Goal: Task Accomplishment & Management: Manage account settings

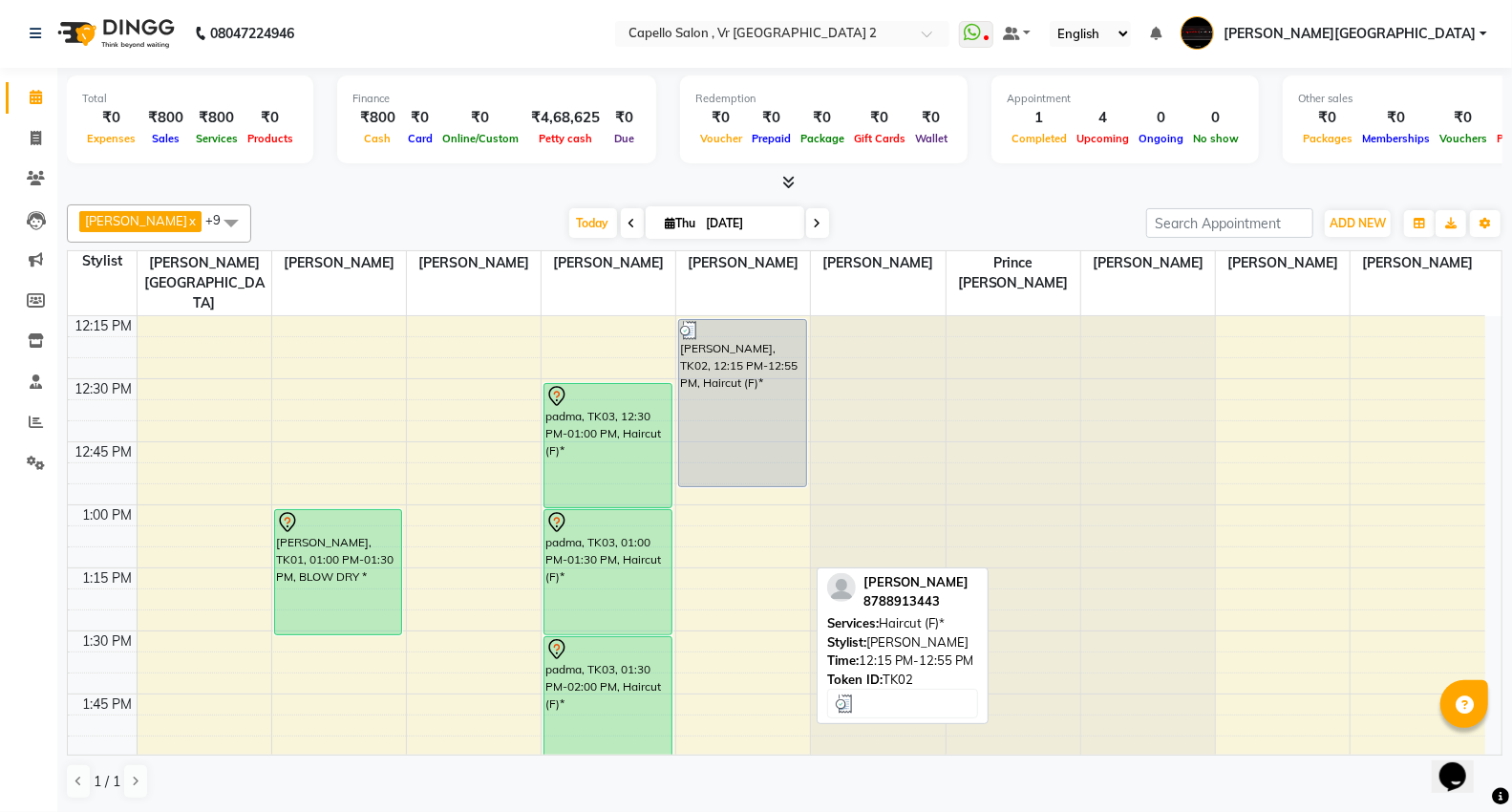
scroll to position [1061, 0]
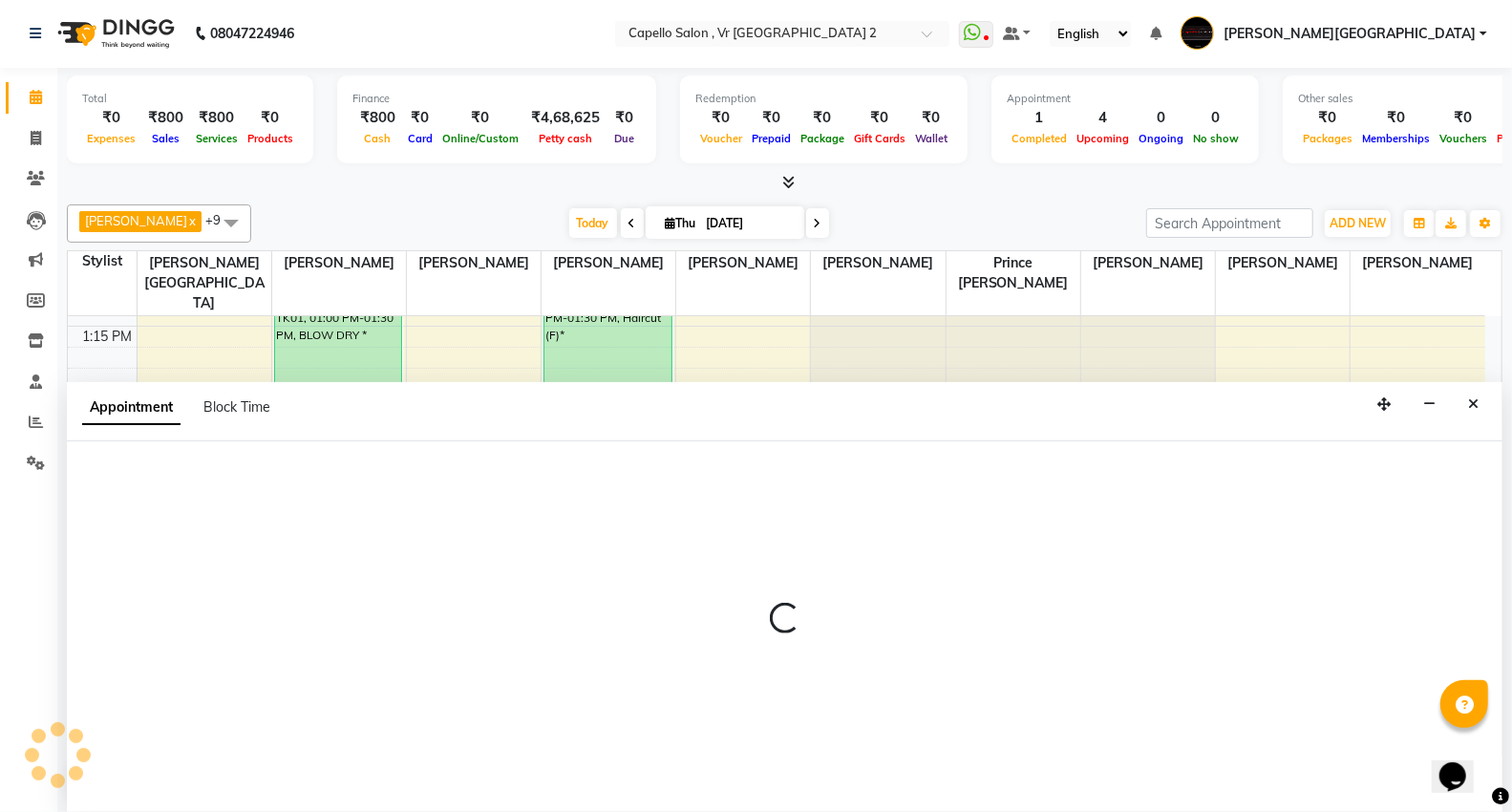
select select "15681"
select select "855"
select select "tentative"
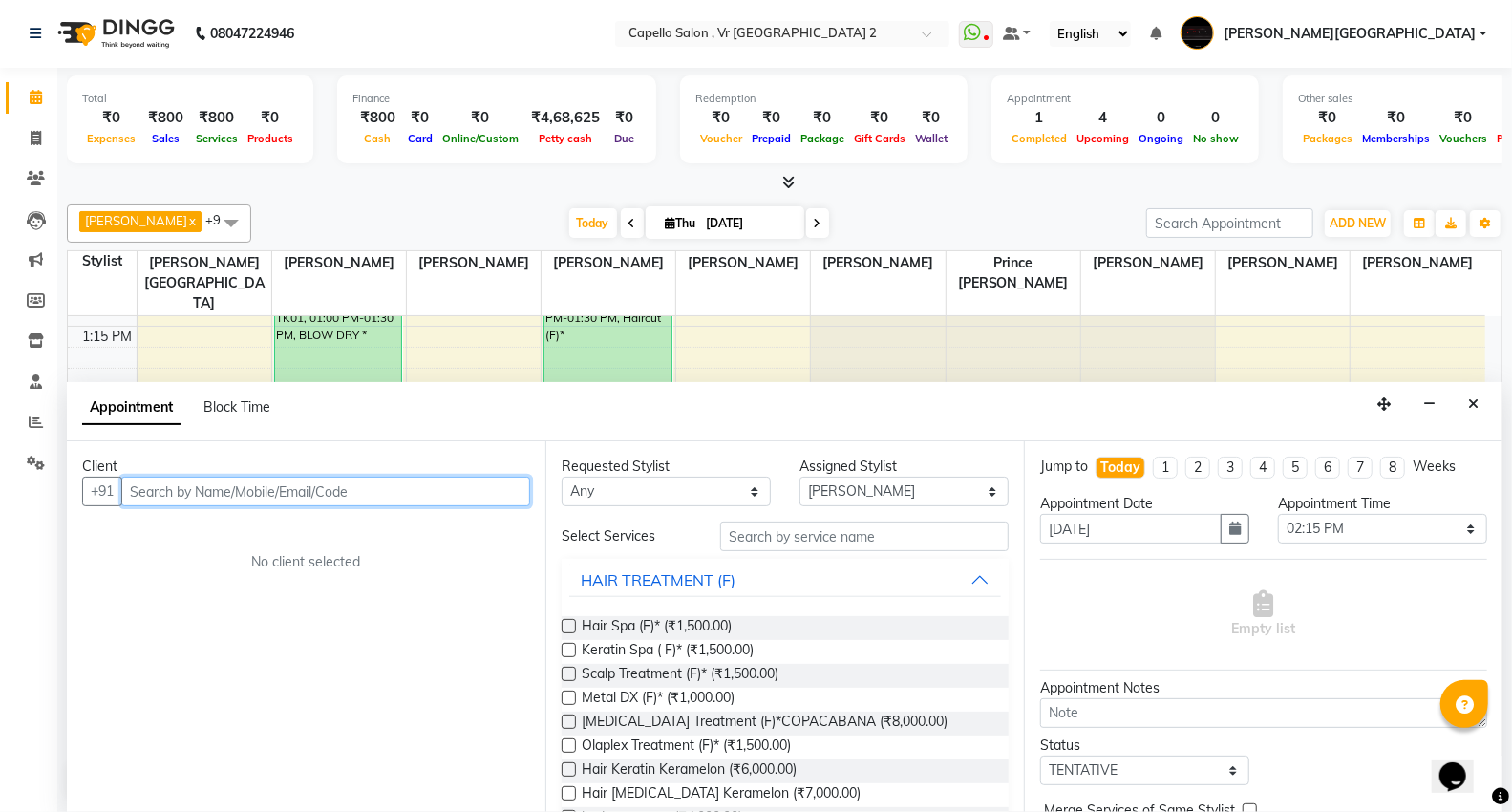
click at [177, 500] on input "text" at bounding box center [326, 491] width 409 height 29
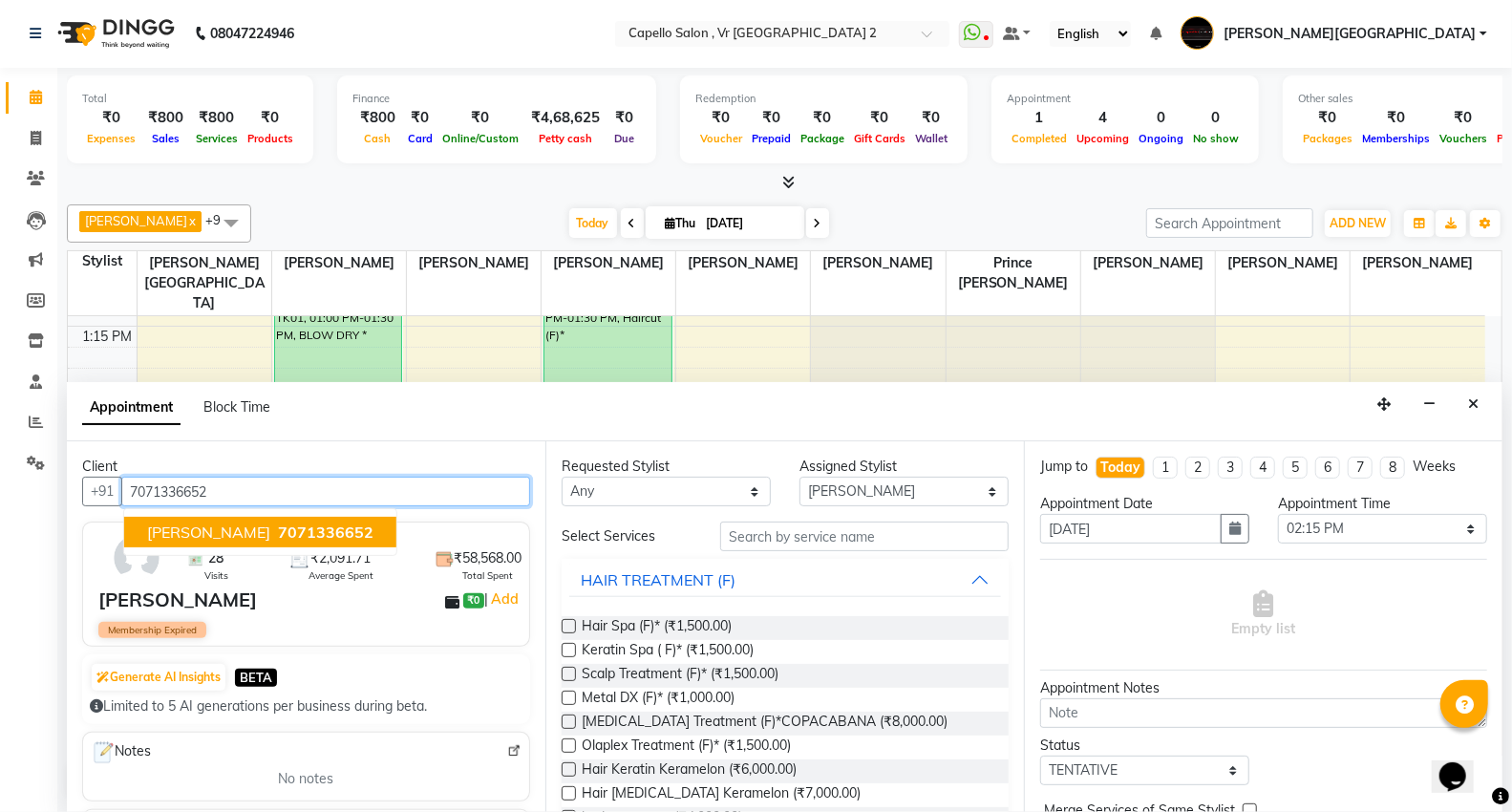
click at [189, 535] on span "[PERSON_NAME]" at bounding box center [208, 532] width 123 height 20
type input "7071336652"
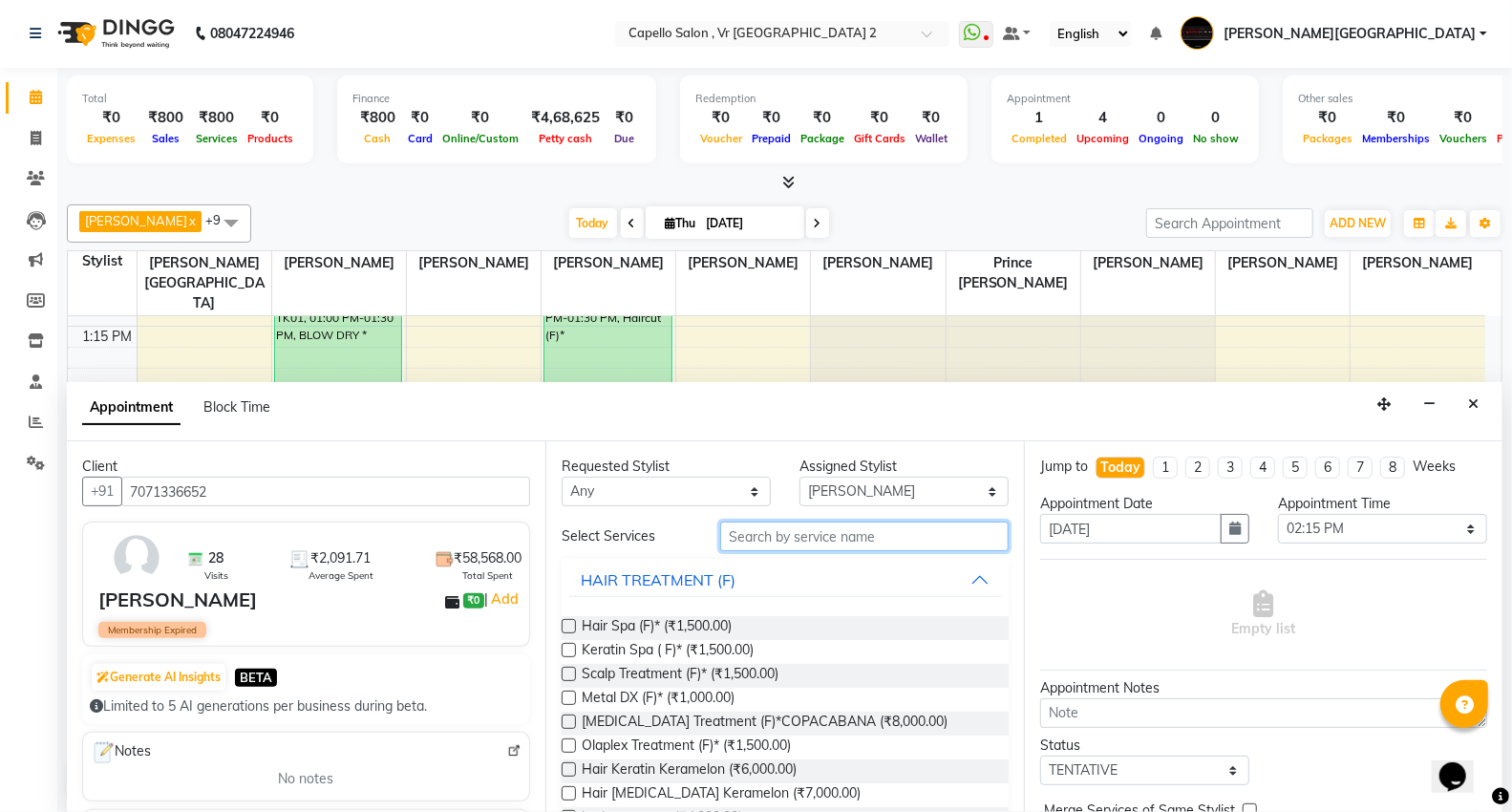
click at [766, 540] on input "text" at bounding box center [865, 536] width 289 height 29
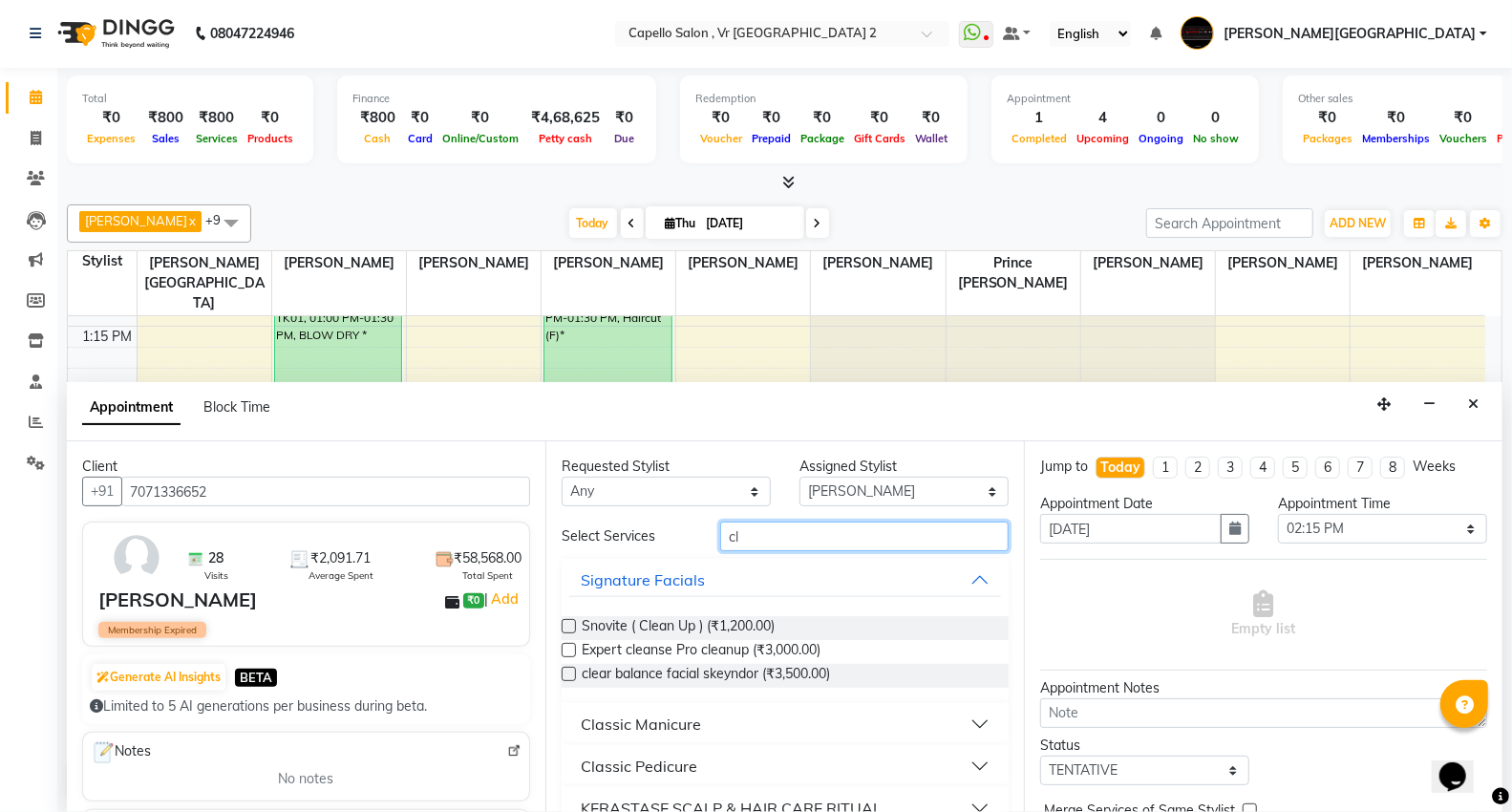
type input "cl"
click at [738, 764] on button "Classic Pedicure" at bounding box center [785, 766] width 432 height 34
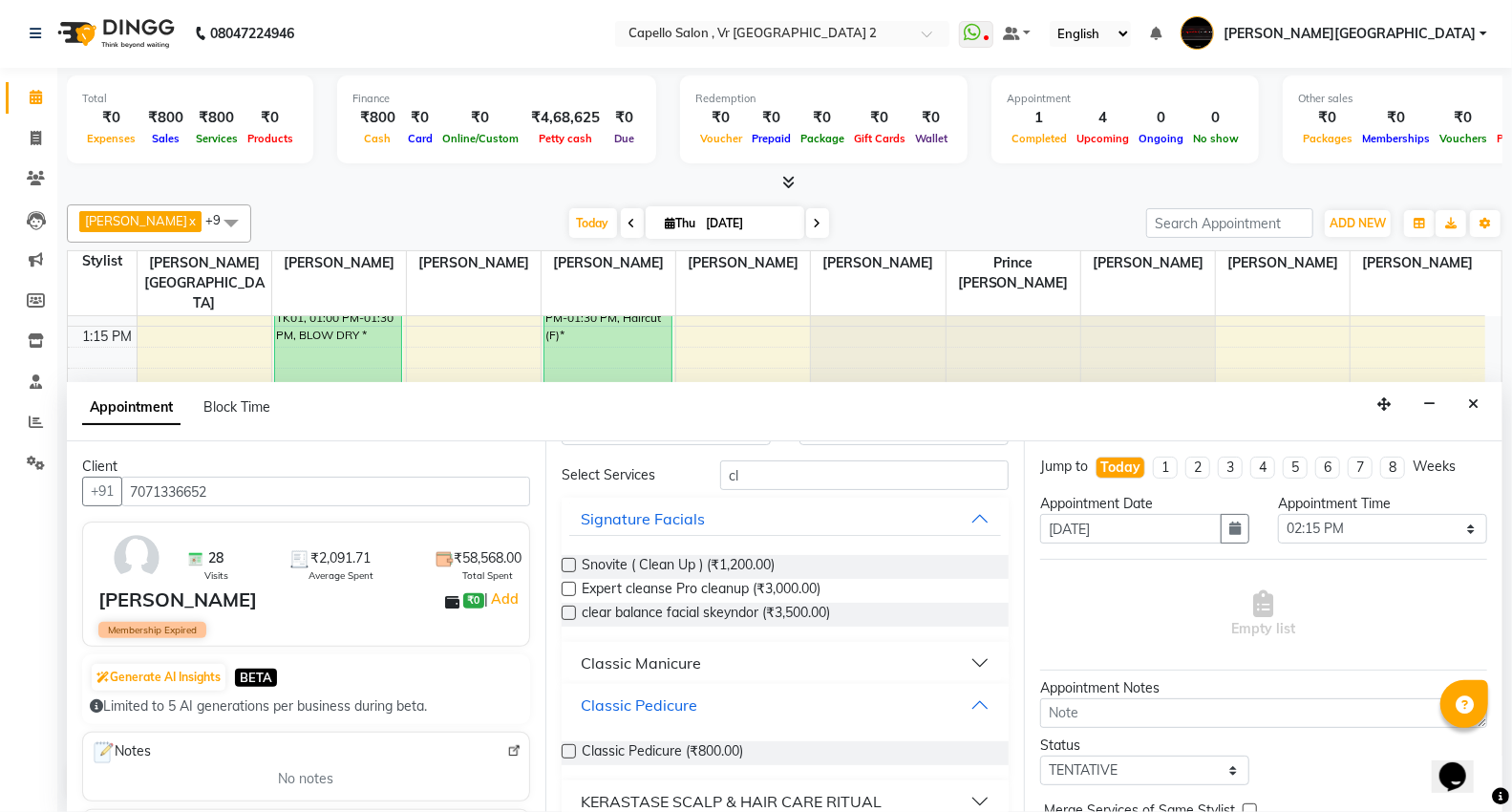
scroll to position [87, 0]
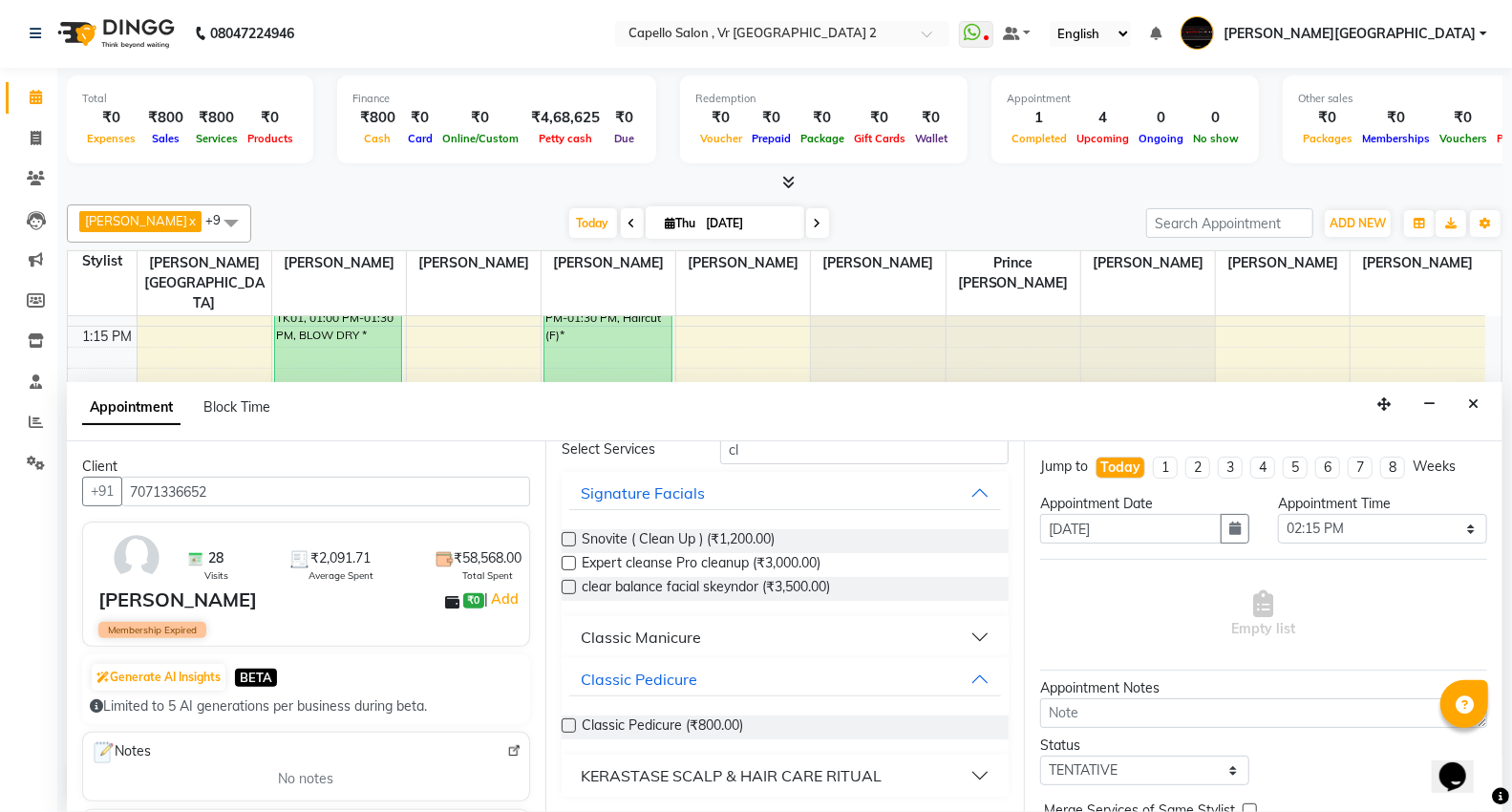
click at [570, 723] on label at bounding box center [568, 726] width 15 height 15
click at [570, 723] on input "checkbox" at bounding box center [567, 727] width 13 height 13
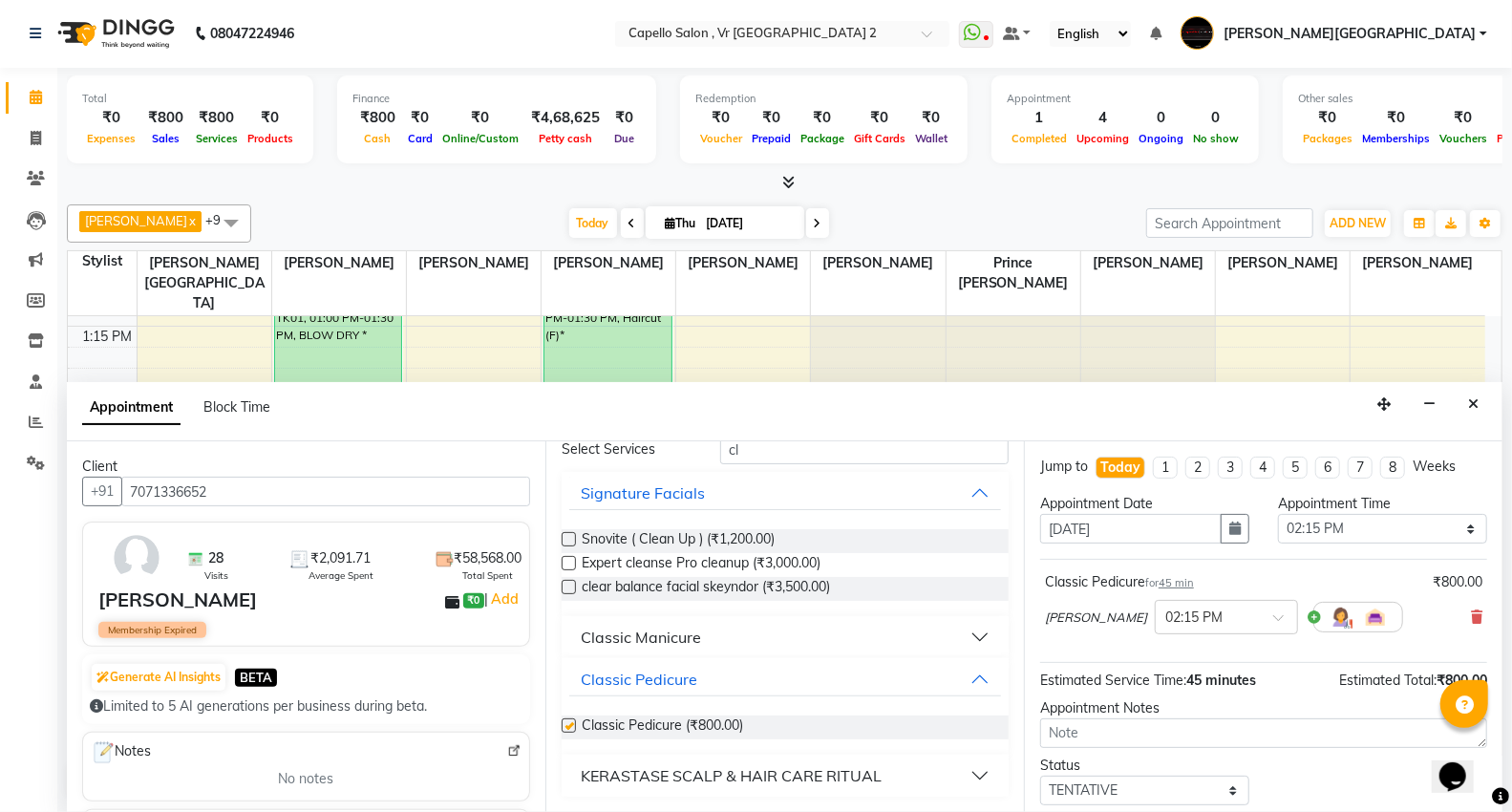
checkbox input "false"
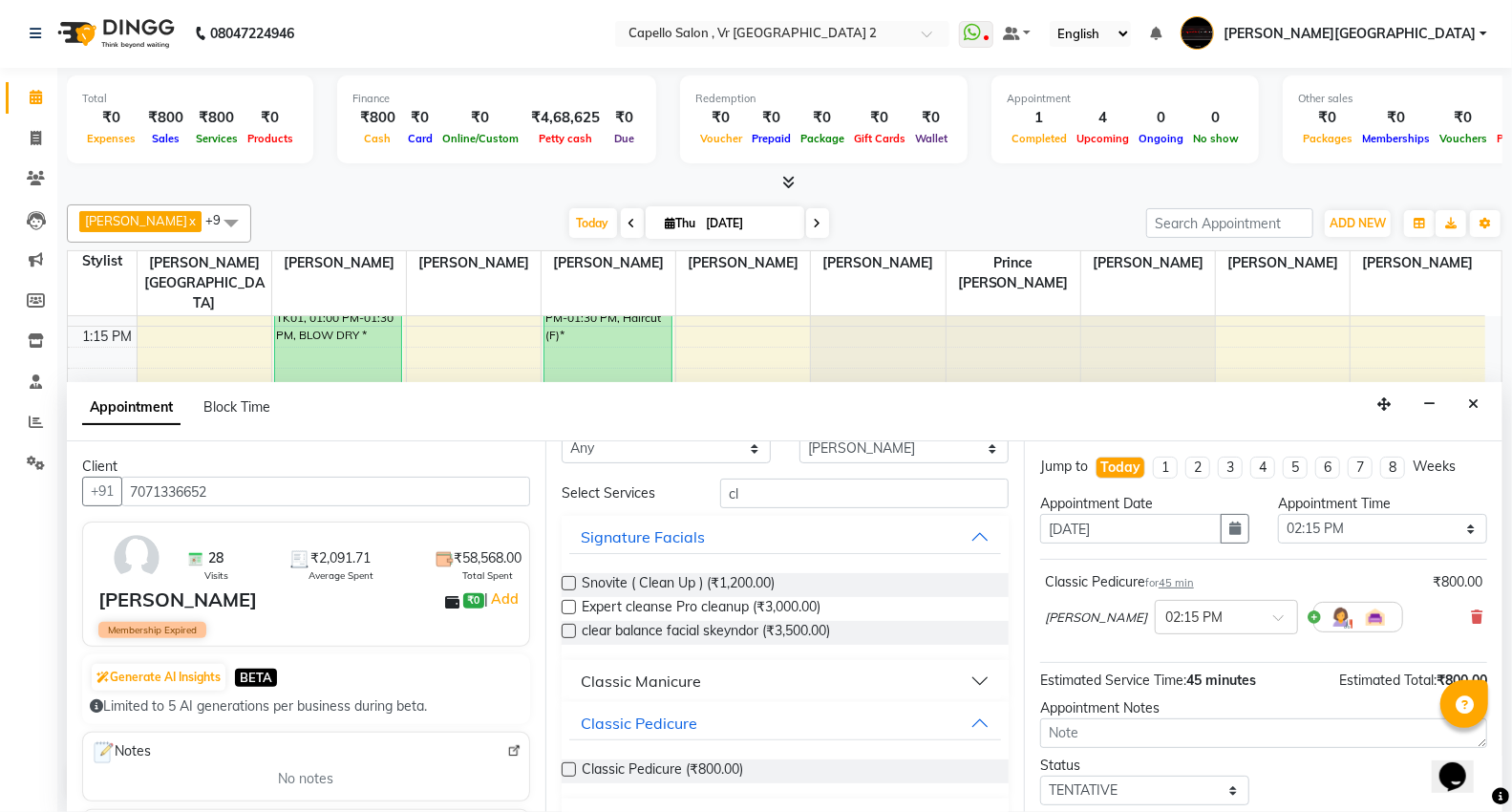
scroll to position [0, 0]
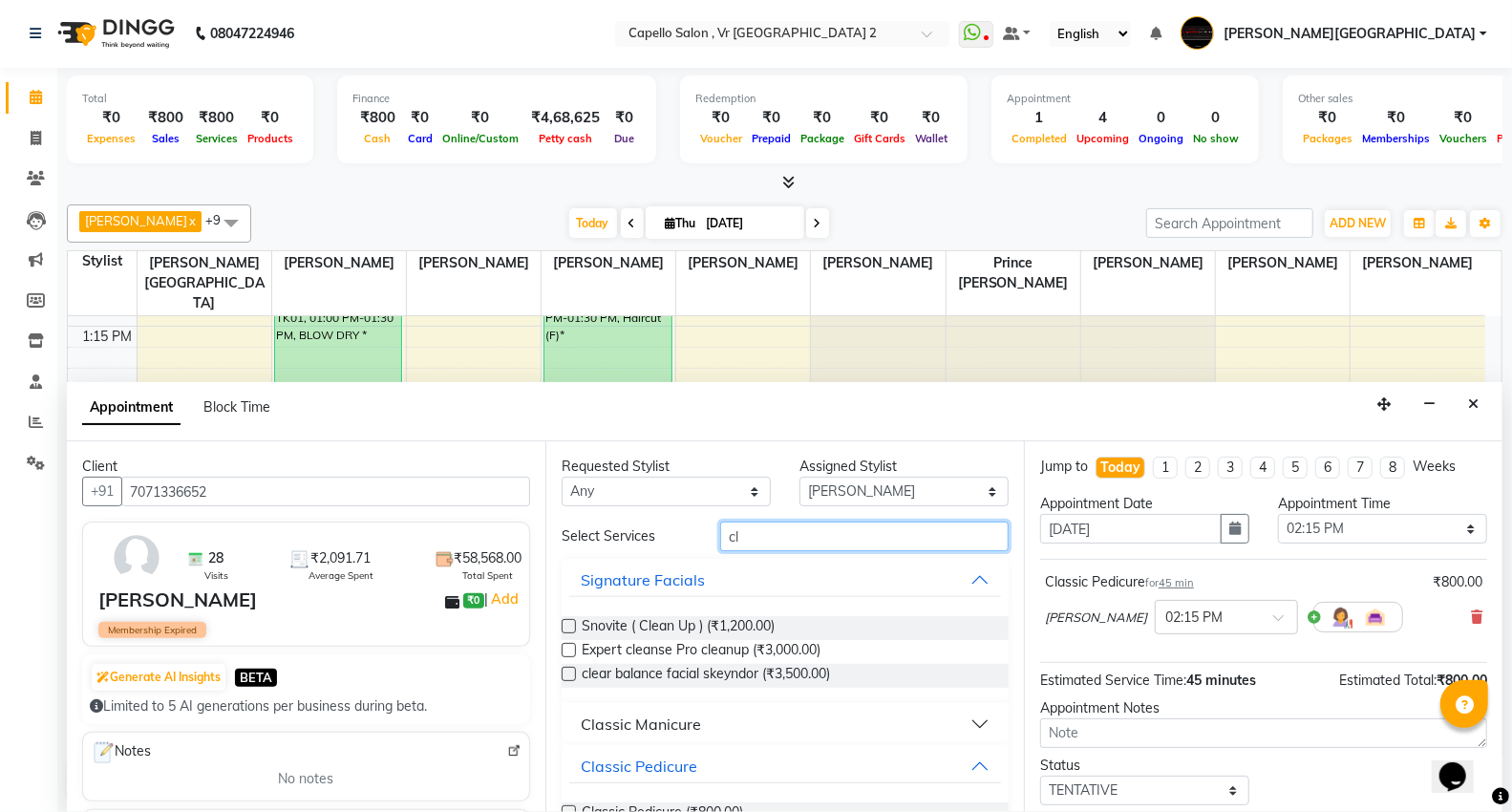
click at [790, 549] on input "cl" at bounding box center [865, 536] width 289 height 29
type input "c"
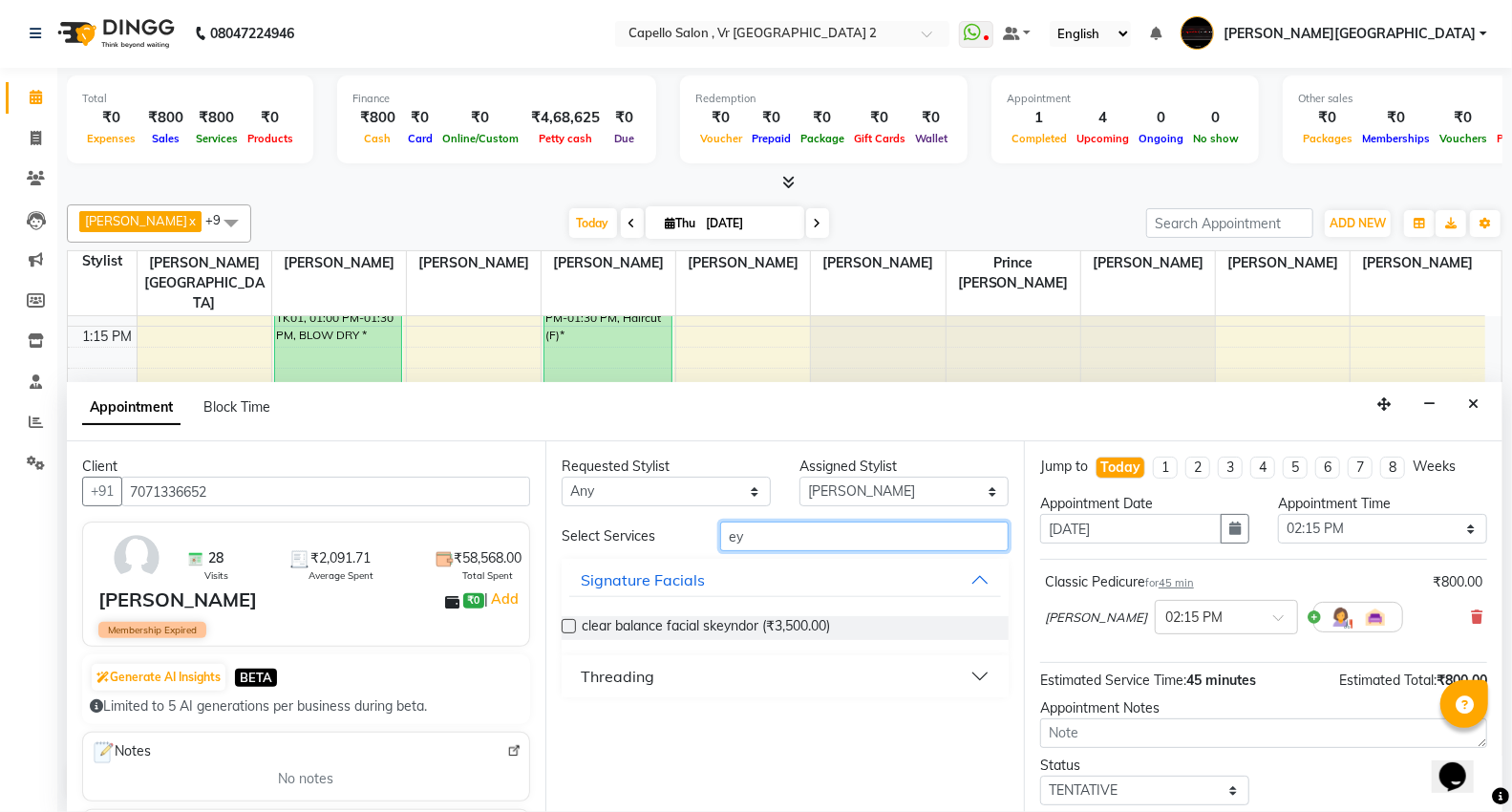
type input "ey"
click at [638, 680] on div "Threading" at bounding box center [617, 676] width 73 height 23
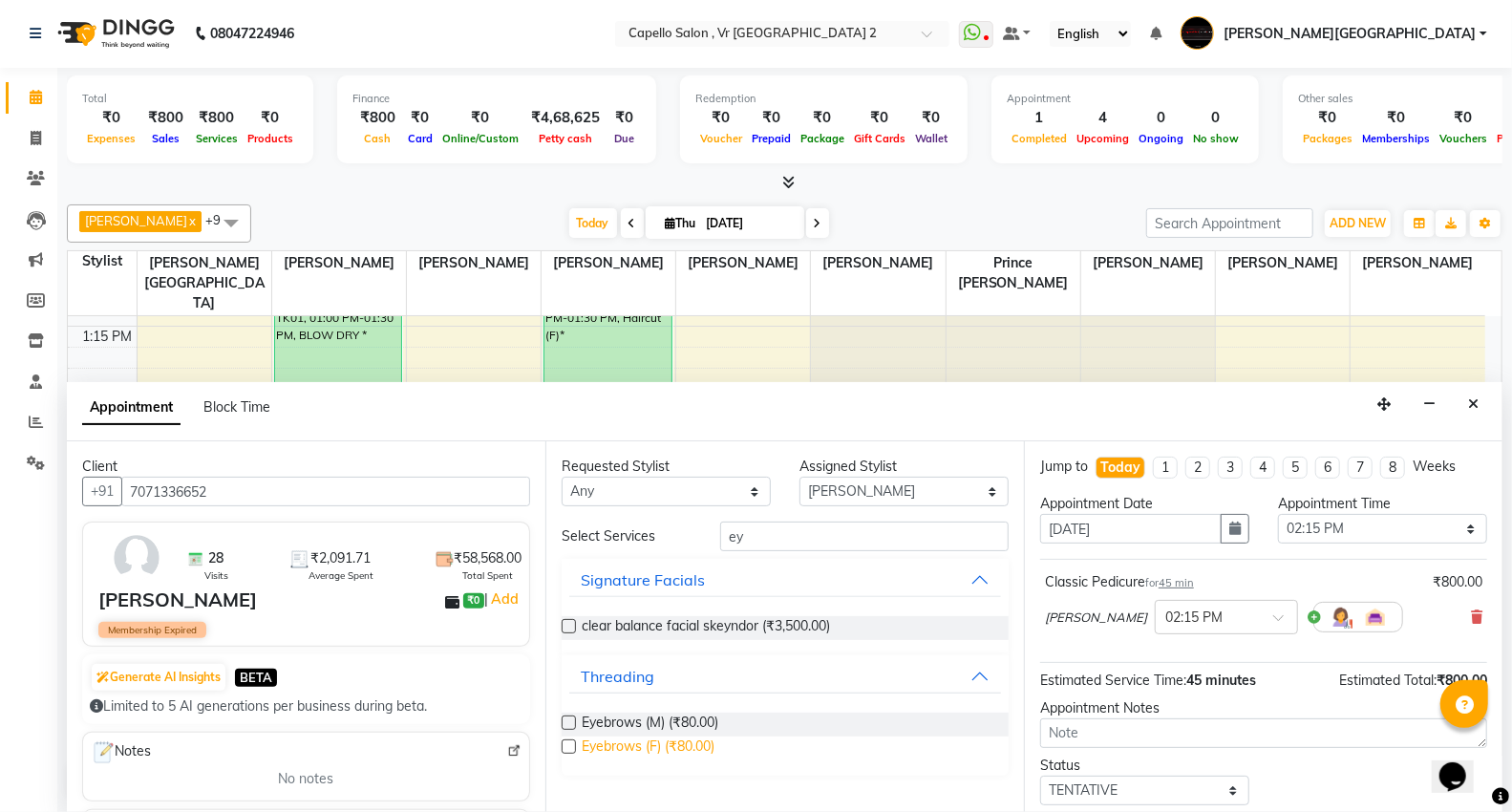
click at [623, 741] on span "Eyebrows (F) (₹80.00)" at bounding box center [648, 748] width 133 height 23
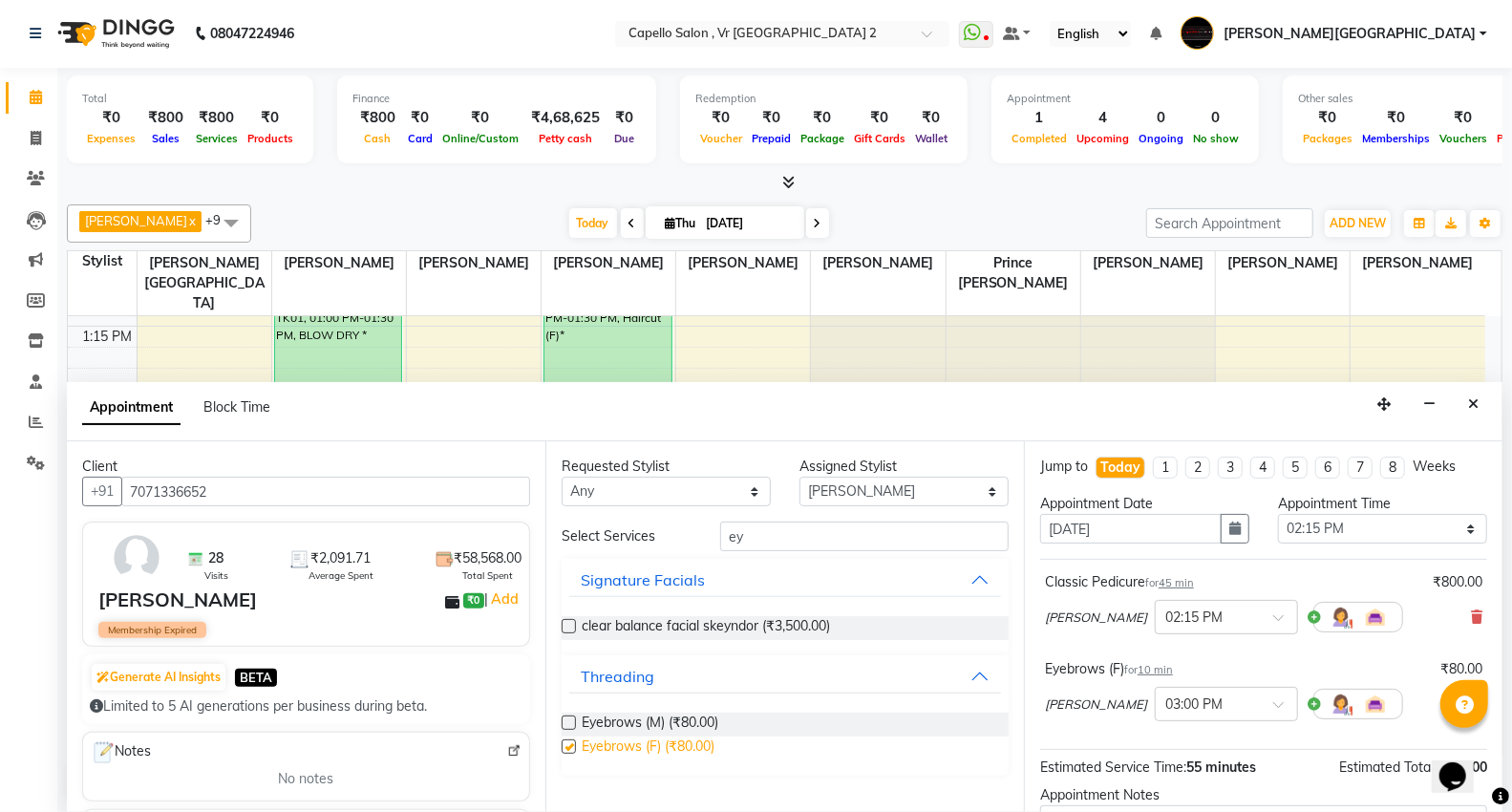
checkbox input "false"
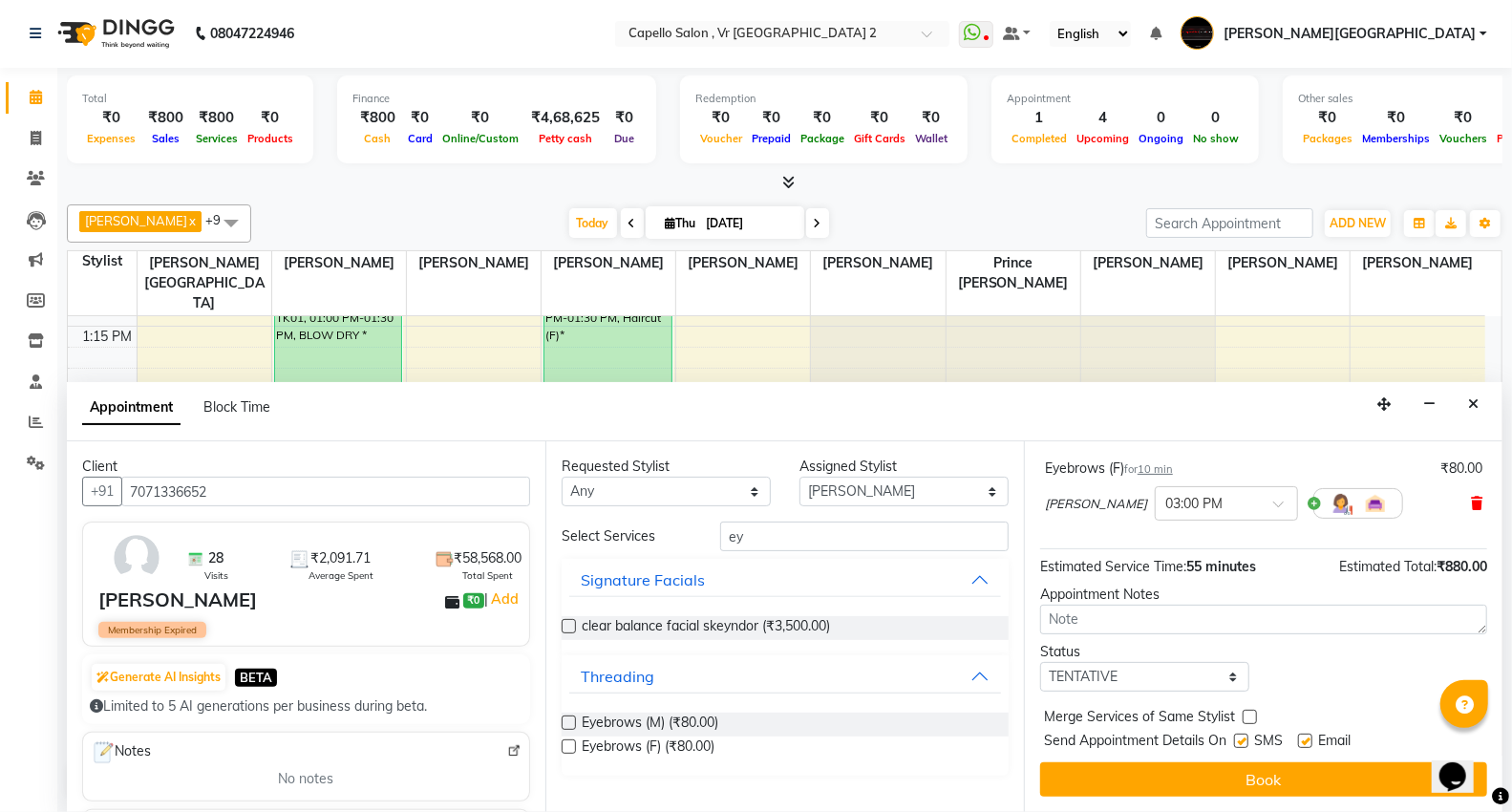
click at [1471, 502] on icon at bounding box center [1477, 504] width 12 height 14
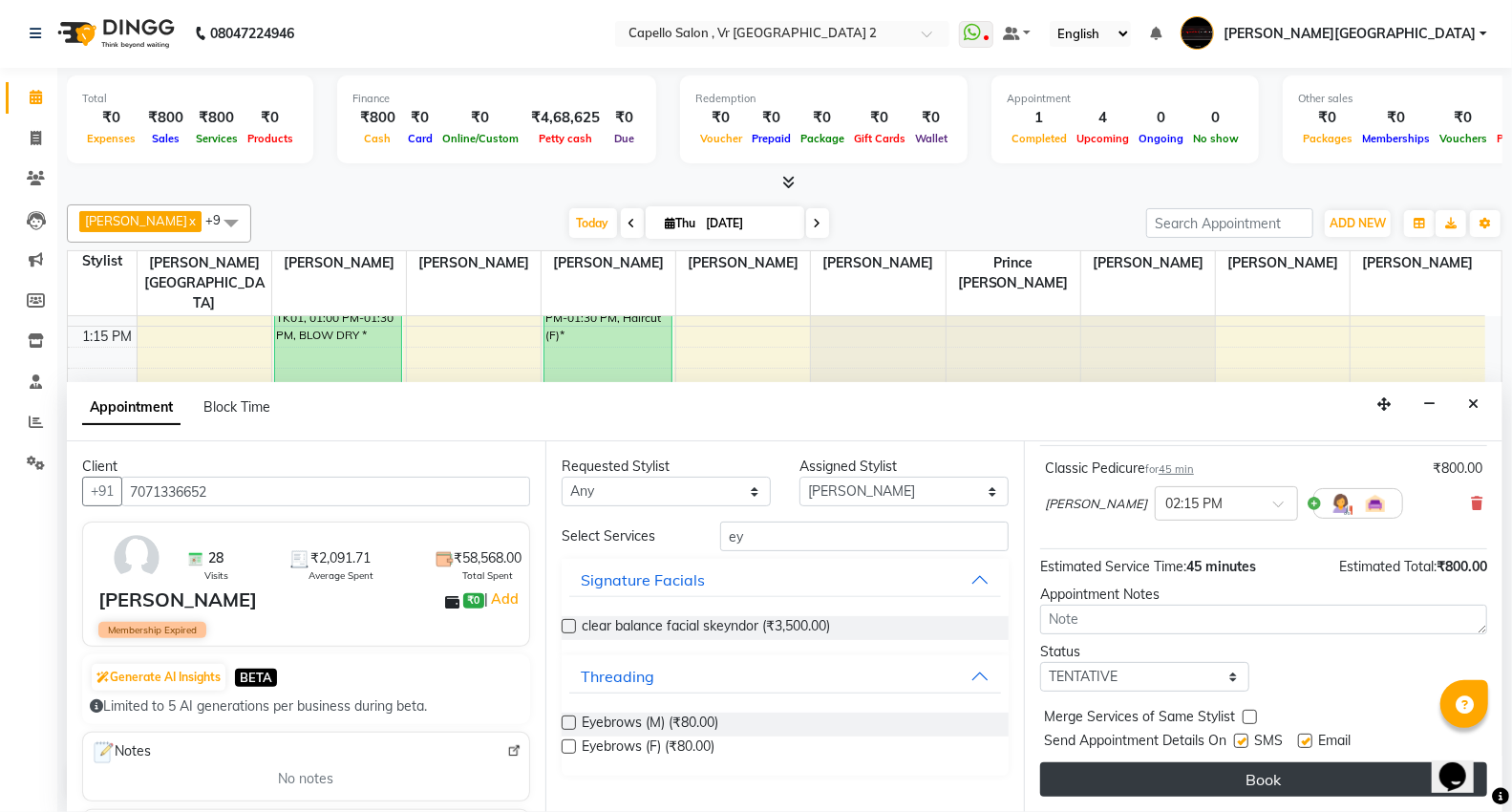
click at [1111, 782] on button "Book" at bounding box center [1264, 779] width 447 height 34
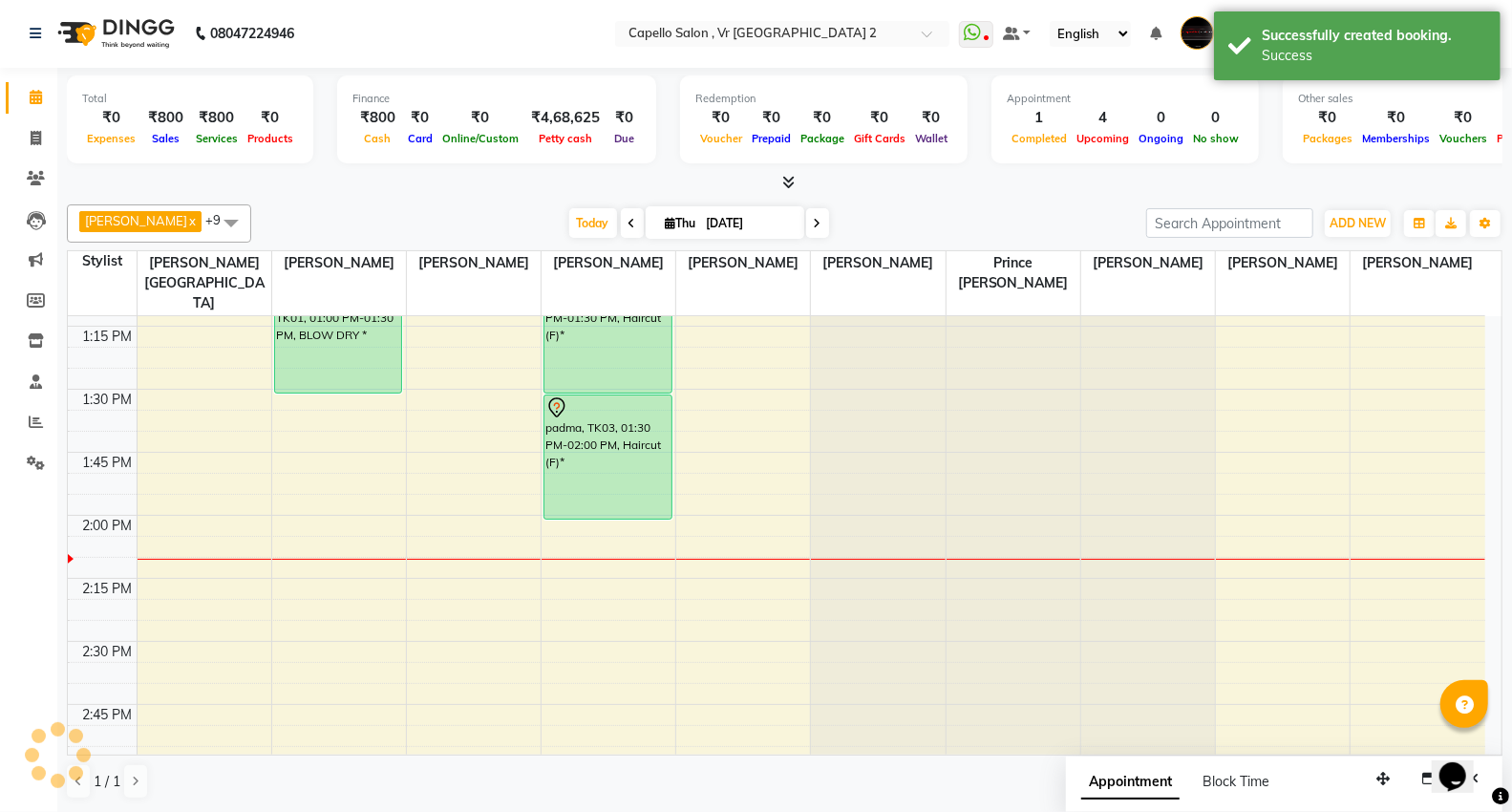
scroll to position [0, 0]
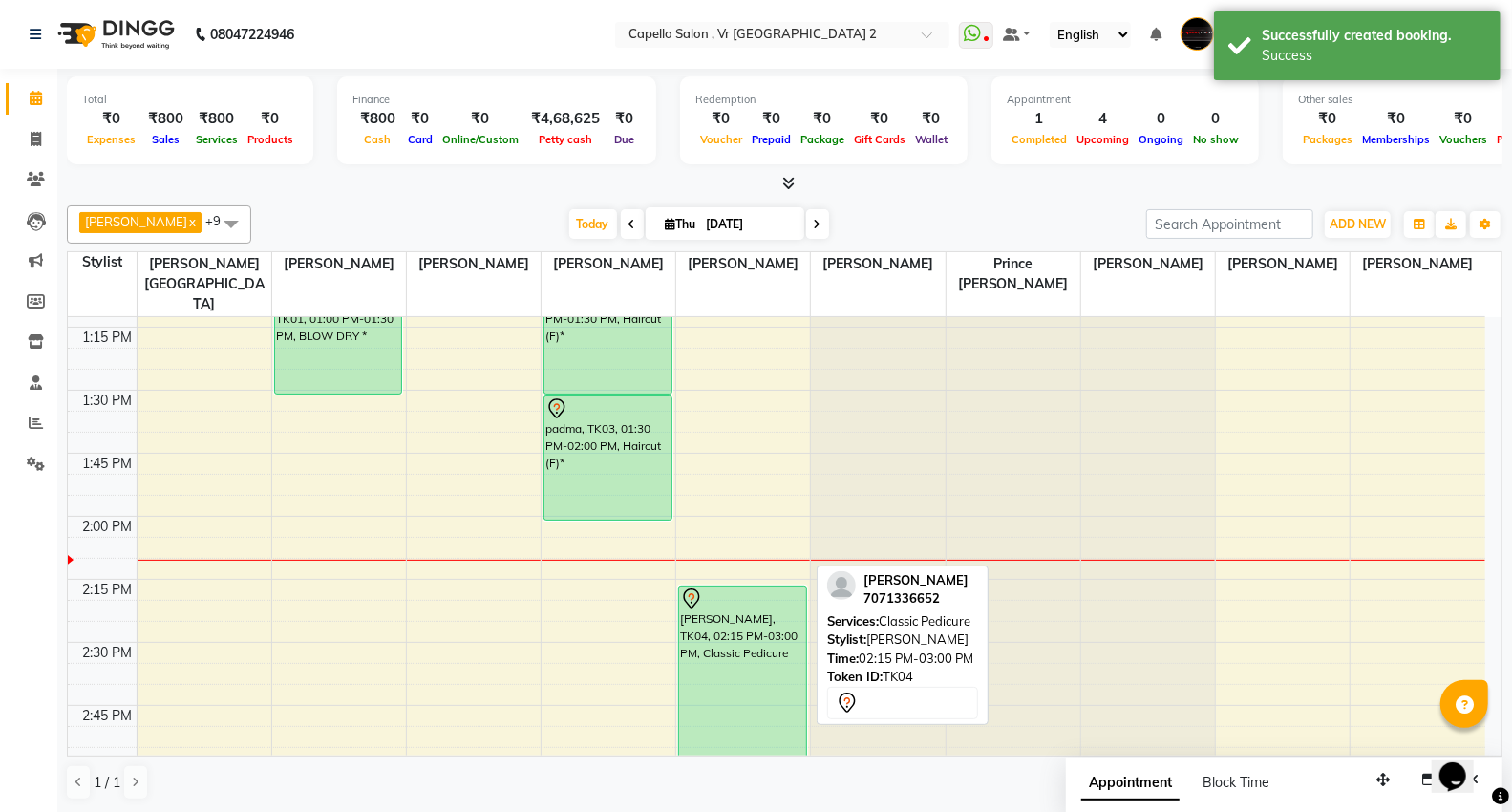
click at [738, 663] on div "[PERSON_NAME], TK04, 02:15 PM-03:00 PM, Classic Pedicure" at bounding box center [743, 680] width 127 height 187
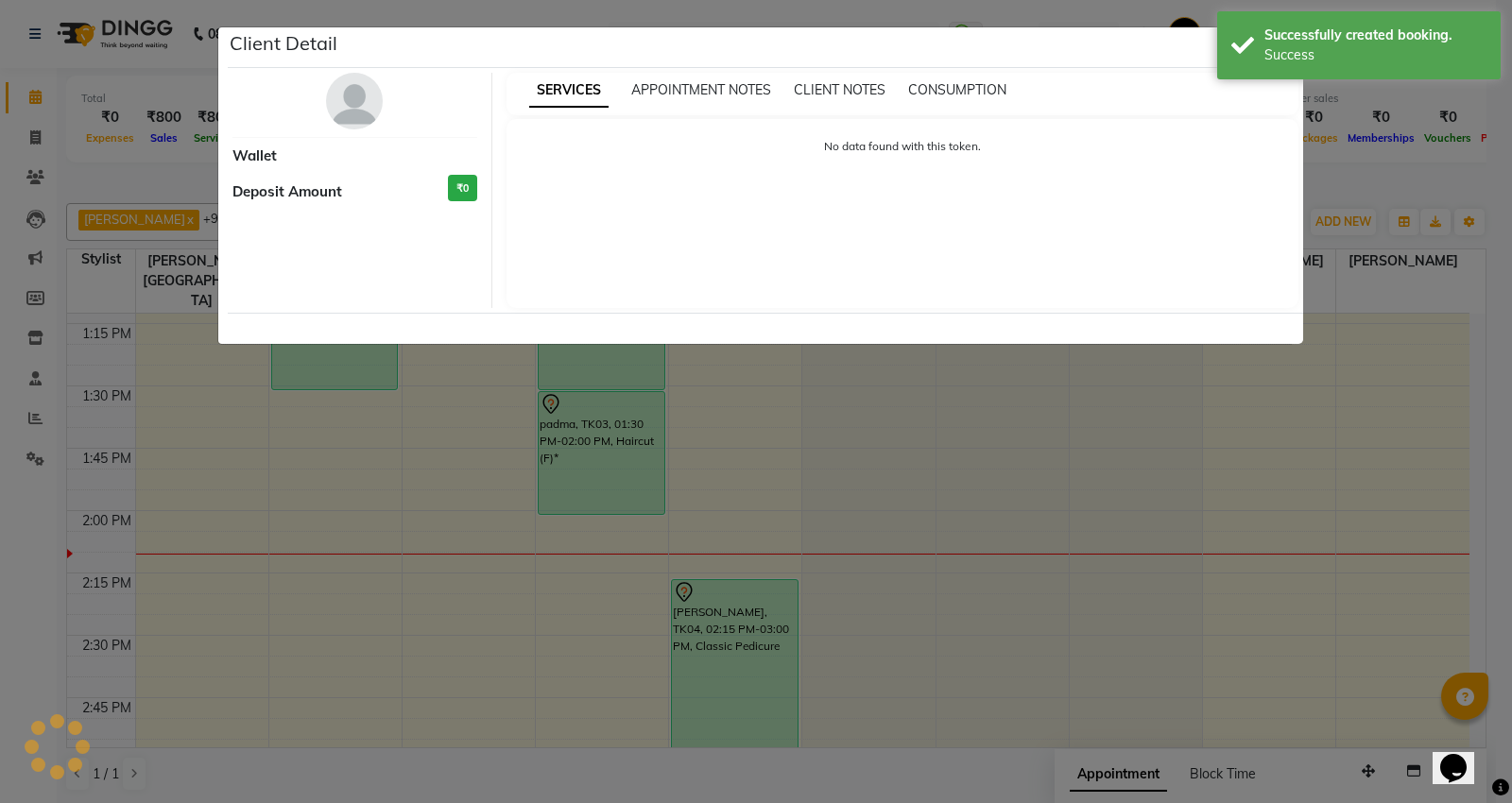
select select "7"
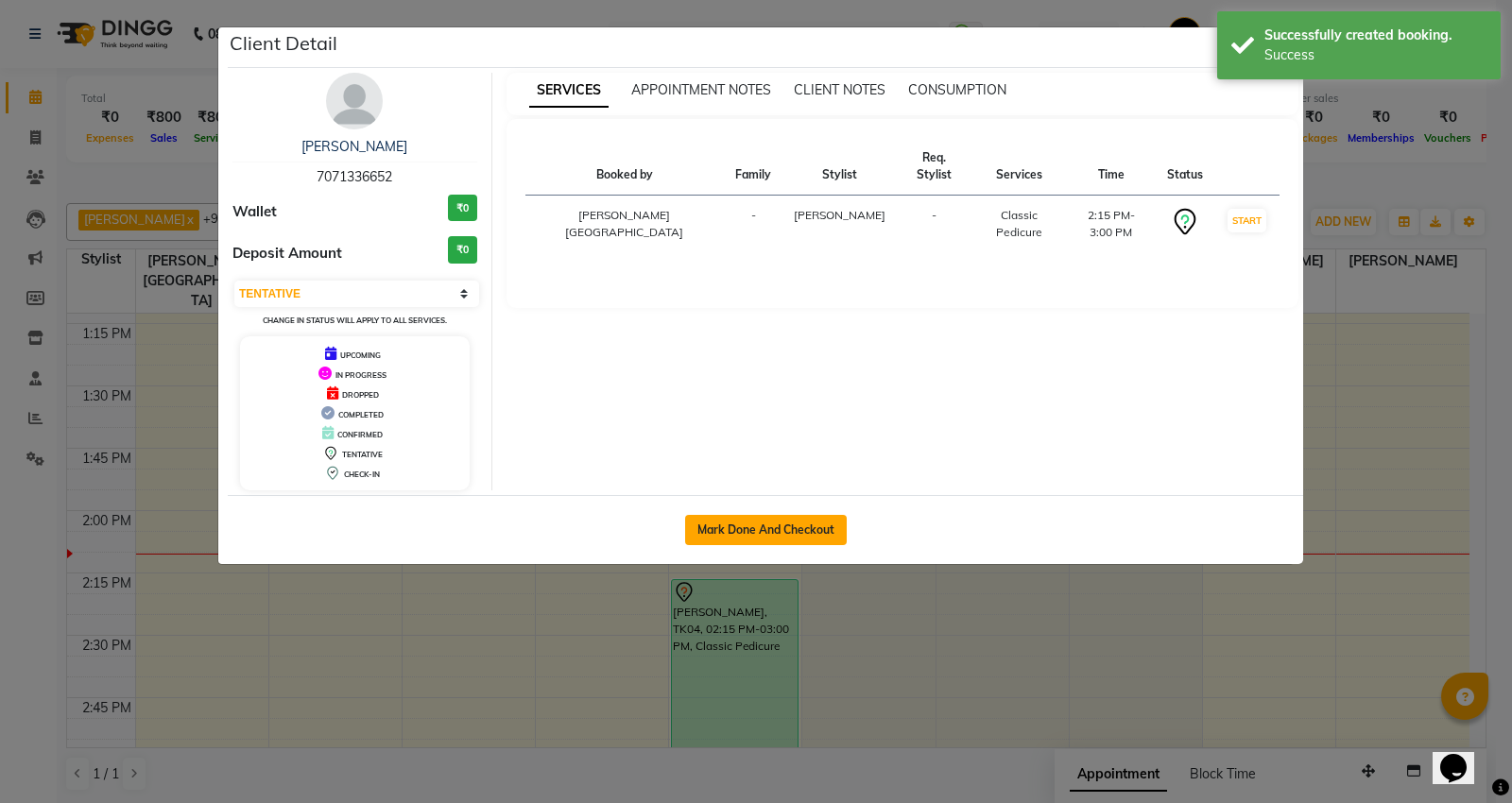
click at [761, 533] on button "Mark Done And Checkout" at bounding box center [765, 529] width 162 height 30
select select "service"
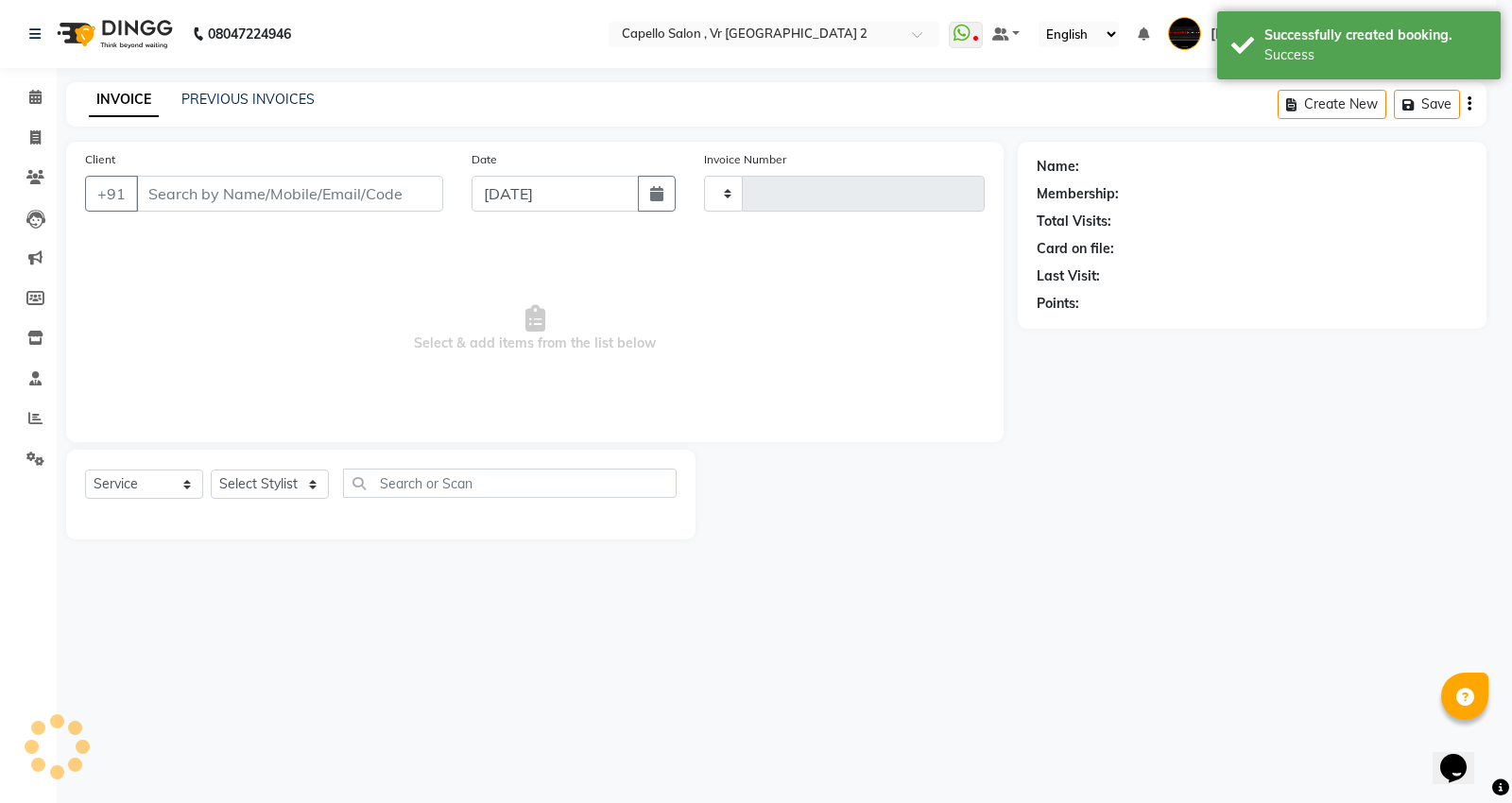
type input "4743"
select select "848"
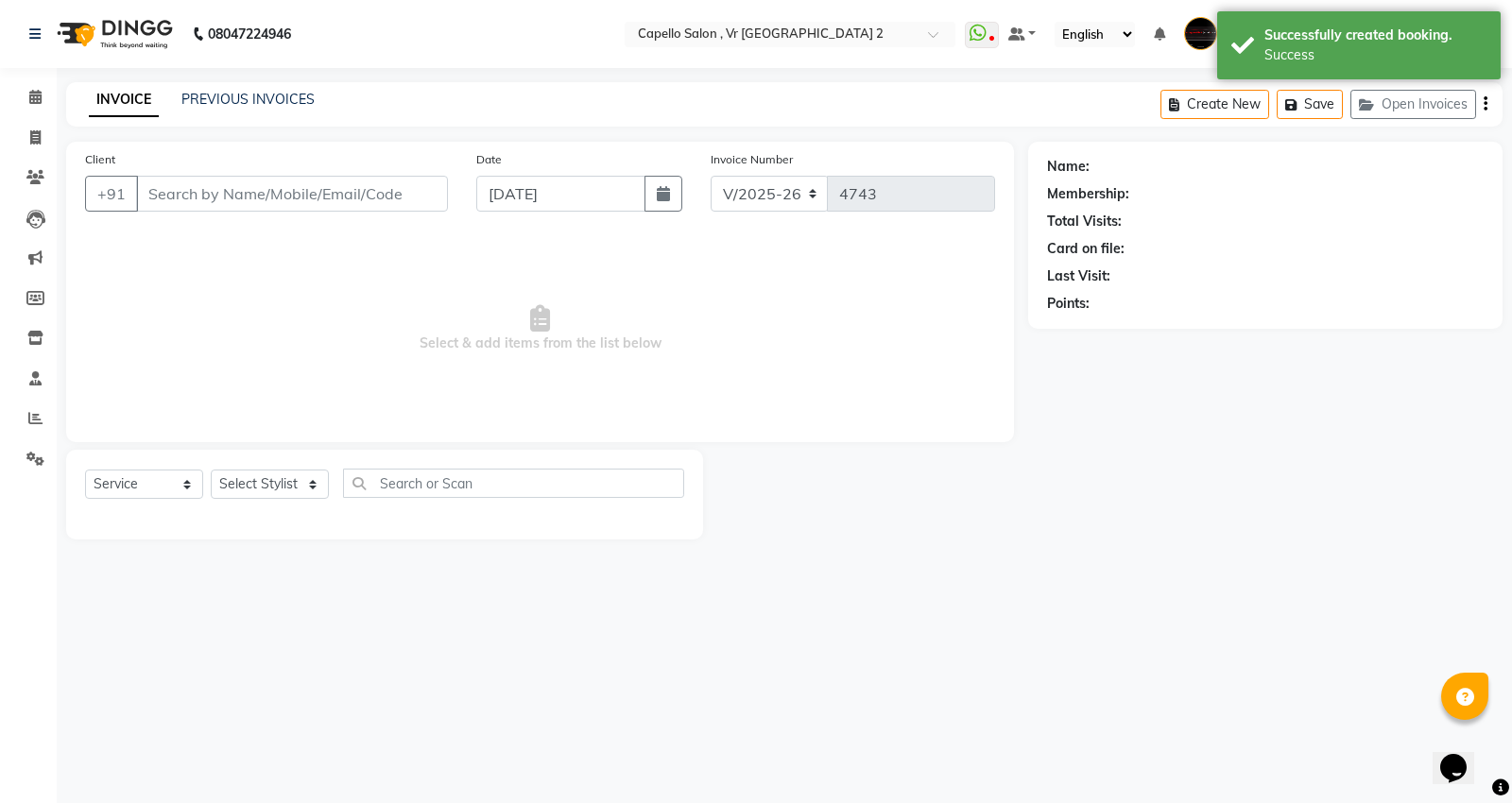
type input "7071336652"
select select "15681"
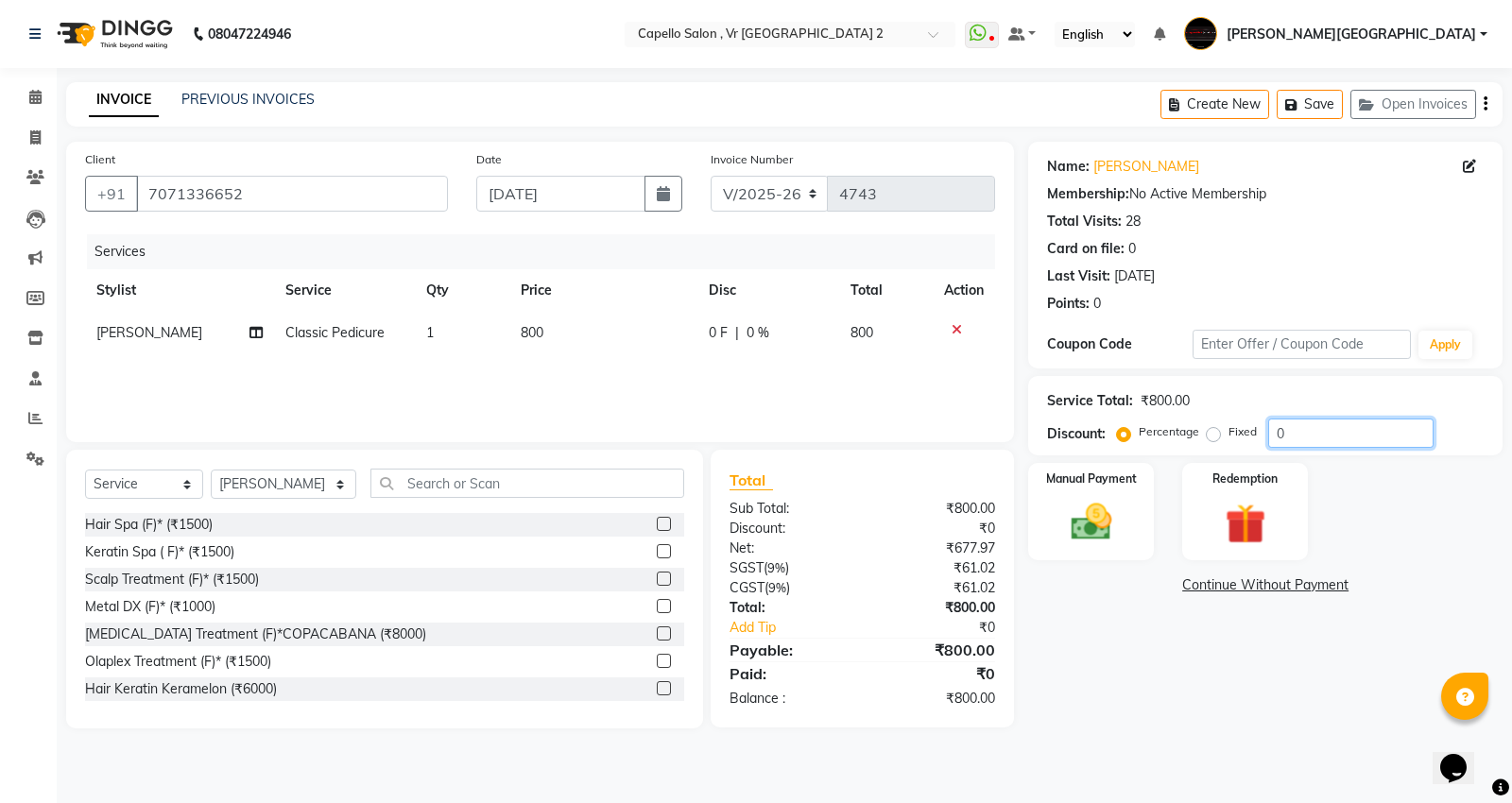
click at [1294, 440] on input "0" at bounding box center [1350, 433] width 165 height 29
type input "0"
type input "15"
click at [1097, 512] on img at bounding box center [1091, 522] width 68 height 48
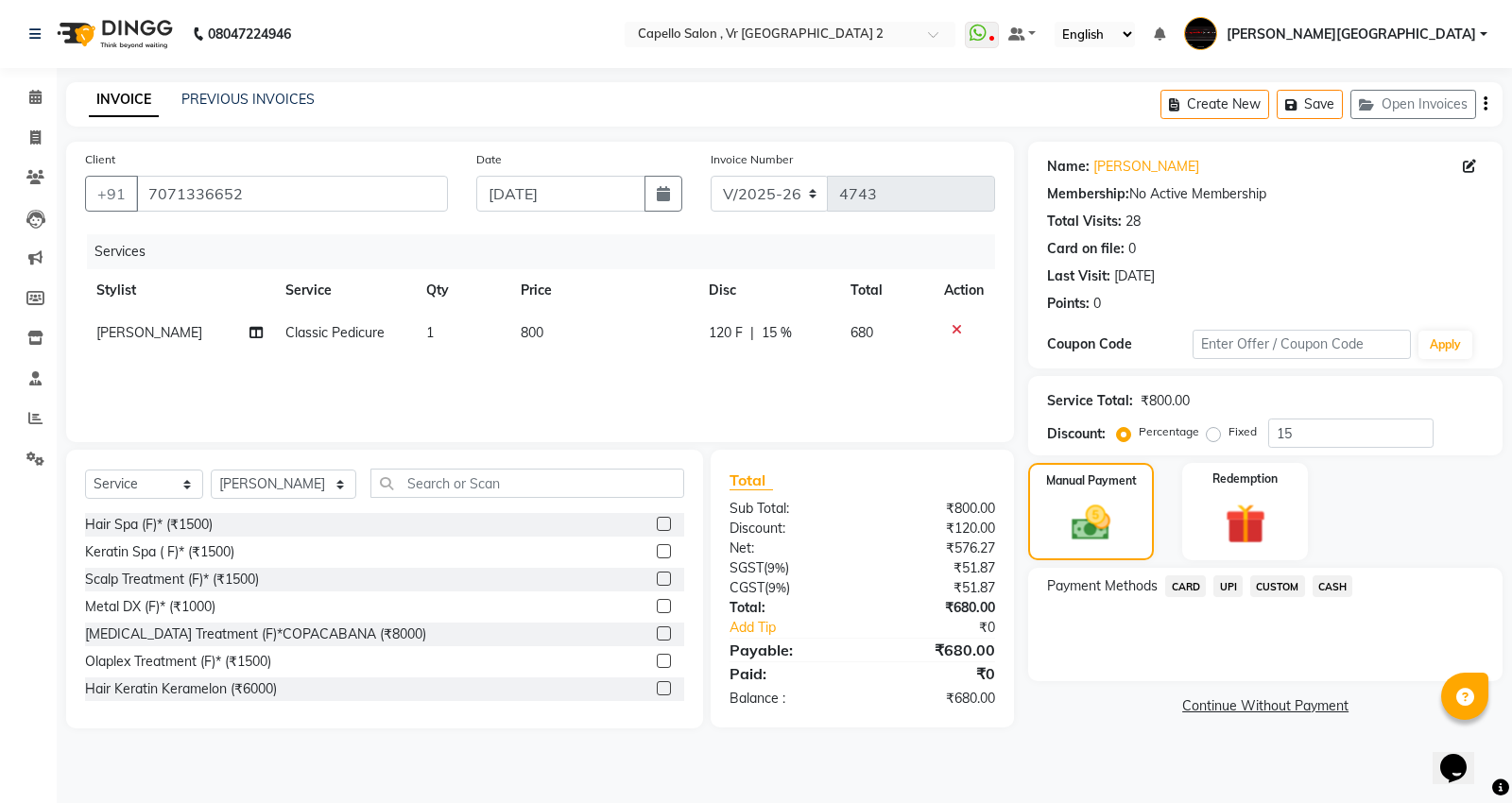
click at [1235, 590] on span "UPI" at bounding box center [1228, 586] width 29 height 21
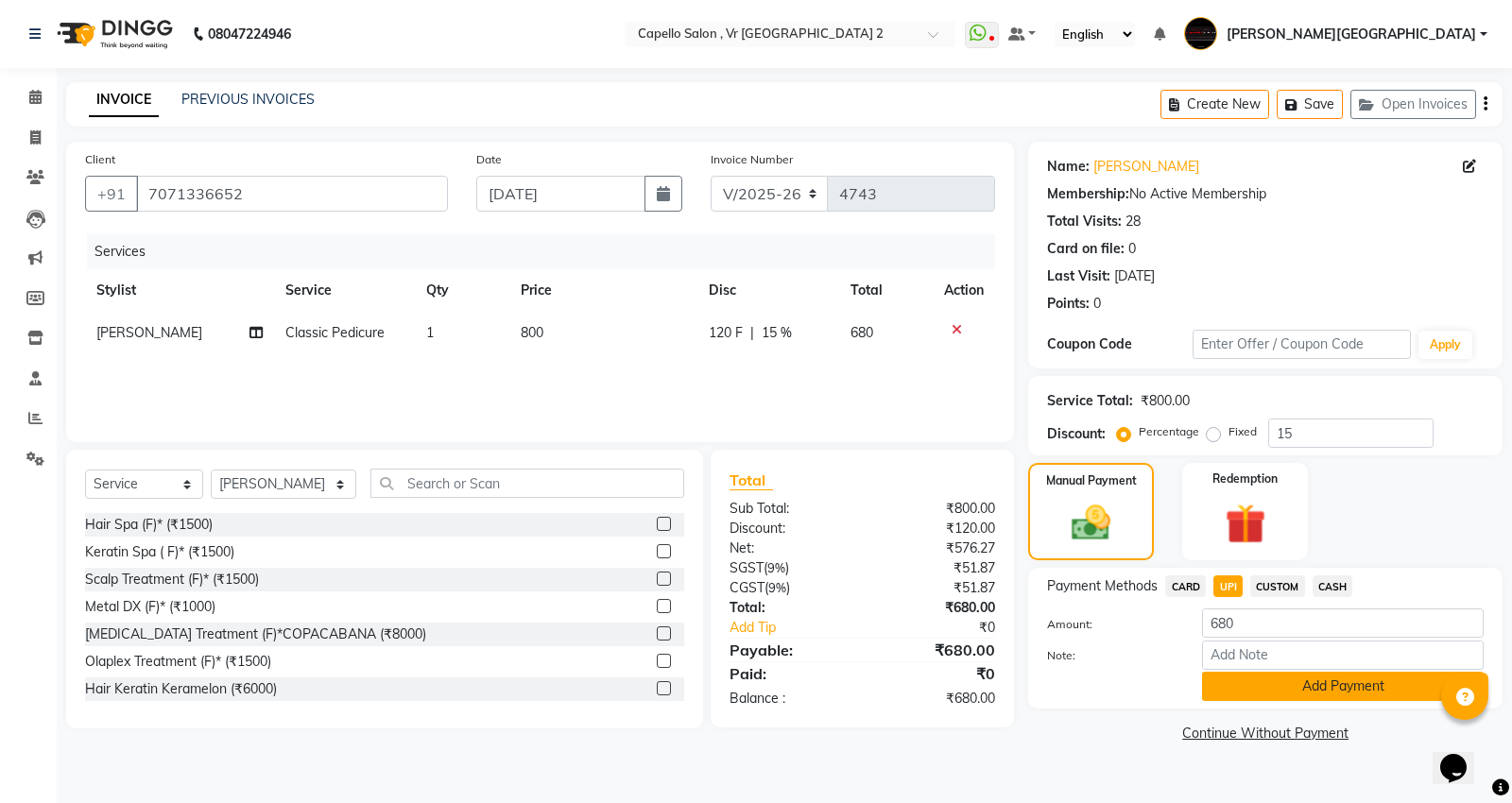
click at [1325, 690] on button "Add Payment" at bounding box center [1342, 687] width 282 height 29
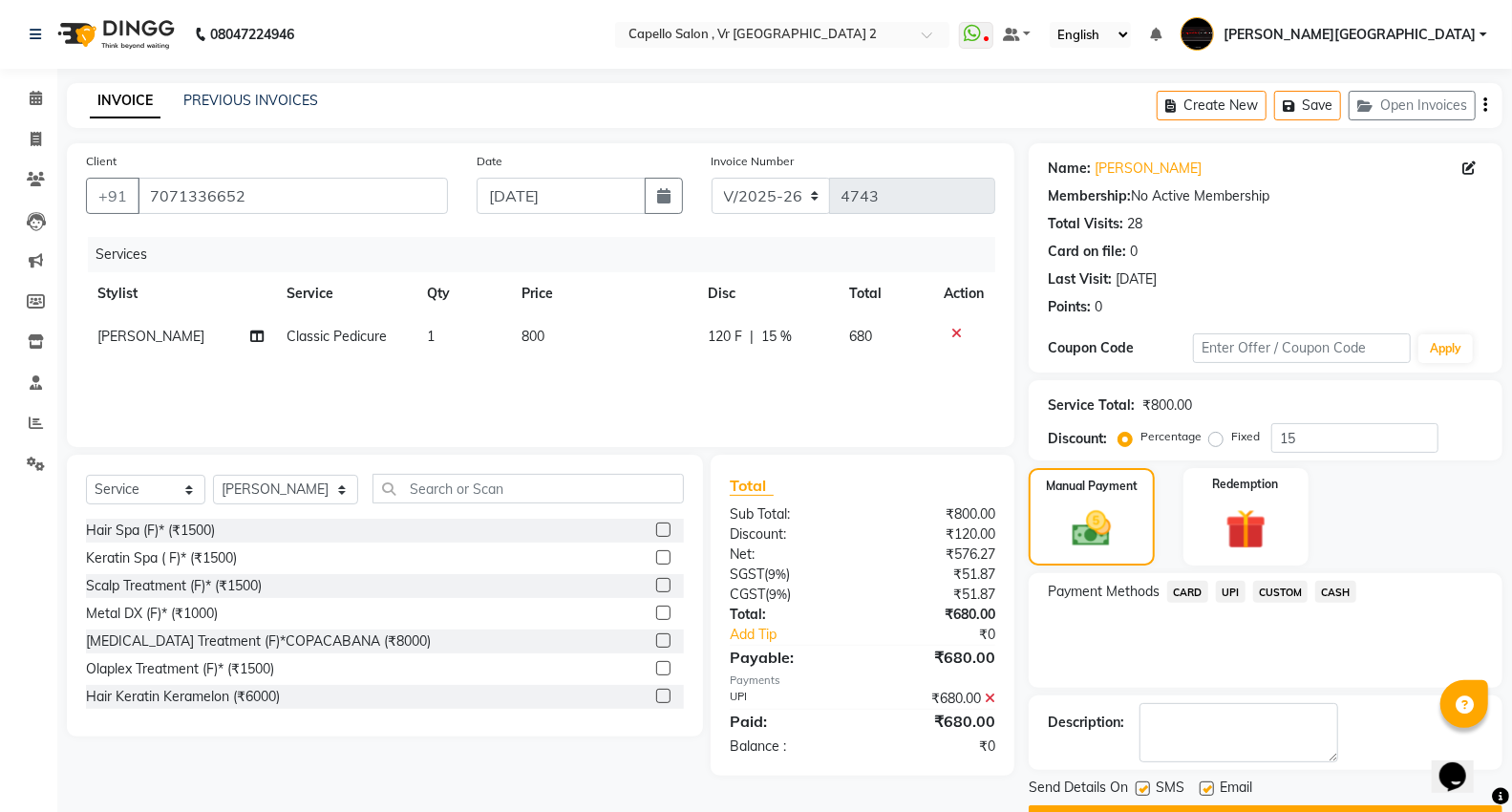
scroll to position [52, 0]
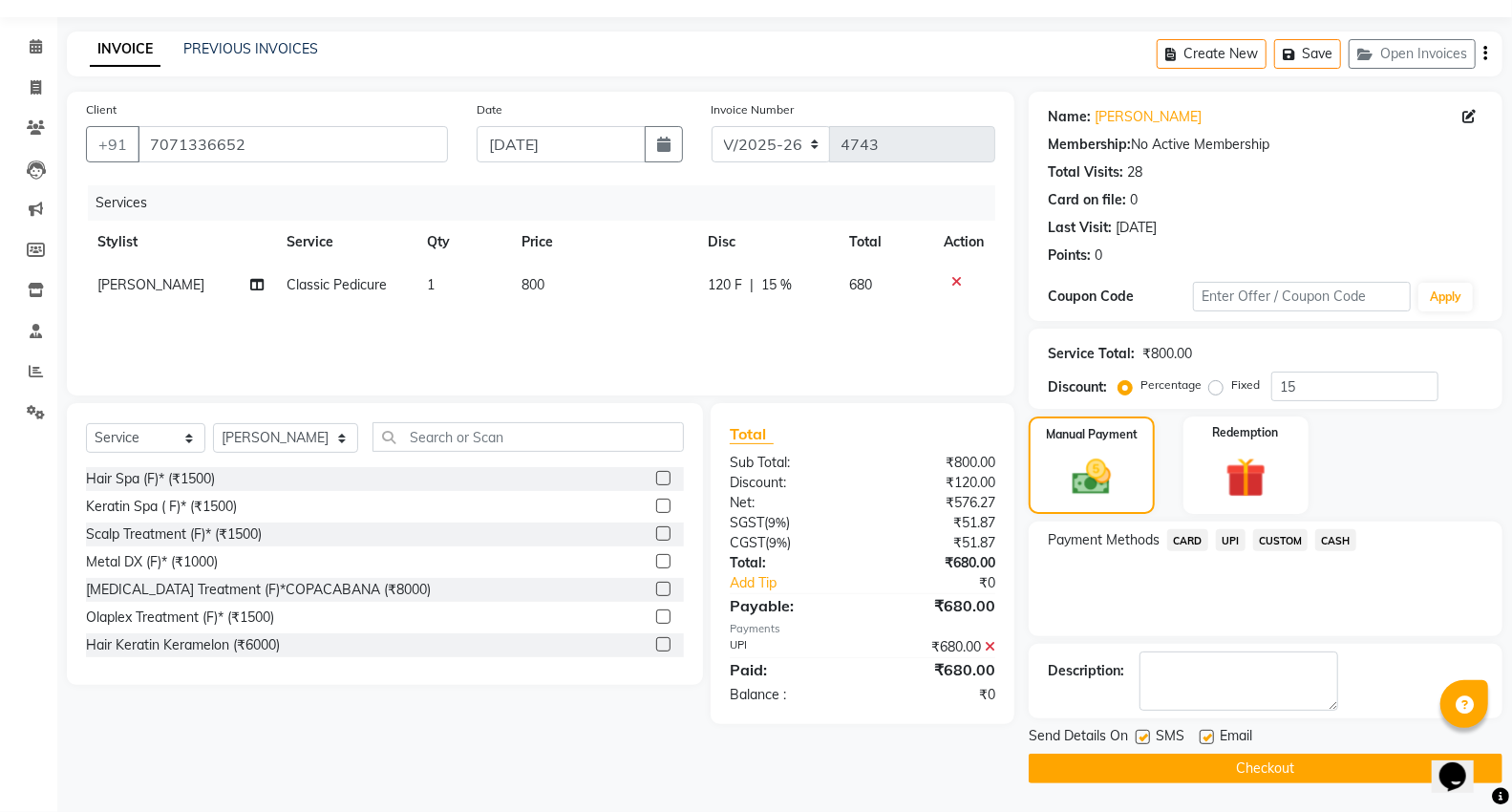
click at [1246, 762] on button "Checkout" at bounding box center [1266, 769] width 473 height 29
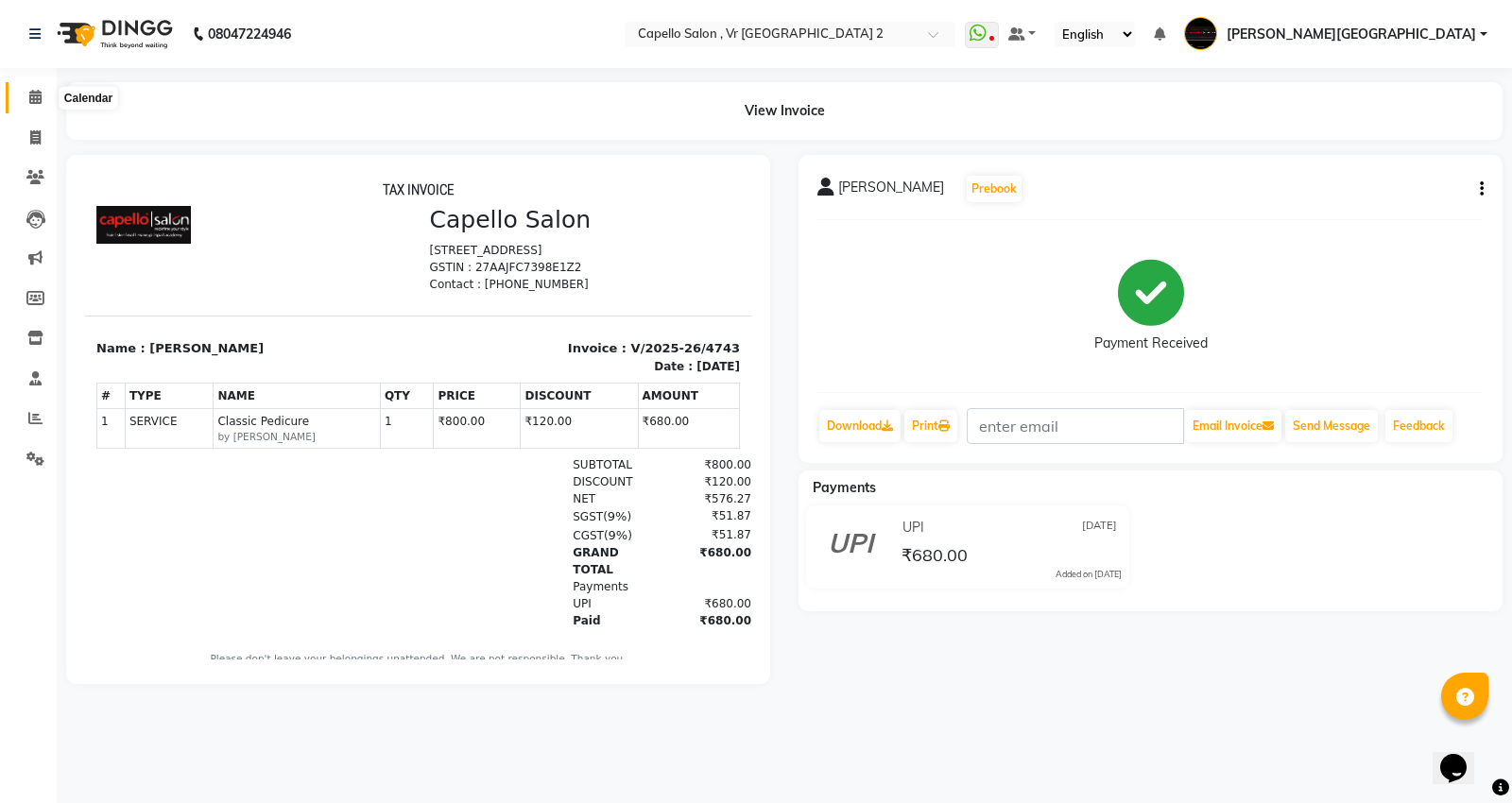
click at [30, 91] on icon at bounding box center [35, 97] width 13 height 15
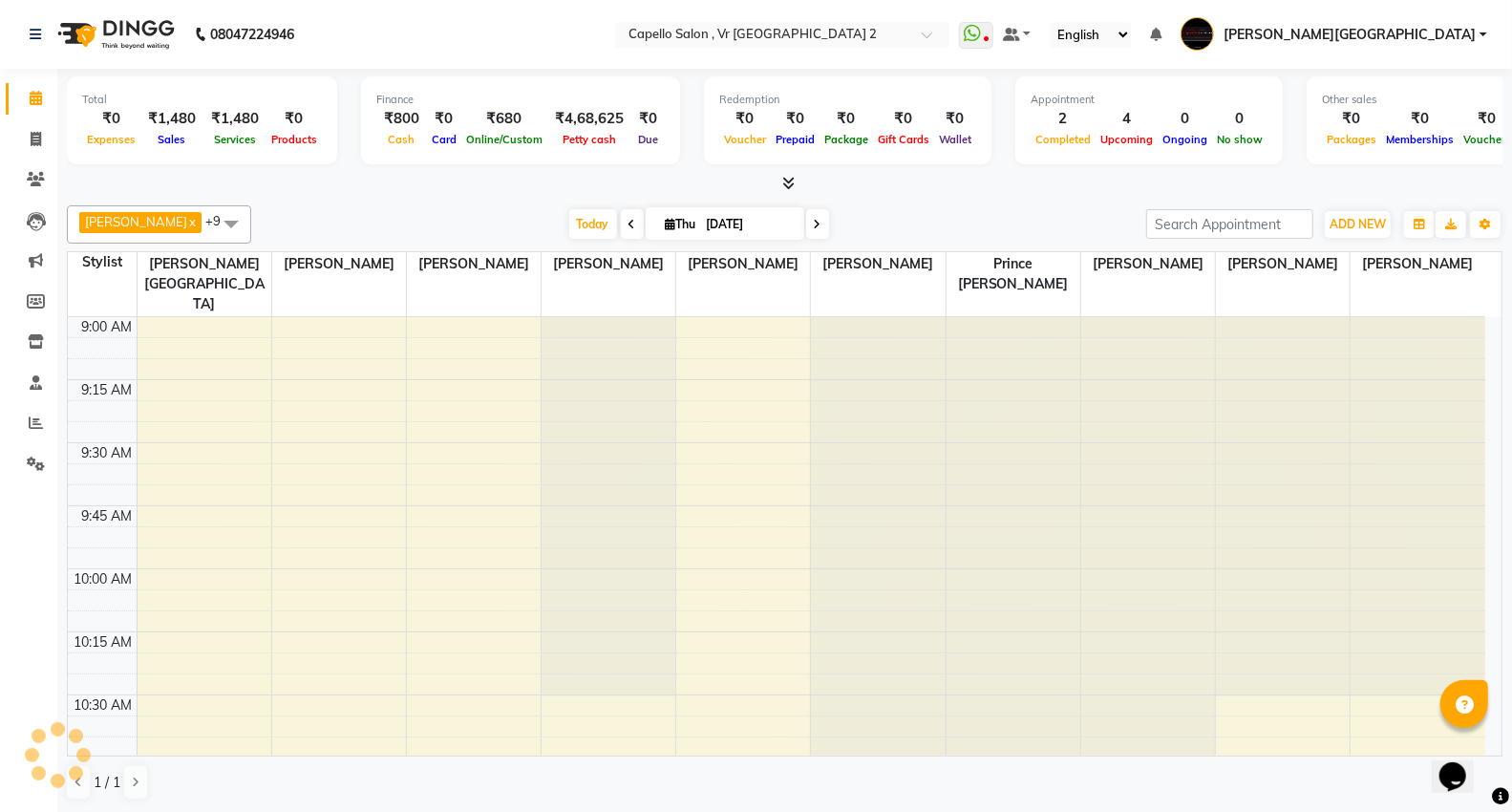
click at [726, 548] on td at bounding box center [811, 558] width 1349 height 21
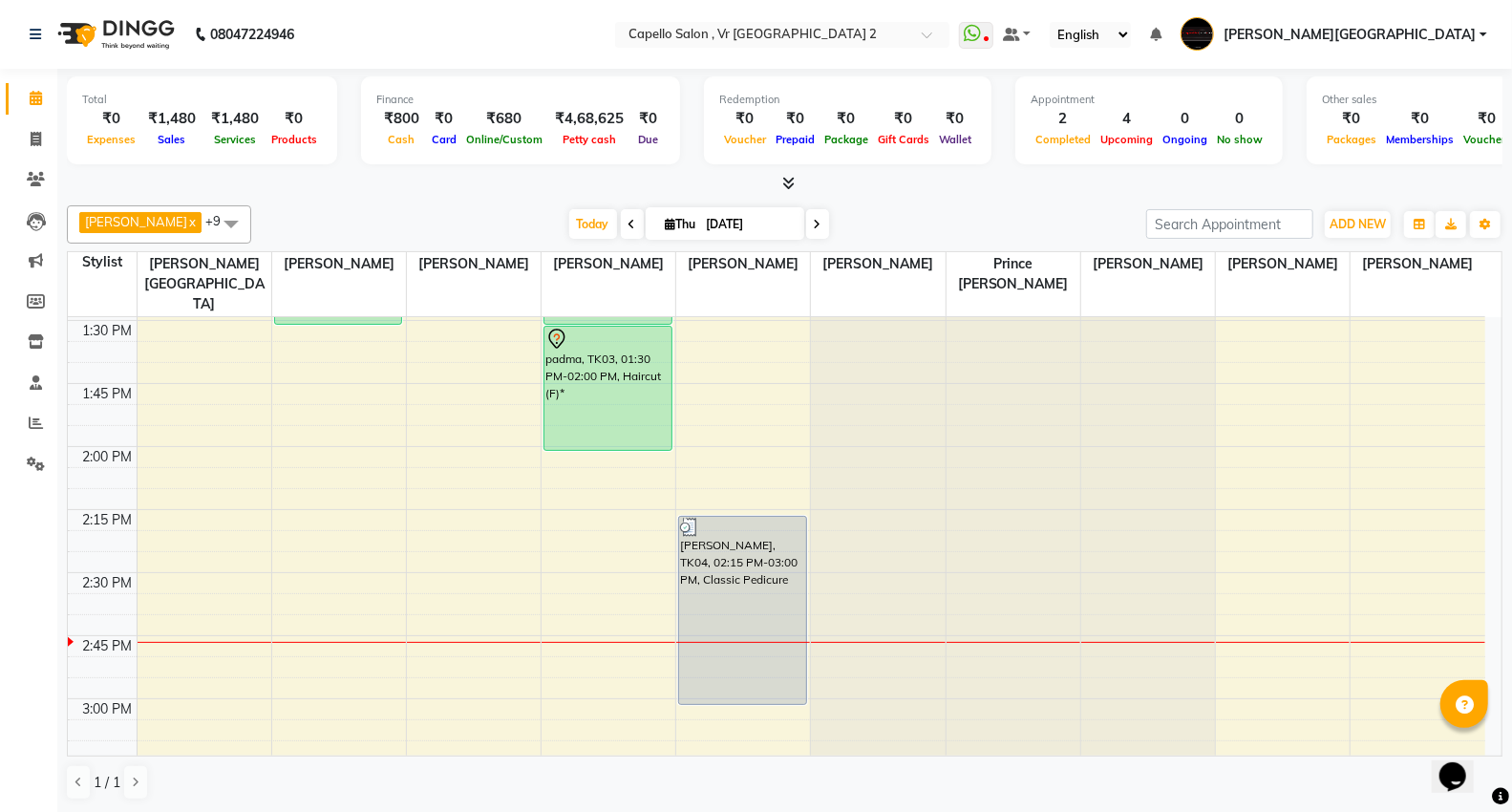
scroll to position [1168, 0]
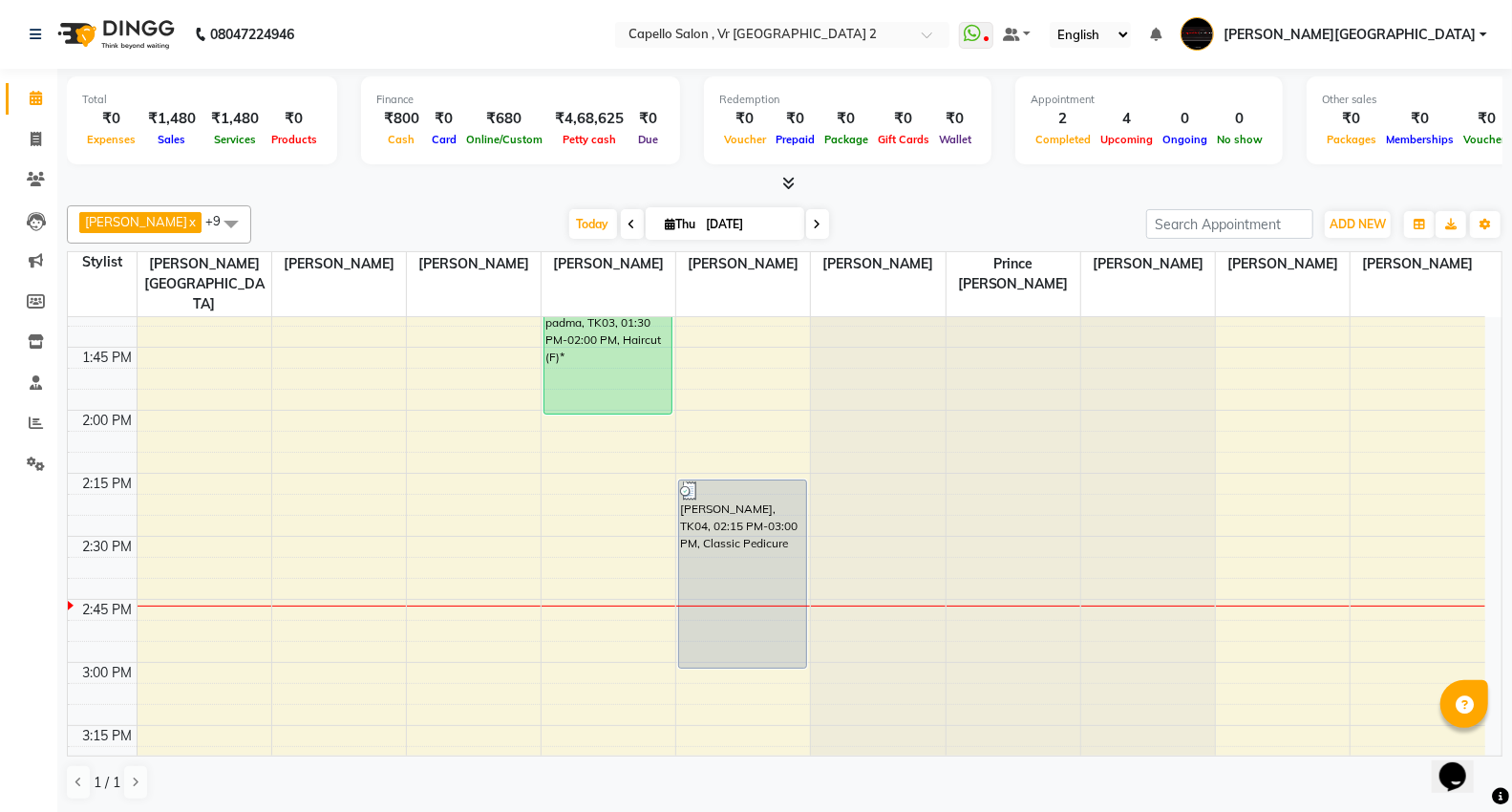
click at [223, 527] on div "9:00 AM 9:15 AM 9:30 AM 9:45 AM 10:00 AM 10:15 AM 10:30 AM 10:45 AM 11:00 AM 11…" at bounding box center [777, 789] width 1418 height 3278
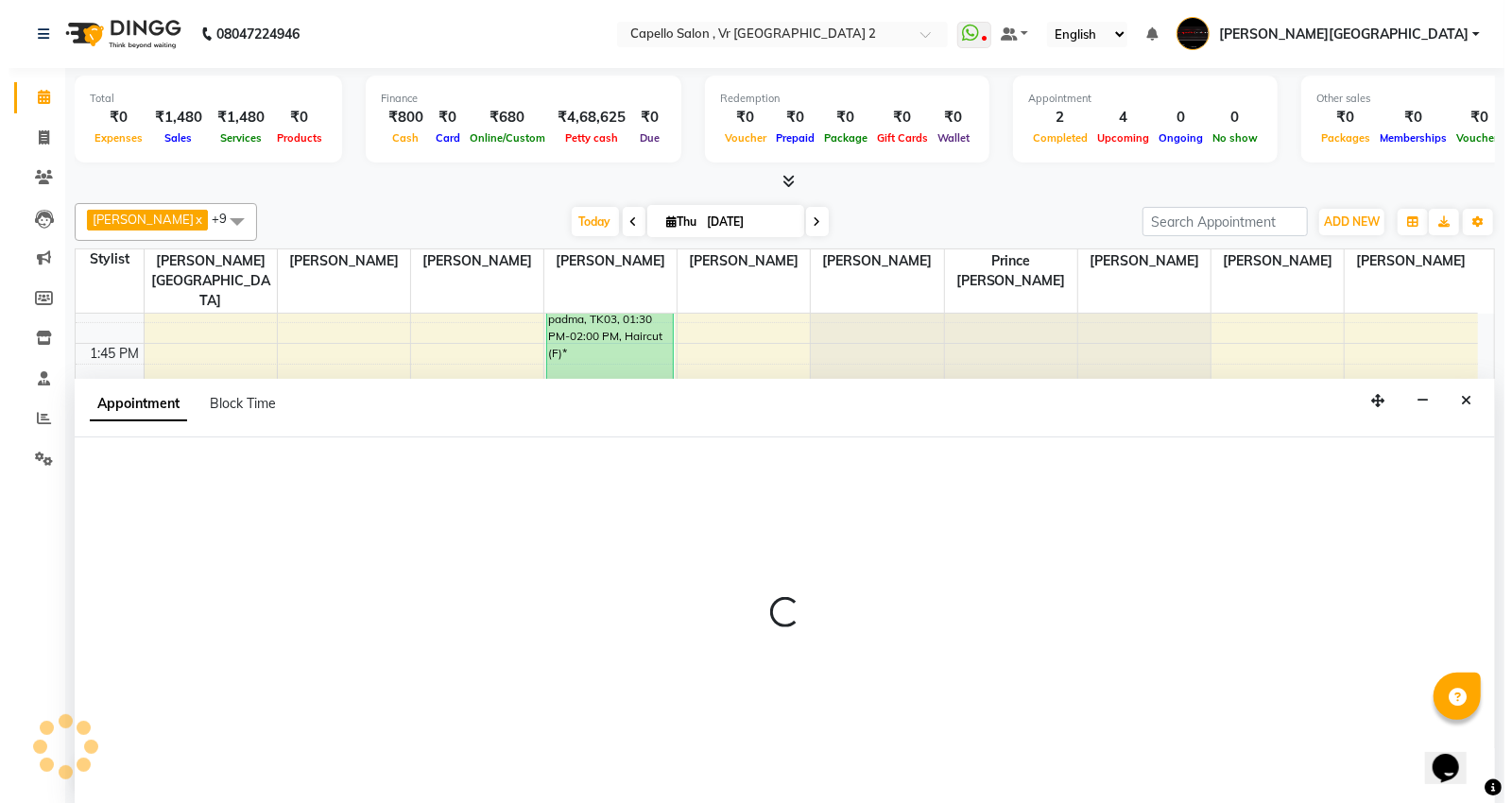
scroll to position [1, 0]
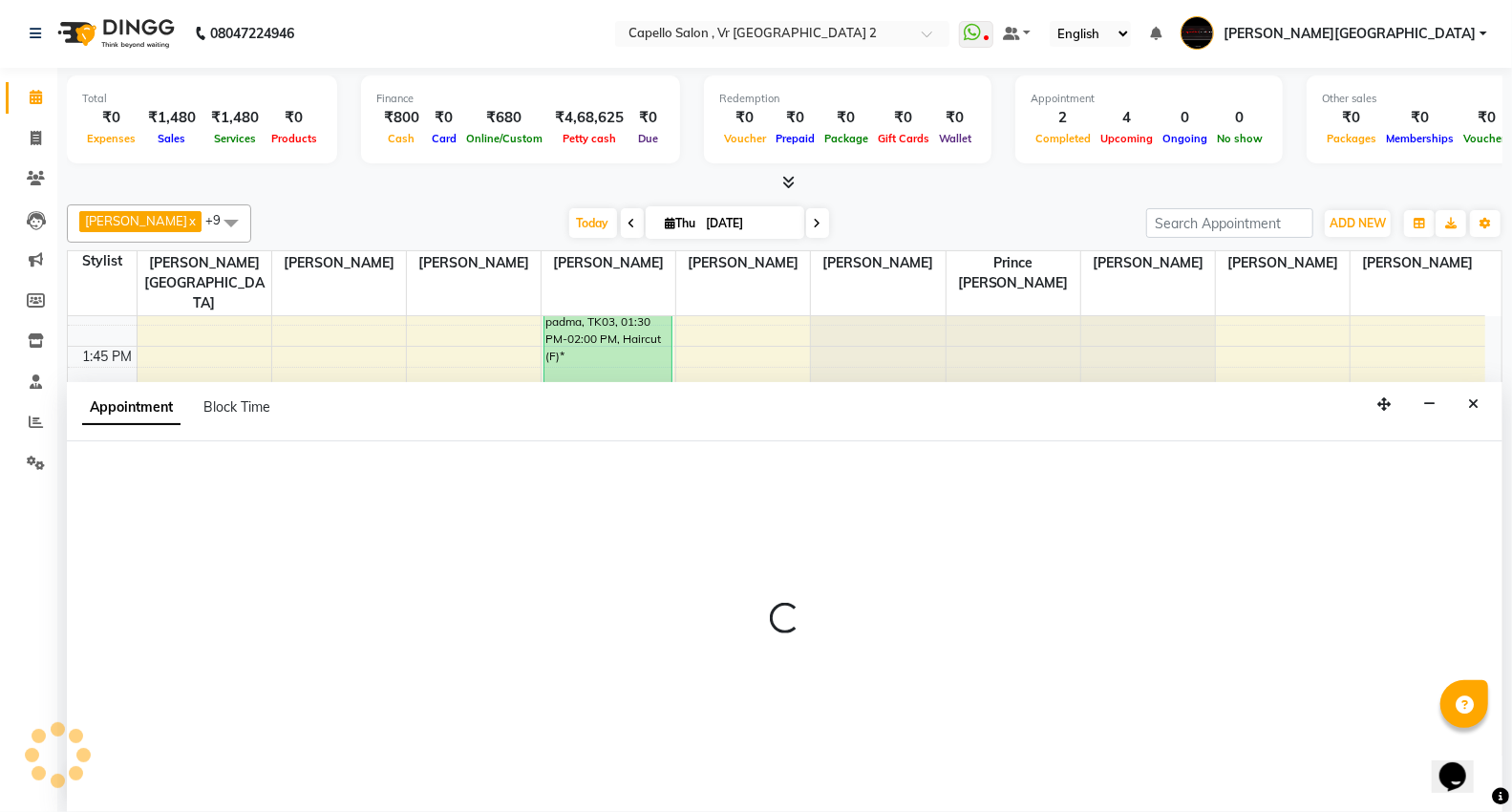
select select "14120"
select select "870"
select select "tentative"
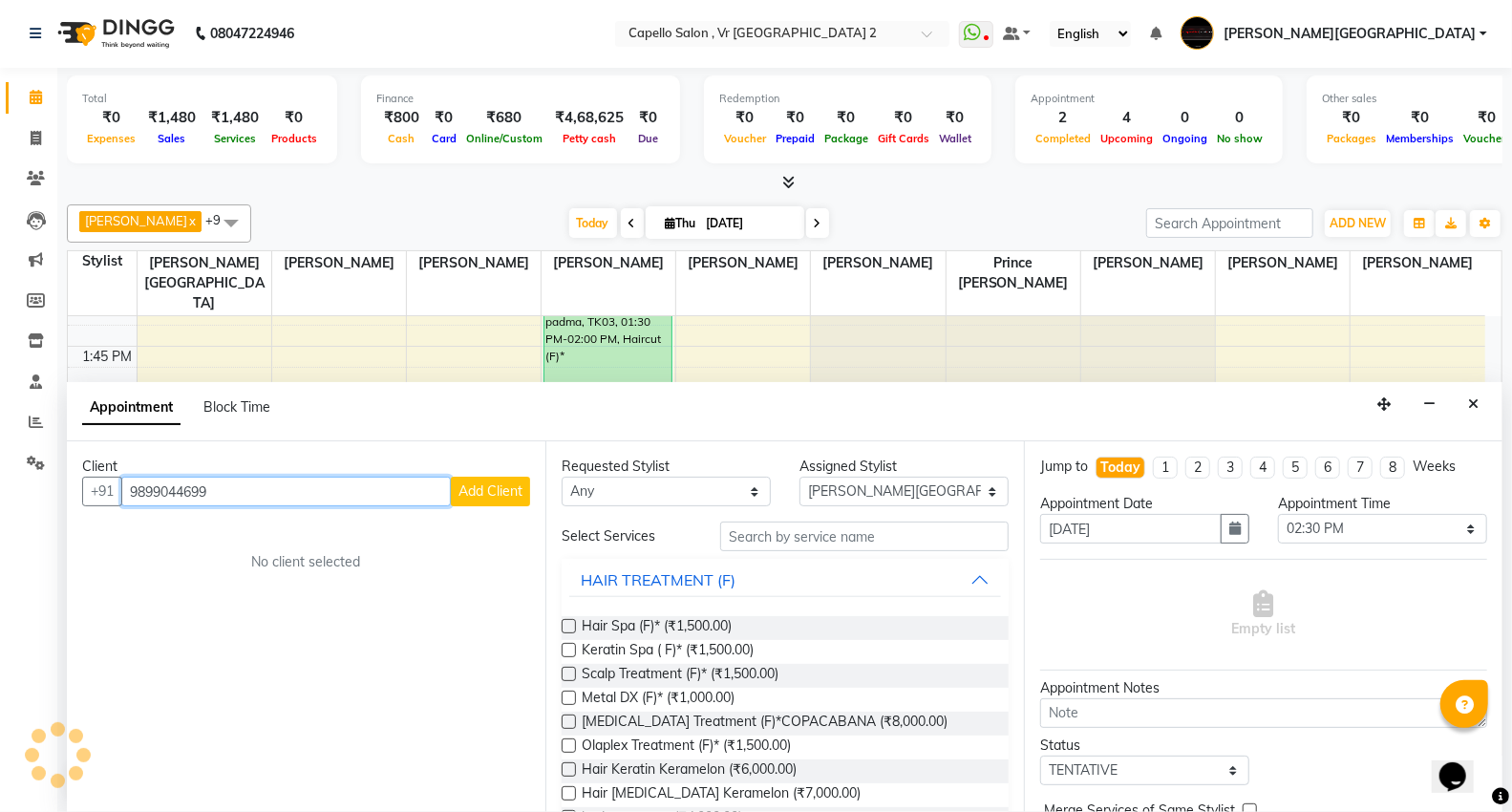
type input "9899044699"
click at [477, 491] on span "Add Client" at bounding box center [490, 491] width 64 height 18
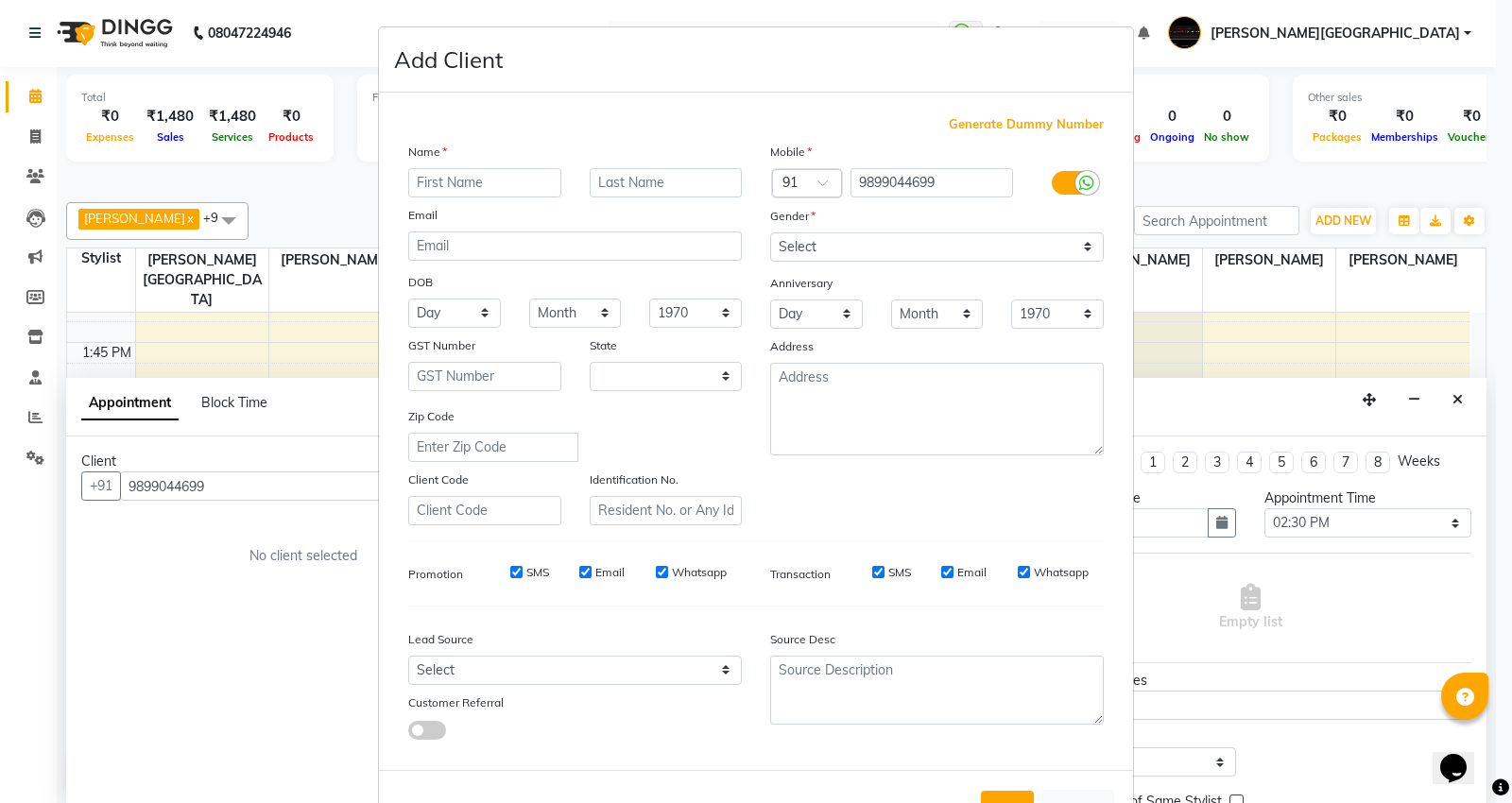
select select "22"
type input "nitin"
click at [828, 247] on select "Select [DEMOGRAPHIC_DATA] [DEMOGRAPHIC_DATA] Other Prefer Not To Say" at bounding box center [936, 247] width 334 height 29
select select "[DEMOGRAPHIC_DATA]"
click at [770, 232] on select "Select [DEMOGRAPHIC_DATA] [DEMOGRAPHIC_DATA] Other Prefer Not To Say" at bounding box center [936, 247] width 334 height 29
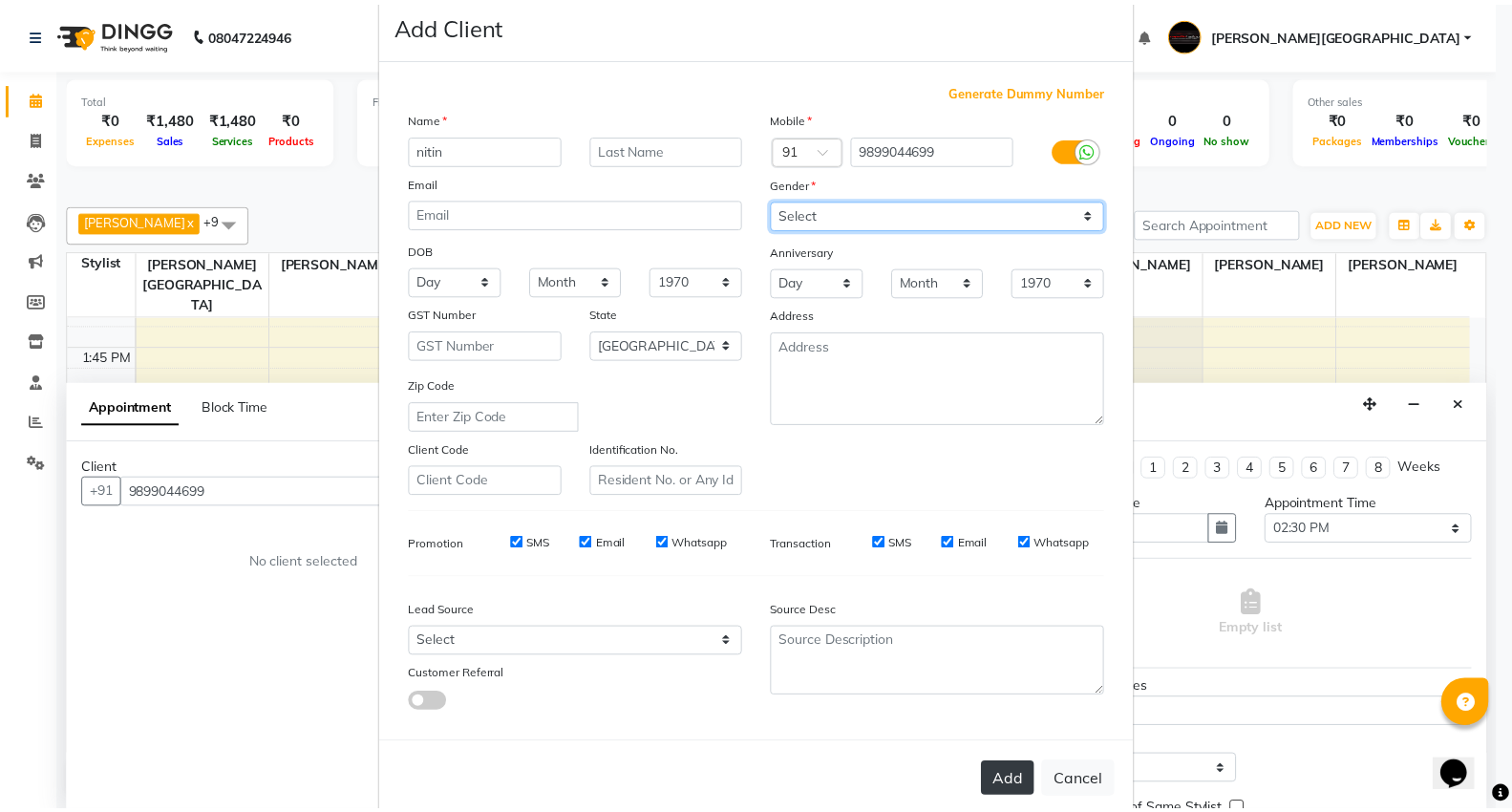
scroll to position [70, 0]
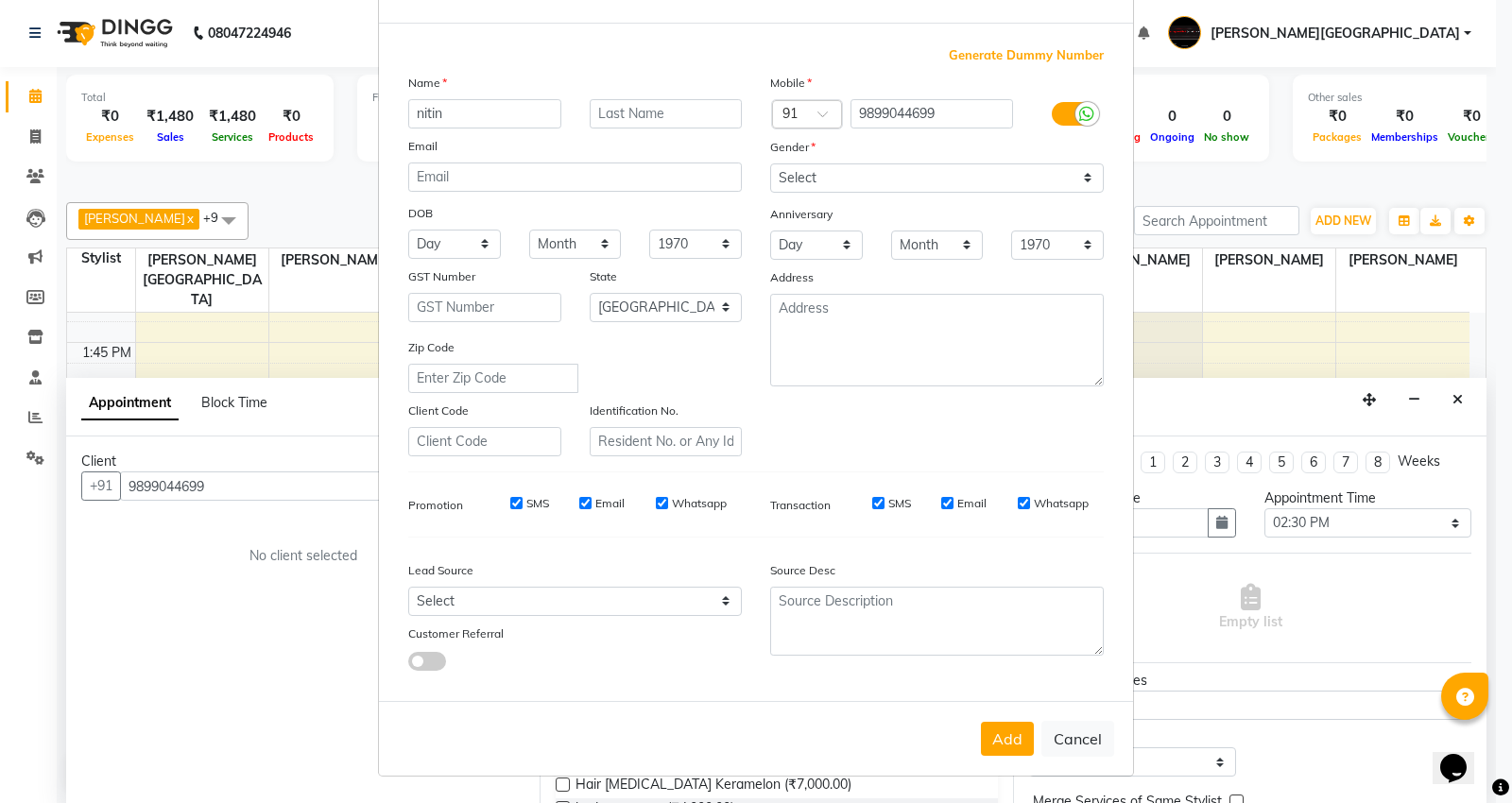
drag, startPoint x: 1007, startPoint y: 735, endPoint x: 870, endPoint y: 715, distance: 138.5
click at [1007, 735] on button "Add" at bounding box center [1007, 738] width 53 height 34
select select
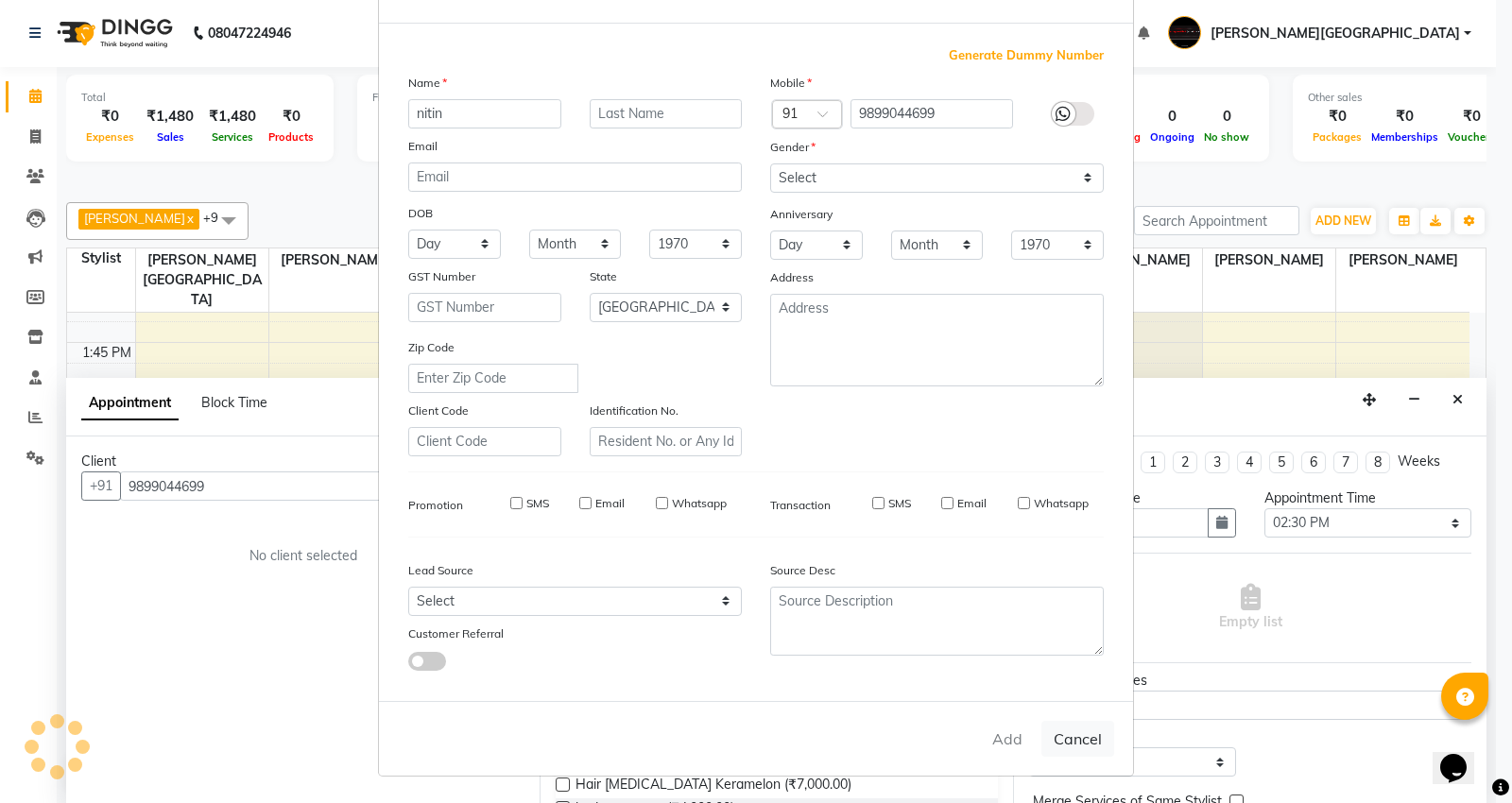
select select "null"
select select
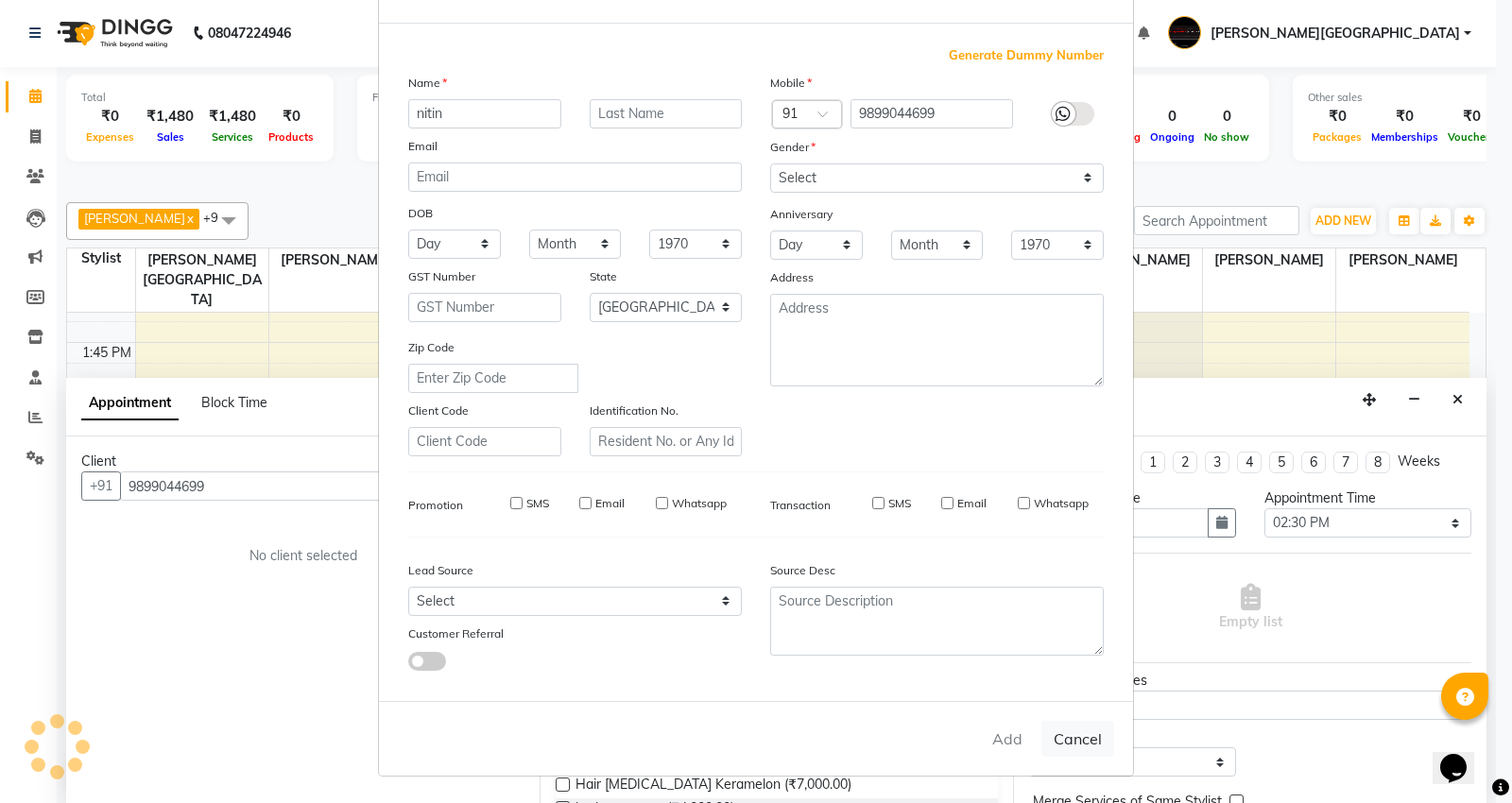
checkbox input "false"
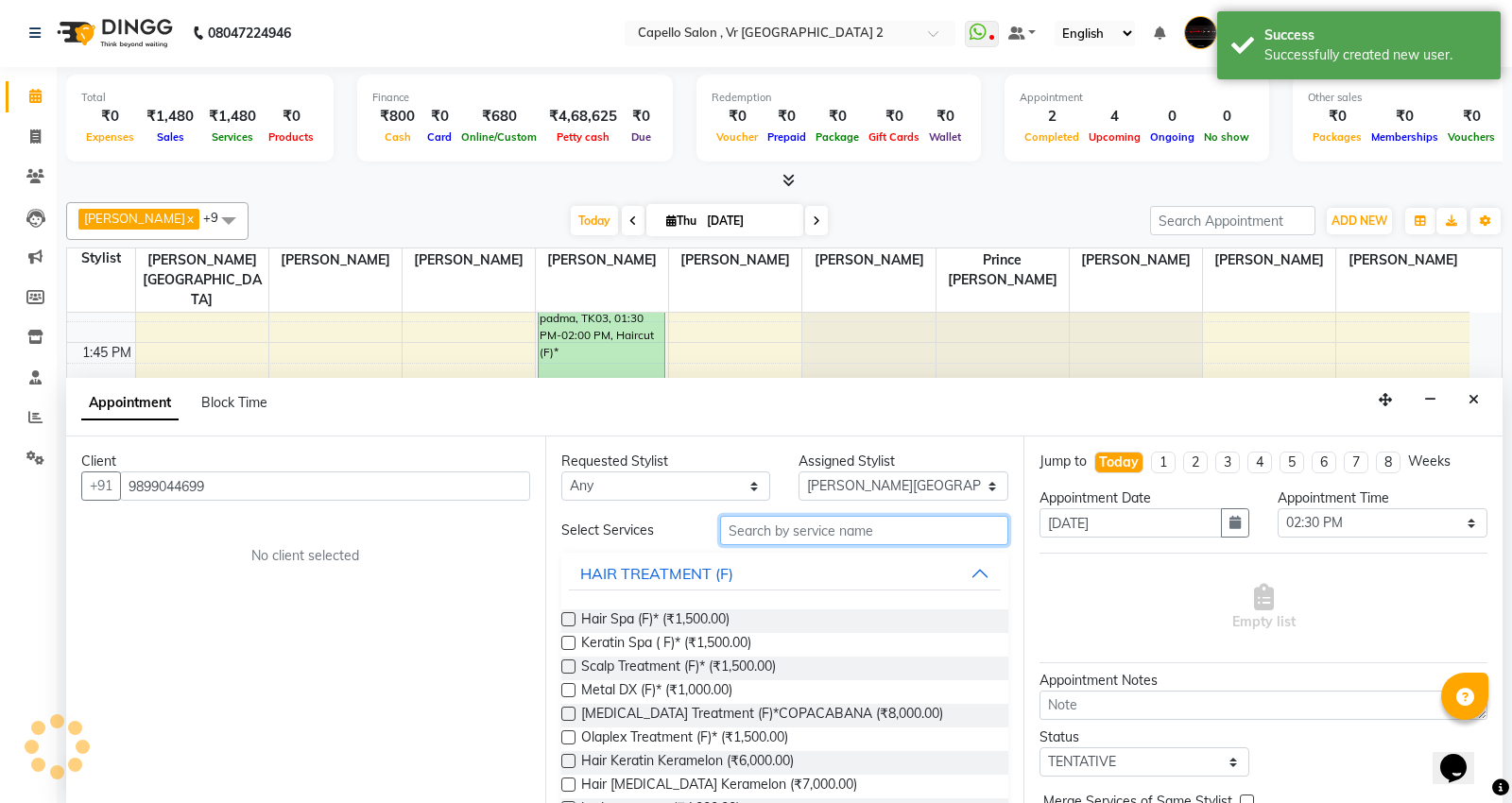
click at [895, 537] on input "text" at bounding box center [864, 530] width 289 height 29
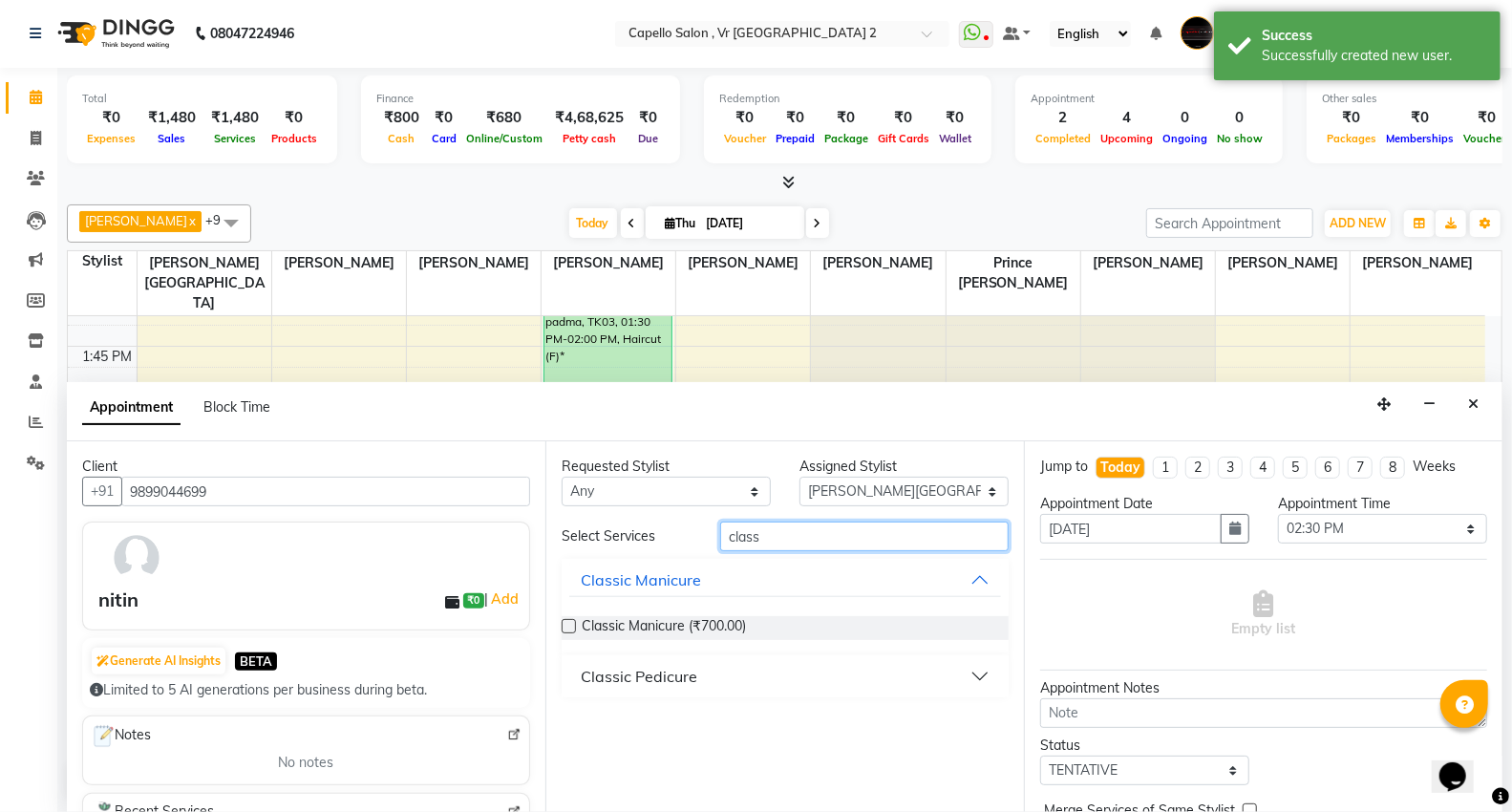
type input "class"
click at [640, 670] on div "Classic Pedicure" at bounding box center [639, 676] width 116 height 23
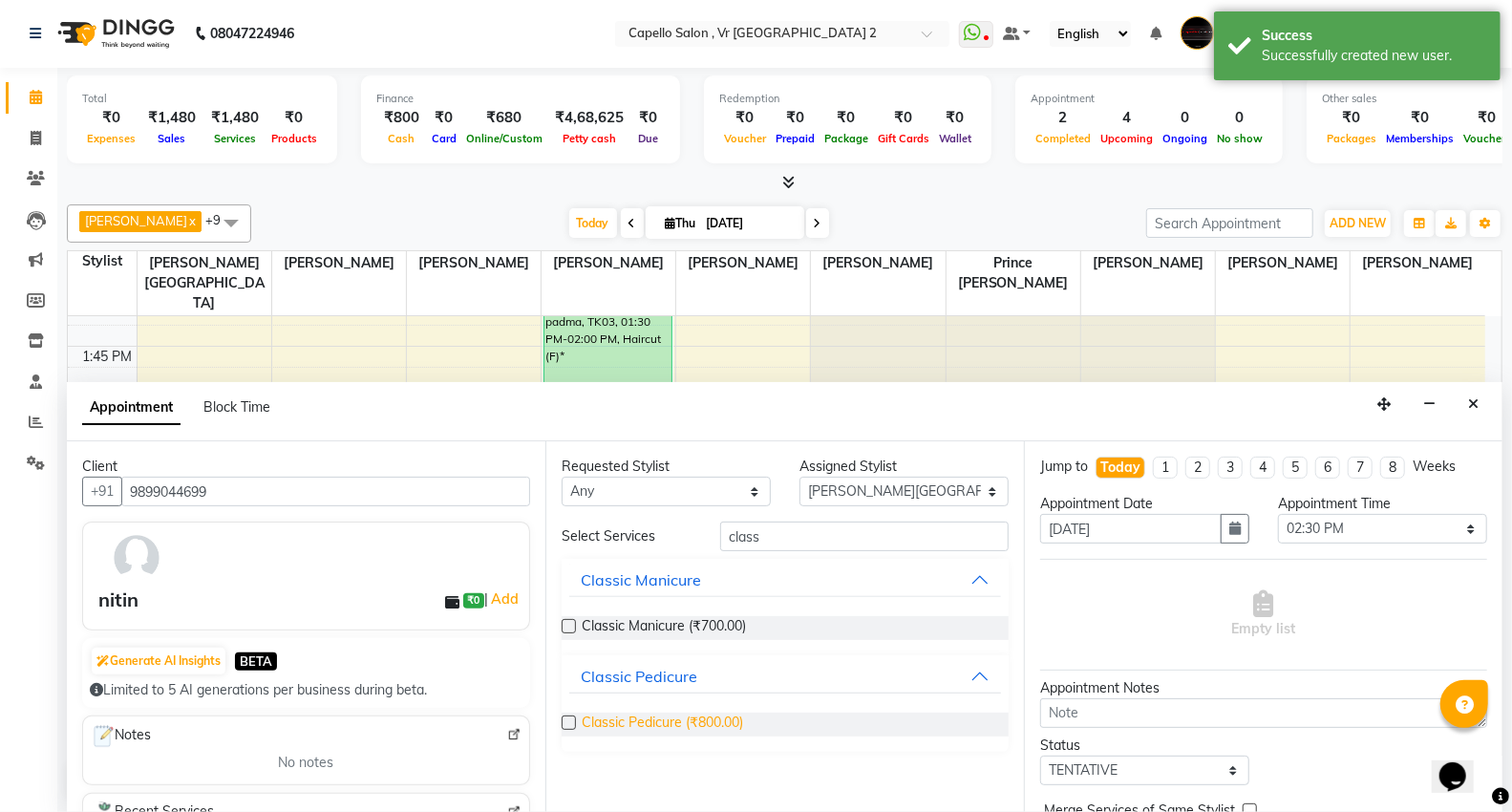
click at [730, 721] on span "Classic Pedicure (₹800.00)" at bounding box center [662, 725] width 161 height 23
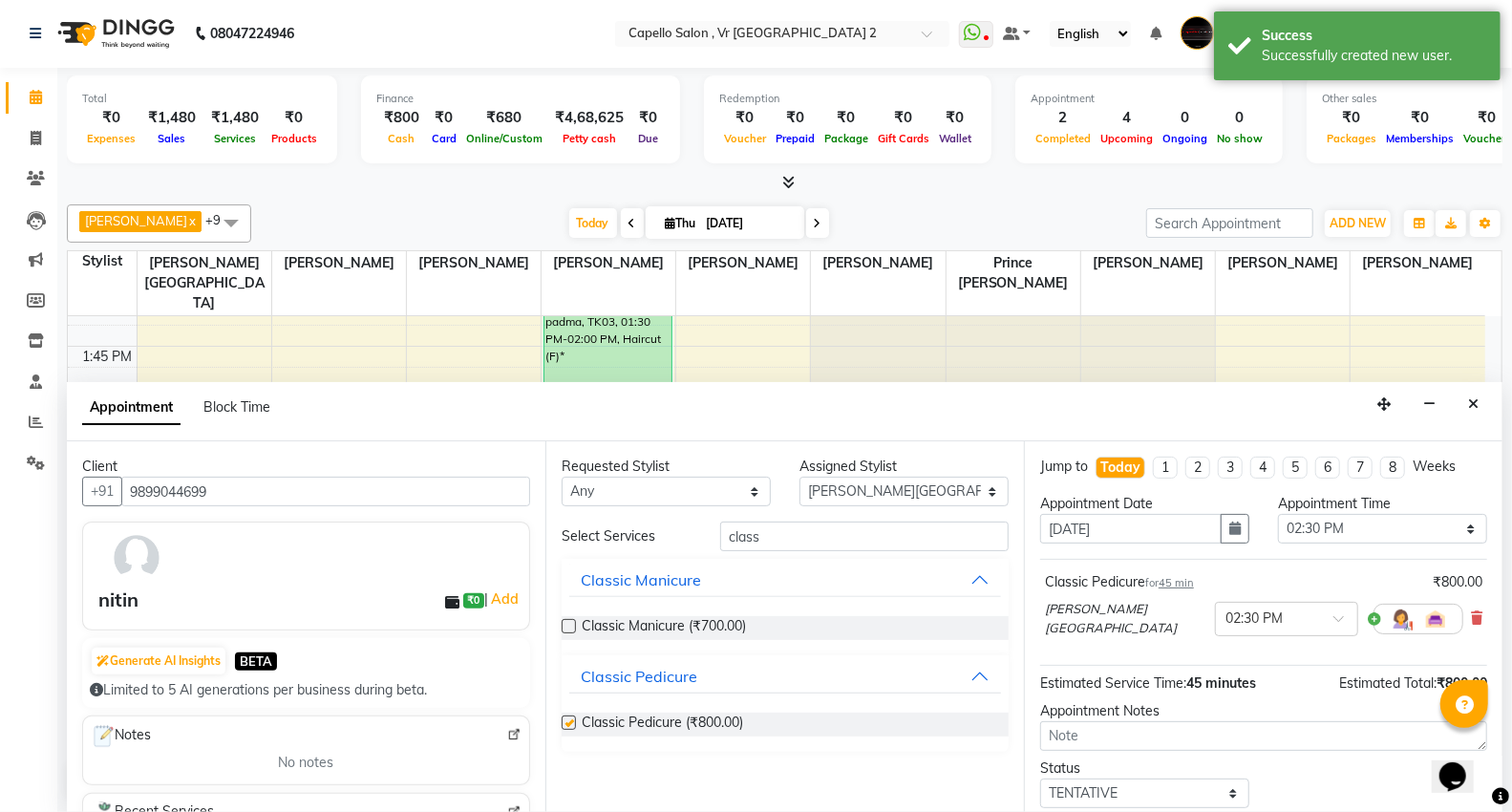
checkbox input "false"
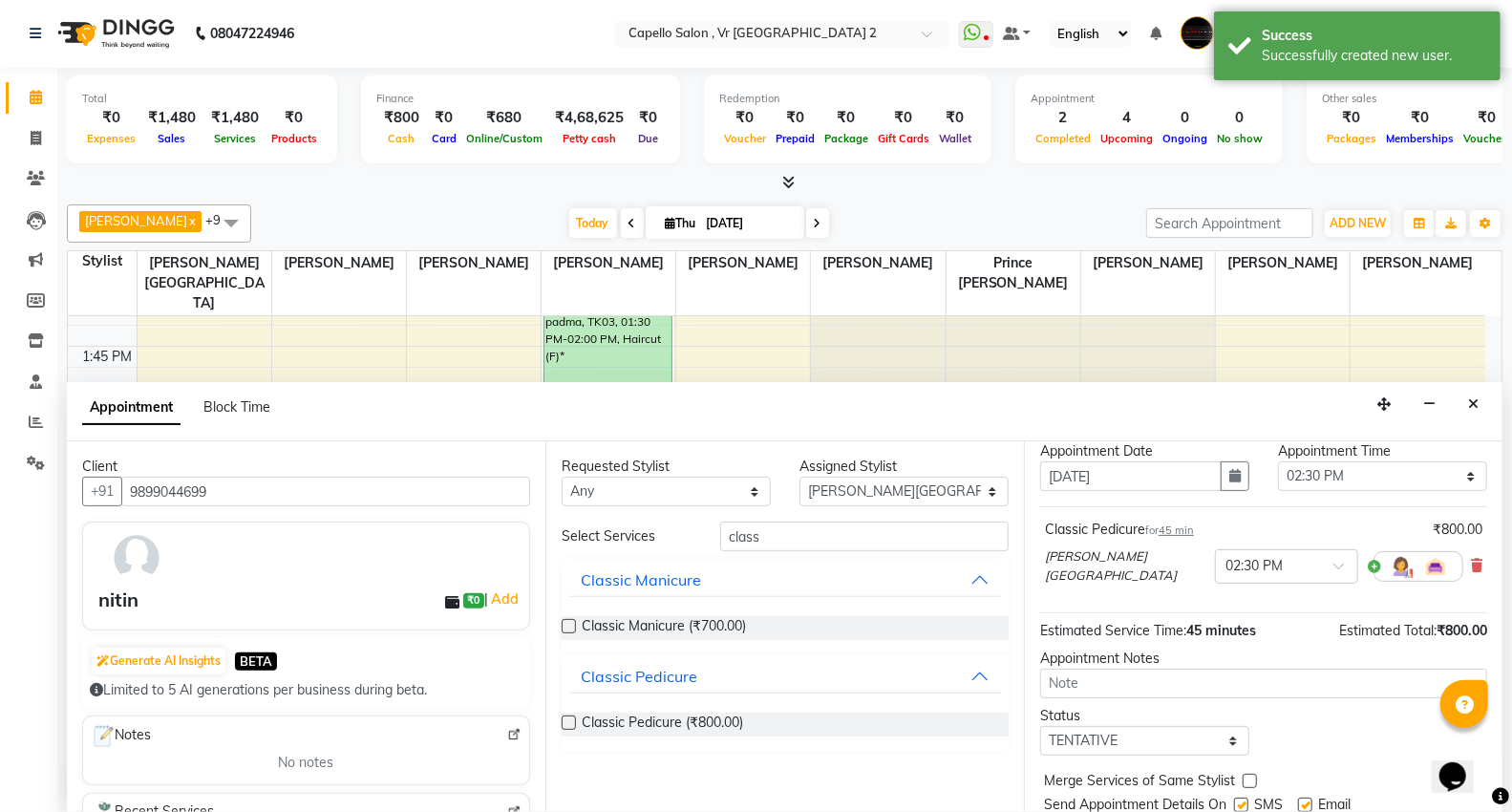
scroll to position [0, 0]
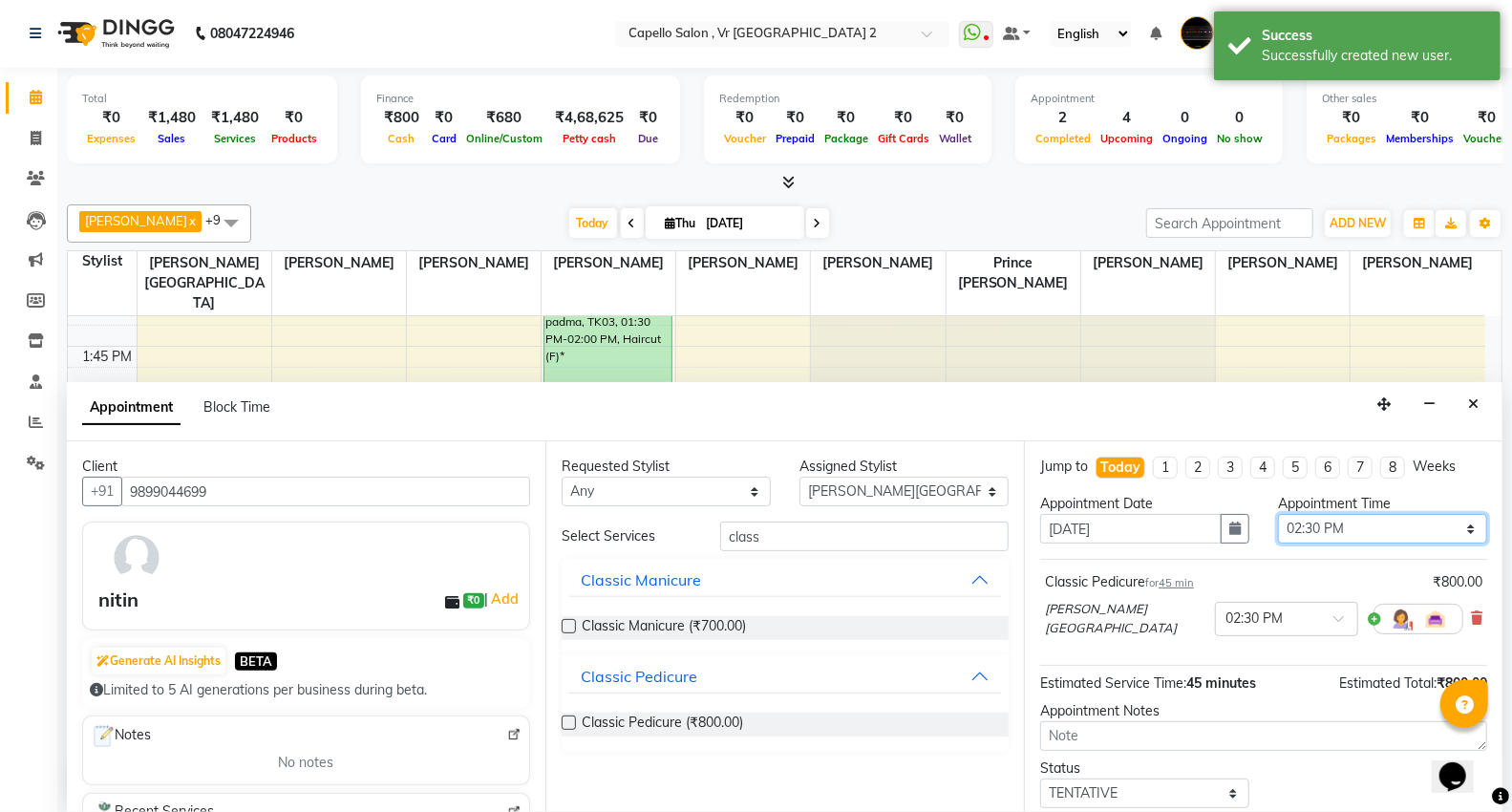
click at [1379, 533] on select "Select 10:00 AM 10:15 AM 10:30 AM 10:45 AM 11:00 AM 11:15 AM 11:30 AM 11:45 AM …" at bounding box center [1383, 529] width 209 height 29
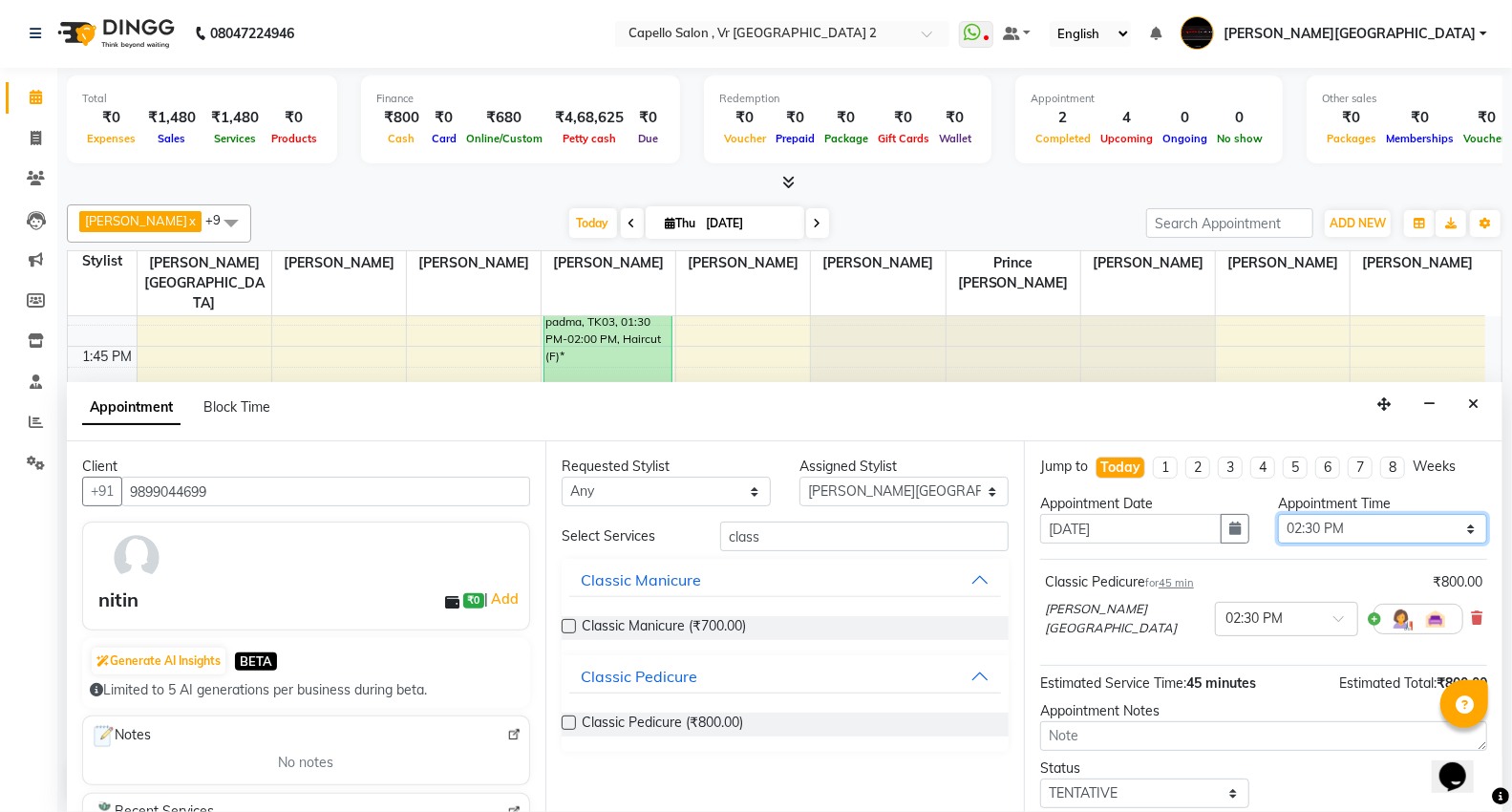
select select "885"
click at [1278, 515] on select "Select 10:00 AM 10:15 AM 10:30 AM 10:45 AM 11:00 AM 11:15 AM 11:30 AM 11:45 AM …" at bounding box center [1383, 529] width 209 height 29
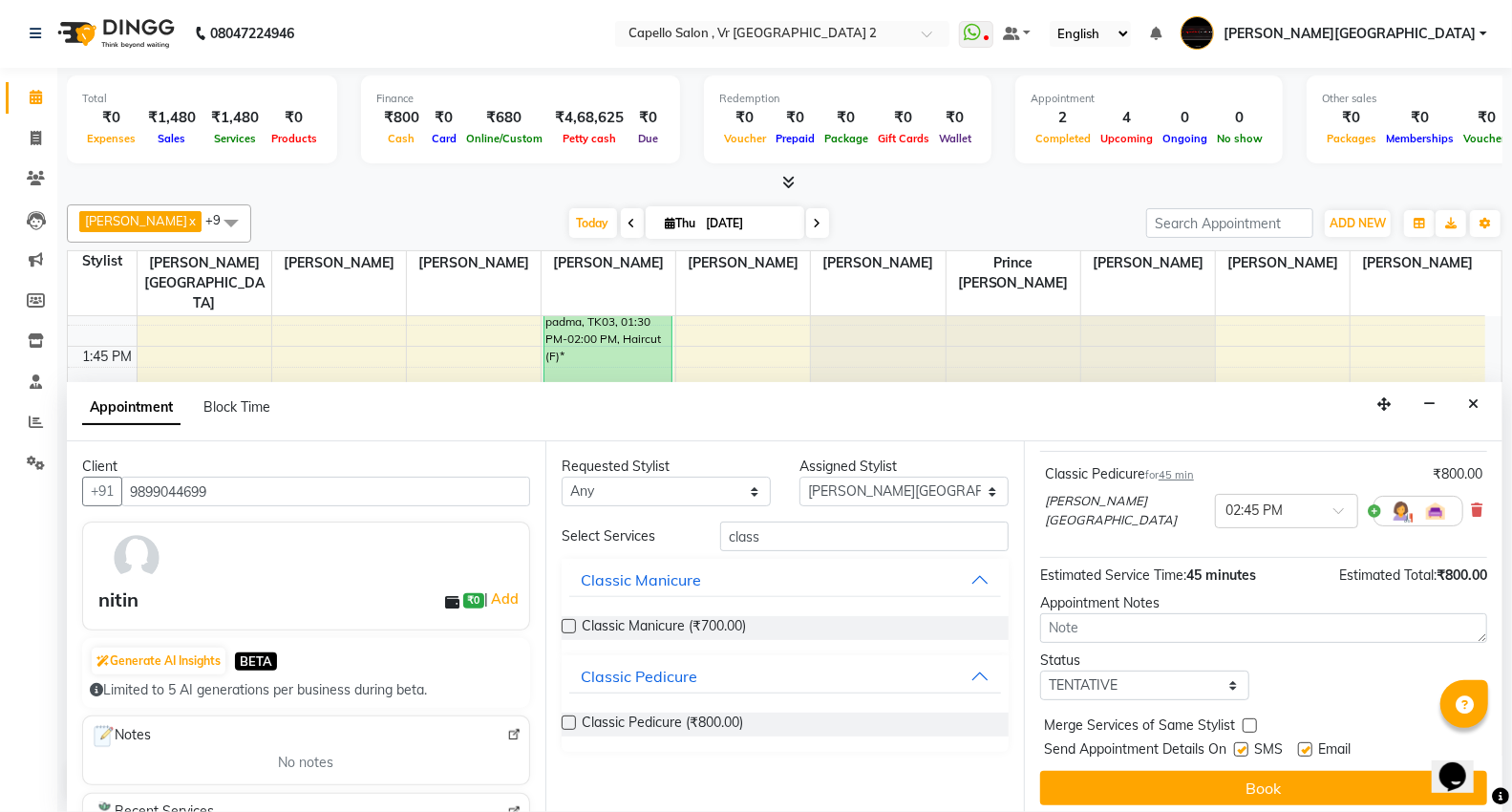
scroll to position [113, 0]
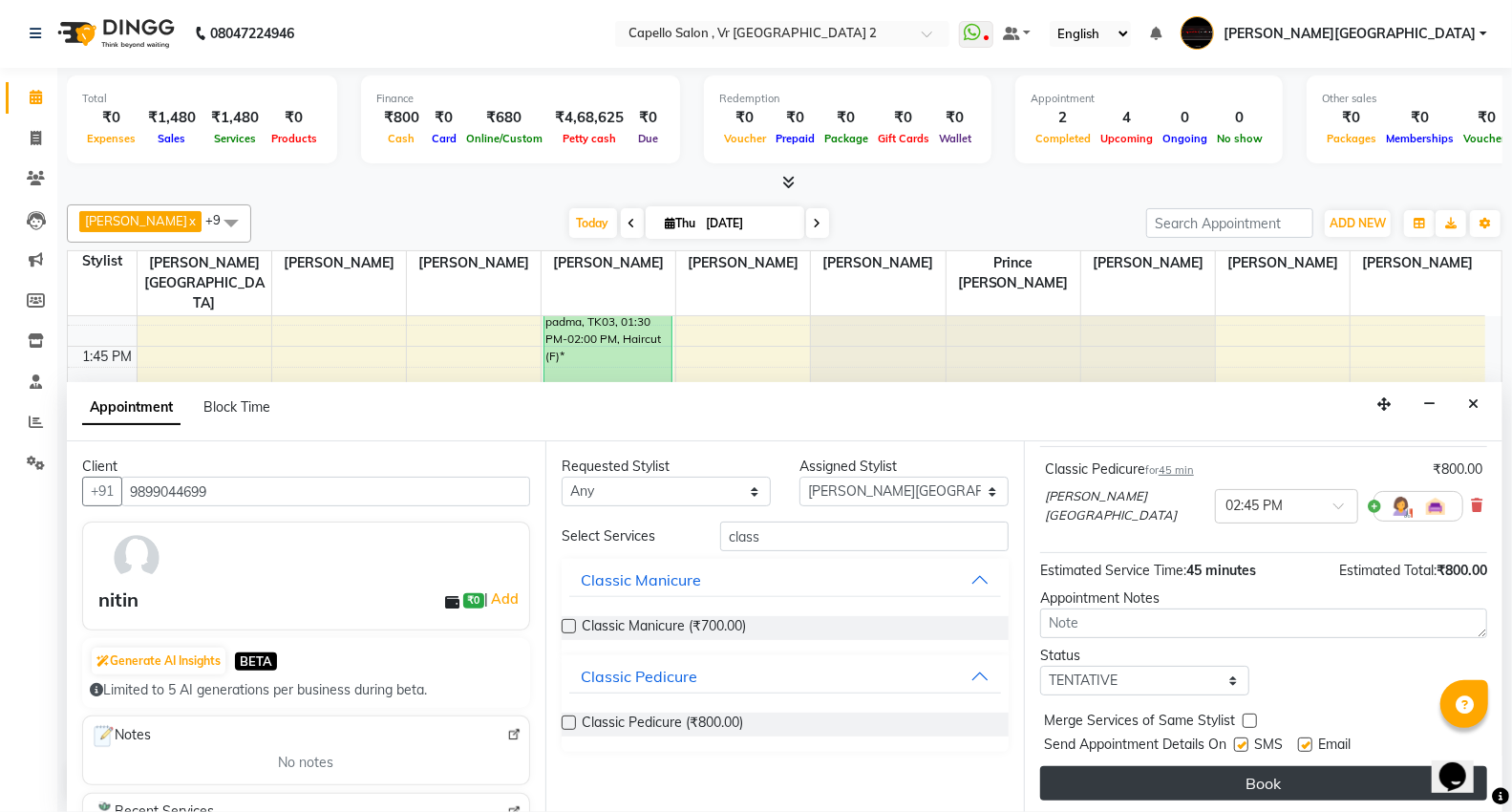
click at [1209, 791] on button "Book" at bounding box center [1264, 783] width 447 height 34
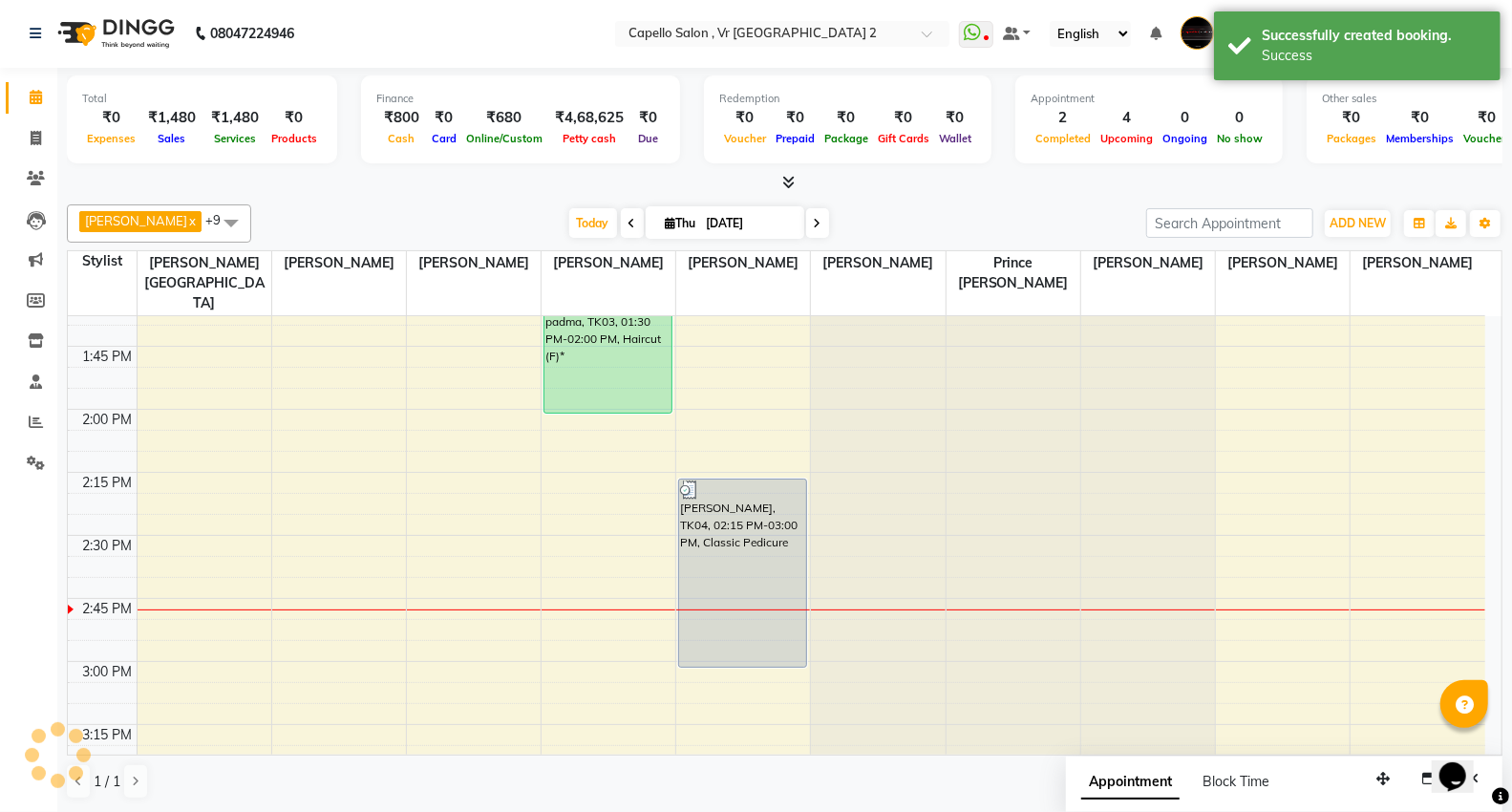
scroll to position [0, 0]
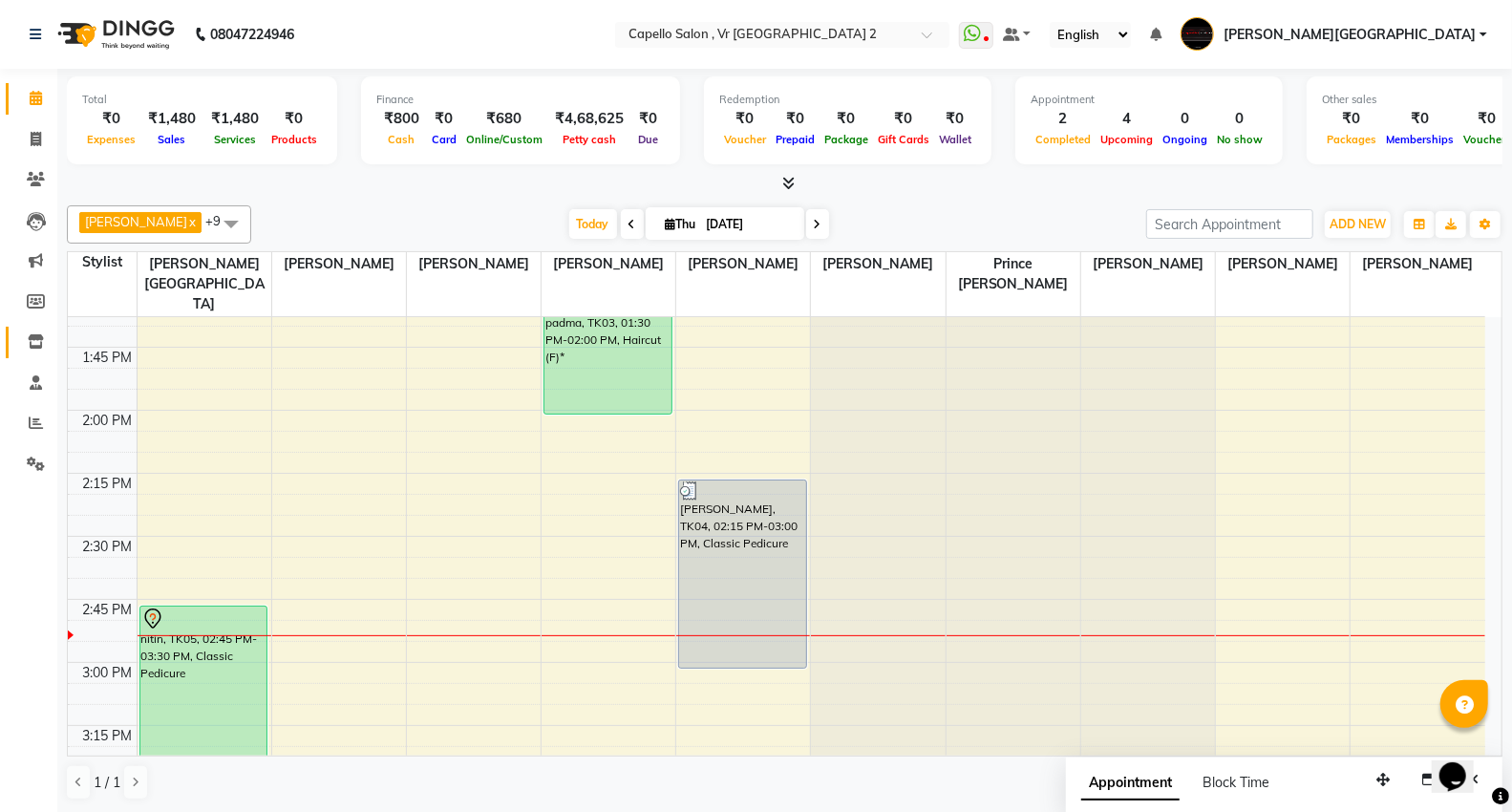
click at [24, 353] on link "Inventory" at bounding box center [28, 342] width 46 height 31
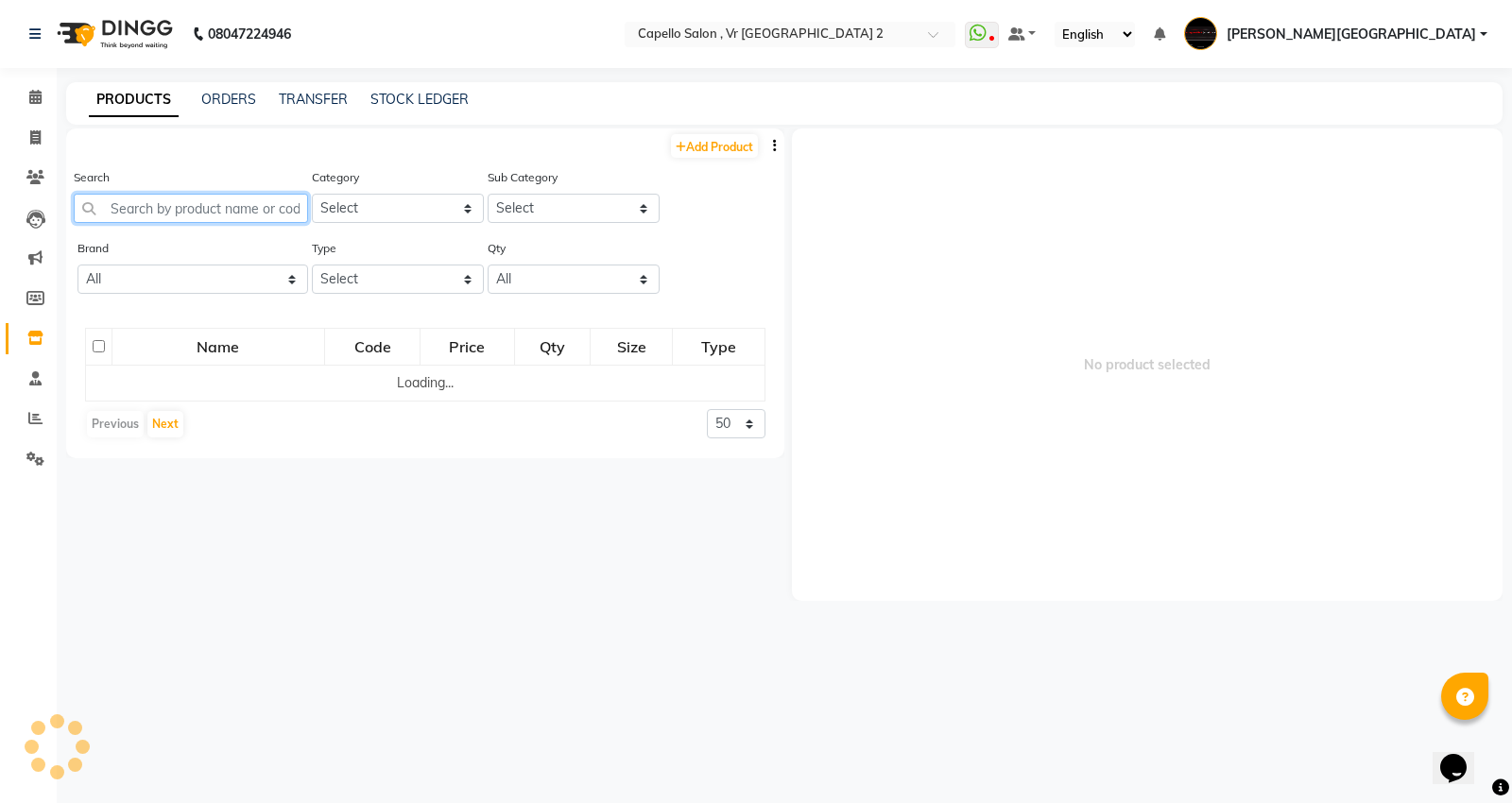
click at [203, 205] on input "text" at bounding box center [191, 208] width 234 height 29
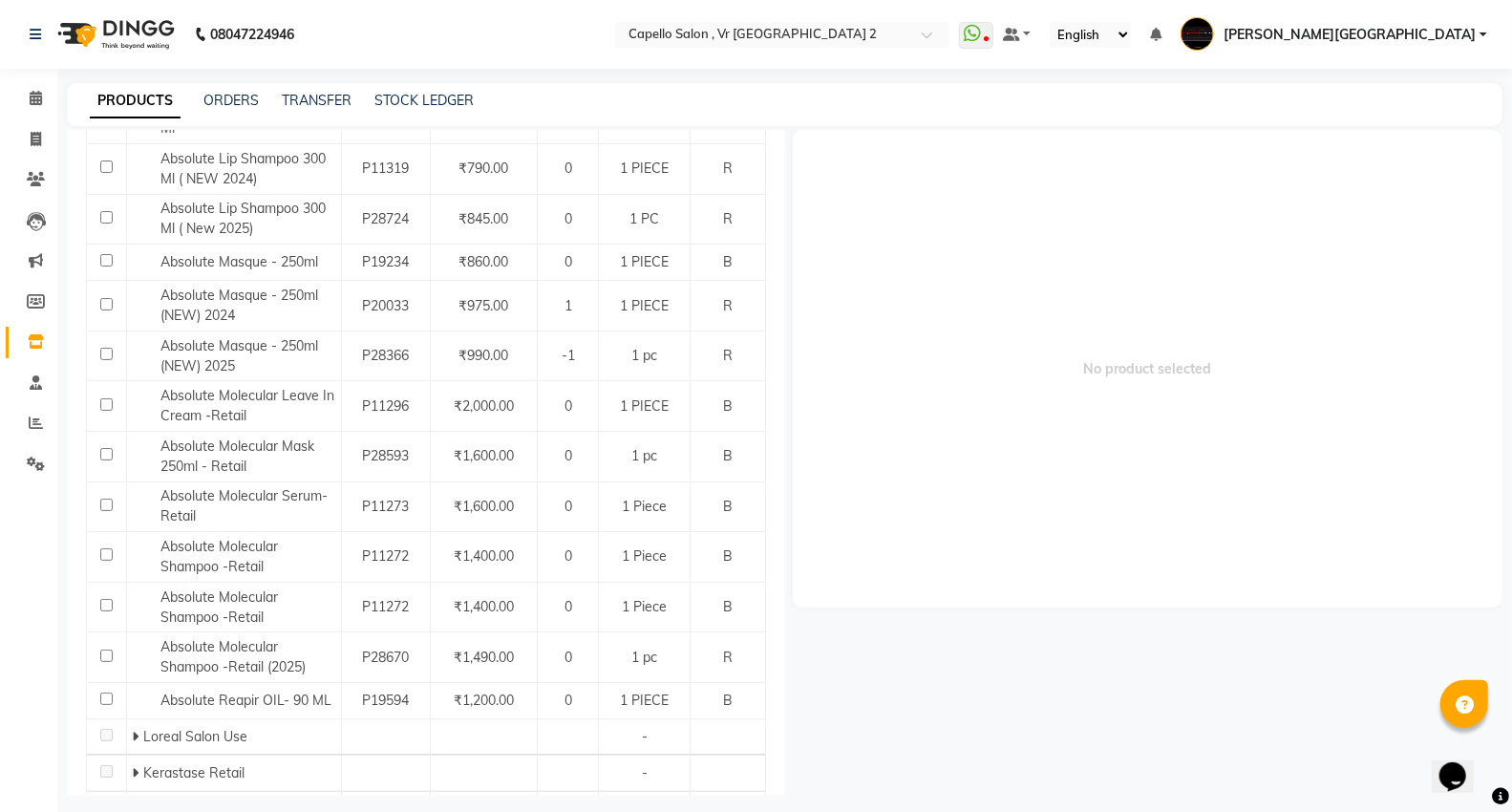
scroll to position [474, 0]
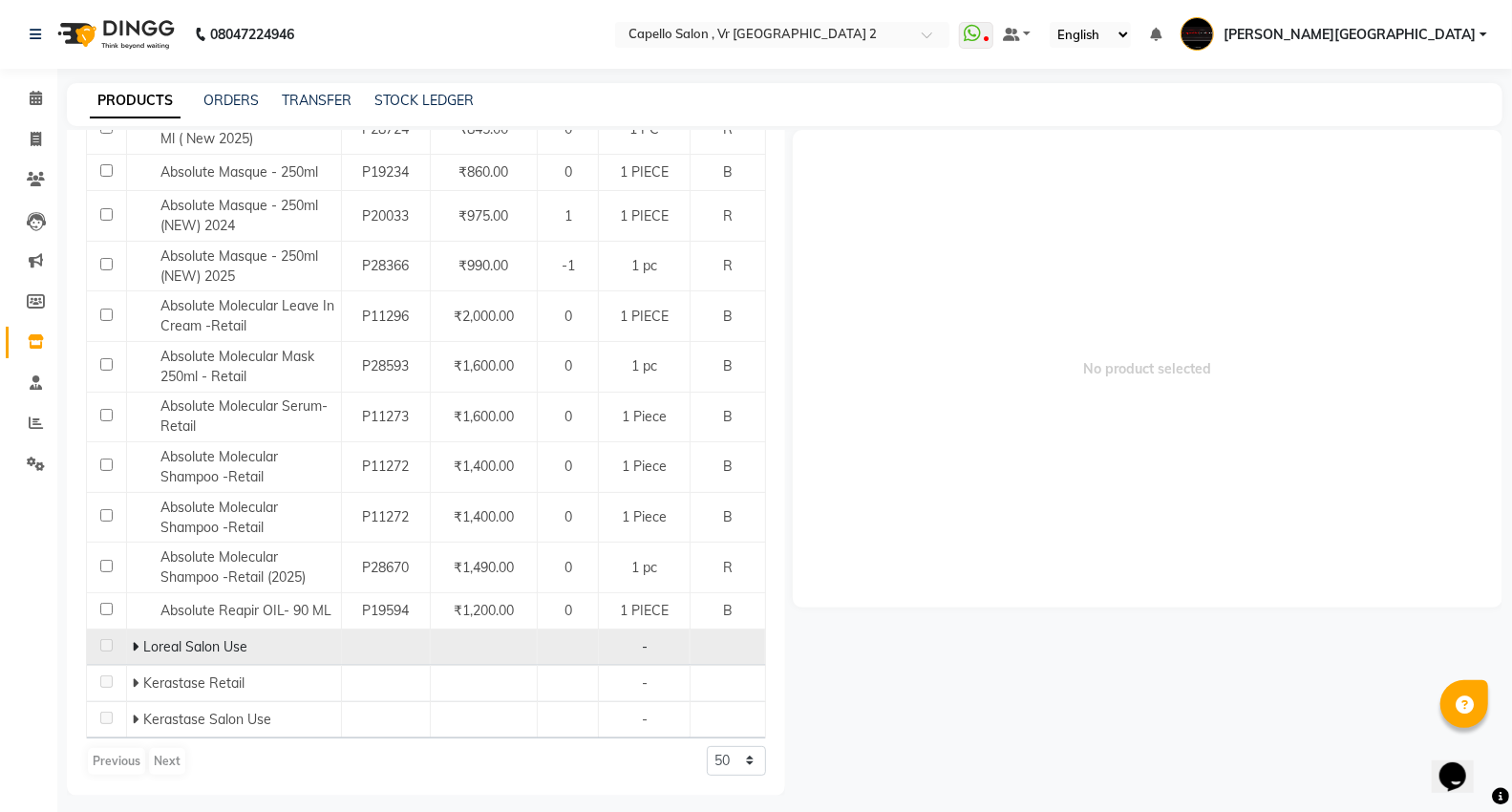
click at [136, 651] on icon at bounding box center [135, 647] width 7 height 14
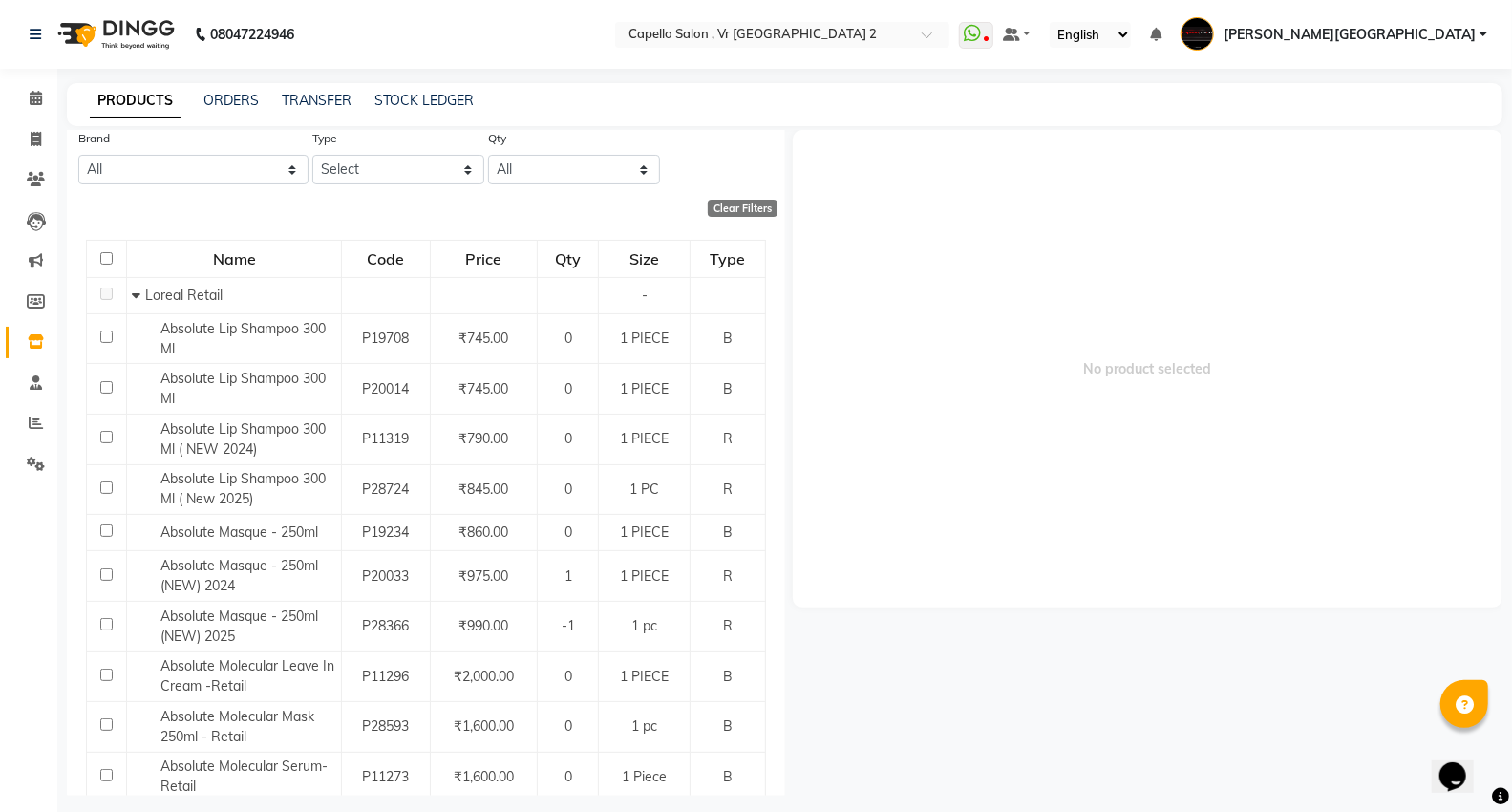
scroll to position [0, 0]
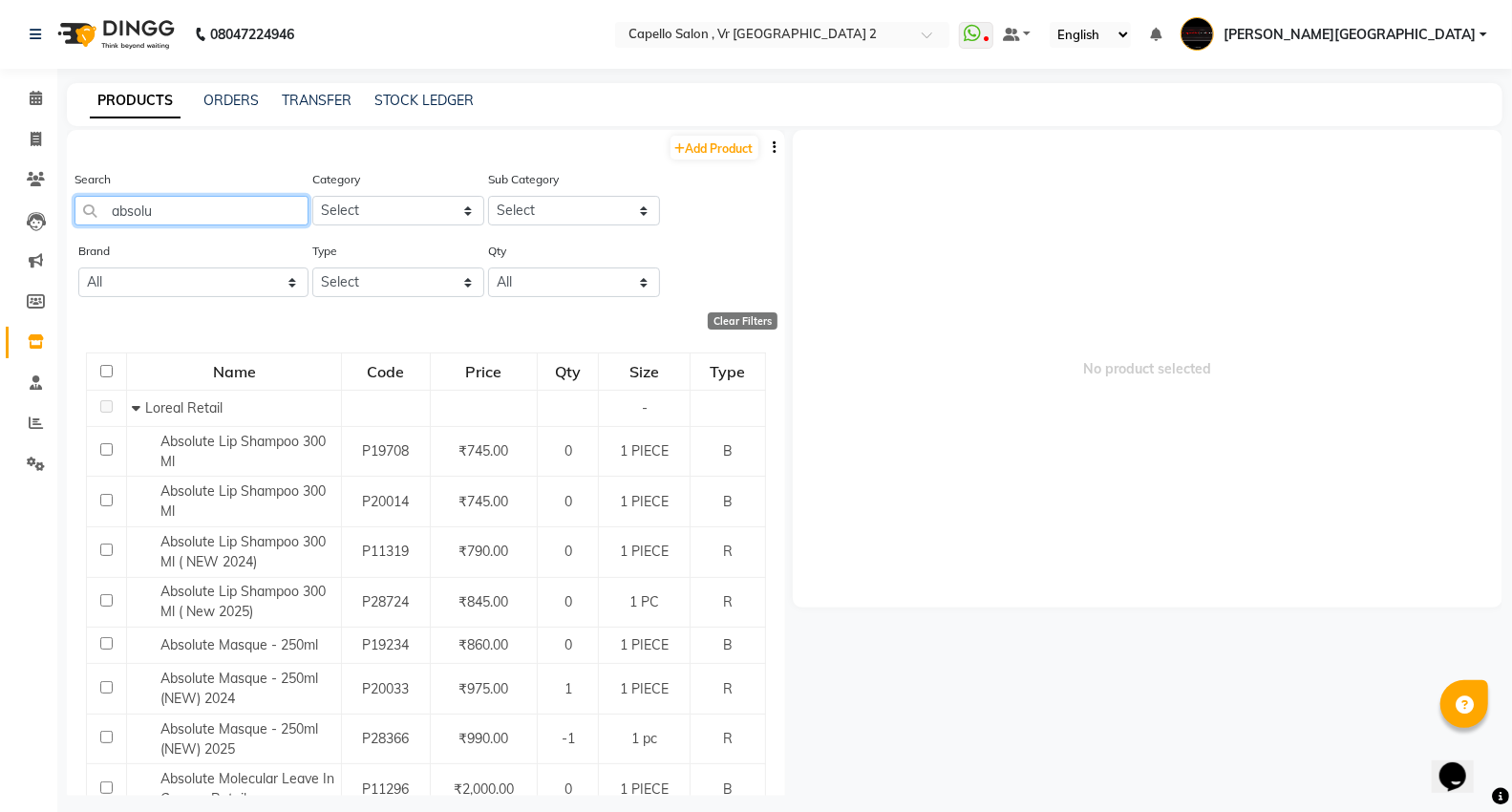
click at [194, 199] on input "absolu" at bounding box center [191, 210] width 234 height 29
type input "a"
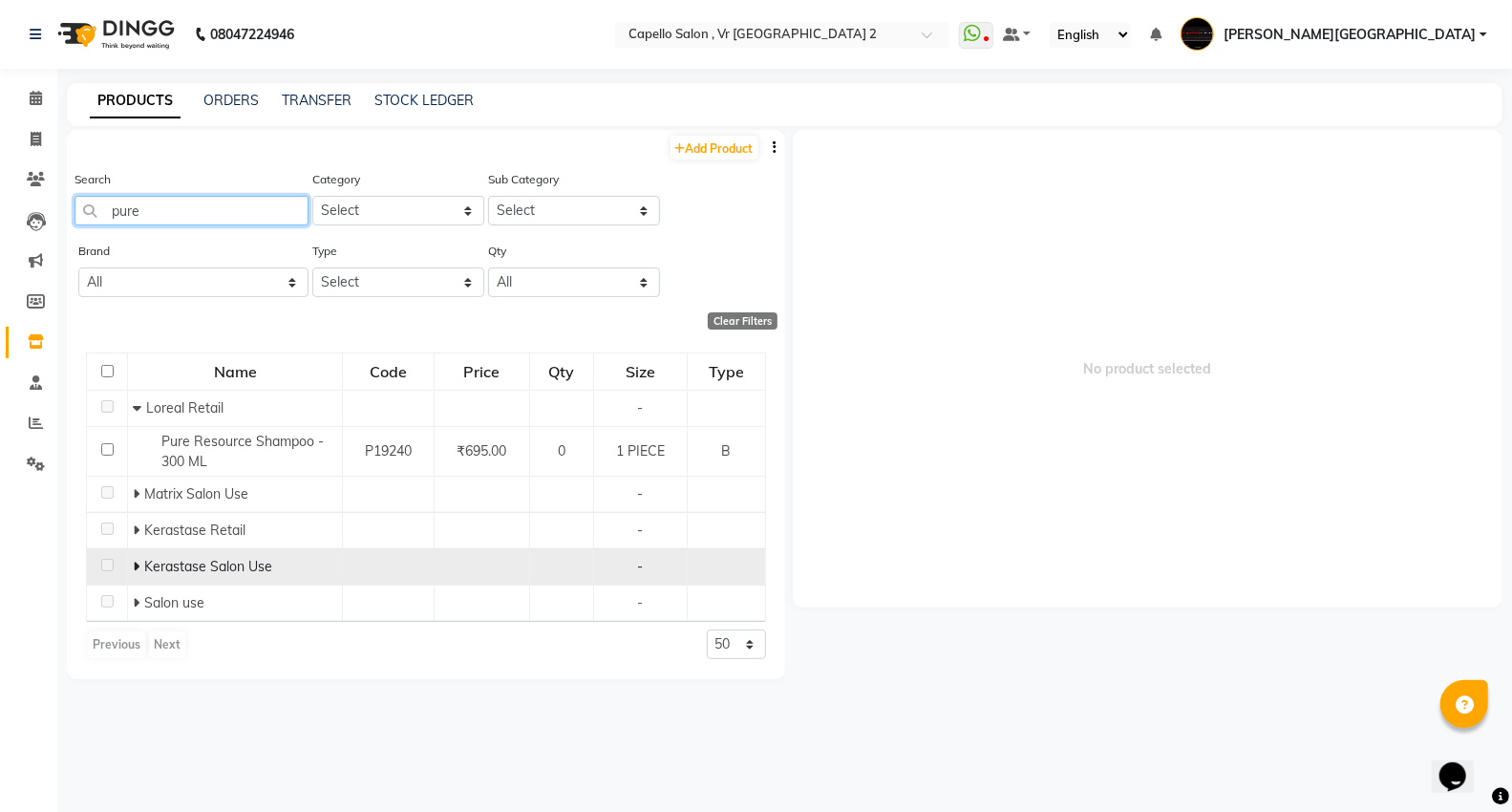
type input "pure"
click at [136, 564] on icon at bounding box center [136, 566] width 7 height 14
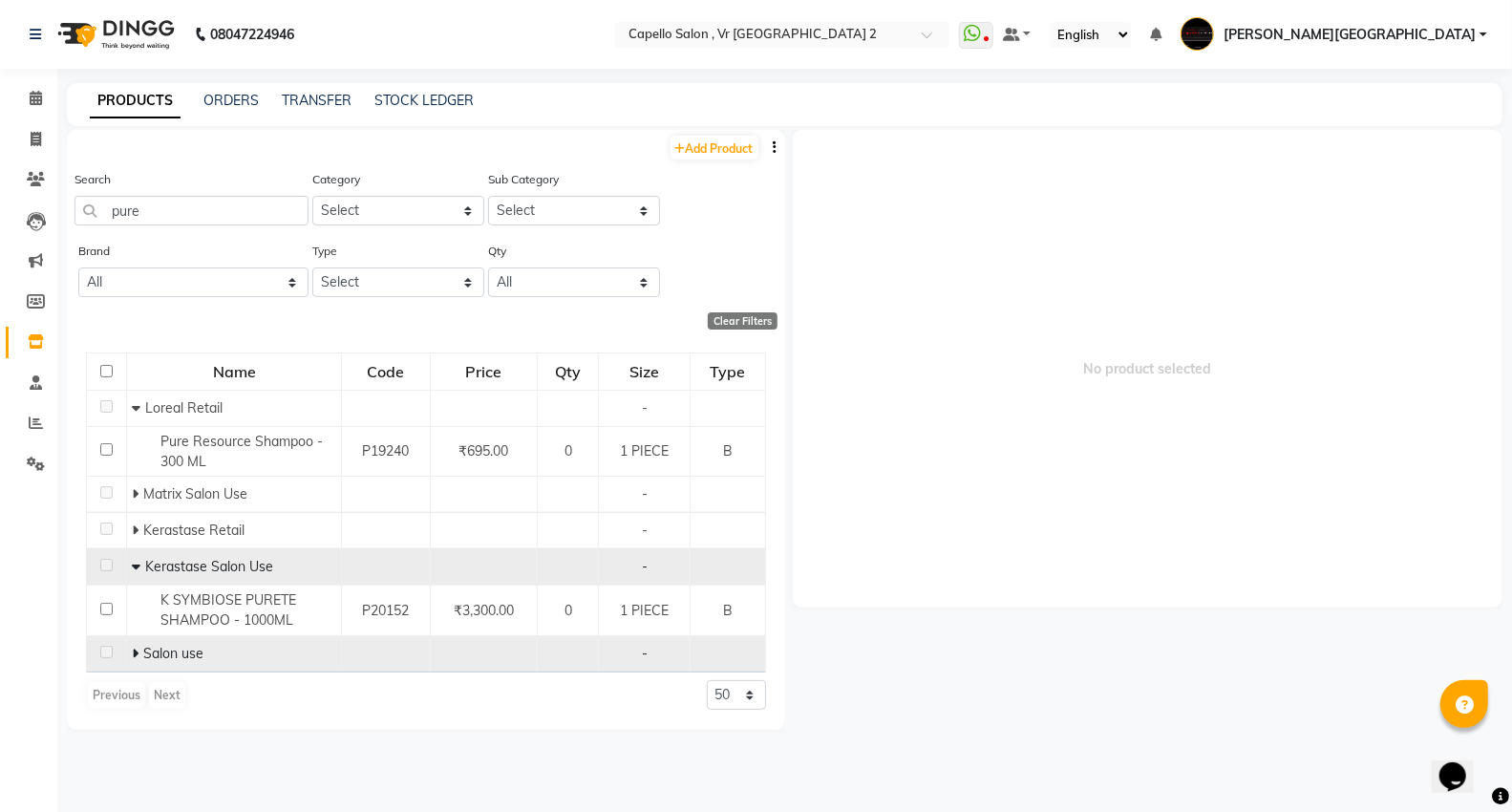
click at [140, 652] on span at bounding box center [138, 654] width 12 height 18
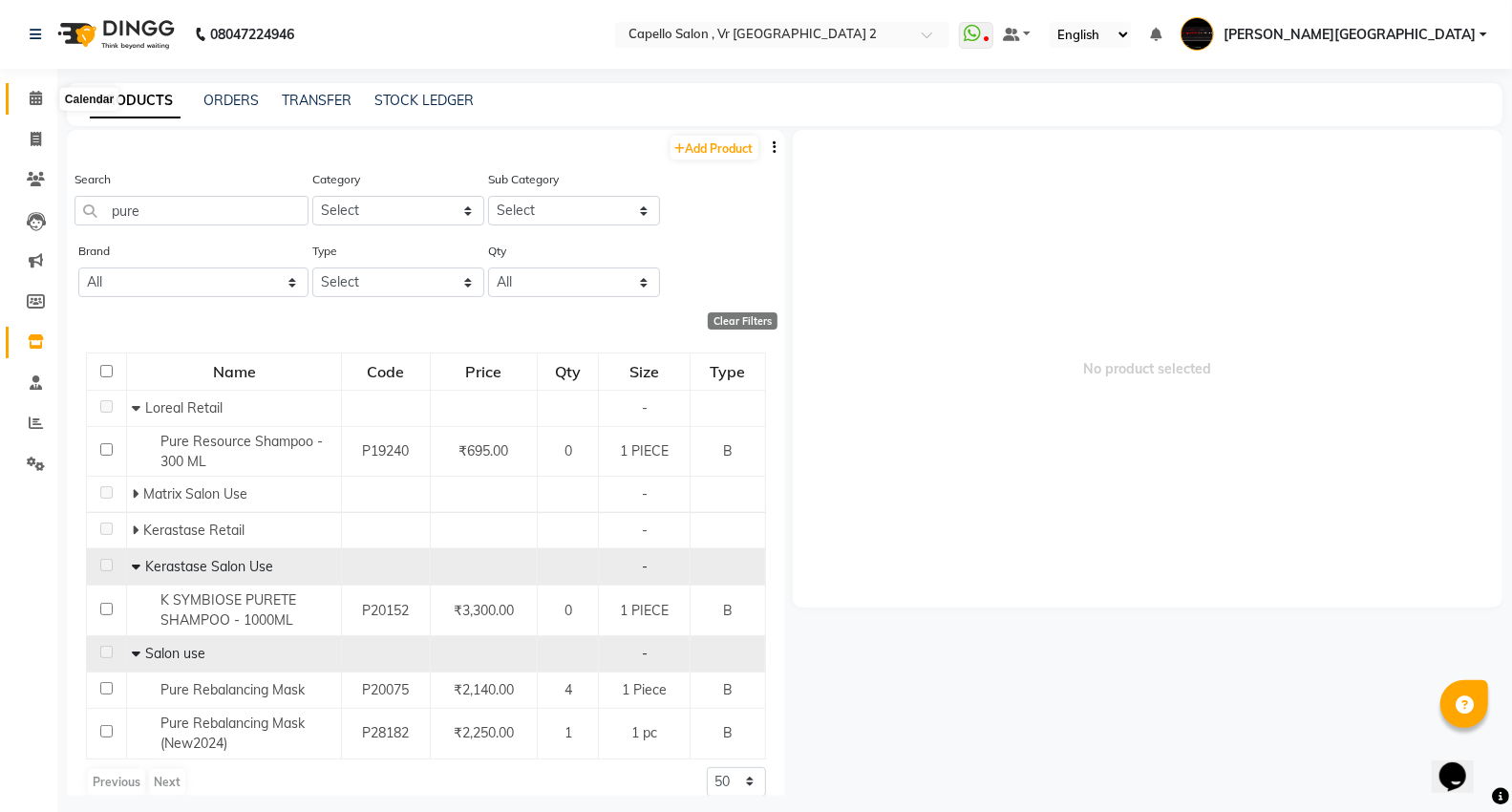
click at [32, 97] on icon at bounding box center [35, 98] width 13 height 15
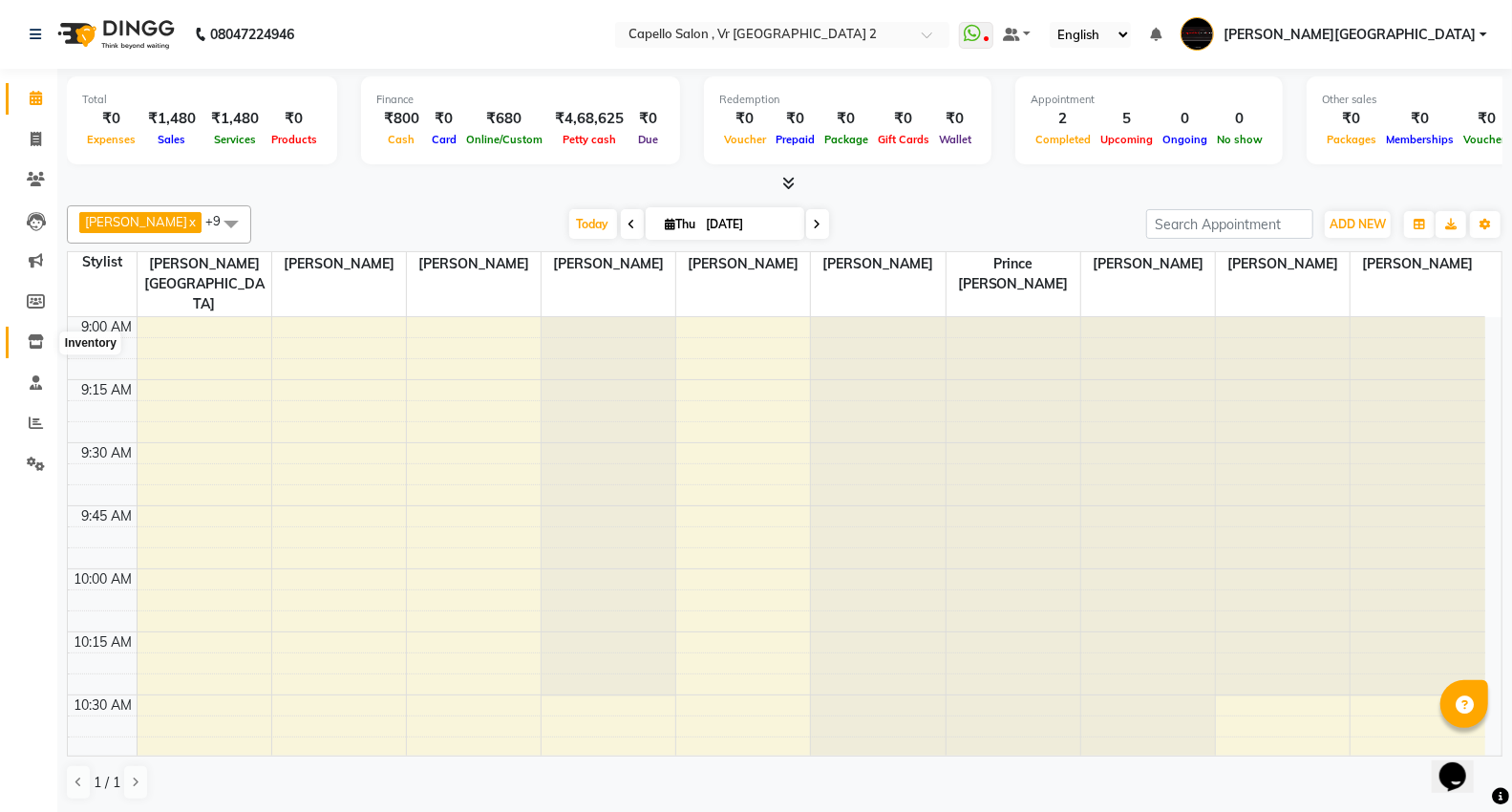
click at [32, 341] on icon at bounding box center [35, 341] width 17 height 15
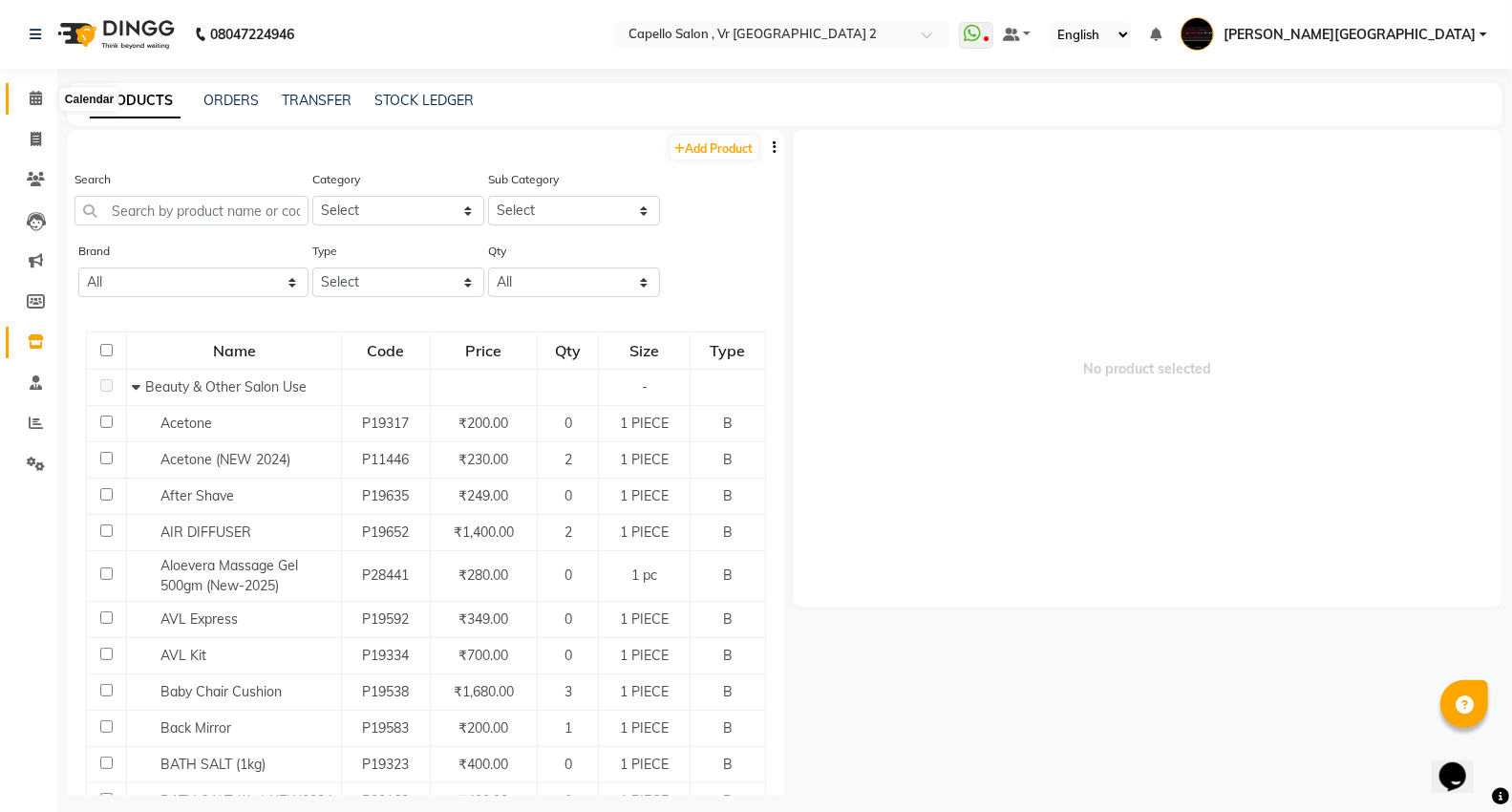
click at [41, 107] on span at bounding box center [36, 99] width 33 height 22
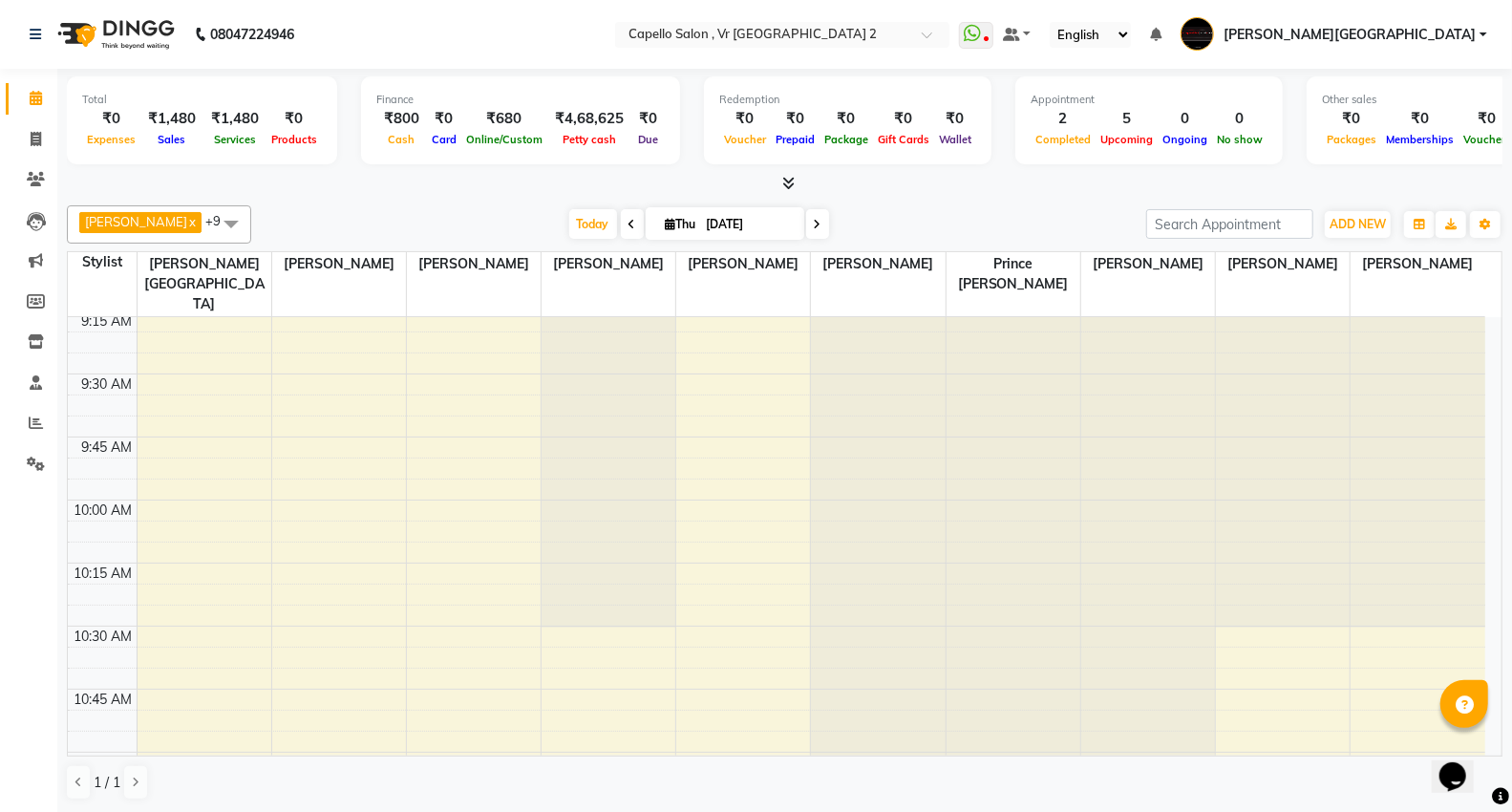
scroll to position [106, 0]
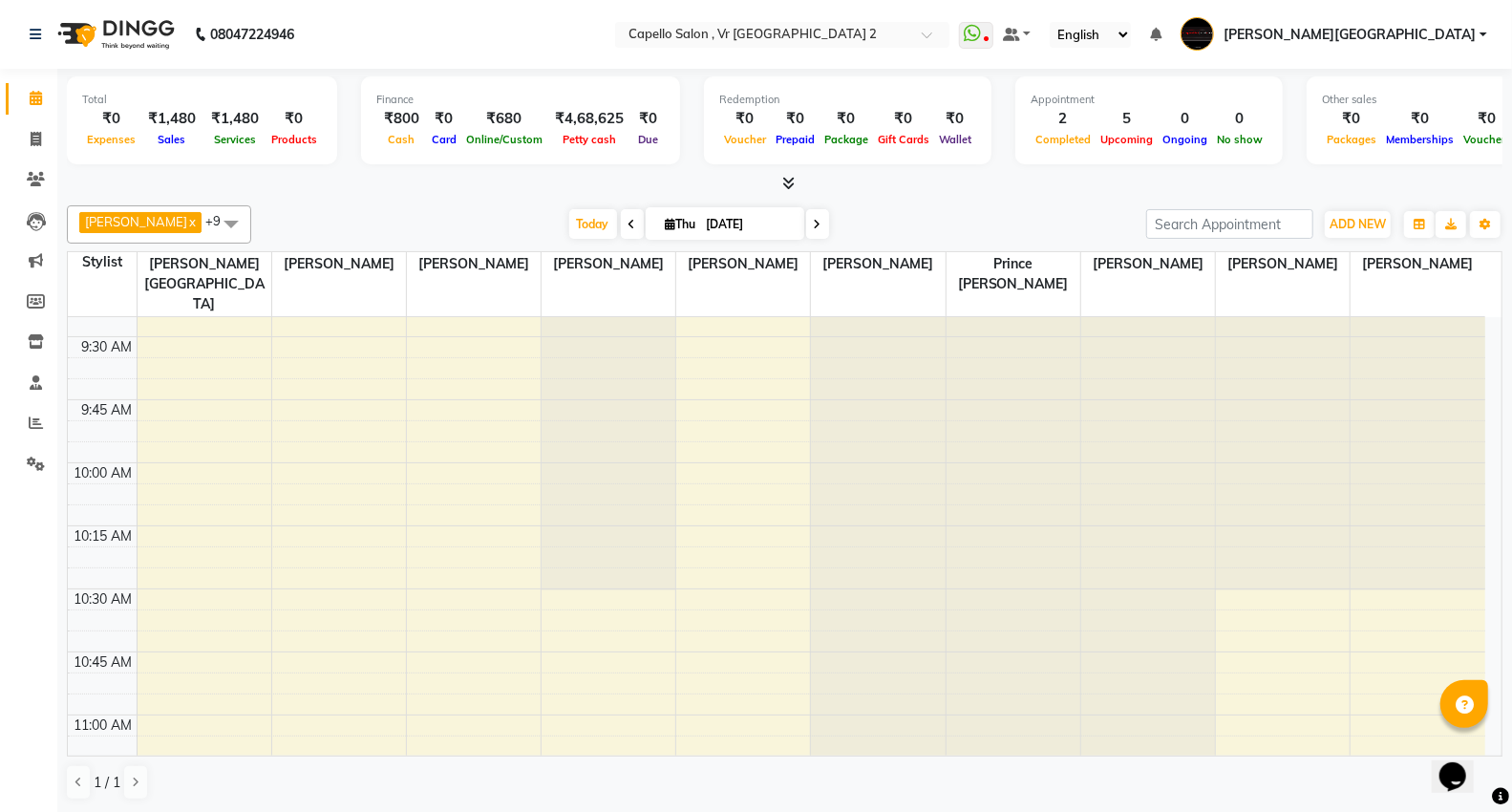
click at [790, 191] on span at bounding box center [784, 184] width 21 height 21
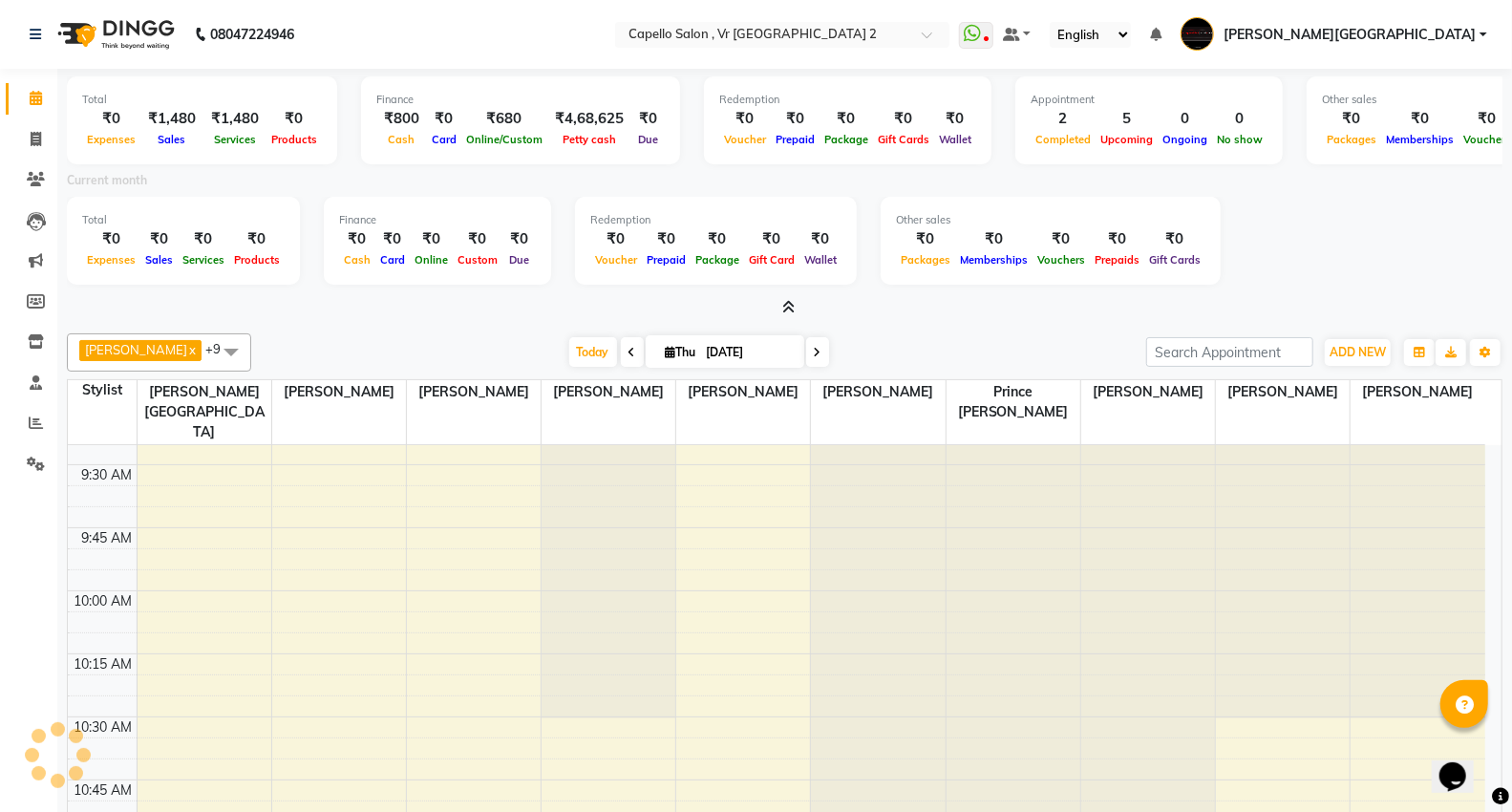
click at [794, 308] on icon at bounding box center [788, 307] width 13 height 15
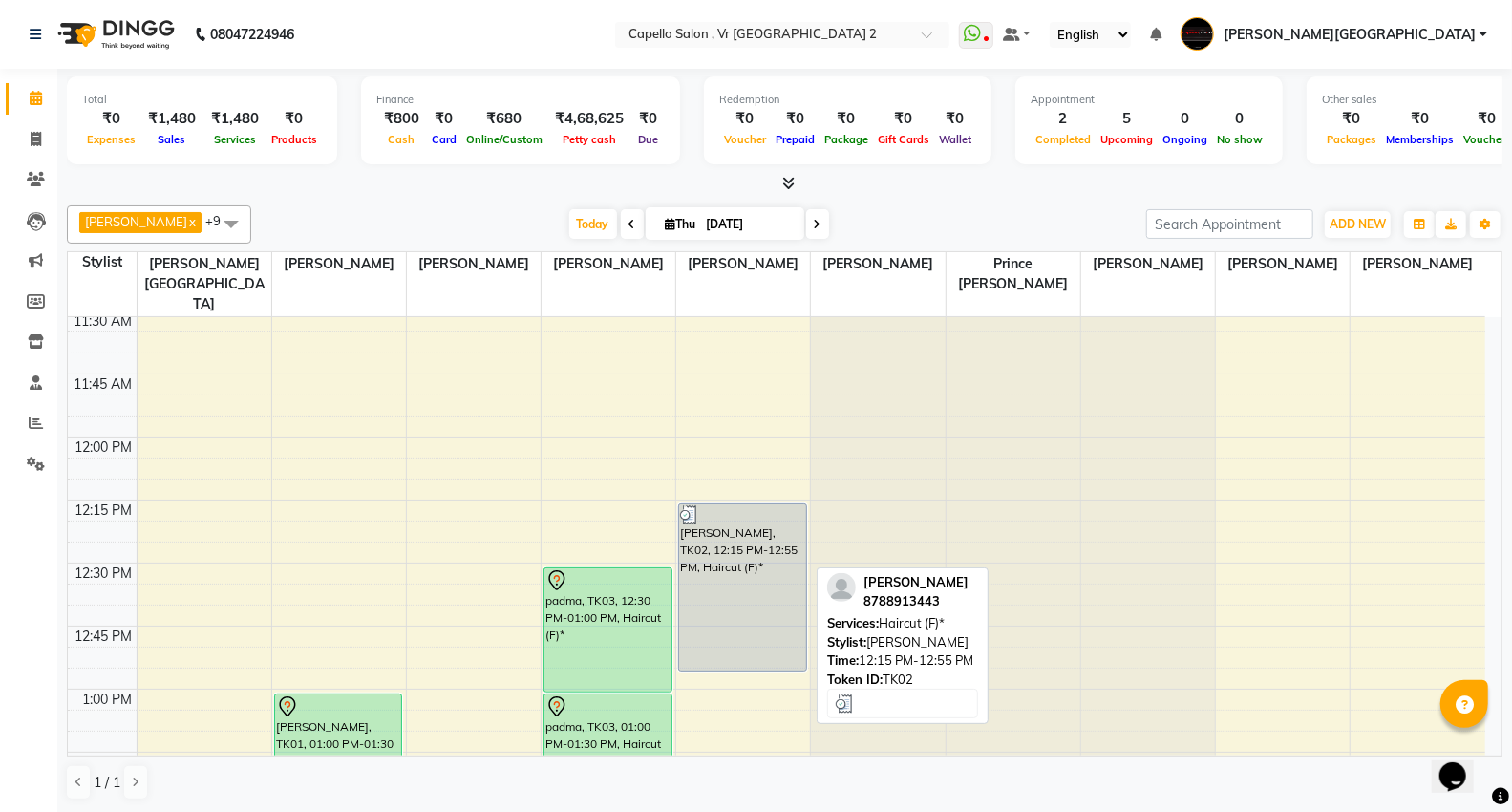
scroll to position [848, 0]
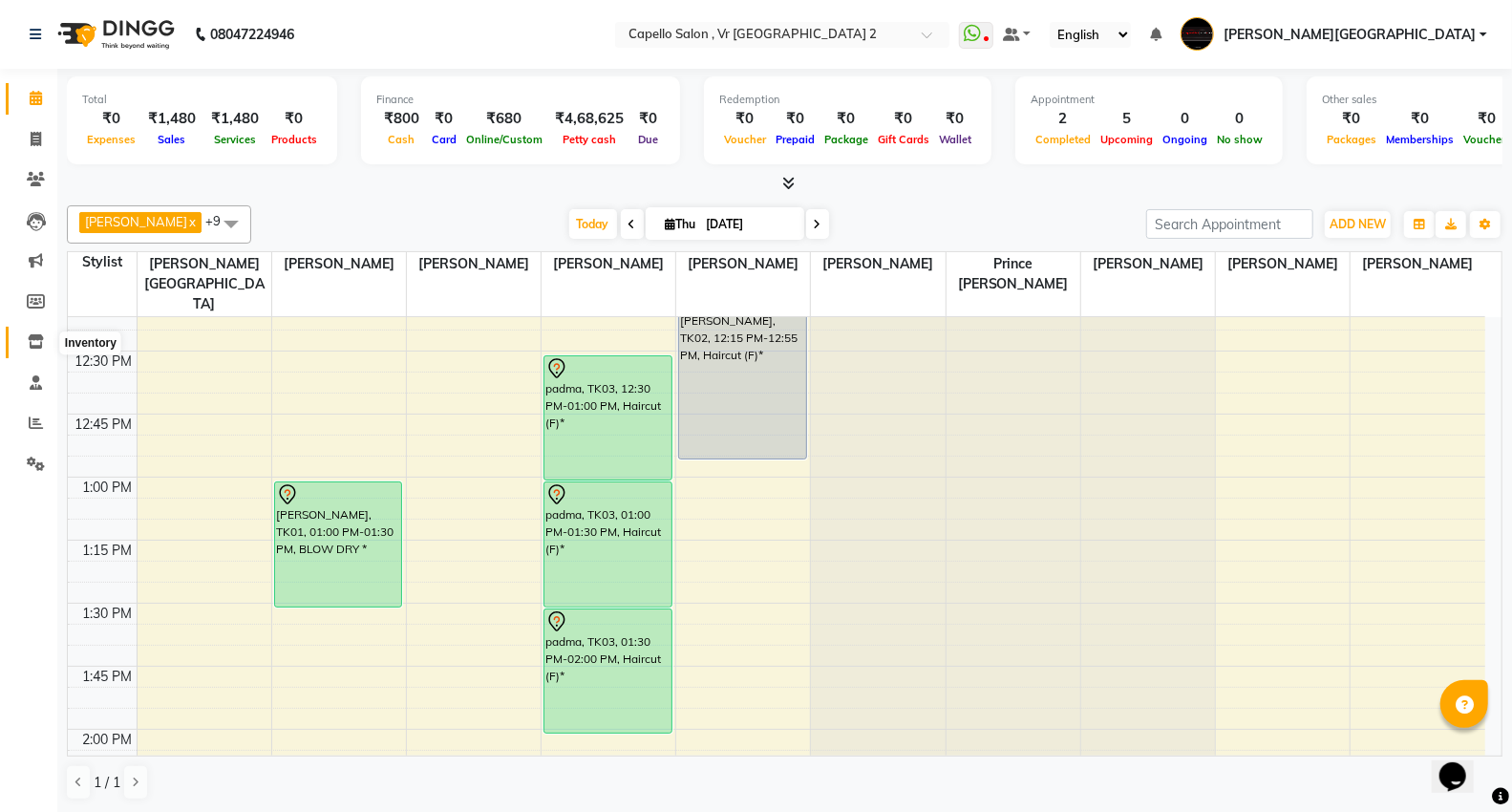
click at [38, 348] on icon at bounding box center [35, 341] width 17 height 15
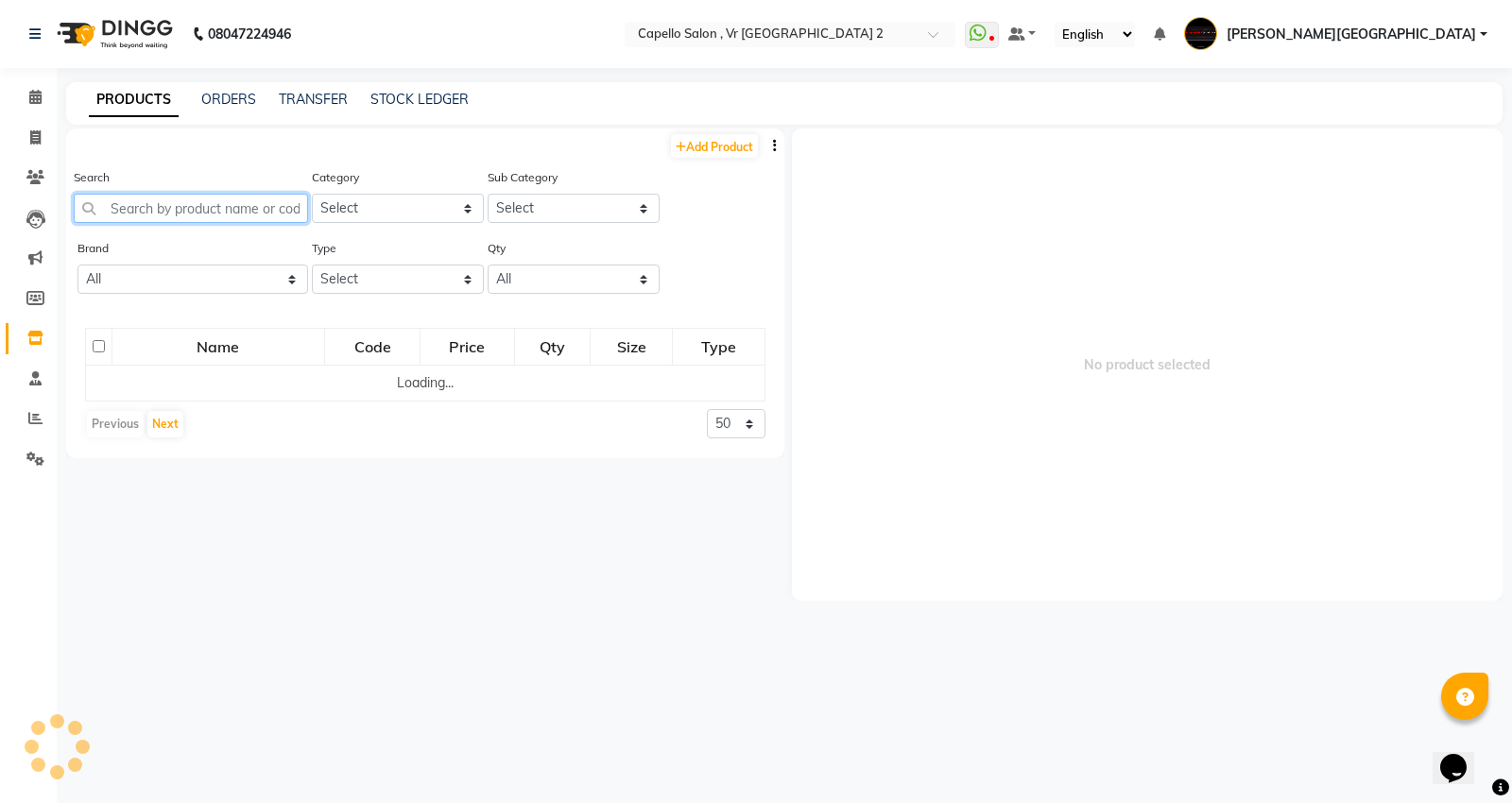
click at [242, 221] on input "text" at bounding box center [191, 208] width 234 height 29
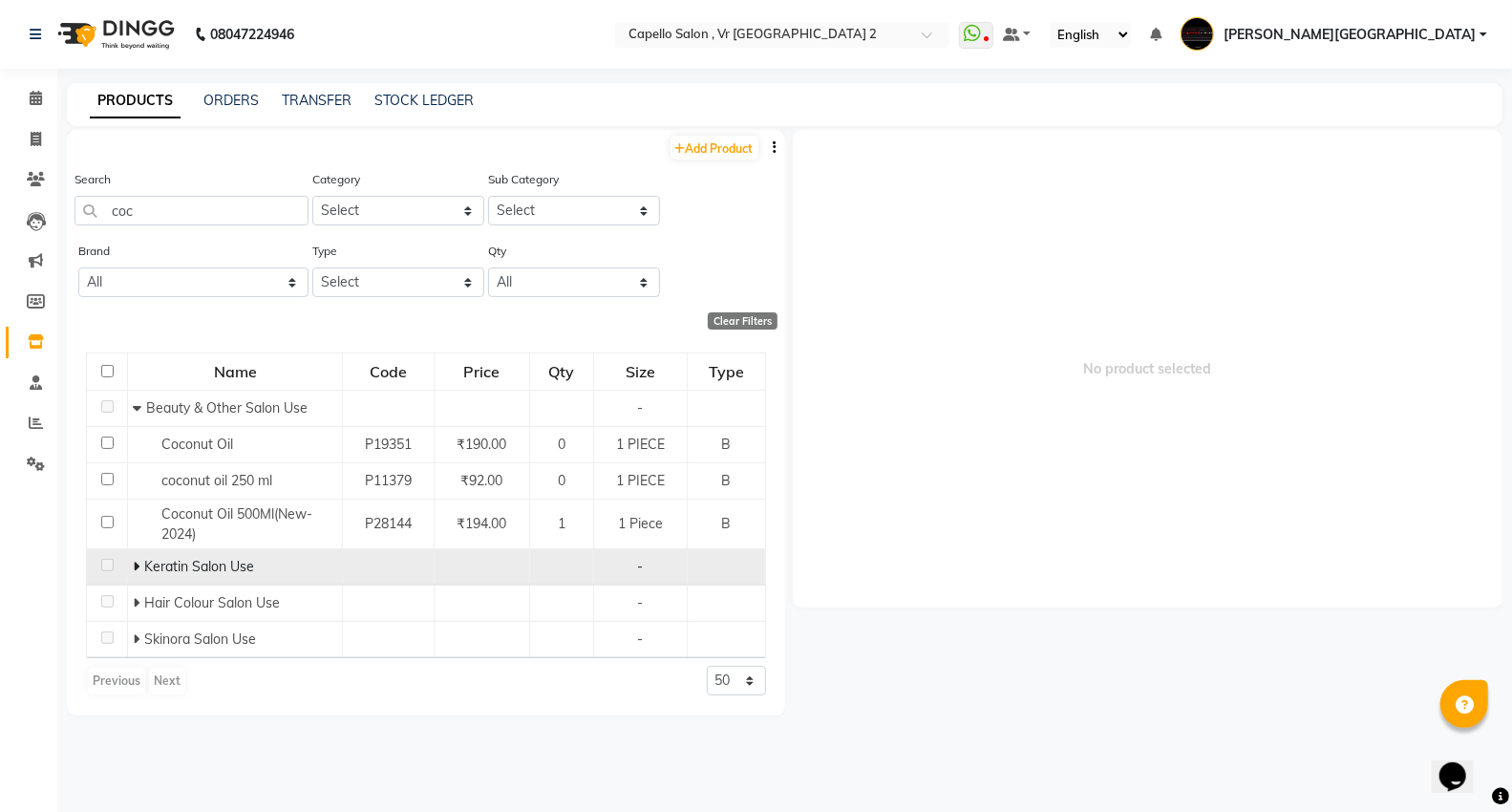
click at [137, 569] on icon at bounding box center [136, 566] width 7 height 14
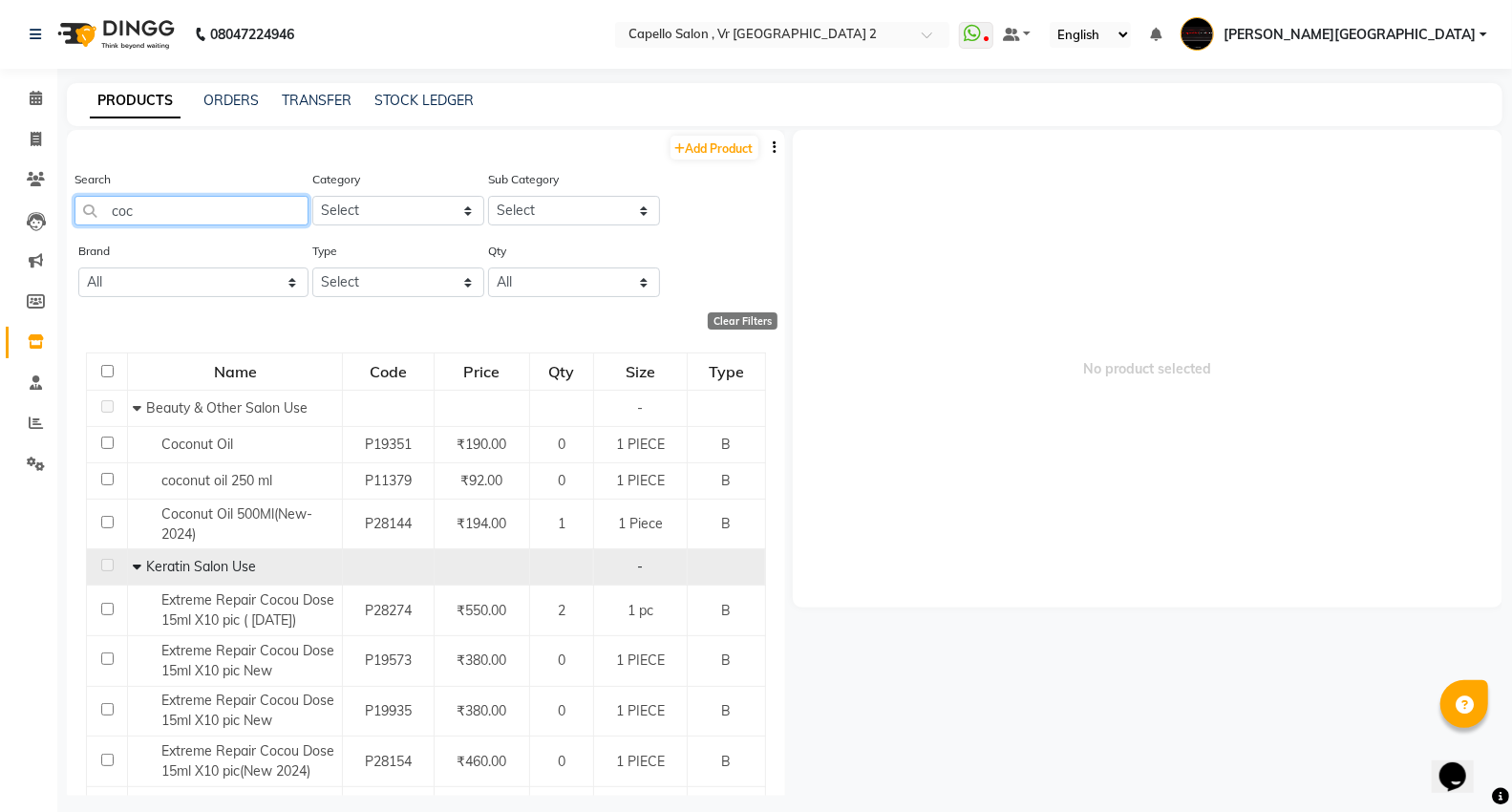
click at [148, 214] on input "coc" at bounding box center [191, 210] width 234 height 29
type input "c"
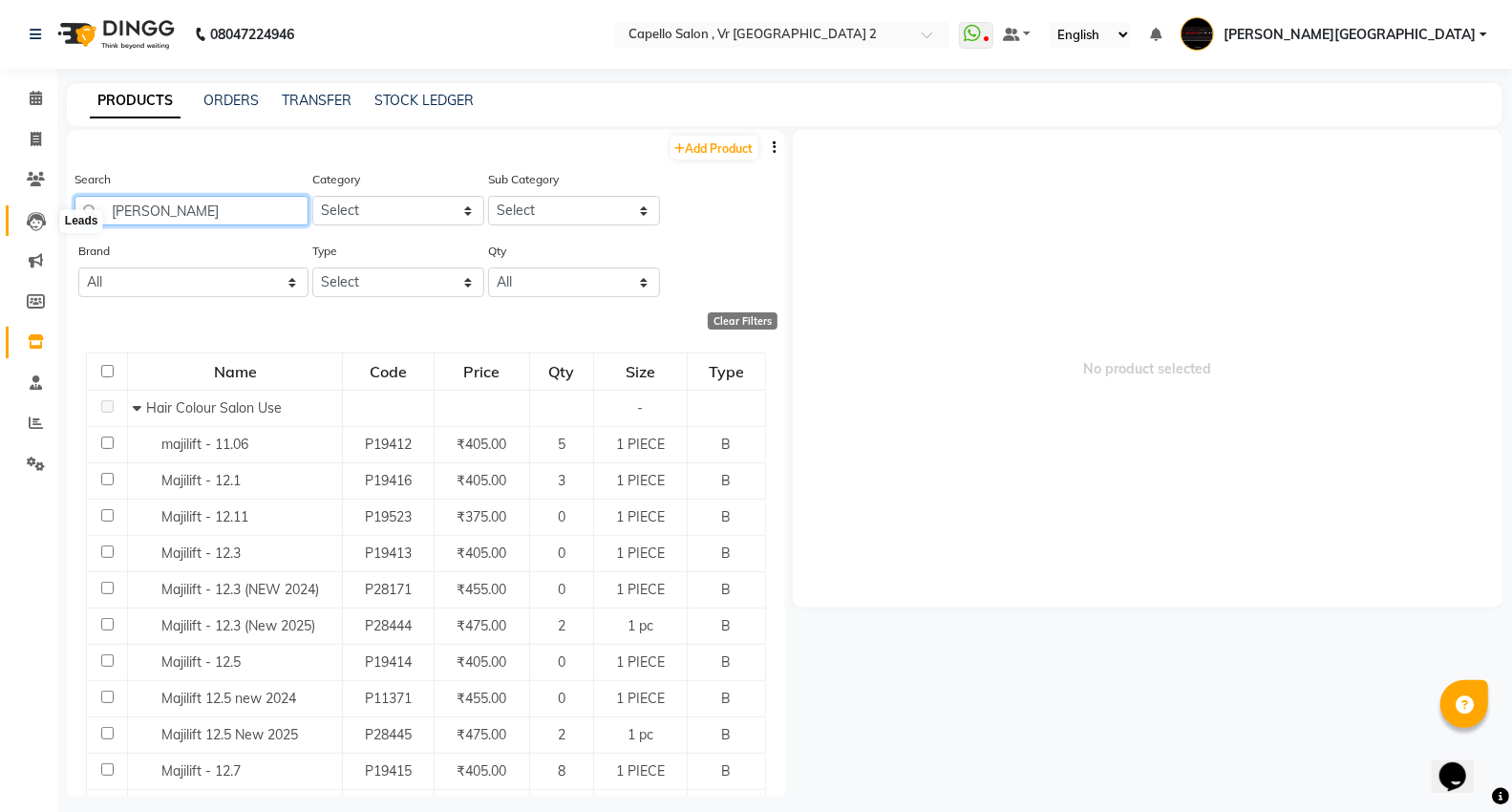
drag, startPoint x: 168, startPoint y: 196, endPoint x: 33, endPoint y: 214, distance: 136.2
click at [33, 214] on app-home "08047224946 Select Location × Capello Salon , [GEOGRAPHIC_DATA] 2 WhatsApp Stat…" at bounding box center [756, 412] width 1512 height 825
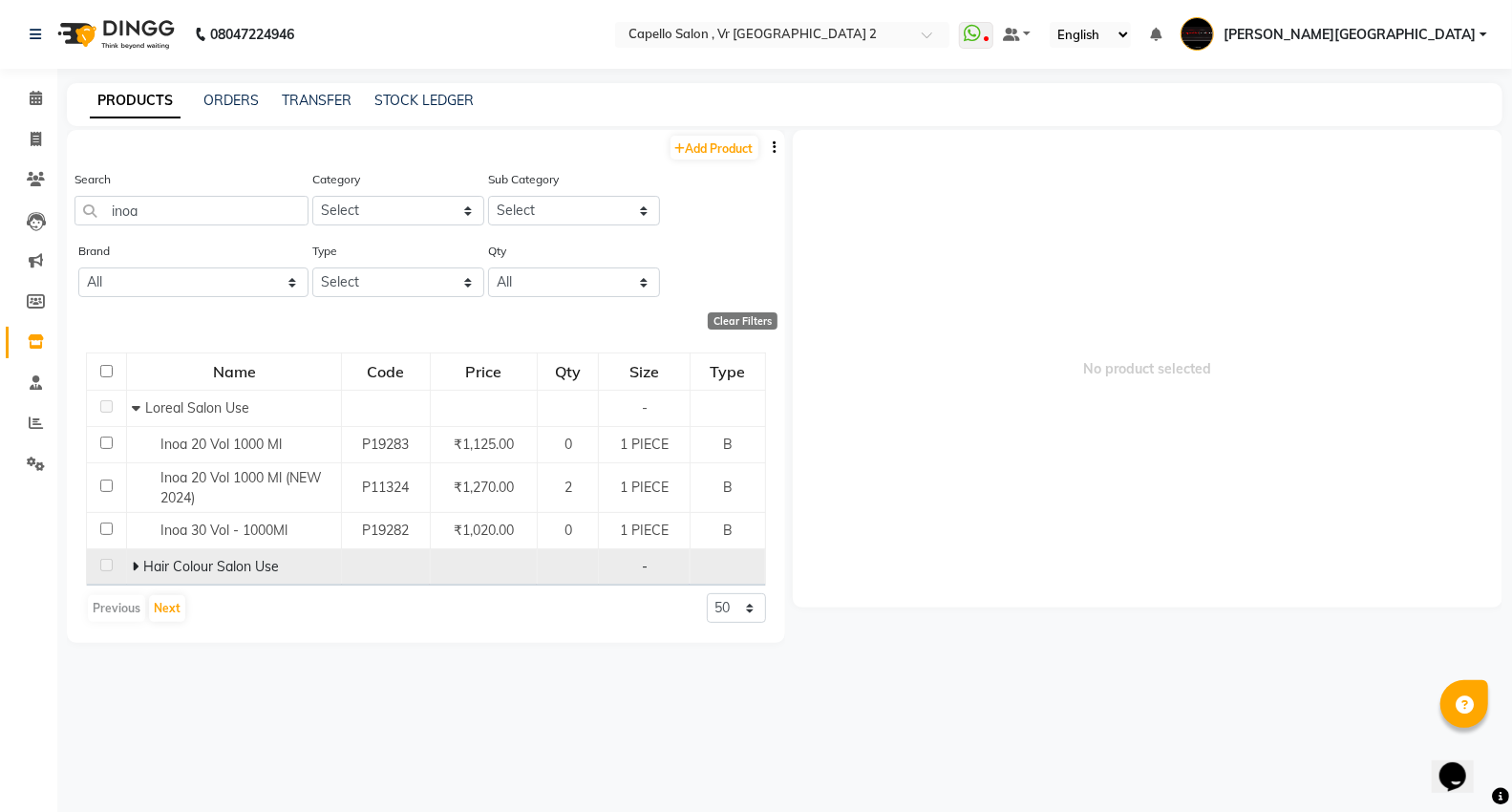
click at [135, 565] on icon at bounding box center [135, 566] width 7 height 14
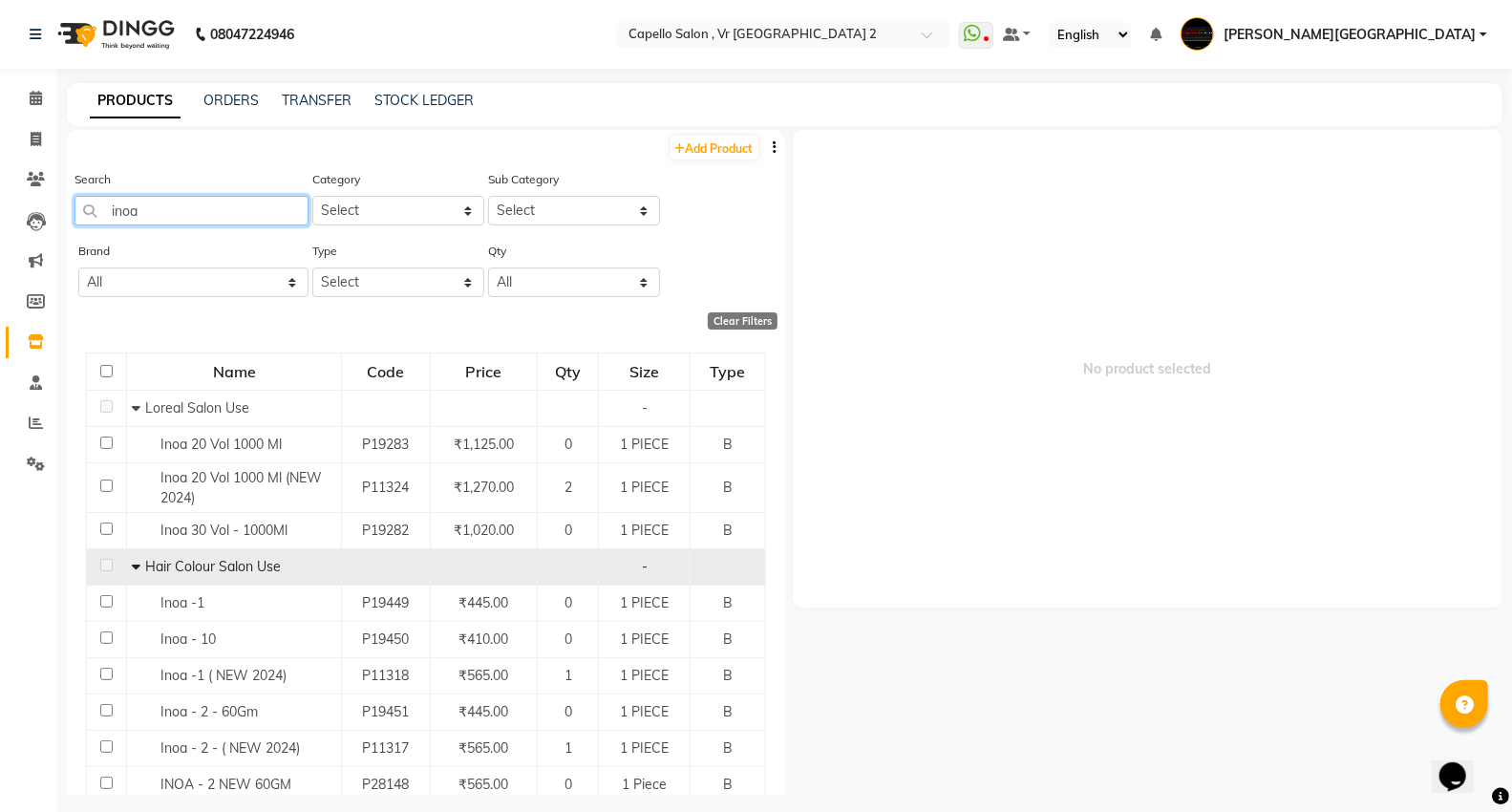
click at [207, 214] on input "inoa" at bounding box center [191, 210] width 234 height 29
type input "i"
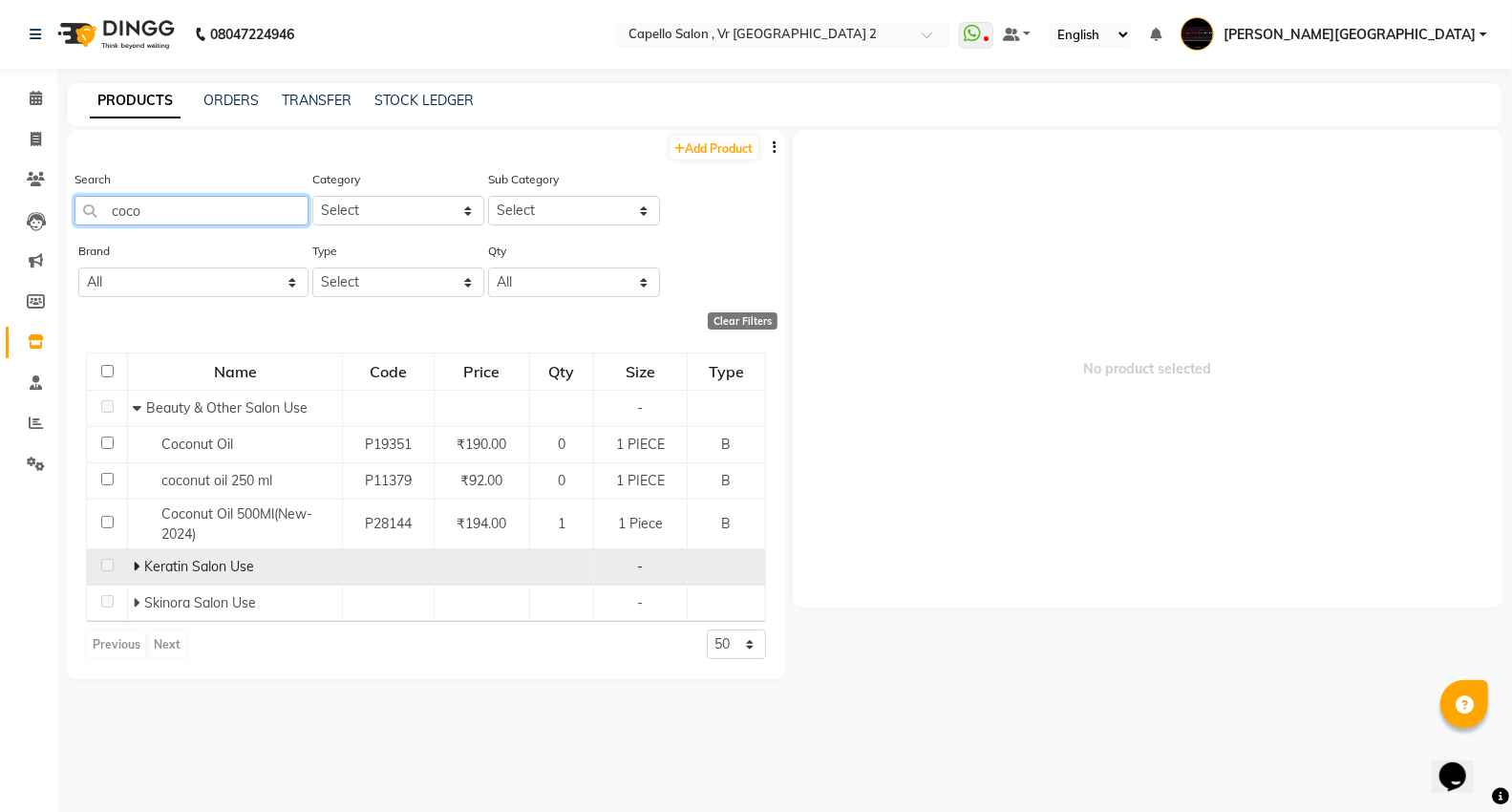
type input "coco"
click at [134, 565] on icon at bounding box center [136, 566] width 7 height 14
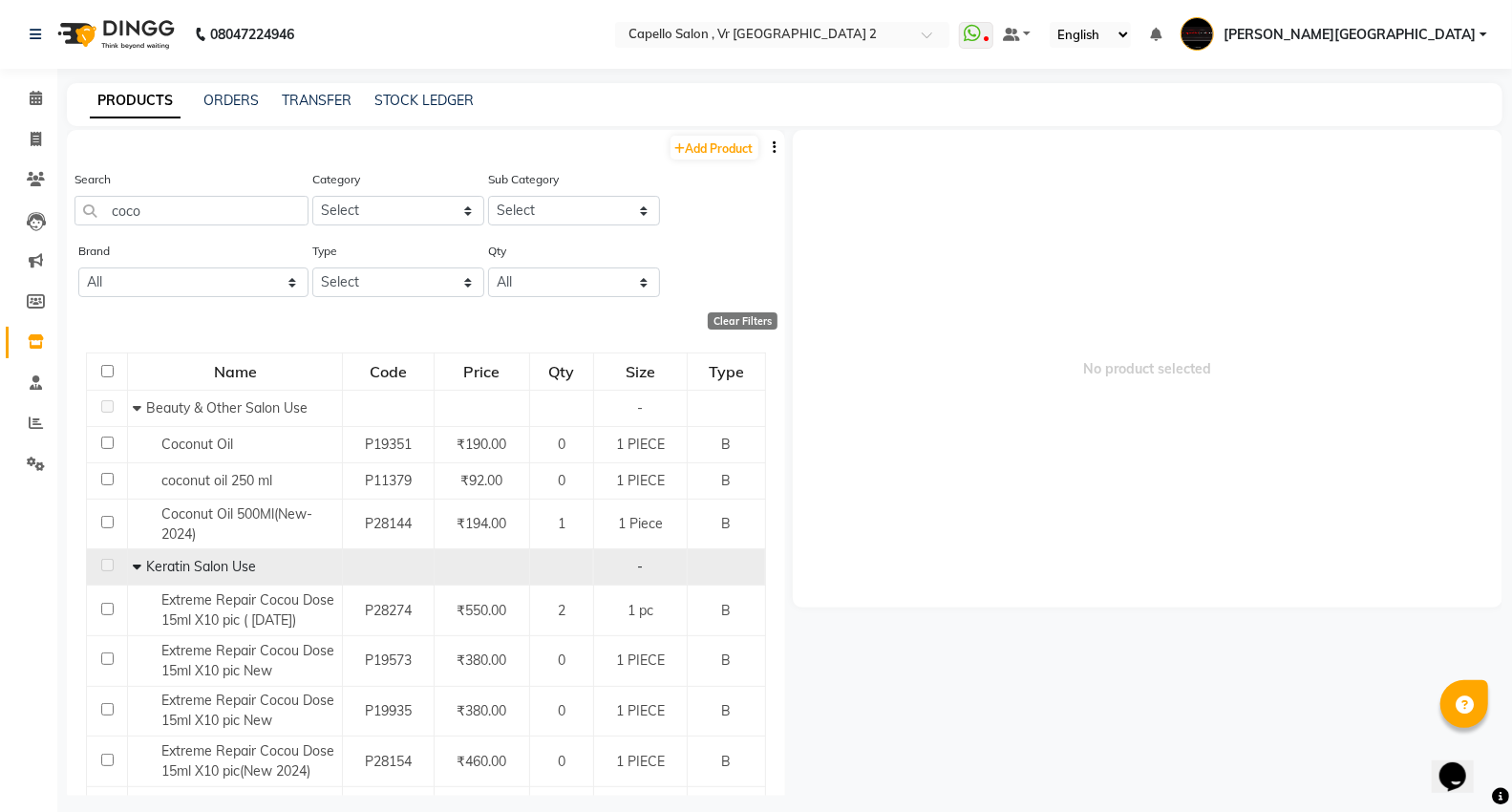
scroll to position [86, 0]
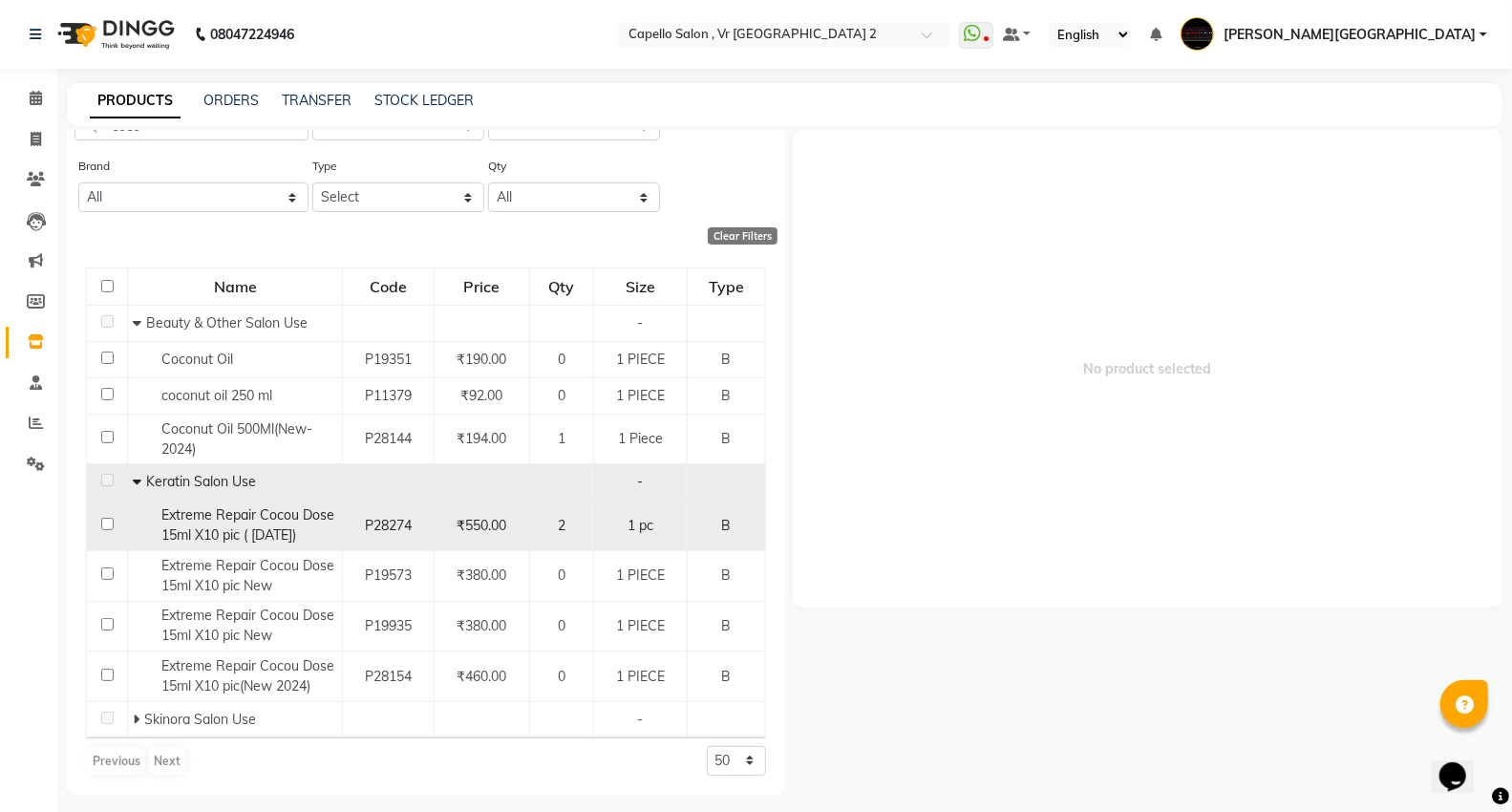
click at [275, 509] on span "Extreme Repair Cocou Dose 15ml X10 pic ( [DATE])" at bounding box center [247, 525] width 173 height 37
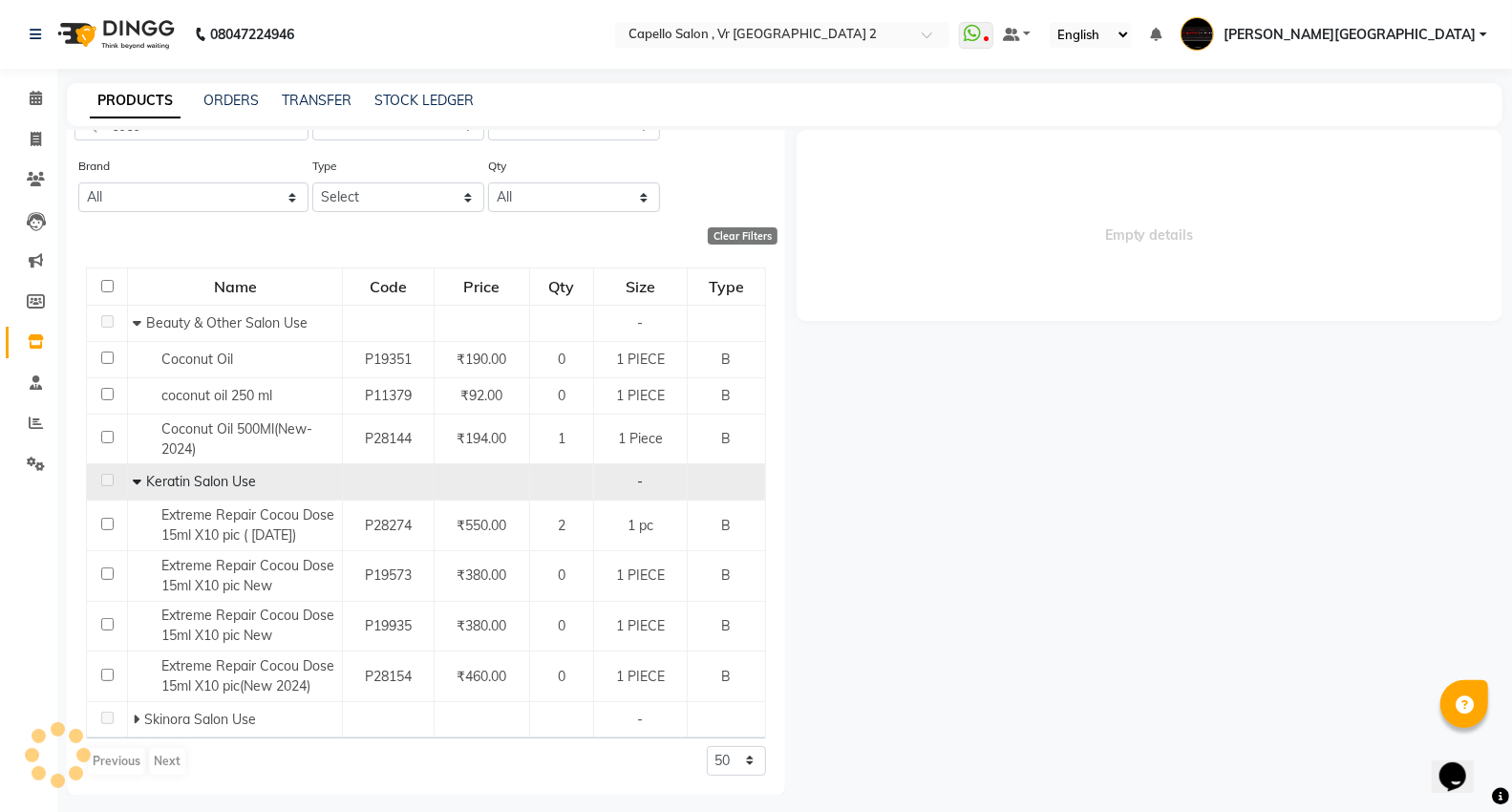
select select
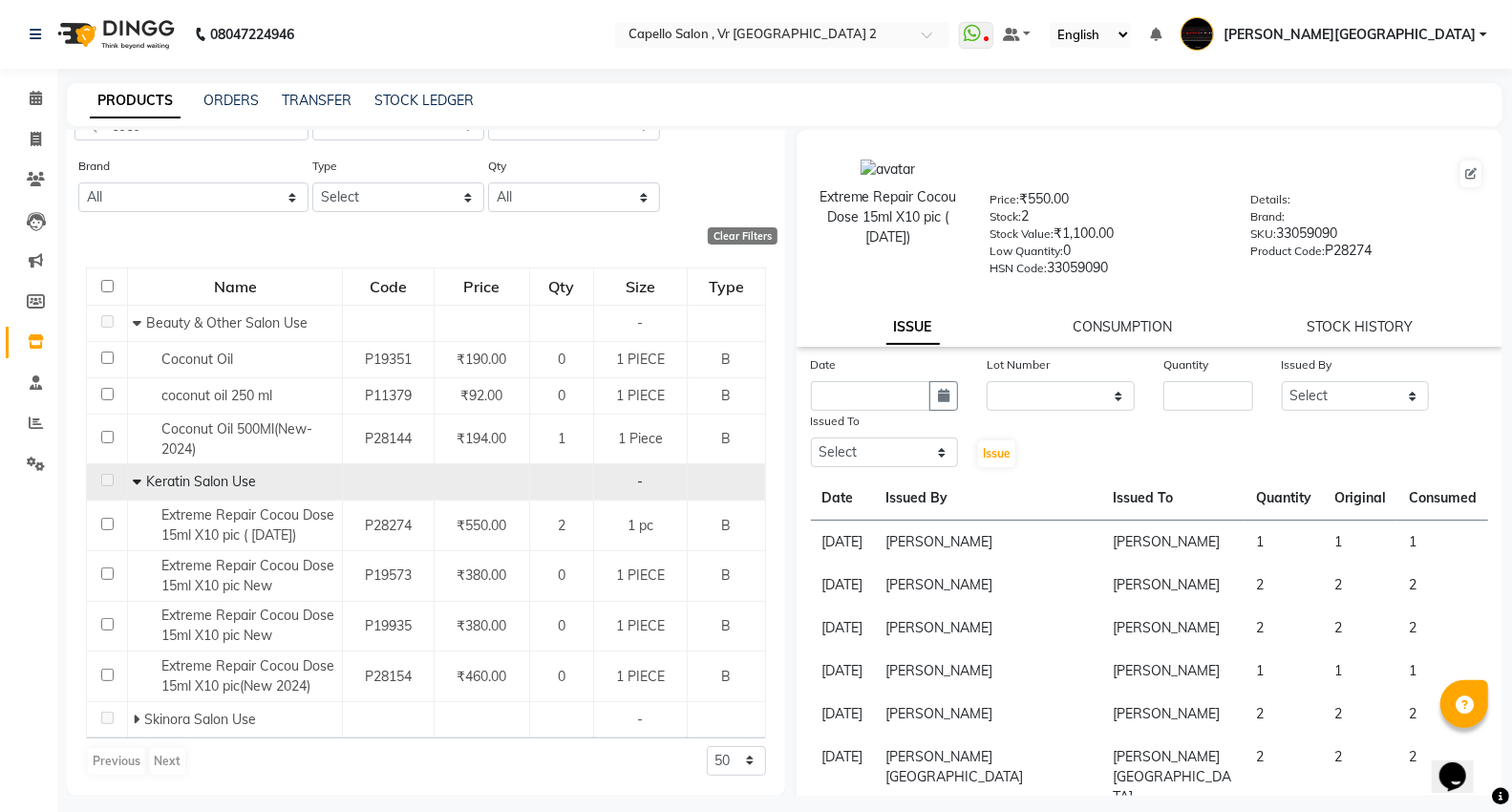
click at [934, 423] on div "Issued To" at bounding box center [884, 424] width 148 height 26
click at [938, 394] on icon "button" at bounding box center [944, 396] width 12 height 14
select select "9"
select select "2025"
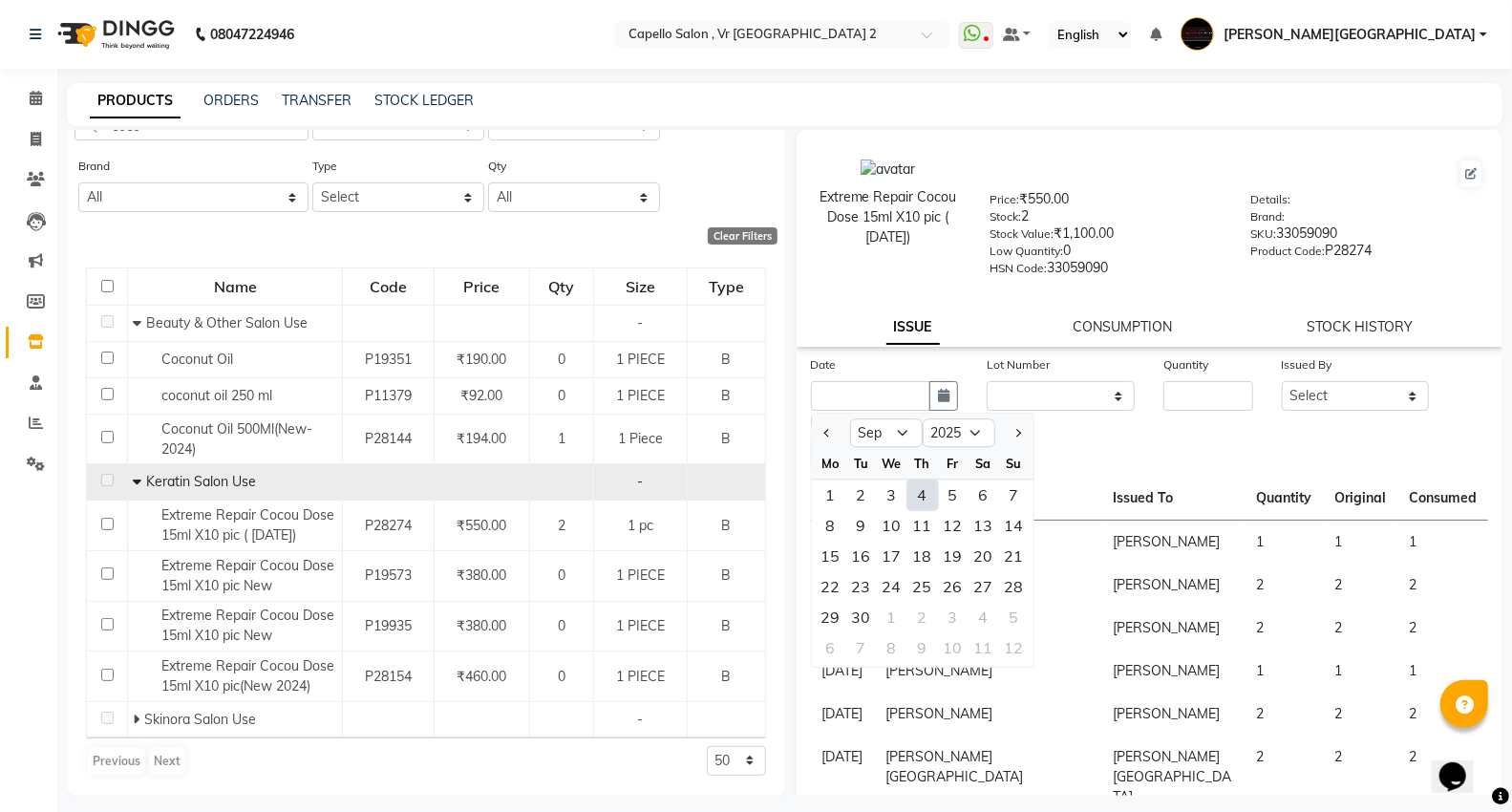
click at [924, 494] on div "4" at bounding box center [922, 494] width 30 height 30
type input "[DATE]"
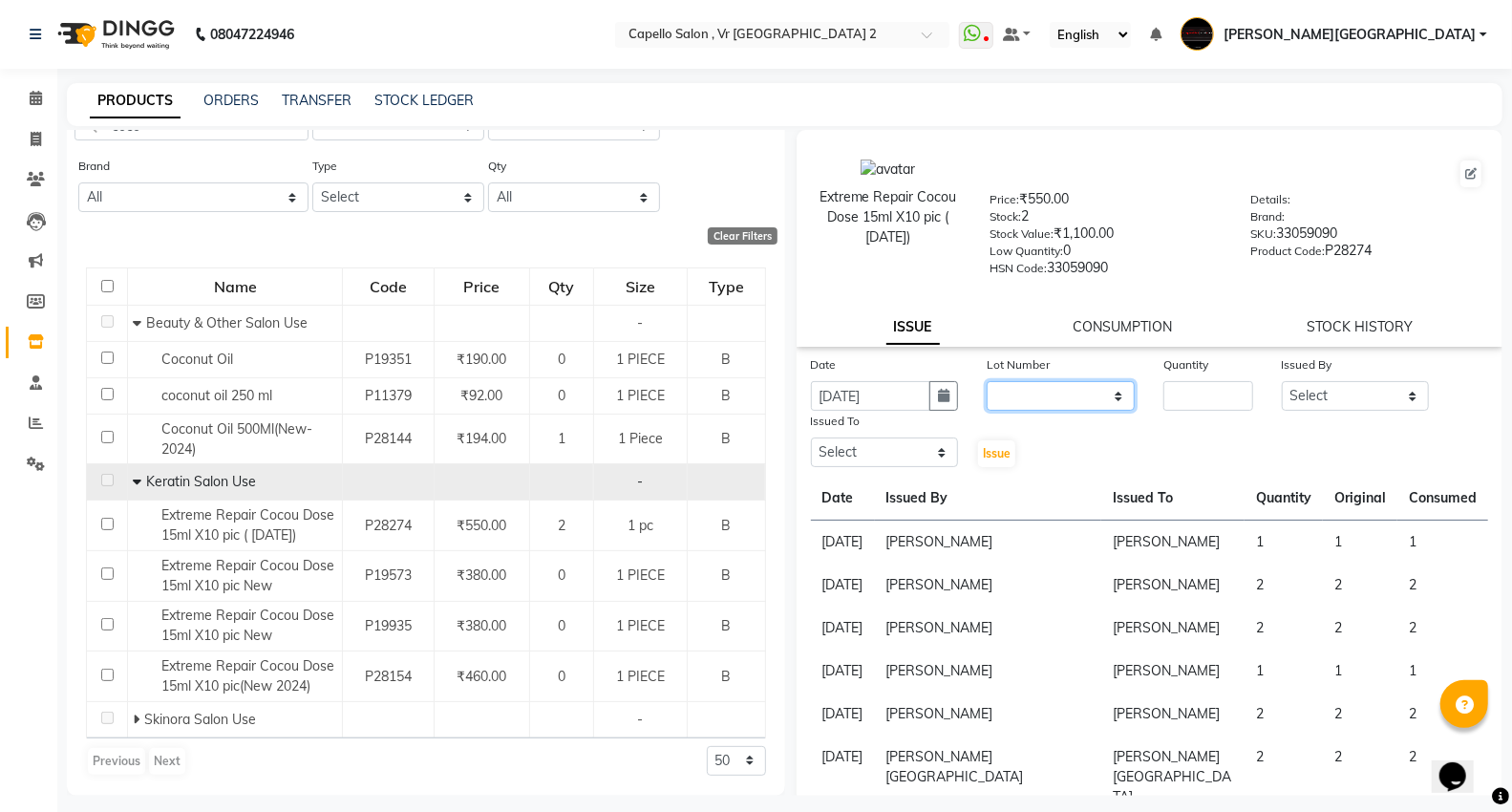
click at [1096, 391] on select "None" at bounding box center [1060, 396] width 148 height 29
select select "0: null"
click at [987, 383] on select "None" at bounding box center [1060, 396] width 148 height 29
click at [1173, 391] on input "number" at bounding box center [1208, 396] width 89 height 29
type input "1"
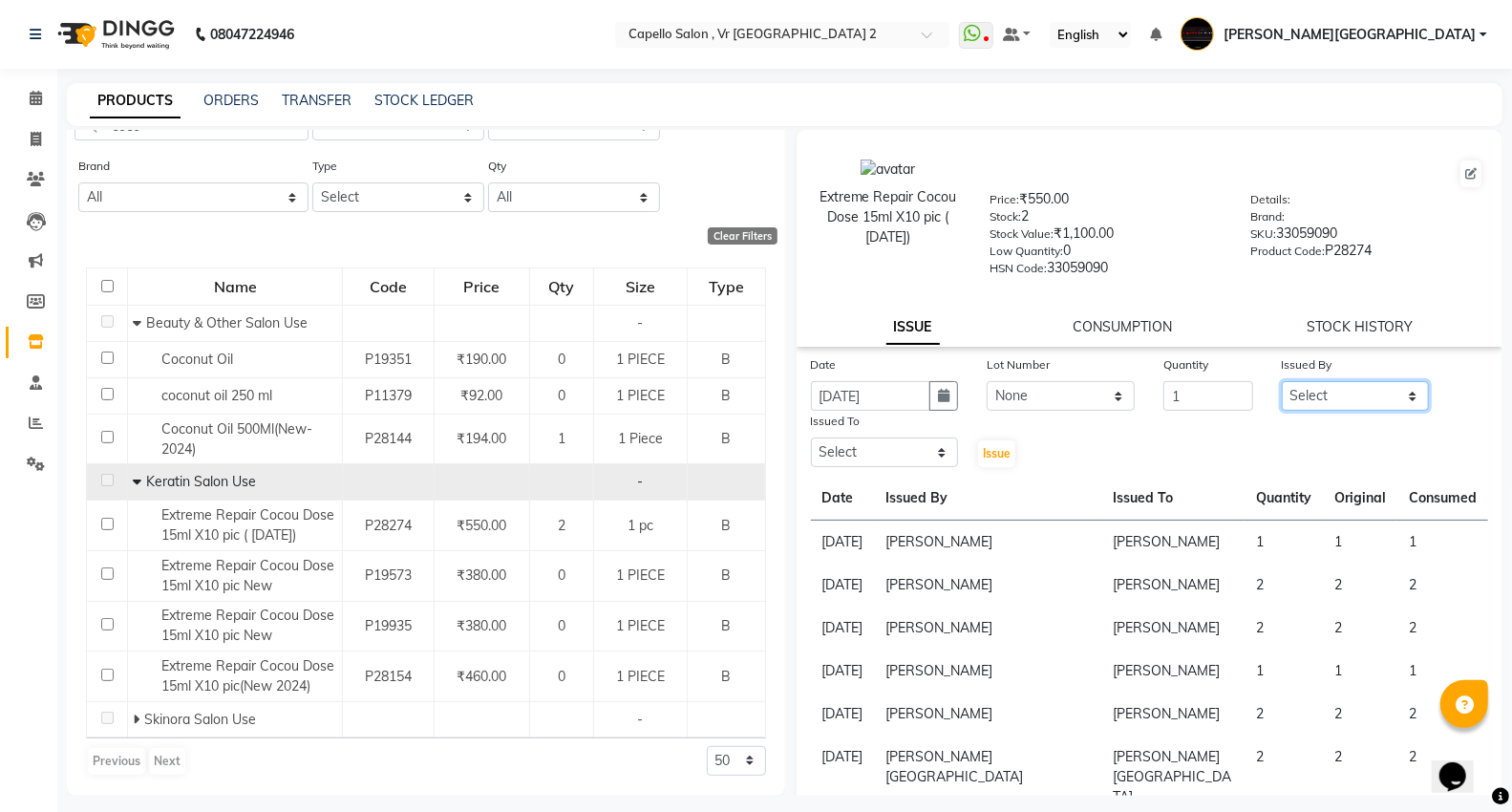
click at [1312, 385] on select "Select AHSIK [PERSON_NAME] [PERSON_NAME] [PERSON_NAME] [PERSON_NAME] Mall [PERS…" at bounding box center [1356, 396] width 148 height 29
select select "14463"
click at [1282, 383] on select "Select AHSIK [PERSON_NAME] [PERSON_NAME] [PERSON_NAME] [PERSON_NAME] Mall [PERS…" at bounding box center [1356, 396] width 148 height 29
click at [902, 444] on select "Select AHSIK [PERSON_NAME] [PERSON_NAME] [PERSON_NAME] [PERSON_NAME] Mall [PERS…" at bounding box center [884, 452] width 148 height 29
select select "14463"
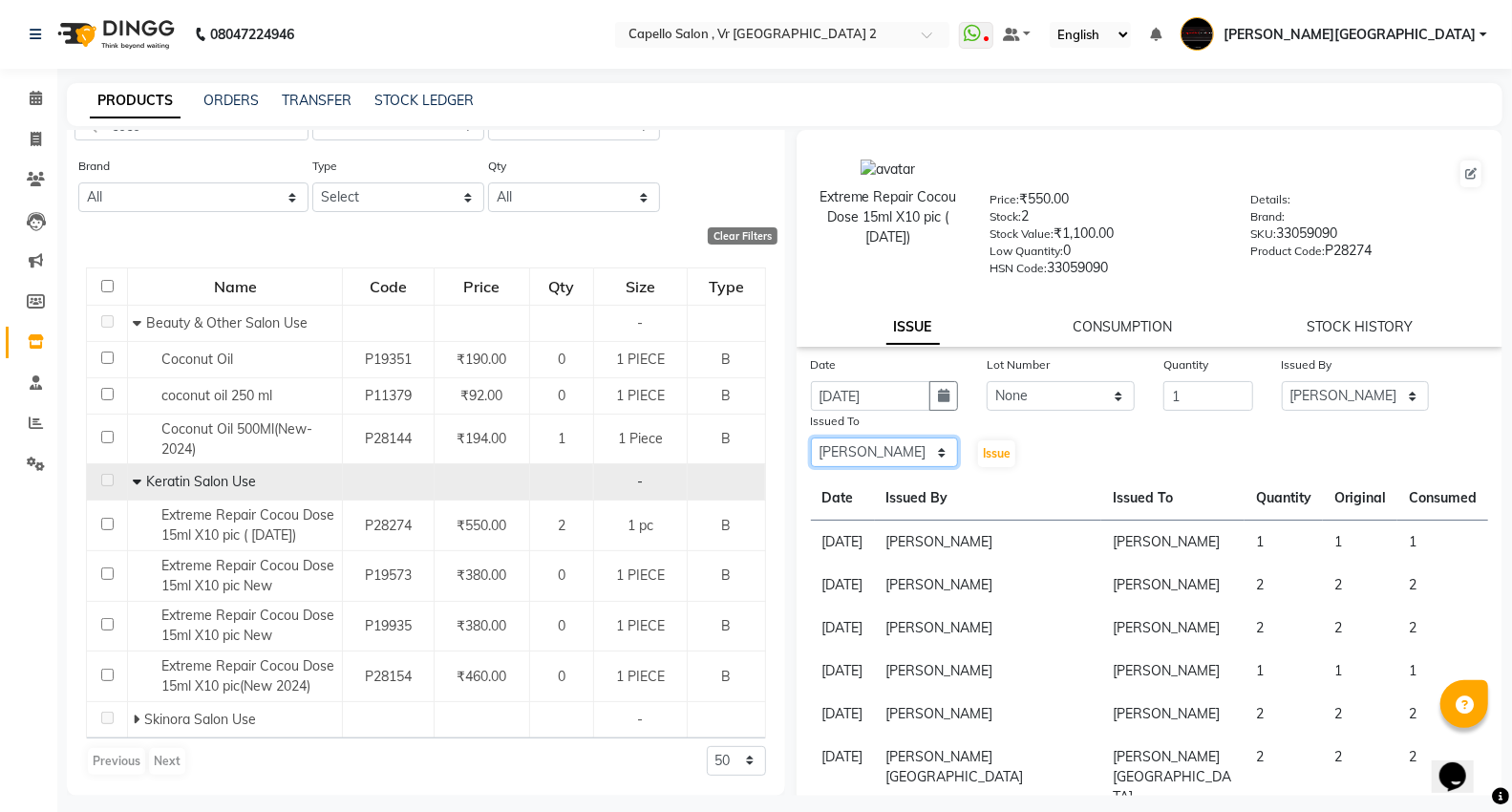
click at [811, 438] on select "Select AHSIK [PERSON_NAME] [PERSON_NAME] [PERSON_NAME] [PERSON_NAME] Mall [PERS…" at bounding box center [884, 452] width 148 height 29
click at [982, 465] on button "Issue" at bounding box center [997, 453] width 37 height 26
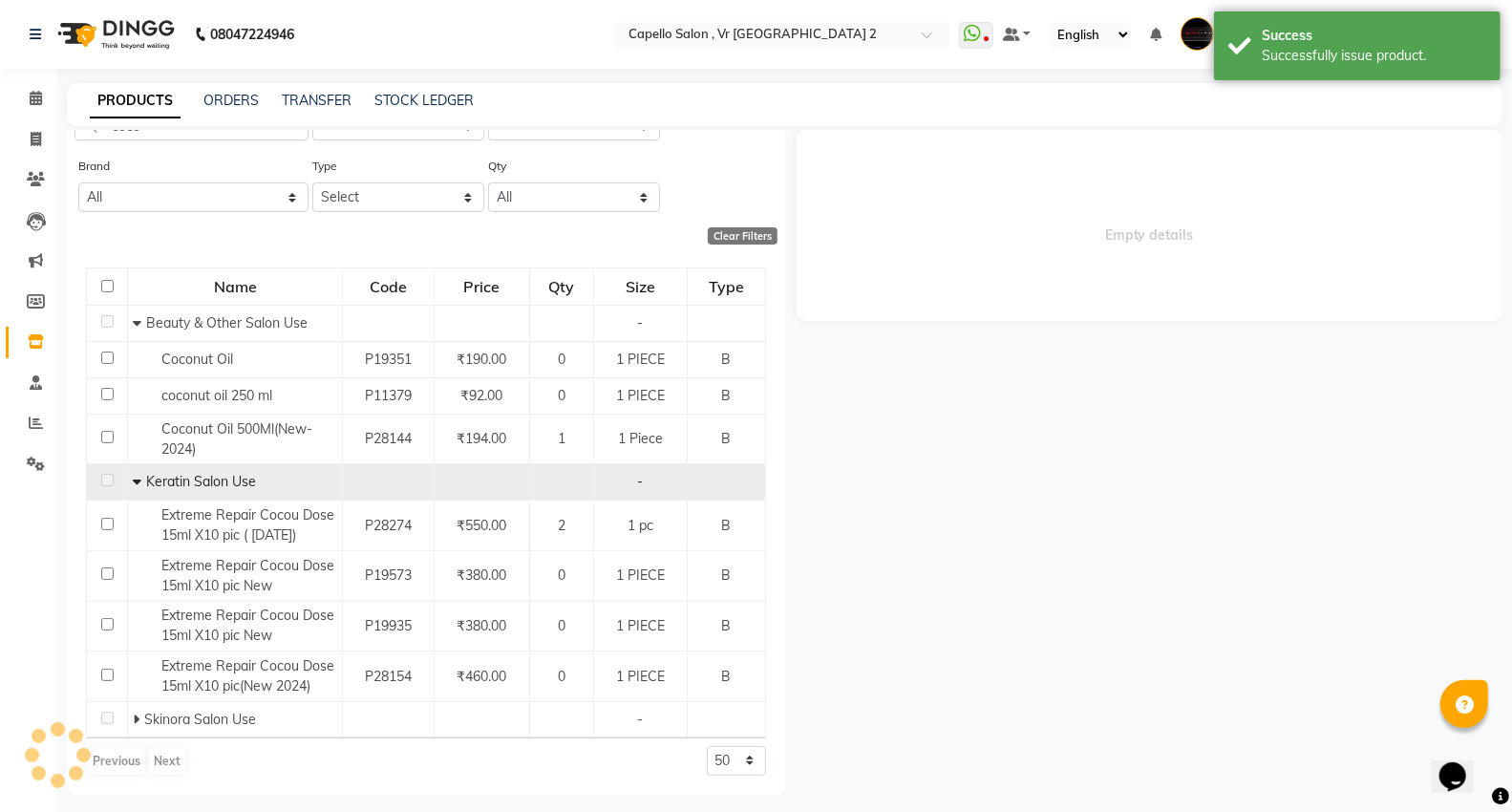
select select
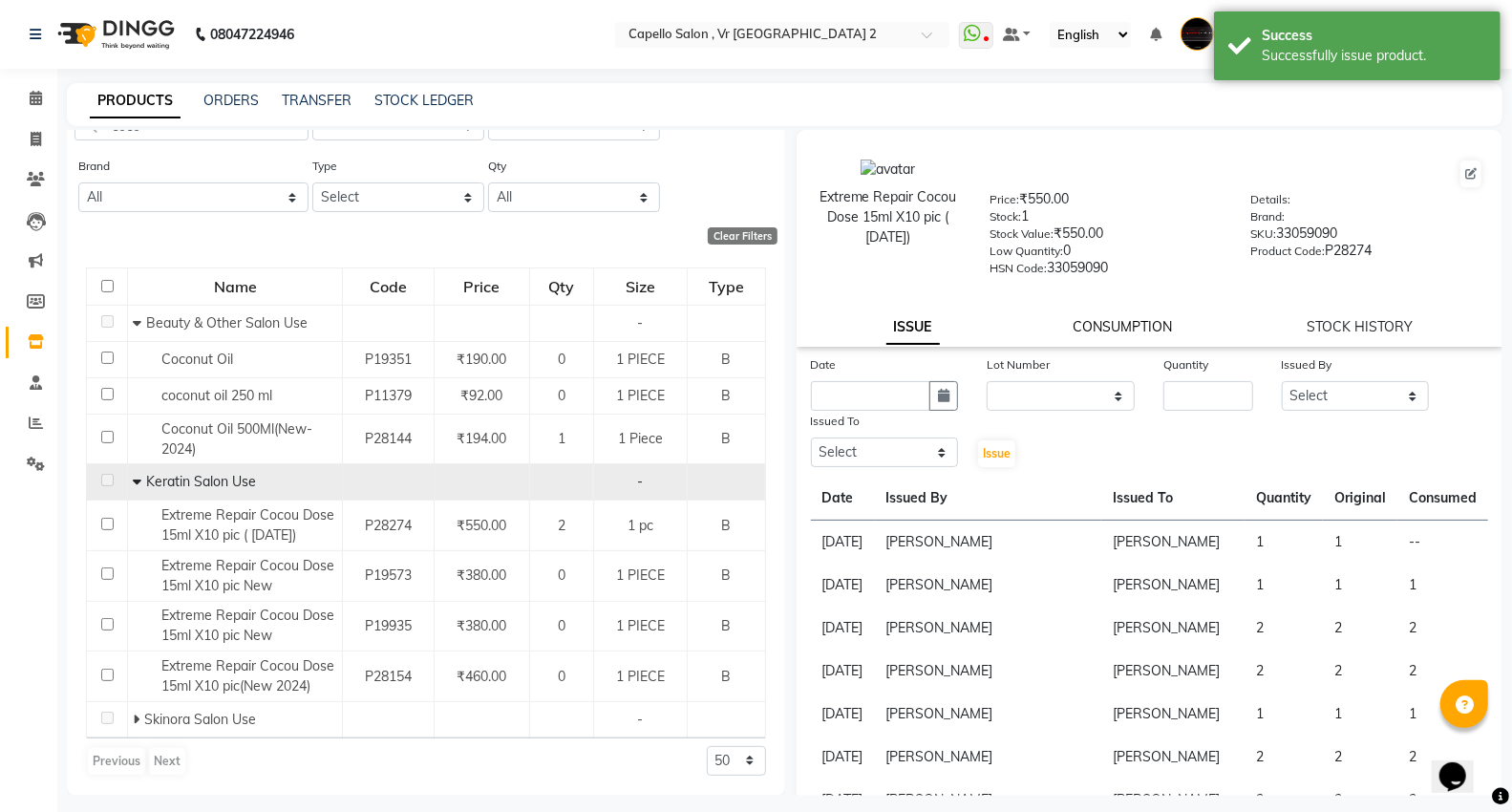
click at [1134, 329] on link "CONSUMPTION" at bounding box center [1124, 327] width 100 height 18
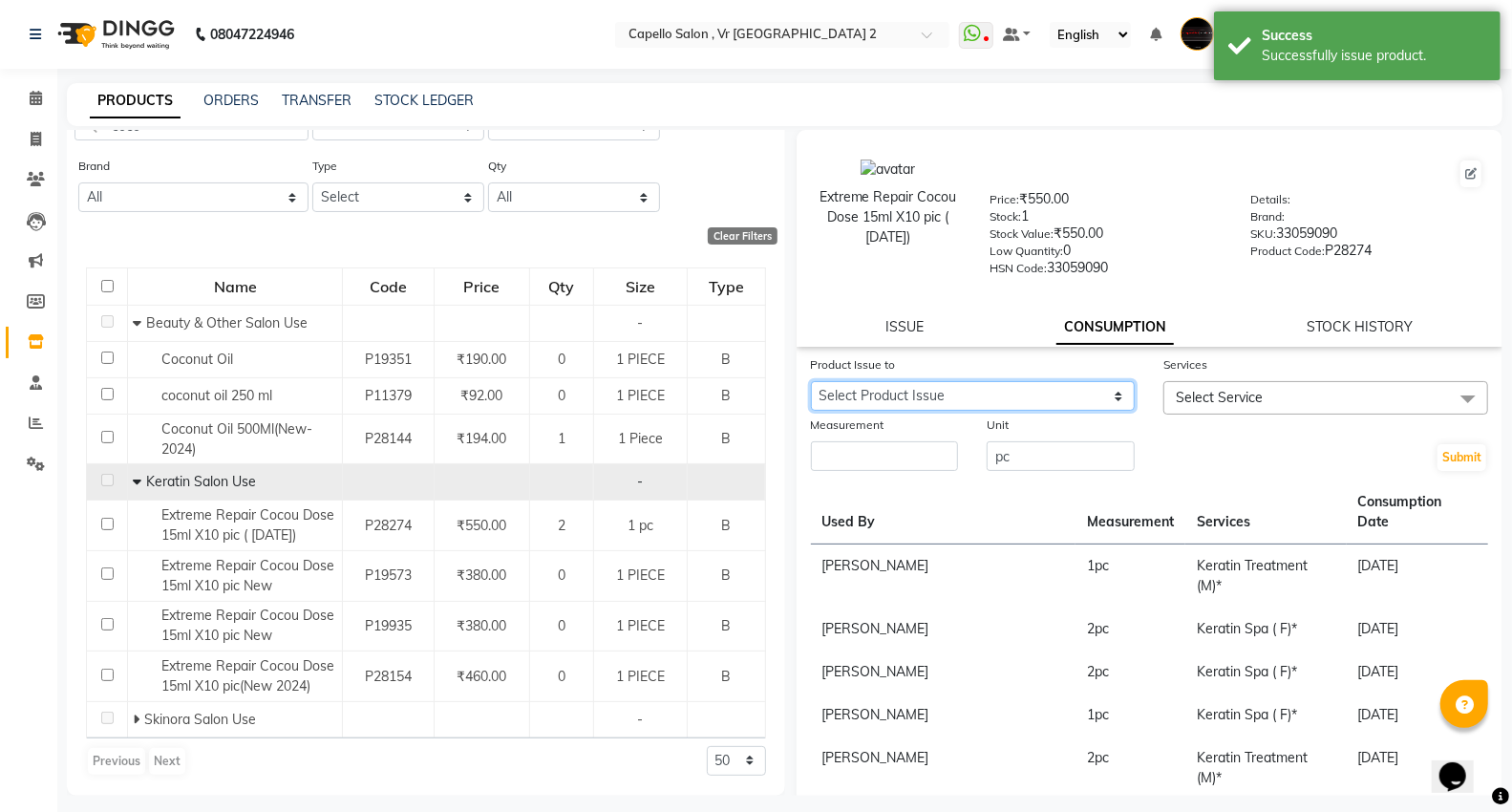
click at [988, 389] on select "Select Product Issue [DATE], Issued to: [PERSON_NAME], Balance: 1" at bounding box center [973, 396] width 325 height 29
select select "1204303"
click at [811, 383] on select "Select Product Issue [DATE], Issued to: [PERSON_NAME], Balance: 1" at bounding box center [973, 396] width 325 height 29
click at [1290, 389] on span "Select Service" at bounding box center [1326, 398] width 325 height 33
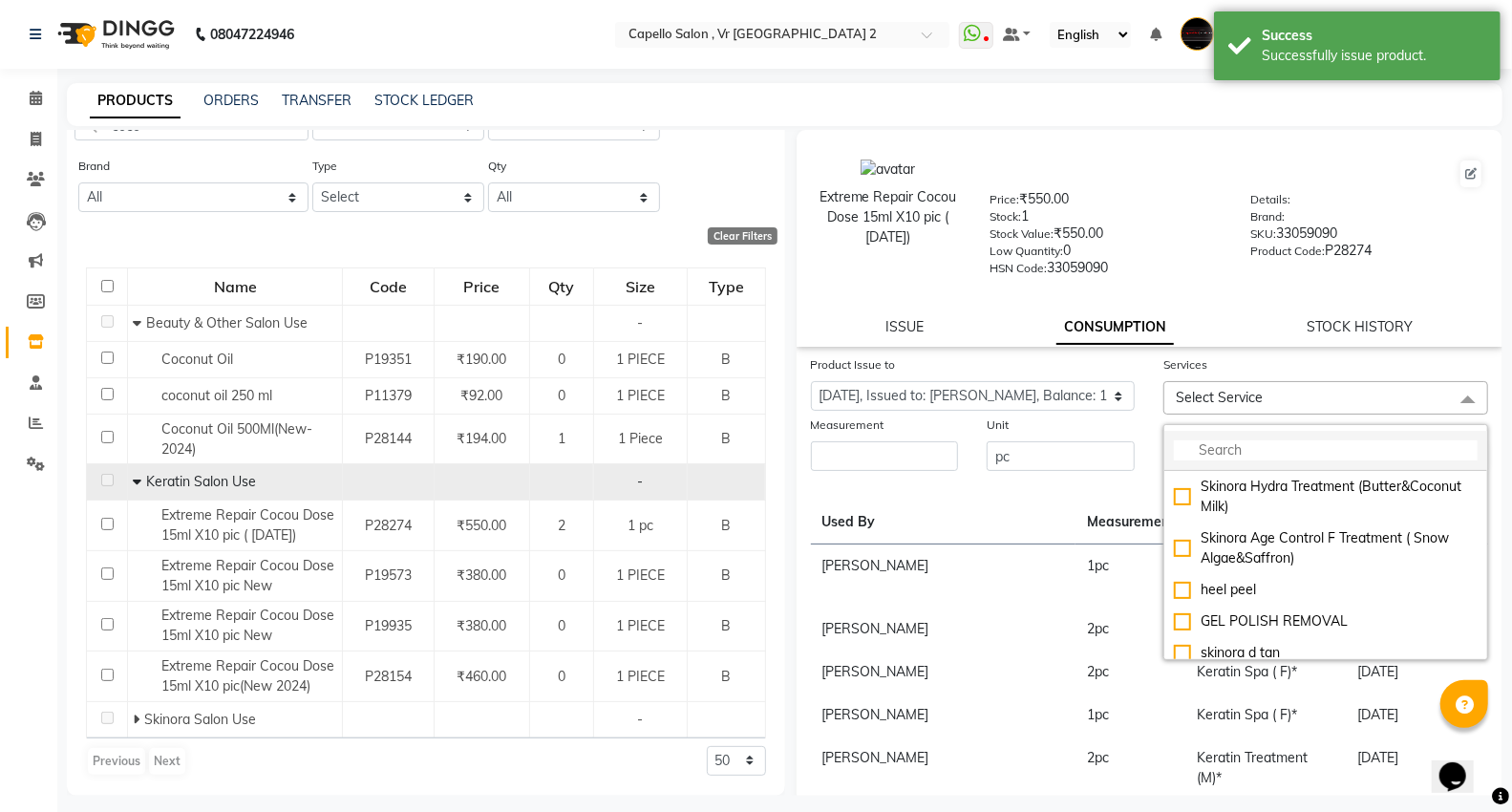
click at [1209, 461] on input "multiselect-search" at bounding box center [1325, 450] width 304 height 21
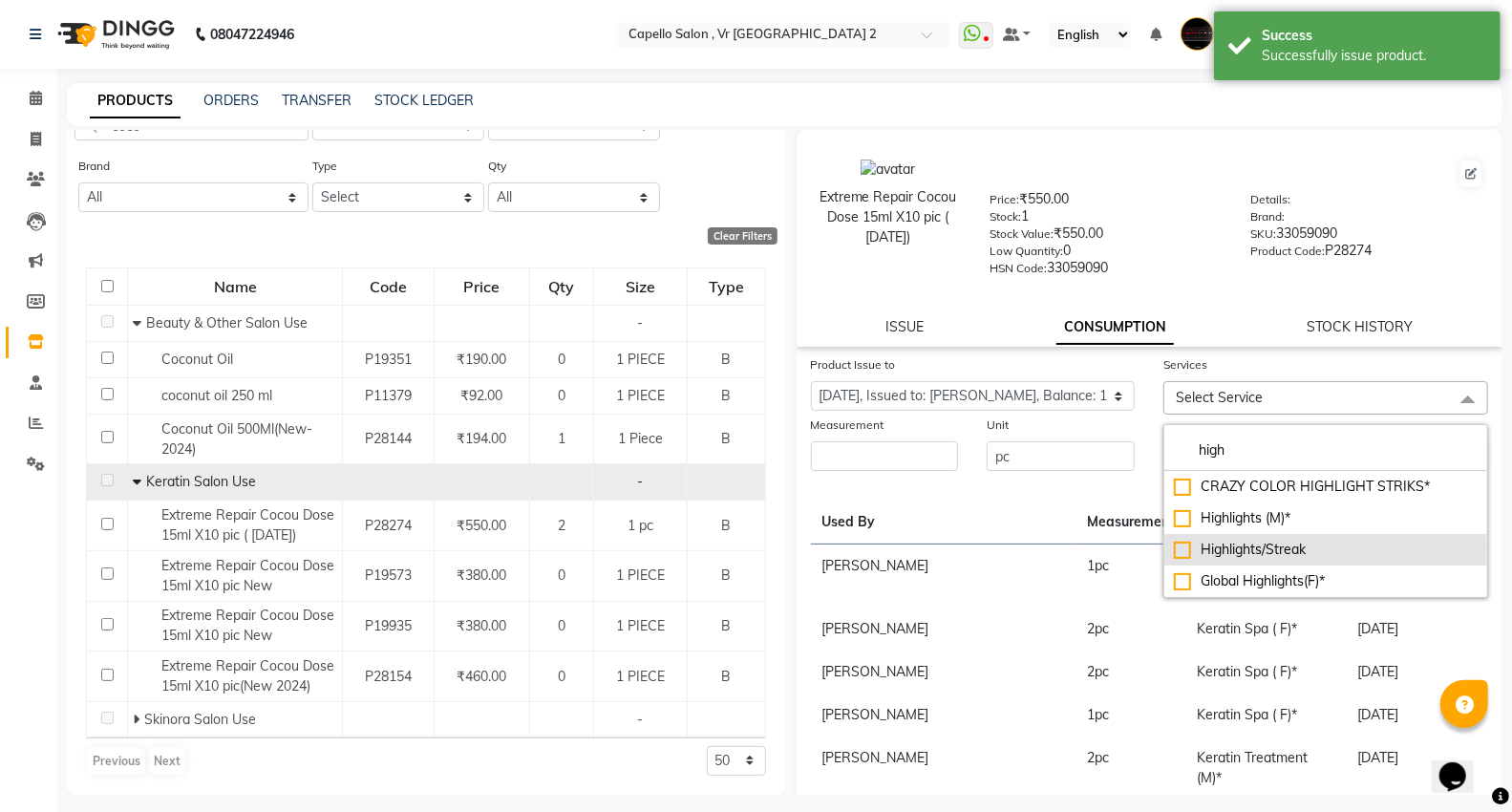
type input "high"
click at [1261, 558] on div "Highlights/Streak" at bounding box center [1325, 550] width 304 height 21
checkbox input "true"
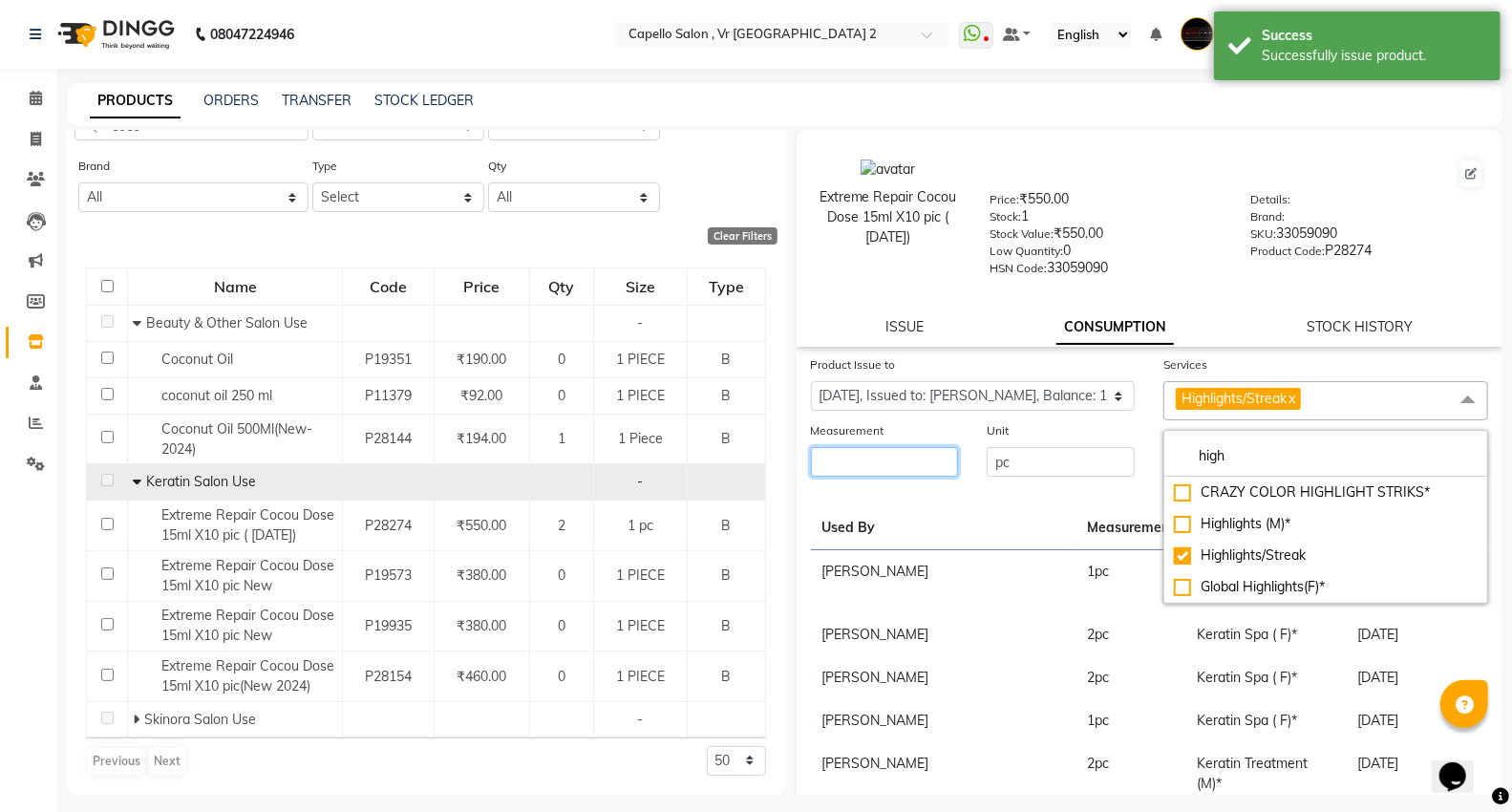
click at [860, 469] on input "number" at bounding box center [884, 462] width 148 height 29
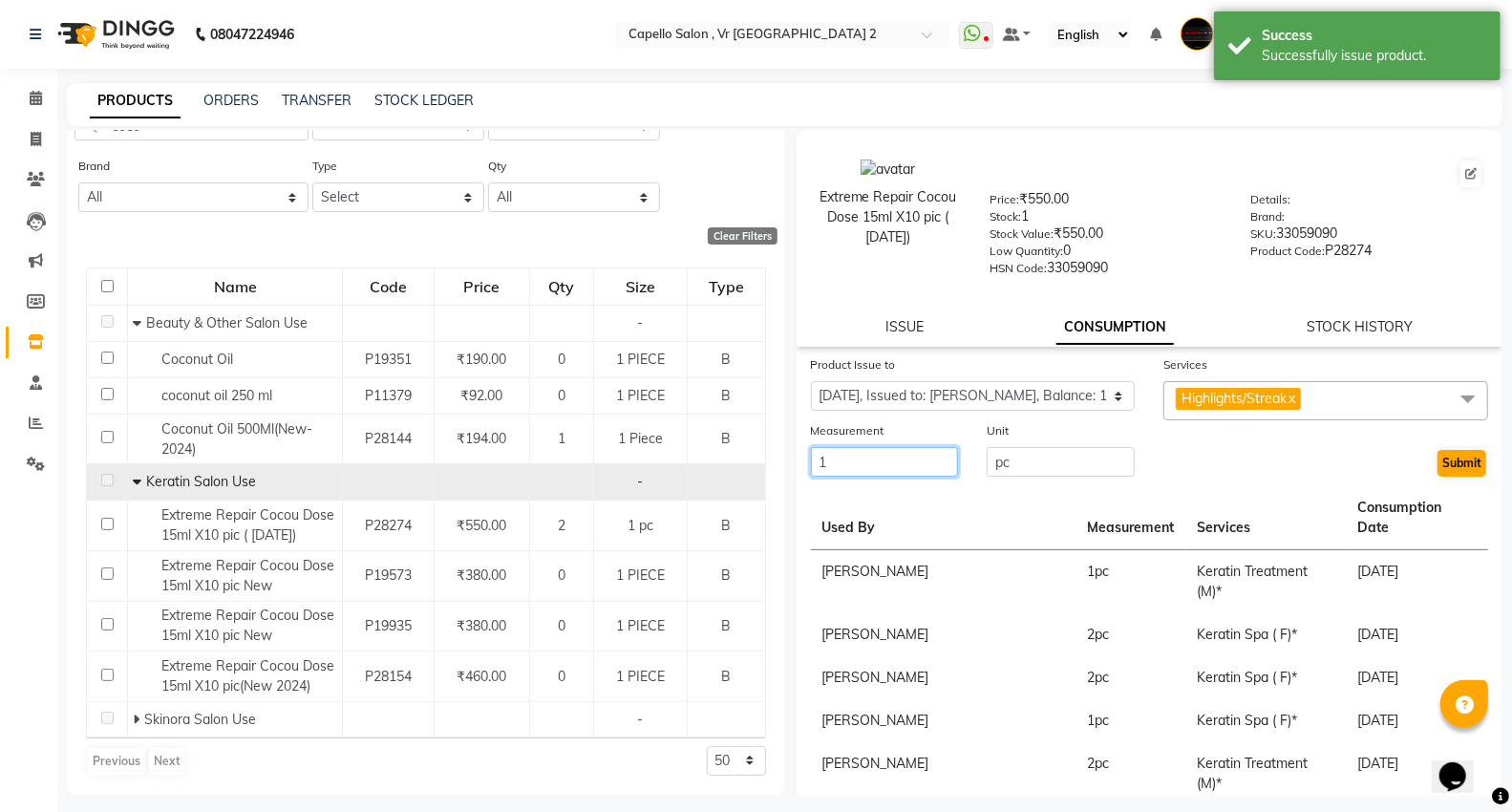
type input "1"
click at [1448, 457] on button "Submit" at bounding box center [1462, 463] width 49 height 26
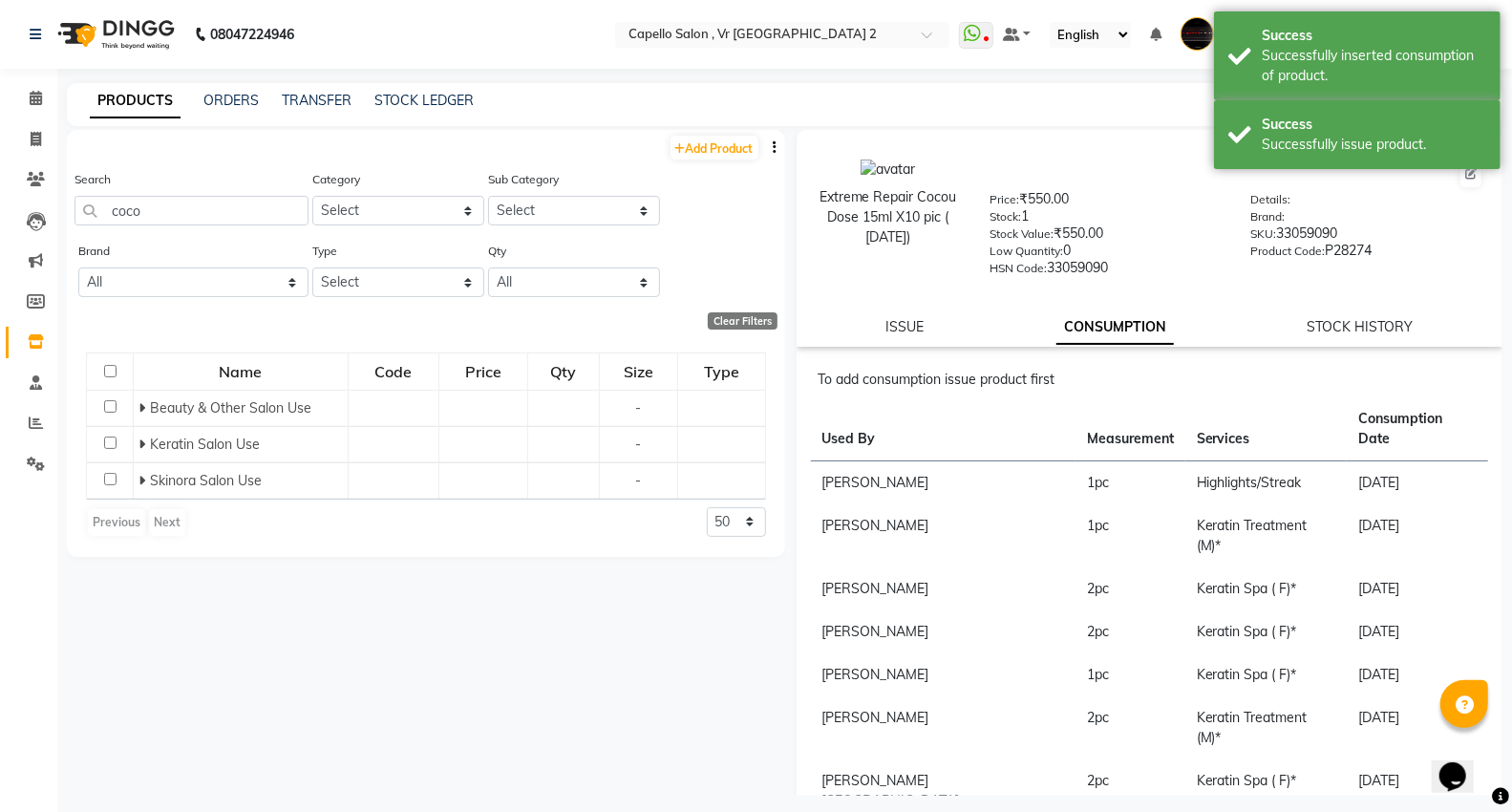
scroll to position [0, 0]
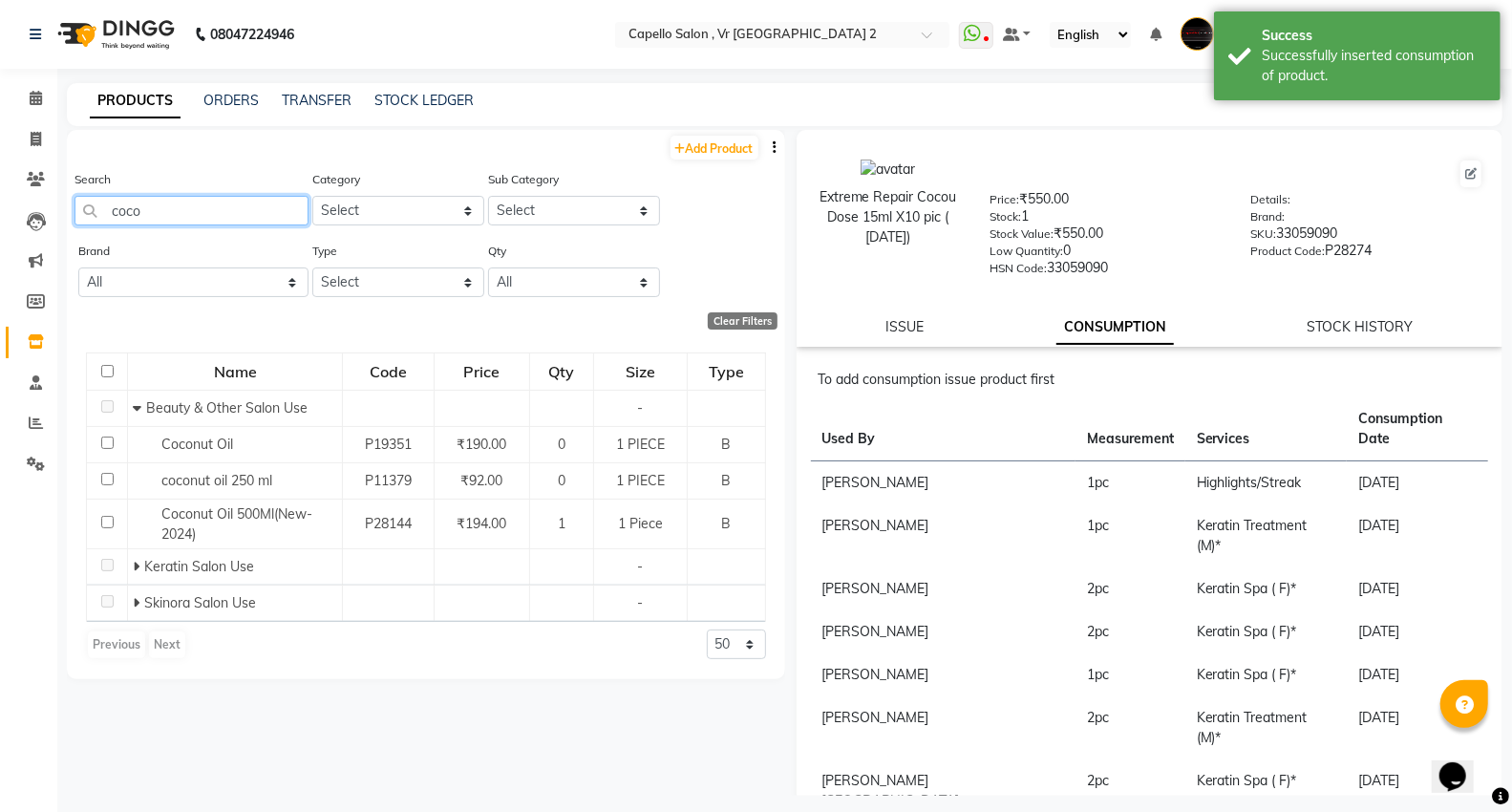
drag, startPoint x: 224, startPoint y: 205, endPoint x: 7, endPoint y: 206, distance: 217.0
click at [2, 203] on app-home "08047224946 Select Location × Capello Salon , [GEOGRAPHIC_DATA] 2 WhatsApp Stat…" at bounding box center [756, 412] width 1512 height 825
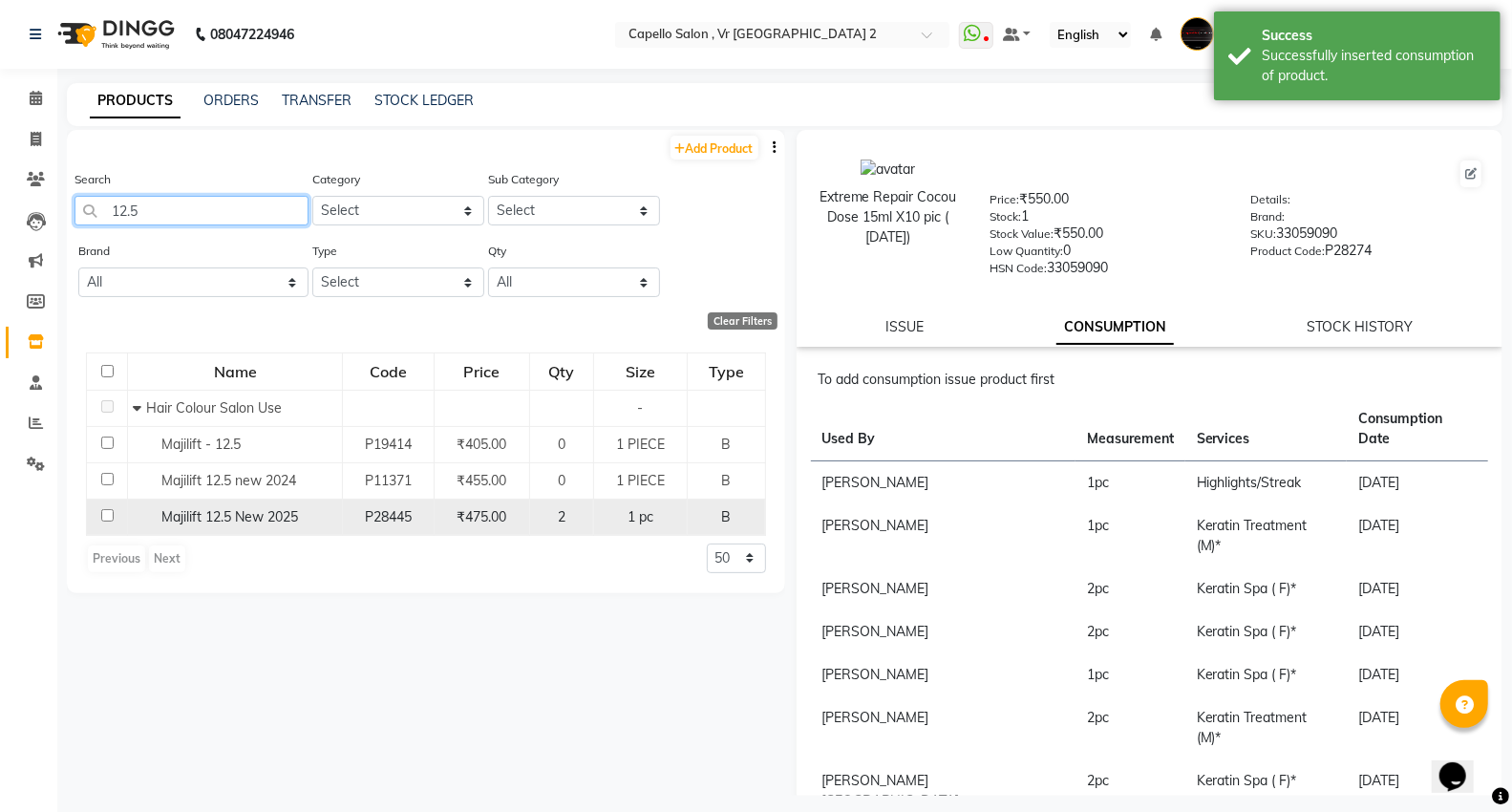
type input "12.5"
click at [231, 512] on span "Majilift 12.5 New 2025" at bounding box center [230, 518] width 137 height 18
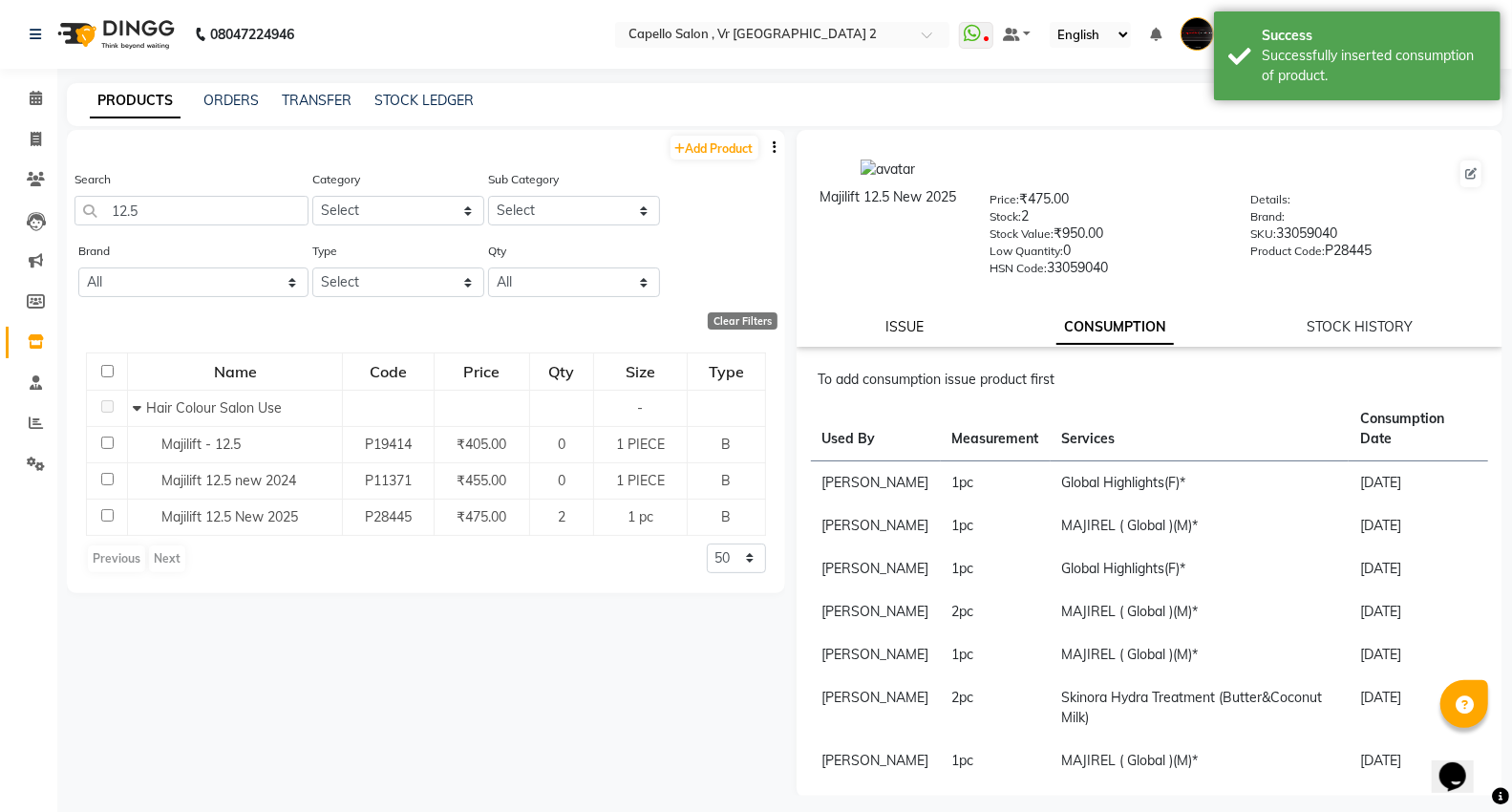
click at [903, 325] on link "ISSUE" at bounding box center [904, 327] width 38 height 18
select select
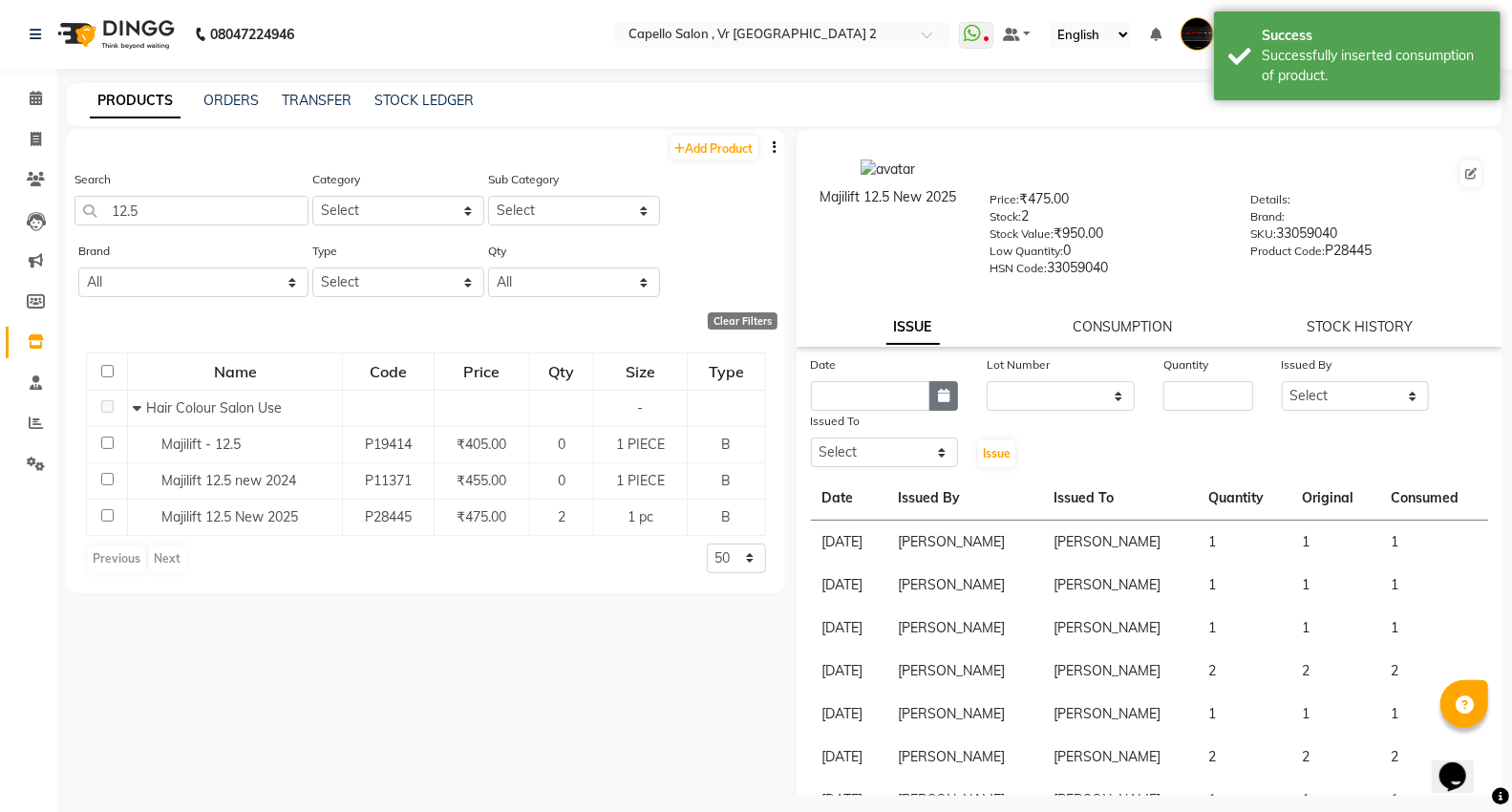
click at [946, 390] on icon "button" at bounding box center [944, 396] width 12 height 14
select select "9"
select select "2025"
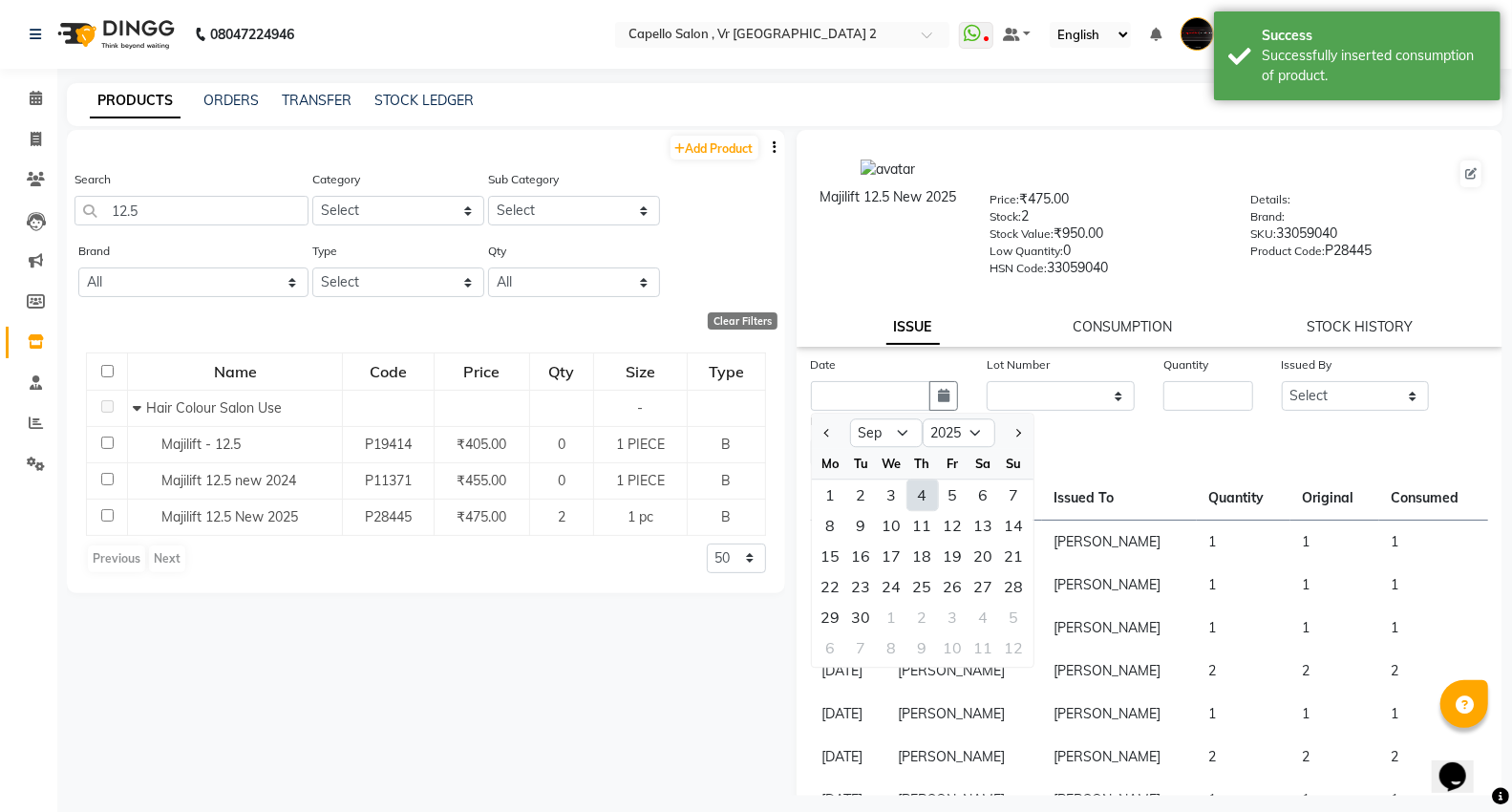
click at [924, 502] on div "4" at bounding box center [922, 494] width 30 height 30
type input "[DATE]"
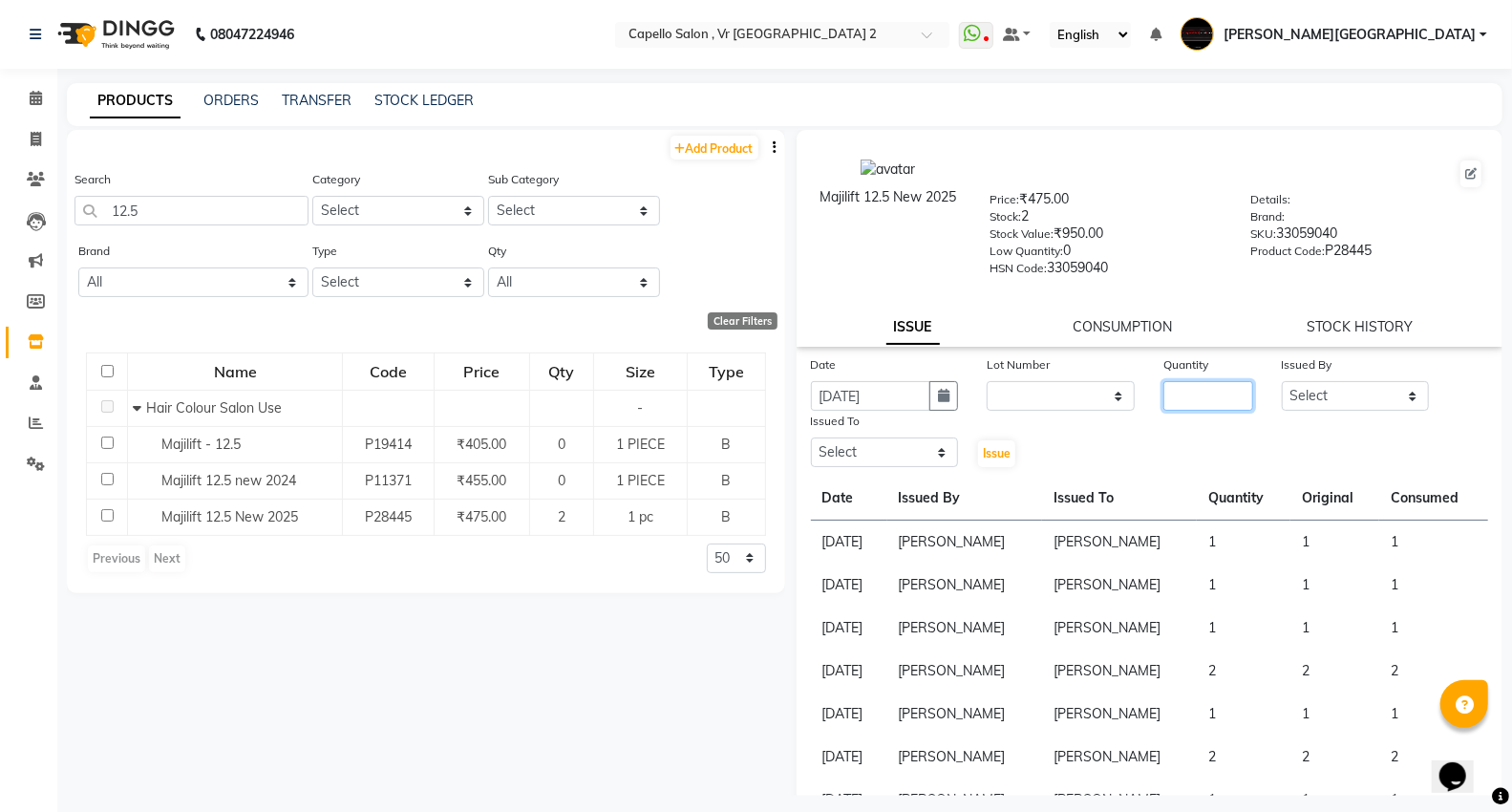
click at [1238, 395] on input "number" at bounding box center [1208, 396] width 89 height 29
type input "1"
click at [1354, 393] on select "Select AHSIK [PERSON_NAME] [PERSON_NAME] [PERSON_NAME] [PERSON_NAME] Mall [PERS…" at bounding box center [1356, 396] width 148 height 29
select select "14463"
click at [1282, 383] on select "Select AHSIK [PERSON_NAME] [PERSON_NAME] [PERSON_NAME] [PERSON_NAME] Mall [PERS…" at bounding box center [1356, 396] width 148 height 29
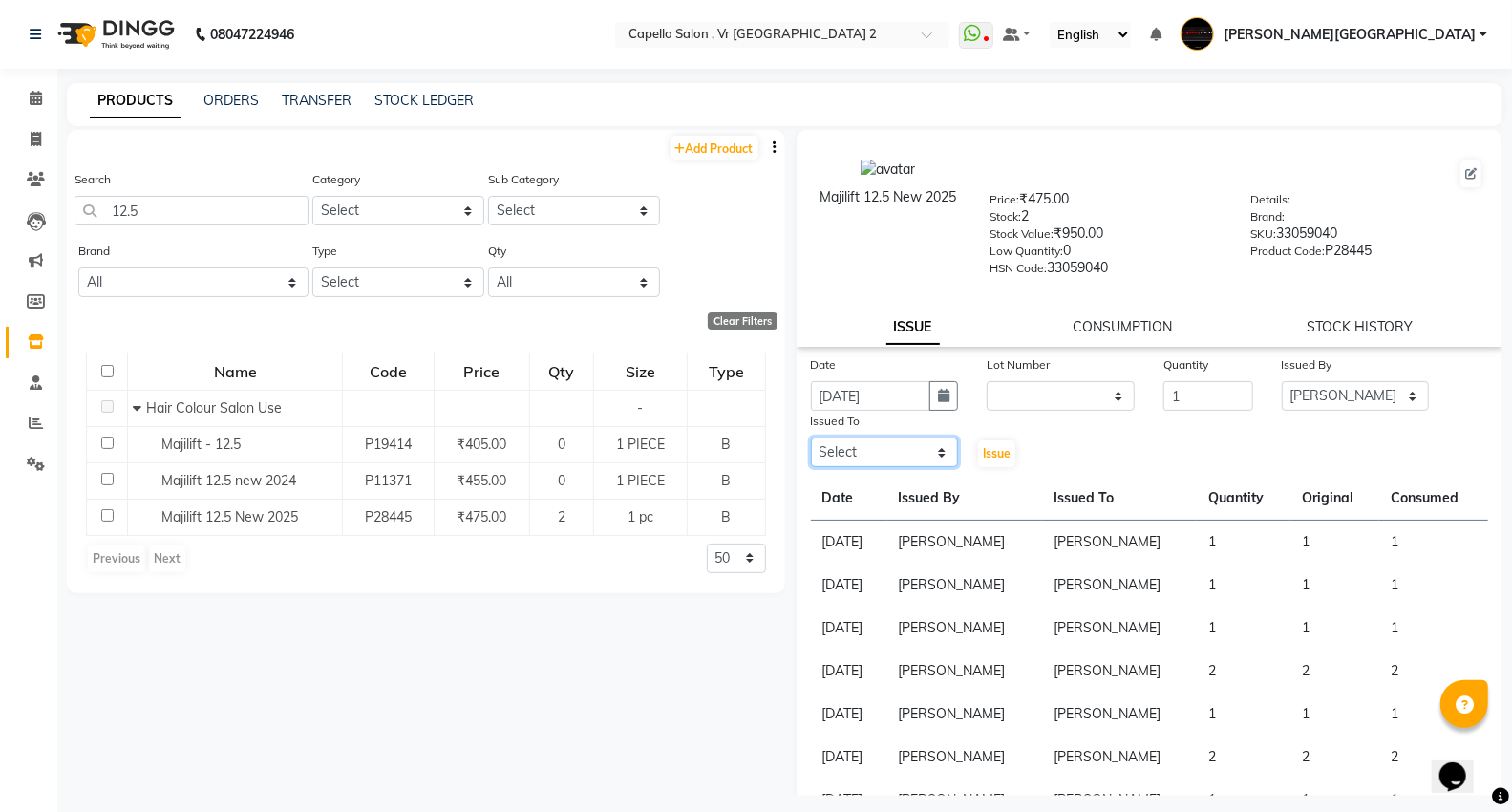
click at [948, 463] on select "Select AHSIK [PERSON_NAME] [PERSON_NAME] [PERSON_NAME] [PERSON_NAME] Mall [PERS…" at bounding box center [884, 452] width 148 height 29
select select "14463"
click at [811, 438] on select "Select AHSIK [PERSON_NAME] [PERSON_NAME] [PERSON_NAME] [PERSON_NAME] Mall [PERS…" at bounding box center [884, 452] width 148 height 29
click at [983, 461] on span "Issue" at bounding box center [997, 453] width 27 height 15
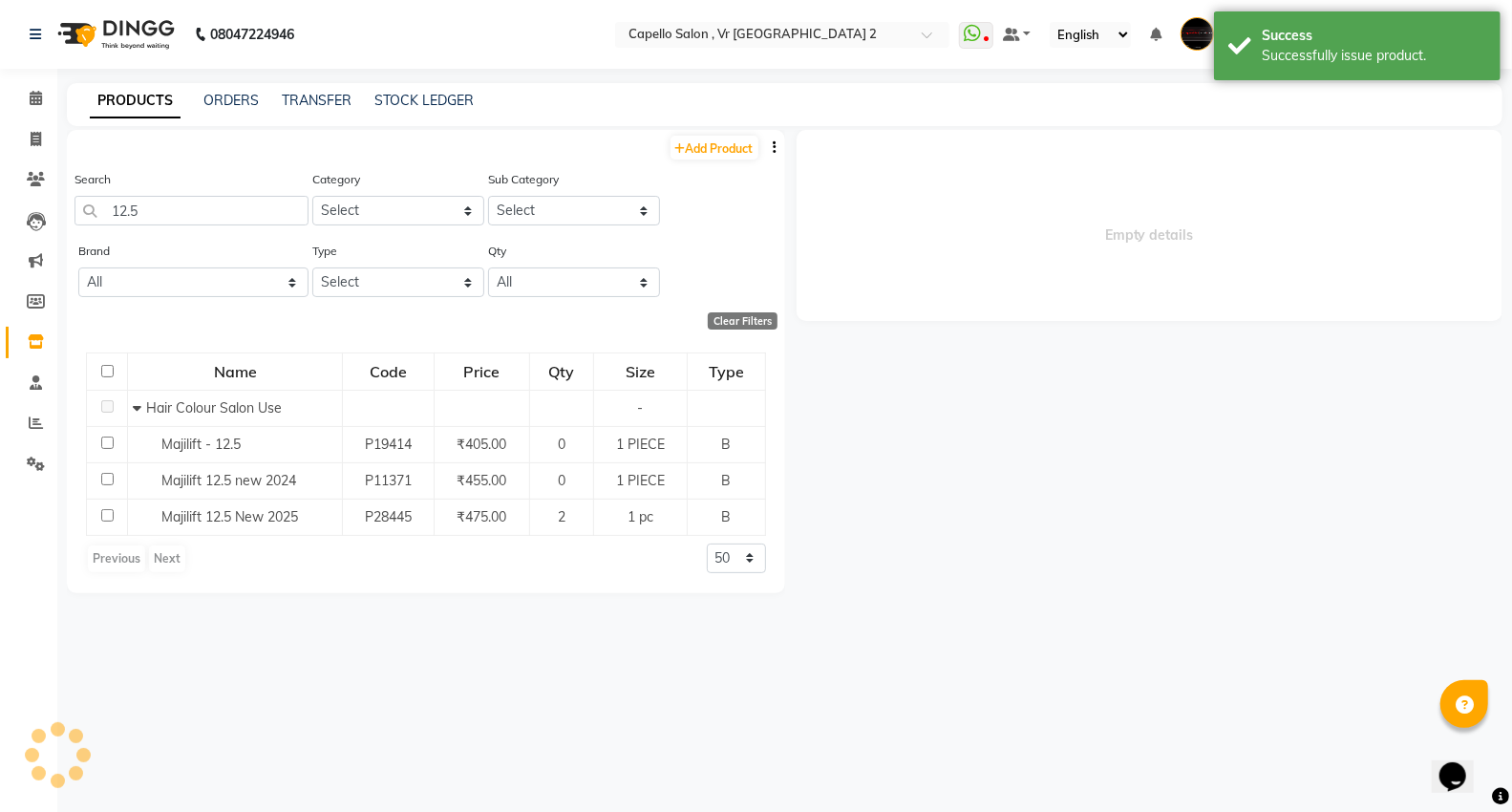
select select
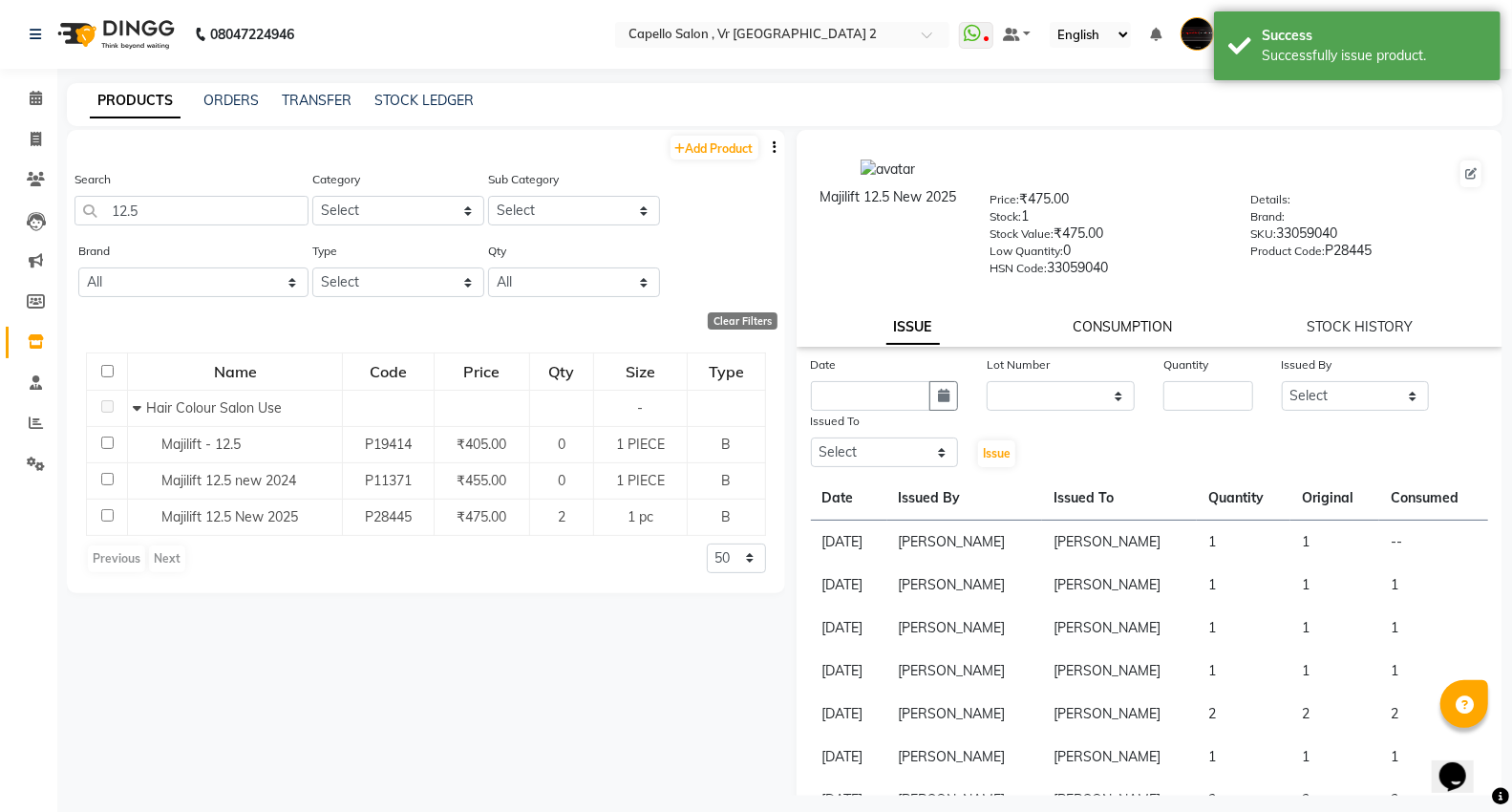
click at [1113, 329] on link "CONSUMPTION" at bounding box center [1124, 327] width 100 height 18
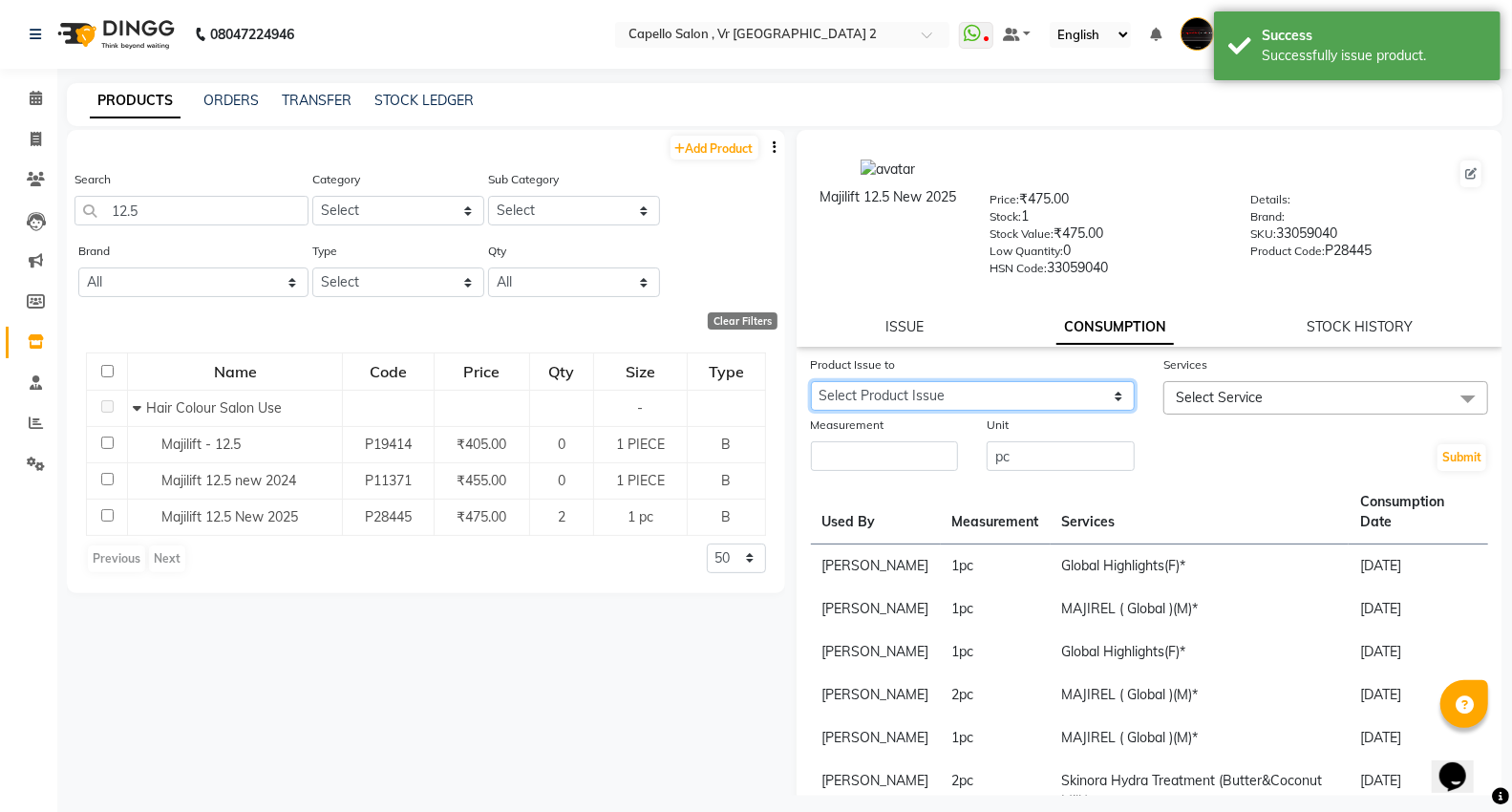
click at [1019, 398] on select "Select Product Issue [DATE], Issued to: [PERSON_NAME], Balance: 1" at bounding box center [973, 396] width 325 height 29
select select "1204304"
click at [811, 383] on select "Select Product Issue [DATE], Issued to: [PERSON_NAME], Balance: 1" at bounding box center [973, 396] width 325 height 29
click at [1189, 434] on div at bounding box center [1326, 425] width 325 height 21
click at [1216, 398] on span "Select Service" at bounding box center [1219, 398] width 87 height 18
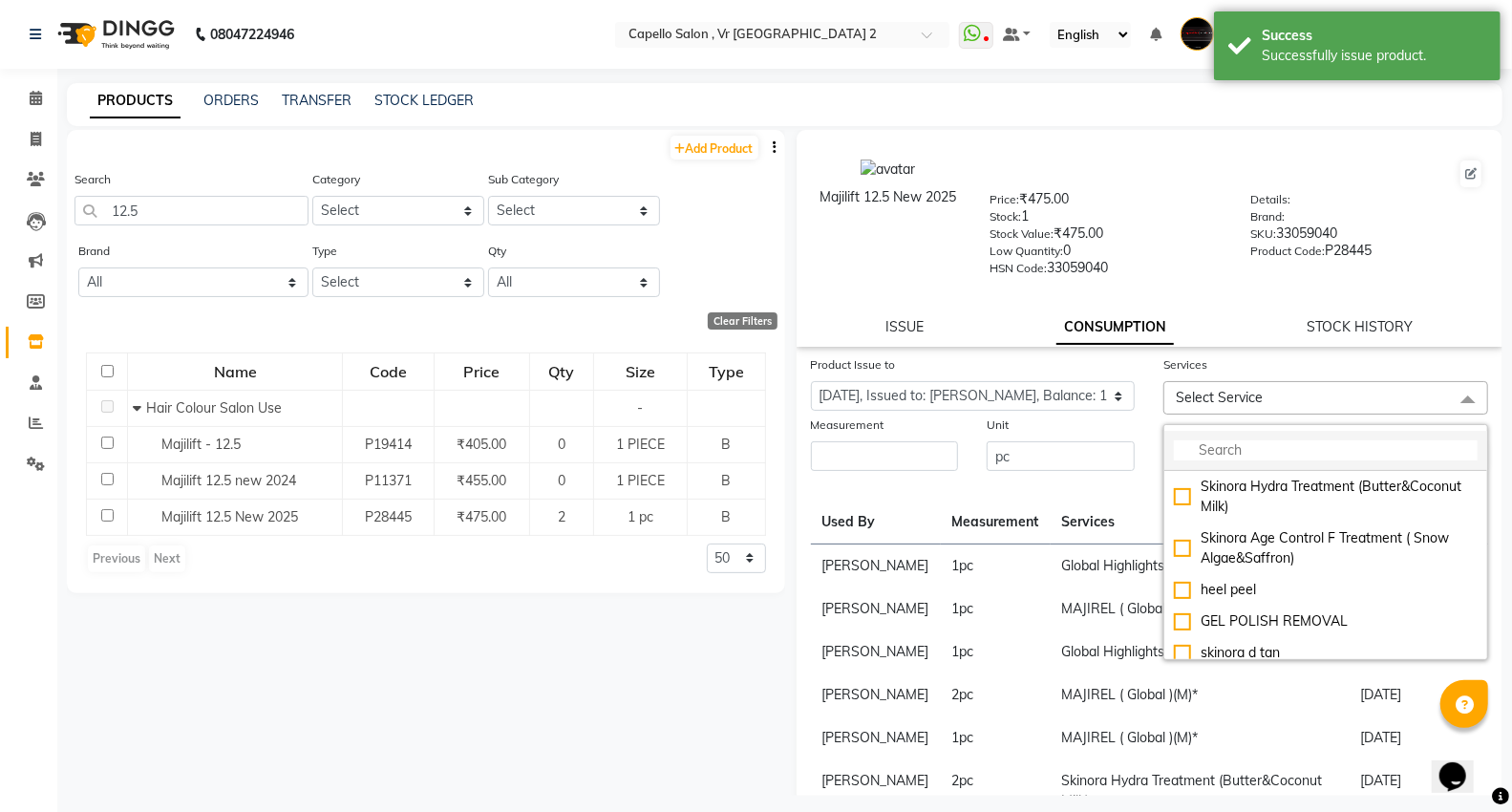
click at [1217, 454] on input "multiselect-search" at bounding box center [1325, 450] width 304 height 21
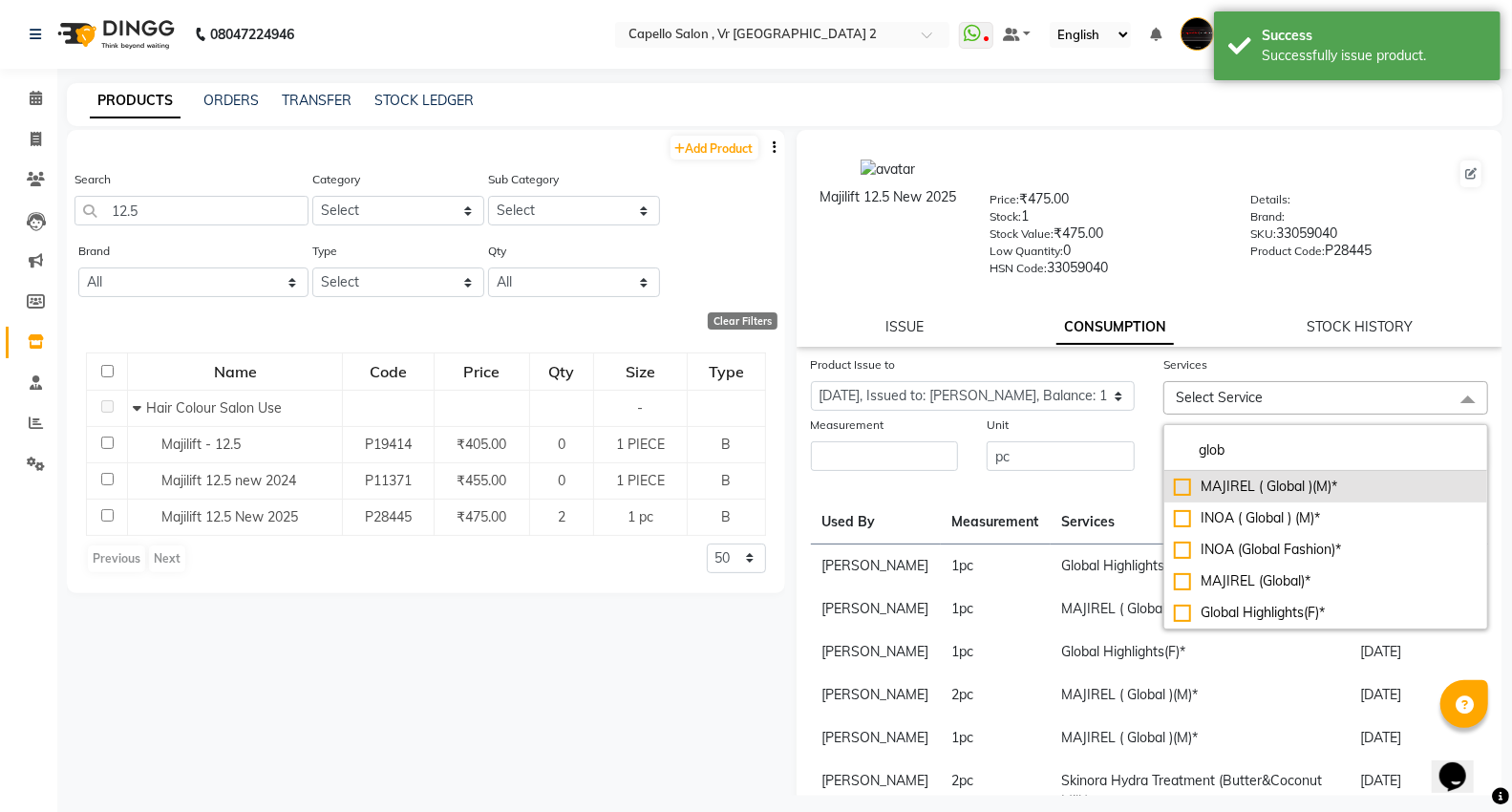
type input "glob"
click at [1220, 488] on div "MAJIREL ( Global )(M)*" at bounding box center [1325, 486] width 304 height 21
checkbox input "true"
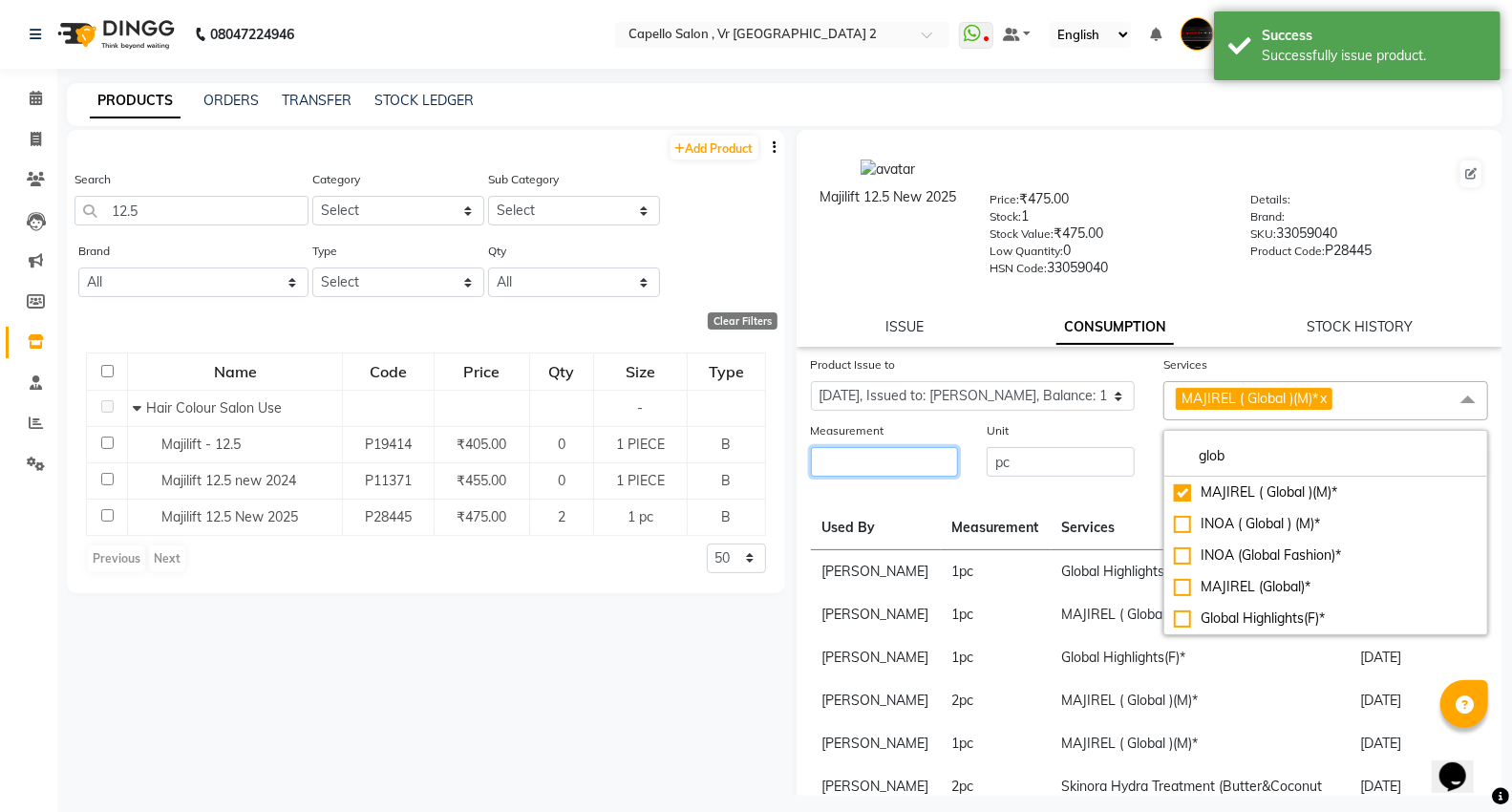
click at [933, 470] on input "number" at bounding box center [884, 462] width 148 height 29
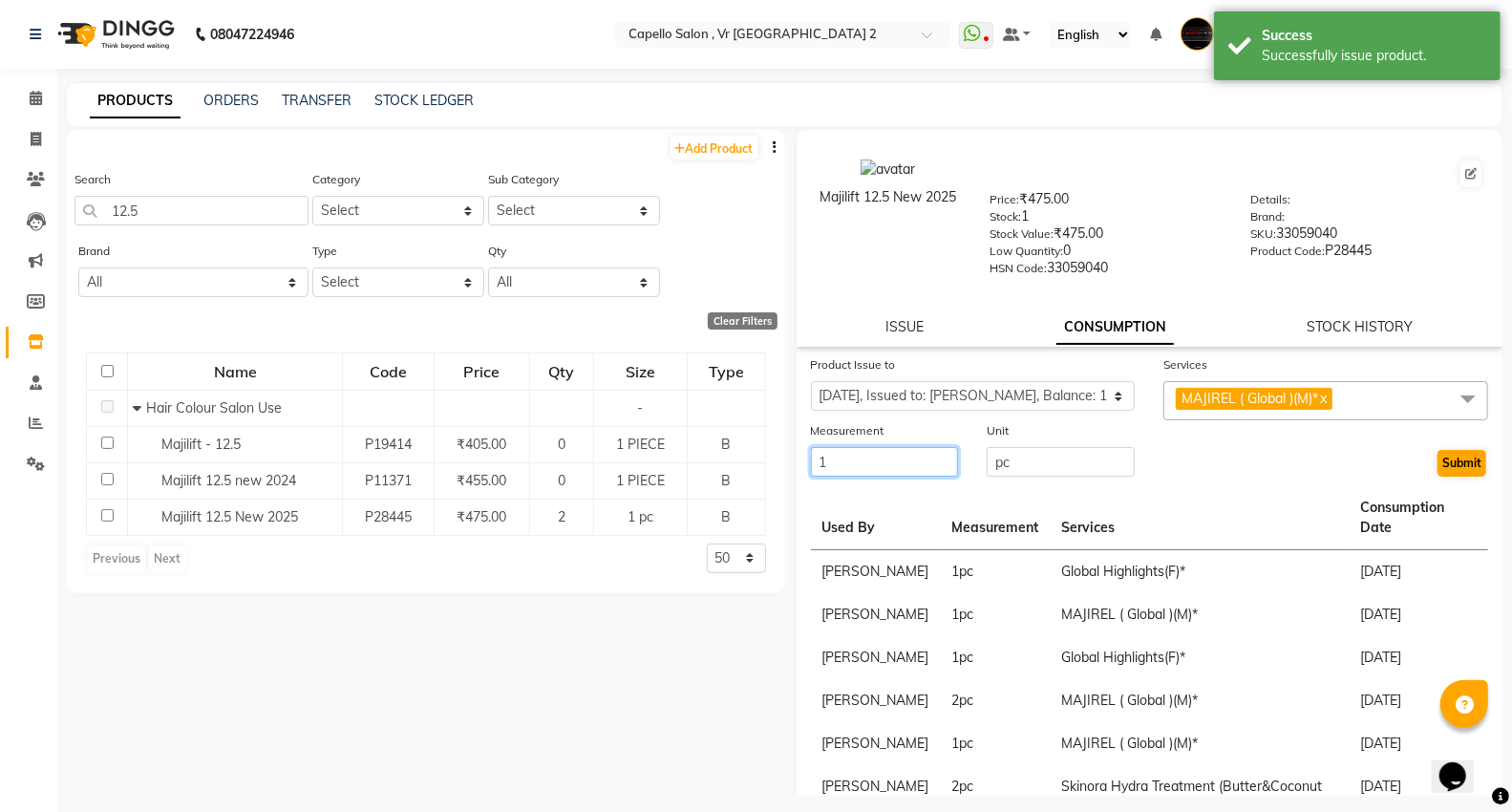
type input "1"
click at [1453, 466] on button "Submit" at bounding box center [1462, 463] width 49 height 26
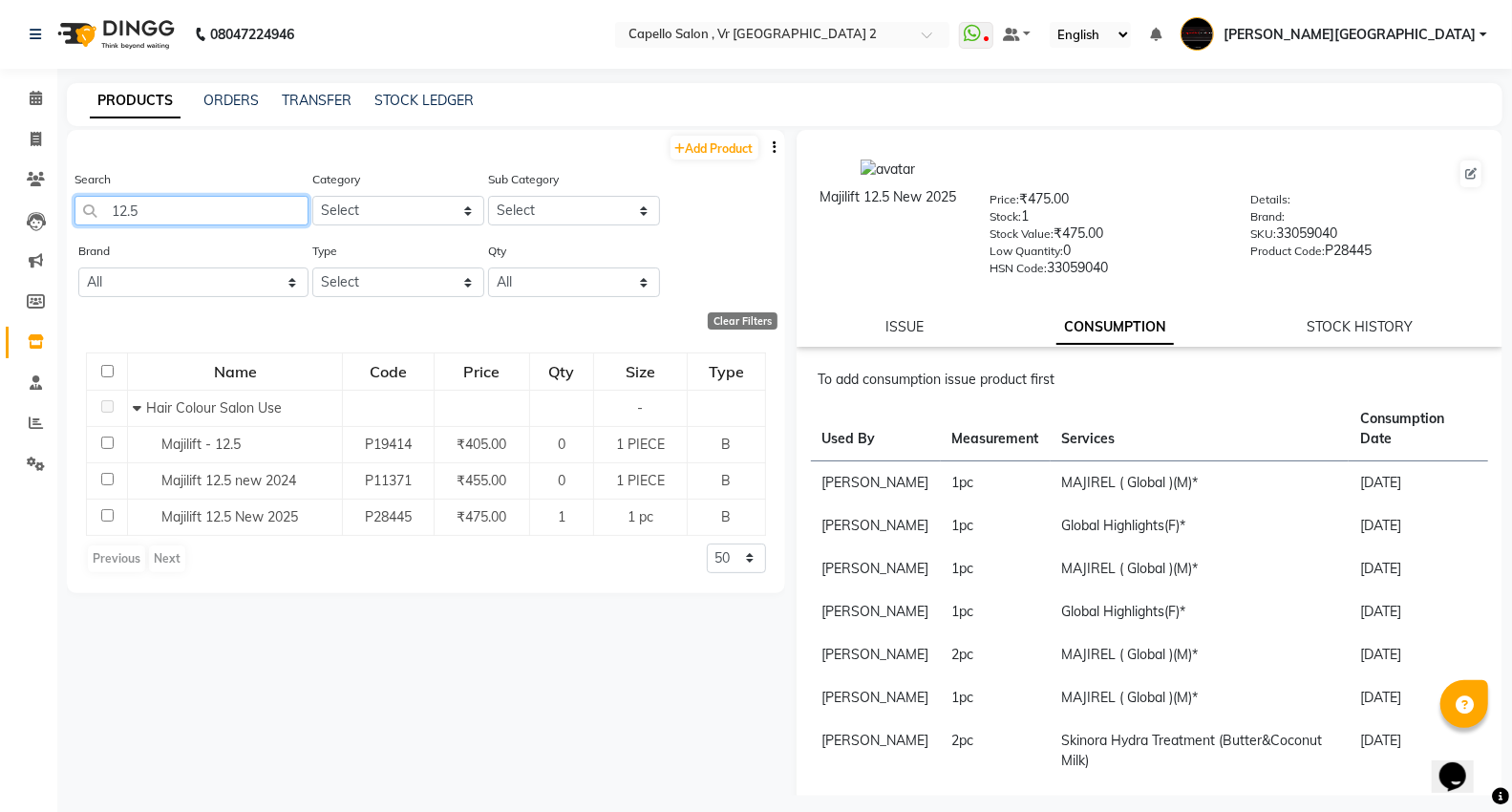
drag, startPoint x: 131, startPoint y: 214, endPoint x: 40, endPoint y: 243, distance: 95.5
click at [41, 217] on app-home "08047224946 Select Location × Capello Salon , [GEOGRAPHIC_DATA] 2 WhatsApp Stat…" at bounding box center [756, 412] width 1512 height 825
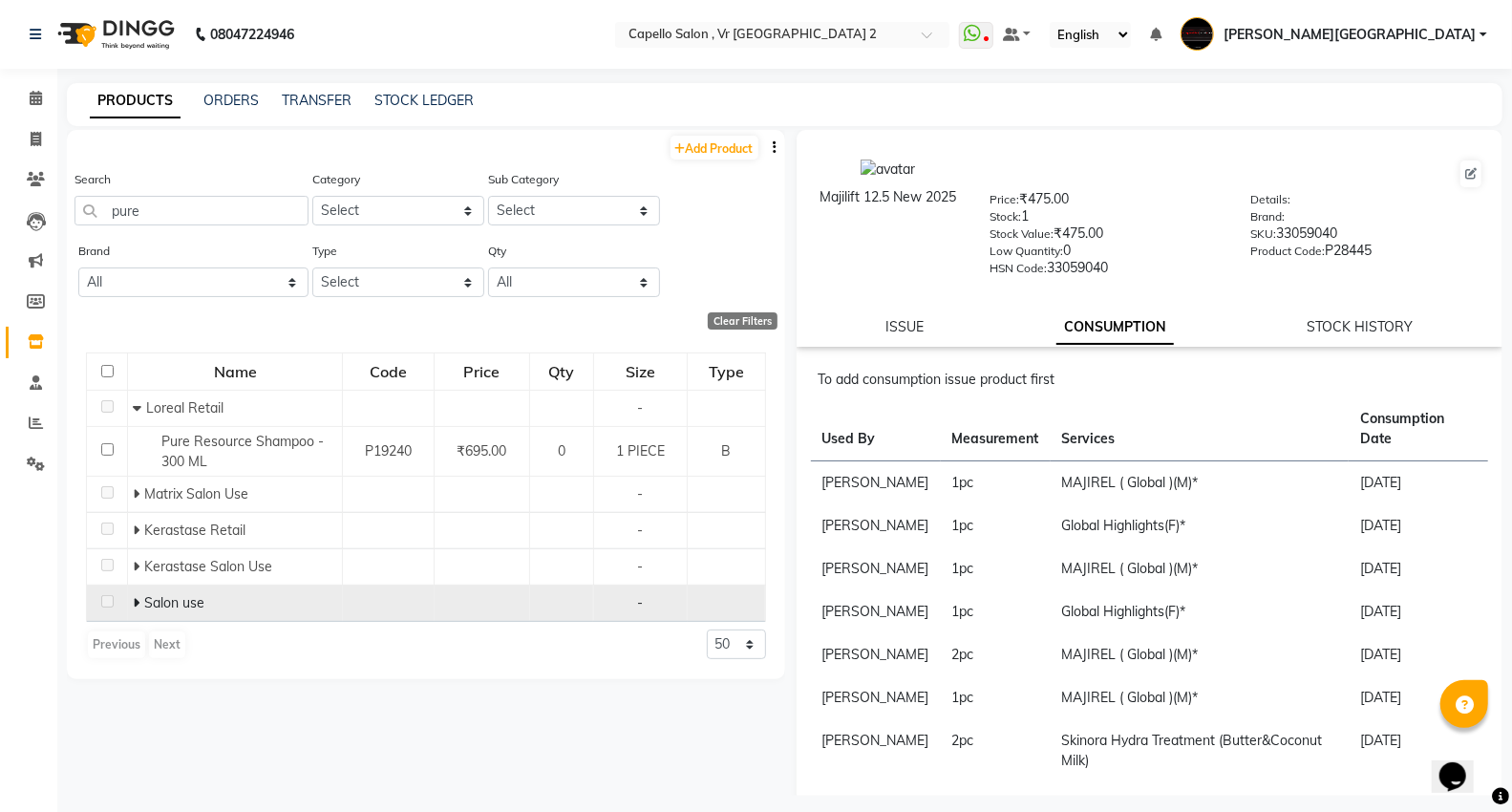
click at [133, 602] on icon at bounding box center [136, 604] width 7 height 14
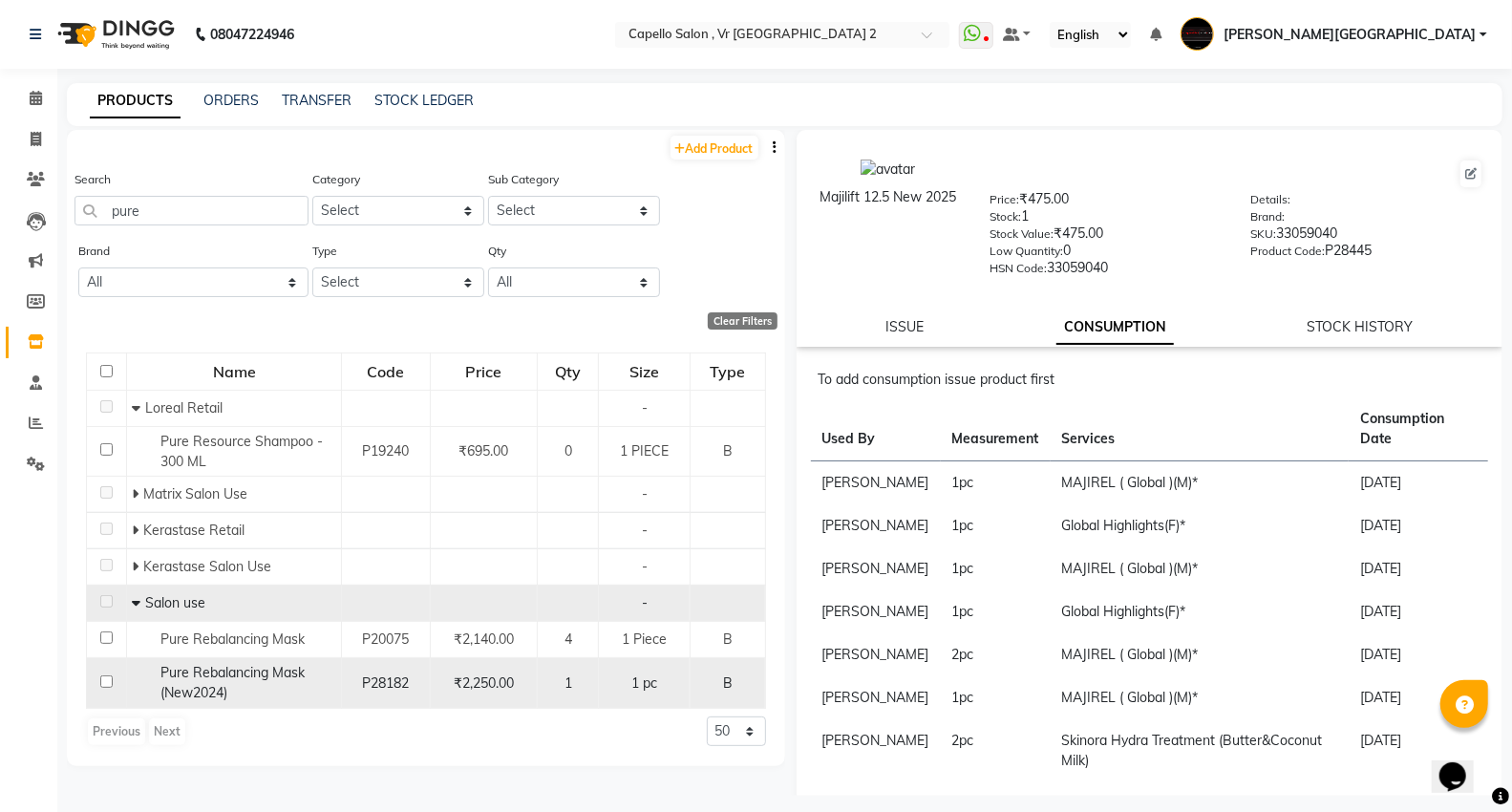
scroll to position [13, 0]
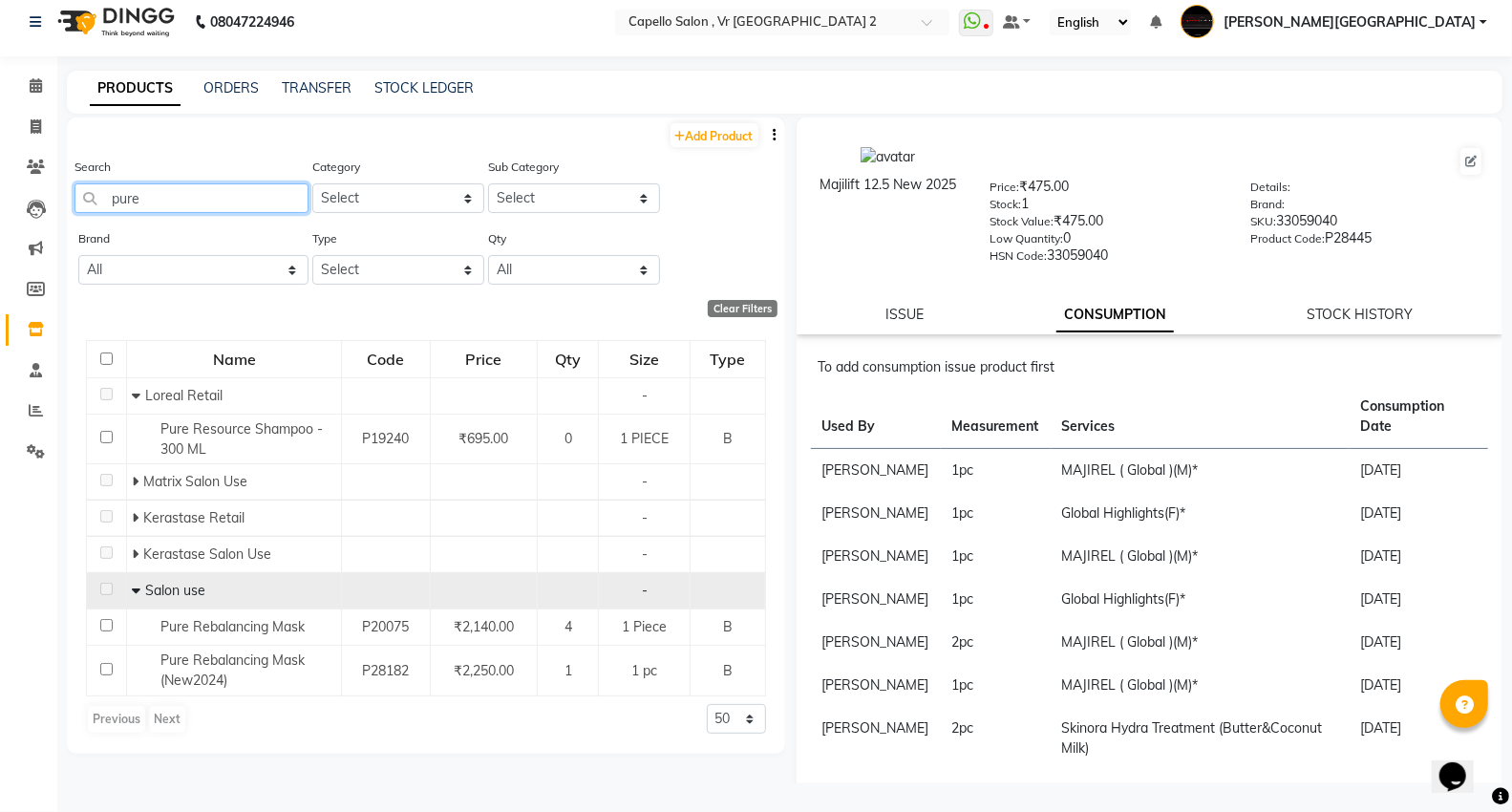
drag, startPoint x: 186, startPoint y: 197, endPoint x: 0, endPoint y: 290, distance: 208.0
click at [0, 248] on app-home "08047224946 Select Location × Capello Salon , [GEOGRAPHIC_DATA] 2 WhatsApp Stat…" at bounding box center [756, 399] width 1512 height 825
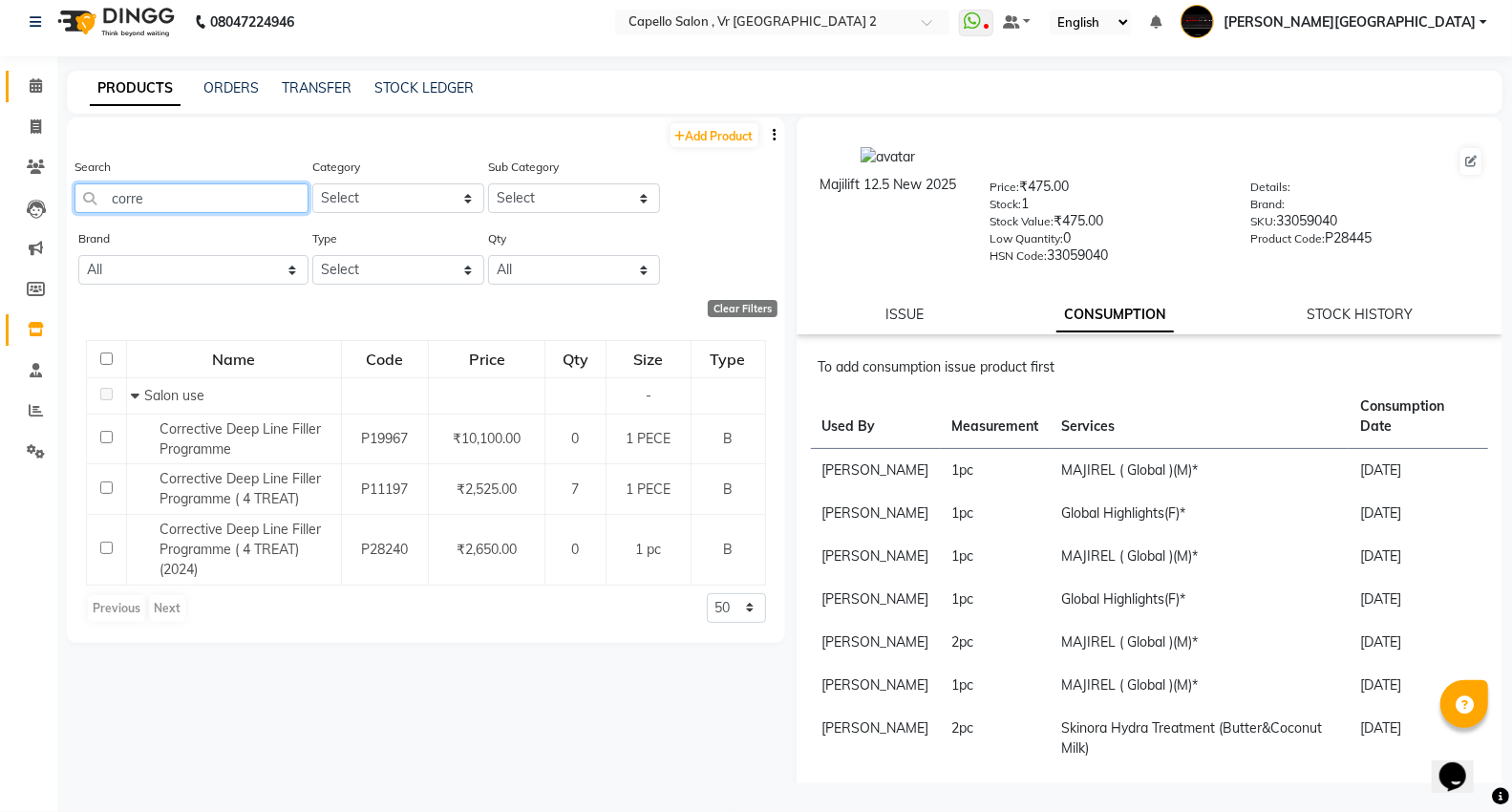
scroll to position [0, 0]
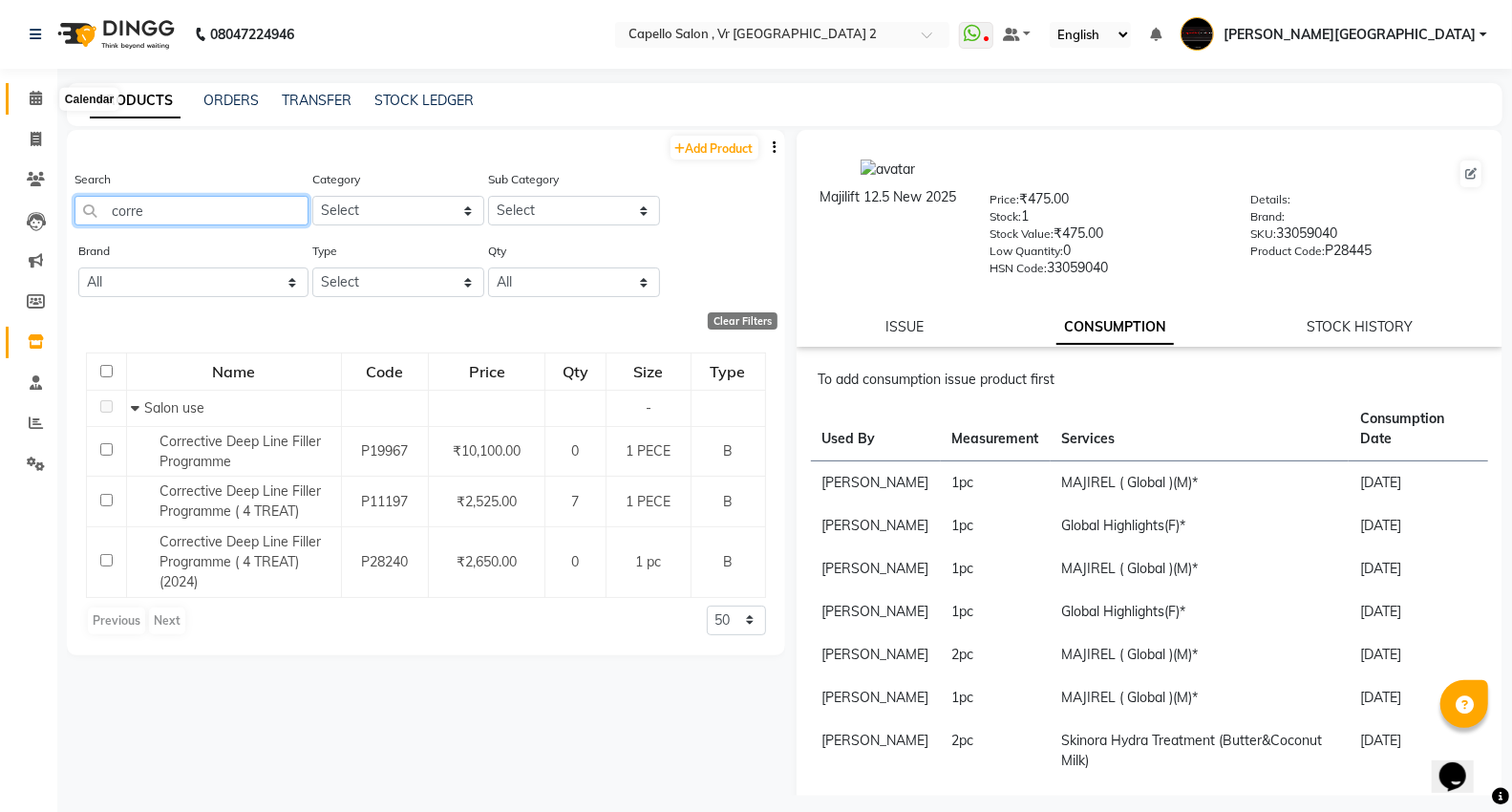
type input "corre"
click at [31, 94] on icon at bounding box center [35, 98] width 13 height 15
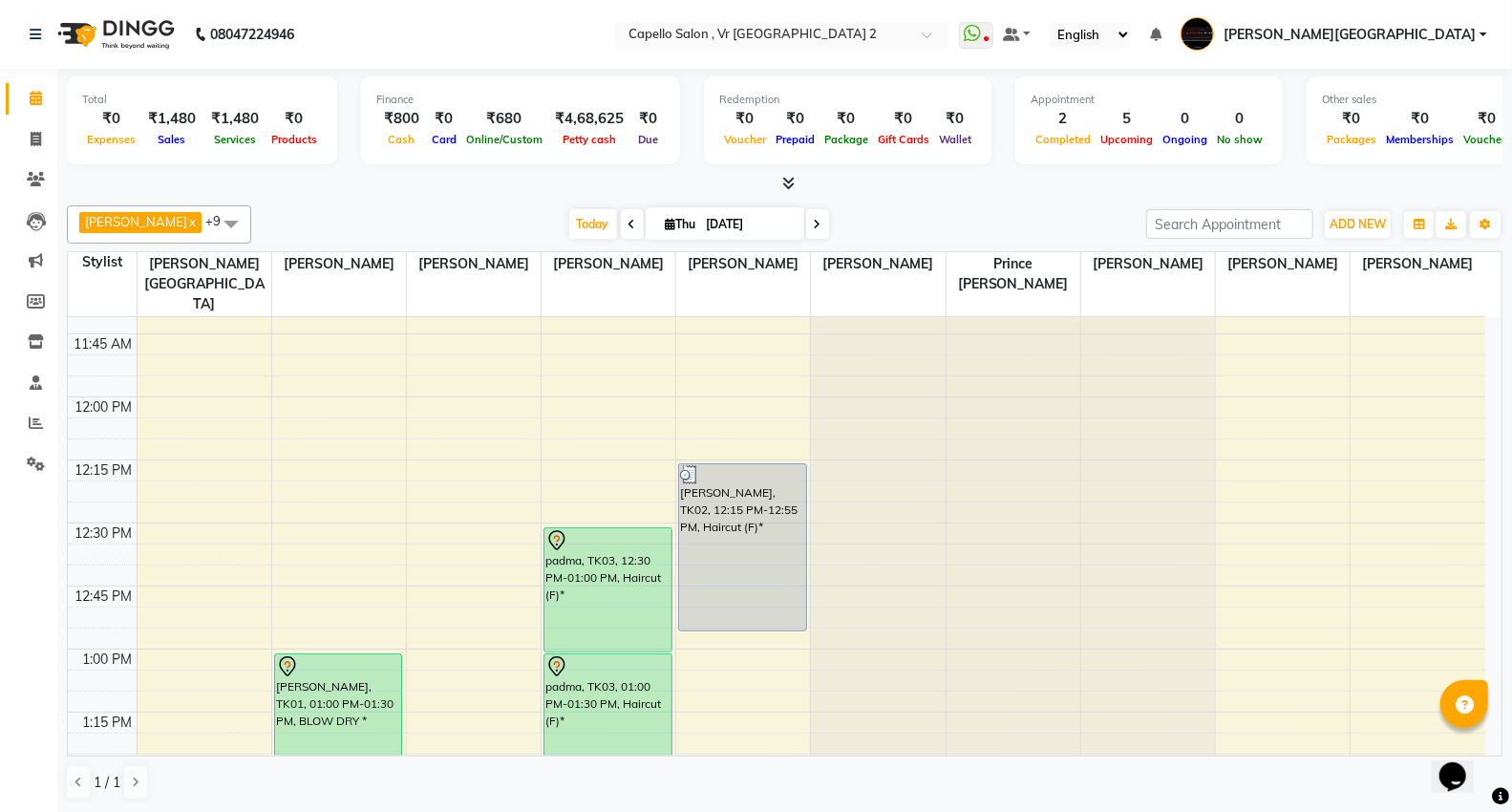
scroll to position [848, 0]
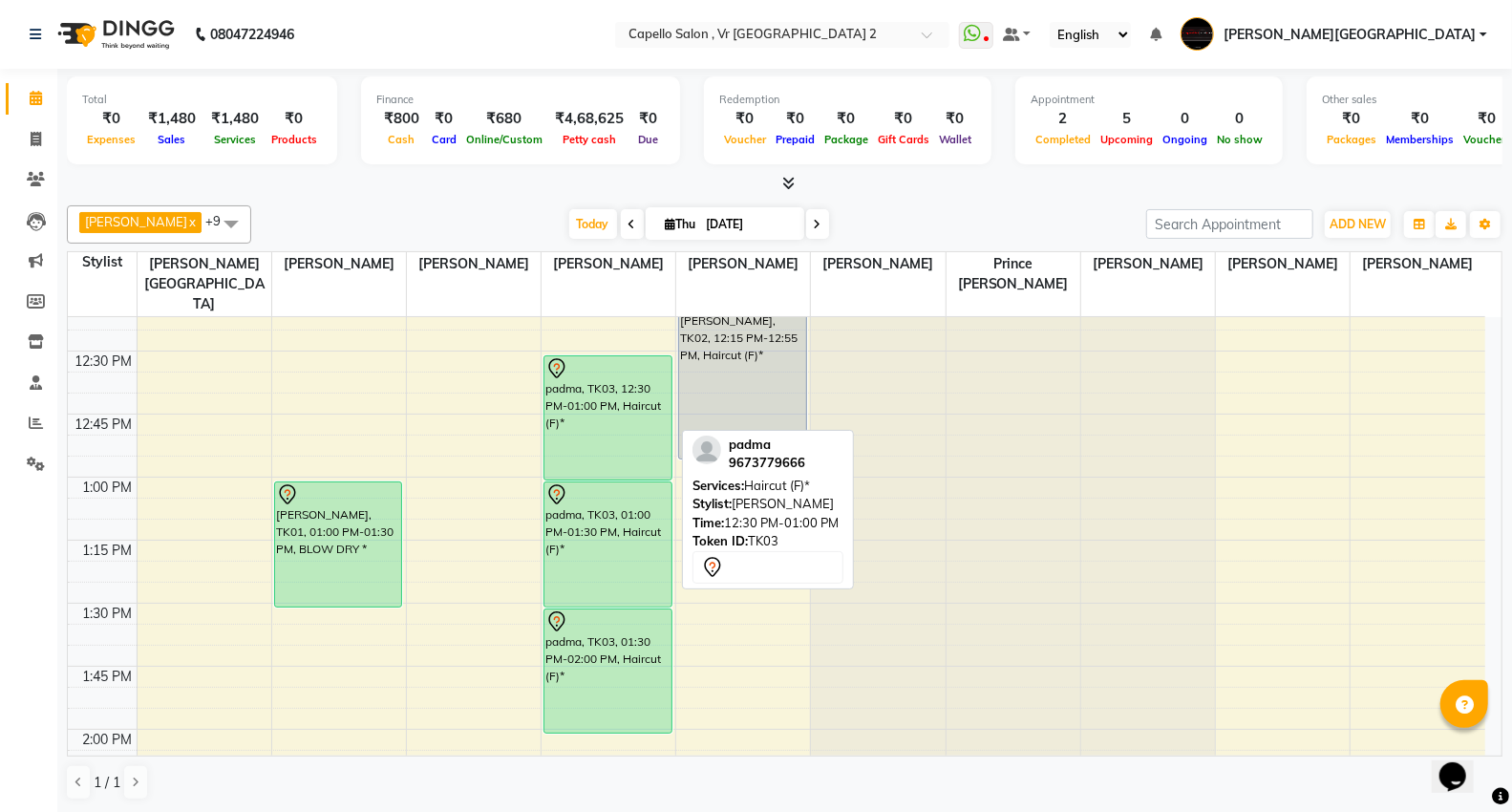
click at [634, 376] on div "padma, TK03, 12:30 PM-01:00 PM, Haircut (F)*" at bounding box center [608, 418] width 127 height 123
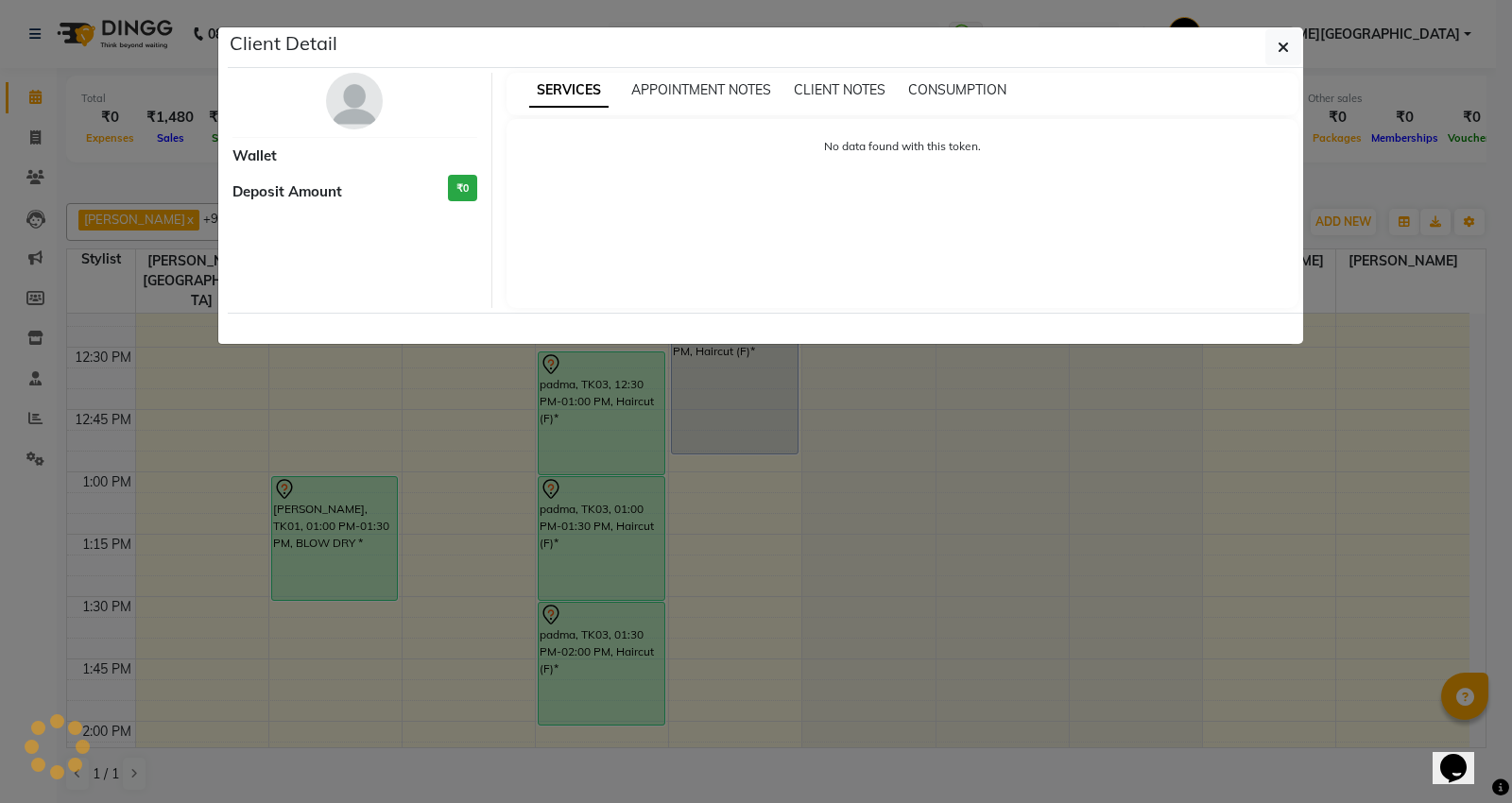
select select "7"
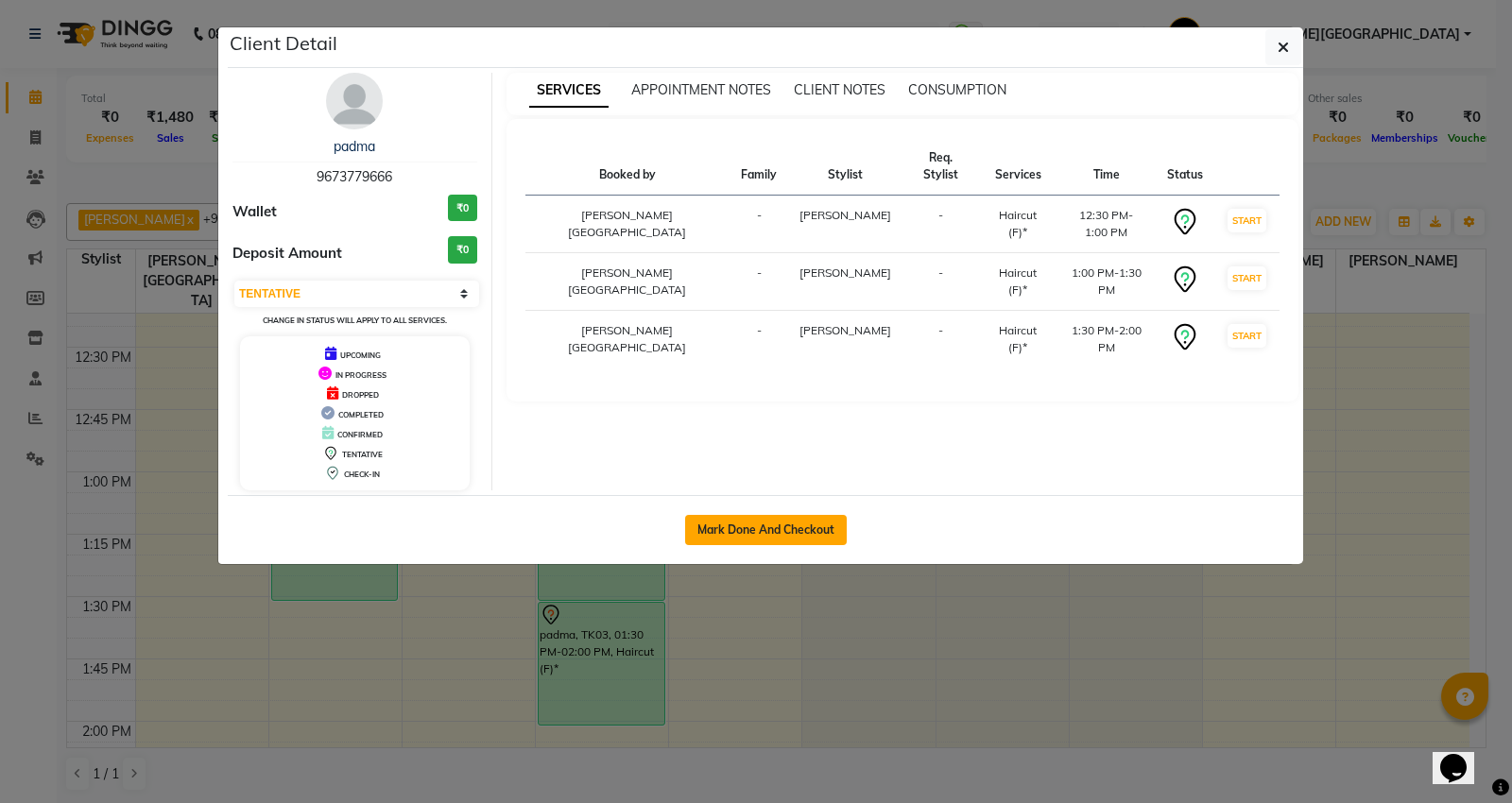
click at [786, 531] on button "Mark Done And Checkout" at bounding box center [765, 529] width 162 height 30
select select "service"
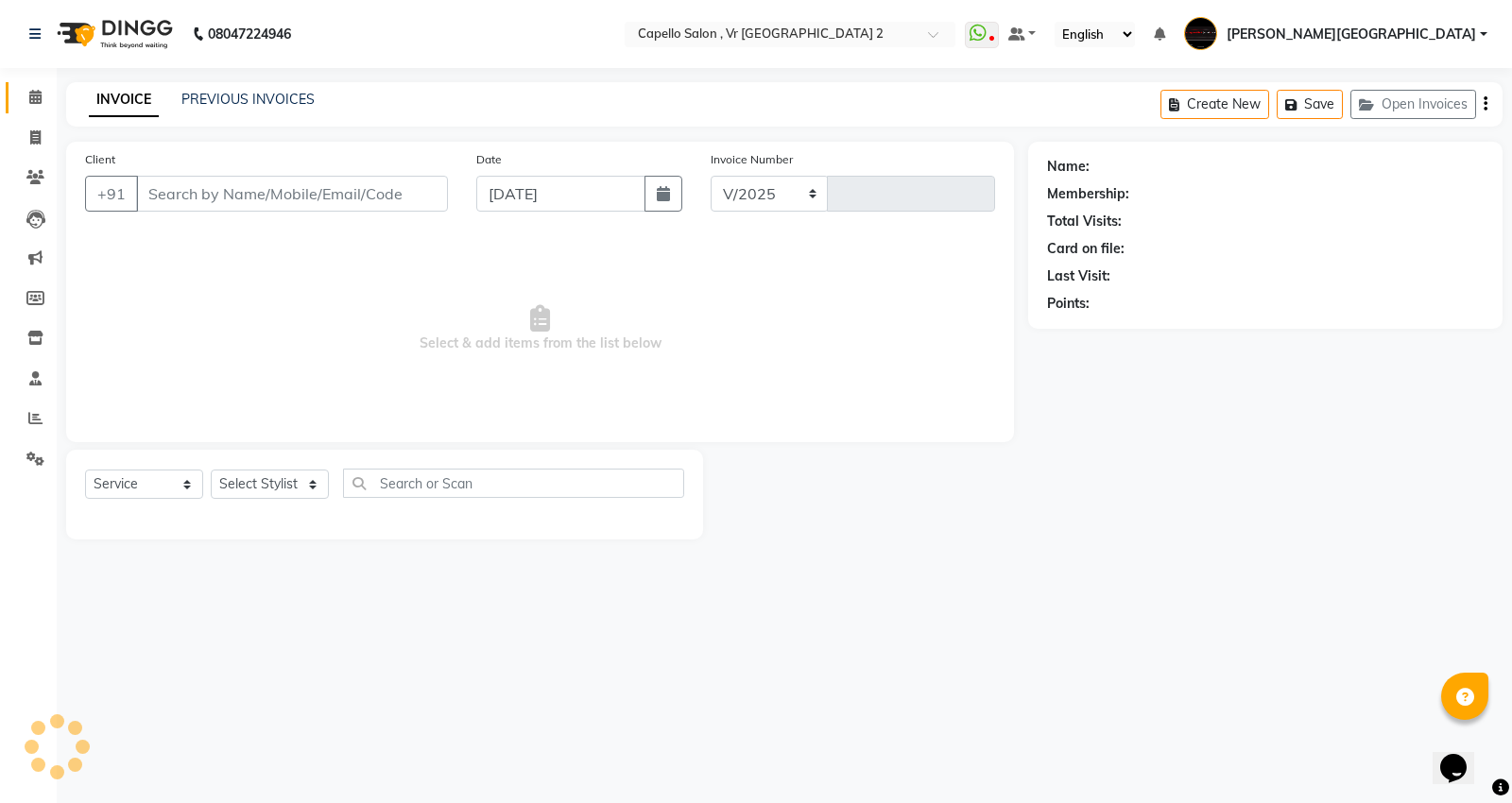
select select "848"
type input "4744"
type input "9673779666"
select select "49136"
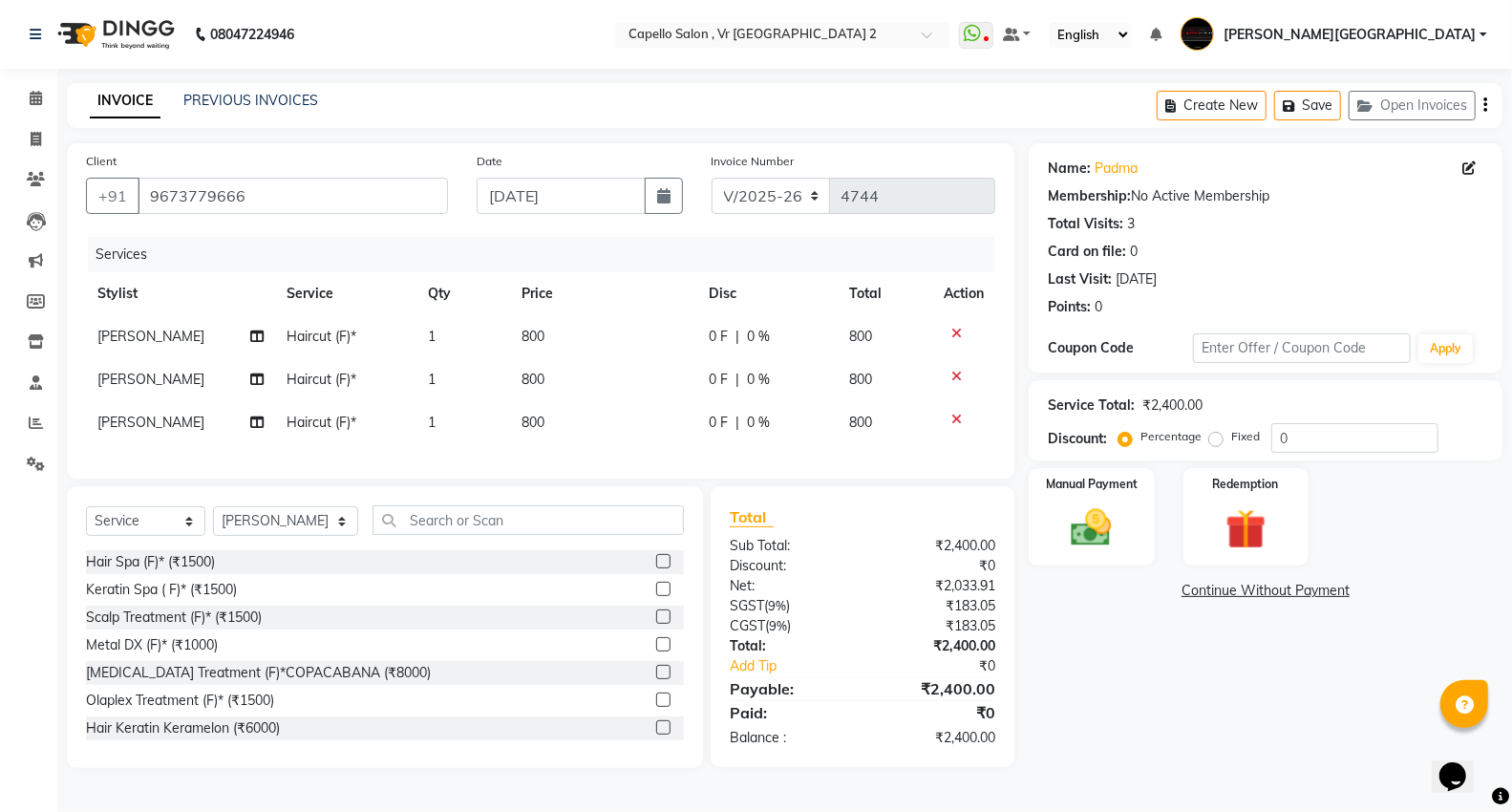
click at [953, 376] on icon at bounding box center [956, 377] width 11 height 14
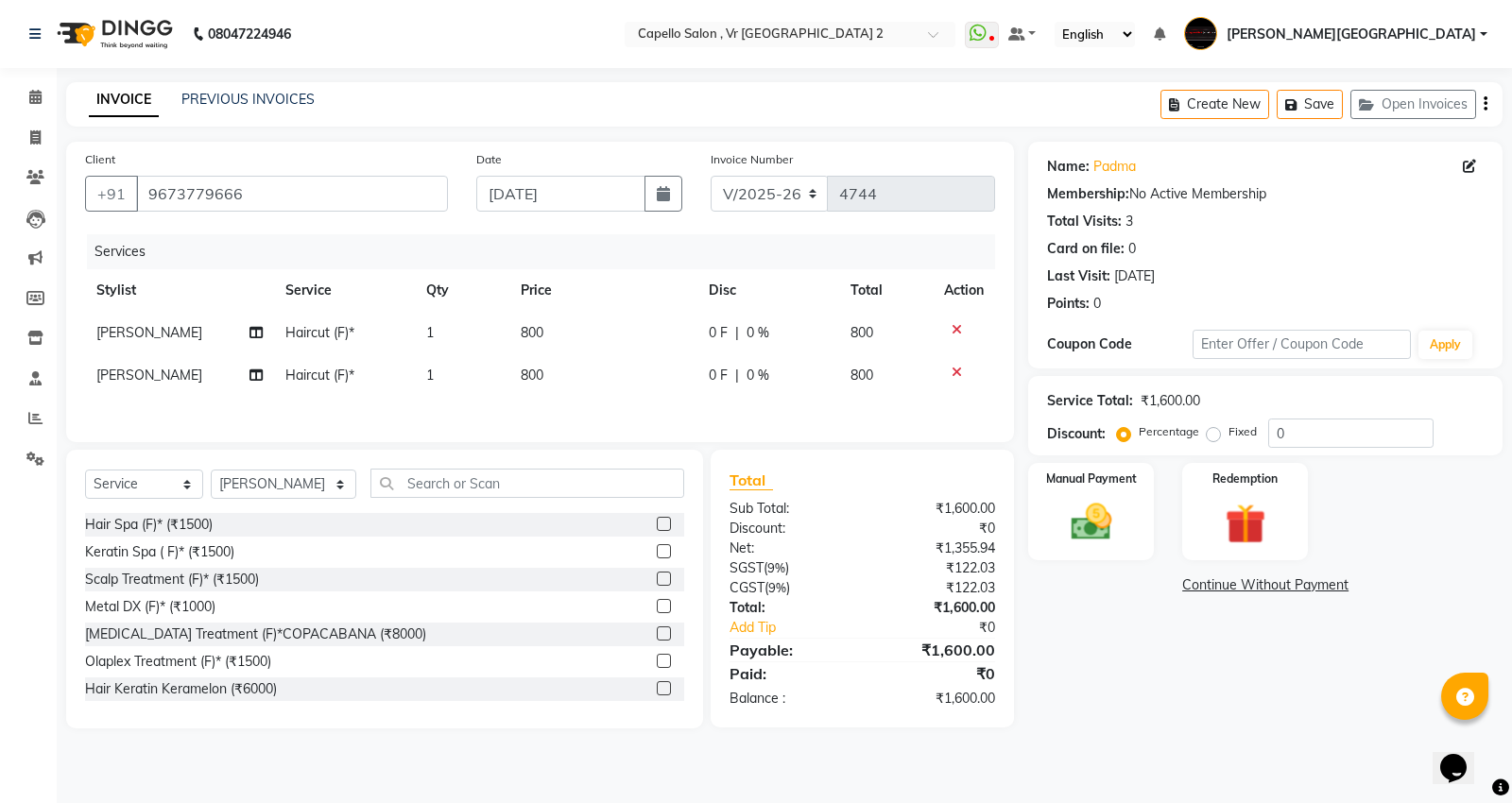
drag, startPoint x: 957, startPoint y: 370, endPoint x: 662, endPoint y: 468, distance: 310.9
click at [957, 370] on icon at bounding box center [957, 372] width 11 height 14
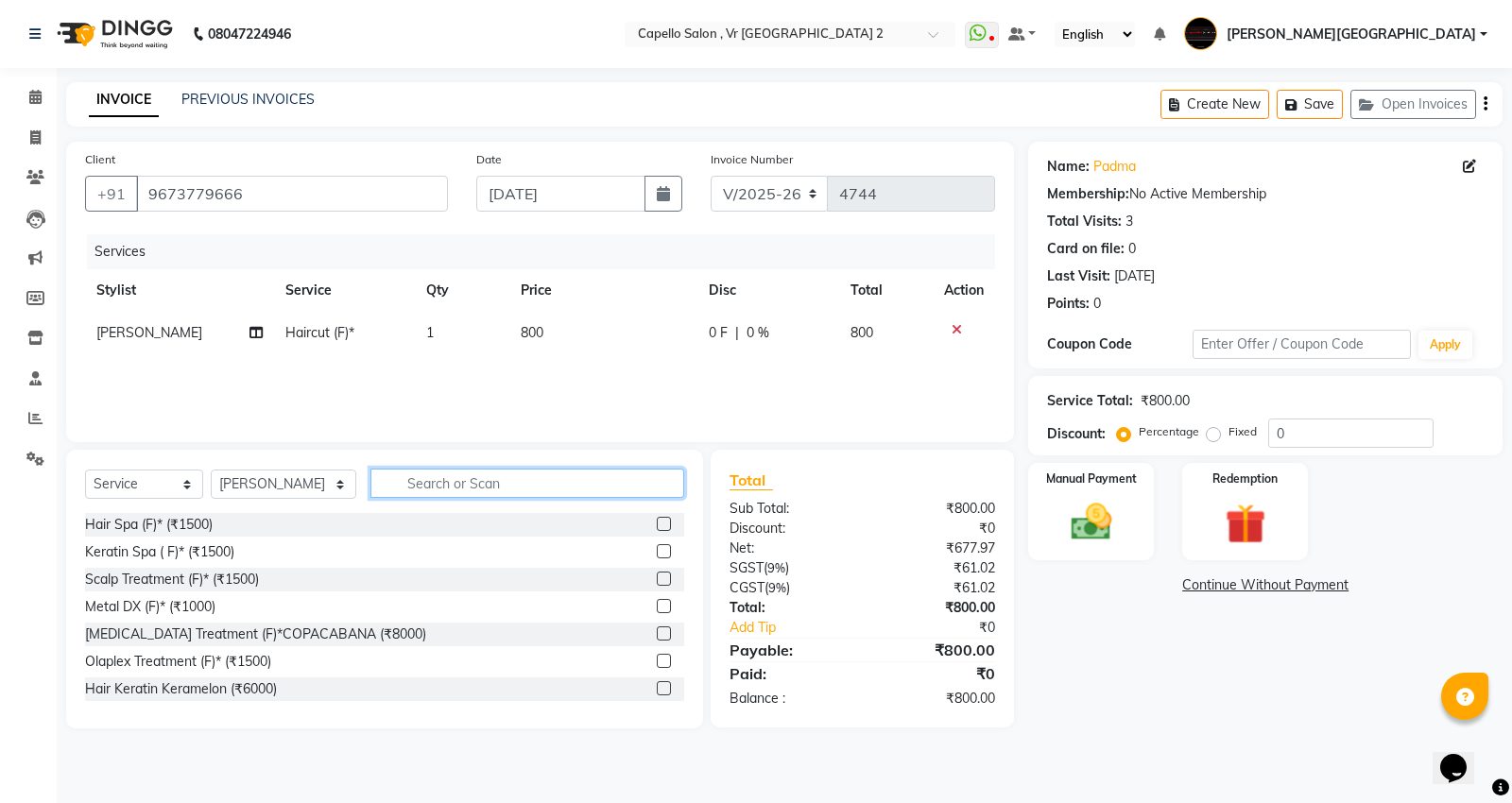
click at [371, 472] on input "text" at bounding box center [527, 483] width 313 height 29
type input "rica"
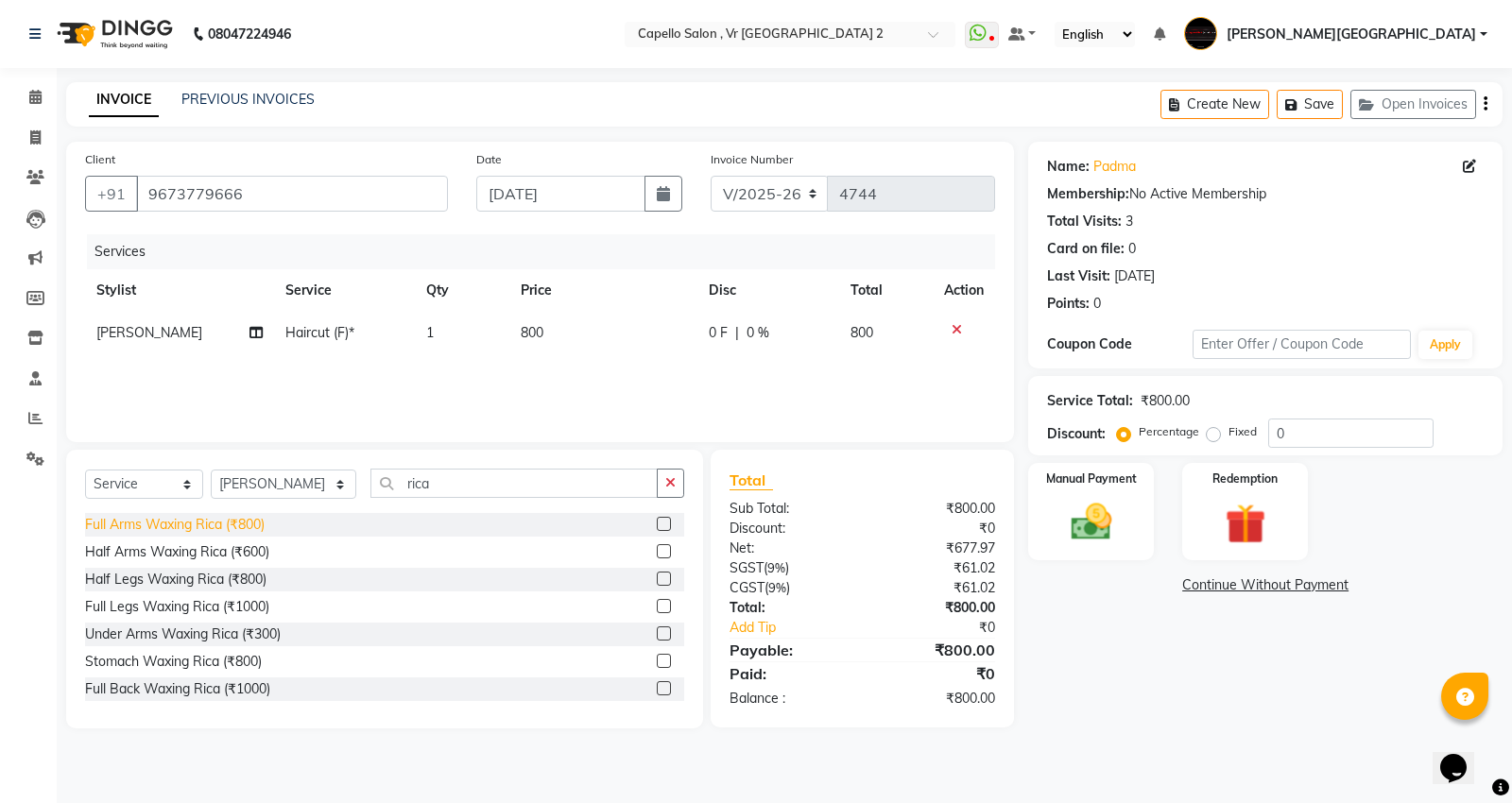
click at [163, 525] on div "Full Arms Waxing Rica (₹800)" at bounding box center [175, 524] width 180 height 20
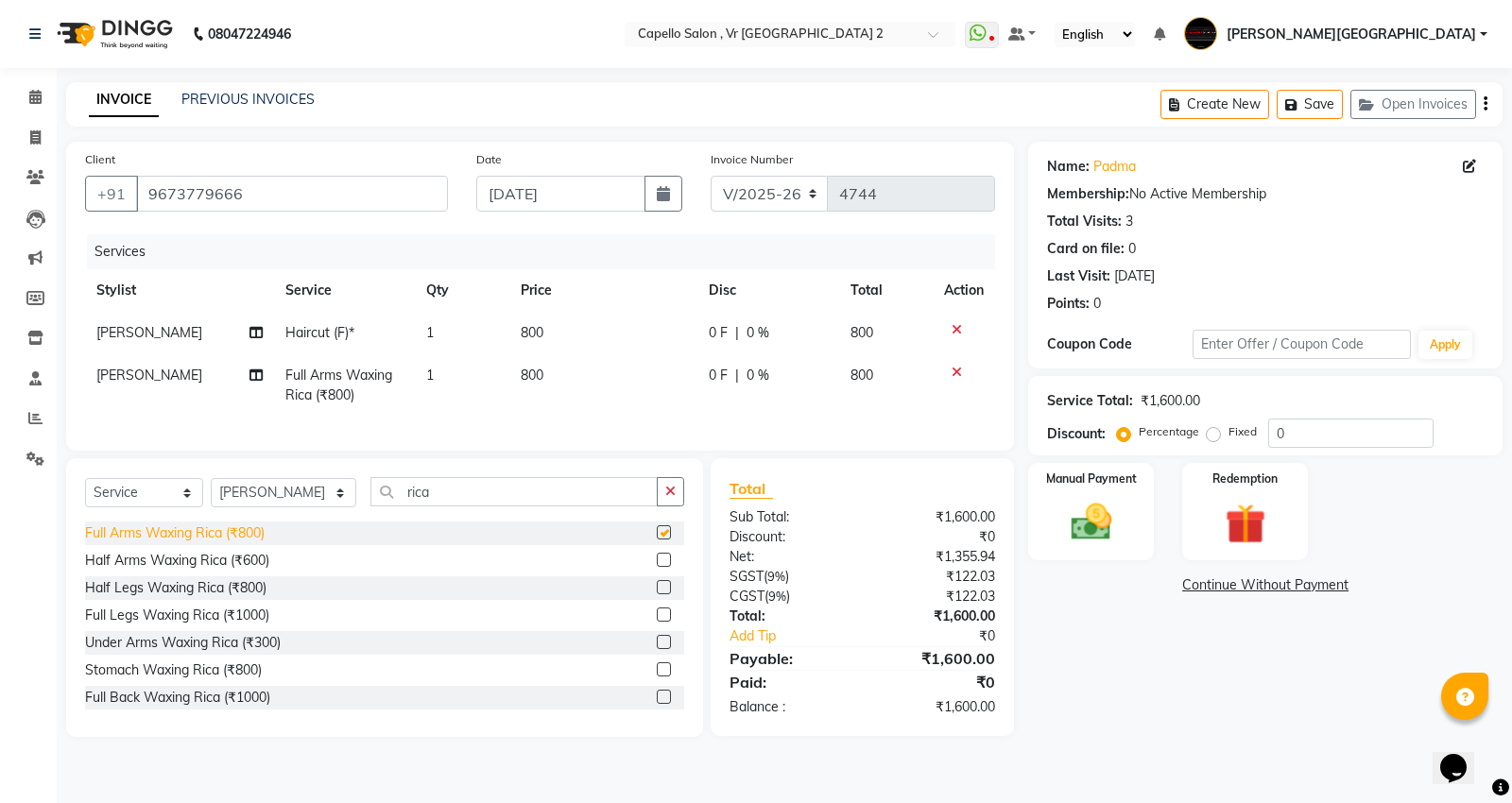
checkbox input "false"
click at [157, 598] on div "Half Legs Waxing Rica (₹800)" at bounding box center [176, 588] width 182 height 20
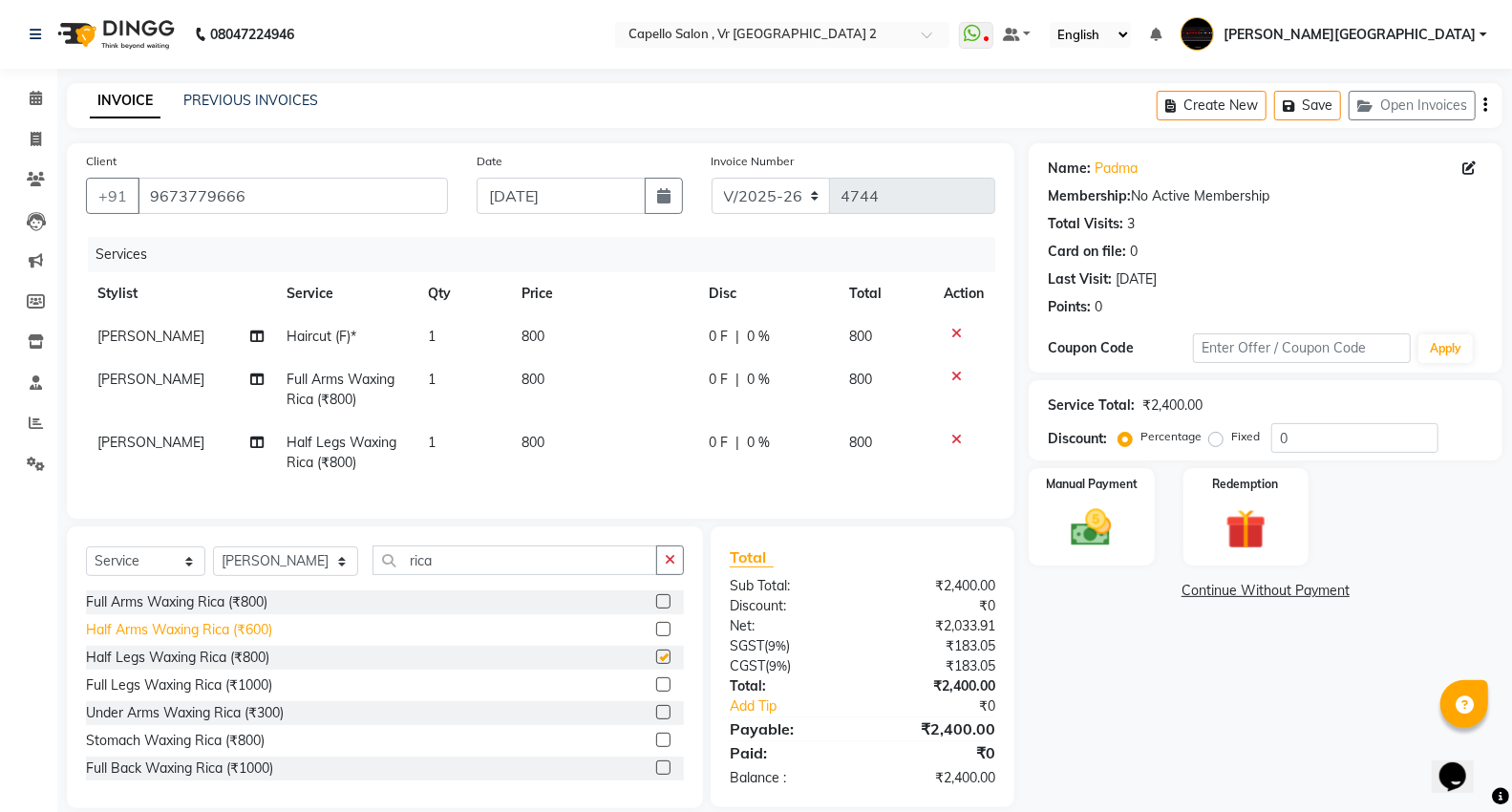
checkbox input "false"
click at [139, 723] on div "Under Arms Waxing Rica (₹300)" at bounding box center [185, 713] width 198 height 21
checkbox input "false"
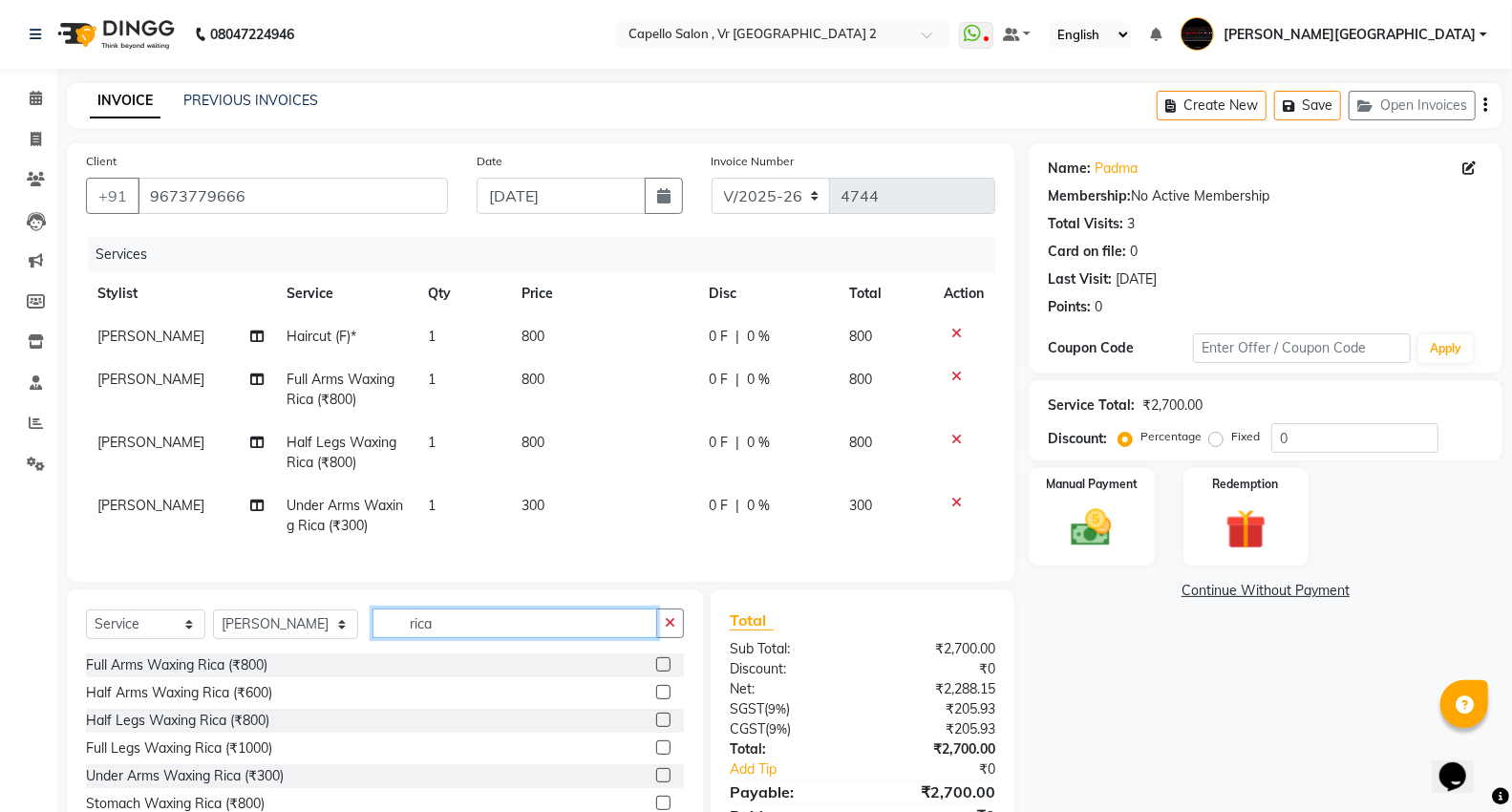
click at [495, 639] on input "rica" at bounding box center [514, 623] width 285 height 29
type input "r"
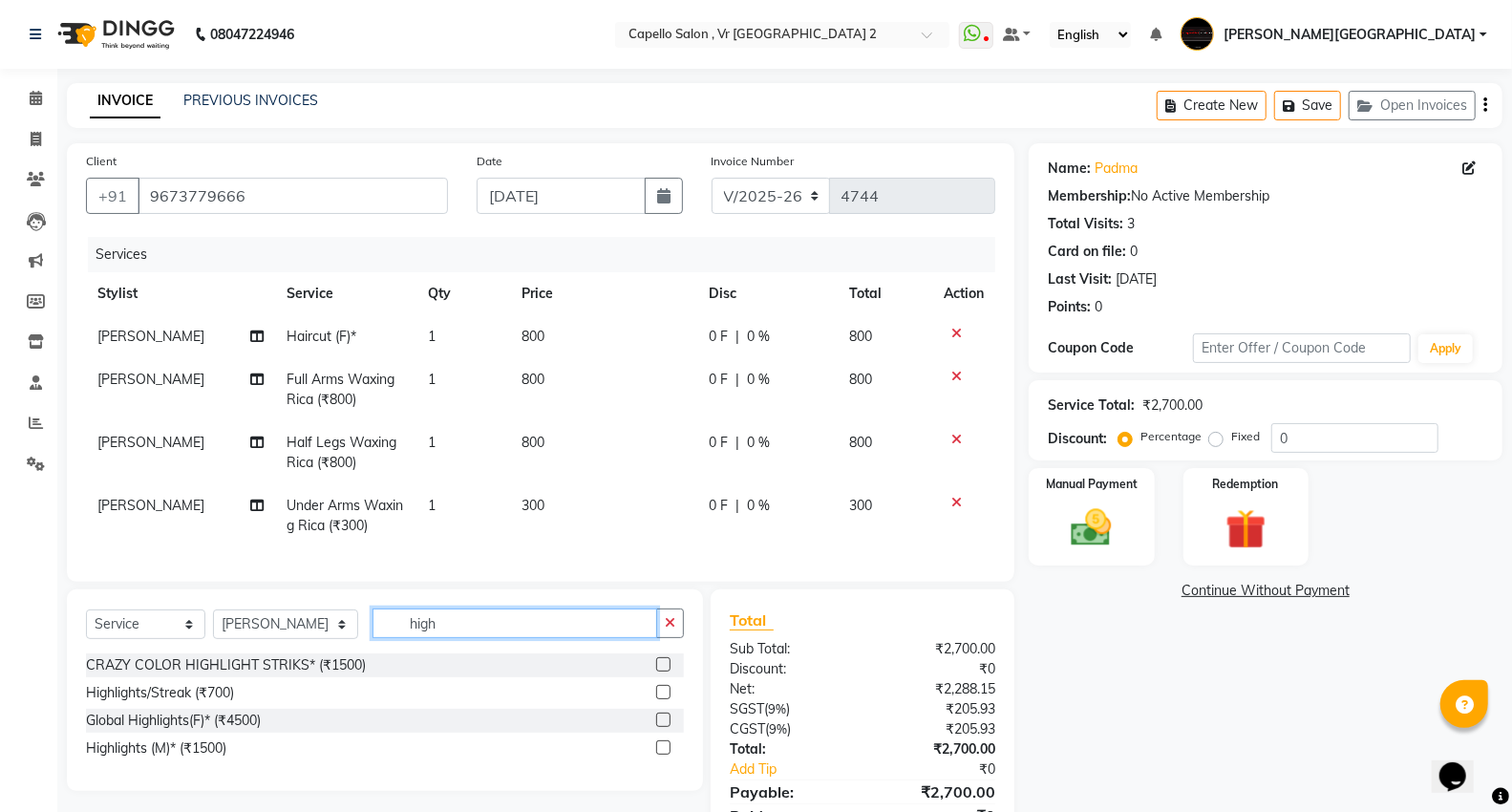
type input "high"
click at [956, 500] on icon at bounding box center [956, 503] width 11 height 14
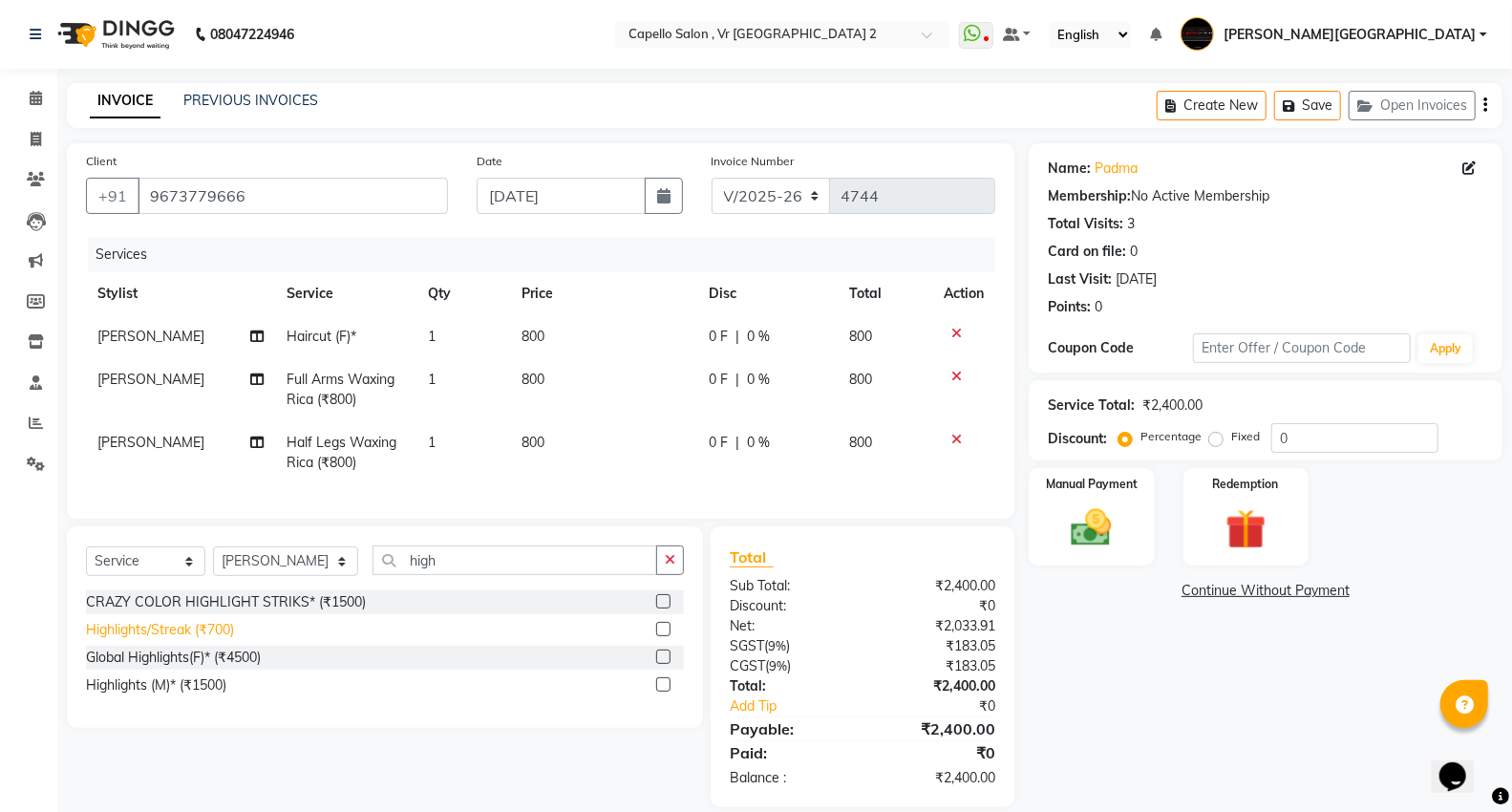
click at [199, 640] on div "Highlights/Streak (₹700)" at bounding box center [159, 630] width 148 height 21
checkbox input "false"
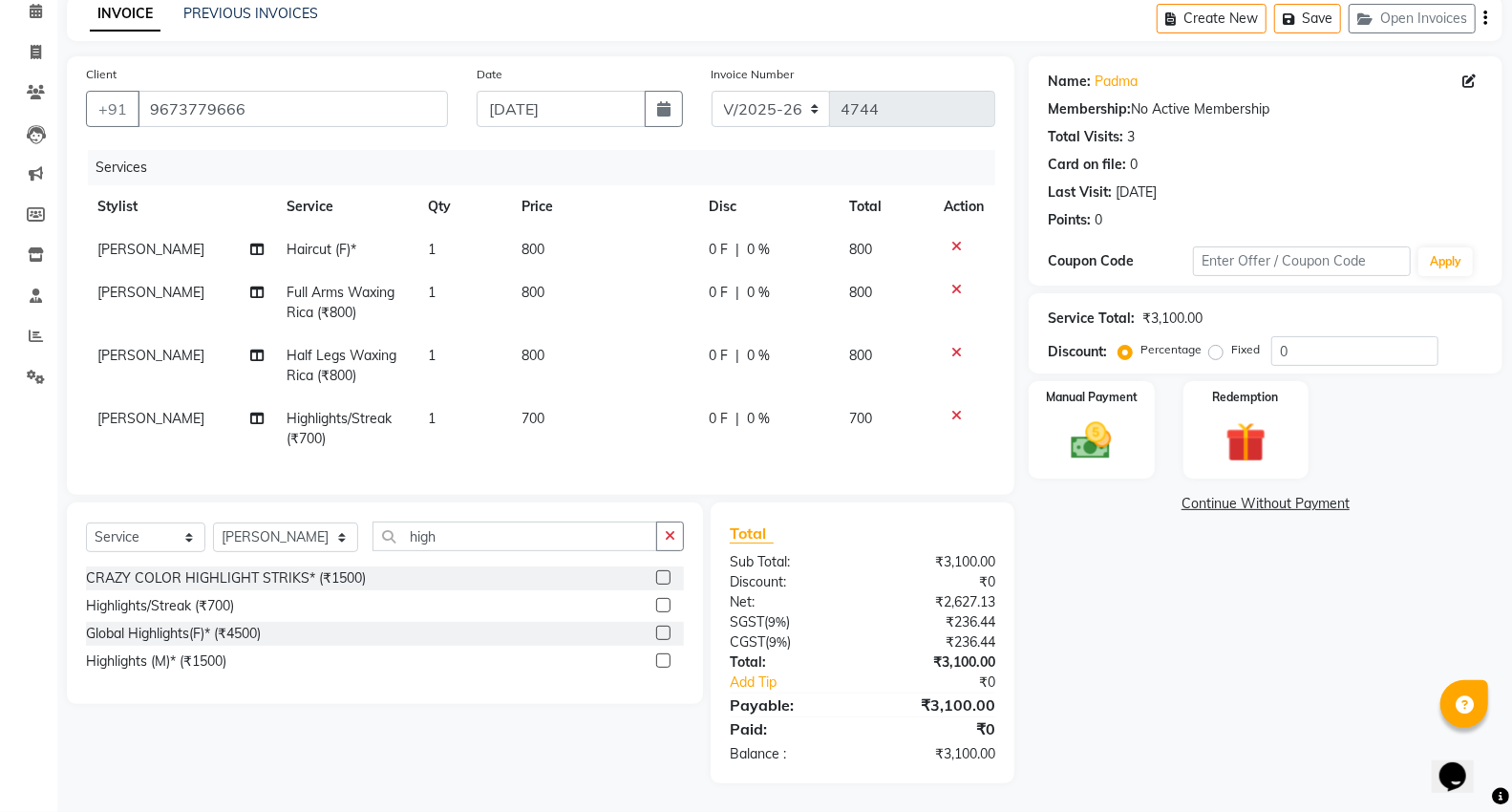
click at [561, 417] on td "700" at bounding box center [603, 429] width 187 height 63
select select "49136"
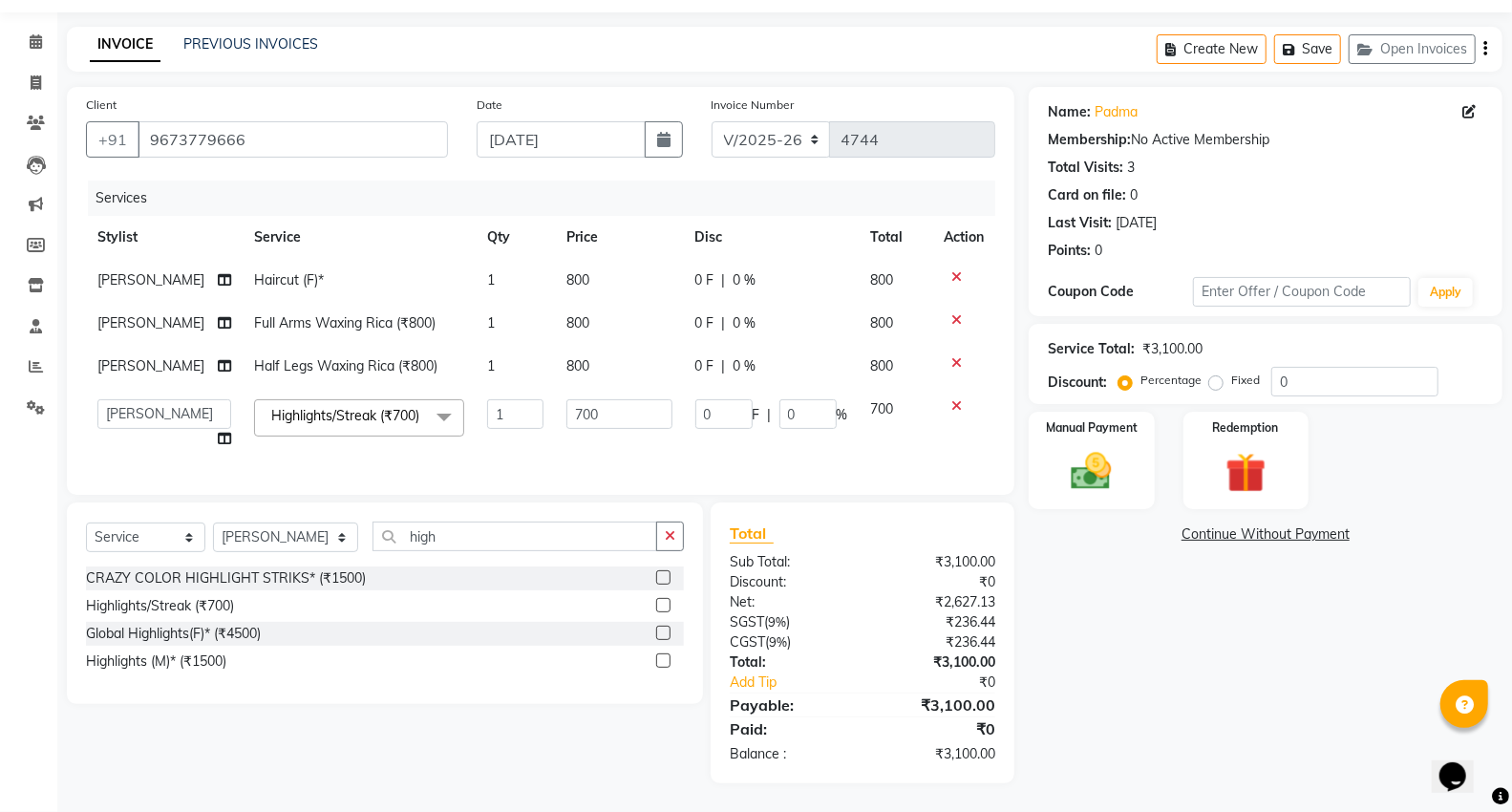
scroll to position [80, 0]
drag, startPoint x: 495, startPoint y: 392, endPoint x: 415, endPoint y: 411, distance: 82.2
click at [425, 406] on tr "AHSIK [PERSON_NAME] [PERSON_NAME] [PERSON_NAME] [PERSON_NAME] Mall Dillu [PERSO…" at bounding box center [541, 425] width 910 height 72
type input "12000"
click at [583, 715] on div "Select Service Product Membership Package Voucher Prepaid Gift Card Select Styl…" at bounding box center [378, 643] width 650 height 281
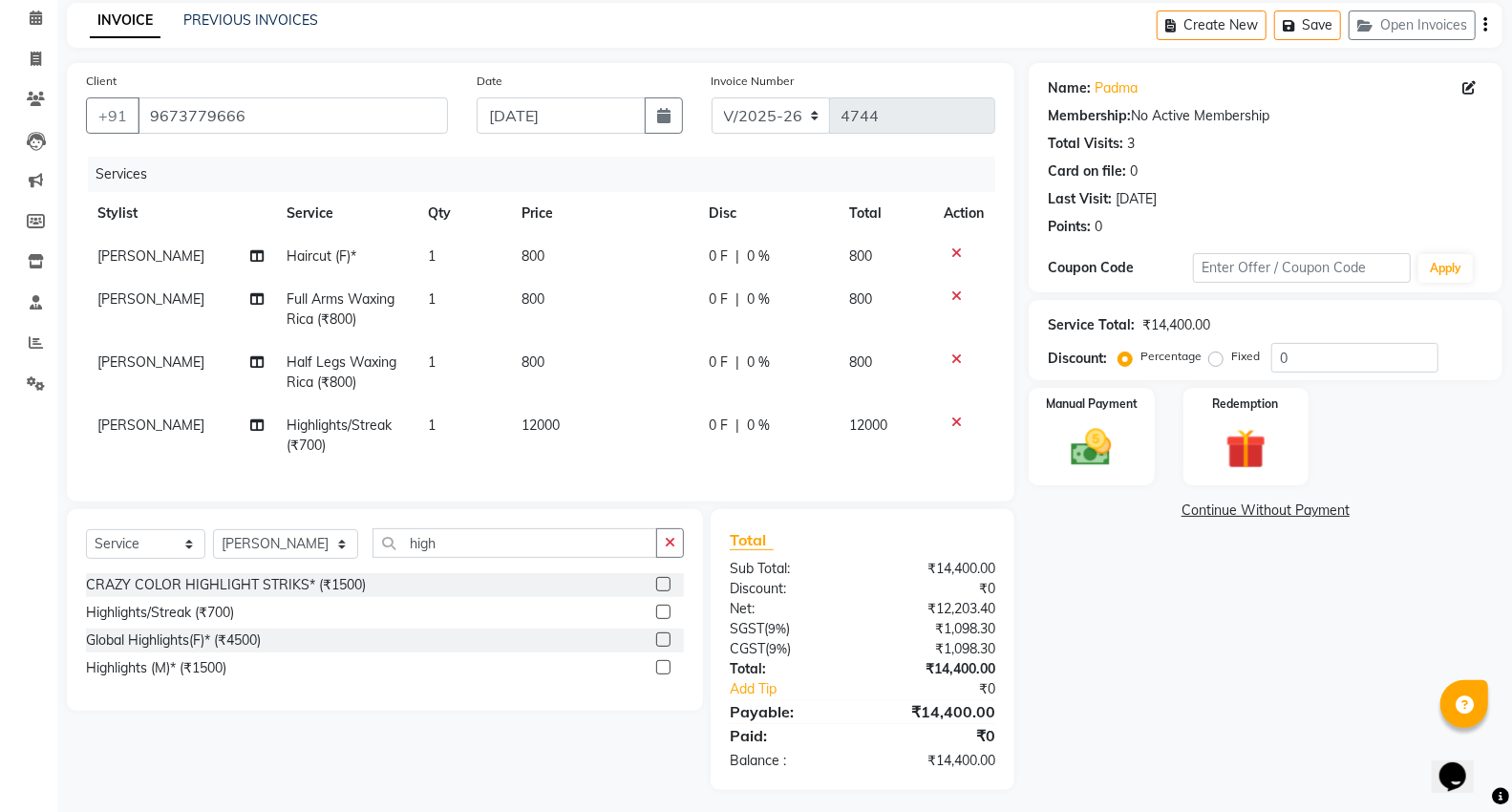
scroll to position [103, 0]
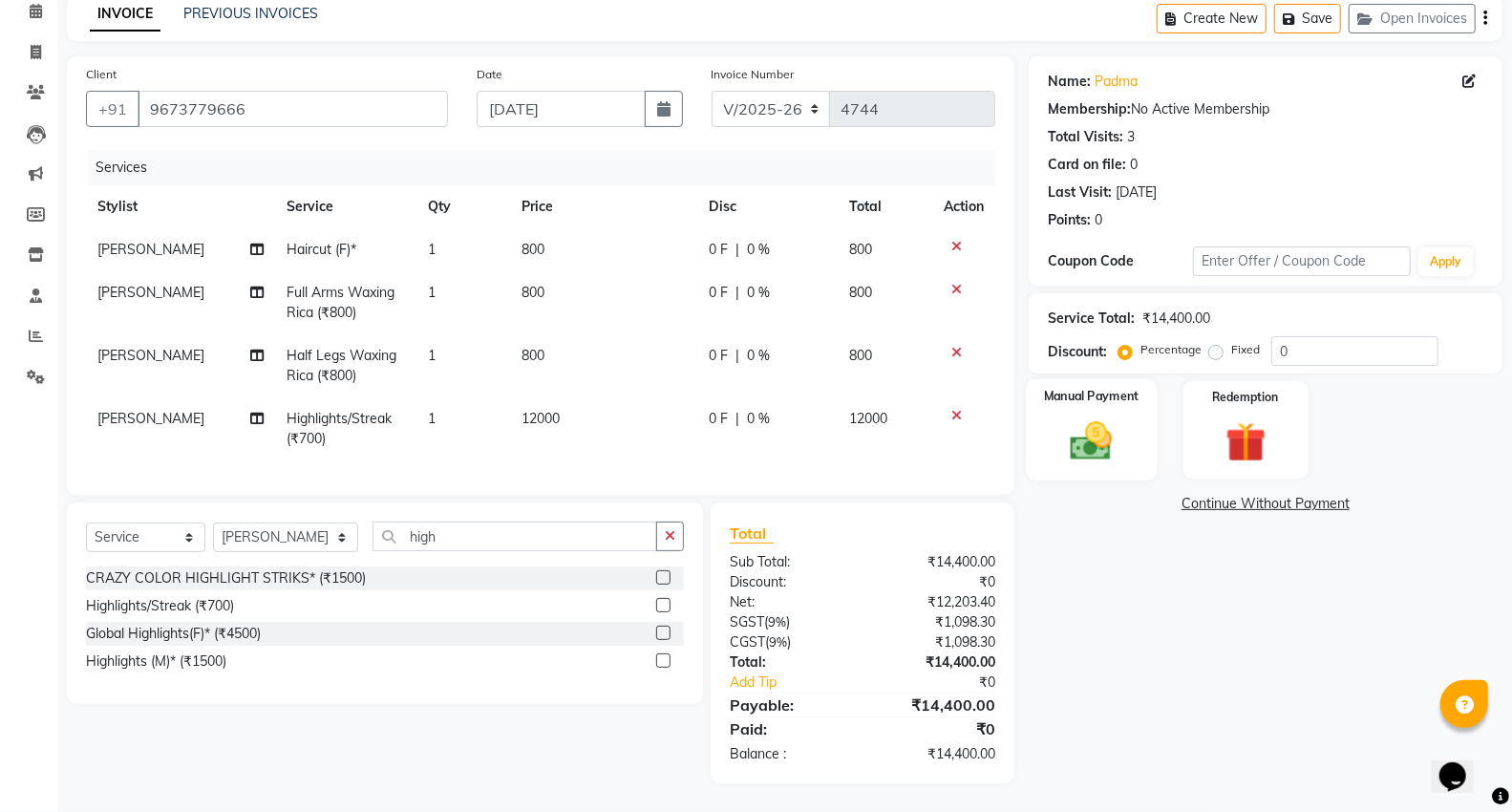
click at [1124, 387] on label "Manual Payment" at bounding box center [1092, 396] width 96 height 19
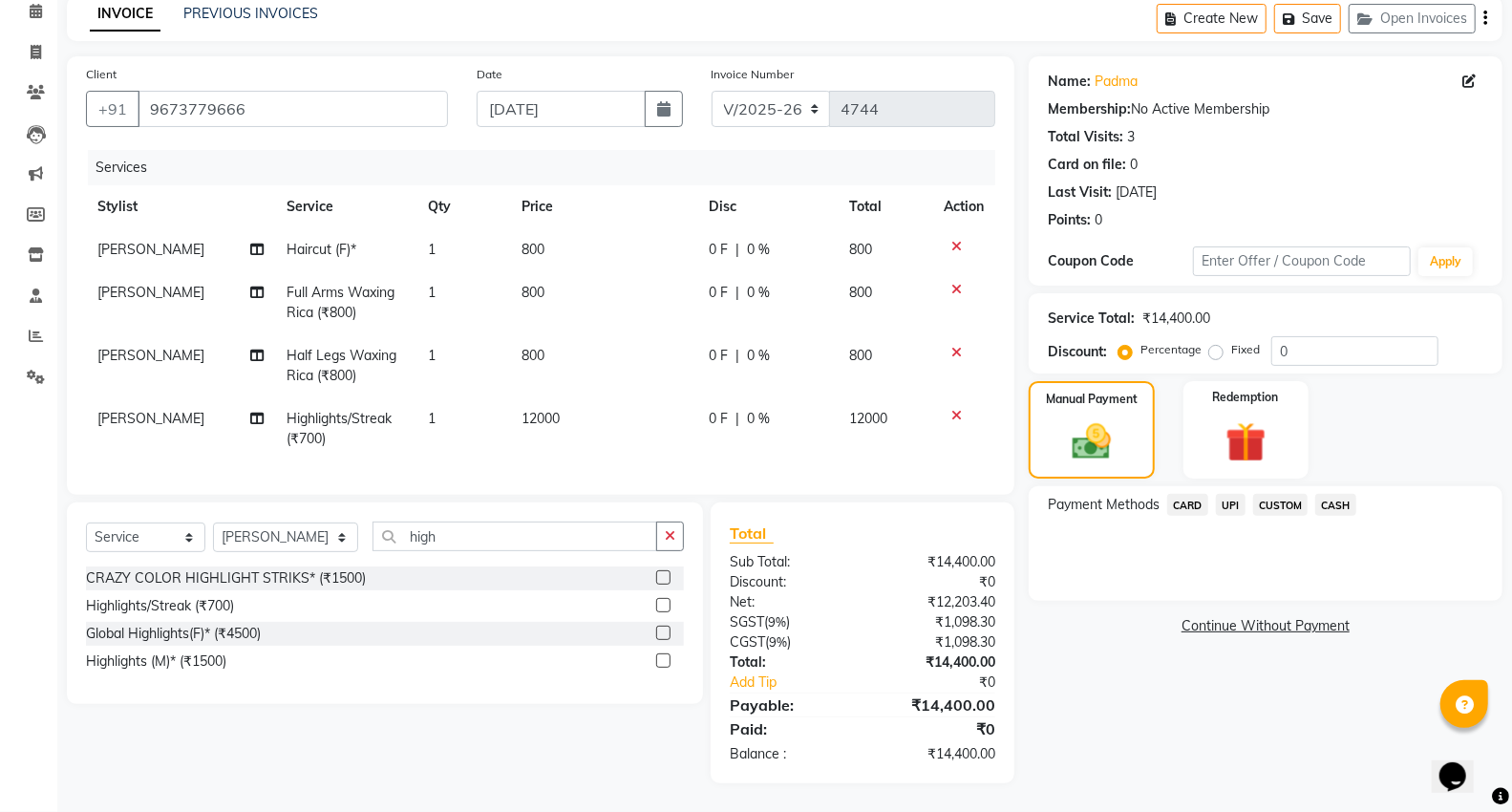
click at [1338, 494] on span "CASH" at bounding box center [1336, 505] width 41 height 22
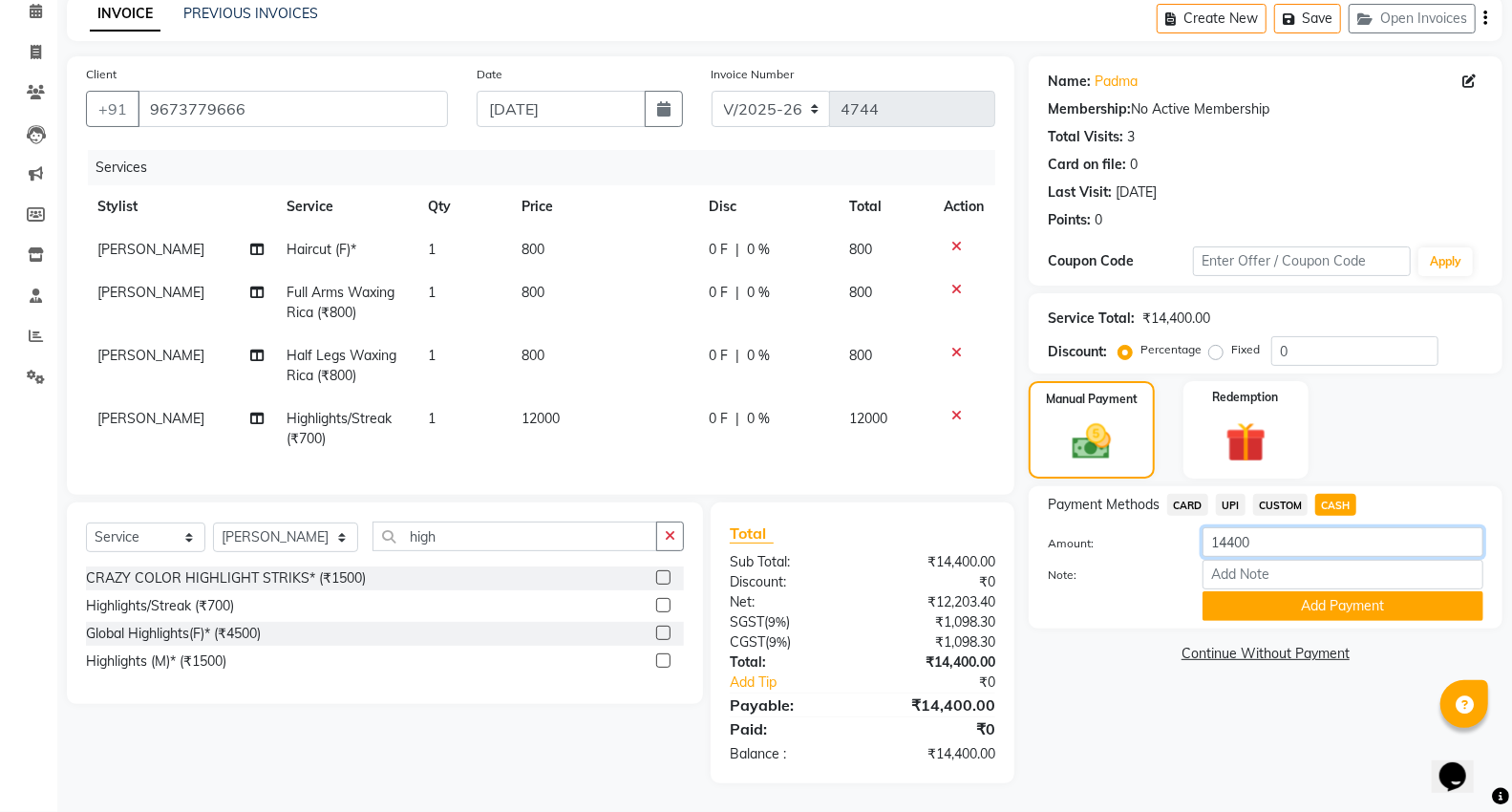
drag, startPoint x: 1307, startPoint y: 526, endPoint x: 981, endPoint y: 545, distance: 326.6
click at [984, 545] on div "Client [PHONE_NUMBER] Date [DATE] Invoice Number V/2025 V/[PHONE_NUMBER] Servic…" at bounding box center [784, 420] width 1464 height 727
type input "9800"
click at [1271, 597] on button "Add Payment" at bounding box center [1343, 607] width 281 height 29
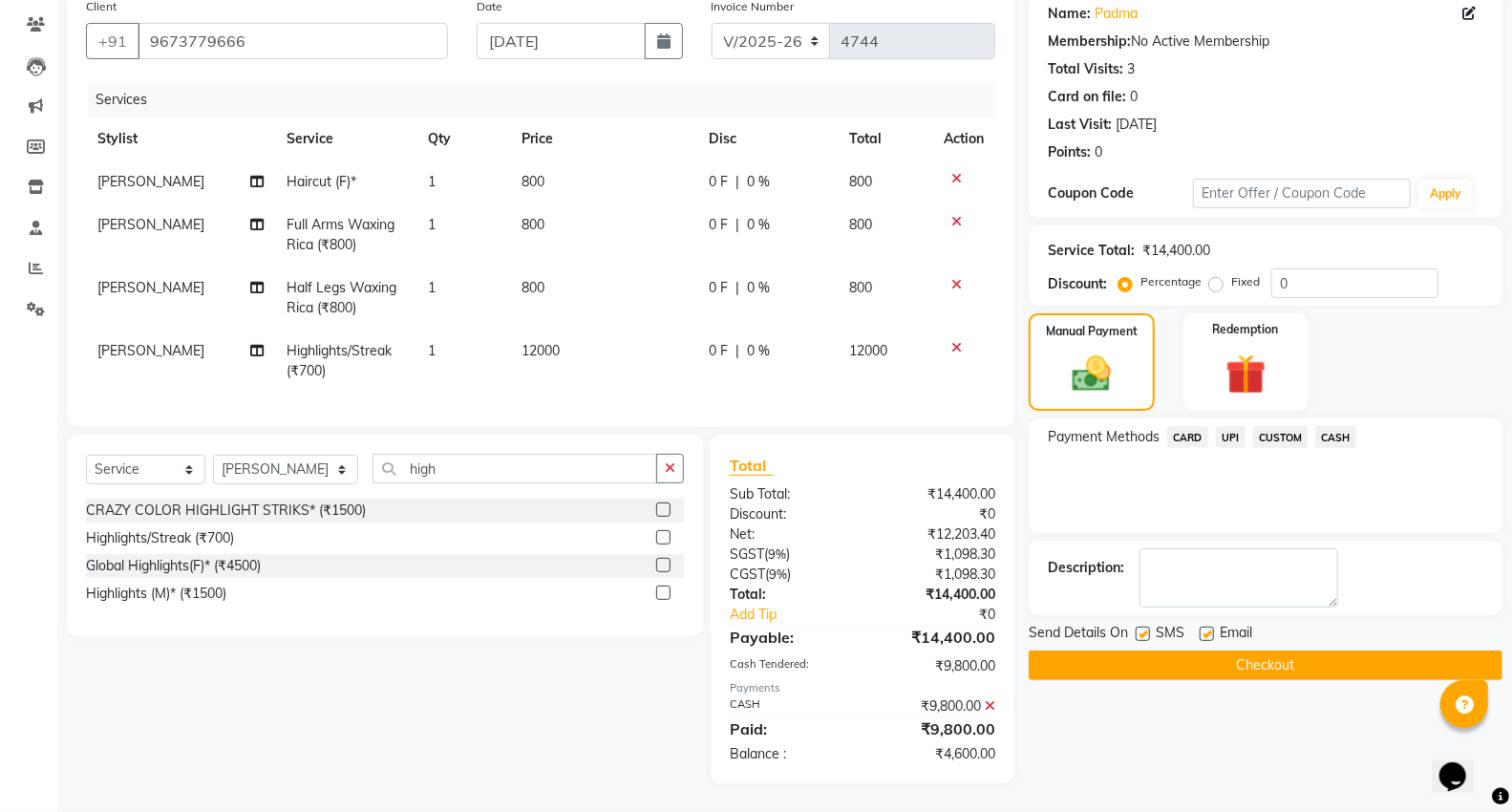
scroll to position [0, 0]
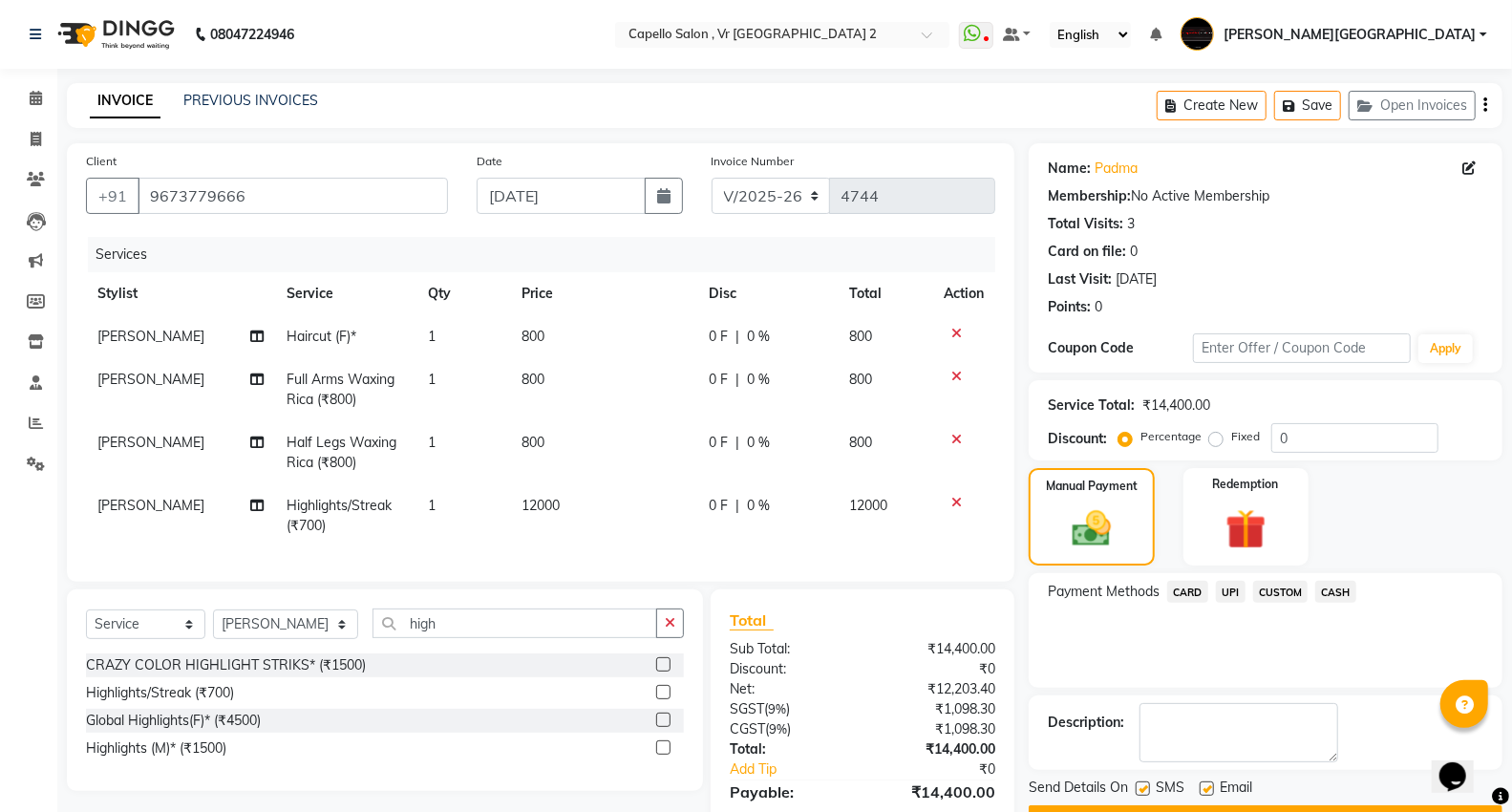
click at [147, 609] on div "Select Service Product Membership Package Voucher Prepaid Gift Card Select Styl…" at bounding box center [384, 631] width 598 height 45
click at [156, 609] on select "Select Service Product Membership Package Voucher Prepaid Gift Card" at bounding box center [146, 624] width 119 height 29
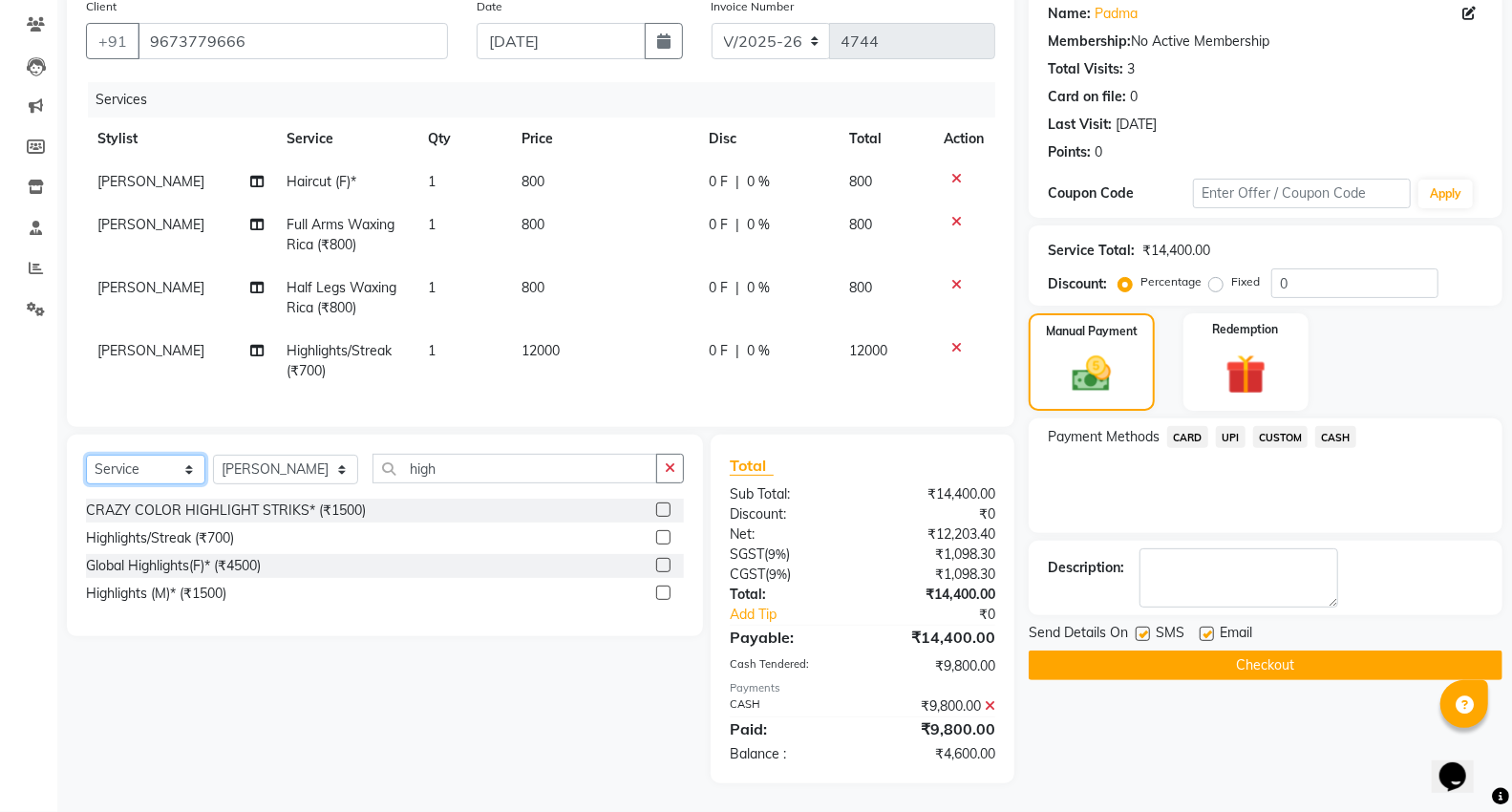
select select "product"
click at [86, 455] on select "Select Service Product Membership Package Voucher Prepaid Gift Card" at bounding box center [146, 470] width 119 height 29
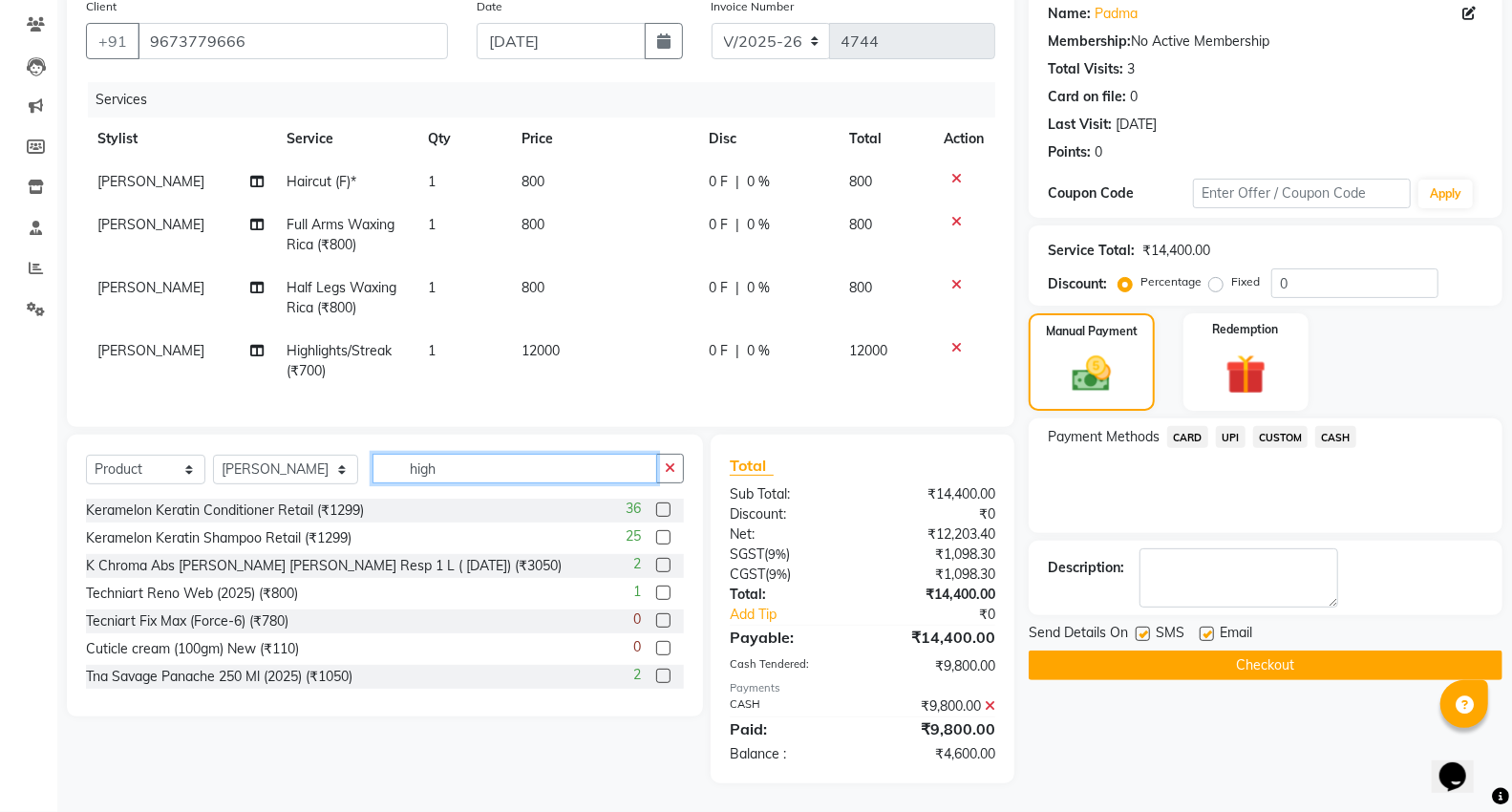
click at [449, 463] on input "high" at bounding box center [514, 469] width 285 height 29
type input "h"
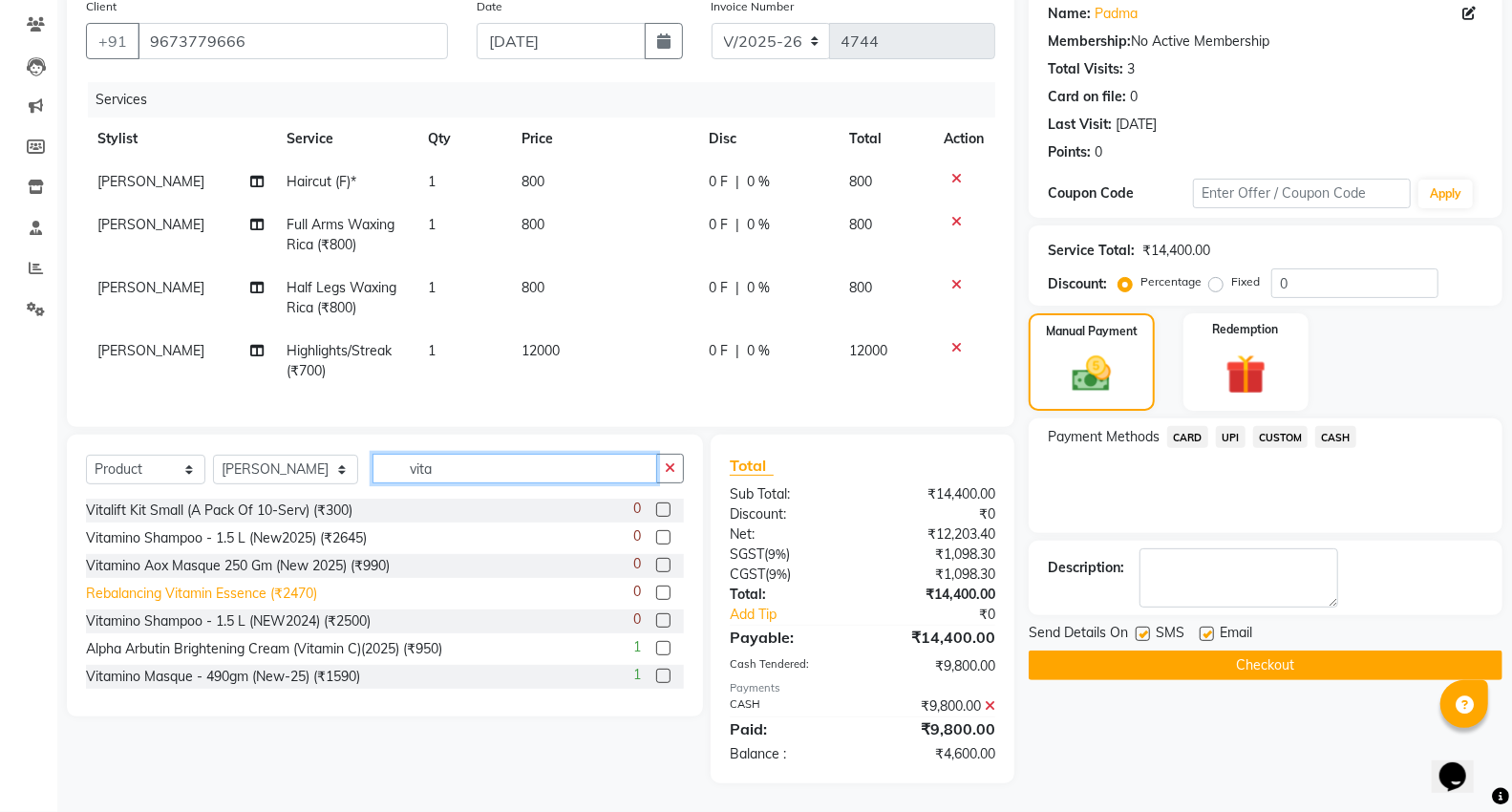
scroll to position [106, 0]
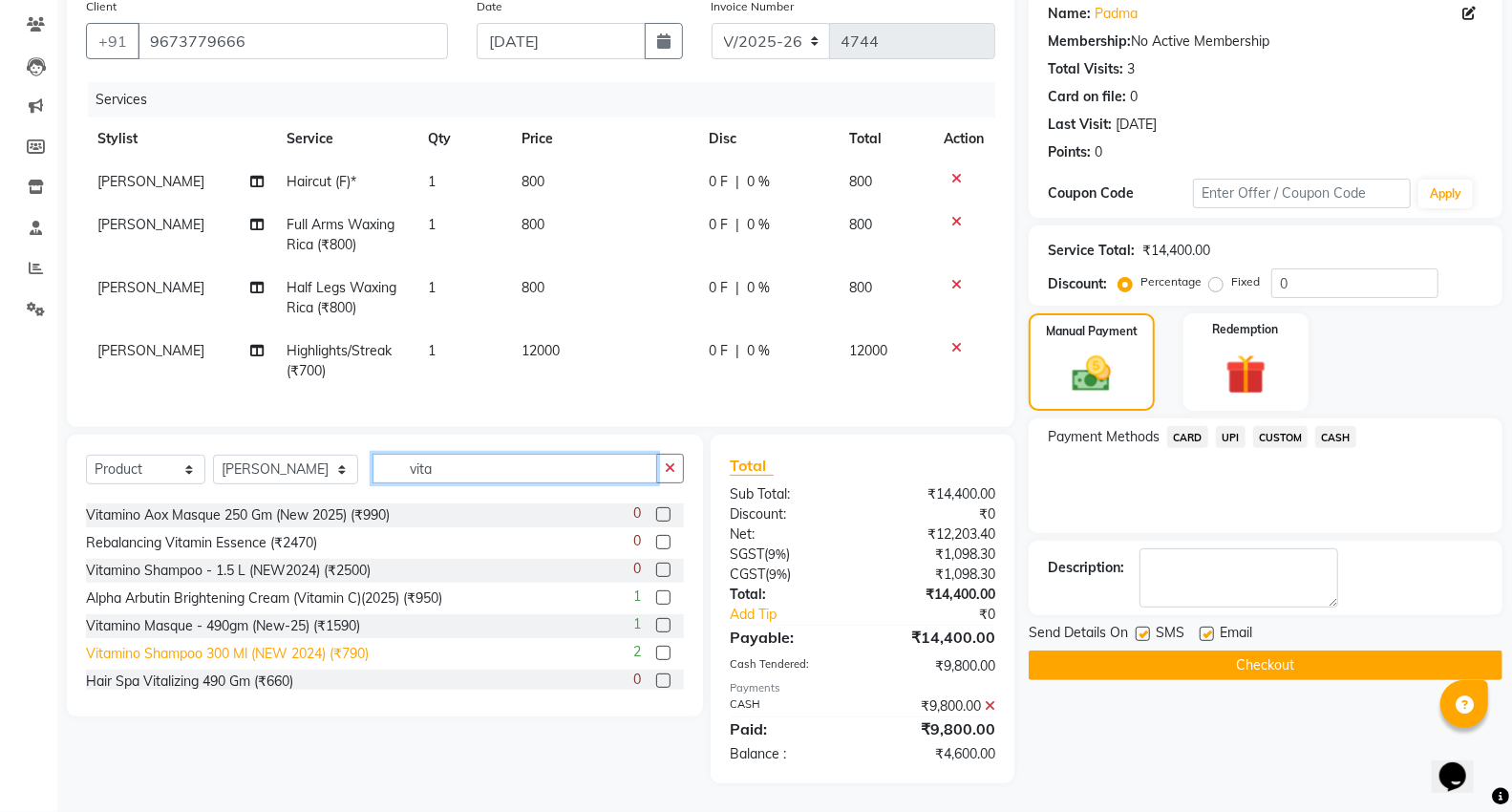
type input "vita"
click at [309, 648] on div "Vitamino Shampoo 300 Ml (NEW 2024) (₹790)" at bounding box center [227, 654] width 283 height 21
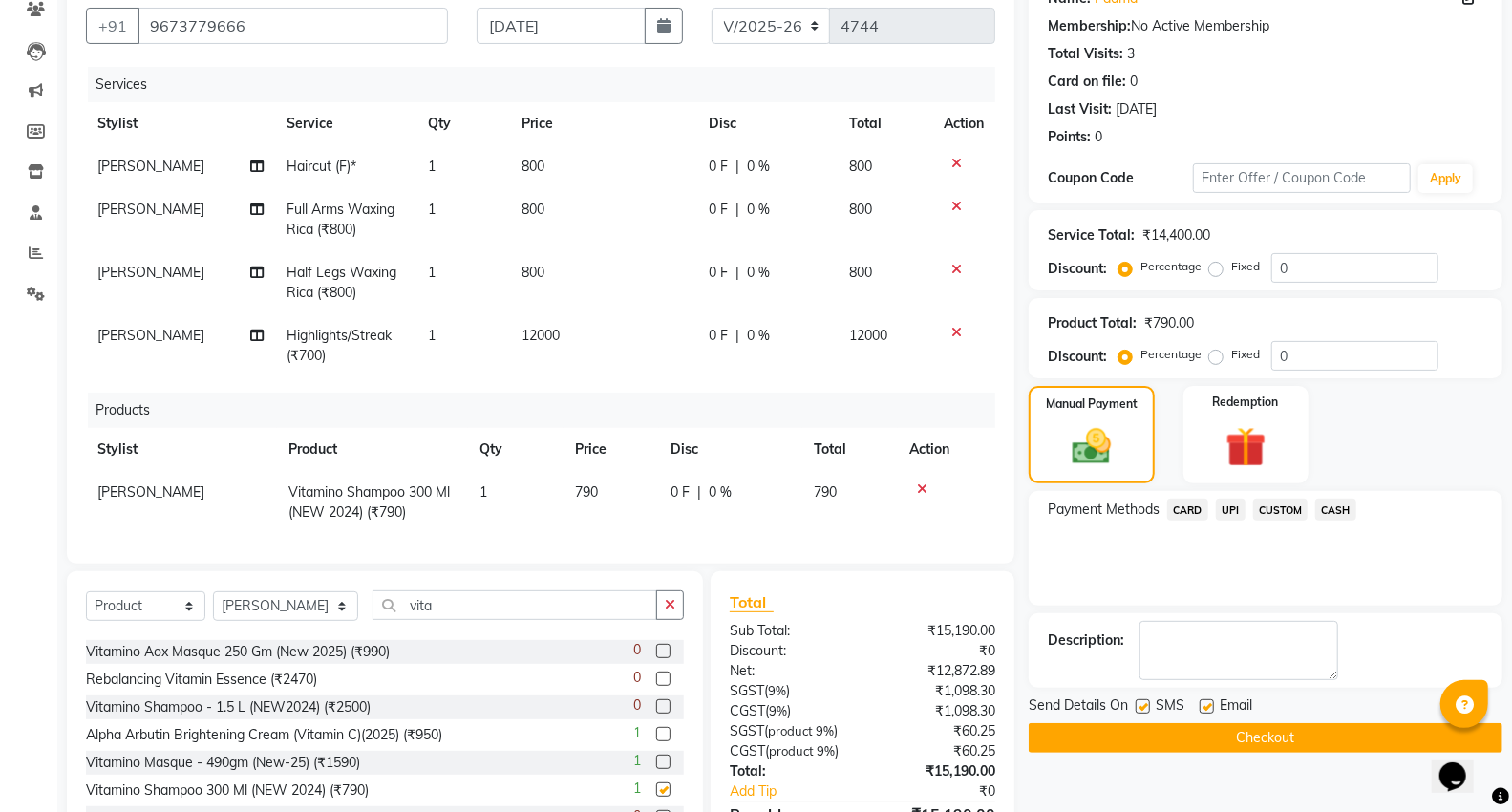
checkbox input "false"
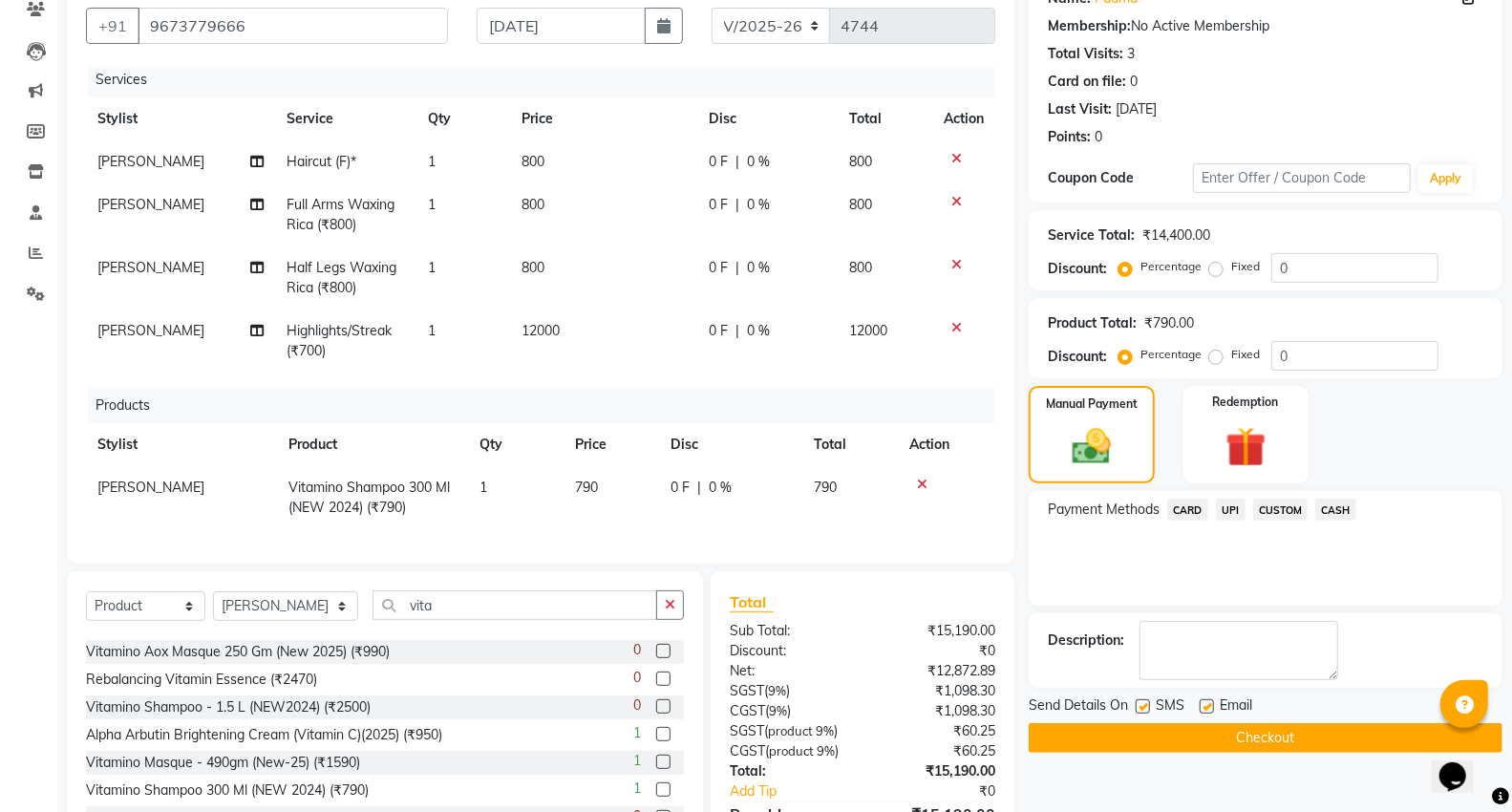
scroll to position [21, 0]
drag, startPoint x: 439, startPoint y: 604, endPoint x: 172, endPoint y: 633, distance: 268.6
click at [172, 633] on div "Select Service Product Membership Package Voucher Prepaid Gift Card Select Styl…" at bounding box center [384, 613] width 598 height 45
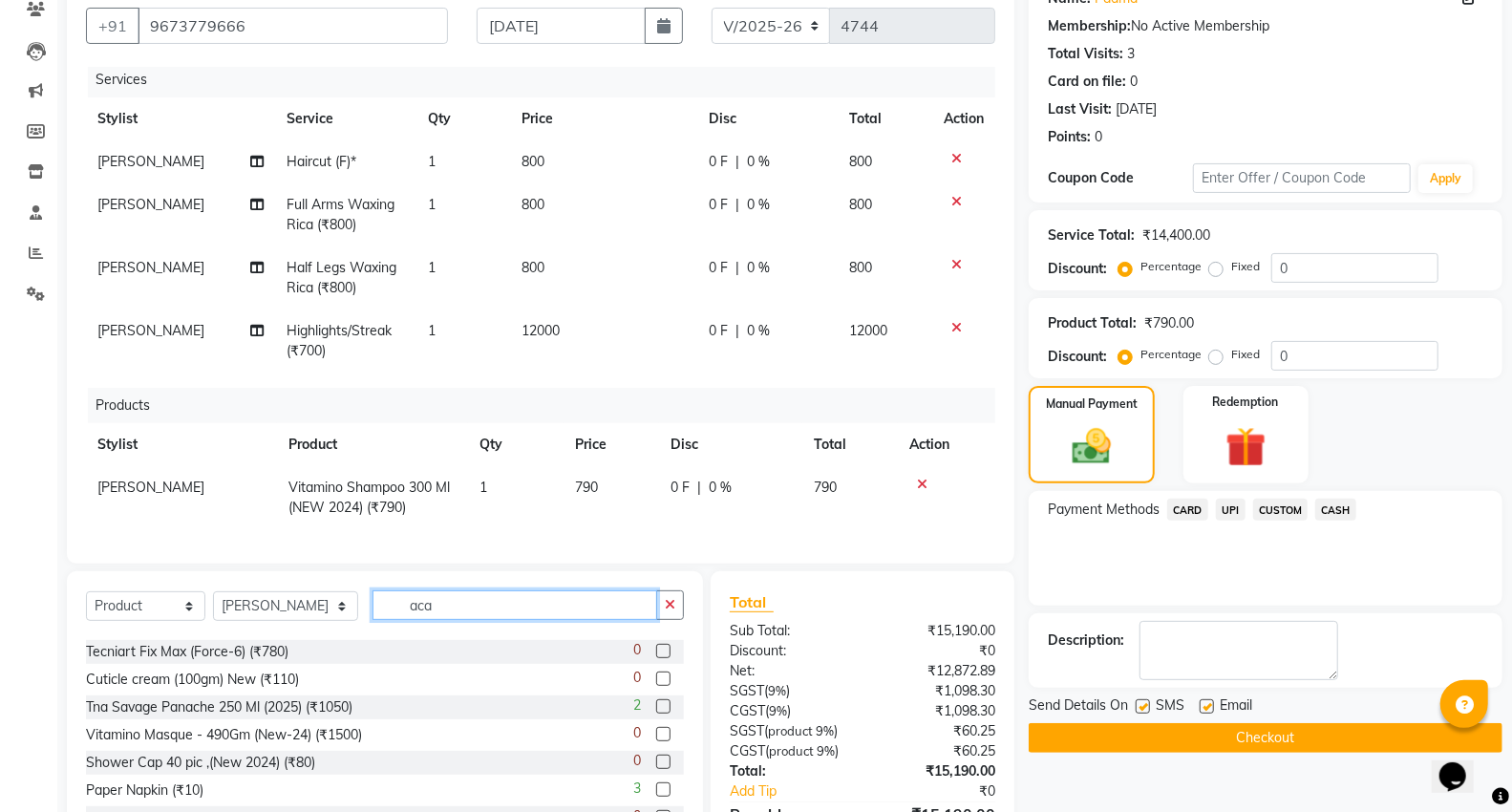
scroll to position [0, 0]
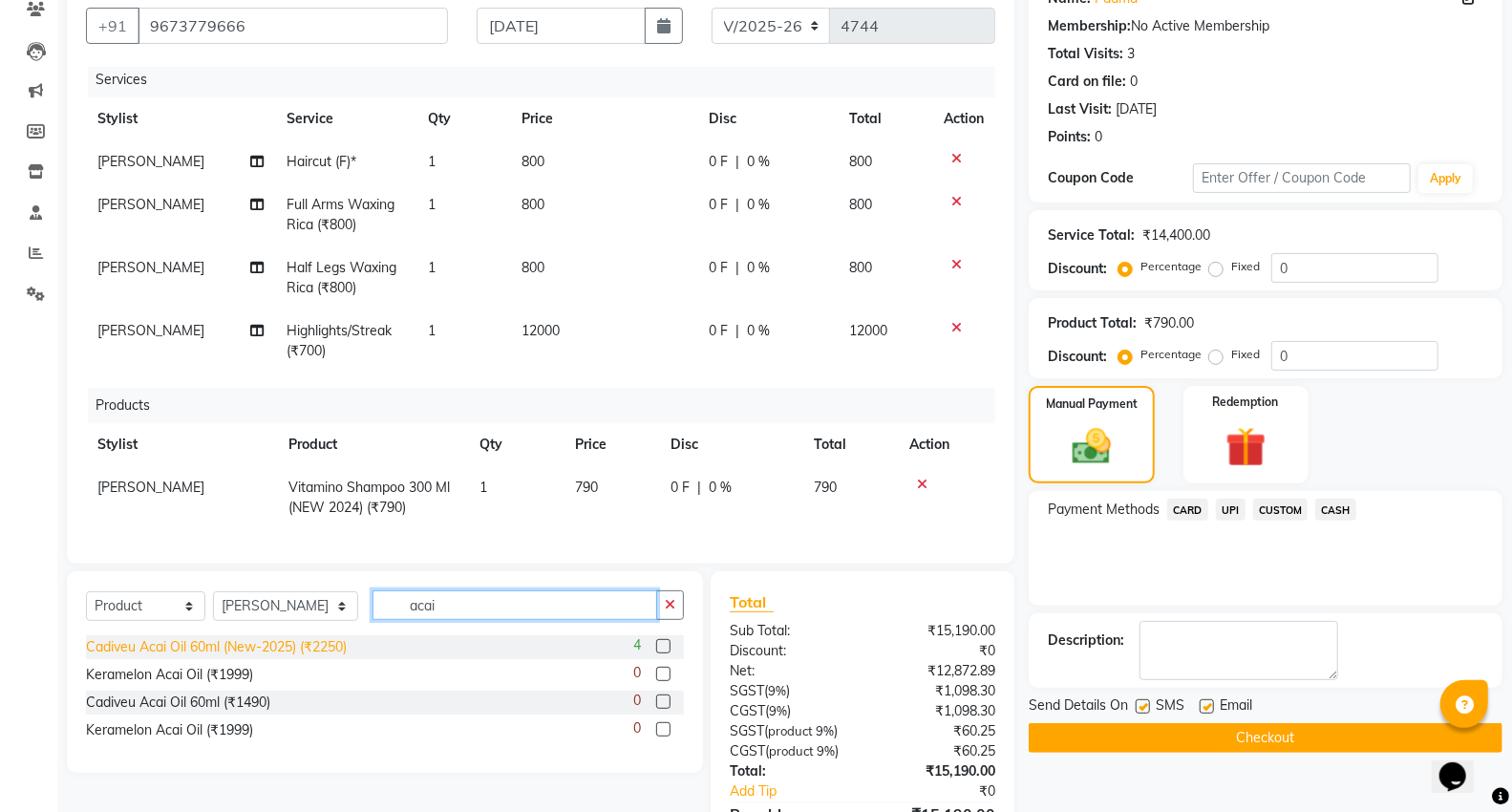
type input "acai"
click at [288, 651] on div "Cadiveu Acai Oil 60ml (New-2025) (₹2250)" at bounding box center [216, 648] width 261 height 21
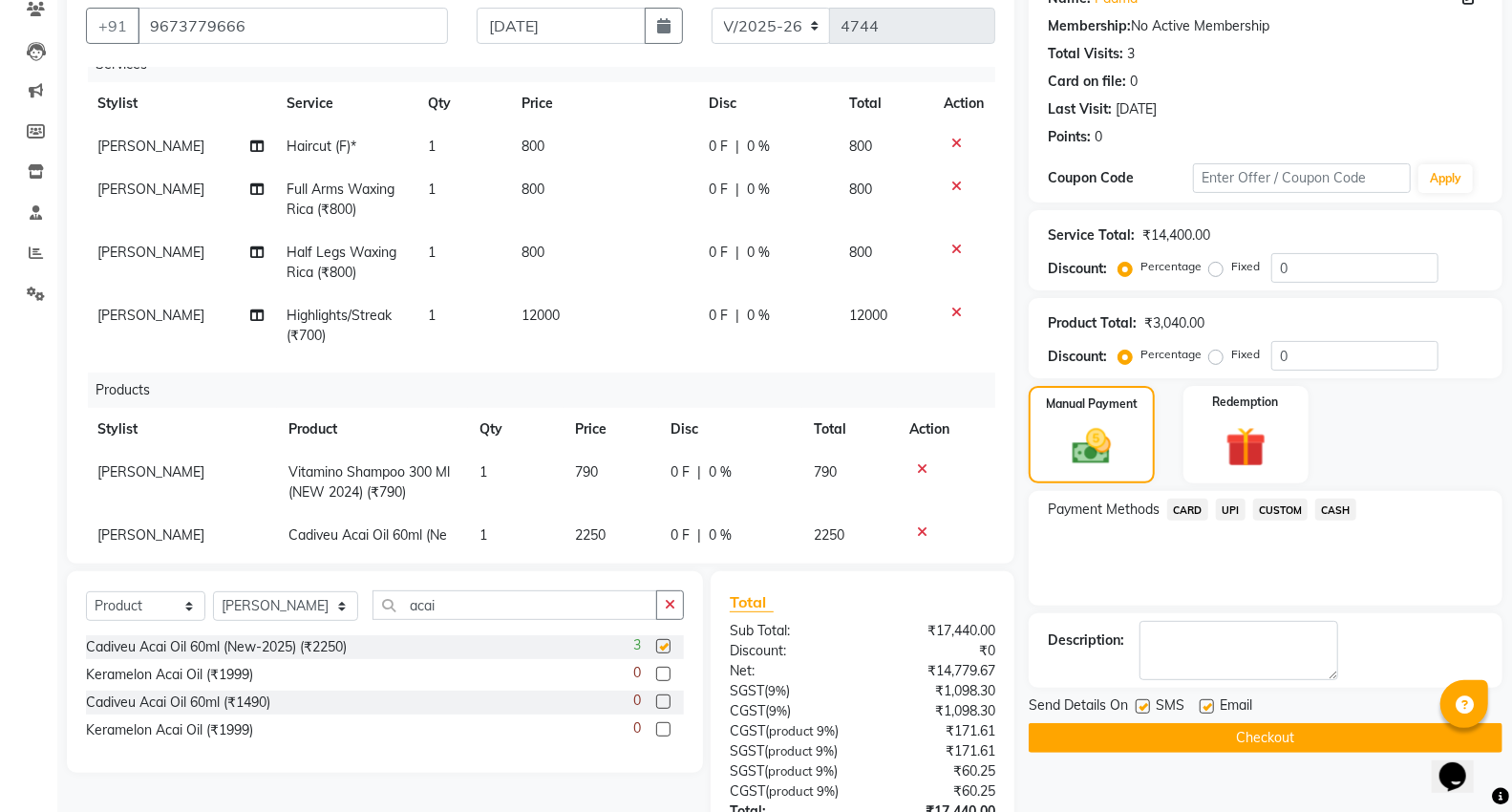
checkbox input "false"
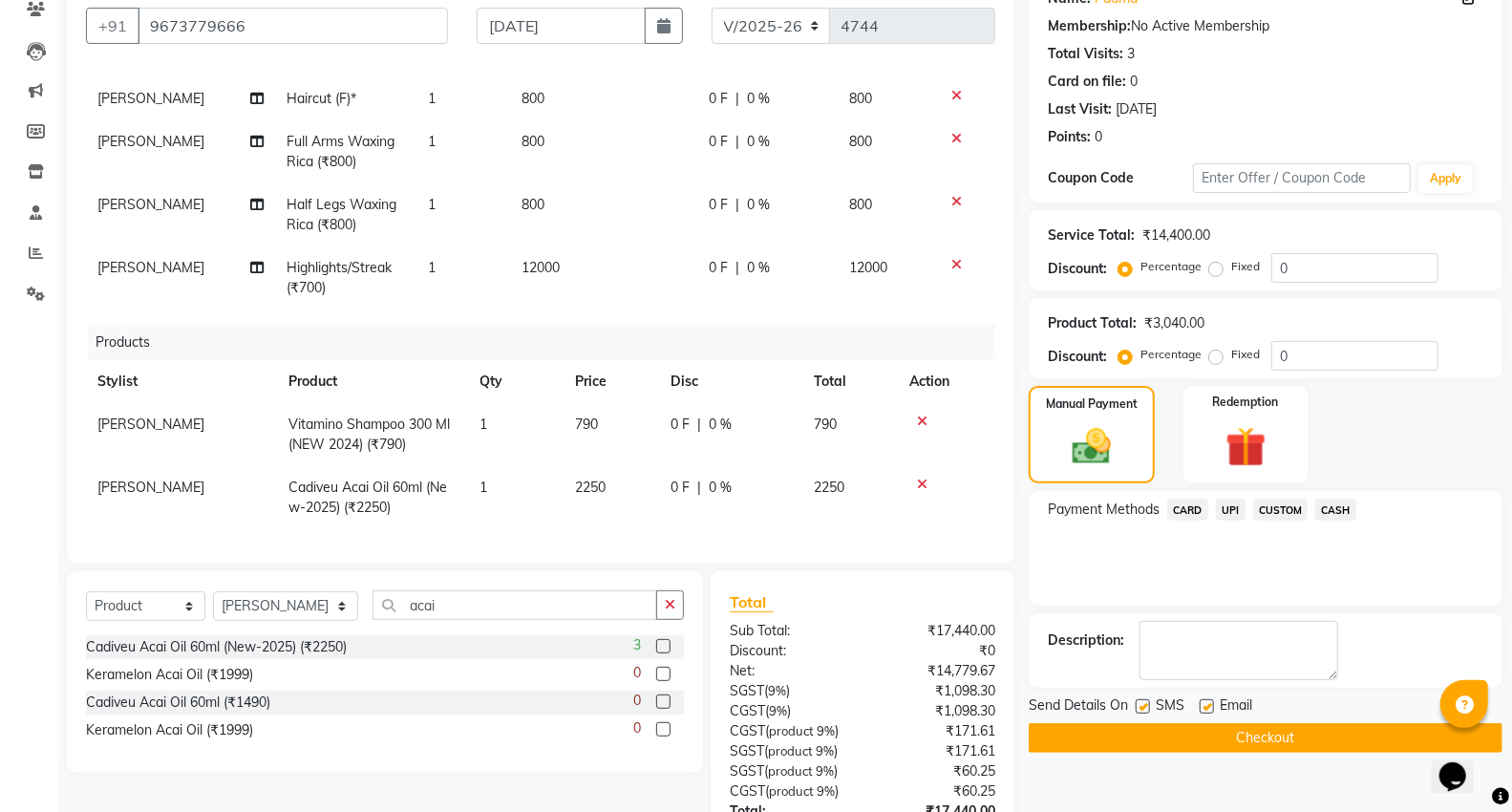
scroll to position [387, 0]
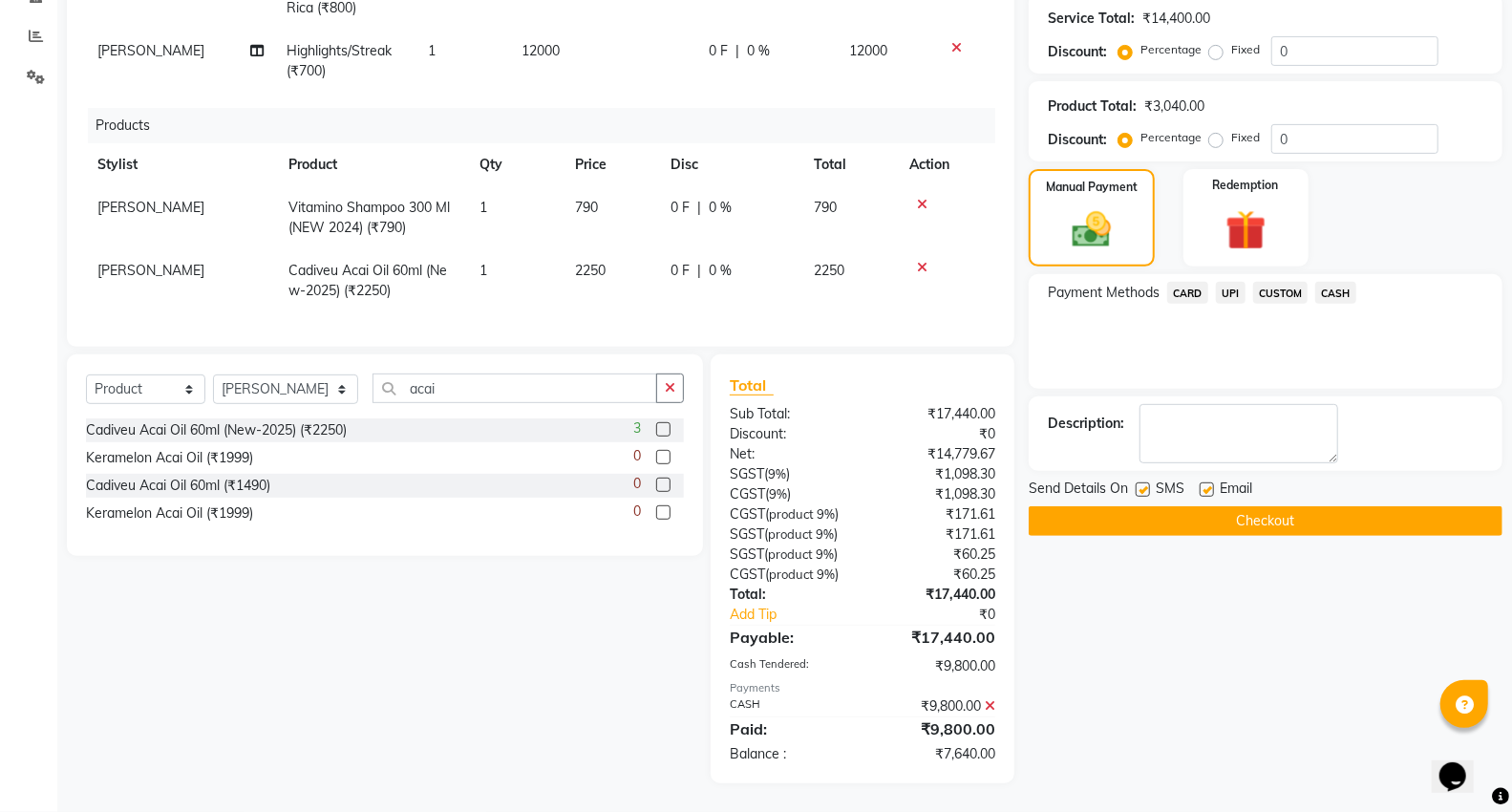
click at [1334, 289] on span "CASH" at bounding box center [1336, 293] width 41 height 22
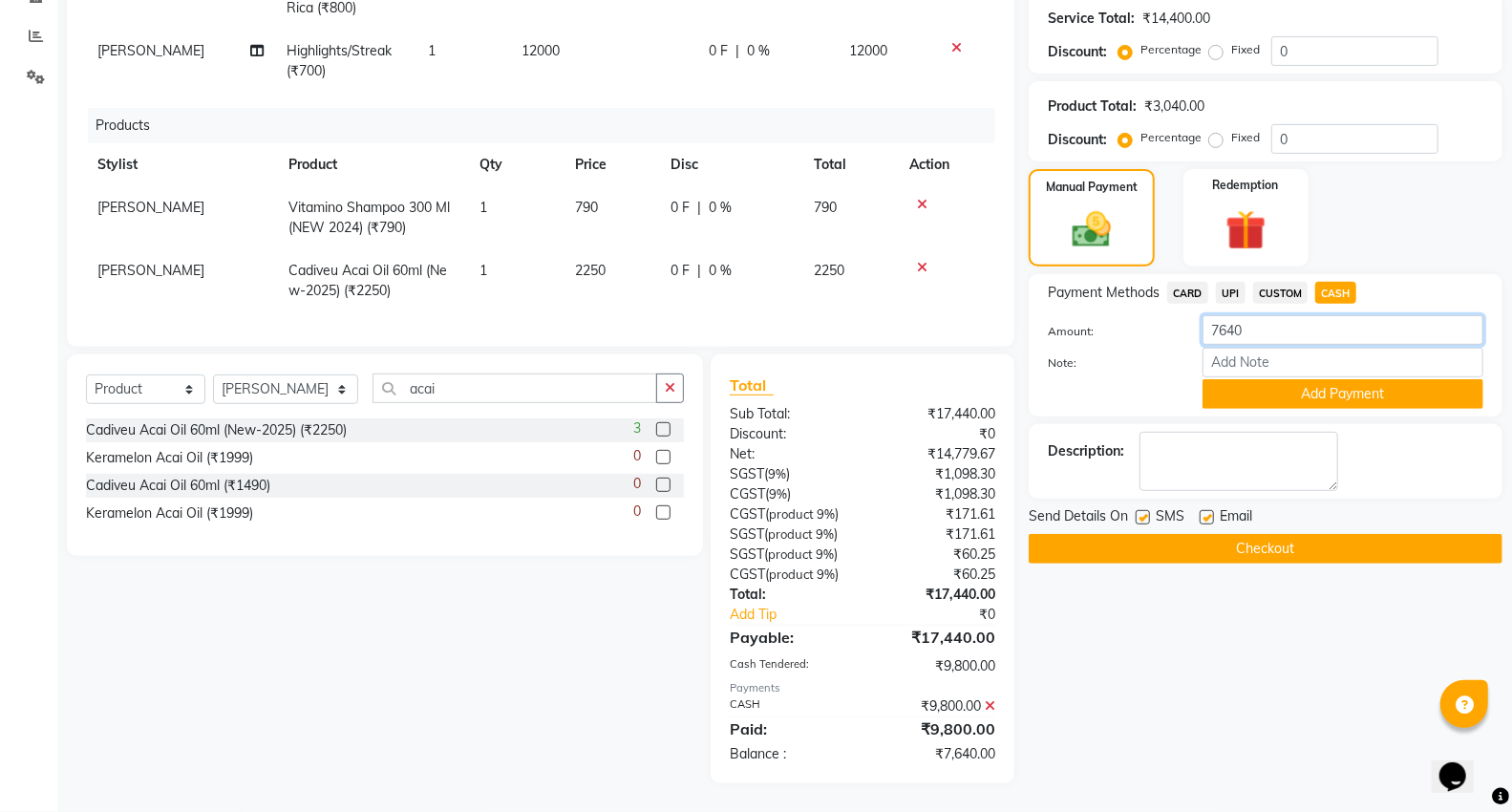
drag, startPoint x: 1286, startPoint y: 326, endPoint x: 1053, endPoint y: 364, distance: 236.1
click at [1111, 355] on div "Amount: 7640 Note: Add Payment" at bounding box center [1266, 362] width 435 height 94
type input "4500"
click at [1278, 391] on button "Add Payment" at bounding box center [1343, 394] width 281 height 29
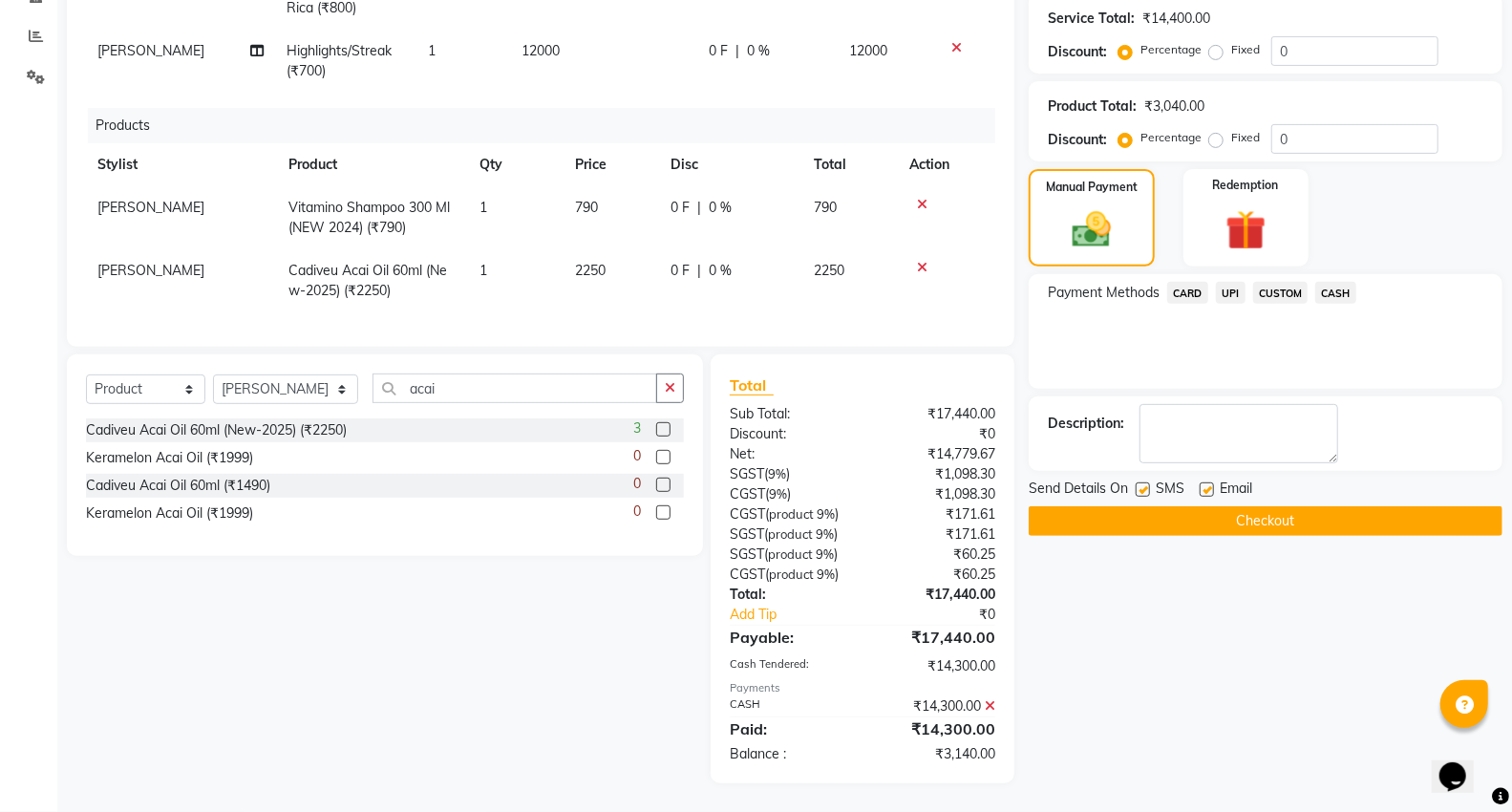
click at [1321, 287] on span "CASH" at bounding box center [1336, 293] width 41 height 22
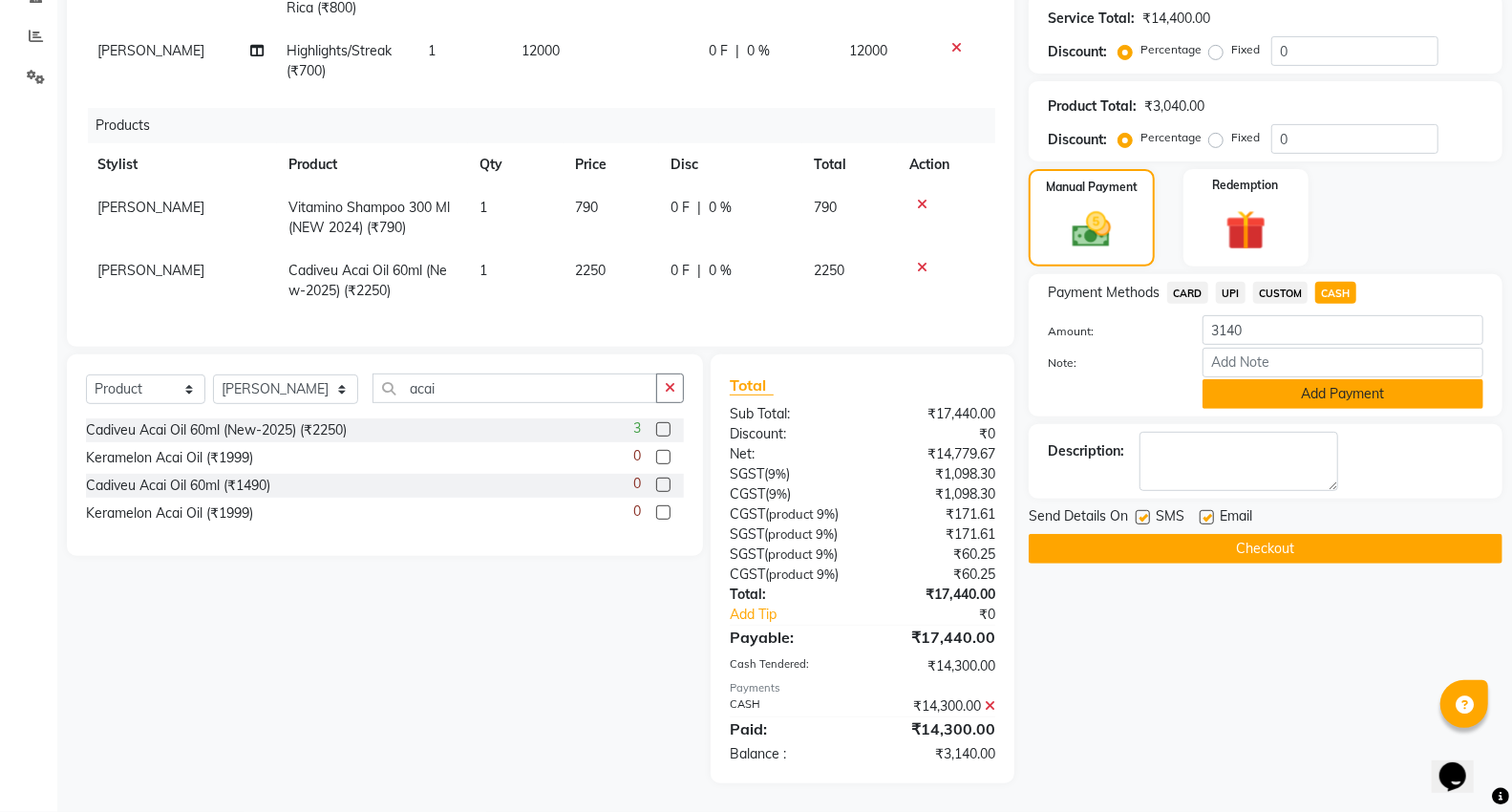
click at [1273, 380] on button "Add Payment" at bounding box center [1343, 394] width 281 height 29
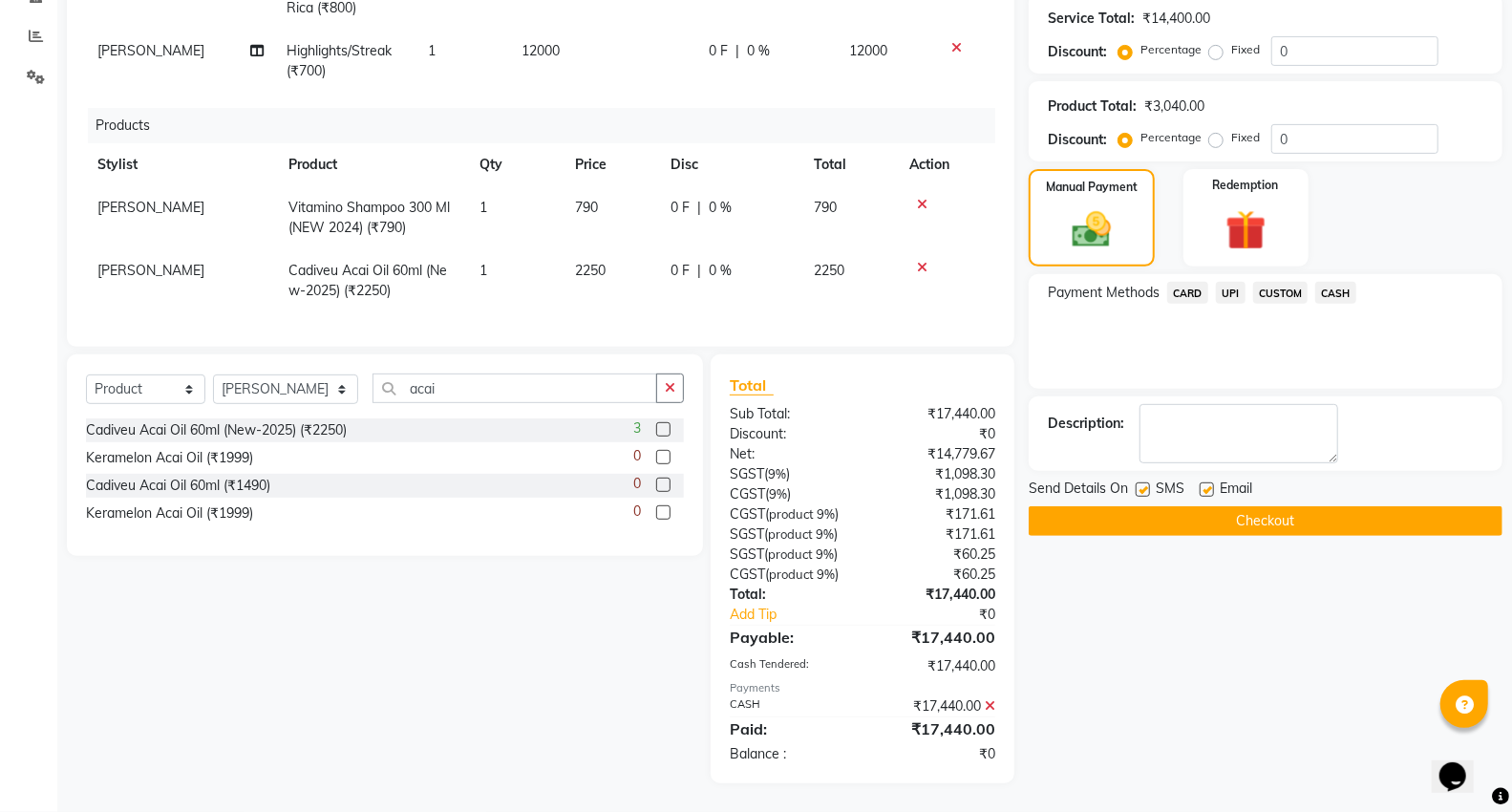
click at [1144, 519] on button "Checkout" at bounding box center [1266, 521] width 473 height 29
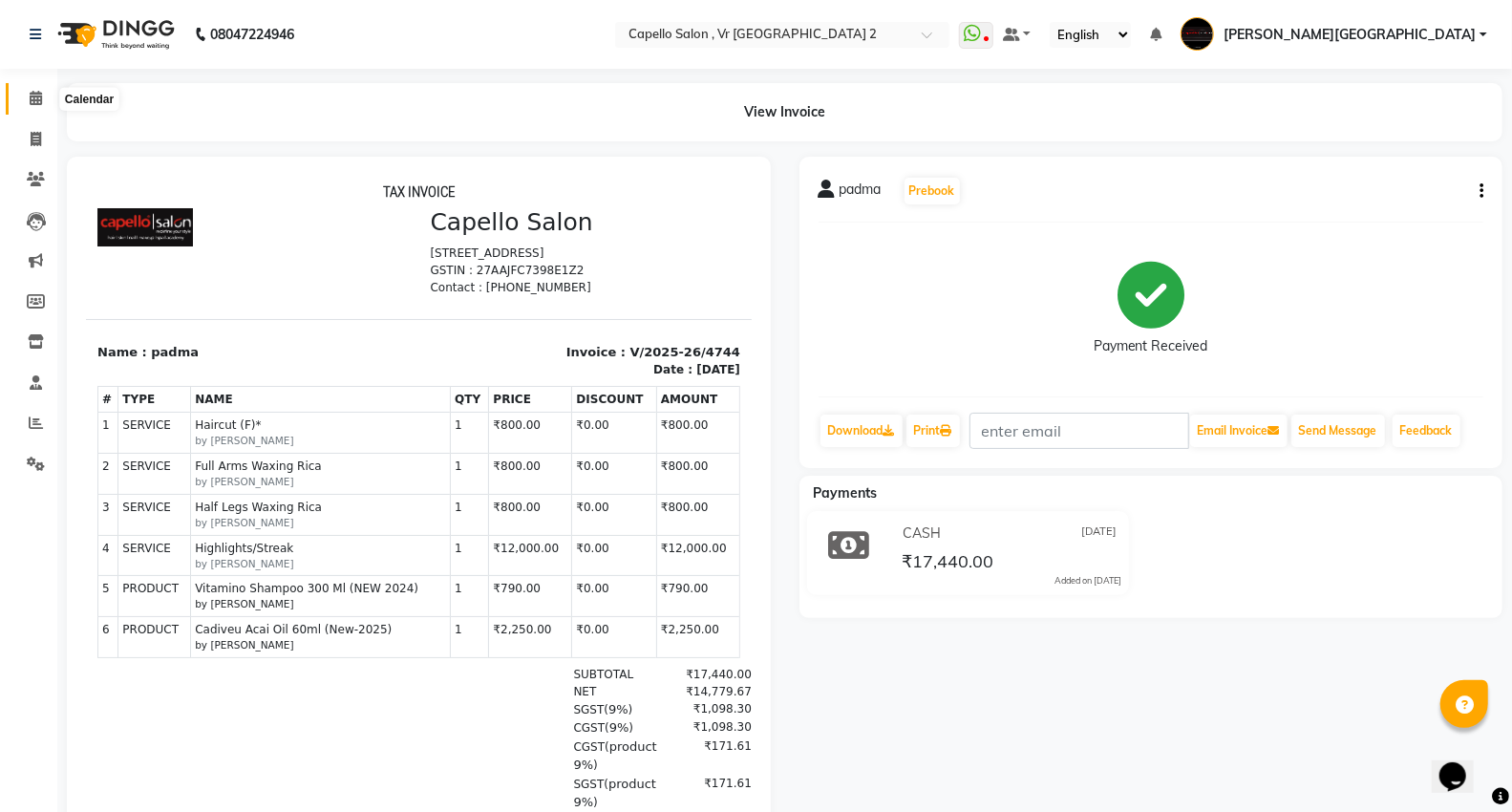
click at [29, 96] on icon at bounding box center [35, 98] width 13 height 15
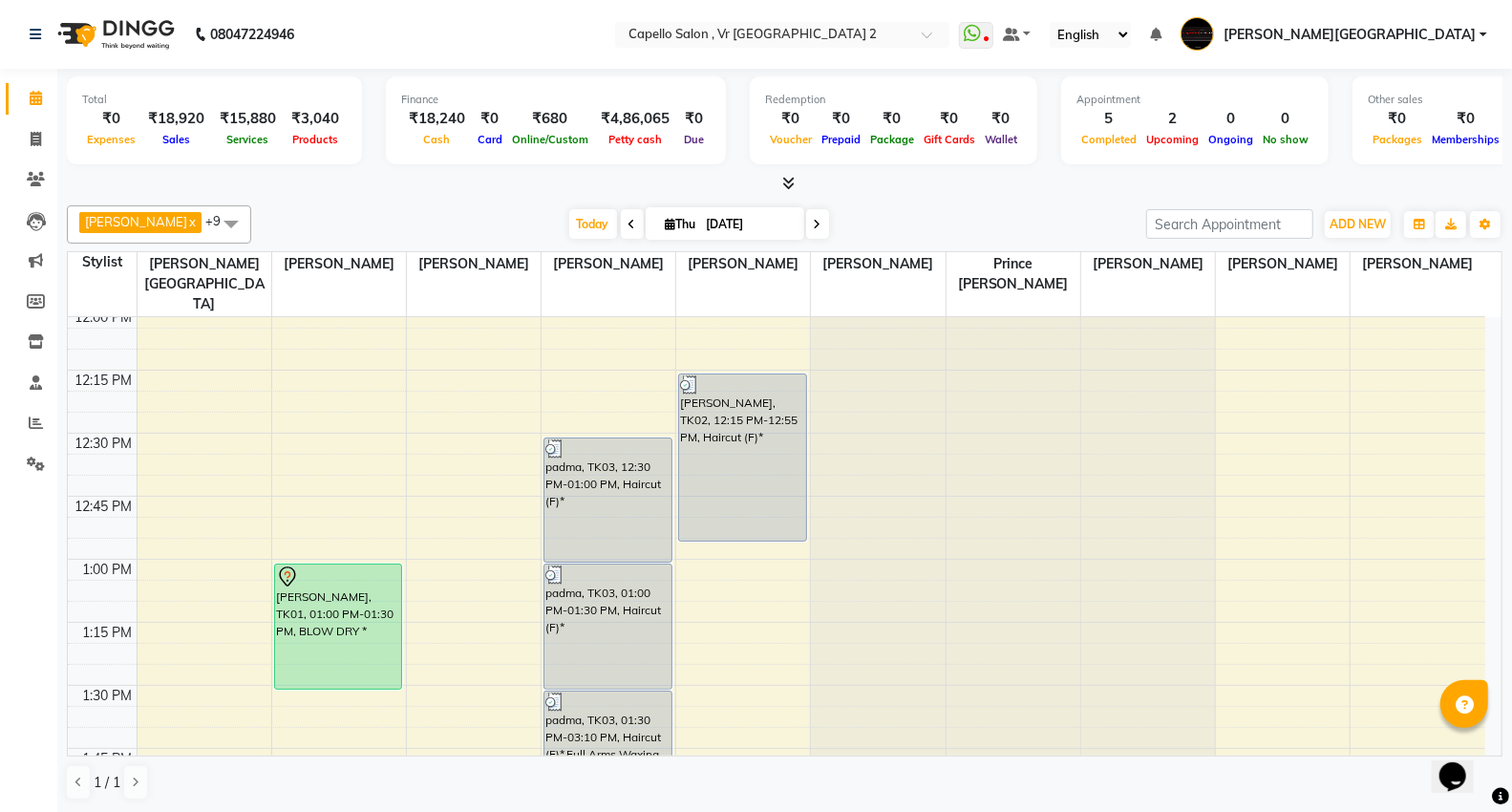
scroll to position [884, 0]
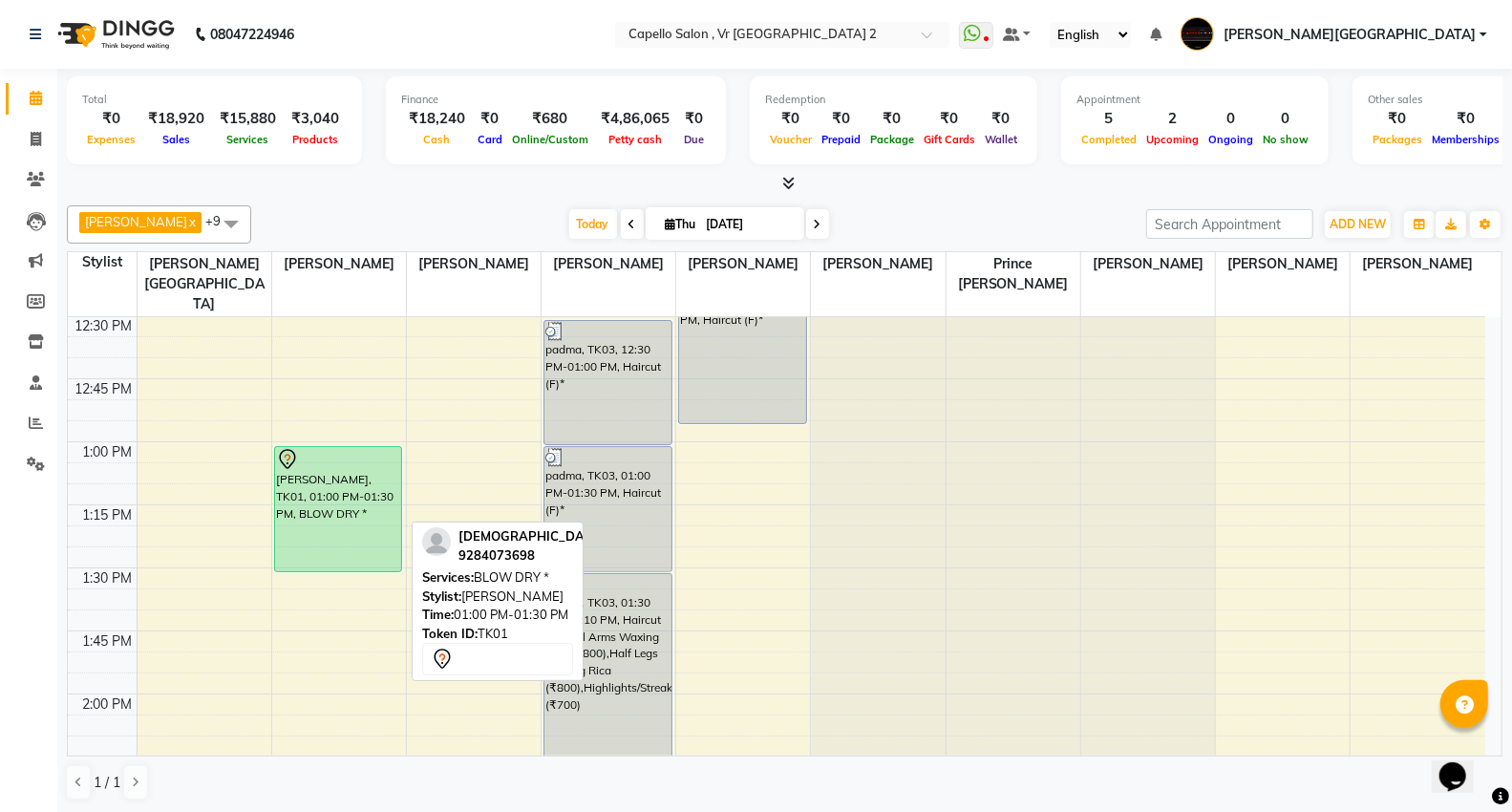
click at [359, 447] on div "[PERSON_NAME], TK01, 01:00 PM-01:30 PM, BLOW DRY *" at bounding box center [338, 509] width 127 height 124
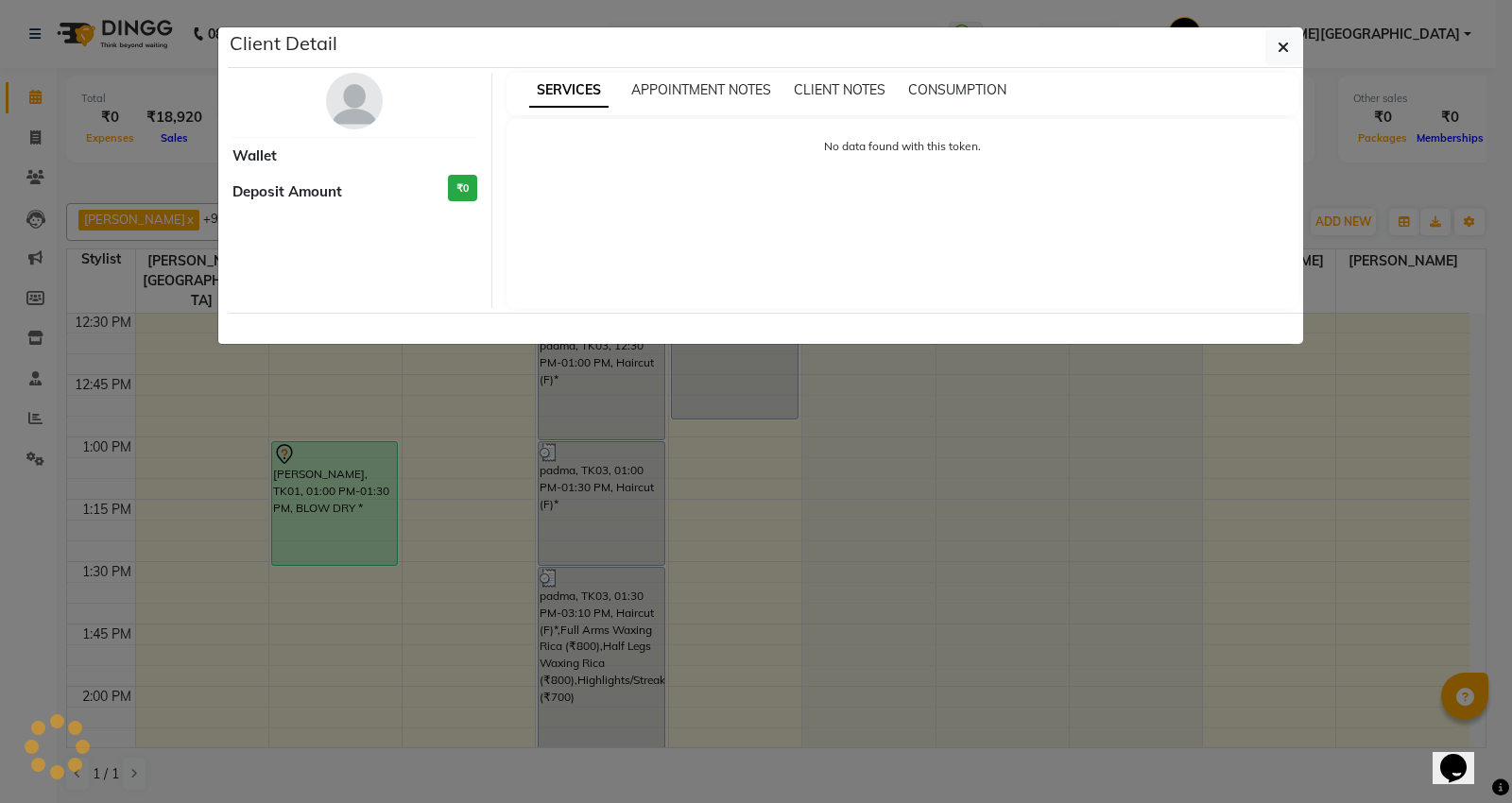
select select "7"
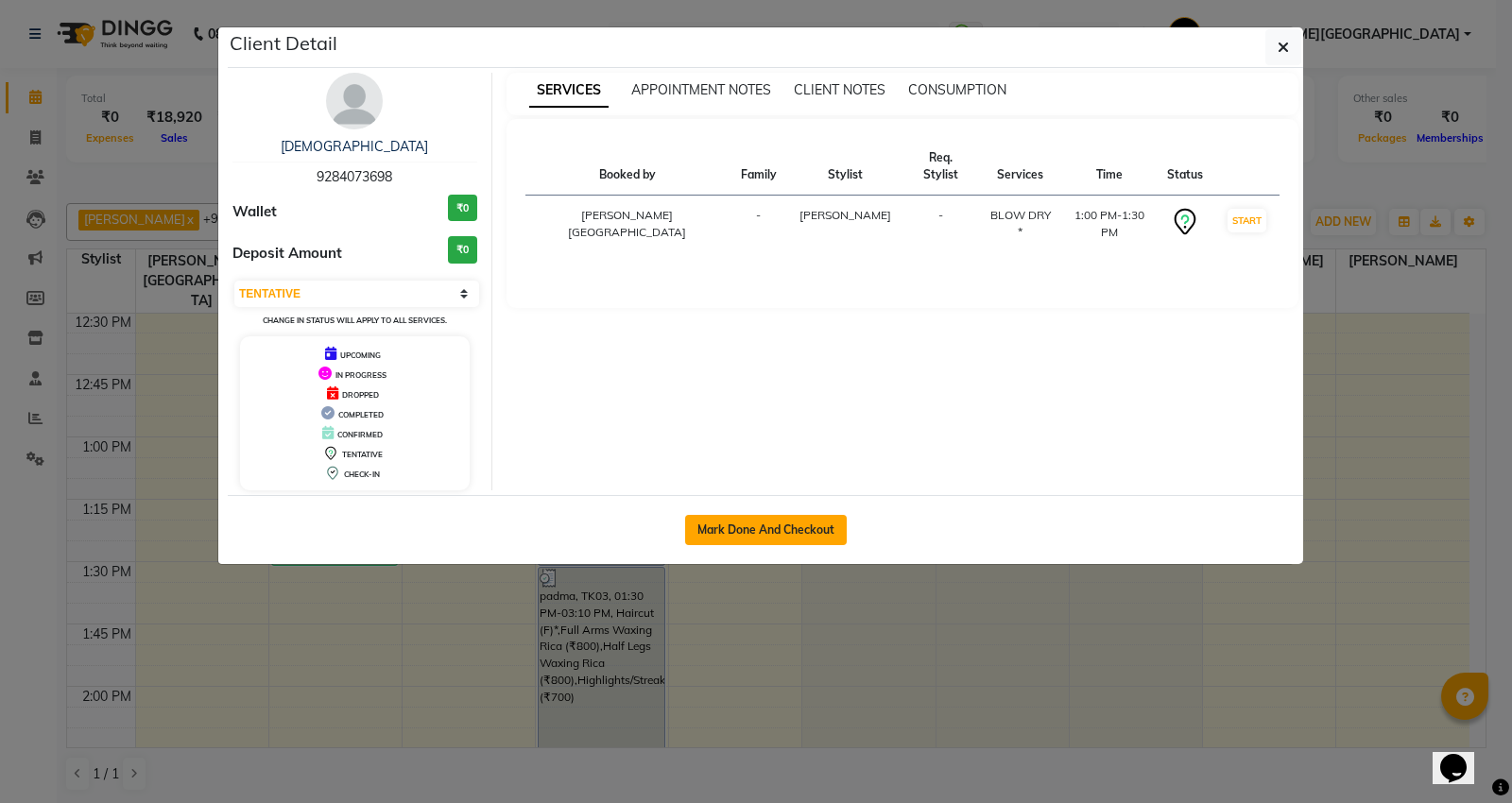
click at [715, 522] on button "Mark Done And Checkout" at bounding box center [765, 529] width 162 height 30
select select "service"
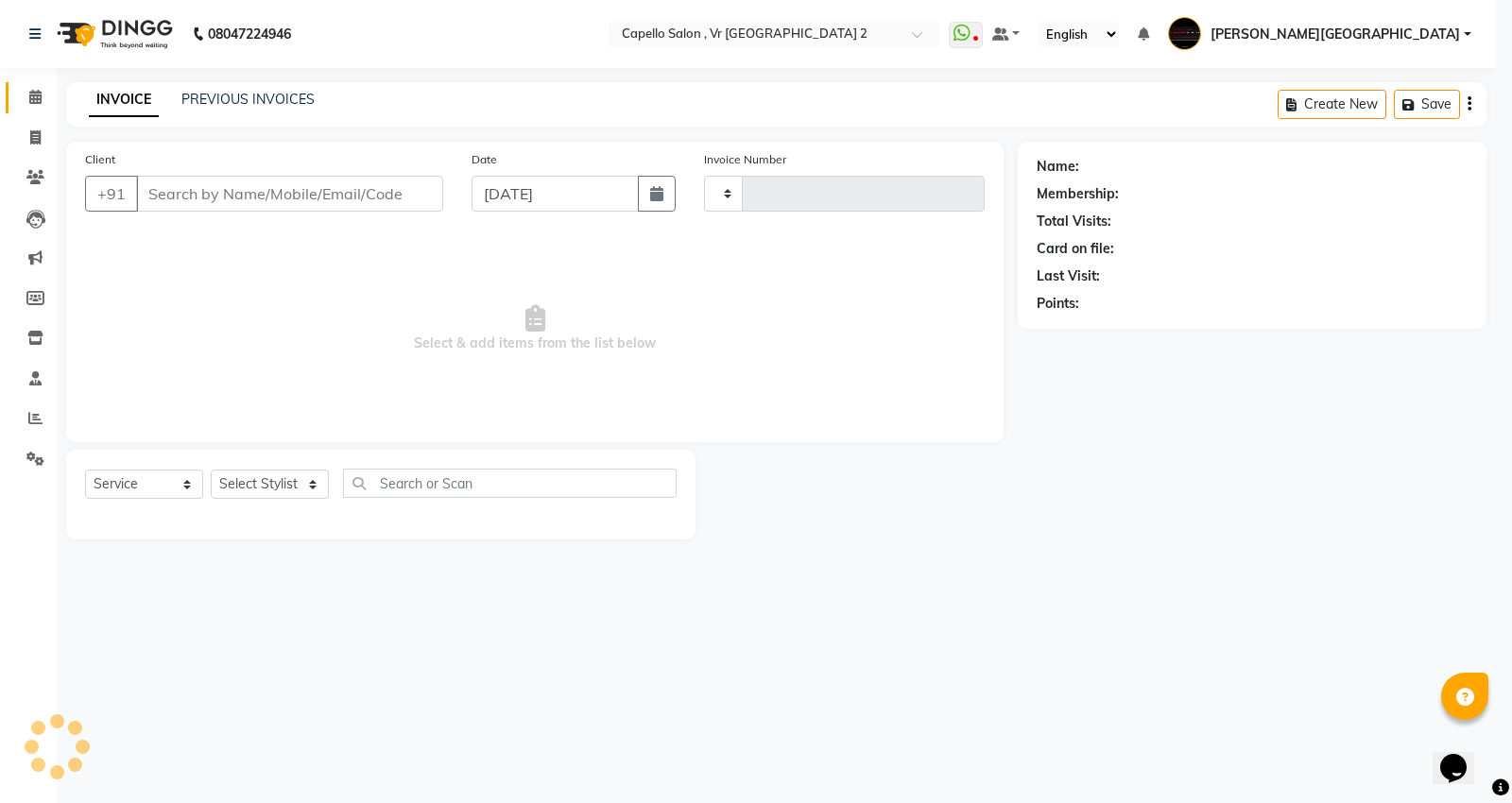
type input "4745"
select select "848"
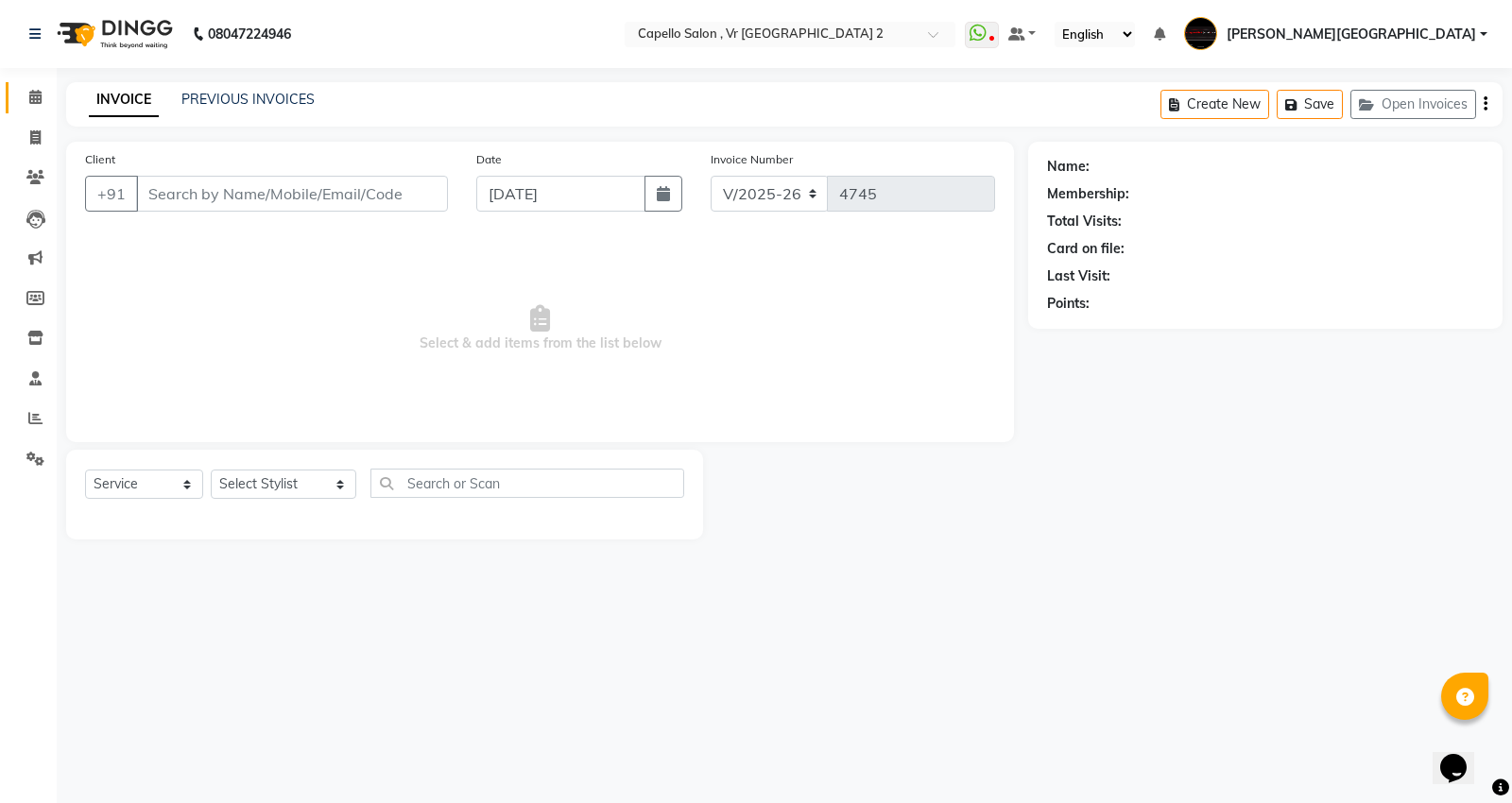
type input "9284073698"
select select "14466"
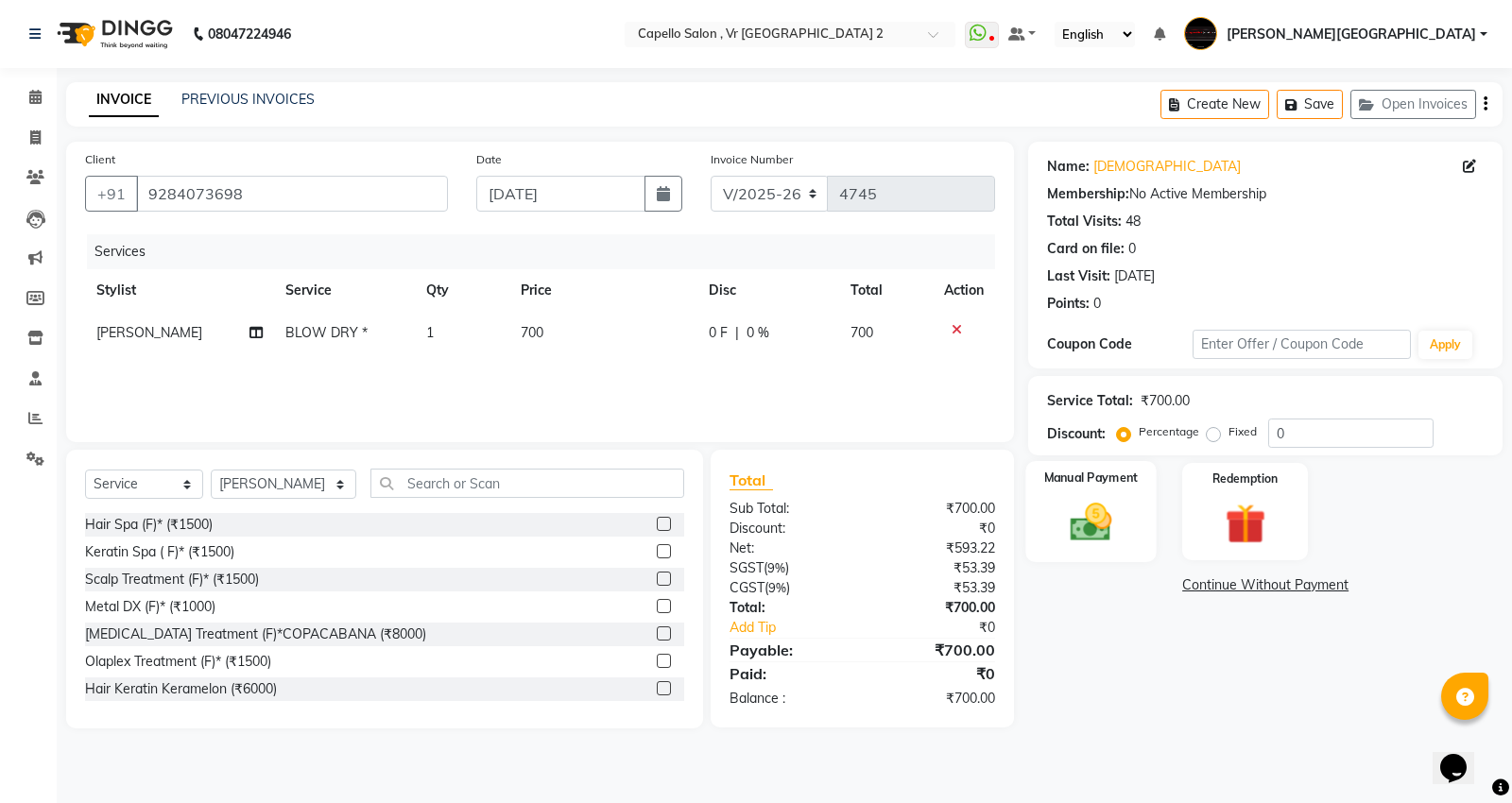
click at [1070, 510] on img at bounding box center [1091, 522] width 68 height 48
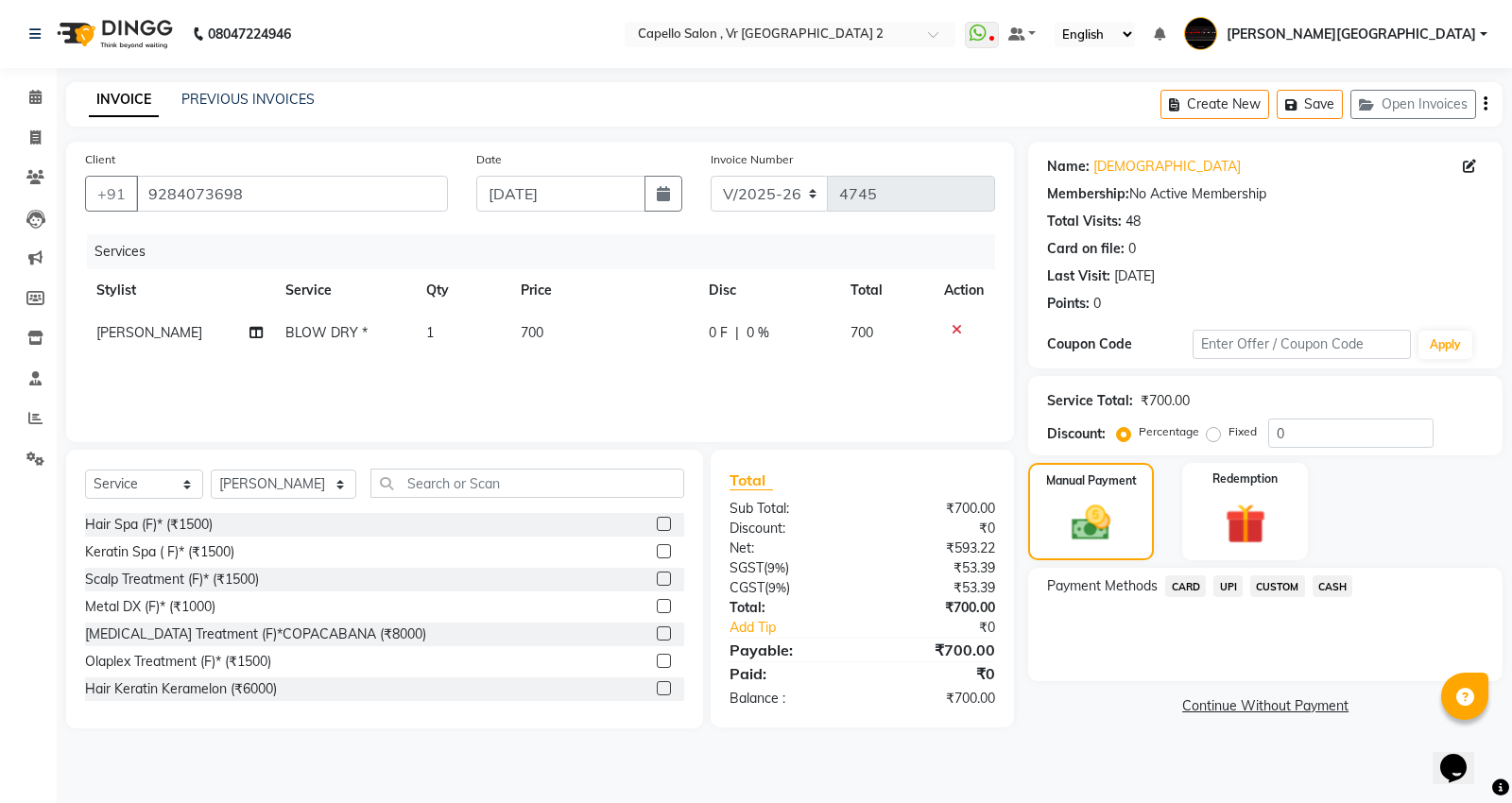
click at [346, 349] on td "BLOW DRY *" at bounding box center [344, 333] width 142 height 43
select select "14466"
click at [346, 349] on span "BLOW DRY * x" at bounding box center [297, 340] width 101 height 20
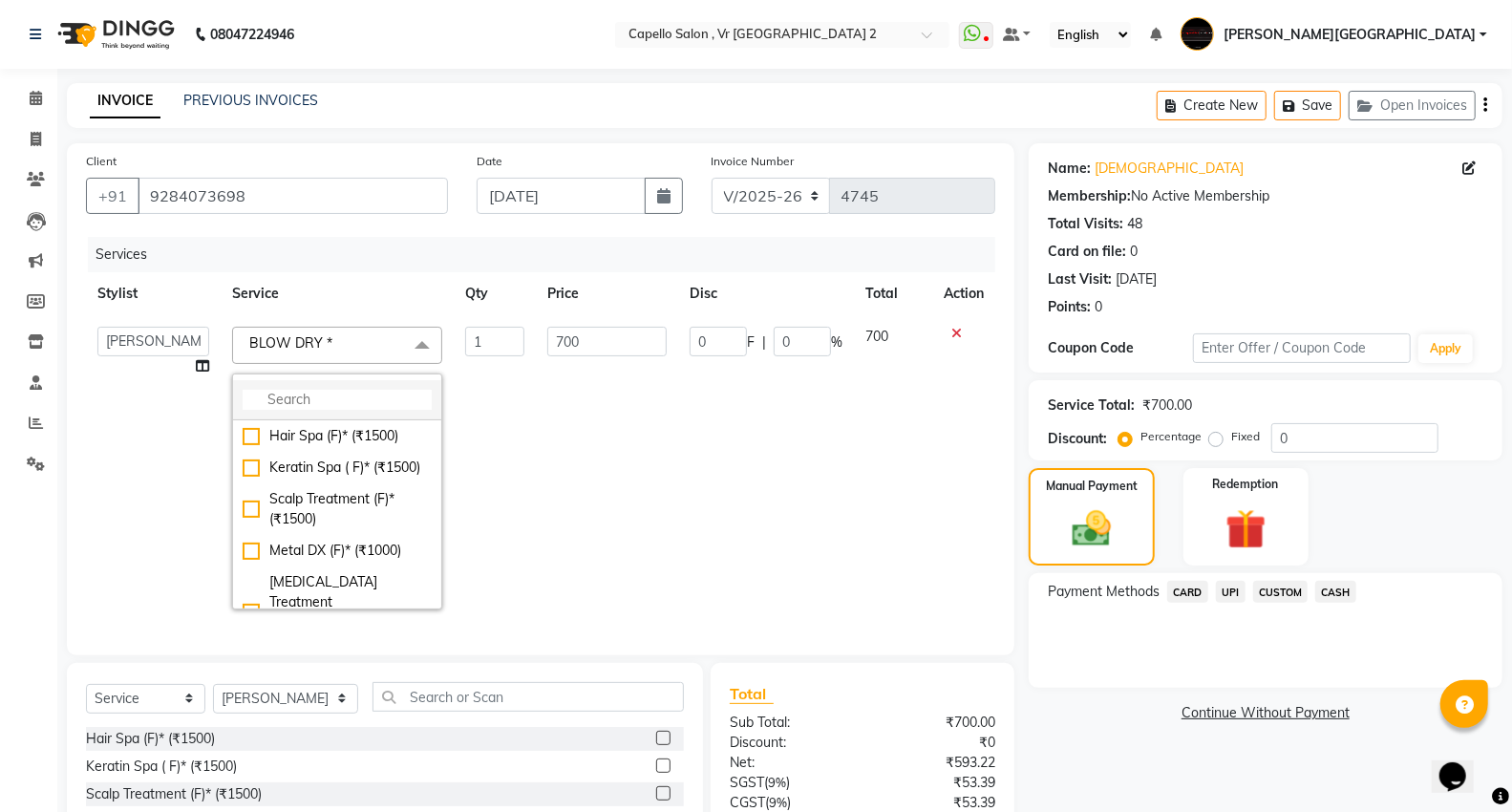
click at [340, 411] on li at bounding box center [336, 400] width 208 height 40
click at [293, 393] on input "multiselect-search" at bounding box center [336, 400] width 189 height 21
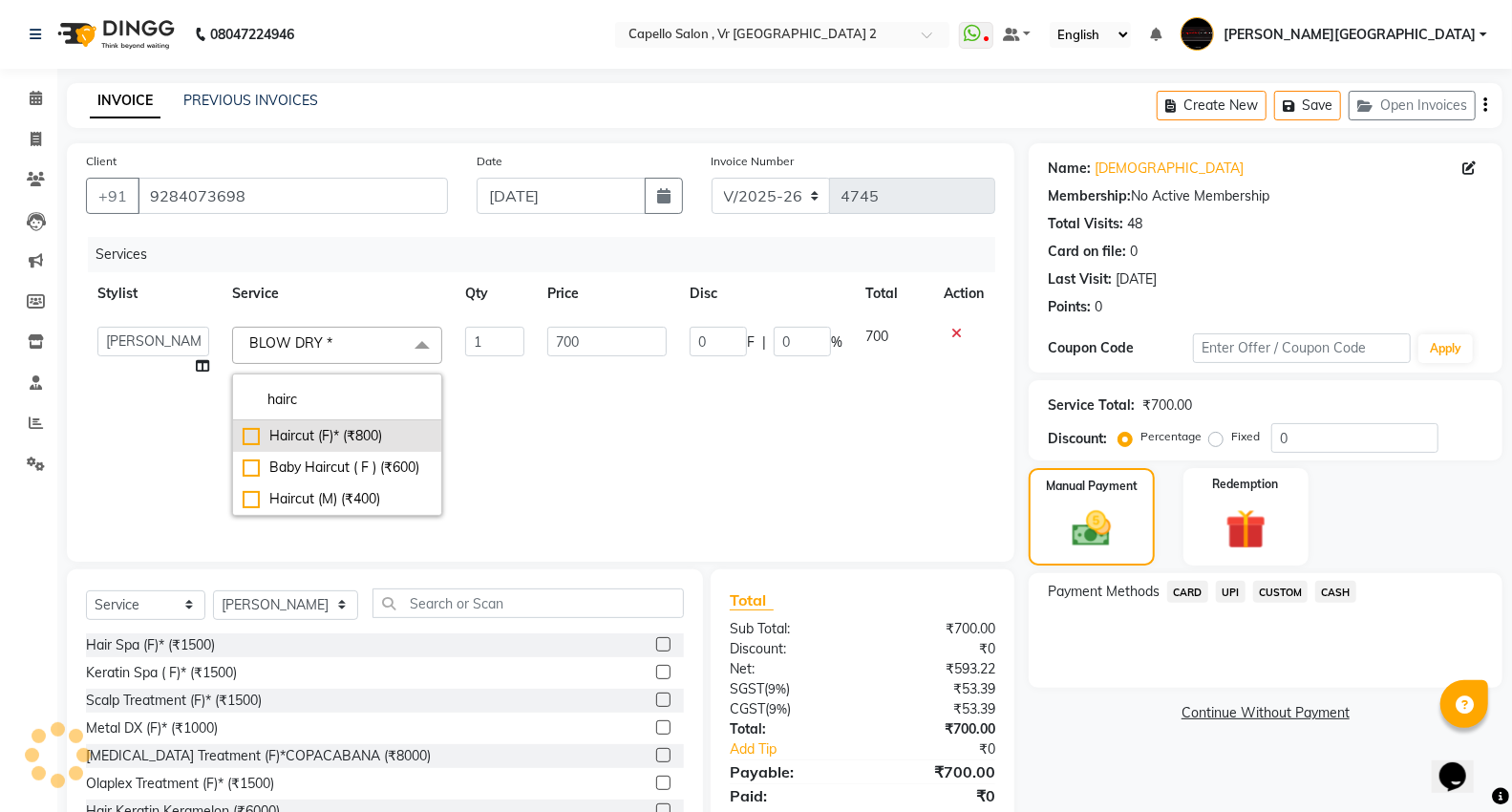
type input "hairc"
click at [311, 442] on div "Haircut (F)* (₹800)" at bounding box center [336, 436] width 189 height 21
checkbox input "true"
type input "800"
drag, startPoint x: 1128, startPoint y: 689, endPoint x: 1197, endPoint y: 632, distance: 89.5
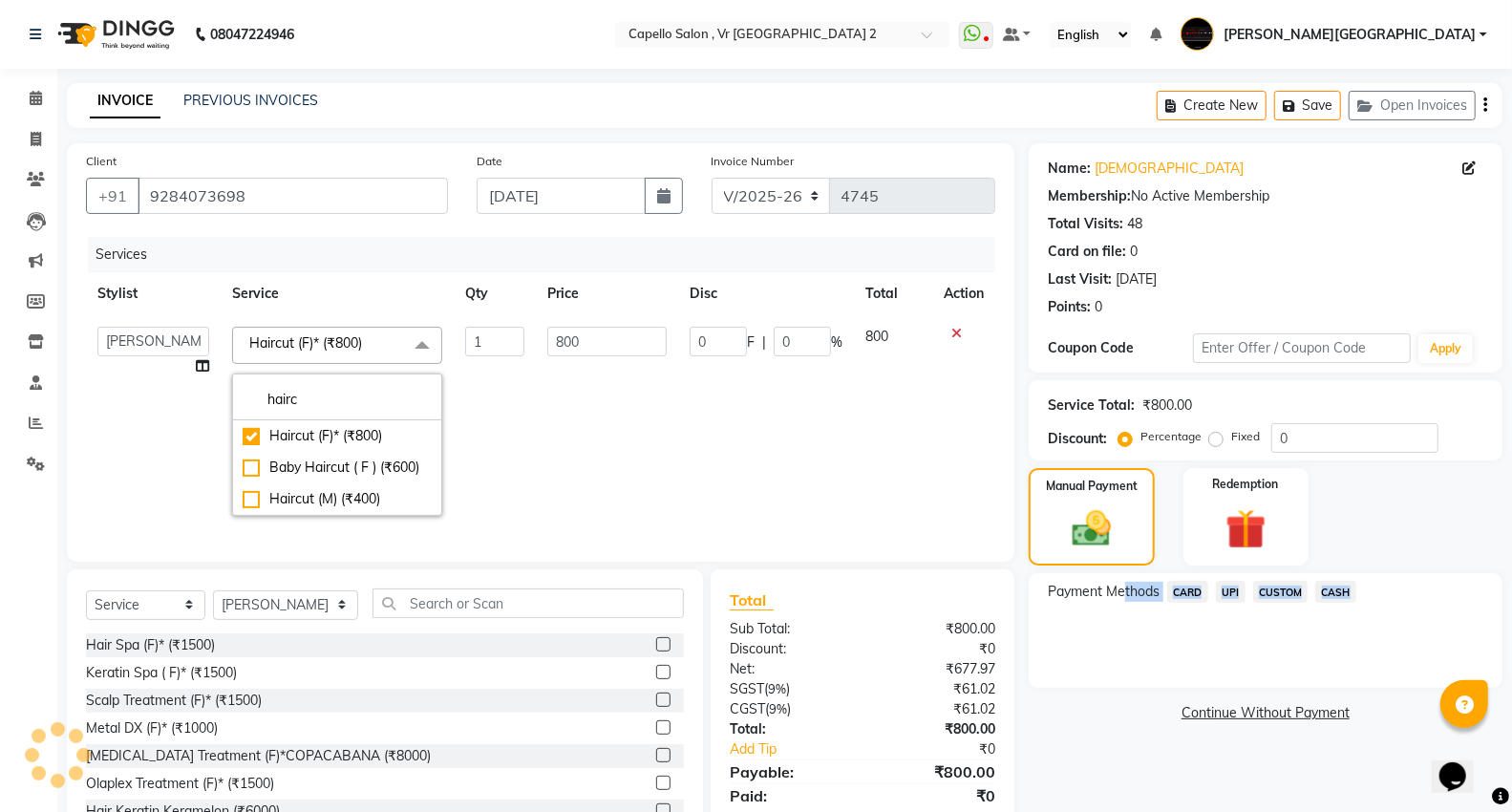
click at [1128, 688] on div "Name: [PERSON_NAME] Membership: No Active Membership Total Visits: 48 Card on f…" at bounding box center [1272, 498] width 488 height 708
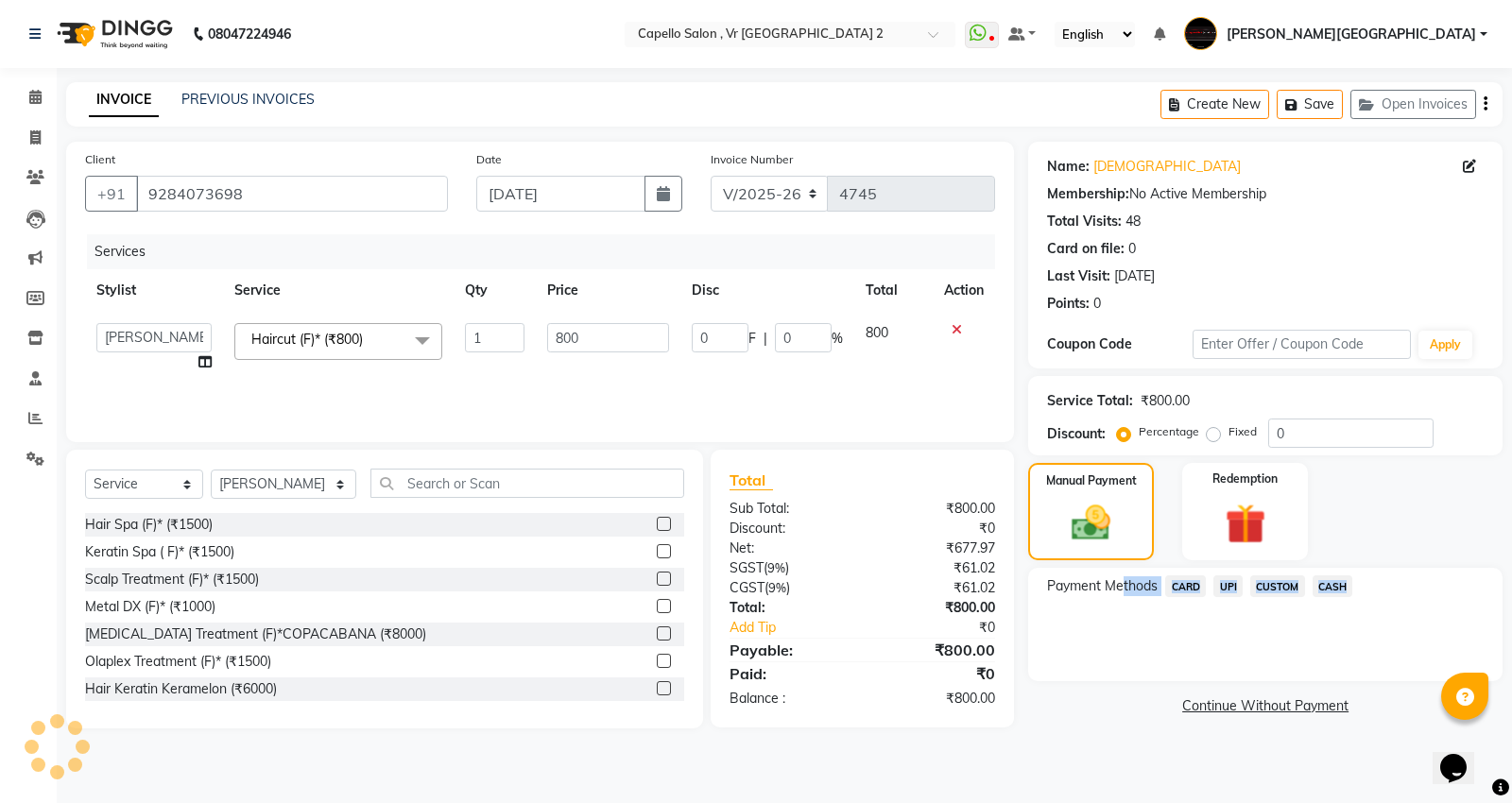
click at [1342, 589] on span "CASH" at bounding box center [1333, 586] width 41 height 21
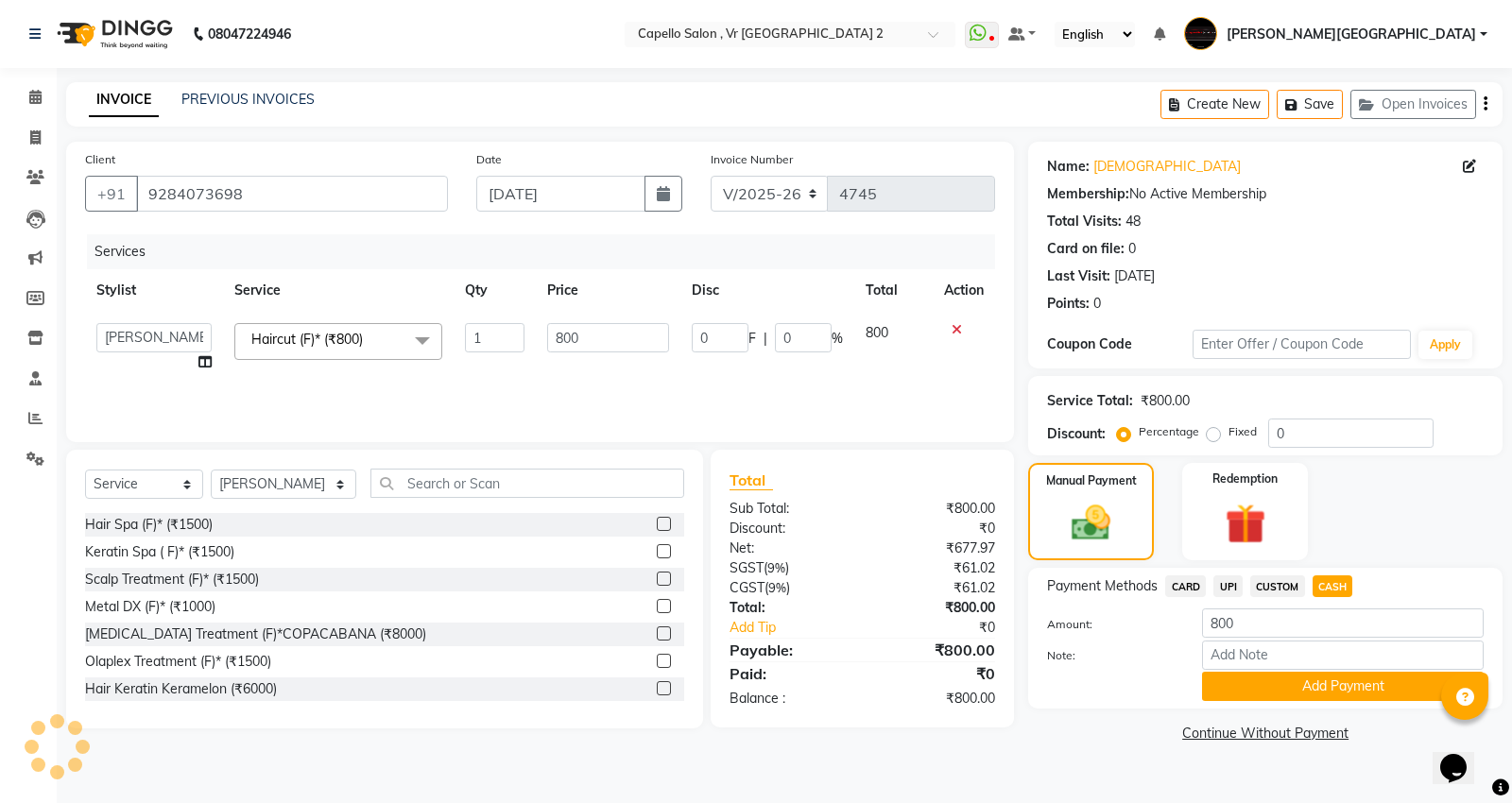
click at [1235, 596] on span "UPI" at bounding box center [1228, 586] width 29 height 21
click at [1291, 688] on button "Add Payment" at bounding box center [1342, 687] width 282 height 29
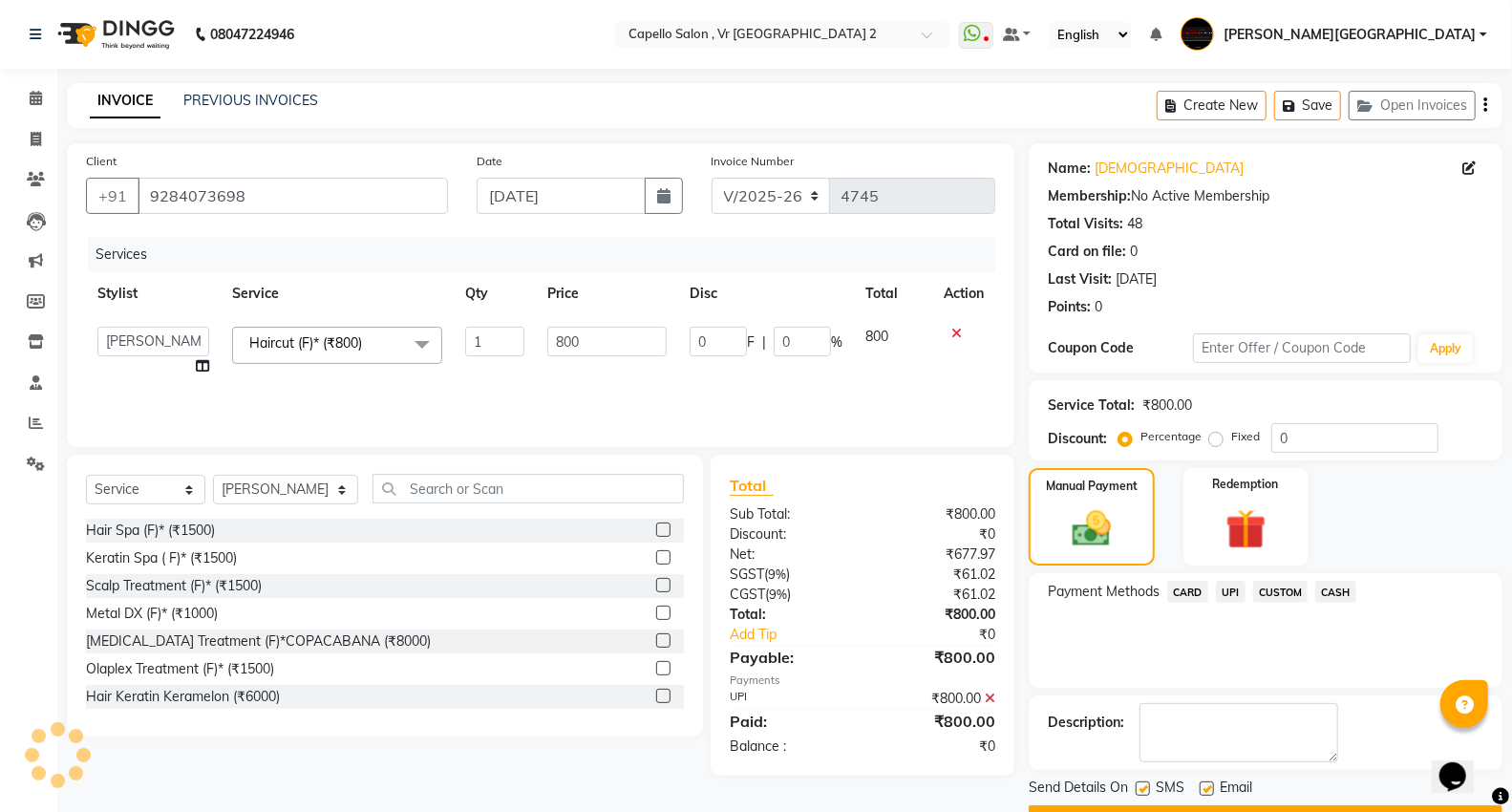
scroll to position [52, 0]
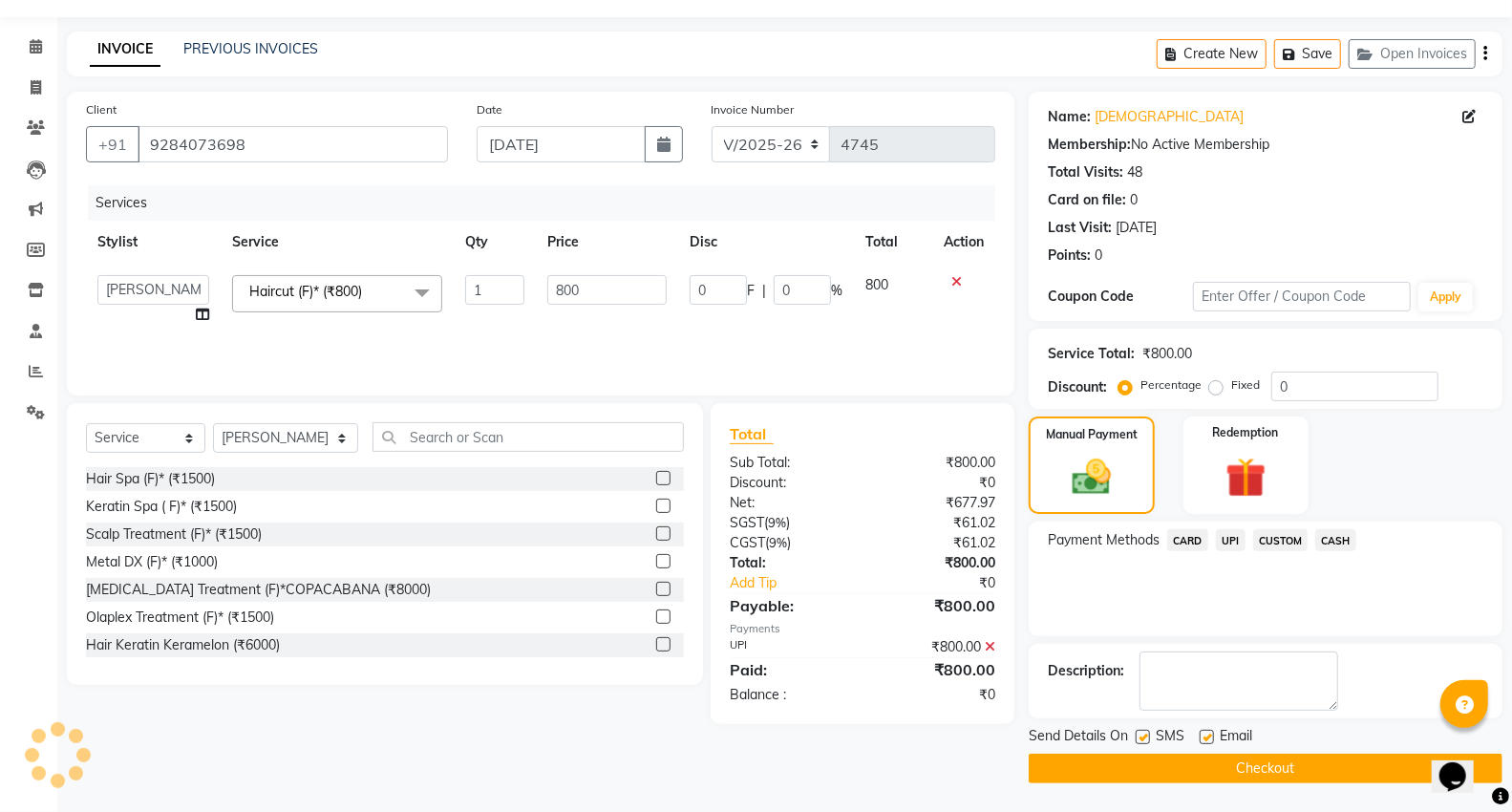
click at [1221, 766] on button "Checkout" at bounding box center [1266, 769] width 473 height 29
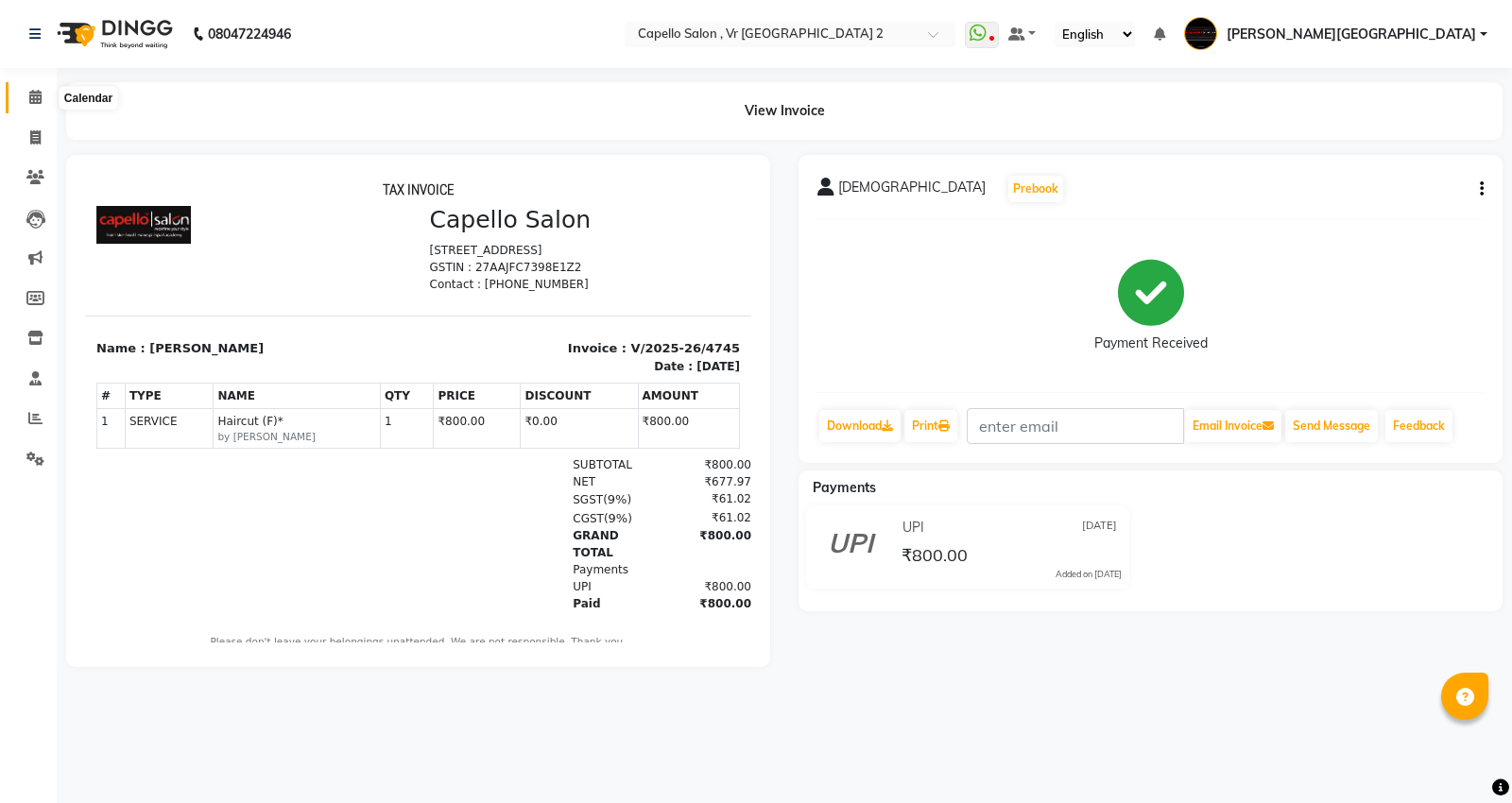
click at [42, 93] on span at bounding box center [36, 98] width 33 height 21
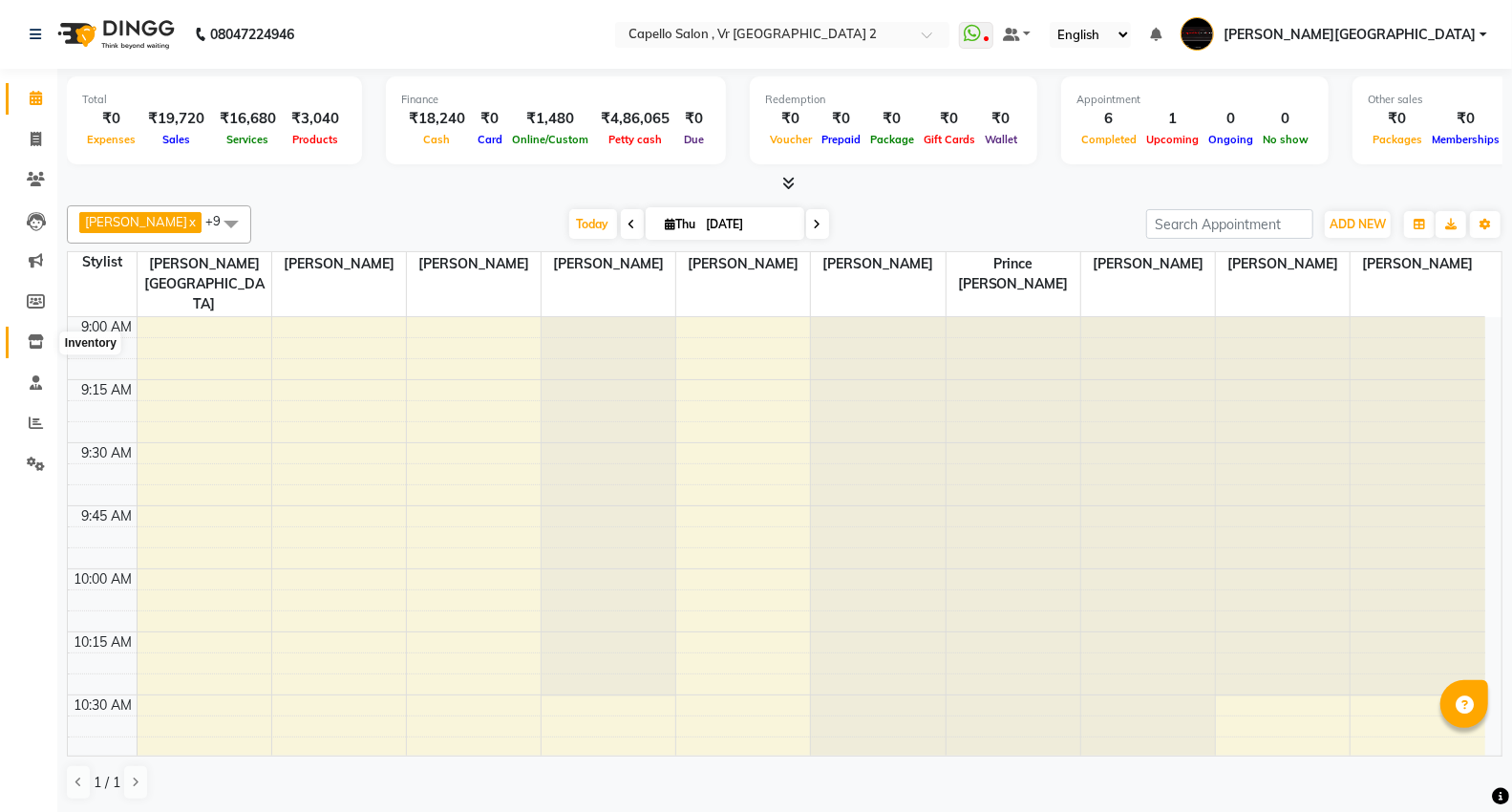
click at [34, 340] on icon at bounding box center [35, 341] width 17 height 15
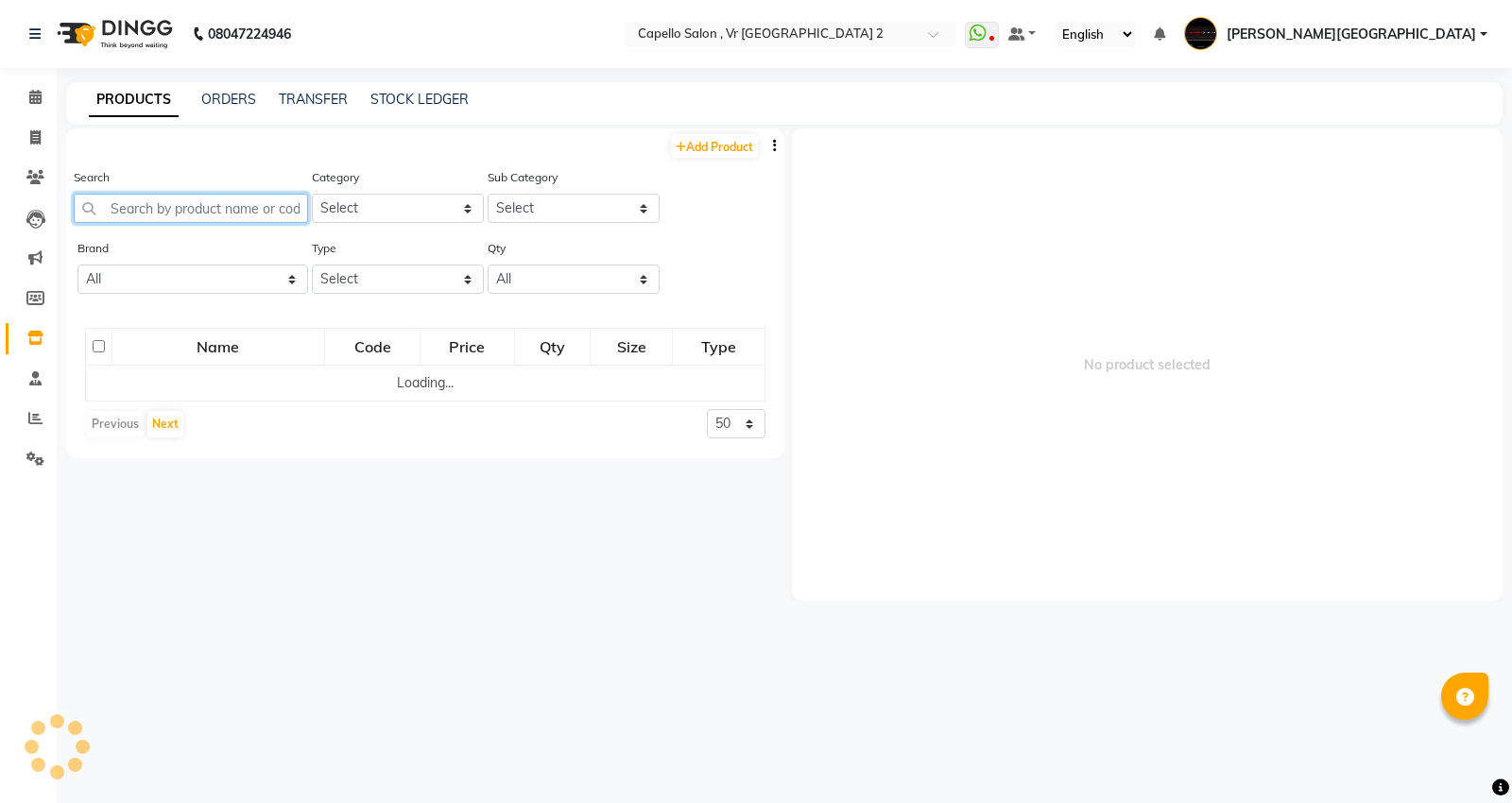
click at [193, 214] on input "text" at bounding box center [191, 208] width 234 height 29
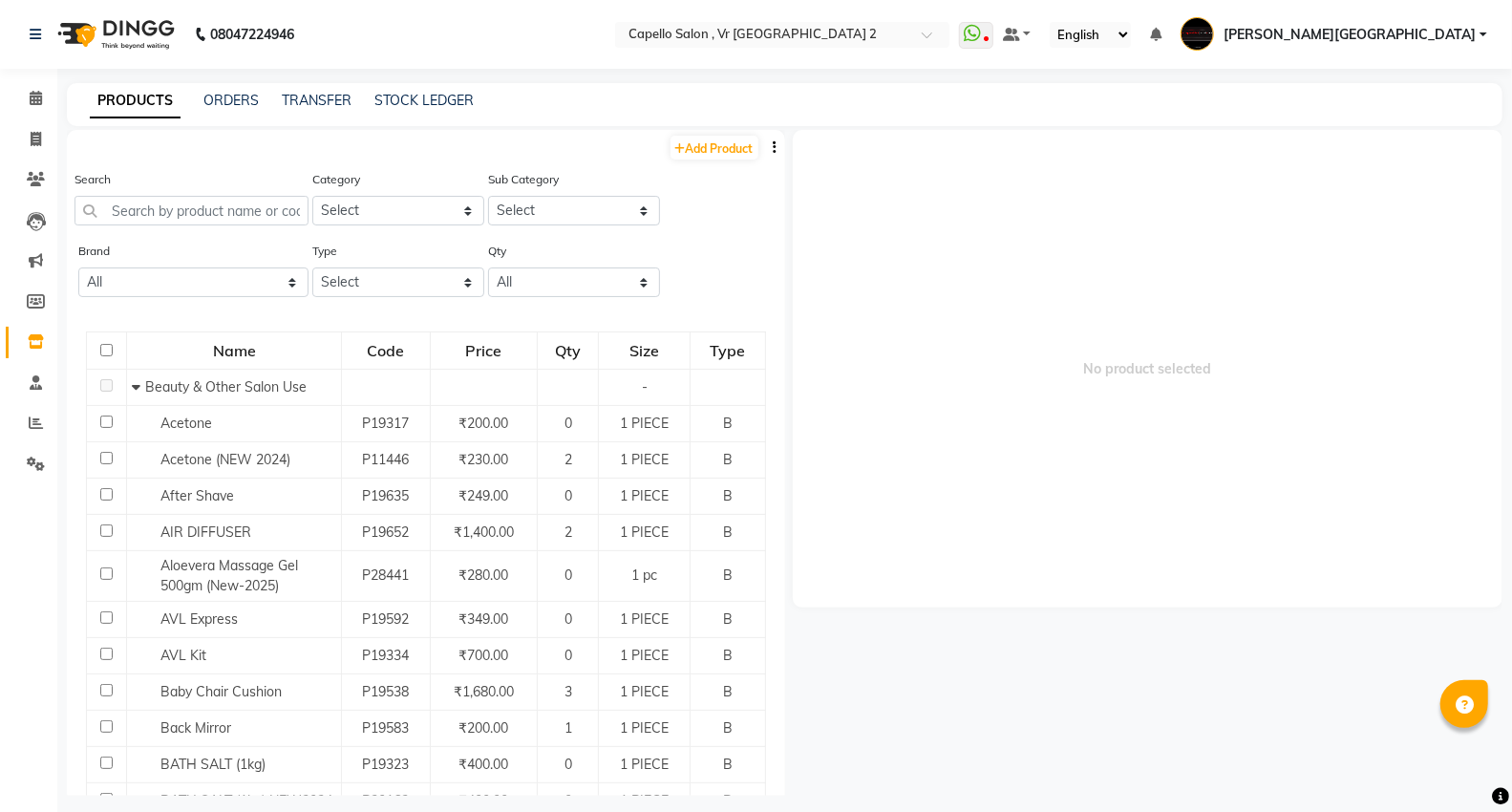
click at [53, 96] on li "Calendar" at bounding box center [28, 99] width 58 height 41
click at [42, 107] on span at bounding box center [36, 99] width 33 height 22
click at [36, 142] on icon at bounding box center [35, 139] width 11 height 15
select select "service"
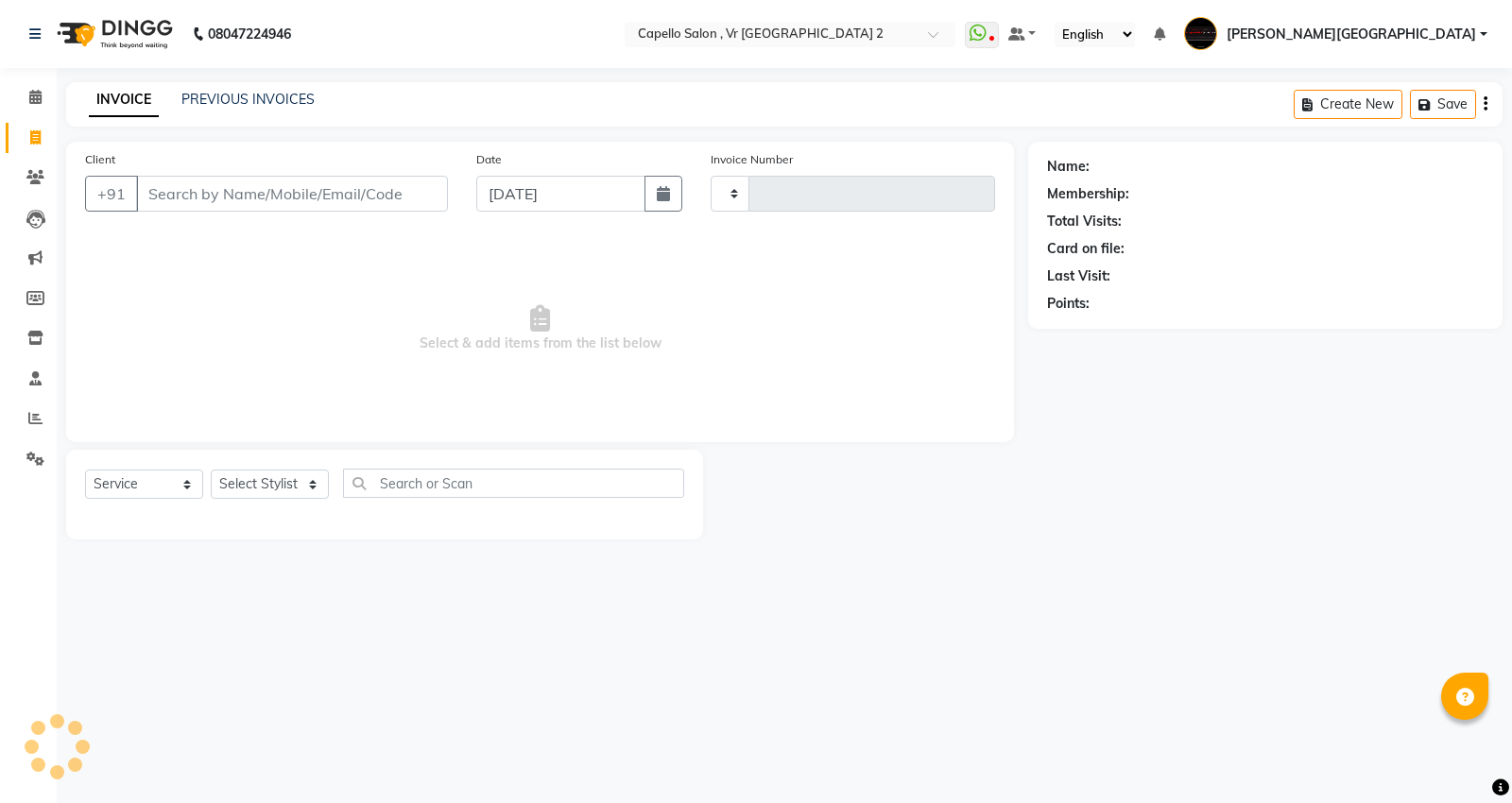
click at [184, 191] on input "Client" at bounding box center [292, 193] width 311 height 36
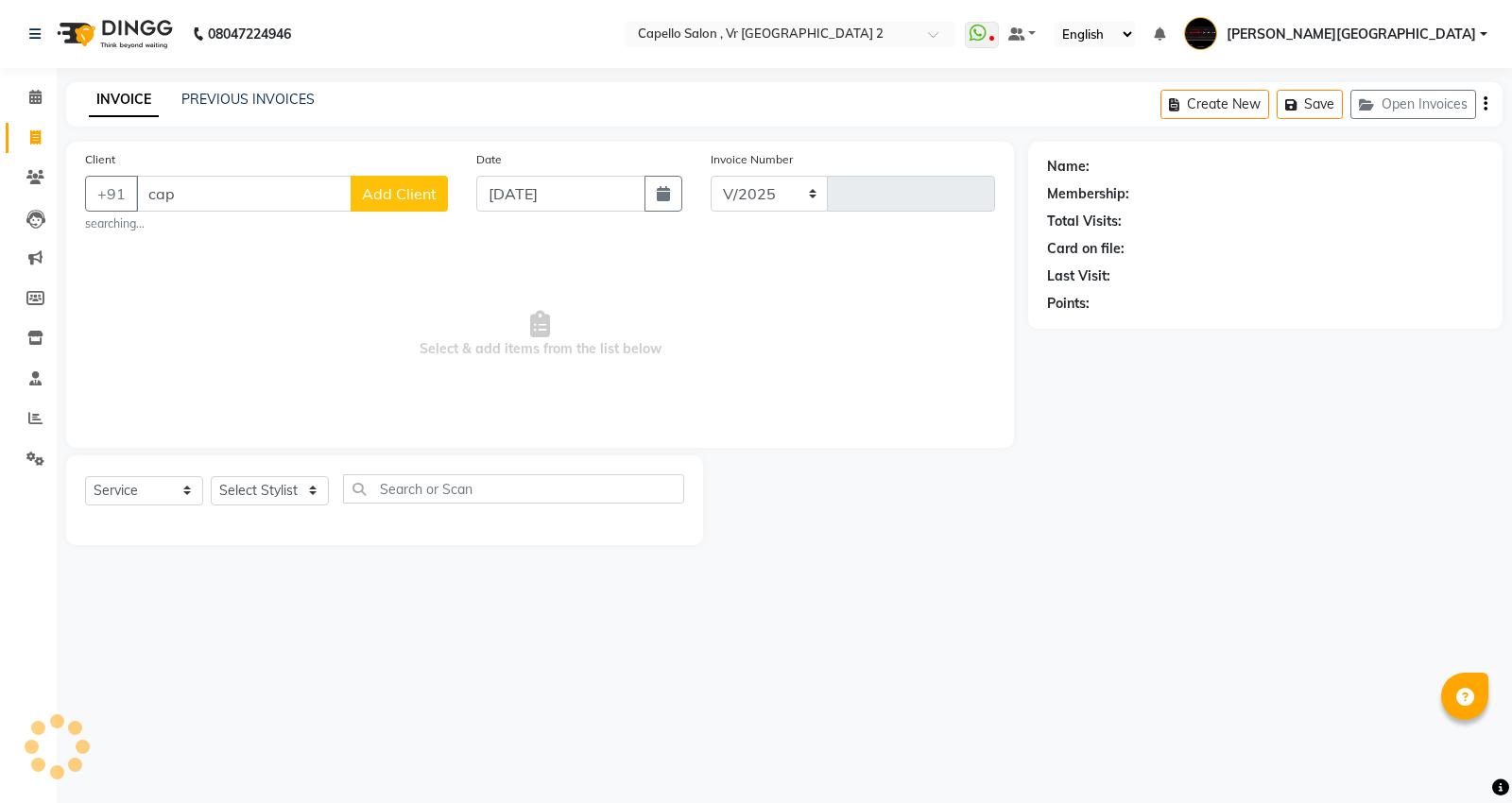
type input "cape"
select select "848"
type input "4746"
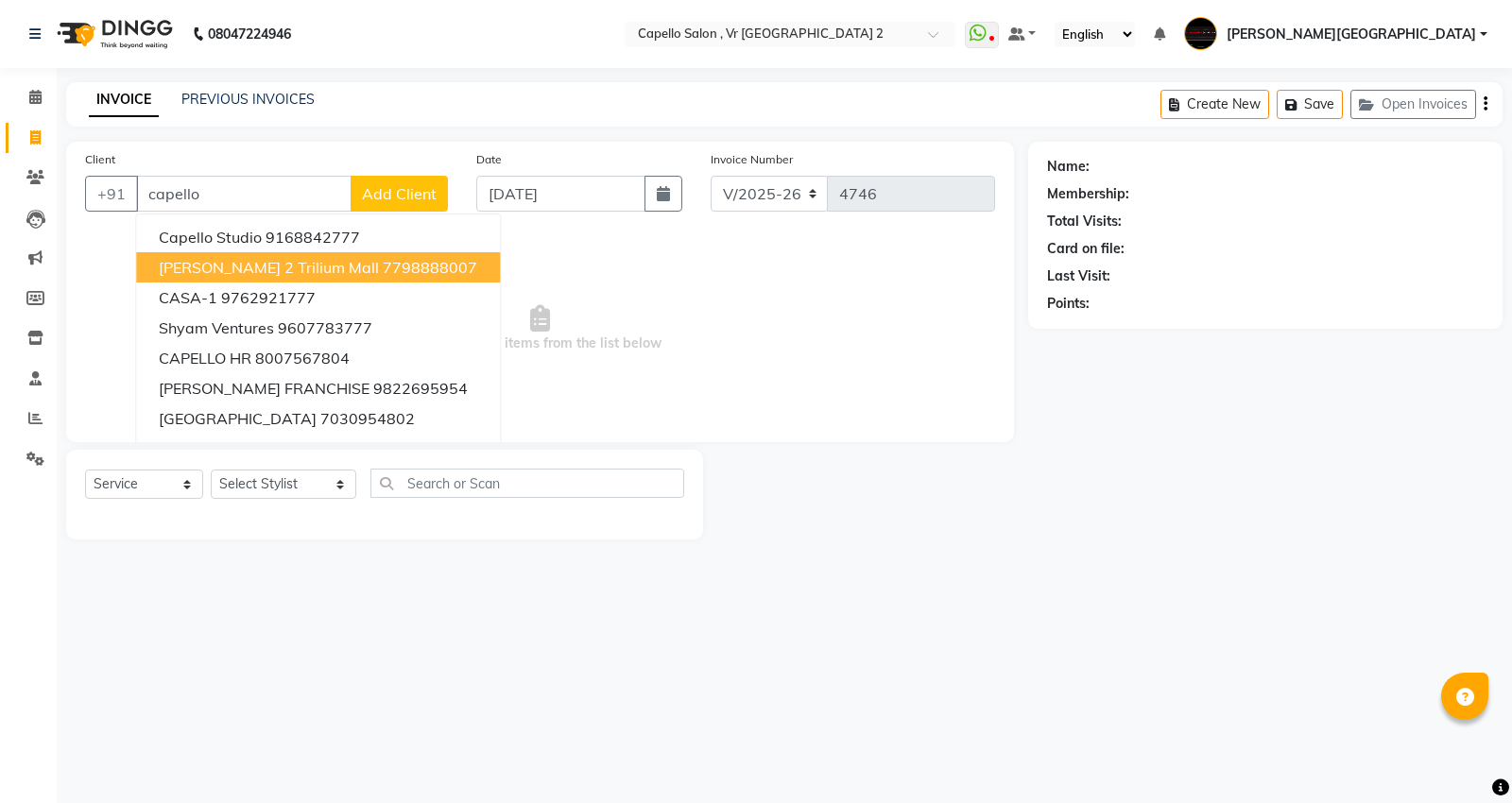
click at [195, 268] on span "[PERSON_NAME] 2 Trilium Mall" at bounding box center [269, 268] width 221 height 19
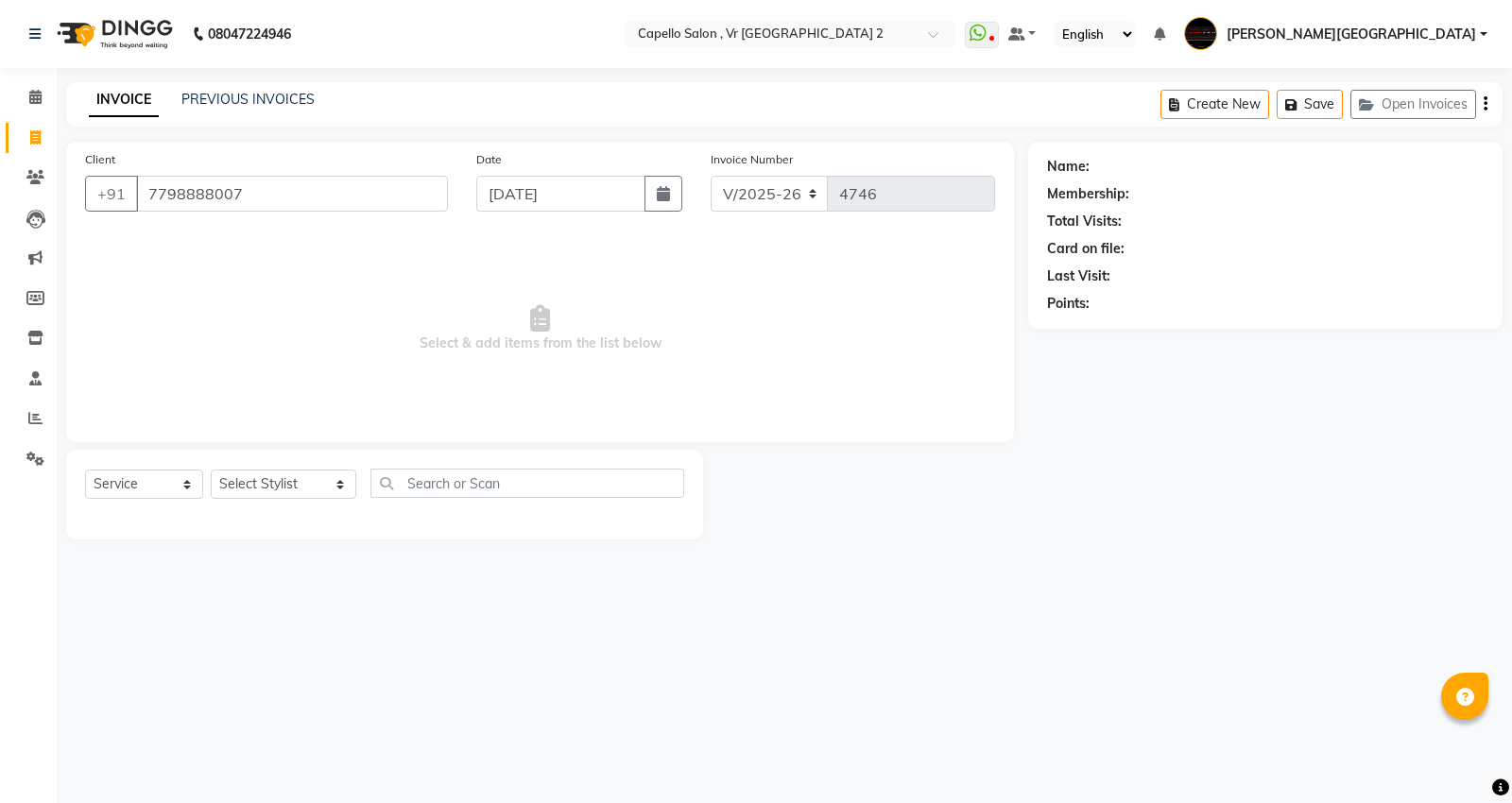
type input "7798888007"
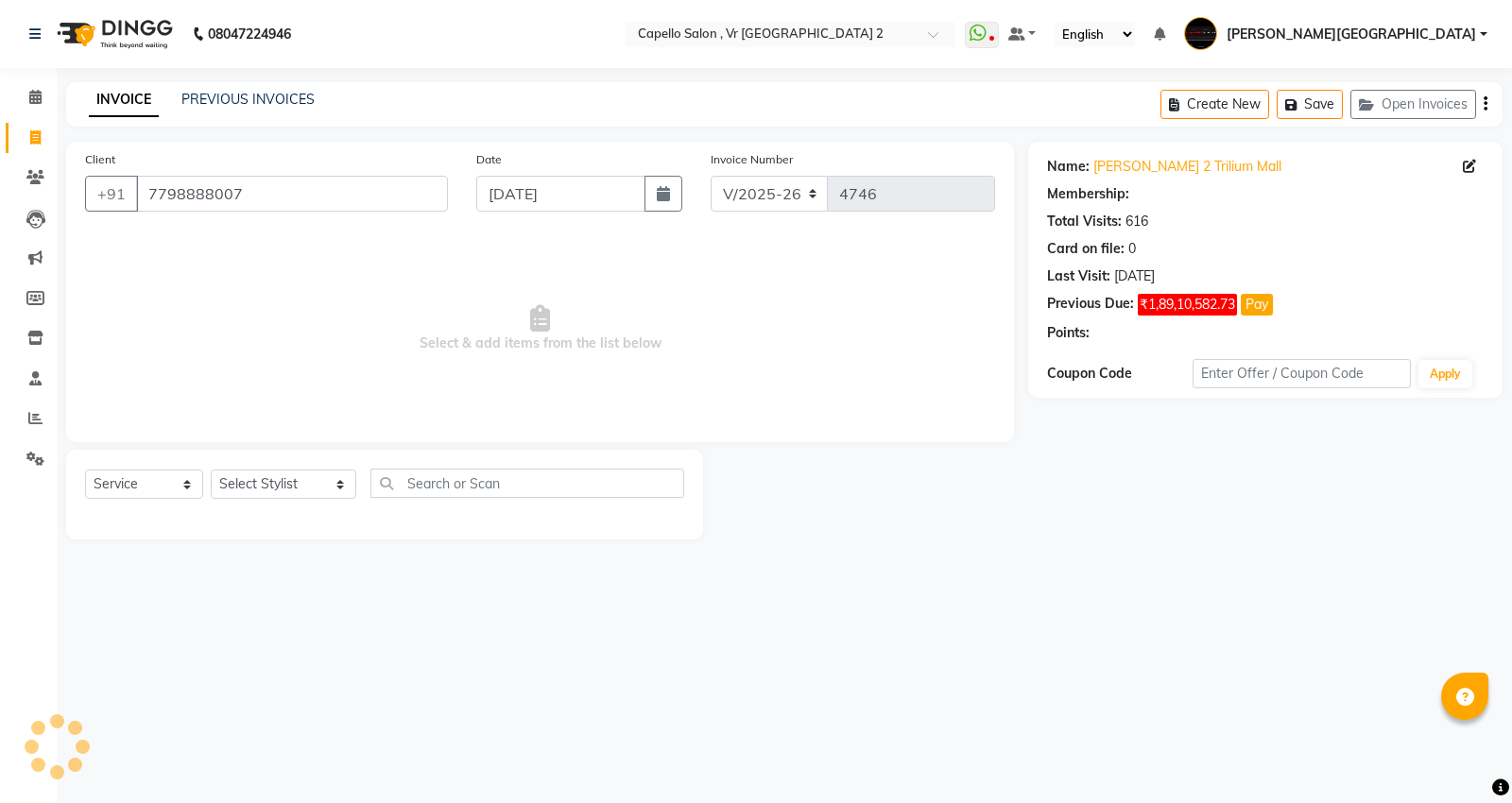
select select "1: Object"
click at [277, 482] on select "Select Stylist [PERSON_NAME] [PERSON_NAME] [PERSON_NAME] [PERSON_NAME] Mall [PE…" at bounding box center [283, 484] width 145 height 29
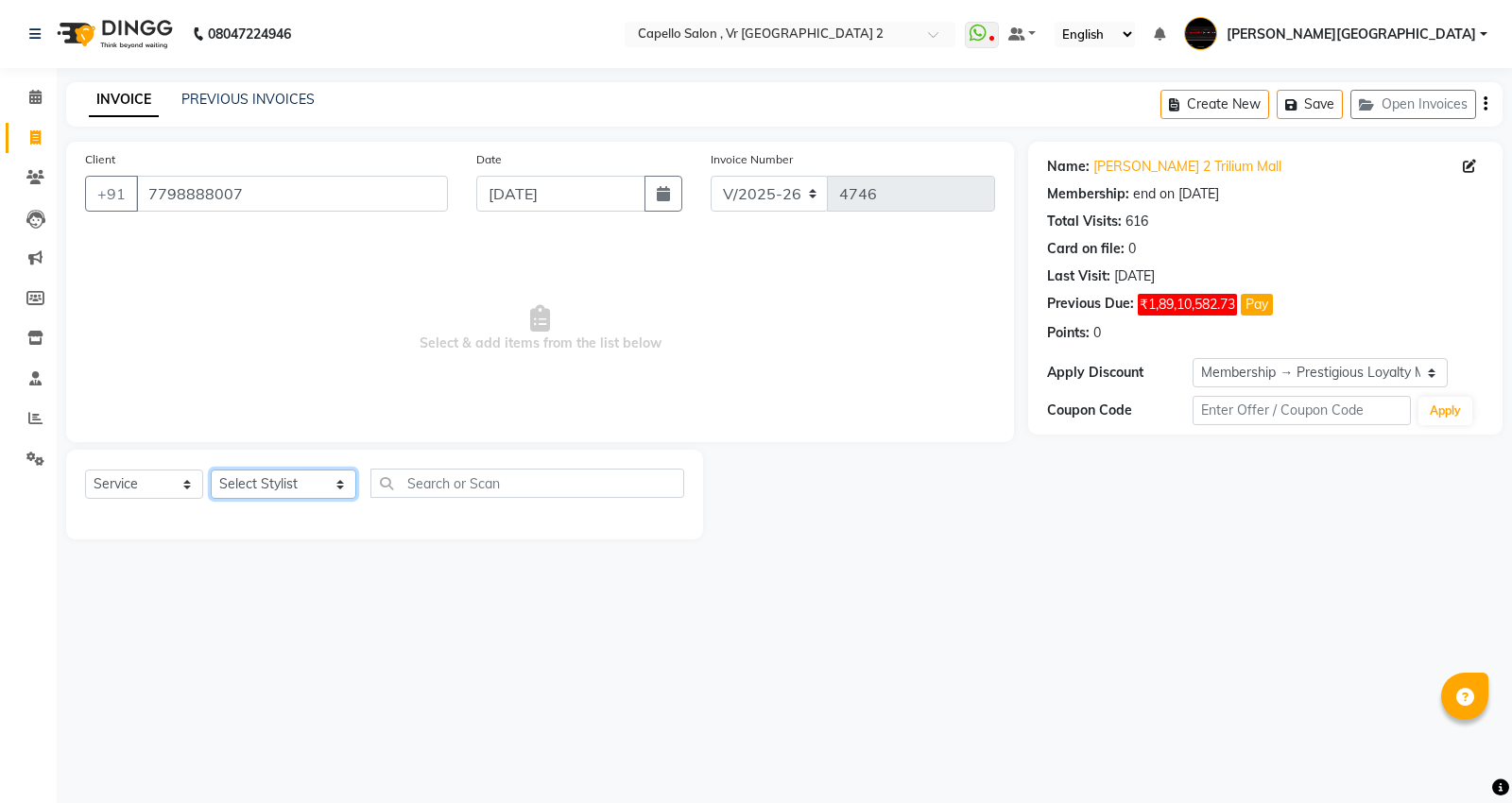
select select "15681"
click at [211, 470] on select "Select Stylist [PERSON_NAME] [PERSON_NAME] [PERSON_NAME] [PERSON_NAME] Mall [PE…" at bounding box center [283, 484] width 145 height 29
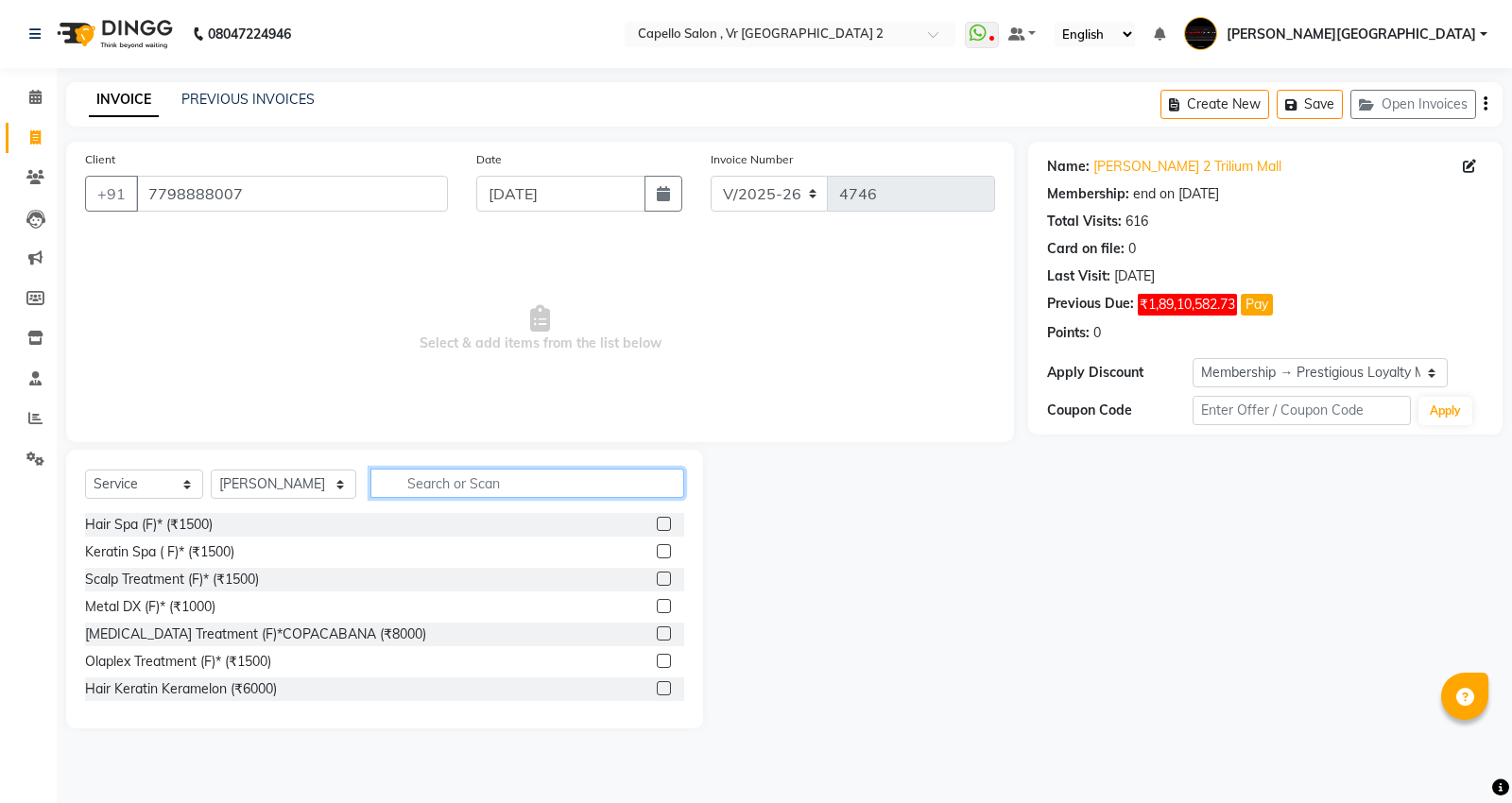
click at [449, 475] on input "text" at bounding box center [527, 483] width 313 height 29
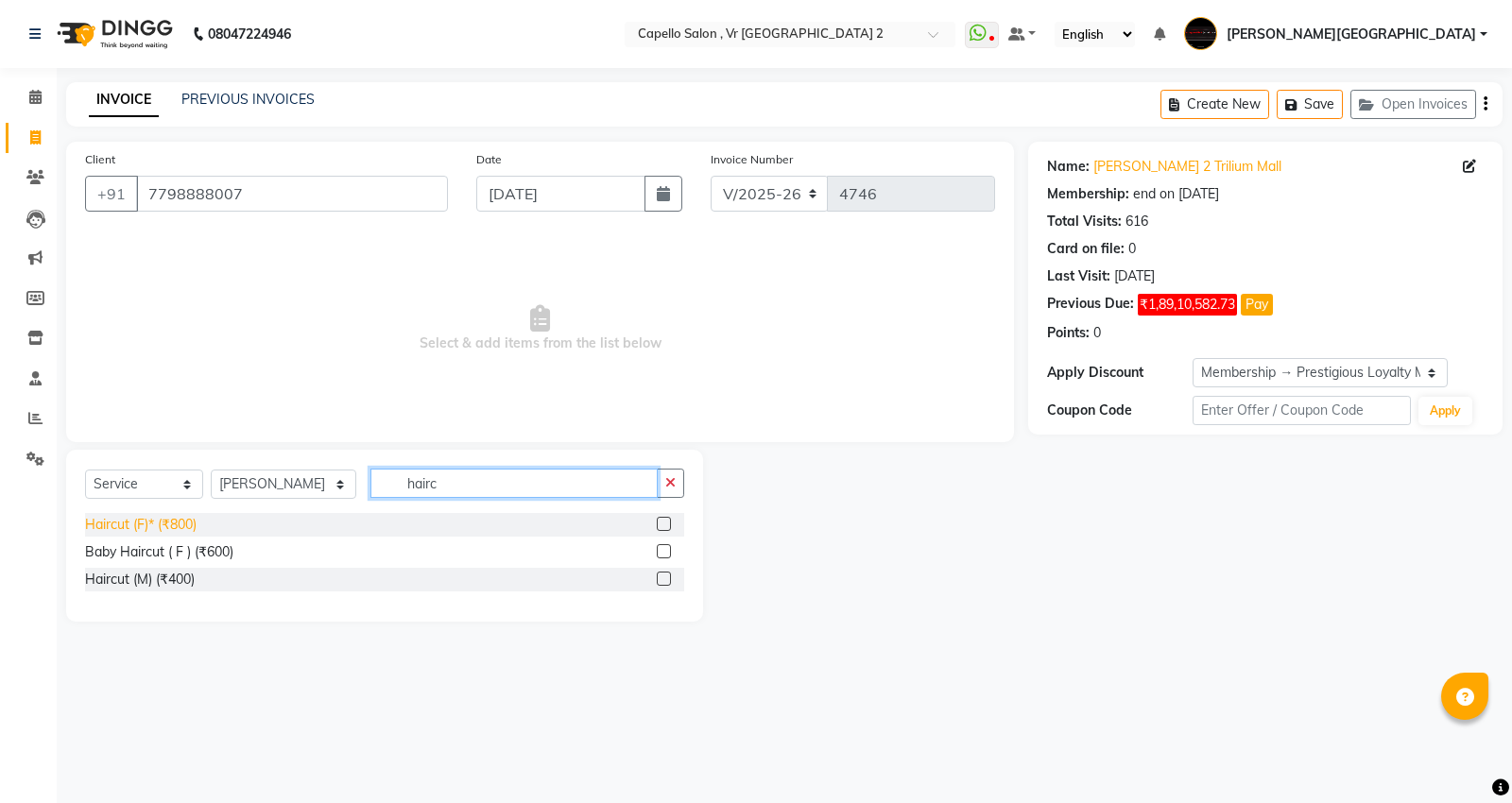
type input "hairc"
click at [175, 525] on div "Haircut (F)* (₹800)" at bounding box center [140, 524] width 111 height 20
checkbox input "false"
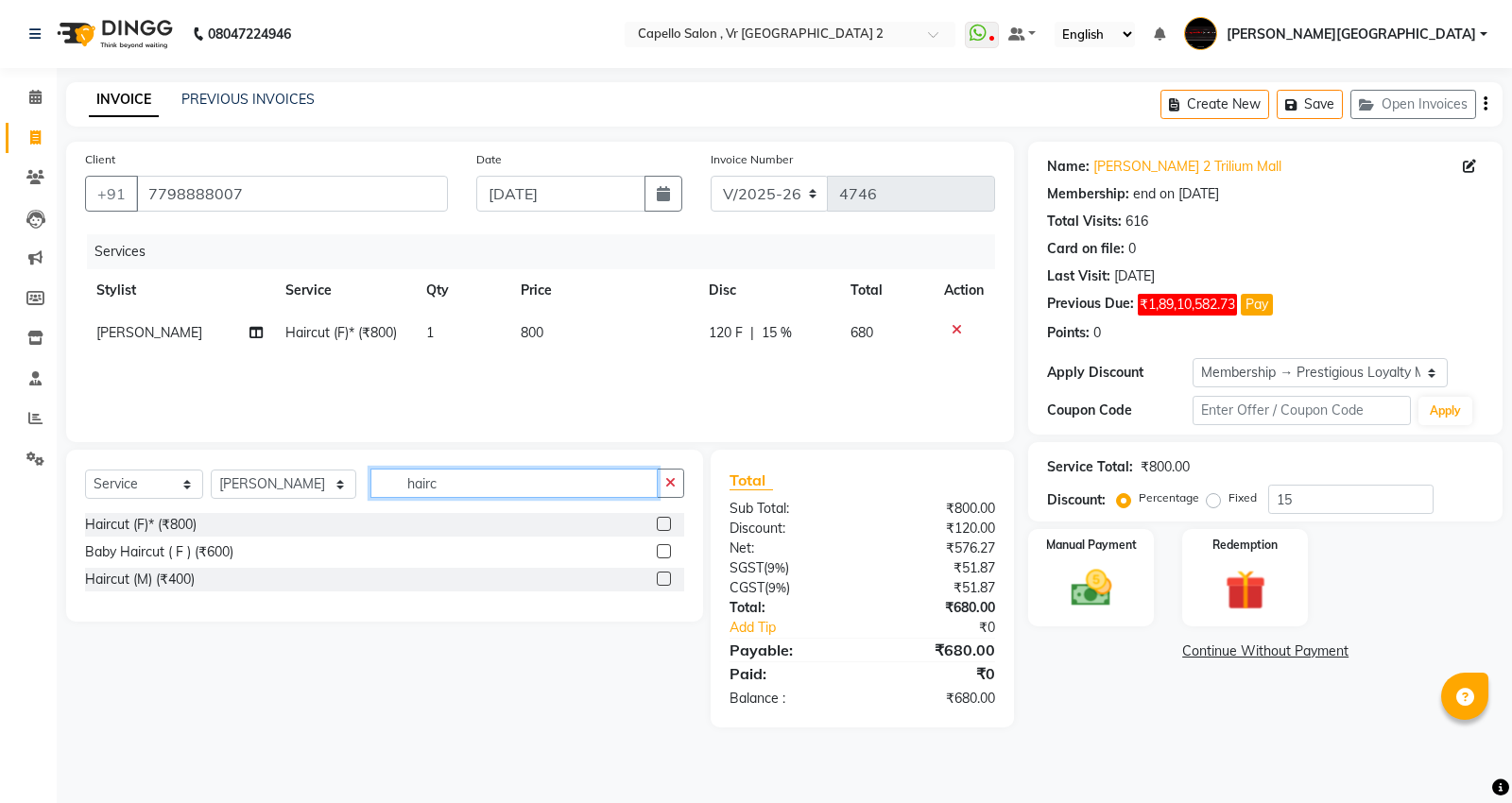
drag, startPoint x: 448, startPoint y: 489, endPoint x: 0, endPoint y: 627, distance: 468.8
click at [0, 574] on app-home "08047224946 Select Location × Capello Salon , [GEOGRAPHIC_DATA] 2 WhatsApp Stat…" at bounding box center [756, 377] width 1512 height 756
type input "eye"
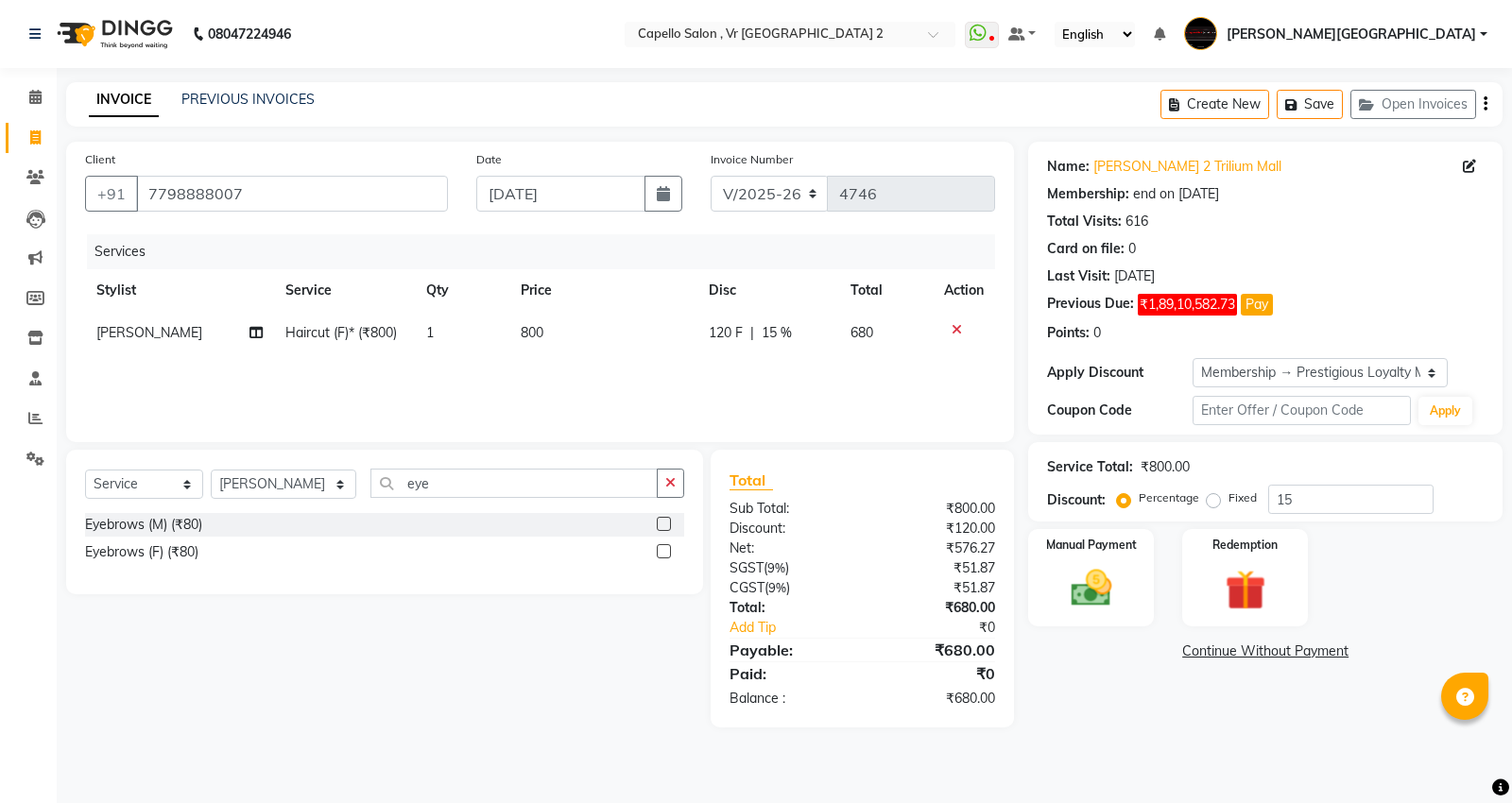
click at [209, 516] on div "Eyebrows (M) (₹80)" at bounding box center [384, 524] width 599 height 23
click at [192, 550] on div "Eyebrows (F) (₹80)" at bounding box center [141, 552] width 113 height 20
checkbox input "false"
click at [555, 376] on td "80" at bounding box center [603, 375] width 188 height 43
select select "15681"
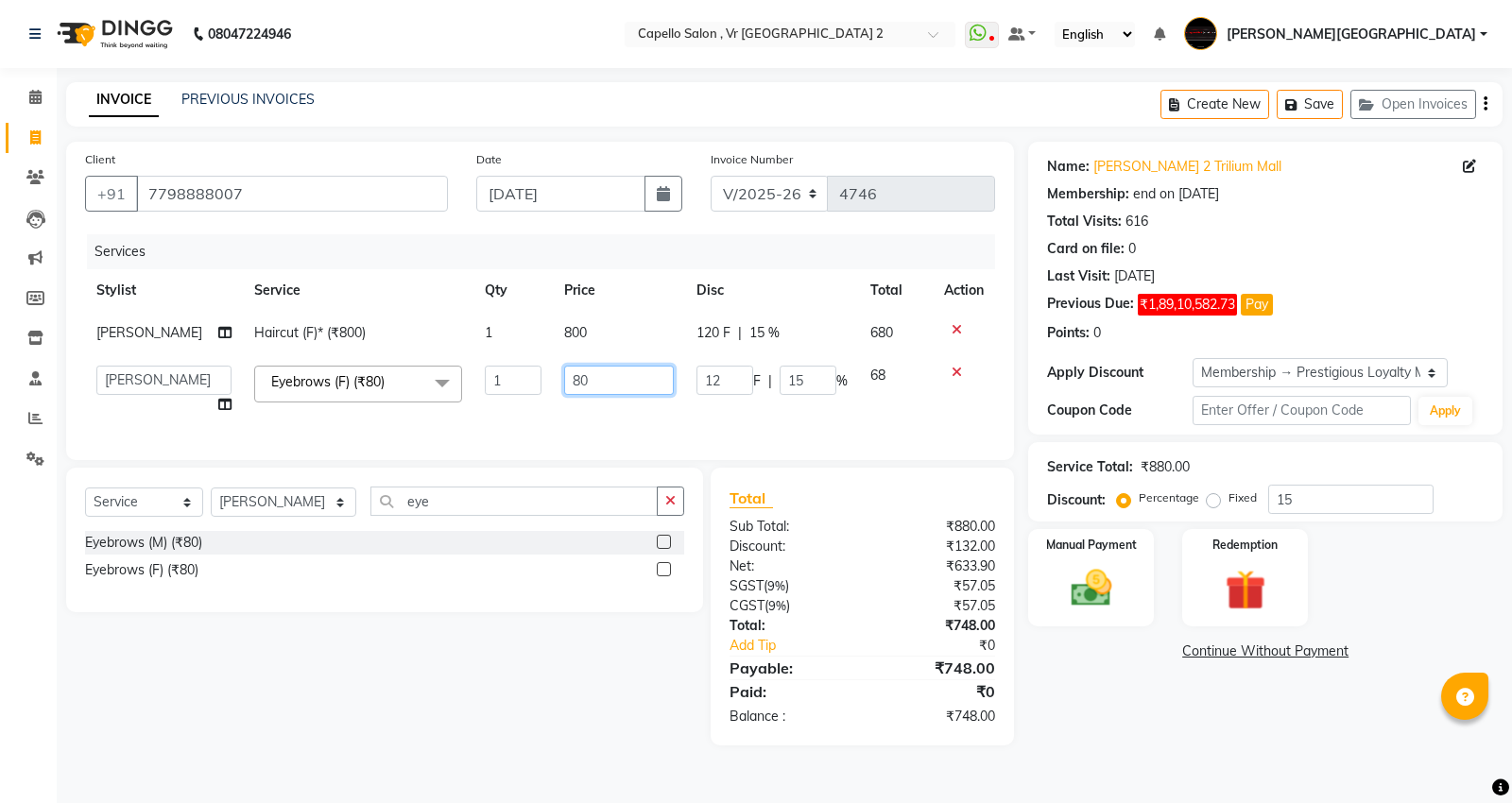
drag, startPoint x: 580, startPoint y: 379, endPoint x: 0, endPoint y: 524, distance: 597.9
click at [0, 486] on app-home "08047224946 Select Location × Capello Salon , [GEOGRAPHIC_DATA] 2 WhatsApp Stat…" at bounding box center [756, 387] width 1512 height 774
type input "240"
click at [1415, 355] on div "Name: [PERSON_NAME] 2 Trilium Mall Membership: end on [DATE] Total Visits: 616 …" at bounding box center [1265, 288] width 474 height 293
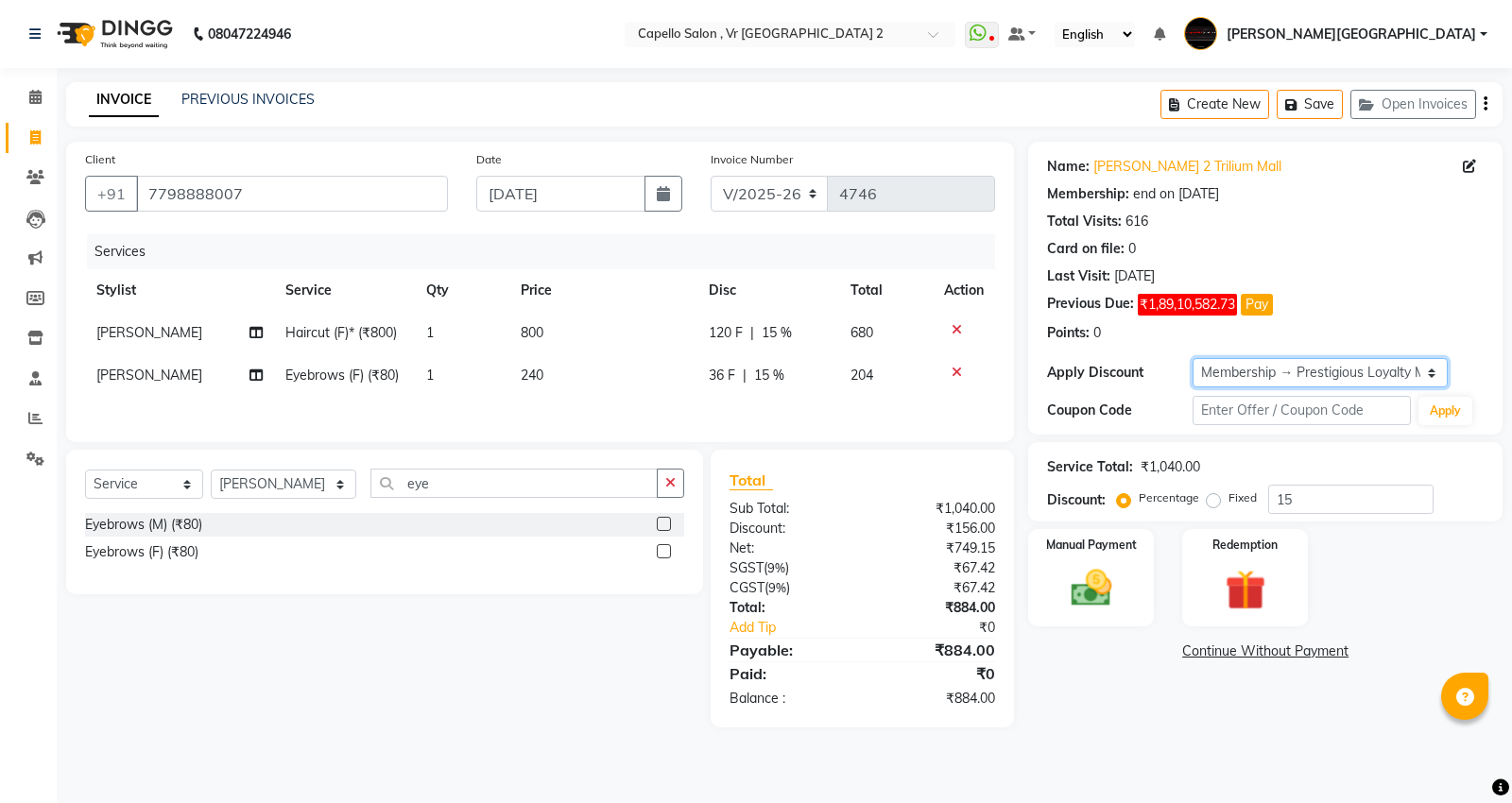
click at [1335, 376] on select "Select Membership → Prestigious Loyalty Membership" at bounding box center [1319, 372] width 254 height 29
select select "0:"
click at [1193, 358] on select "Select Membership → Prestigious Loyalty Membership" at bounding box center [1319, 372] width 254 height 29
type input "0"
click at [127, 321] on td "[PERSON_NAME]" at bounding box center [179, 333] width 189 height 43
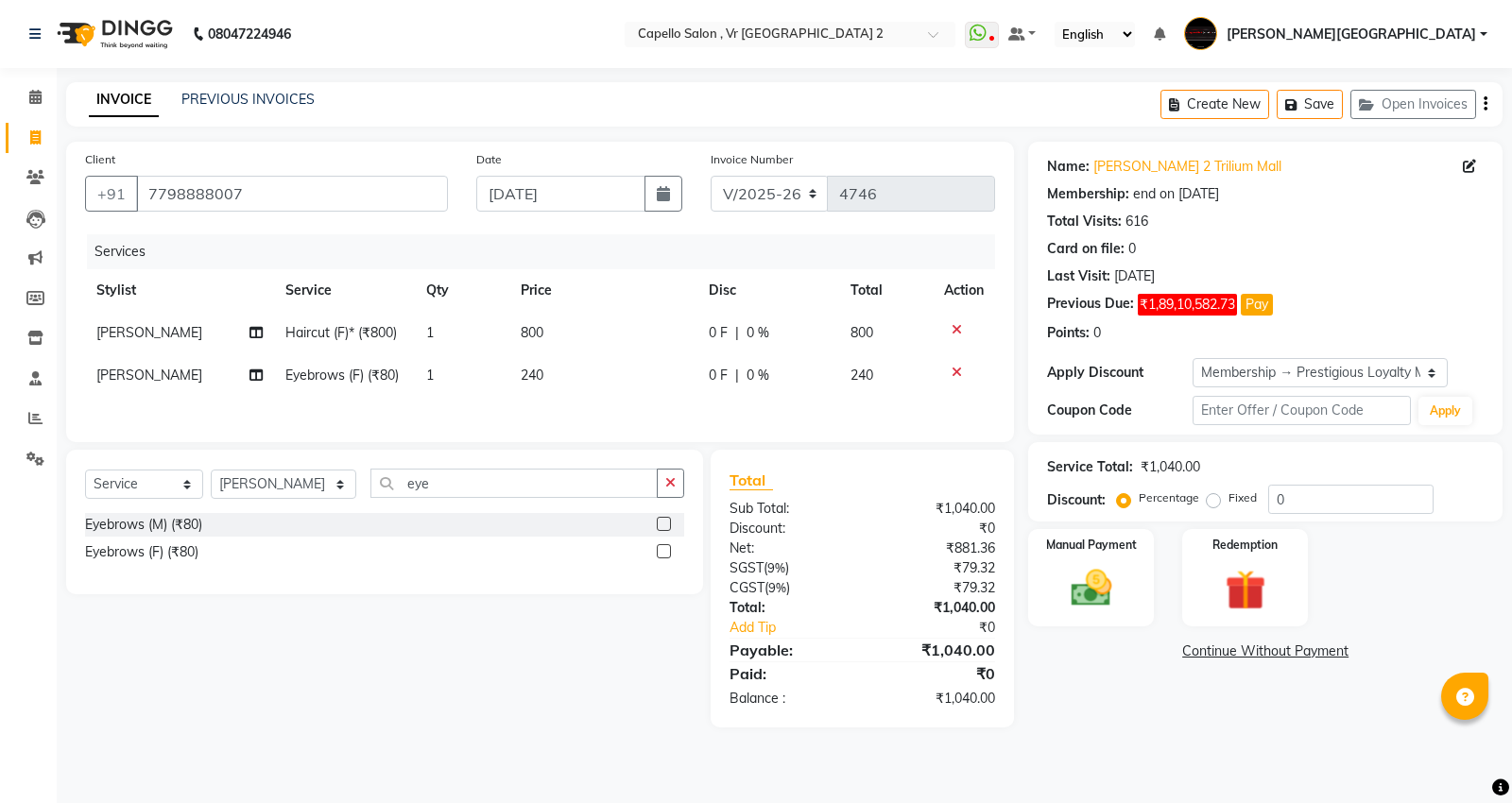
select select "15681"
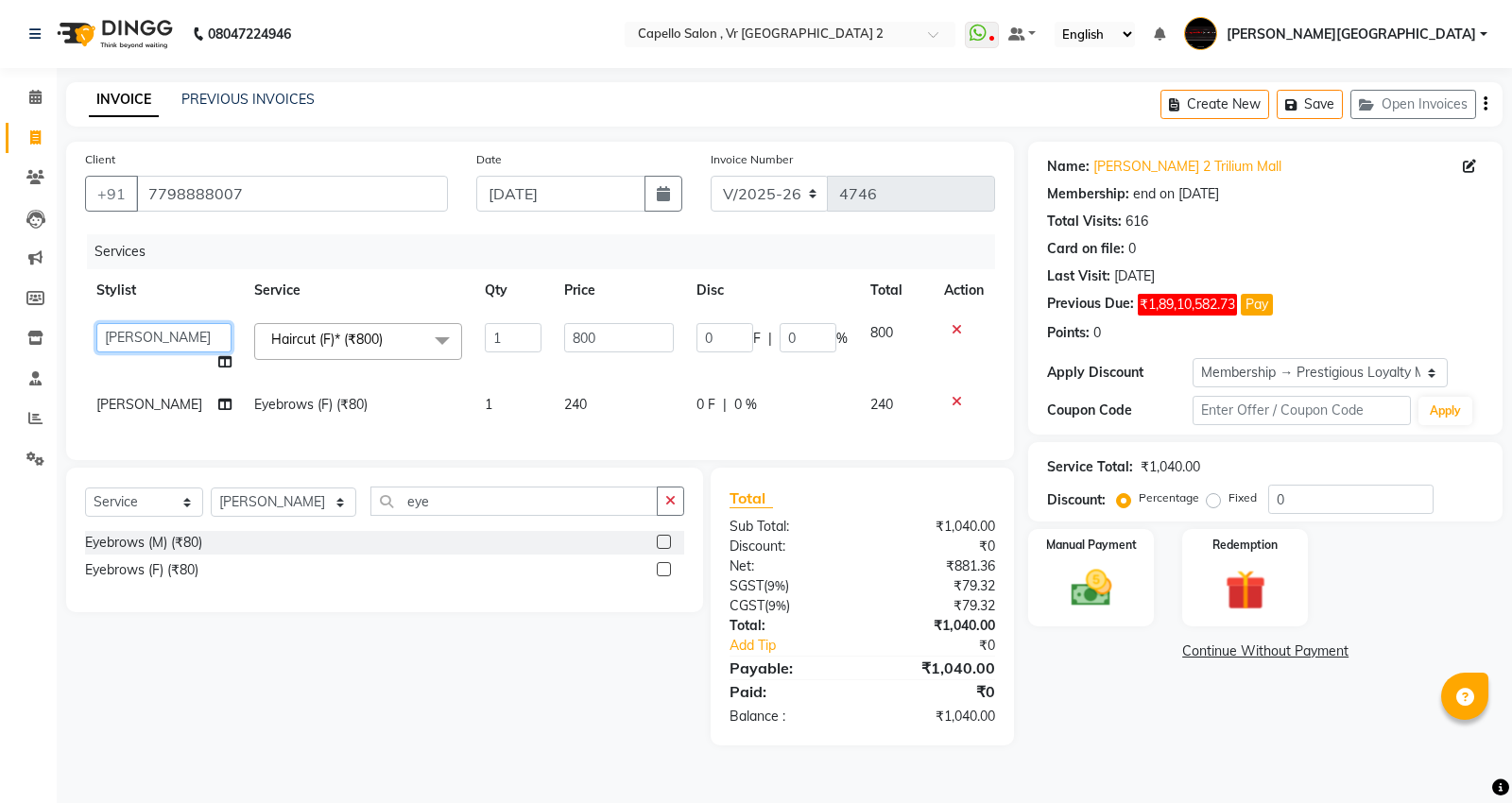
click at [134, 335] on select "AHSIK [PERSON_NAME] [PERSON_NAME] [PERSON_NAME] [PERSON_NAME] Mall Dillu [PERSO…" at bounding box center [164, 338] width 135 height 29
select select "14473"
click at [367, 645] on div "Select Service Product Membership Package Voucher Prepaid Gift Card Select Styl…" at bounding box center [377, 607] width 651 height 278
click at [1073, 589] on img at bounding box center [1091, 588] width 68 height 48
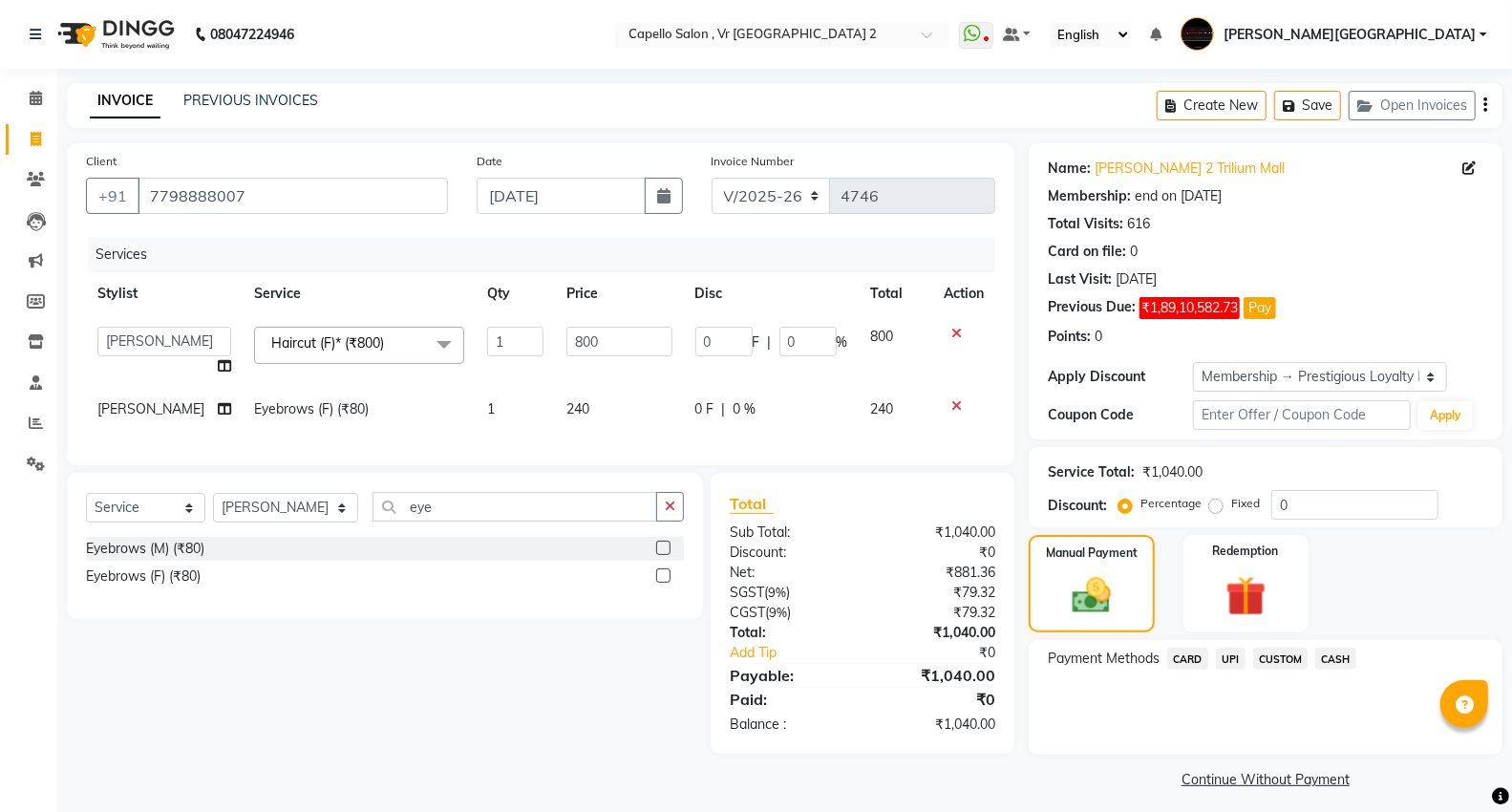
click at [1349, 664] on span "CASH" at bounding box center [1336, 658] width 41 height 22
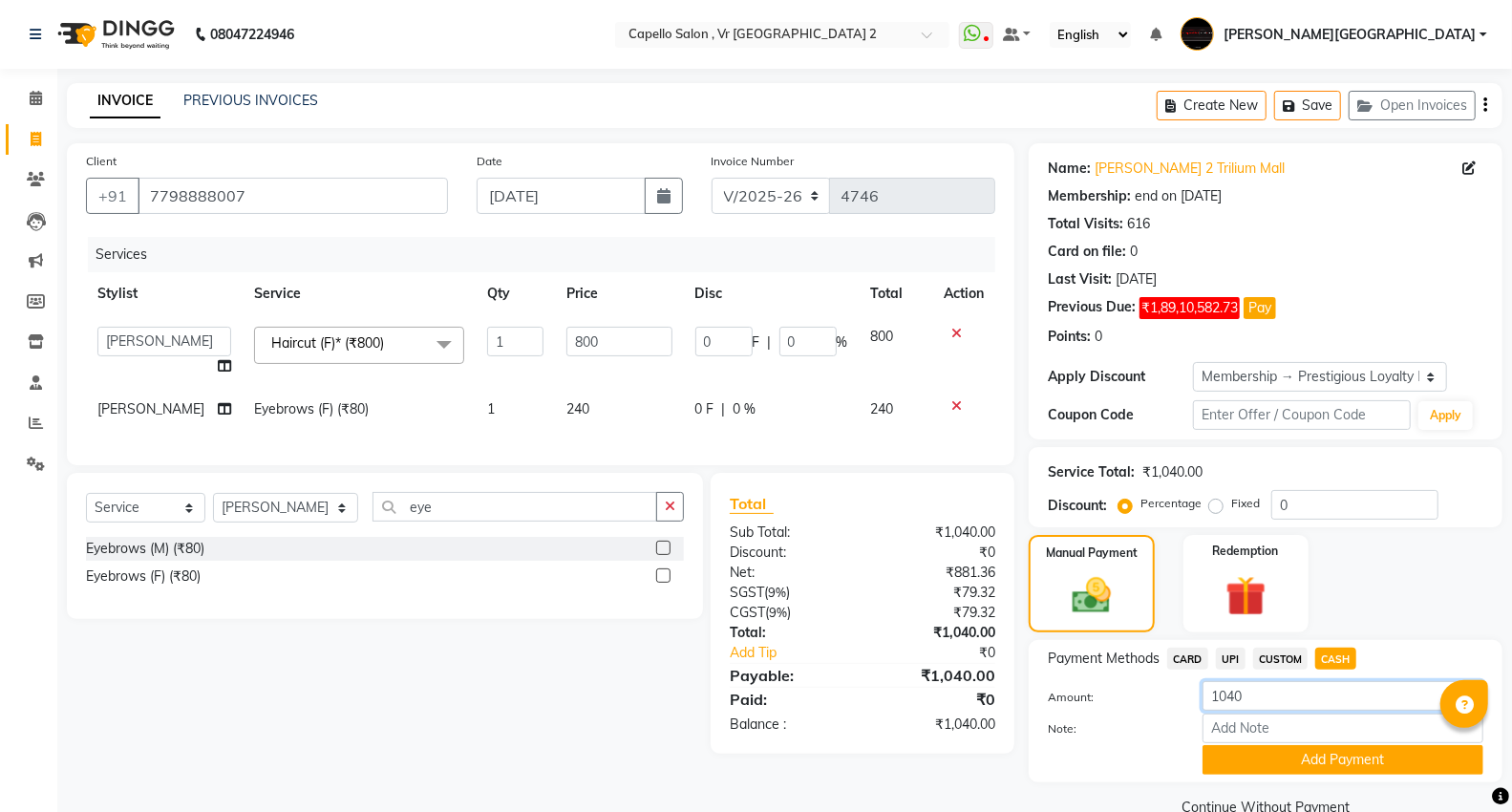
drag, startPoint x: 1223, startPoint y: 713, endPoint x: 991, endPoint y: 817, distance: 254.2
click at [991, 811] on html "08047224946 Select Location × Capello Salon , [GEOGRAPHIC_DATA] 2 WhatsApp Stat…" at bounding box center [756, 406] width 1512 height 812
type input "1000"
click at [1294, 760] on button "Add Payment" at bounding box center [1343, 760] width 281 height 29
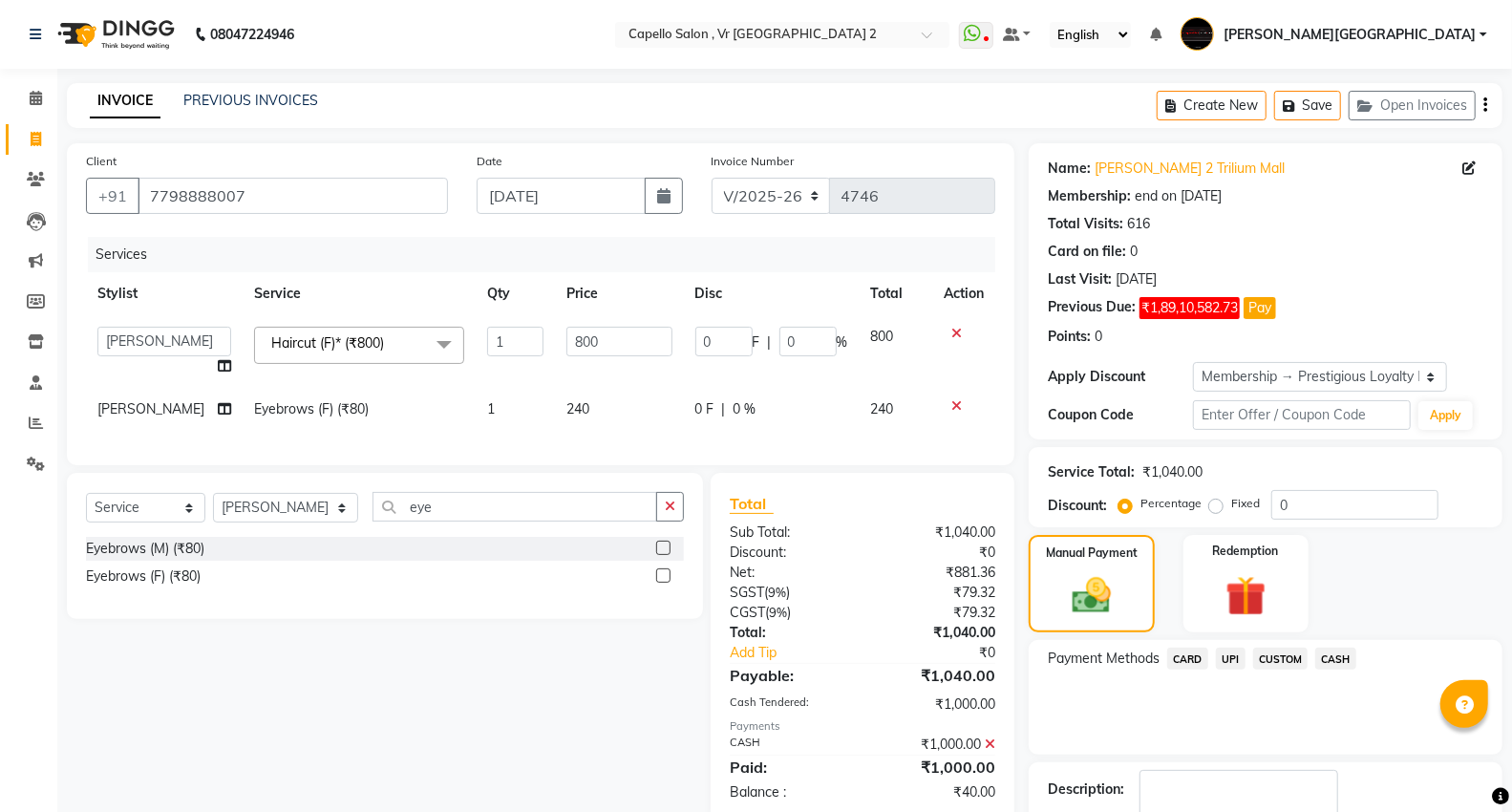
click at [1228, 654] on span "UPI" at bounding box center [1230, 658] width 29 height 22
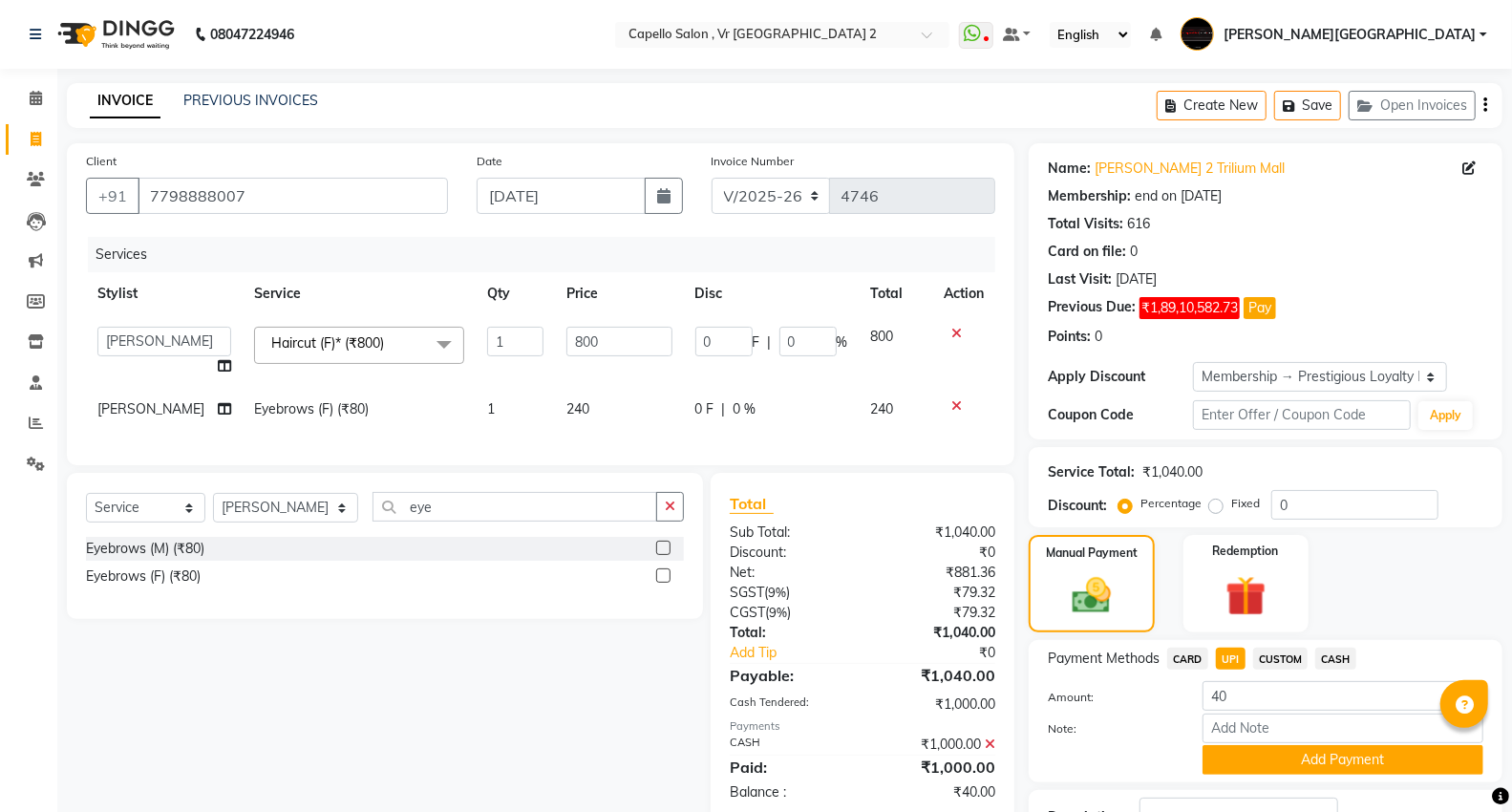
scroll to position [147, 0]
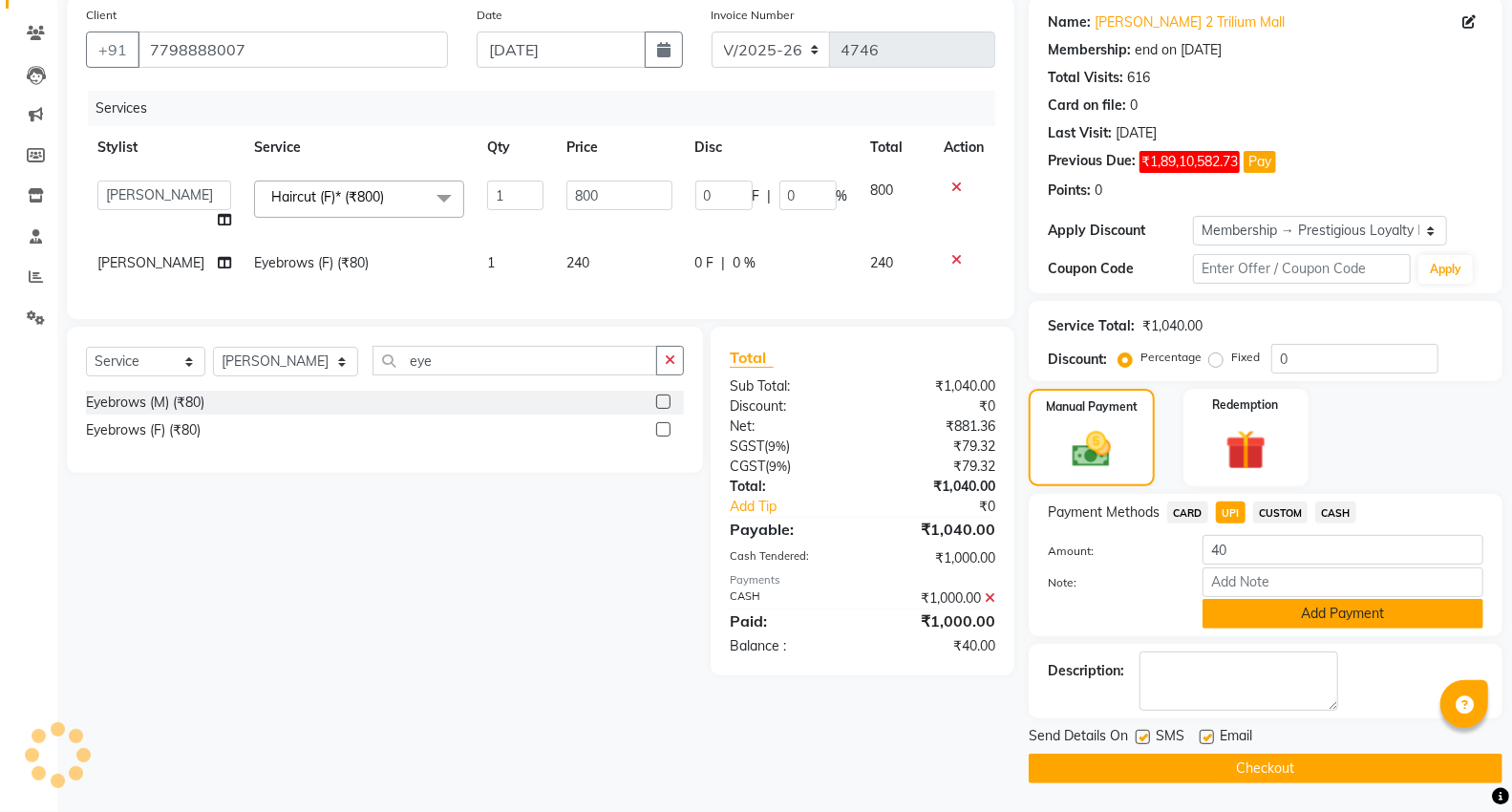
click at [1255, 609] on button "Add Payment" at bounding box center [1343, 613] width 281 height 29
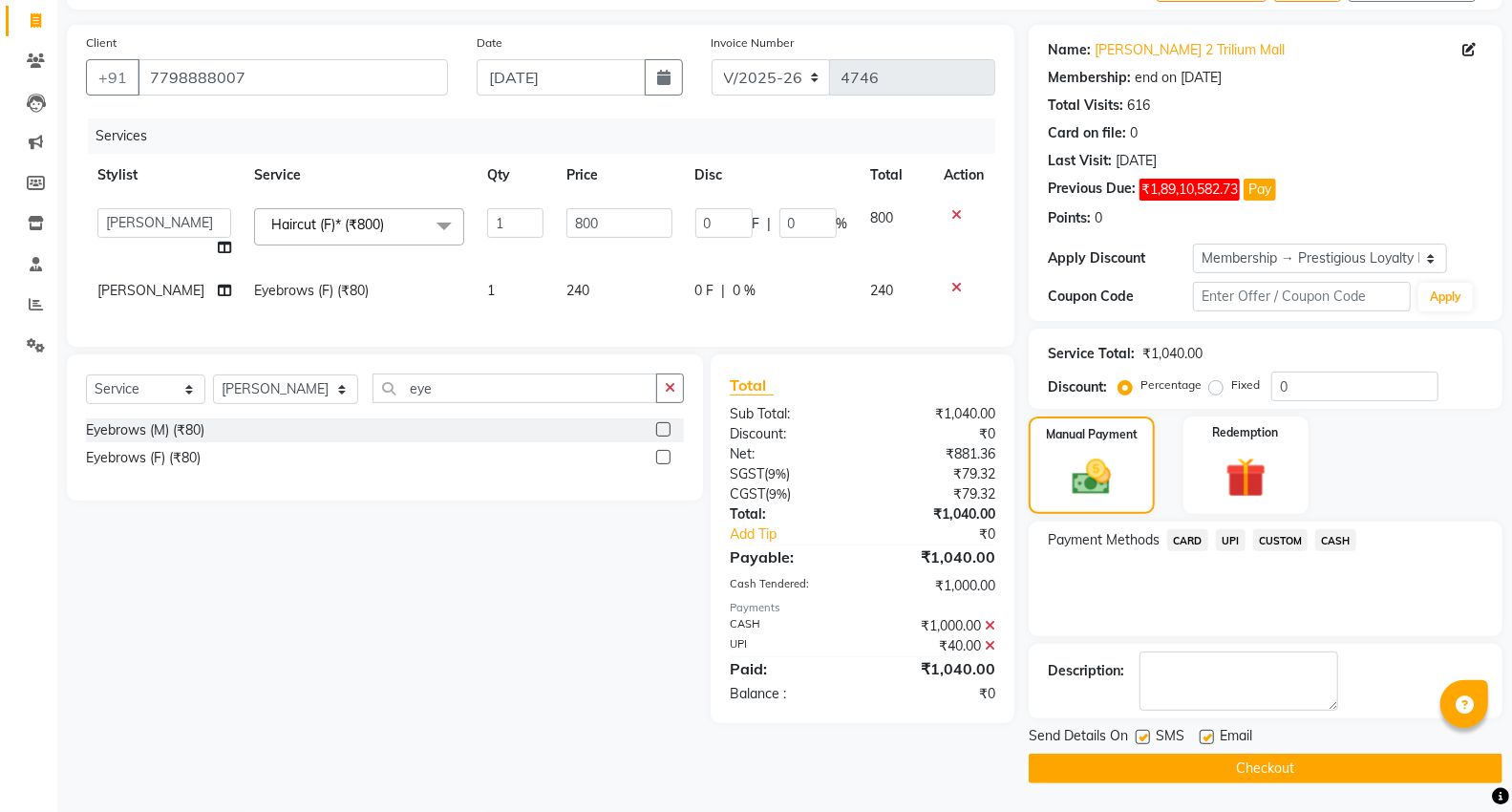
scroll to position [118, 0]
click at [1191, 766] on button "Checkout" at bounding box center [1266, 769] width 473 height 29
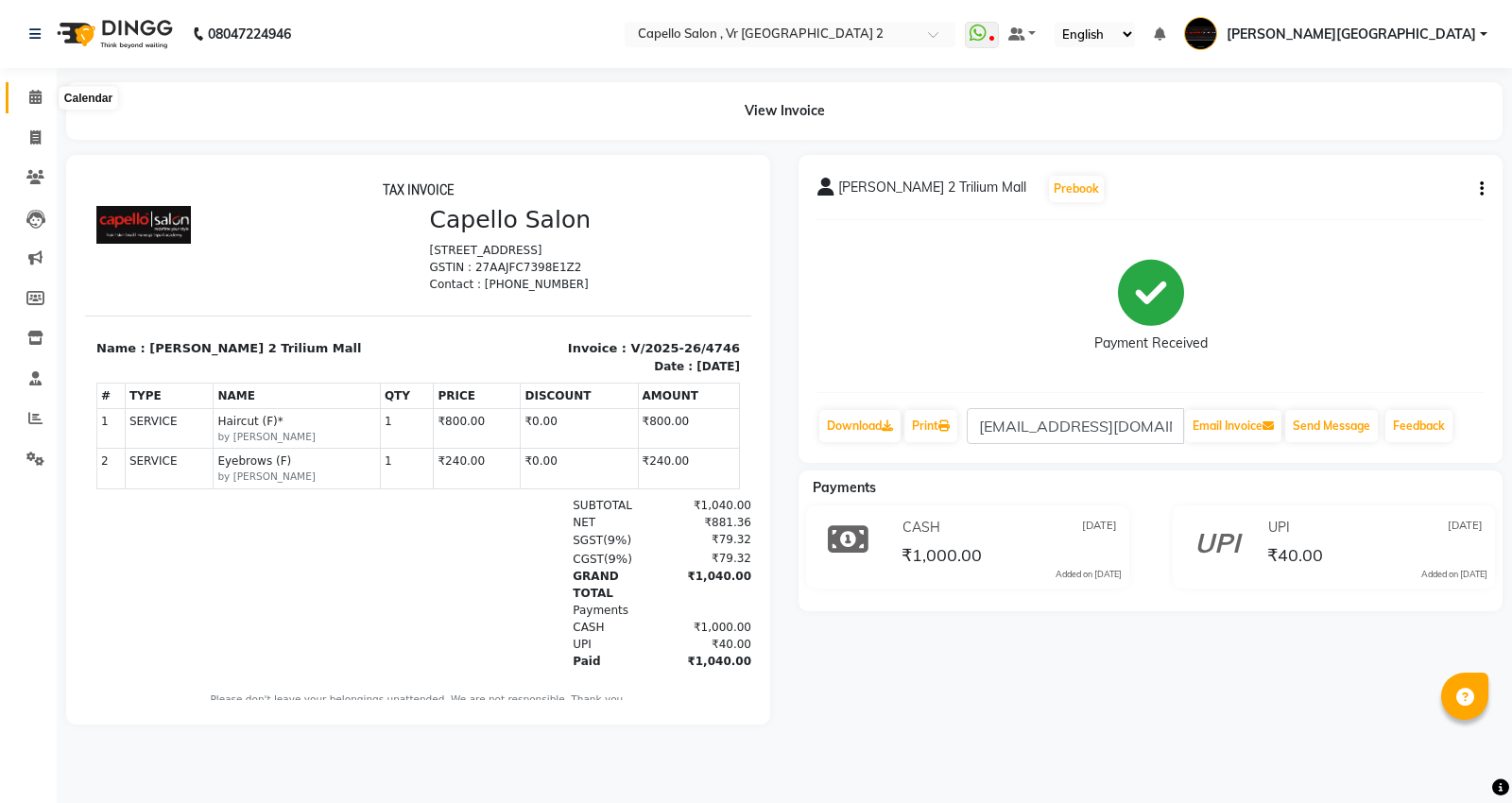
click at [31, 91] on icon at bounding box center [35, 97] width 13 height 15
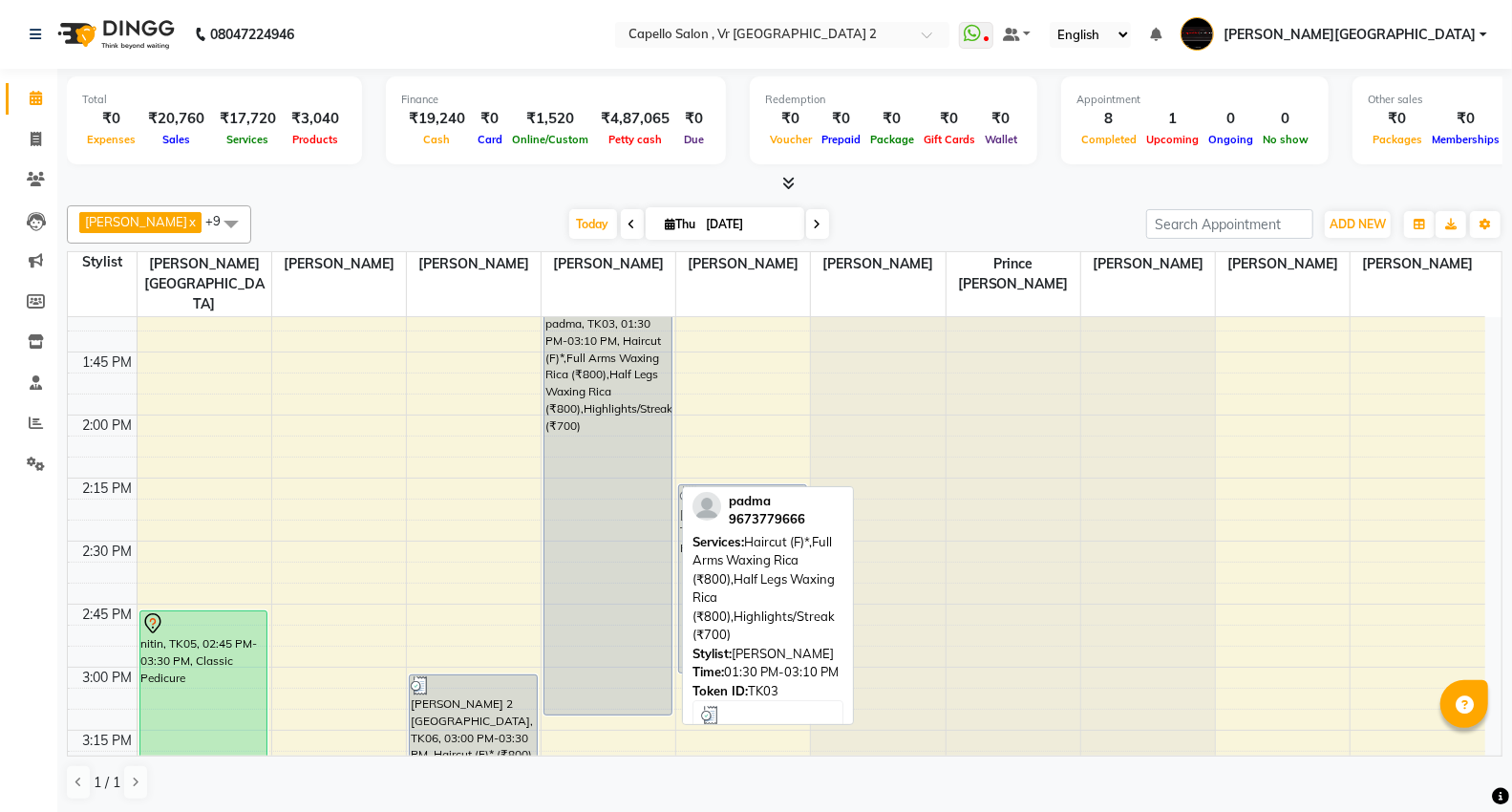
scroll to position [1274, 0]
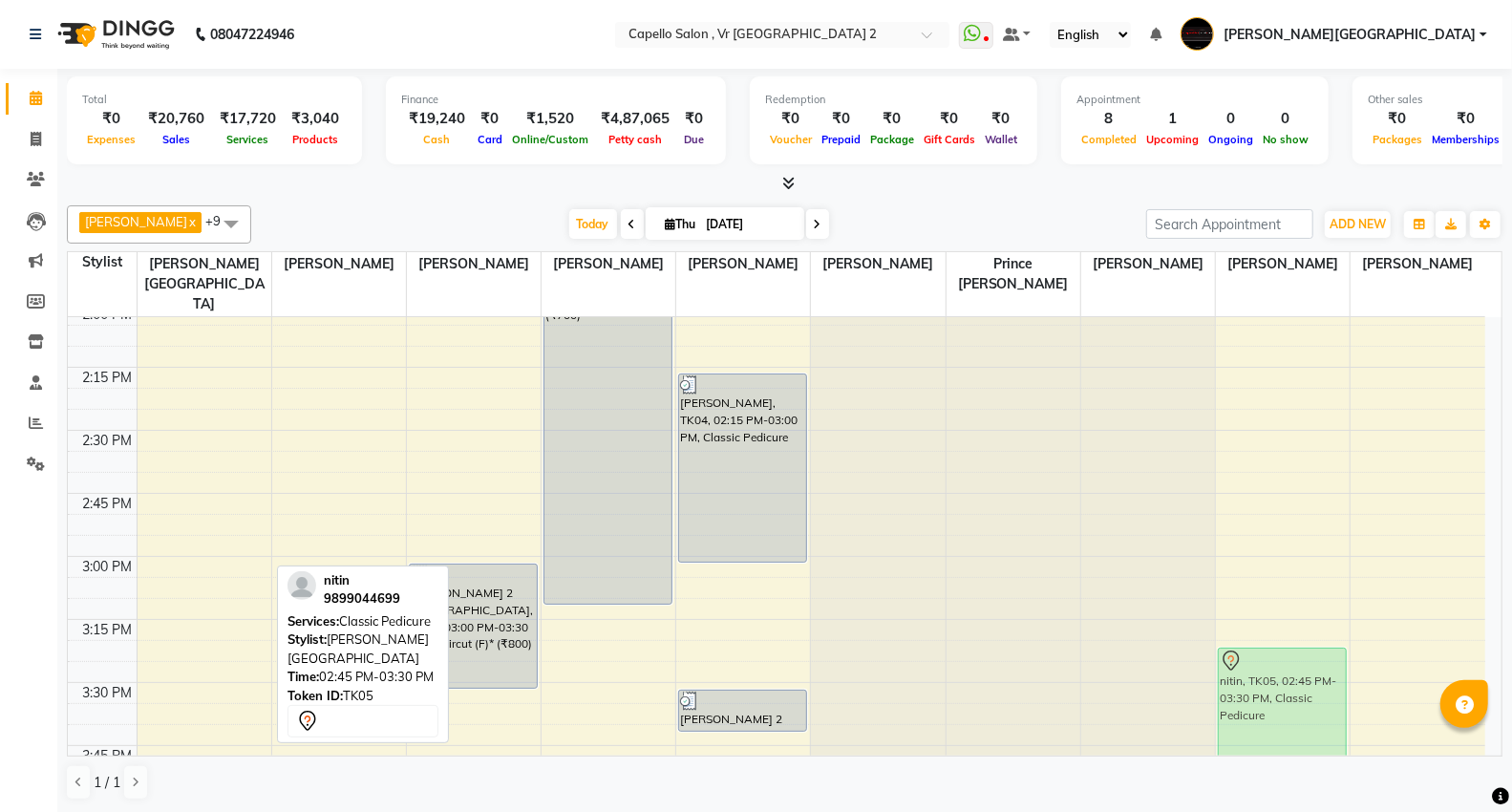
drag, startPoint x: 177, startPoint y: 538, endPoint x: 1310, endPoint y: 682, distance: 1142.1
click at [1291, 684] on tr "nitin, TK05, 02:45 PM-03:30 PM, Classic Pedicure [PERSON_NAME], TK01, 01:00 PM-…" at bounding box center [777, 682] width 1418 height 3278
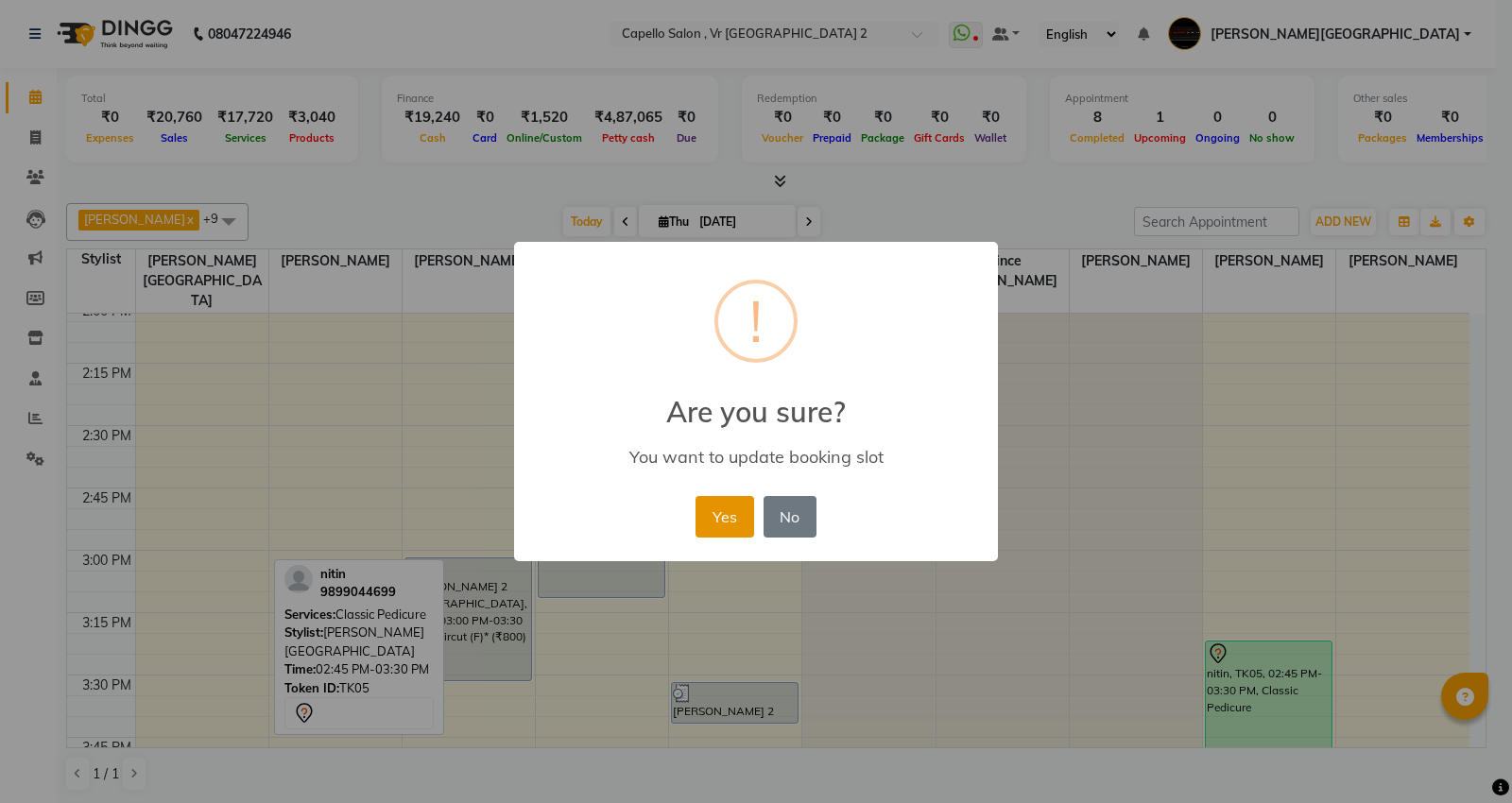
click at [730, 504] on button "Yes" at bounding box center [725, 517] width 58 height 42
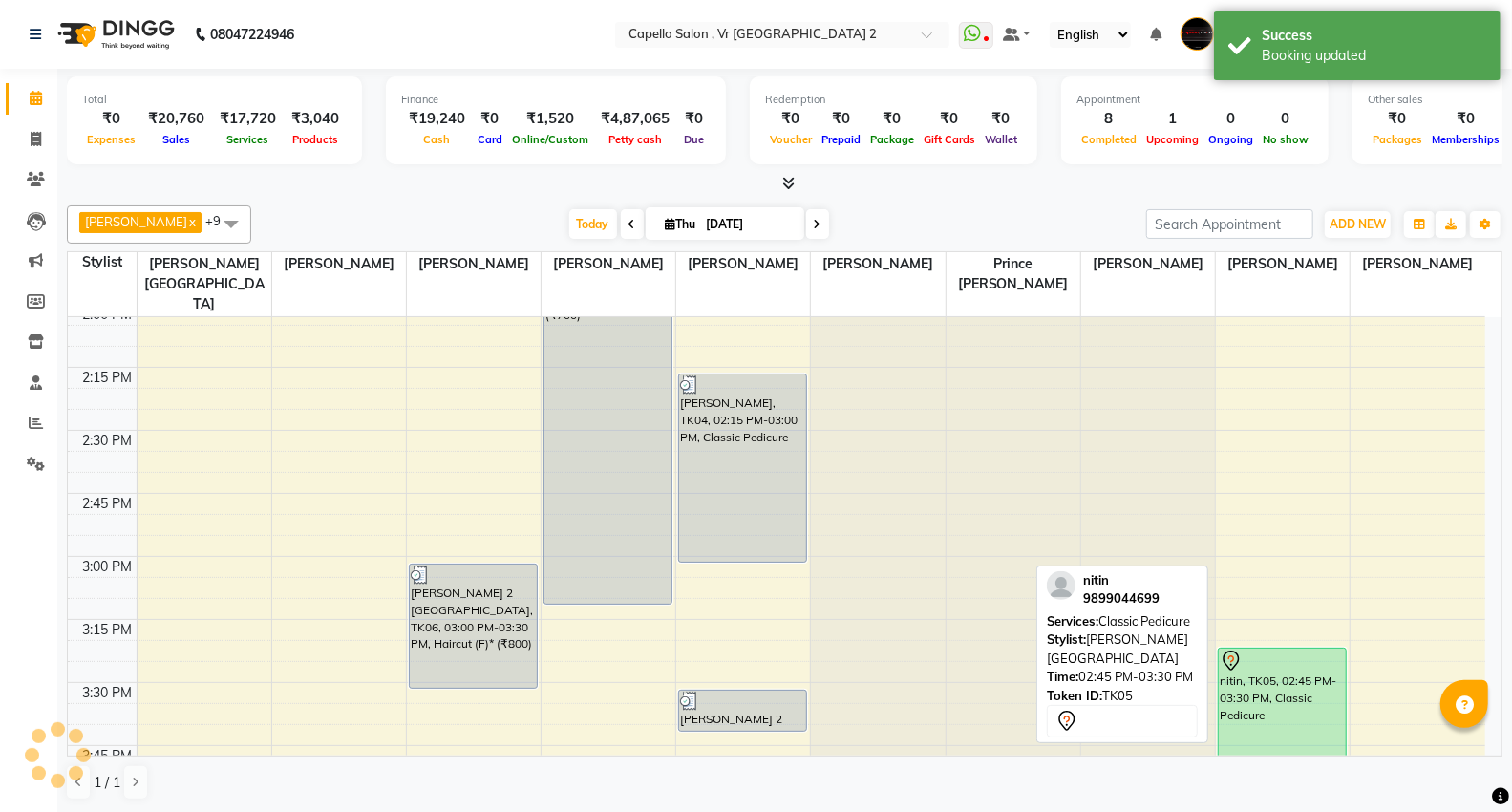
click at [1277, 670] on div "nitin, TK05, 02:45 PM-03:30 PM, Classic Pedicure" at bounding box center [1282, 742] width 127 height 187
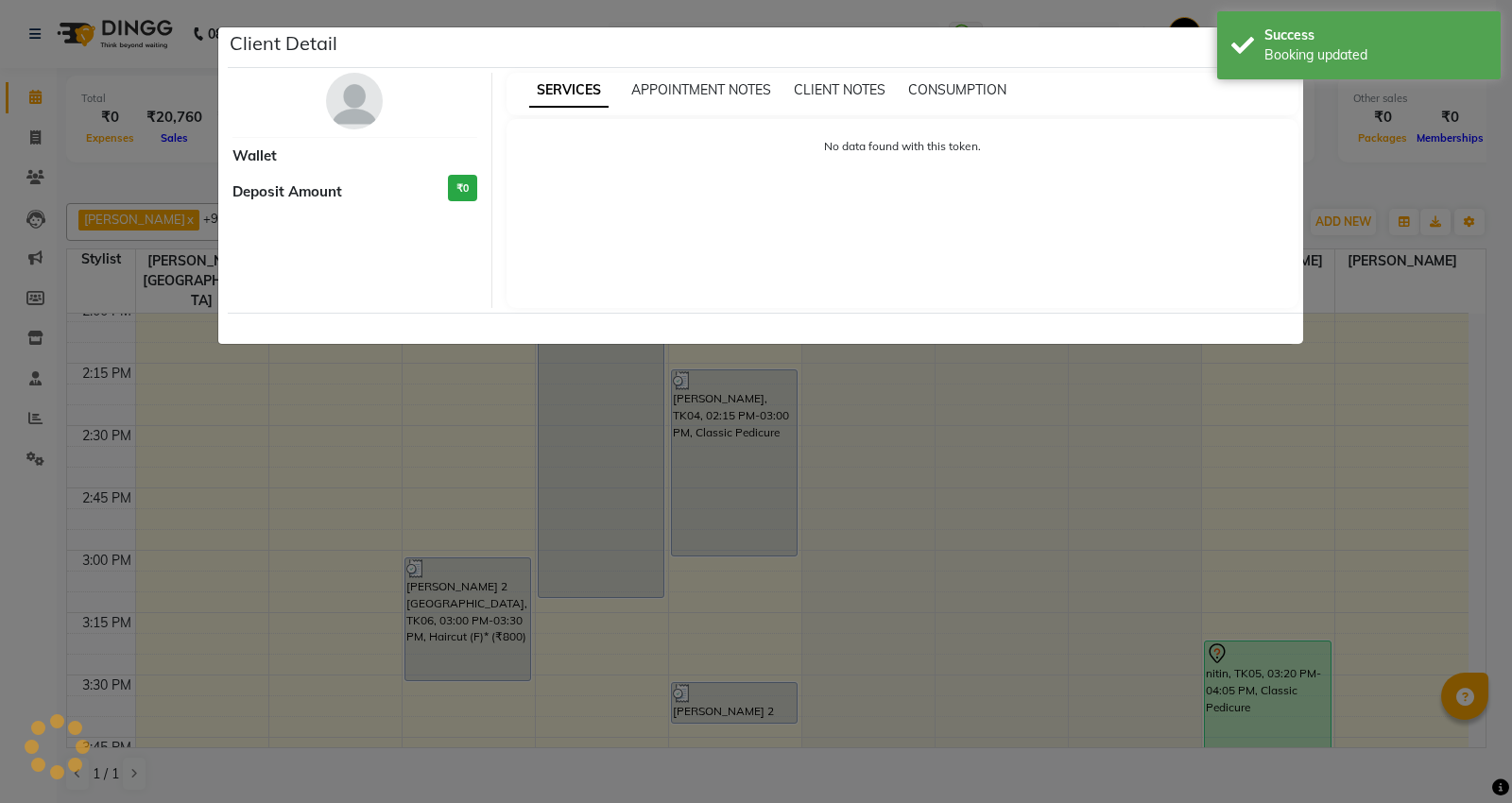
select select "7"
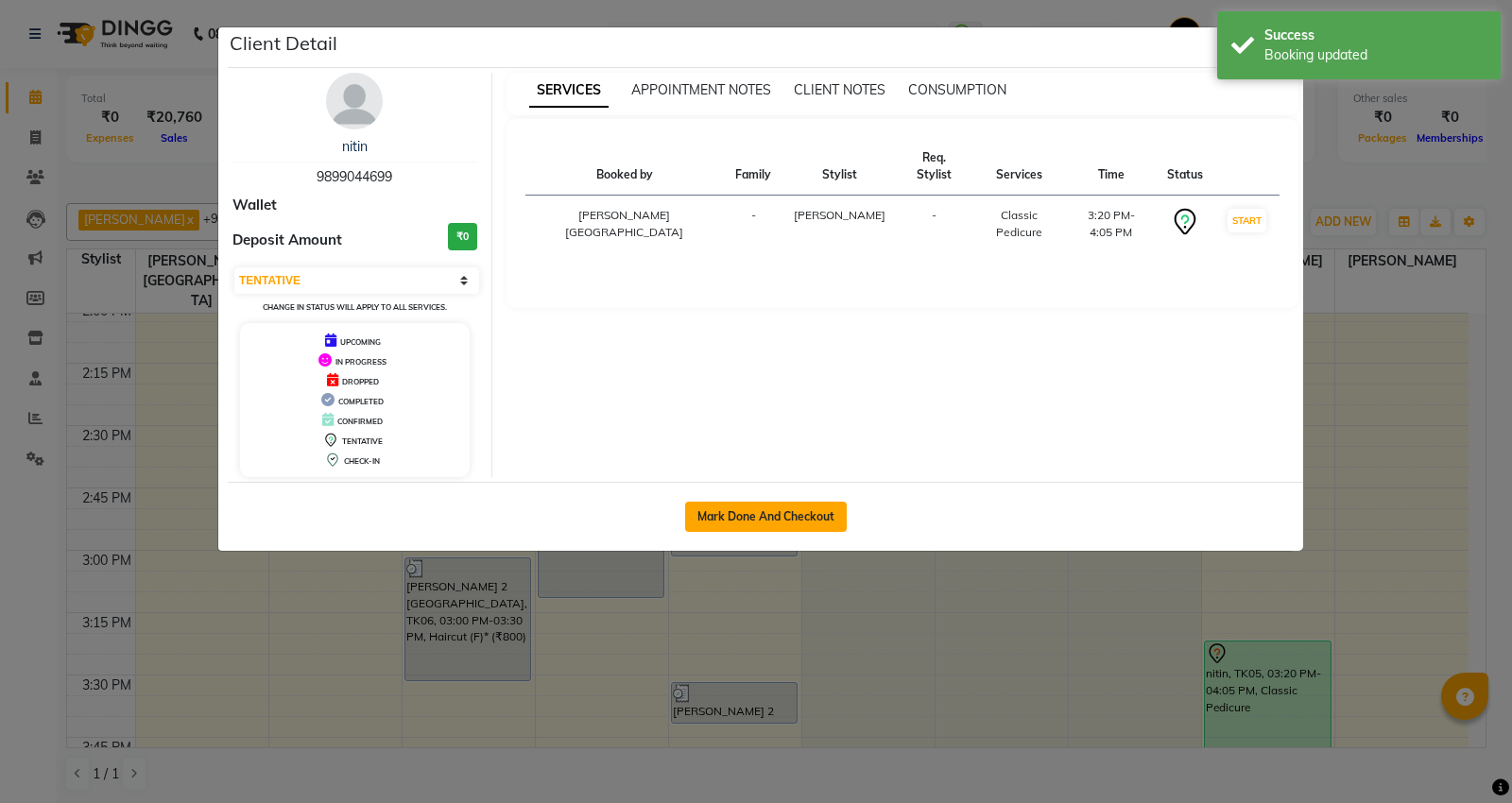
click at [776, 520] on button "Mark Done And Checkout" at bounding box center [765, 517] width 162 height 30
select select "service"
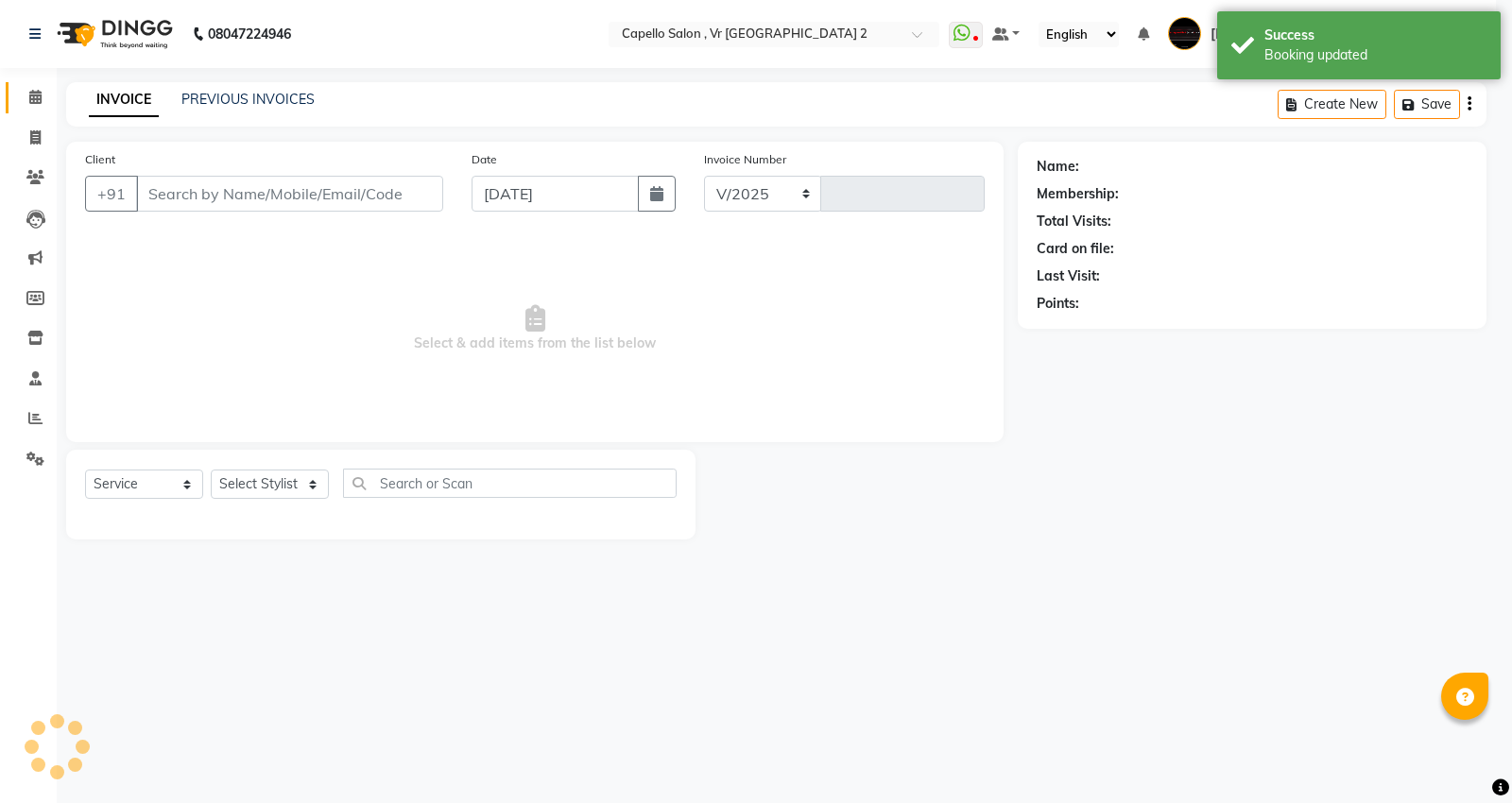
select select "848"
type input "4747"
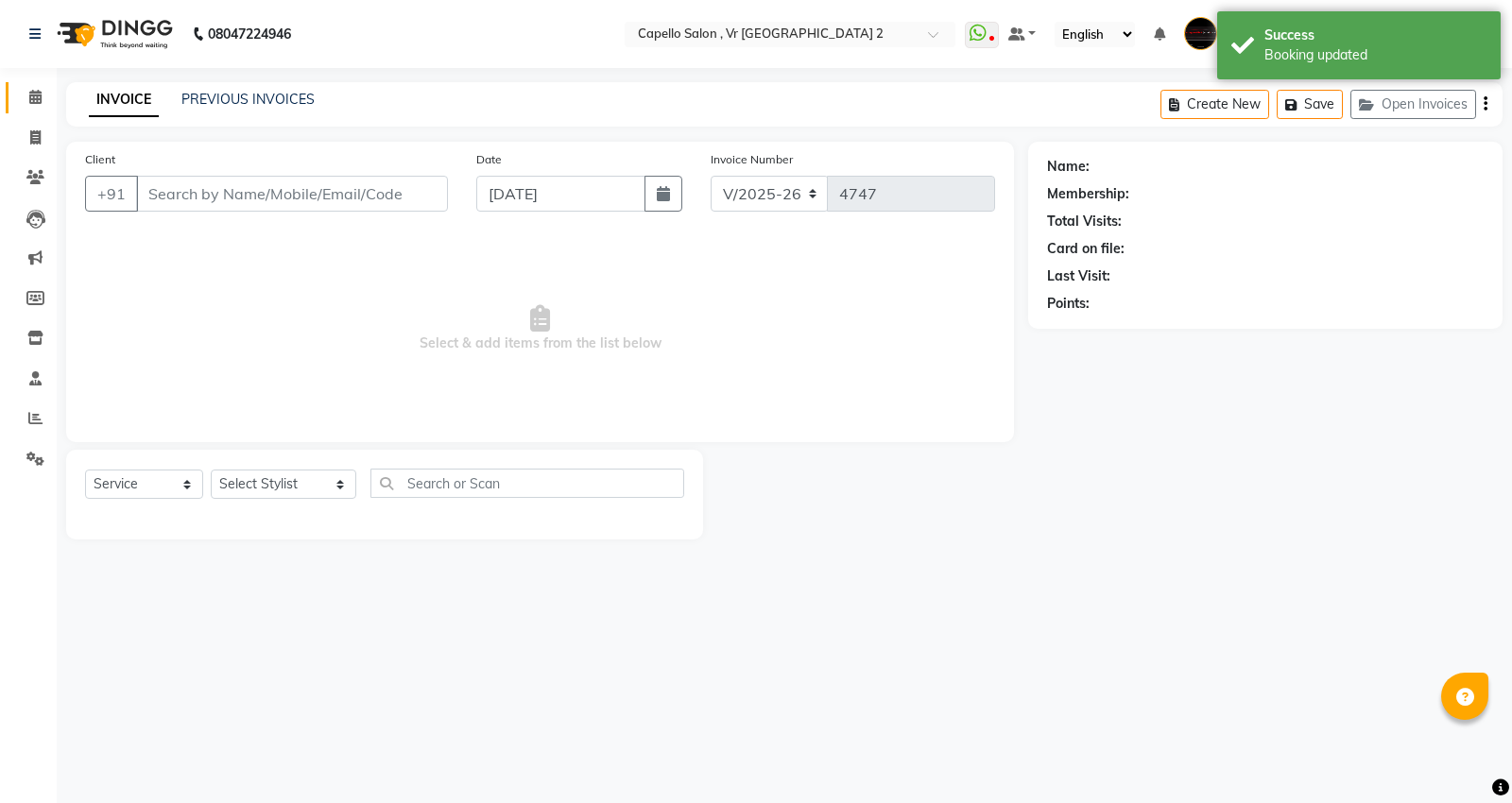
type input "9899044699"
select select "82797"
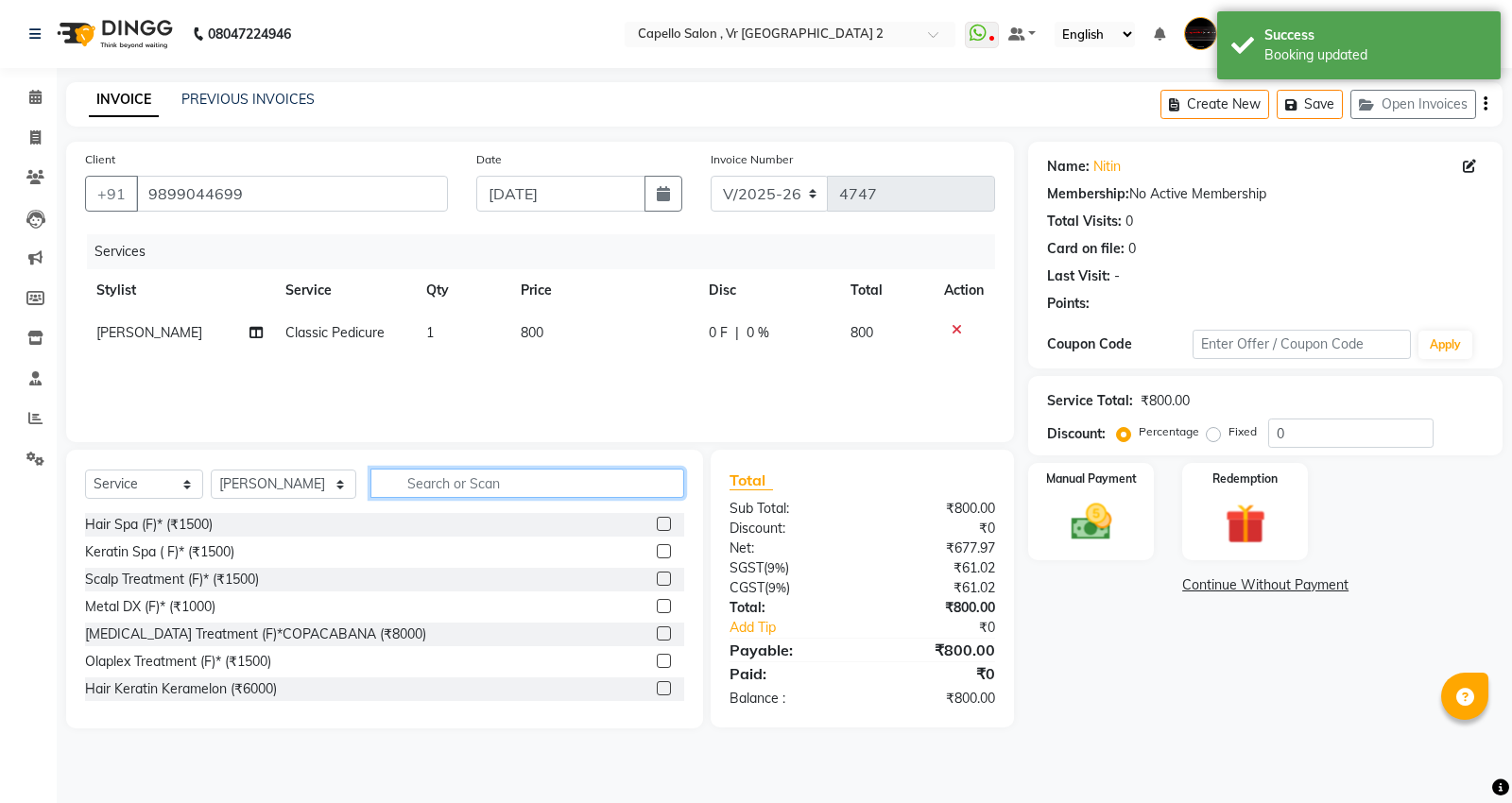
click at [420, 485] on input "text" at bounding box center [527, 483] width 313 height 29
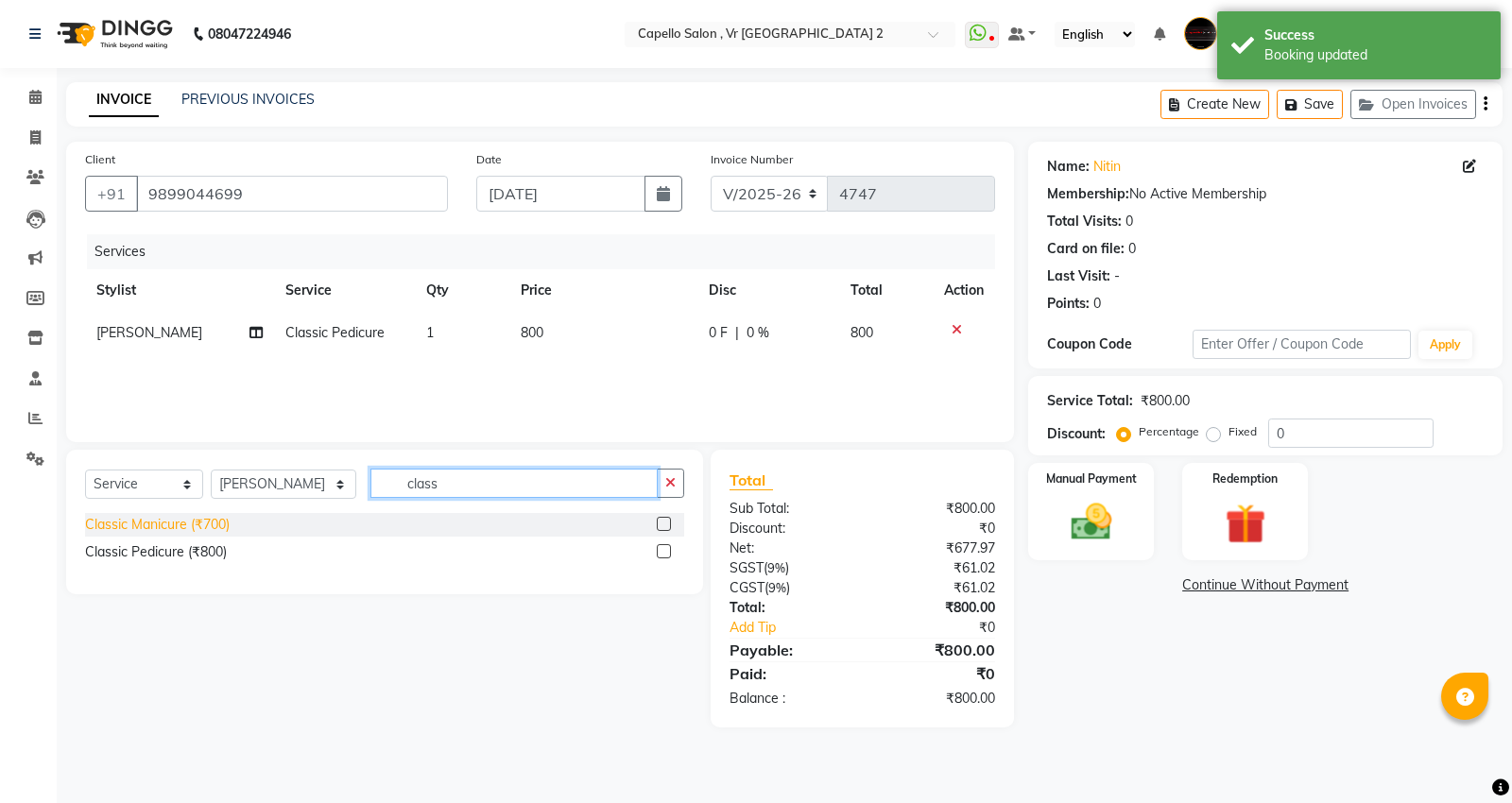
type input "class"
click at [172, 518] on div "Classic Manicure (₹700)" at bounding box center [157, 524] width 144 height 20
checkbox input "false"
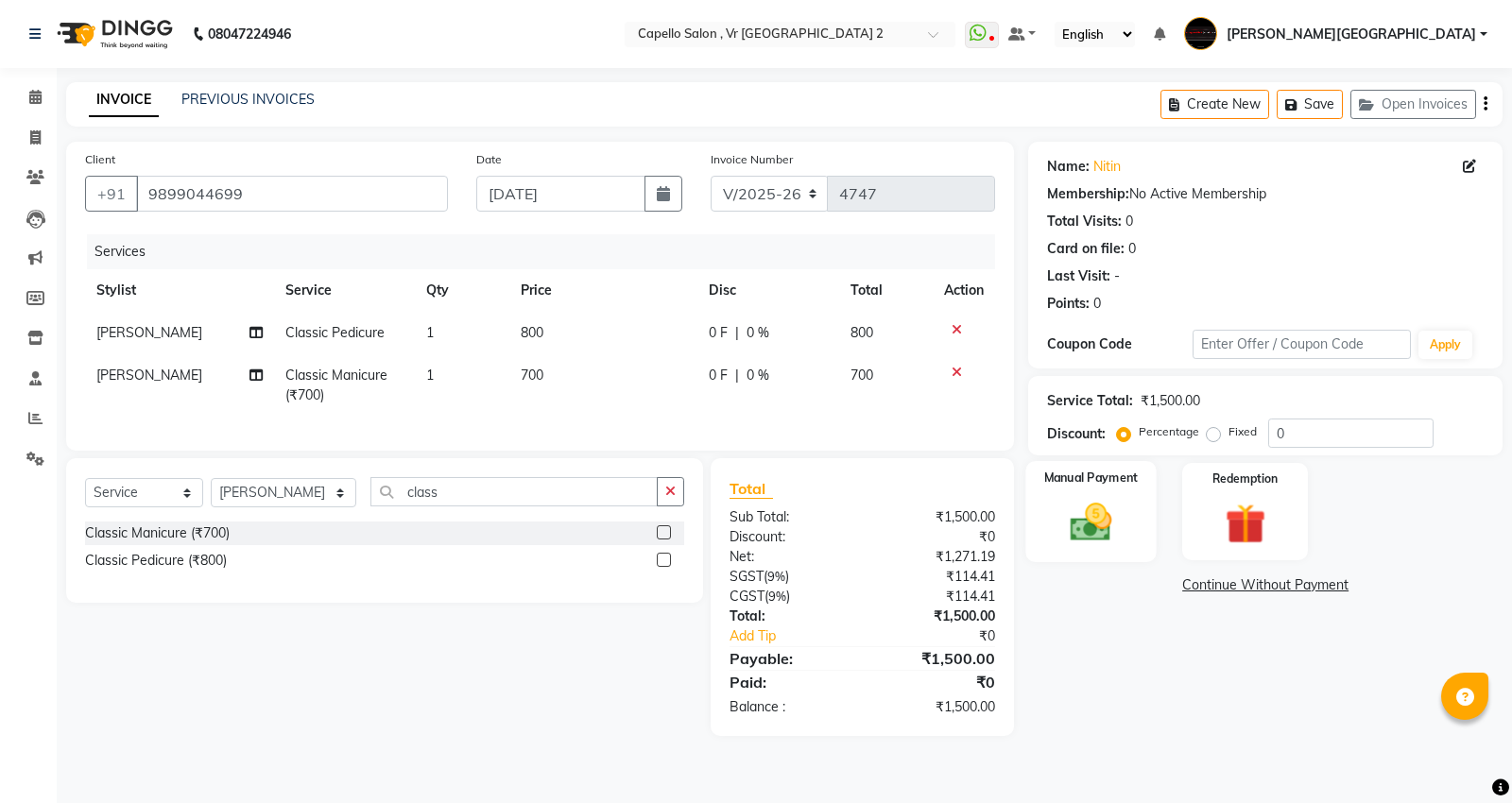
click at [1112, 533] on img at bounding box center [1091, 522] width 68 height 48
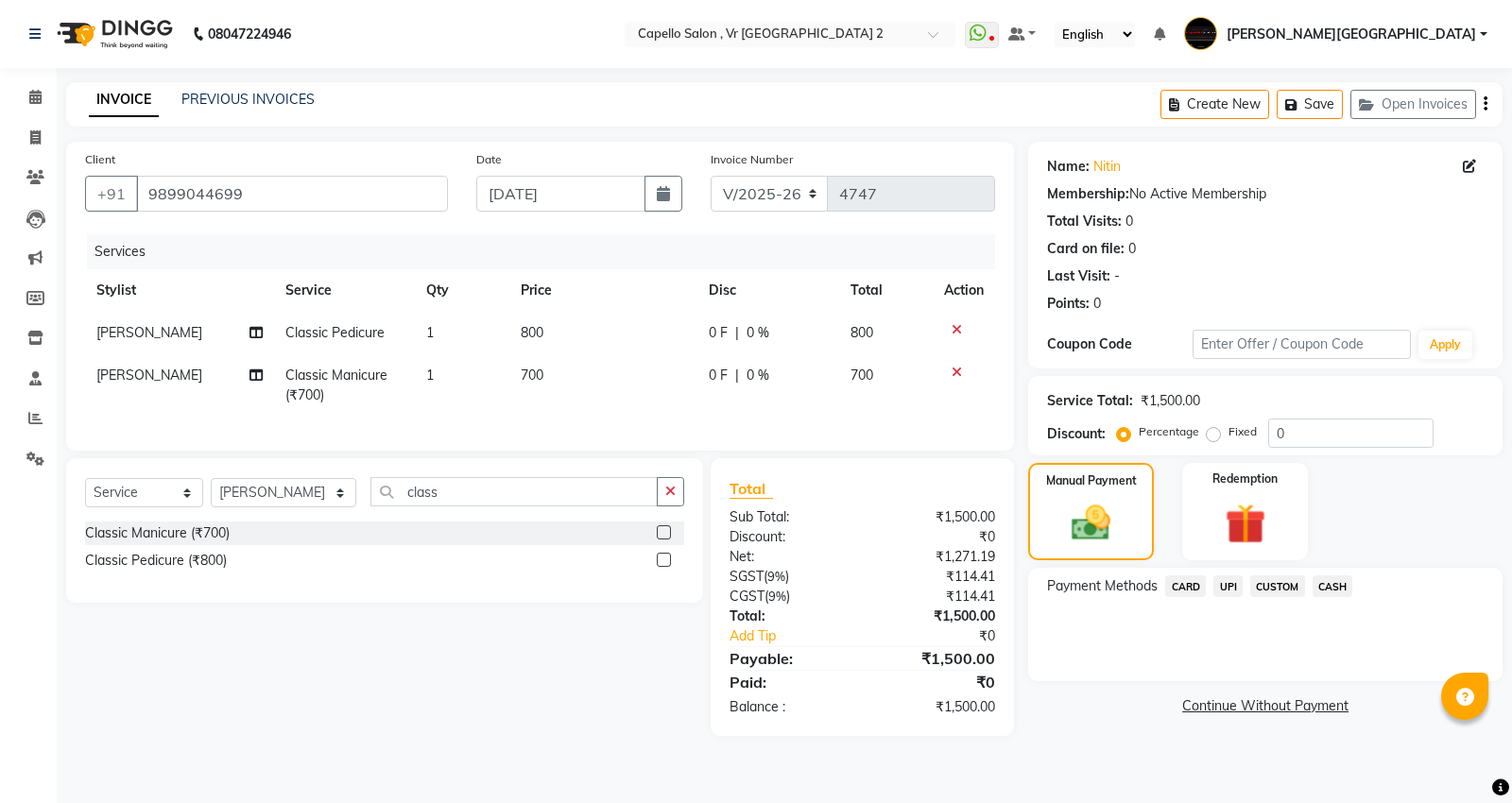
click at [1333, 591] on span "CASH" at bounding box center [1333, 586] width 41 height 21
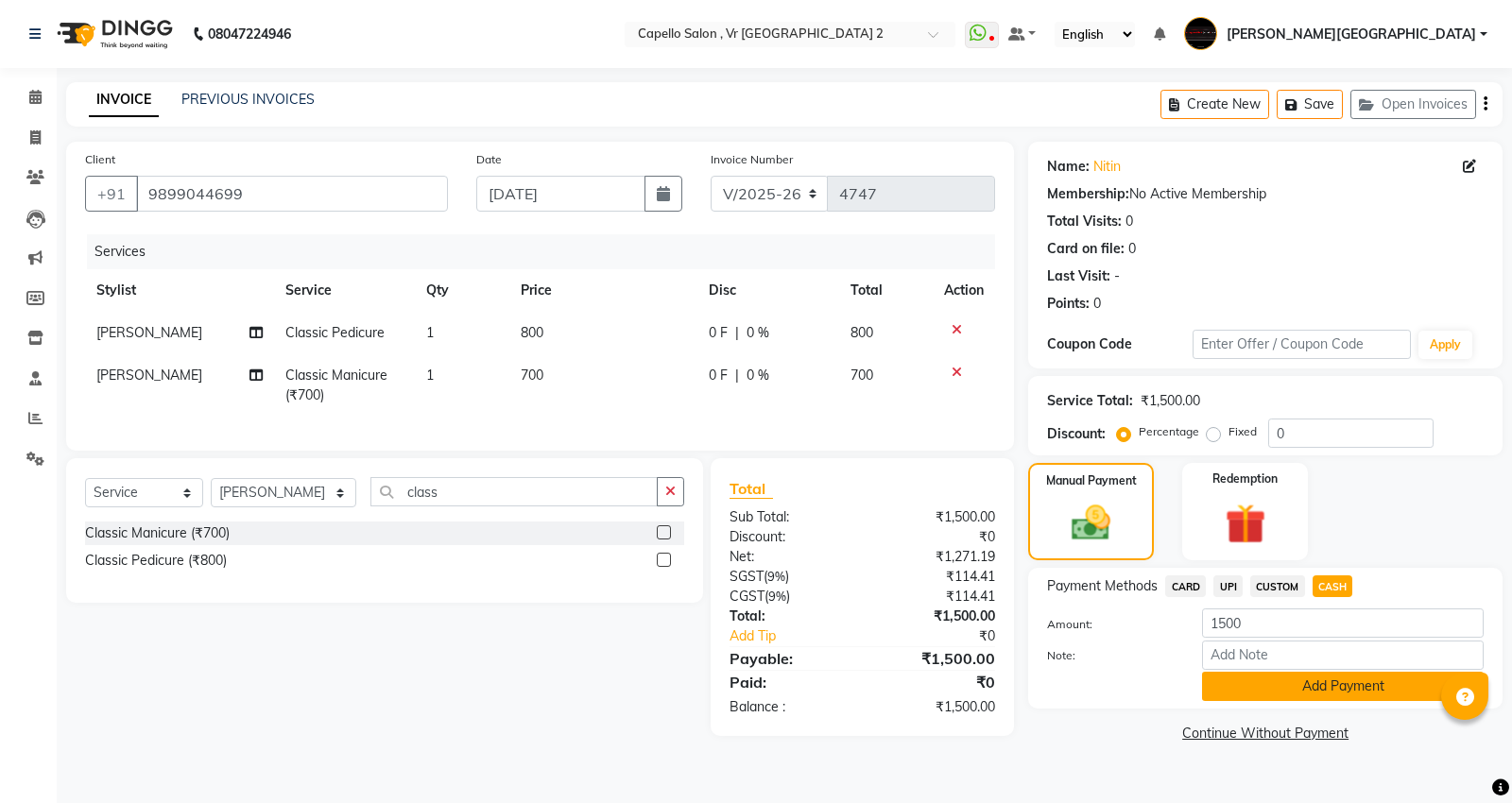
click at [1236, 690] on button "Add Payment" at bounding box center [1342, 687] width 282 height 29
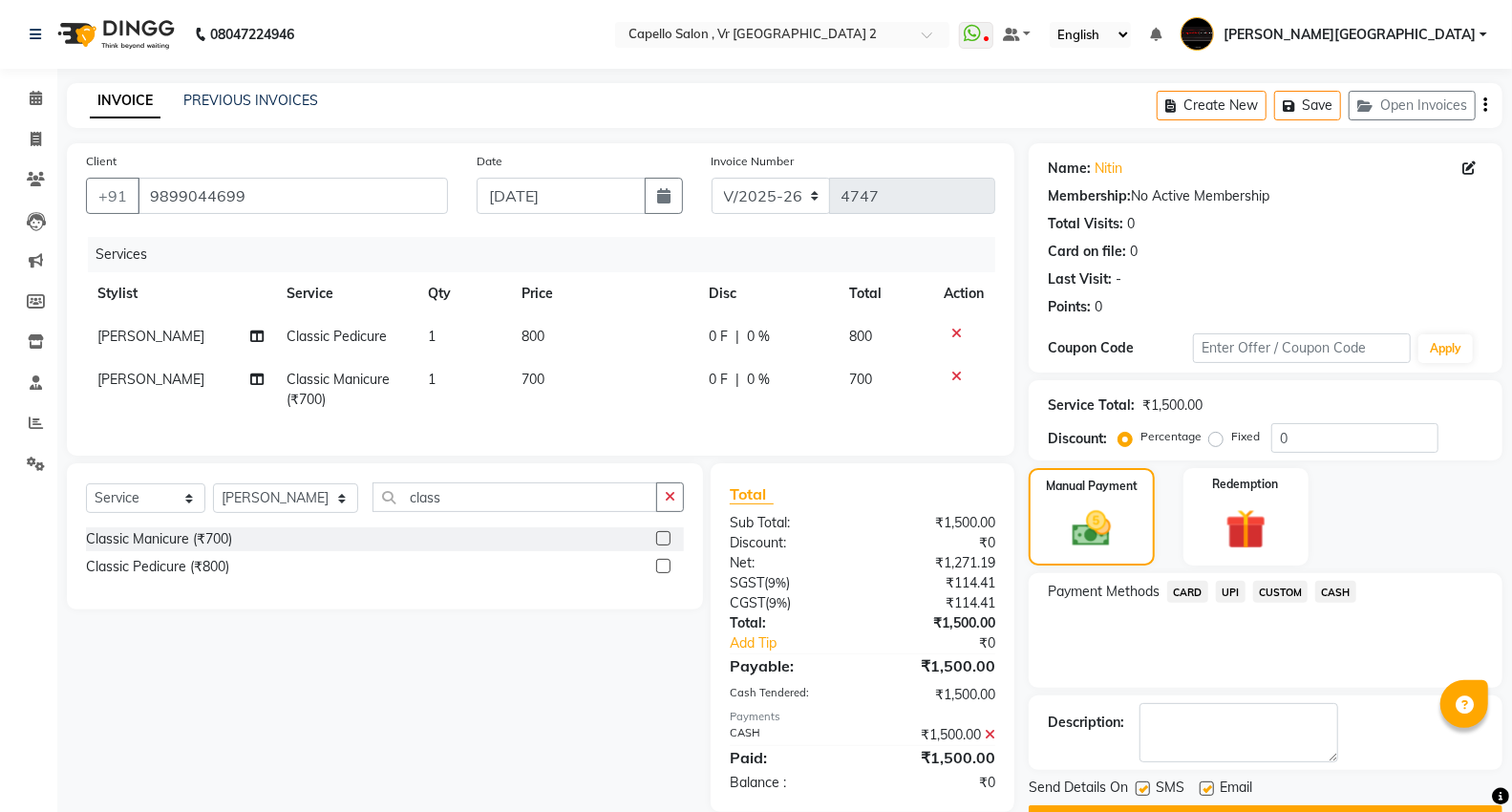
scroll to position [52, 0]
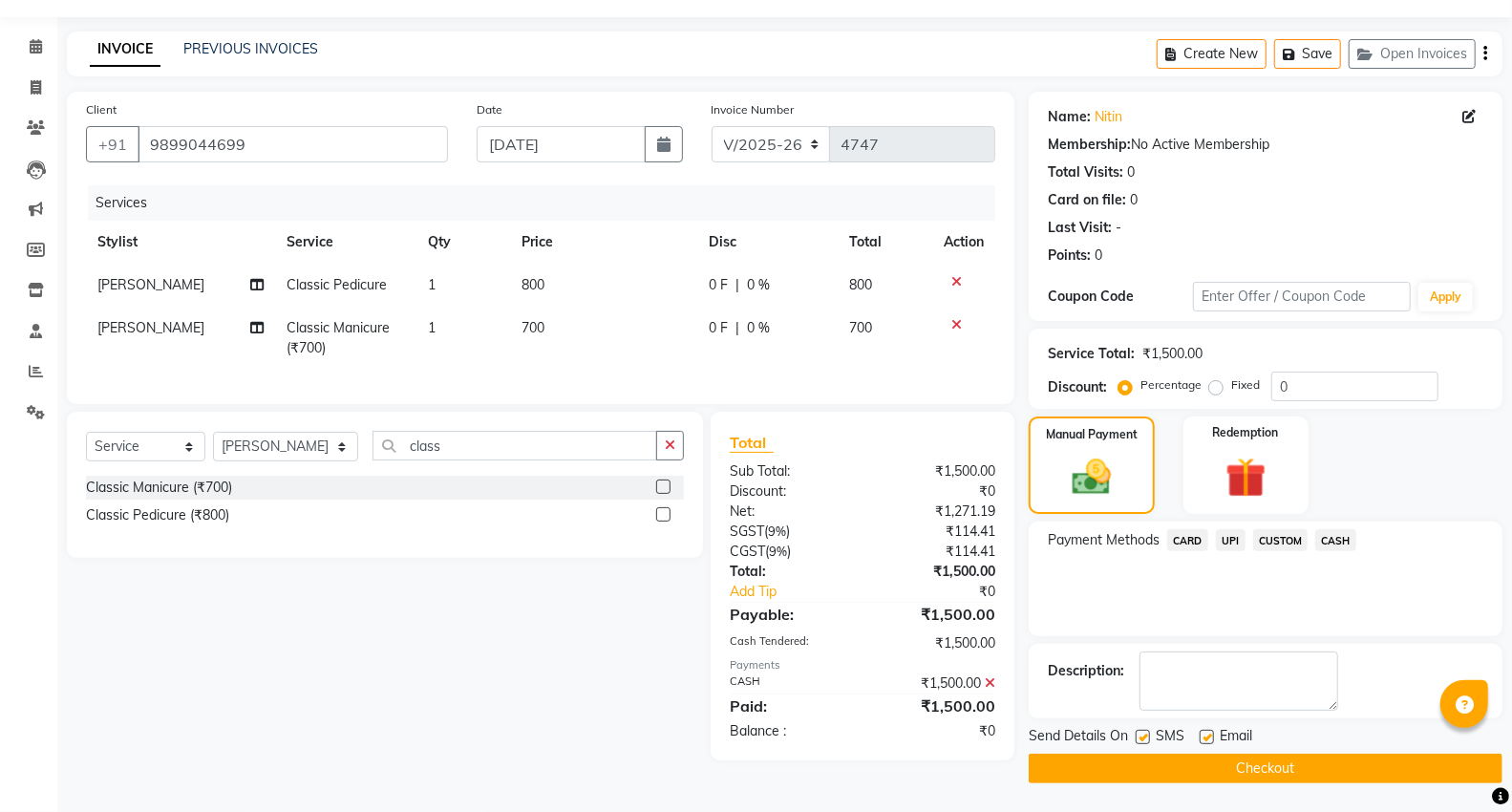
click at [1227, 775] on button "Checkout" at bounding box center [1266, 769] width 473 height 29
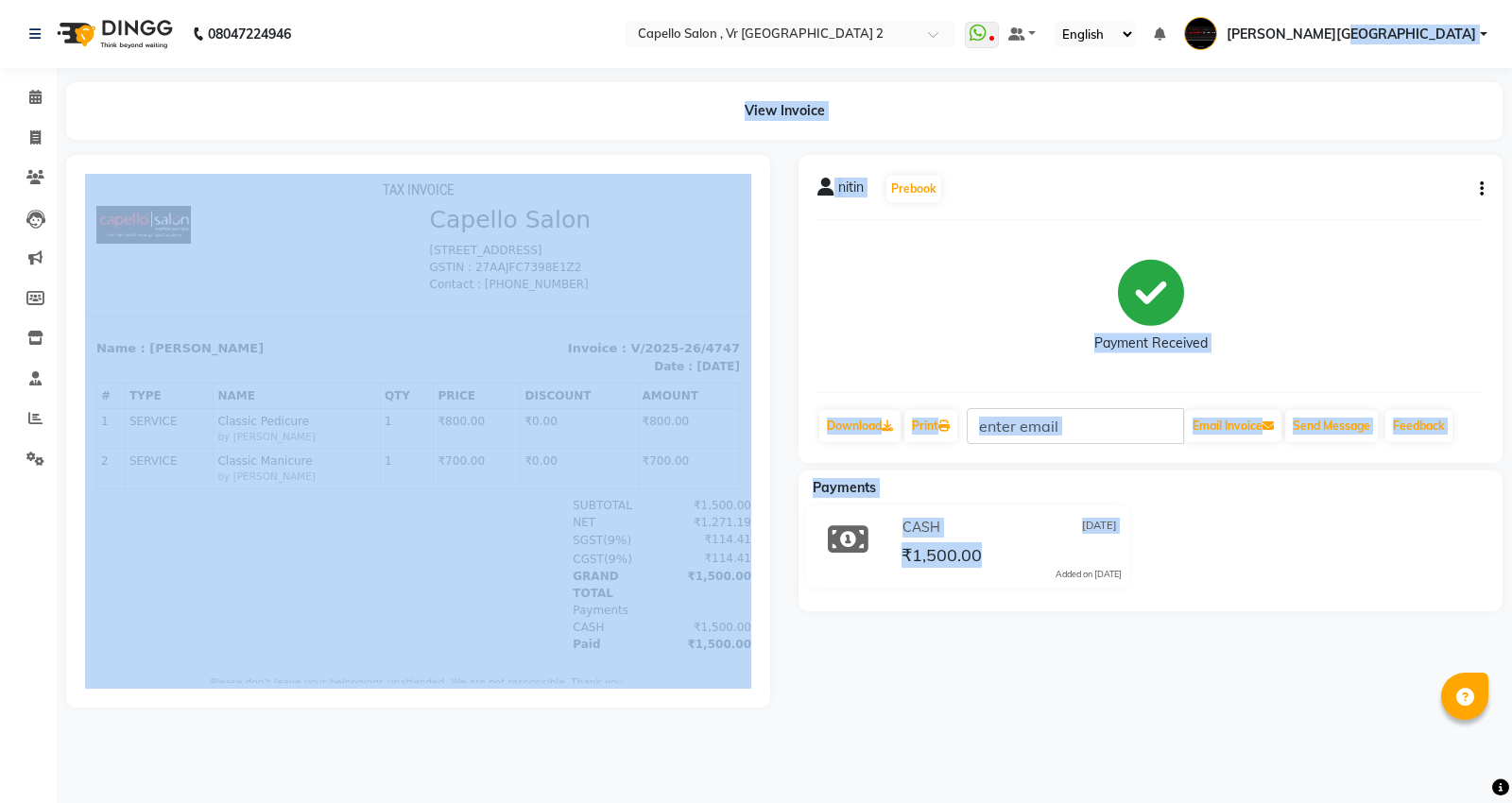
drag, startPoint x: 1510, startPoint y: 8, endPoint x: 1510, endPoint y: -92, distance: 100.0
click at [1495, 0] on html "08047224946 Select Location × Capello Salon , [GEOGRAPHIC_DATA] 2 WhatsApp Stat…" at bounding box center [756, 402] width 1512 height 803
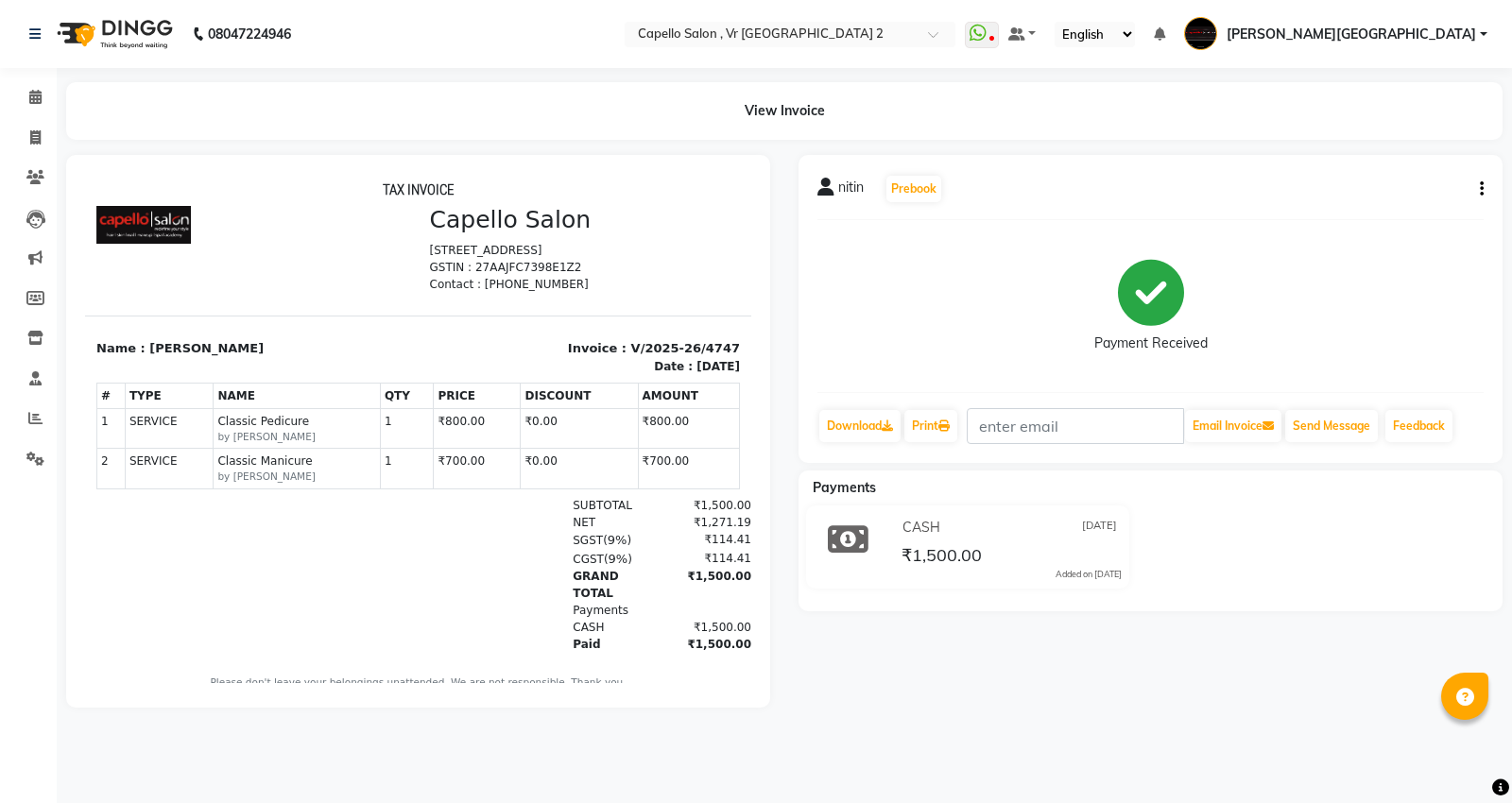
drag, startPoint x: 955, startPoint y: 61, endPoint x: 959, endPoint y: 48, distance: 13.6
click at [962, 57] on nav "08047224946 Select Location × [GEOGRAPHIC_DATA] , [GEOGRAPHIC_DATA] 2 WhatsApp …" at bounding box center [756, 34] width 1512 height 68
click at [38, 90] on icon at bounding box center [35, 97] width 13 height 15
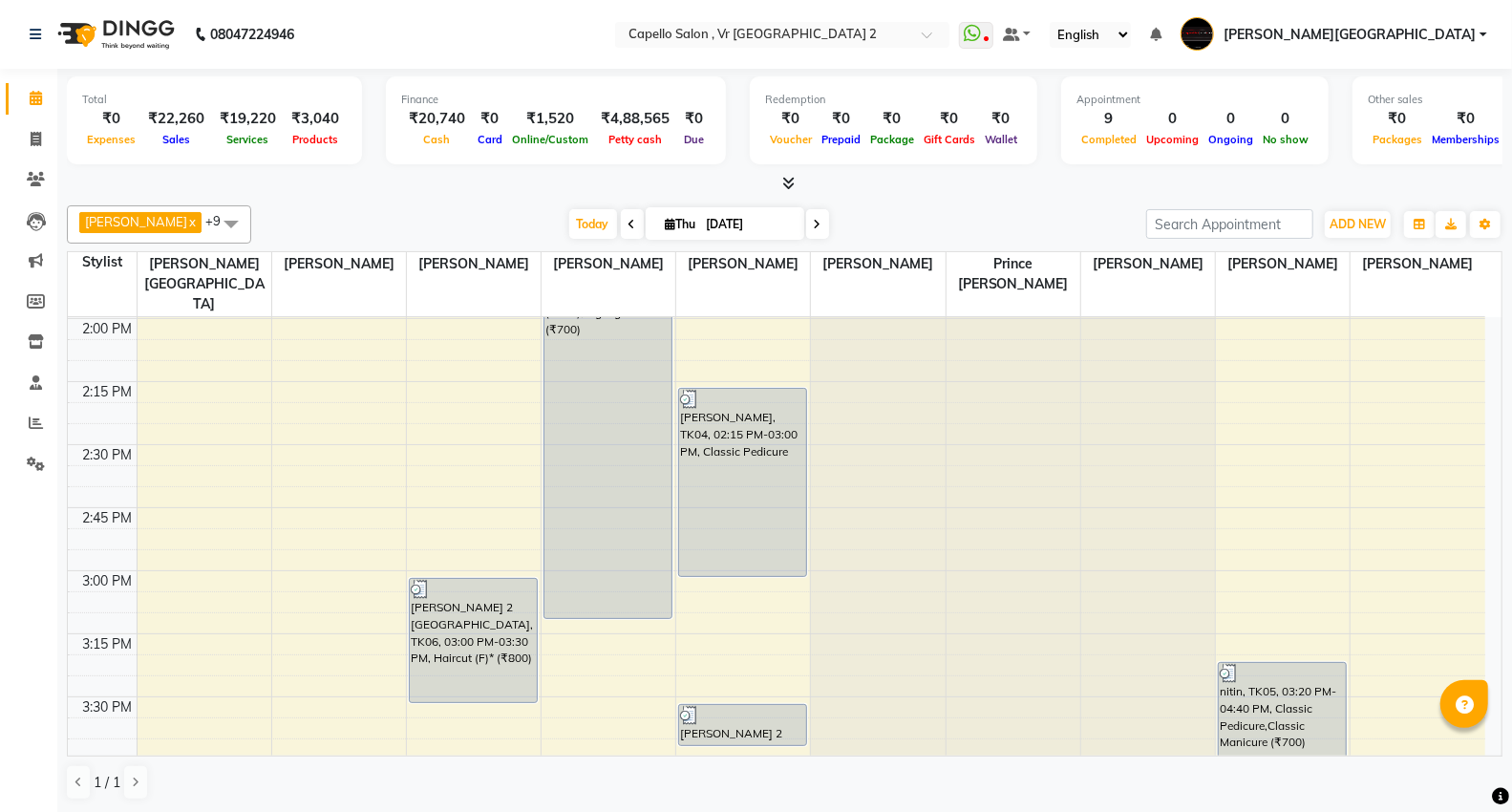
scroll to position [1486, 0]
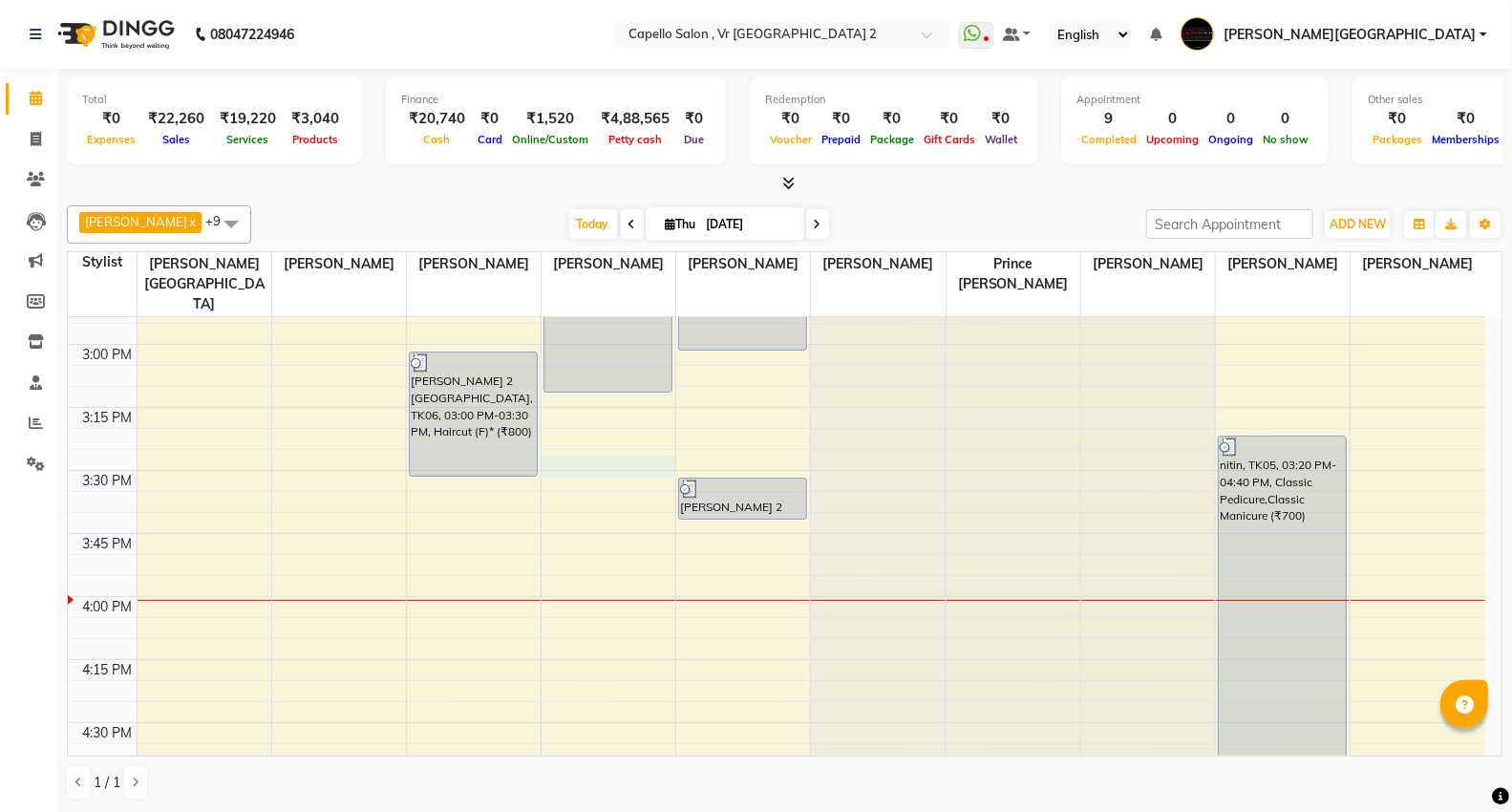
click at [656, 423] on div "9:00 AM 9:15 AM 9:30 AM 9:45 AM 10:00 AM 10:15 AM 10:30 AM 10:45 AM 11:00 AM 11…" at bounding box center [777, 470] width 1418 height 3278
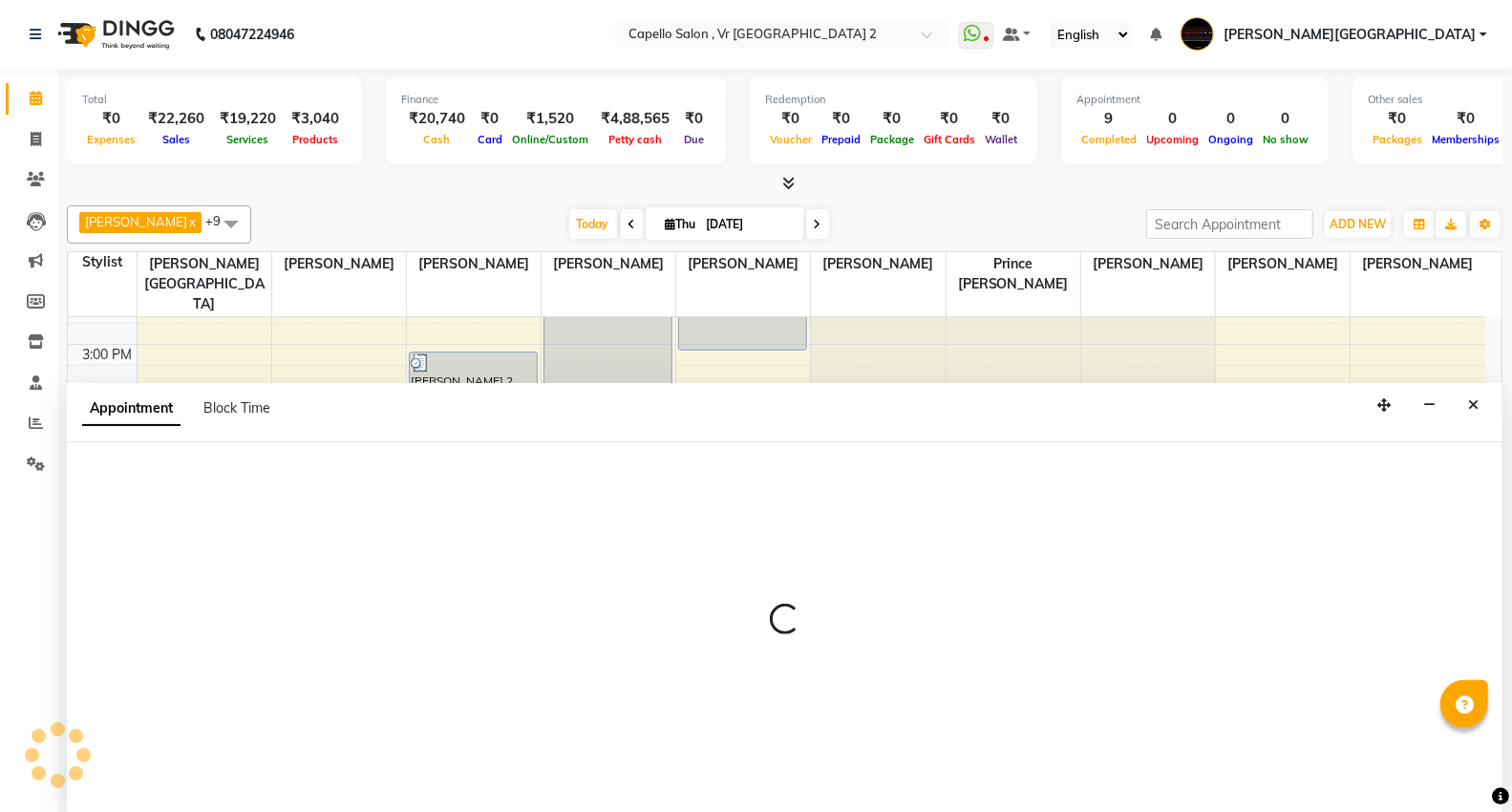
scroll to position [1, 0]
select select "49136"
select select "tentative"
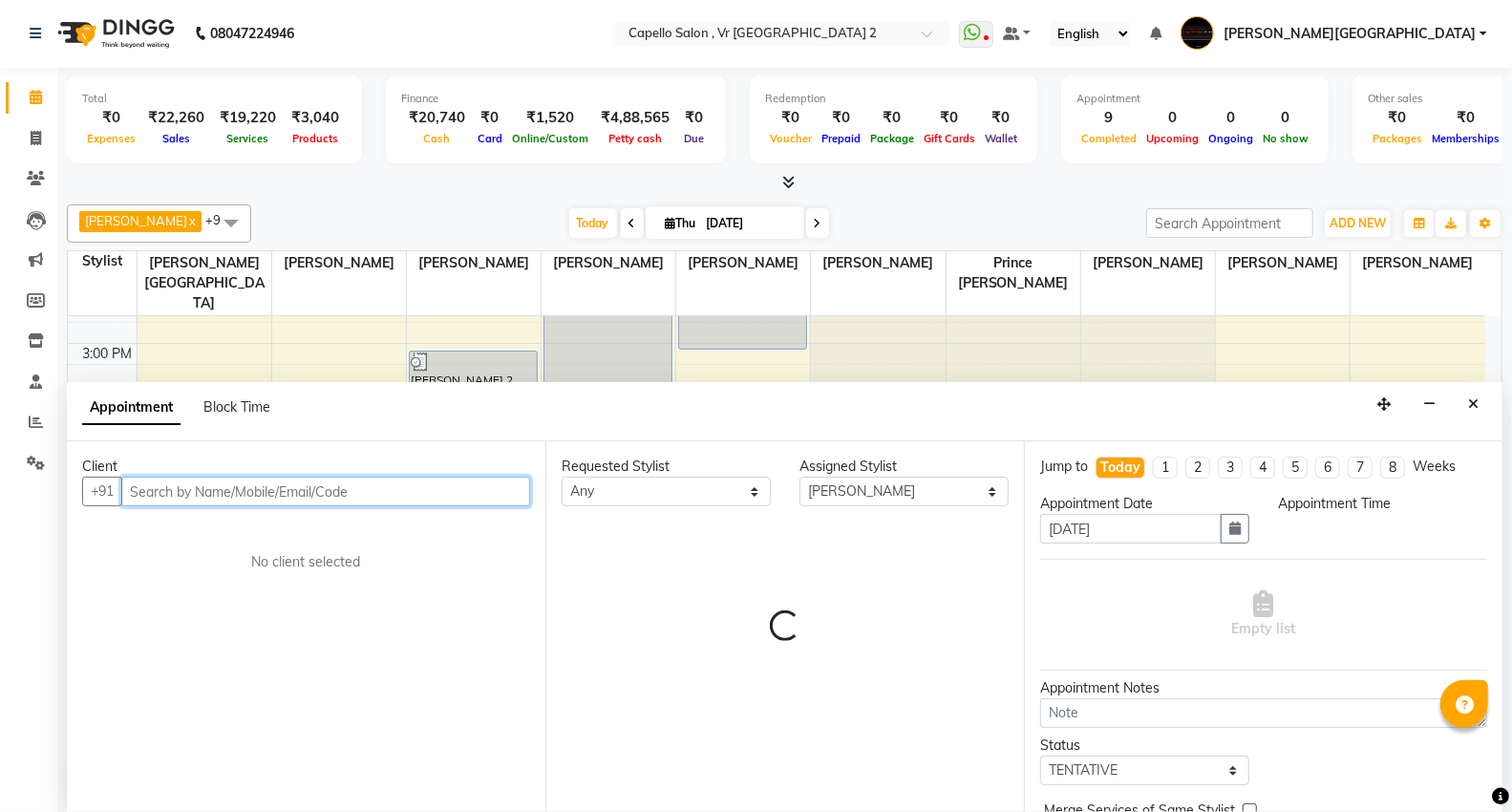
select select "930"
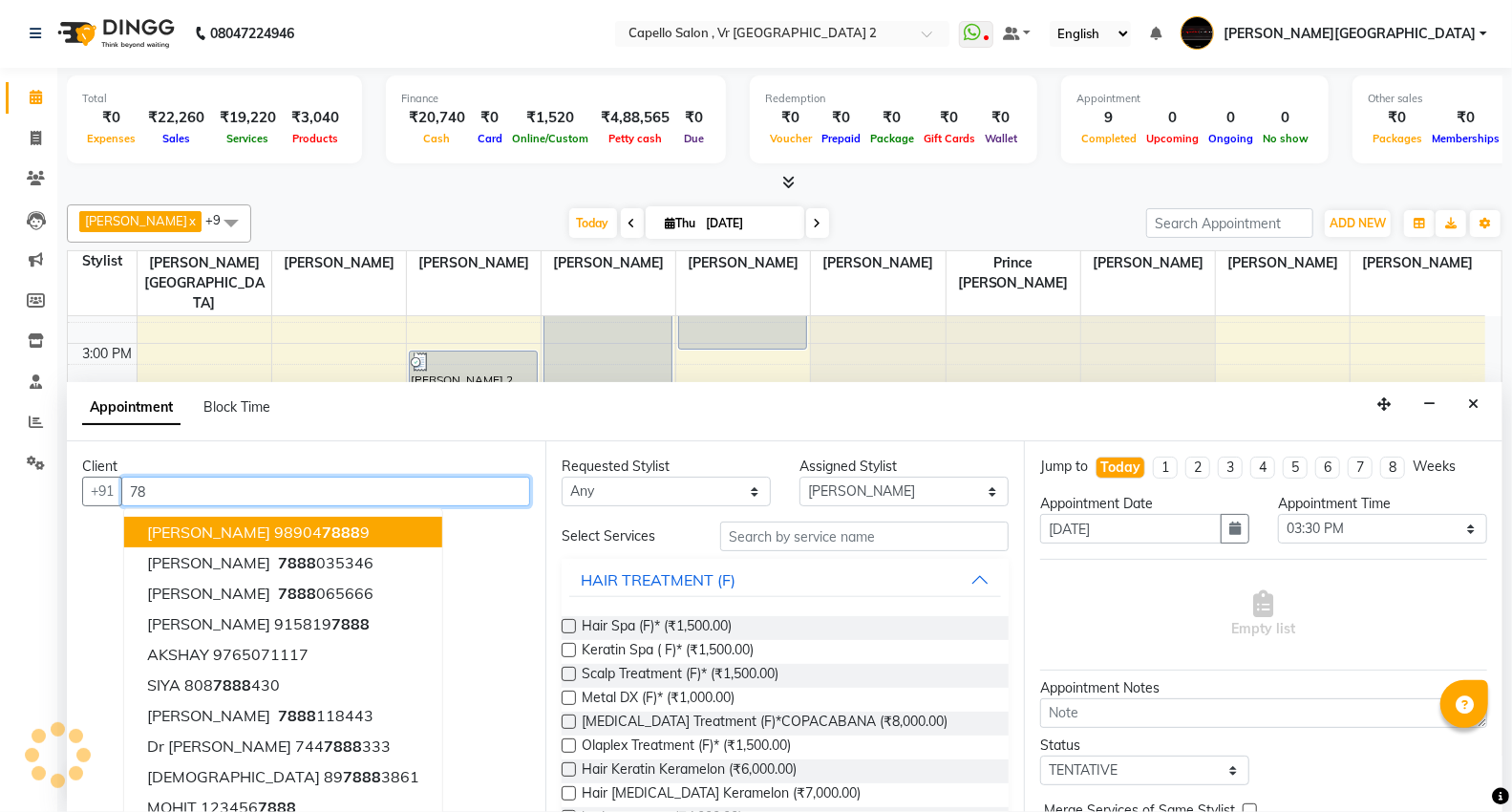
type input "7"
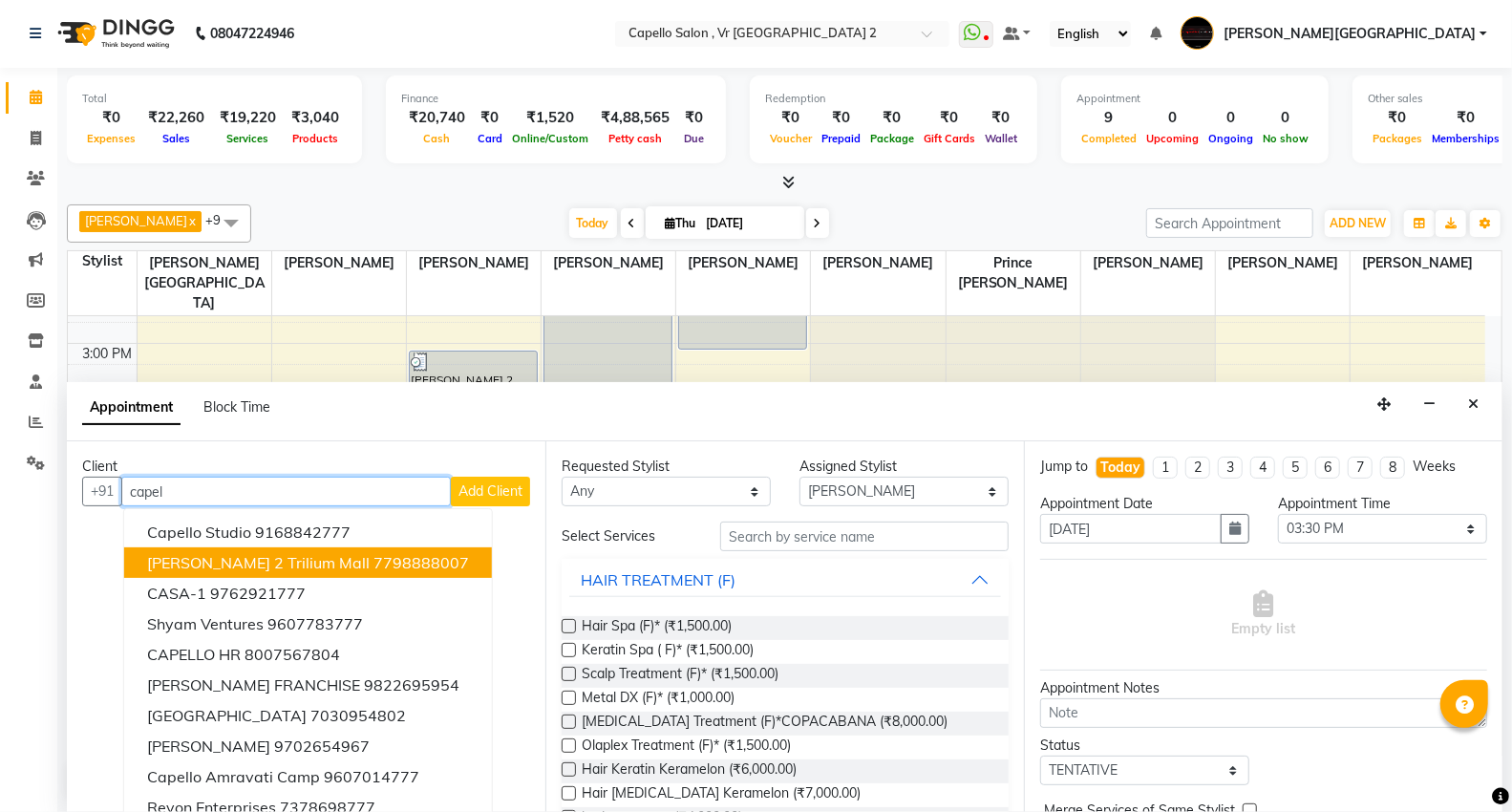
click at [401, 555] on ngb-highlight "7798888007" at bounding box center [422, 564] width 96 height 20
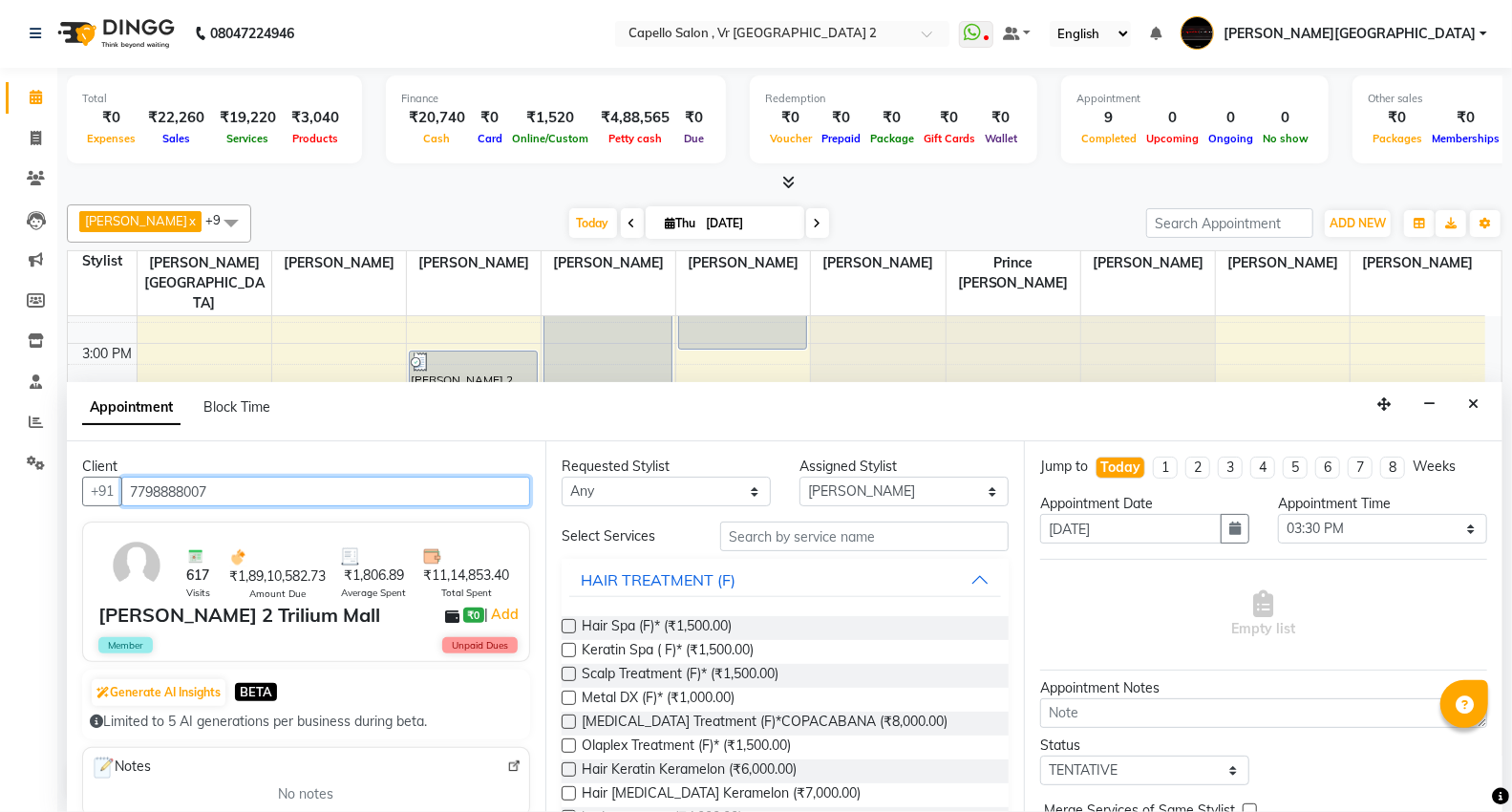
type input "7798888007"
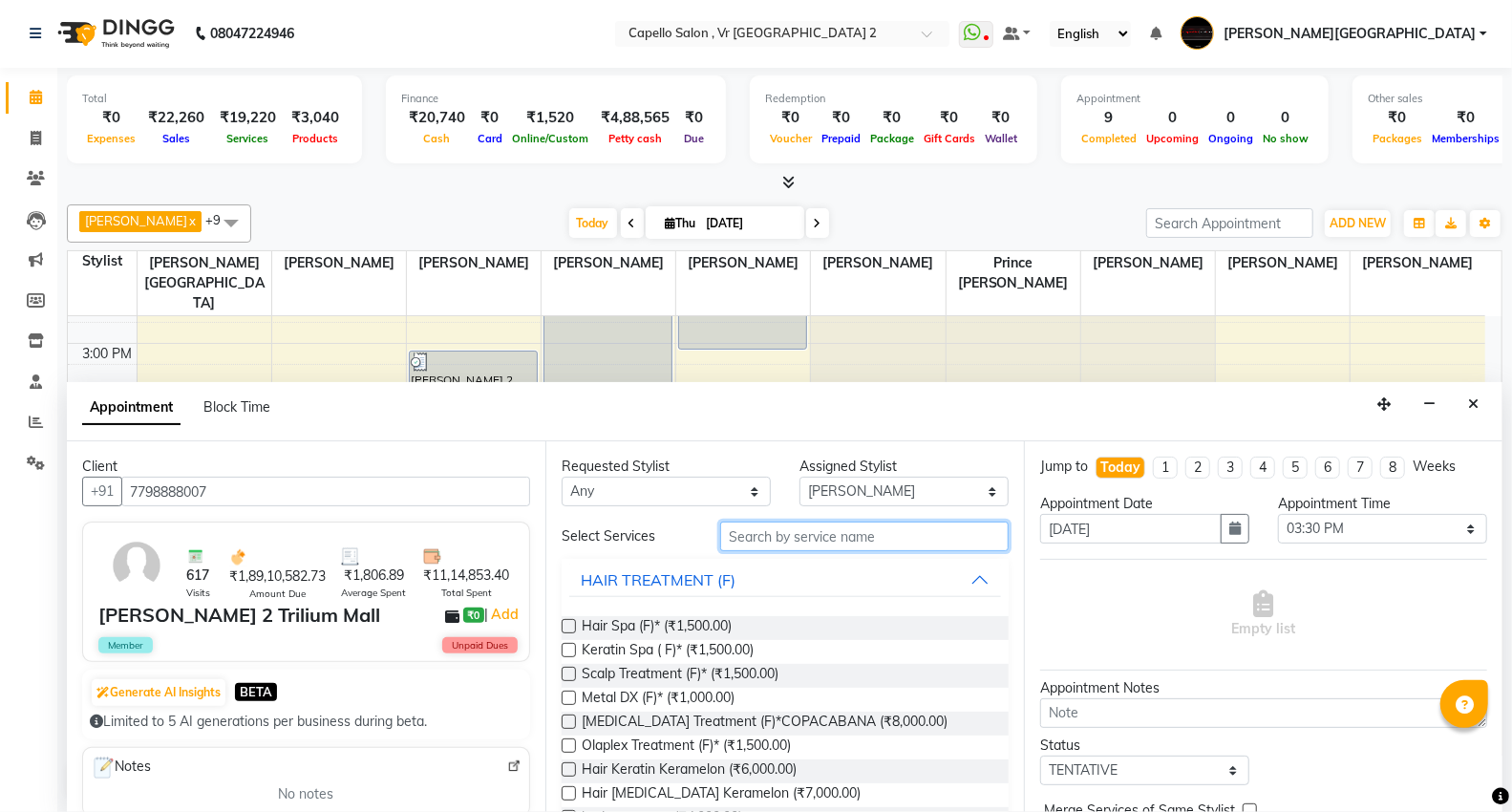
click at [787, 539] on input "text" at bounding box center [865, 536] width 289 height 29
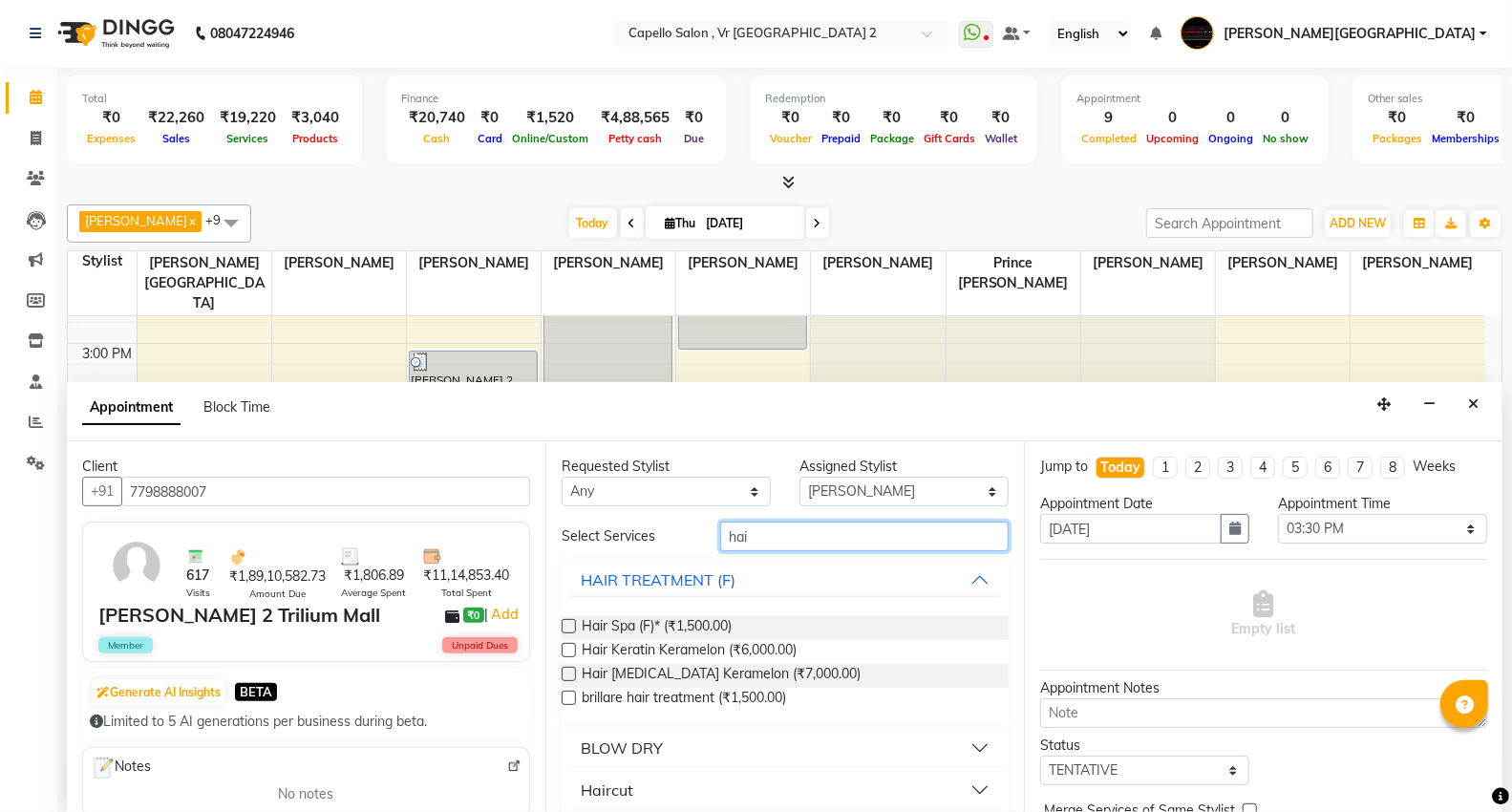
type input "hai"
click at [623, 787] on div "Haircut" at bounding box center [607, 789] width 53 height 23
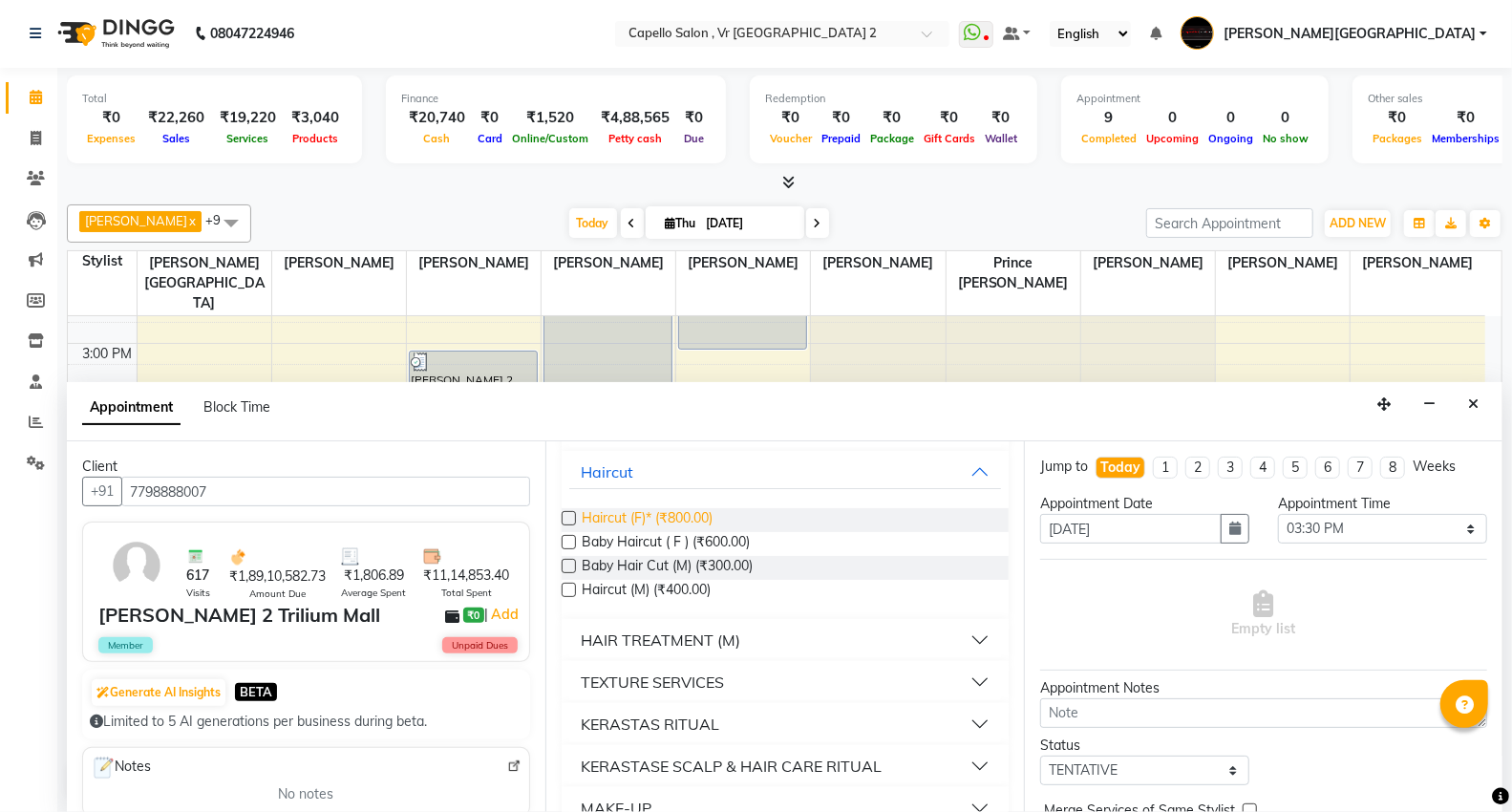
click at [672, 516] on span "Haircut (F)* (₹800.00)" at bounding box center [647, 520] width 131 height 23
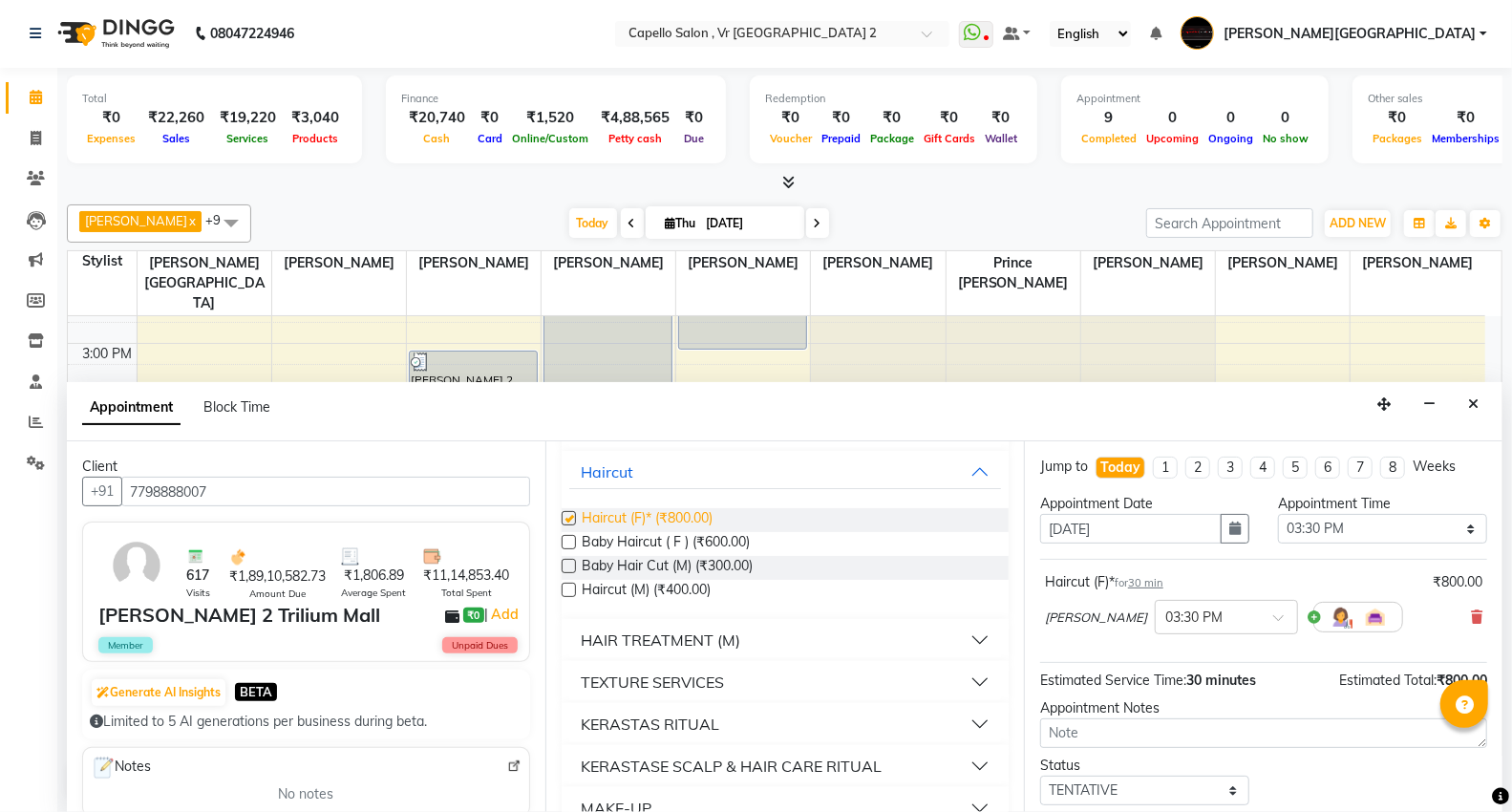
checkbox input "false"
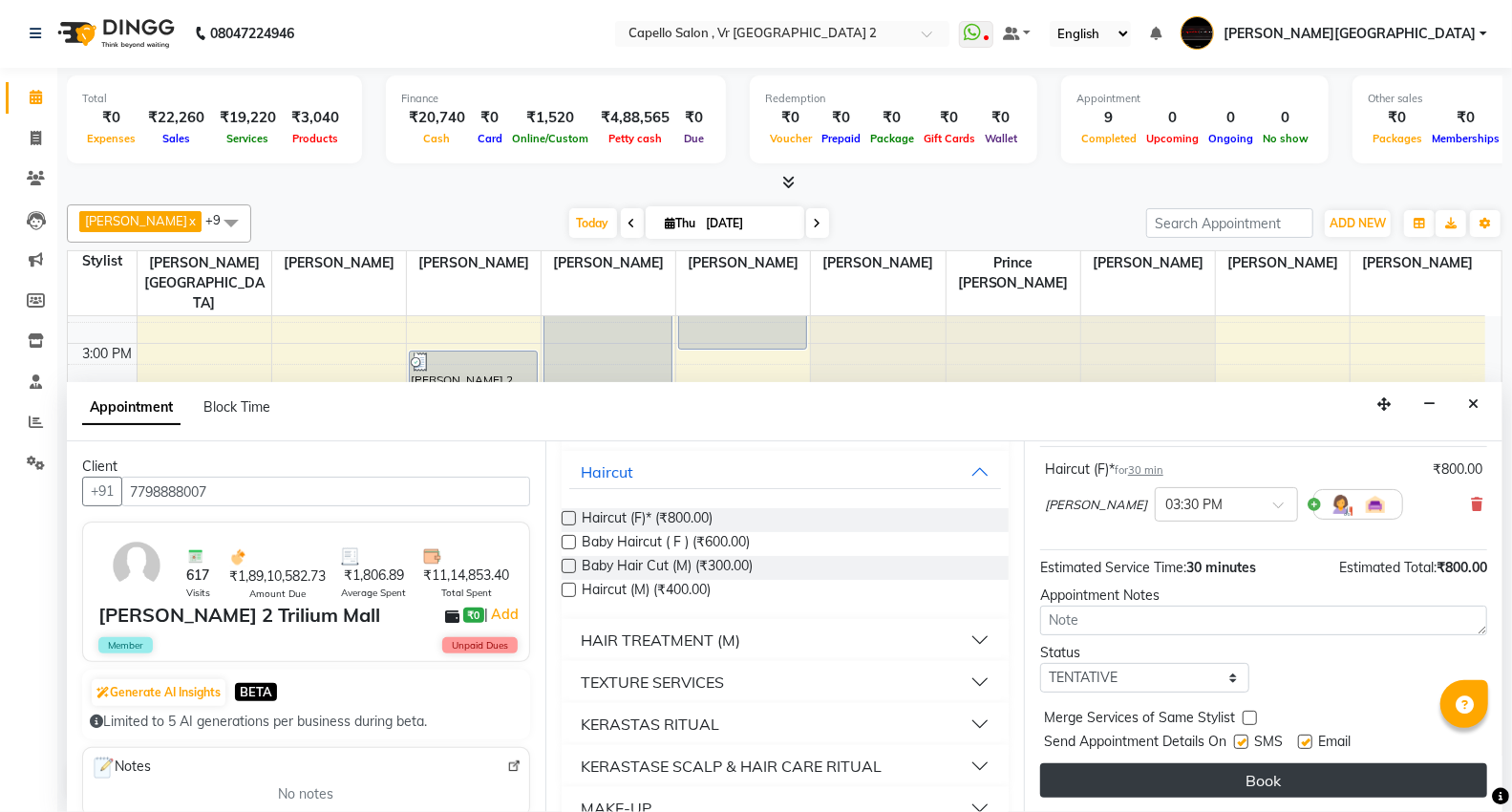
click at [1207, 768] on button "Book" at bounding box center [1264, 780] width 447 height 34
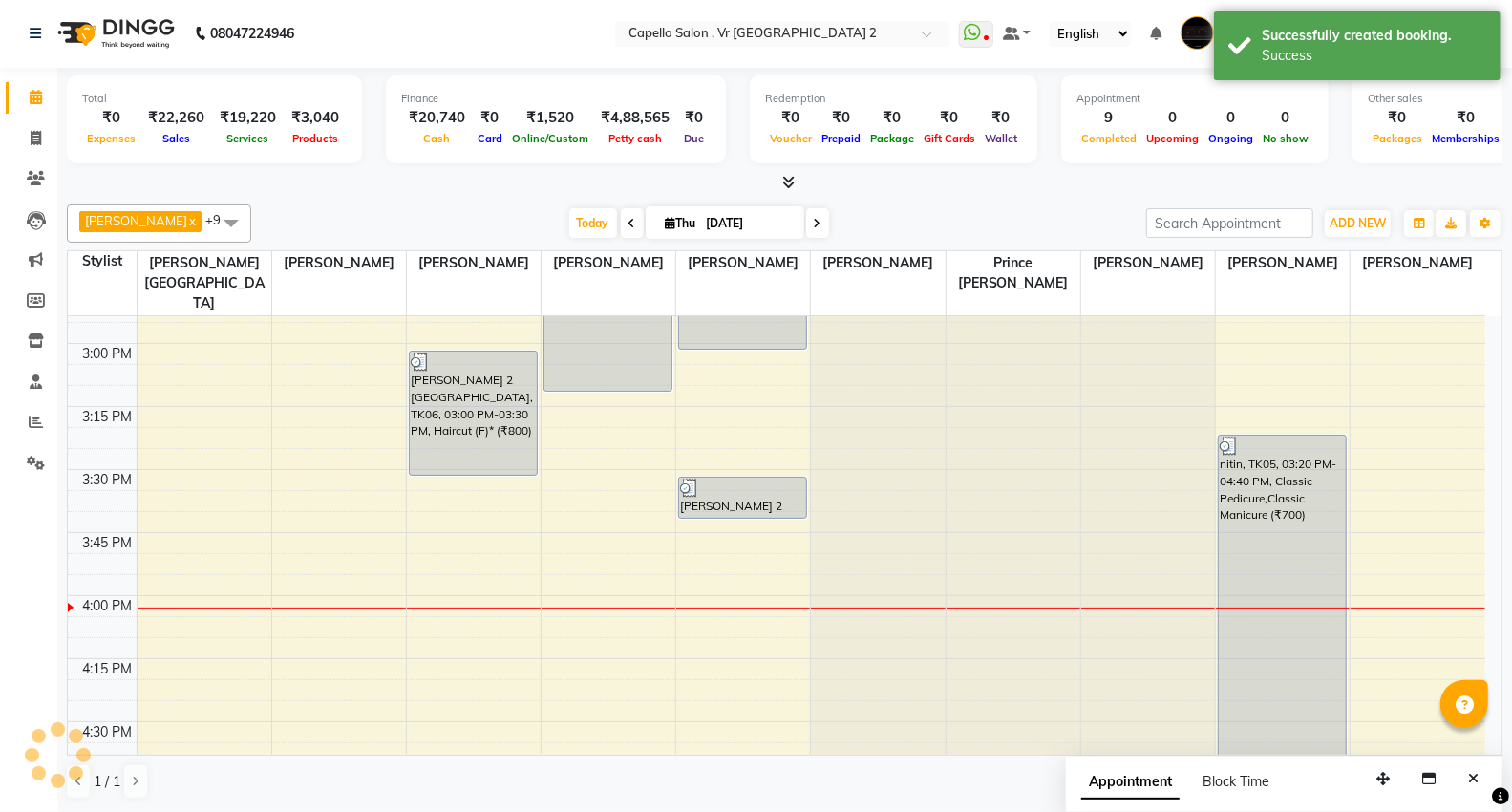
scroll to position [0, 0]
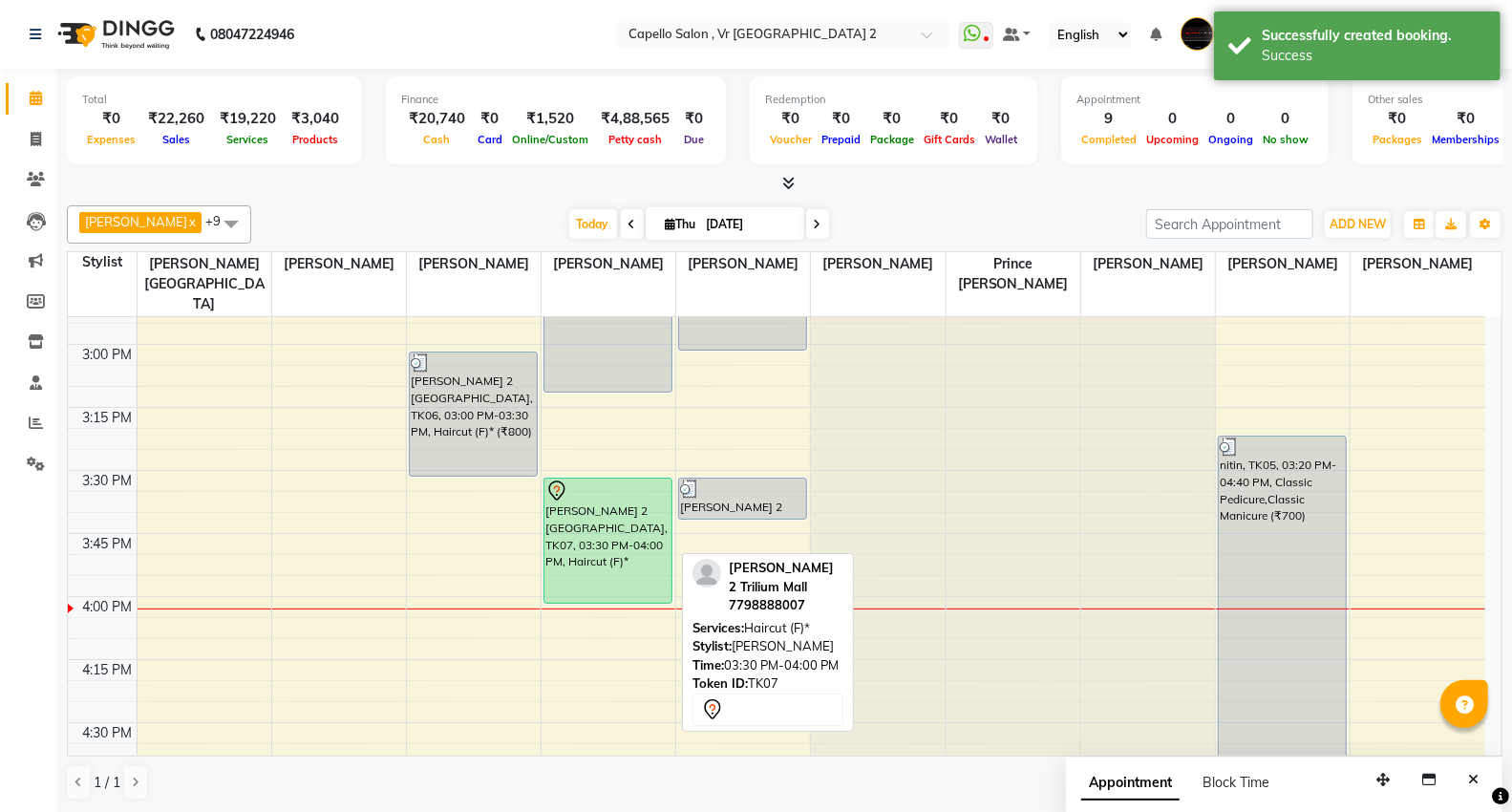
click at [621, 513] on div "[PERSON_NAME] 2 [GEOGRAPHIC_DATA], TK07, 03:30 PM-04:00 PM, Haircut (F)*" at bounding box center [608, 540] width 127 height 124
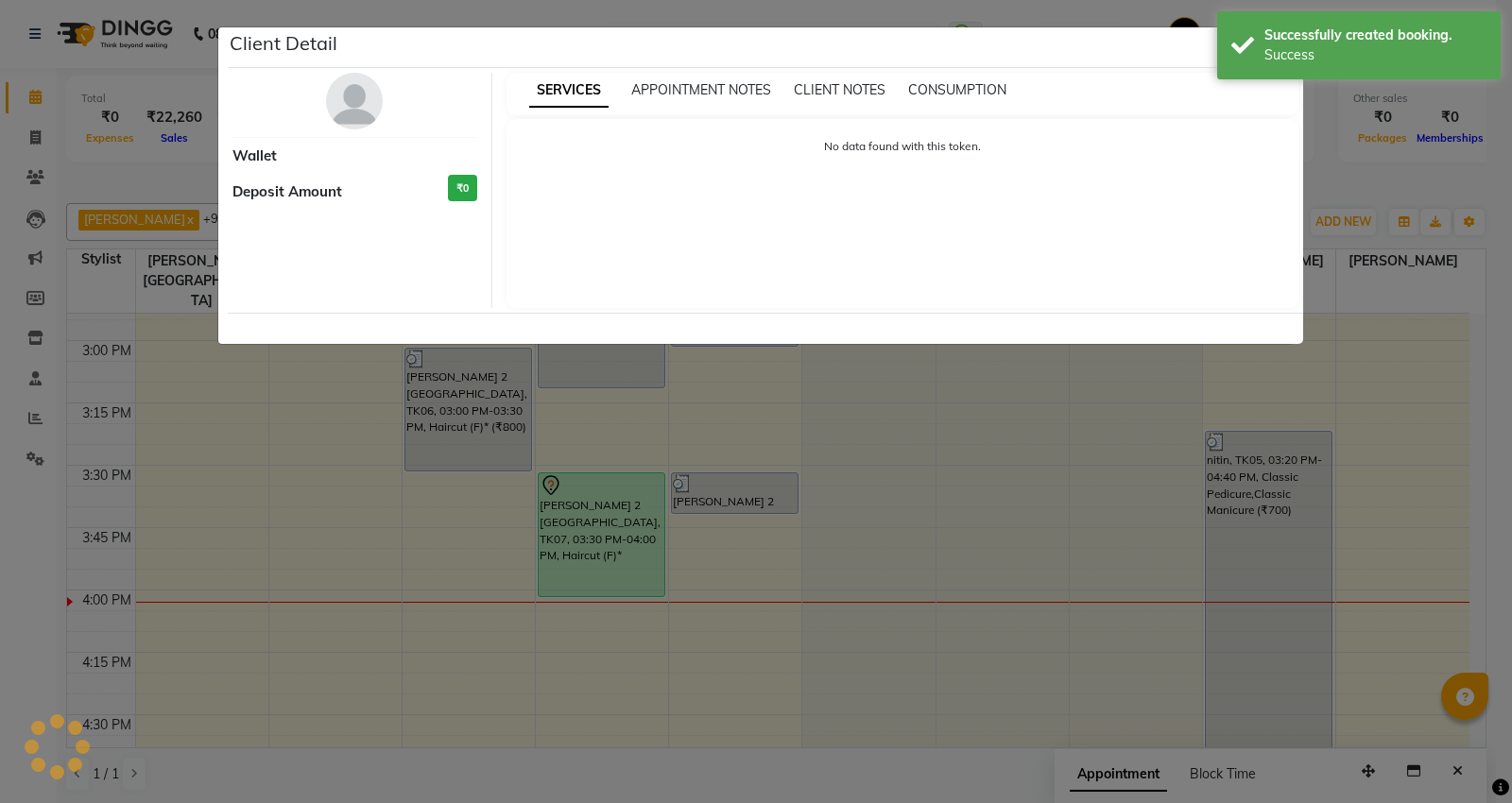
select select "7"
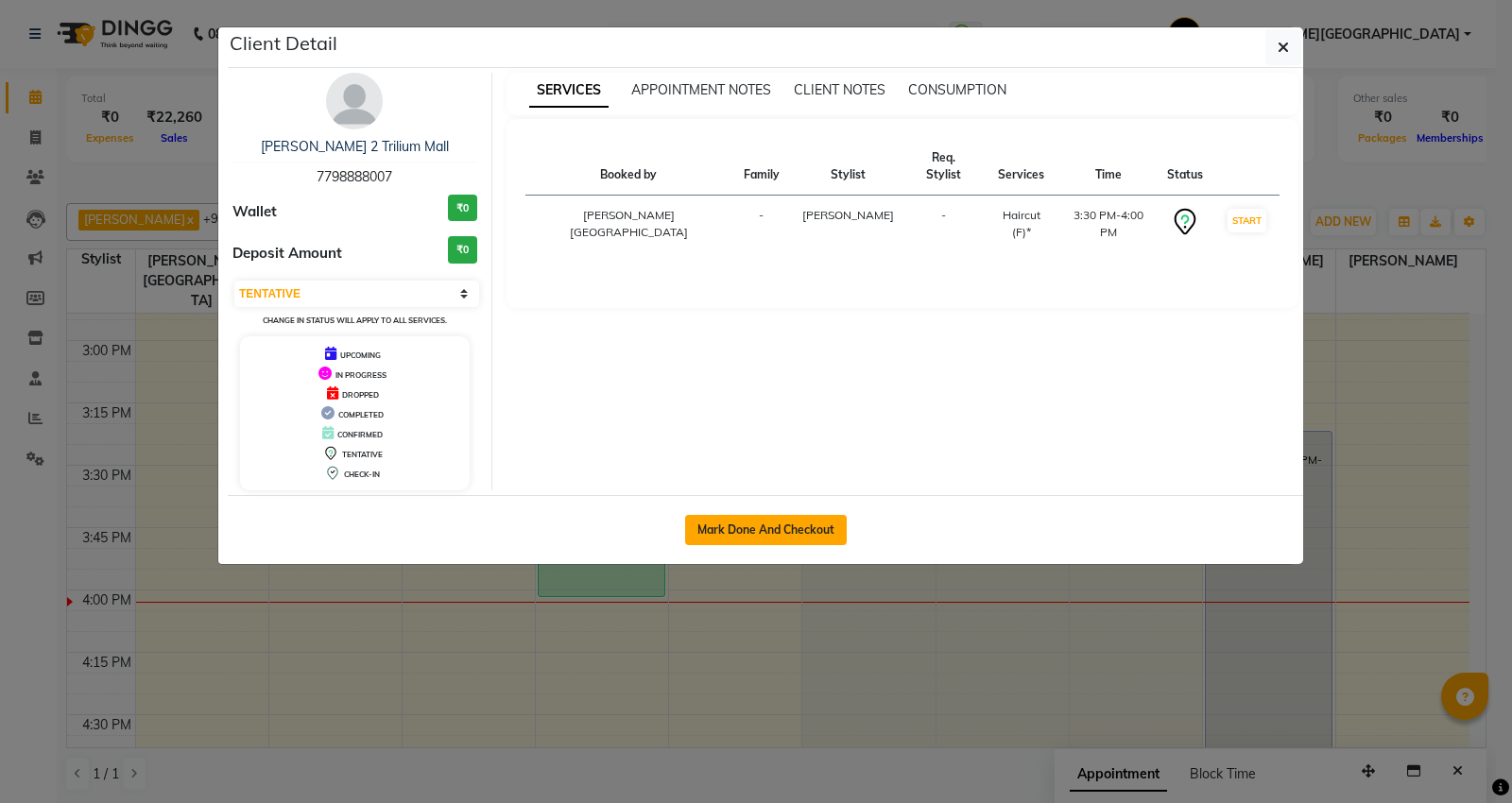
click at [818, 527] on button "Mark Done And Checkout" at bounding box center [765, 529] width 162 height 30
select select "service"
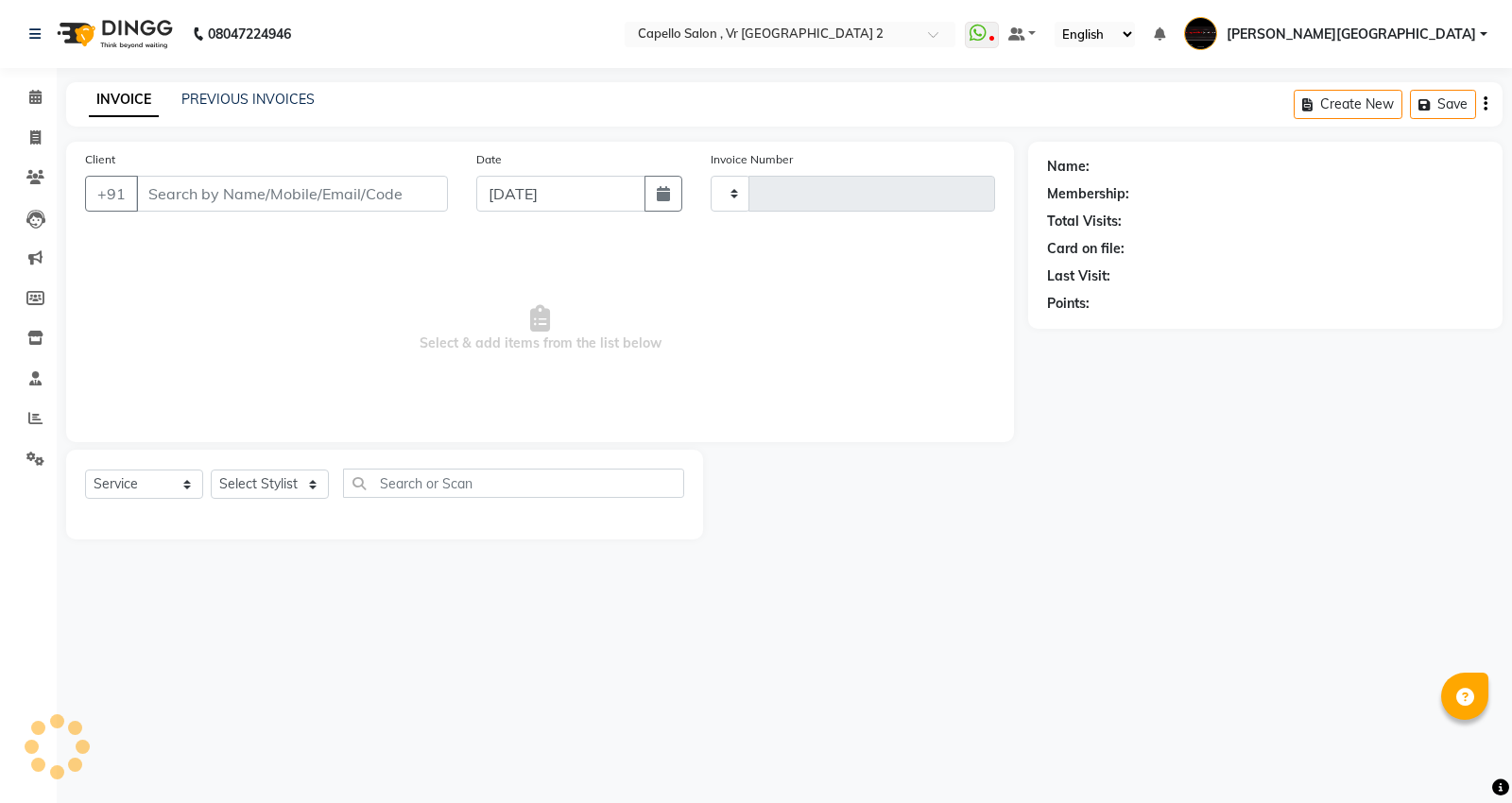
type input "4748"
select select "848"
type input "7798888007"
select select "49136"
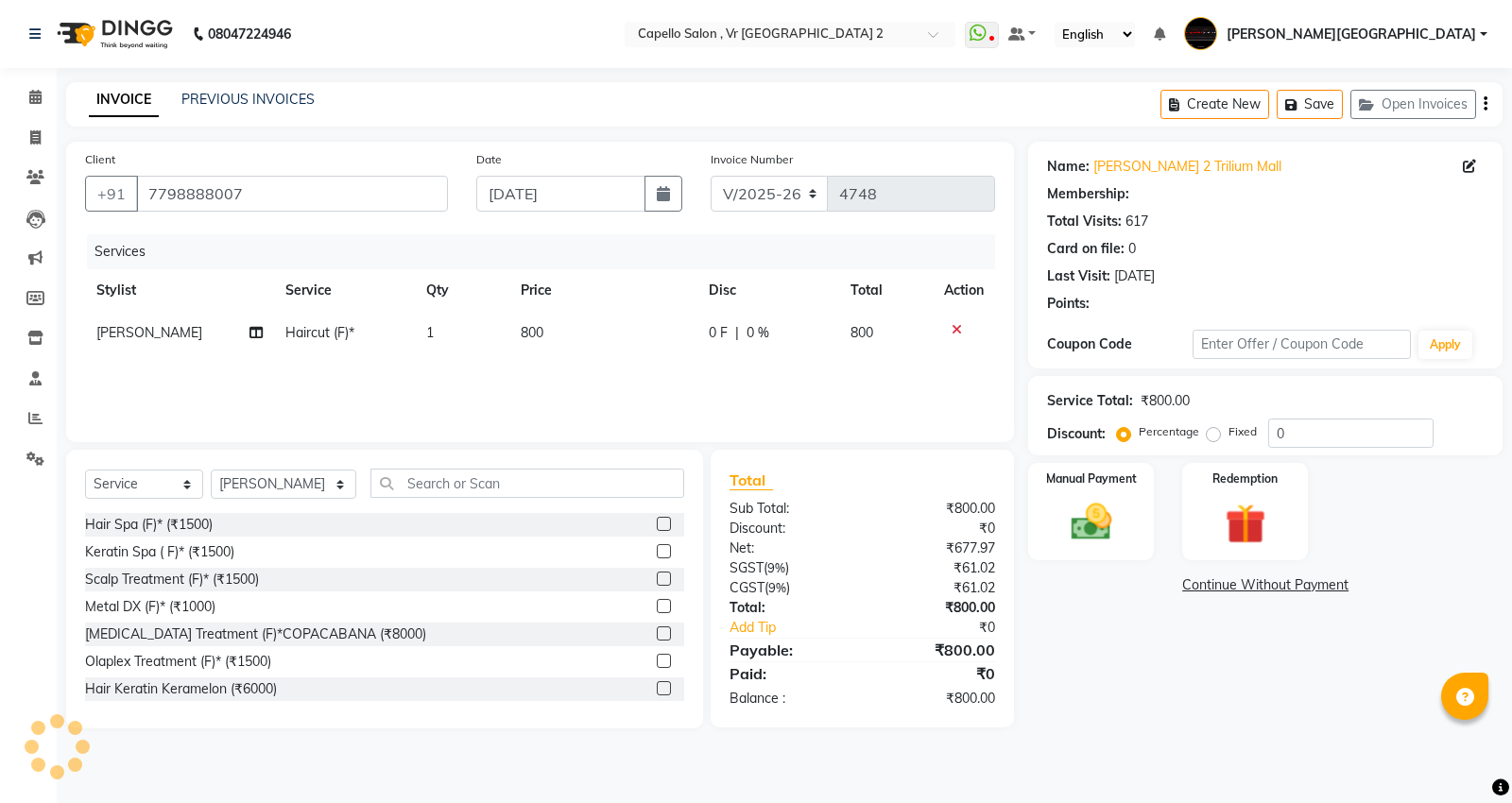
select select "1: Object"
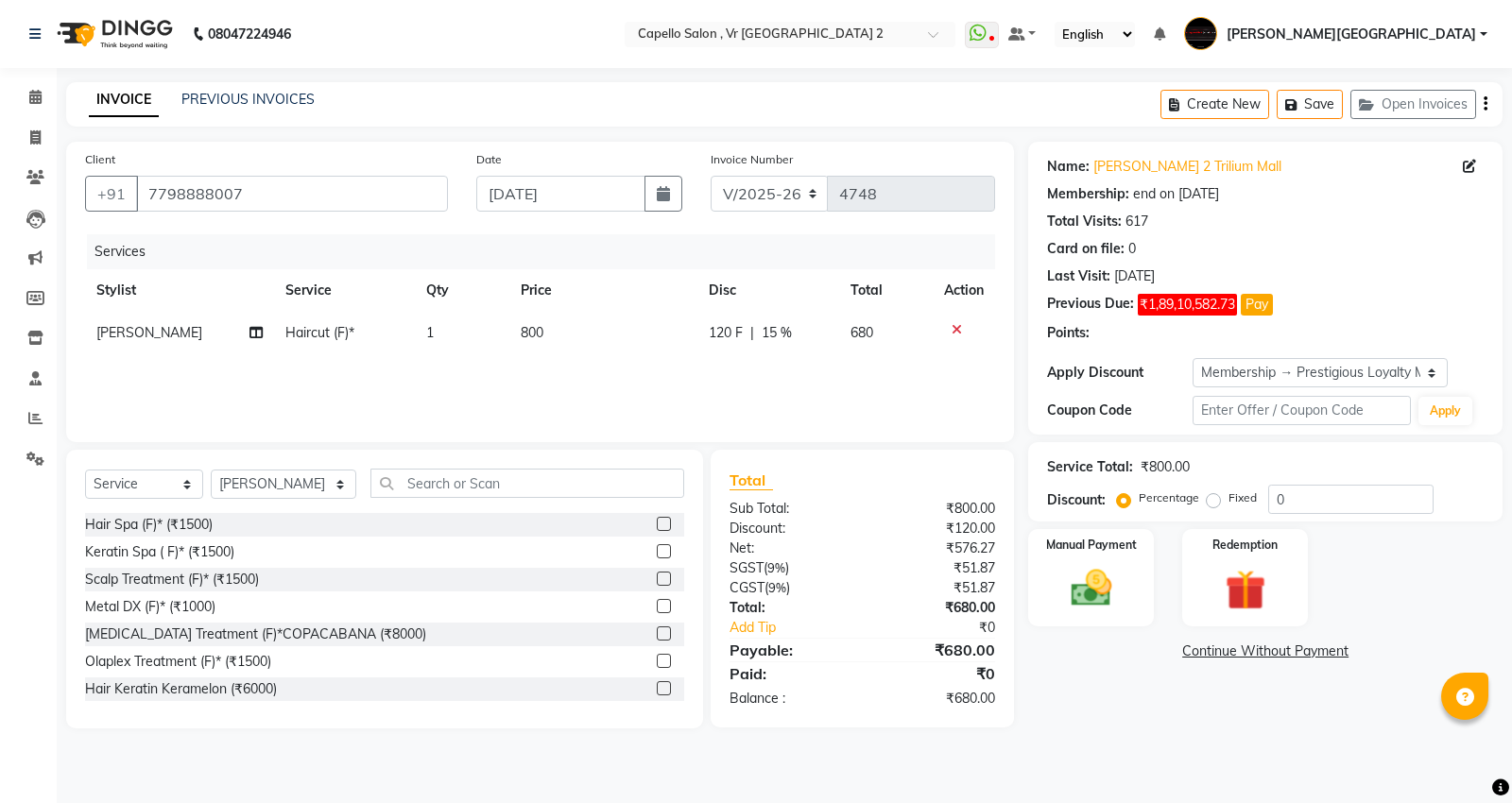
type input "15"
click at [870, 327] on span "680" at bounding box center [861, 333] width 22 height 17
select select "49136"
click at [875, 322] on td "680" at bounding box center [893, 347] width 78 height 72
click at [713, 341] on input "120" at bounding box center [720, 338] width 57 height 29
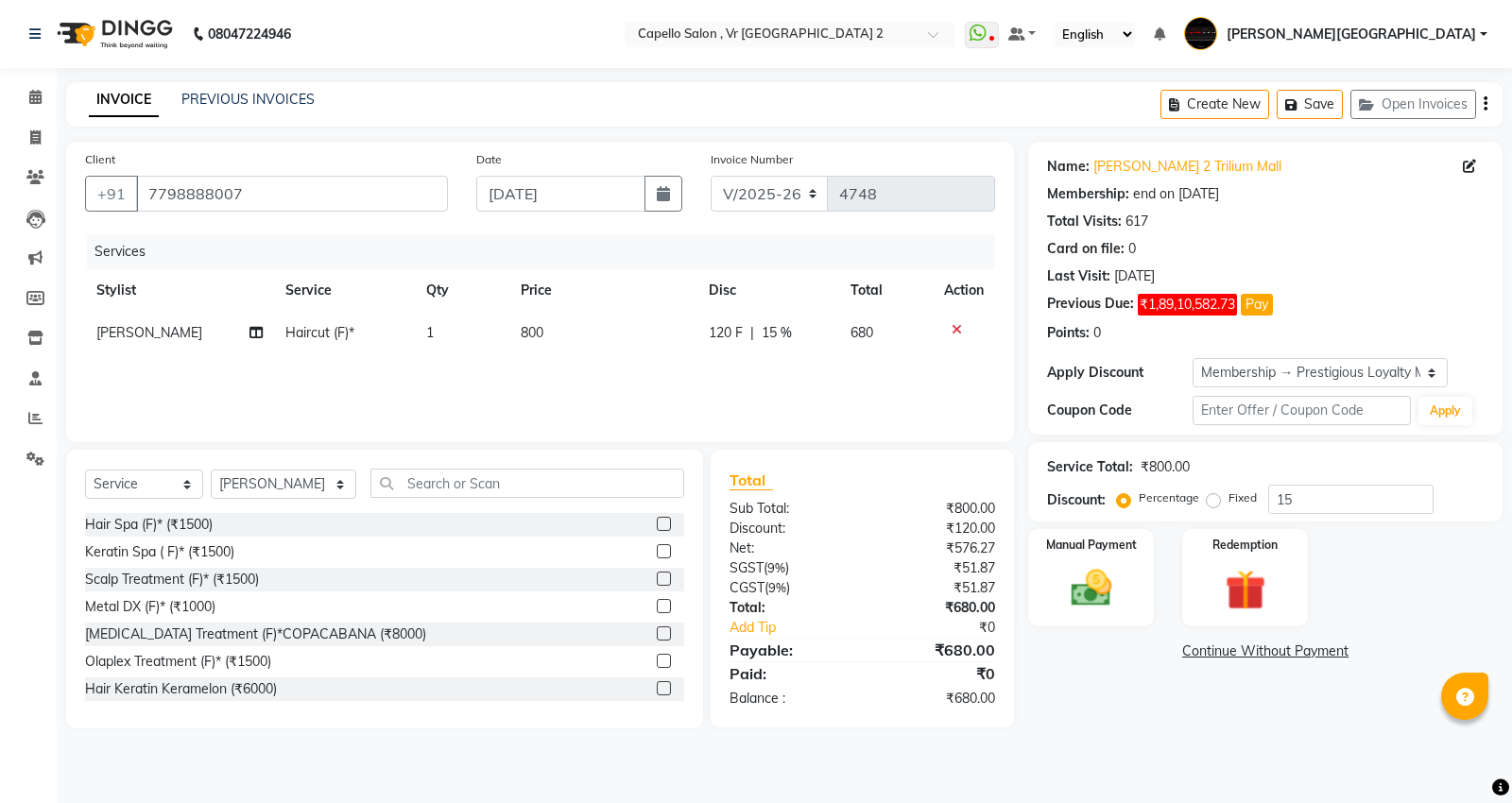
click at [873, 307] on th "Total" at bounding box center [886, 290] width 95 height 43
click at [864, 326] on span "680" at bounding box center [861, 333] width 22 height 17
select select "49136"
click at [731, 333] on input "120" at bounding box center [720, 338] width 57 height 29
type input "1"
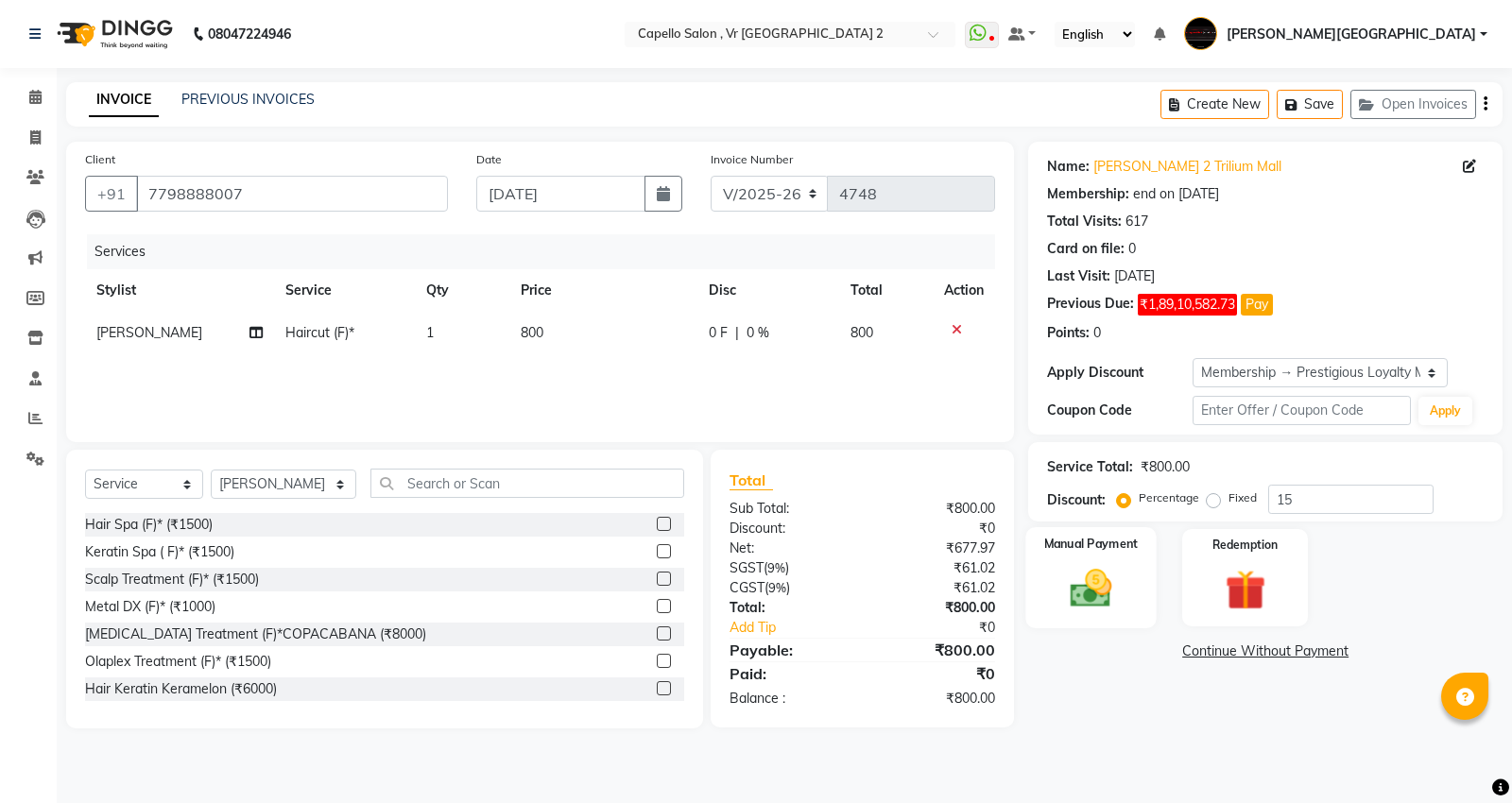
click at [1109, 567] on img at bounding box center [1091, 588] width 68 height 48
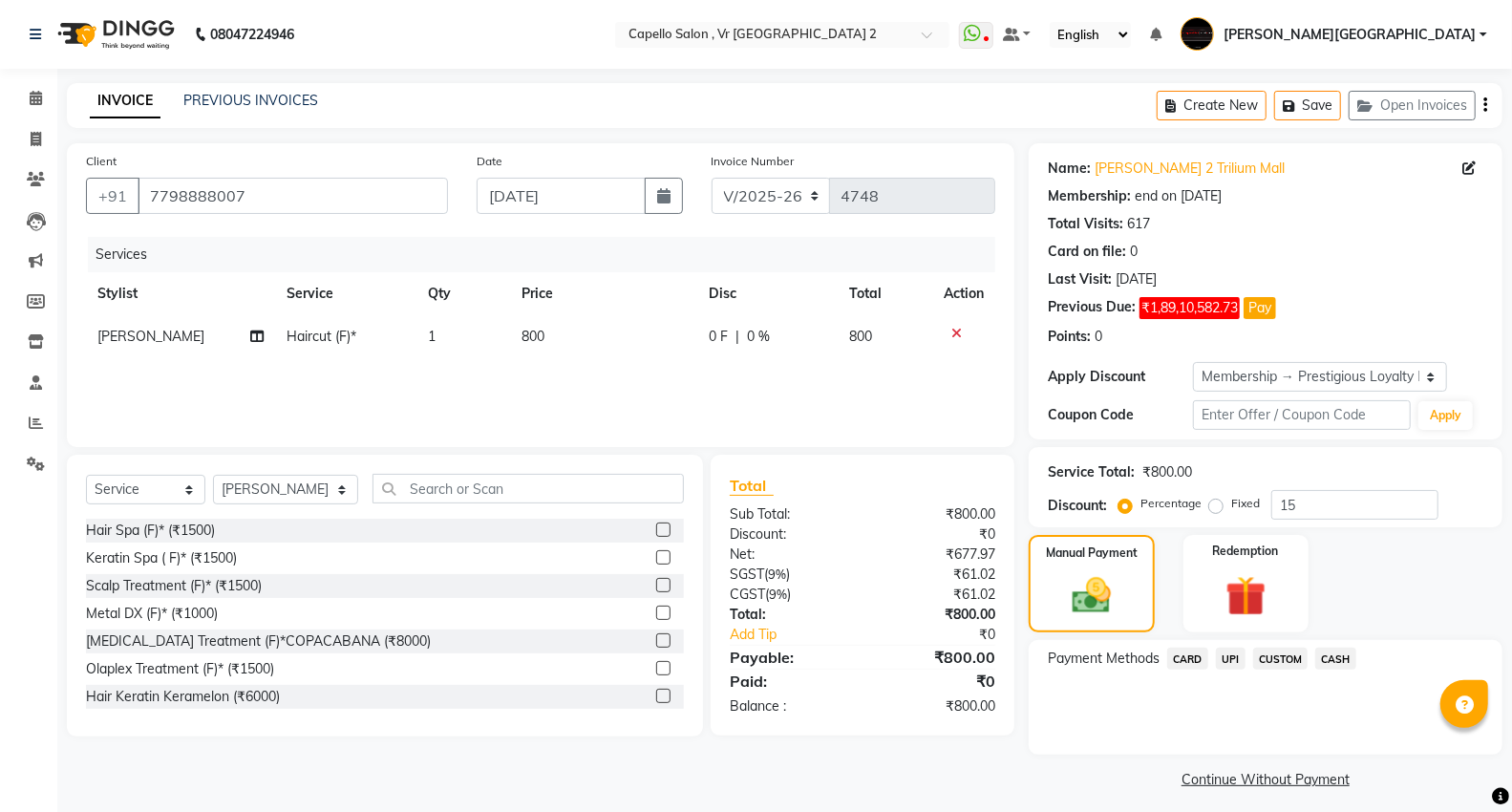
click at [1227, 664] on span "UPI" at bounding box center [1230, 658] width 29 height 22
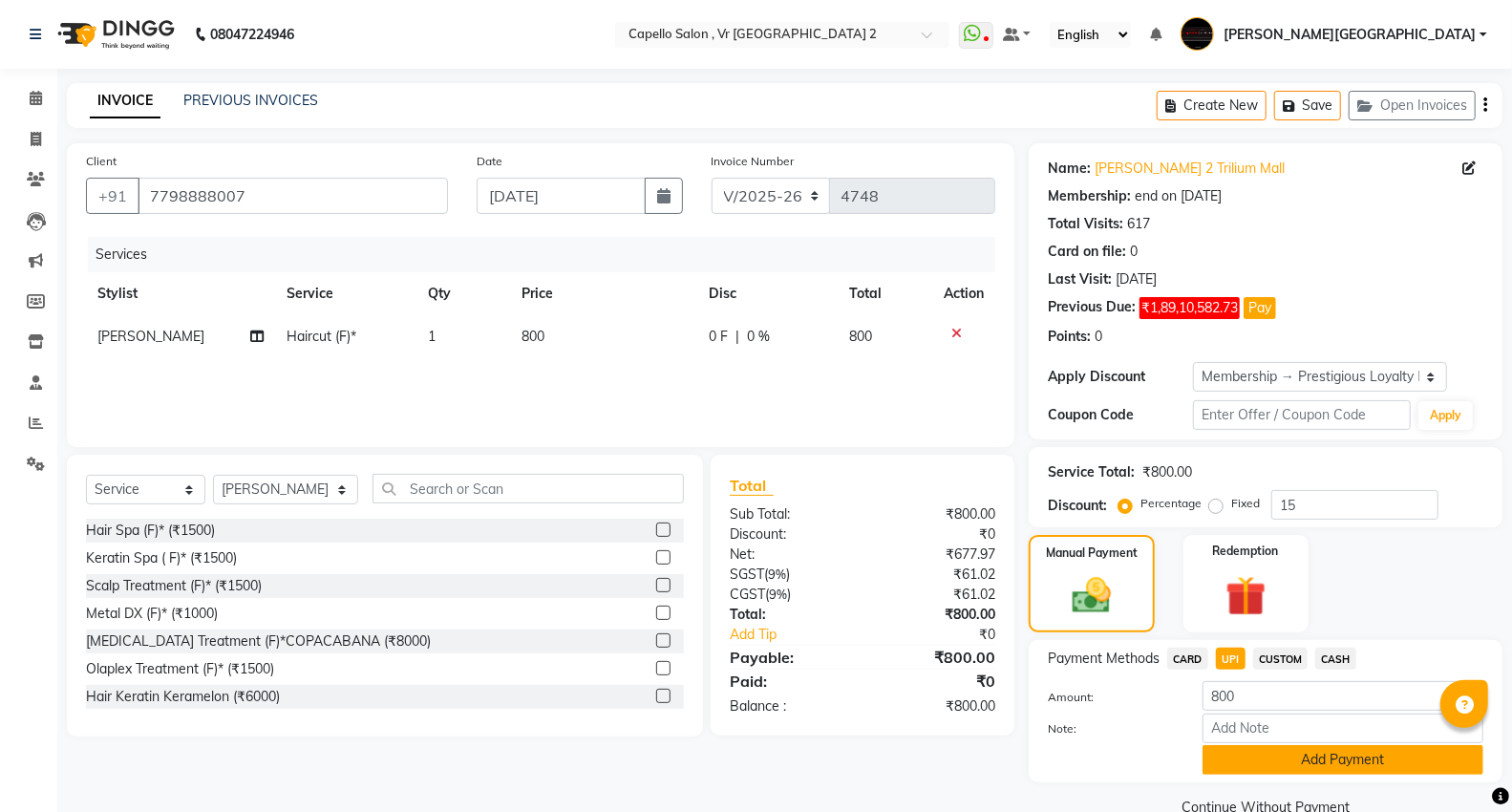
click at [1223, 752] on button "Add Payment" at bounding box center [1343, 760] width 281 height 29
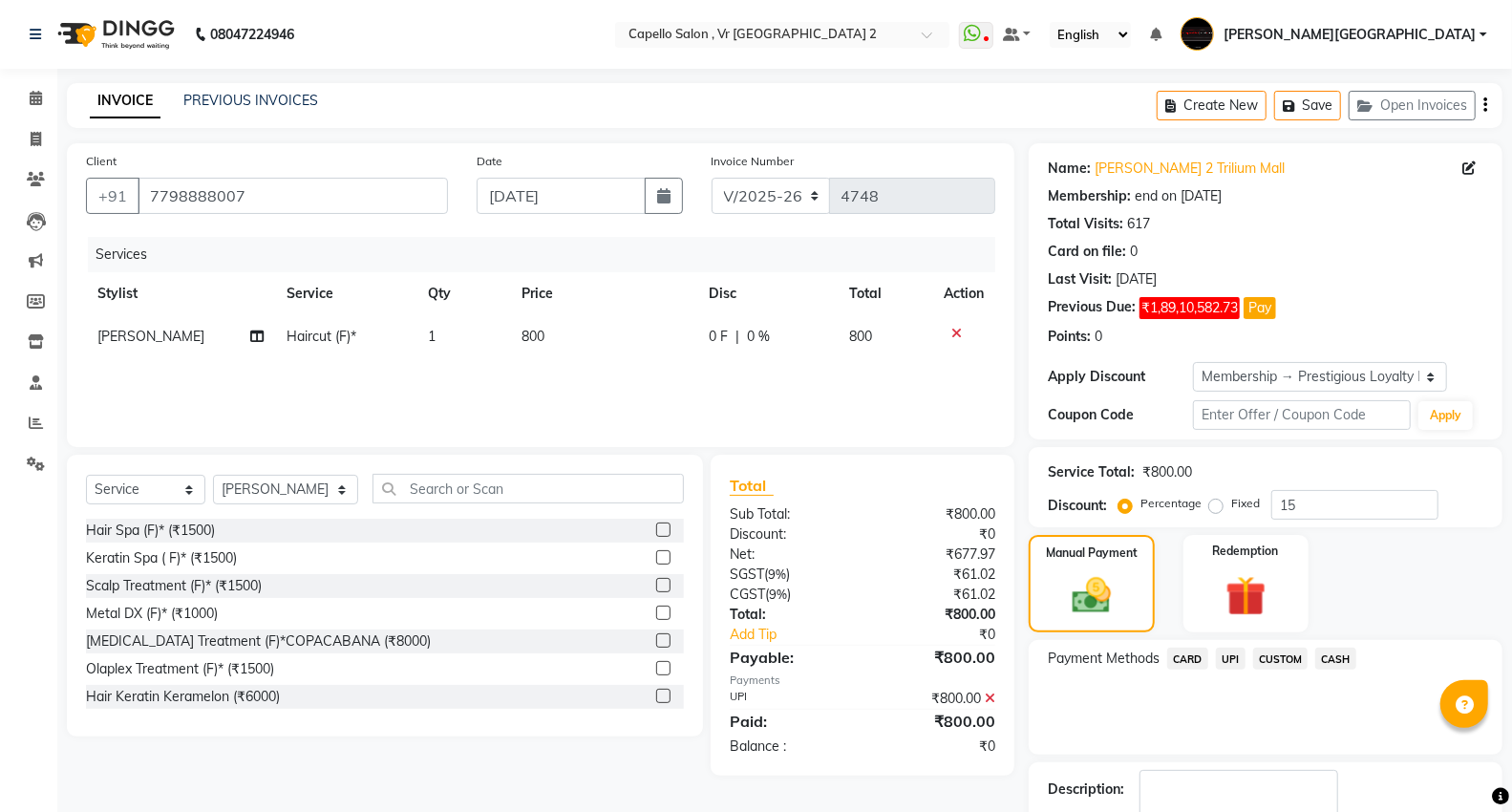
scroll to position [118, 0]
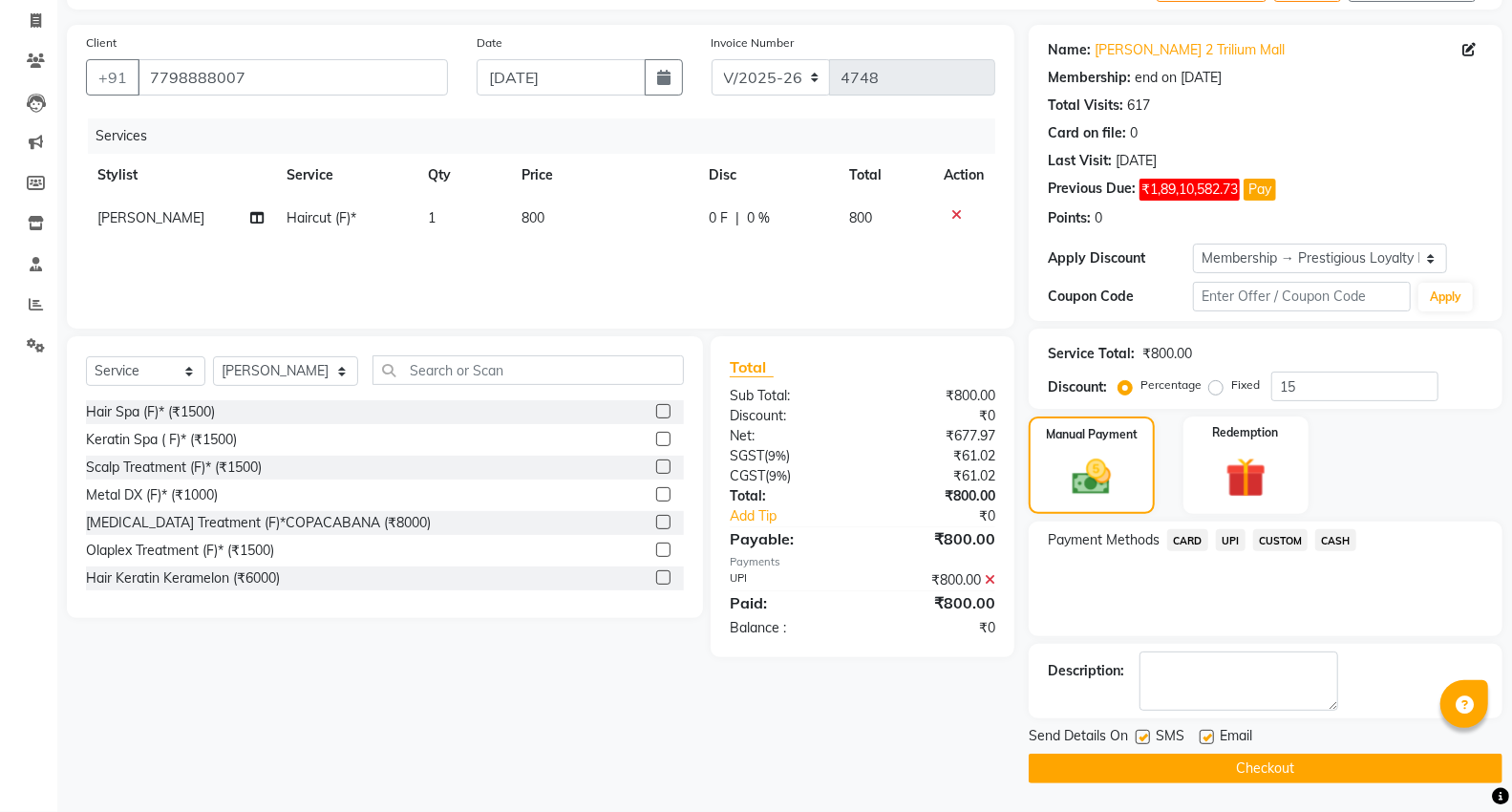
click at [1204, 779] on button "Checkout" at bounding box center [1266, 769] width 473 height 29
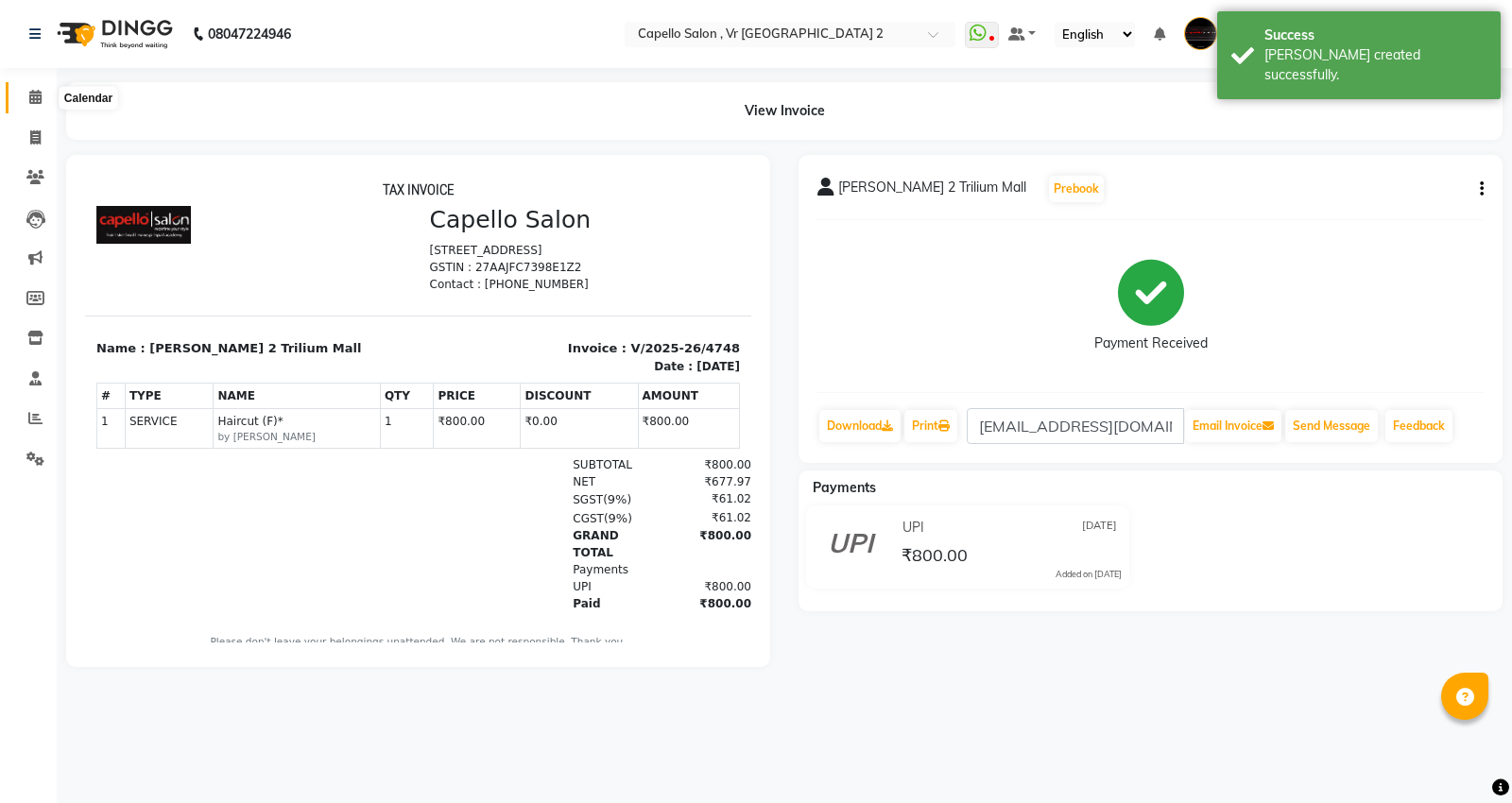
click at [32, 99] on icon at bounding box center [35, 97] width 13 height 15
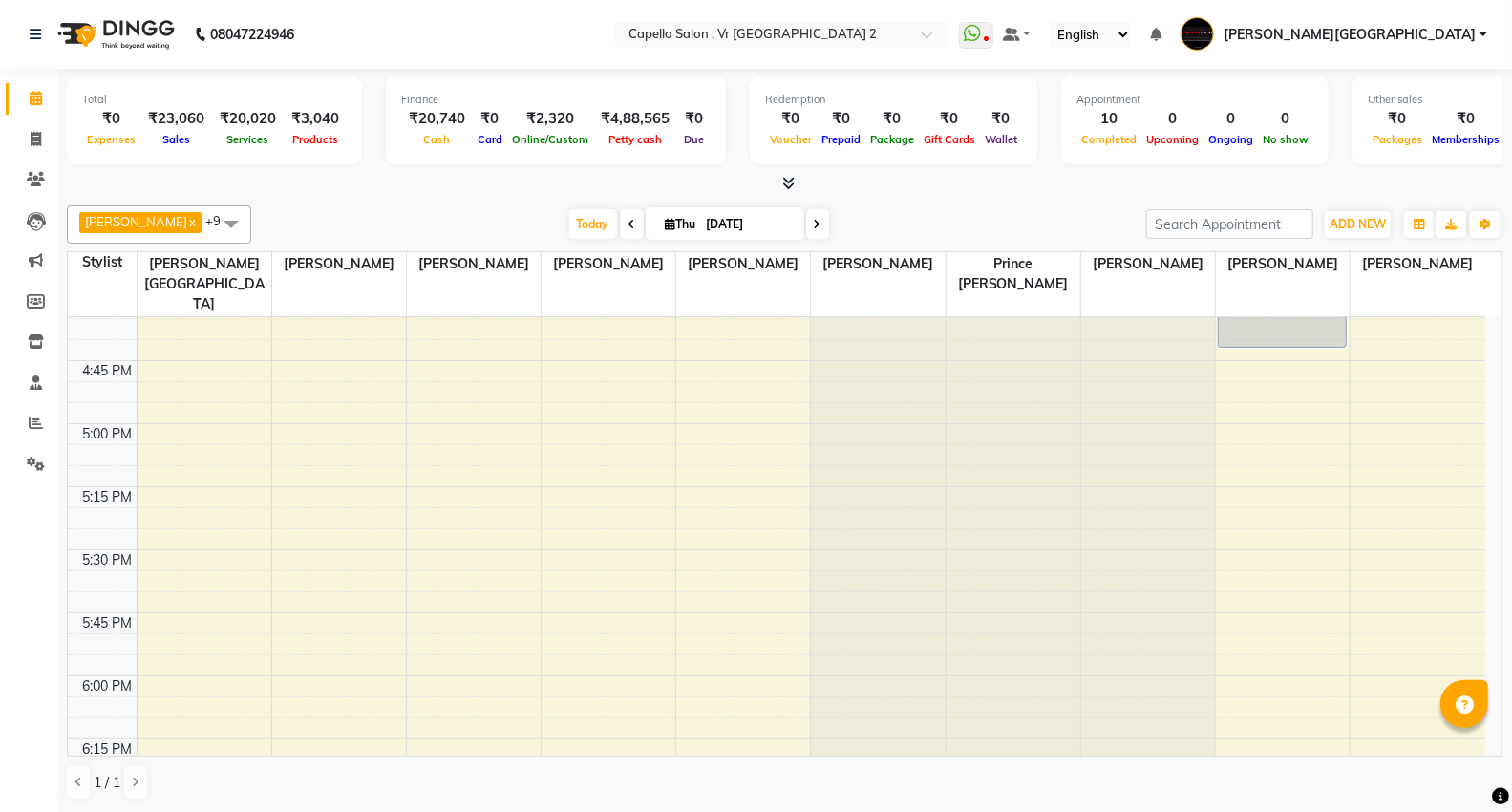
scroll to position [2335, 0]
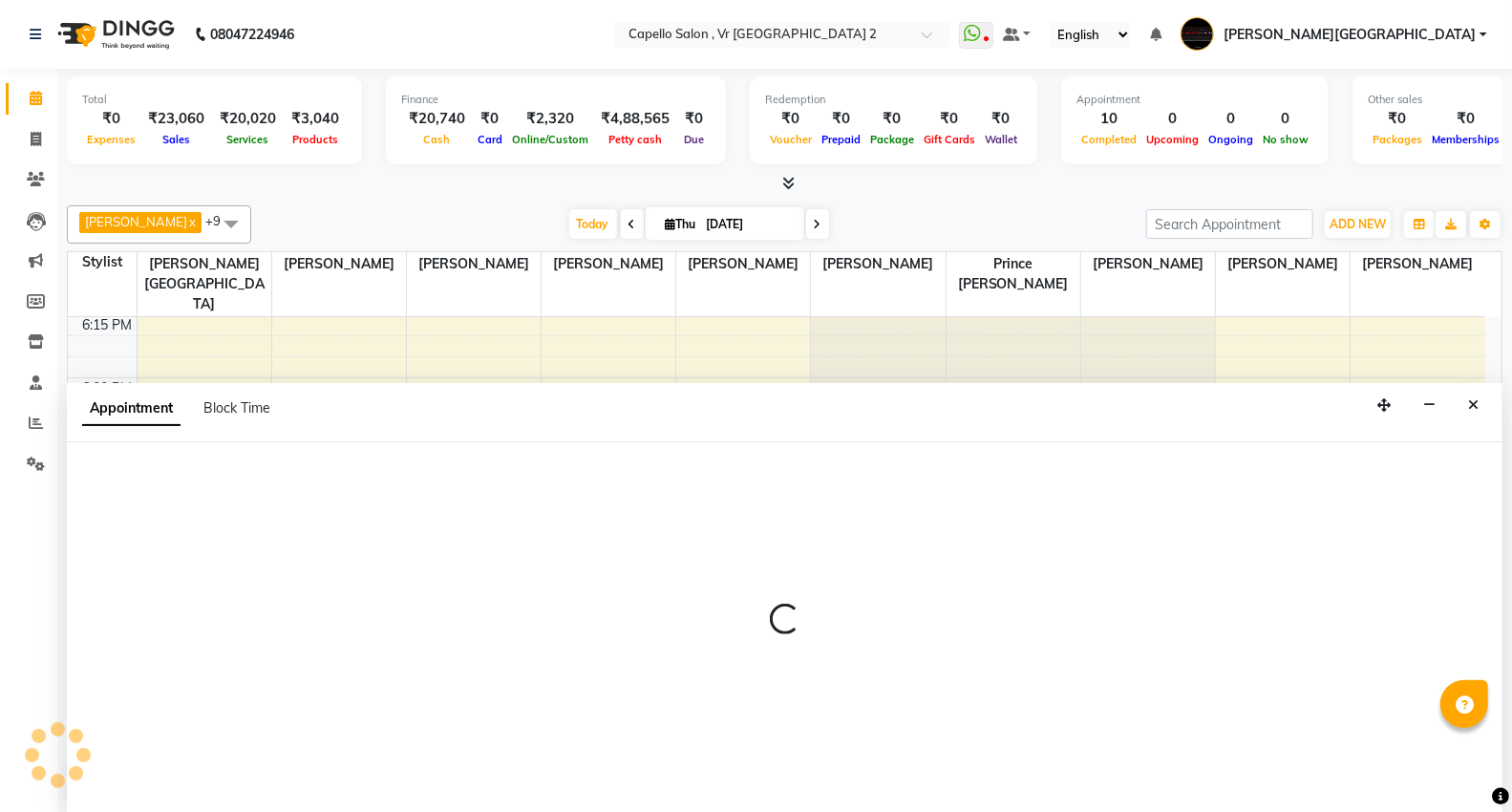
scroll to position [1, 0]
select select "14466"
select select "1155"
select select "tentative"
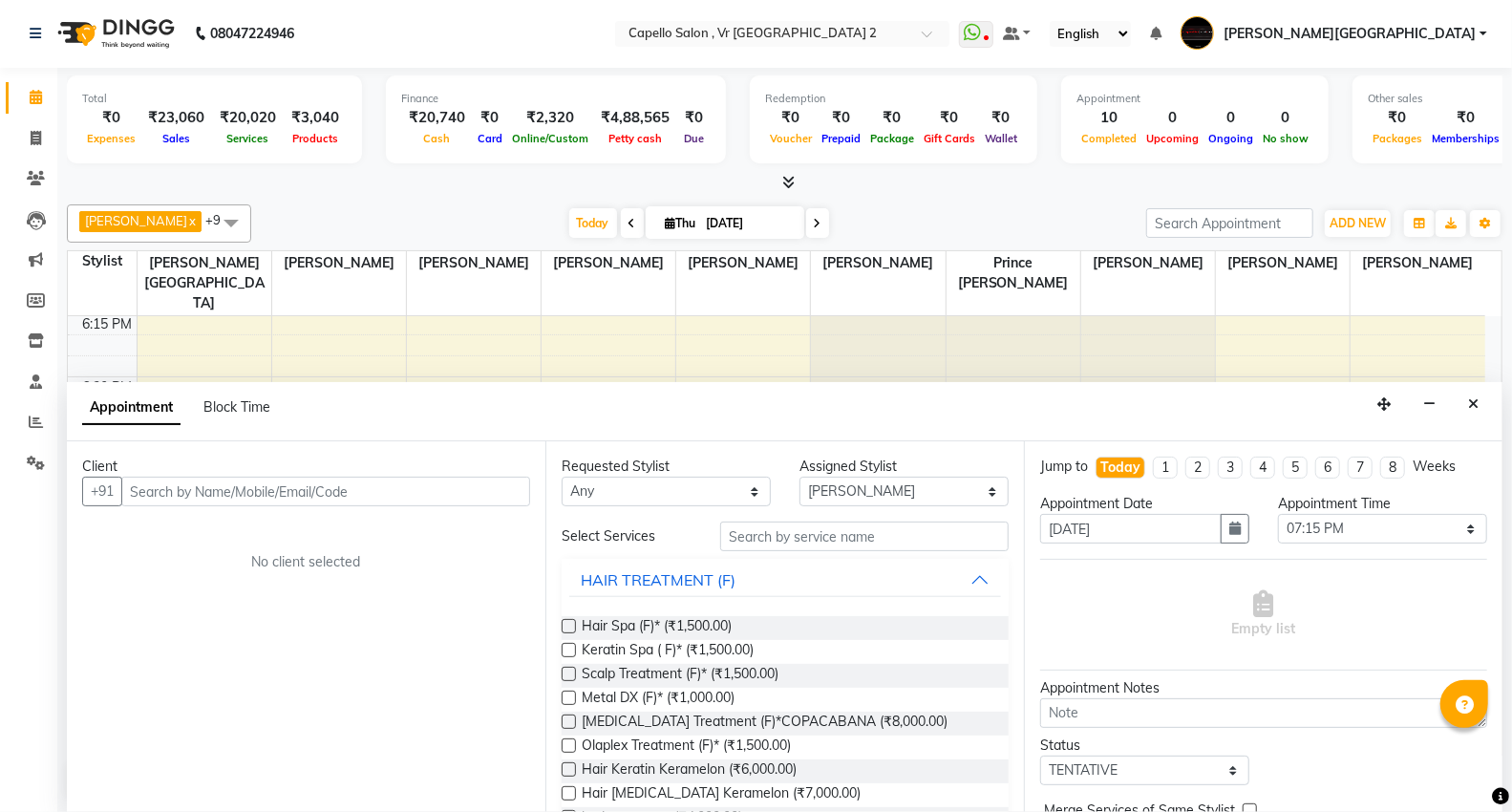
click at [194, 507] on div "+91" at bounding box center [306, 491] width 448 height 29
click at [186, 498] on input "text" at bounding box center [326, 491] width 409 height 29
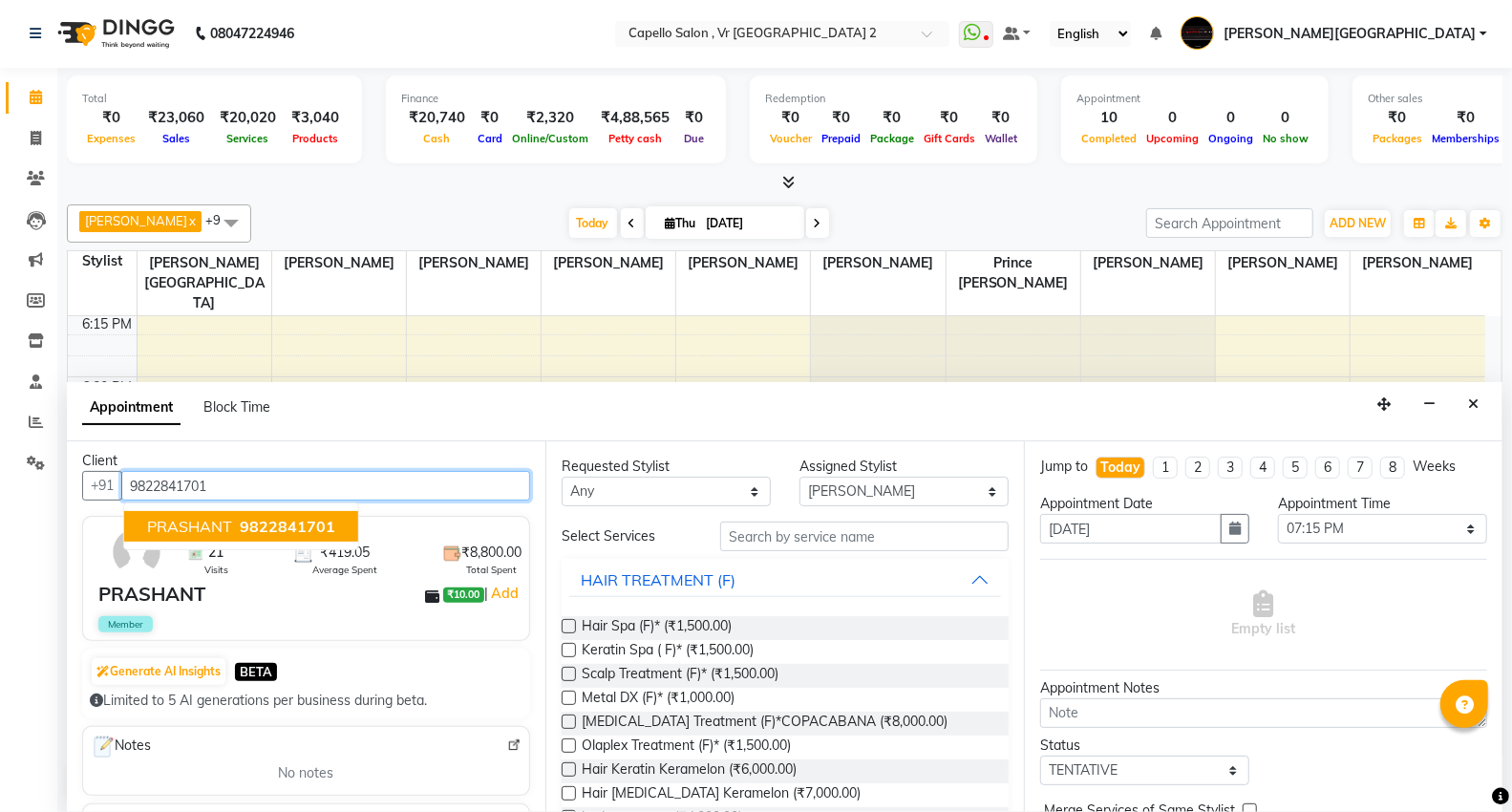
scroll to position [0, 0]
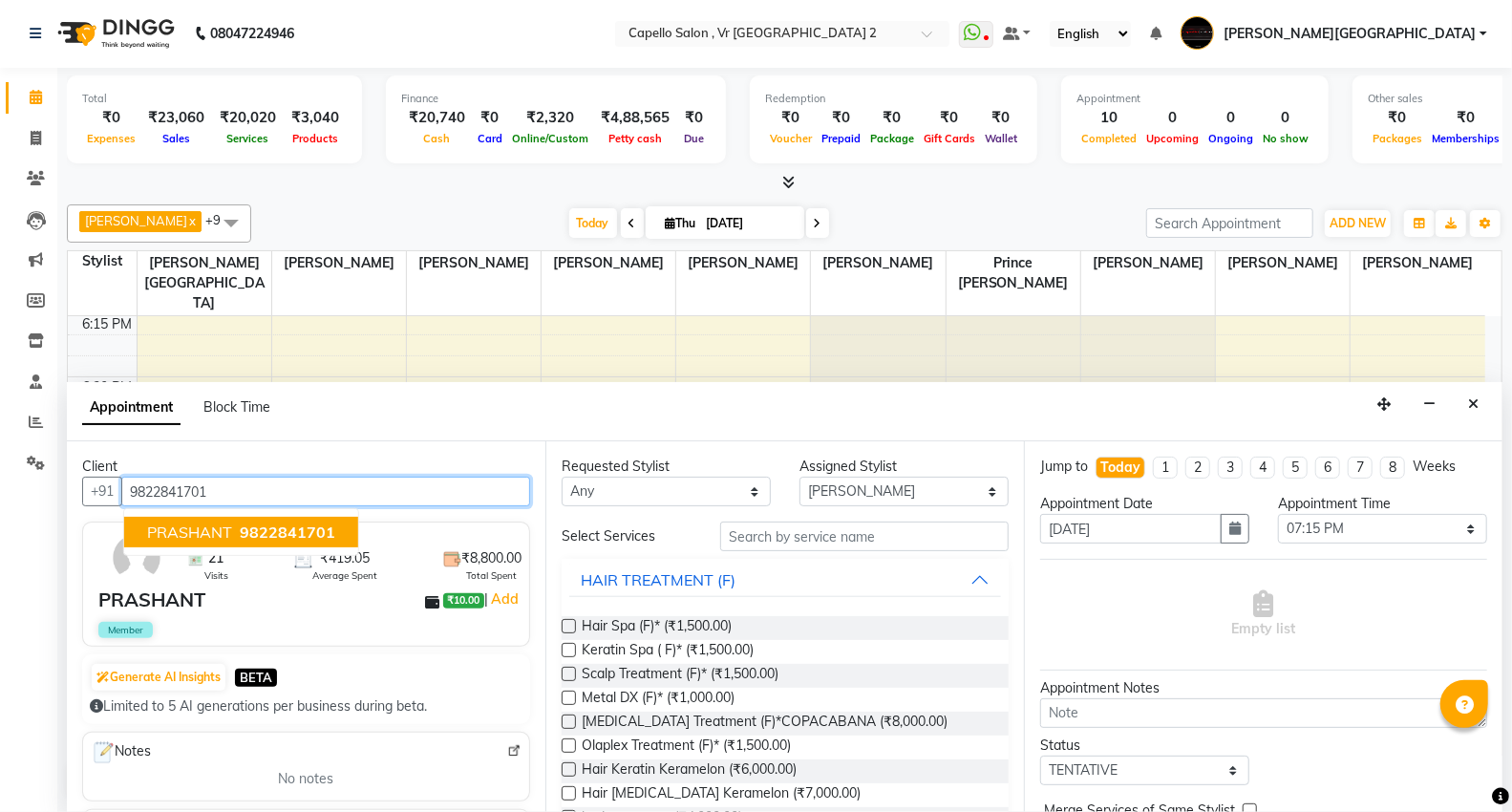
click at [266, 532] on span "9822841701" at bounding box center [288, 532] width 96 height 20
type input "9822841701"
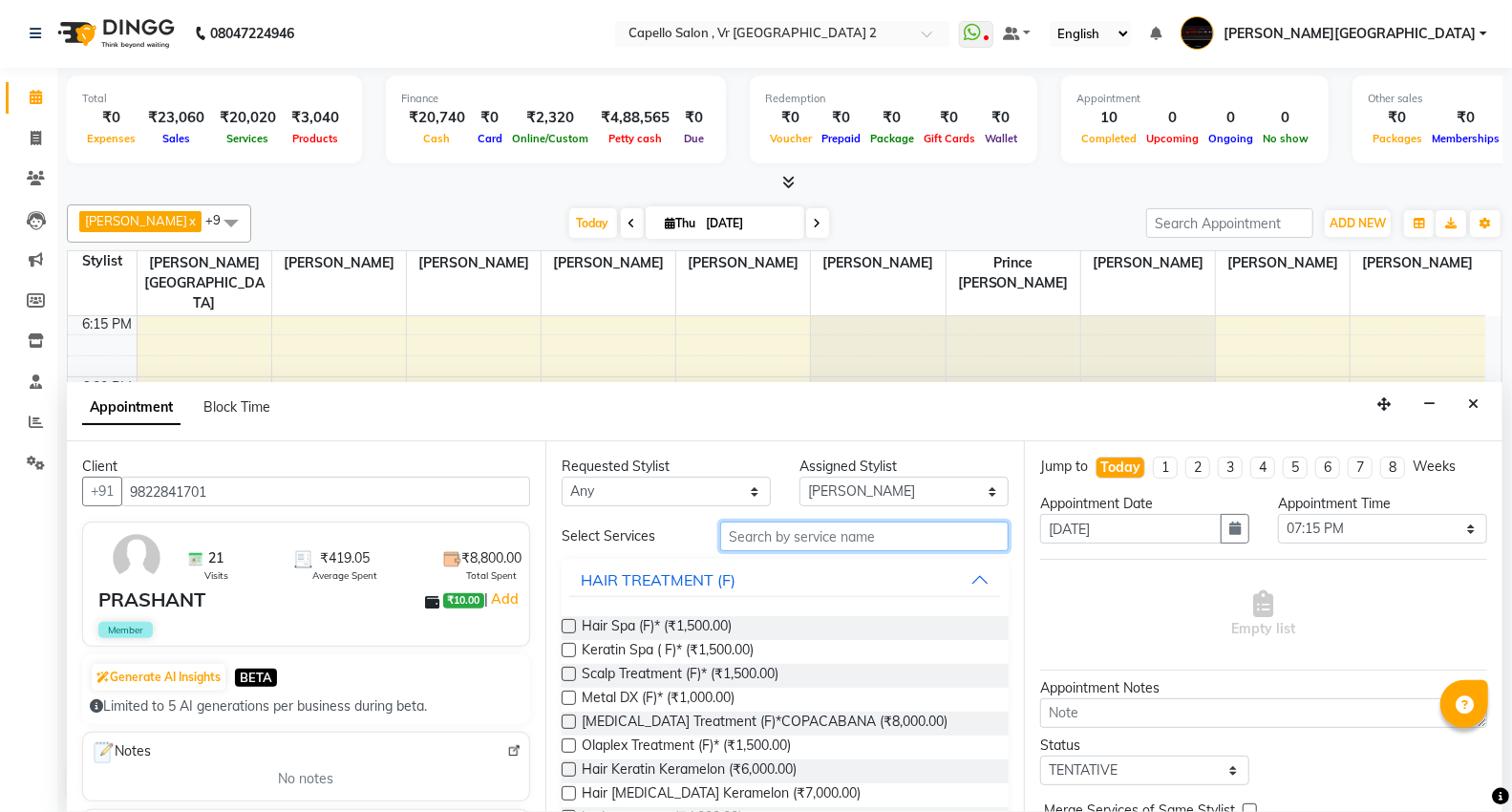
click at [834, 541] on input "text" at bounding box center [865, 536] width 289 height 29
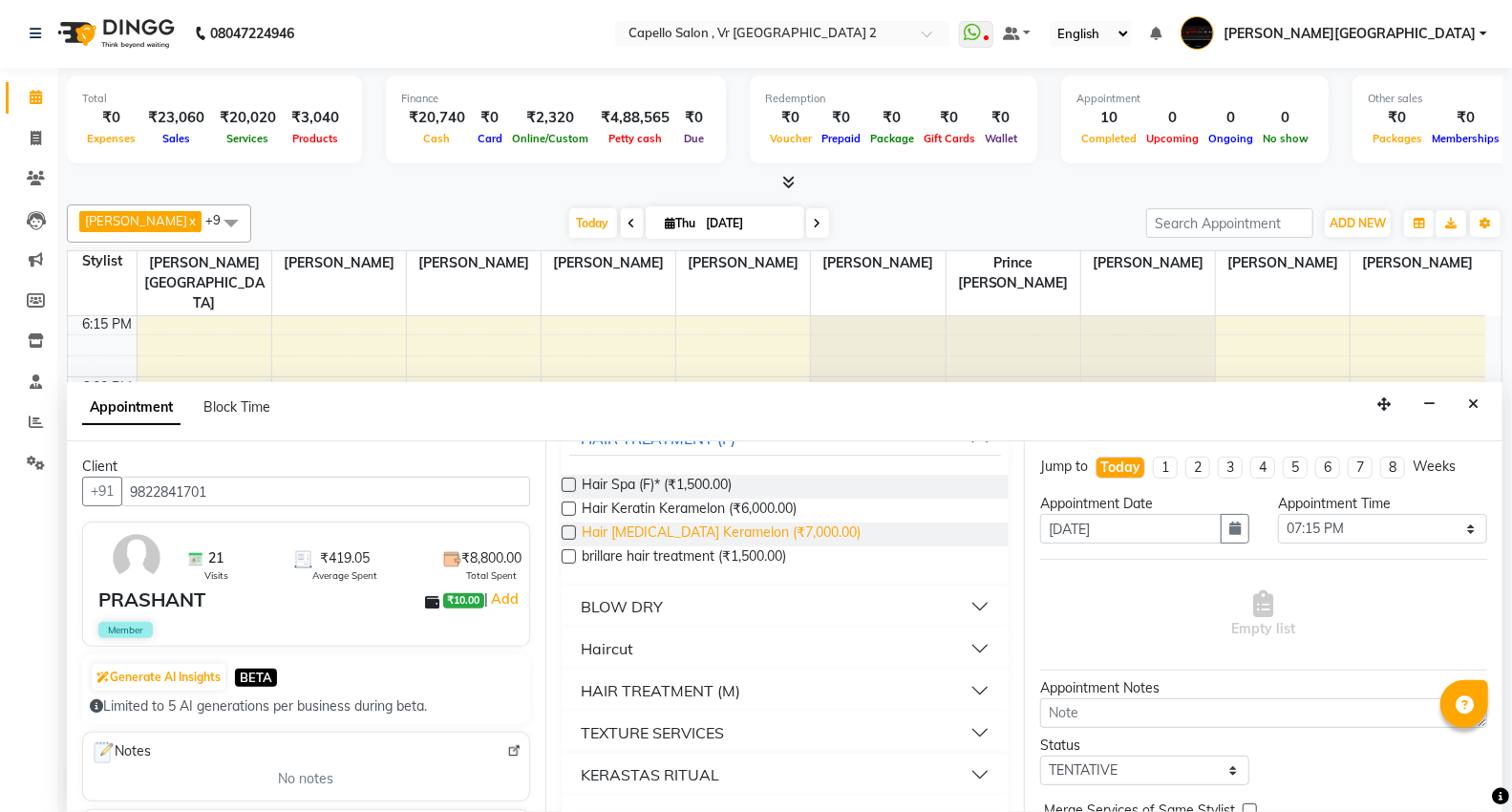
scroll to position [224, 0]
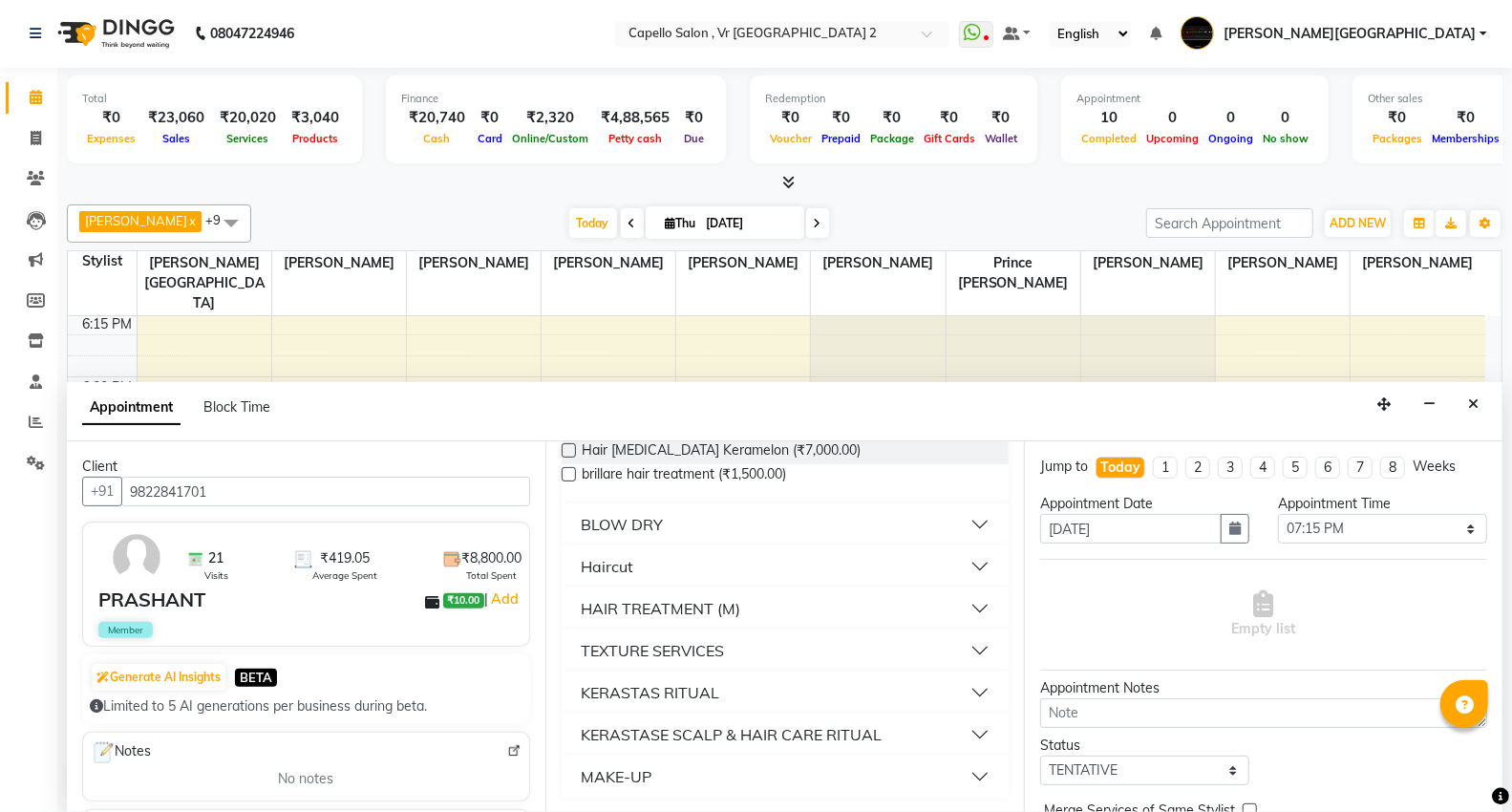
type input "hai"
click at [642, 567] on button "Haircut" at bounding box center [785, 566] width 432 height 34
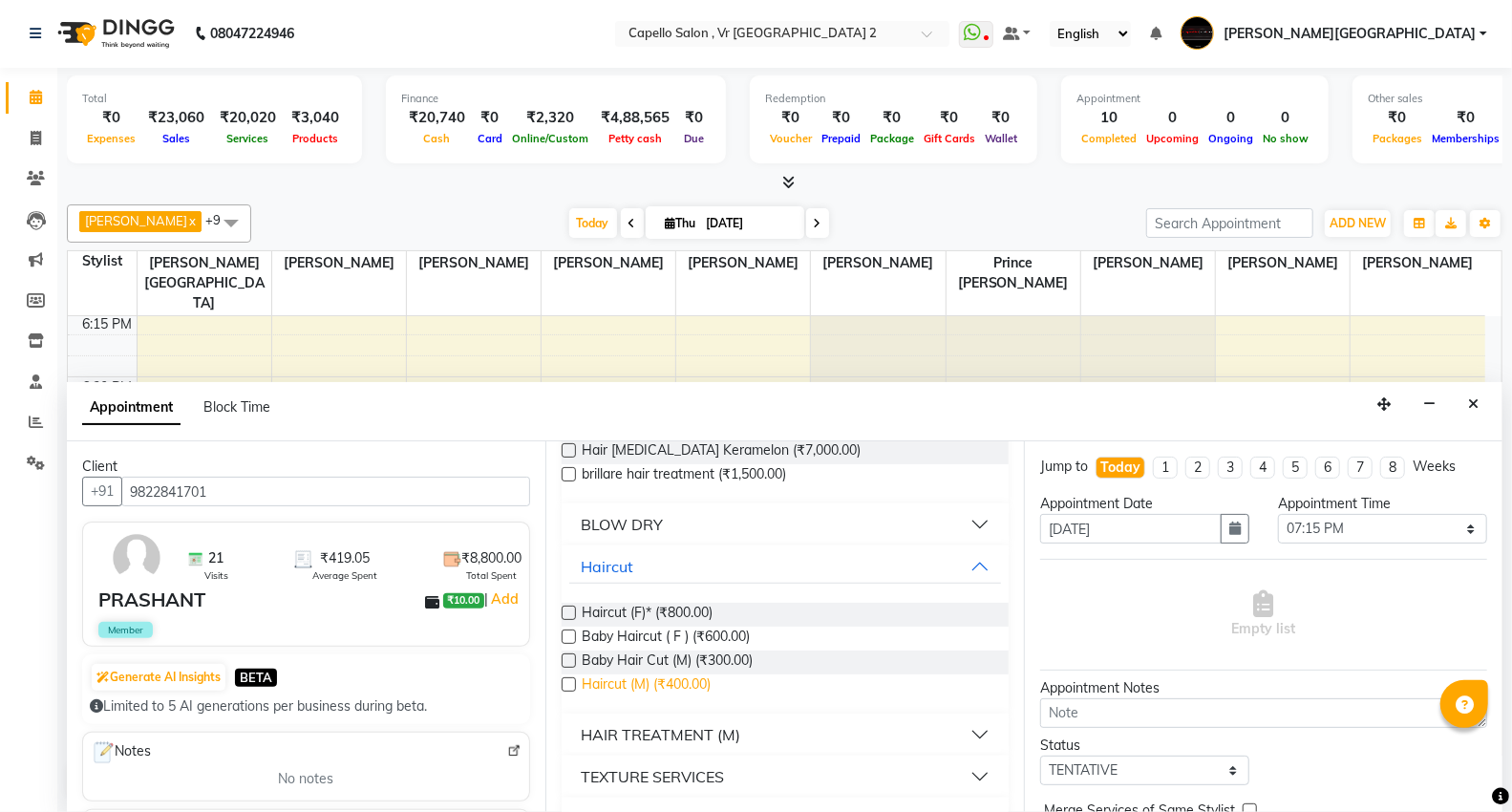
click at [657, 684] on span "Haircut (M) (₹400.00)" at bounding box center [646, 687] width 129 height 23
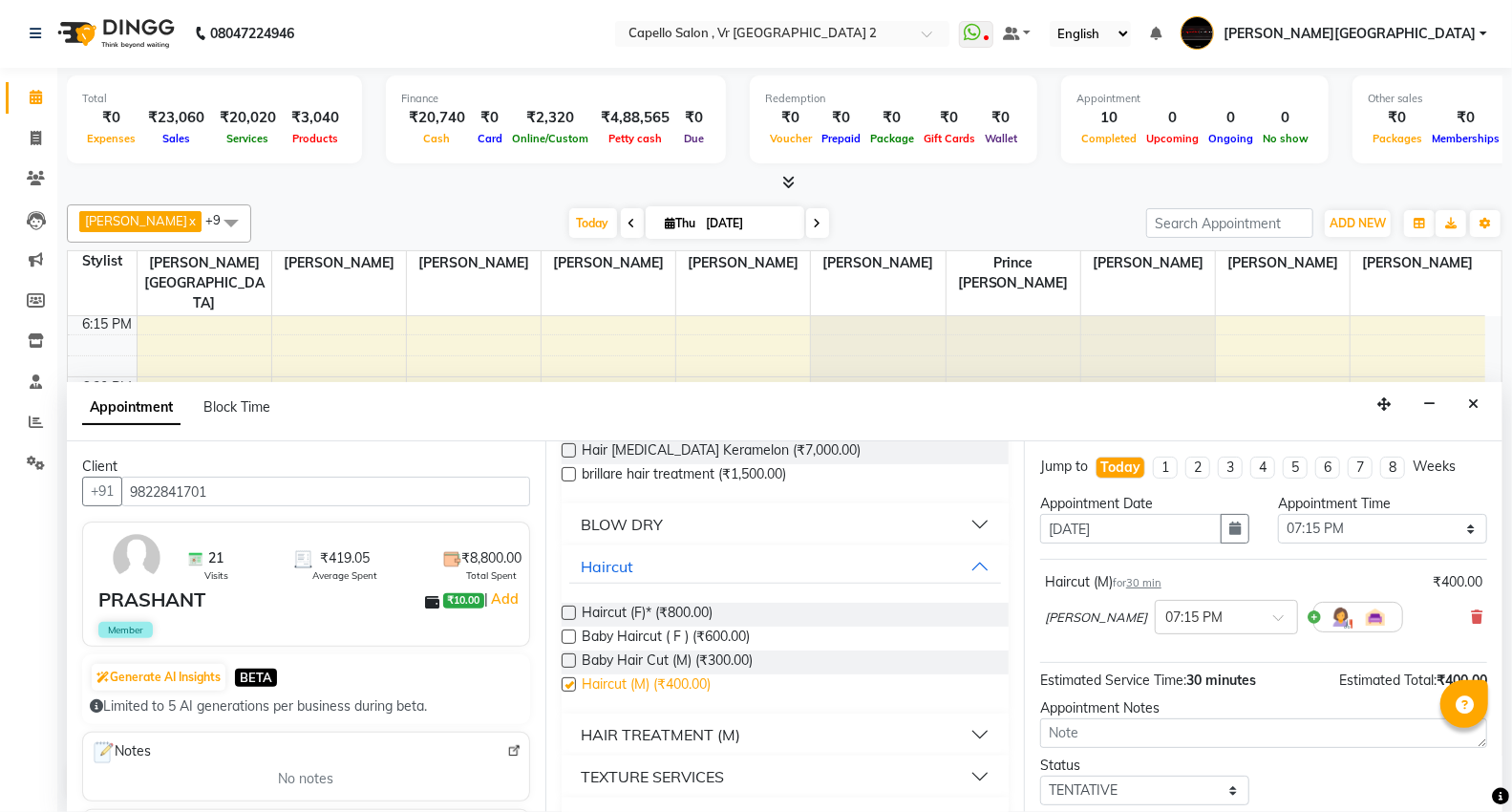
checkbox input "false"
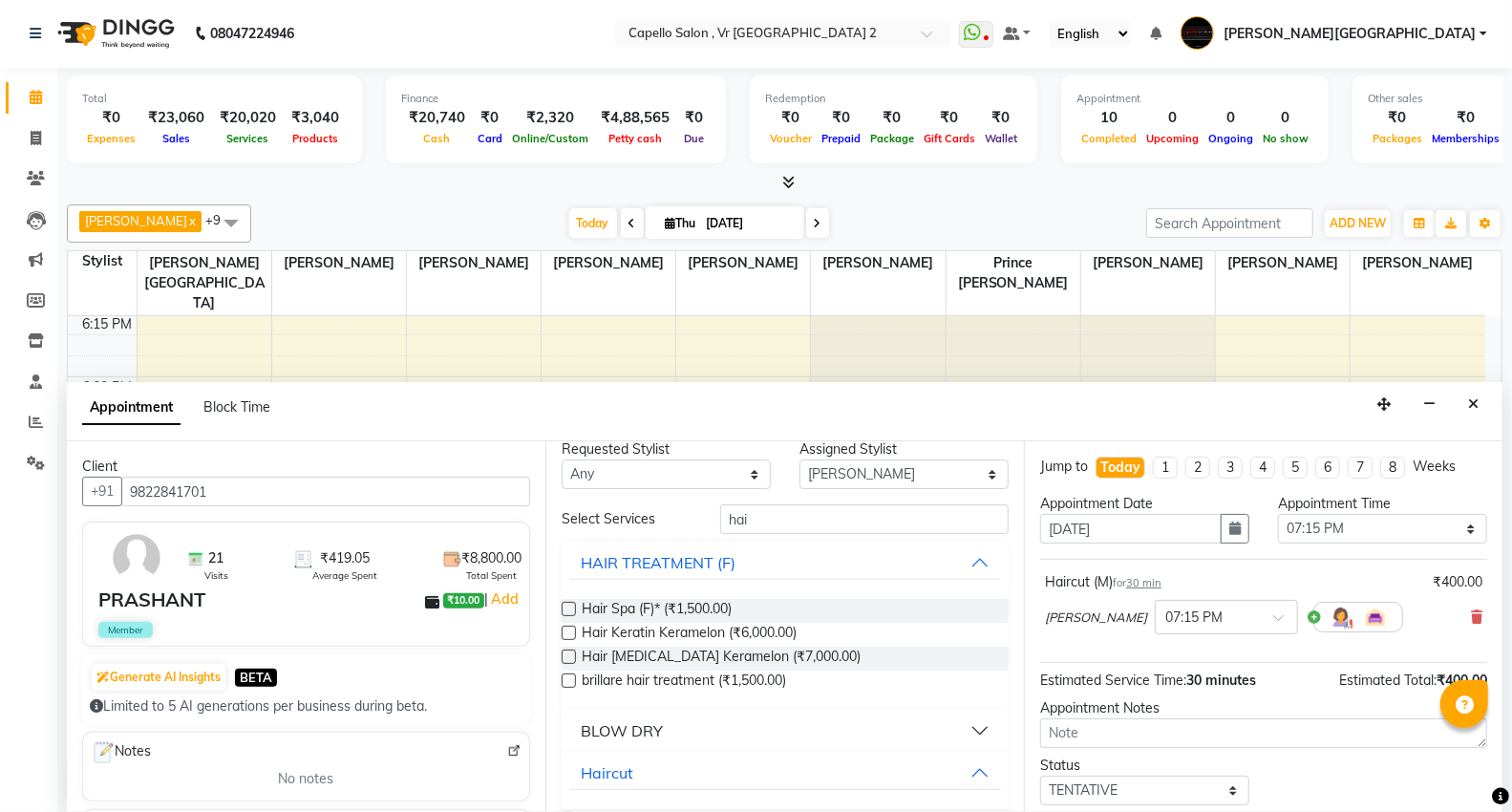
scroll to position [0, 0]
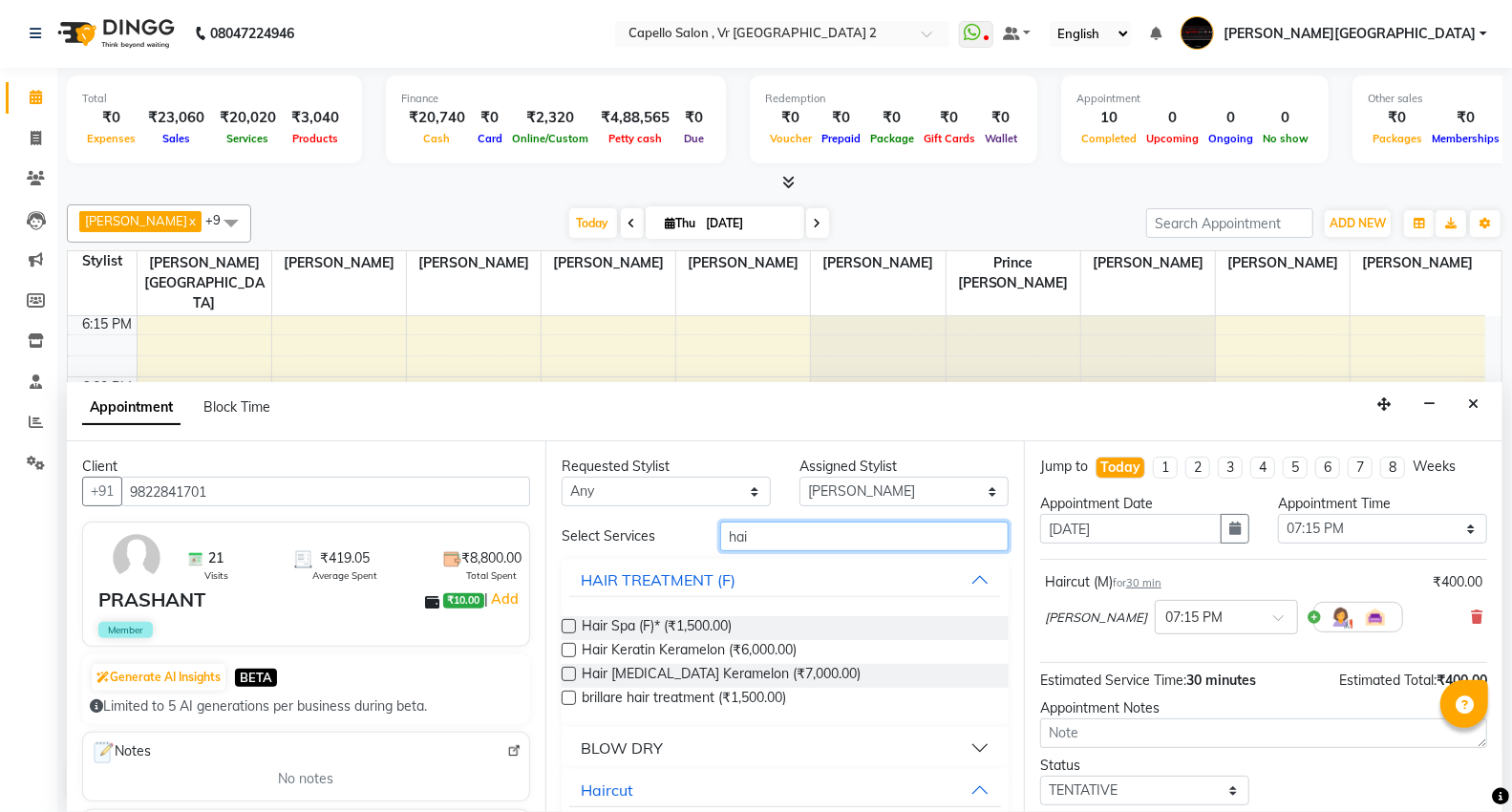
click at [853, 531] on input "hai" at bounding box center [865, 536] width 289 height 29
type input "h"
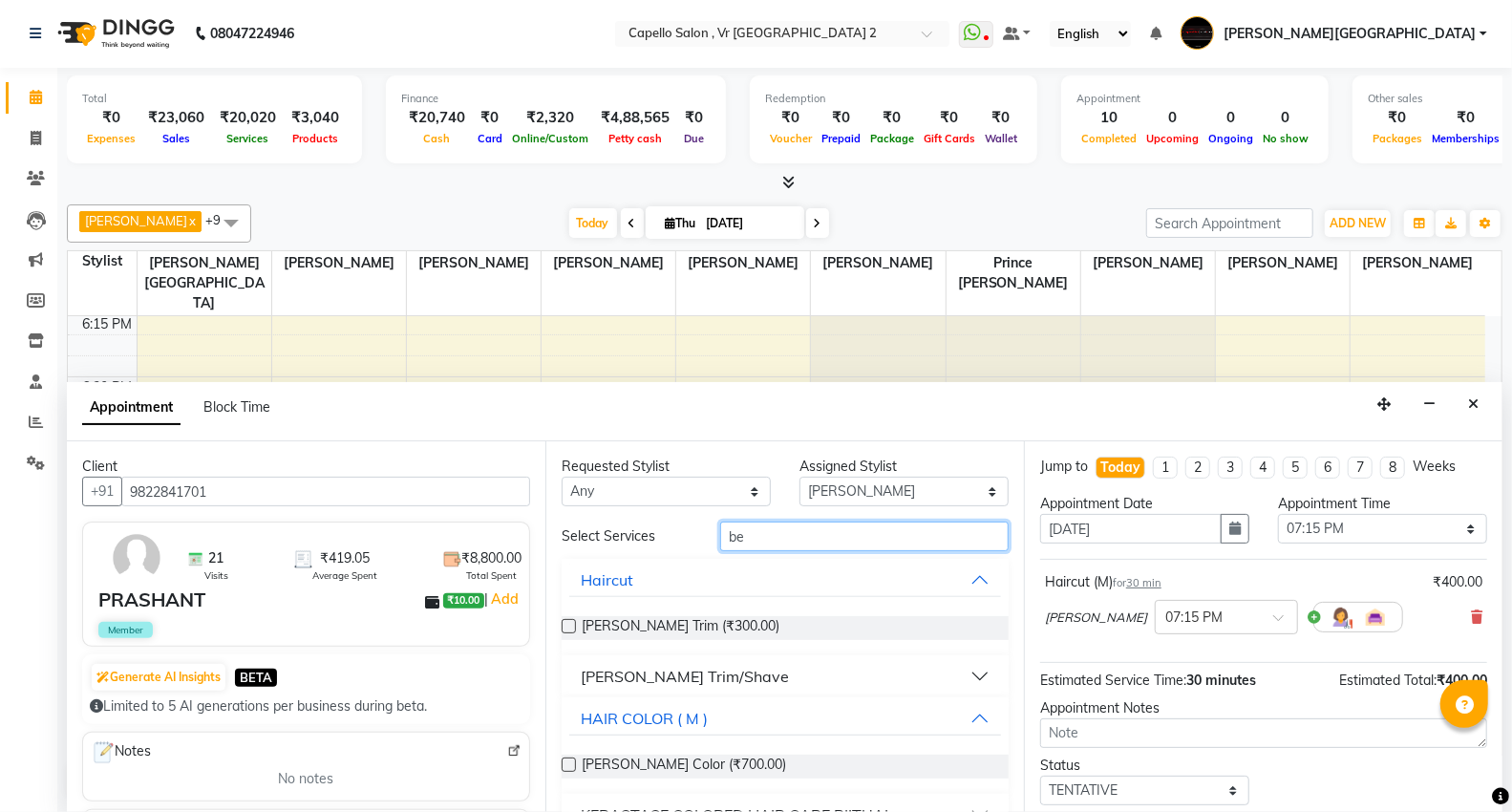
type input "be"
click at [566, 624] on label at bounding box center [568, 626] width 15 height 15
click at [566, 624] on input "checkbox" at bounding box center [567, 628] width 13 height 13
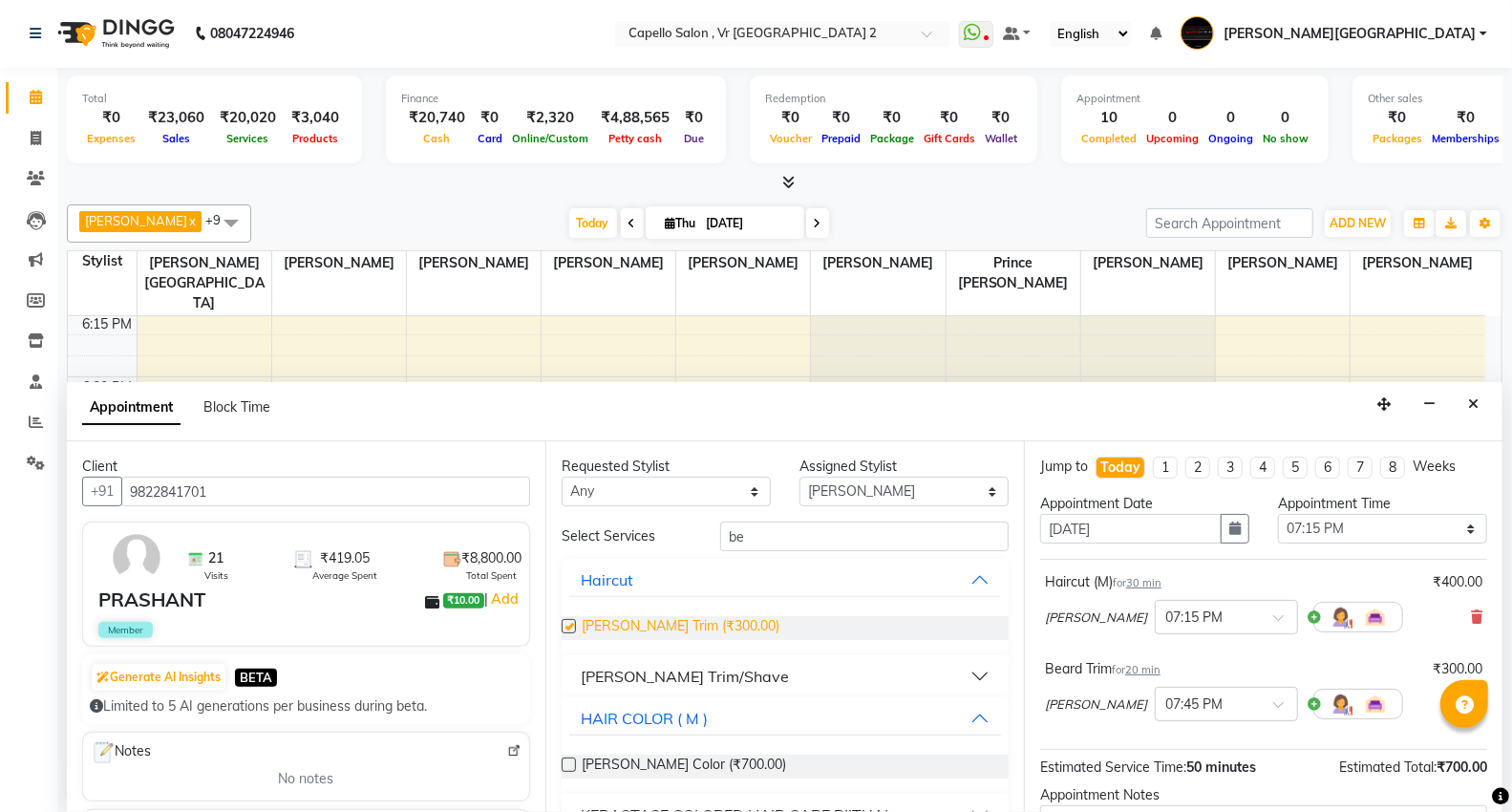
checkbox input "false"
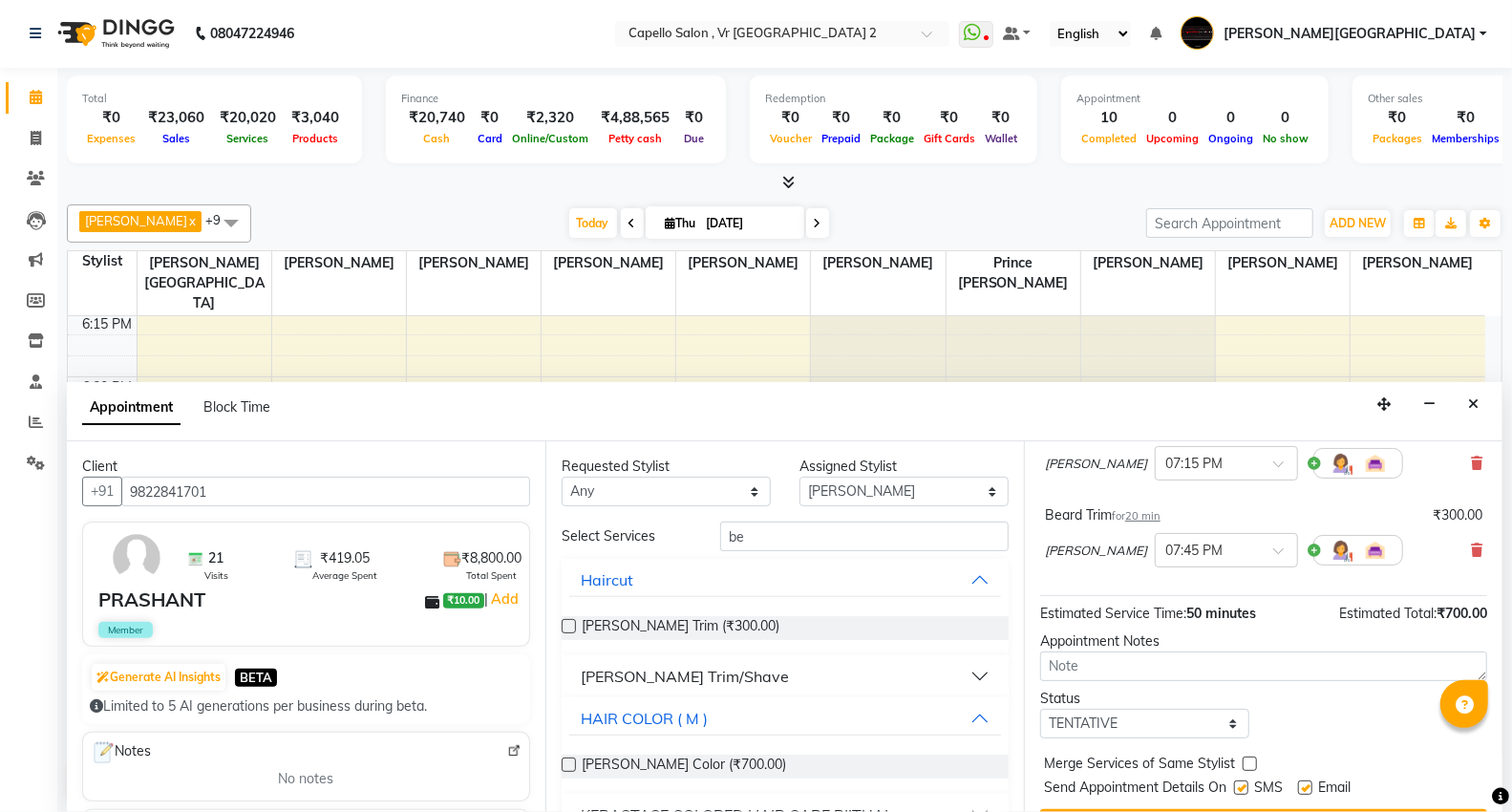
scroll to position [201, 0]
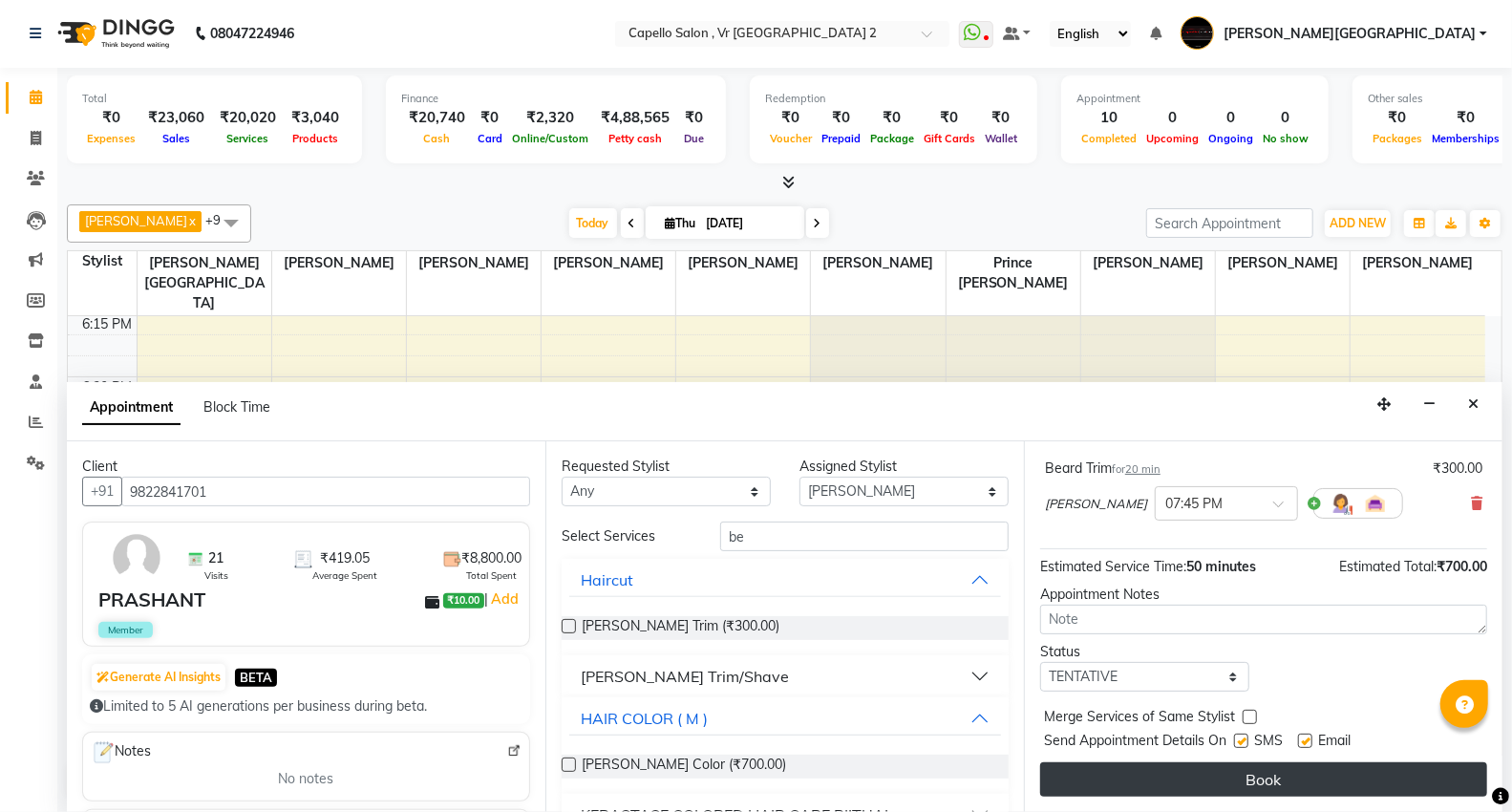
click at [1118, 774] on button "Book" at bounding box center [1264, 779] width 447 height 34
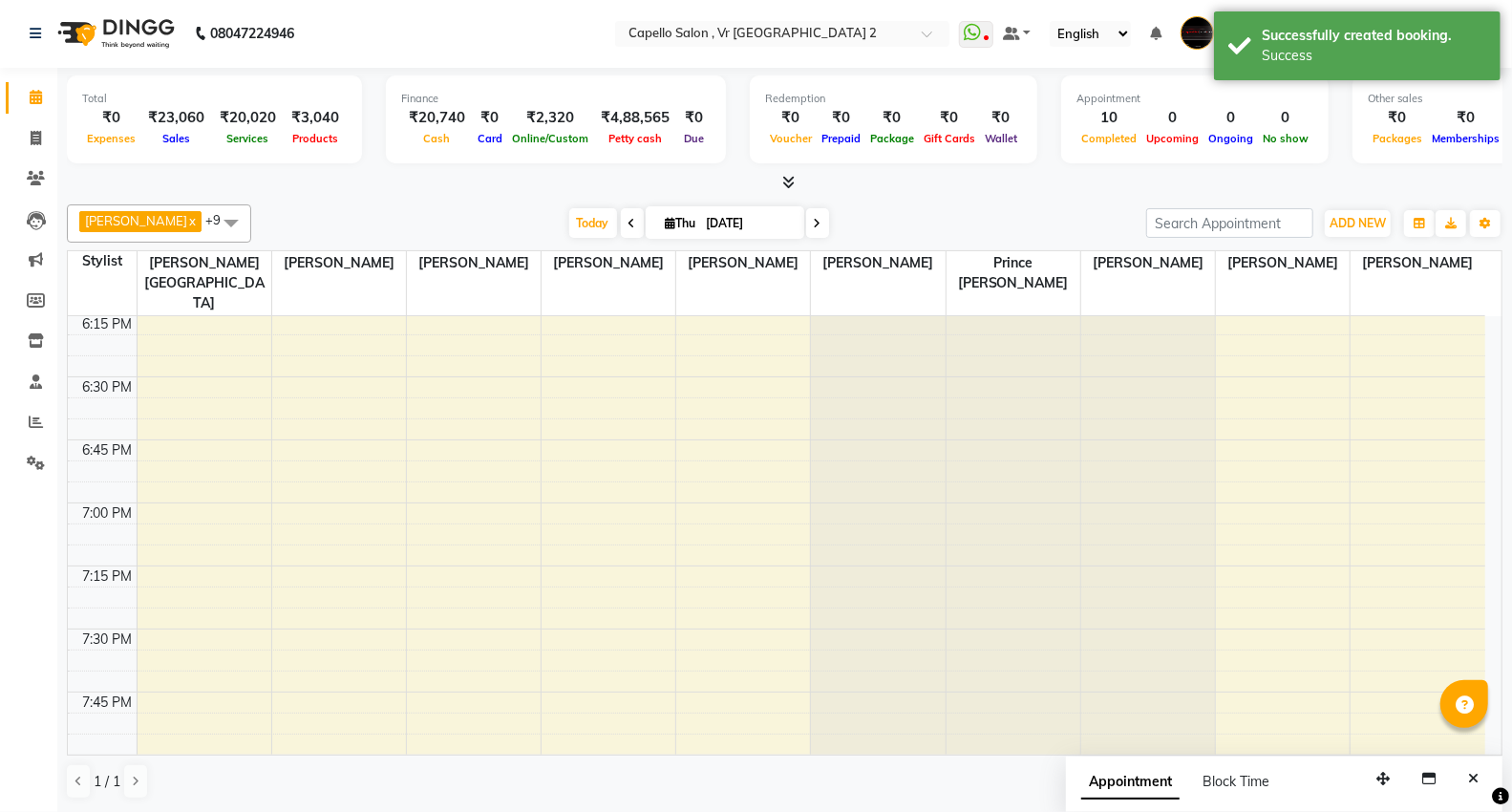
scroll to position [0, 0]
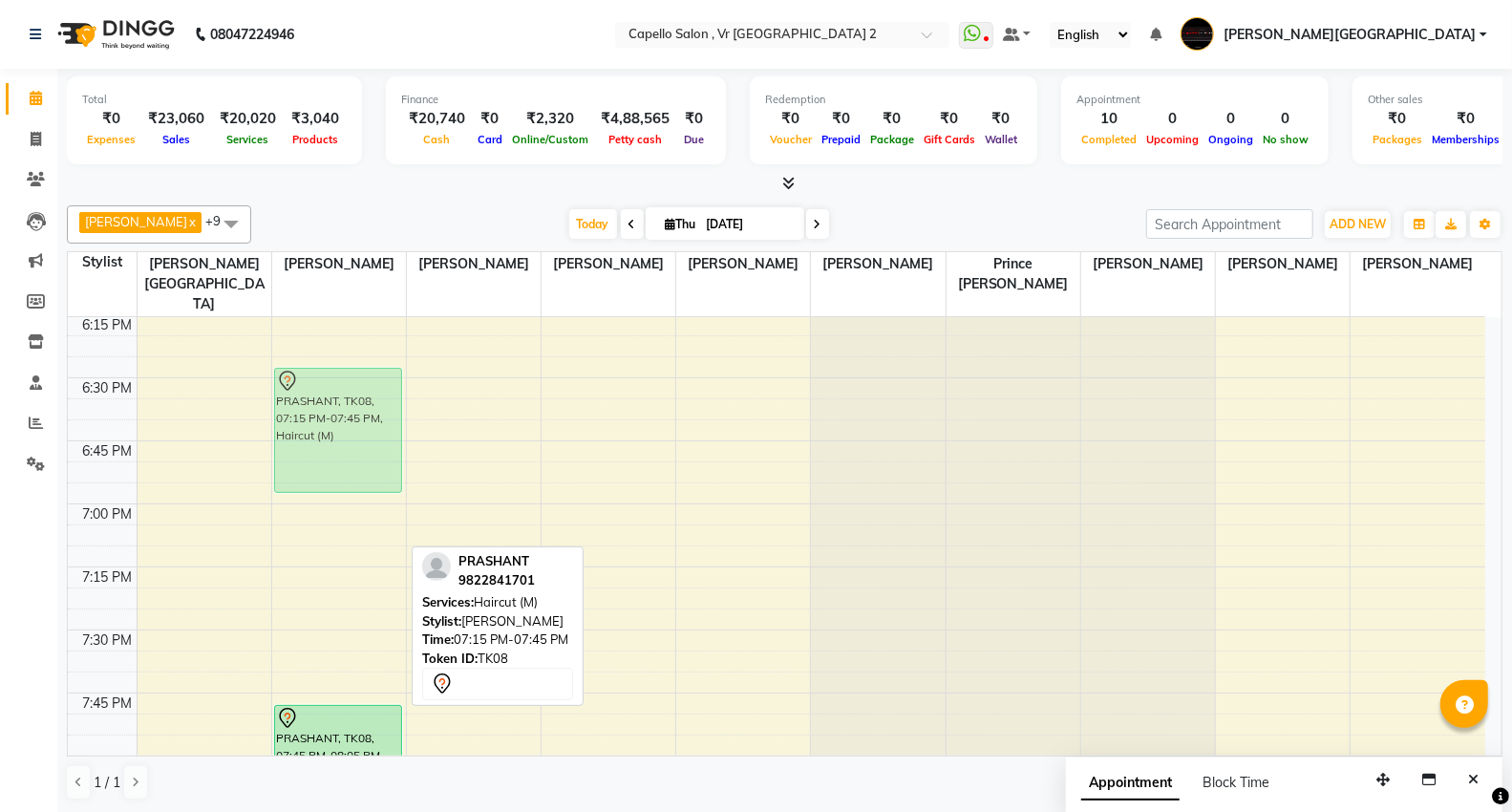
drag, startPoint x: 309, startPoint y: 619, endPoint x: 308, endPoint y: 398, distance: 221.0
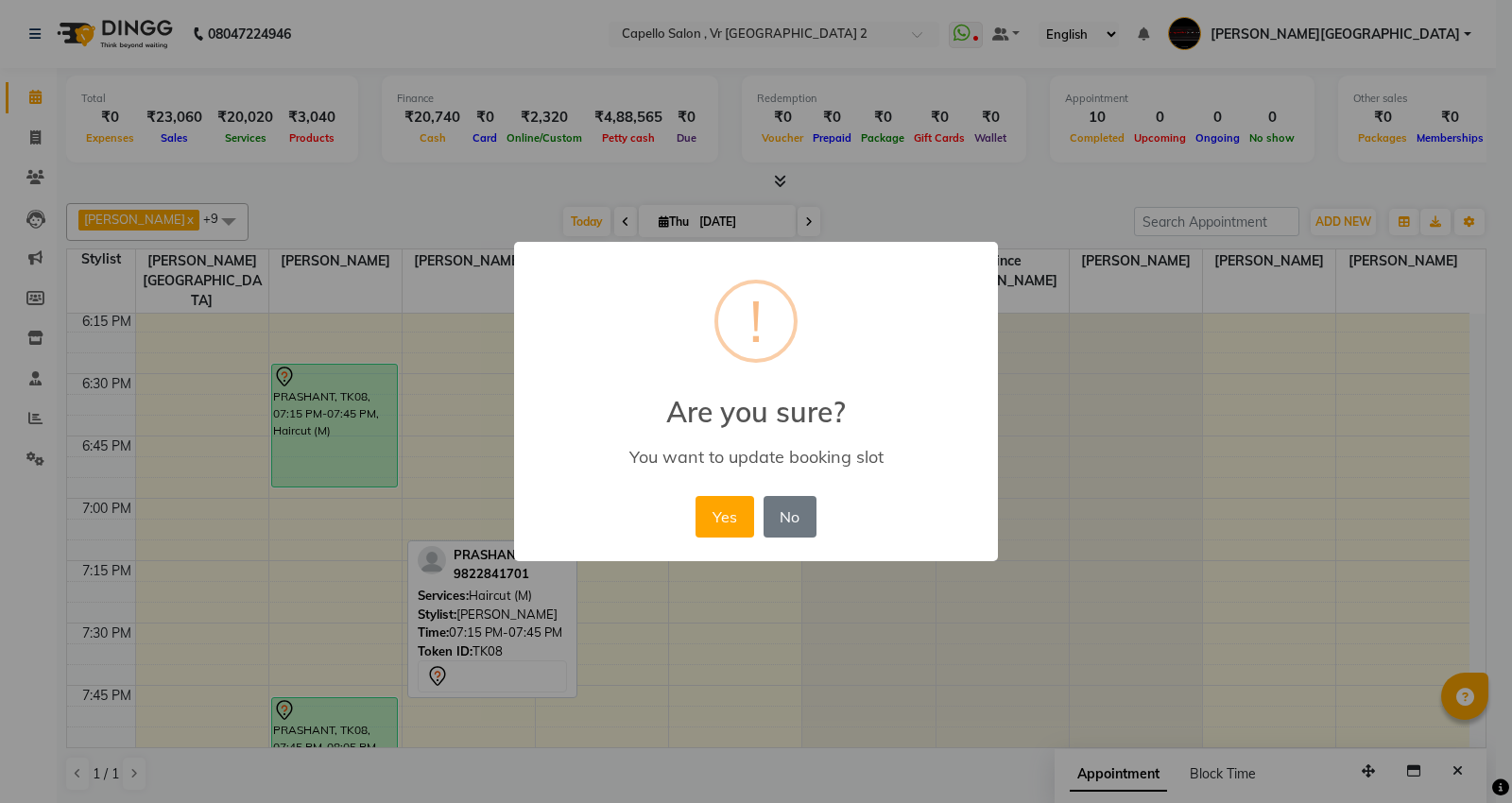
click at [1242, 411] on div "× ! Are you sure? You want to update booking slot Yes No No" at bounding box center [756, 402] width 1512 height 803
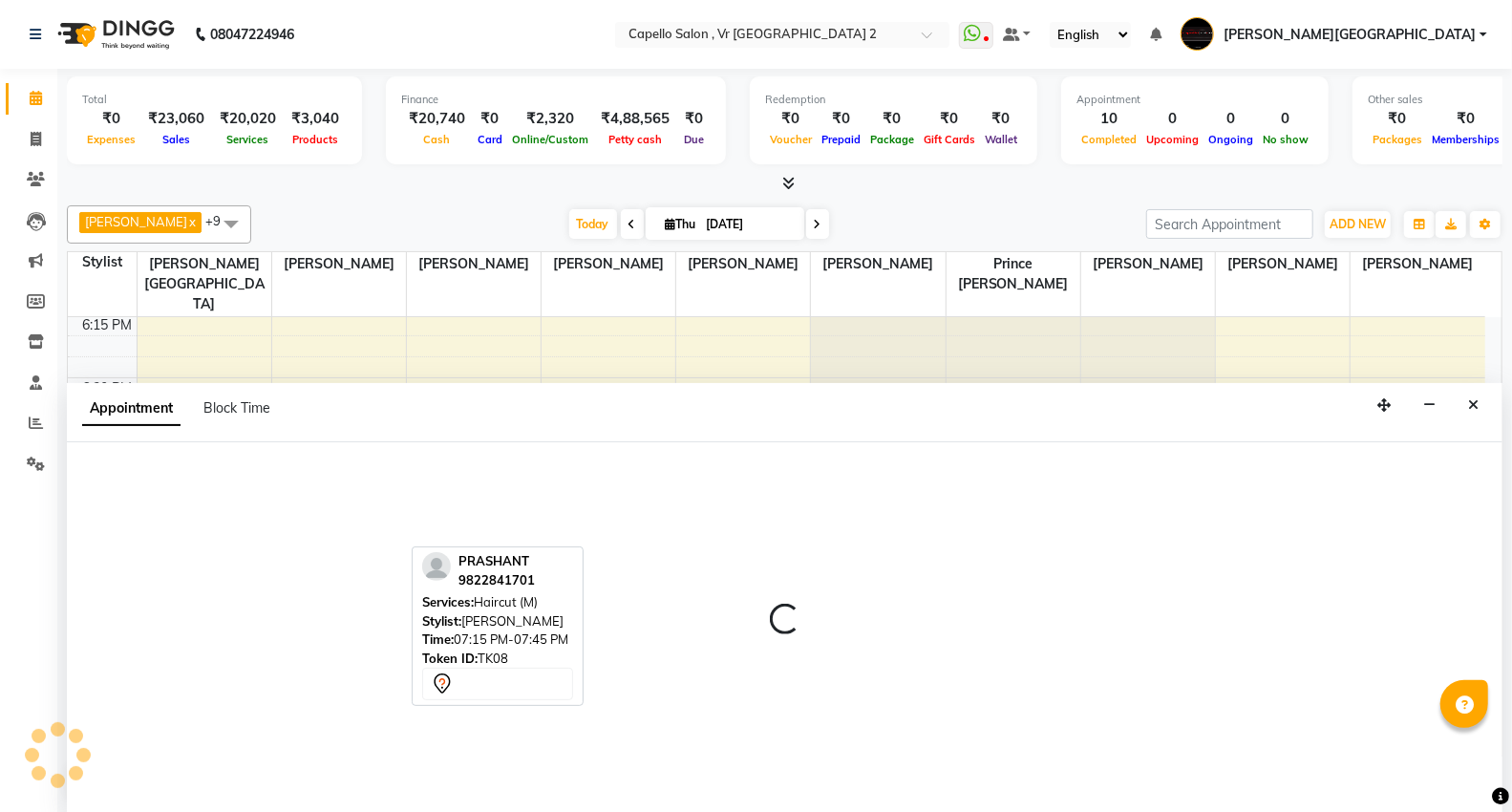
select select "82797"
select select "tentative"
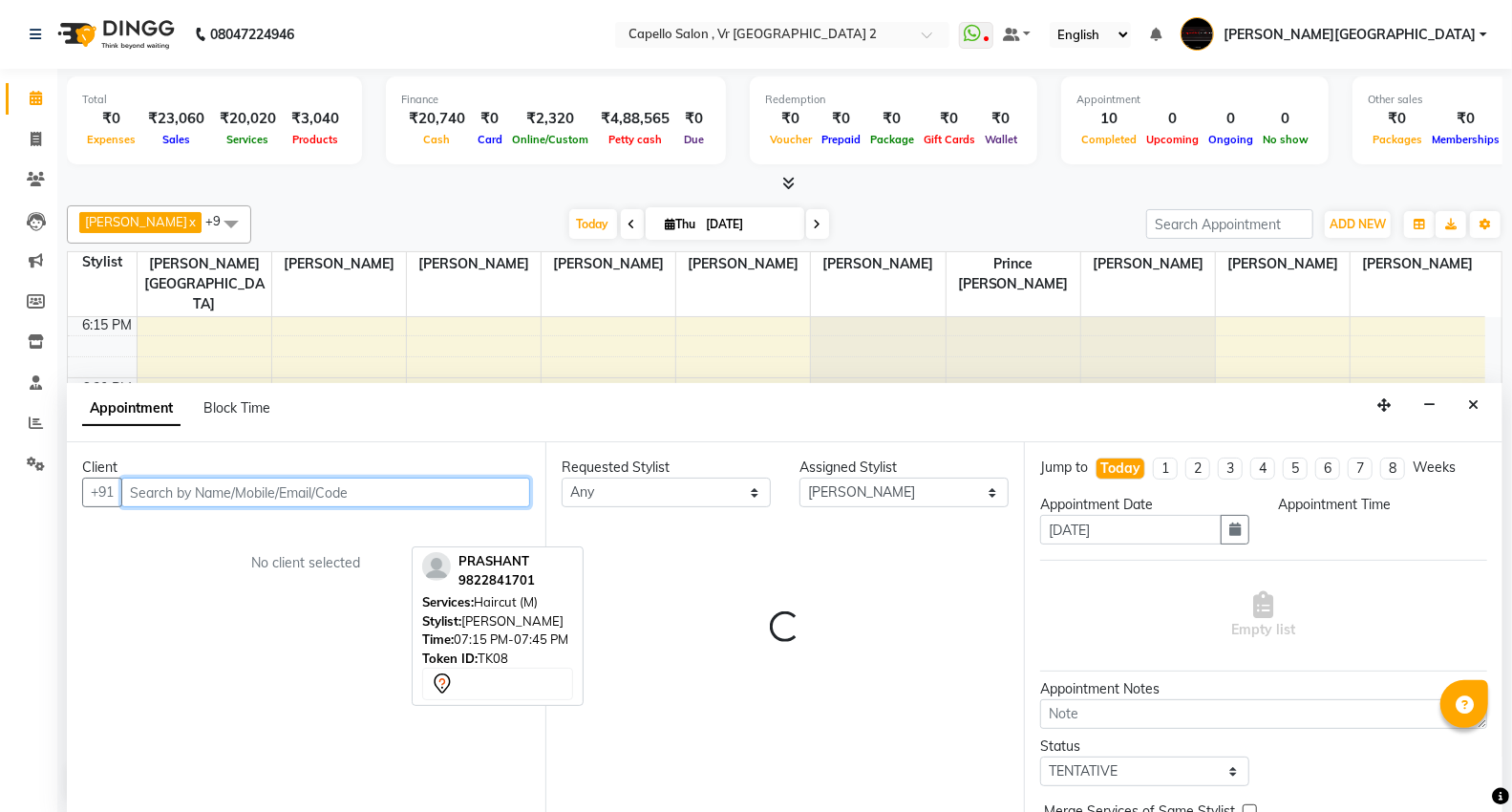
select select "1125"
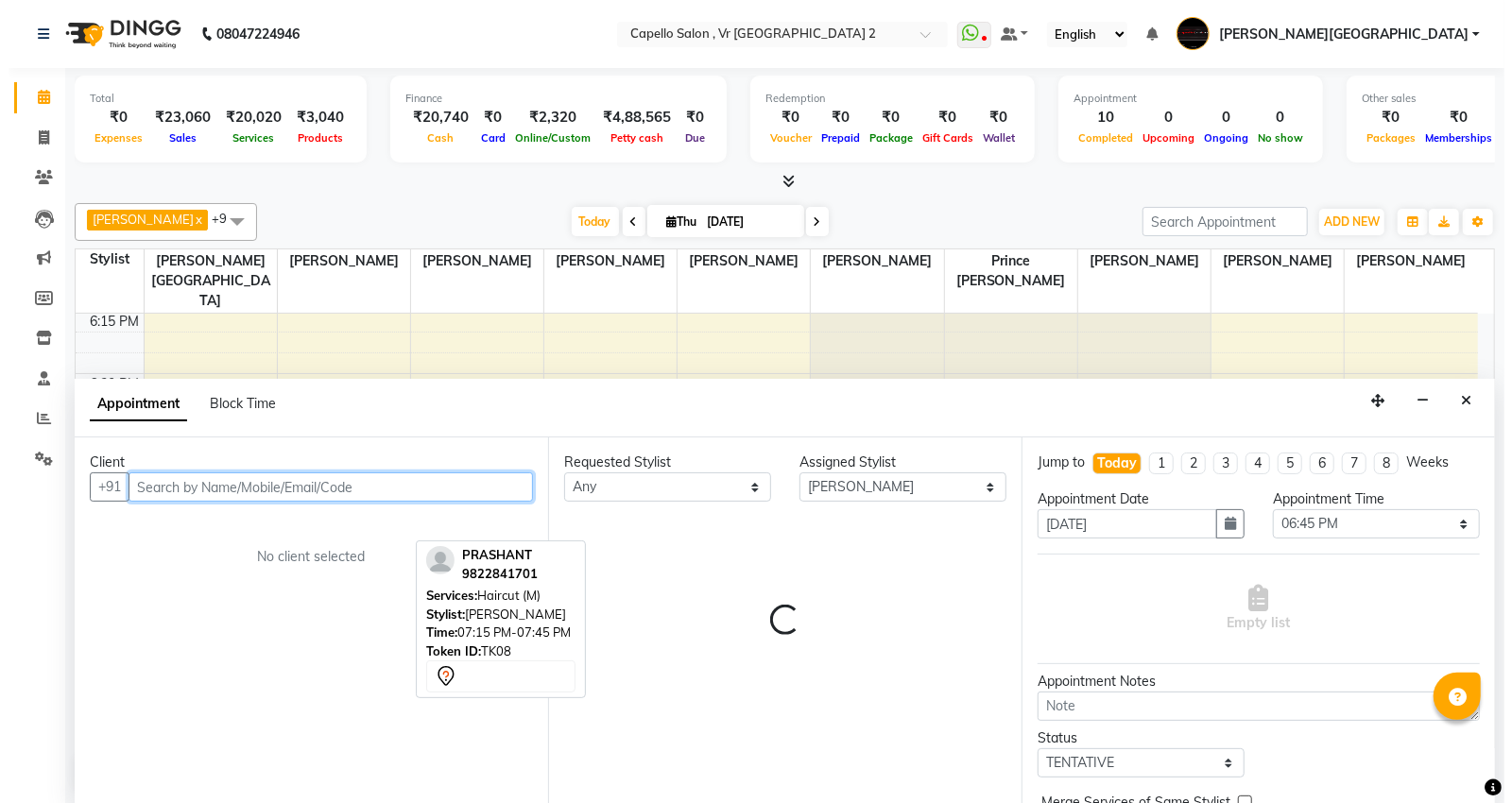
scroll to position [1, 0]
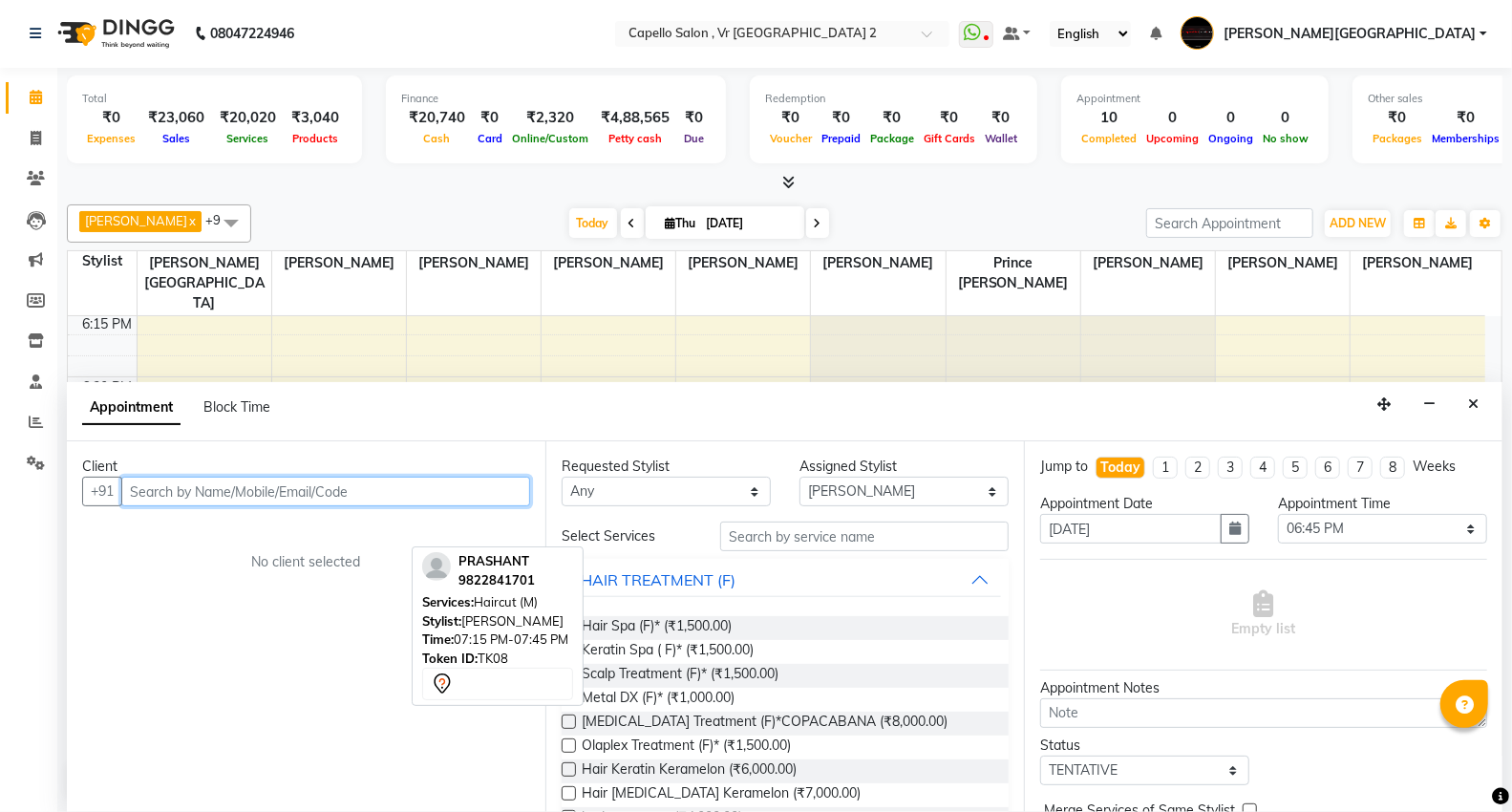
click at [1476, 413] on button "Close" at bounding box center [1474, 405] width 27 height 29
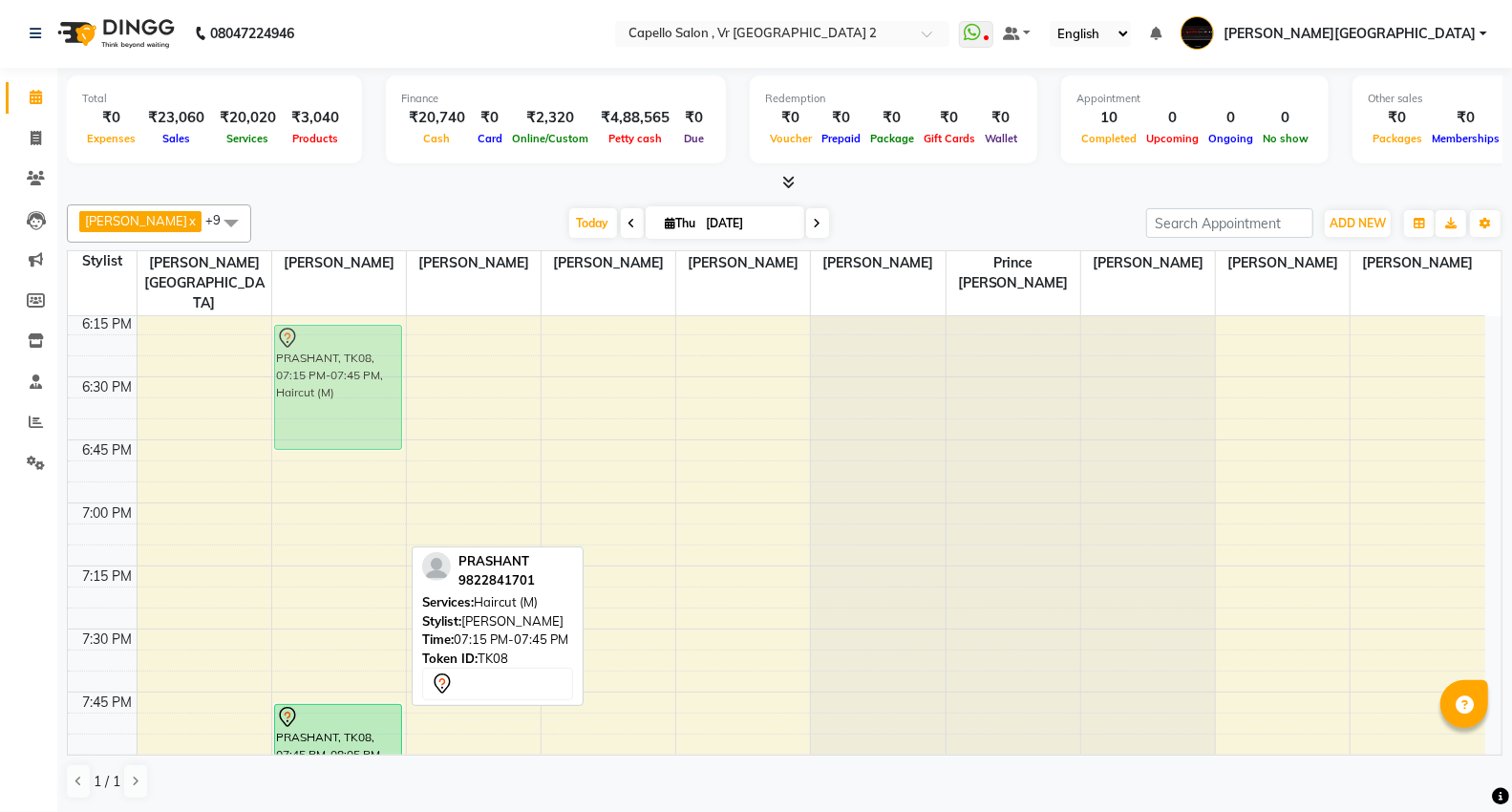
drag, startPoint x: 336, startPoint y: 570, endPoint x: 350, endPoint y: 306, distance: 264.4
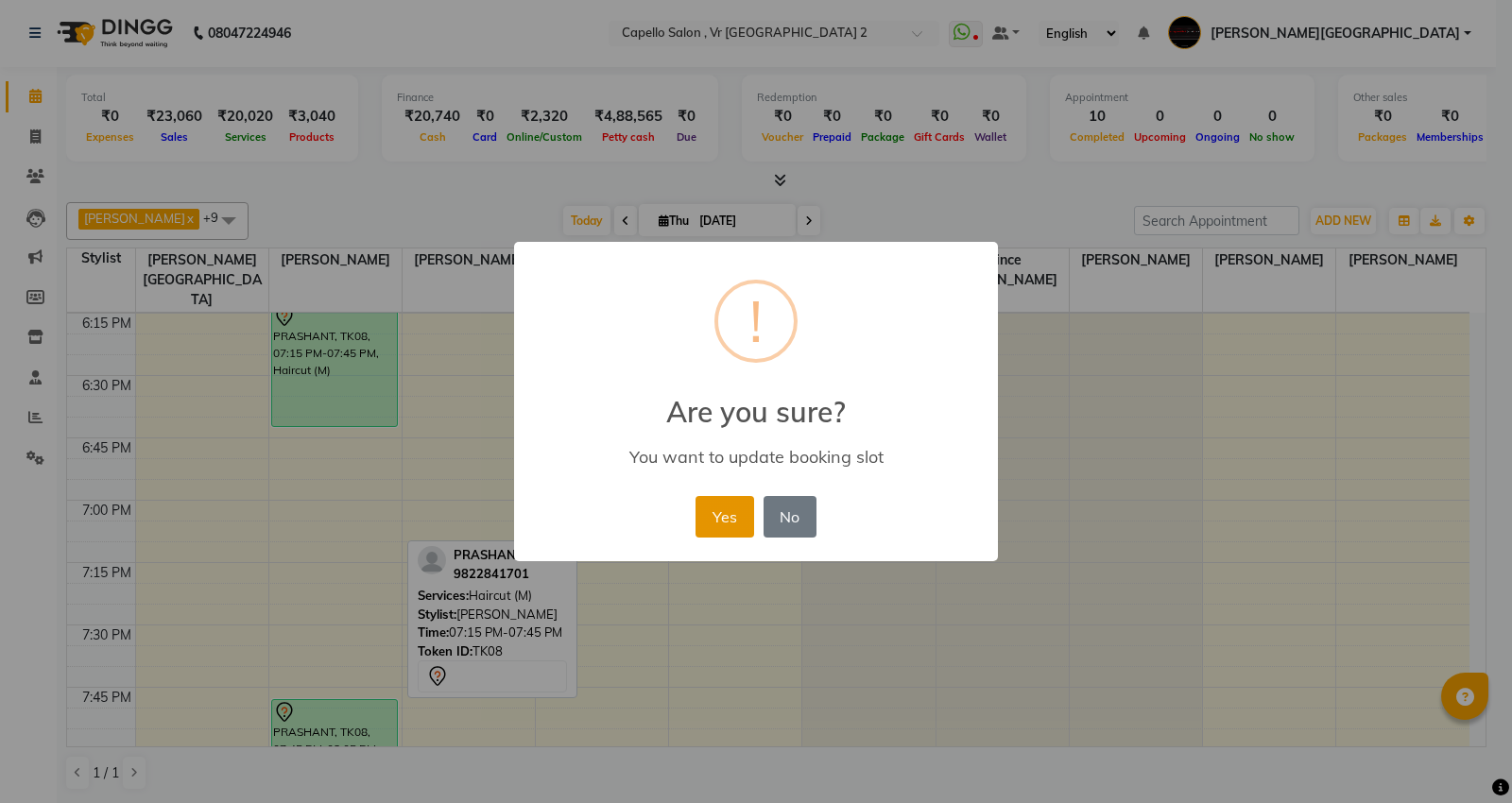
click at [701, 501] on button "Yes" at bounding box center [725, 517] width 58 height 42
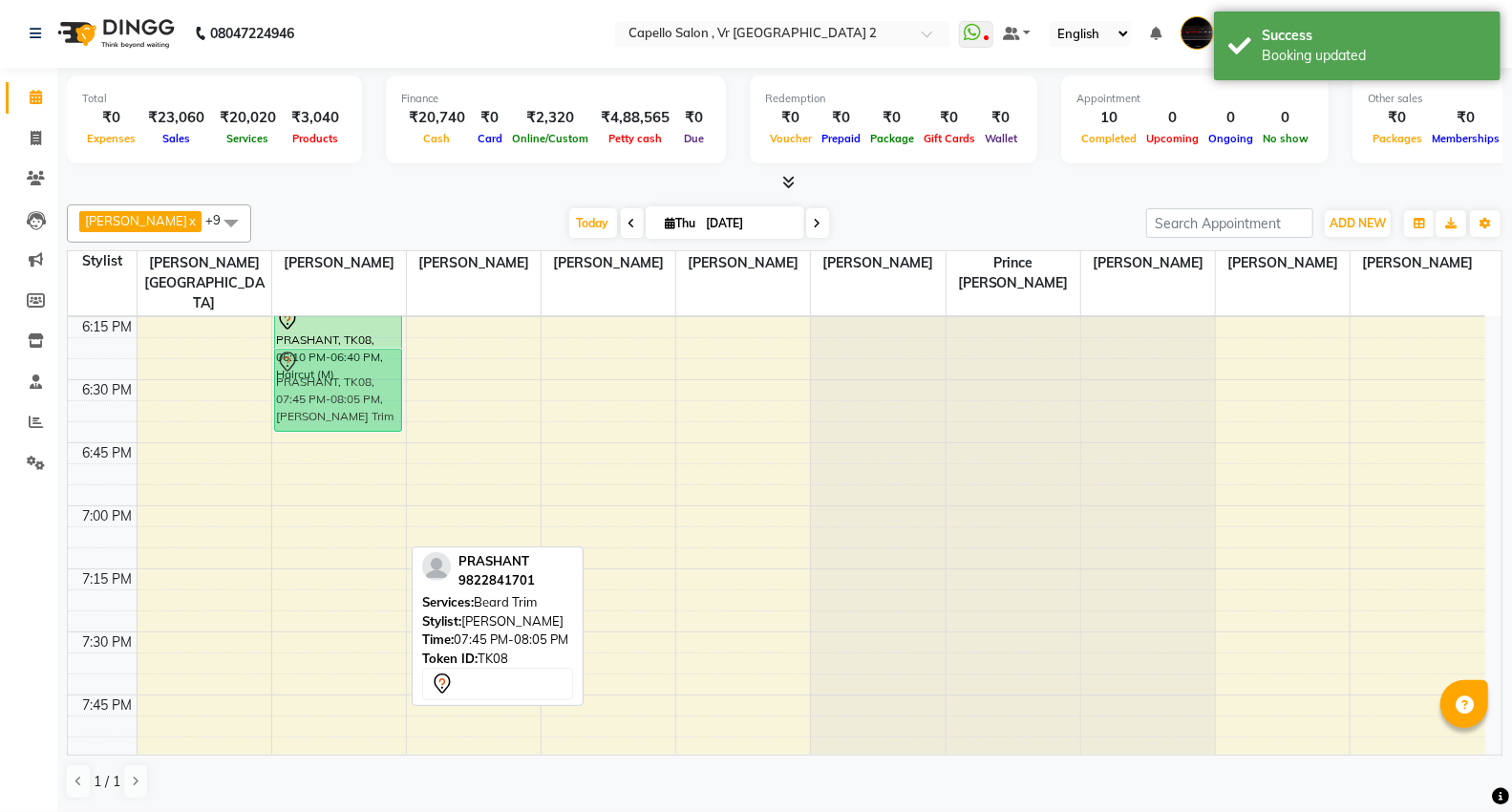
drag, startPoint x: 337, startPoint y: 718, endPoint x: 336, endPoint y: 368, distance: 350.0
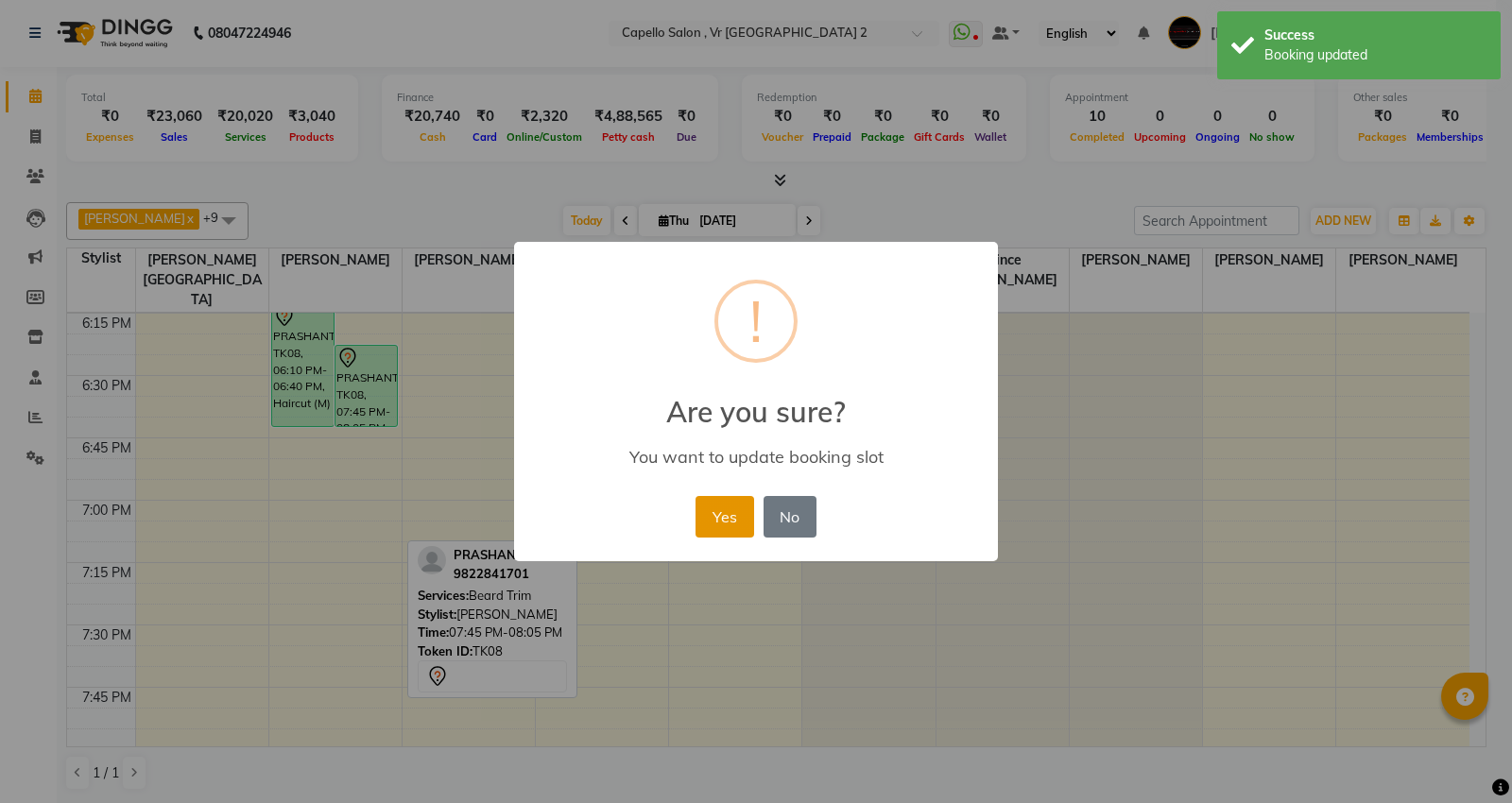
click at [720, 505] on button "Yes" at bounding box center [725, 517] width 58 height 42
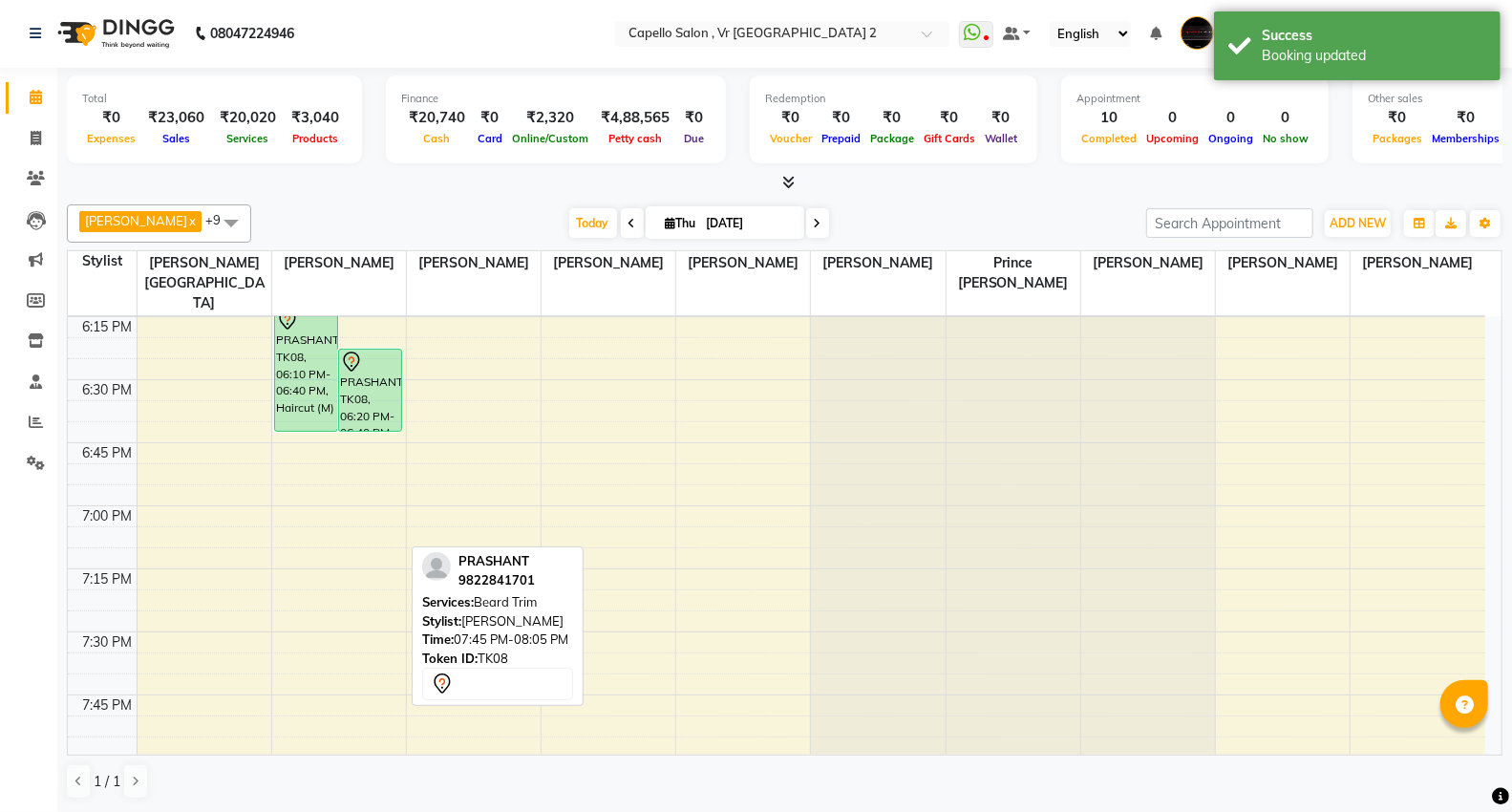
scroll to position [0, 0]
select select "30655"
select select "tentative"
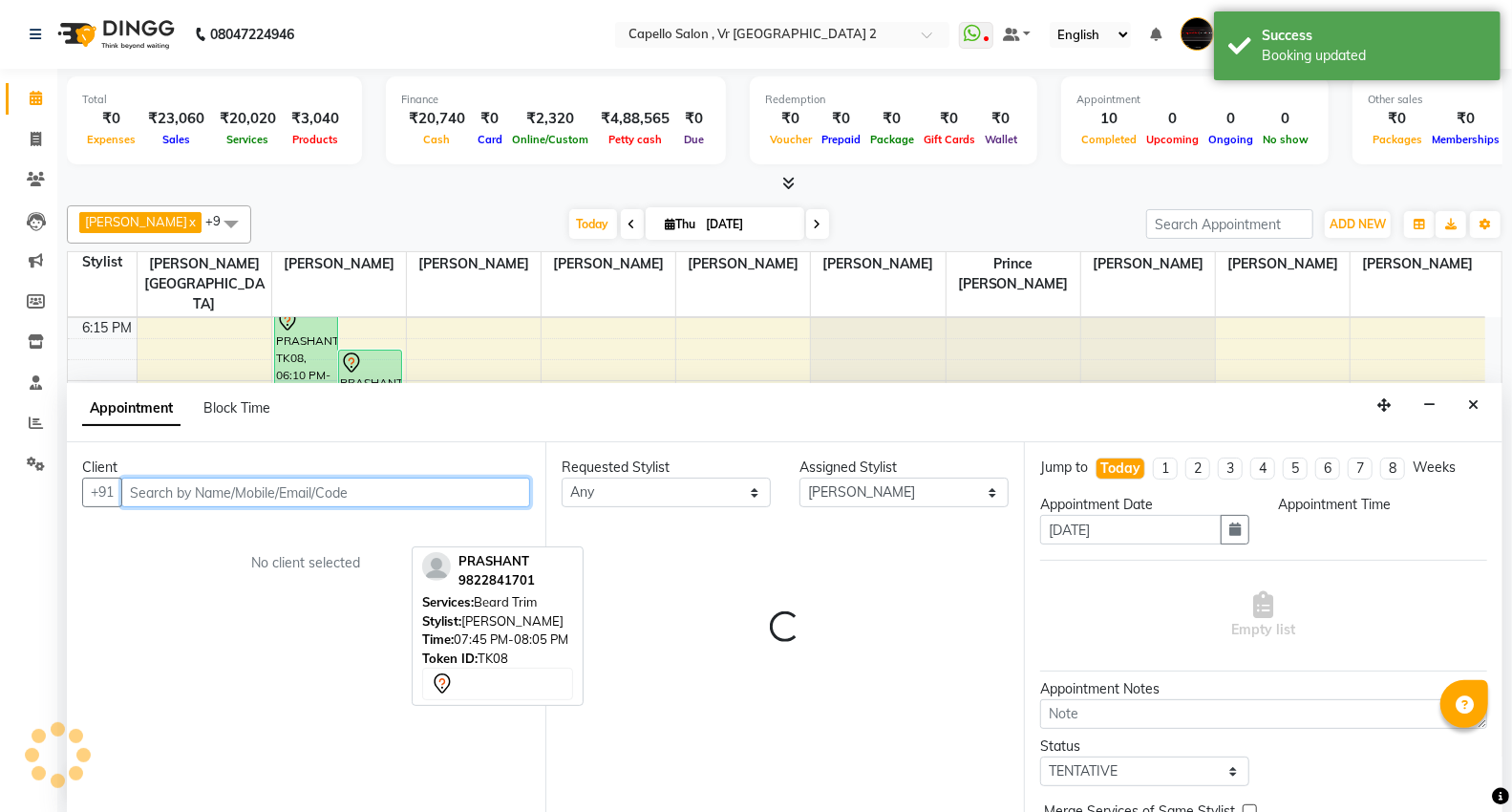
select select "1140"
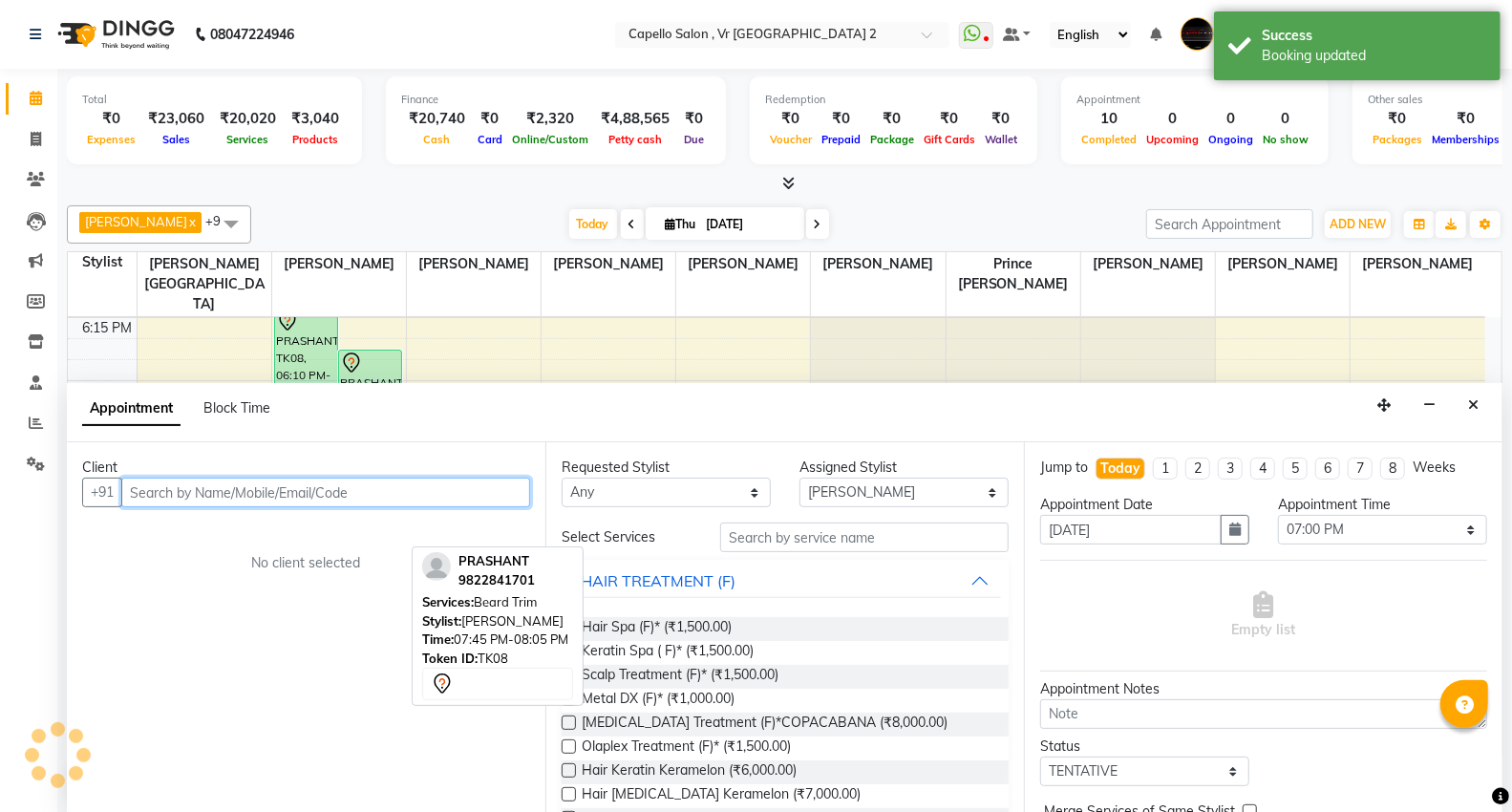
scroll to position [1, 0]
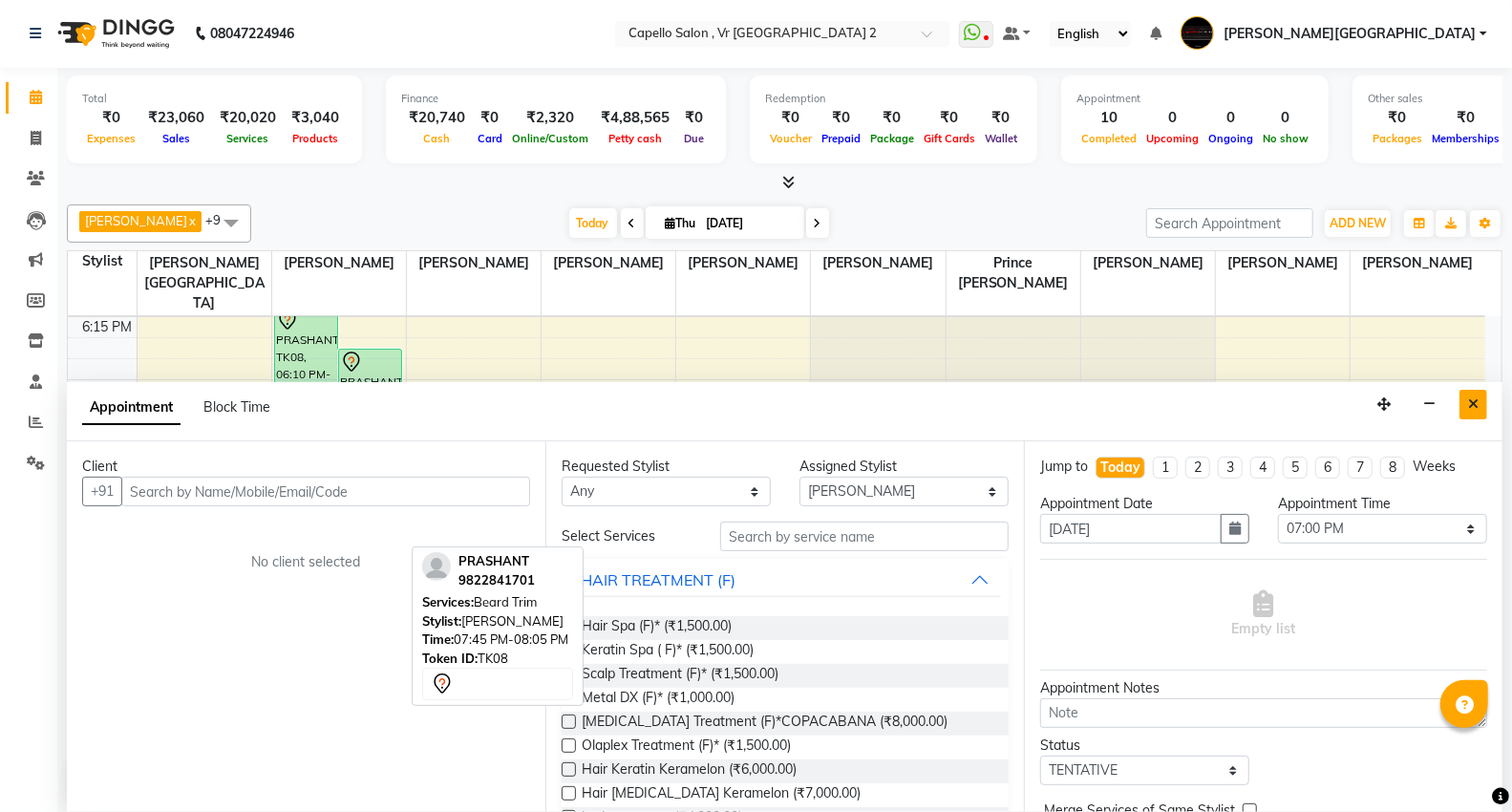
click at [1465, 404] on button "Close" at bounding box center [1474, 405] width 27 height 29
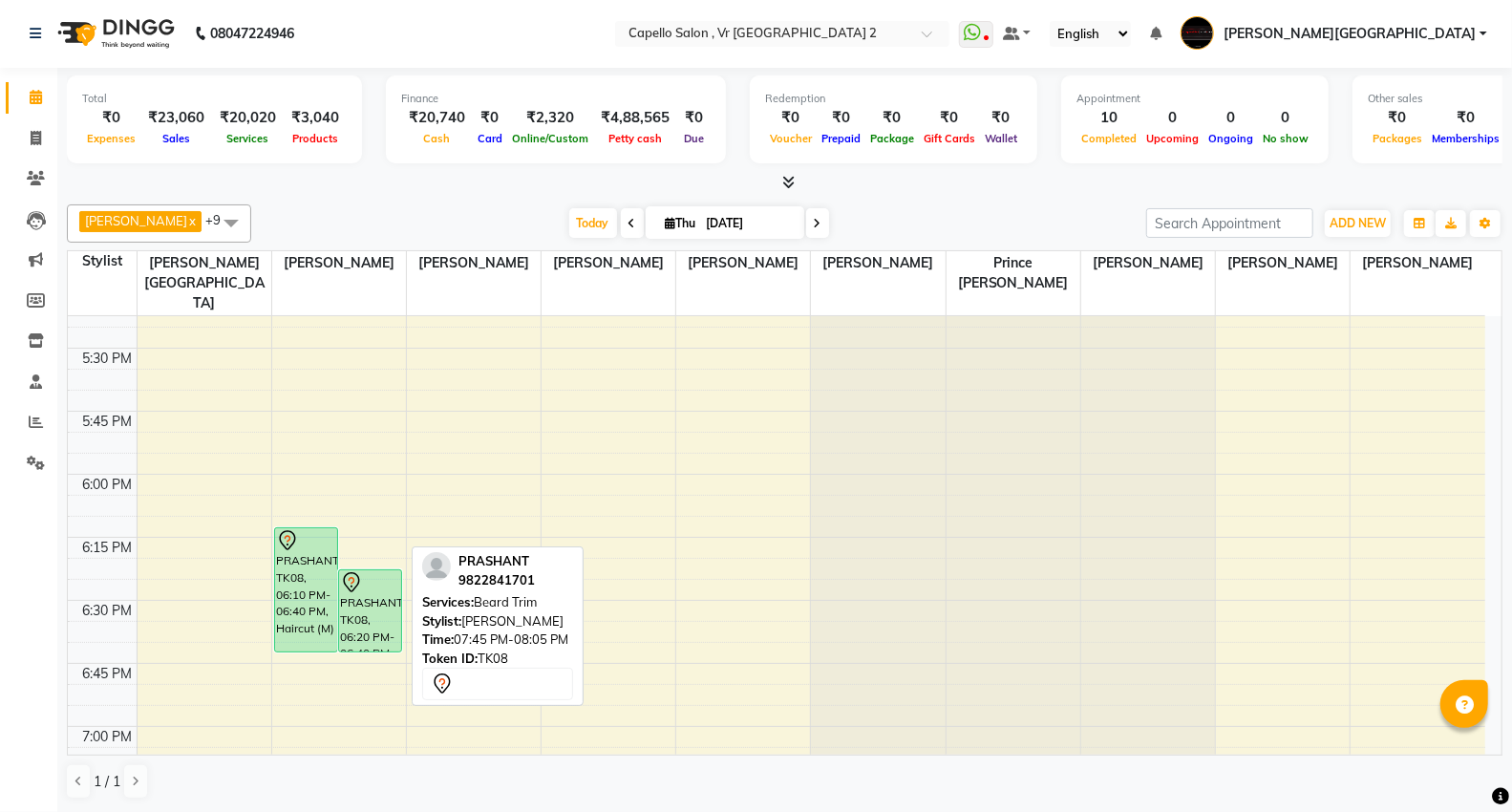
scroll to position [2013, 0]
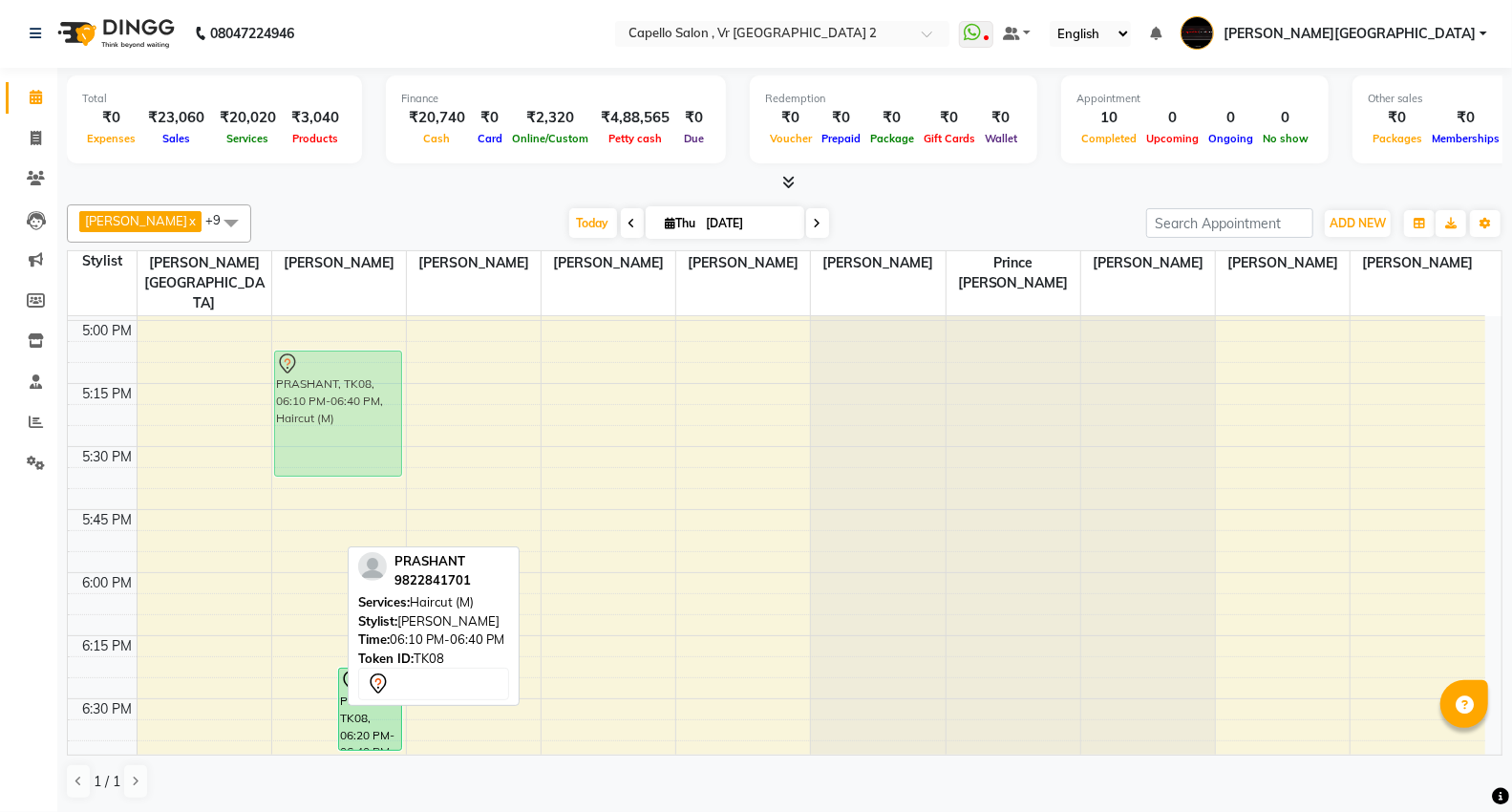
drag, startPoint x: 297, startPoint y: 624, endPoint x: 321, endPoint y: 345, distance: 280.0
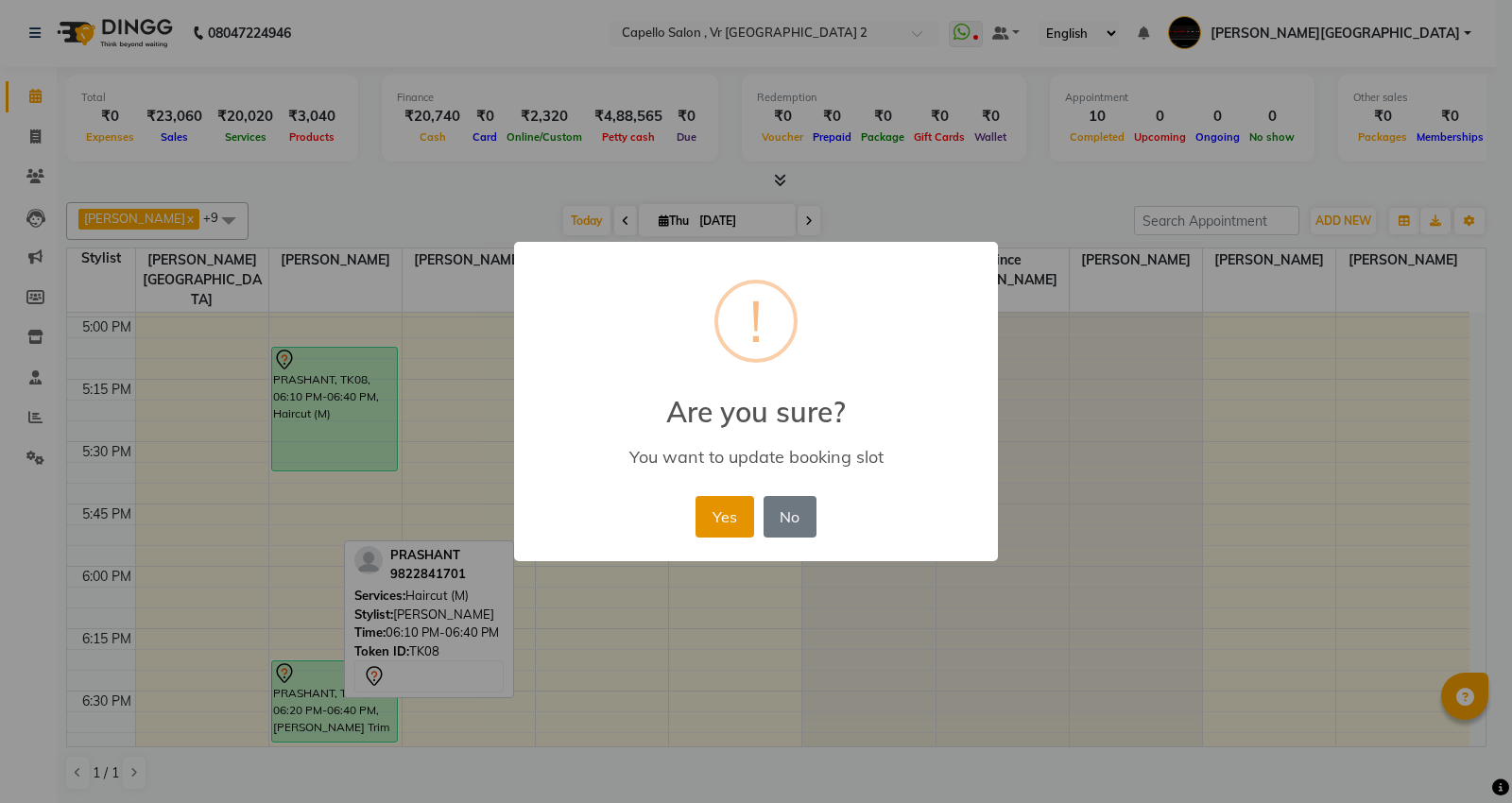
click at [709, 511] on button "Yes" at bounding box center [725, 517] width 58 height 42
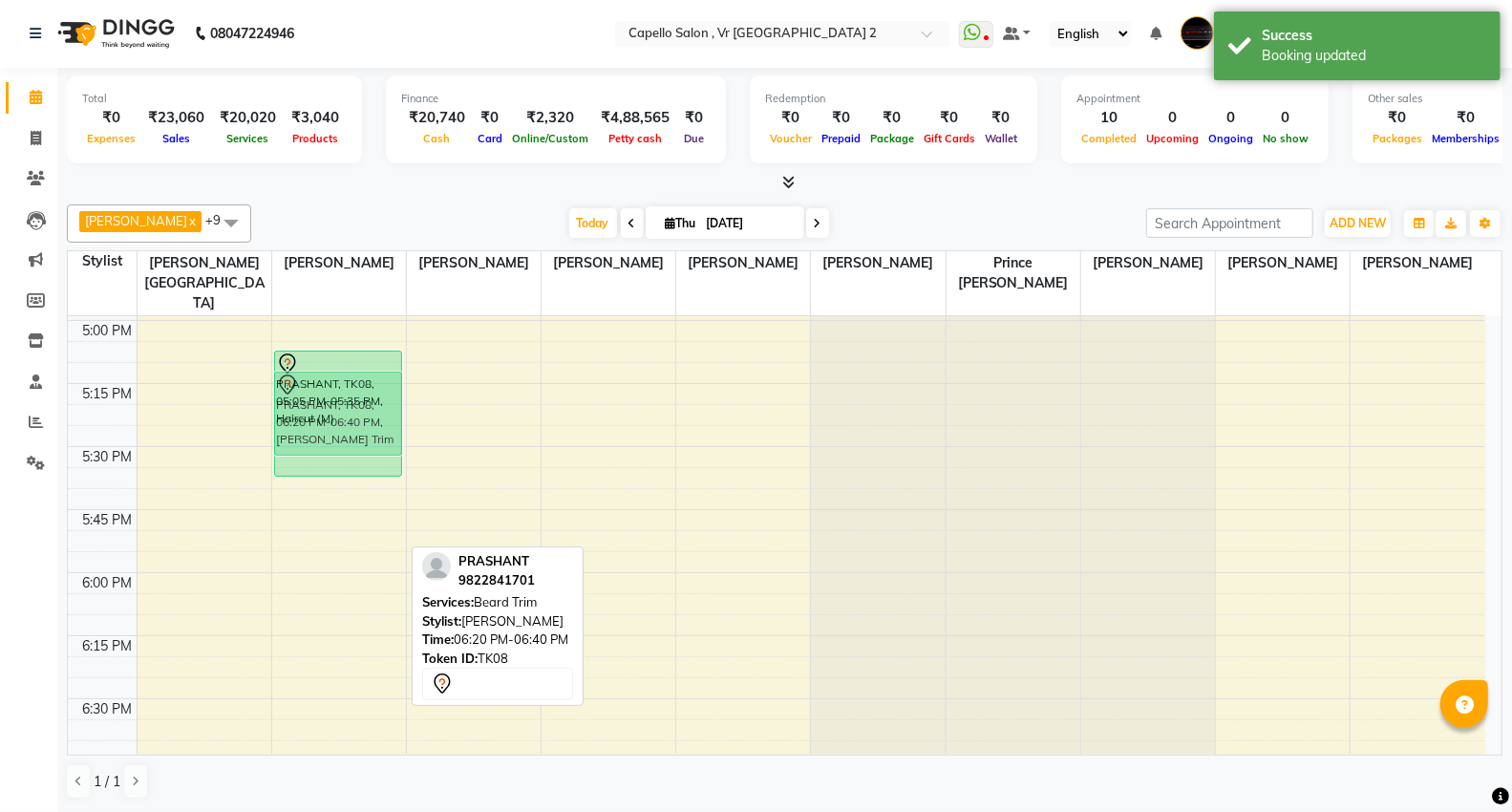
drag, startPoint x: 360, startPoint y: 481, endPoint x: 388, endPoint y: 364, distance: 120.3
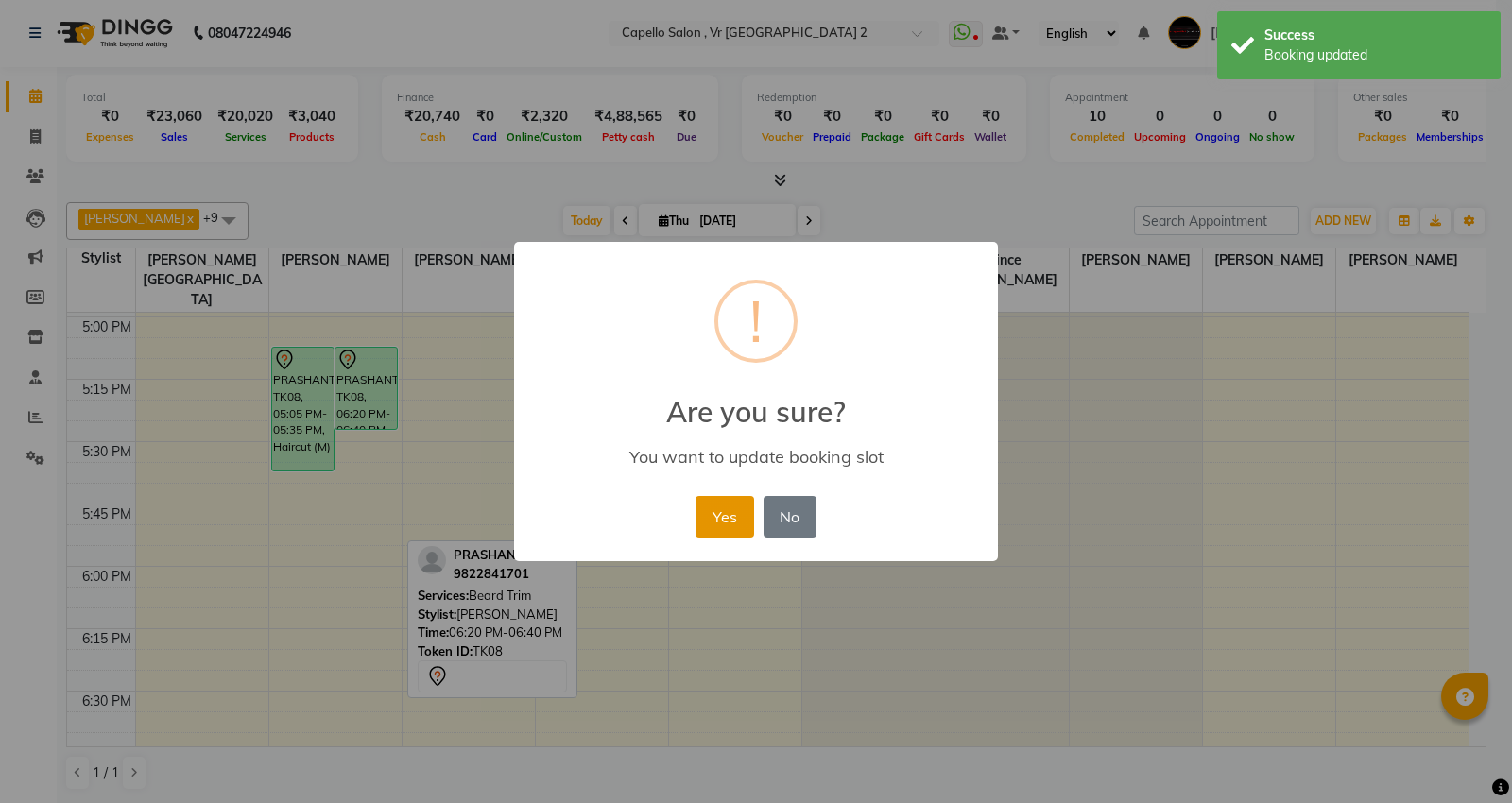
click at [735, 523] on button "Yes" at bounding box center [725, 517] width 58 height 42
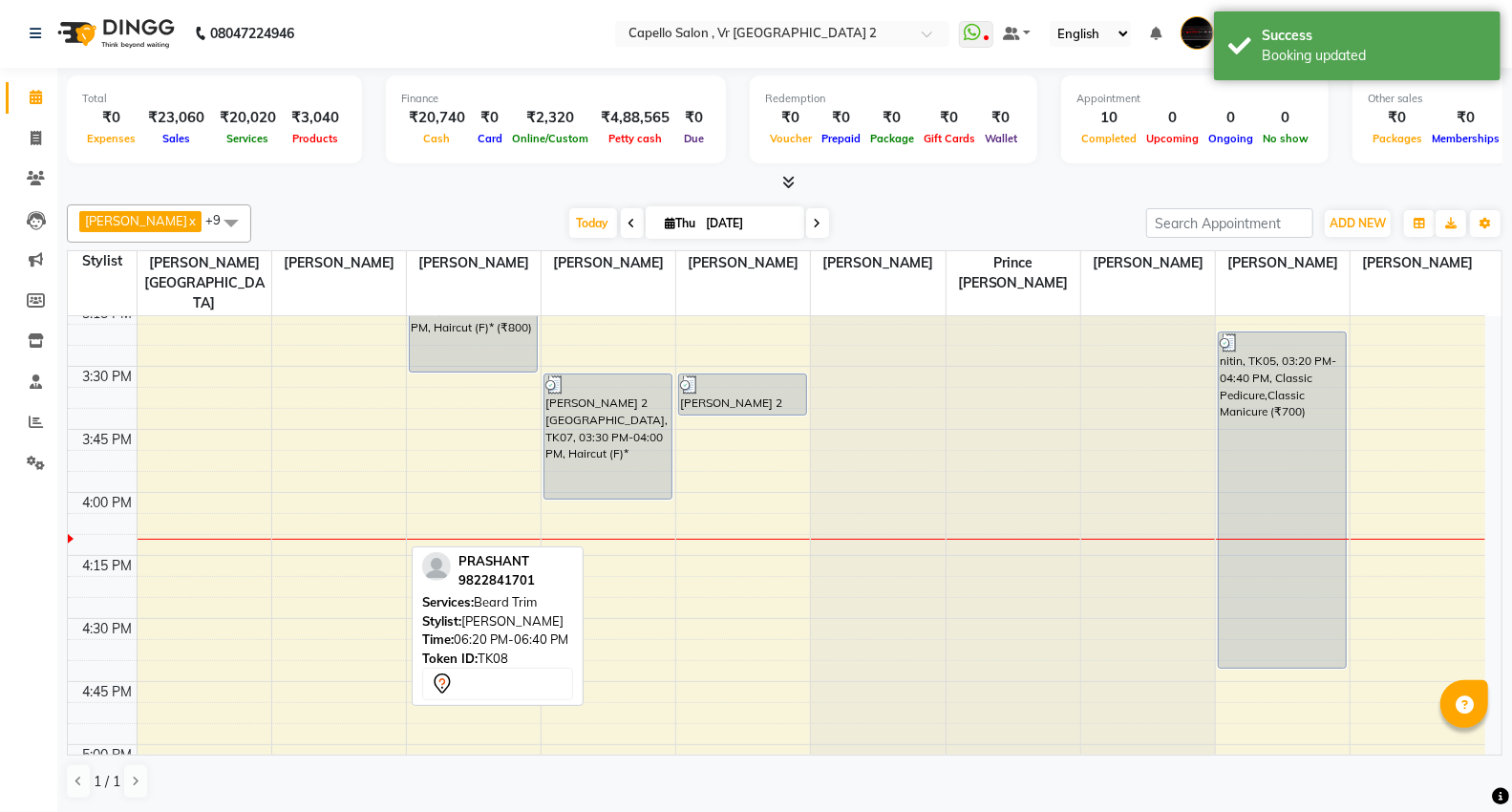
scroll to position [1801, 0]
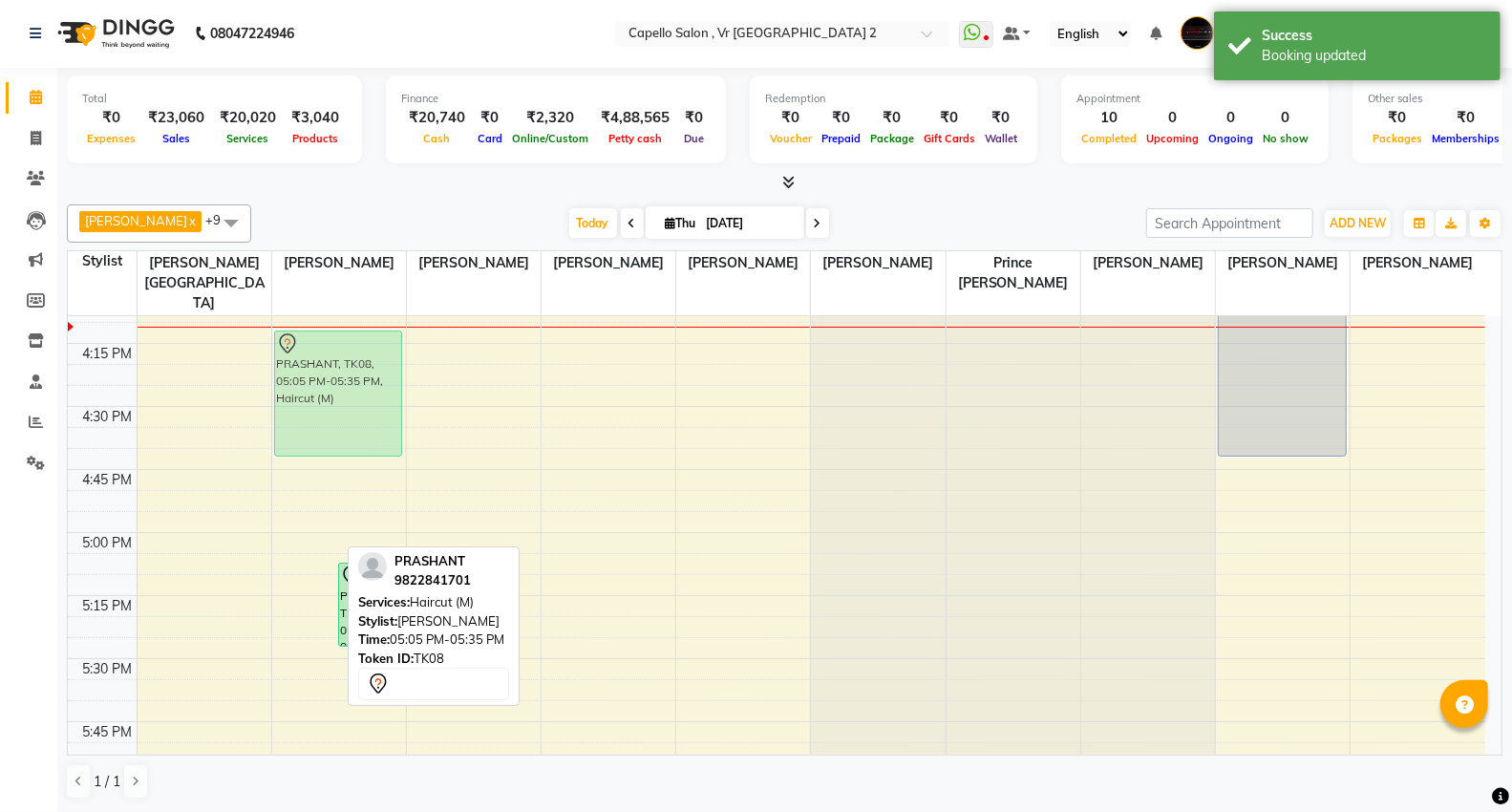
drag, startPoint x: 300, startPoint y: 595, endPoint x: 347, endPoint y: 354, distance: 245.5
click at [347, 354] on div "PRASHANT, TK08, 05:05 PM-05:35 PM, Haircut (M) PRASHANT, TK08, 05:05 PM-05:25 P…" at bounding box center [338, 154] width 134 height 3278
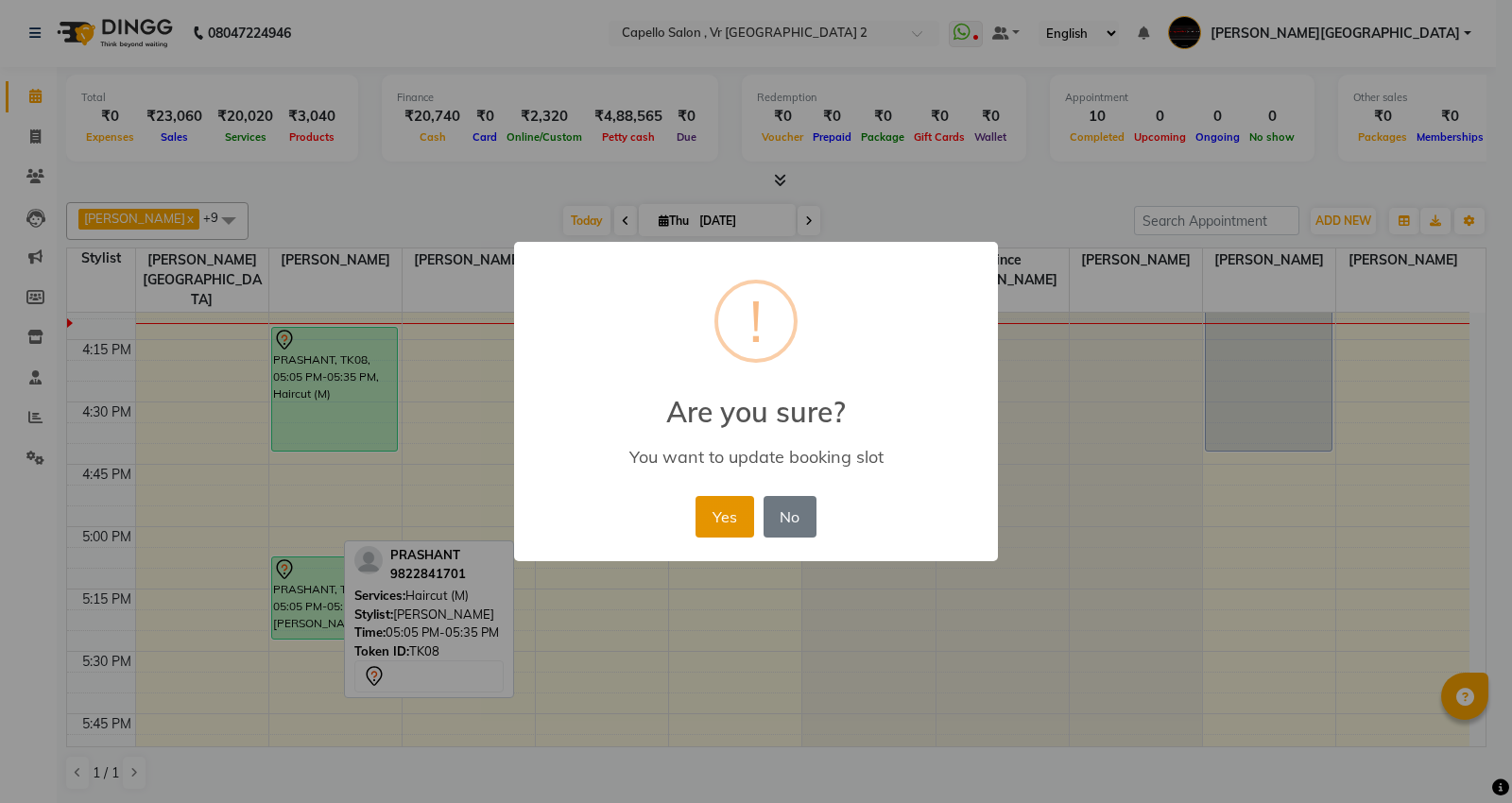
click at [716, 509] on button "Yes" at bounding box center [725, 517] width 58 height 42
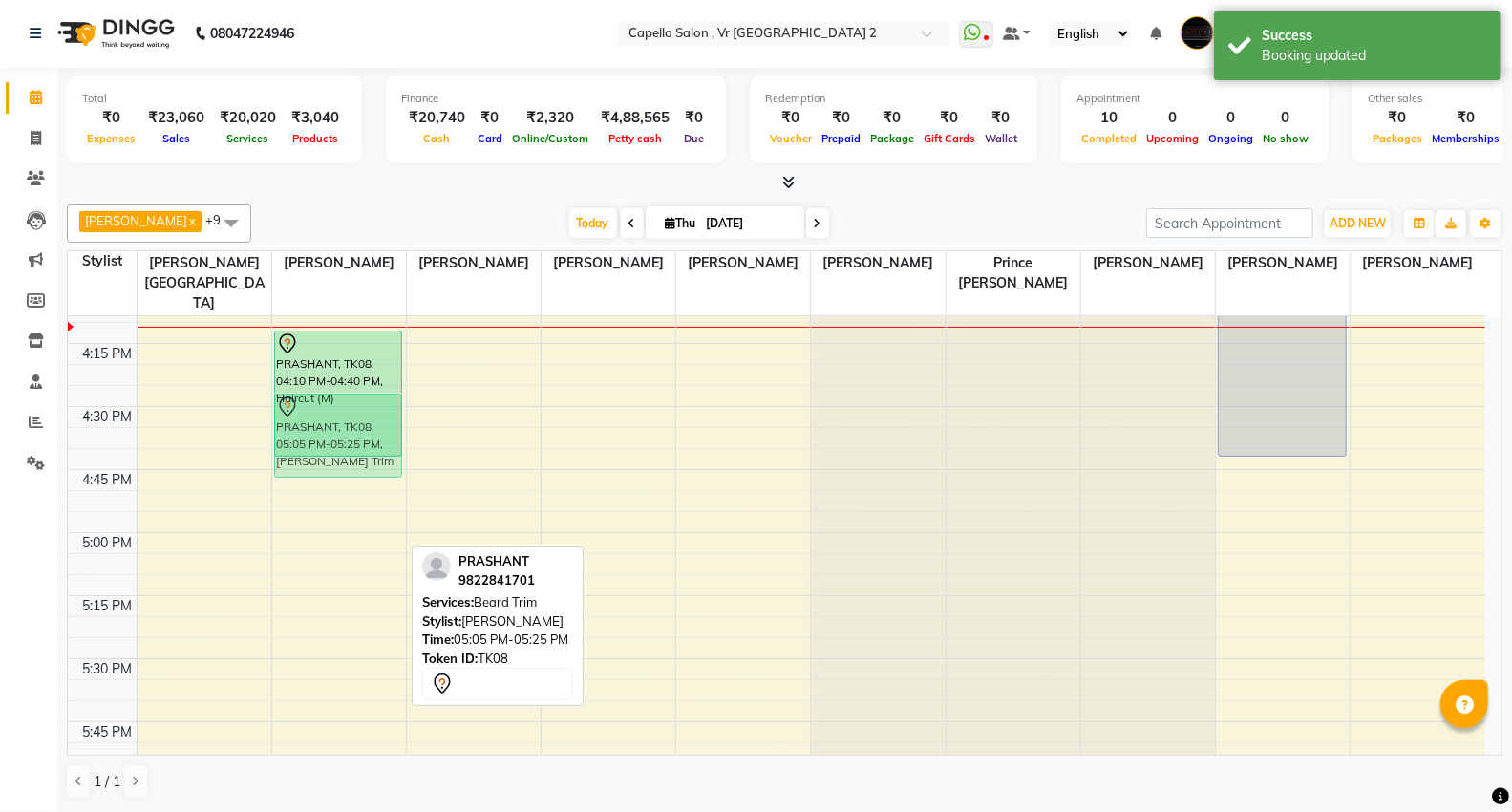
drag, startPoint x: 337, startPoint y: 571, endPoint x: 368, endPoint y: 405, distance: 168.9
click at [368, 405] on div "[PERSON_NAME], TK01, 01:00 PM-01:30 PM, Haircut (F)* (₹800) PRASHANT, TK08, 04:…" at bounding box center [338, 154] width 134 height 3278
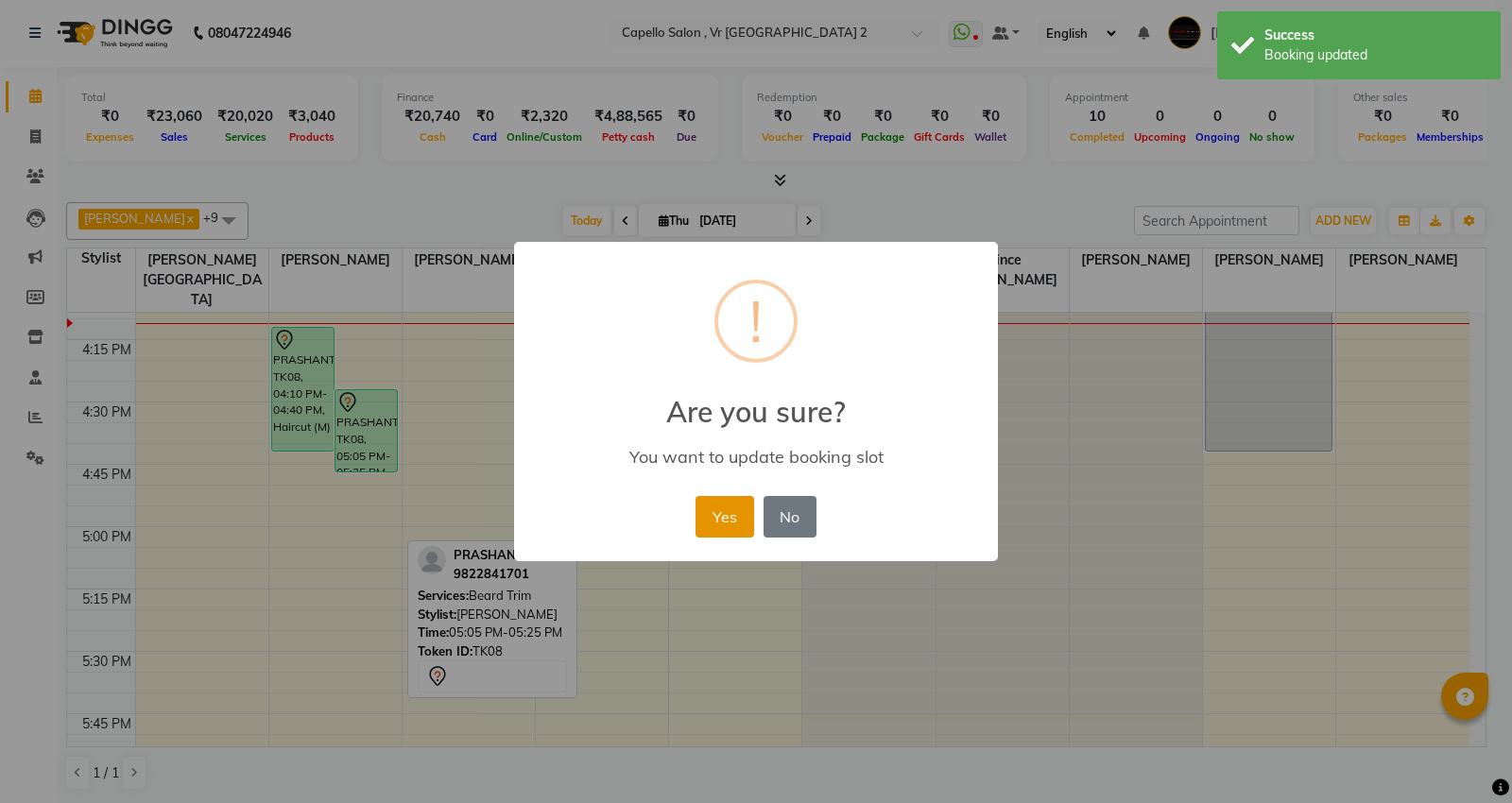
click at [716, 516] on button "Yes" at bounding box center [725, 517] width 58 height 42
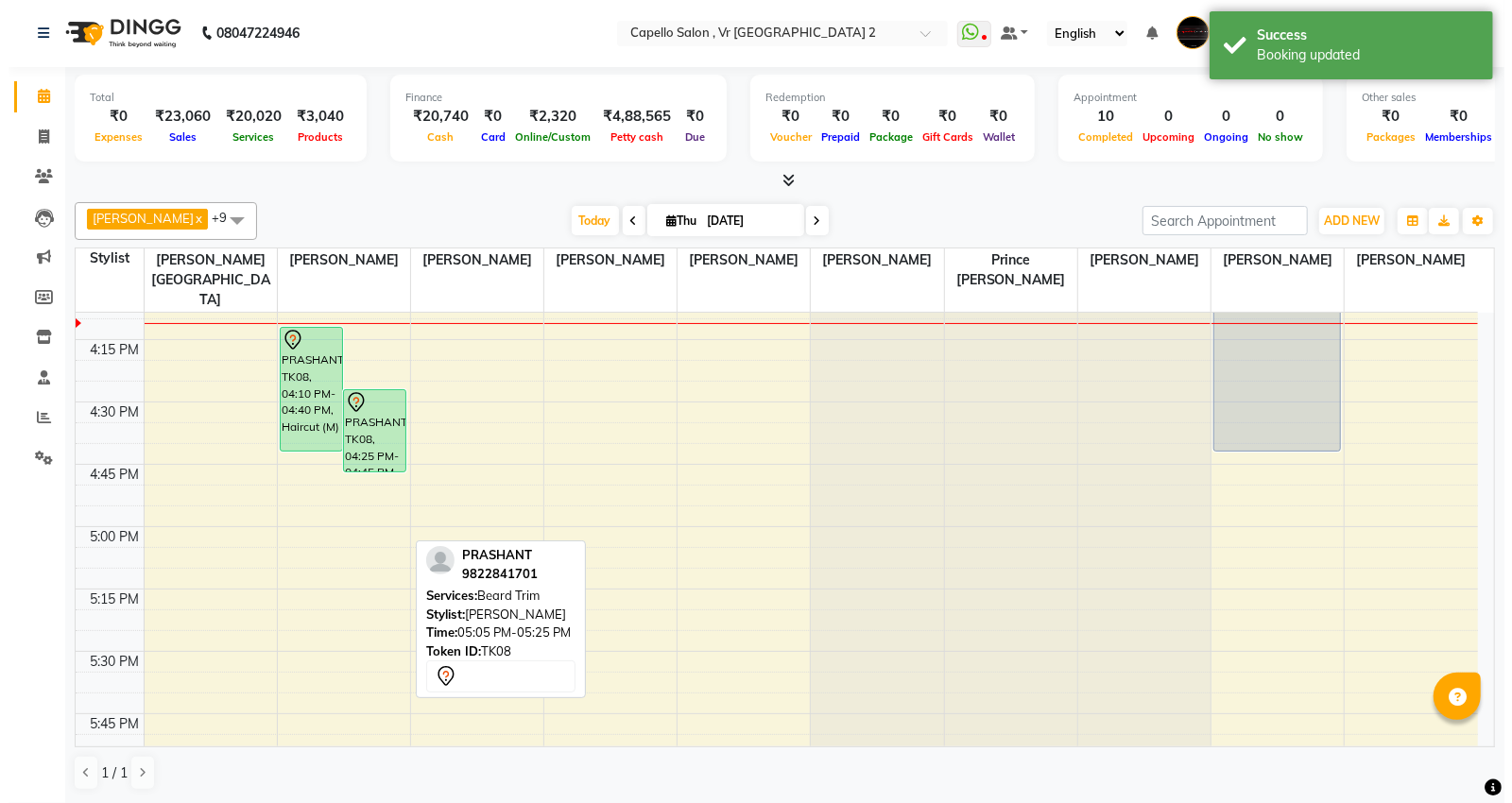
scroll to position [1467, 0]
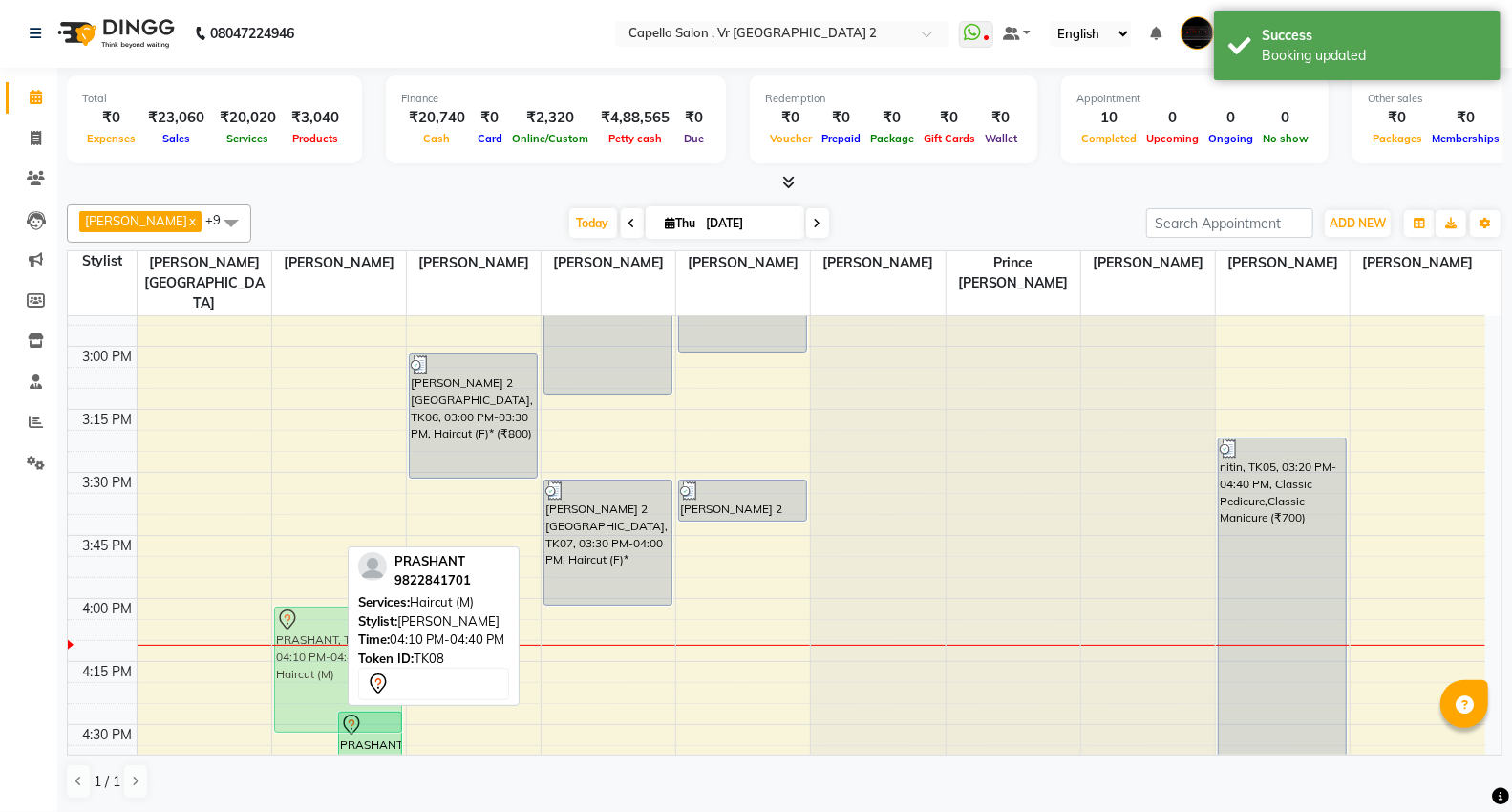
drag, startPoint x: 309, startPoint y: 657, endPoint x: 320, endPoint y: 609, distance: 49.2
click at [320, 609] on div "PRASHANT, TK08, 04:10 PM-04:40 PM, Haircut (M) PRASHANT, TK08, 04:25 PM-04:45 P…" at bounding box center [338, 472] width 134 height 3278
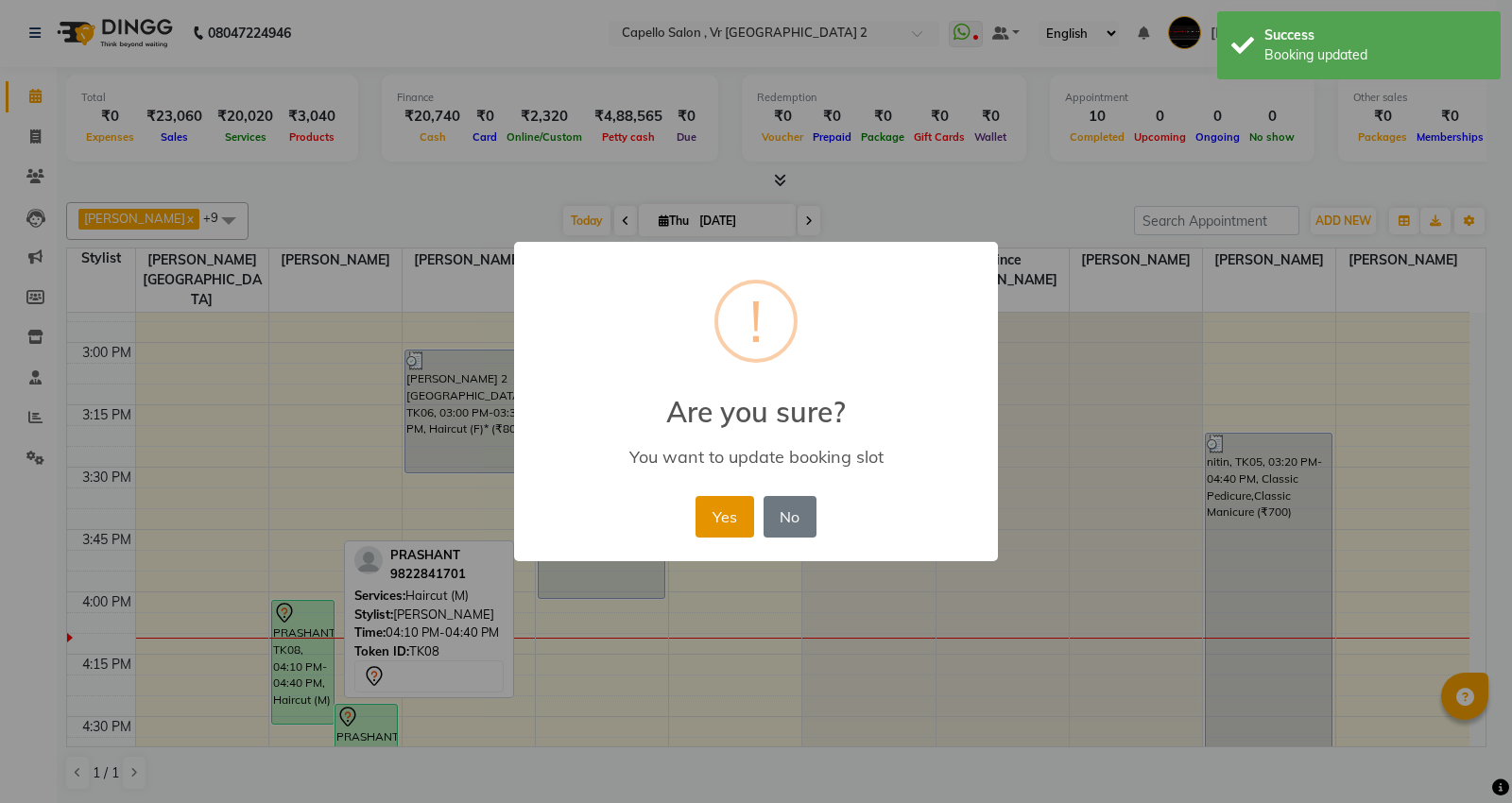
click at [734, 518] on button "Yes" at bounding box center [725, 517] width 58 height 42
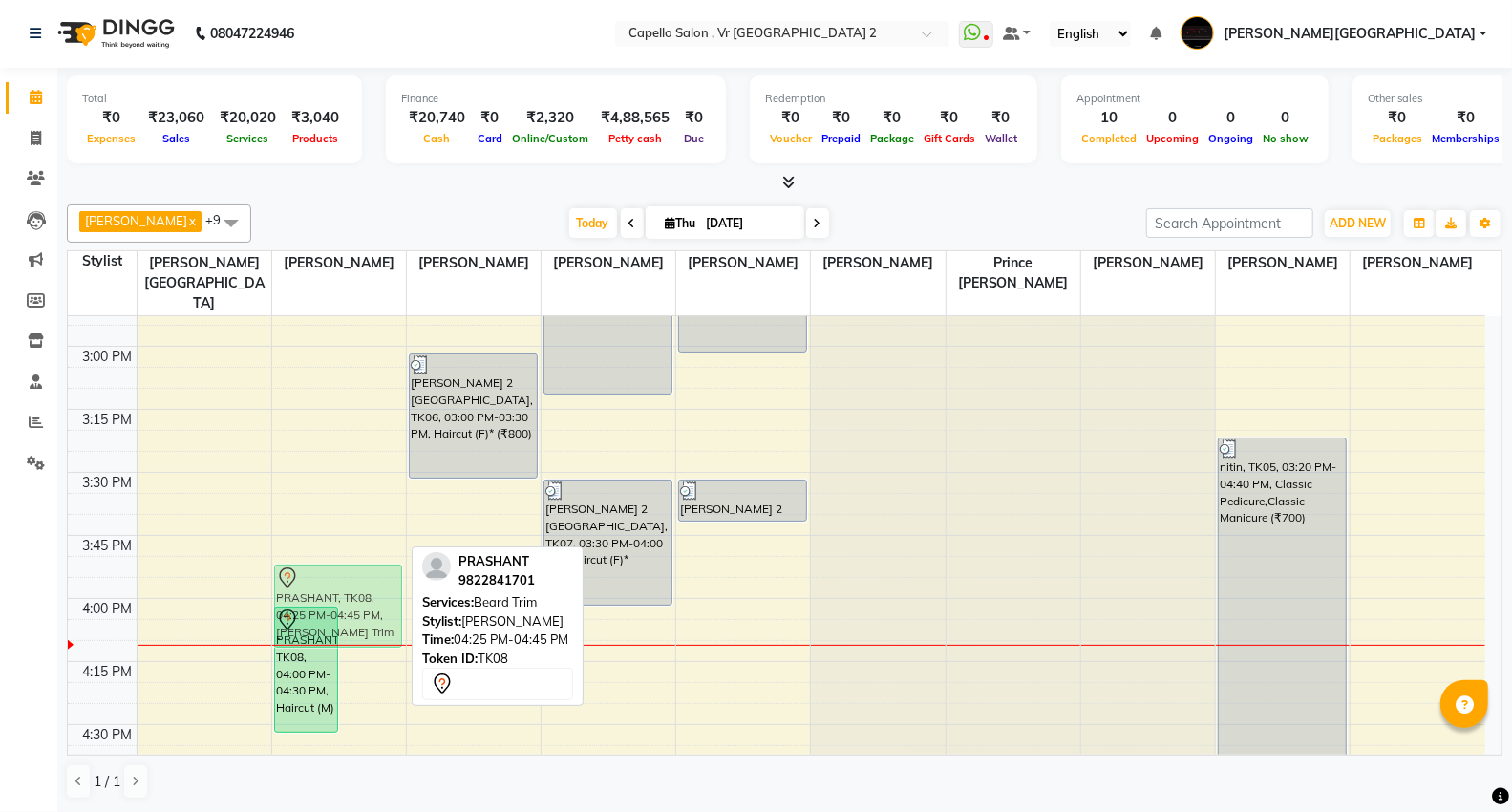
drag, startPoint x: 376, startPoint y: 730, endPoint x: 384, endPoint y: 567, distance: 163.2
click at [384, 567] on div "PRASHANT, TK08, 04:00 PM-04:30 PM, Haircut (M) PRASHANT, TK08, 04:25 PM-04:45 P…" at bounding box center [338, 472] width 134 height 3278
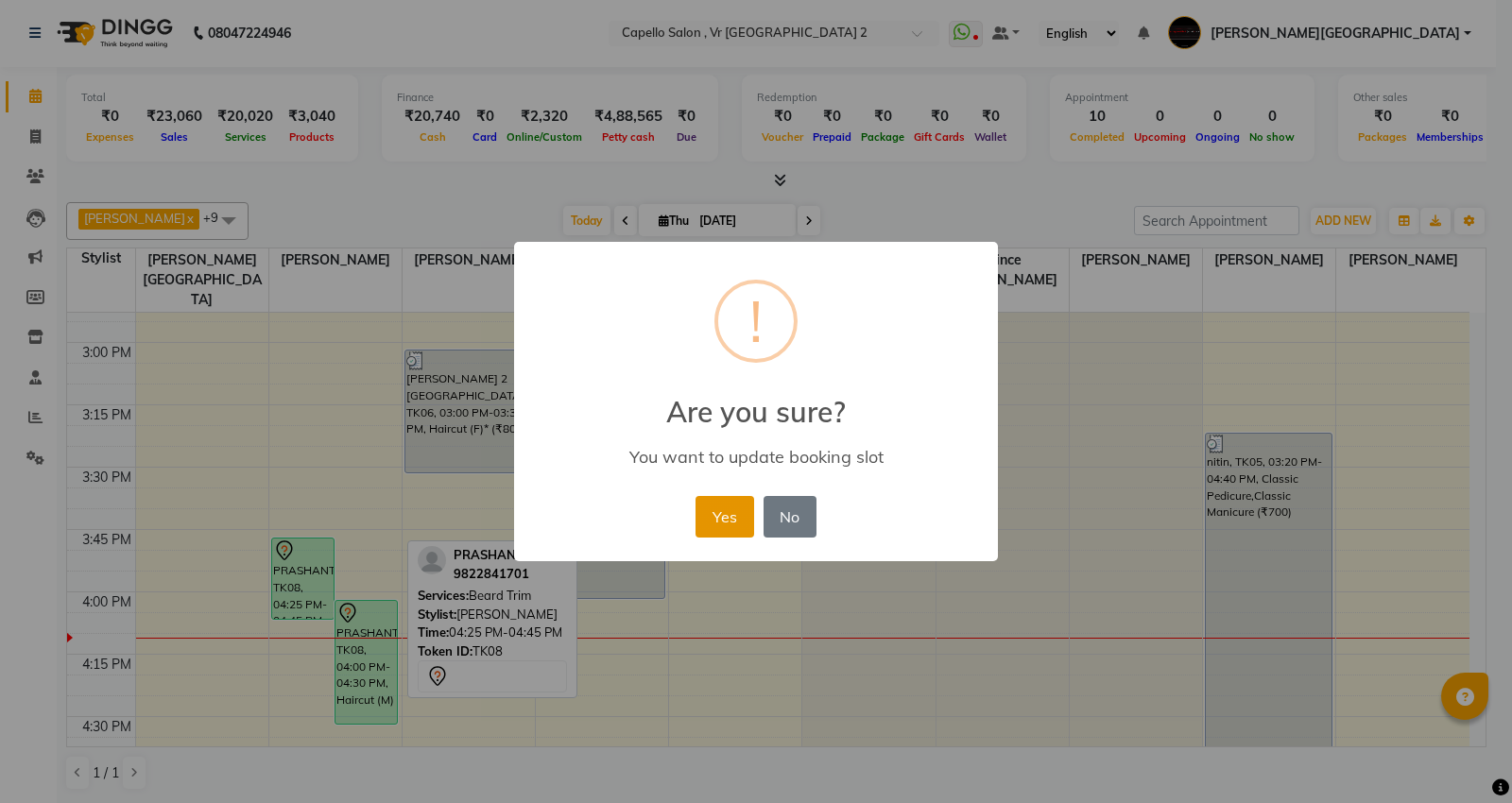
click at [714, 511] on button "Yes" at bounding box center [725, 517] width 58 height 42
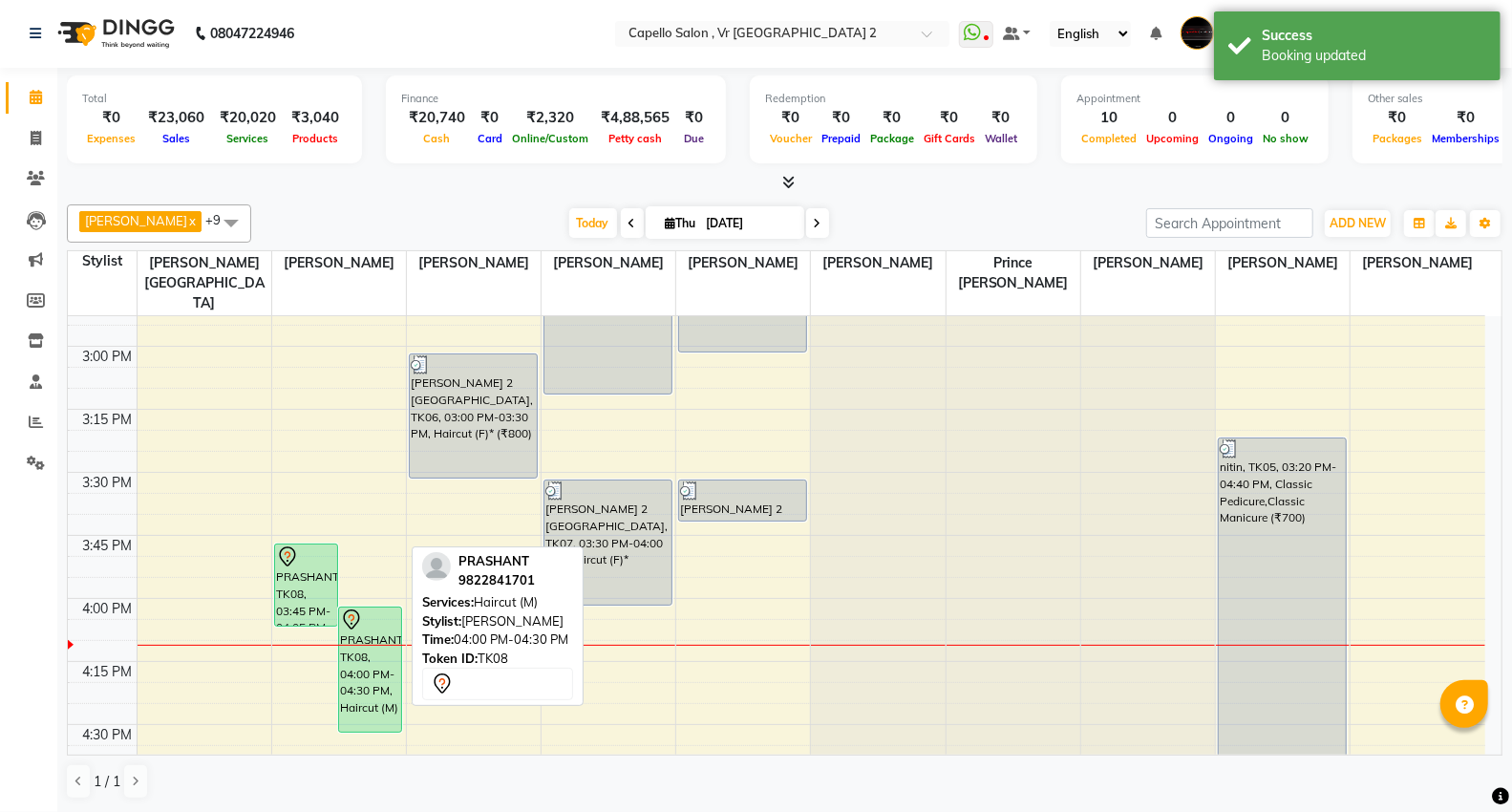
click at [379, 650] on div "PRASHANT, TK08, 04:00 PM-04:30 PM, Haircut (M)" at bounding box center [370, 669] width 62 height 124
click at [367, 634] on div "PRASHANT, TK08, 04:00 PM-04:30 PM, Haircut (M)" at bounding box center [370, 669] width 62 height 124
select select "7"
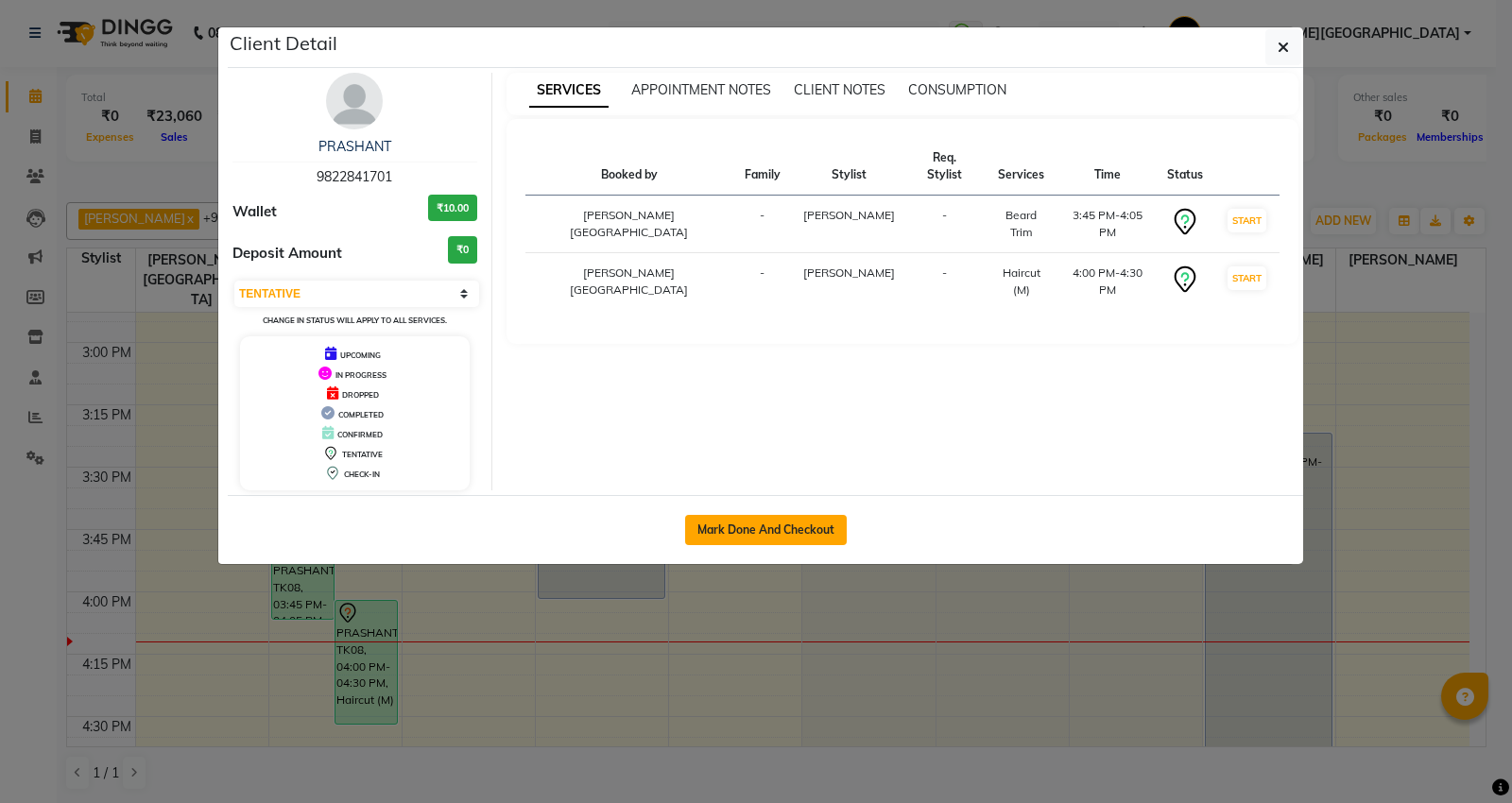
click at [720, 532] on button "Mark Done And Checkout" at bounding box center [765, 529] width 162 height 30
select select "service"
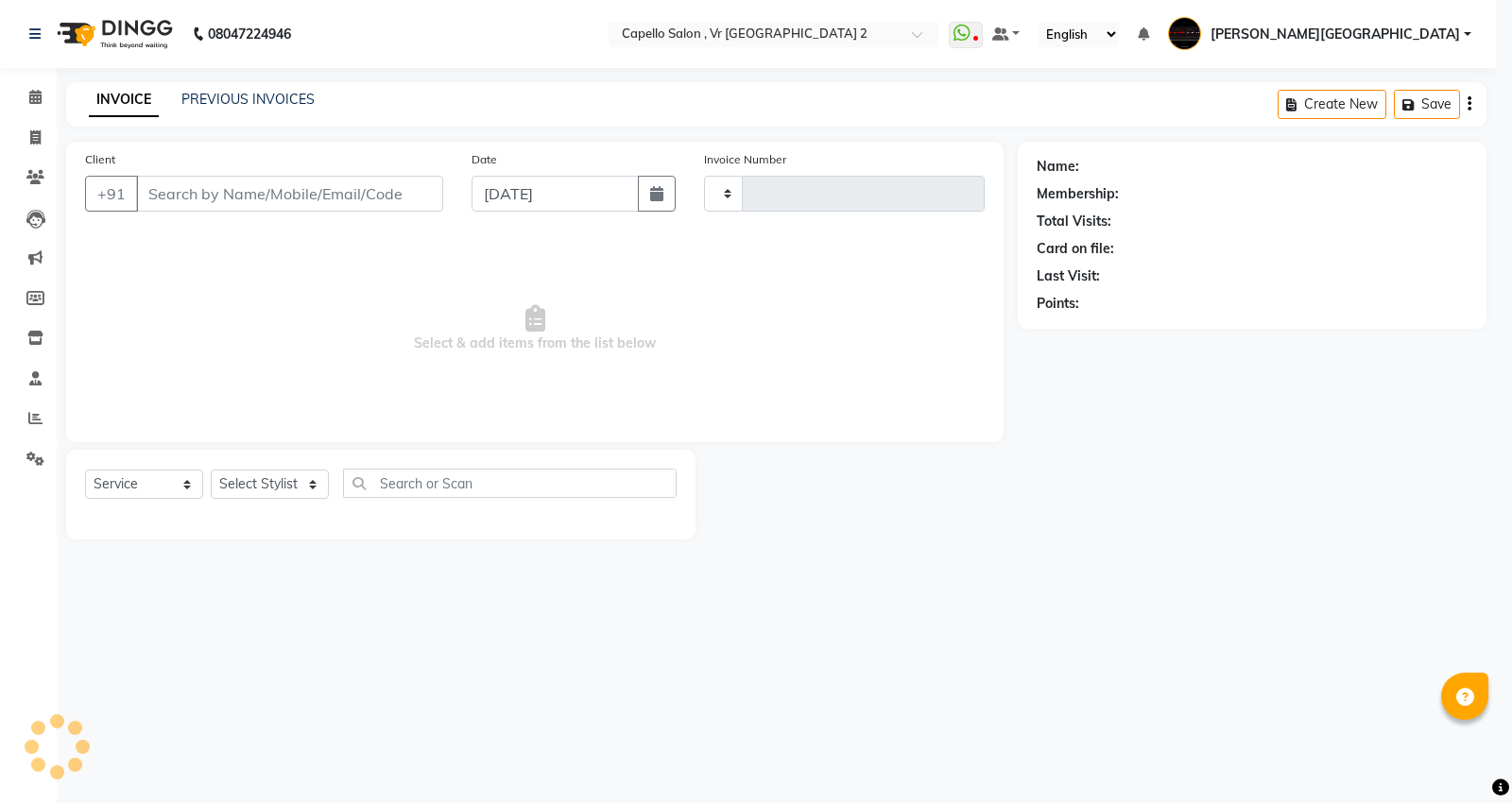
type input "4749"
select select "848"
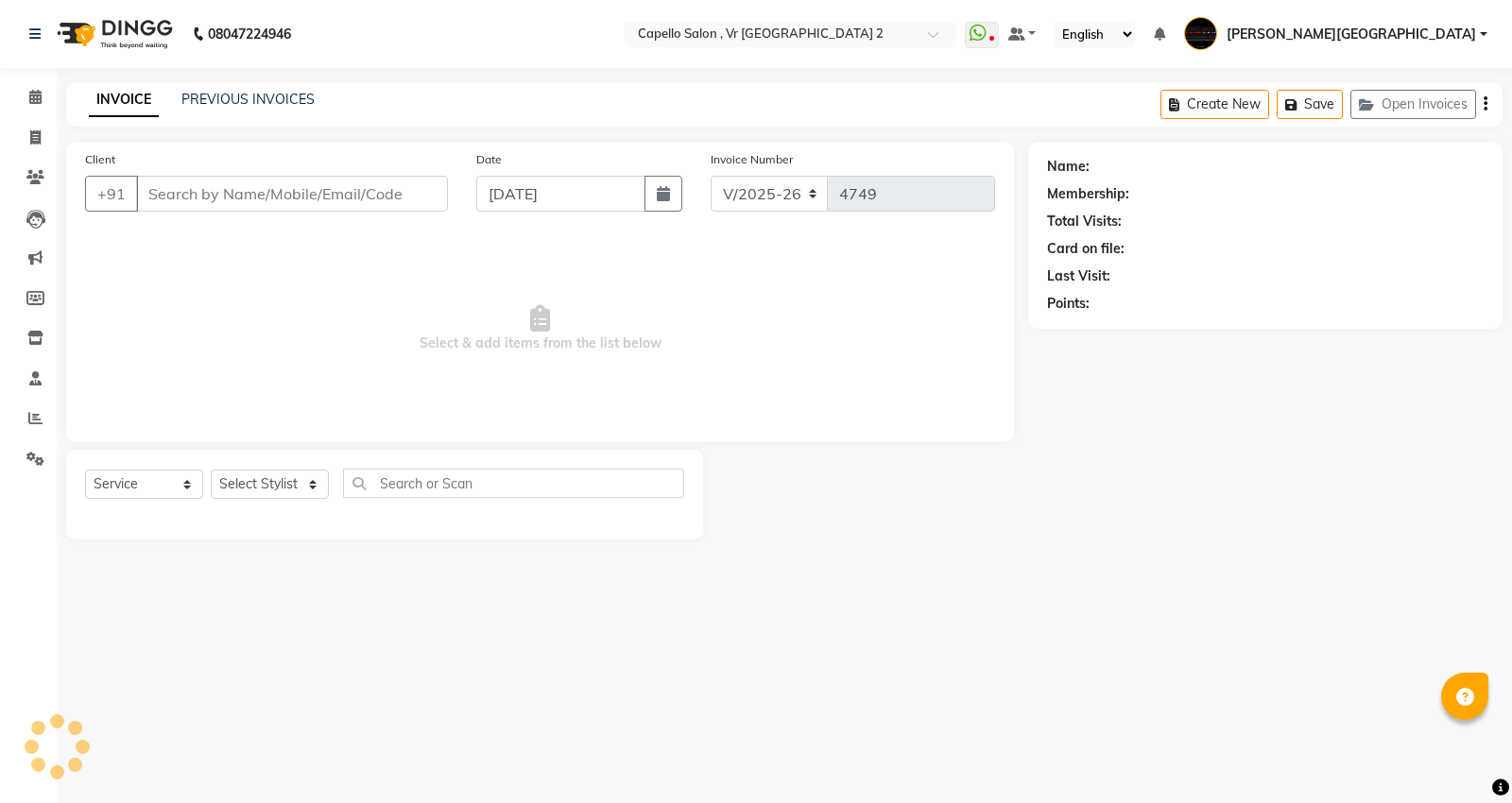
type input "9822841701"
select select "14466"
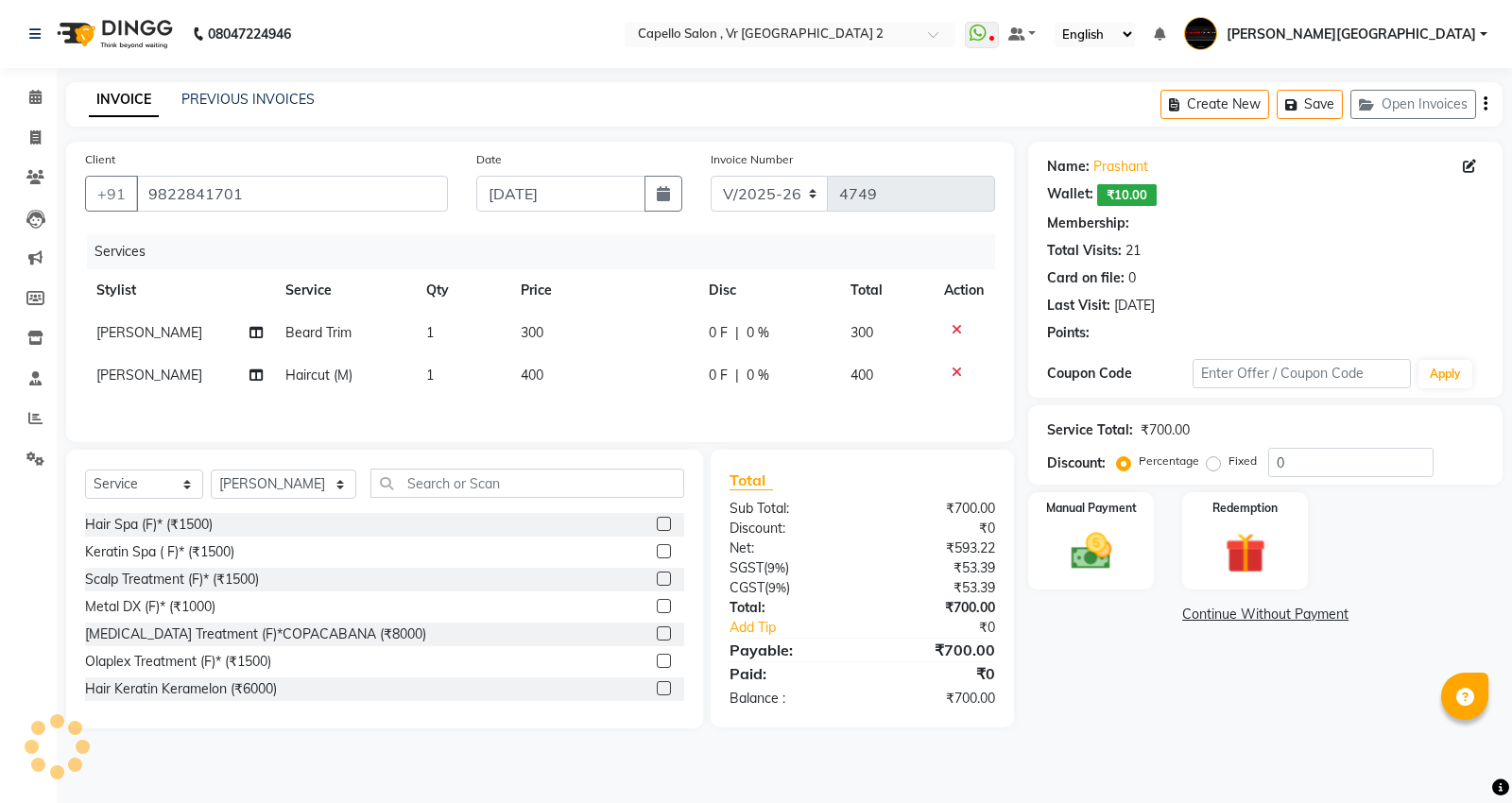
select select "1: Object"
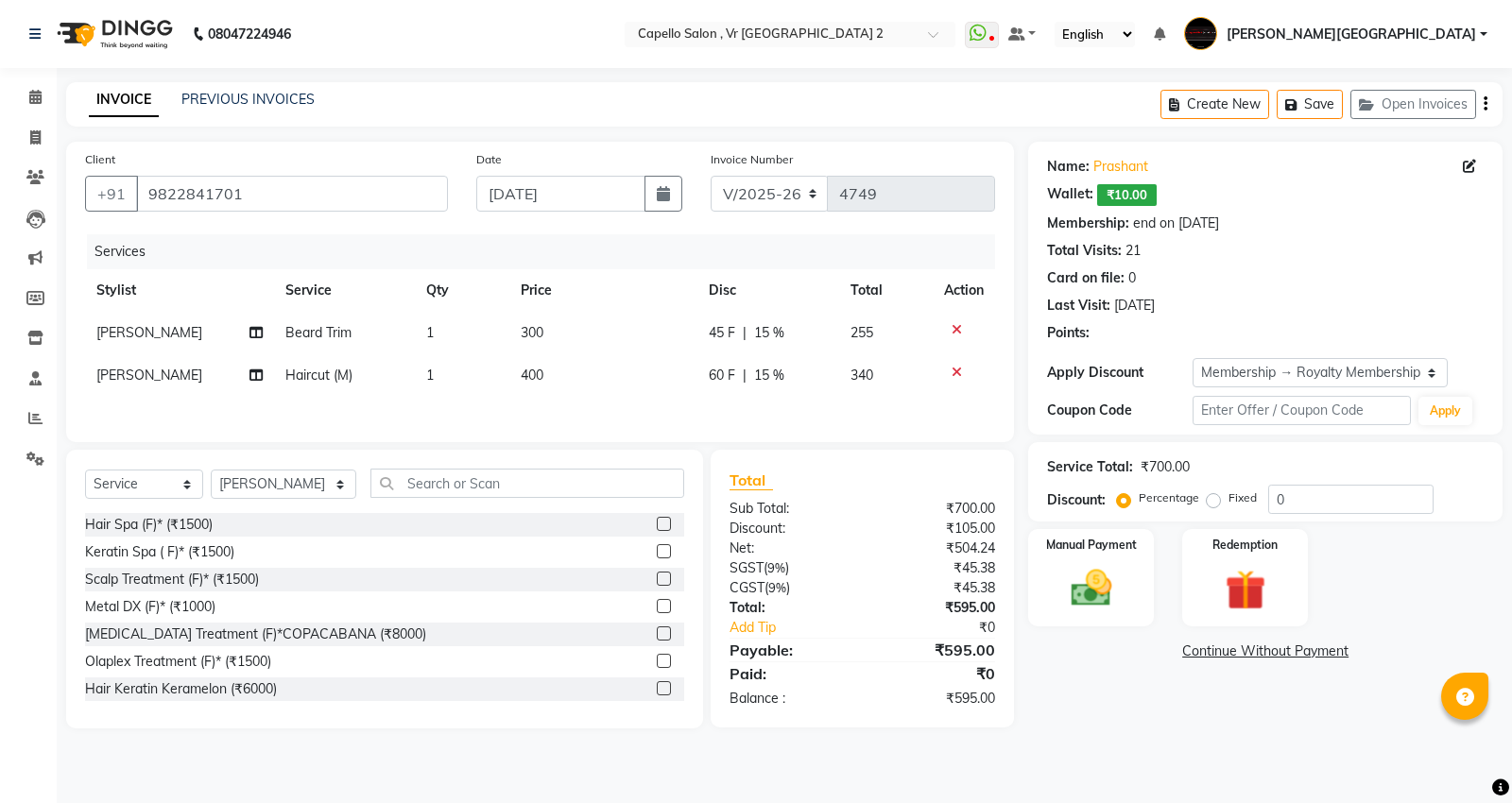
type input "15"
click at [1094, 603] on img at bounding box center [1091, 588] width 68 height 48
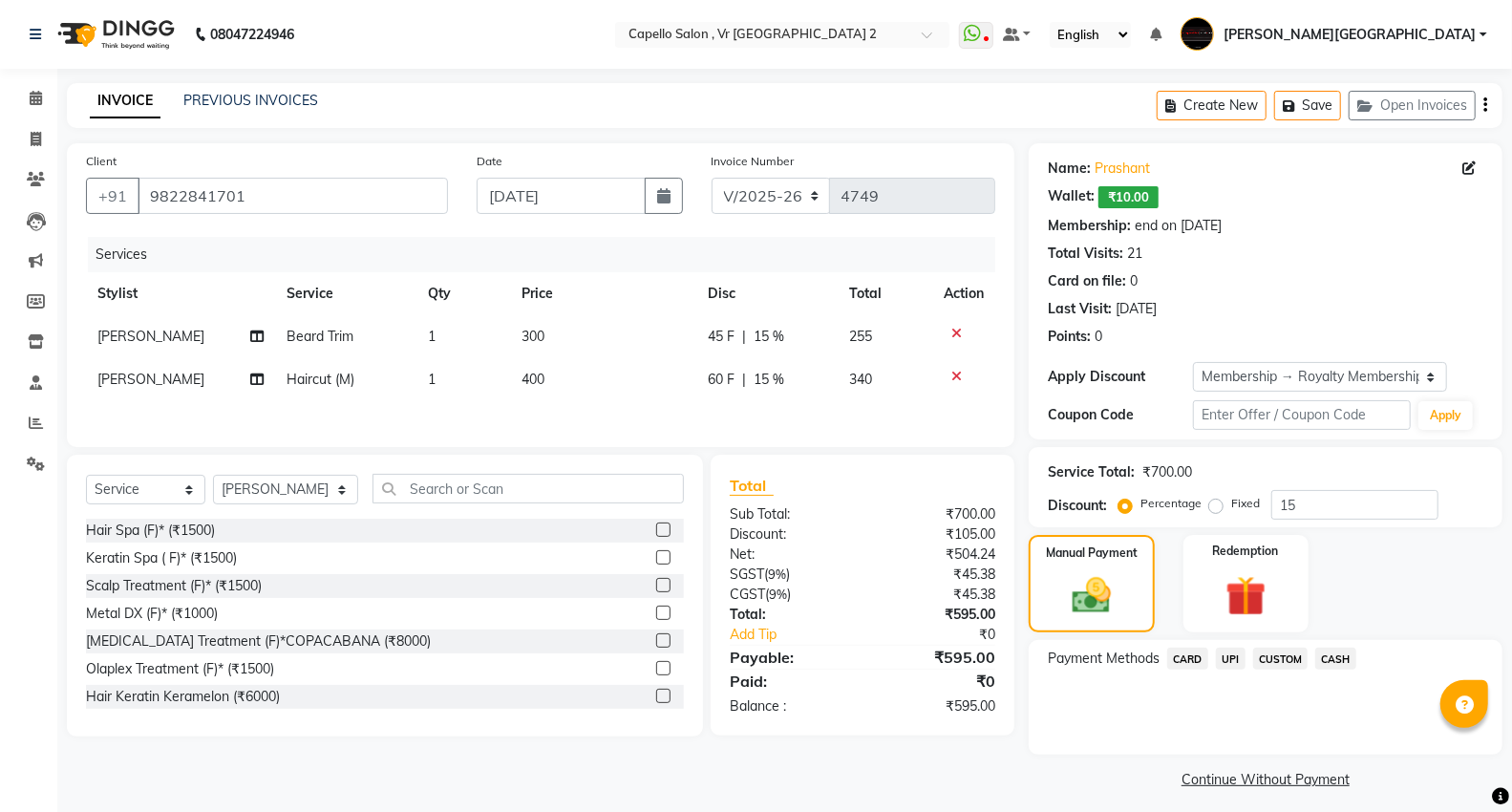
click at [1235, 661] on span "UPI" at bounding box center [1230, 658] width 29 height 22
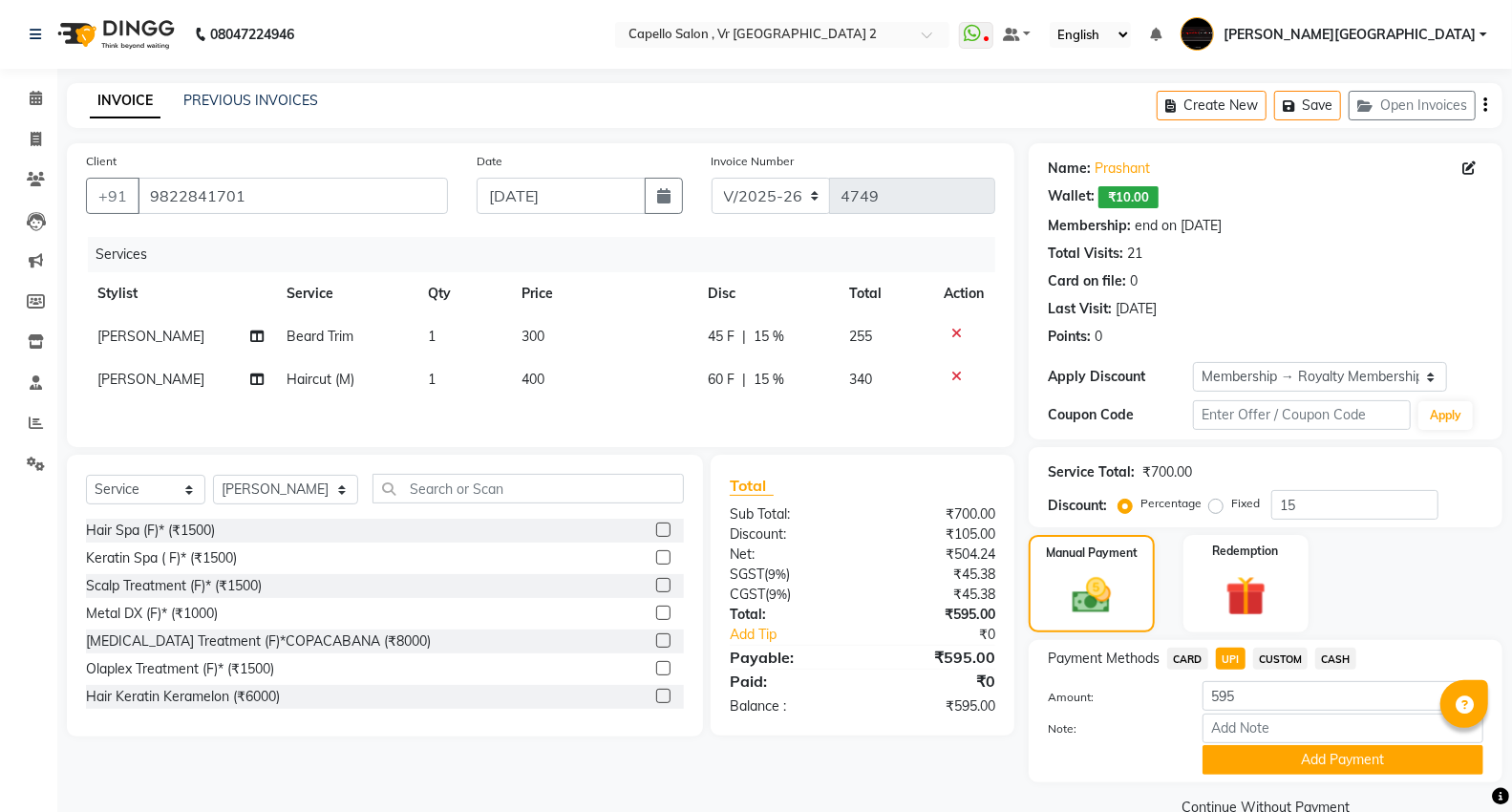
scroll to position [39, 0]
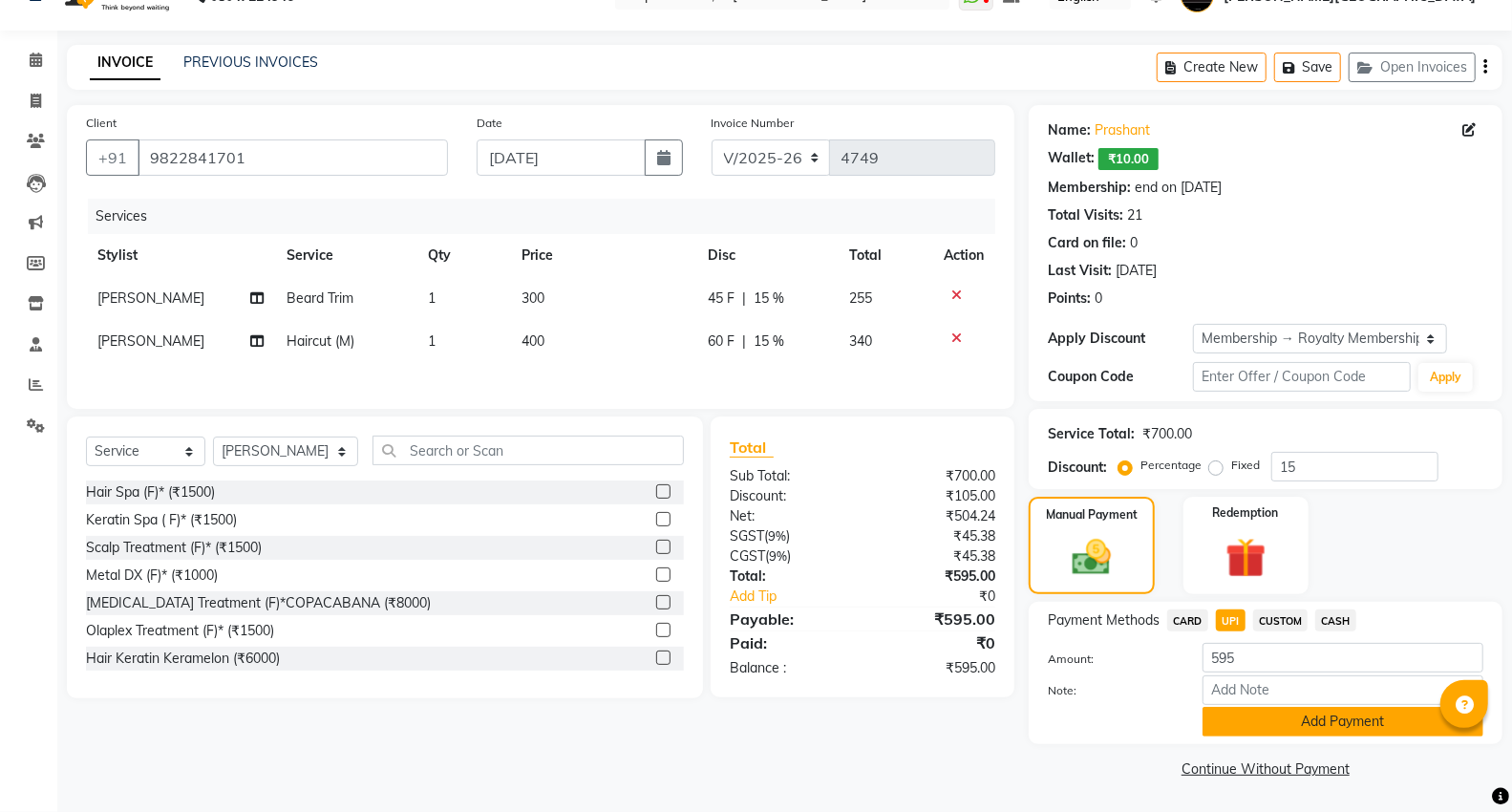
click at [1253, 734] on button "Add Payment" at bounding box center [1343, 722] width 281 height 29
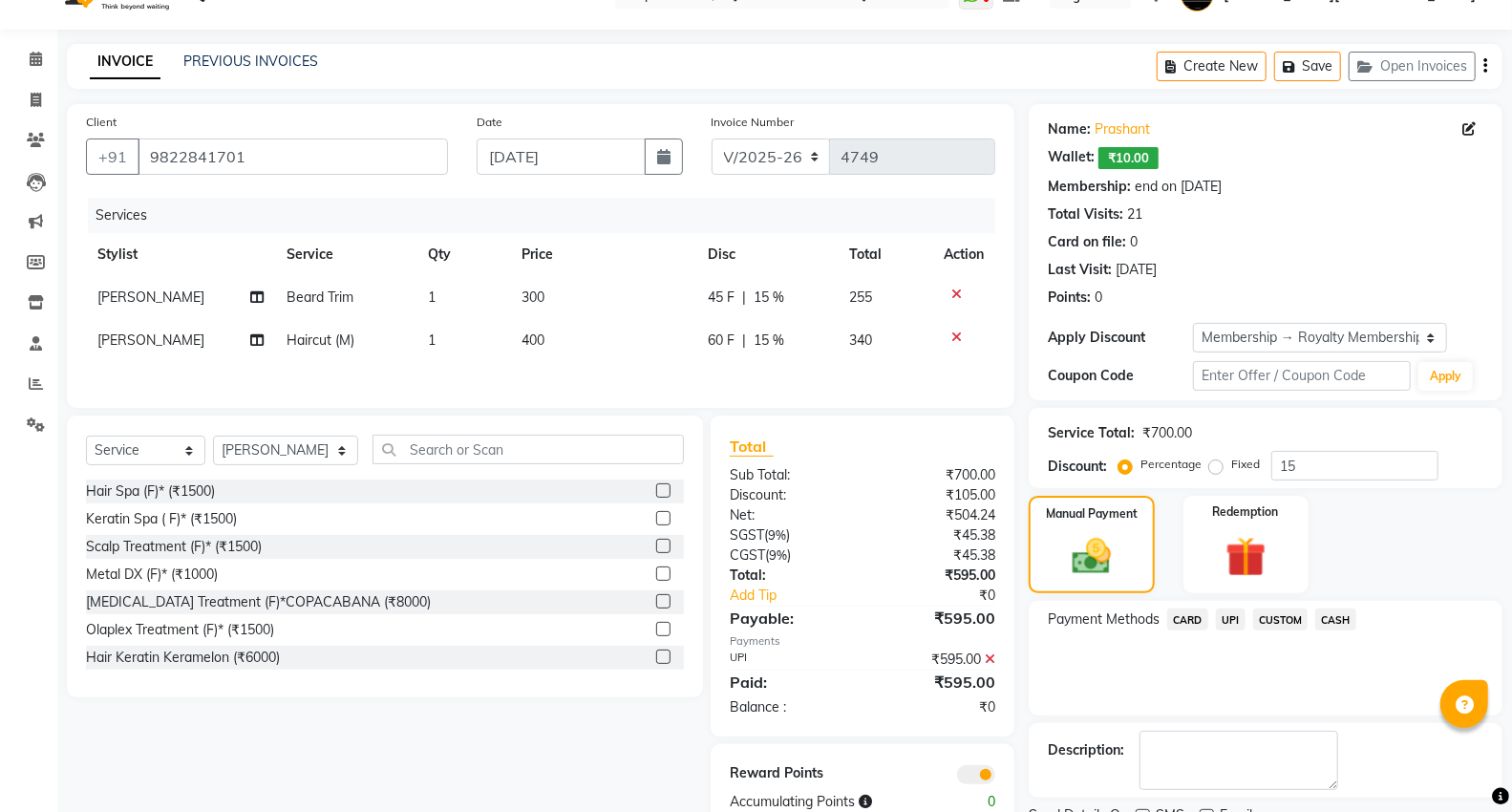
scroll to position [118, 0]
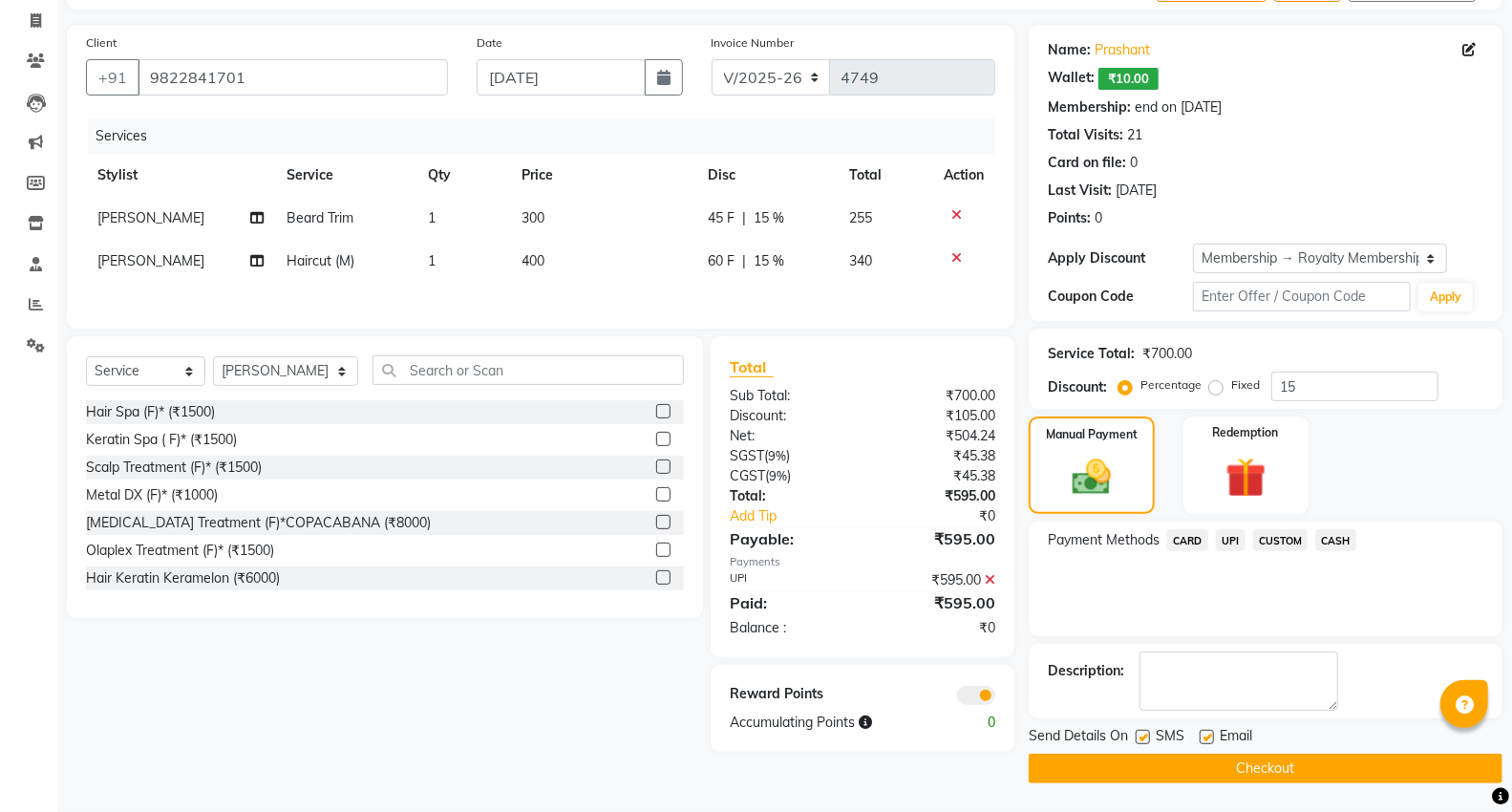
click at [1273, 760] on button "Checkout" at bounding box center [1266, 769] width 473 height 29
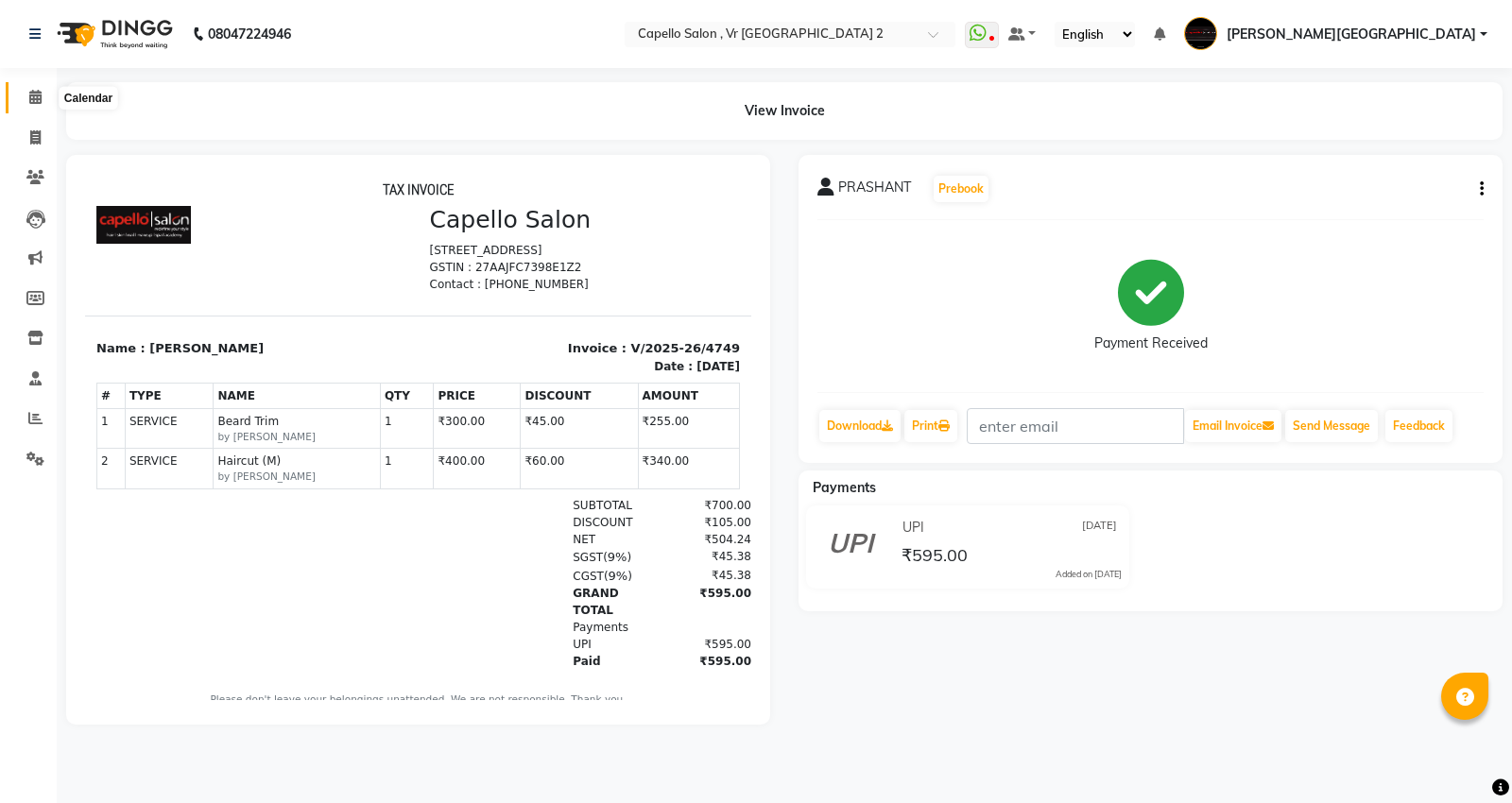
click at [29, 100] on icon at bounding box center [35, 97] width 13 height 15
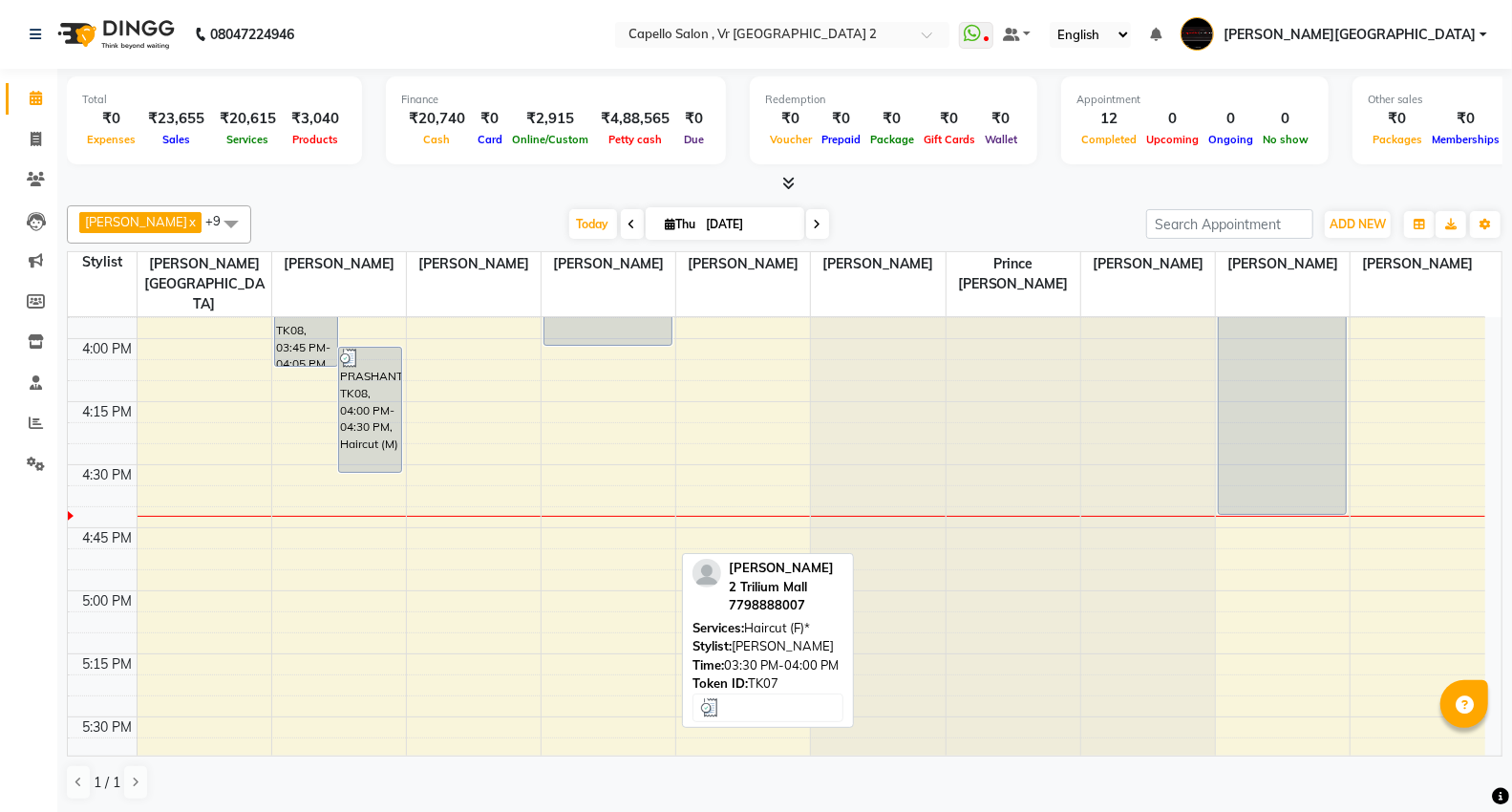
scroll to position [2017, 0]
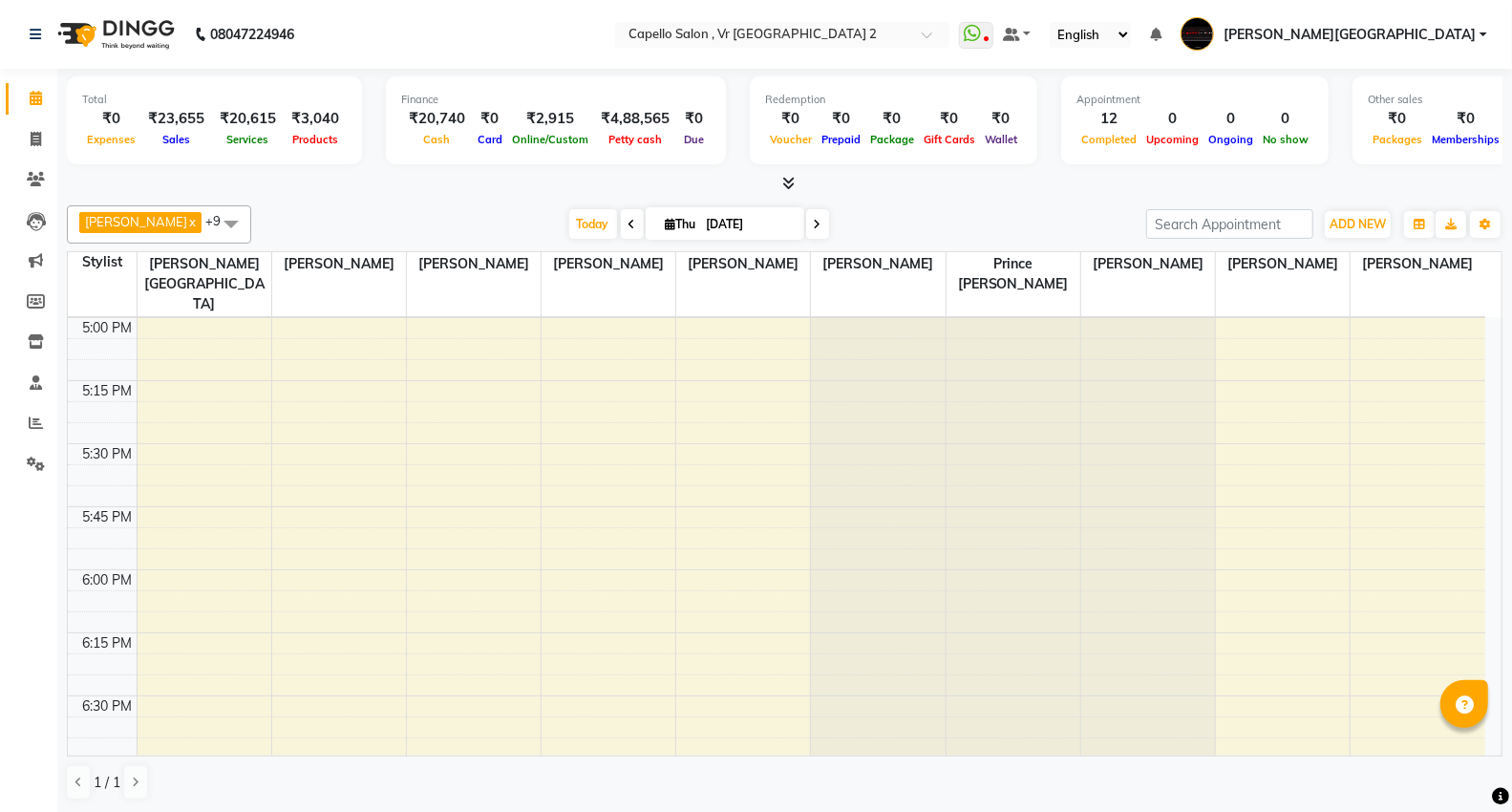
click at [1197, 185] on div at bounding box center [784, 184] width 1436 height 21
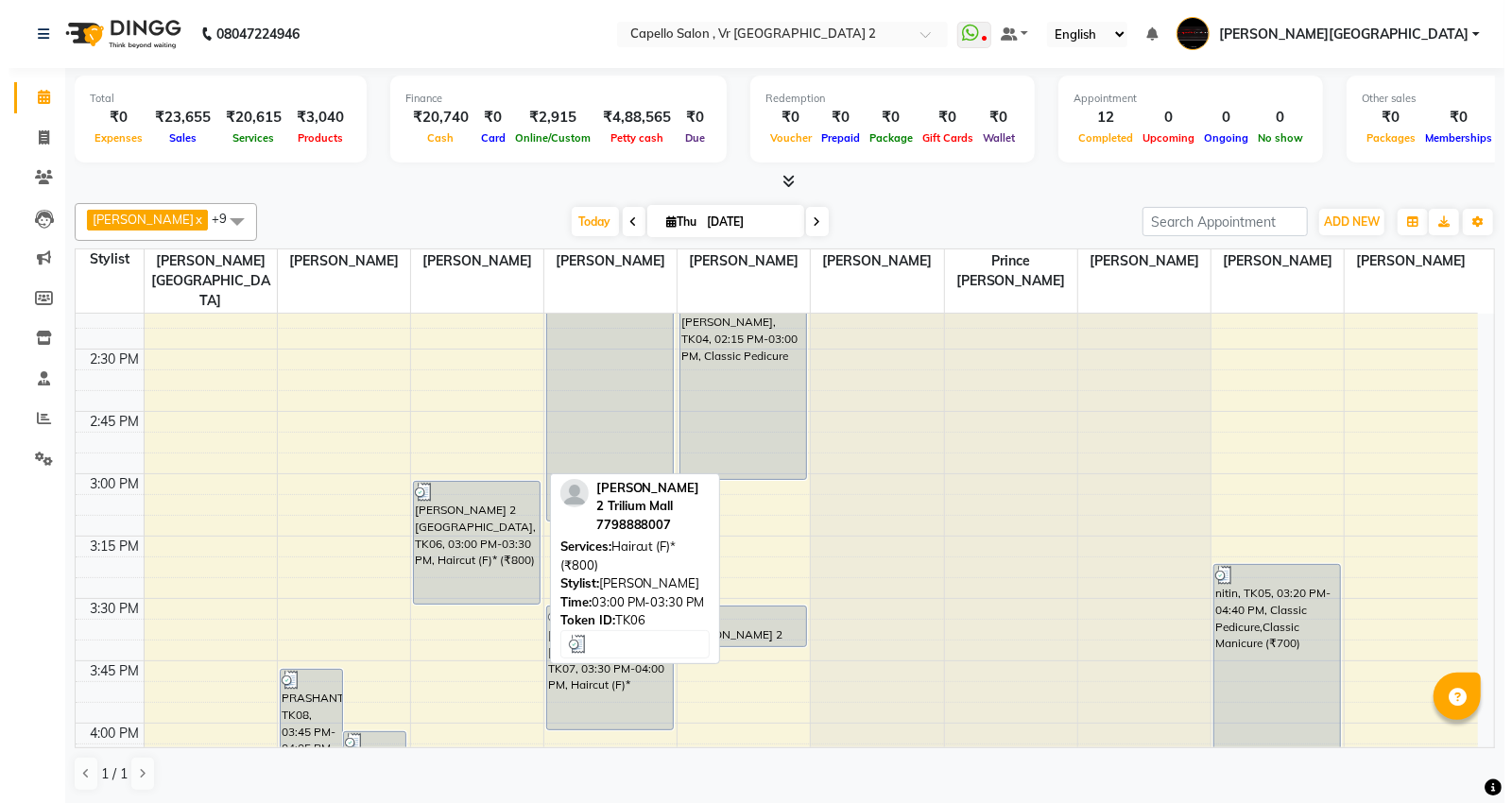
scroll to position [1207, 0]
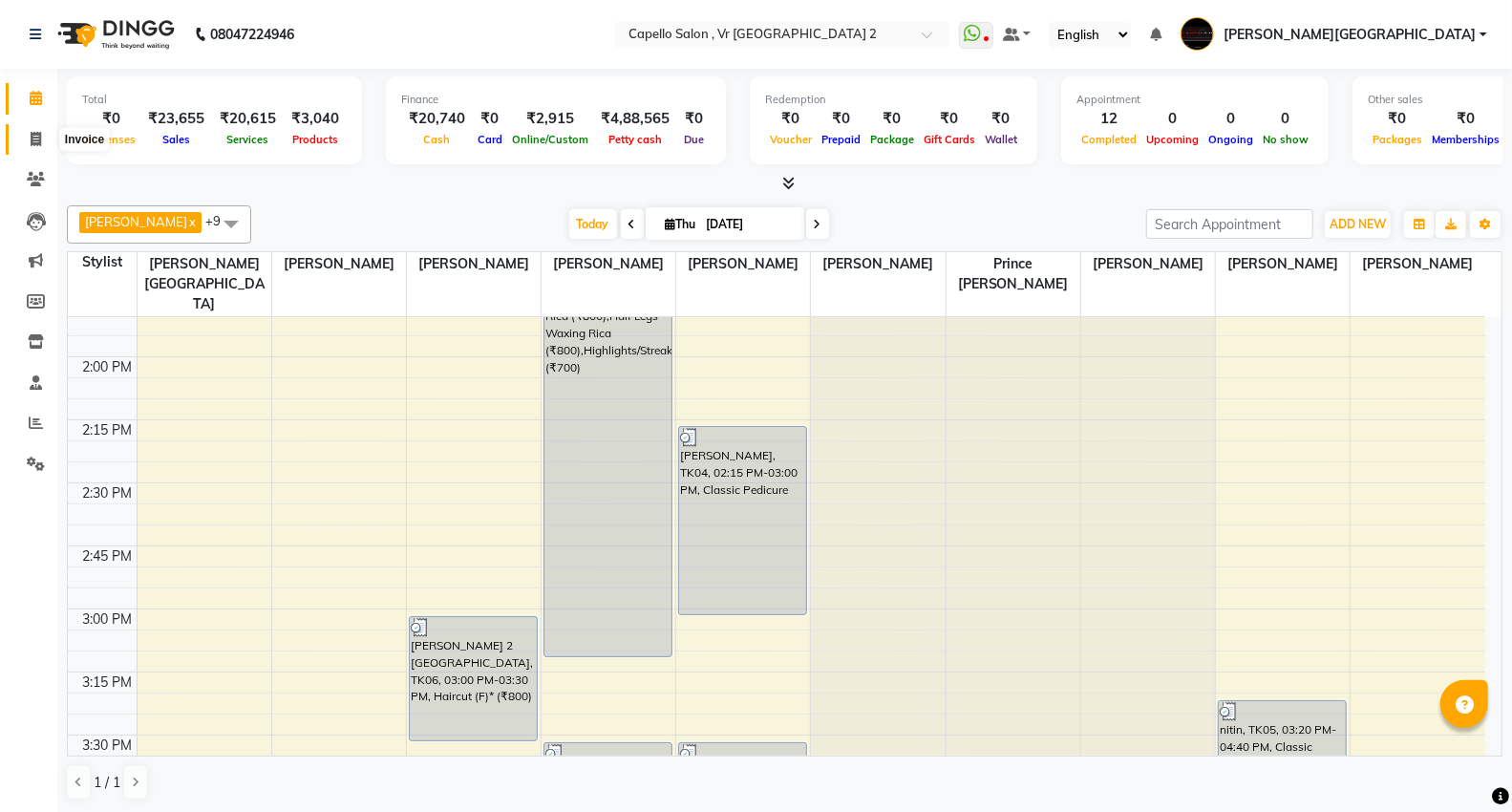
click at [39, 134] on icon at bounding box center [35, 139] width 11 height 15
select select "service"
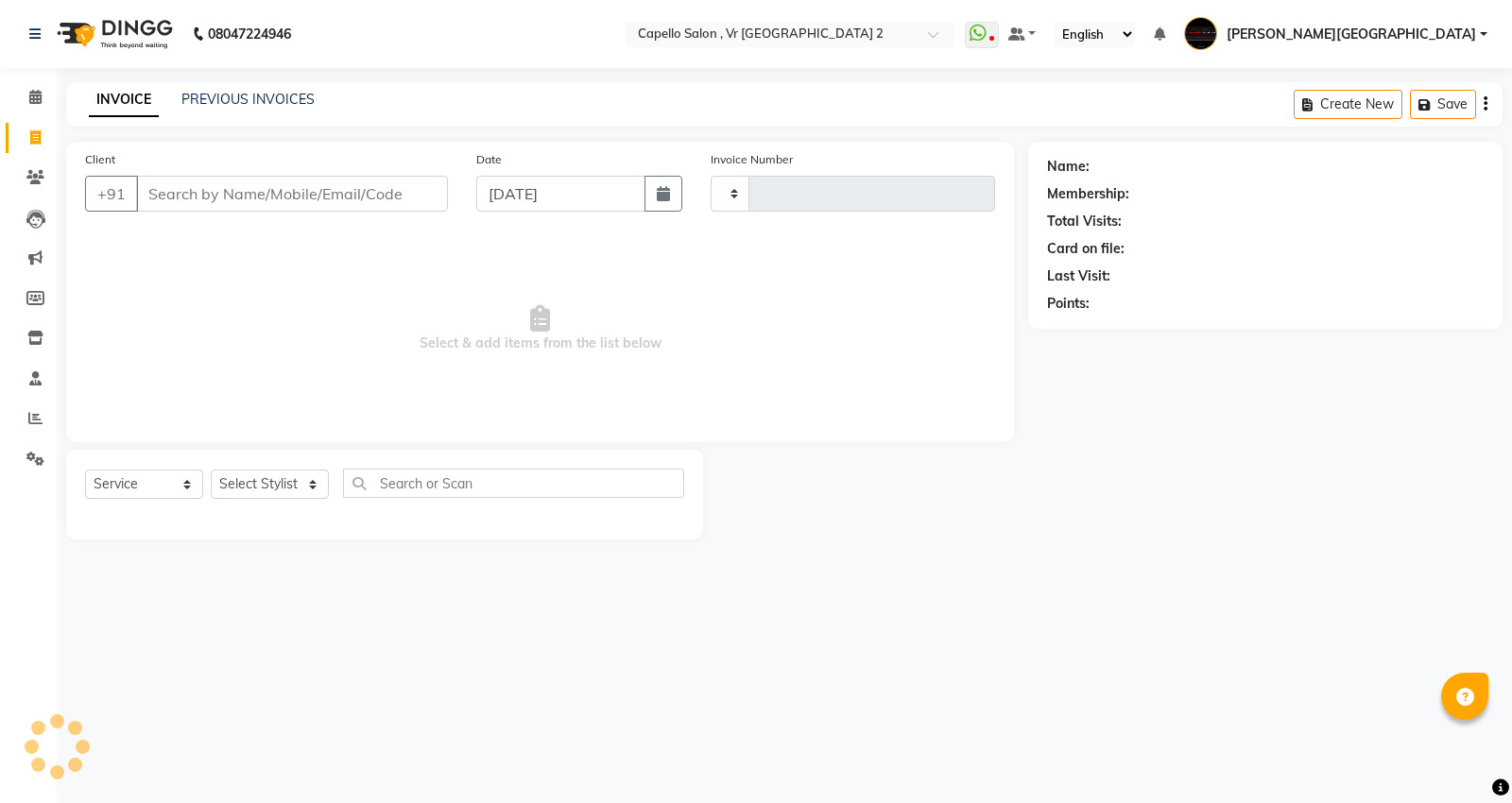
click at [352, 193] on input "Client" at bounding box center [292, 193] width 311 height 36
select select "848"
type input "4750"
click at [274, 491] on select "Select Stylist" at bounding box center [270, 484] width 118 height 29
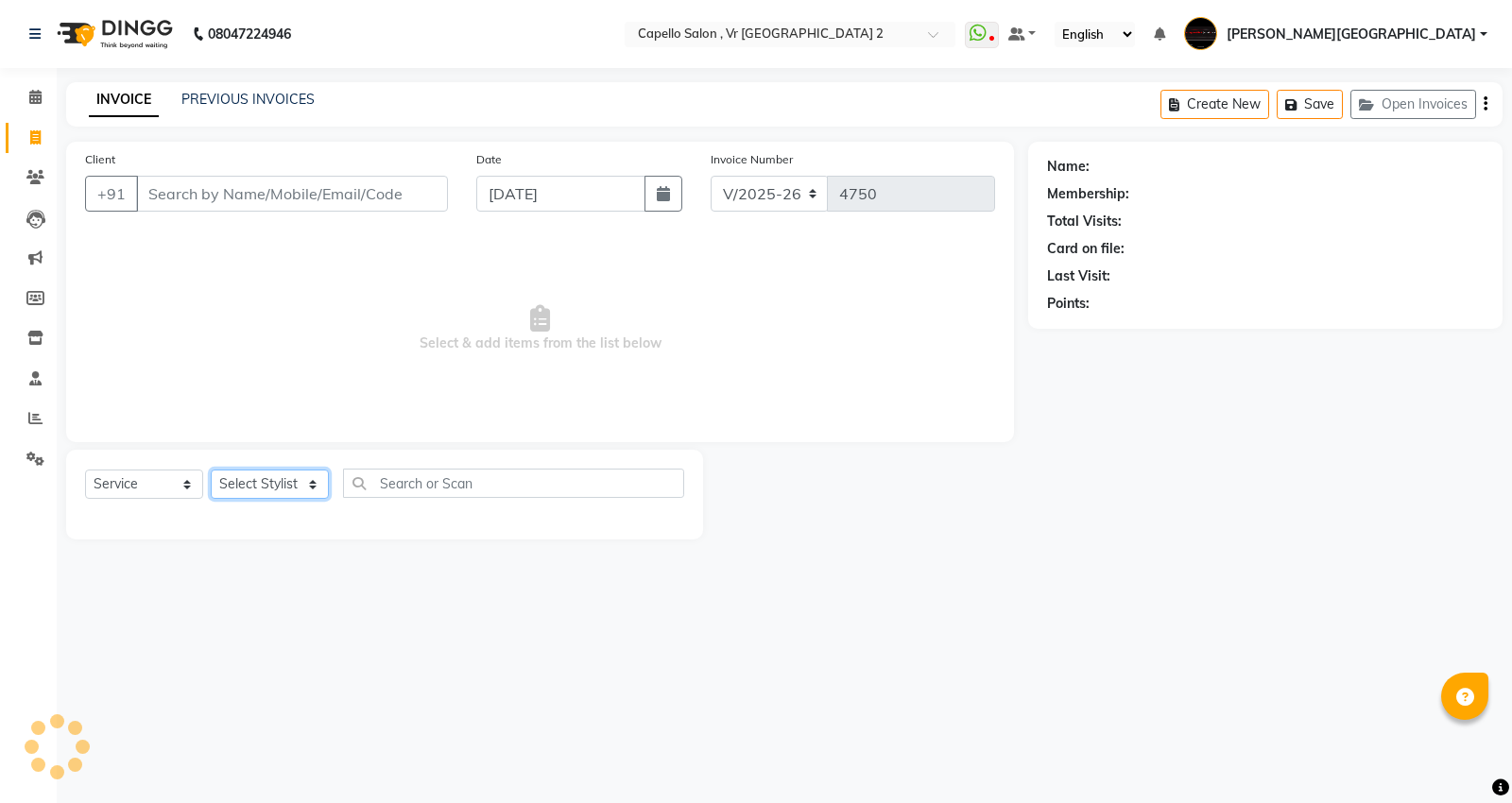
click at [274, 491] on select "Select Stylist" at bounding box center [270, 484] width 118 height 29
click at [300, 482] on select "Select Stylist" at bounding box center [270, 484] width 118 height 29
click at [300, 482] on select "Select Stylist [PERSON_NAME] [PERSON_NAME] [PERSON_NAME] [PERSON_NAME] Mall [PE…" at bounding box center [283, 484] width 145 height 29
select select "82797"
click at [211, 470] on select "Select Stylist [PERSON_NAME] [PERSON_NAME] [PERSON_NAME] [PERSON_NAME] Mall [PE…" at bounding box center [283, 484] width 145 height 29
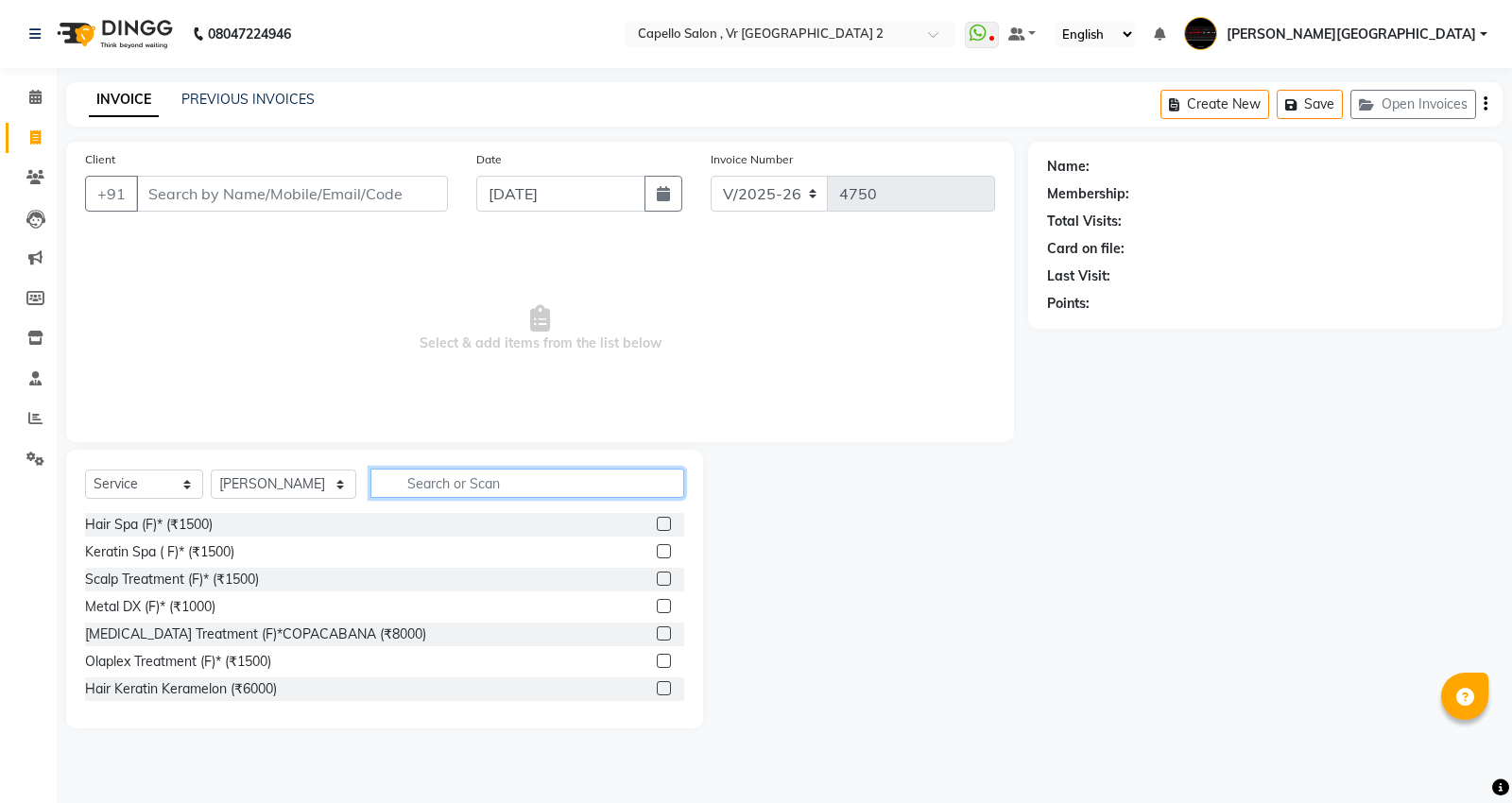
click at [389, 490] on input "text" at bounding box center [527, 483] width 313 height 29
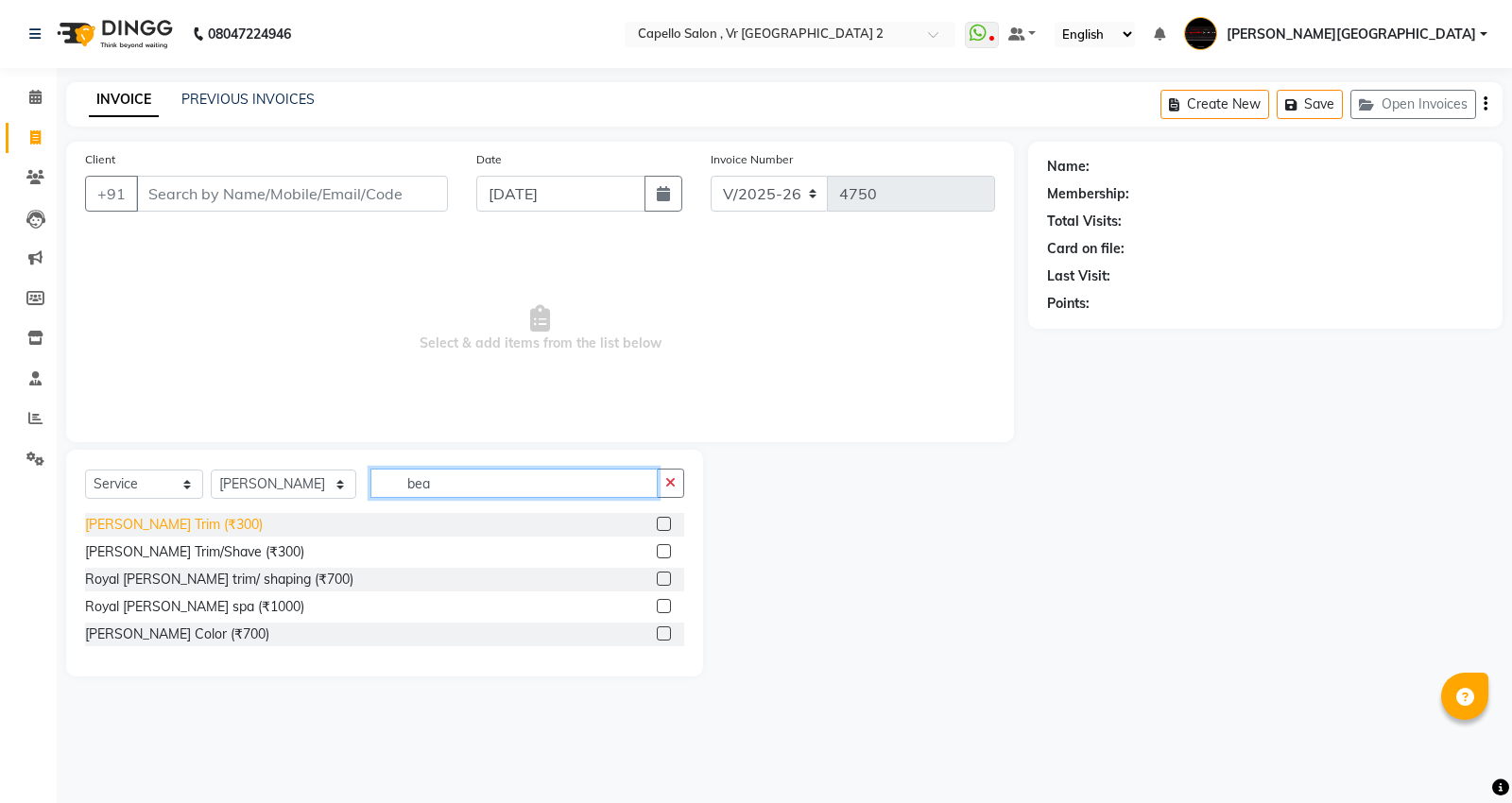
type input "bea"
click at [124, 520] on div "[PERSON_NAME] Trim (₹300)" at bounding box center [174, 524] width 178 height 20
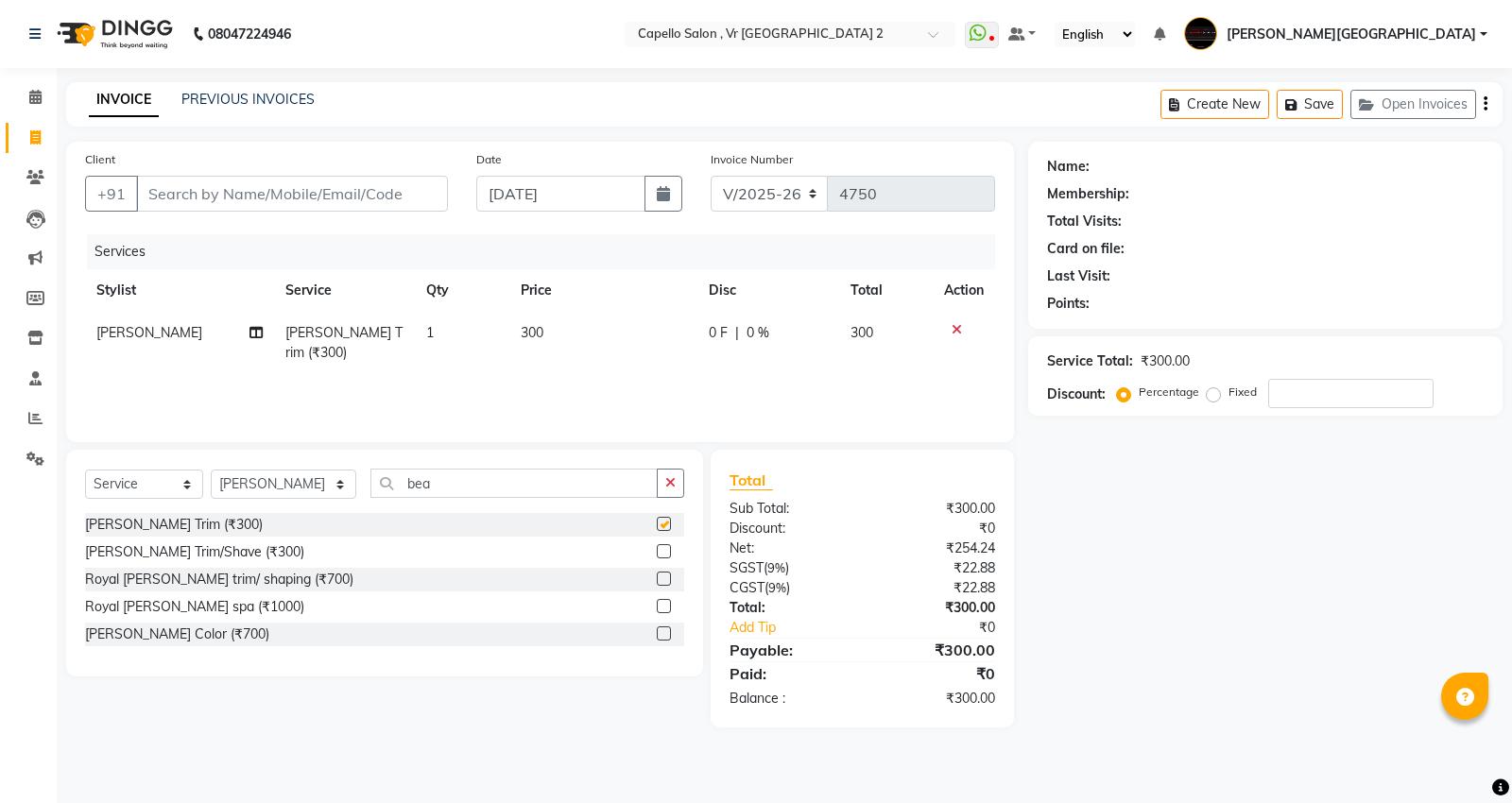
checkbox input "false"
click at [321, 193] on input "Client" at bounding box center [292, 193] width 311 height 36
type input "8"
type input "0"
type input "8806766700"
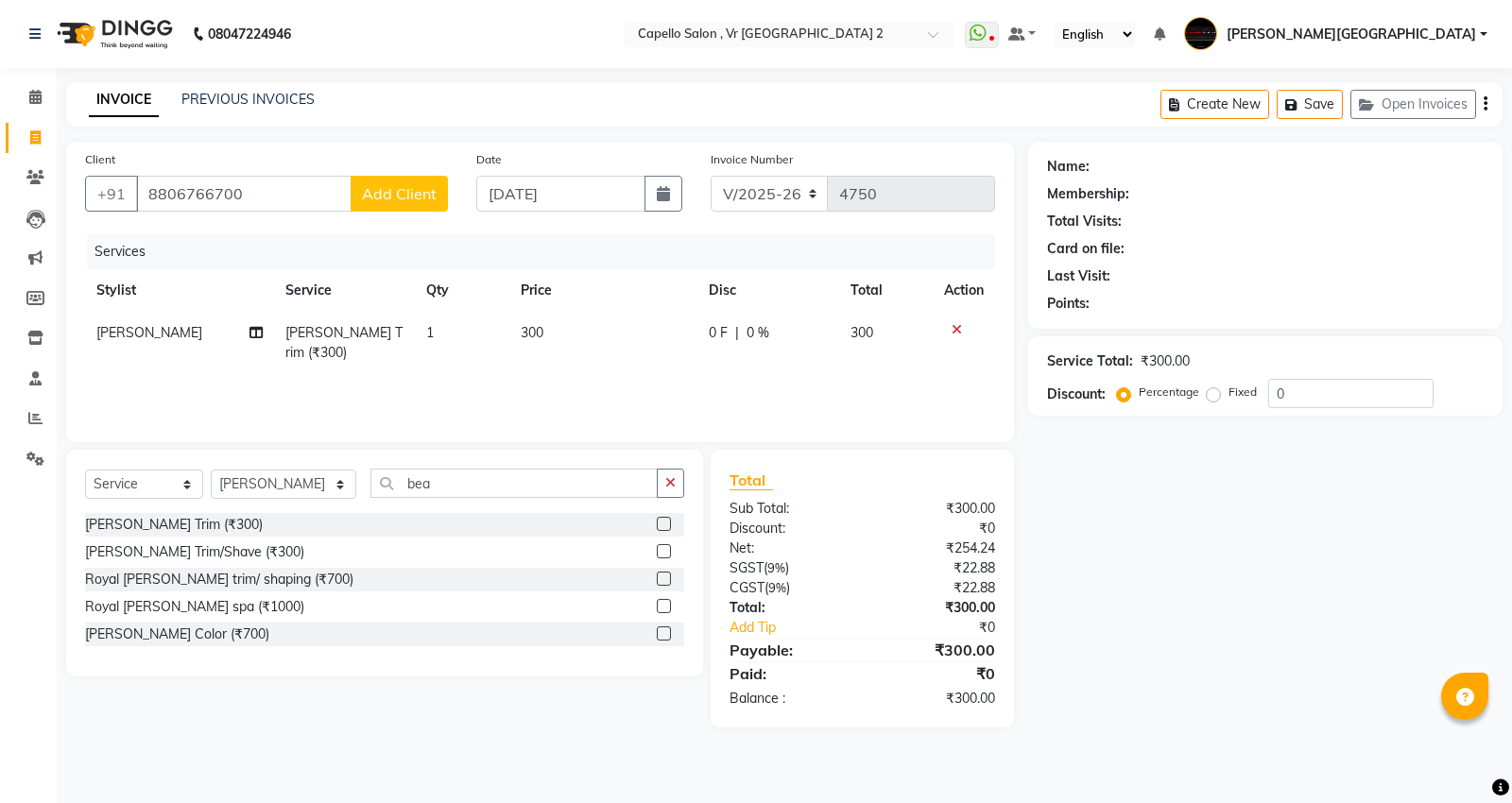
click at [457, 194] on div "Client [PHONE_NUMBER] Add Client" at bounding box center [266, 188] width 391 height 77
click at [436, 198] on button "Add Client" at bounding box center [399, 193] width 98 height 36
select select
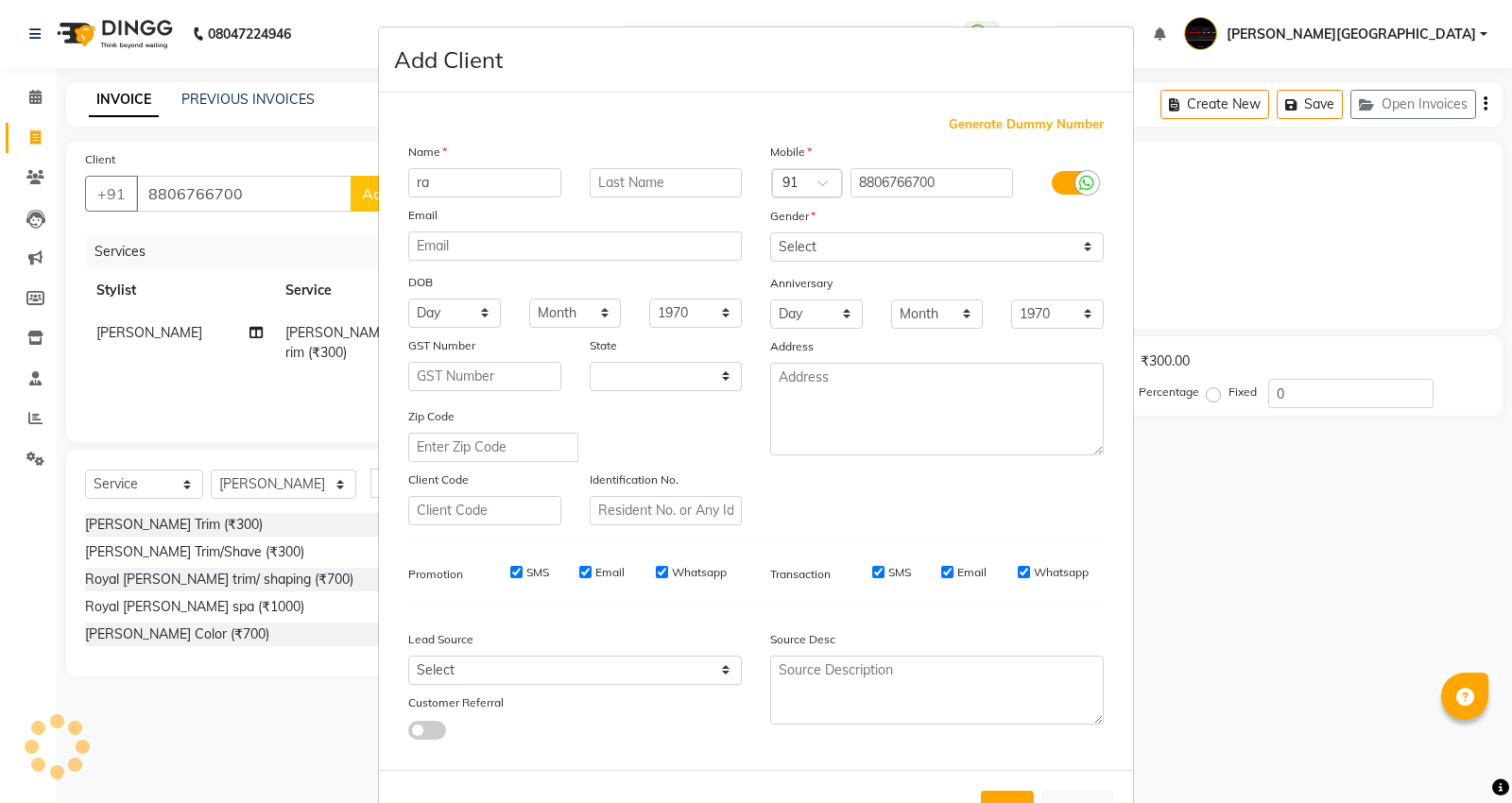
type input "[PERSON_NAME]"
select select "22"
type input "[PERSON_NAME]"
click at [837, 265] on div "Mobile Country Code × 91 8806766700 Gender Select [DEMOGRAPHIC_DATA] [DEMOGRAPH…" at bounding box center [936, 334] width 362 height 384
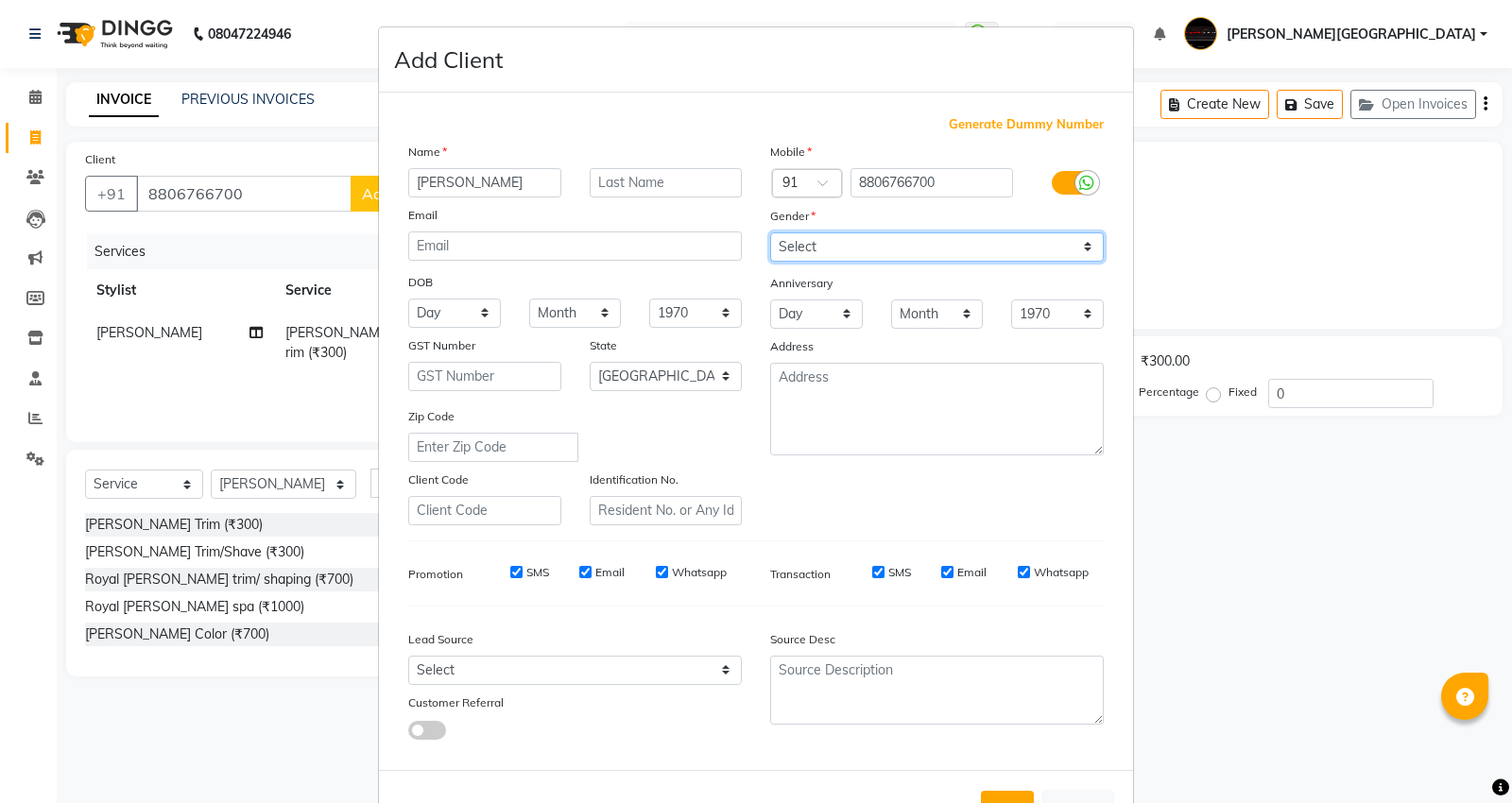
click at [844, 250] on select "Select [DEMOGRAPHIC_DATA] [DEMOGRAPHIC_DATA] Other Prefer Not To Say" at bounding box center [936, 247] width 334 height 29
click at [770, 232] on select "Select [DEMOGRAPHIC_DATA] [DEMOGRAPHIC_DATA] Other Prefer Not To Say" at bounding box center [936, 247] width 334 height 29
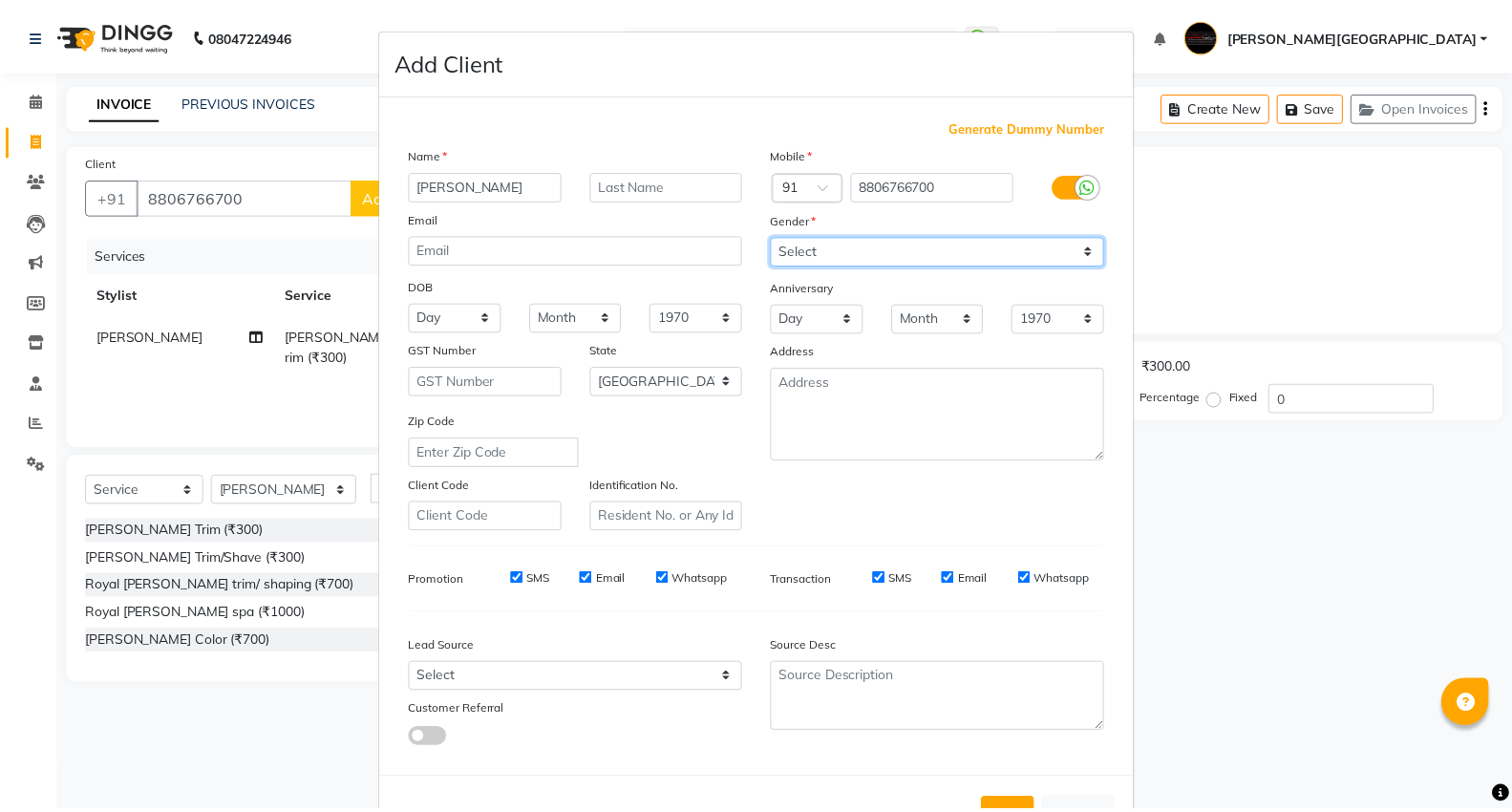
scroll to position [70, 0]
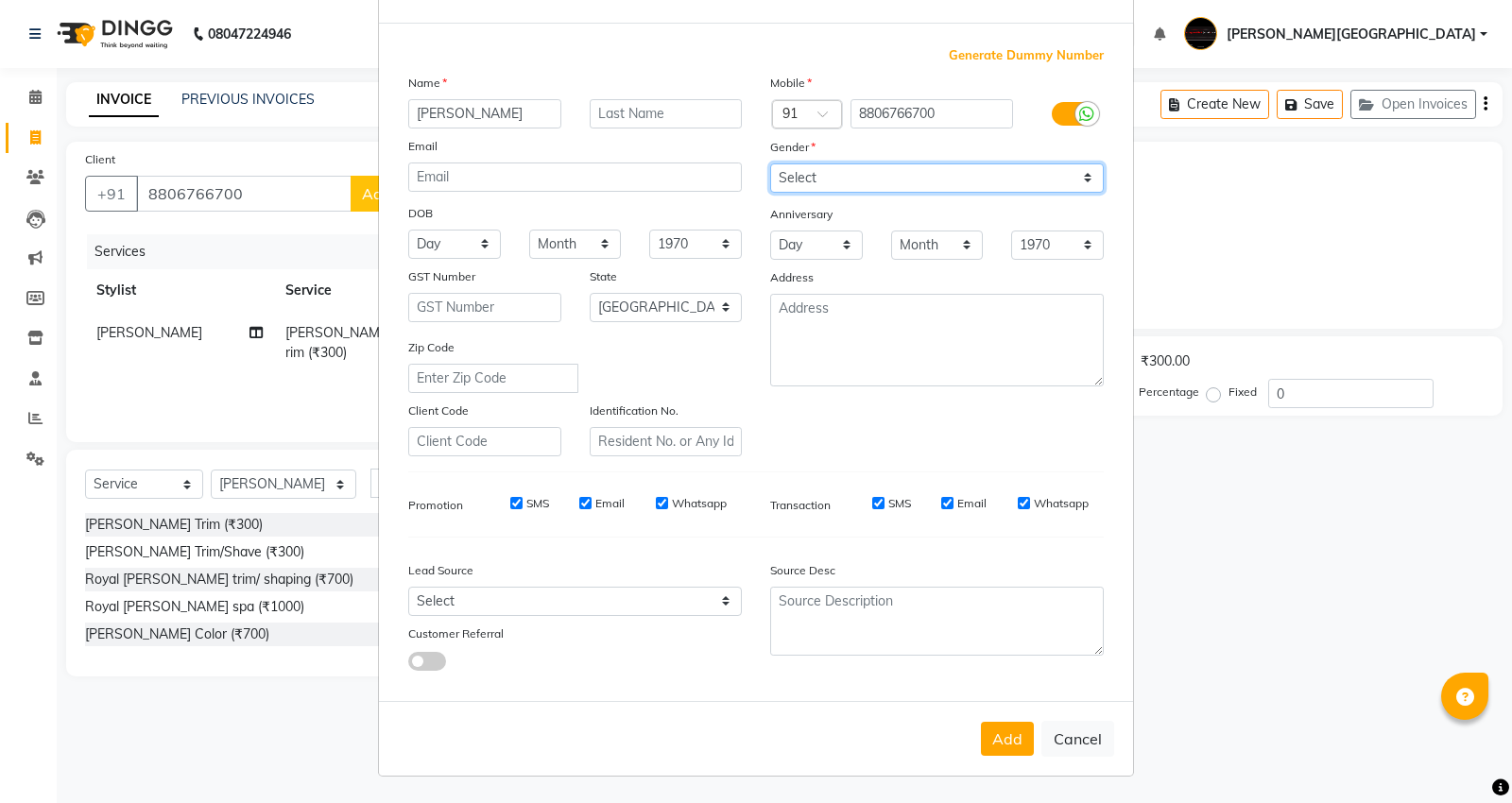
click at [866, 186] on select "Select [DEMOGRAPHIC_DATA] [DEMOGRAPHIC_DATA] Other Prefer Not To Say" at bounding box center [936, 178] width 334 height 29
select select "[DEMOGRAPHIC_DATA]"
click at [770, 164] on select "Select [DEMOGRAPHIC_DATA] [DEMOGRAPHIC_DATA] Other Prefer Not To Say" at bounding box center [936, 178] width 334 height 29
click at [1006, 726] on button "Add" at bounding box center [1007, 738] width 53 height 34
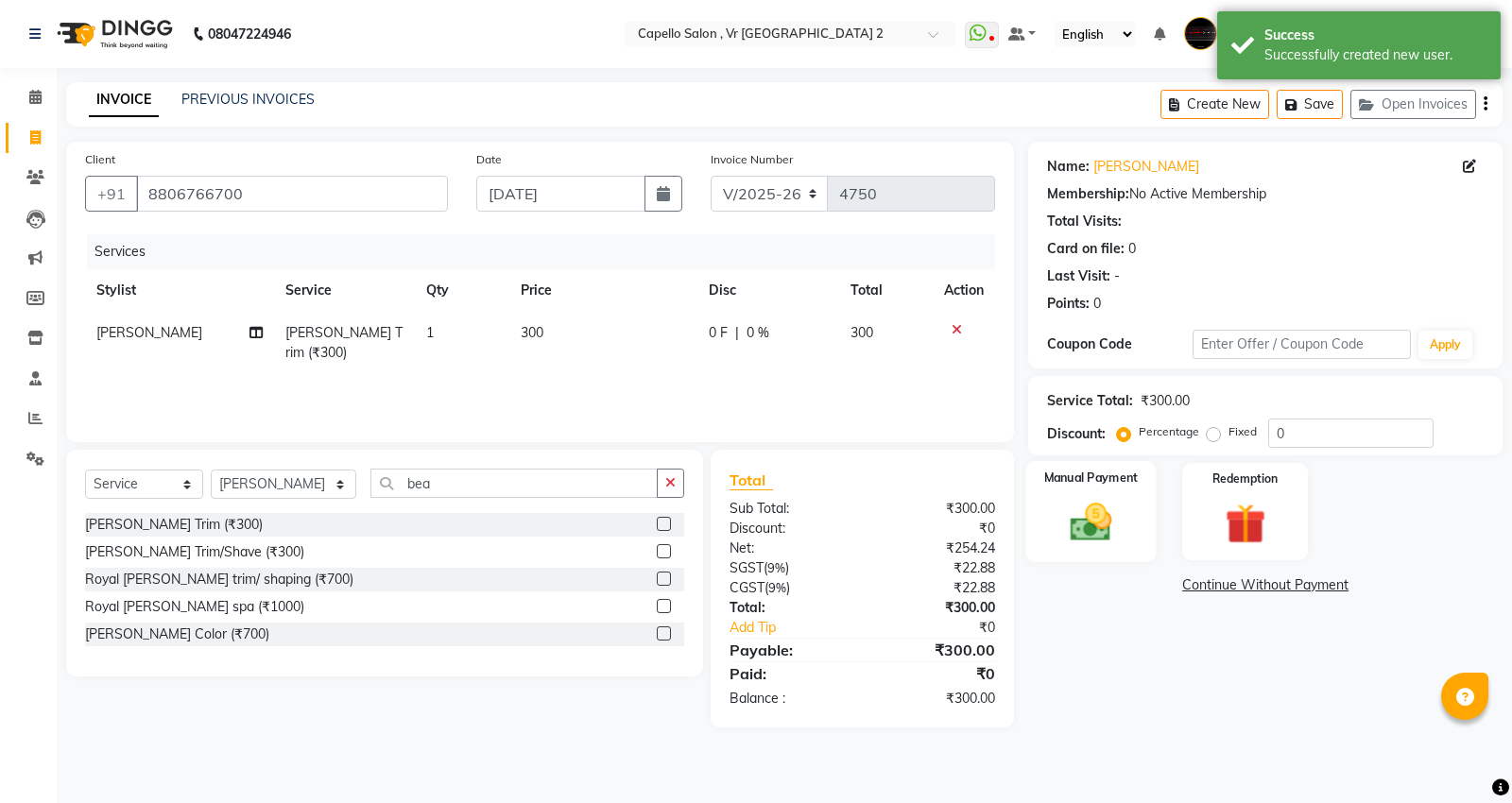
click at [1118, 530] on img at bounding box center [1091, 522] width 68 height 48
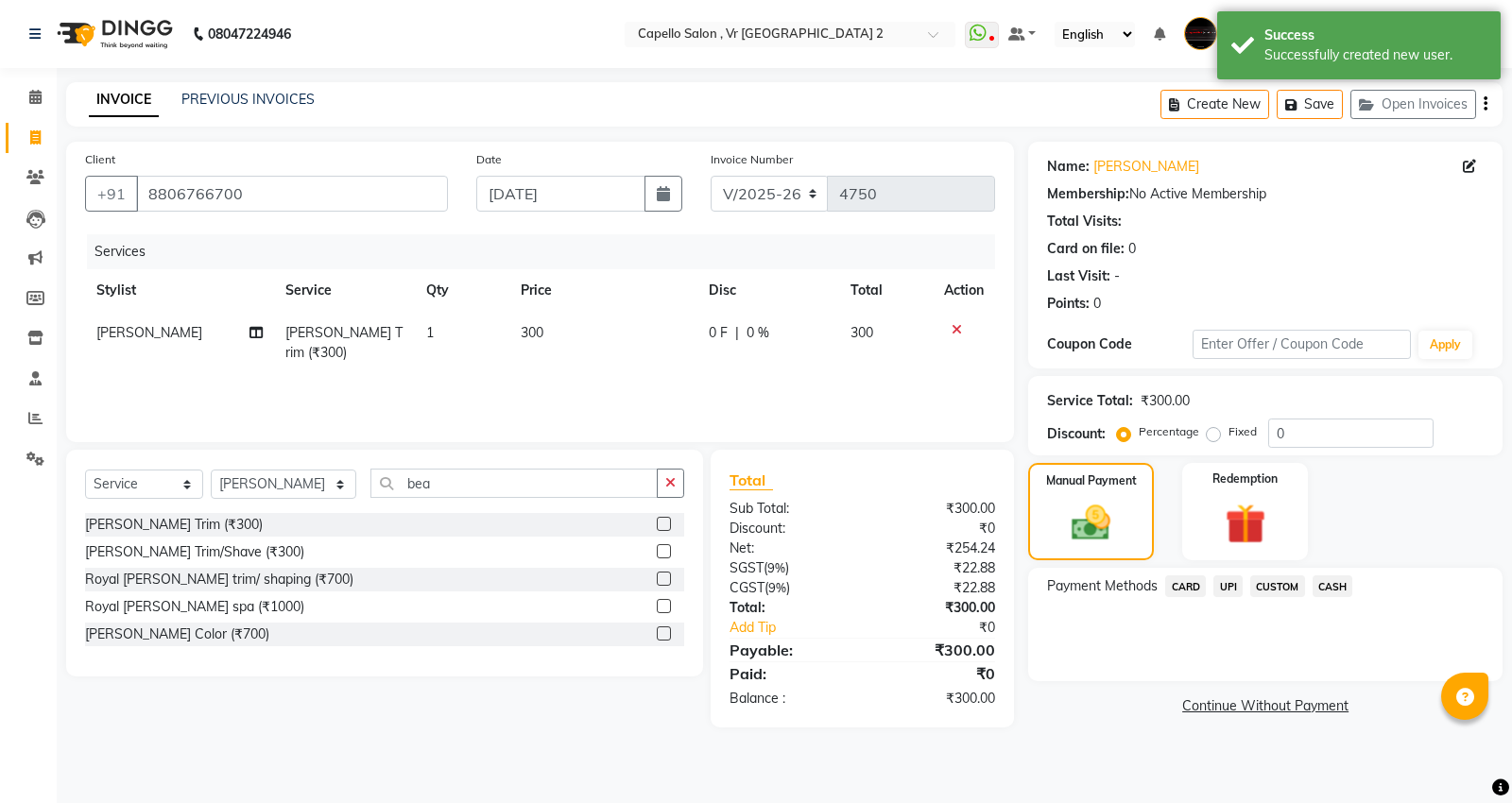
click at [1351, 591] on span "CASH" at bounding box center [1333, 586] width 41 height 21
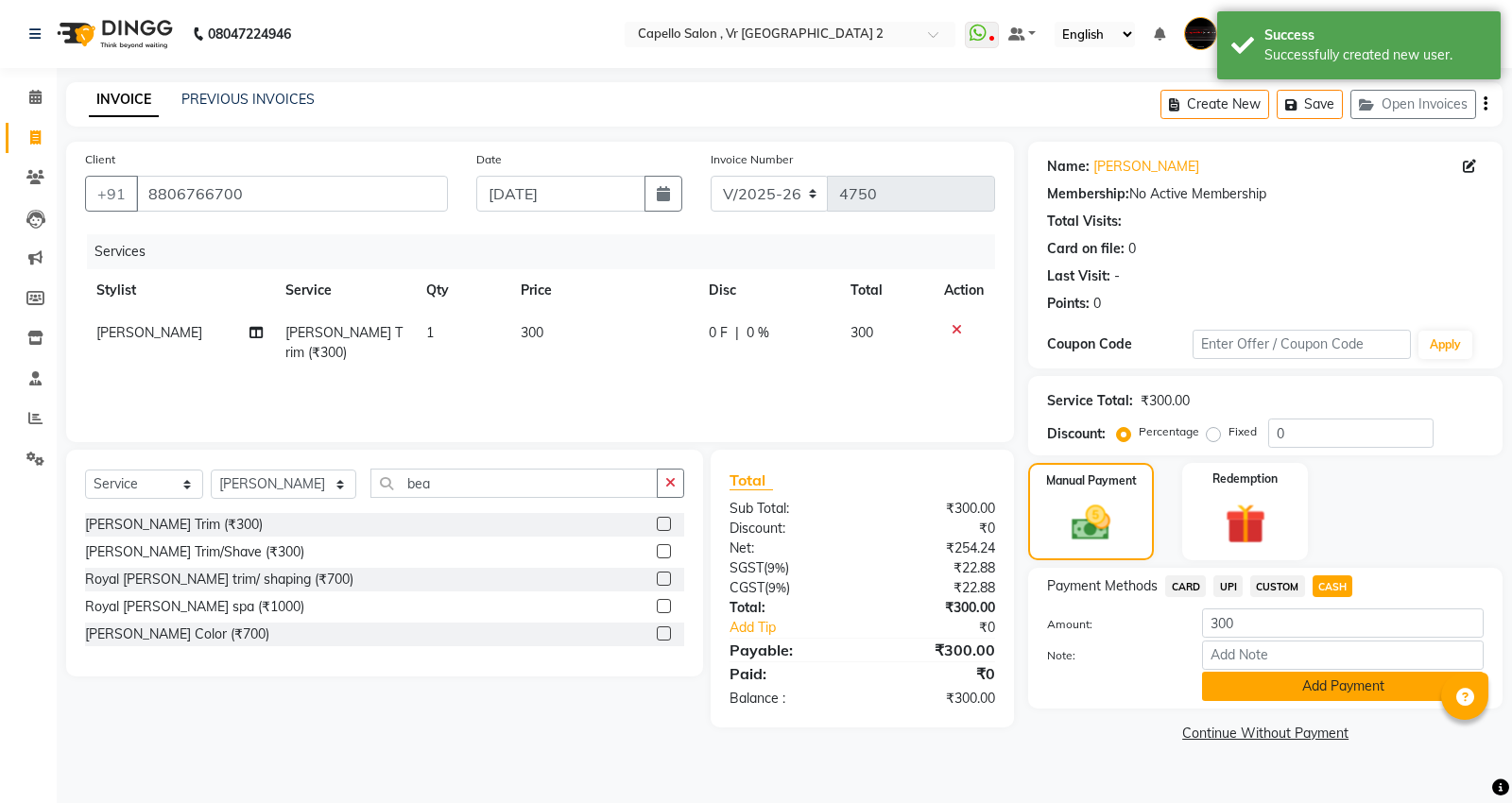
click at [1297, 694] on button "Add Payment" at bounding box center [1342, 687] width 282 height 29
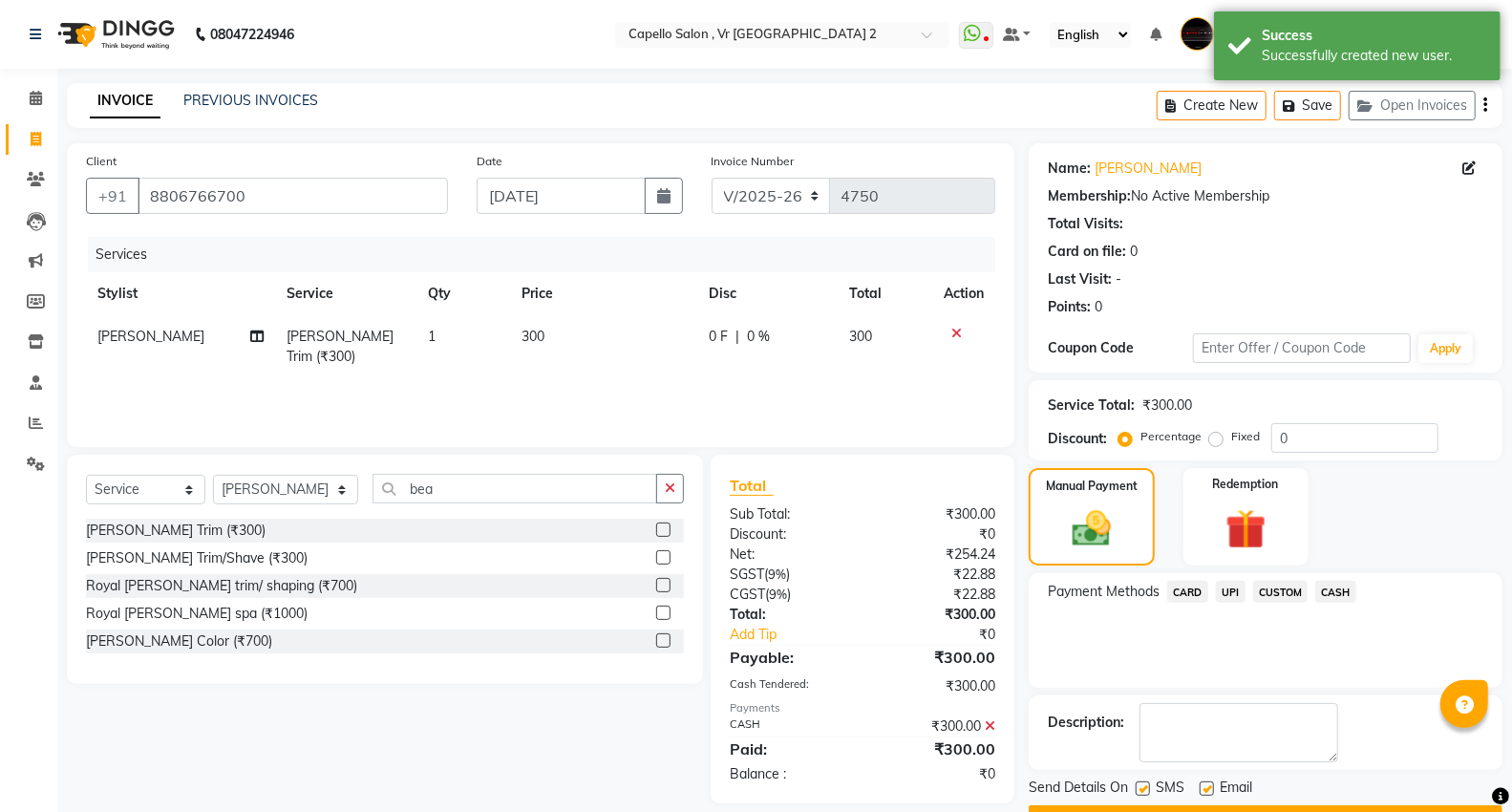
scroll to position [52, 0]
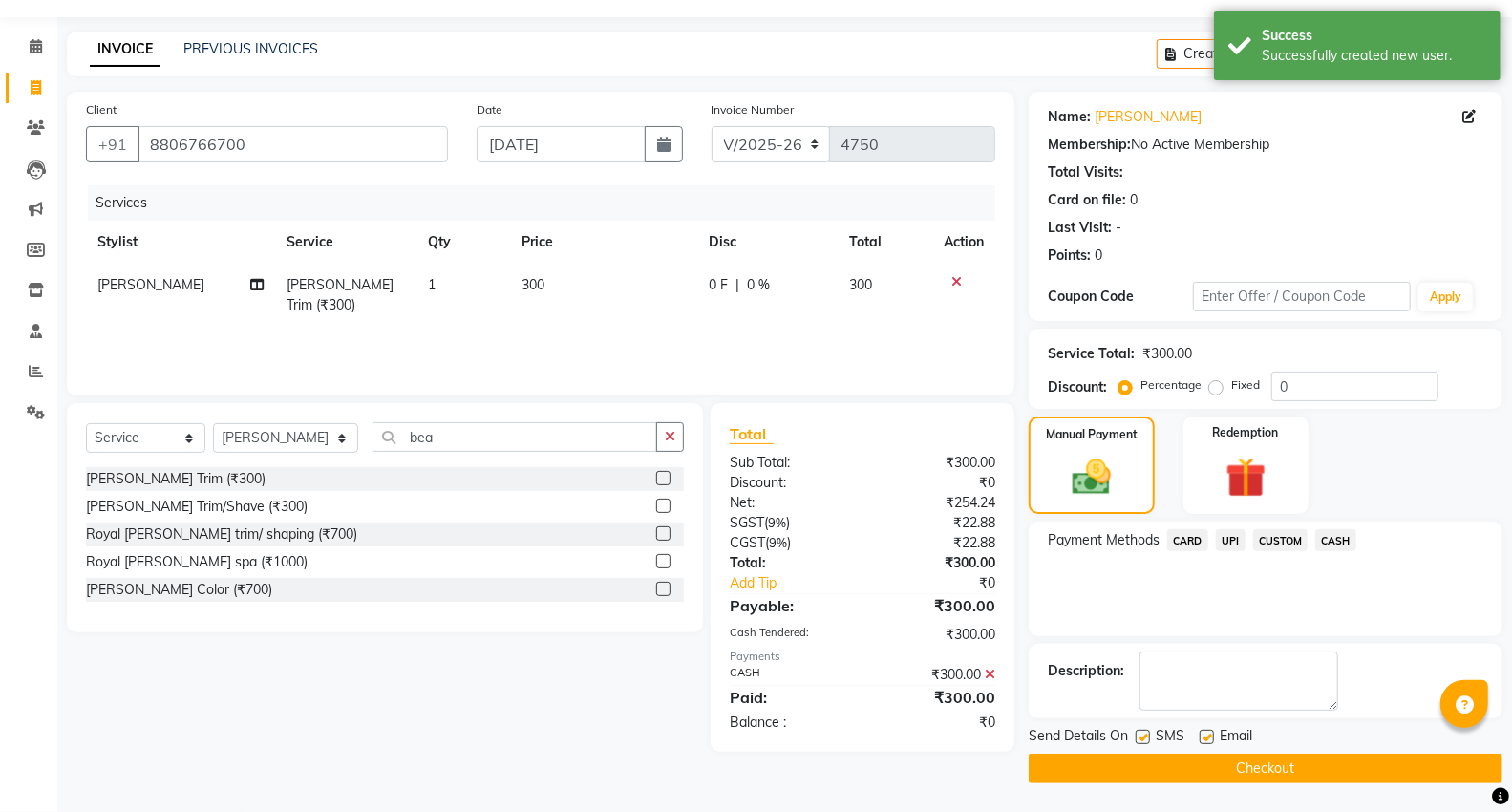
click at [1219, 774] on button "Checkout" at bounding box center [1266, 769] width 473 height 29
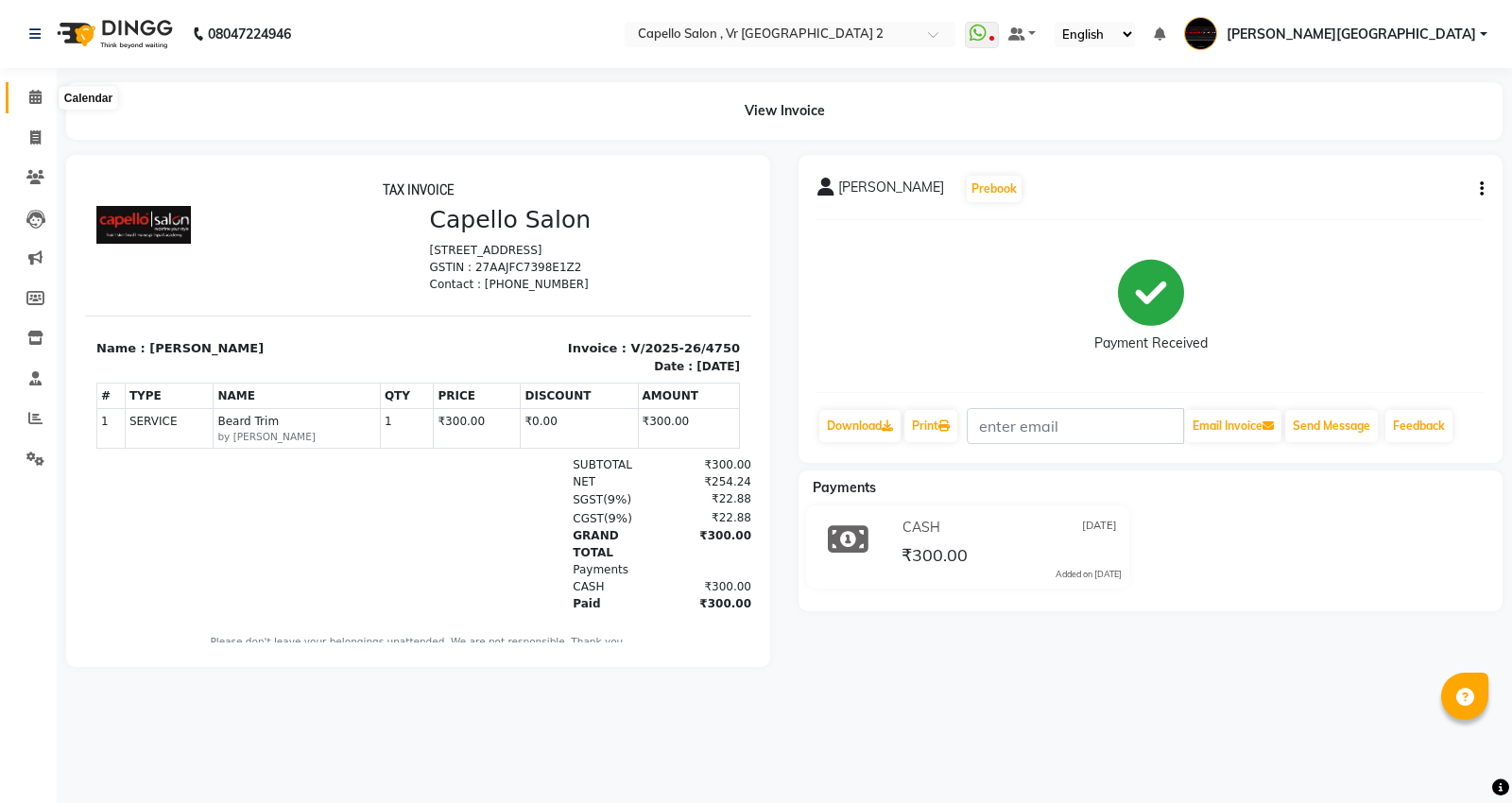
click at [34, 100] on icon at bounding box center [35, 97] width 13 height 15
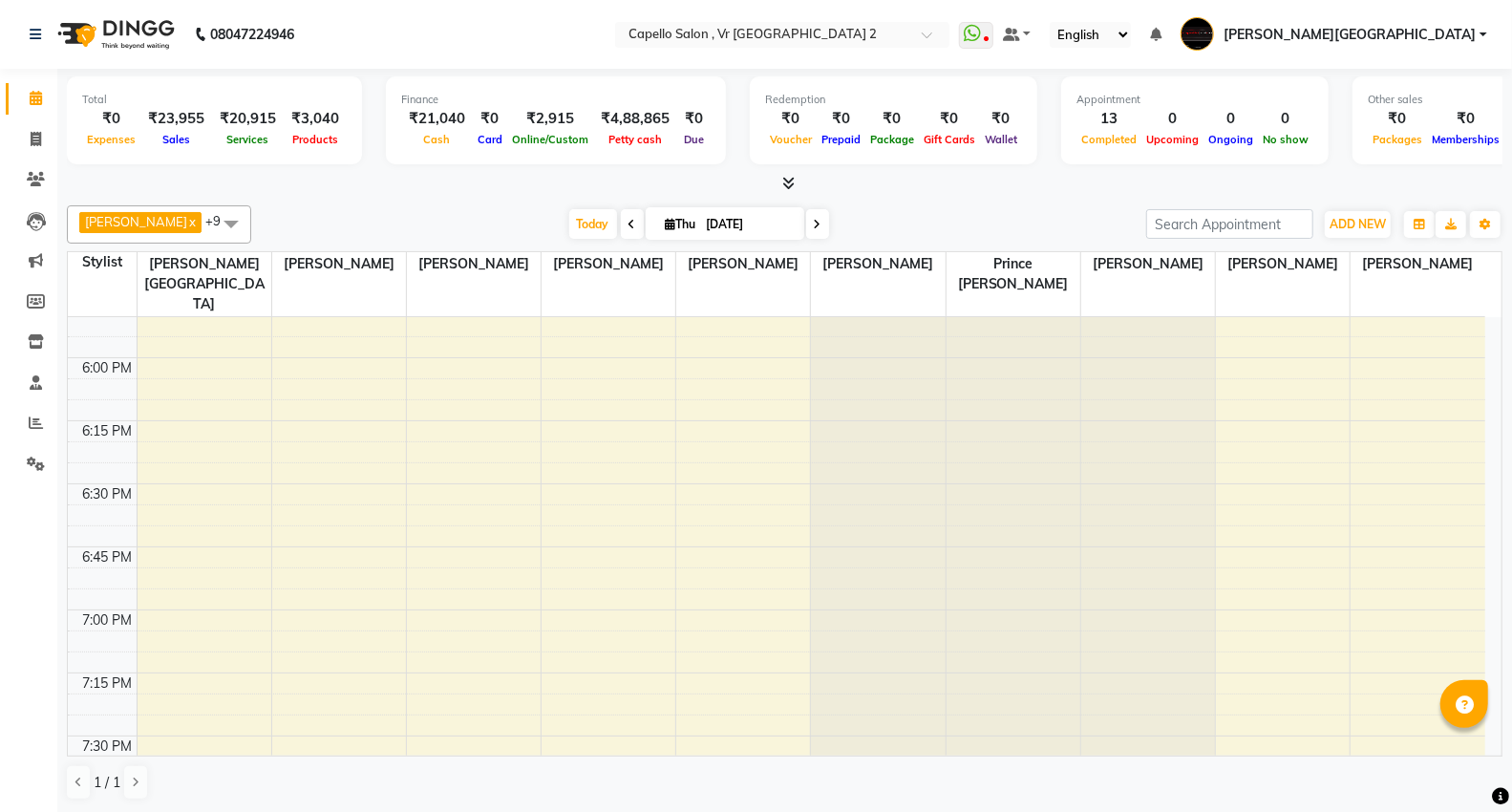
scroll to position [1912, 0]
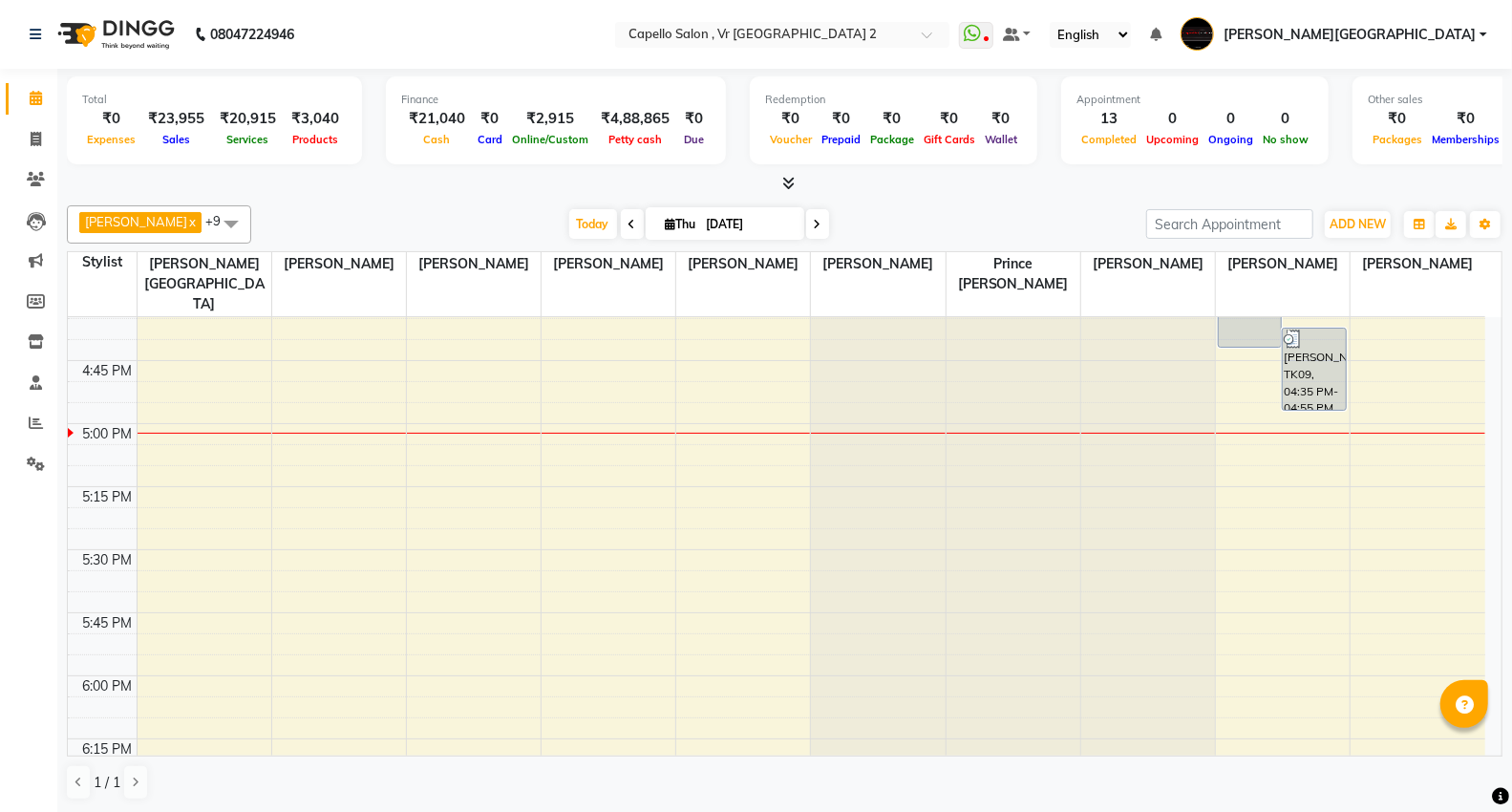
click at [194, 556] on div "9:00 AM 9:15 AM 9:30 AM 9:45 AM 10:00 AM 10:15 AM 10:30 AM 10:45 AM 11:00 AM 11…" at bounding box center [777, 45] width 1418 height 3278
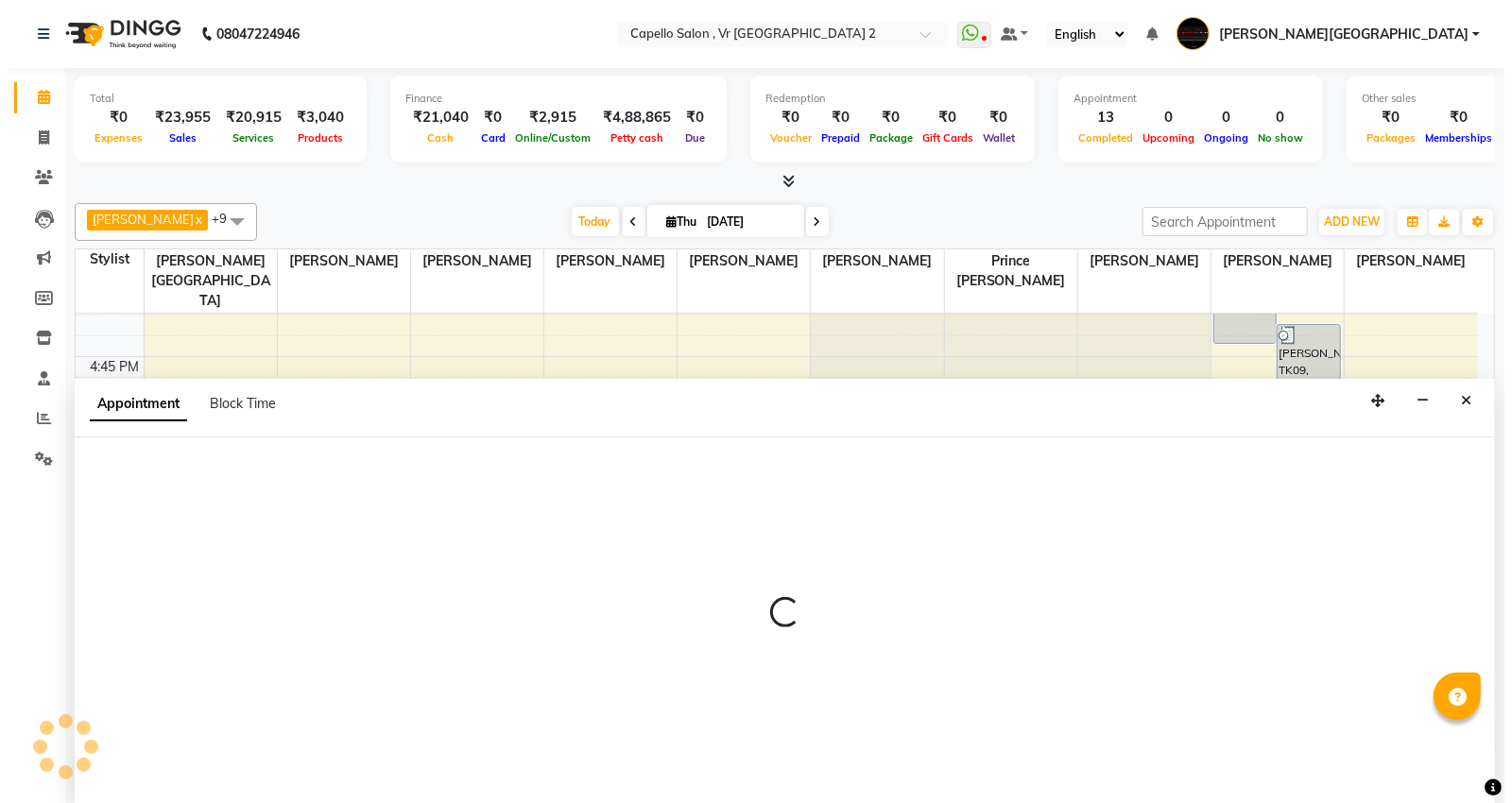
scroll to position [1, 0]
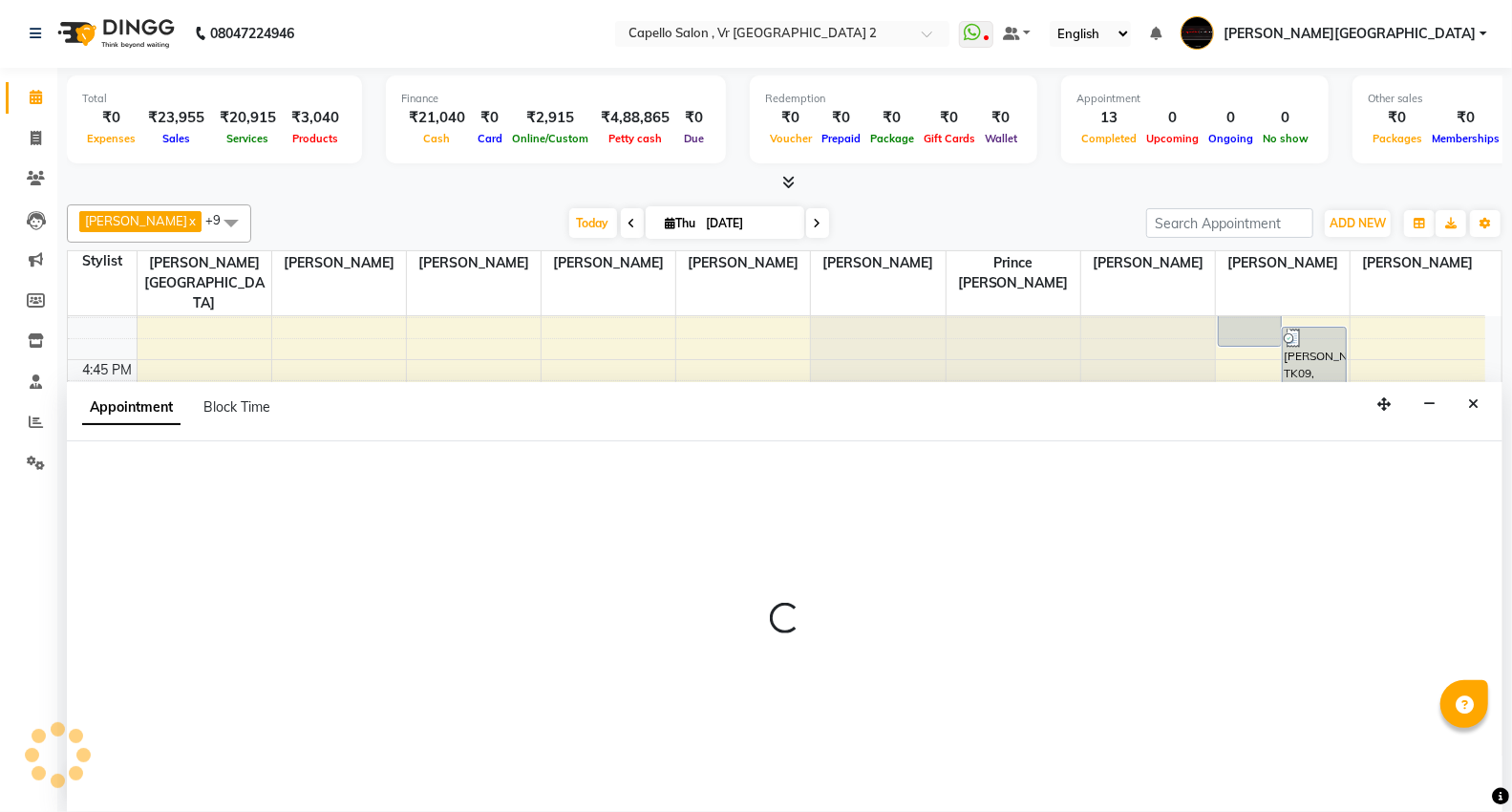
select select "14120"
select select "tentative"
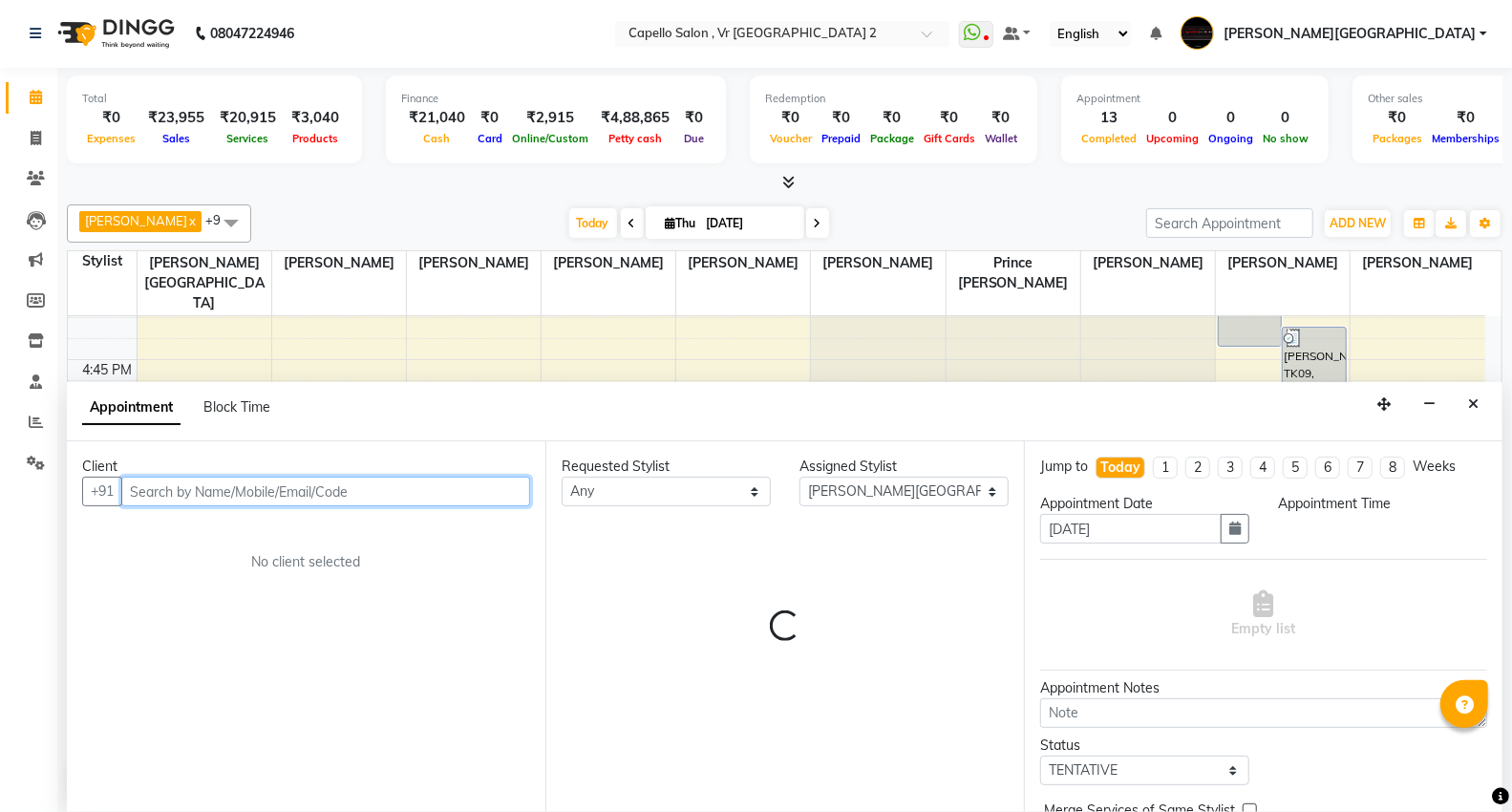
select select "1050"
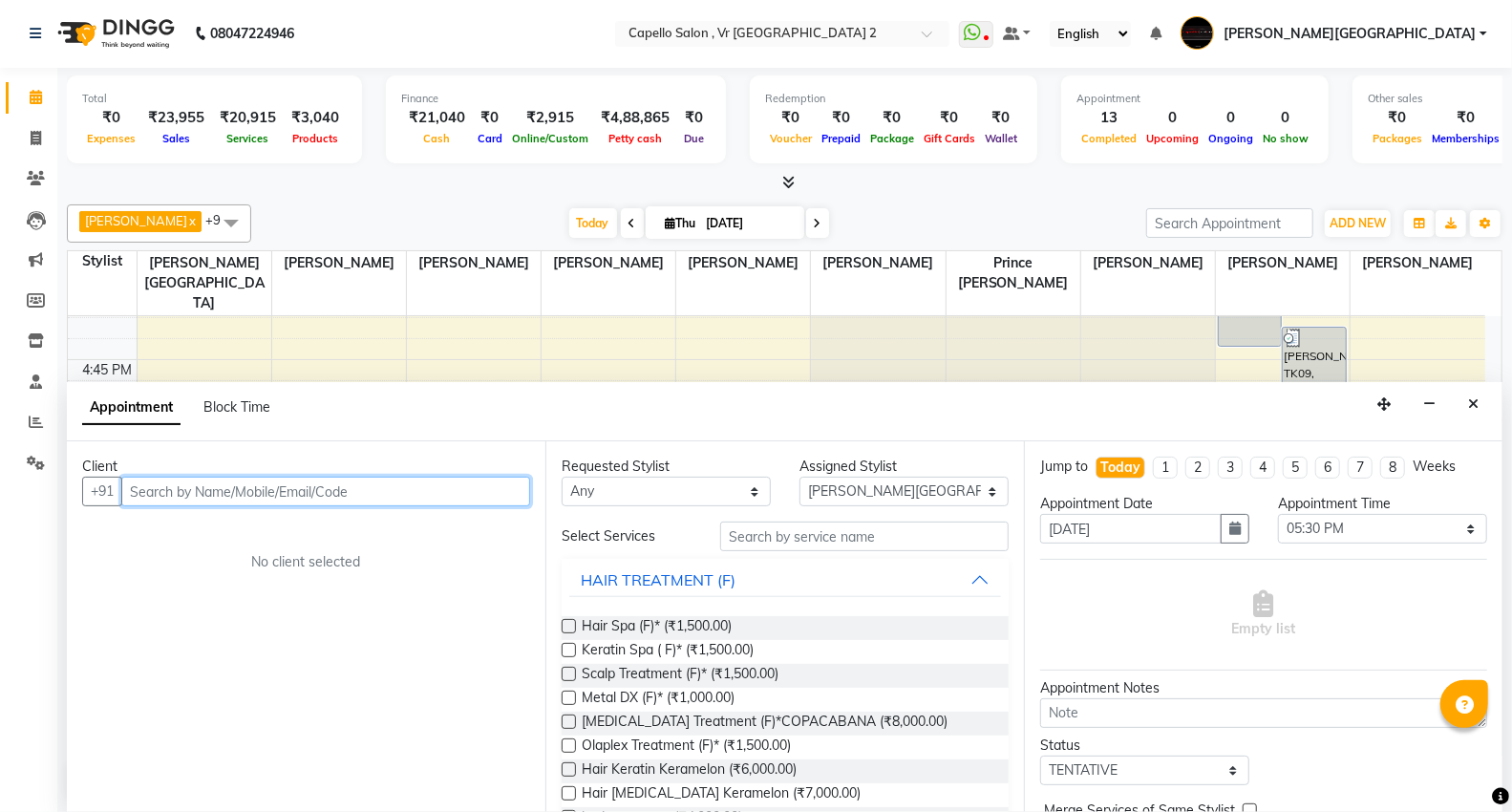
click at [207, 484] on input "text" at bounding box center [326, 491] width 409 height 29
type input "8689906864"
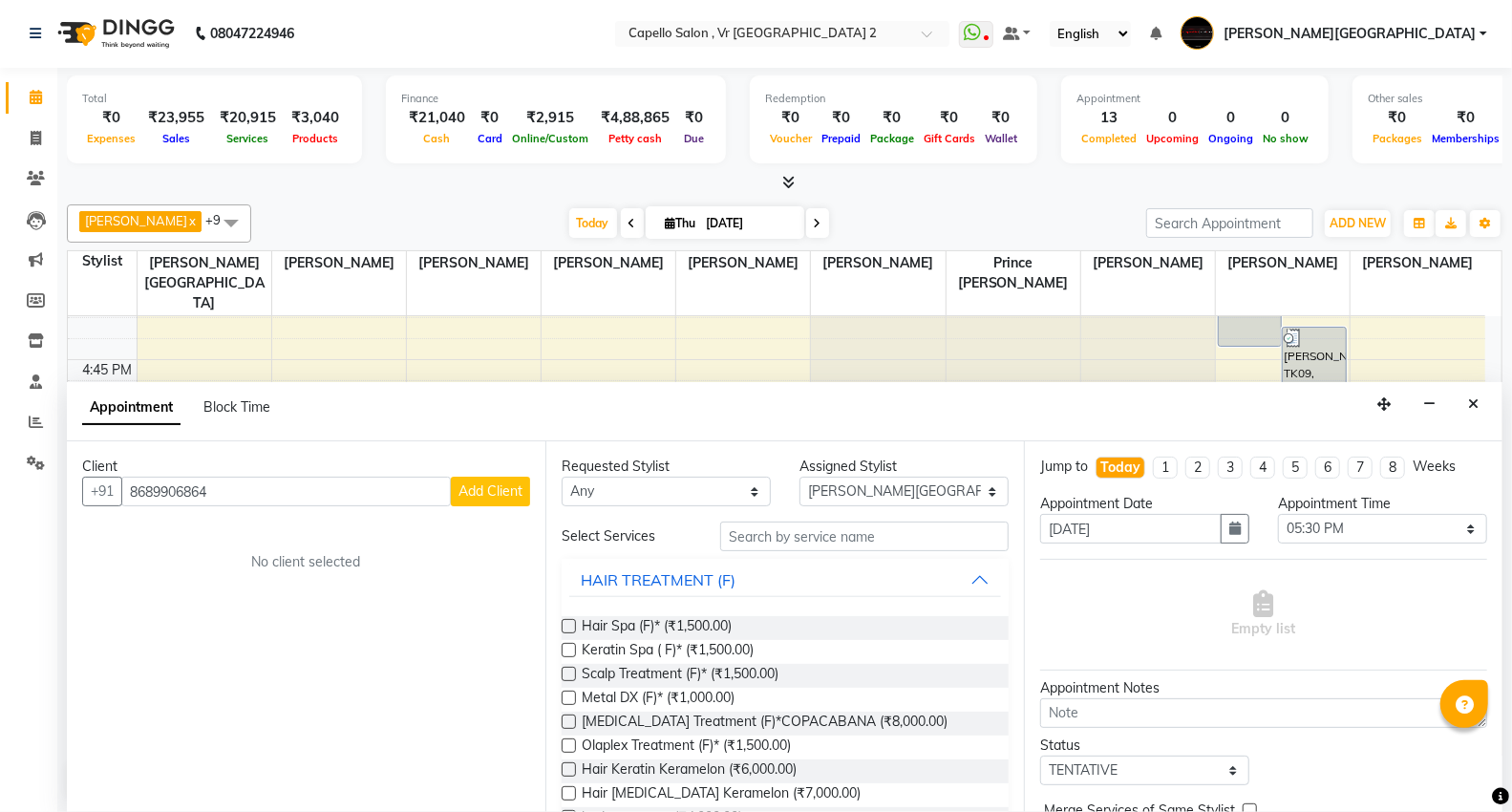
click at [464, 489] on span "Add Client" at bounding box center [490, 491] width 64 height 18
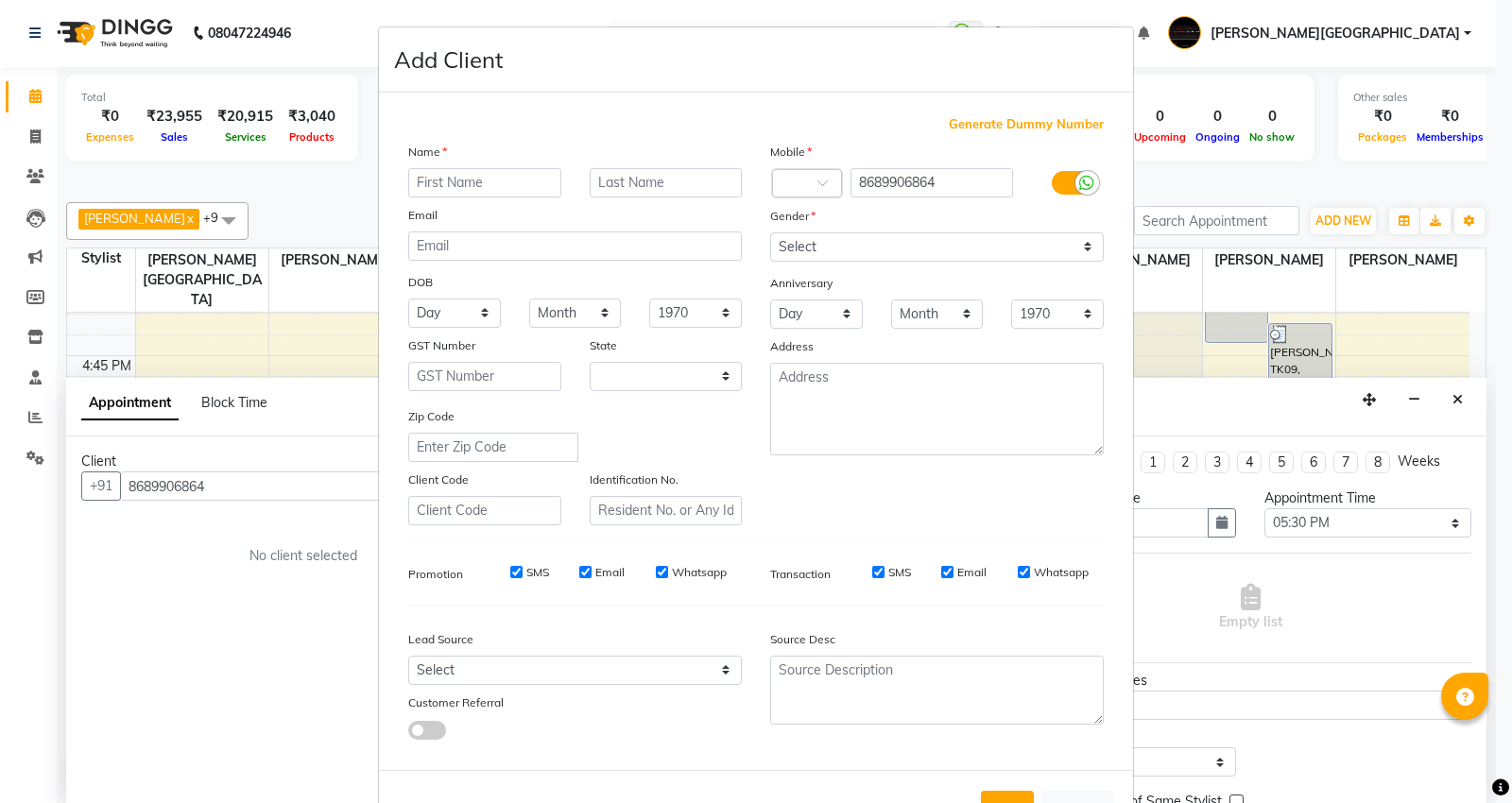
select select "22"
type input "dr [PERSON_NAME]"
click at [888, 246] on select "Select [DEMOGRAPHIC_DATA] [DEMOGRAPHIC_DATA] Other Prefer Not To Say" at bounding box center [936, 247] width 334 height 29
select select "[DEMOGRAPHIC_DATA]"
click at [770, 232] on select "Select [DEMOGRAPHIC_DATA] [DEMOGRAPHIC_DATA] Other Prefer Not To Say" at bounding box center [936, 247] width 334 height 29
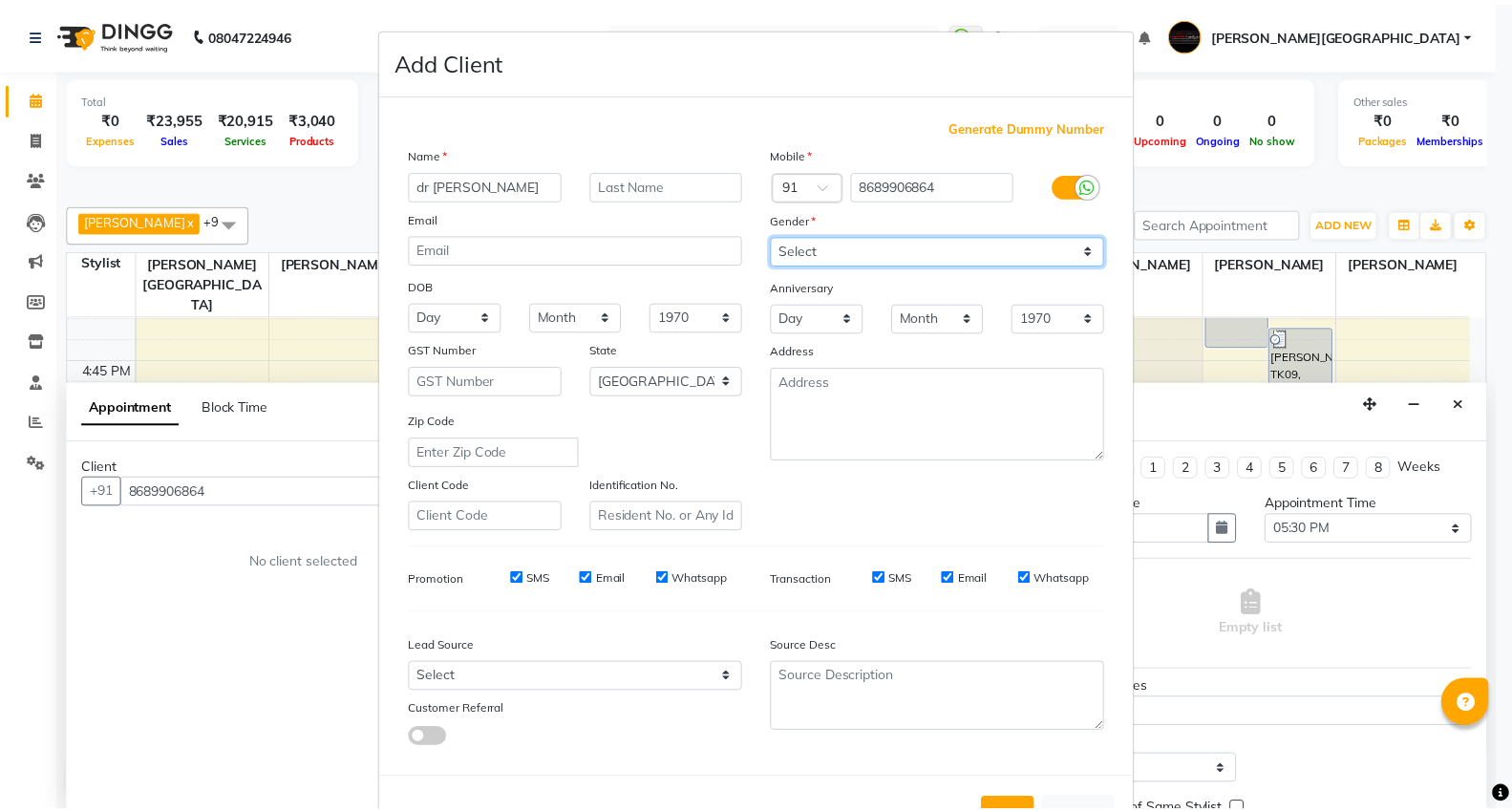
scroll to position [70, 0]
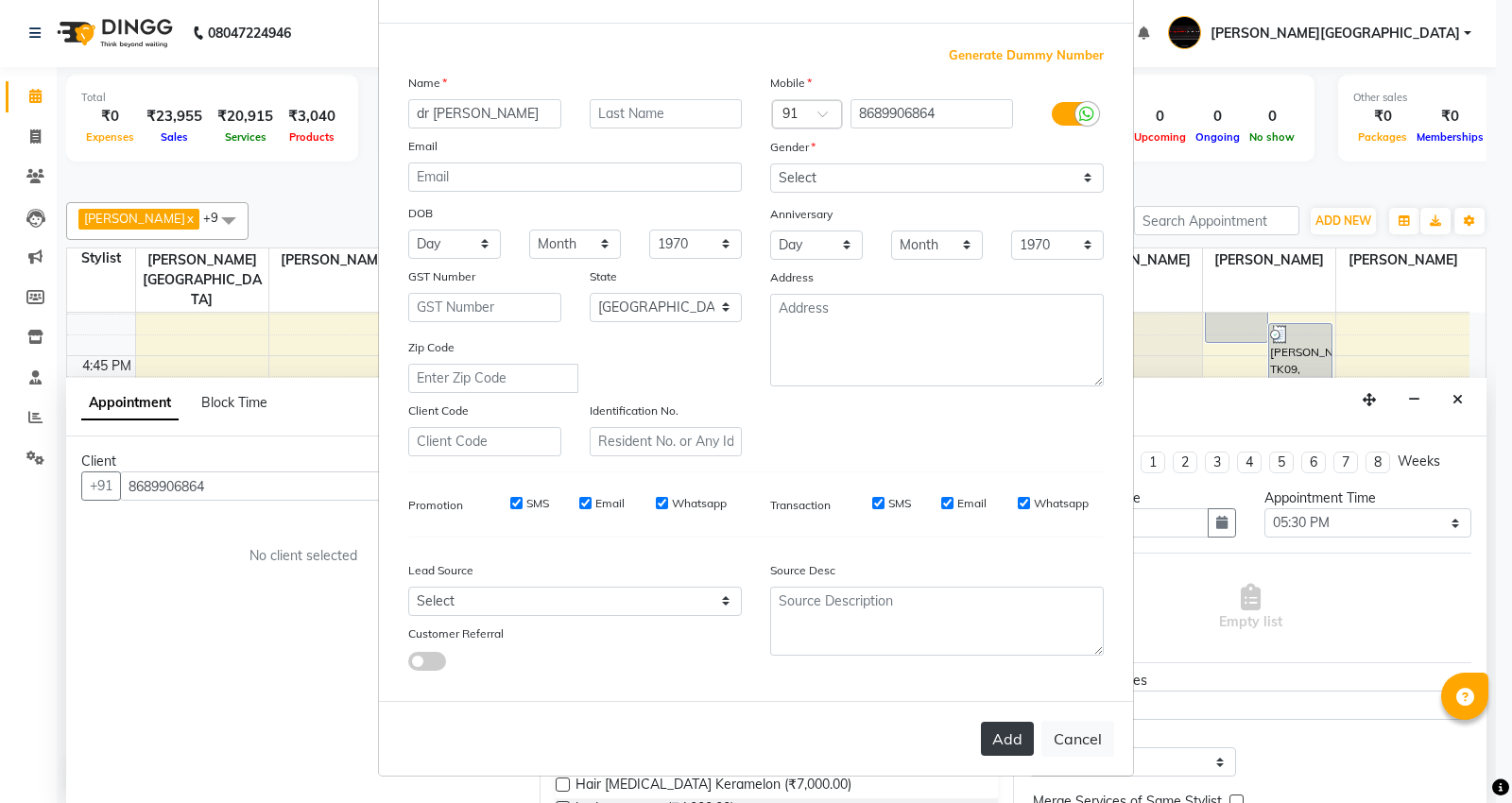
click at [999, 747] on button "Add" at bounding box center [1007, 738] width 53 height 34
select select
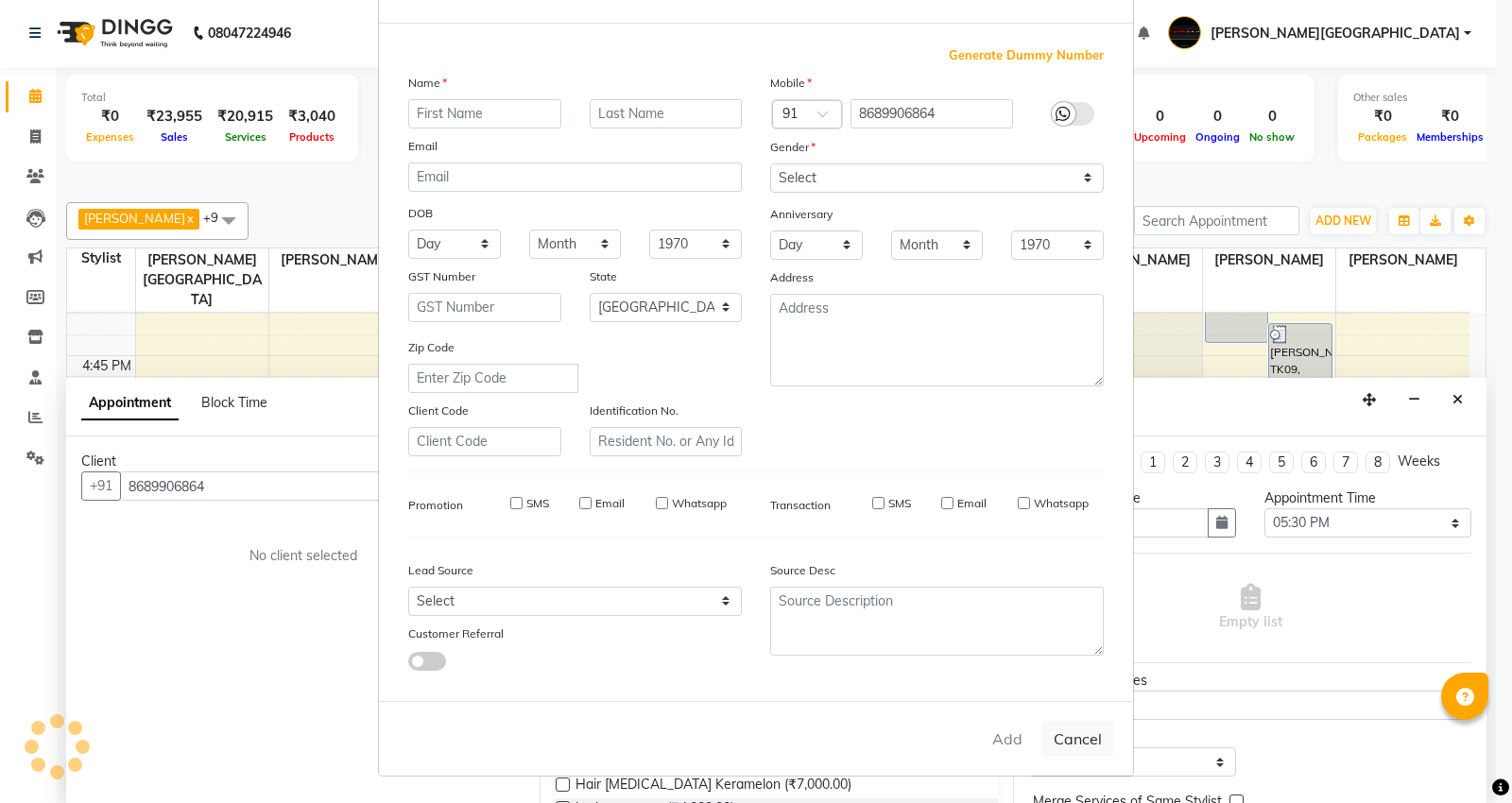
select select
select select "null"
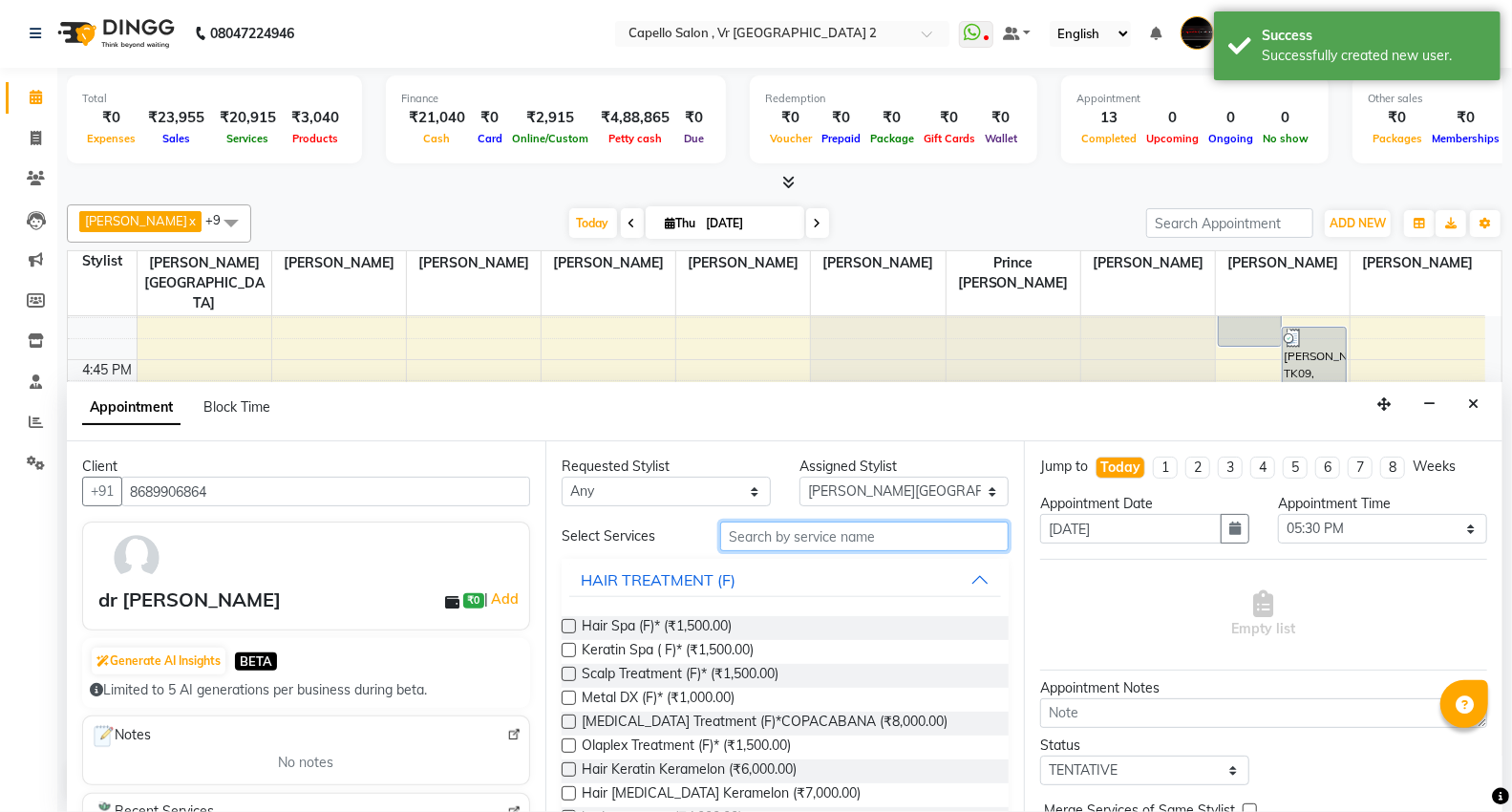
click at [731, 540] on input "text" at bounding box center [865, 536] width 289 height 29
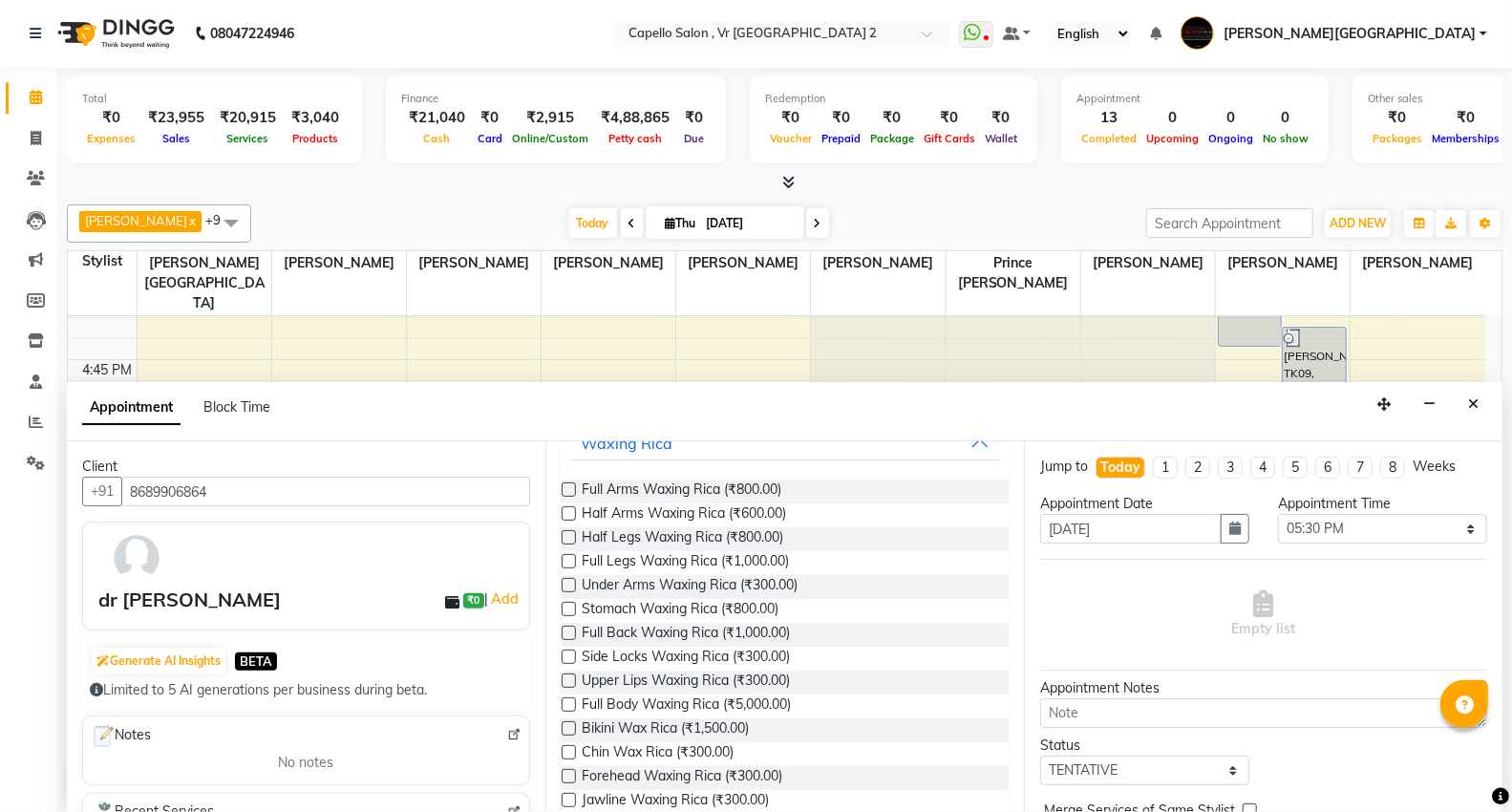
scroll to position [0, 0]
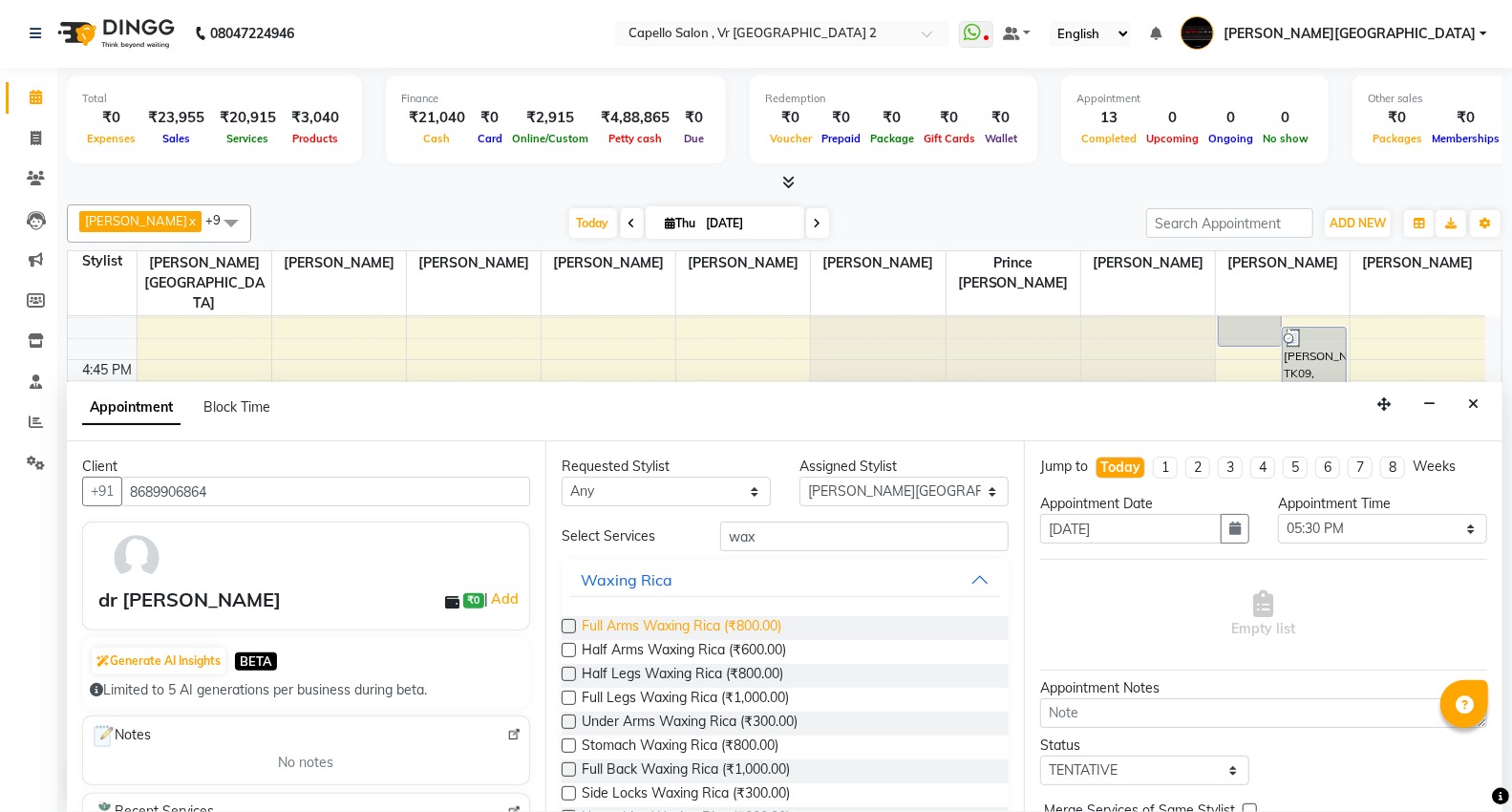
click at [717, 625] on span "Full Arms Waxing Rica (₹800.00)" at bounding box center [682, 628] width 200 height 23
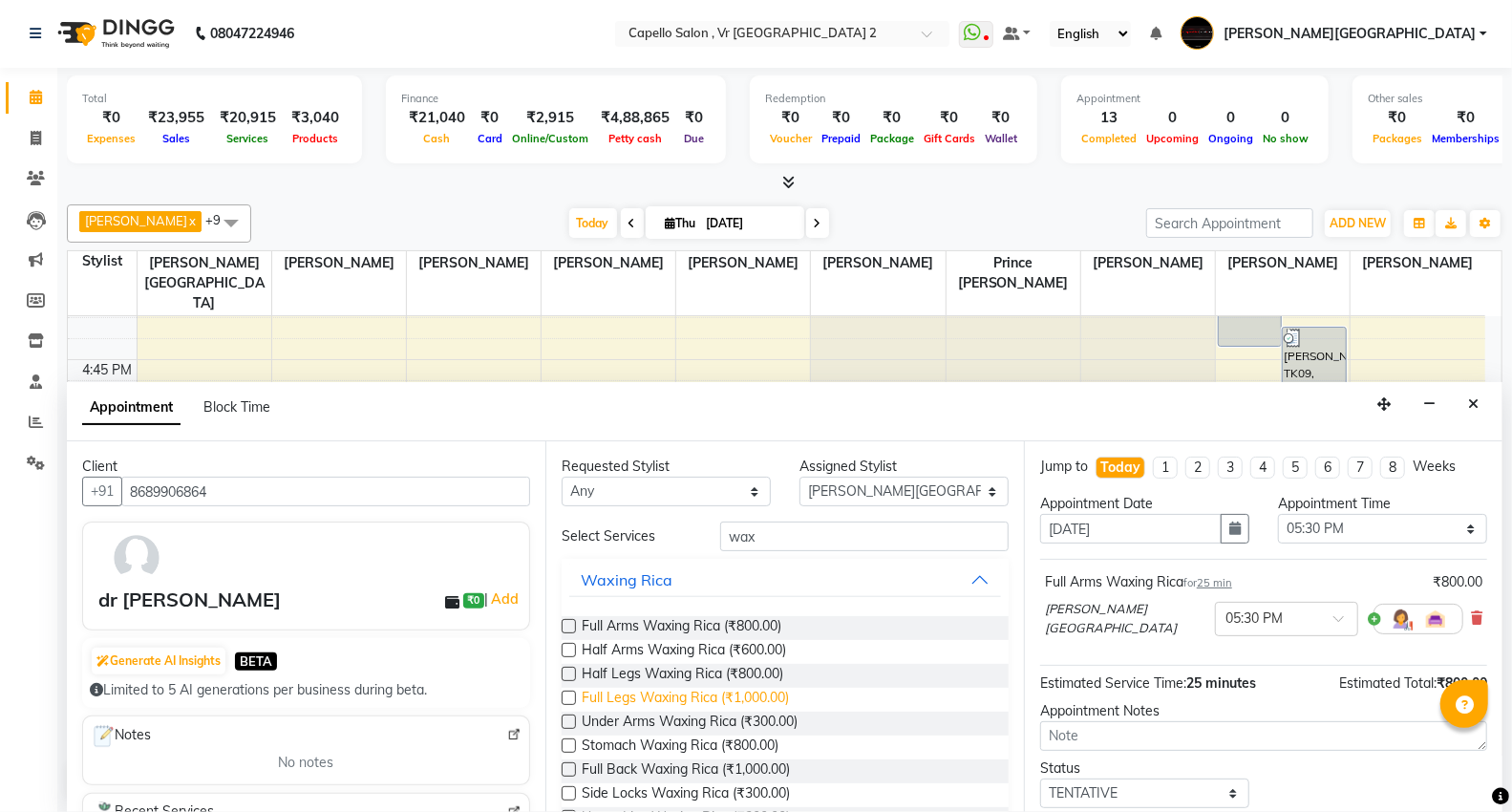
click at [714, 699] on span "Full Legs Waxing Rica (₹1,000.00)" at bounding box center [686, 699] width 207 height 23
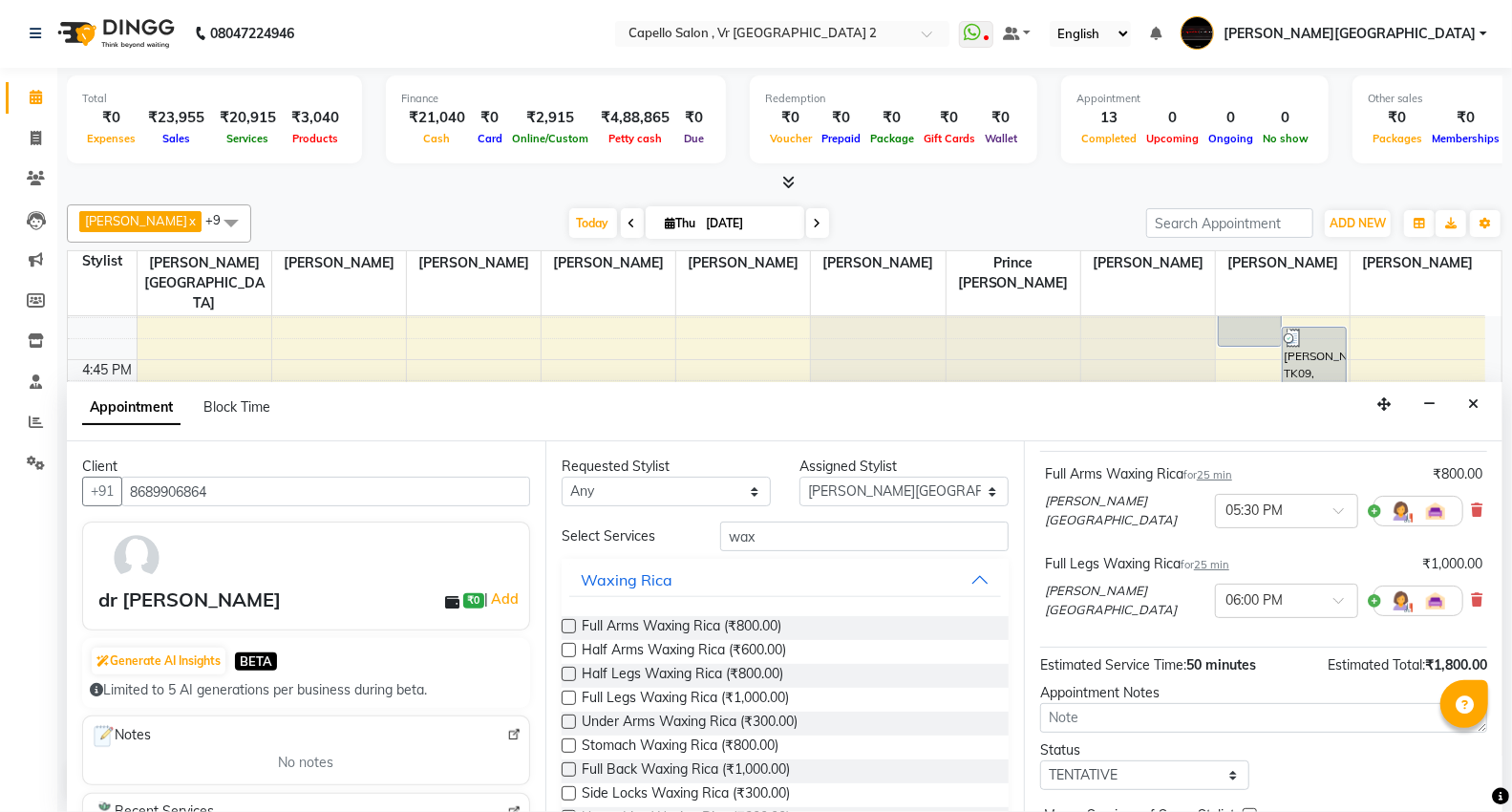
scroll to position [201, 0]
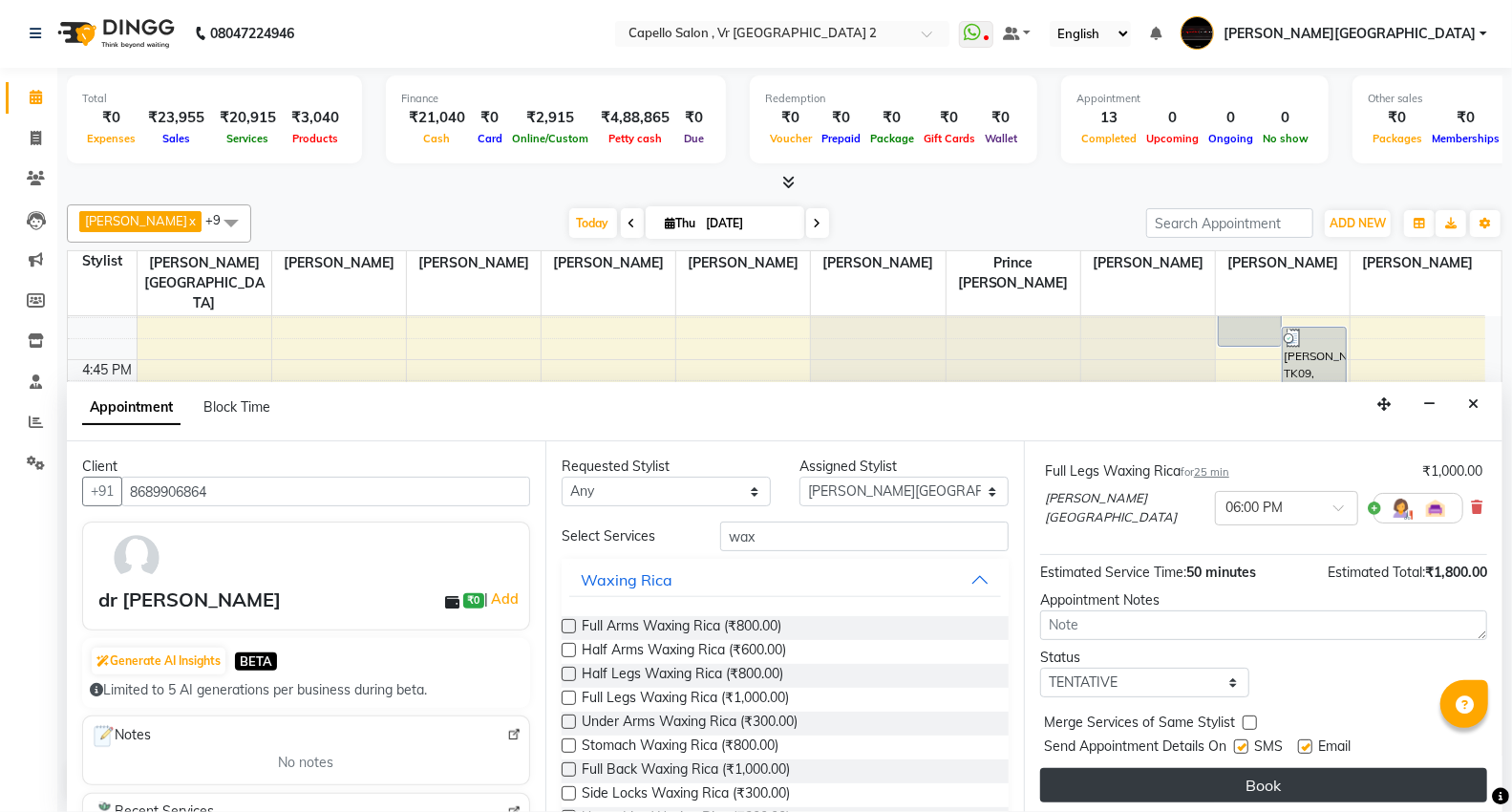
click at [1066, 777] on button "Book" at bounding box center [1264, 785] width 447 height 34
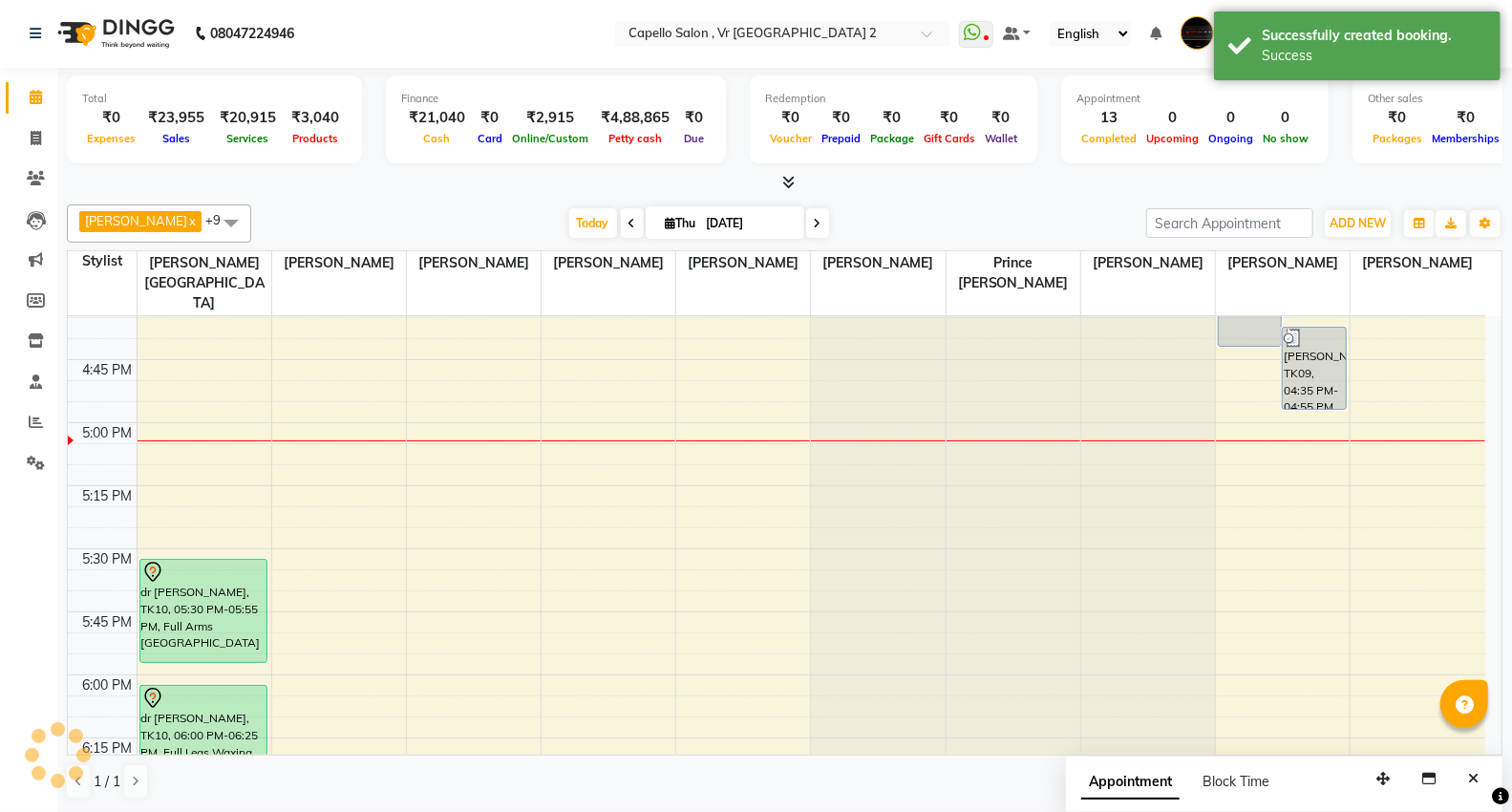
scroll to position [0, 0]
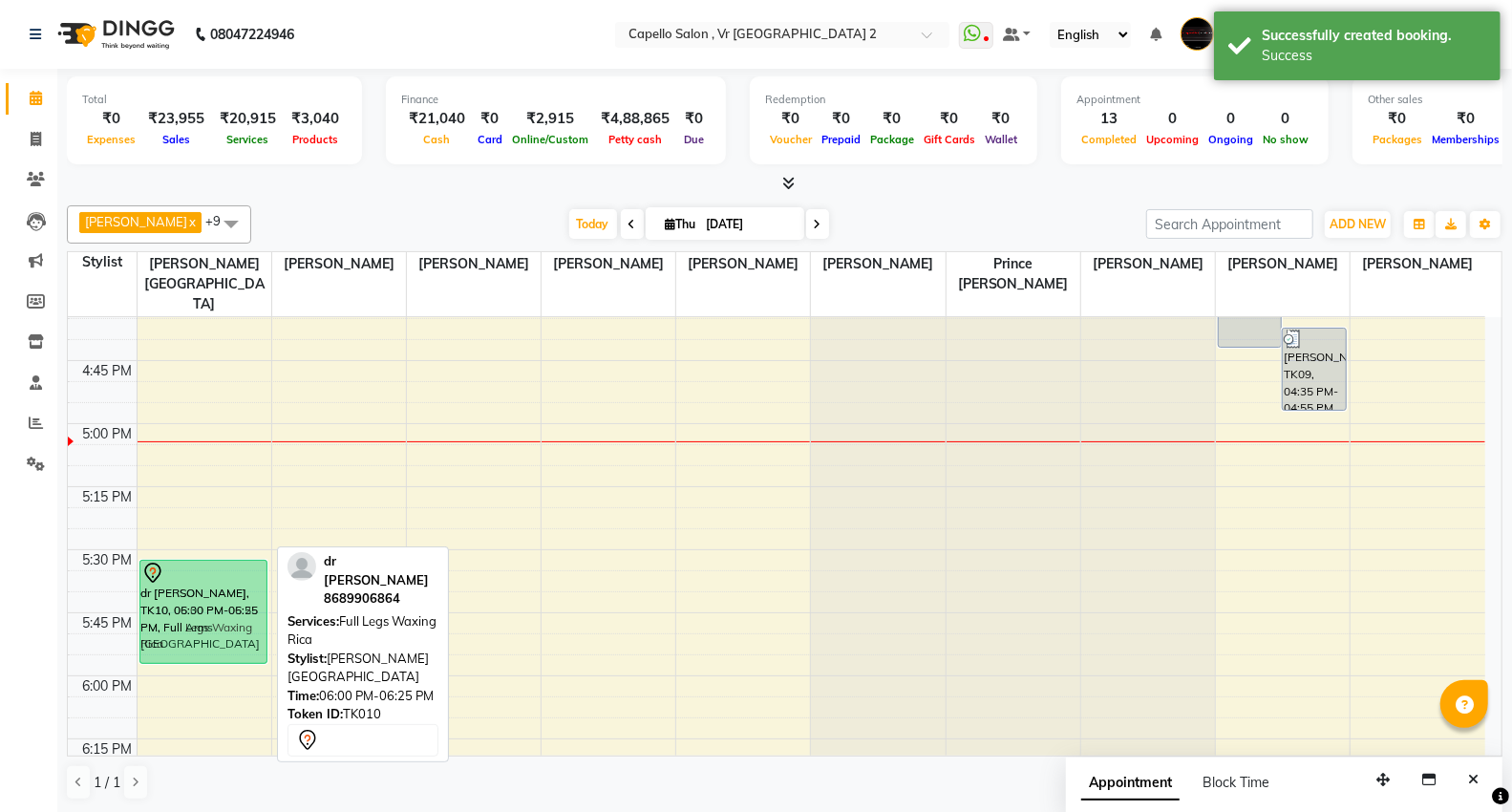
drag, startPoint x: 204, startPoint y: 692, endPoint x: 229, endPoint y: 571, distance: 123.6
click at [229, 571] on div "dr [PERSON_NAME], TK10, 05:30 PM-05:55 PM, Full Arms Waxing Rica dr [PERSON_NAM…" at bounding box center [204, 45] width 134 height 3278
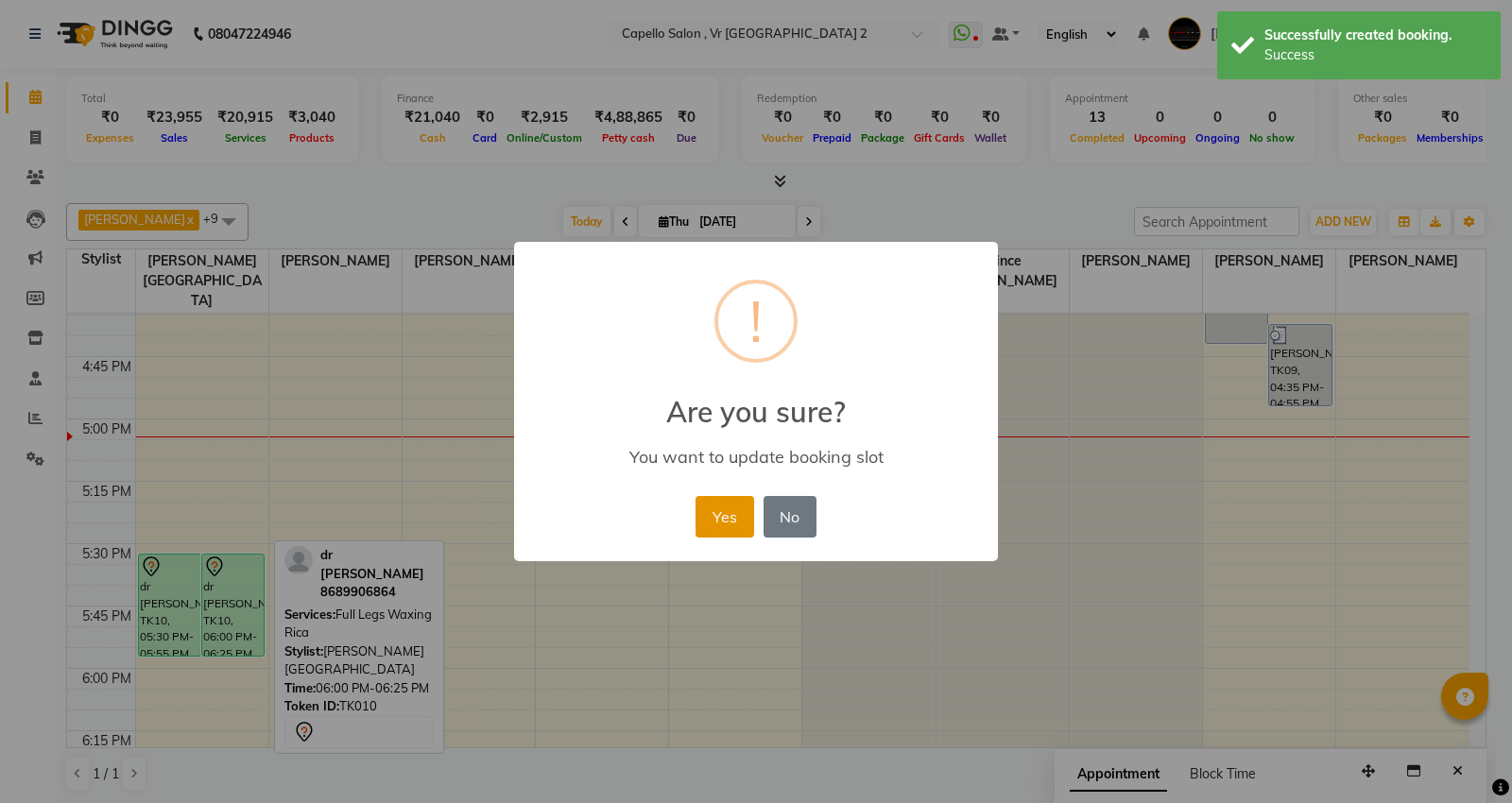
click at [703, 520] on button "Yes" at bounding box center [725, 517] width 58 height 42
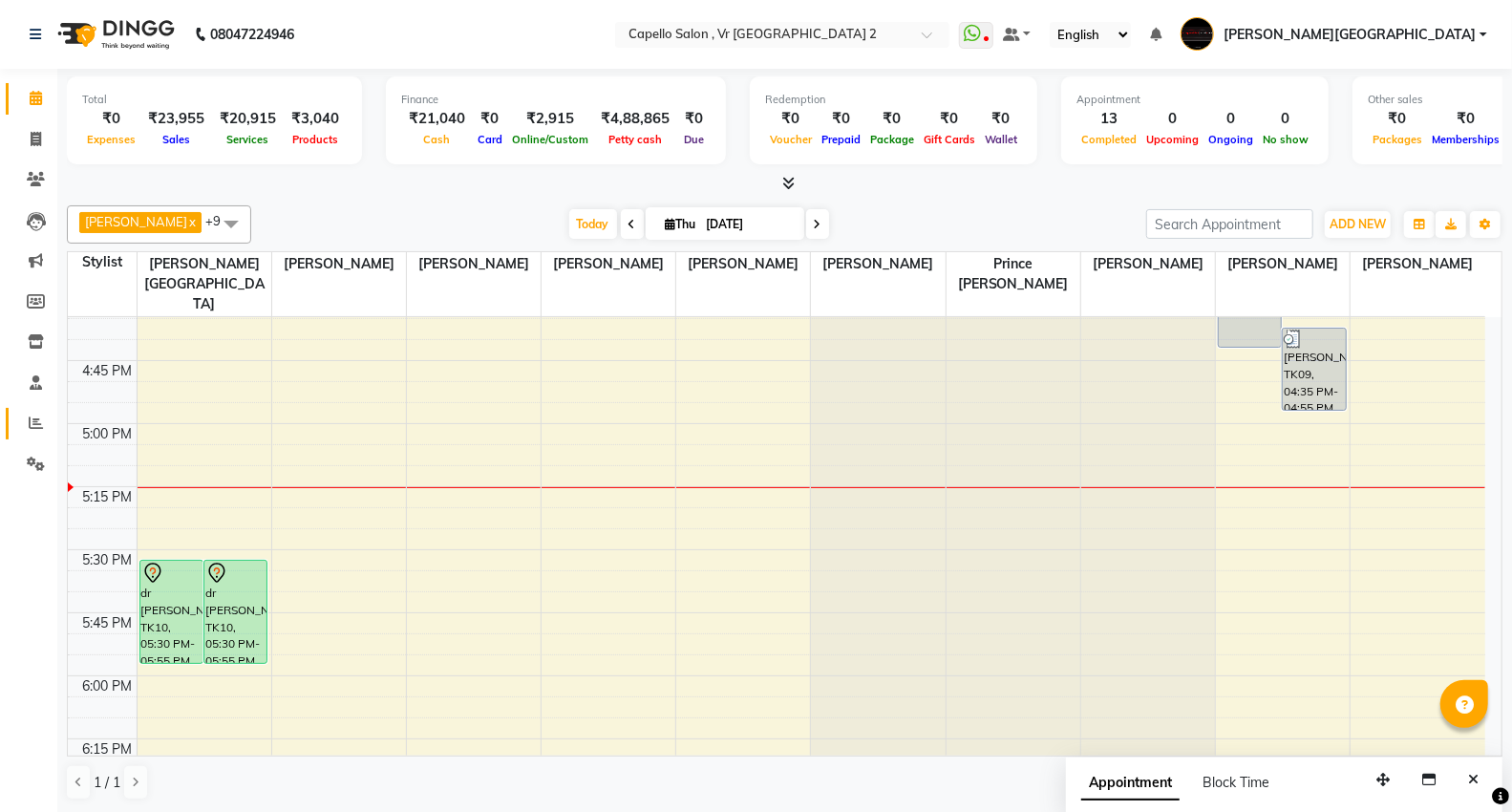
click at [35, 417] on icon at bounding box center [35, 423] width 15 height 15
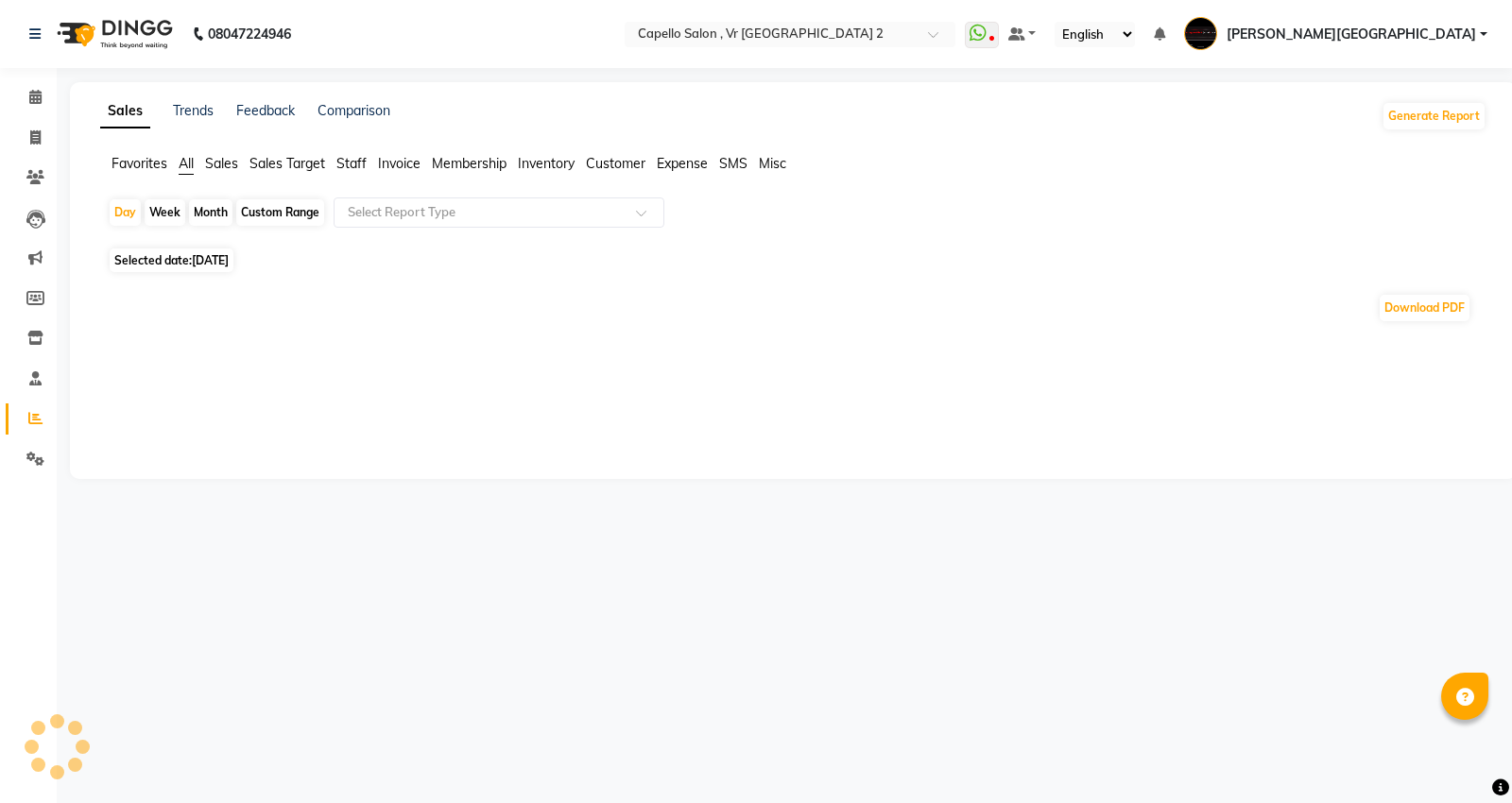
click at [351, 161] on span "Staff" at bounding box center [351, 164] width 30 height 17
click at [374, 213] on input "text" at bounding box center [480, 213] width 272 height 19
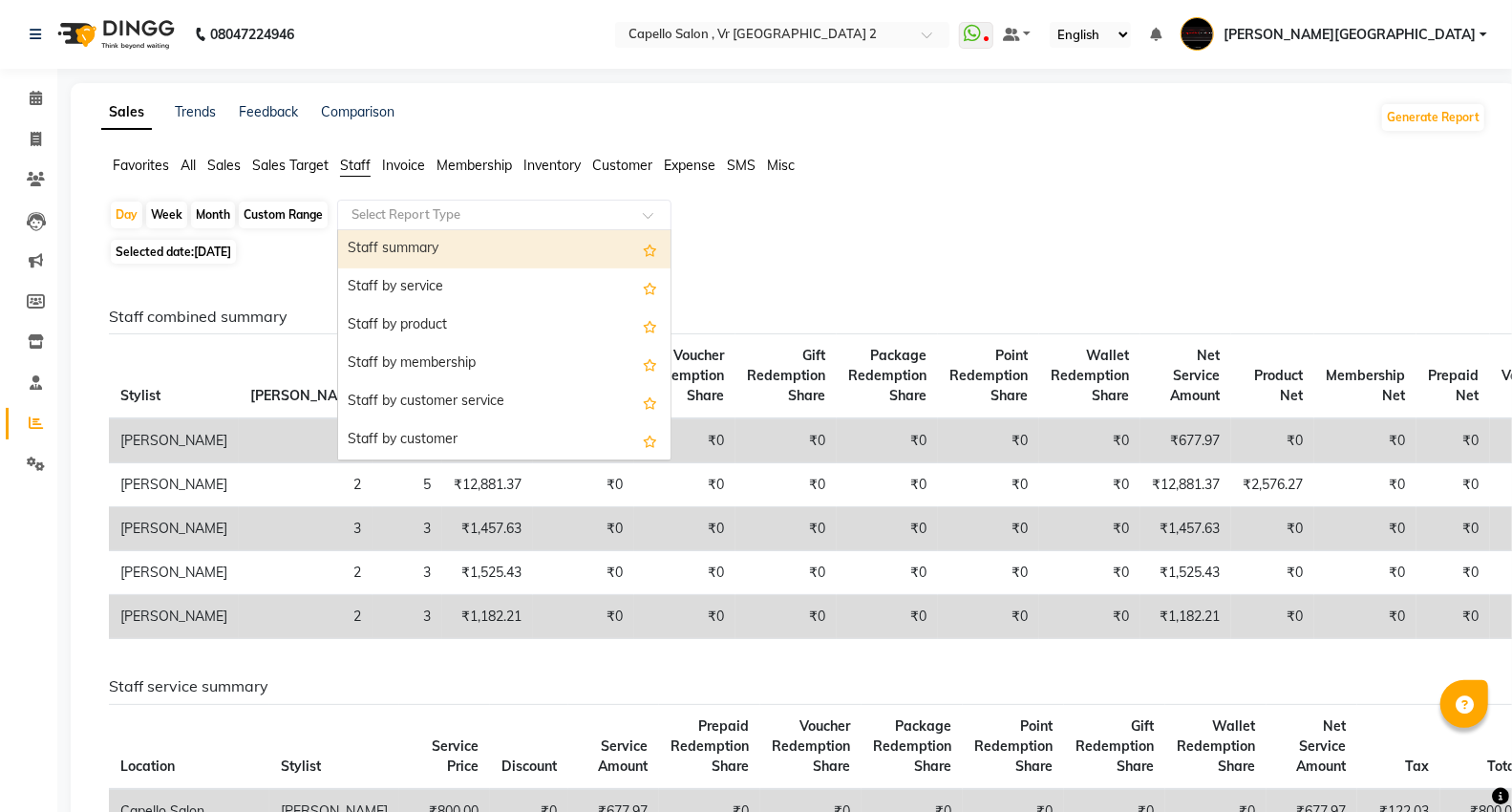
click at [385, 243] on div "Staff summary" at bounding box center [505, 248] width 333 height 38
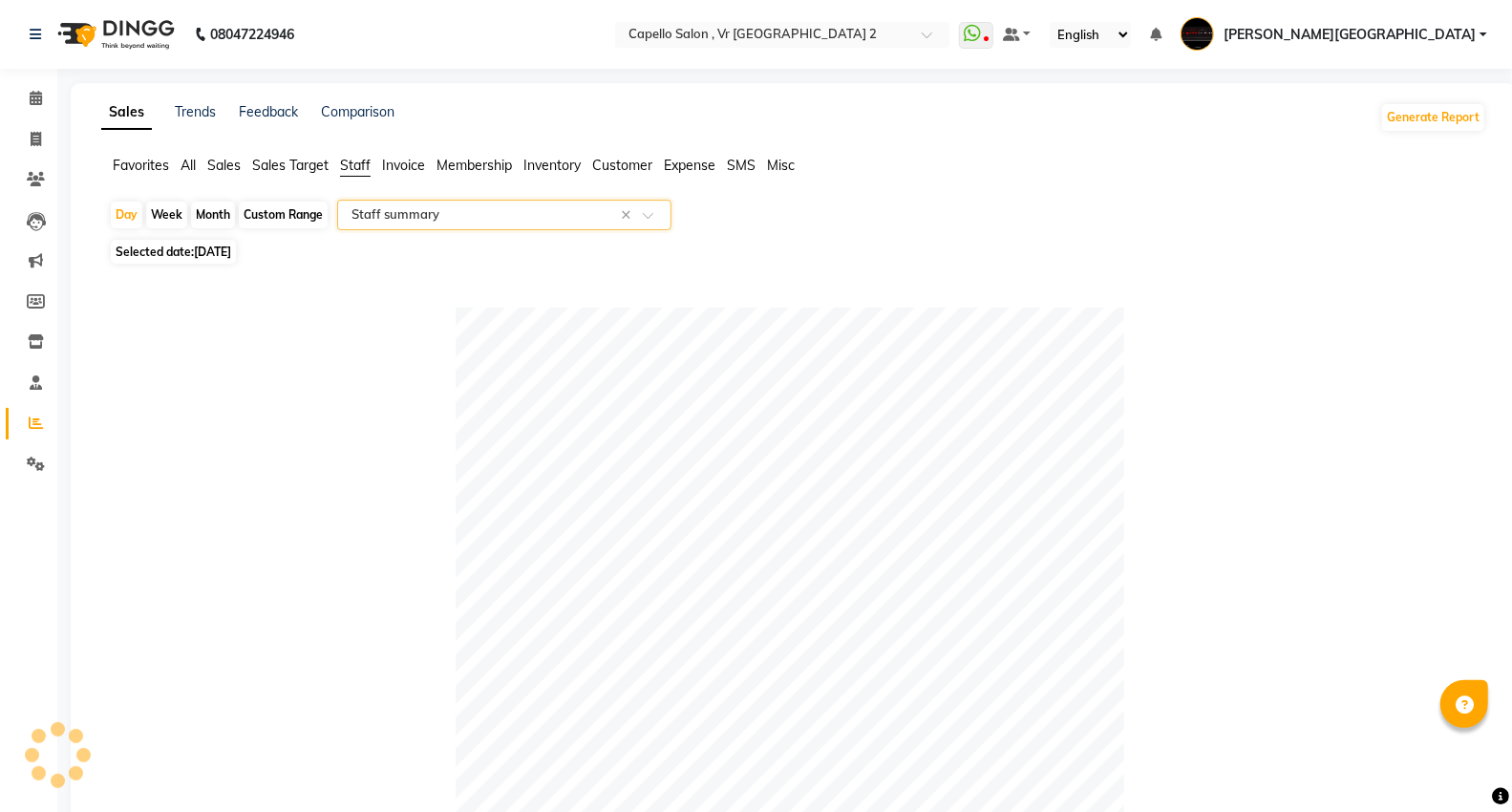
click at [208, 223] on div "Month" at bounding box center [212, 214] width 44 height 26
click at [207, 204] on div "Month" at bounding box center [212, 214] width 44 height 26
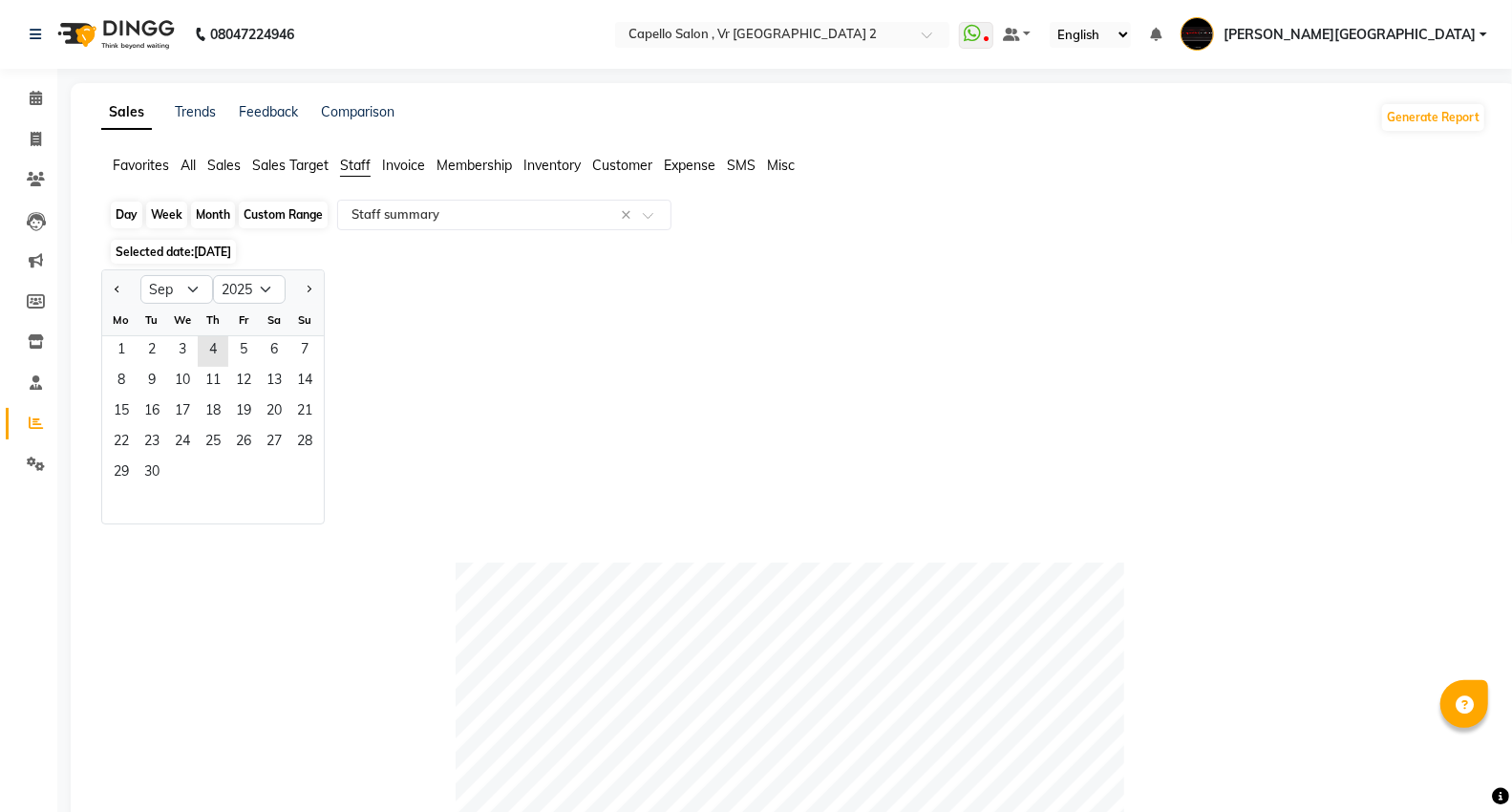
click at [208, 216] on div "Month" at bounding box center [212, 214] width 44 height 26
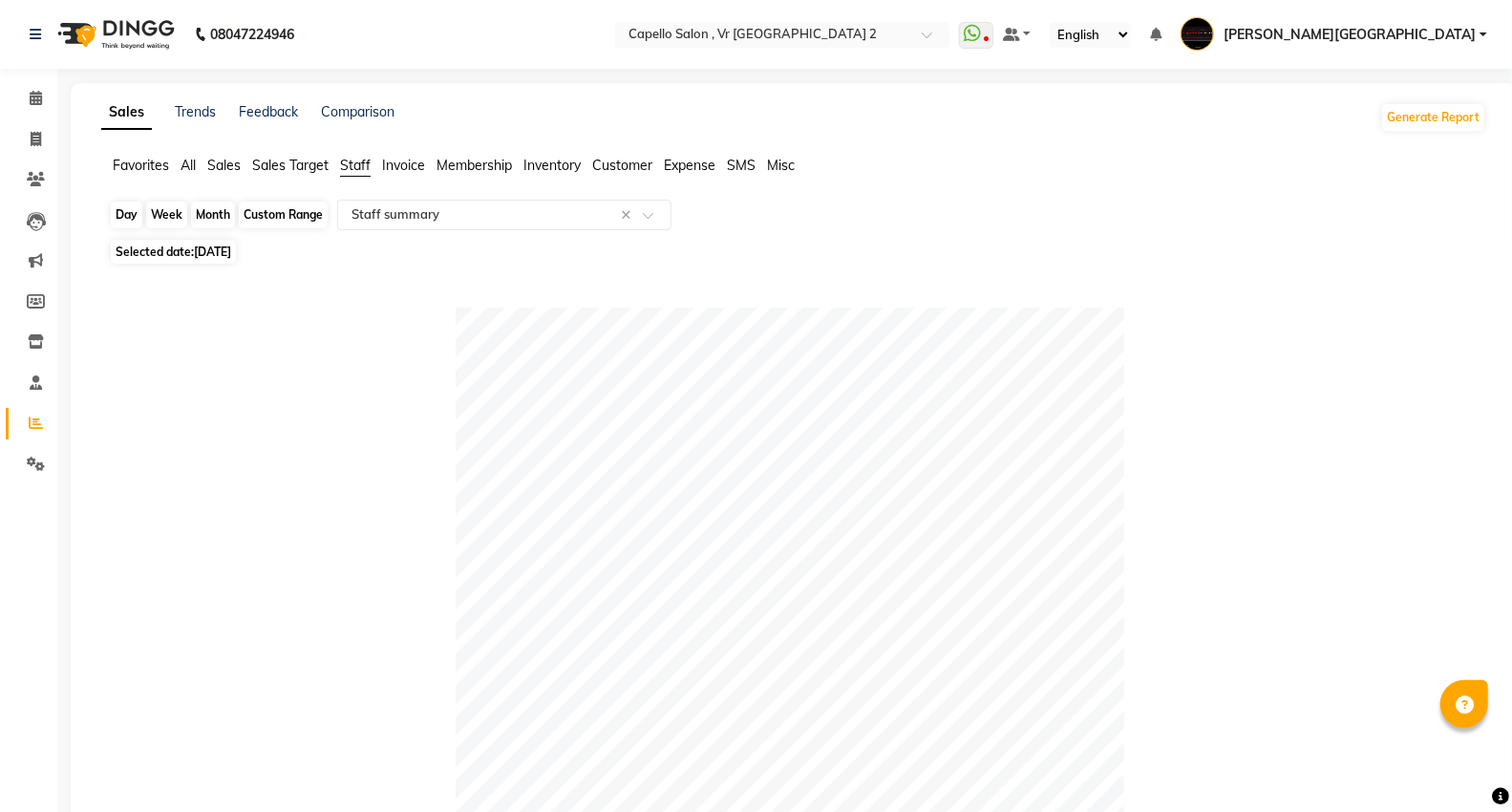
click at [208, 216] on div "Month" at bounding box center [212, 214] width 44 height 26
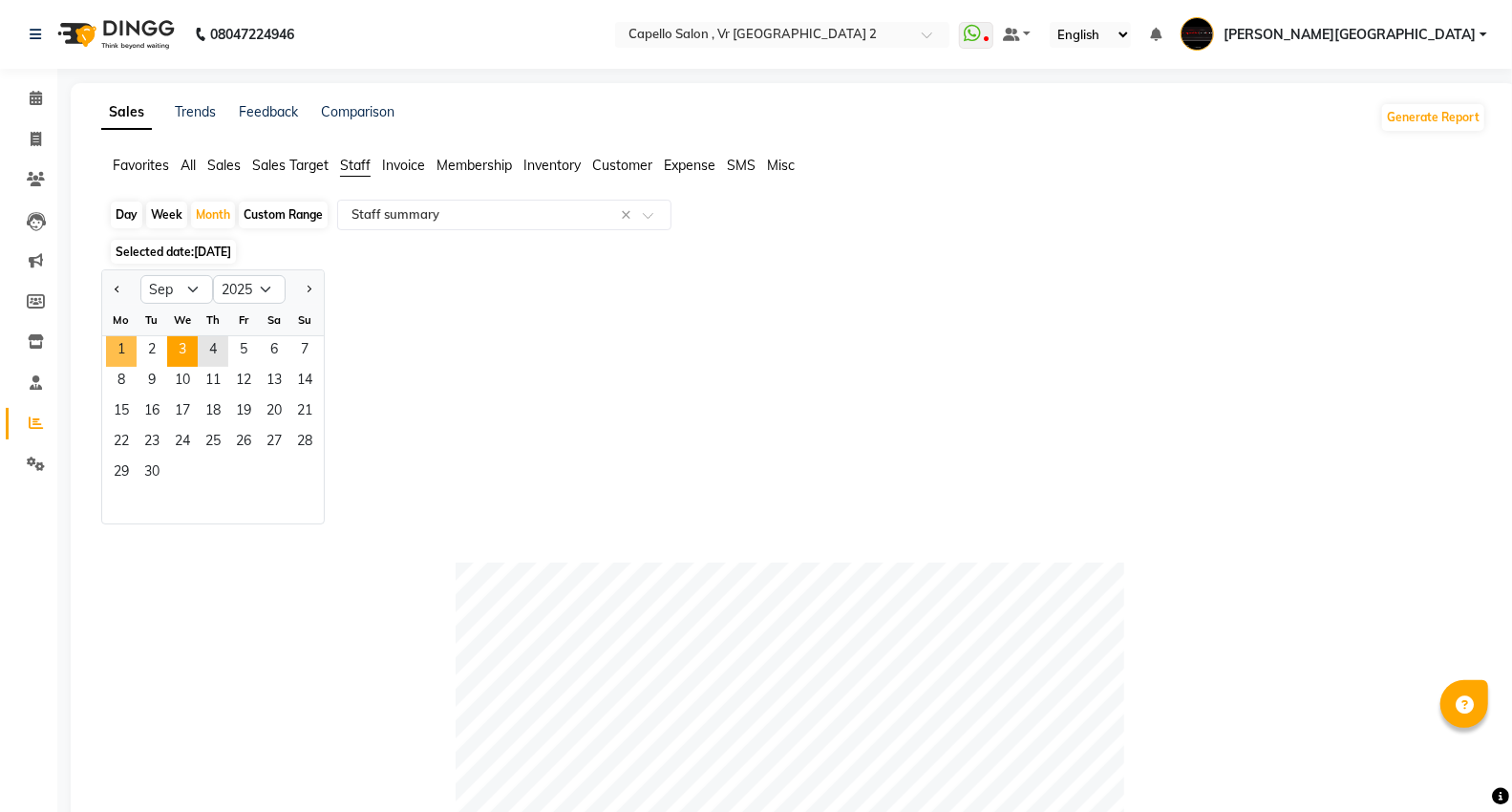
drag, startPoint x: 116, startPoint y: 353, endPoint x: 185, endPoint y: 354, distance: 69.0
click at [117, 351] on span "1" at bounding box center [120, 351] width 30 height 30
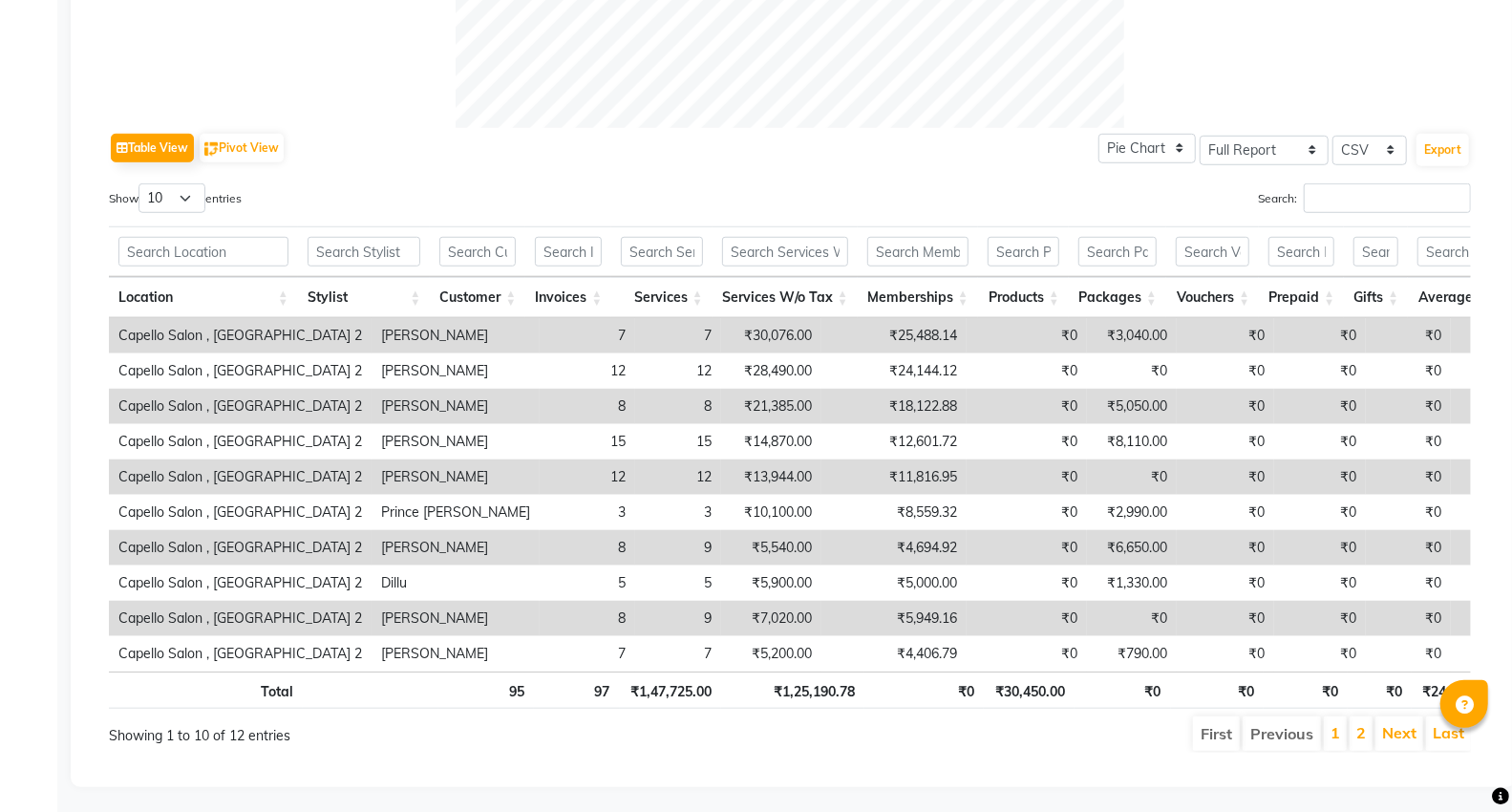
scroll to position [0, 719]
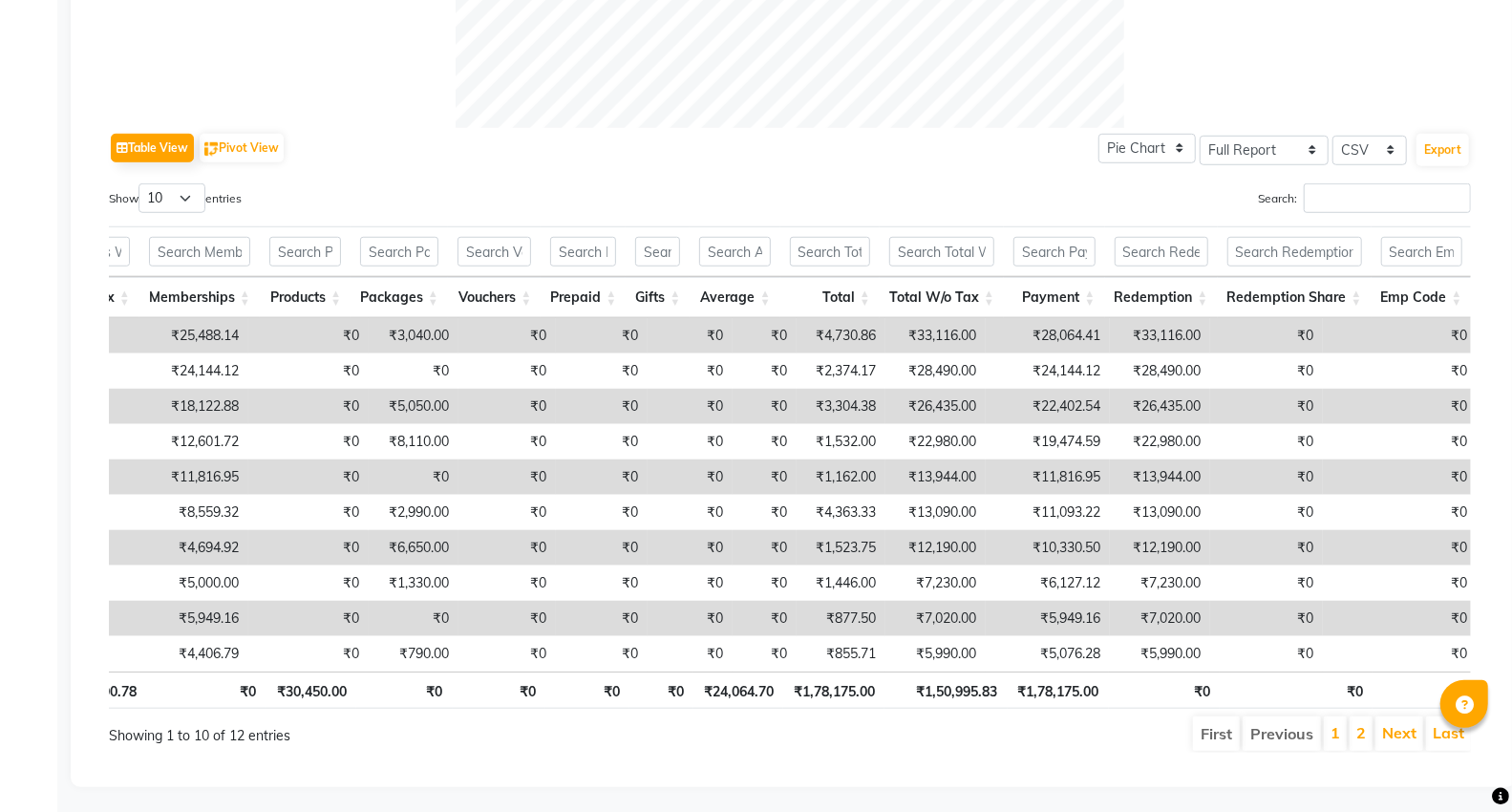
click at [176, 692] on th "₹0" at bounding box center [205, 691] width 119 height 37
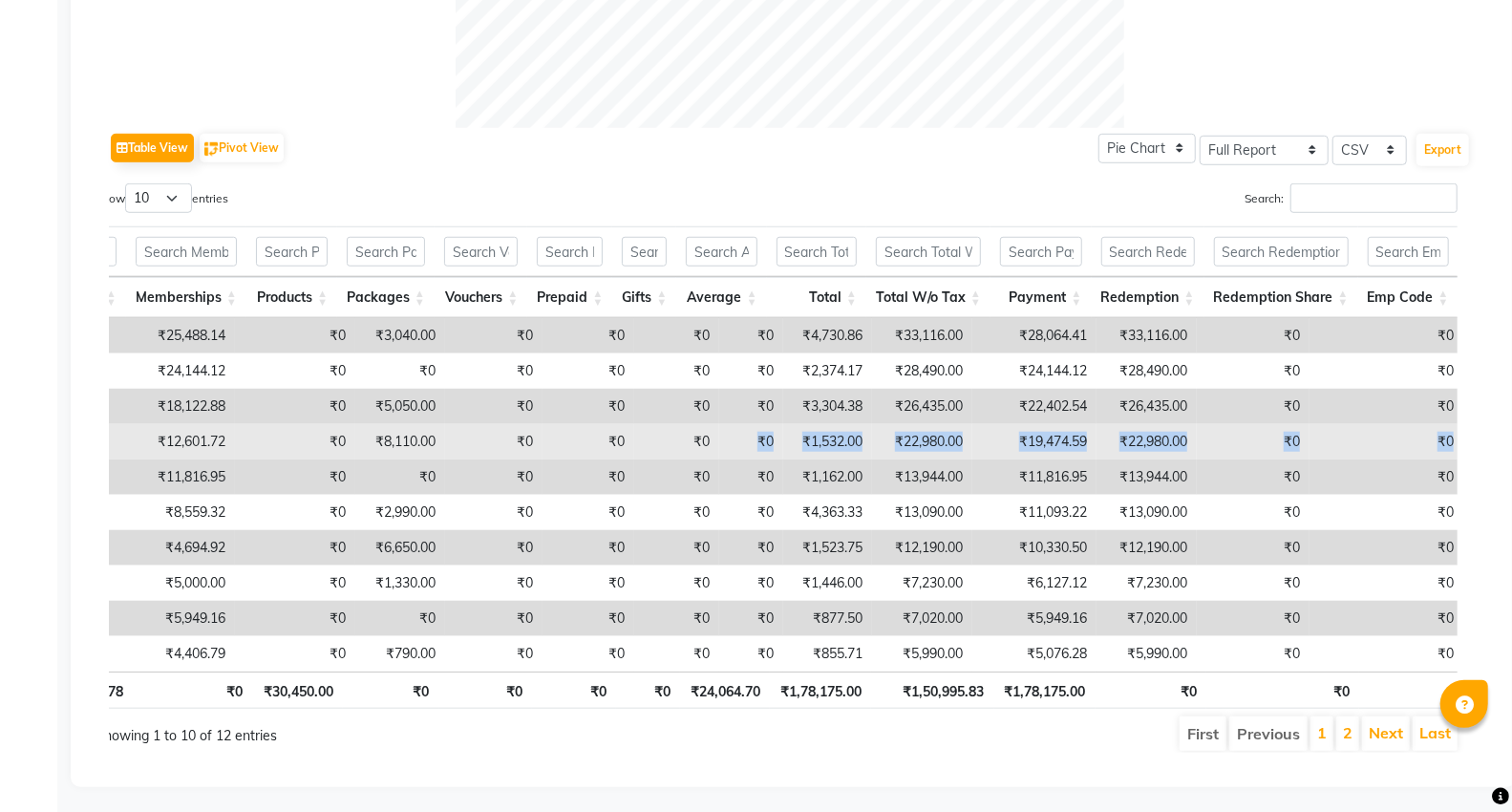
drag, startPoint x: 1377, startPoint y: 435, endPoint x: 1447, endPoint y: 436, distance: 70.0
click at [1447, 436] on tr "Capello Salon , VR Nagpur 2 [PERSON_NAME] 15 15 ₹14,870.00 ₹12,601.72 ₹0 ₹8,110…" at bounding box center [470, 442] width 2187 height 35
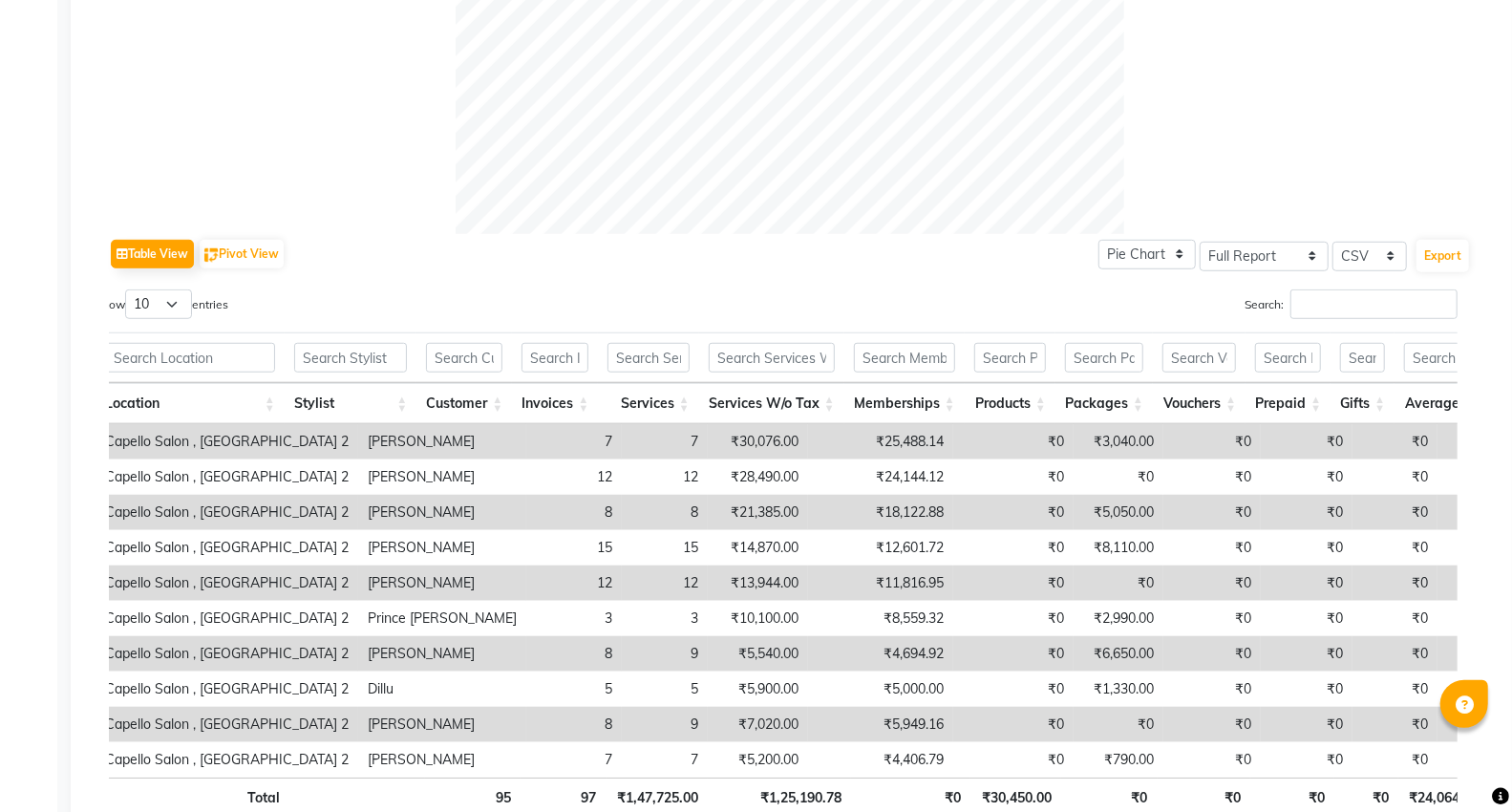
scroll to position [885, 0]
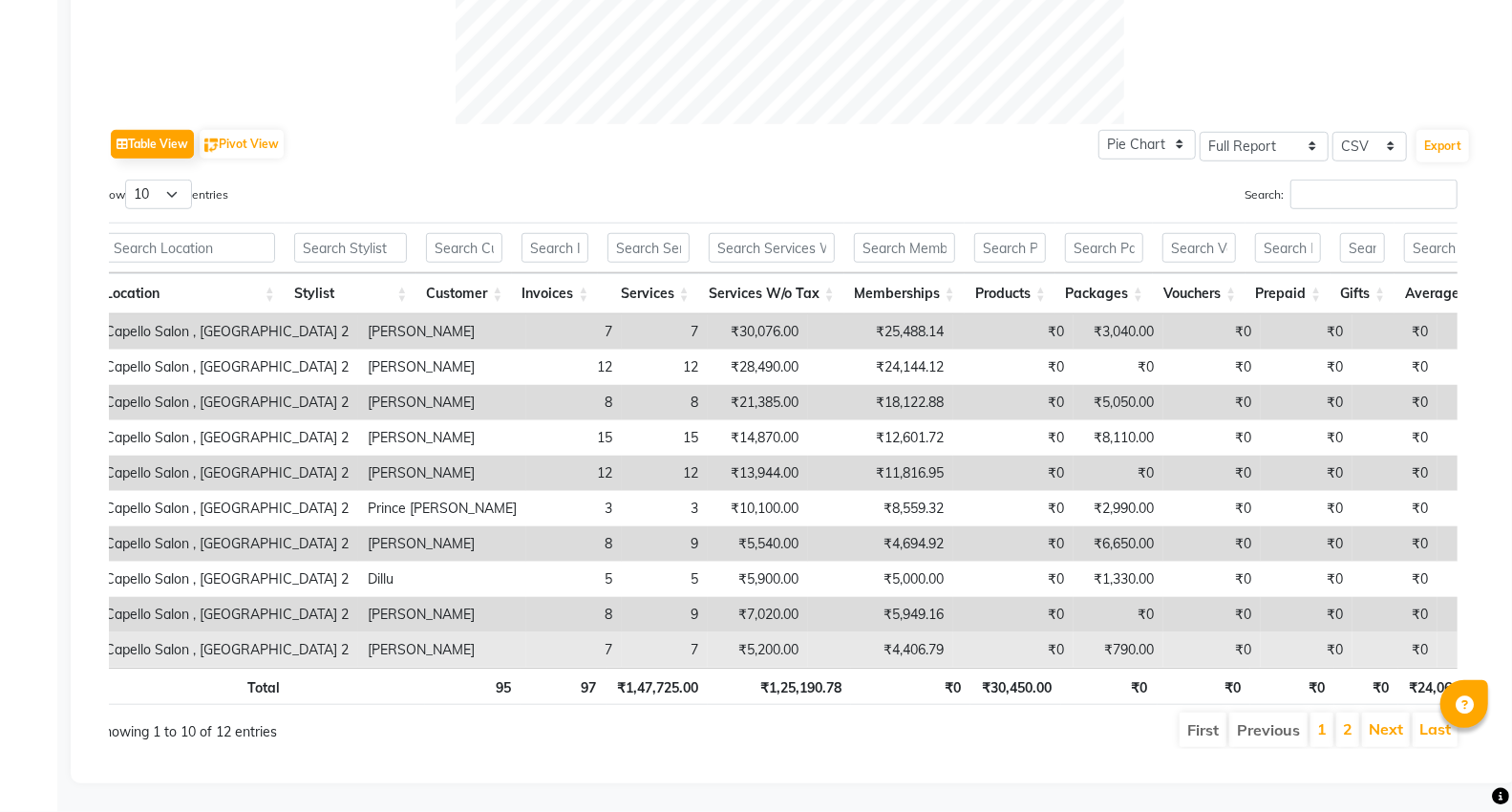
click at [825, 633] on td "₹4,406.79" at bounding box center [880, 651] width 145 height 35
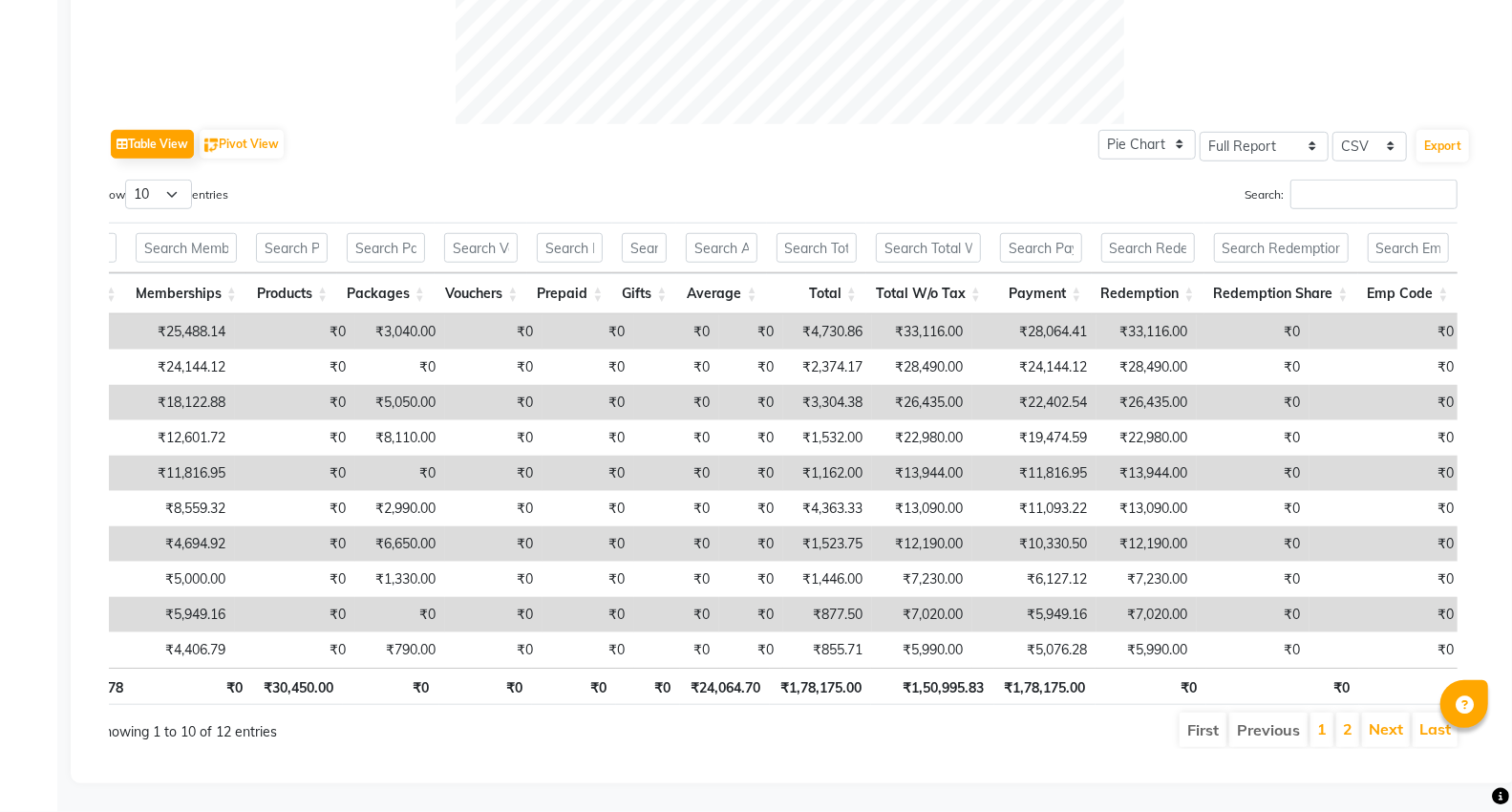
scroll to position [0, 0]
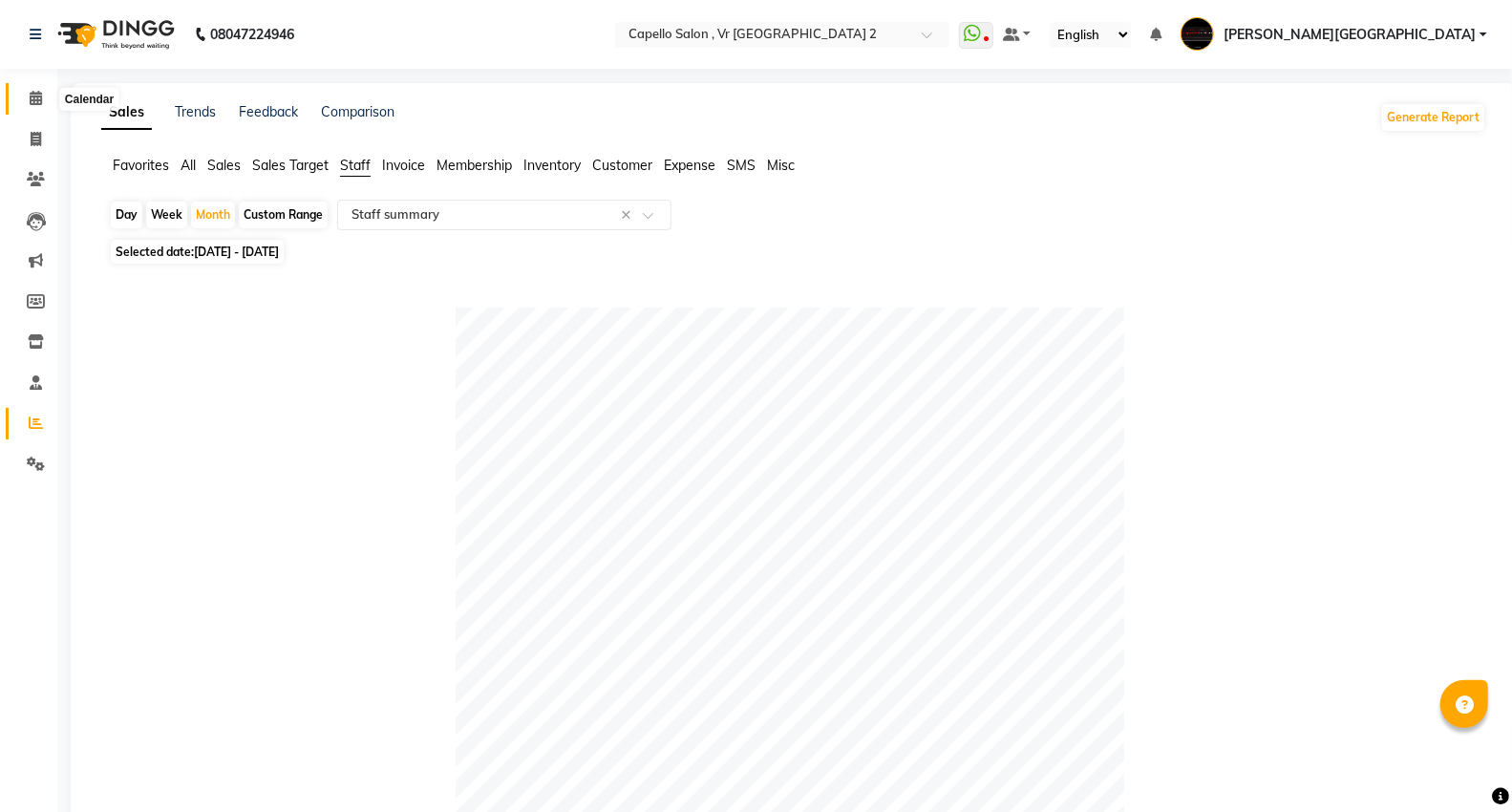
drag, startPoint x: 30, startPoint y: 103, endPoint x: 1527, endPoint y: 495, distance: 1547.5
click at [30, 103] on icon at bounding box center [35, 98] width 13 height 15
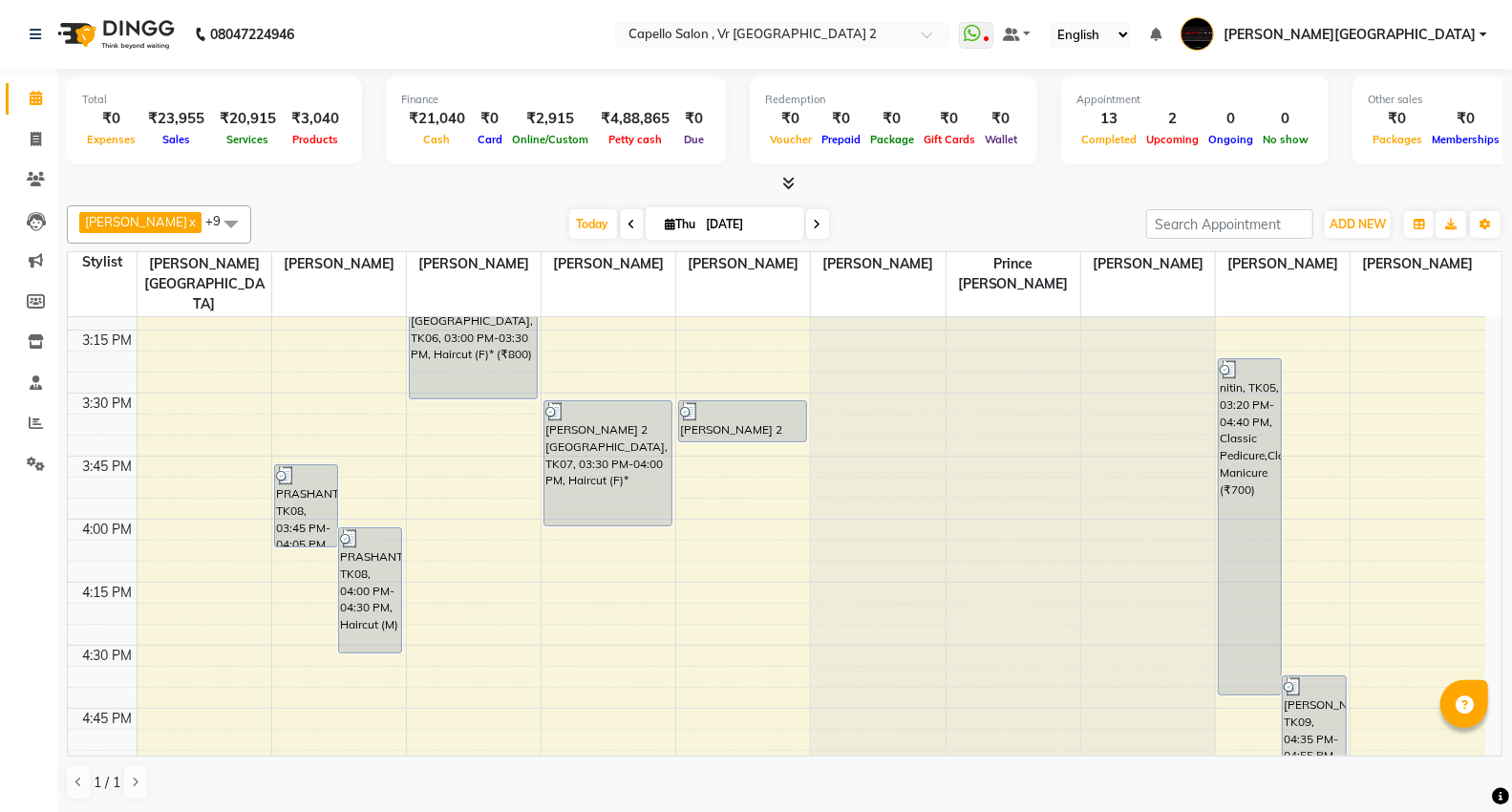
scroll to position [1486, 0]
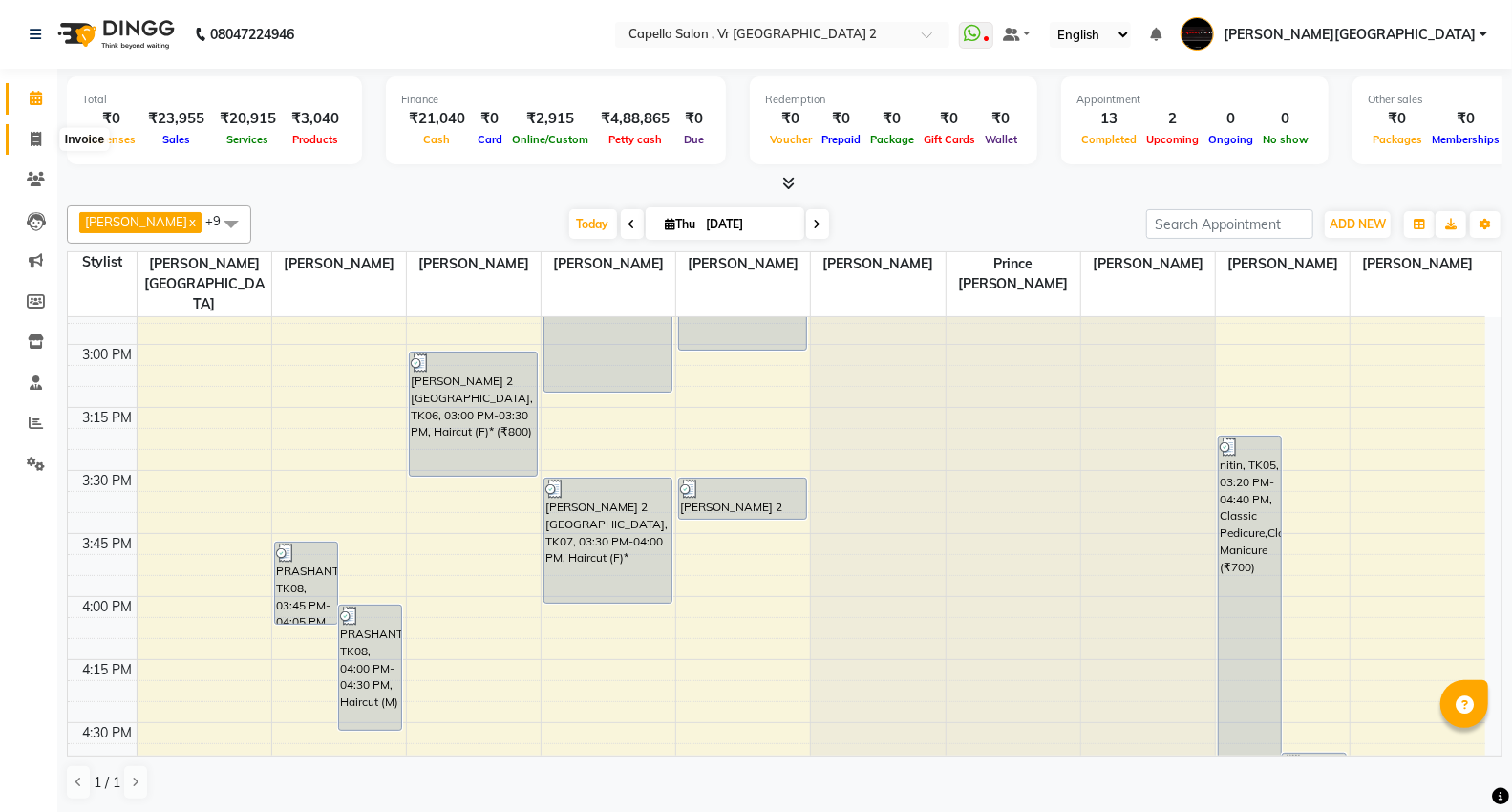
click at [29, 129] on span at bounding box center [36, 140] width 33 height 22
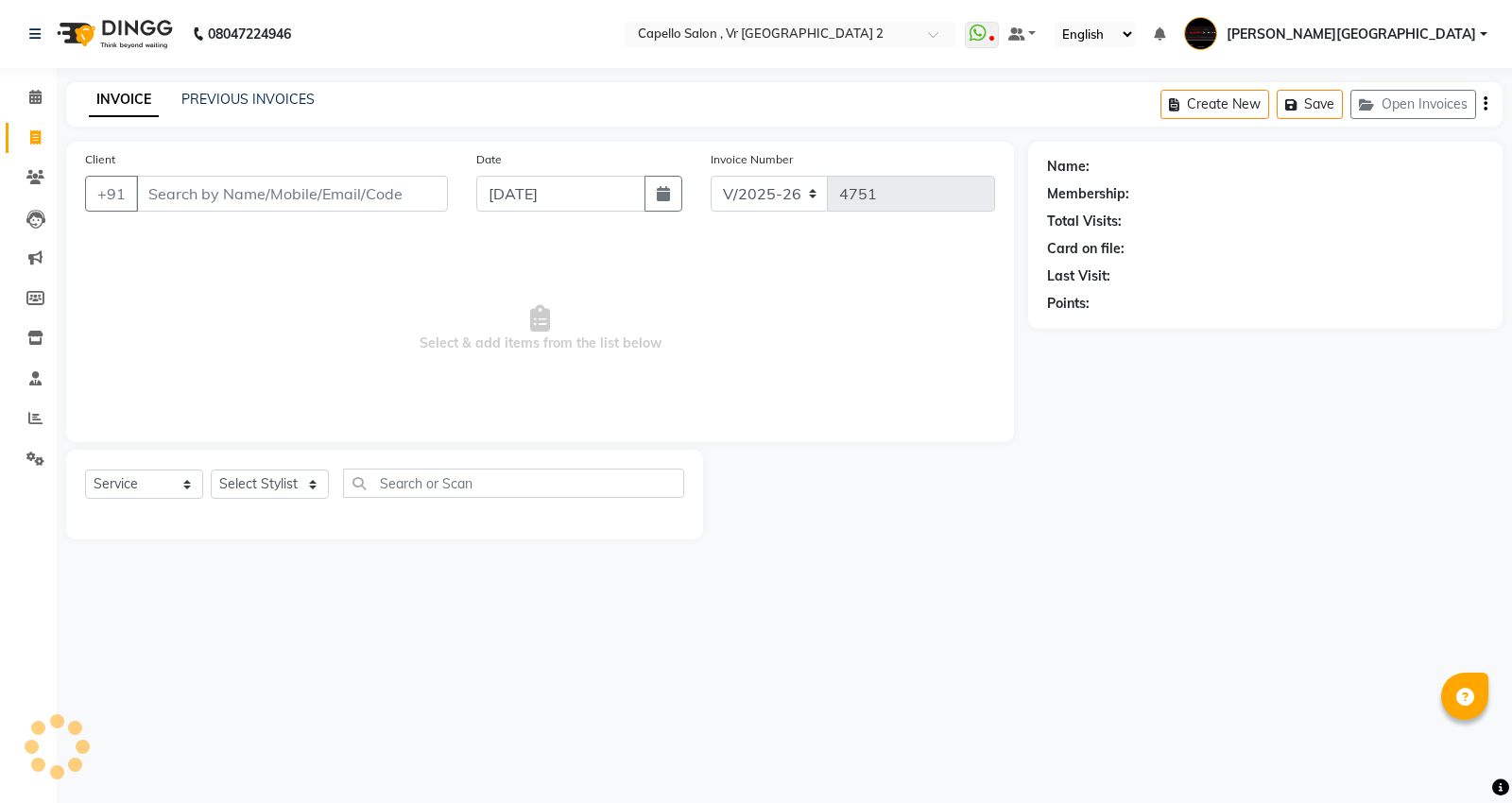
click at [149, 182] on input "Client" at bounding box center [292, 193] width 311 height 36
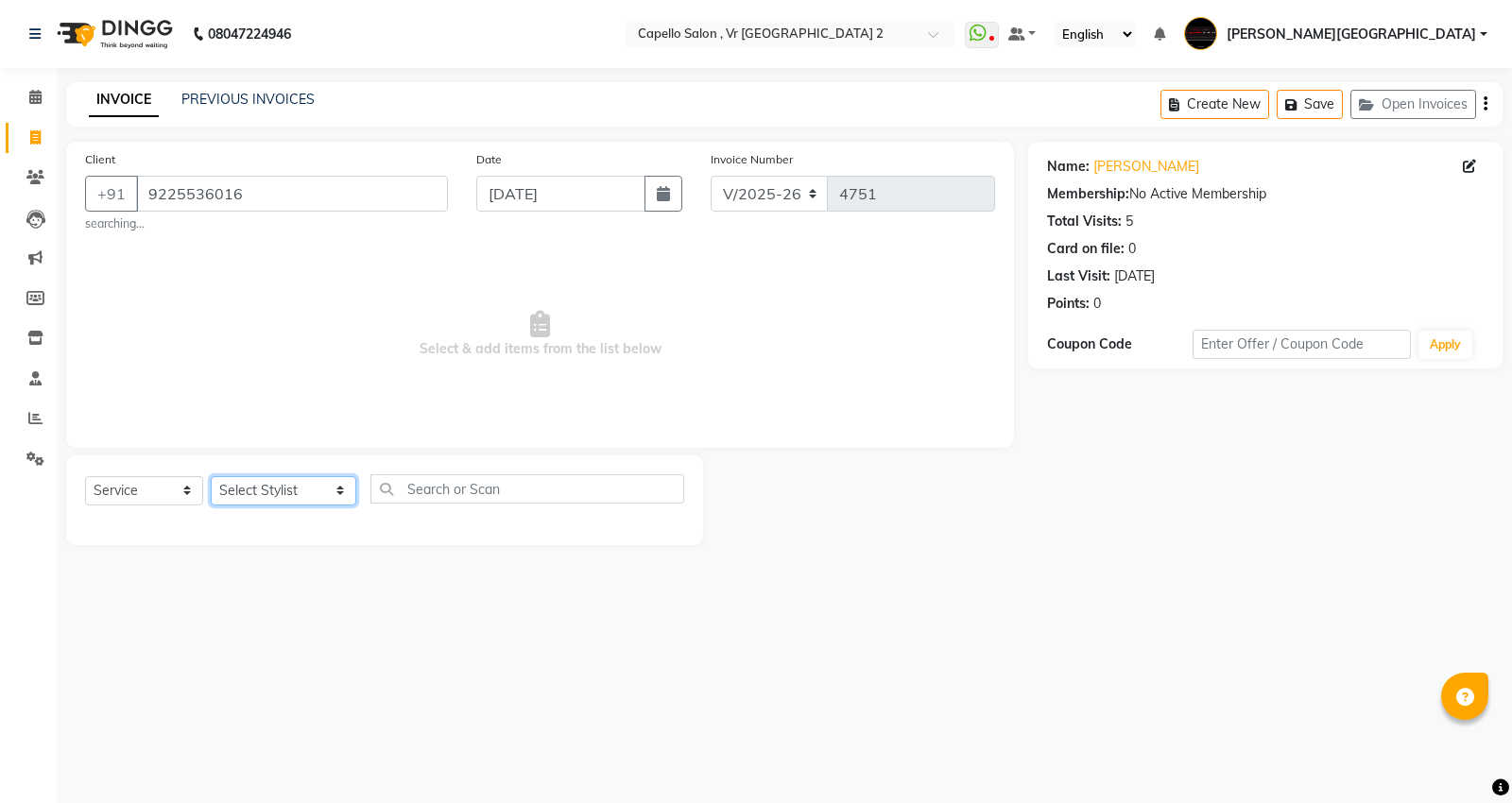
click at [263, 490] on select "Select Stylist [PERSON_NAME] [PERSON_NAME] [PERSON_NAME] [PERSON_NAME] Mall [PE…" at bounding box center [283, 491] width 145 height 29
click at [211, 476] on select "Select Stylist [PERSON_NAME] [PERSON_NAME] [PERSON_NAME] [PERSON_NAME] Mall [PE…" at bounding box center [283, 491] width 145 height 29
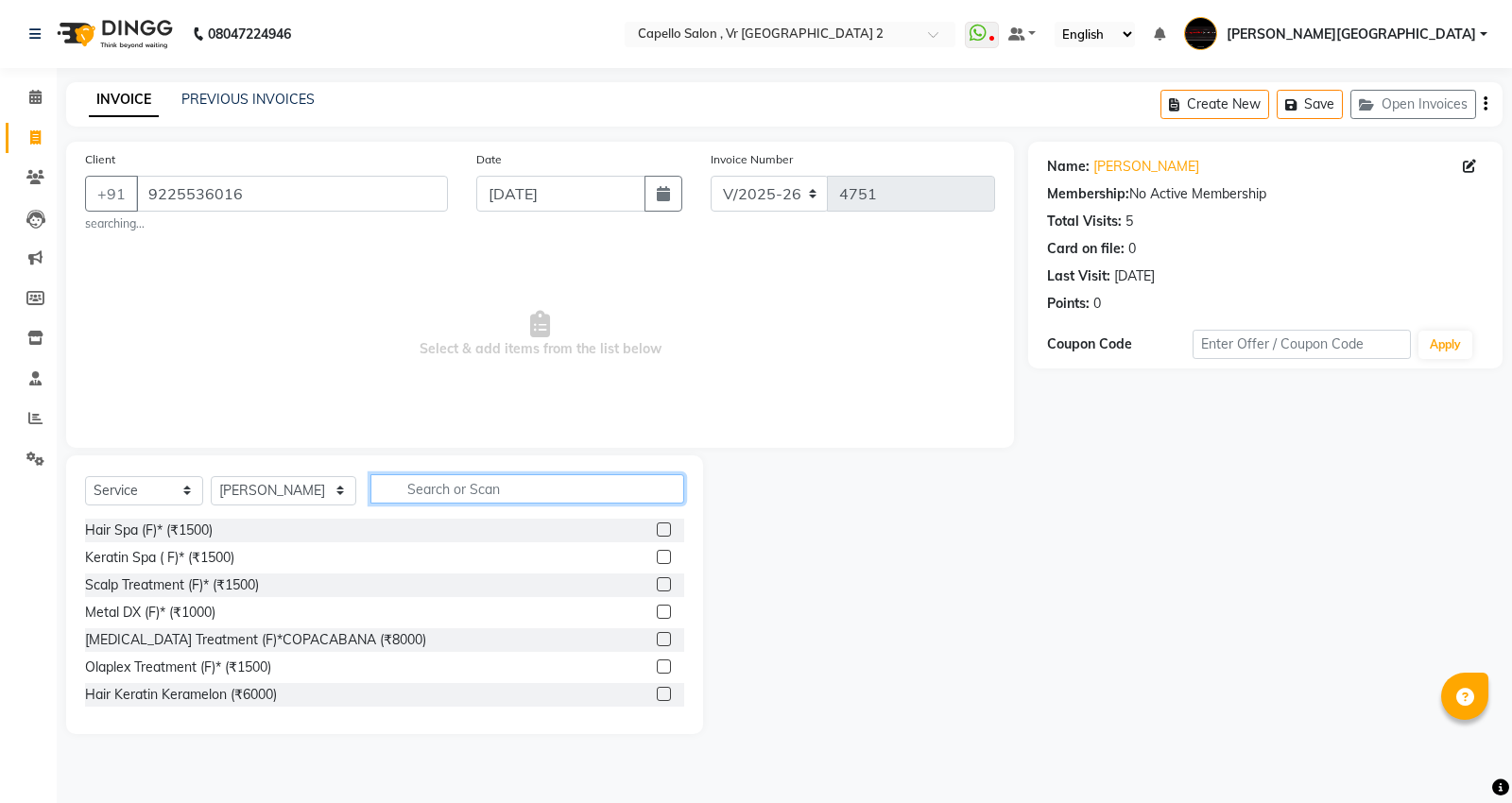
click at [456, 490] on input "text" at bounding box center [527, 489] width 313 height 29
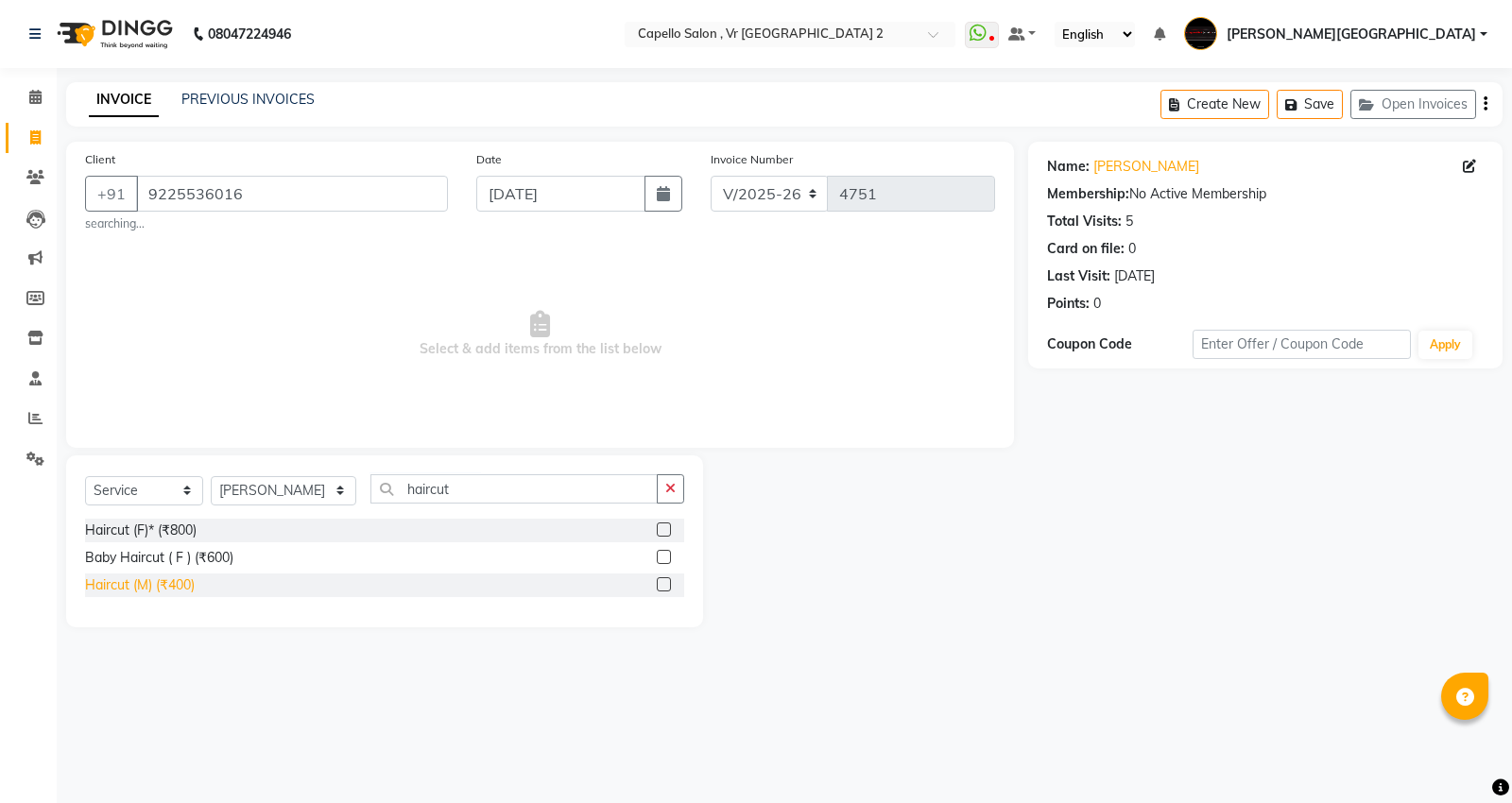
click at [174, 588] on div "Haircut (M) (₹400)" at bounding box center [139, 585] width 109 height 20
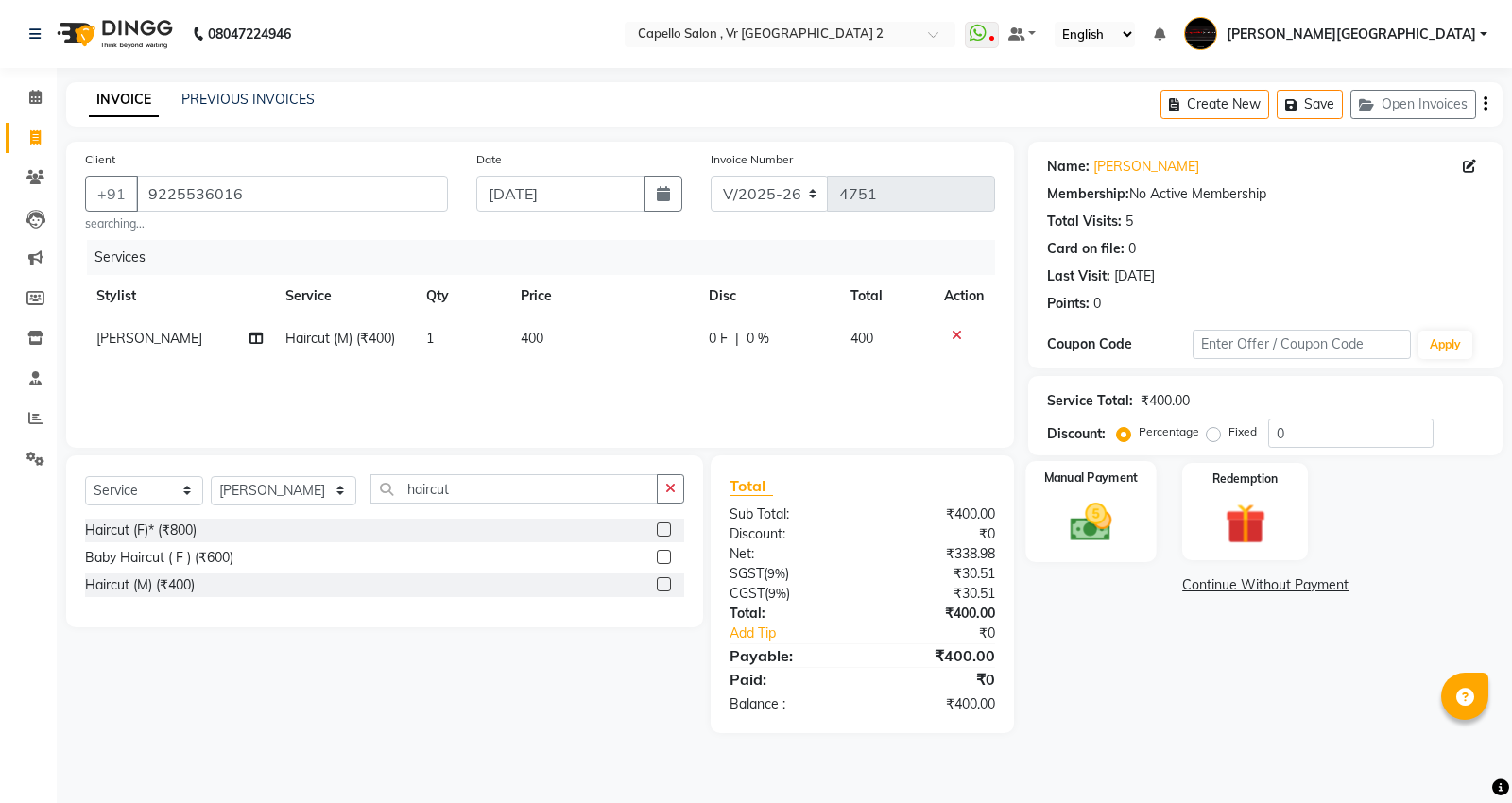
click at [1108, 522] on img at bounding box center [1091, 522] width 68 height 48
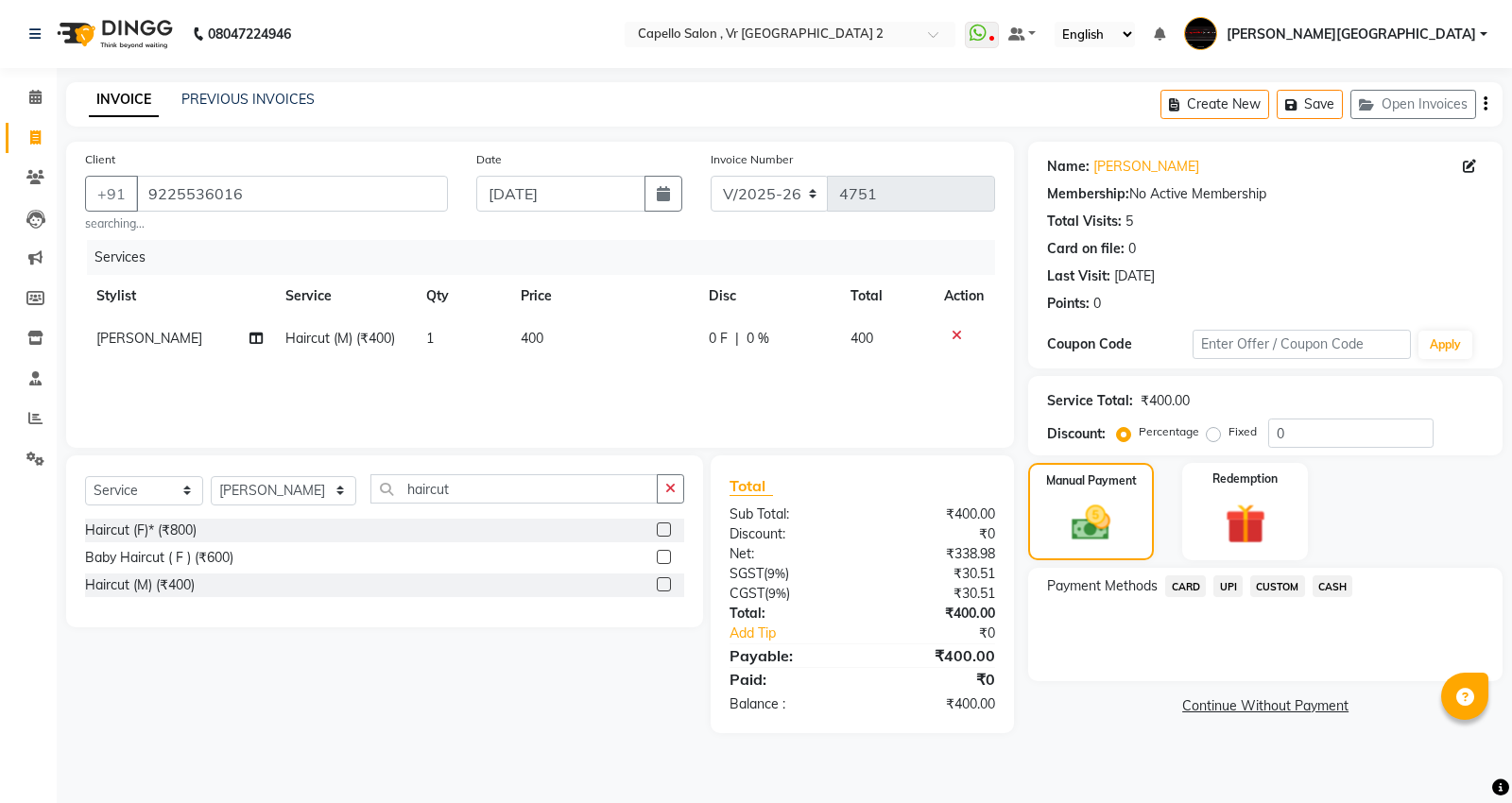
click at [1337, 580] on span "CASH" at bounding box center [1333, 586] width 41 height 21
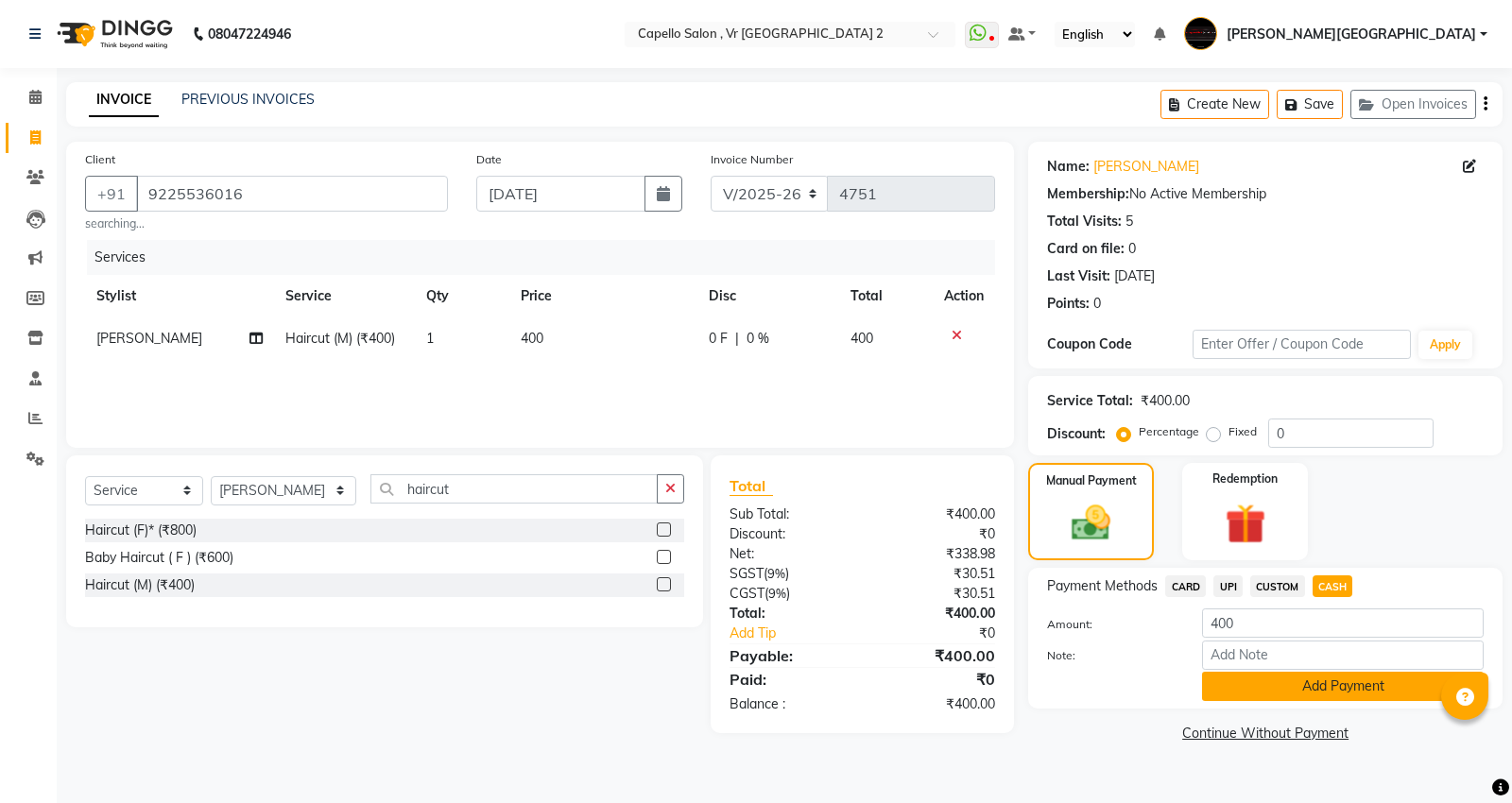
click at [1344, 688] on button "Add Payment" at bounding box center [1342, 687] width 282 height 29
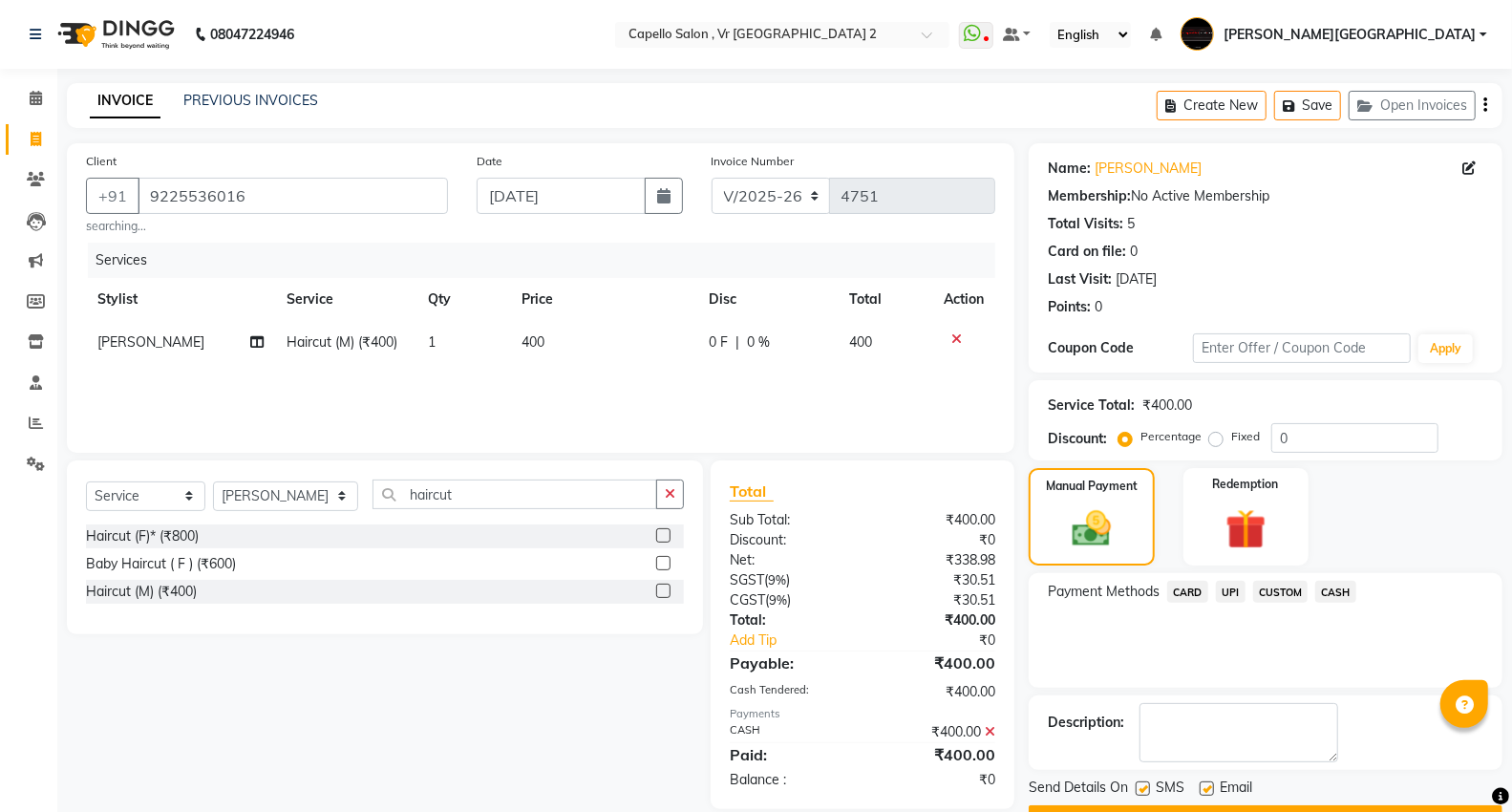
scroll to position [52, 0]
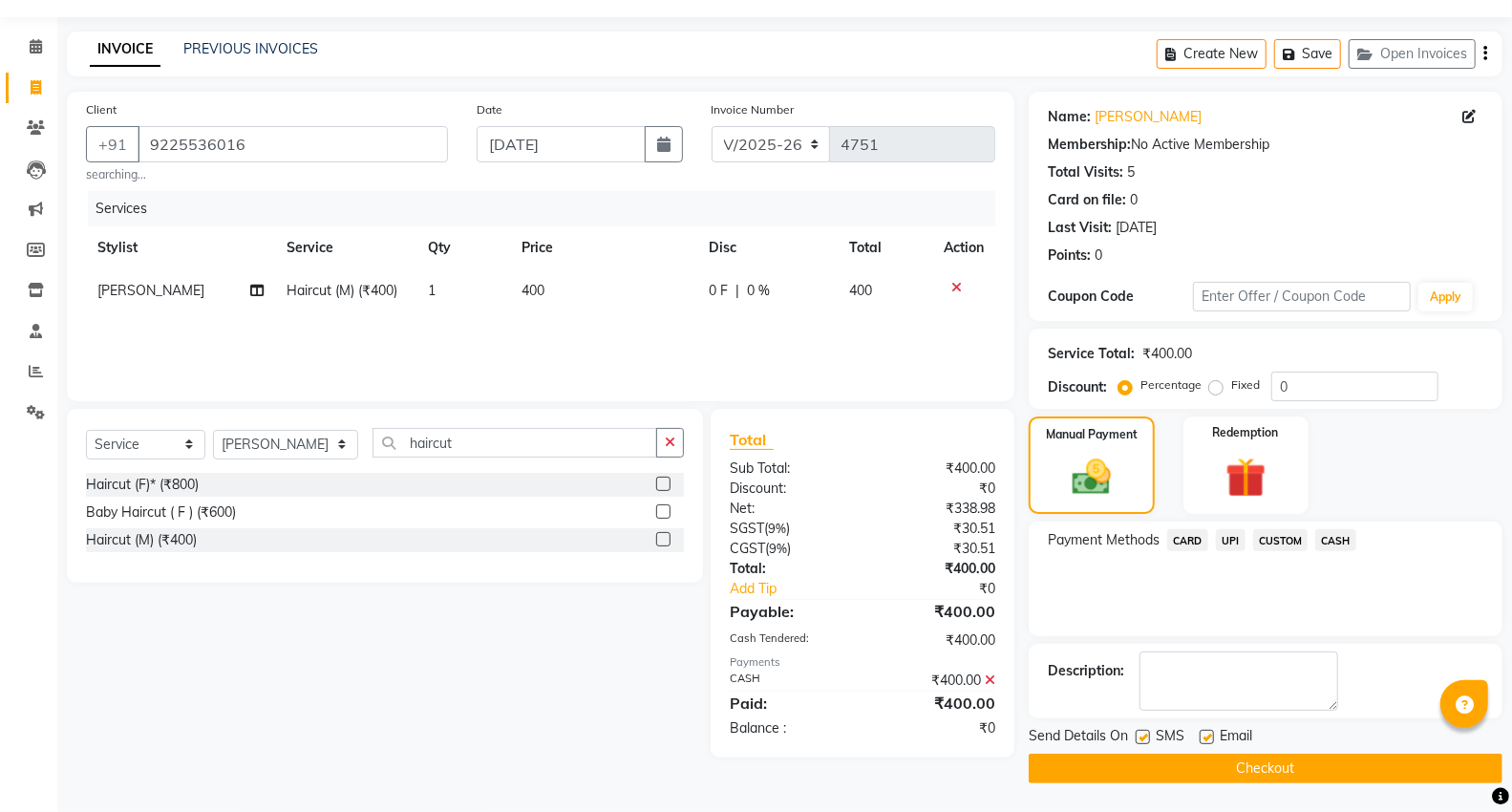
click at [1278, 762] on button "Checkout" at bounding box center [1266, 769] width 473 height 29
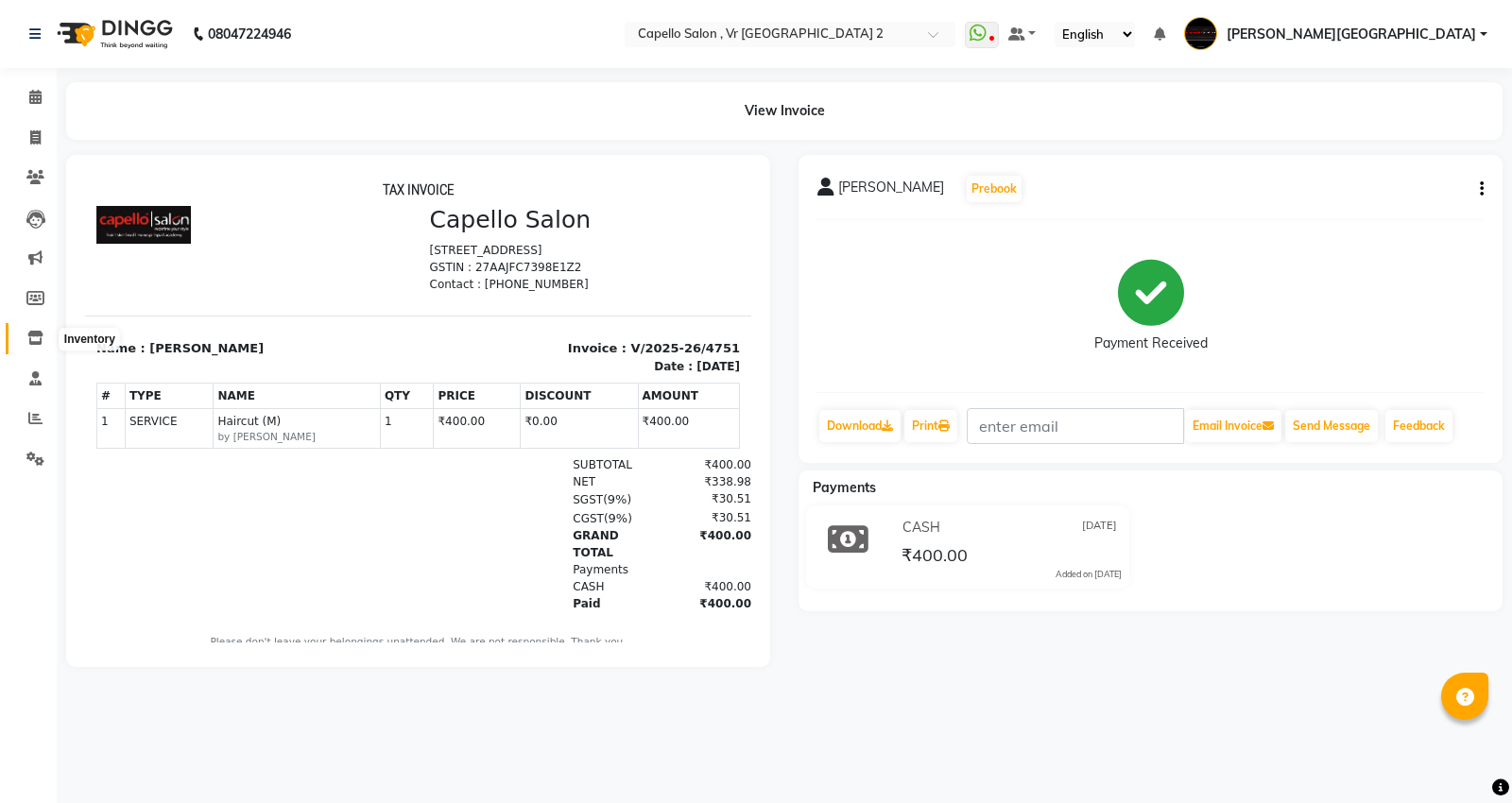
click at [45, 332] on span at bounding box center [36, 339] width 33 height 21
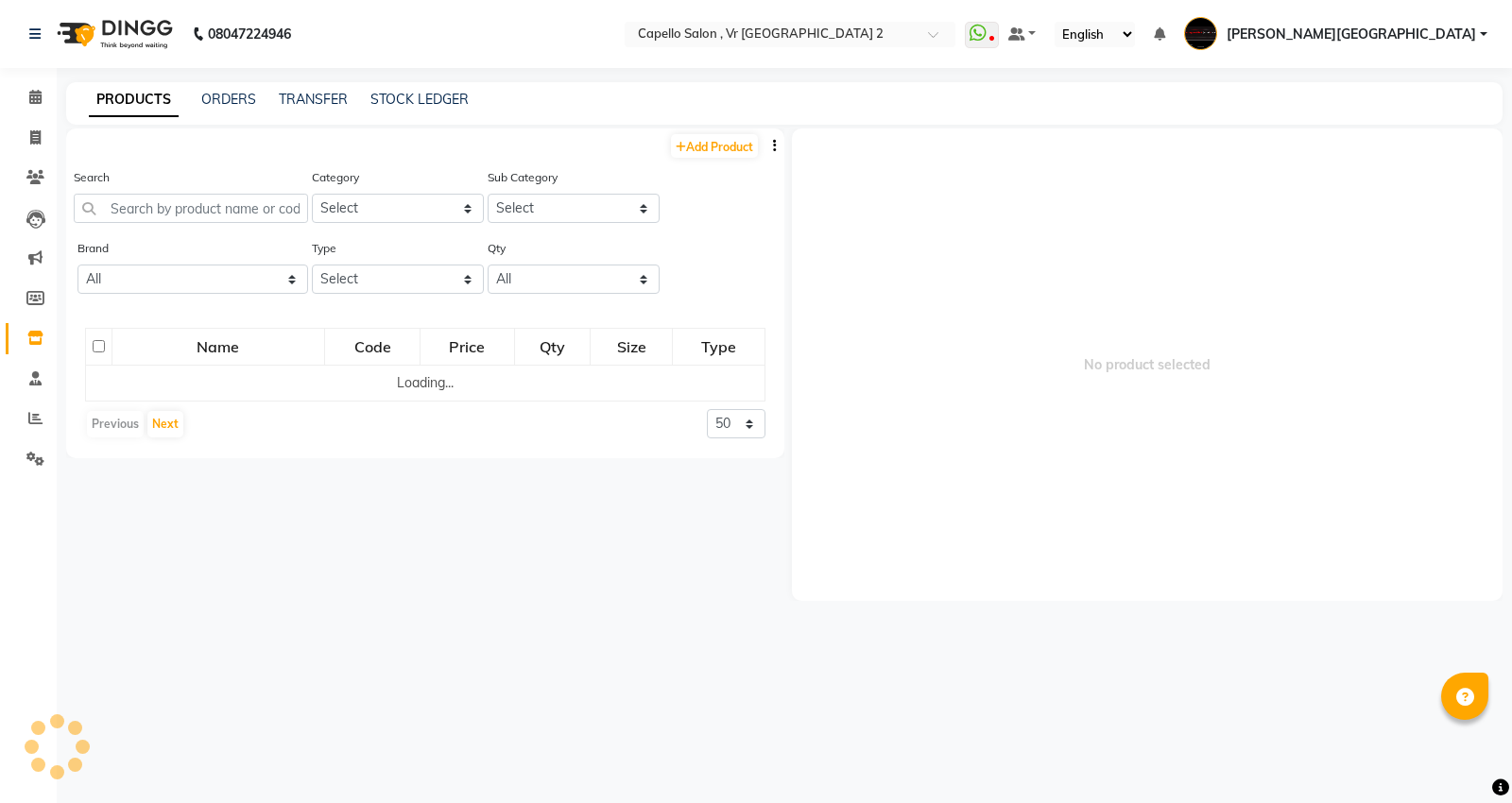
click at [212, 223] on div "Search" at bounding box center [191, 202] width 234 height 71
click at [224, 214] on input "text" at bounding box center [191, 208] width 234 height 29
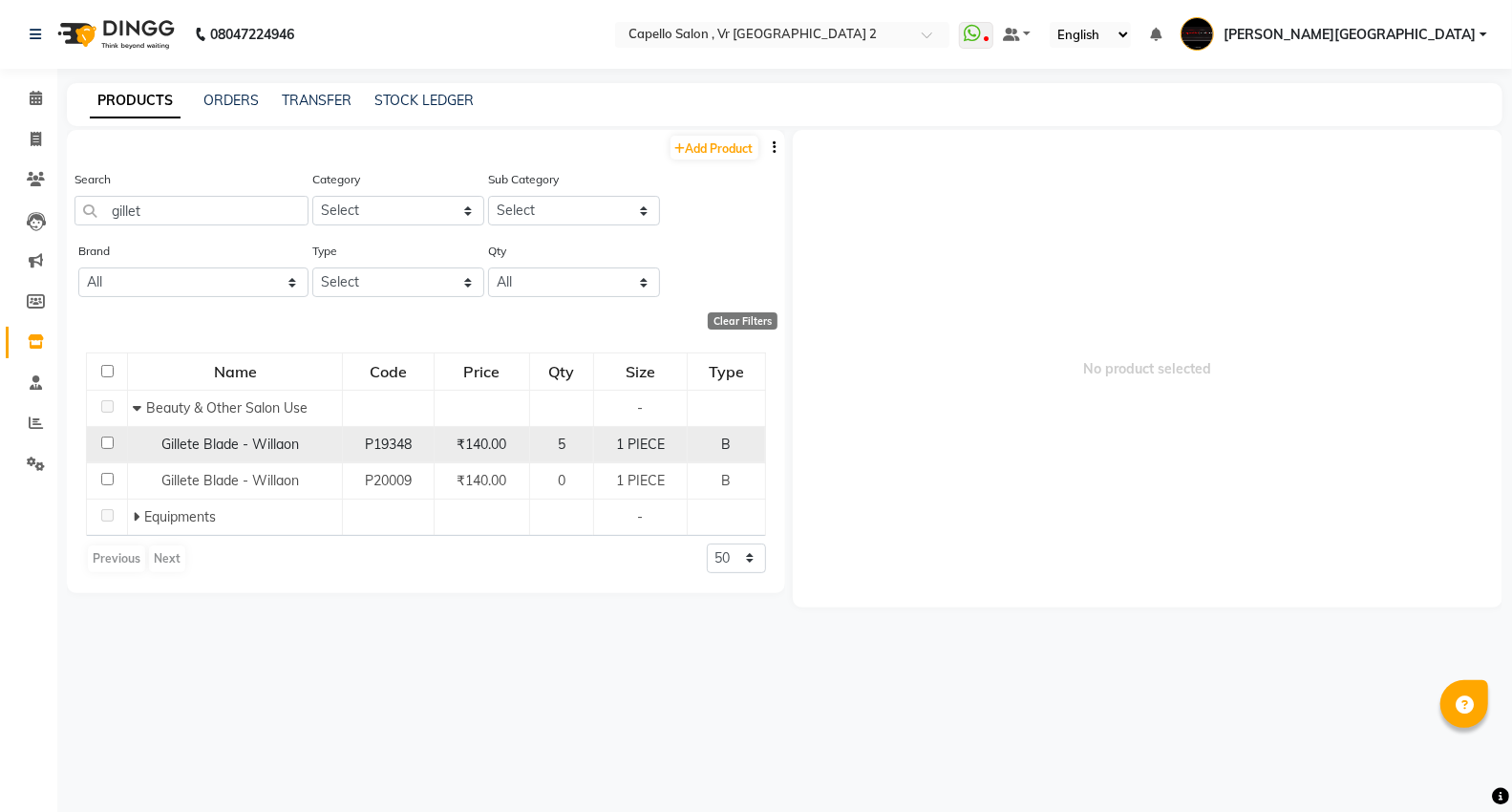
click at [211, 450] on span "Gillete Blade - Willaon" at bounding box center [230, 444] width 138 height 18
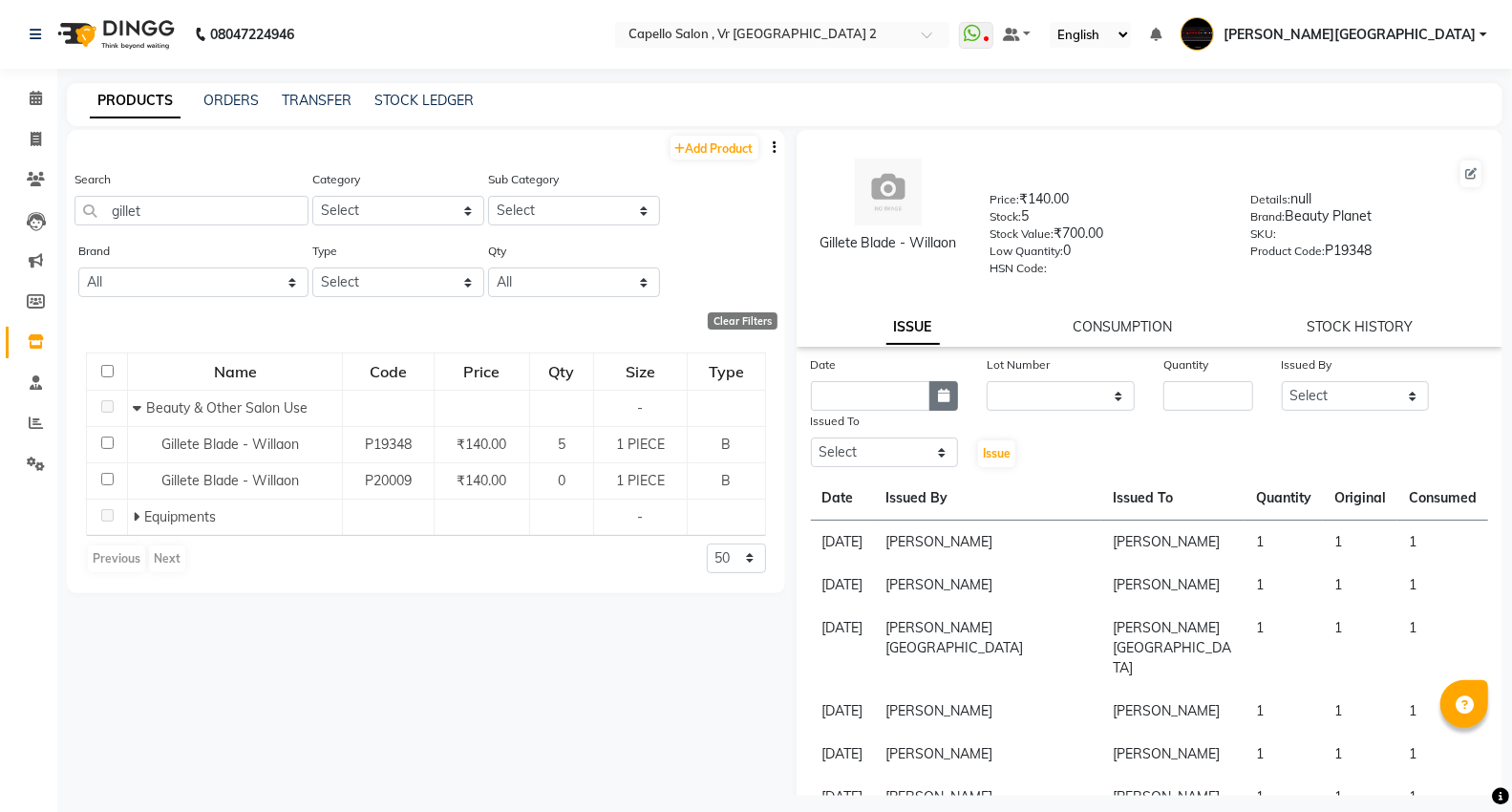
click at [939, 392] on icon "button" at bounding box center [944, 396] width 12 height 14
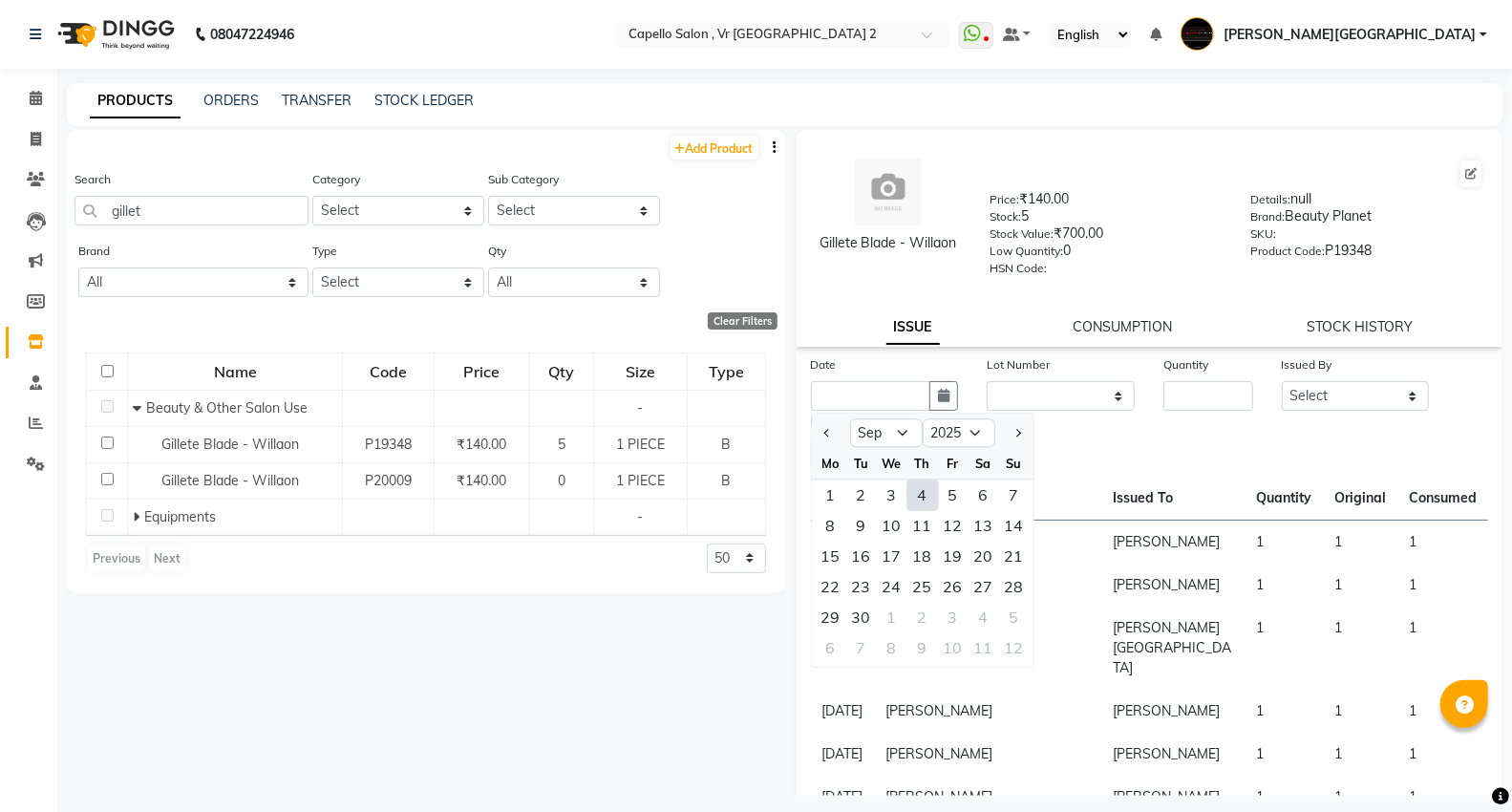
click at [927, 489] on div "4" at bounding box center [922, 494] width 30 height 30
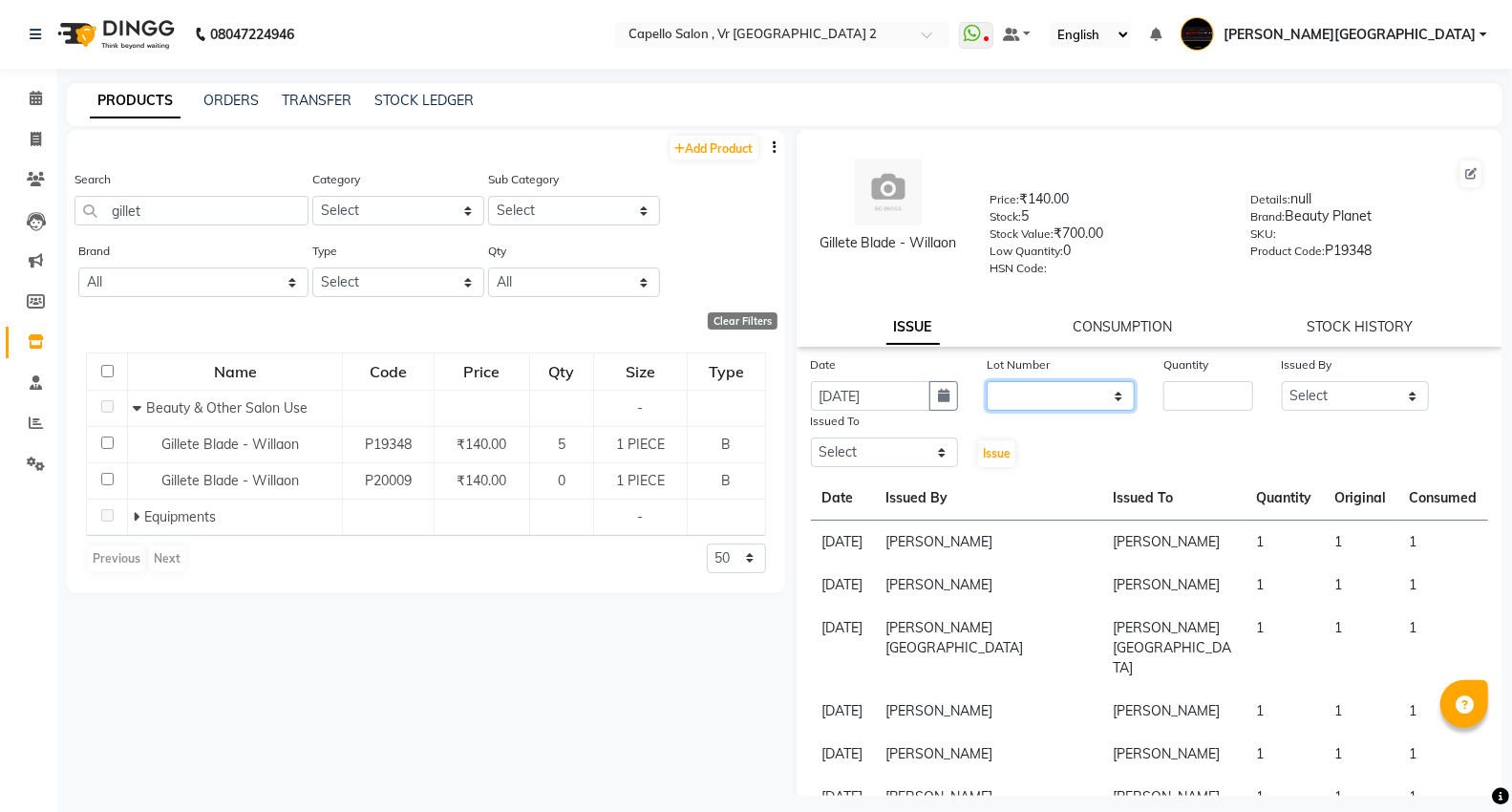
click at [1091, 392] on select "None" at bounding box center [1060, 396] width 148 height 29
click at [987, 383] on select "None" at bounding box center [1060, 396] width 148 height 29
click at [1216, 403] on input "number" at bounding box center [1208, 396] width 89 height 29
click at [1379, 393] on select "Select AHSIK [PERSON_NAME] [PERSON_NAME] [PERSON_NAME] [PERSON_NAME] Mall [PERS…" at bounding box center [1356, 396] width 148 height 29
click at [1282, 383] on select "Select AHSIK [PERSON_NAME] [PERSON_NAME] [PERSON_NAME] [PERSON_NAME] Mall [PERS…" at bounding box center [1356, 396] width 148 height 29
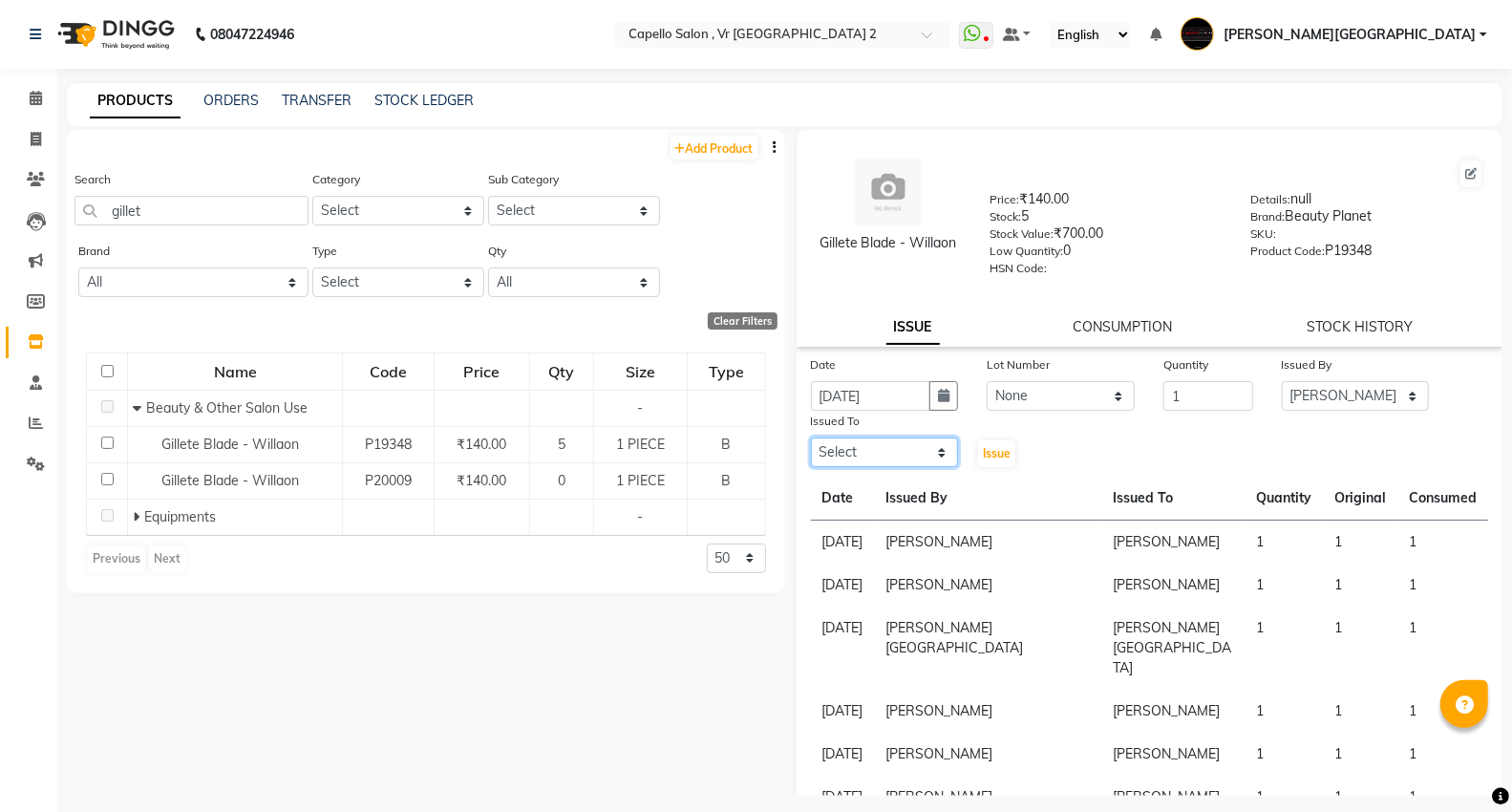
click at [876, 447] on select "Select AHSIK [PERSON_NAME] [PERSON_NAME] [PERSON_NAME] [PERSON_NAME] Mall [PERS…" at bounding box center [884, 452] width 148 height 29
click at [811, 438] on select "Select AHSIK [PERSON_NAME] [PERSON_NAME] [PERSON_NAME] [PERSON_NAME] Mall [PERS…" at bounding box center [884, 452] width 148 height 29
click at [845, 446] on select "Select AHSIK [PERSON_NAME] [PERSON_NAME] [PERSON_NAME] [PERSON_NAME] Mall [PERS…" at bounding box center [884, 452] width 148 height 29
click at [811, 438] on select "Select AHSIK [PERSON_NAME] [PERSON_NAME] [PERSON_NAME] [PERSON_NAME] Mall [PERS…" at bounding box center [884, 452] width 148 height 29
click at [987, 412] on div at bounding box center [1001, 421] width 30 height 21
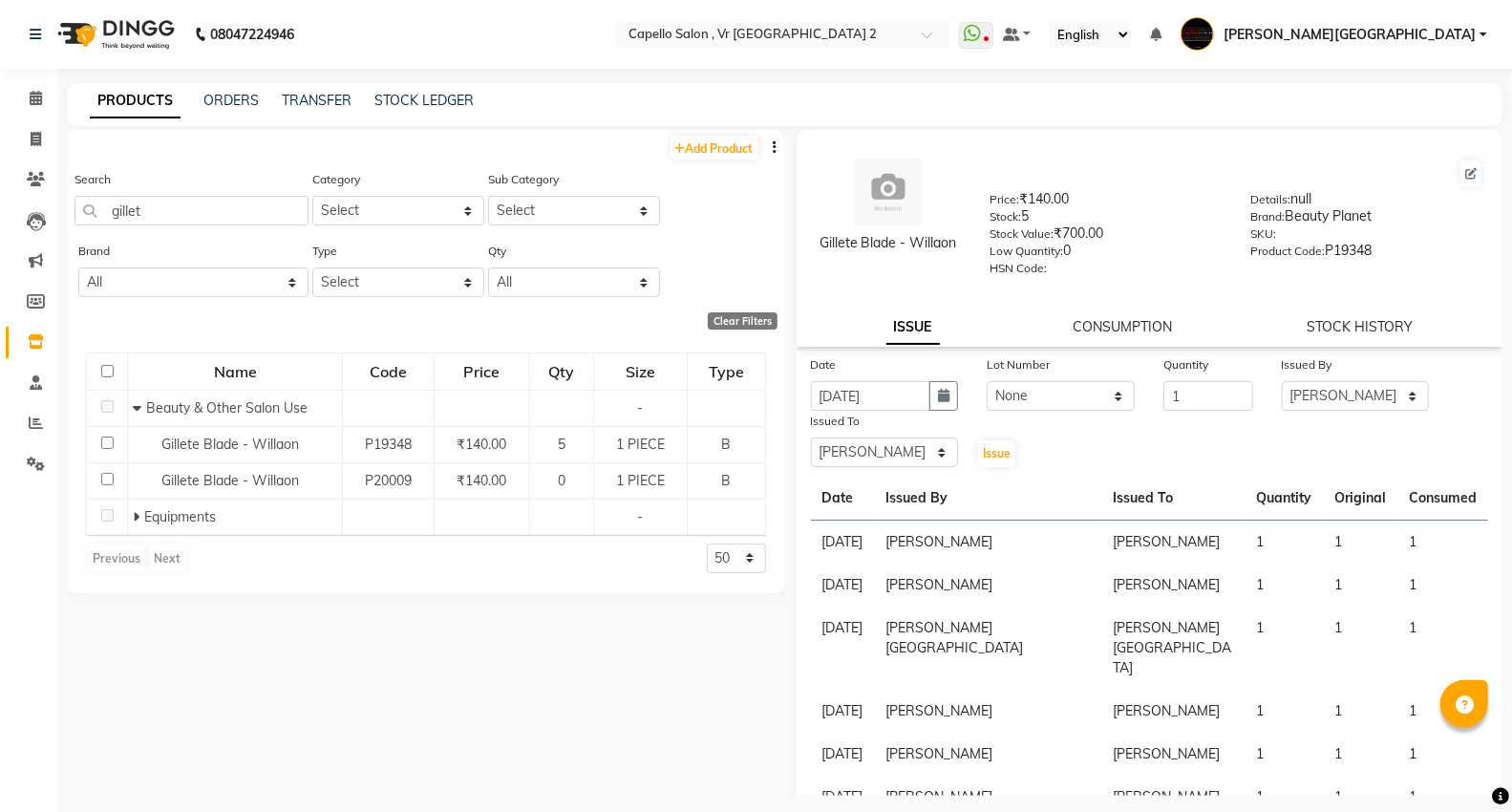
click at [1009, 469] on div "Issue" at bounding box center [1001, 440] width 60 height 59
click at [992, 453] on span "Issue" at bounding box center [997, 453] width 27 height 15
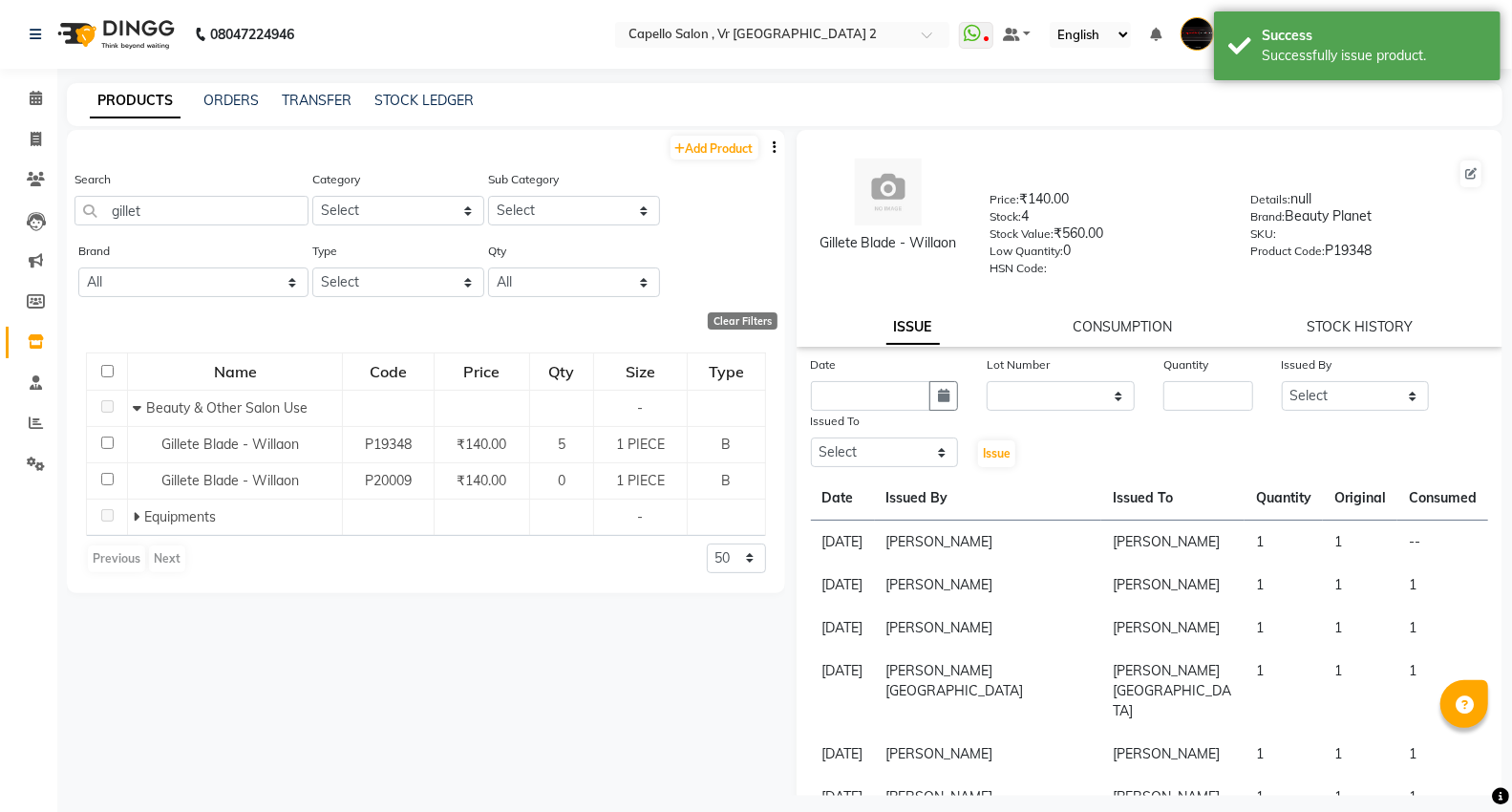
click at [1109, 323] on link "CONSUMPTION" at bounding box center [1124, 327] width 100 height 18
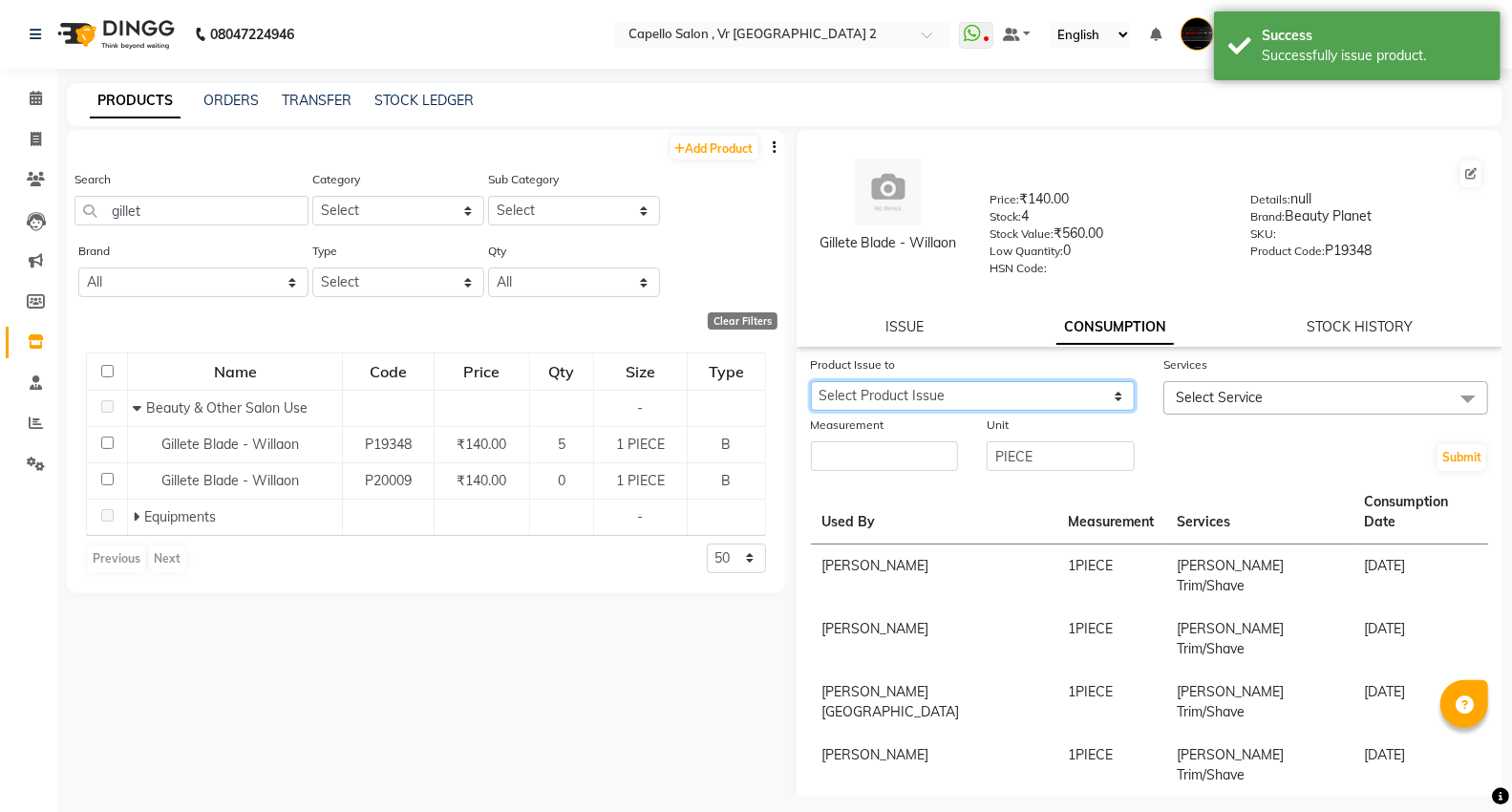
click at [982, 390] on select "Select Product Issue [DATE], Issued to: [PERSON_NAME], Balance: 1" at bounding box center [973, 396] width 325 height 29
click at [811, 383] on select "Select Product Issue [DATE], Issued to: [PERSON_NAME], Balance: 1" at bounding box center [973, 396] width 325 height 29
drag, startPoint x: 1225, startPoint y: 409, endPoint x: 1219, endPoint y: 431, distance: 22.8
click at [1225, 413] on span "Select Service" at bounding box center [1326, 398] width 325 height 33
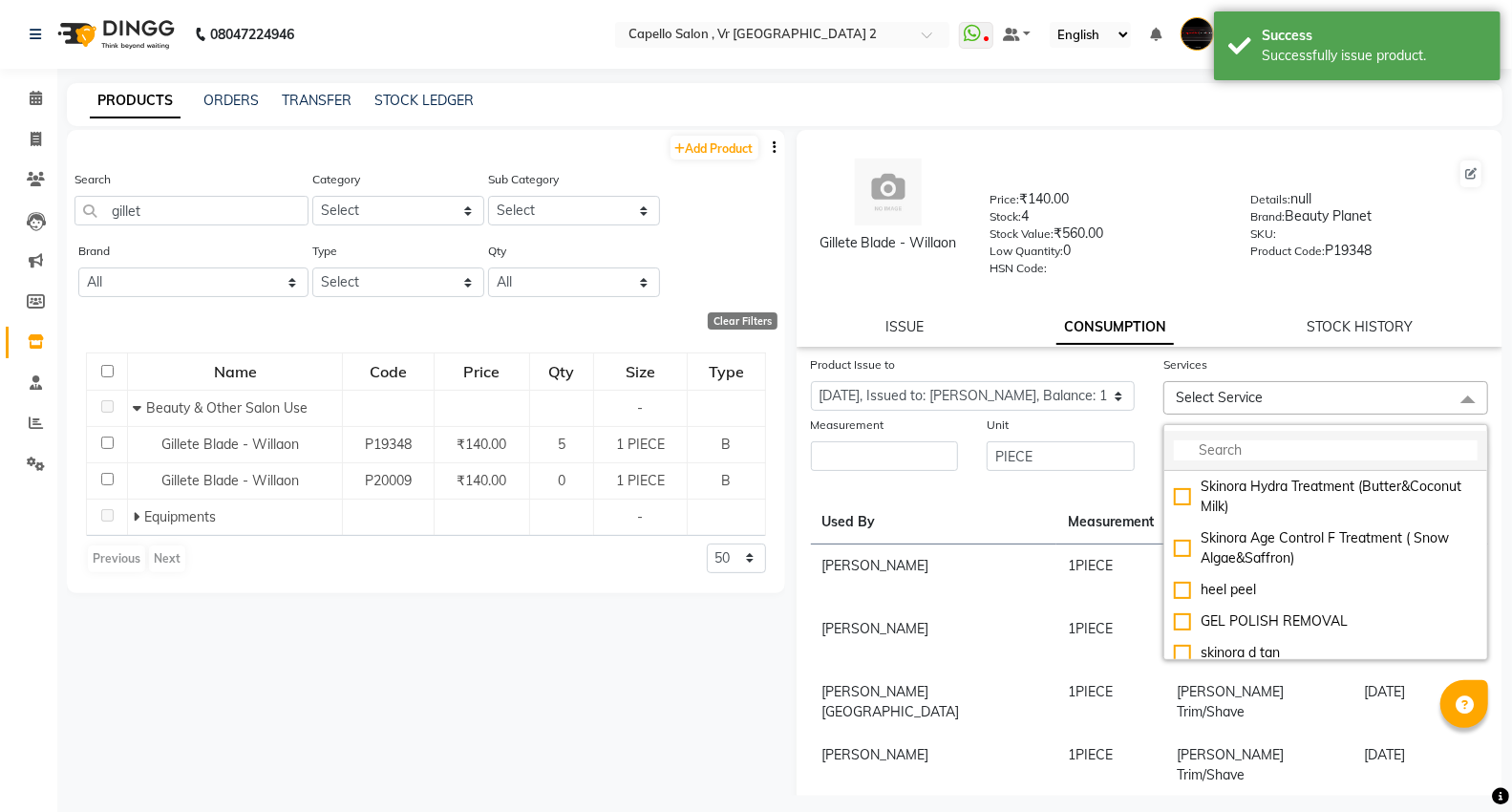
click at [1218, 443] on input "multiselect-search" at bounding box center [1325, 450] width 304 height 21
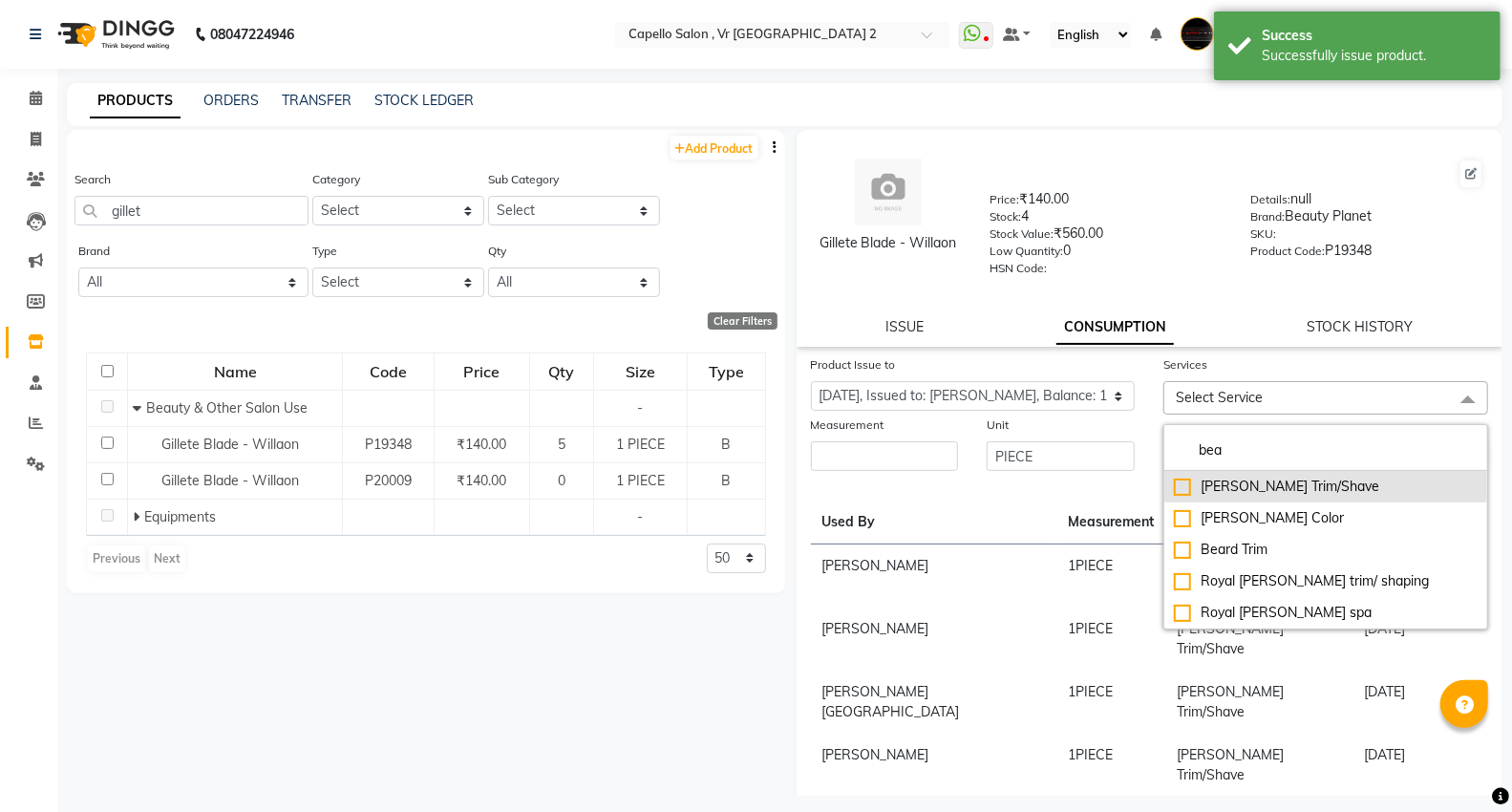
click at [1215, 492] on div "[PERSON_NAME] Trim/Shave" at bounding box center [1325, 486] width 304 height 21
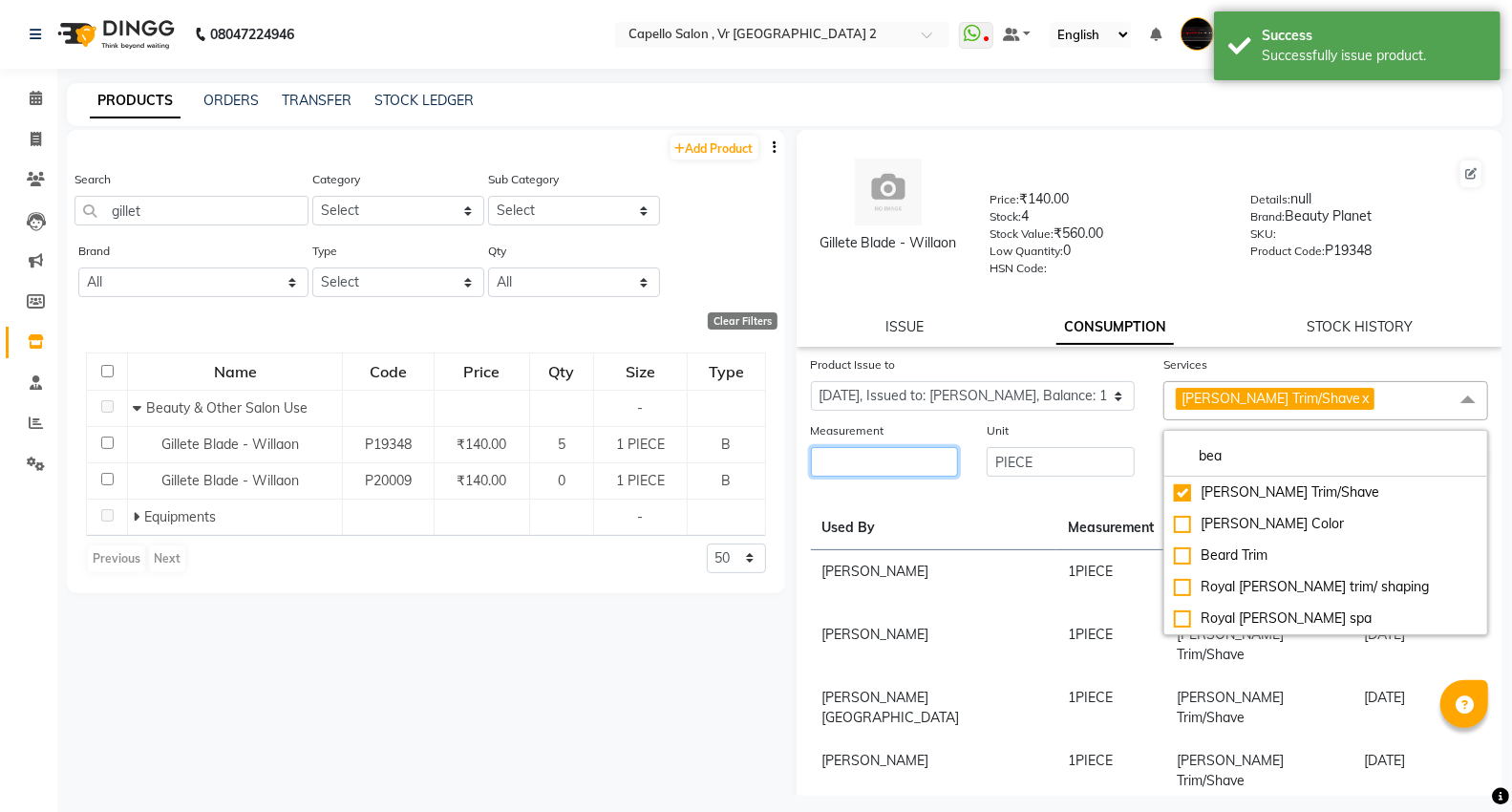
click at [882, 460] on input "number" at bounding box center [884, 462] width 148 height 29
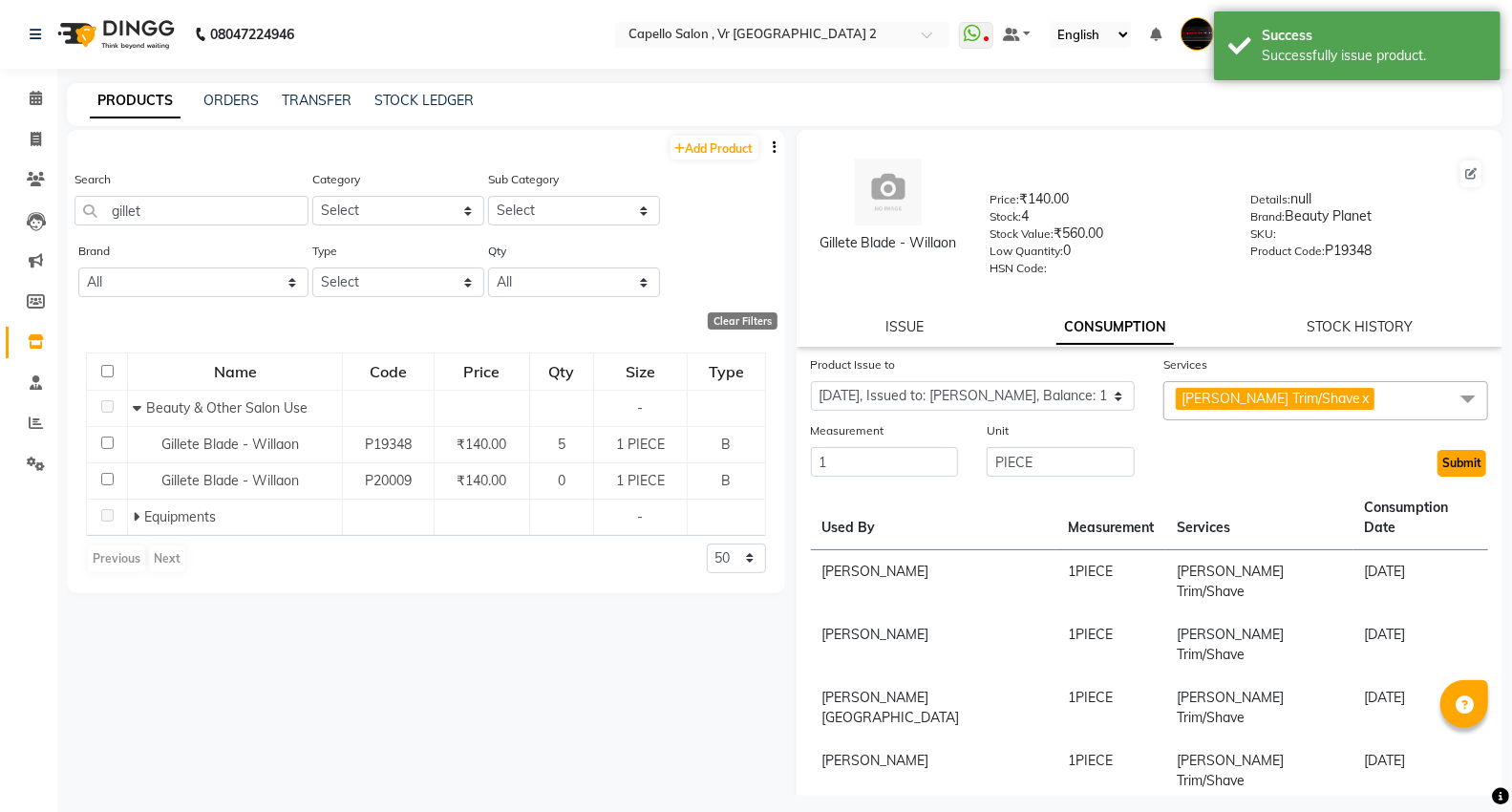
click at [1438, 475] on button "Submit" at bounding box center [1462, 463] width 49 height 26
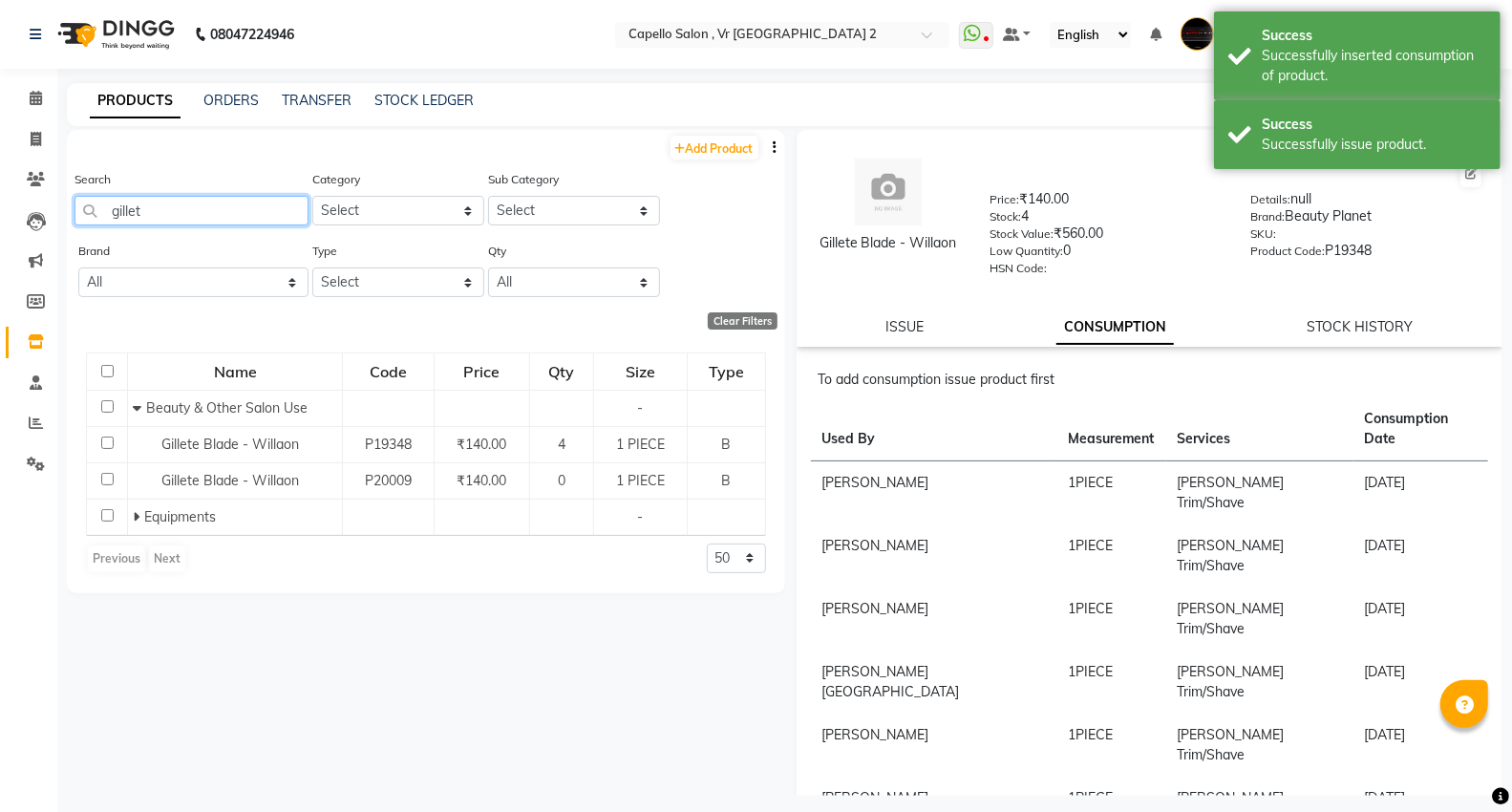
drag, startPoint x: 195, startPoint y: 215, endPoint x: 0, endPoint y: 192, distance: 196.4
click at [0, 192] on app-home "08047224946 Select Location × Capello Salon , [GEOGRAPHIC_DATA] 2 WhatsApp Stat…" at bounding box center [756, 412] width 1512 height 825
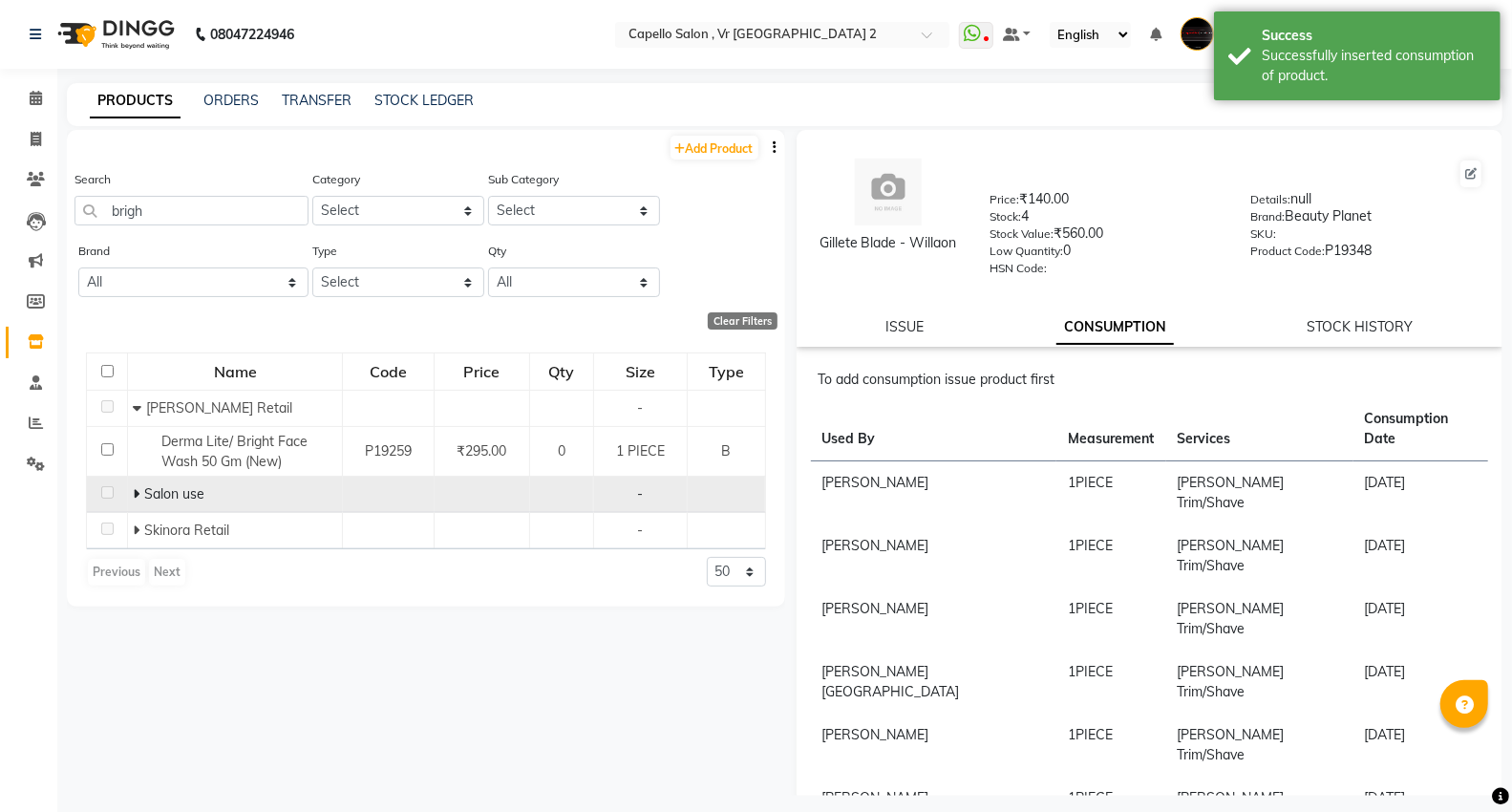
click at [137, 497] on icon at bounding box center [136, 494] width 7 height 14
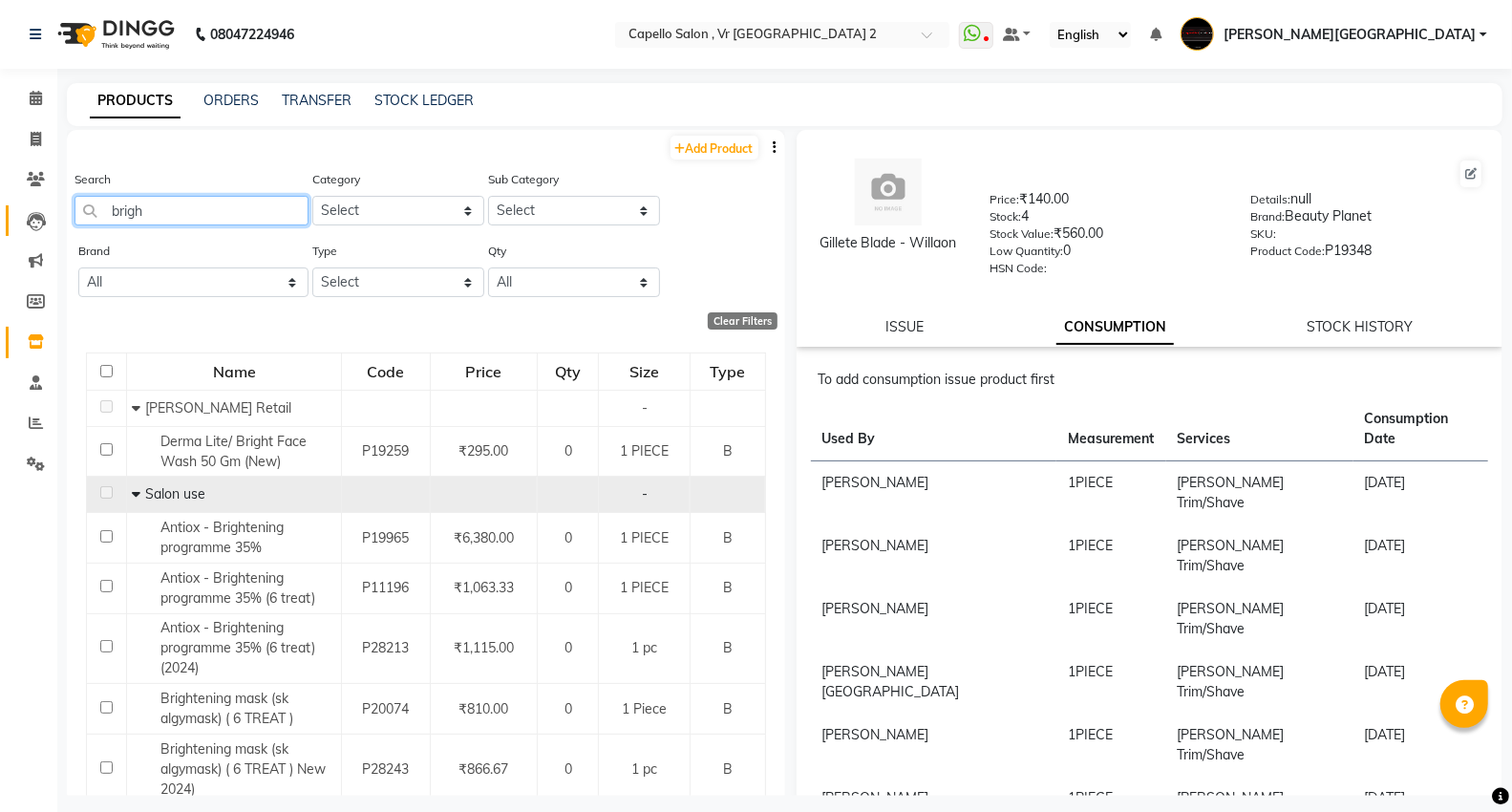
drag, startPoint x: 52, startPoint y: 210, endPoint x: 43, endPoint y: 215, distance: 10.3
click at [50, 210] on app-home "08047224946 Select Location × Capello Salon , [GEOGRAPHIC_DATA] 2 WhatsApp Stat…" at bounding box center [756, 412] width 1512 height 825
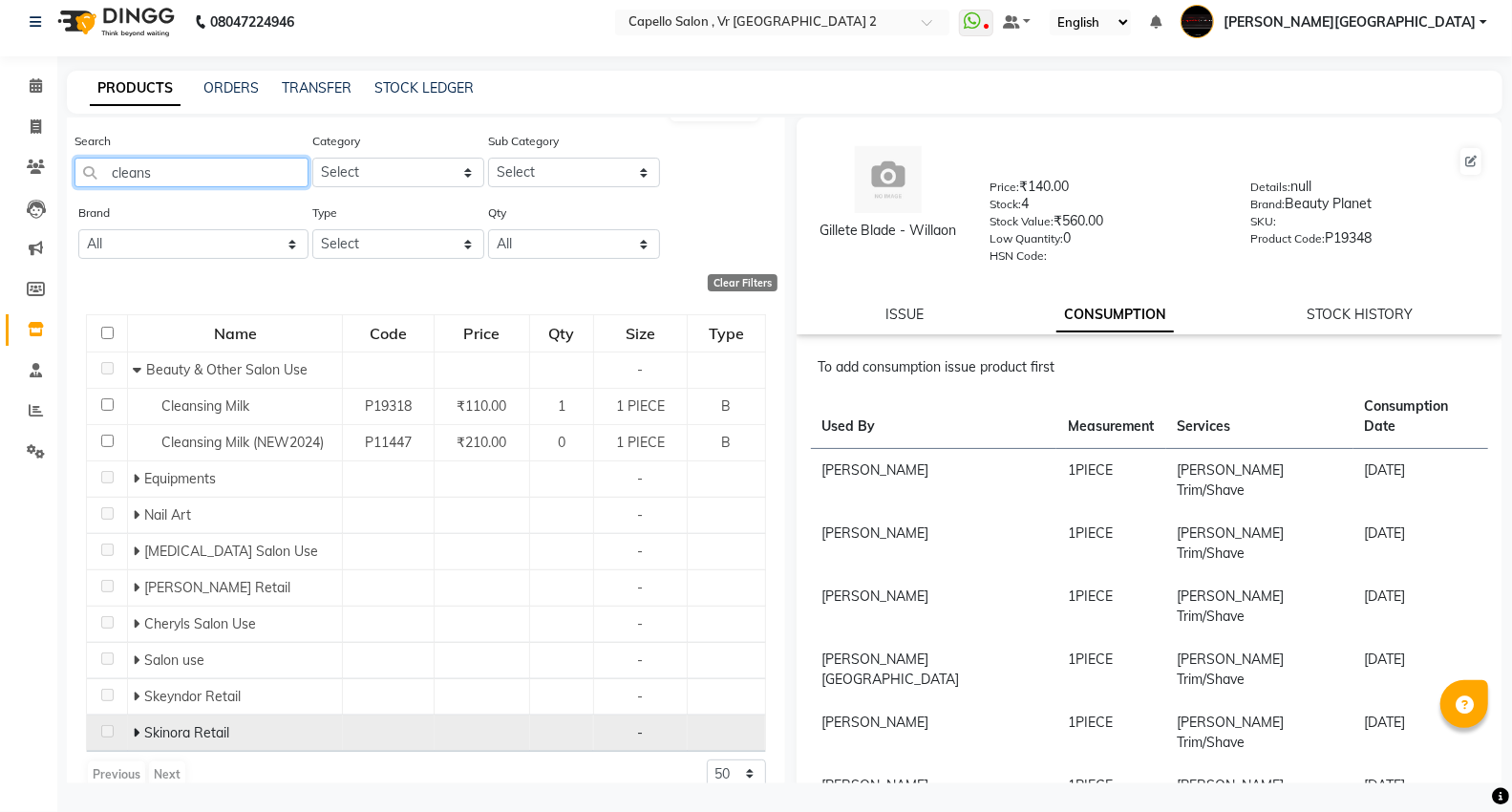
scroll to position [52, 0]
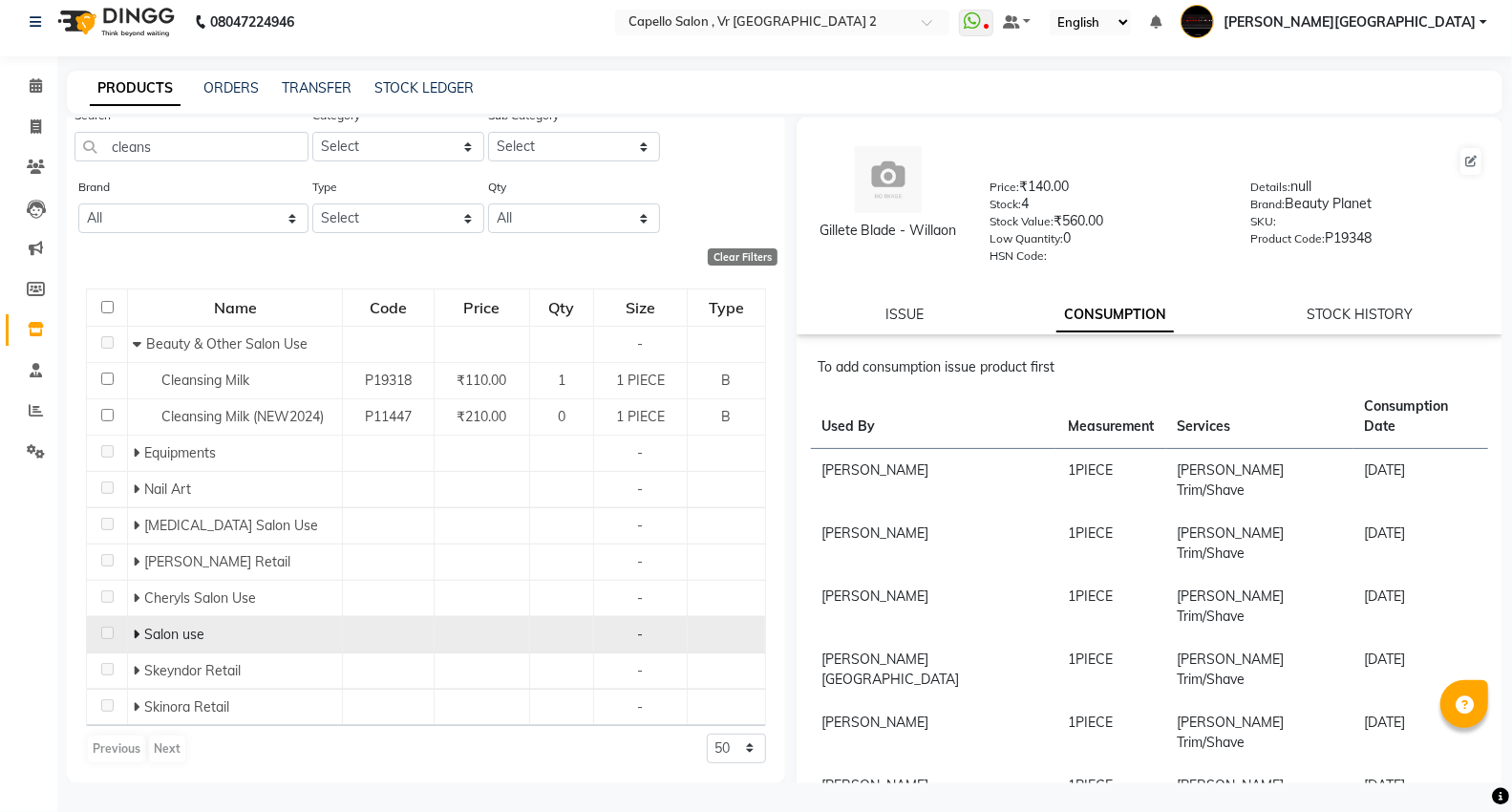
click at [133, 633] on icon at bounding box center [136, 635] width 7 height 14
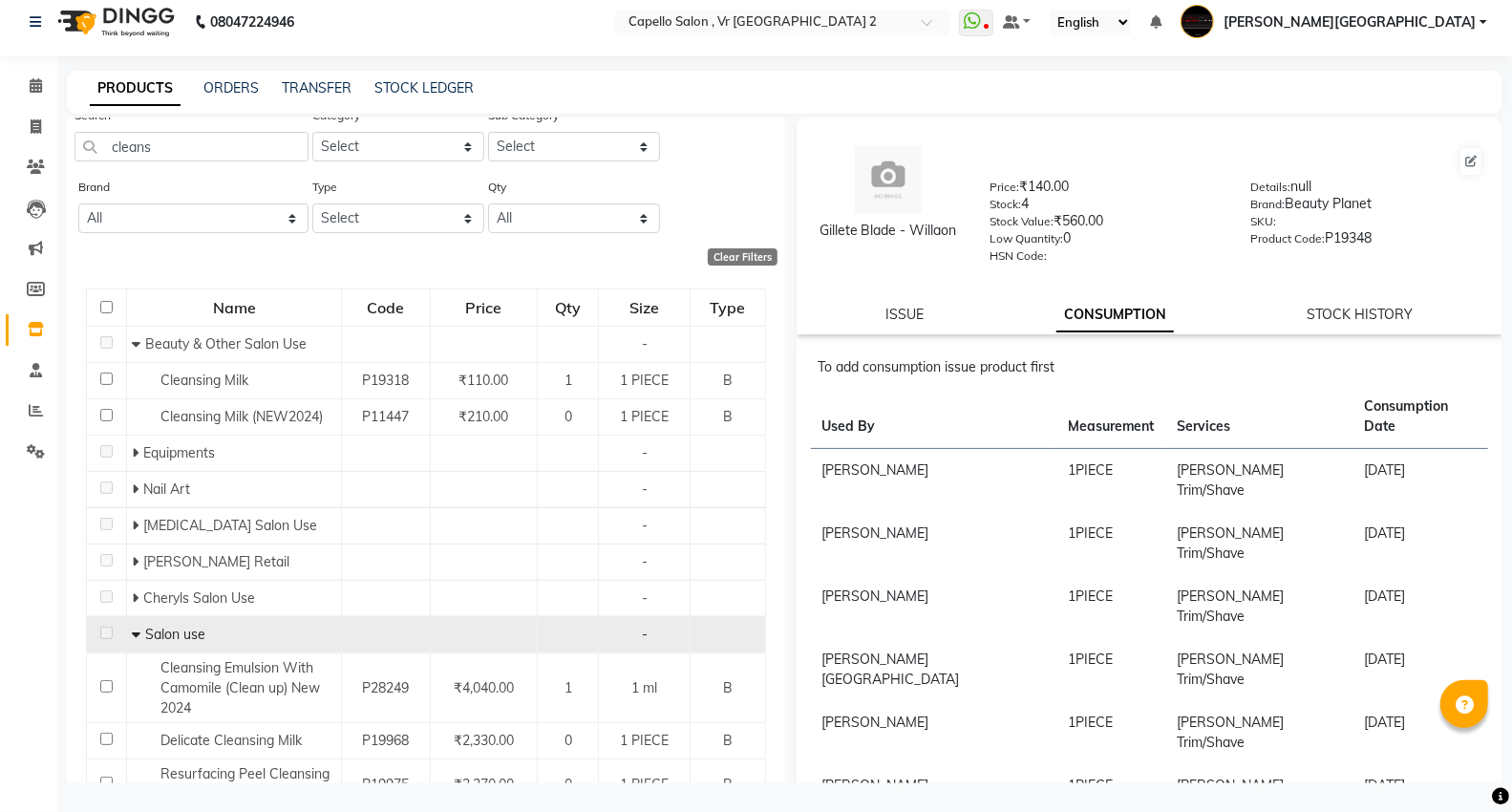
scroll to position [208, 0]
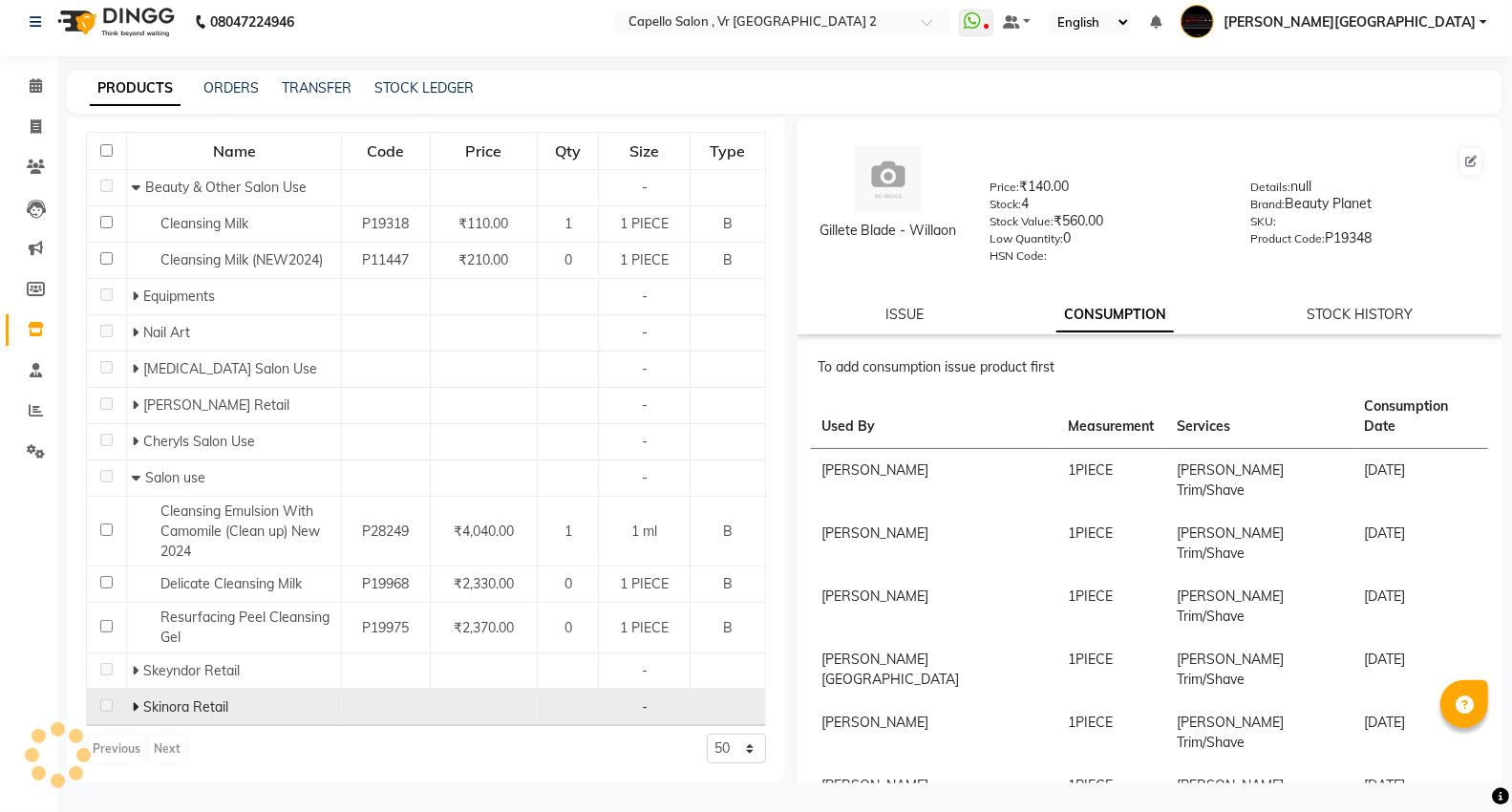
click at [138, 705] on span at bounding box center [138, 707] width 12 height 18
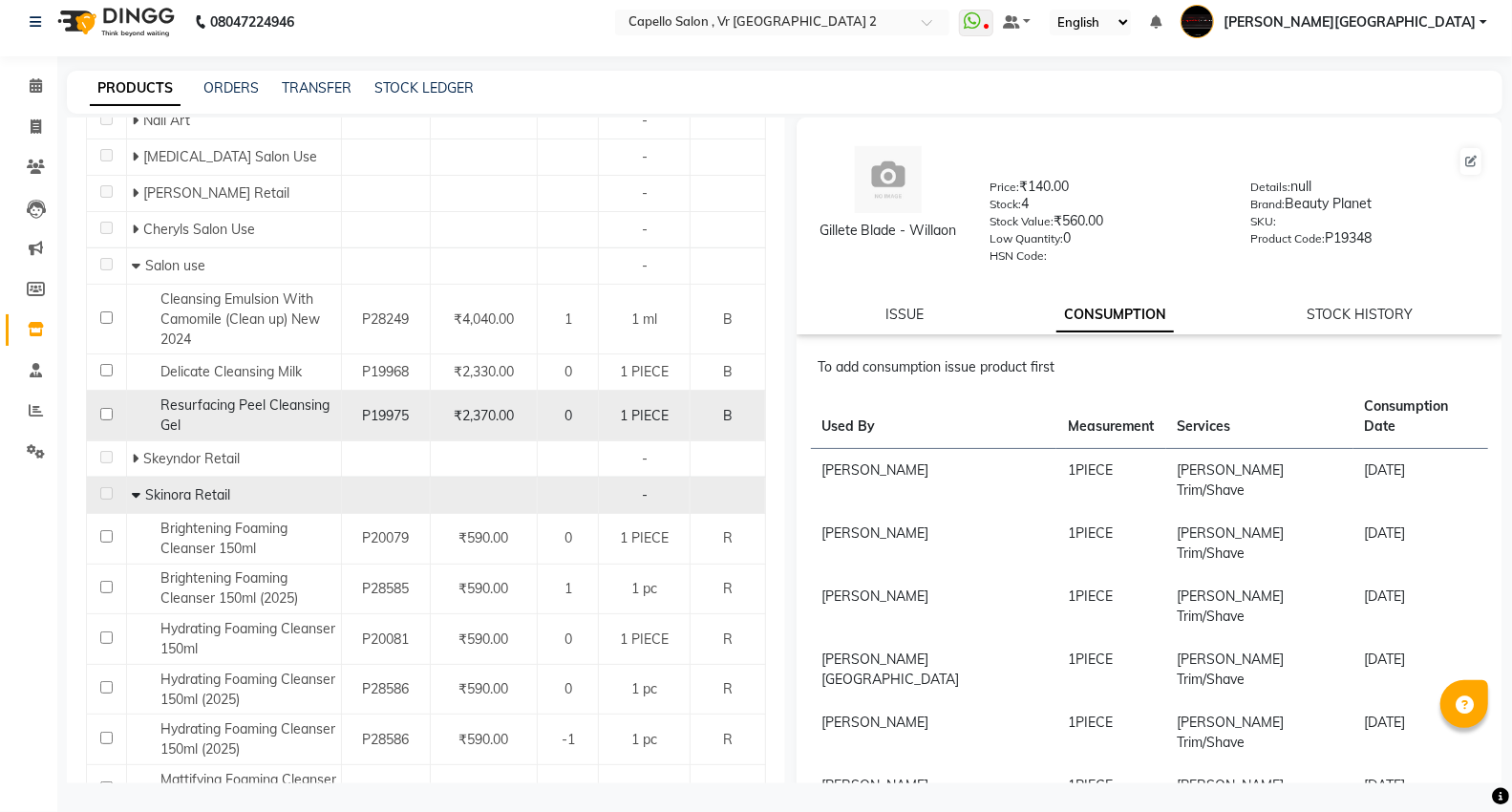
scroll to position [562, 0]
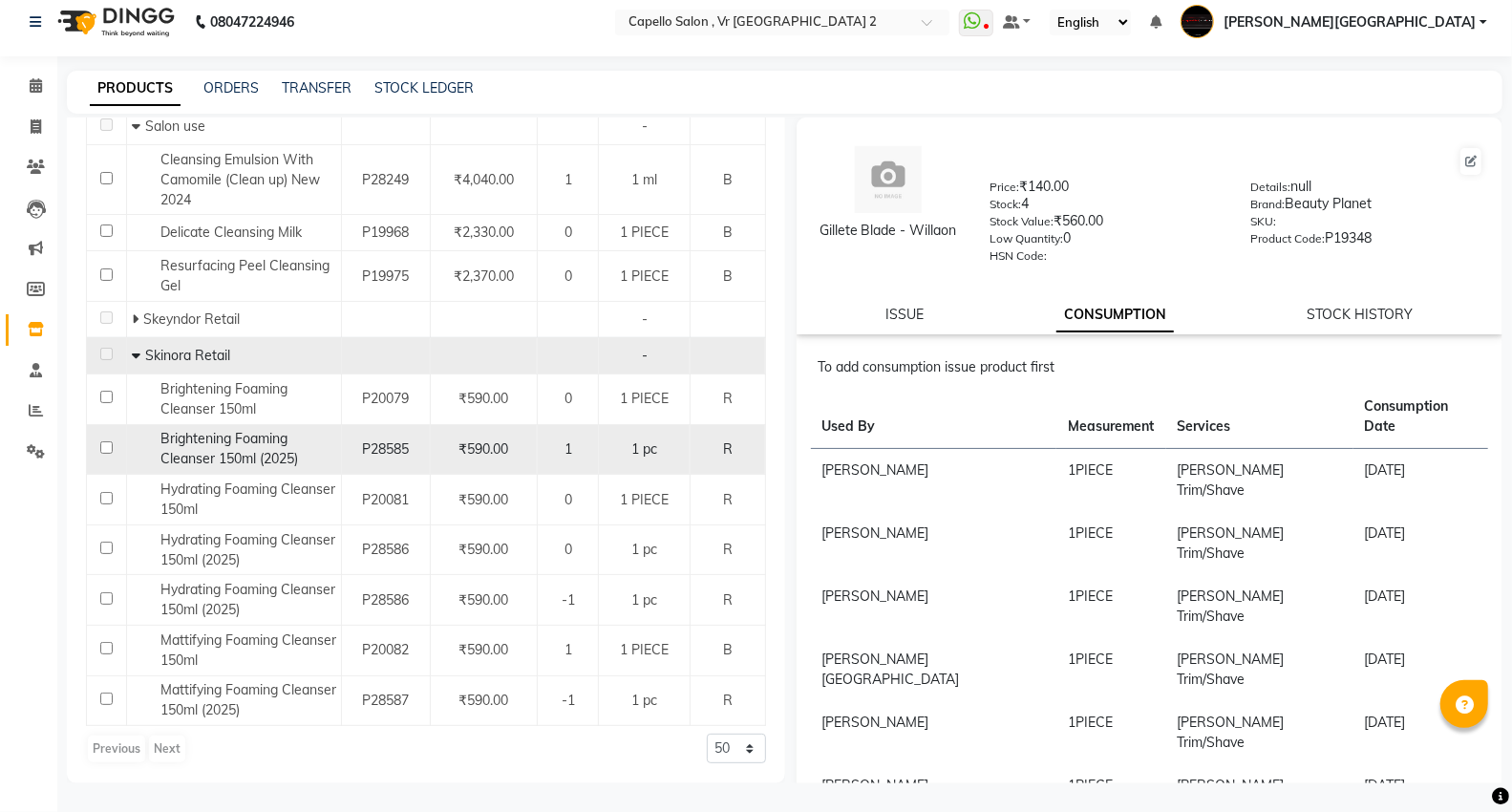
click at [245, 444] on span "Brightening Foaming Cleanser 150ml (2025)" at bounding box center [229, 449] width 138 height 37
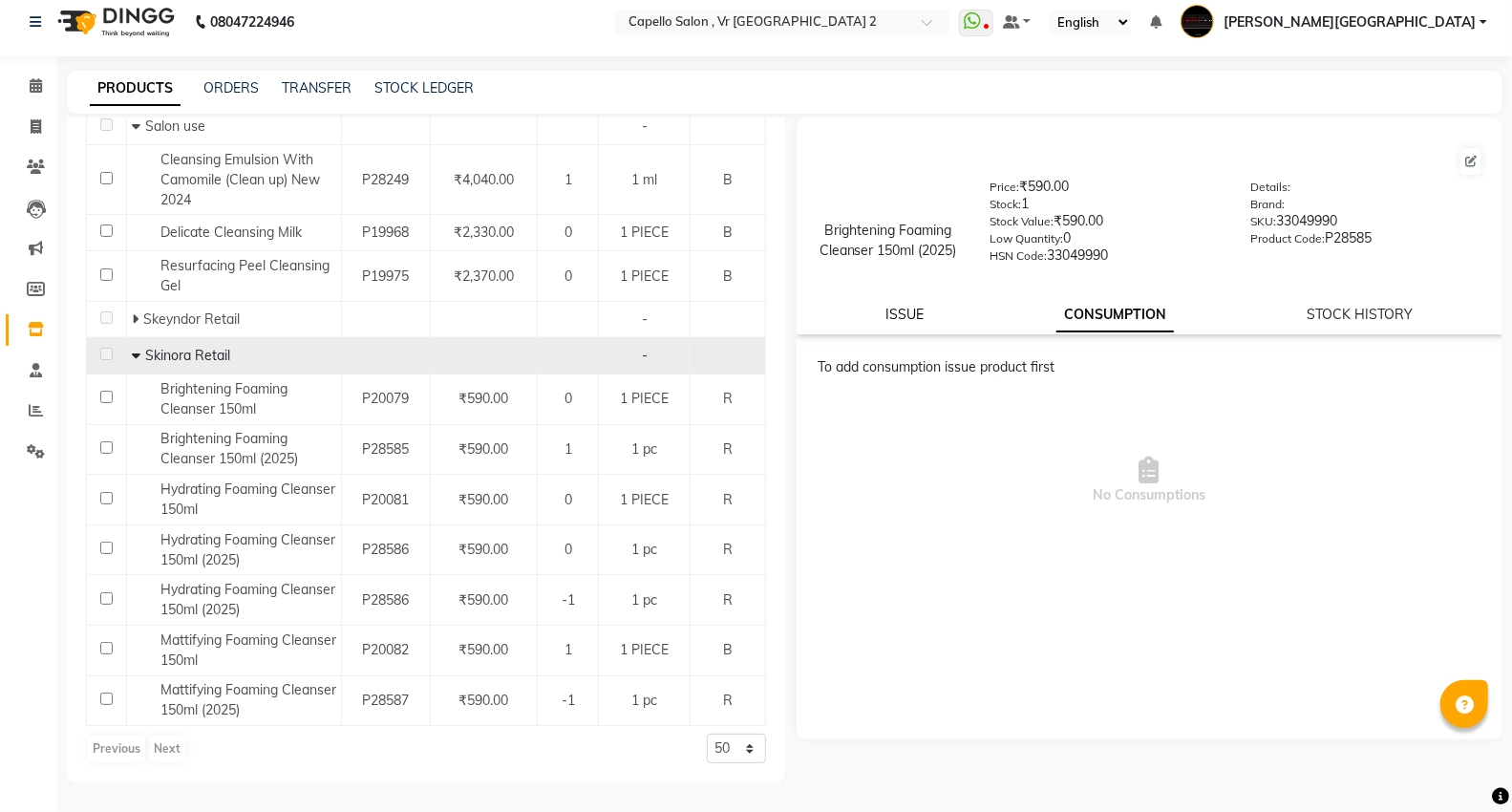
click at [896, 312] on link "ISSUE" at bounding box center [904, 315] width 38 height 18
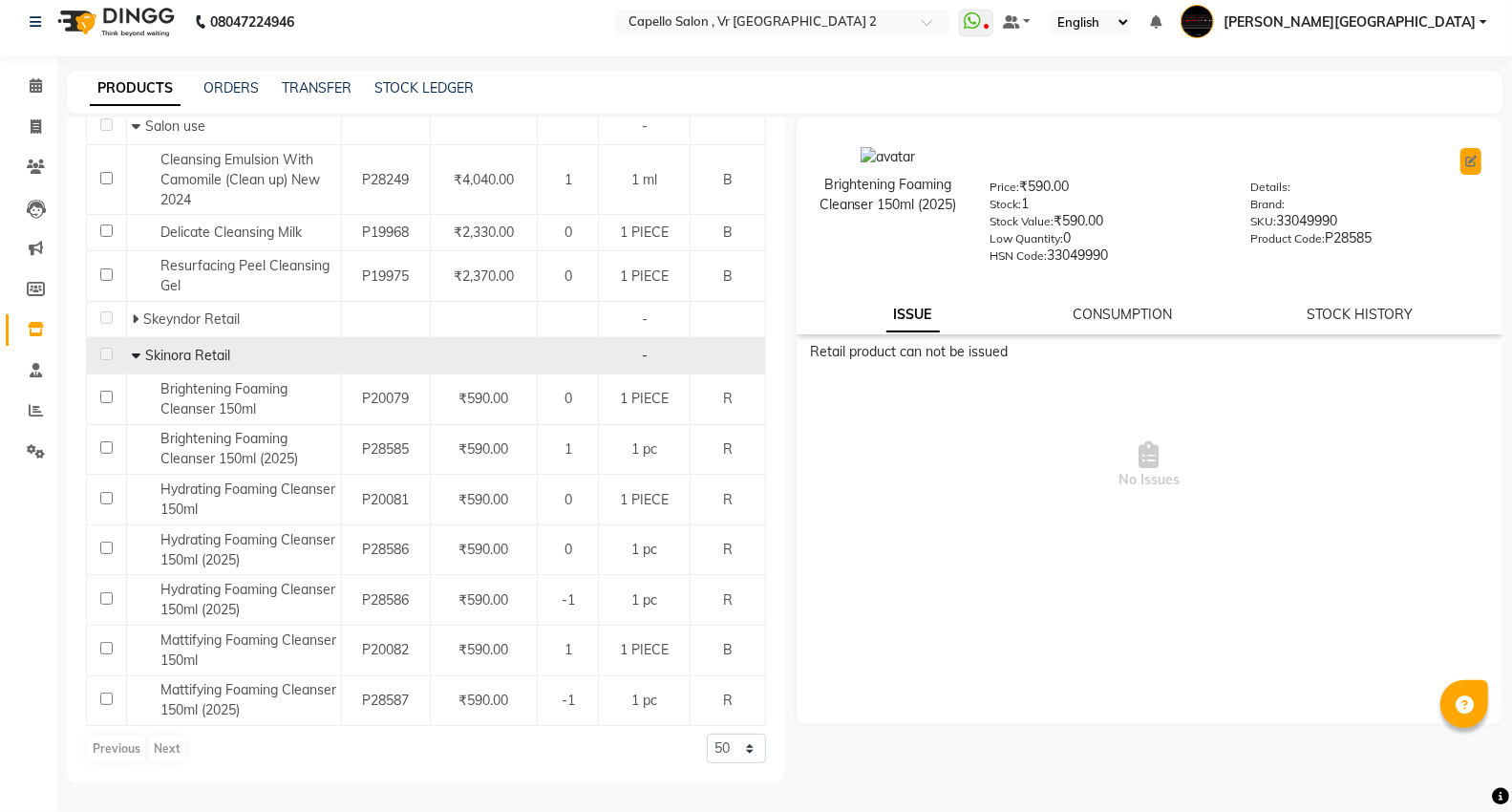
click at [1467, 162] on icon at bounding box center [1471, 161] width 12 height 12
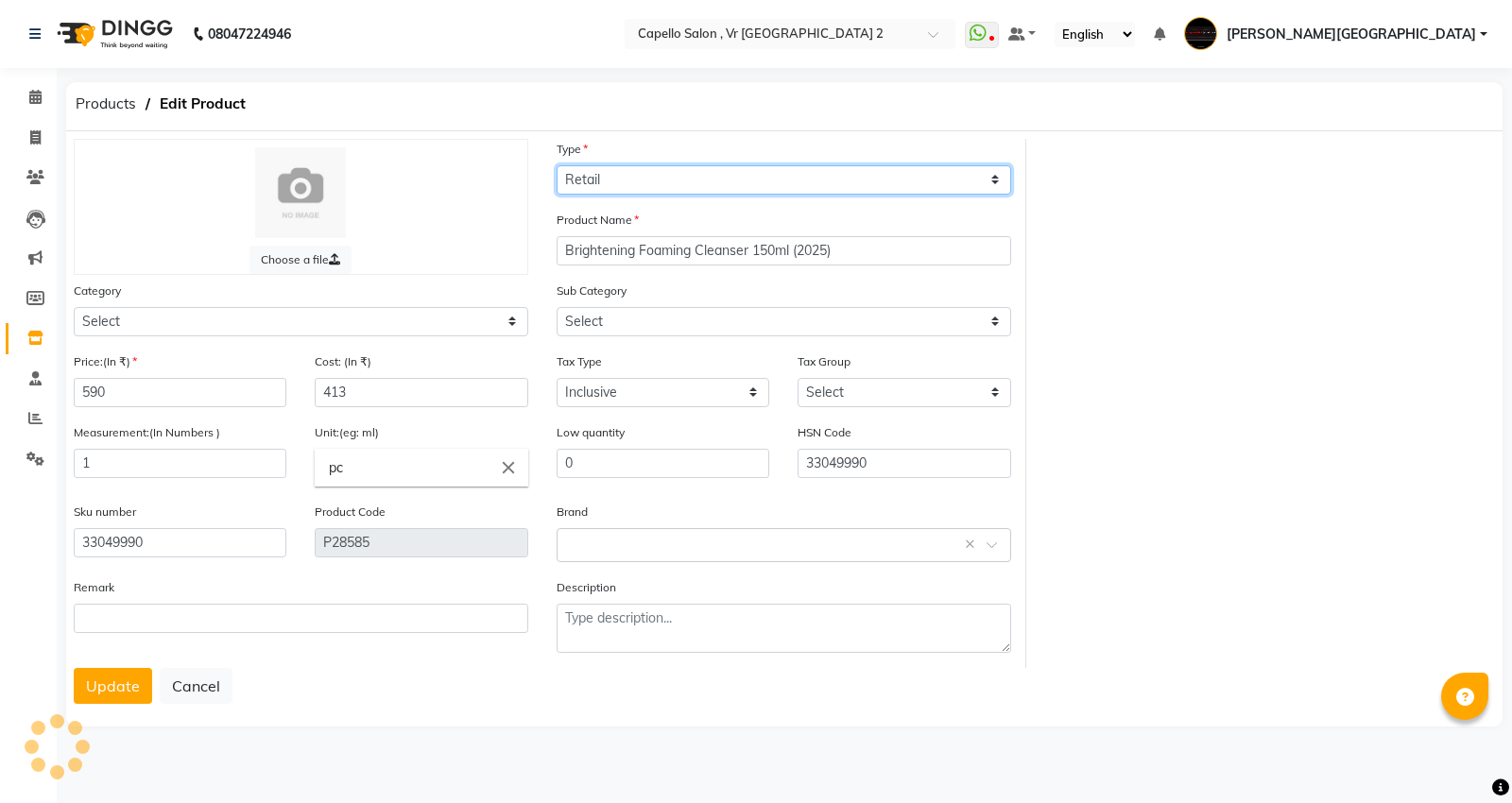
click at [715, 180] on select "Select Type Both Retail Consumable" at bounding box center [784, 180] width 455 height 29
click at [556, 165] on select "Select Type Both Retail Consumable" at bounding box center [784, 180] width 455 height 29
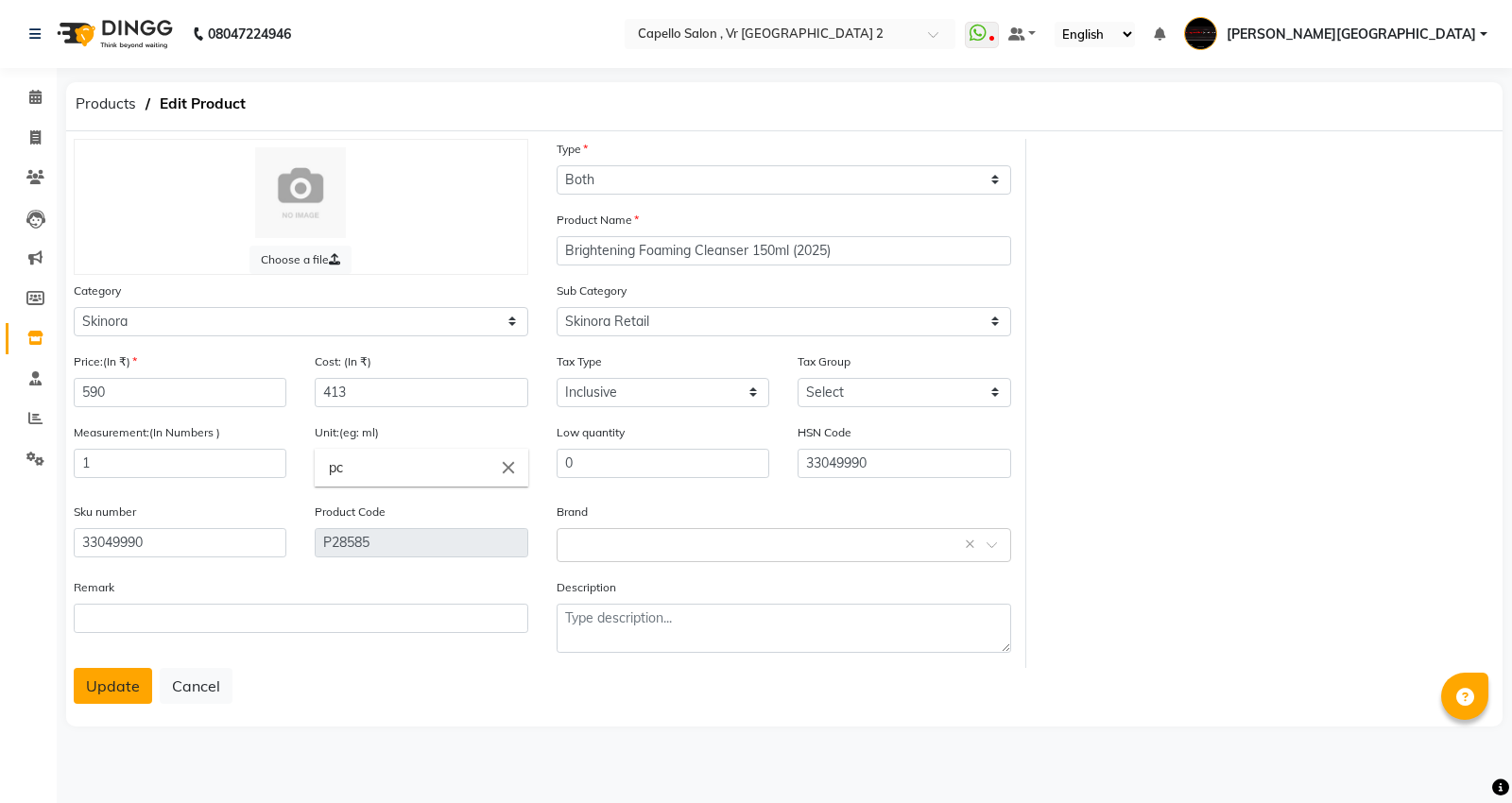
click at [110, 685] on button "Update" at bounding box center [112, 686] width 78 height 36
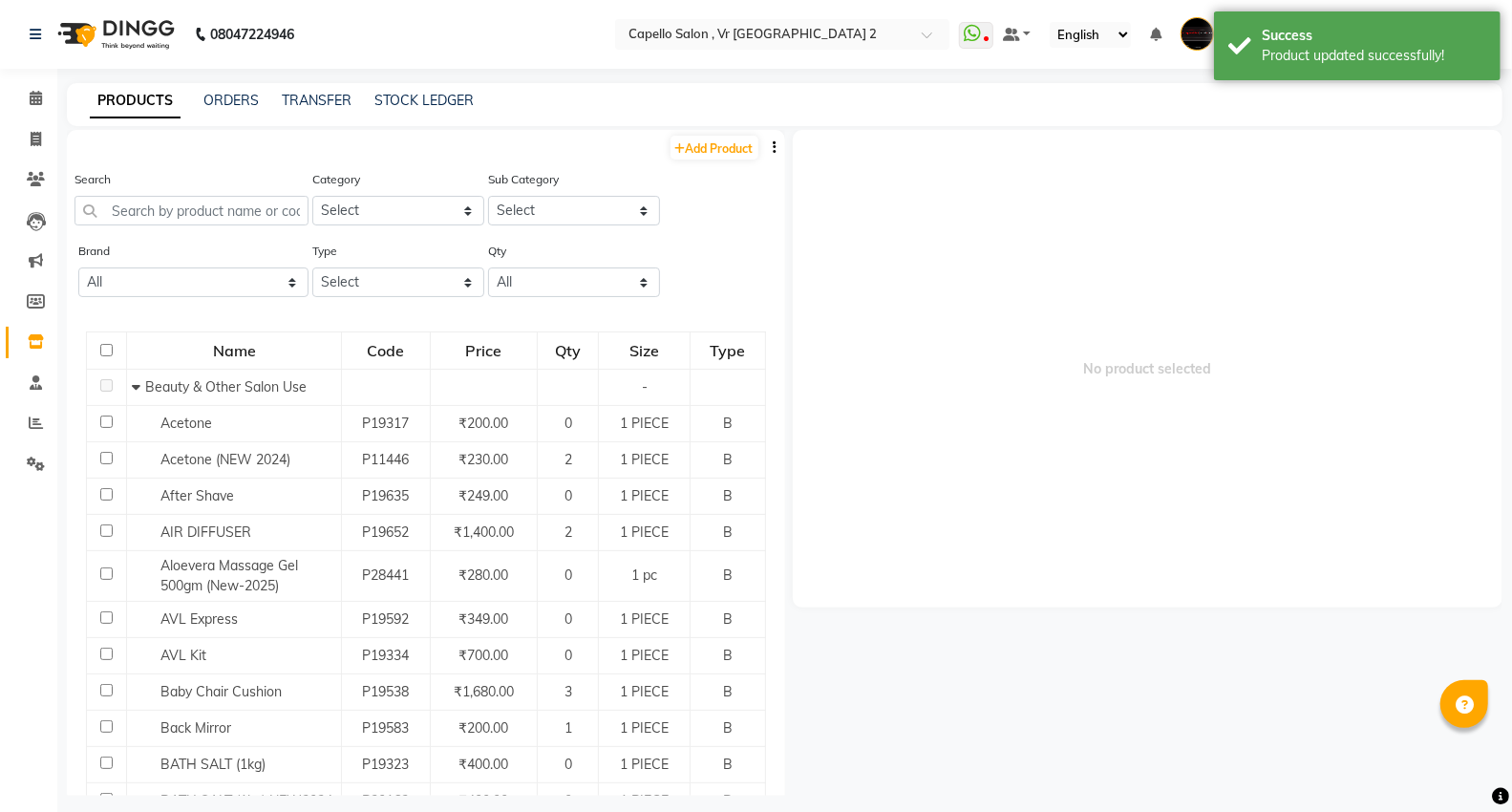
click at [1047, 528] on span "No product selected" at bounding box center [1148, 369] width 711 height 477
click at [253, 221] on input "text" at bounding box center [191, 210] width 234 height 29
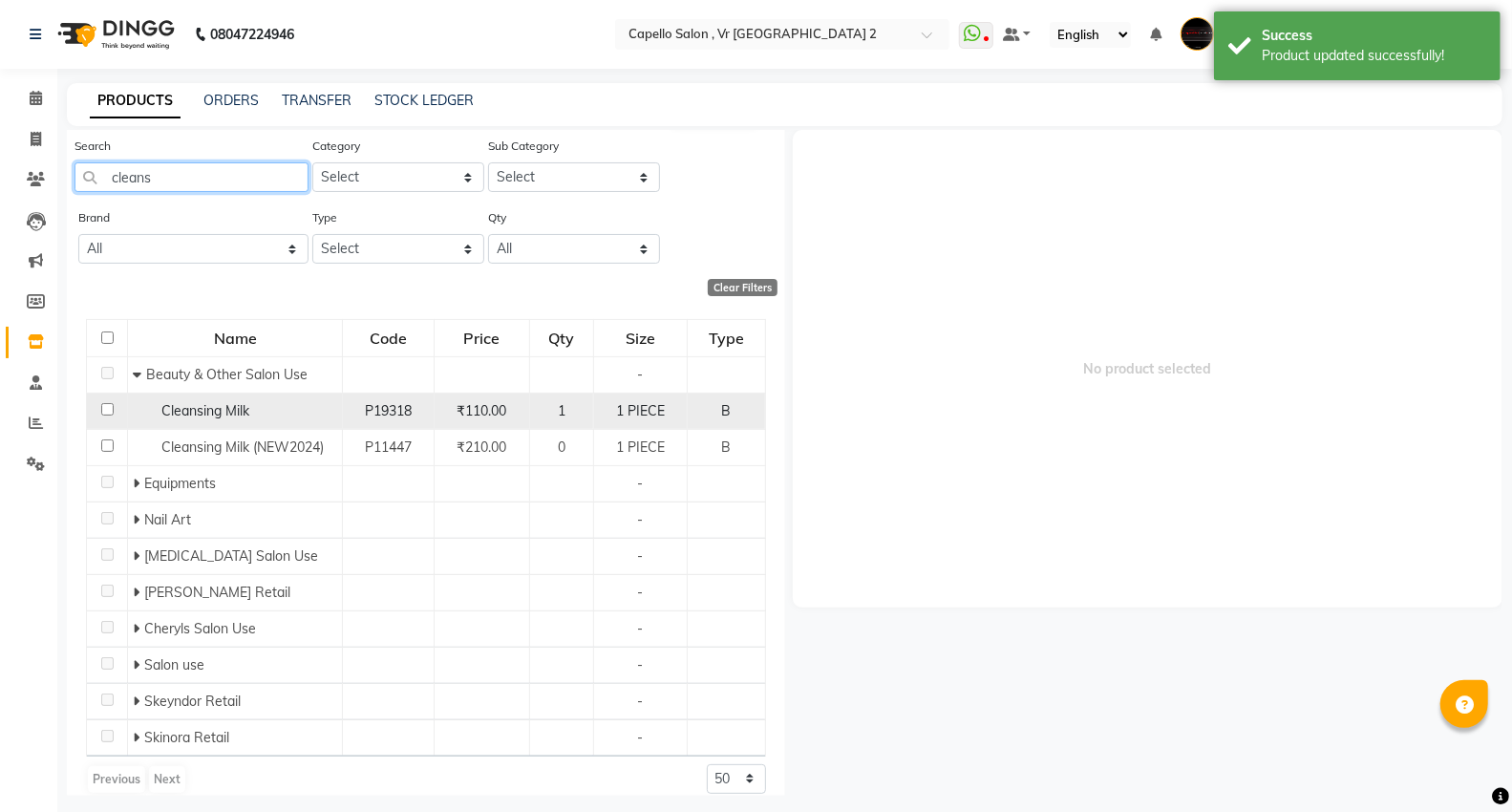
scroll to position [52, 0]
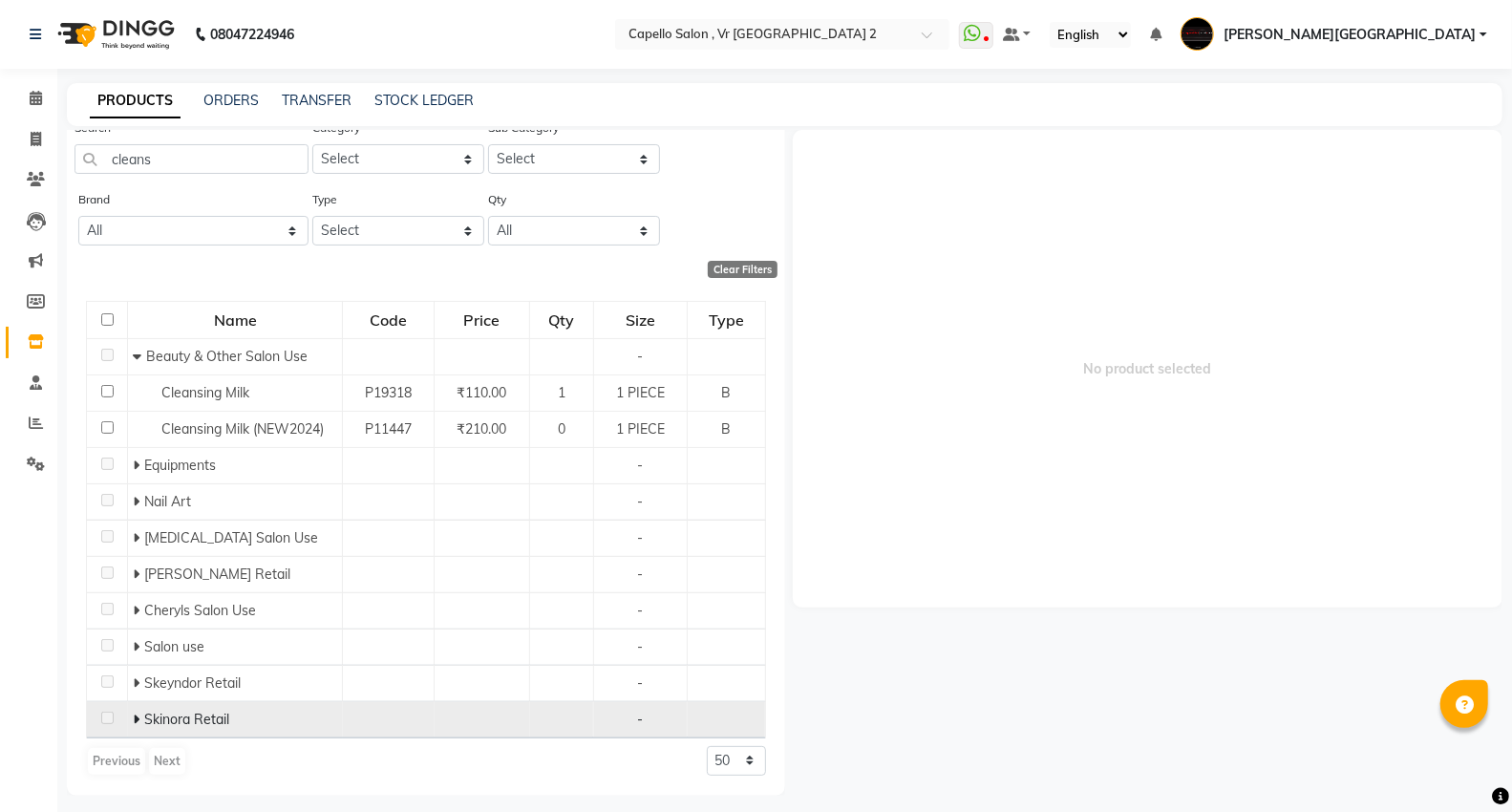
click at [134, 721] on icon at bounding box center [136, 720] width 7 height 14
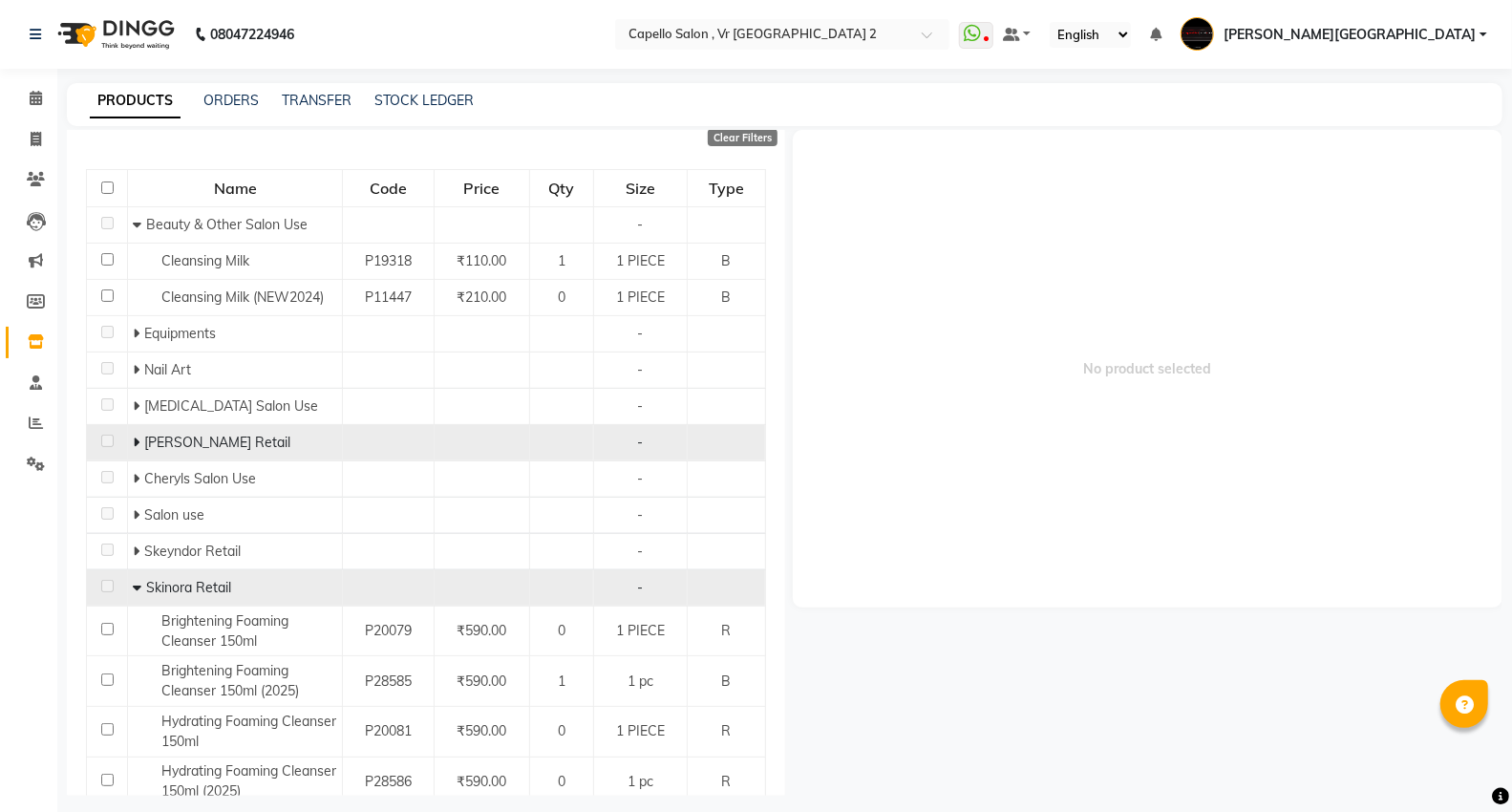
scroll to position [370, 0]
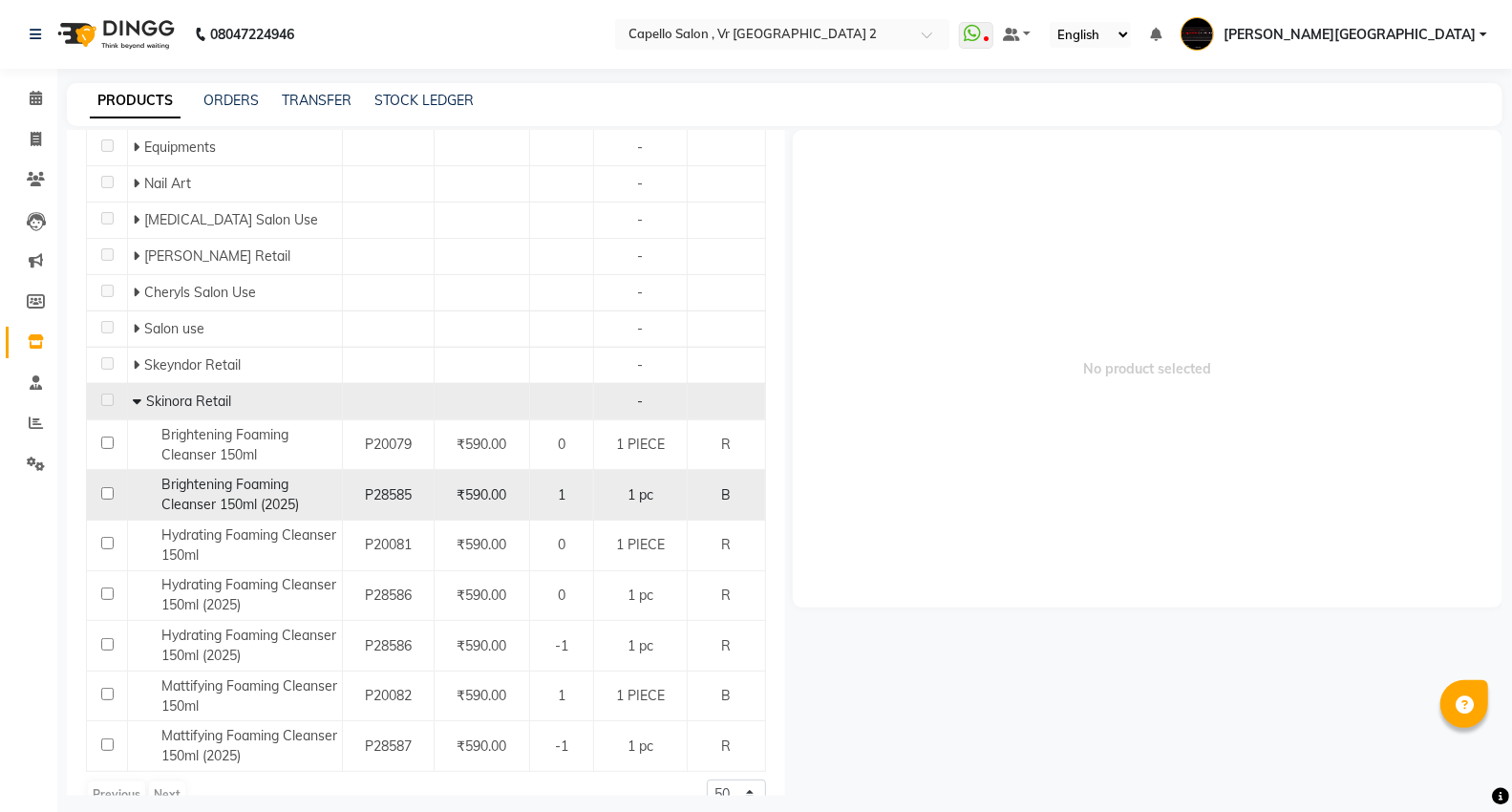
click at [204, 494] on div "Brightening Foaming Cleanser 150ml (2025)" at bounding box center [235, 494] width 204 height 40
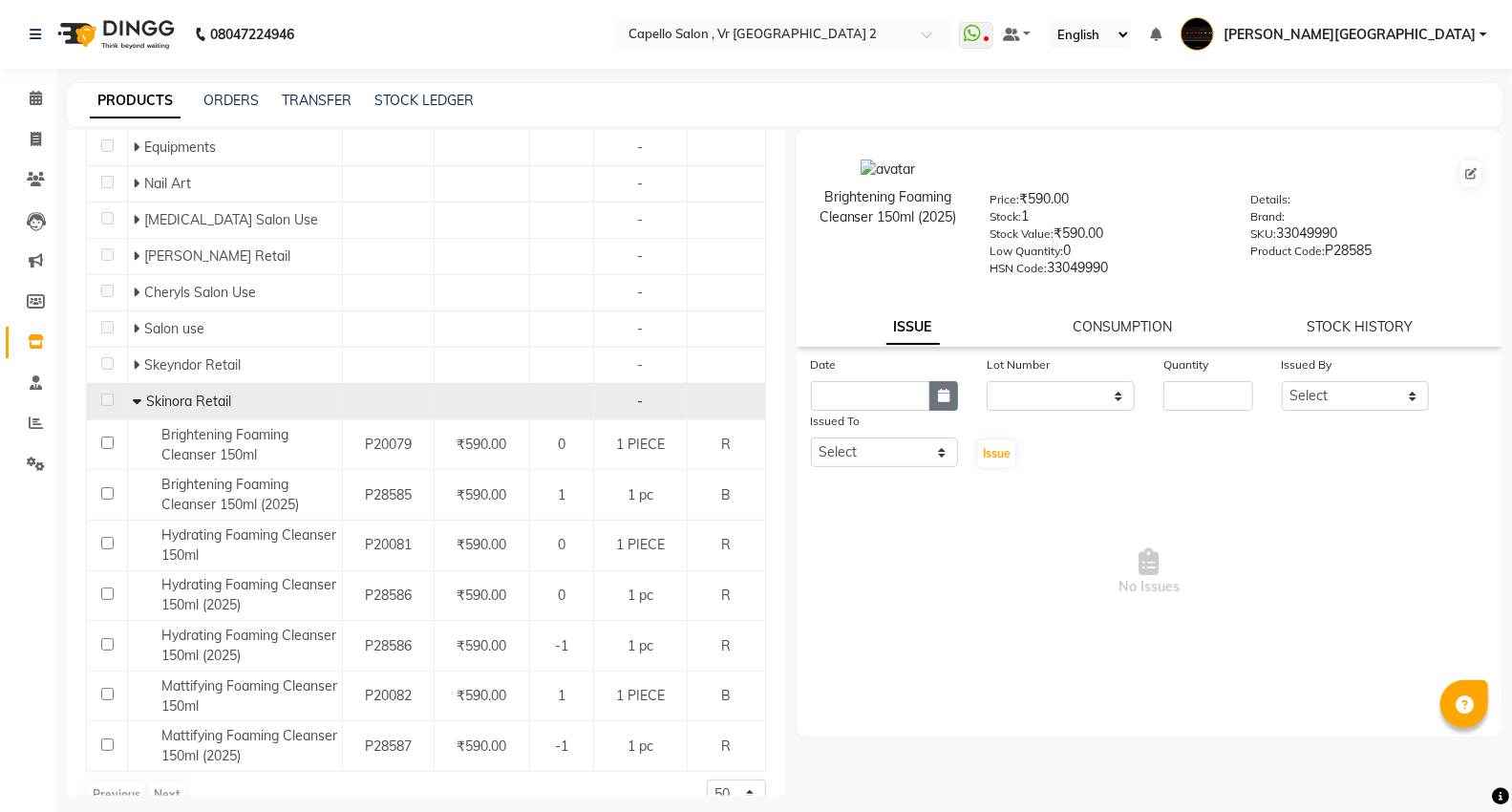
click at [947, 398] on icon "button" at bounding box center [944, 396] width 12 height 14
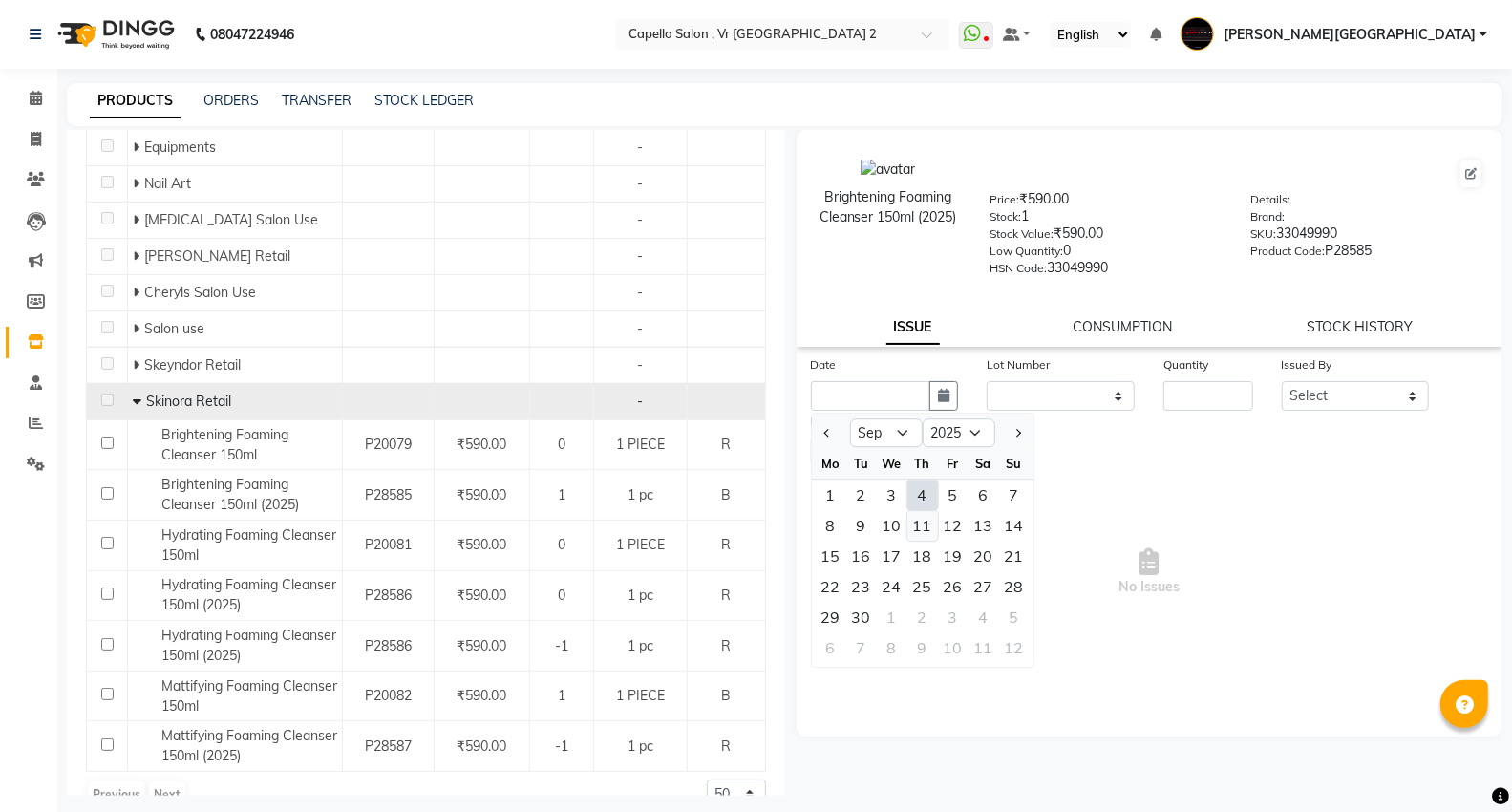
click at [924, 513] on div "11" at bounding box center [922, 525] width 30 height 30
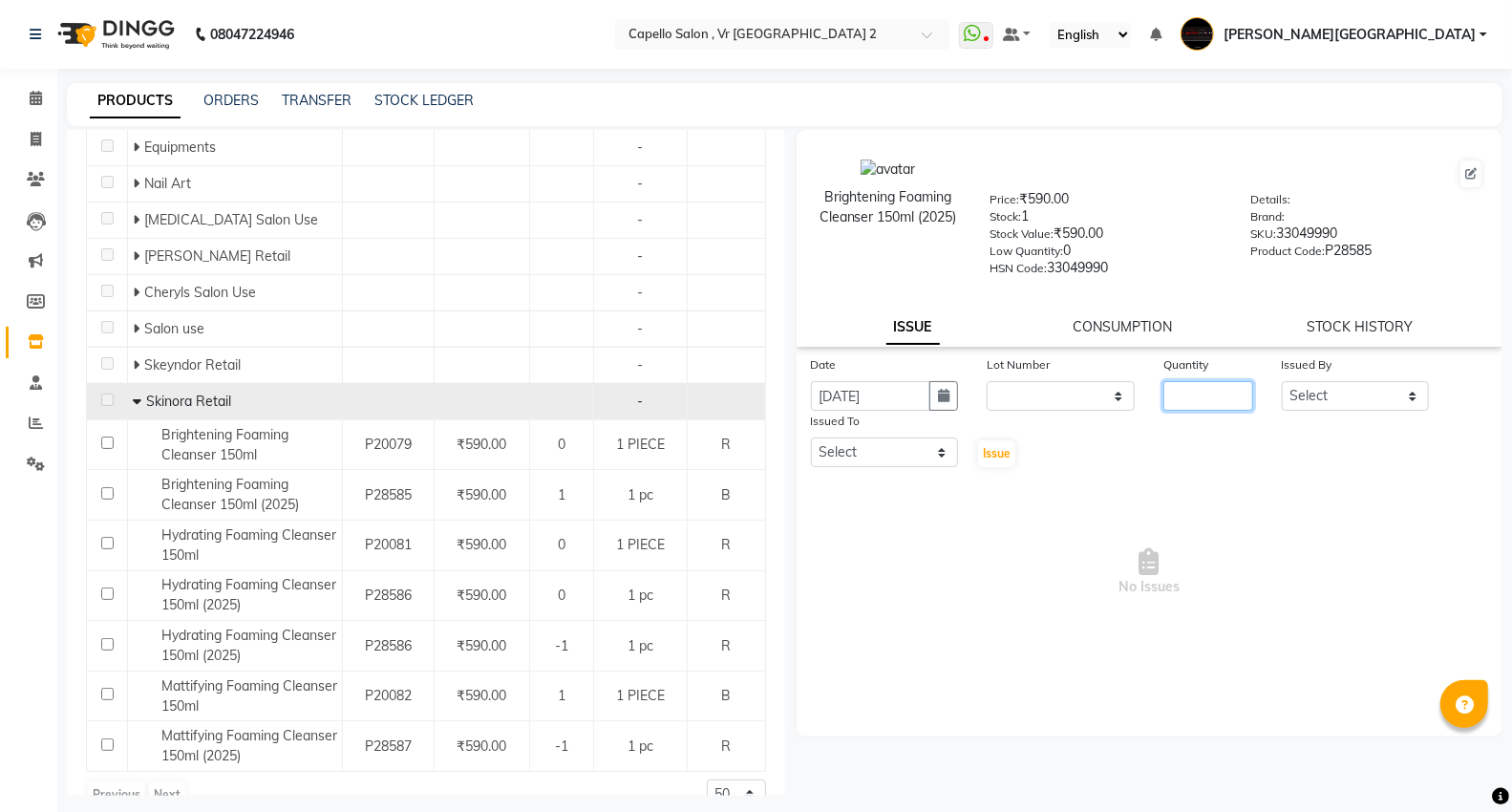
click at [1202, 399] on input "number" at bounding box center [1208, 396] width 89 height 29
click at [1338, 396] on select "Select AHSIK [PERSON_NAME] [PERSON_NAME] [PERSON_NAME] [PERSON_NAME] Mall [PERS…" at bounding box center [1356, 396] width 148 height 29
click at [1282, 383] on select "Select AHSIK [PERSON_NAME] [PERSON_NAME] [PERSON_NAME] [PERSON_NAME] Mall [PERS…" at bounding box center [1356, 396] width 148 height 29
click at [905, 462] on select "Select AHSIK [PERSON_NAME] [PERSON_NAME] [PERSON_NAME] [PERSON_NAME] Mall [PERS…" at bounding box center [884, 452] width 148 height 29
click at [811, 438] on select "Select AHSIK [PERSON_NAME] [PERSON_NAME] [PERSON_NAME] [PERSON_NAME] Mall [PERS…" at bounding box center [884, 452] width 148 height 29
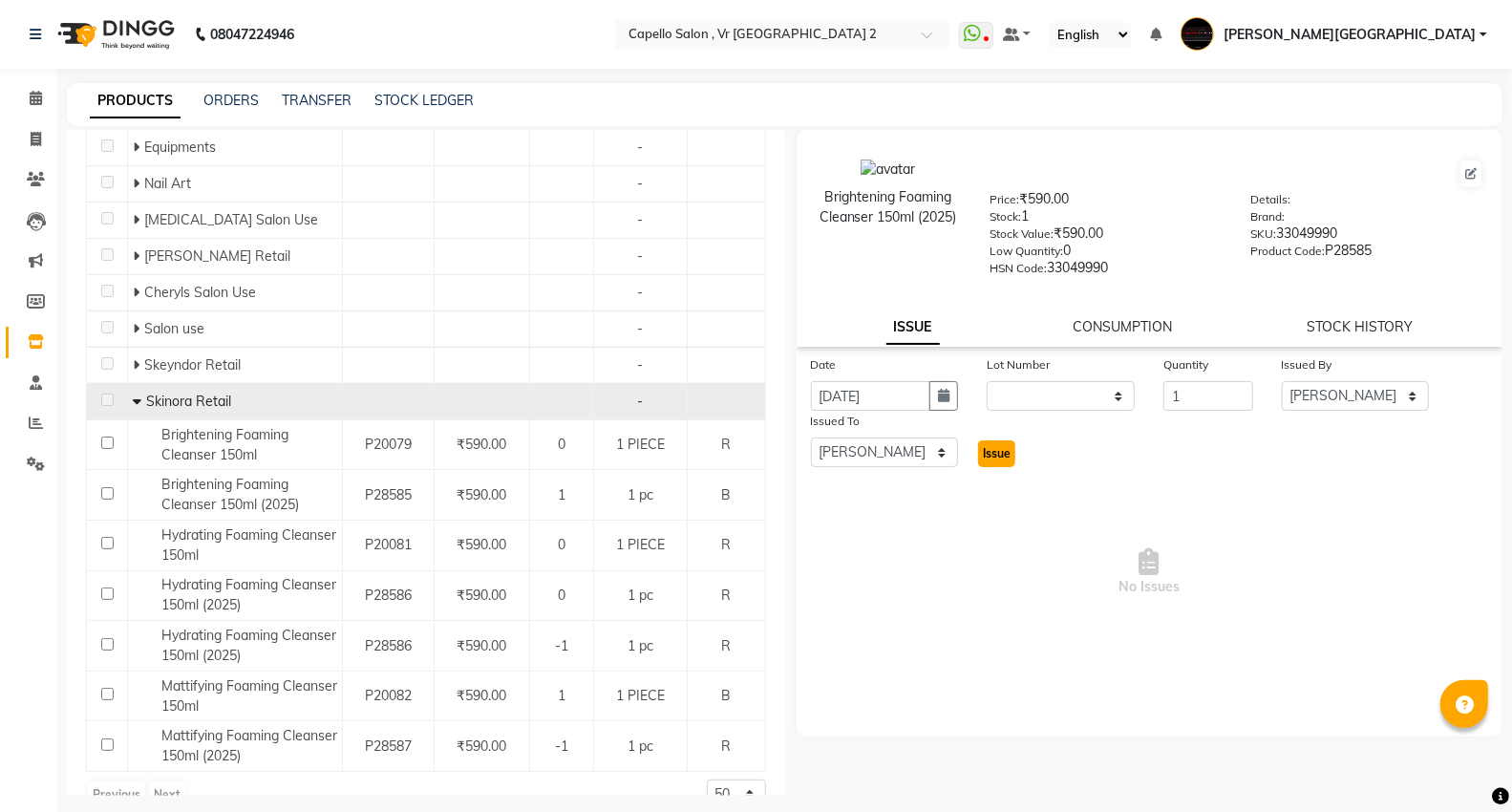
click at [995, 464] on button "Issue" at bounding box center [997, 453] width 37 height 26
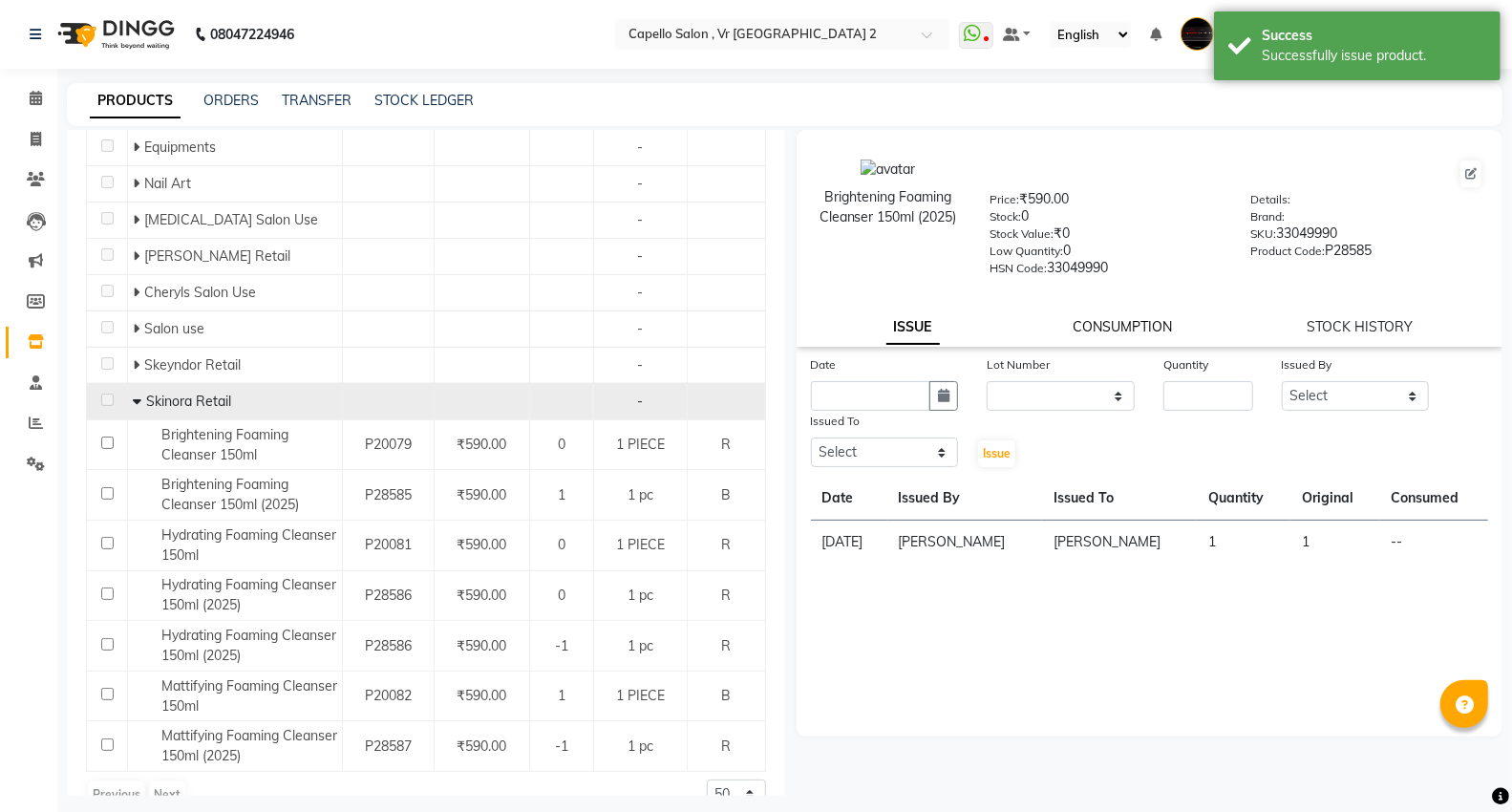
click at [1100, 322] on link "CONSUMPTION" at bounding box center [1124, 327] width 100 height 18
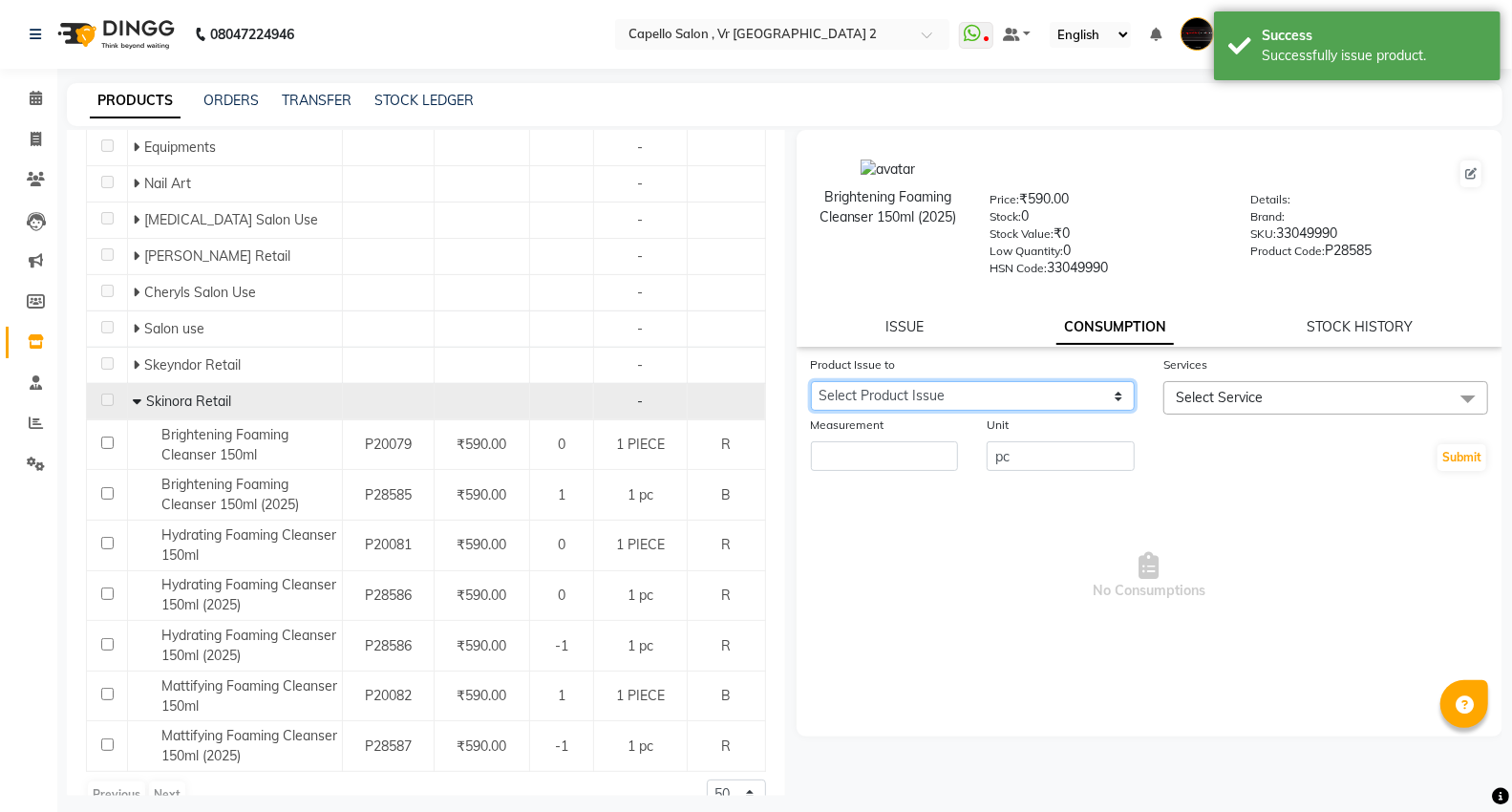
drag, startPoint x: 1000, startPoint y: 393, endPoint x: 1007, endPoint y: 409, distance: 17.5
click at [1000, 394] on select "Select Product Issue [DATE], Issued to: [PERSON_NAME], Balance: 1" at bounding box center [973, 396] width 325 height 29
click at [811, 383] on select "Select Product Issue [DATE], Issued to: [PERSON_NAME], Balance: 1" at bounding box center [973, 396] width 325 height 29
drag, startPoint x: 1218, startPoint y: 409, endPoint x: 1229, endPoint y: 433, distance: 26.4
click at [1225, 409] on span "Select Service" at bounding box center [1326, 398] width 325 height 33
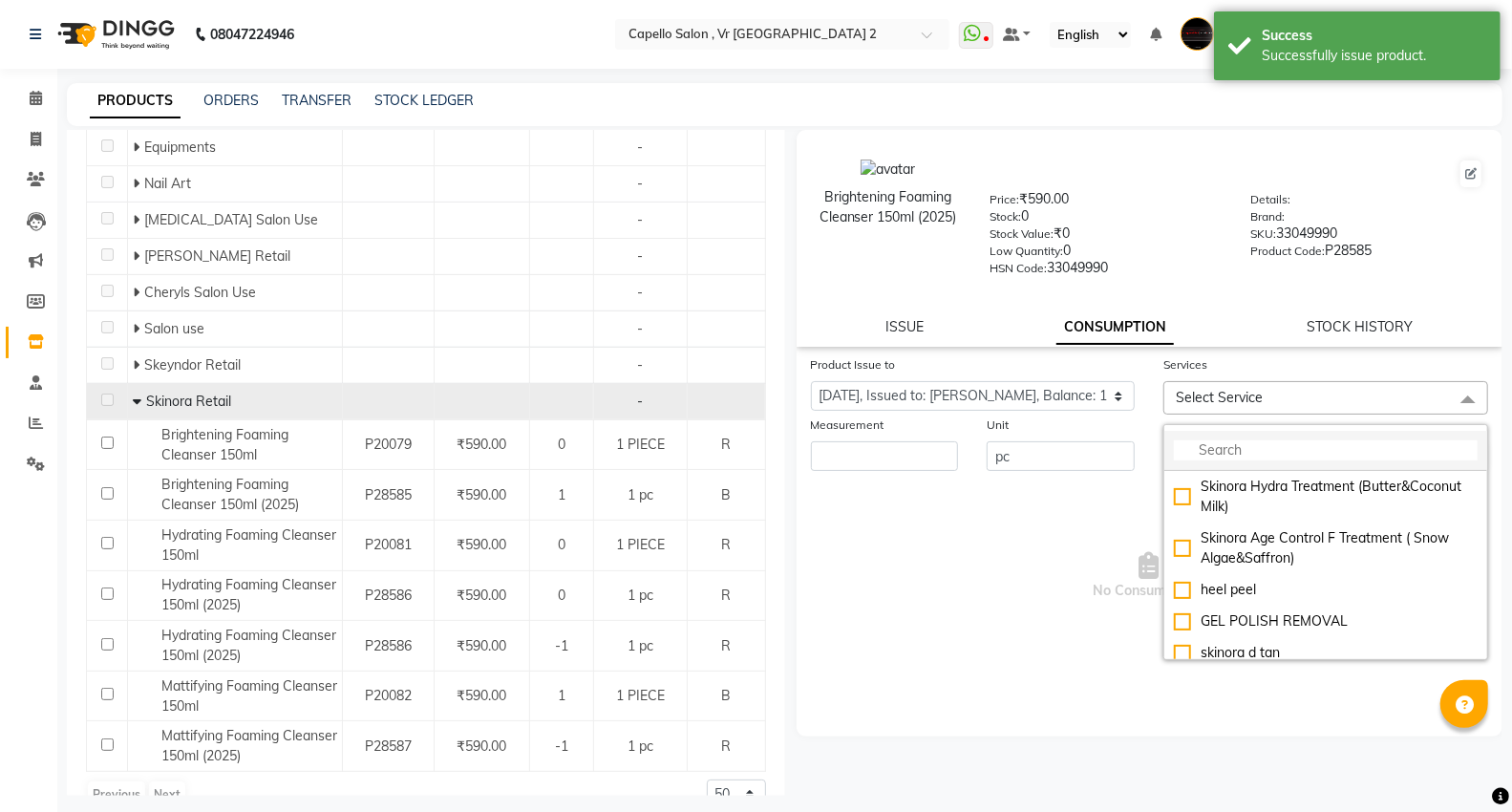
click at [1232, 454] on input "multiselect-search" at bounding box center [1325, 450] width 304 height 21
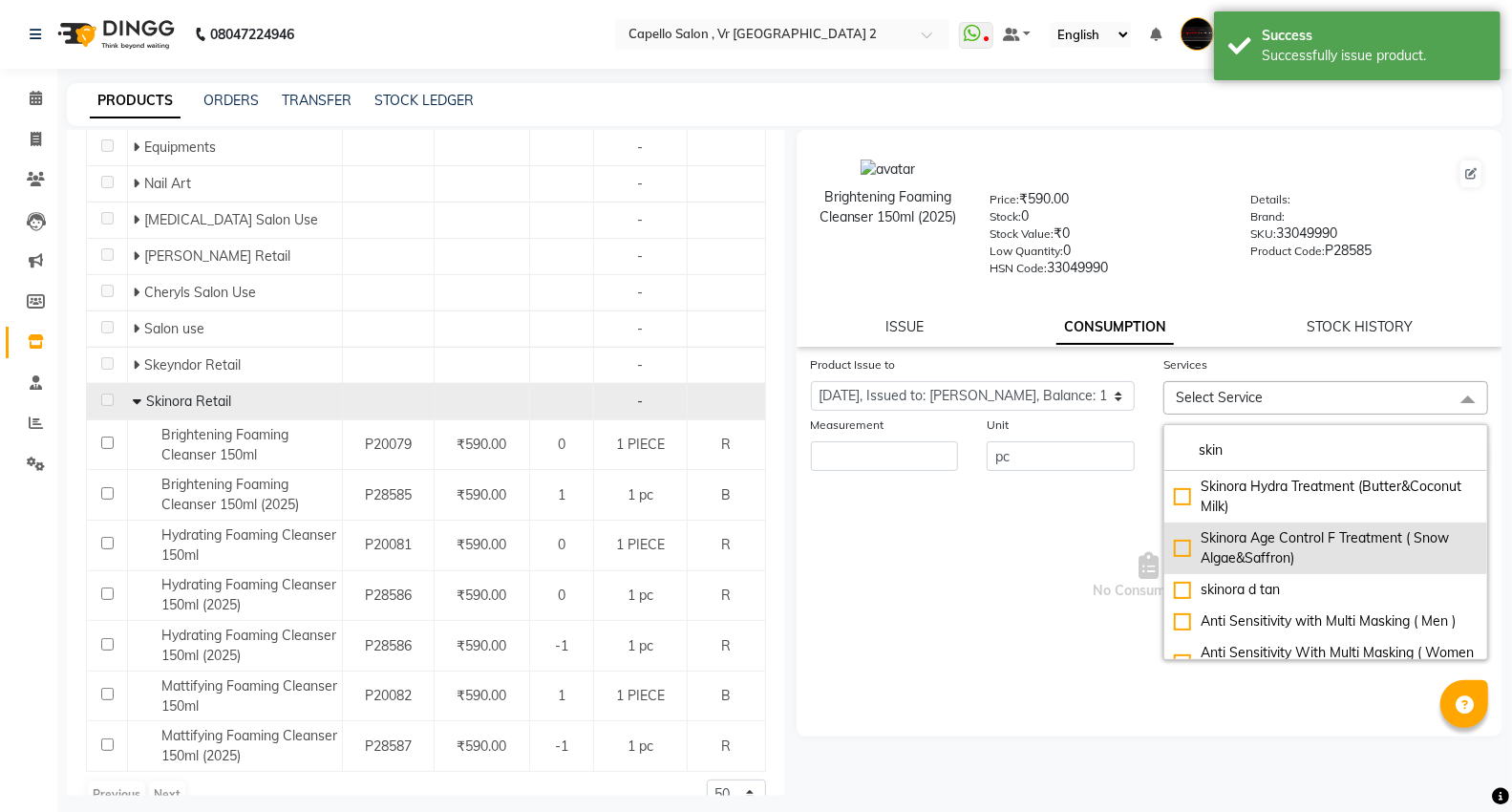
click at [1242, 530] on div "Skinora Age Control F Treatment ( Snow Algae&Saffron)" at bounding box center [1325, 548] width 304 height 40
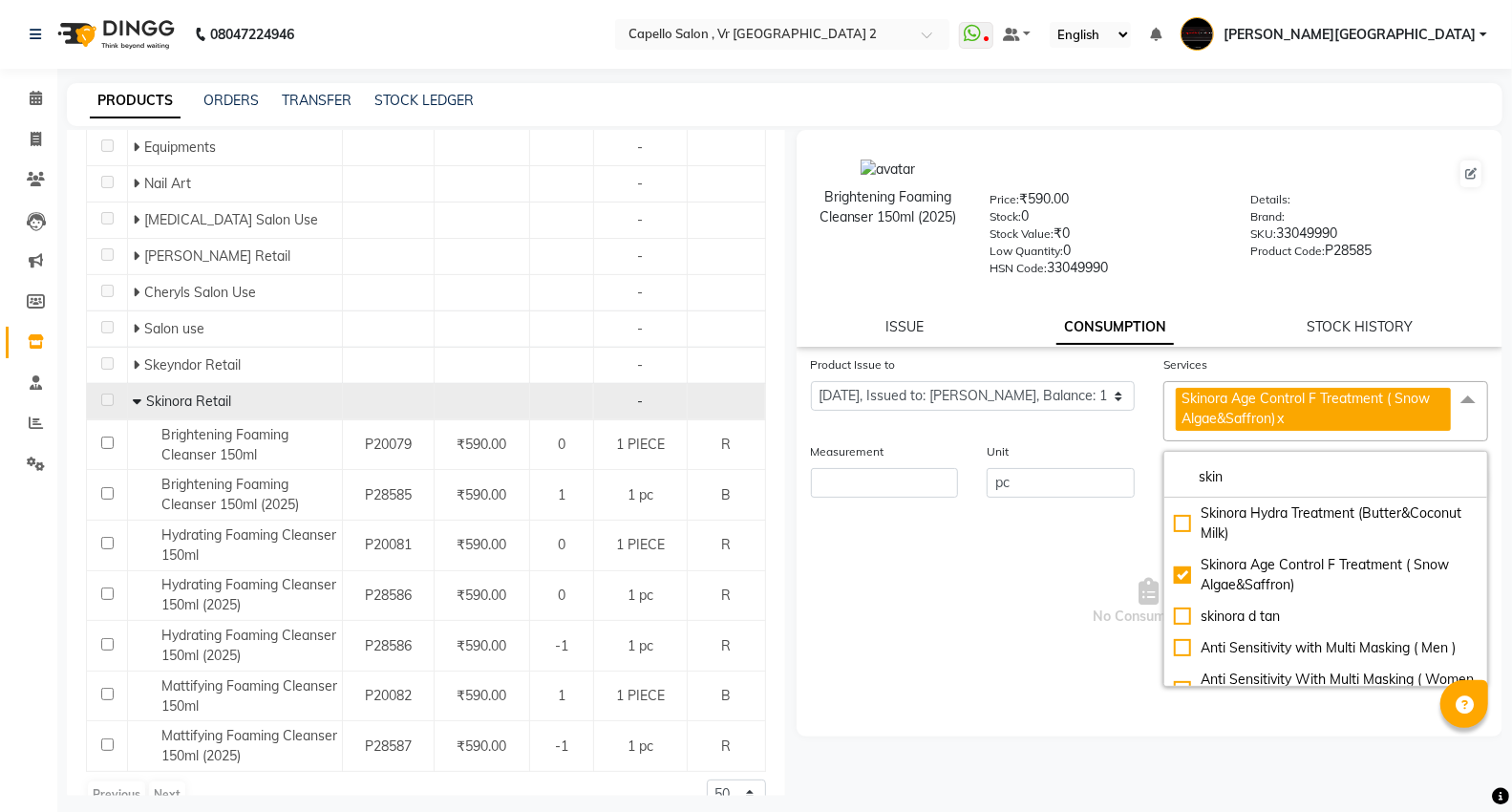
click at [885, 467] on div "Measurement" at bounding box center [884, 454] width 148 height 26
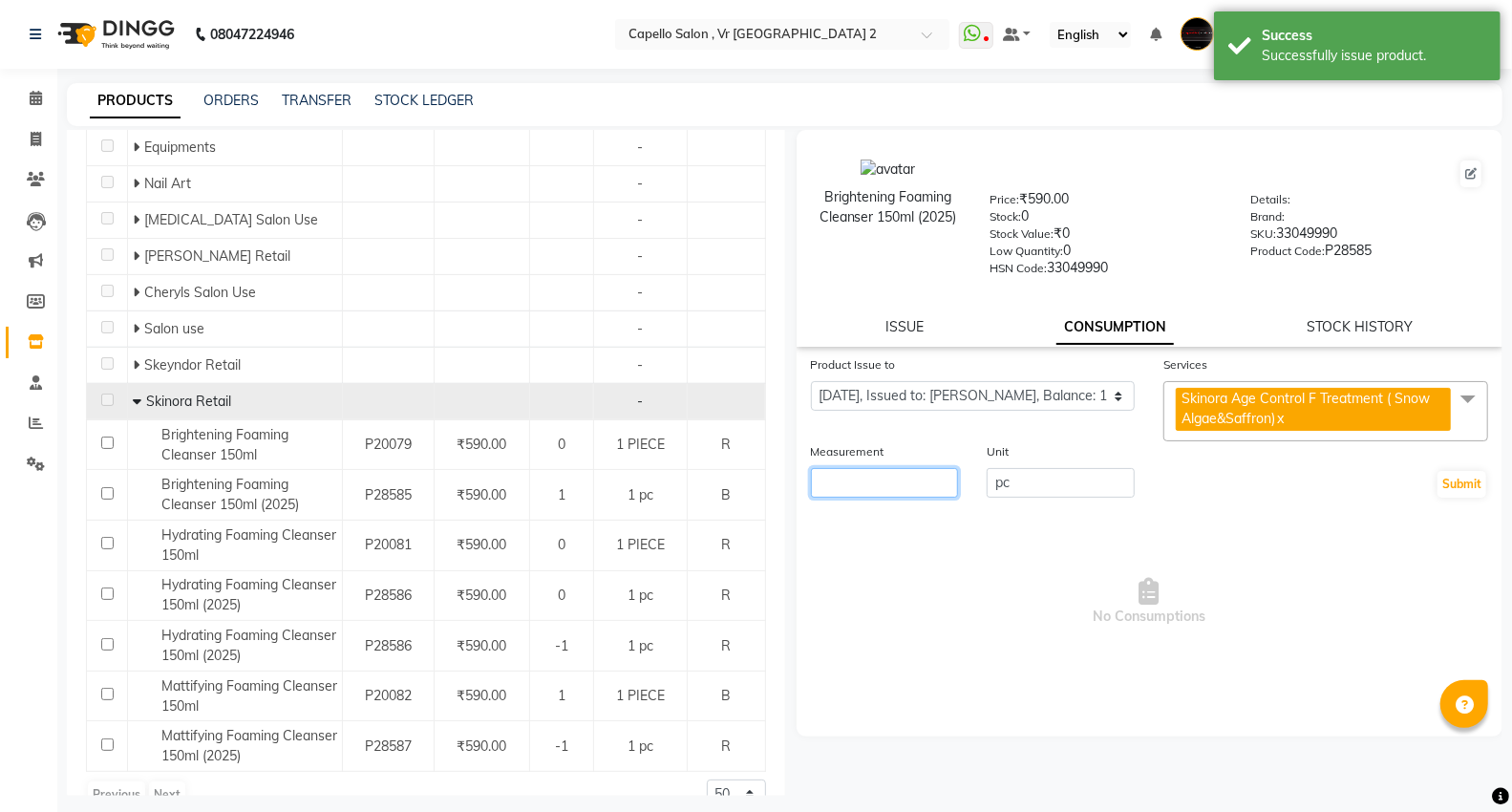
click at [885, 477] on input "number" at bounding box center [884, 483] width 148 height 29
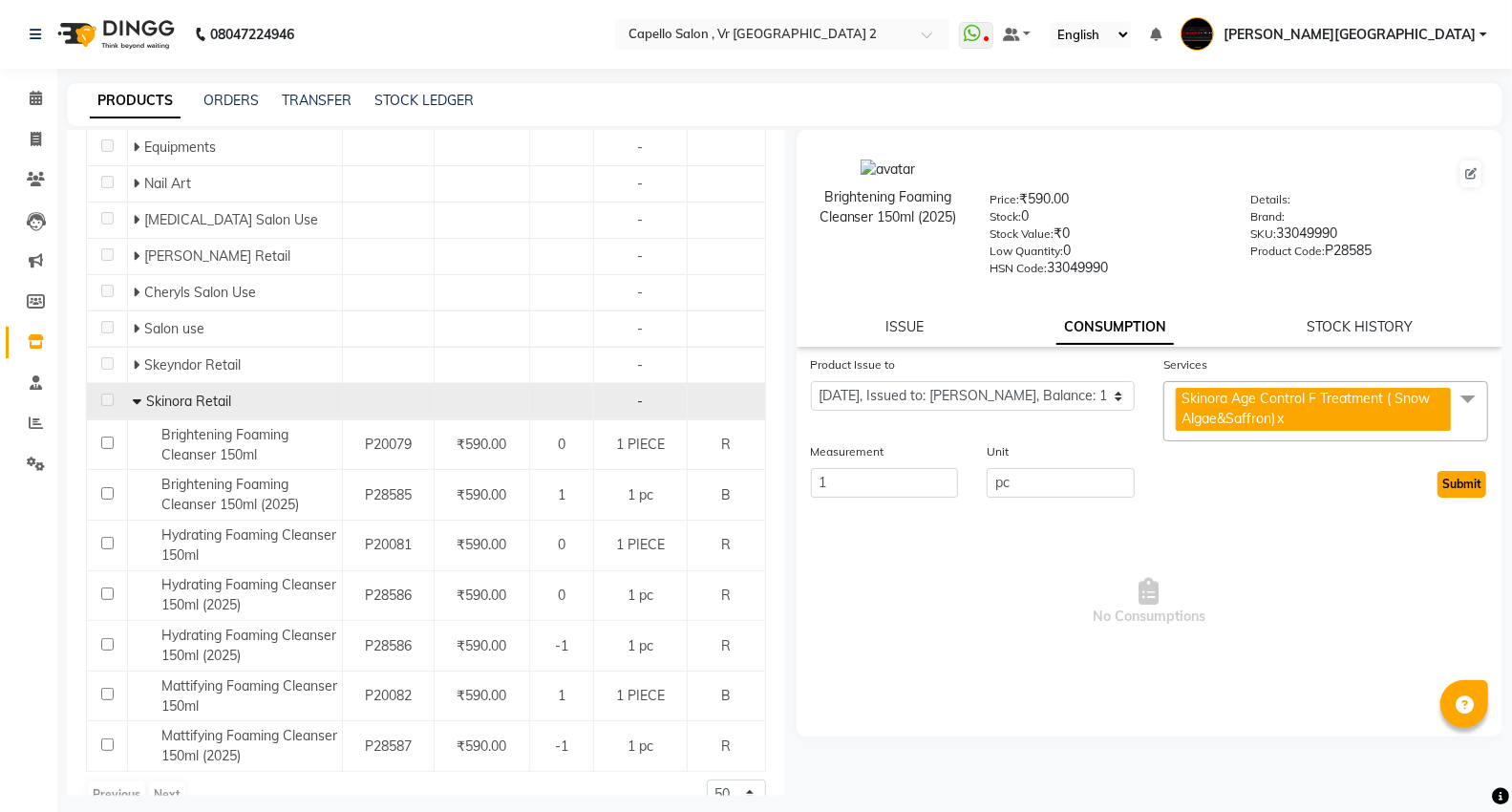
click at [1468, 484] on button "Submit" at bounding box center [1462, 484] width 49 height 26
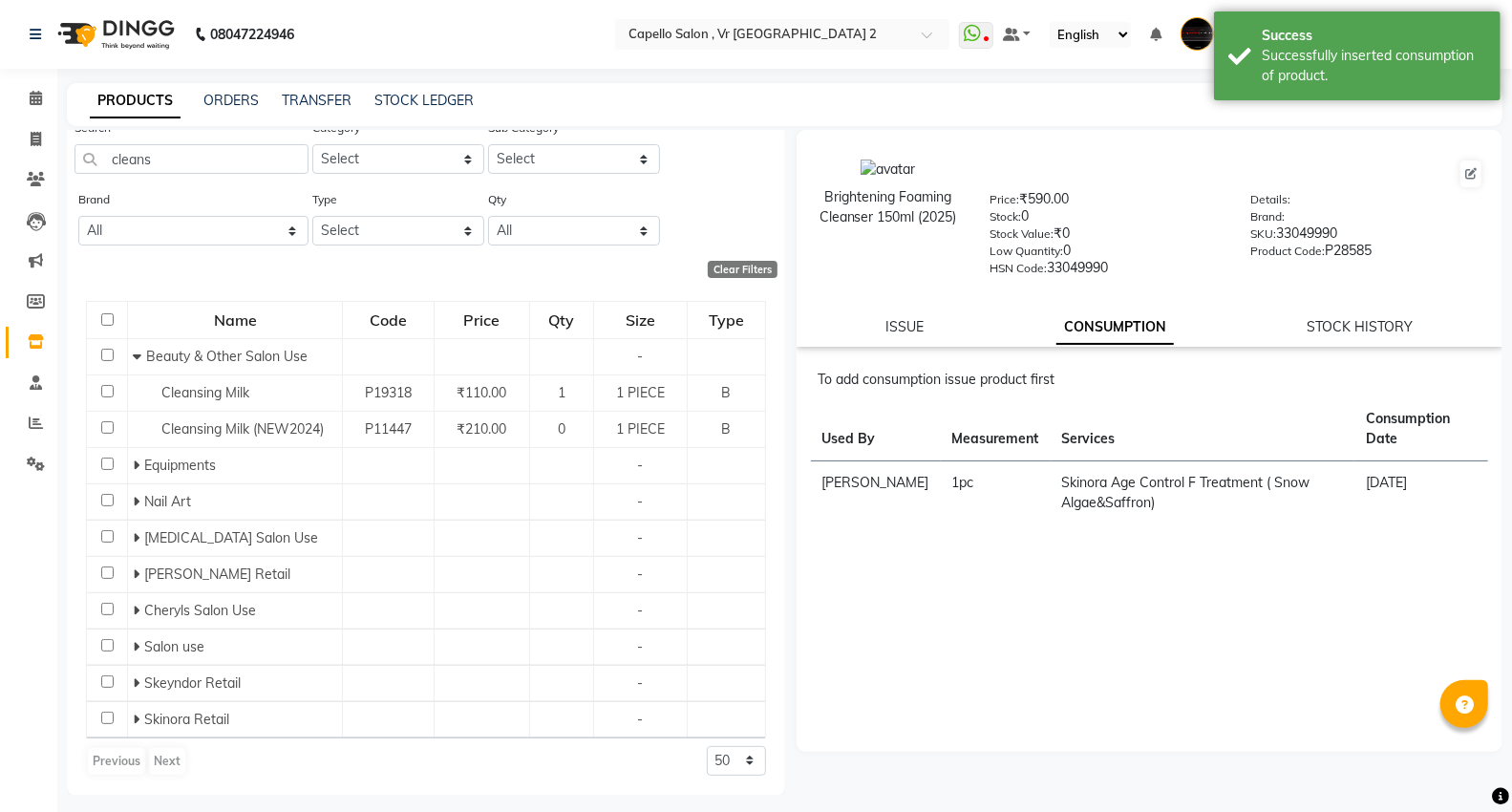
scroll to position [0, 0]
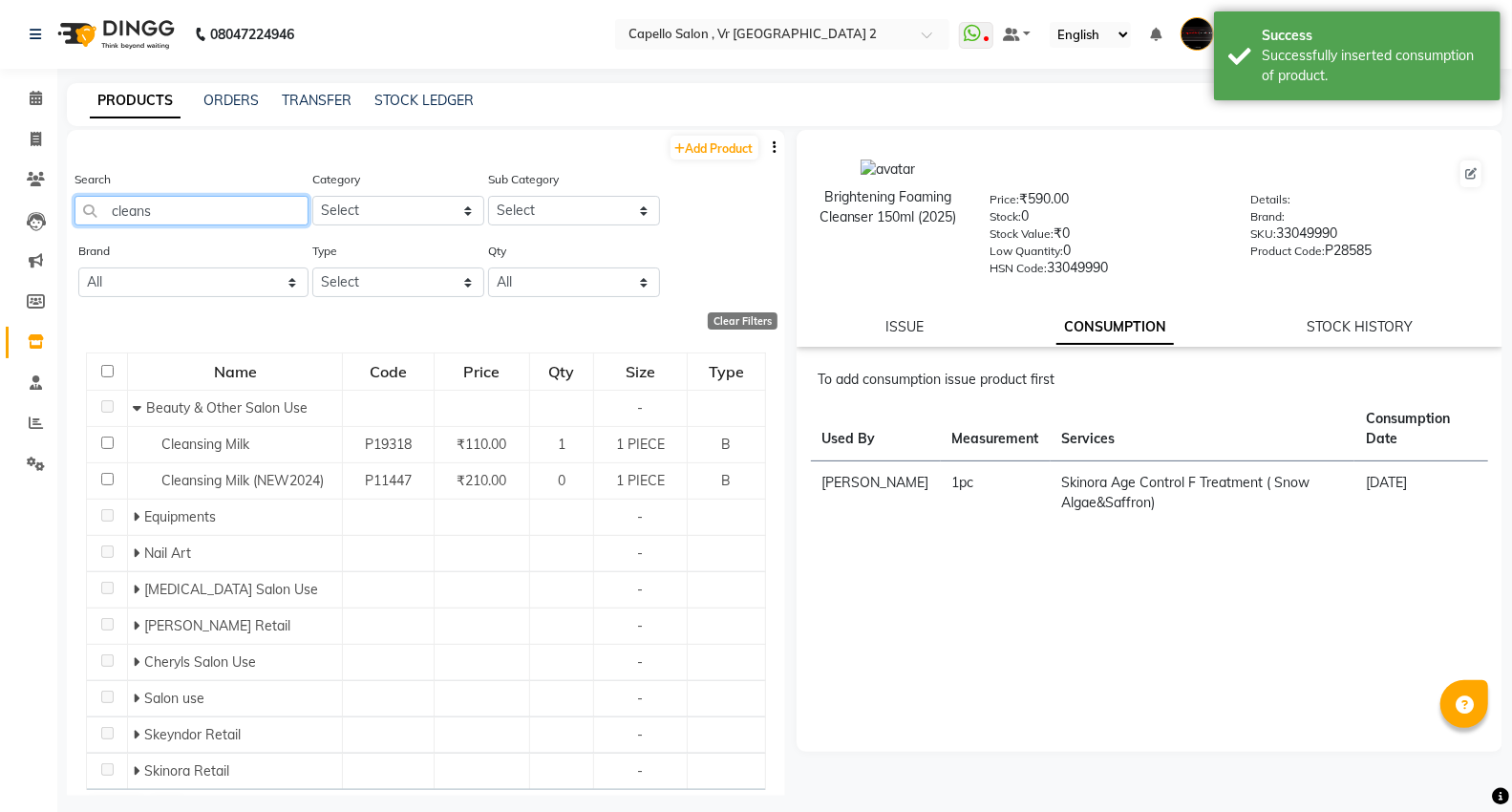
click at [230, 216] on input "cleans" at bounding box center [191, 210] width 234 height 29
drag, startPoint x: 155, startPoint y: 204, endPoint x: 77, endPoint y: 221, distance: 79.8
click at [77, 221] on input "cleans" at bounding box center [191, 210] width 234 height 29
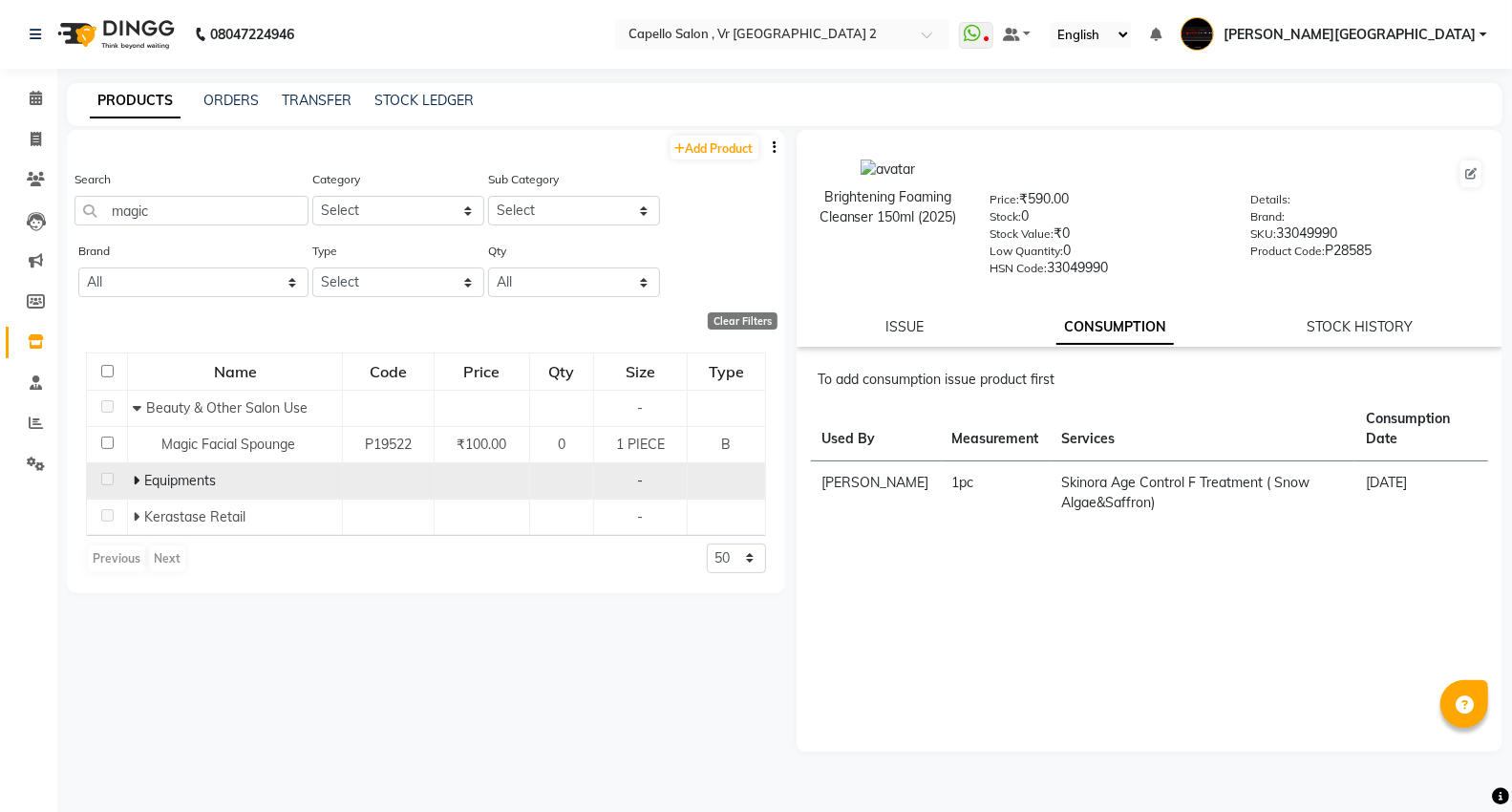
click at [128, 484] on td "Equipments" at bounding box center [236, 480] width 215 height 36
click at [144, 478] on span "Equipments" at bounding box center [179, 481] width 71 height 18
click at [141, 478] on span at bounding box center [139, 481] width 12 height 18
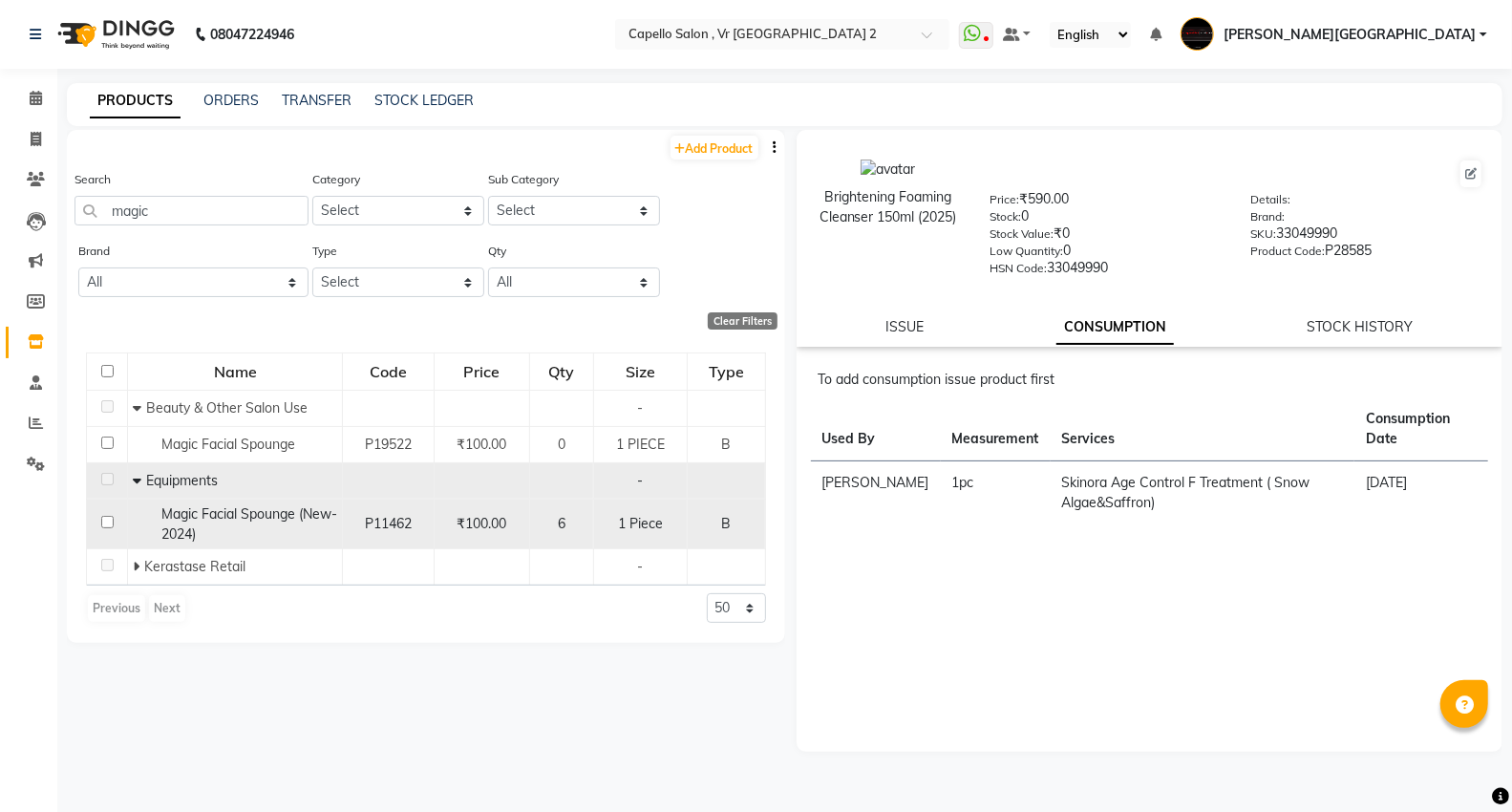
click at [227, 516] on span "Magic Facial Spounge (New-2024)" at bounding box center [249, 524] width 176 height 37
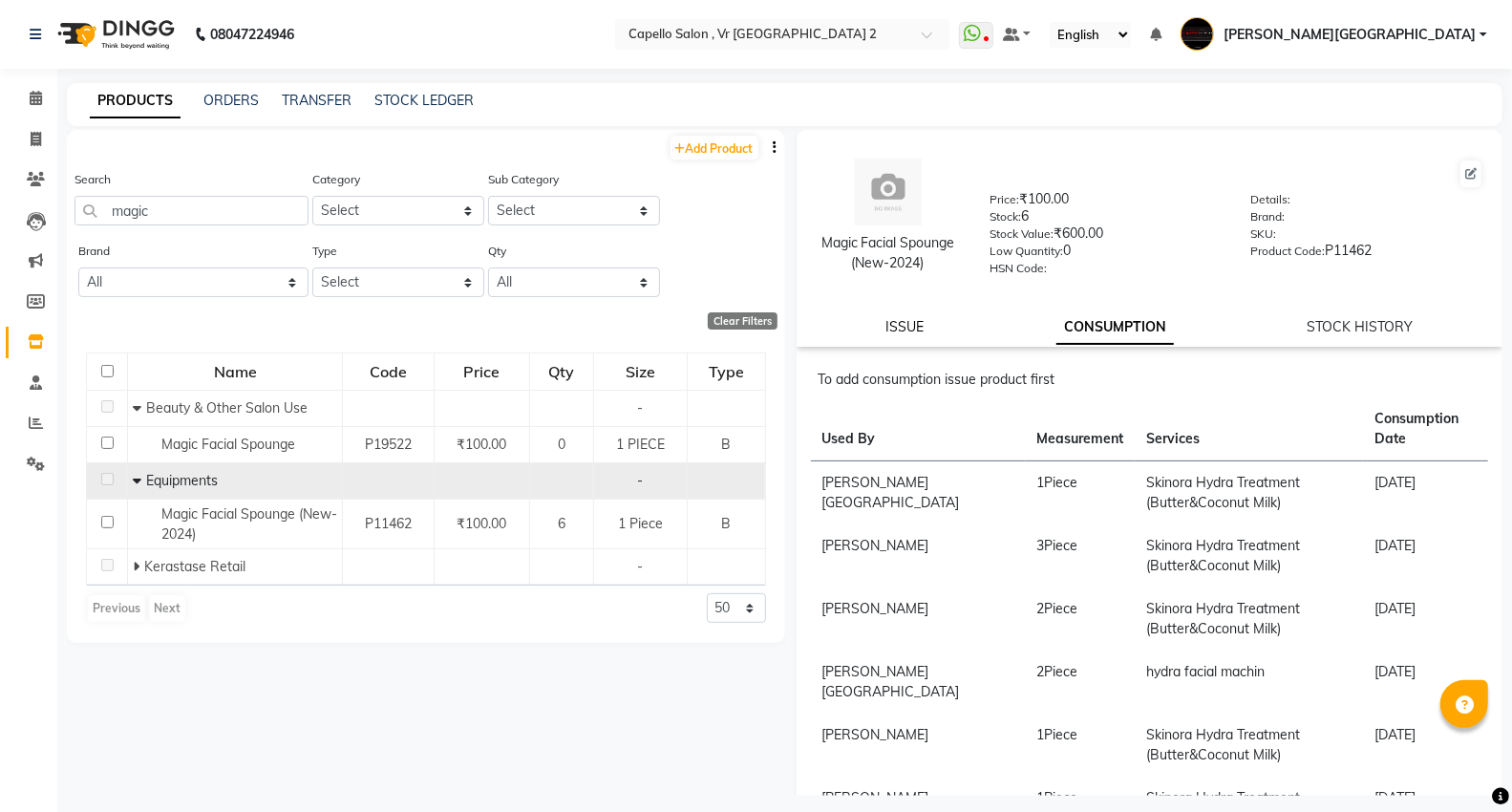
click at [892, 336] on link "ISSUE" at bounding box center [904, 327] width 38 height 18
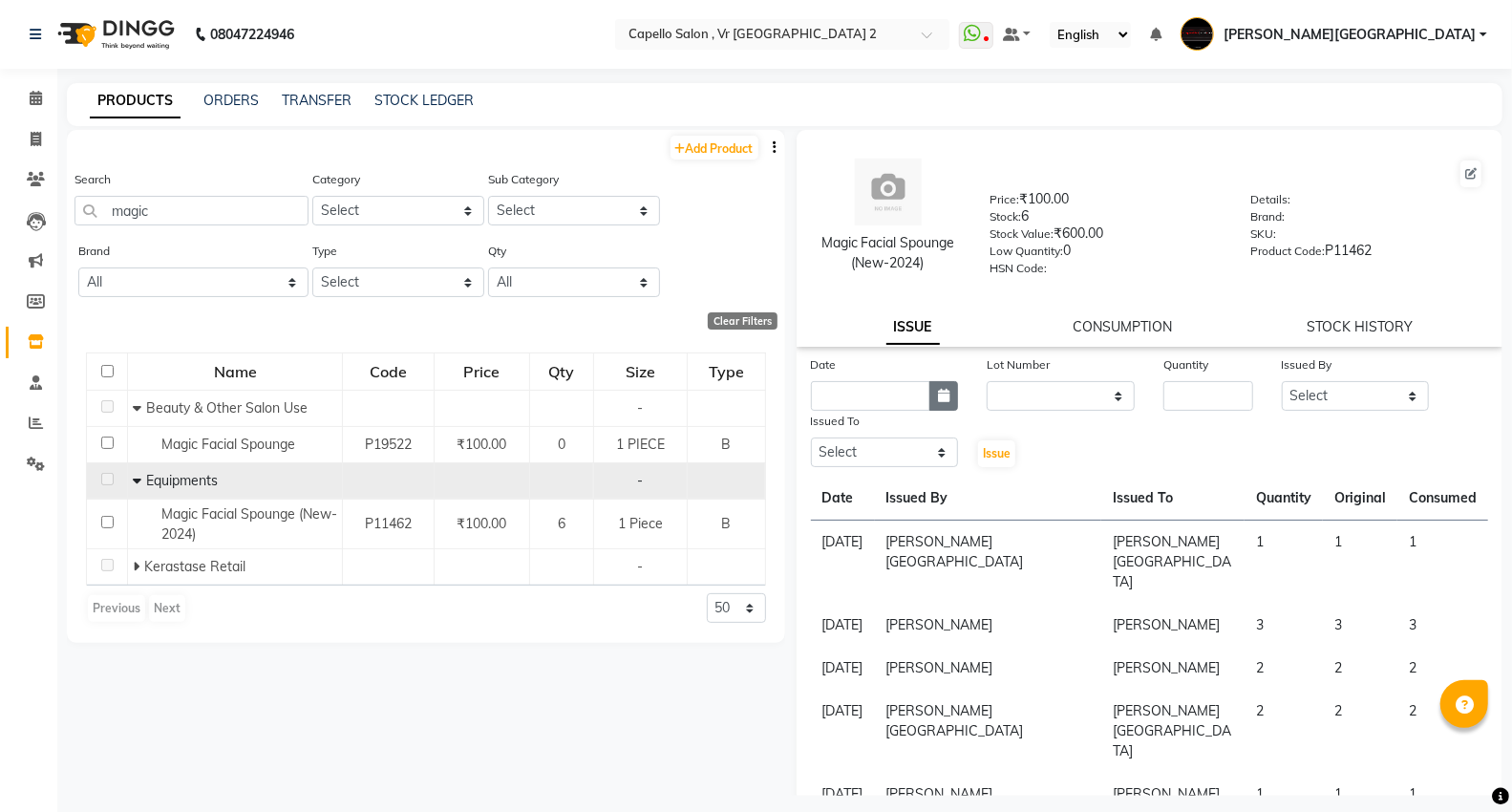
click at [946, 392] on icon "button" at bounding box center [944, 396] width 12 height 14
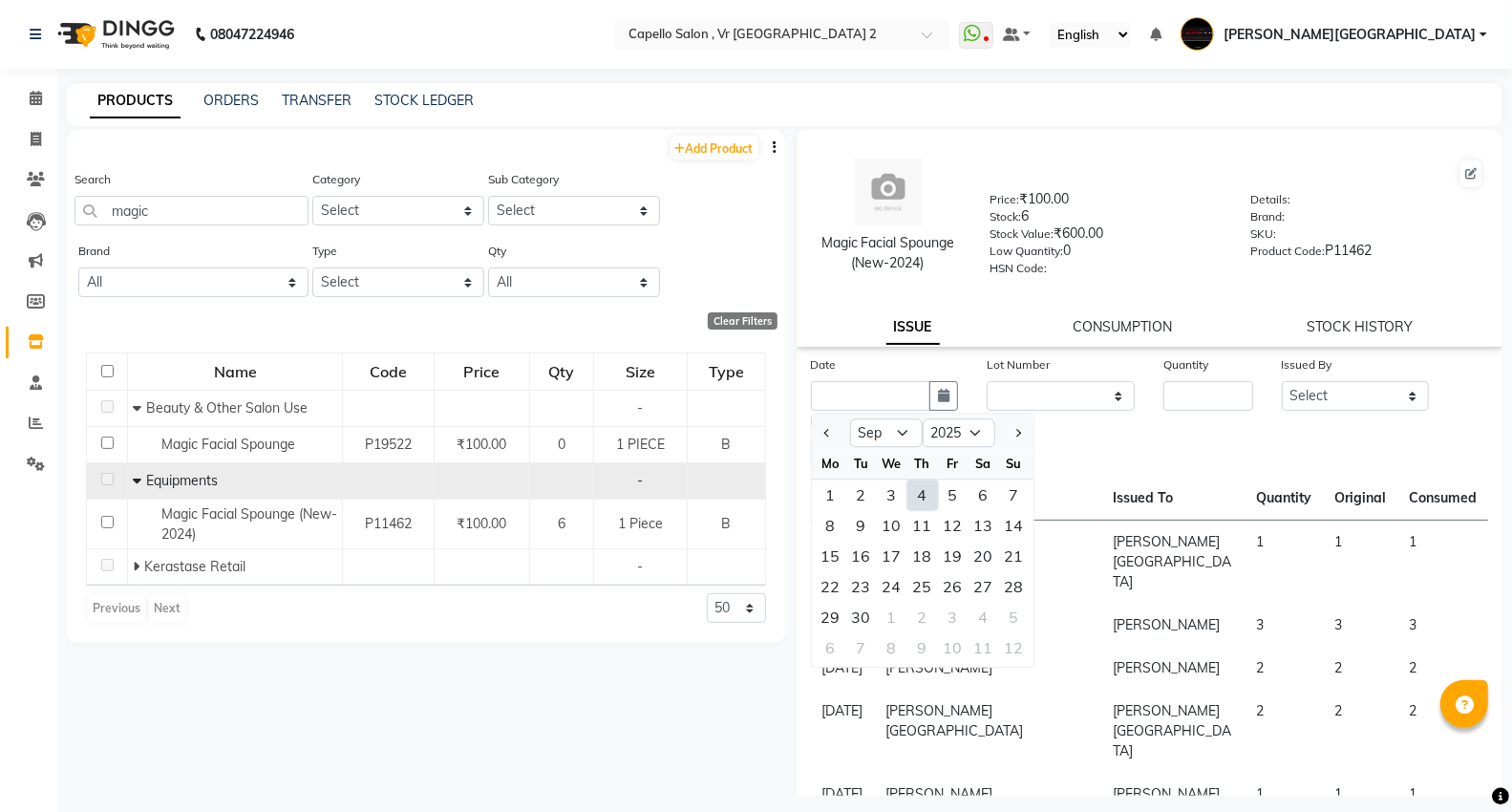
click at [922, 487] on div "4" at bounding box center [922, 494] width 30 height 30
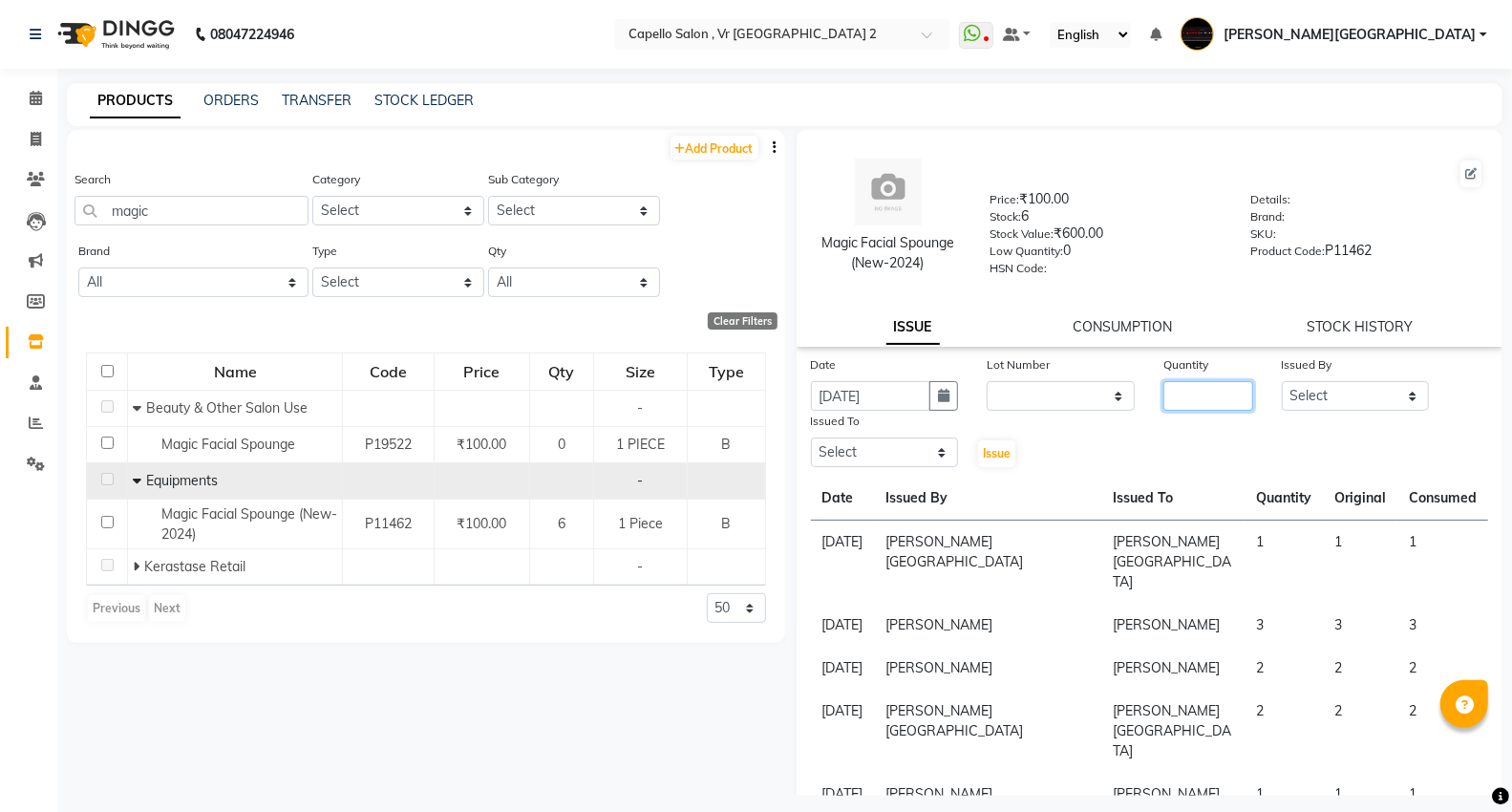
click at [1198, 396] on input "number" at bounding box center [1208, 396] width 89 height 29
click at [1306, 380] on div "Issued By" at bounding box center [1356, 367] width 148 height 26
click at [1314, 390] on select "Select AHSIK [PERSON_NAME] [PERSON_NAME] [PERSON_NAME] [PERSON_NAME] Mall [PERS…" at bounding box center [1356, 396] width 148 height 29
click at [1282, 383] on select "Select AHSIK [PERSON_NAME] [PERSON_NAME] [PERSON_NAME] [PERSON_NAME] Mall [PERS…" at bounding box center [1356, 396] width 148 height 29
click at [906, 441] on select "Select AHSIK [PERSON_NAME] [PERSON_NAME] [PERSON_NAME] [PERSON_NAME] Mall [PERS…" at bounding box center [884, 452] width 148 height 29
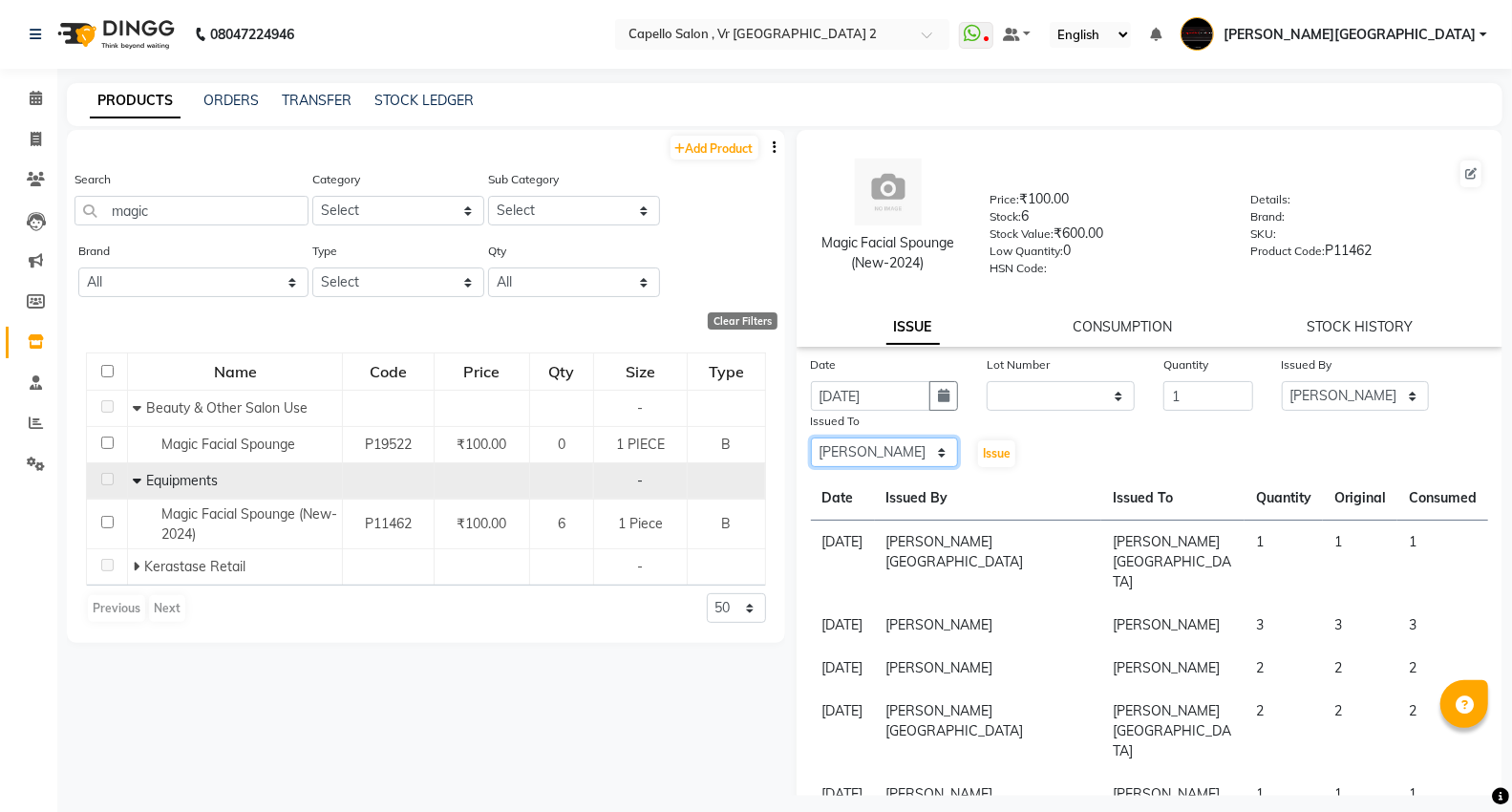
click at [811, 438] on select "Select AHSIK [PERSON_NAME] [PERSON_NAME] [PERSON_NAME] [PERSON_NAME] Mall [PERS…" at bounding box center [884, 452] width 148 height 29
click at [996, 455] on span "Issue" at bounding box center [997, 453] width 27 height 15
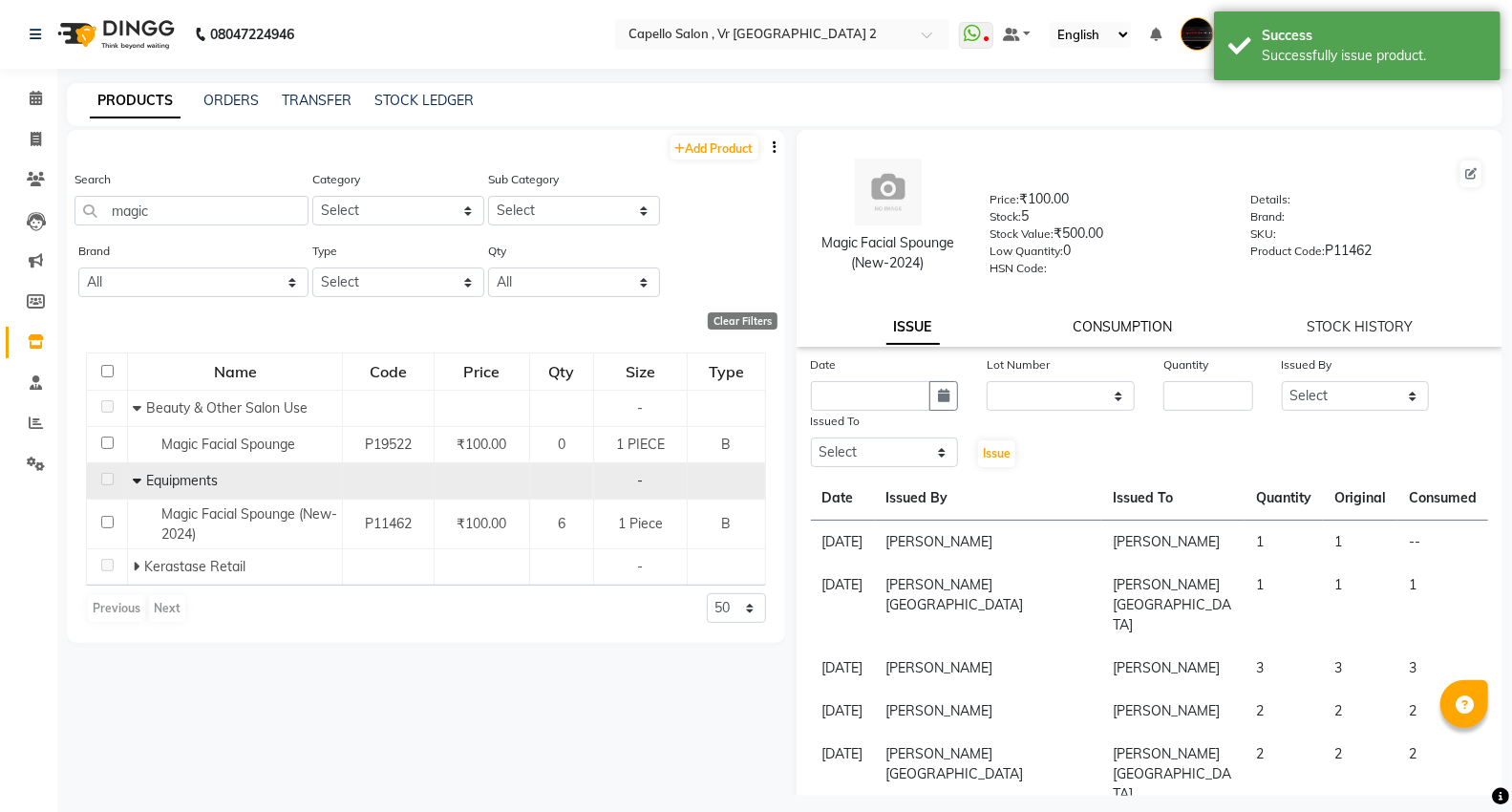
click at [1134, 332] on link "CONSUMPTION" at bounding box center [1124, 327] width 100 height 18
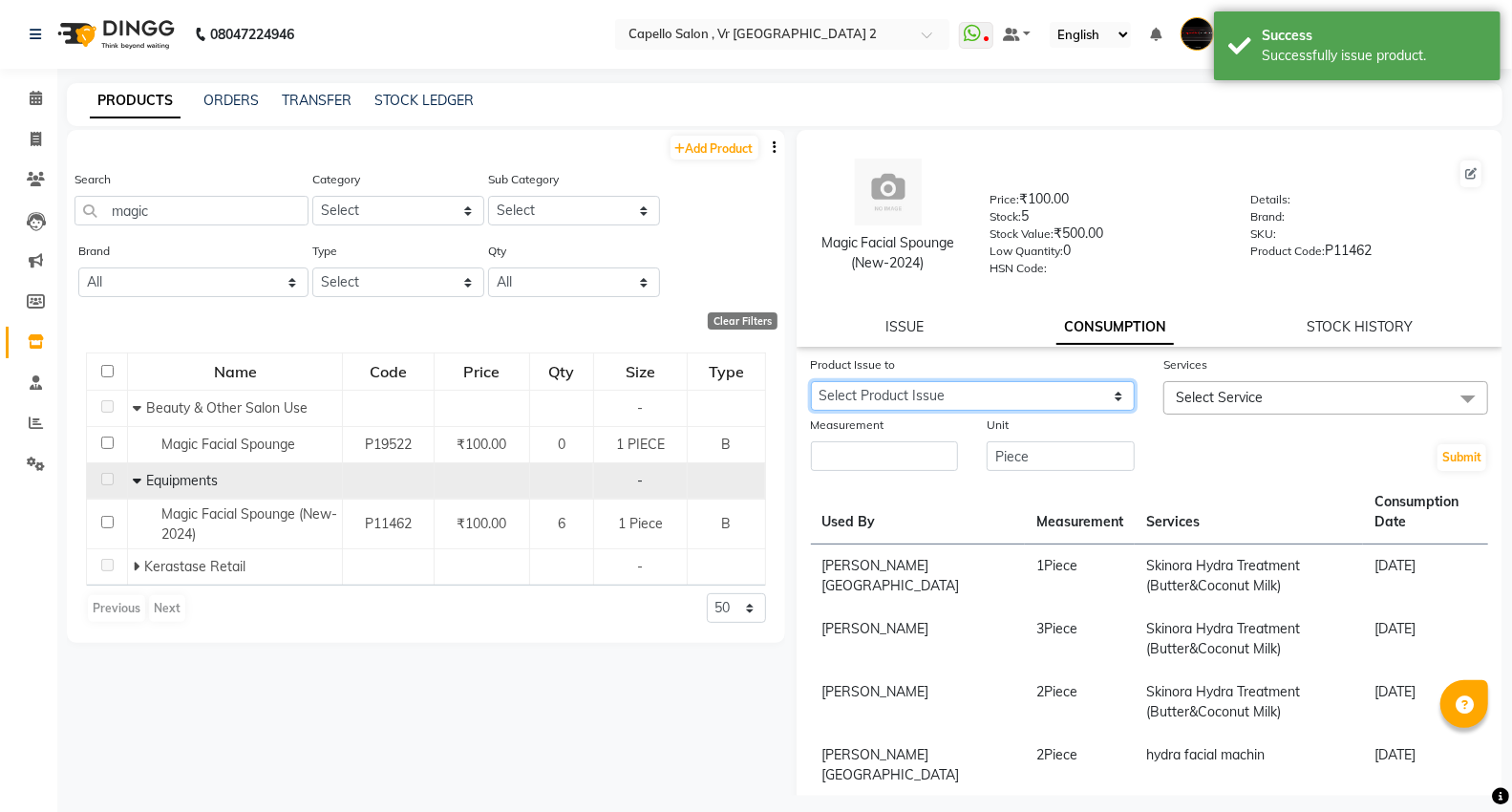
click at [1025, 409] on select "Select Product Issue [DATE], Issued to: [PERSON_NAME], Balance: 1" at bounding box center [973, 396] width 325 height 29
click at [811, 383] on select "Select Product Issue [DATE], Issued to: [PERSON_NAME], Balance: 1" at bounding box center [973, 396] width 325 height 29
click at [1218, 402] on span "Select Service" at bounding box center [1219, 398] width 87 height 18
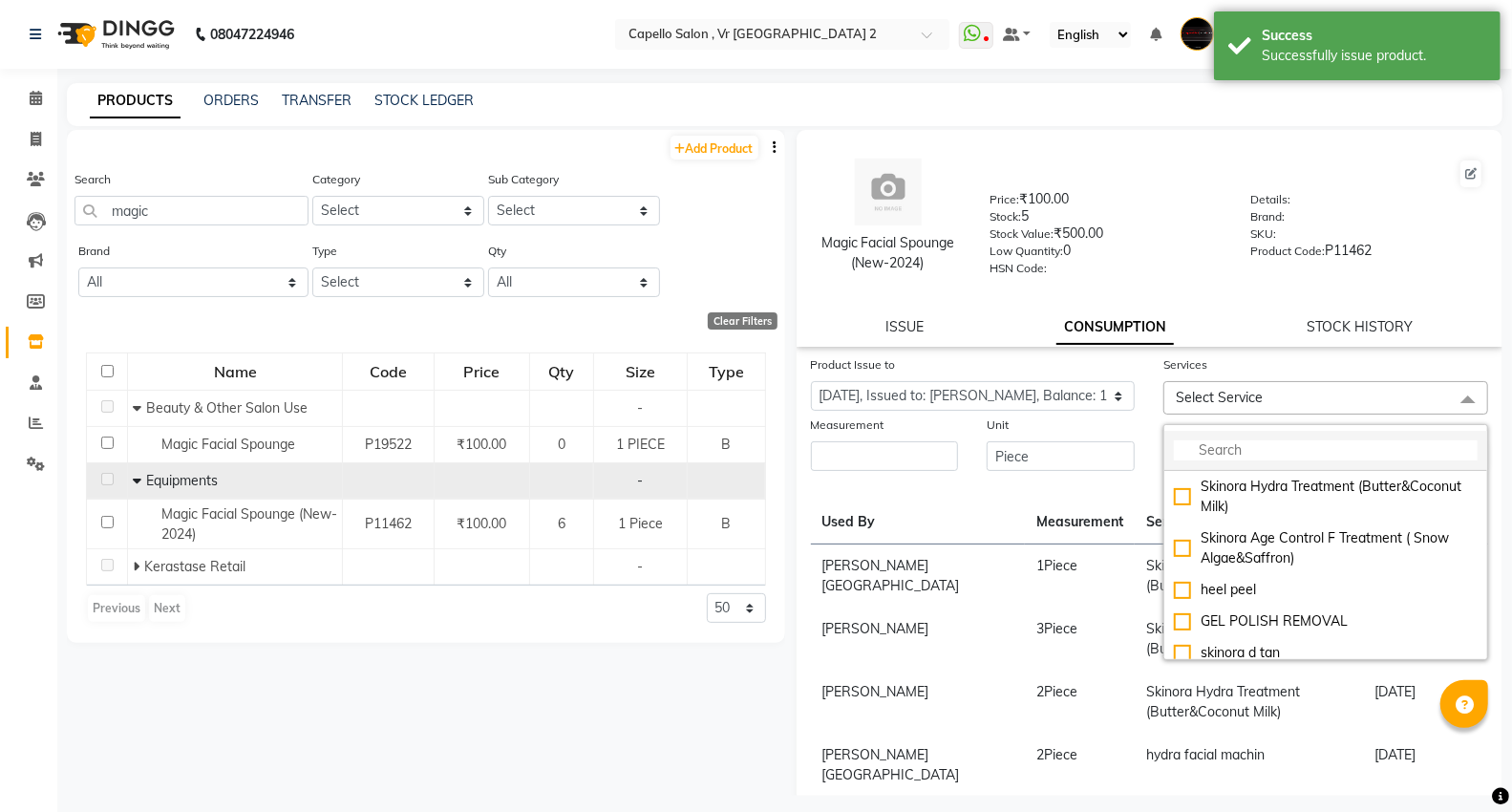
click at [1215, 453] on input "multiselect-search" at bounding box center [1325, 450] width 304 height 21
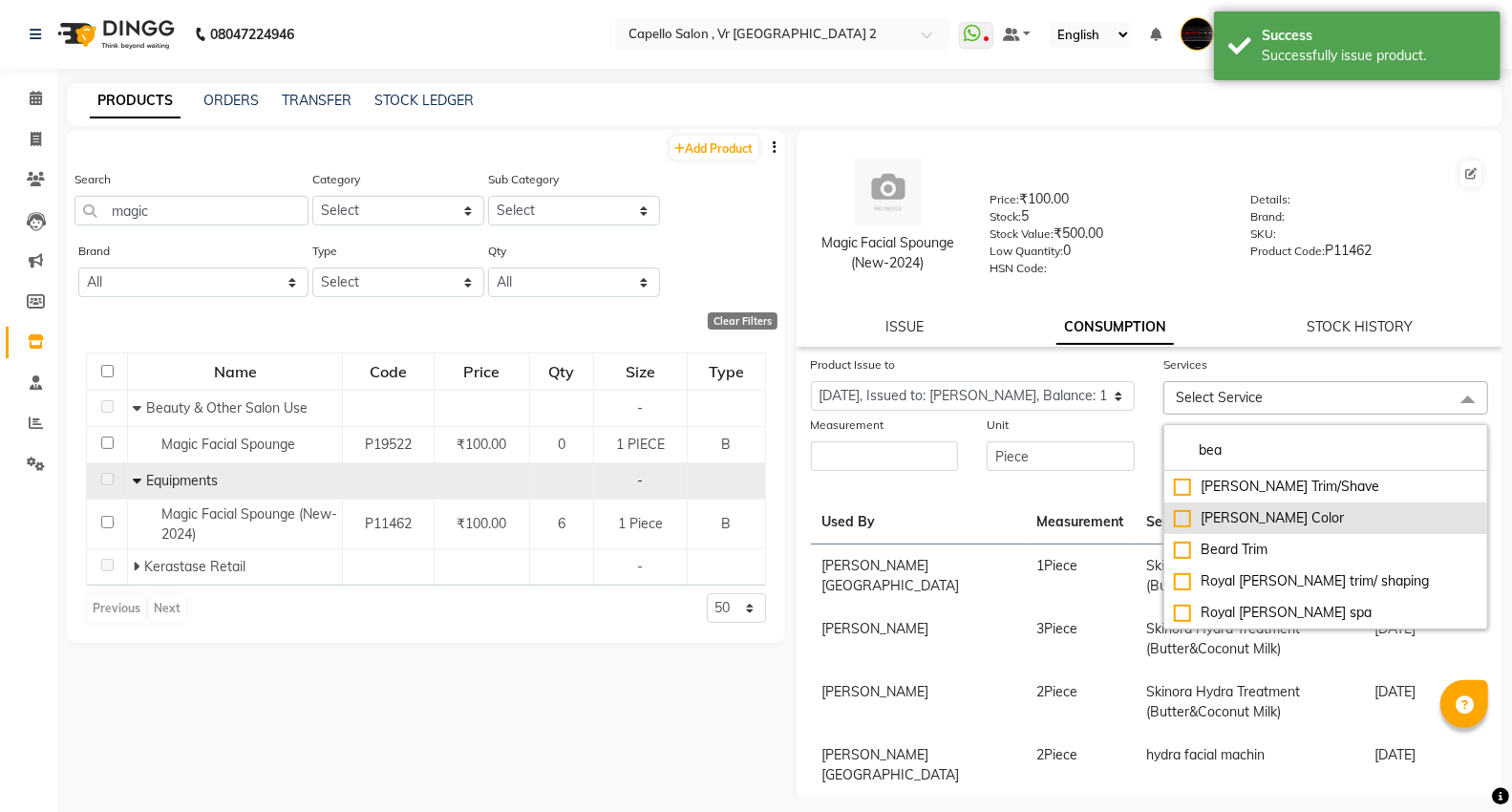
click at [1234, 539] on li "Beard Trim" at bounding box center [1326, 550] width 323 height 31
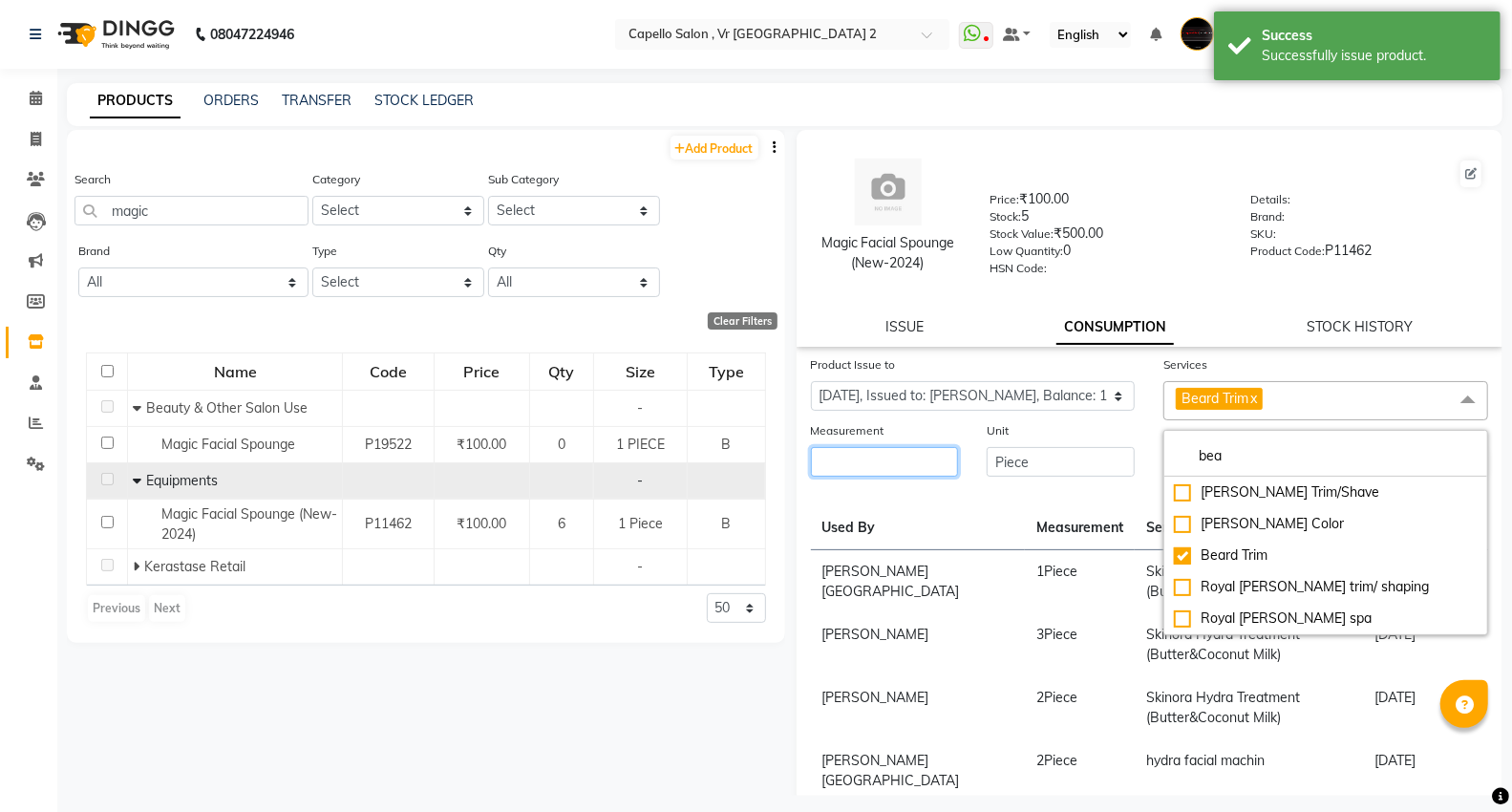
click at [841, 453] on input "number" at bounding box center [884, 462] width 148 height 29
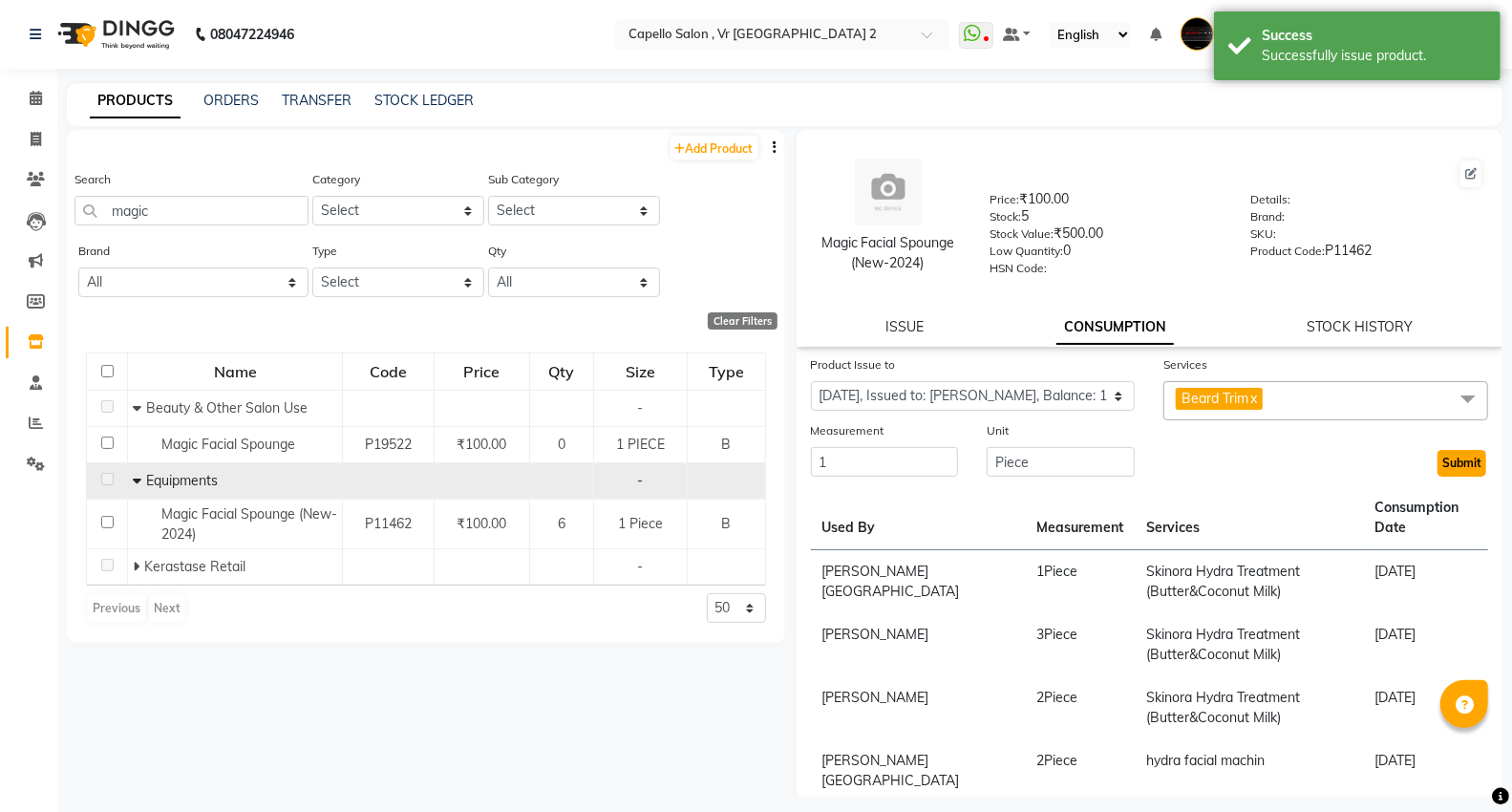
click at [1445, 475] on button "Submit" at bounding box center [1462, 463] width 49 height 26
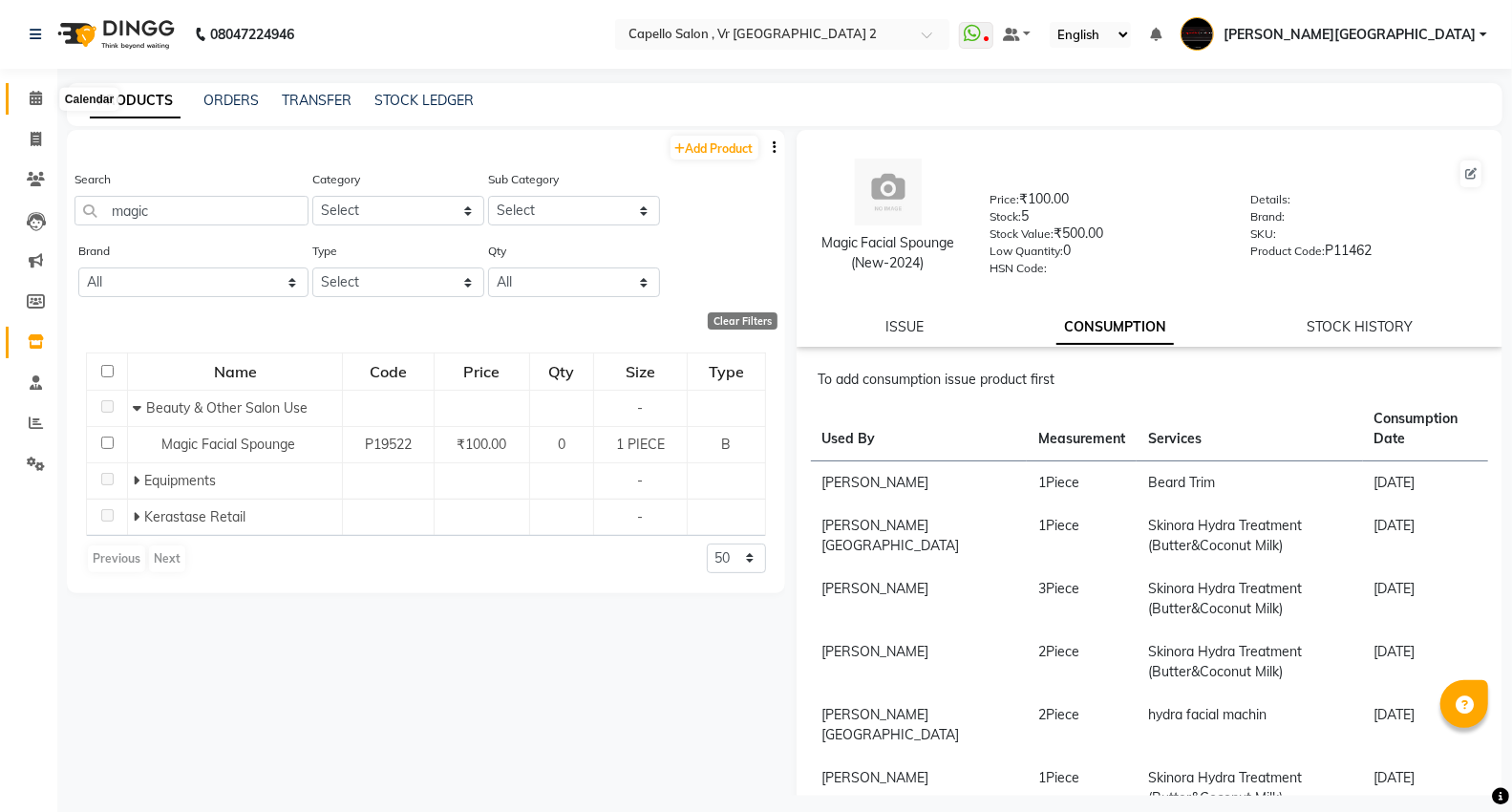
click at [25, 100] on span at bounding box center [36, 99] width 33 height 22
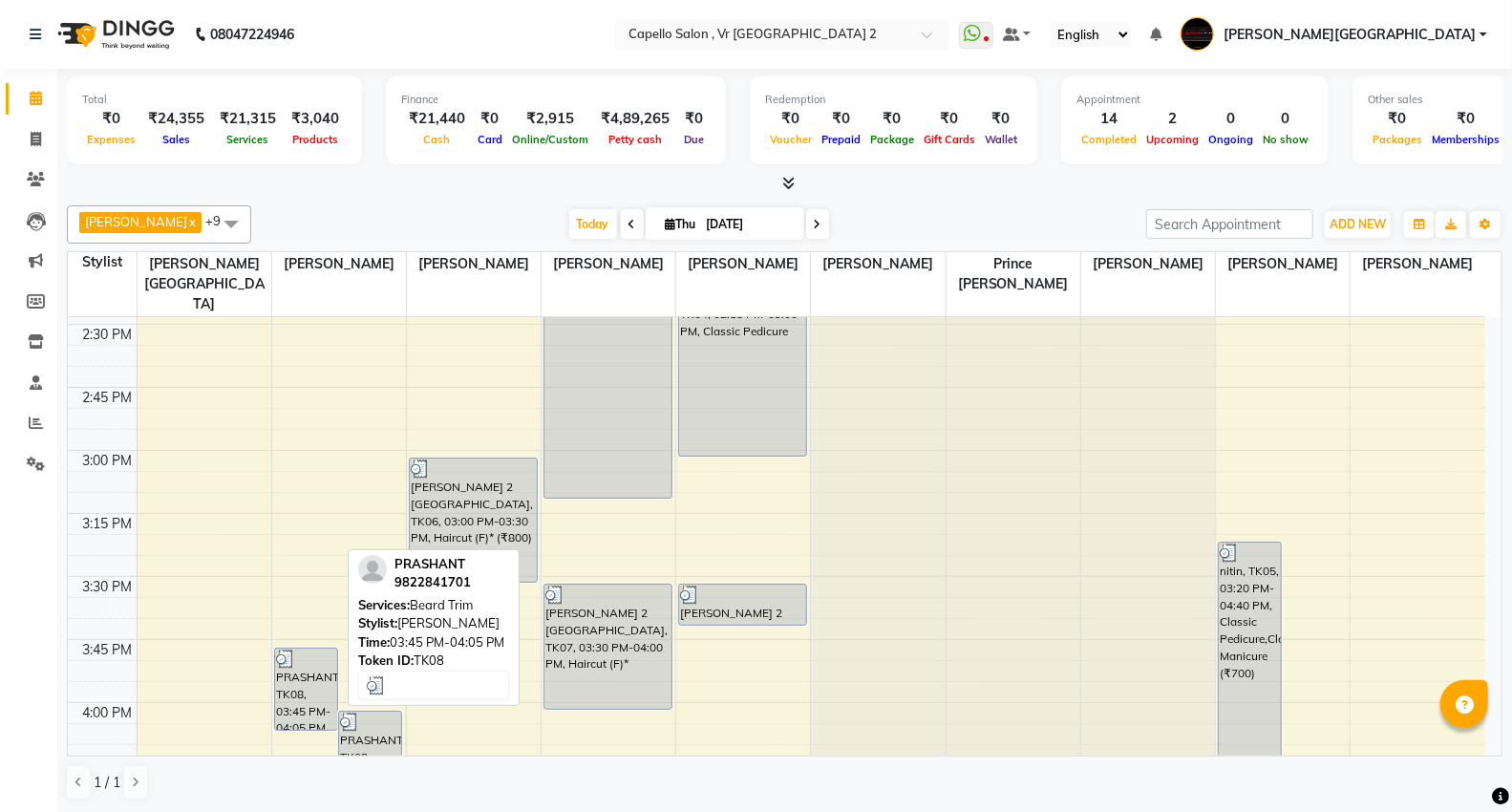
scroll to position [1804, 0]
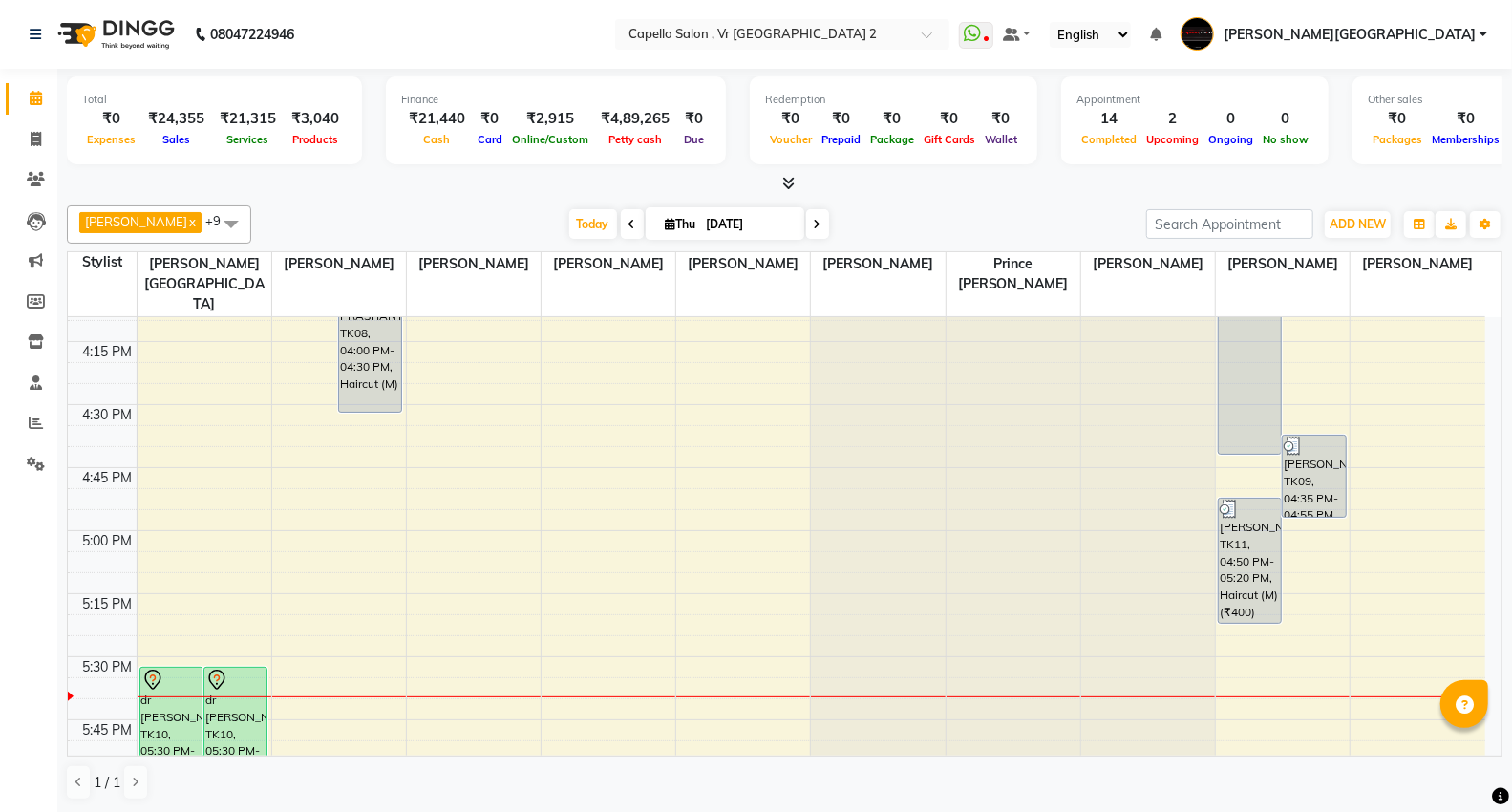
click at [246, 574] on div "9:00 AM 9:15 AM 9:30 AM 9:45 AM 10:00 AM 10:15 AM 10:30 AM 10:45 AM 11:00 AM 11…" at bounding box center [777, 152] width 1418 height 3278
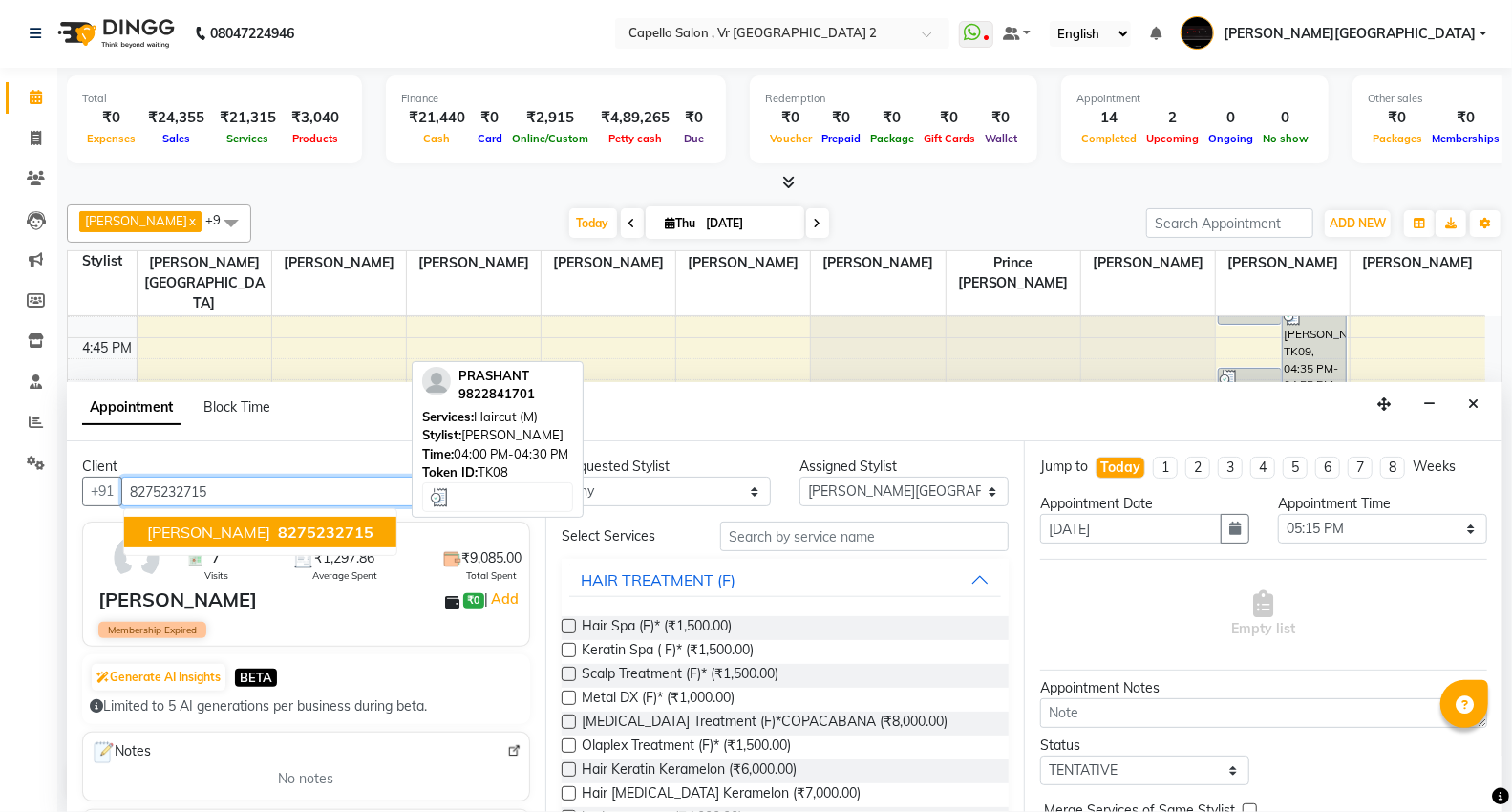
scroll to position [2123, 0]
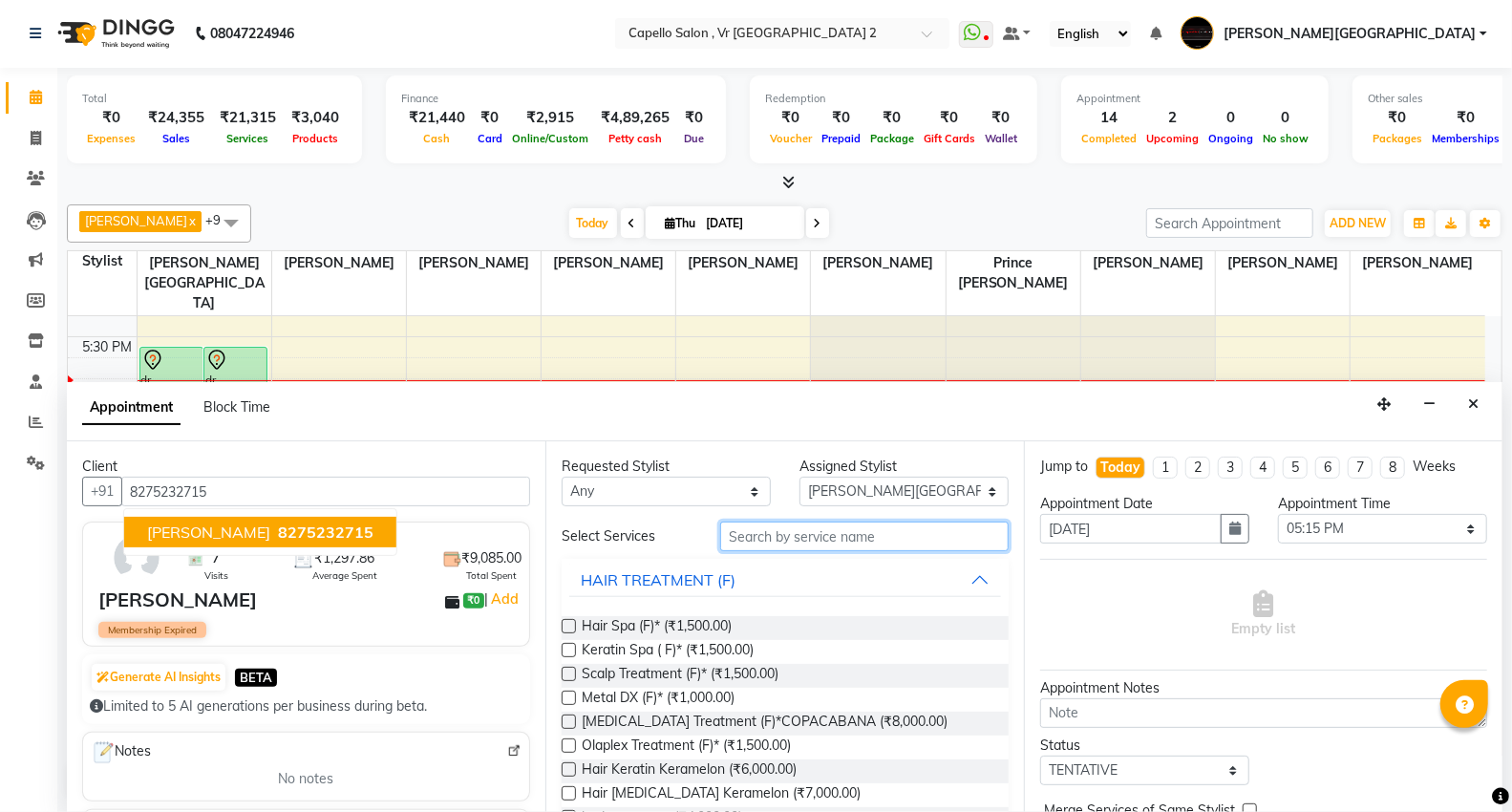
click at [823, 546] on input "text" at bounding box center [865, 536] width 289 height 29
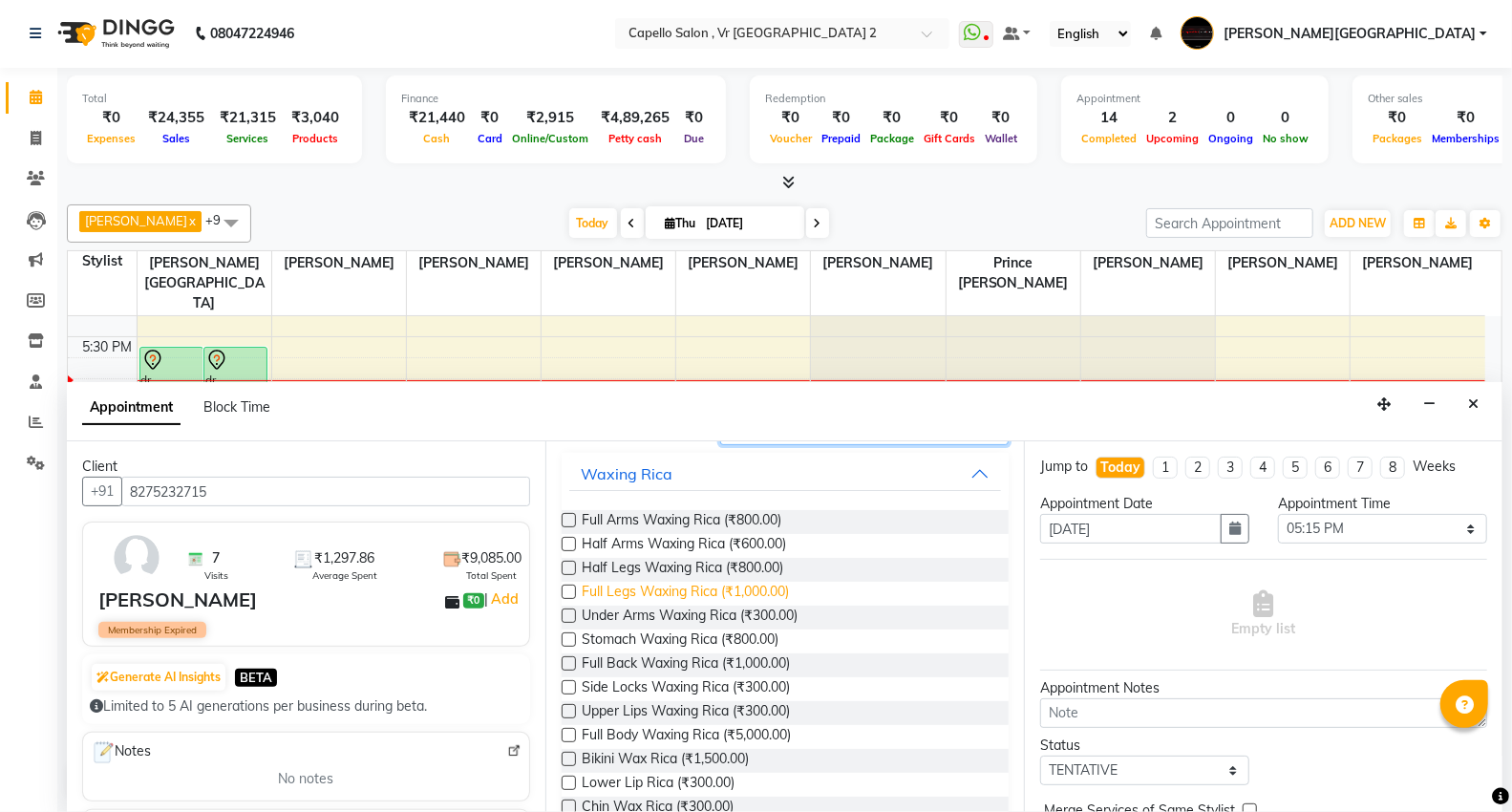
scroll to position [318, 0]
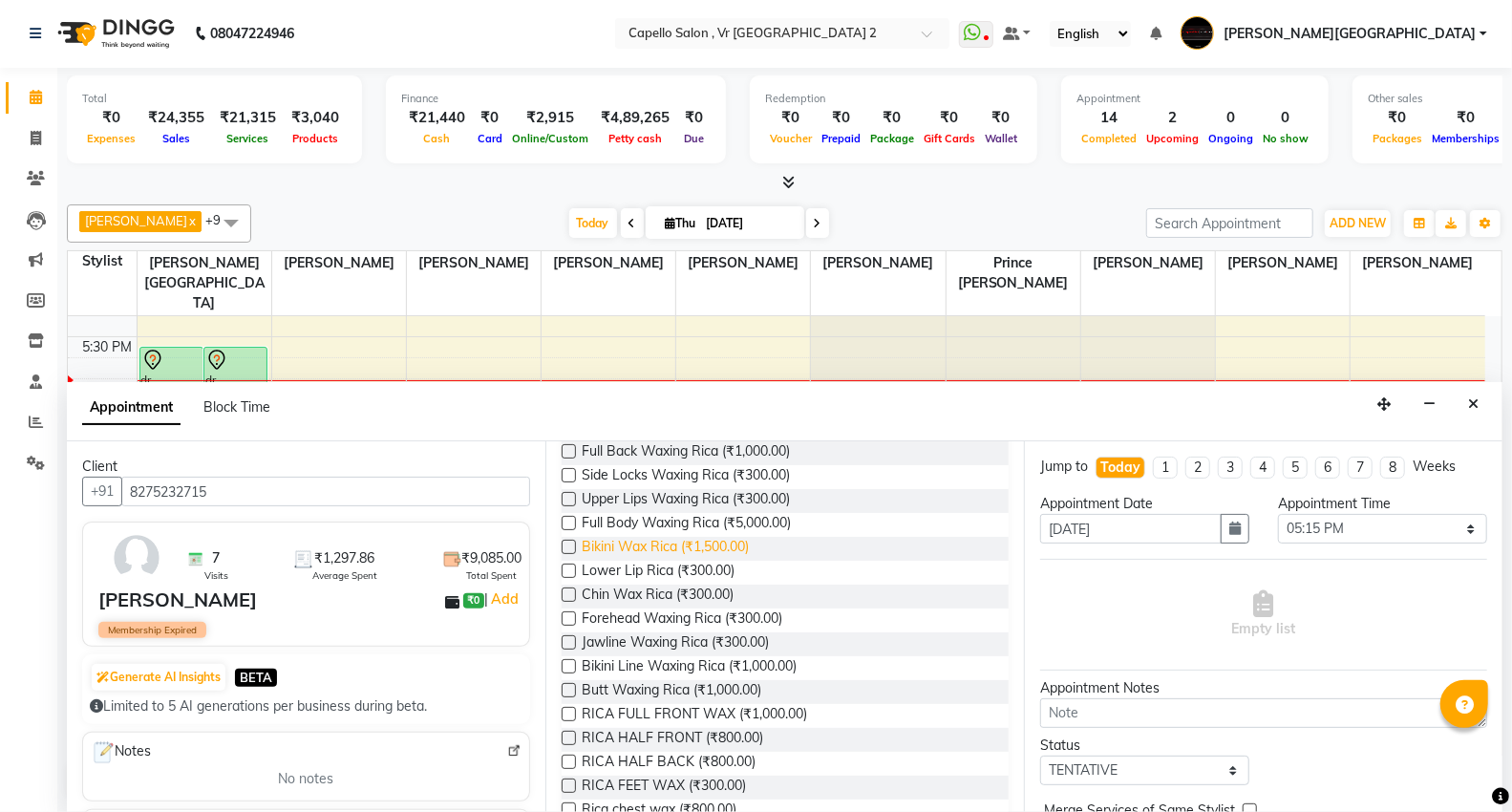
click at [665, 545] on span "Bikini Wax Rica (₹1,500.00)" at bounding box center [665, 549] width 167 height 23
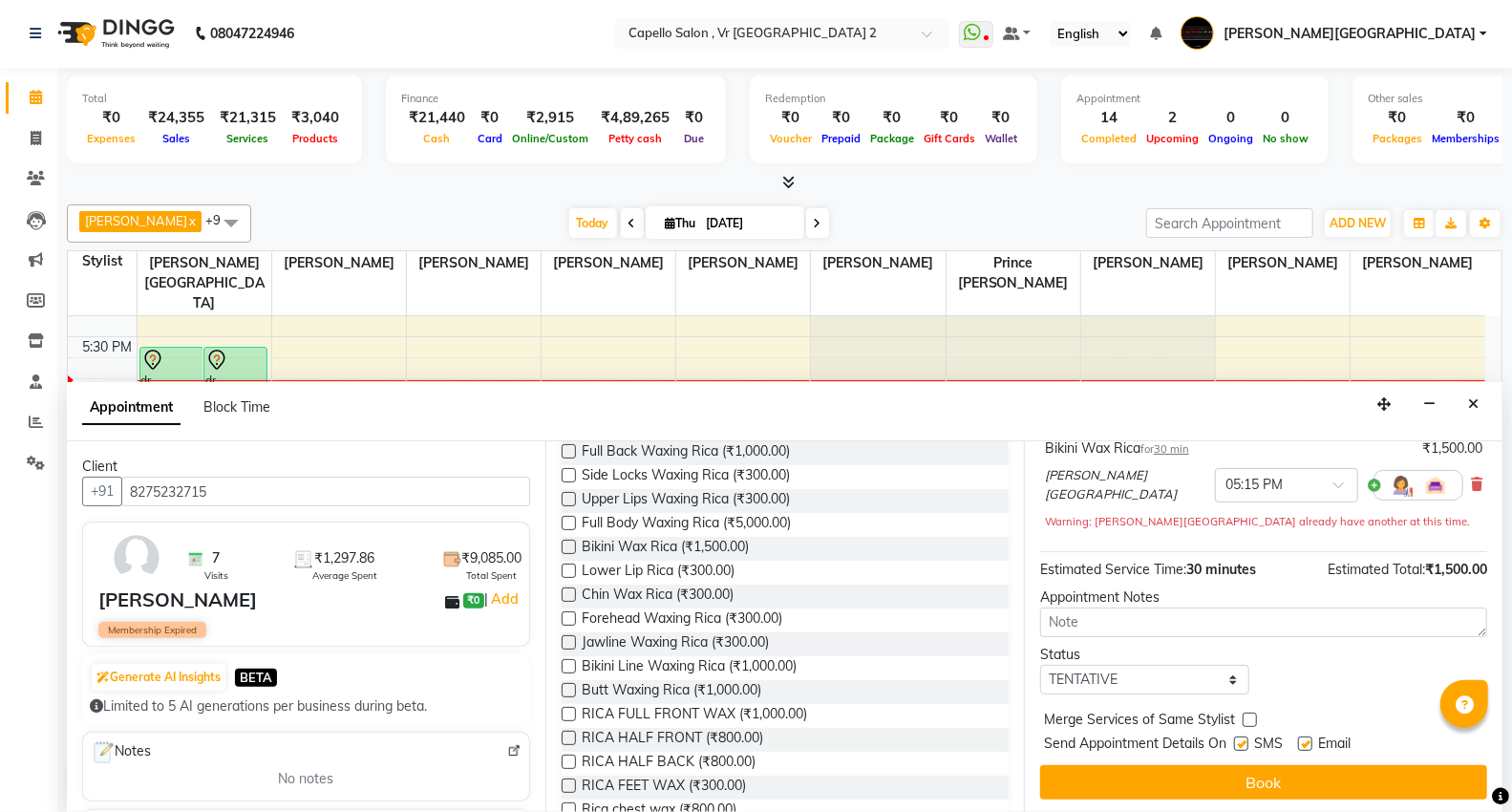
scroll to position [0, 0]
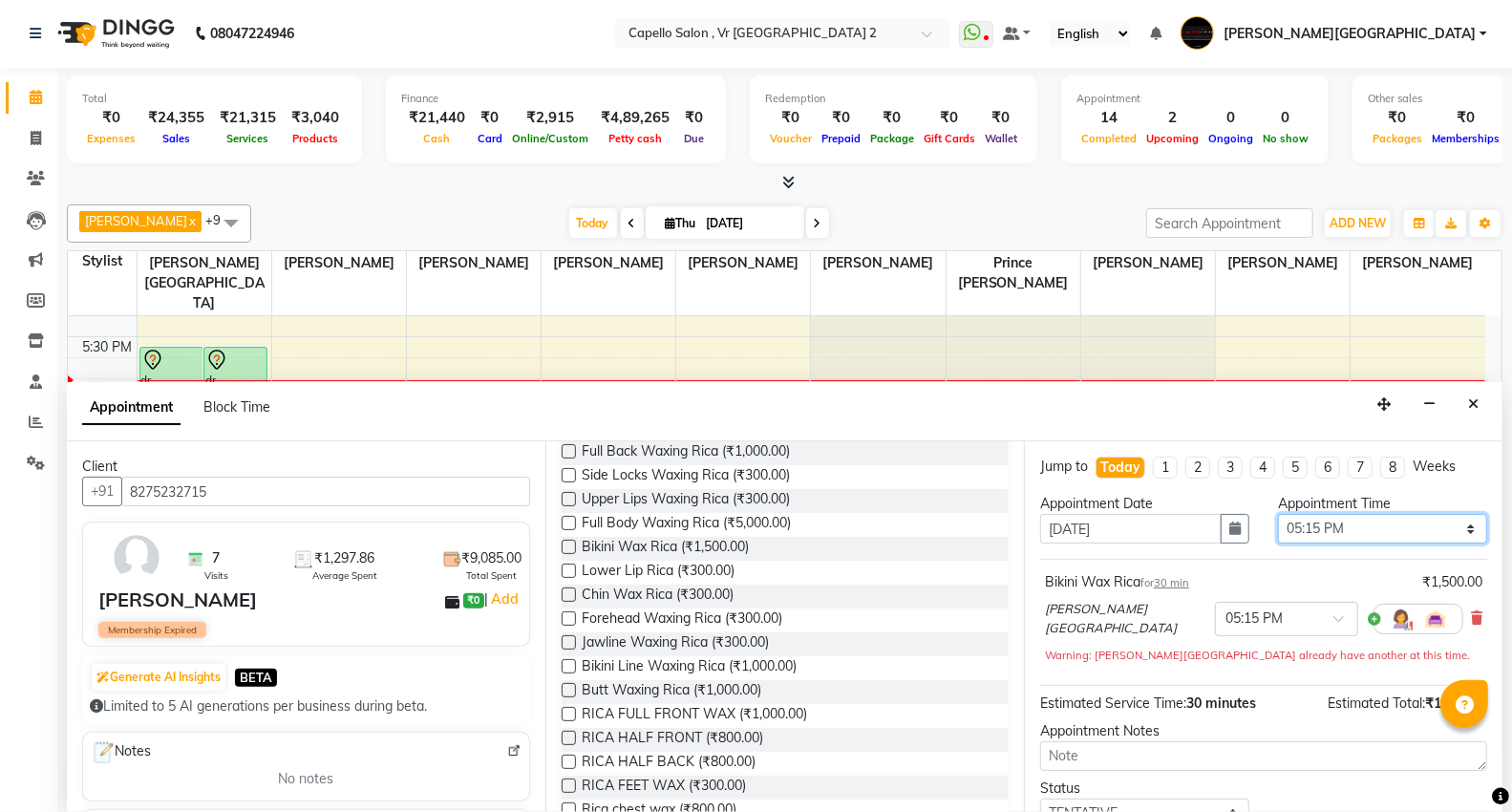
click at [1316, 527] on select "Select 10:00 AM 10:15 AM 10:30 AM 10:45 AM 11:00 AM 11:15 AM 11:30 AM 11:45 AM …" at bounding box center [1383, 529] width 209 height 29
click at [1278, 515] on select "Select 10:00 AM 10:15 AM 10:30 AM 10:45 AM 11:00 AM 11:15 AM 11:30 AM 11:45 AM …" at bounding box center [1383, 529] width 209 height 29
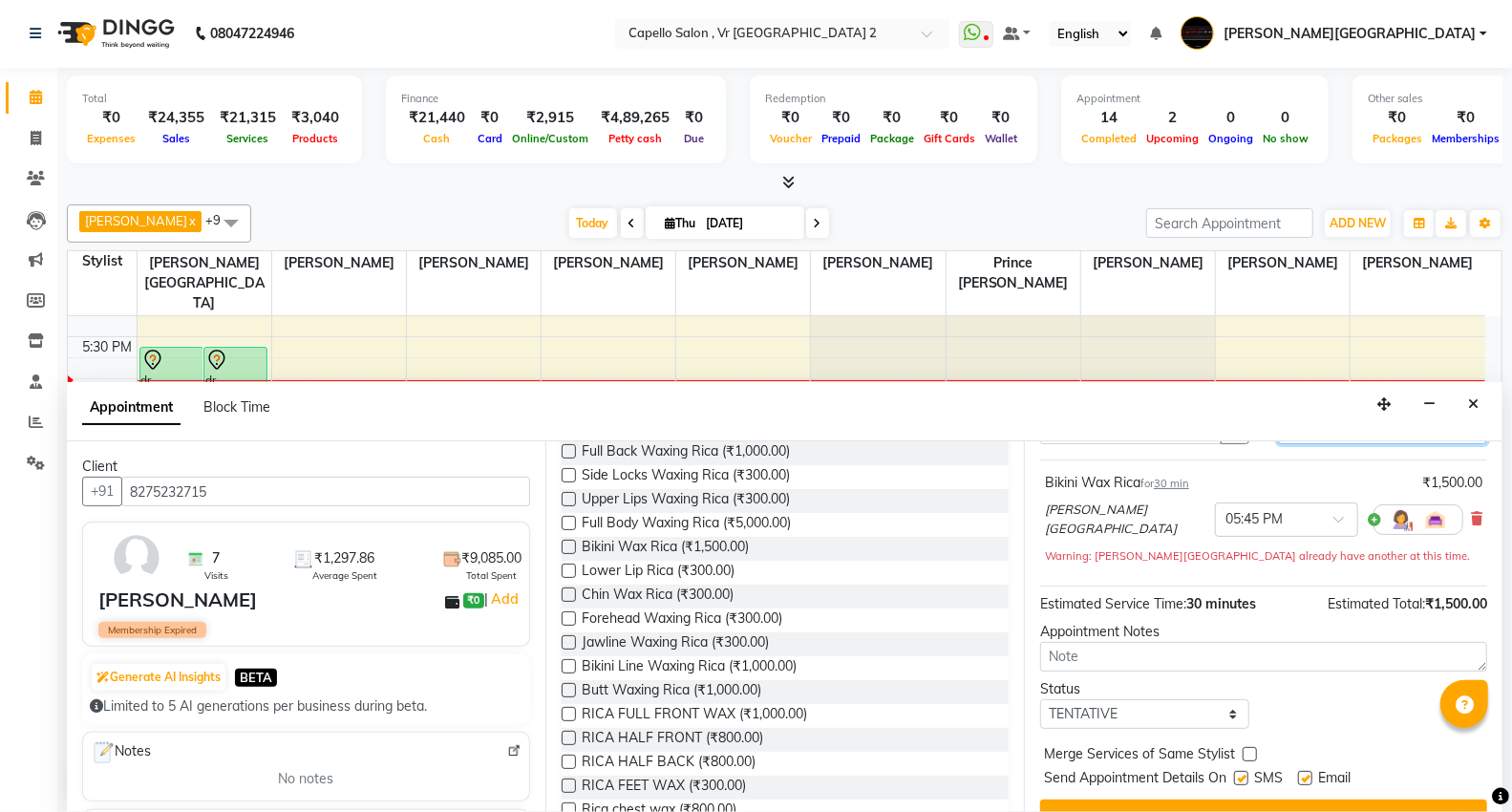
scroll to position [134, 0]
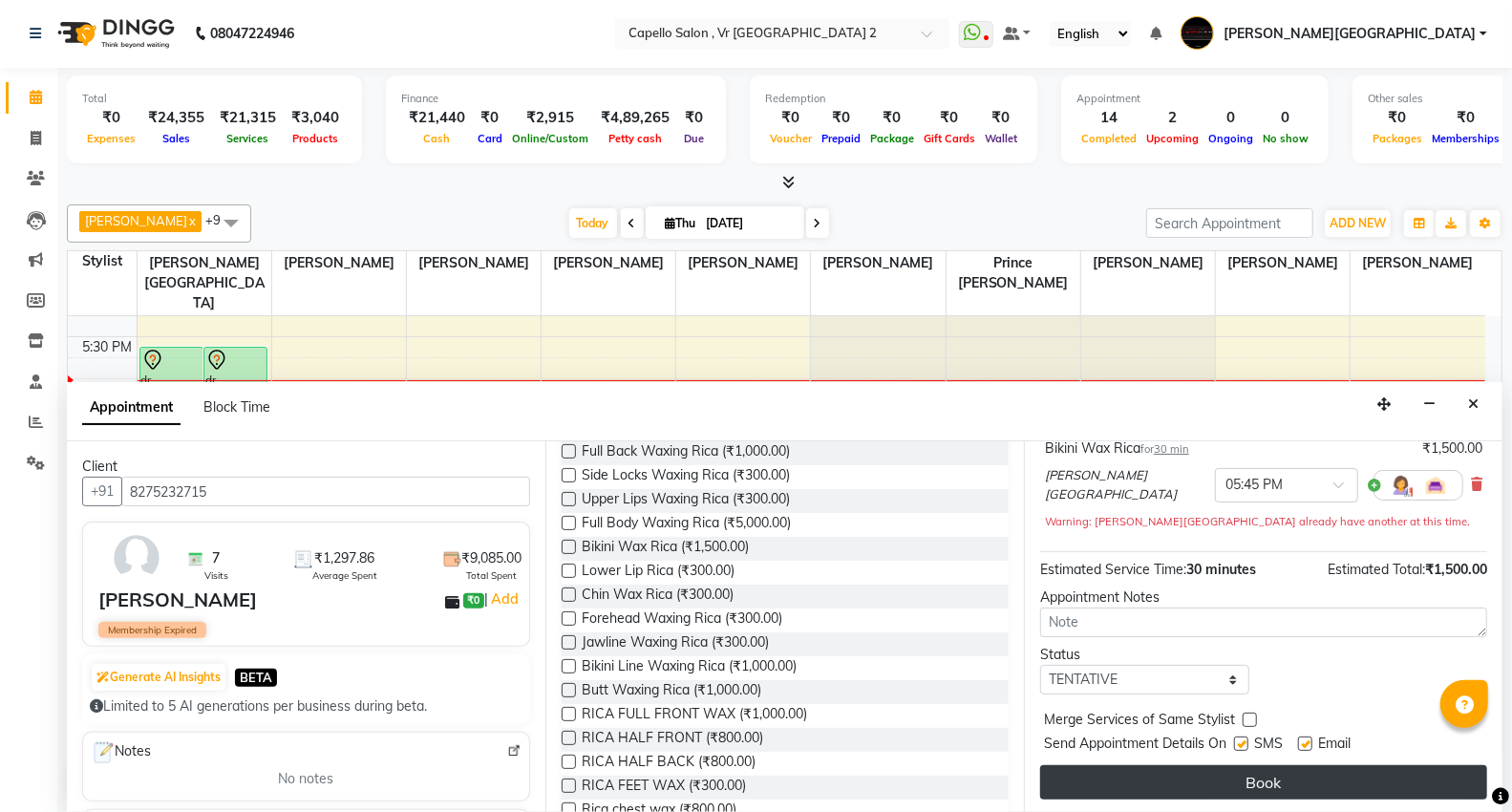
click at [1217, 768] on button "Book" at bounding box center [1264, 782] width 447 height 34
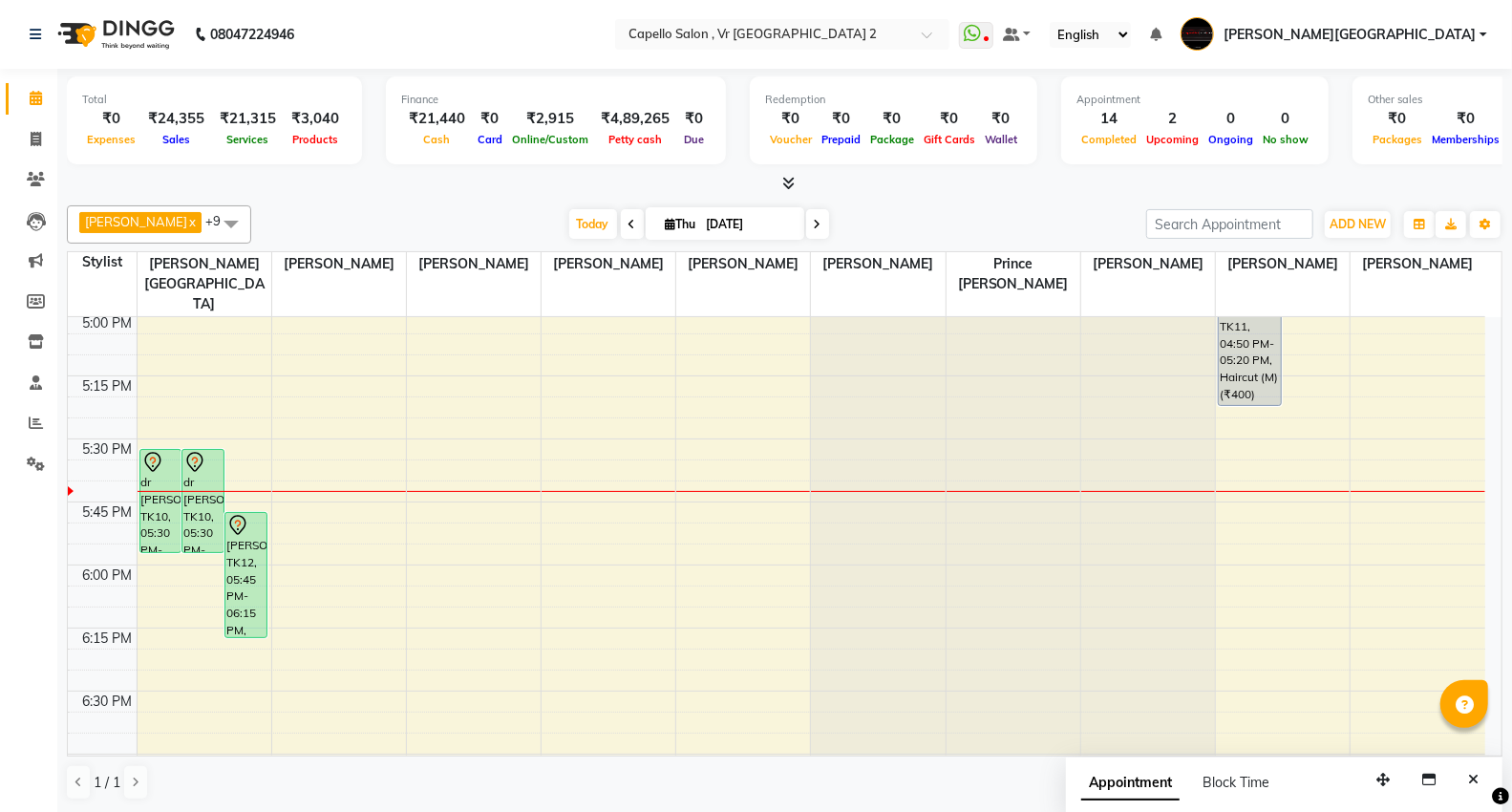
scroll to position [1912, 0]
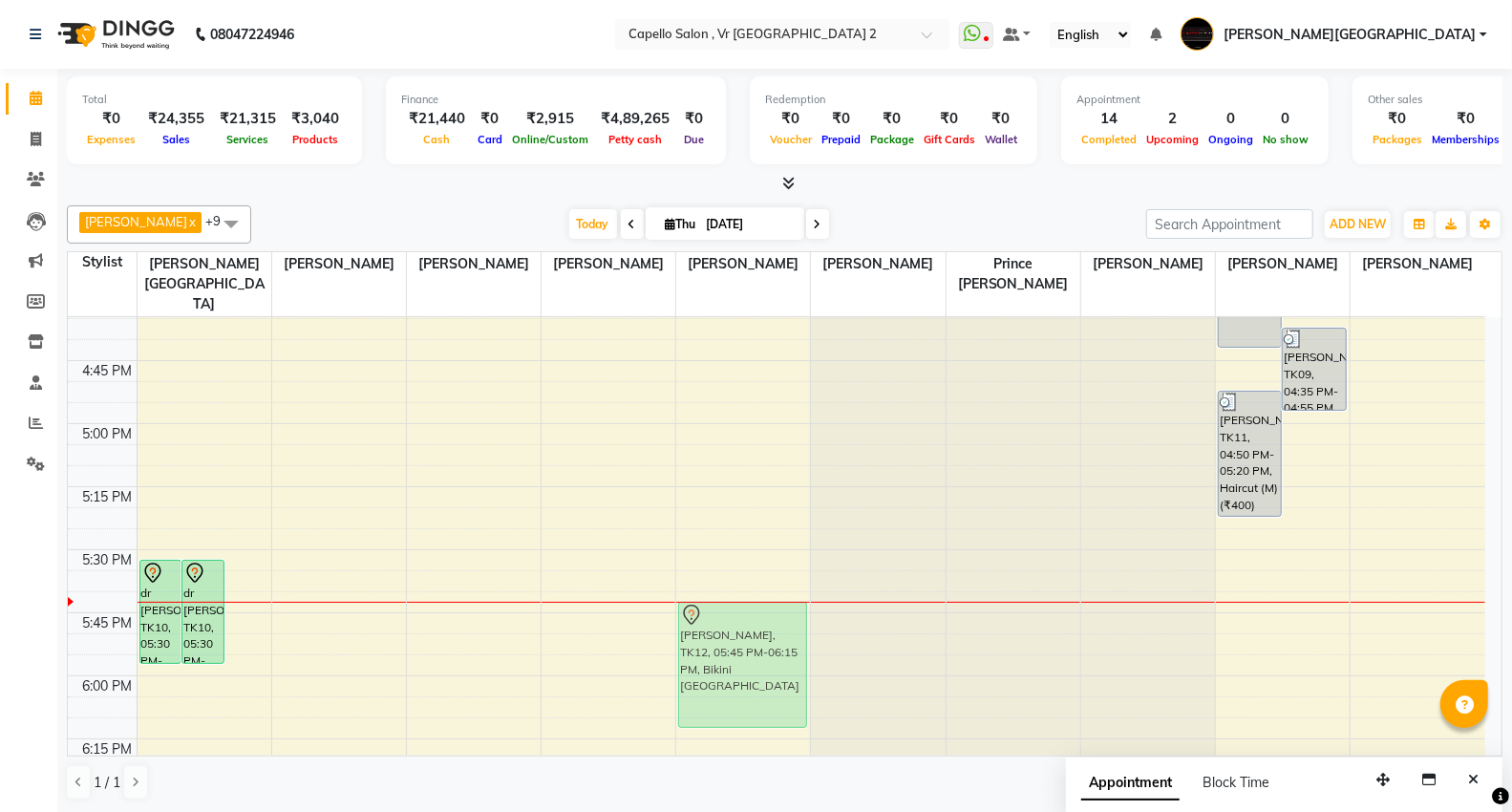
drag, startPoint x: 232, startPoint y: 644, endPoint x: 755, endPoint y: 618, distance: 523.6
click at [755, 618] on tr "dr [PERSON_NAME], TK10, 05:30 PM-05:55 PM, Full Arms Waxing Rica dr [PERSON_NAM…" at bounding box center [777, 45] width 1418 height 3278
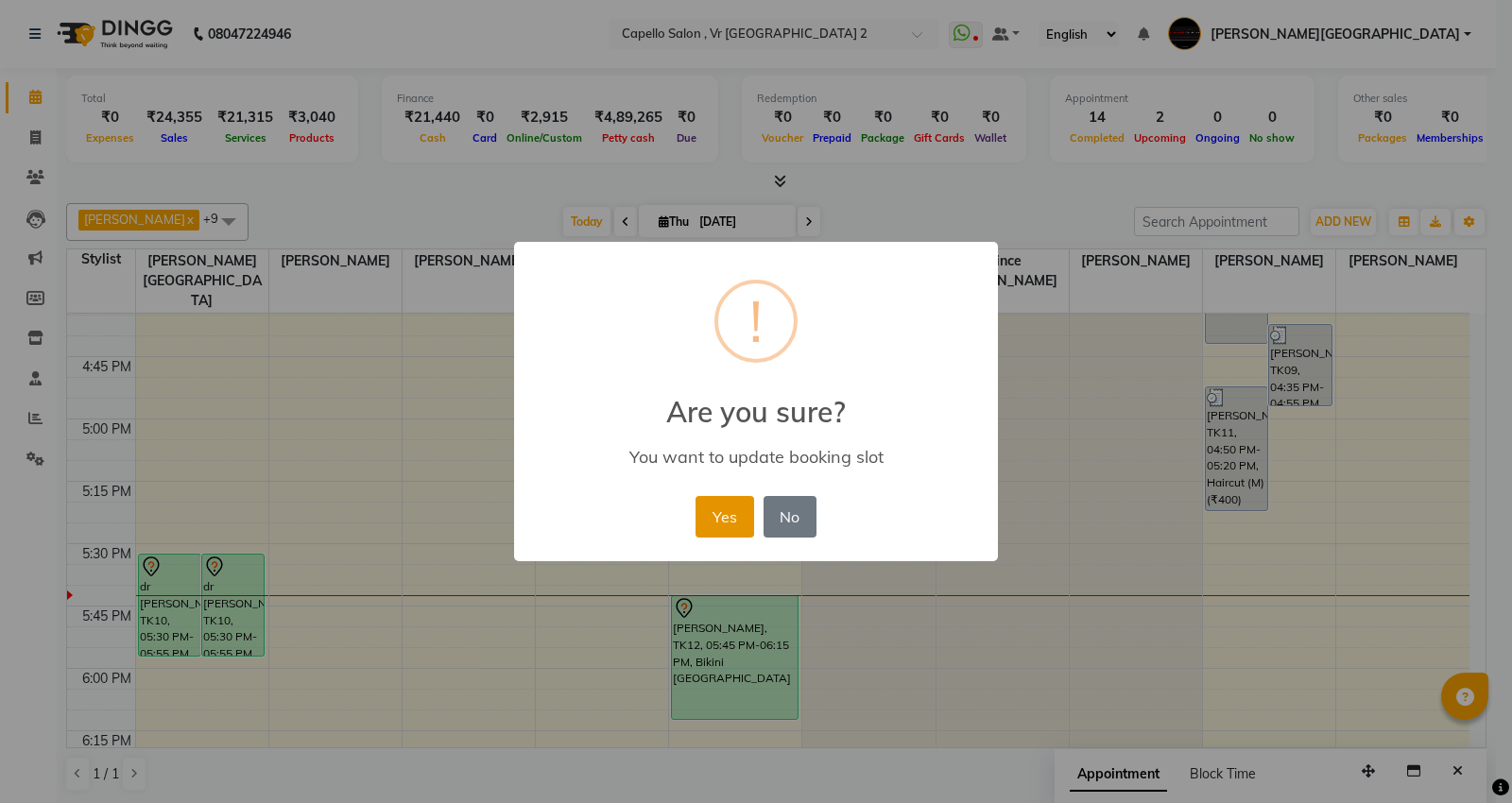
click at [721, 533] on button "Yes" at bounding box center [725, 517] width 58 height 42
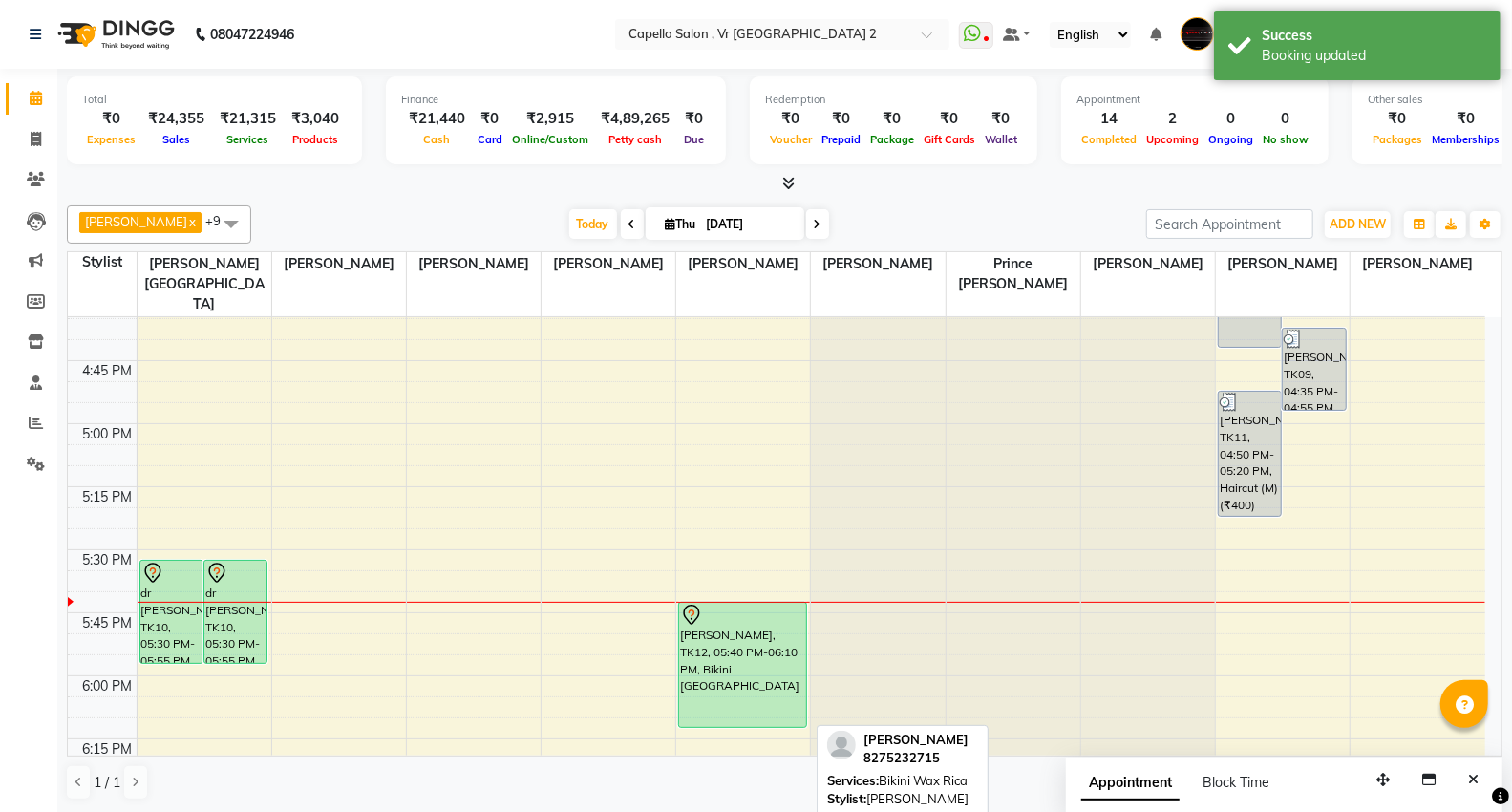
click at [710, 639] on div "[PERSON_NAME], TK12, 05:40 PM-06:10 PM, Bikini [GEOGRAPHIC_DATA]" at bounding box center [743, 664] width 127 height 124
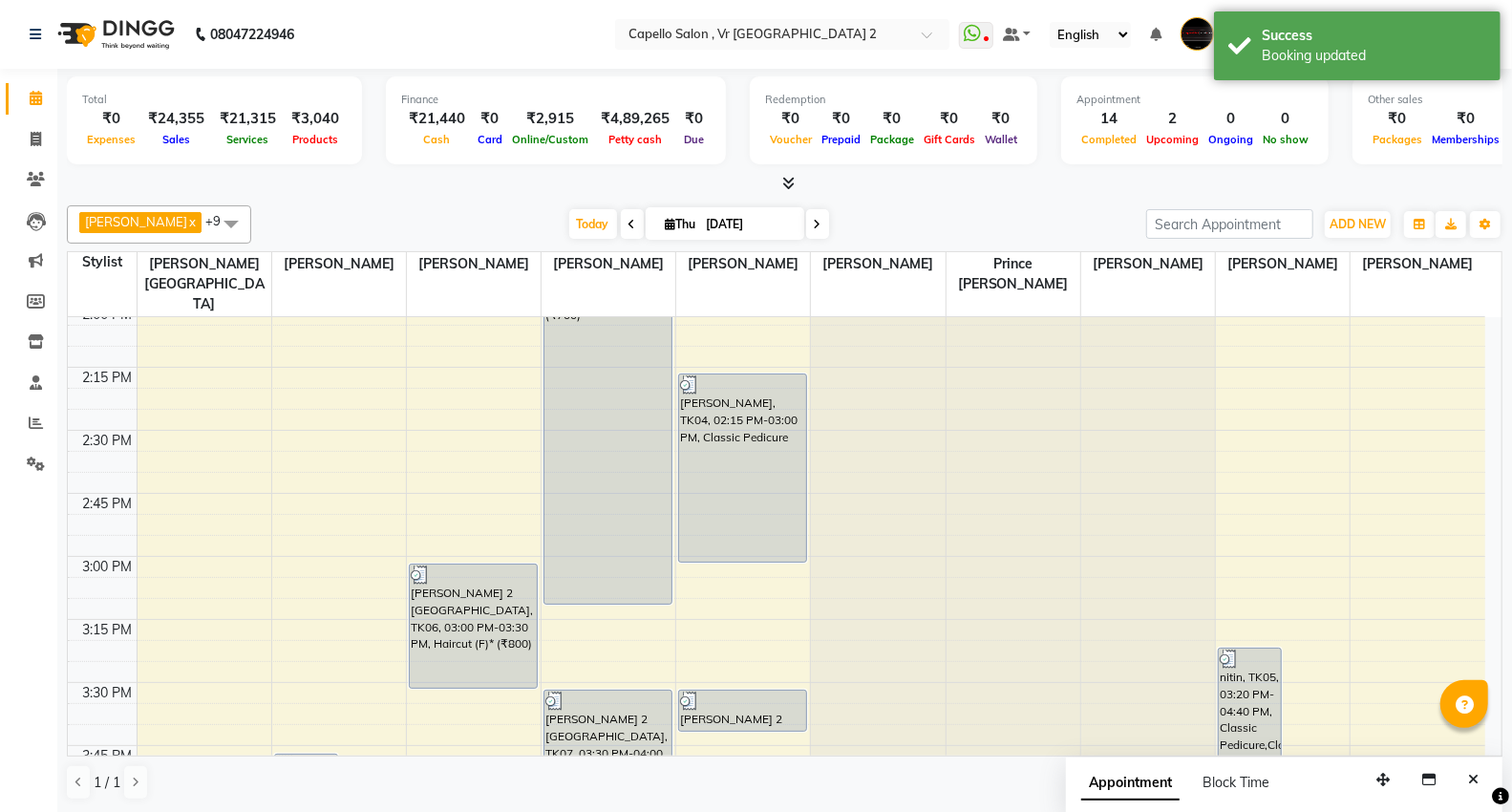
scroll to position [1168, 0]
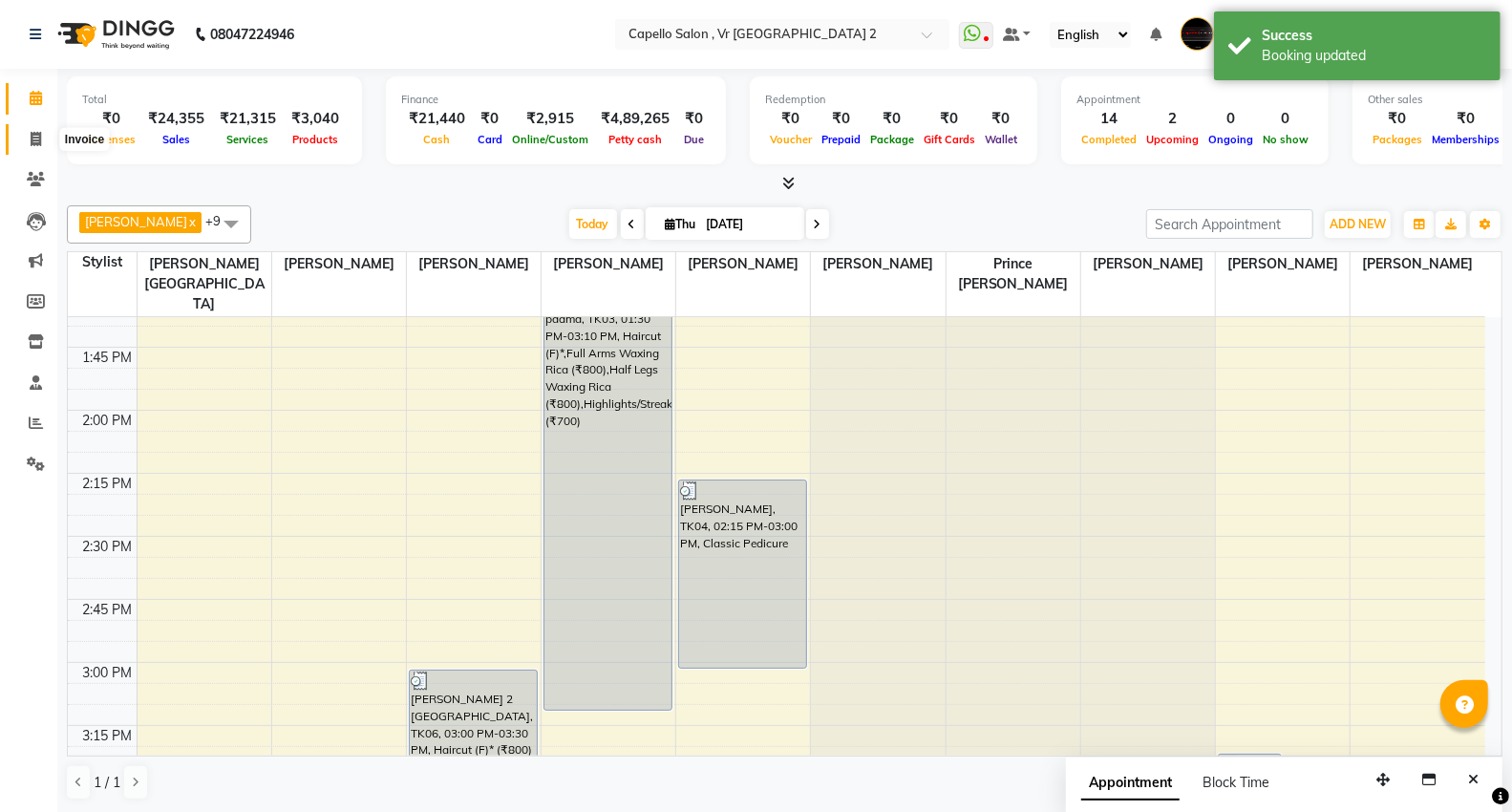
click at [45, 131] on span at bounding box center [36, 140] width 33 height 22
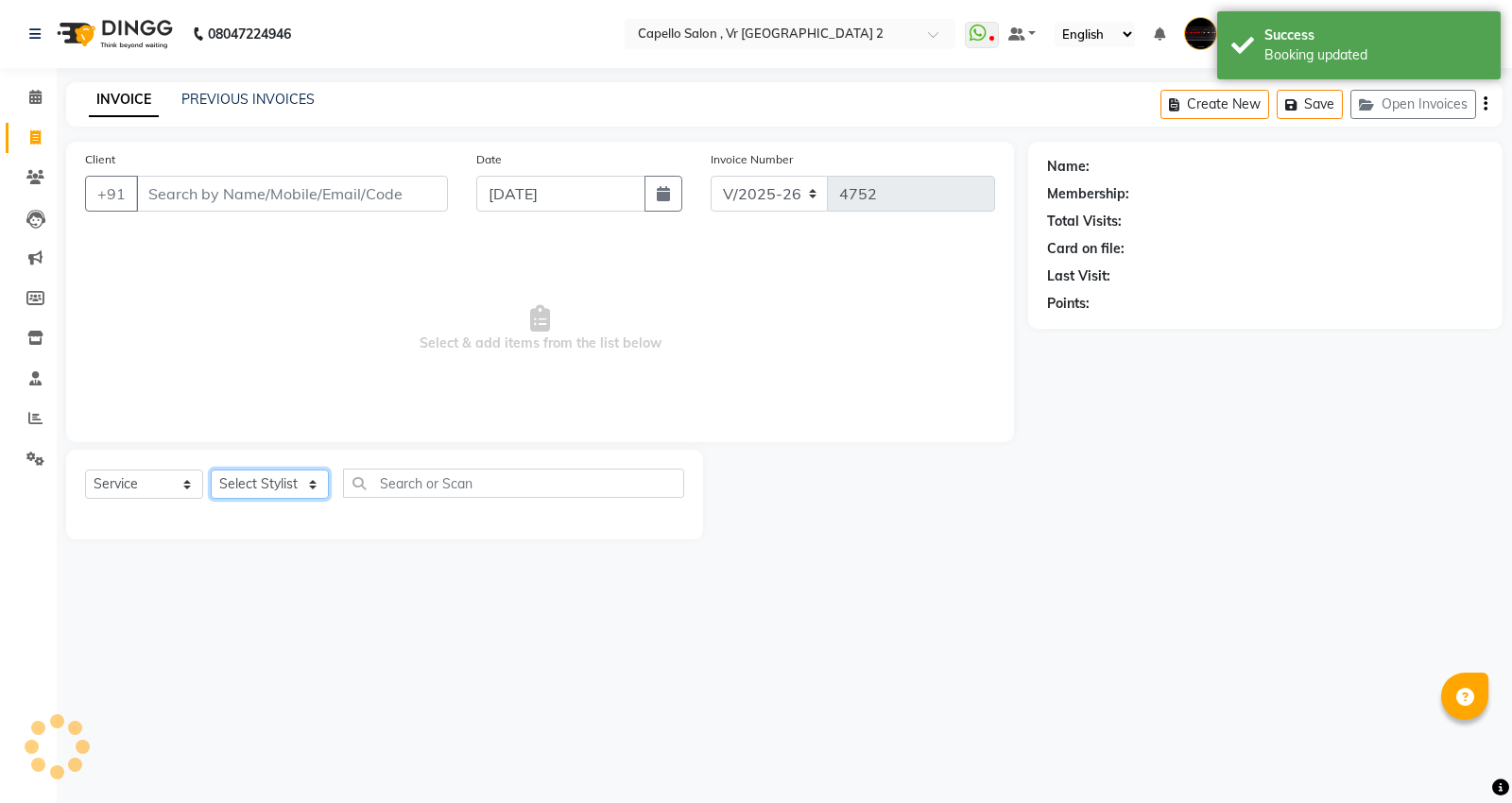
click at [288, 487] on select "Select Stylist" at bounding box center [270, 484] width 118 height 29
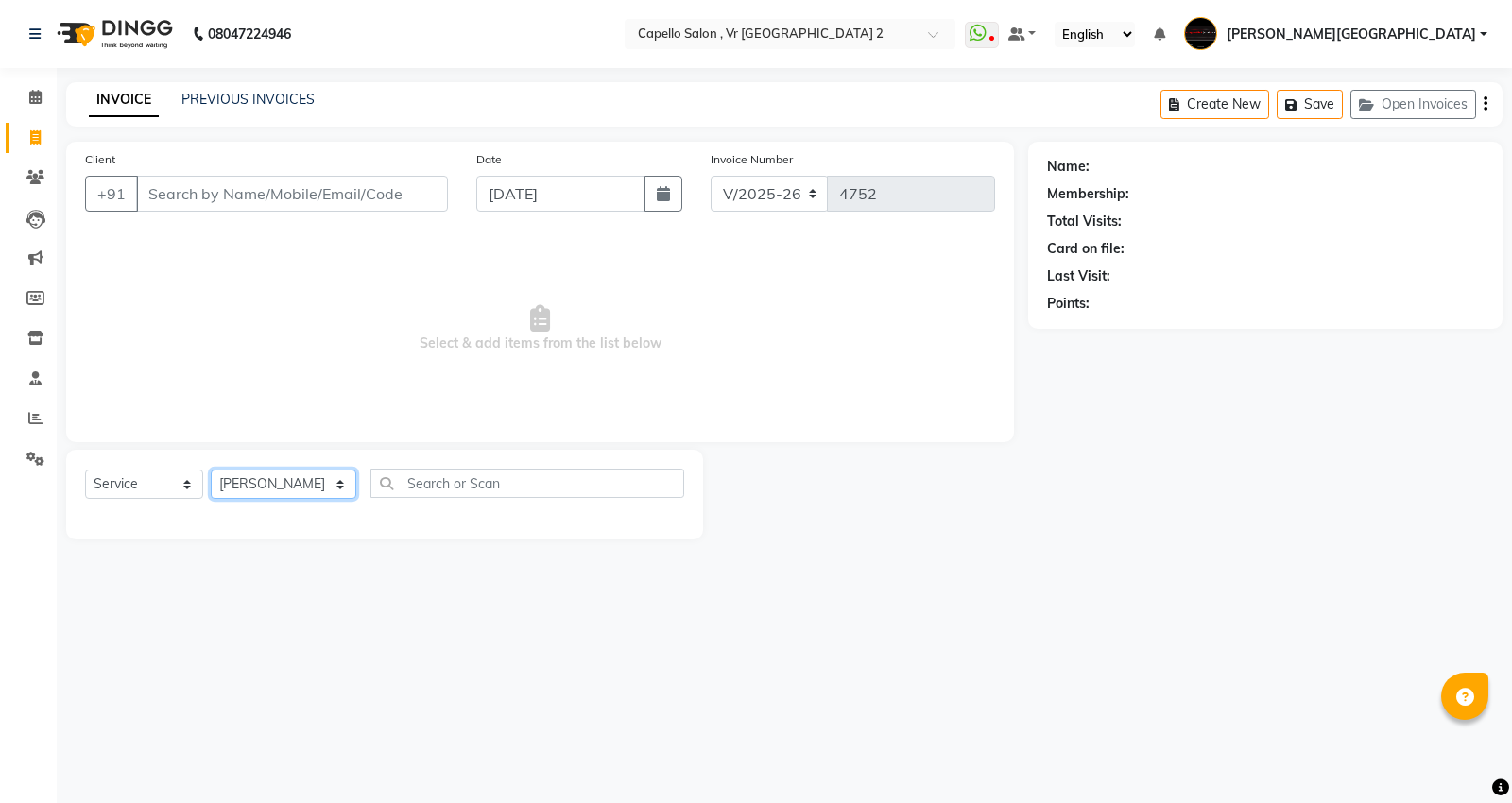
click at [211, 470] on select "Select Stylist [PERSON_NAME] [PERSON_NAME] [PERSON_NAME] [PERSON_NAME] Mall [PE…" at bounding box center [283, 484] width 145 height 29
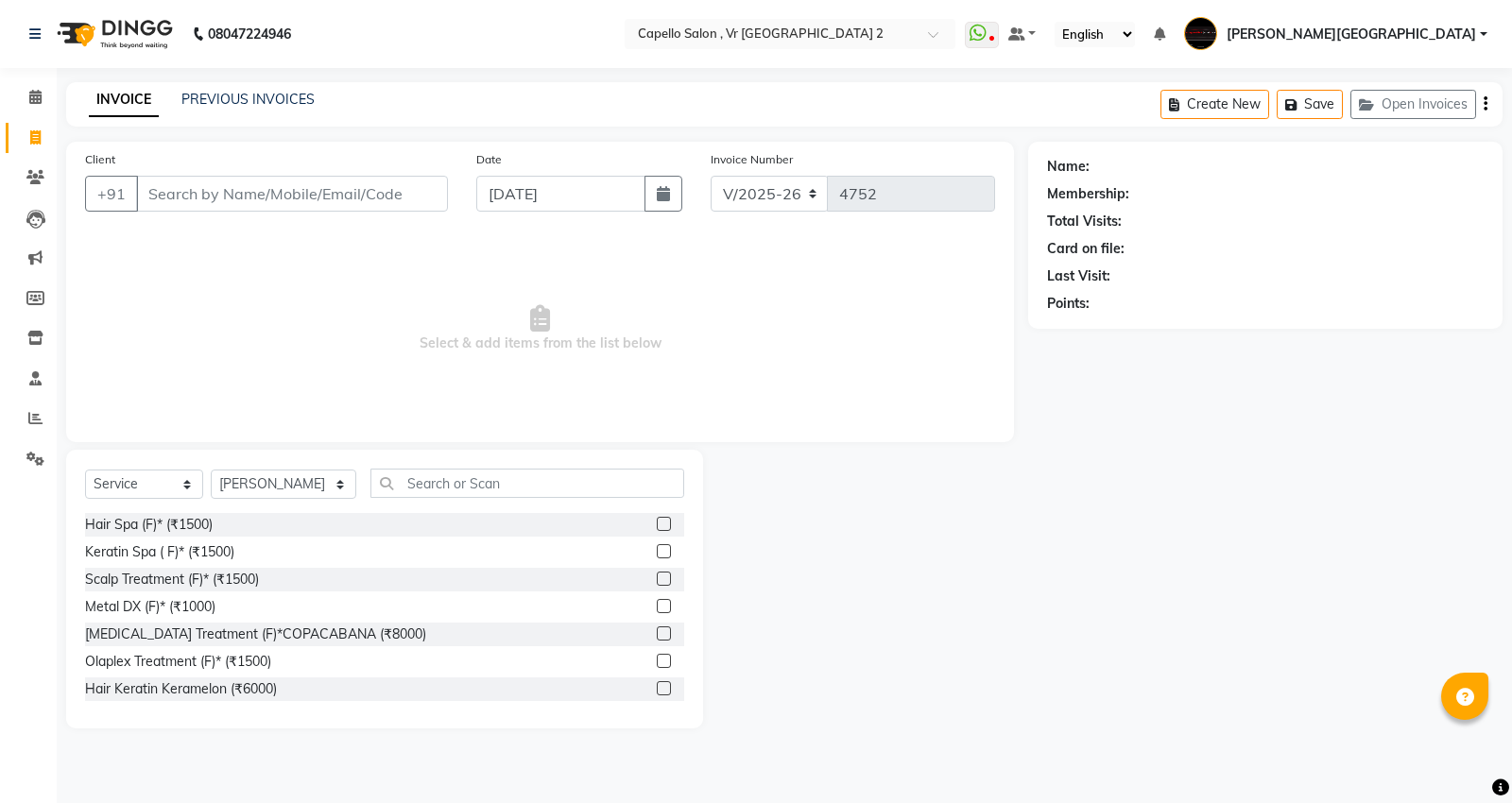
click at [439, 498] on div "Select Service Product Membership Package Voucher Prepaid Gift Card Select Styl…" at bounding box center [384, 491] width 599 height 45
click at [438, 494] on input "text" at bounding box center [527, 483] width 313 height 29
click at [431, 476] on input "text" at bounding box center [527, 483] width 313 height 29
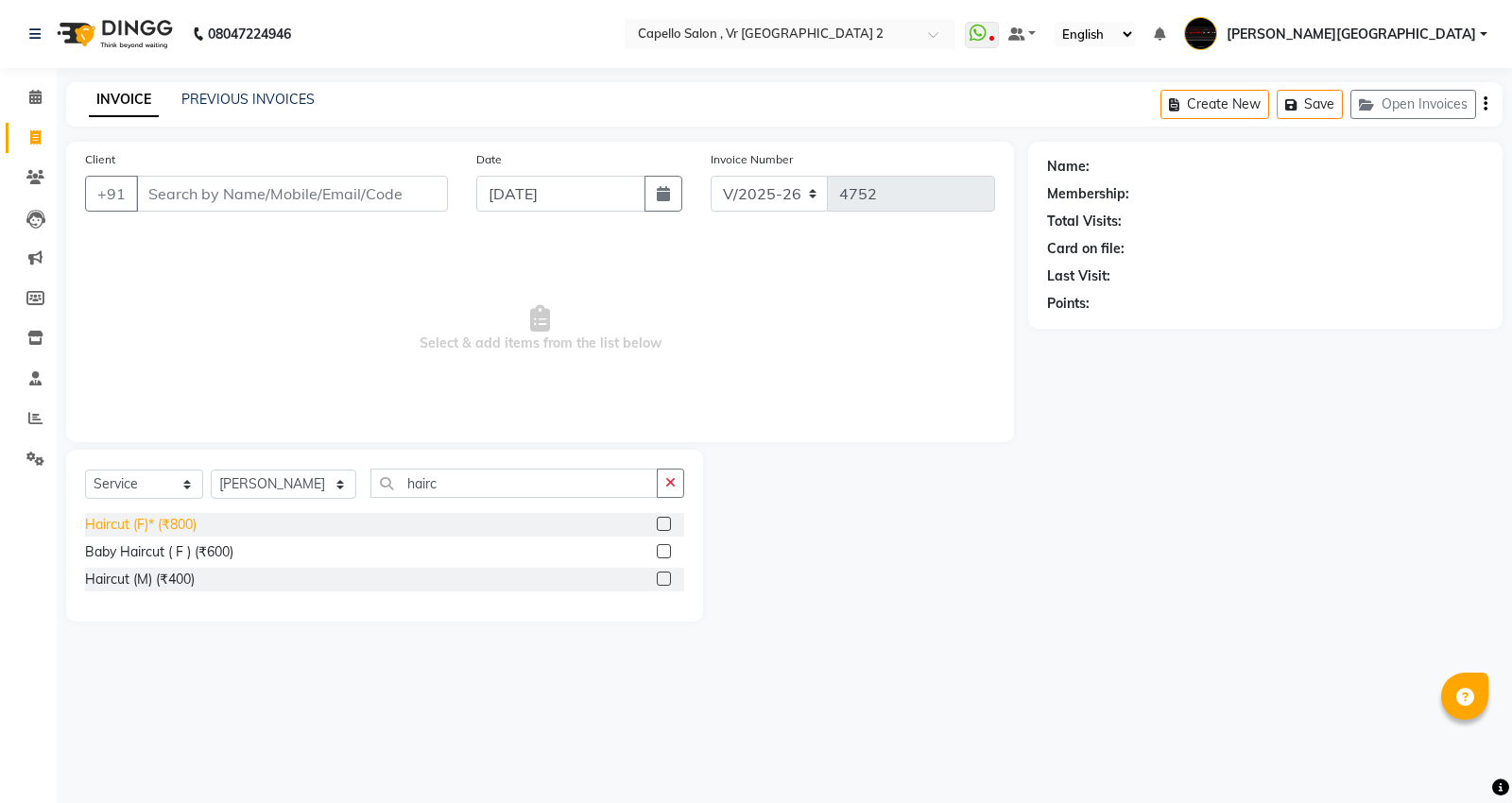
click at [176, 529] on div "Haircut (F)* (₹800)" at bounding box center [140, 524] width 111 height 20
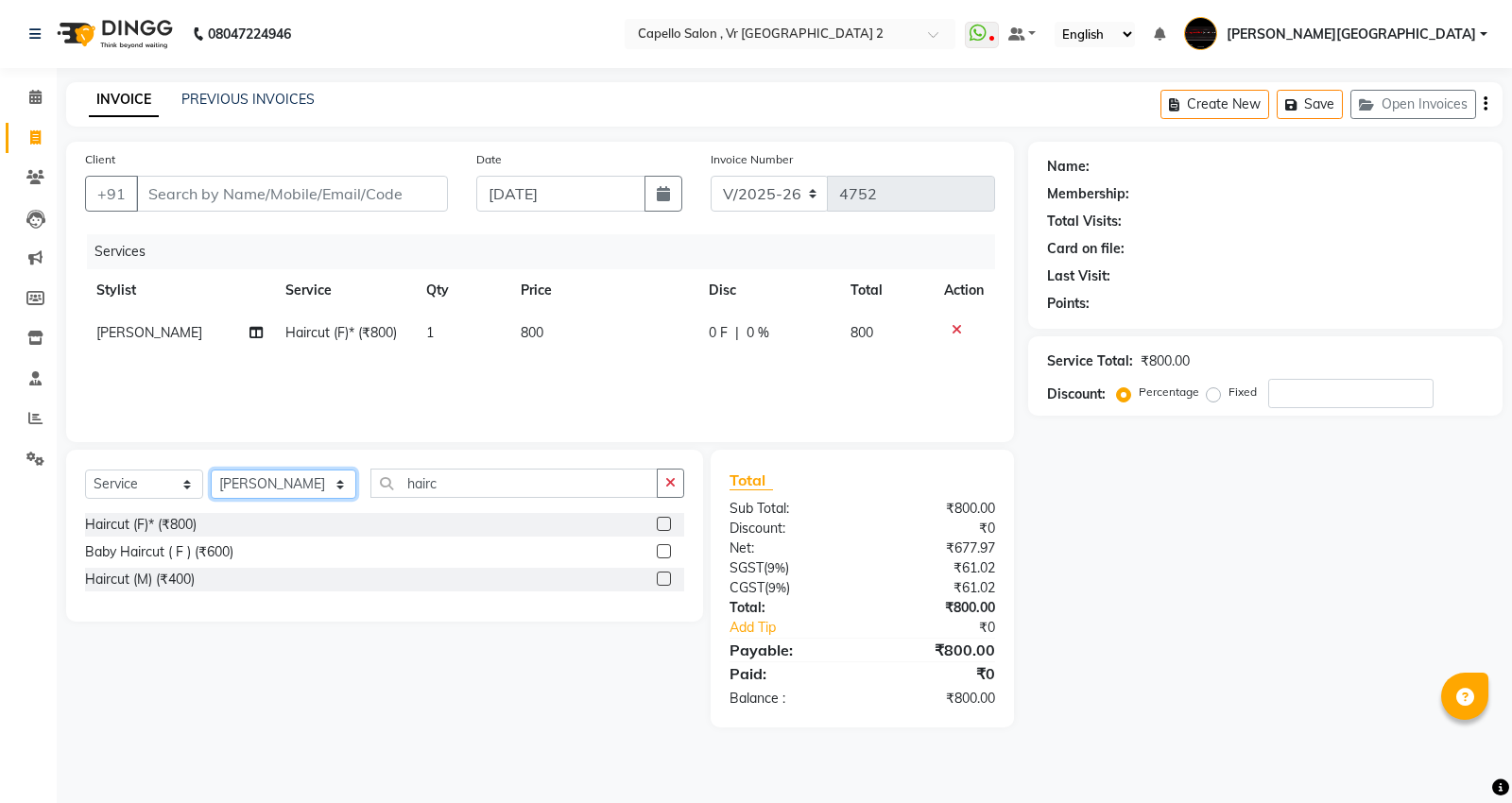
click at [279, 480] on select "Select Stylist [PERSON_NAME] [PERSON_NAME] [PERSON_NAME] [PERSON_NAME] Mall [PE…" at bounding box center [283, 484] width 145 height 29
click at [211, 470] on select "Select Stylist [PERSON_NAME] [PERSON_NAME] [PERSON_NAME] [PERSON_NAME] Mall [PE…" at bounding box center [283, 484] width 145 height 29
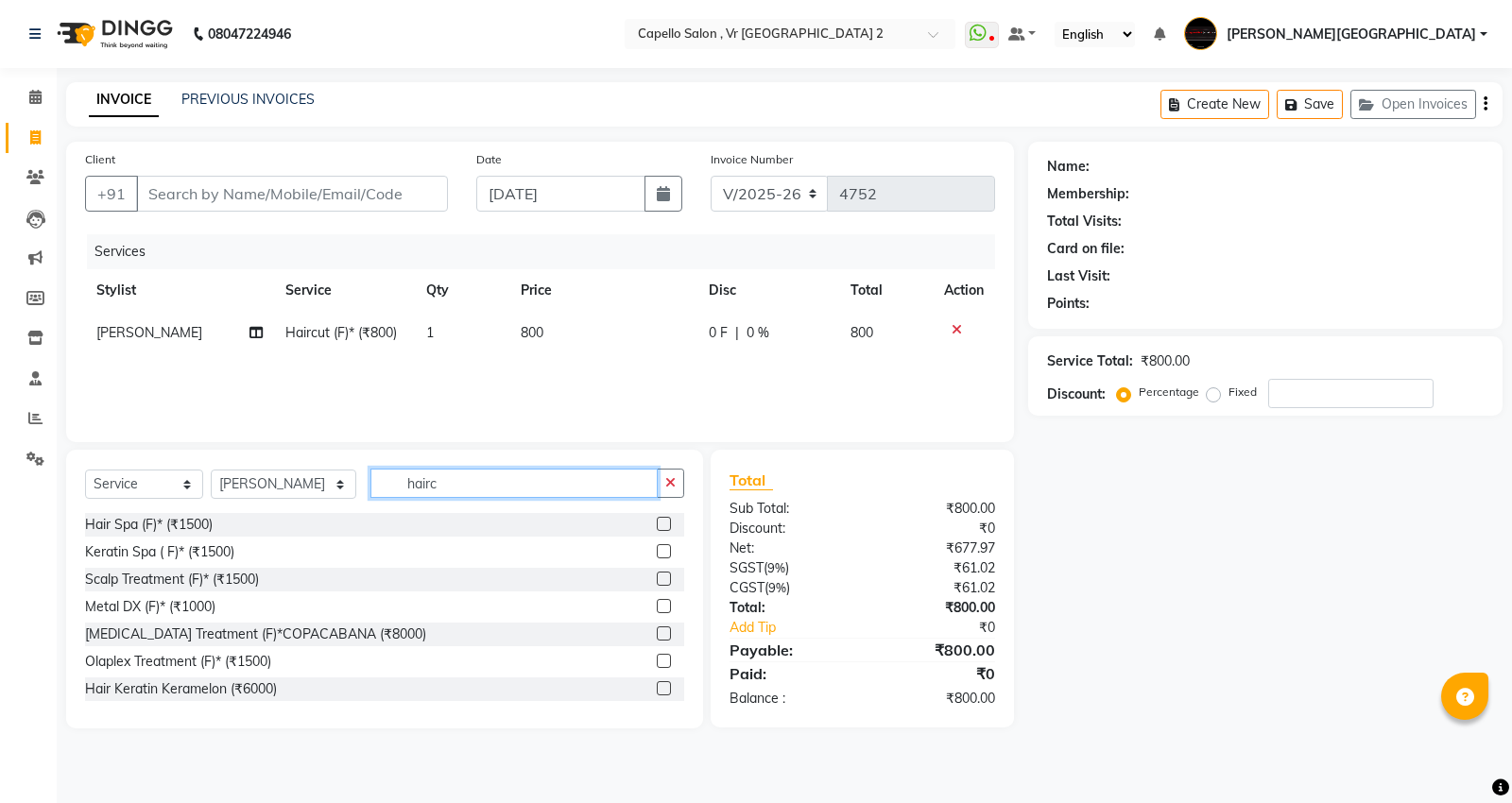
click at [438, 491] on input "hairc" at bounding box center [514, 483] width 287 height 29
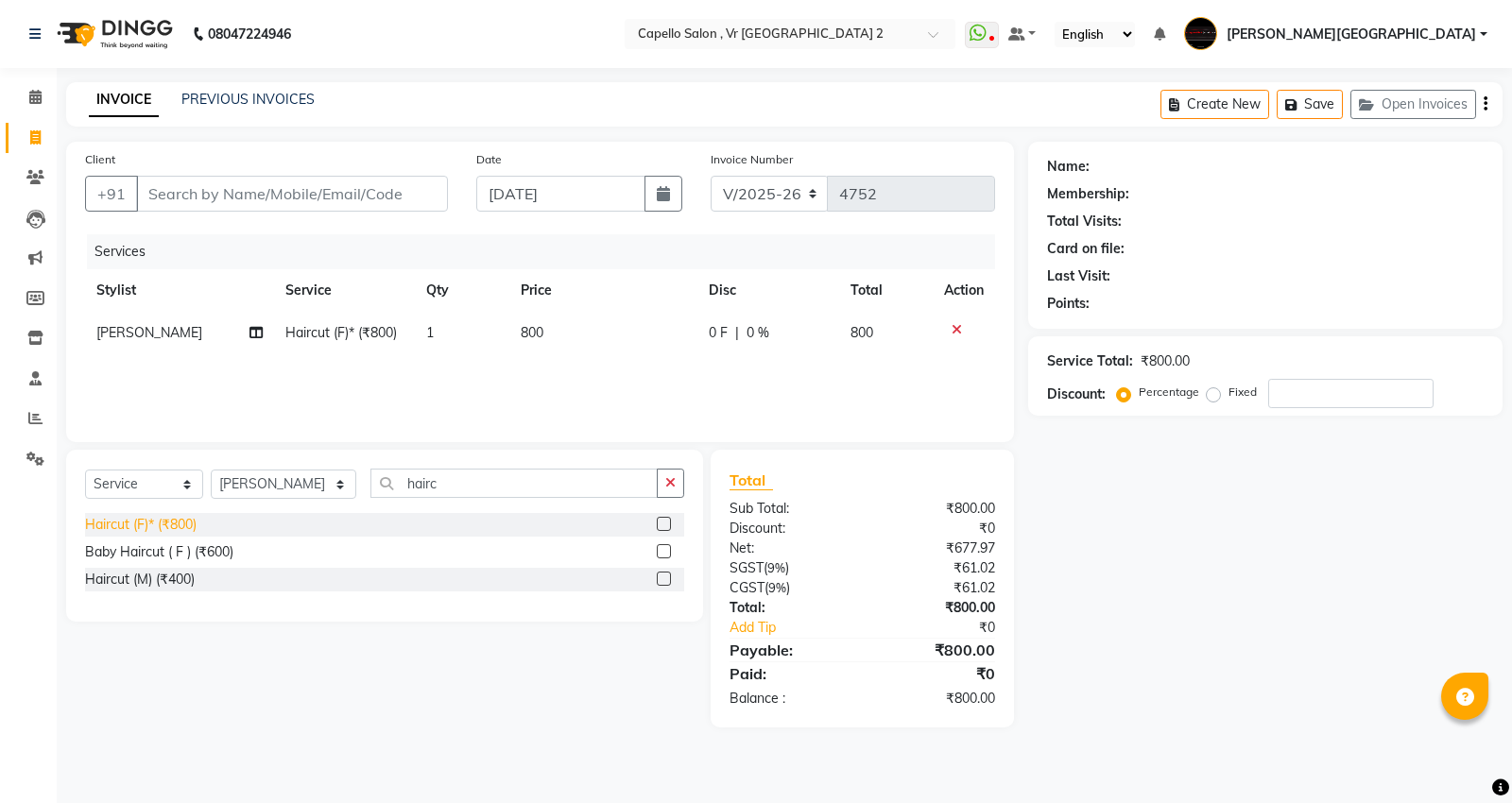
click at [130, 526] on div "Haircut (F)* (₹800)" at bounding box center [140, 524] width 111 height 20
click at [518, 144] on div "Client +91 Date [DATE] Invoice Number V/2025 V/[PHONE_NUMBER] Services Stylist …" at bounding box center [540, 292] width 948 height 301
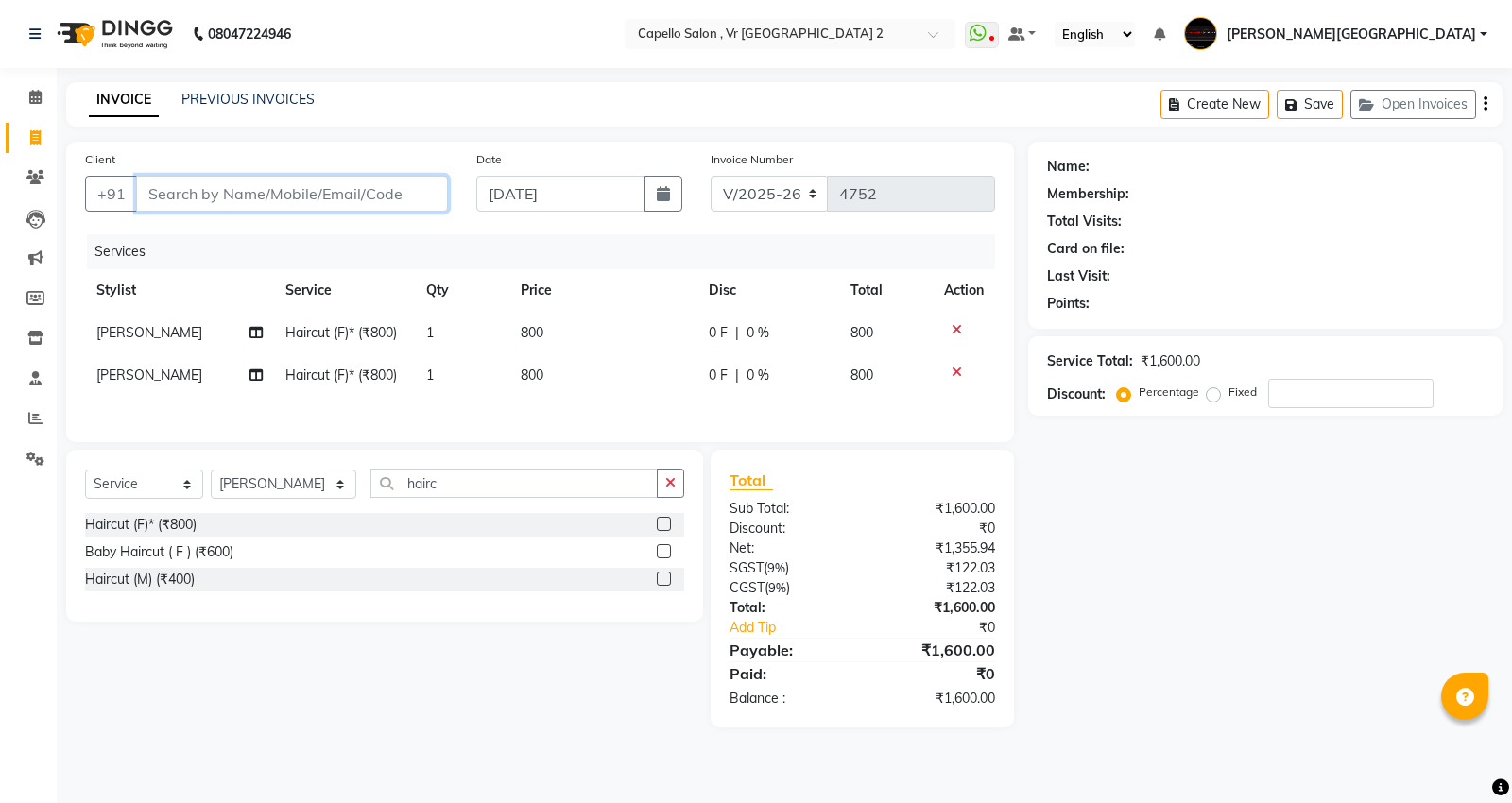
click at [363, 187] on input "Client" at bounding box center [292, 193] width 311 height 36
click at [226, 192] on input "Client" at bounding box center [292, 193] width 311 height 36
click at [159, 479] on select "Select Service Product Membership Package Voucher Prepaid Gift Card" at bounding box center [144, 484] width 118 height 29
click at [85, 474] on select "Select Service Product Membership Package Voucher Prepaid Gift Card" at bounding box center [144, 484] width 118 height 29
click at [148, 507] on div "Select Service Product Membership Package Voucher Prepaid Gift Card Select Styl…" at bounding box center [384, 491] width 599 height 45
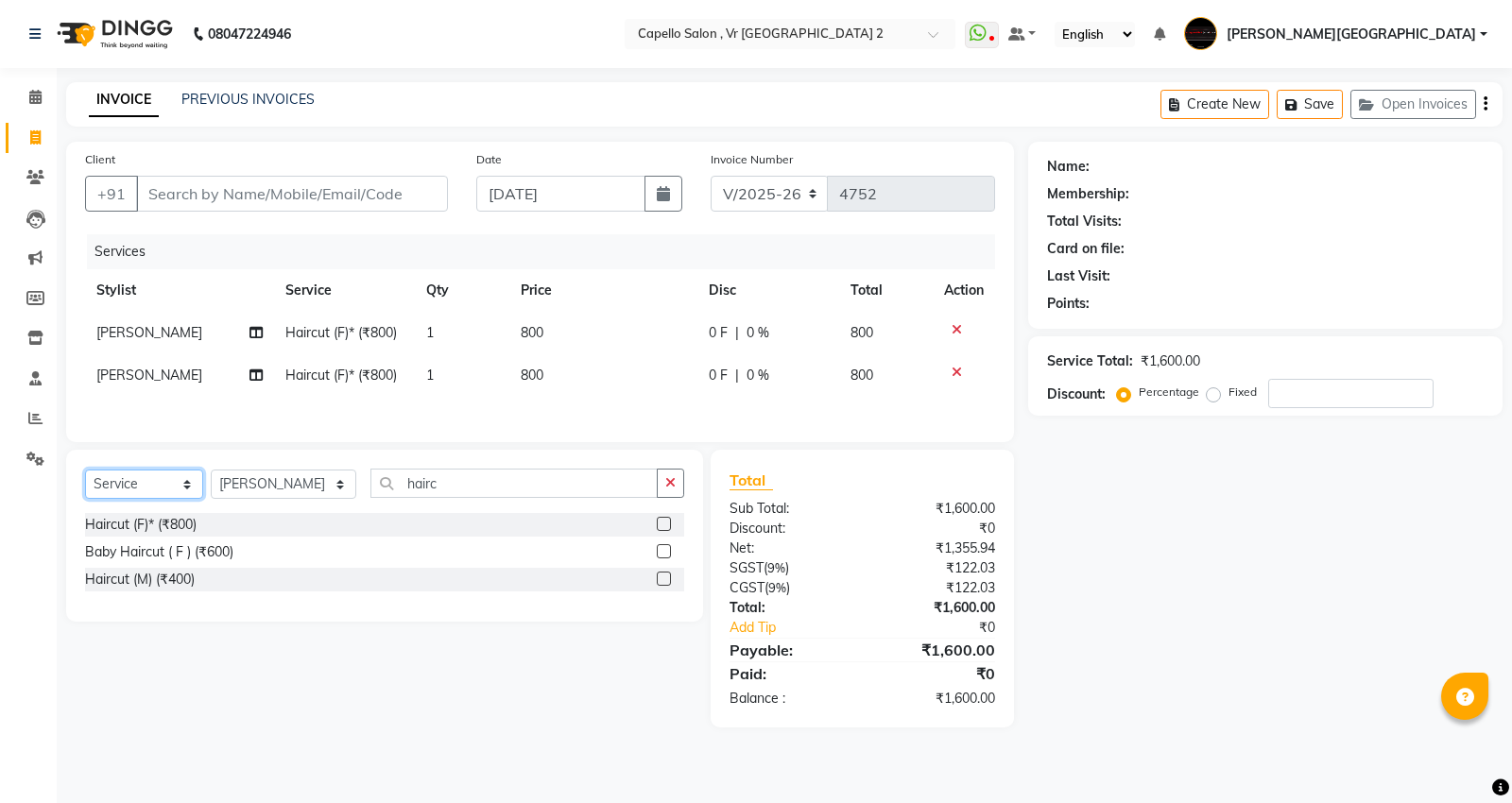
drag, startPoint x: 147, startPoint y: 489, endPoint x: 148, endPoint y: 498, distance: 9.1
click at [147, 489] on select "Select Service Product Membership Package Voucher Prepaid Gift Card" at bounding box center [144, 484] width 118 height 29
click at [85, 474] on select "Select Service Product Membership Package Voucher Prepaid Gift Card" at bounding box center [144, 484] width 118 height 29
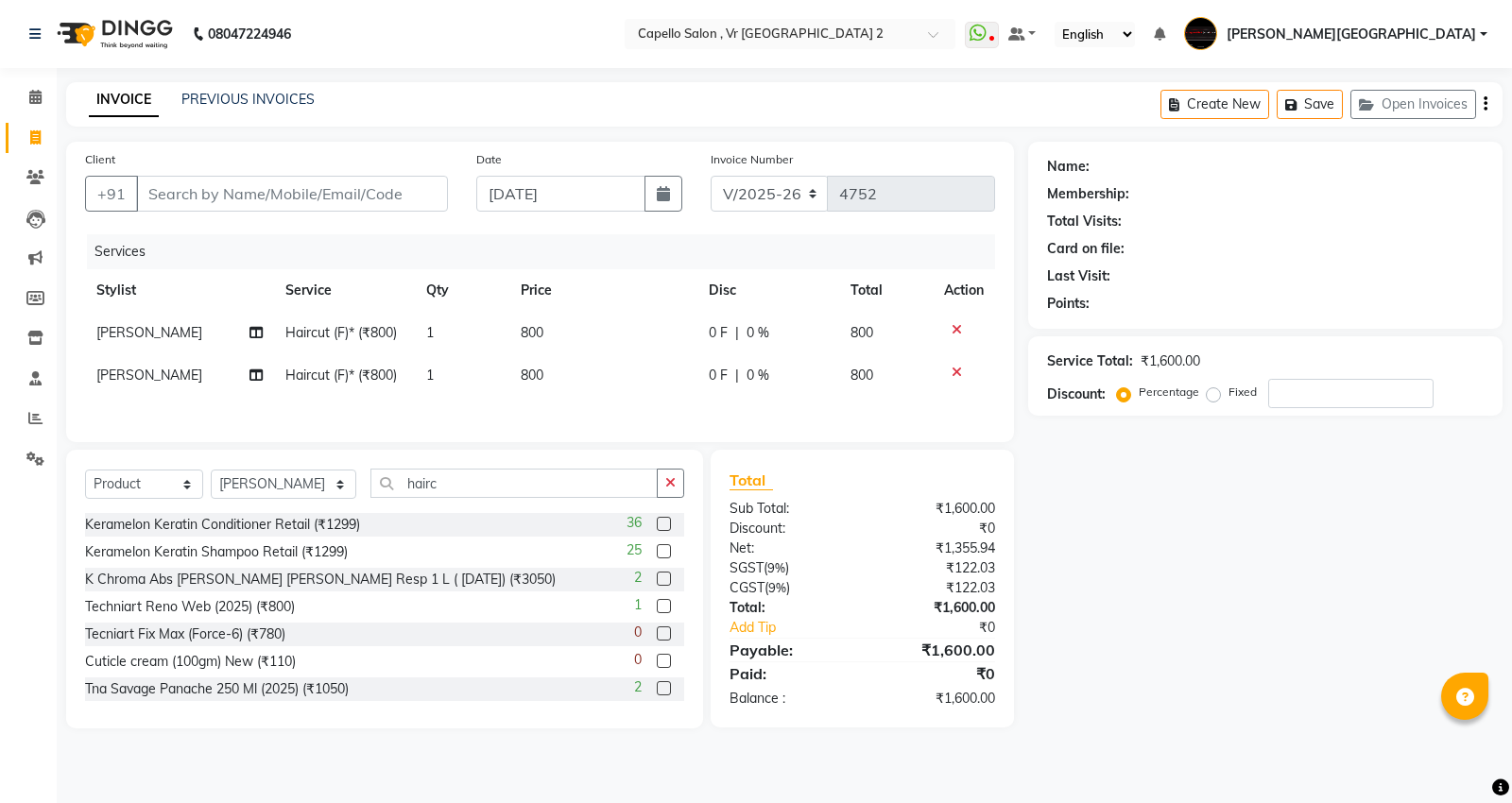
click at [445, 503] on div "Select Service Product Membership Package Voucher Prepaid Gift Card Select Styl…" at bounding box center [384, 491] width 599 height 45
click at [446, 493] on input "hairc" at bounding box center [514, 483] width 287 height 29
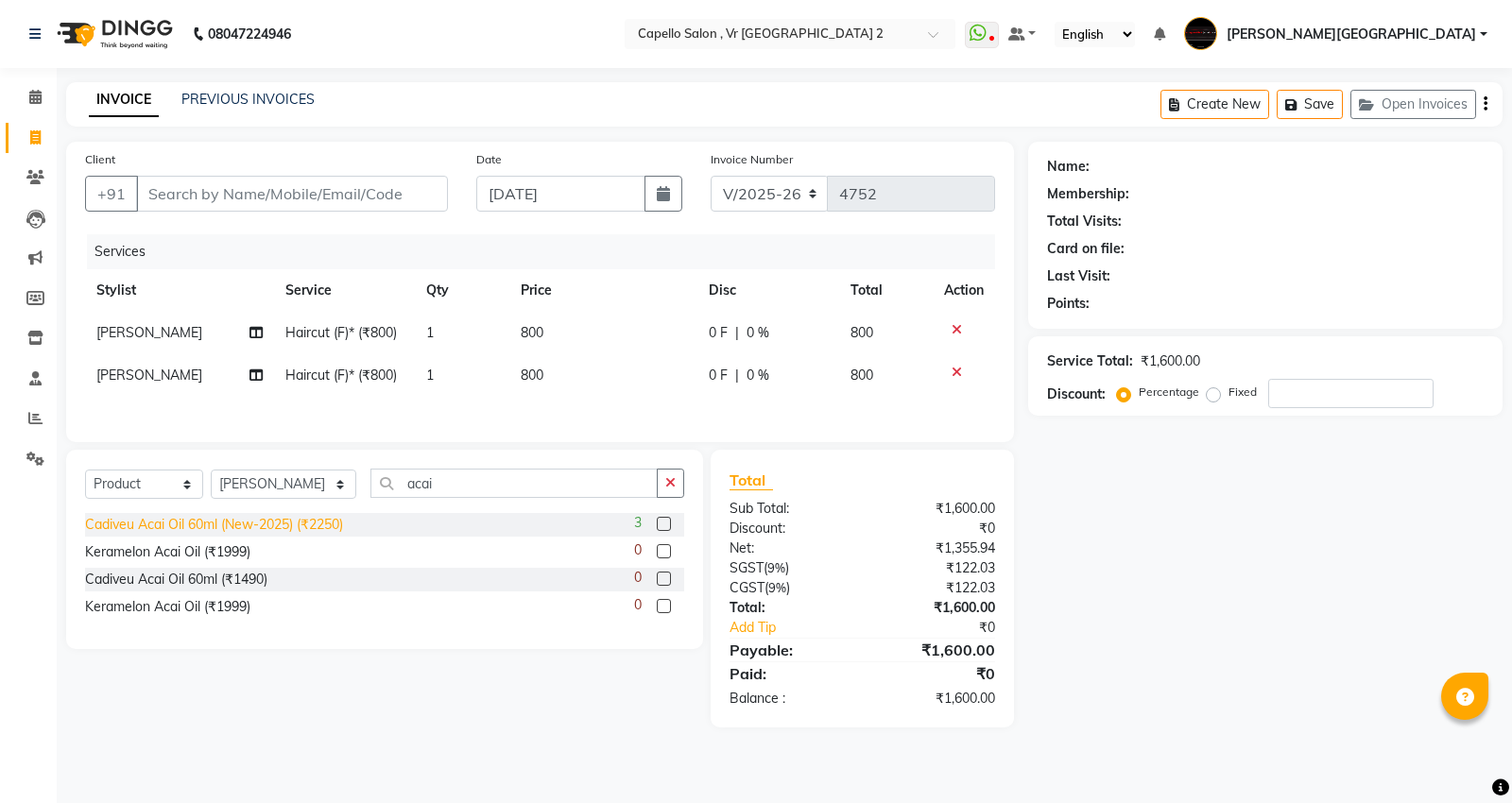
click at [224, 533] on div "Cadiveu Acai Oil 60ml (New-2025) (₹2250)" at bounding box center [214, 524] width 258 height 20
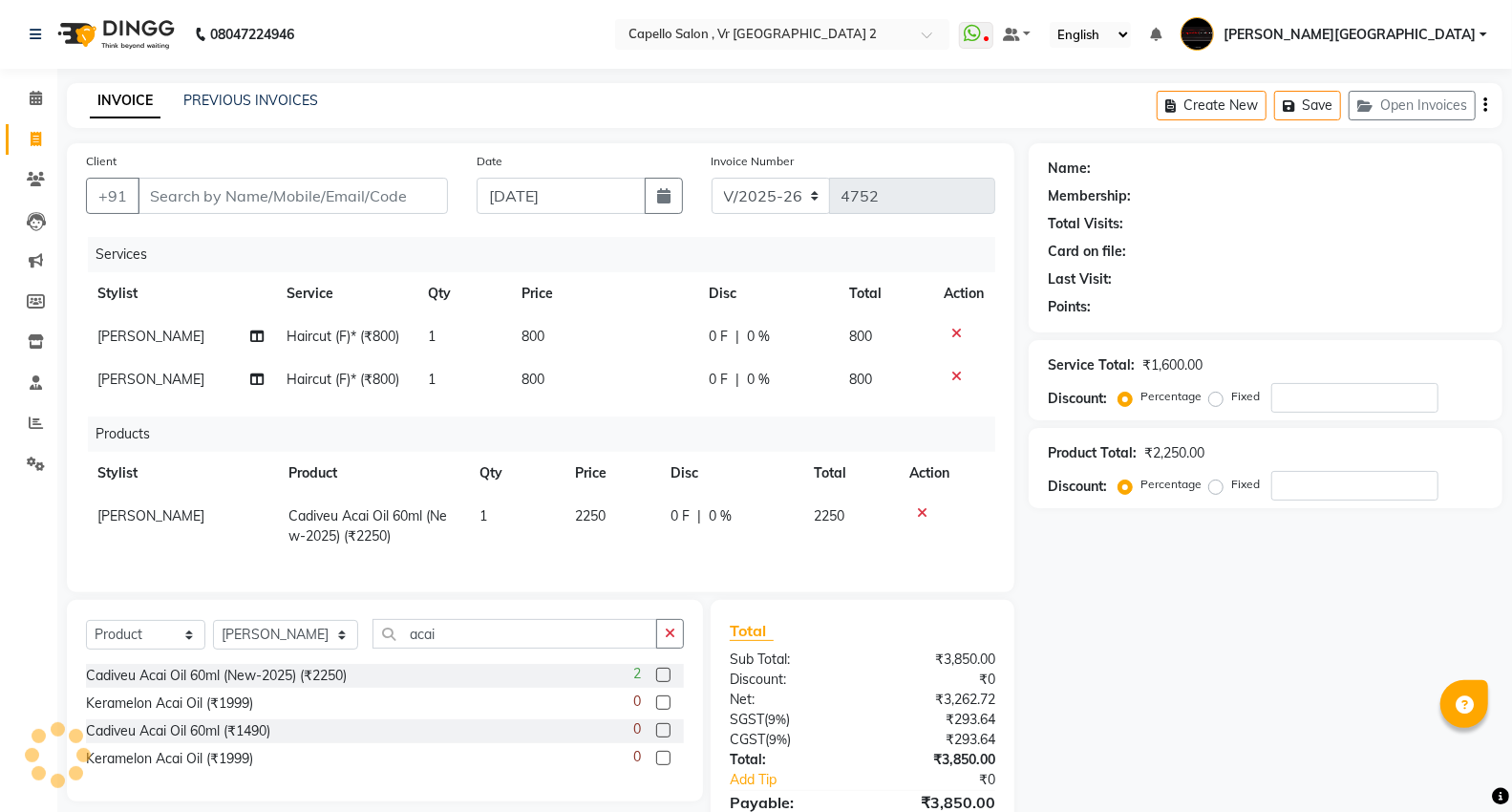
click at [556, 522] on td "1" at bounding box center [516, 526] width 96 height 63
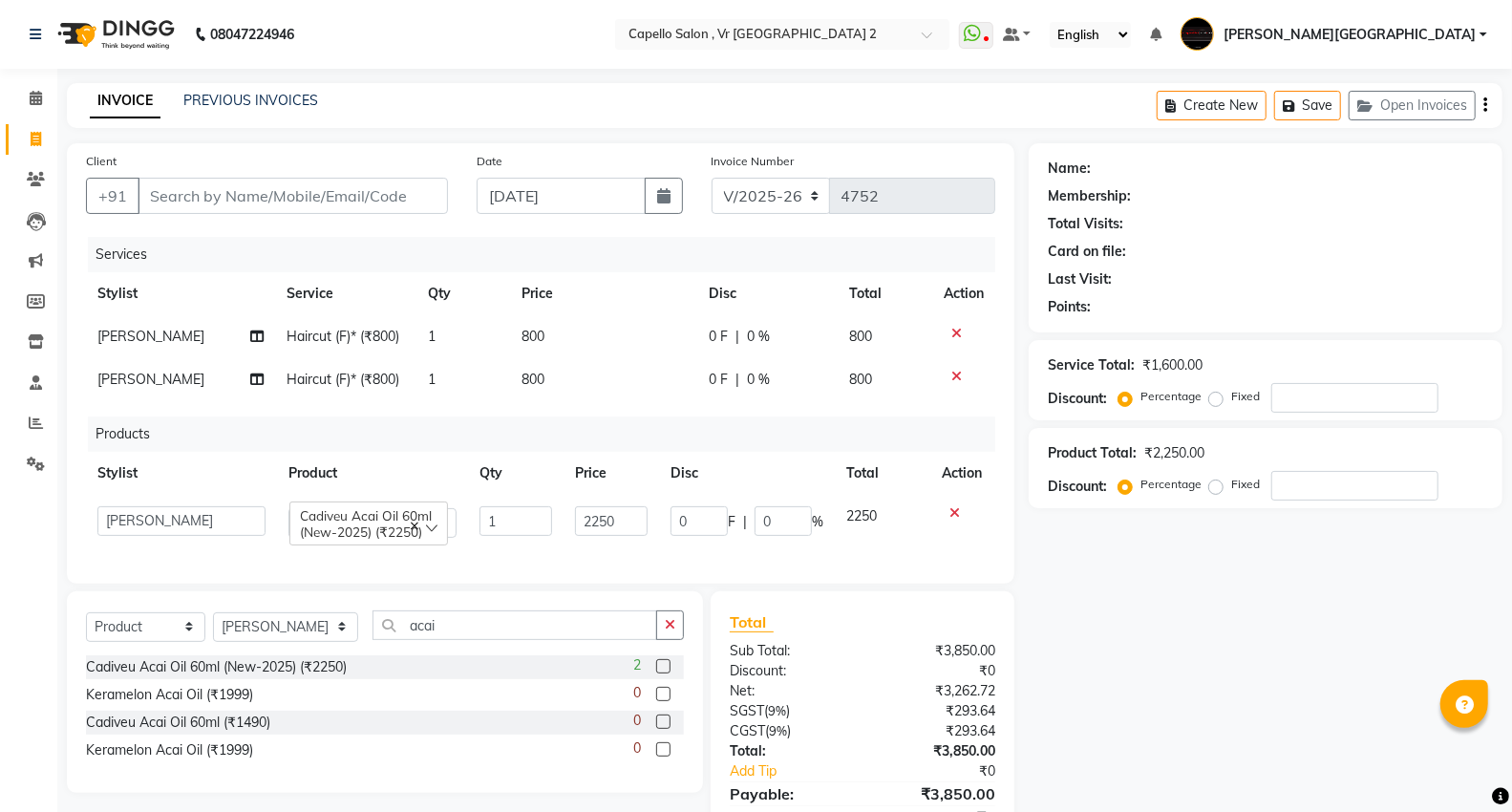
click at [1150, 648] on div "Name: Membership: Total Visits: Card on file: Last Visit: Points: Service Total…" at bounding box center [1272, 508] width 488 height 729
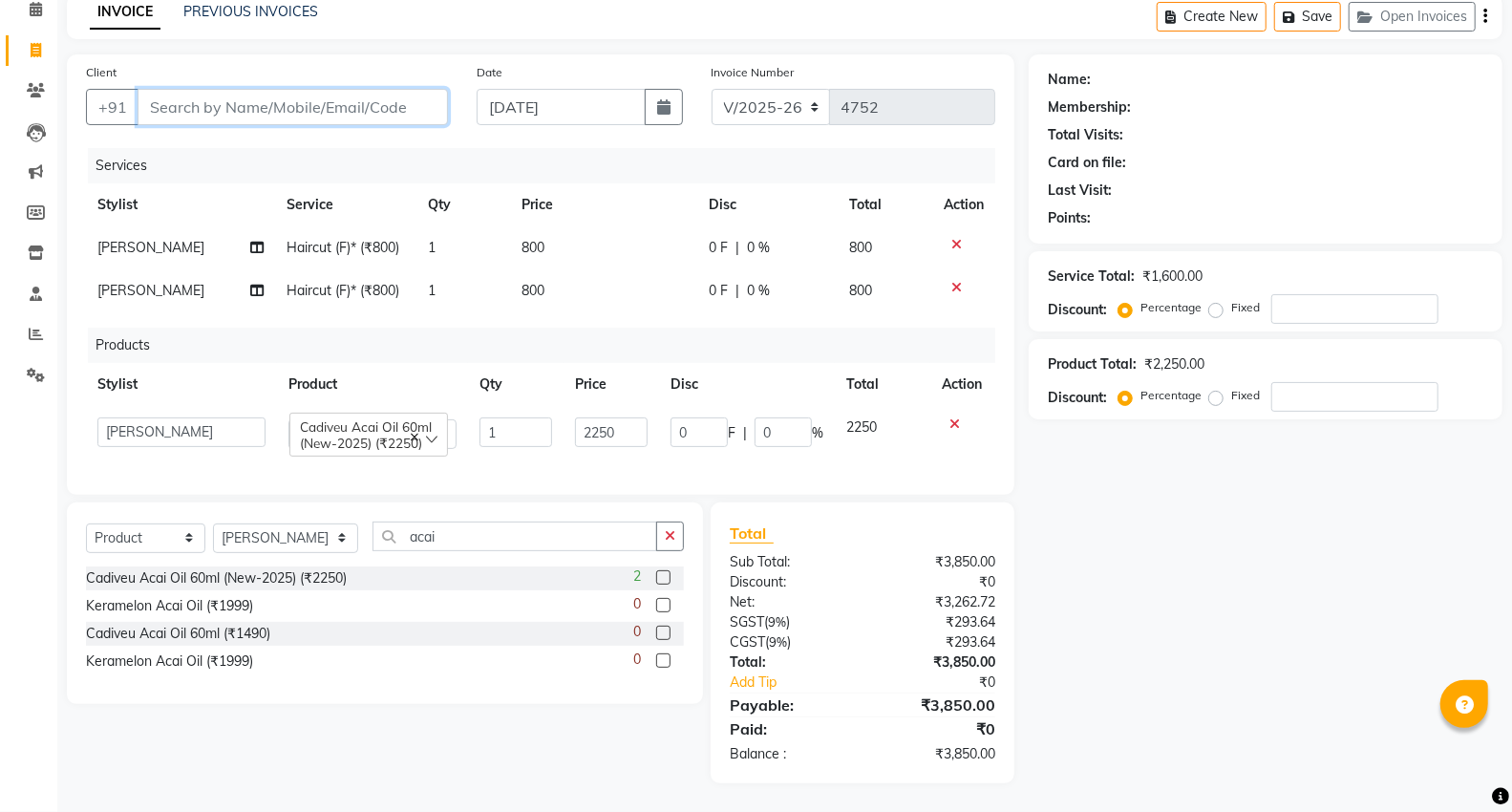
click at [350, 91] on input "Client" at bounding box center [292, 107] width 310 height 36
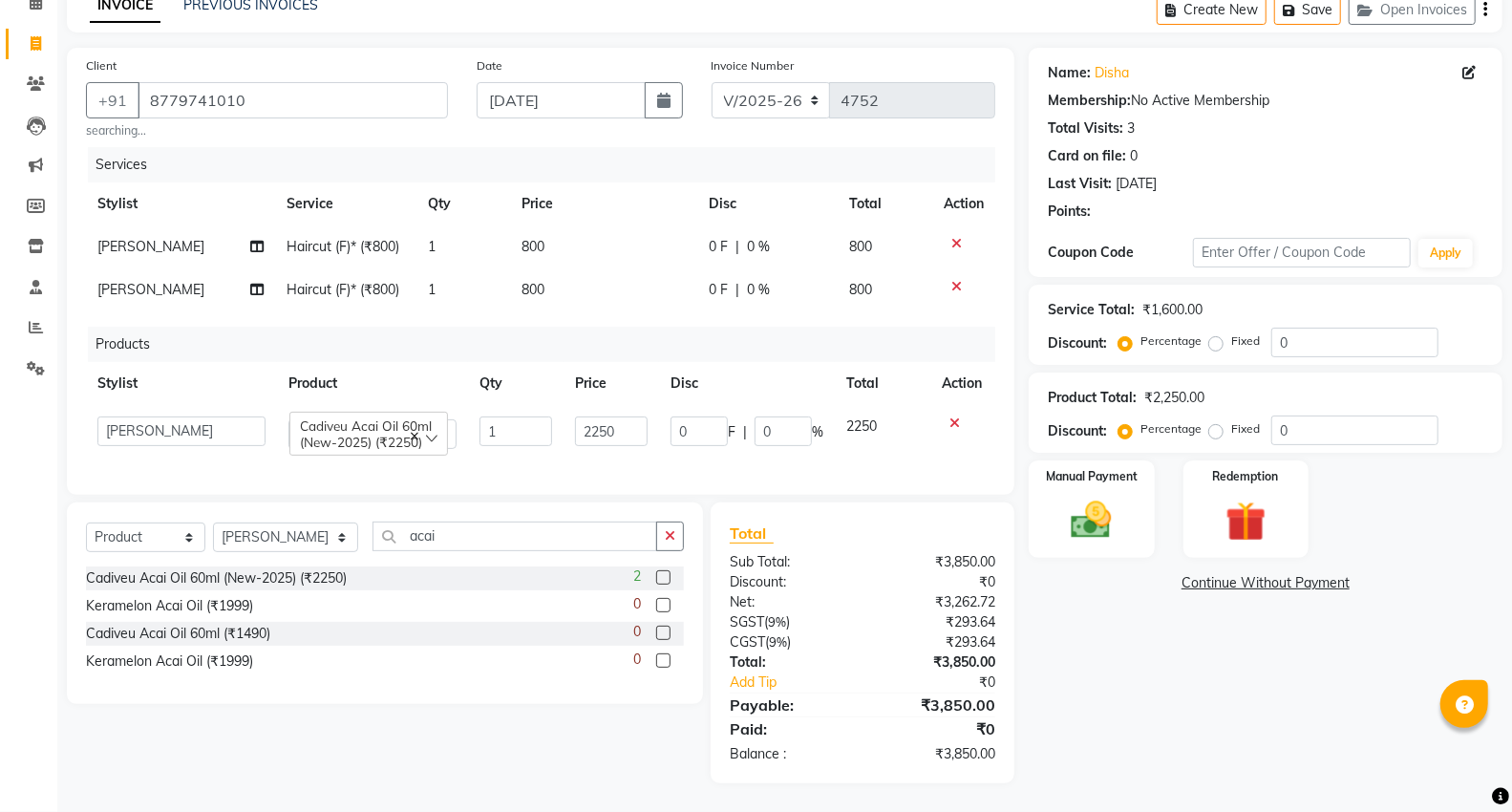
click at [1121, 654] on div "Name: Disha Membership: No Active Membership Total Visits: 3 Card on file: 0 La…" at bounding box center [1272, 416] width 488 height 736
click at [1136, 538] on div "Manual Payment" at bounding box center [1091, 510] width 131 height 103
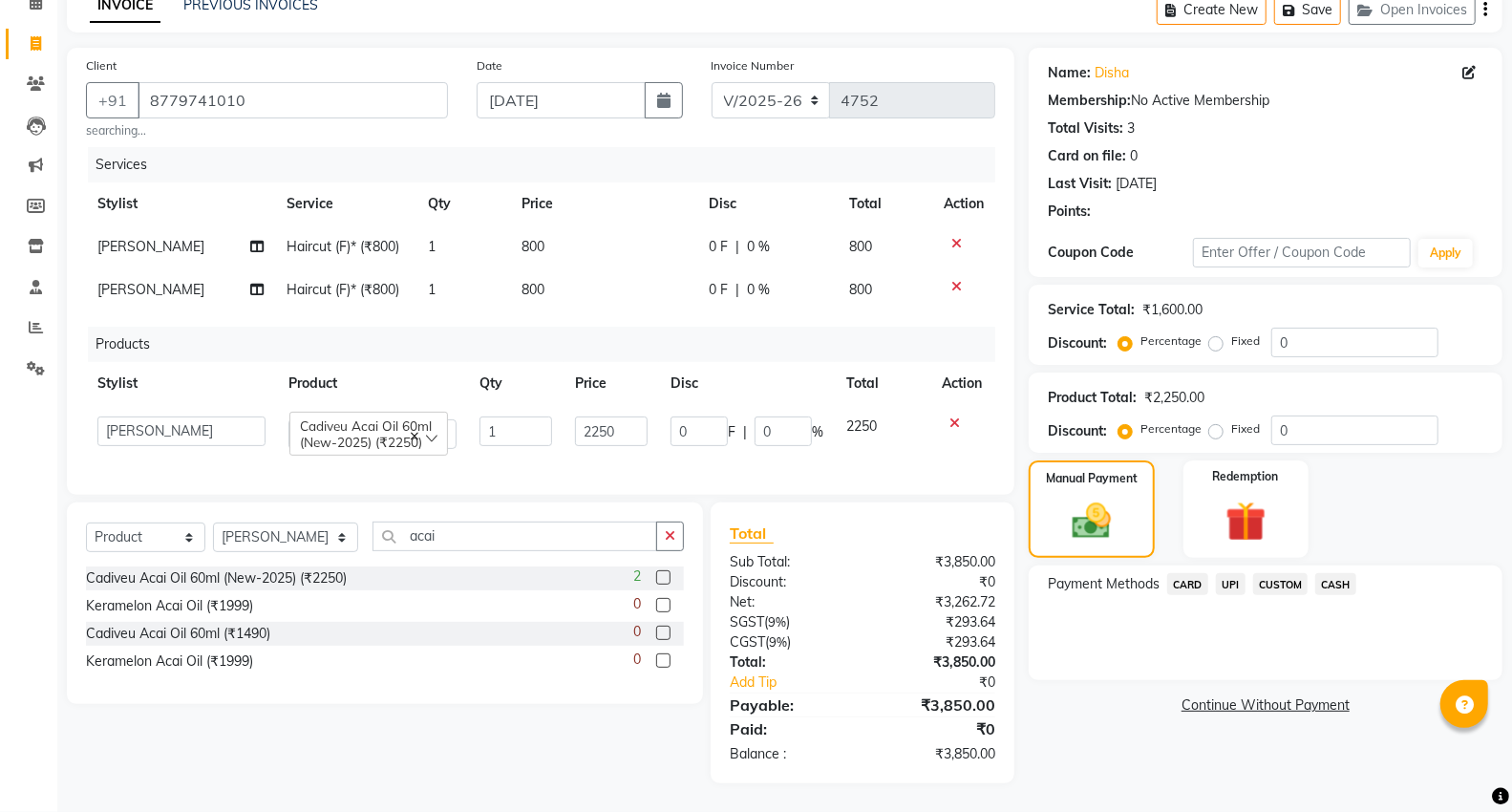
click at [1162, 718] on div "Name: Disha Membership: No Active Membership Total Visits: 3 Card on file: 0 La…" at bounding box center [1272, 416] width 488 height 736
click at [1229, 573] on span "UPI" at bounding box center [1230, 584] width 29 height 22
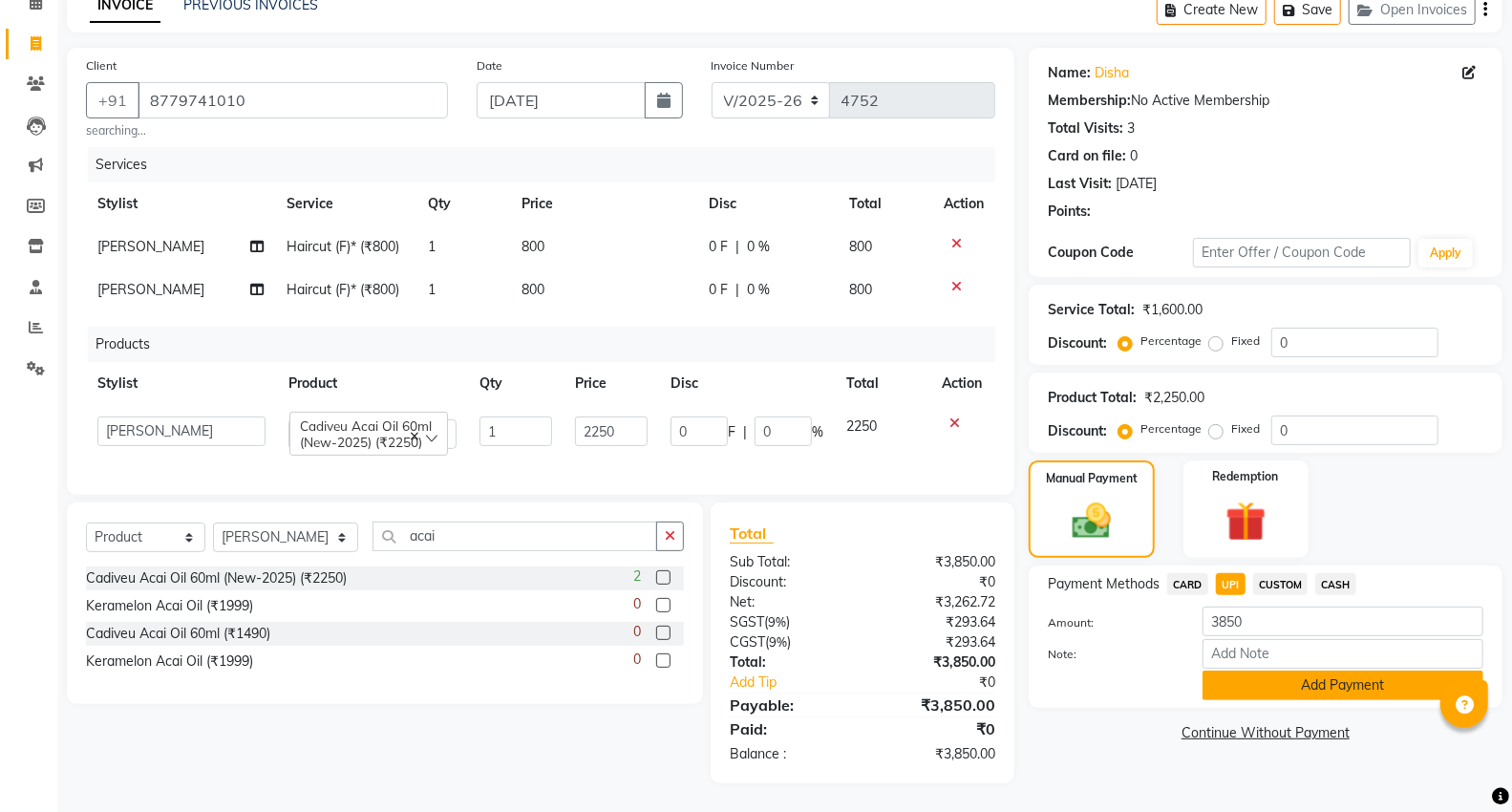
click at [1296, 674] on button "Add Payment" at bounding box center [1343, 686] width 281 height 29
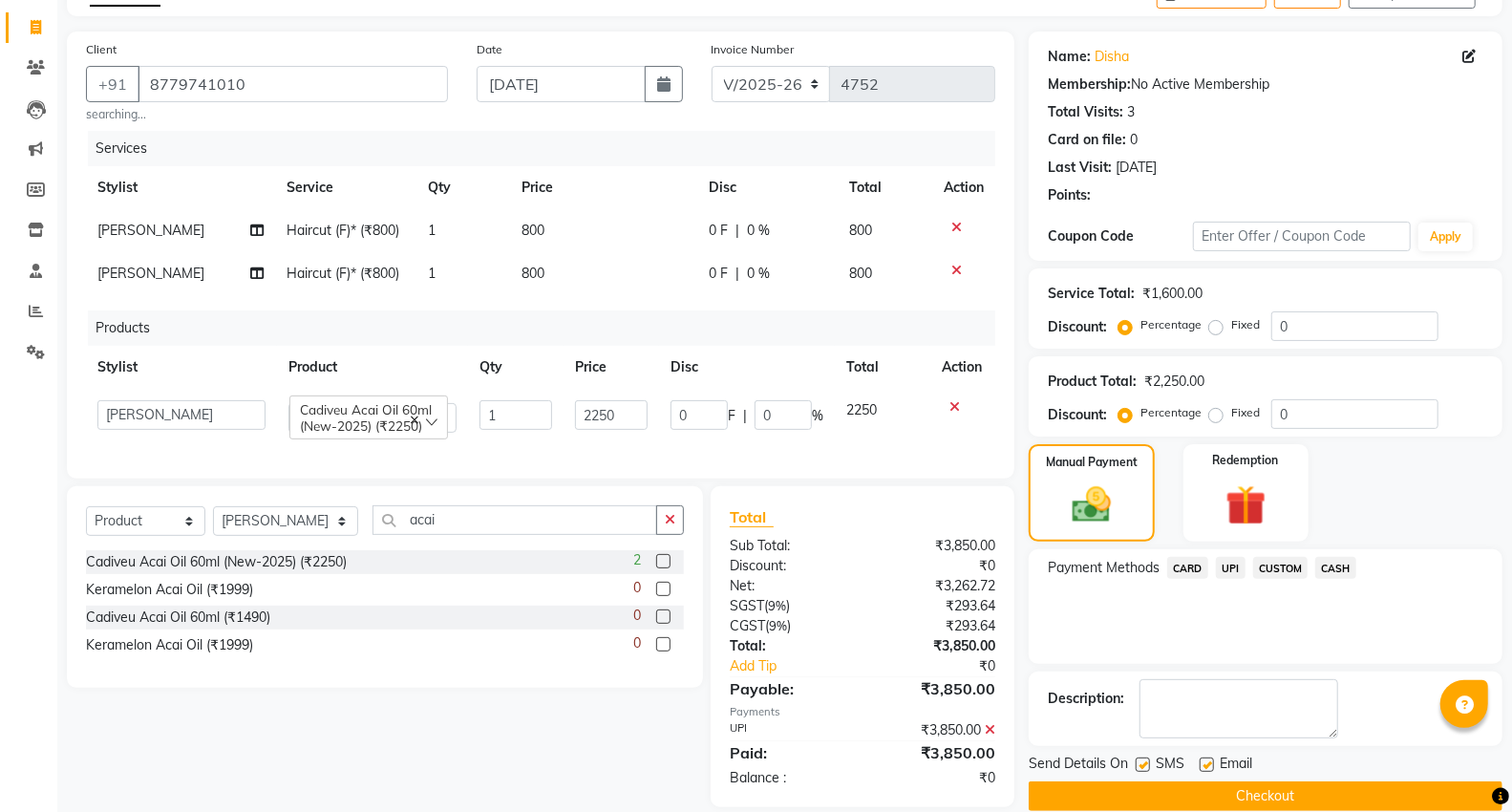
scroll to position [153, 0]
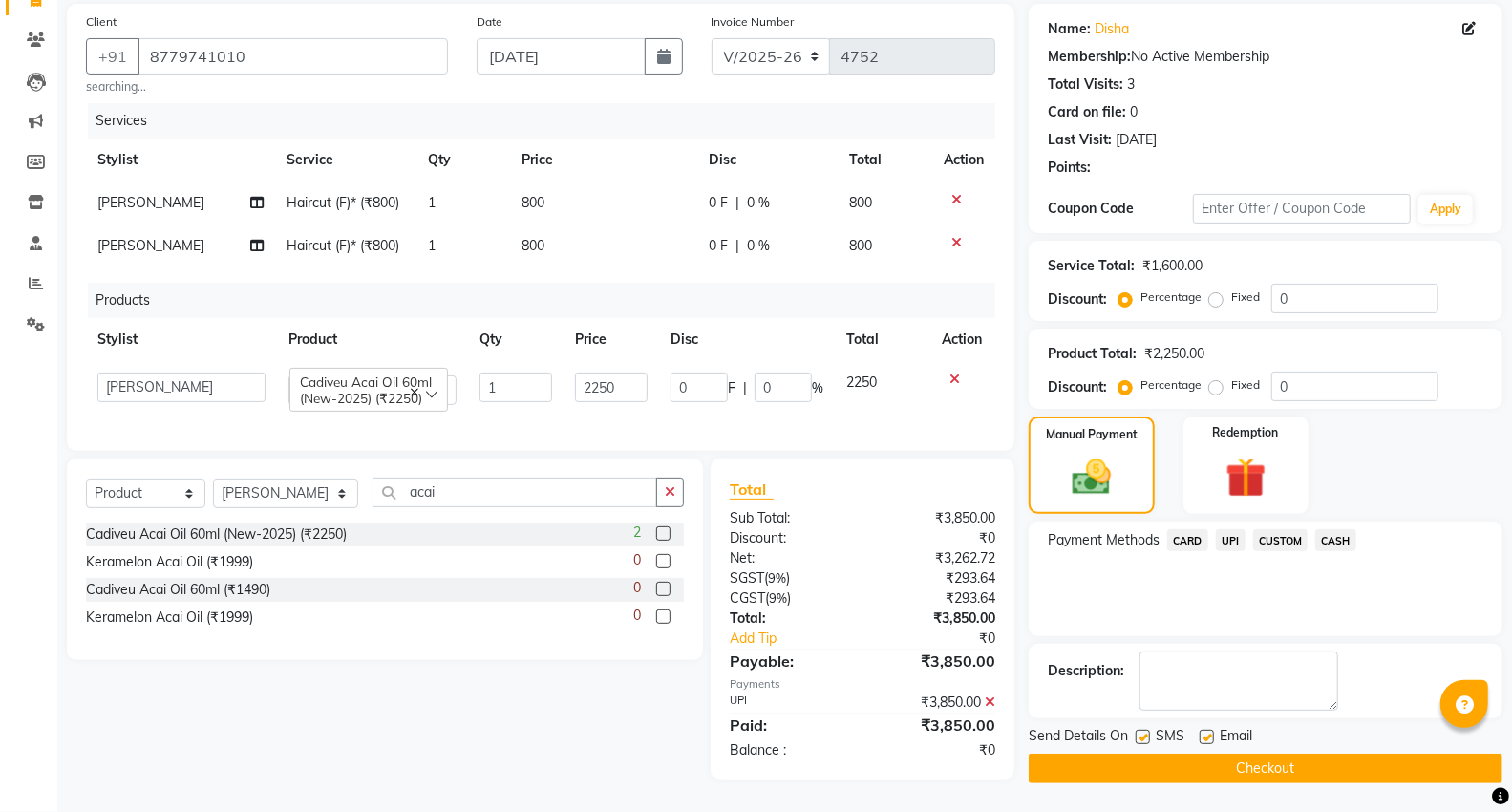
click at [1224, 754] on button "Checkout" at bounding box center [1266, 769] width 473 height 29
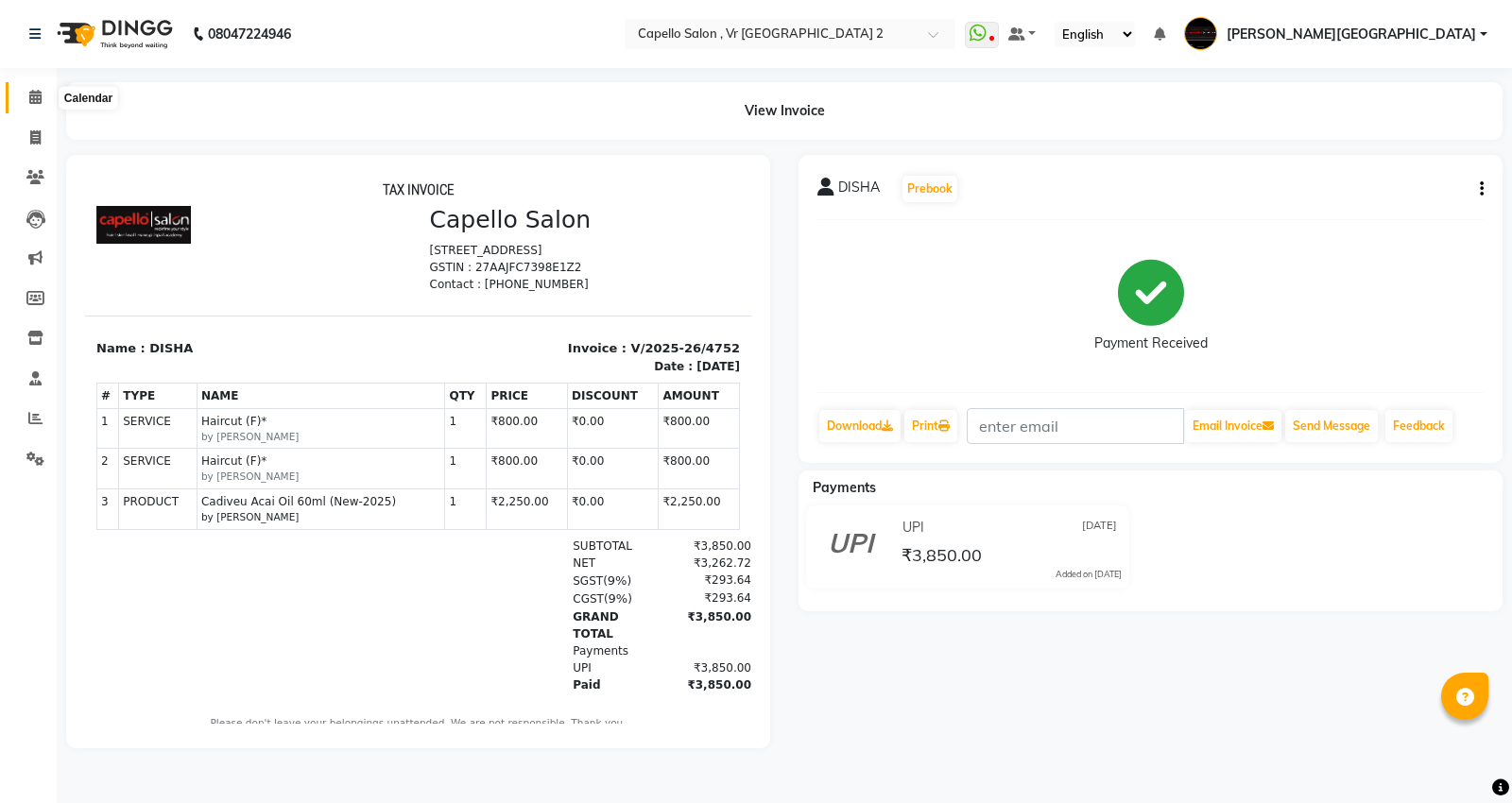
click at [33, 87] on span at bounding box center [36, 98] width 33 height 21
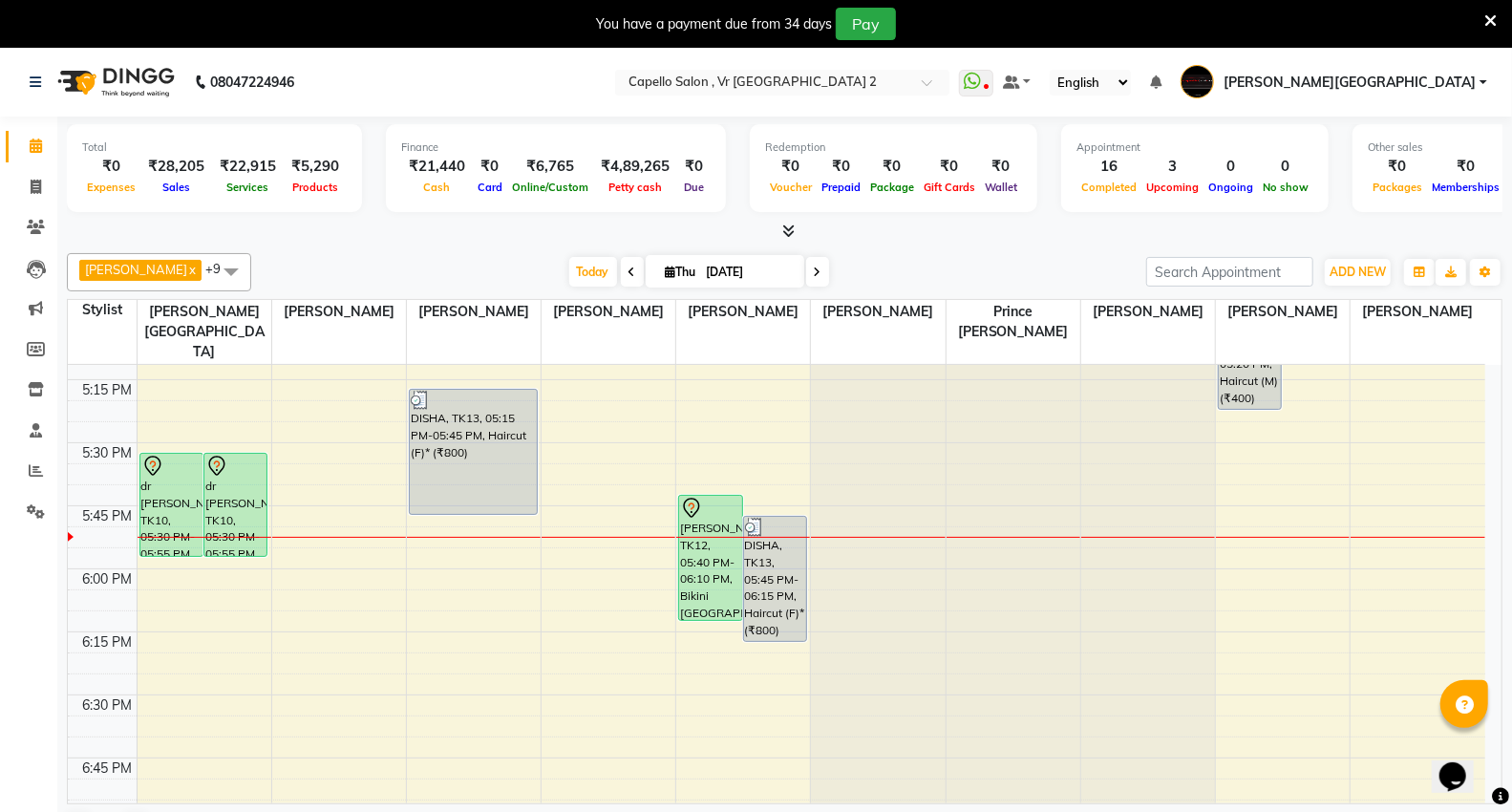
scroll to position [2029, 0]
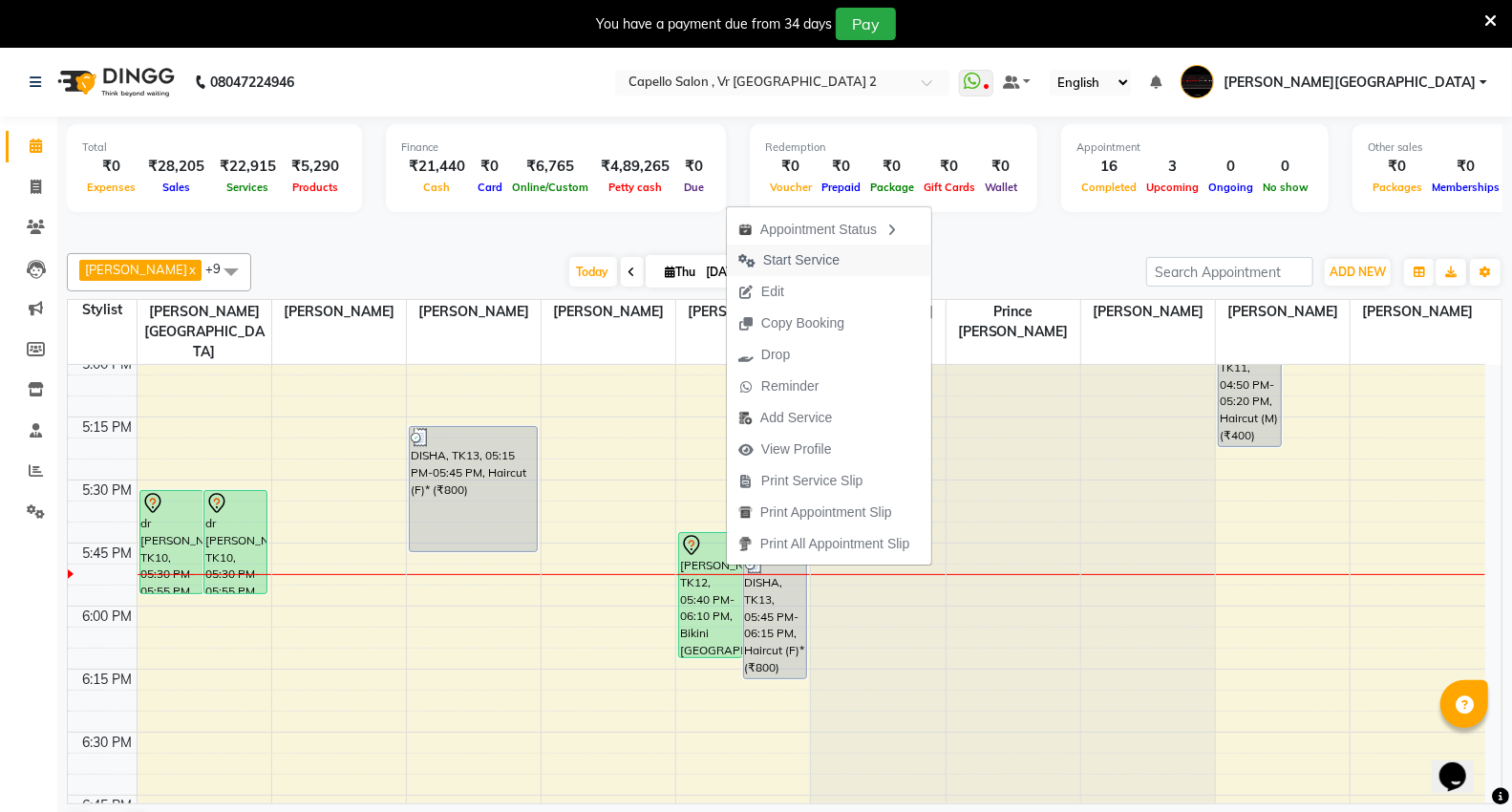
click at [817, 265] on span "Start Service" at bounding box center [801, 260] width 76 height 21
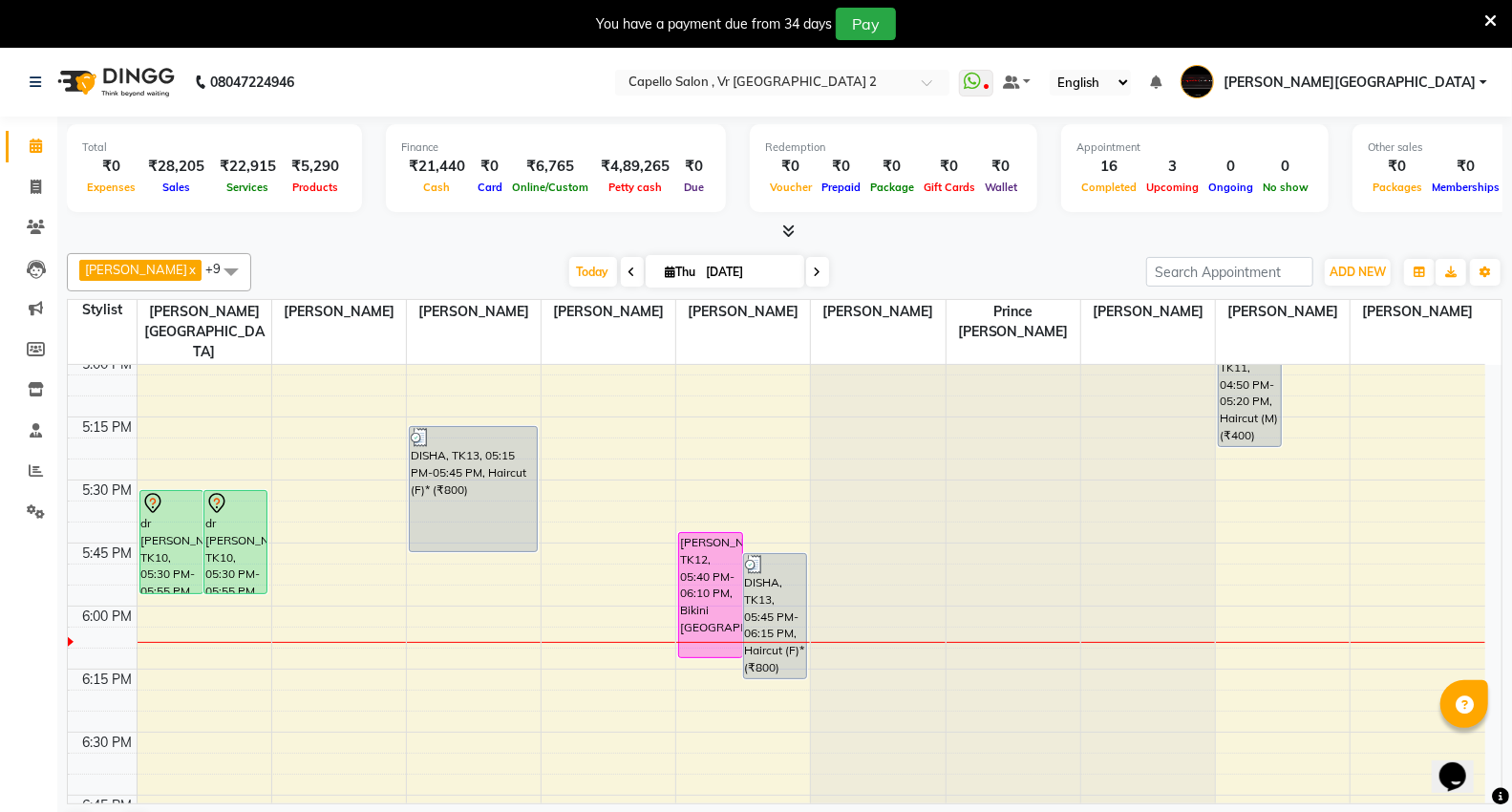
click at [1172, 237] on div at bounding box center [784, 232] width 1436 height 21
click at [691, 562] on div "[PERSON_NAME], TK12, 05:40 PM-06:10 PM, Bikini [GEOGRAPHIC_DATA]" at bounding box center [710, 595] width 62 height 124
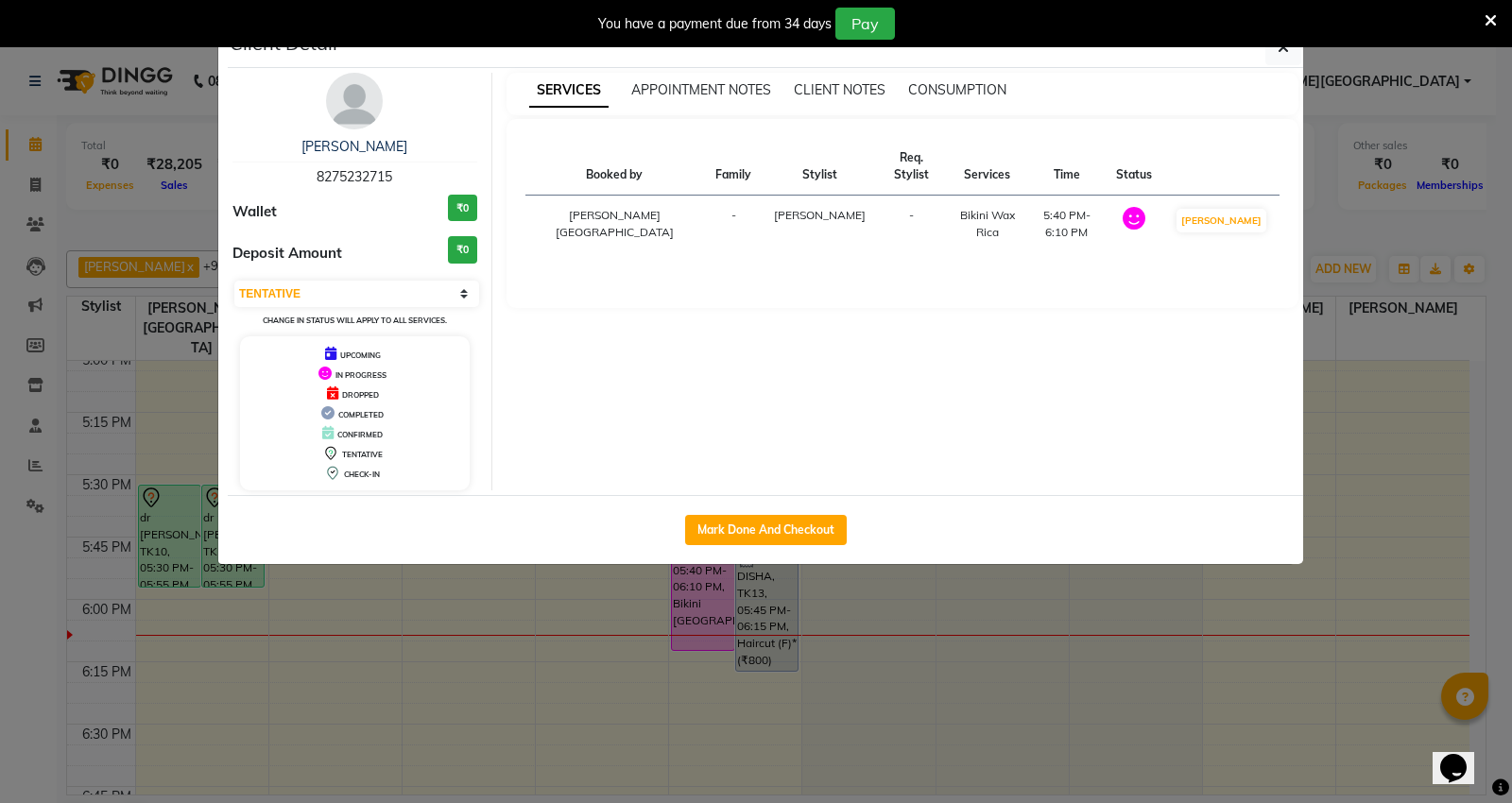
select select "1"
click at [732, 526] on button "Mark Done And Checkout" at bounding box center [765, 529] width 162 height 30
select select "service"
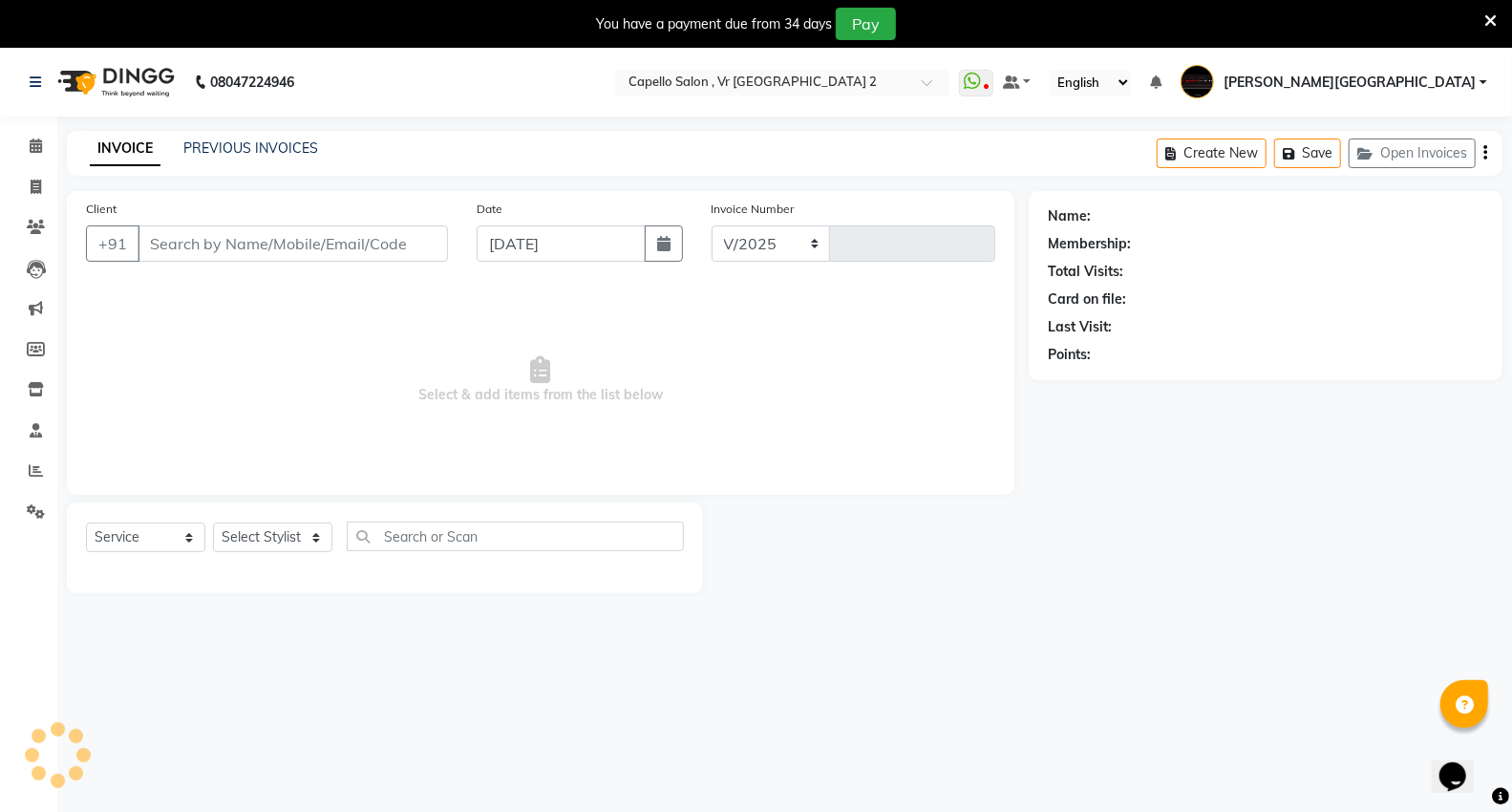
select select "848"
type input "4753"
type input "8275232715"
select select "15681"
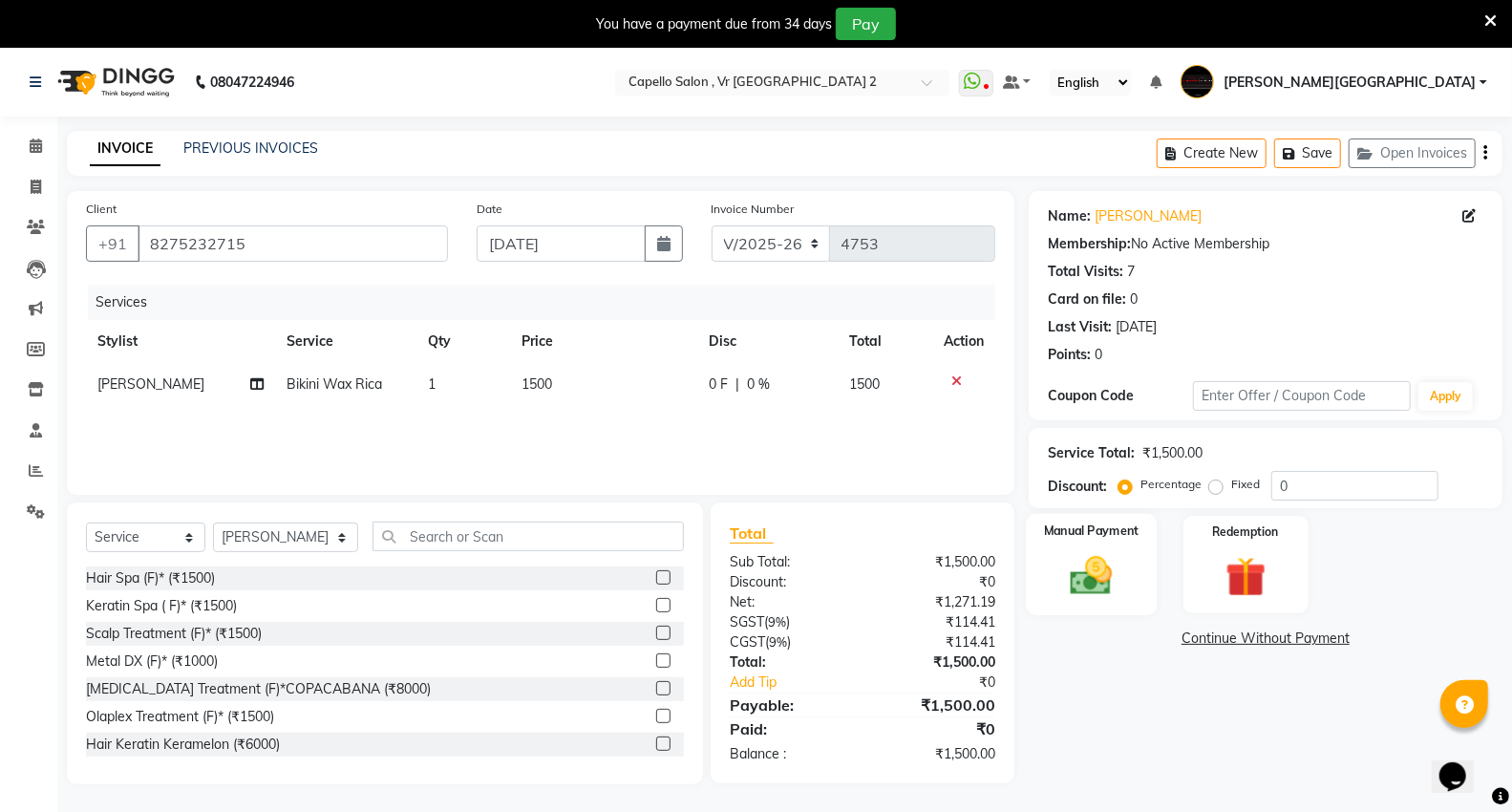
click at [1118, 580] on img at bounding box center [1090, 576] width 67 height 49
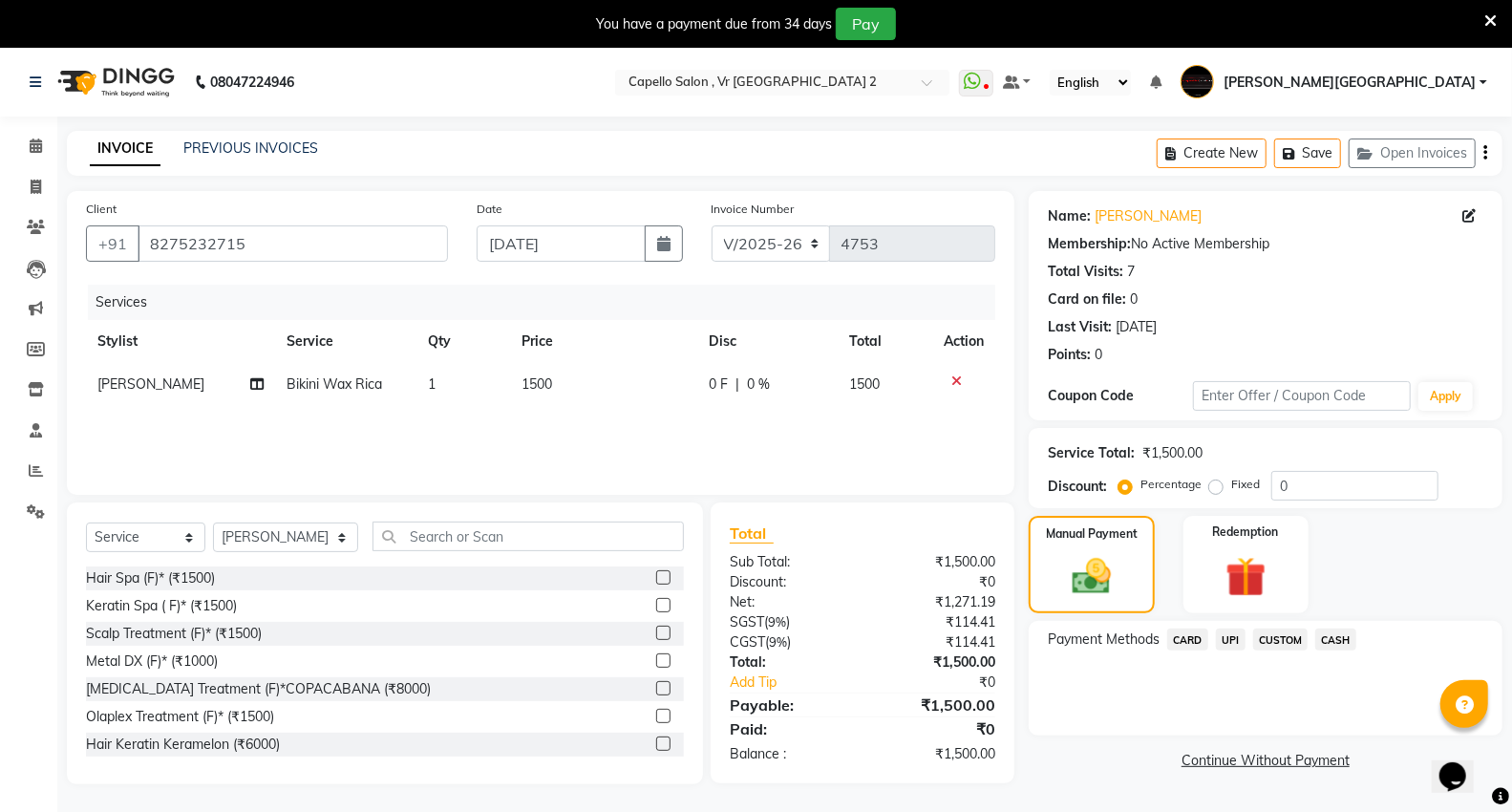
click at [1230, 641] on span "UPI" at bounding box center [1230, 640] width 29 height 22
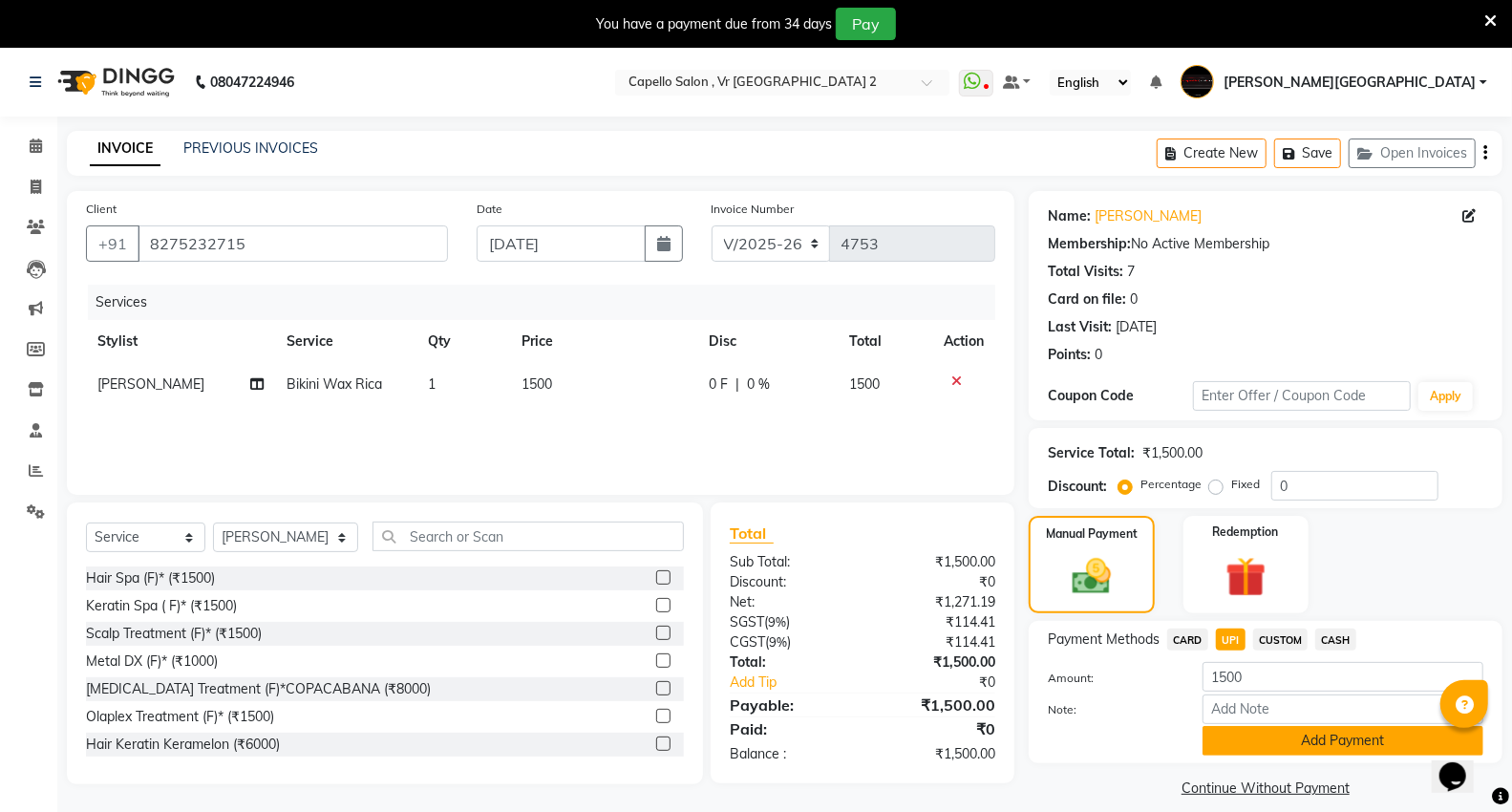
click at [1253, 752] on button "Add Payment" at bounding box center [1343, 741] width 281 height 29
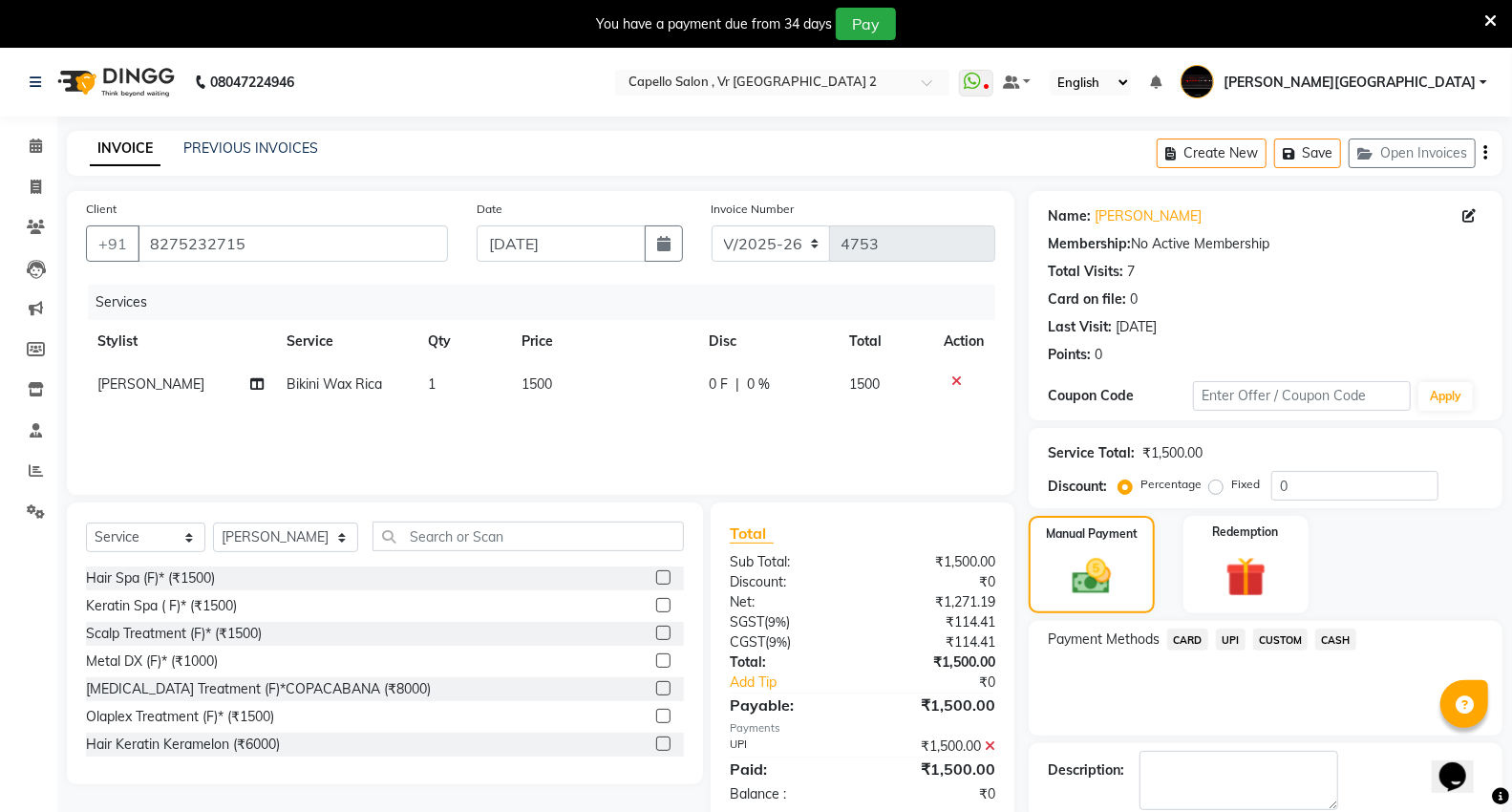
scroll to position [100, 0]
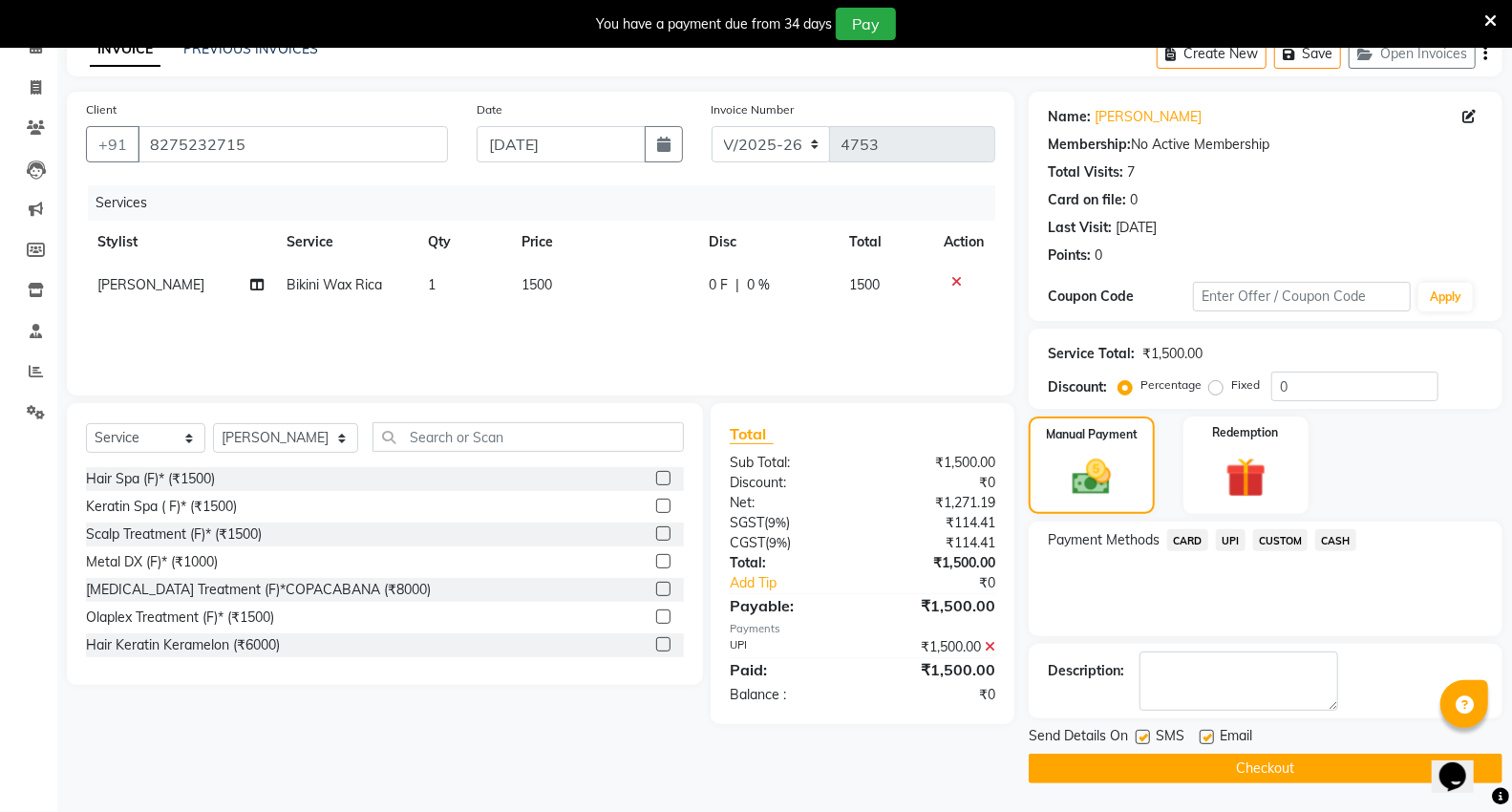
click at [1188, 762] on button "Checkout" at bounding box center [1266, 769] width 473 height 29
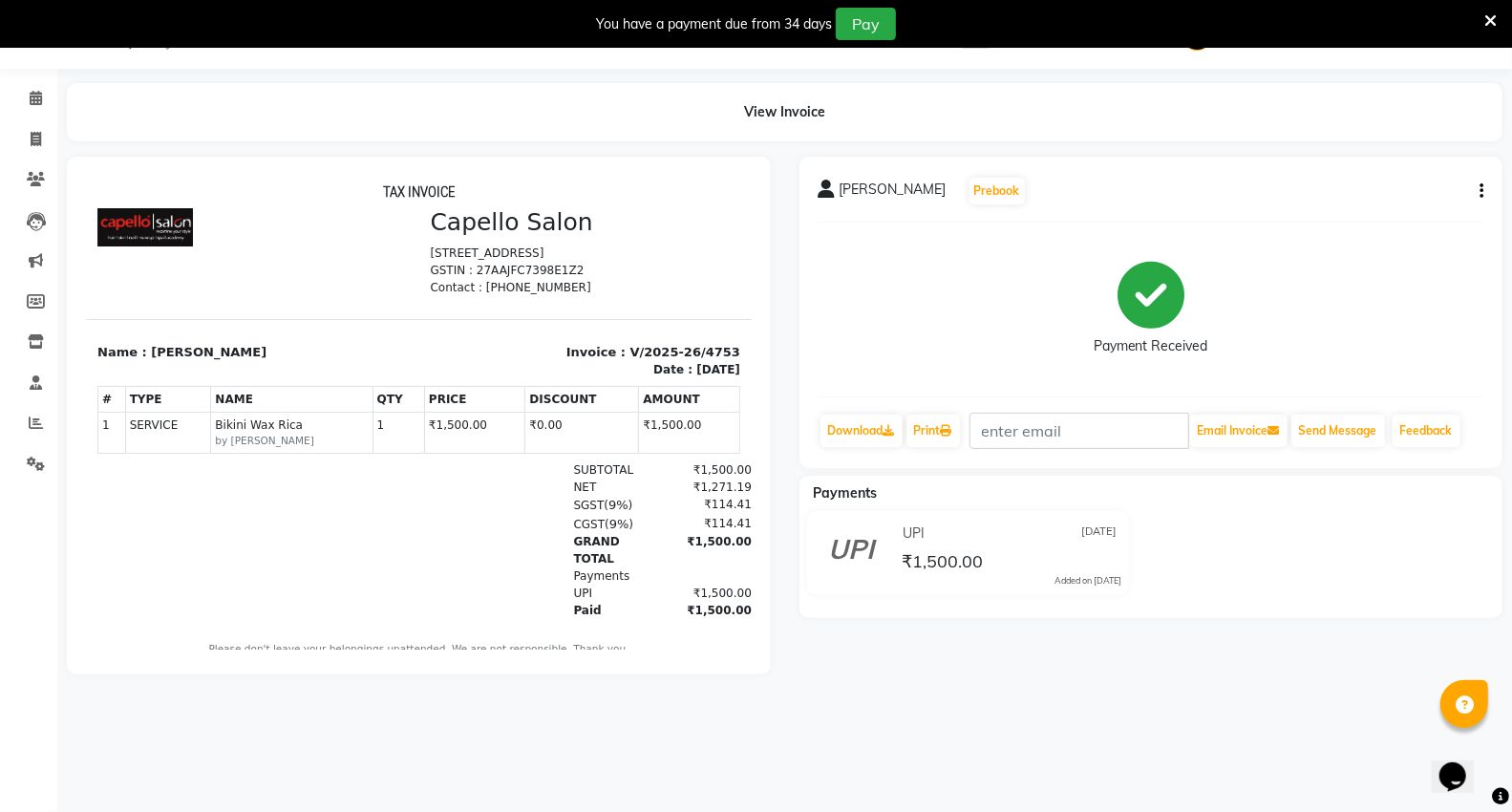
click at [1435, 278] on div "Payment Received" at bounding box center [1151, 309] width 666 height 144
click at [23, 147] on span at bounding box center [36, 140] width 33 height 22
select select "service"
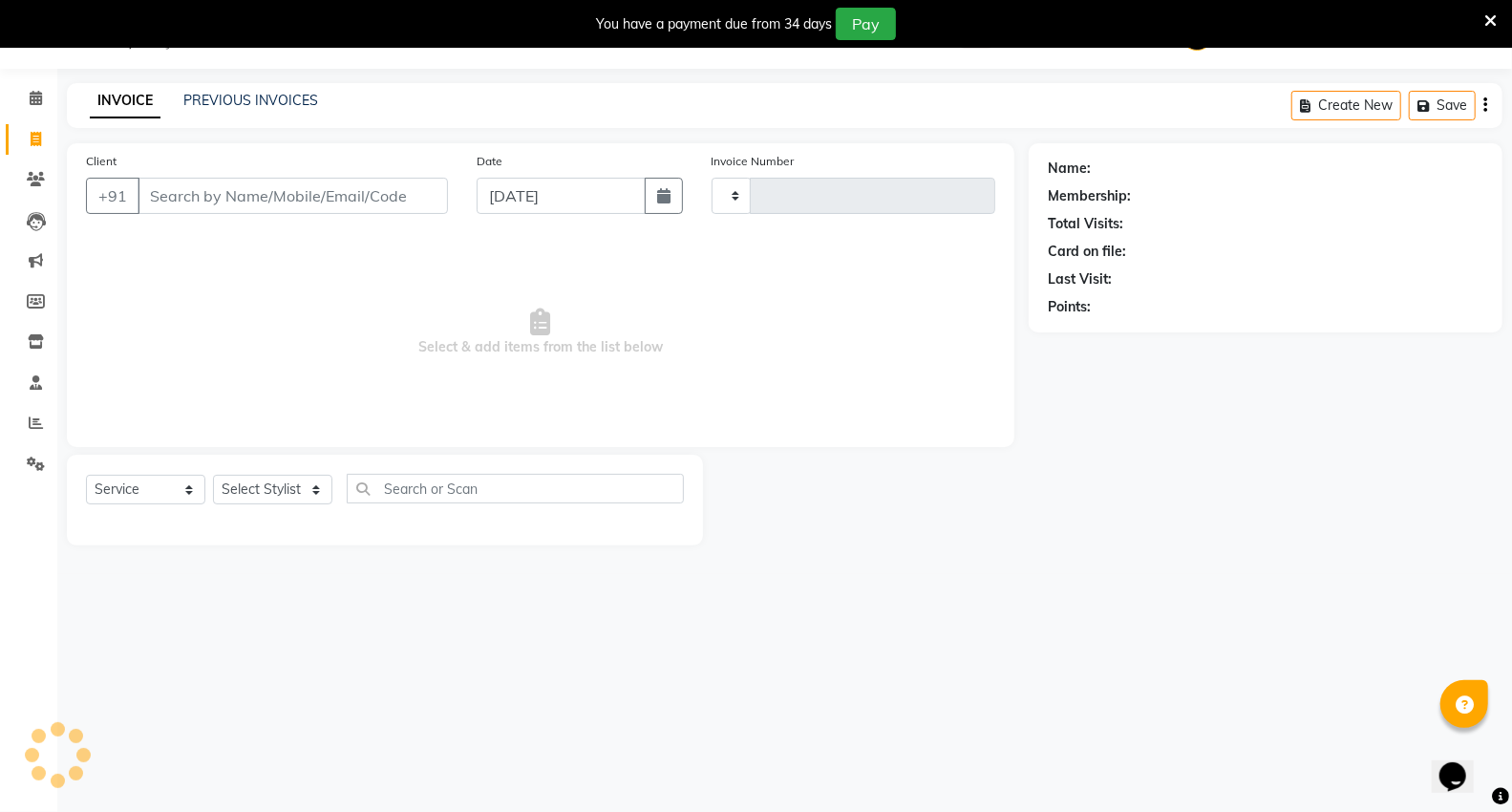
click at [214, 188] on input "Client" at bounding box center [292, 196] width 310 height 36
type input "4754"
select select "848"
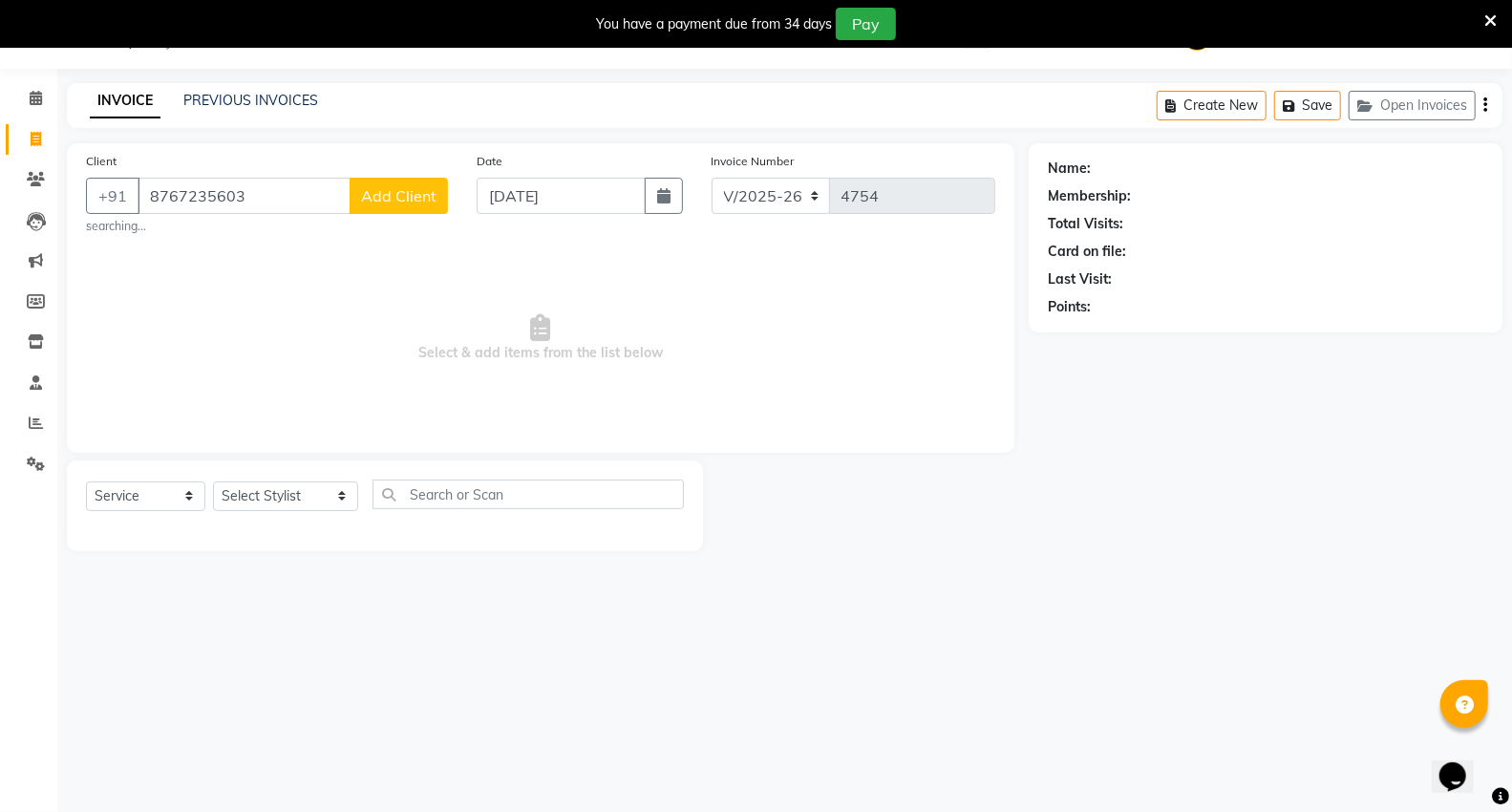
type input "8767235603"
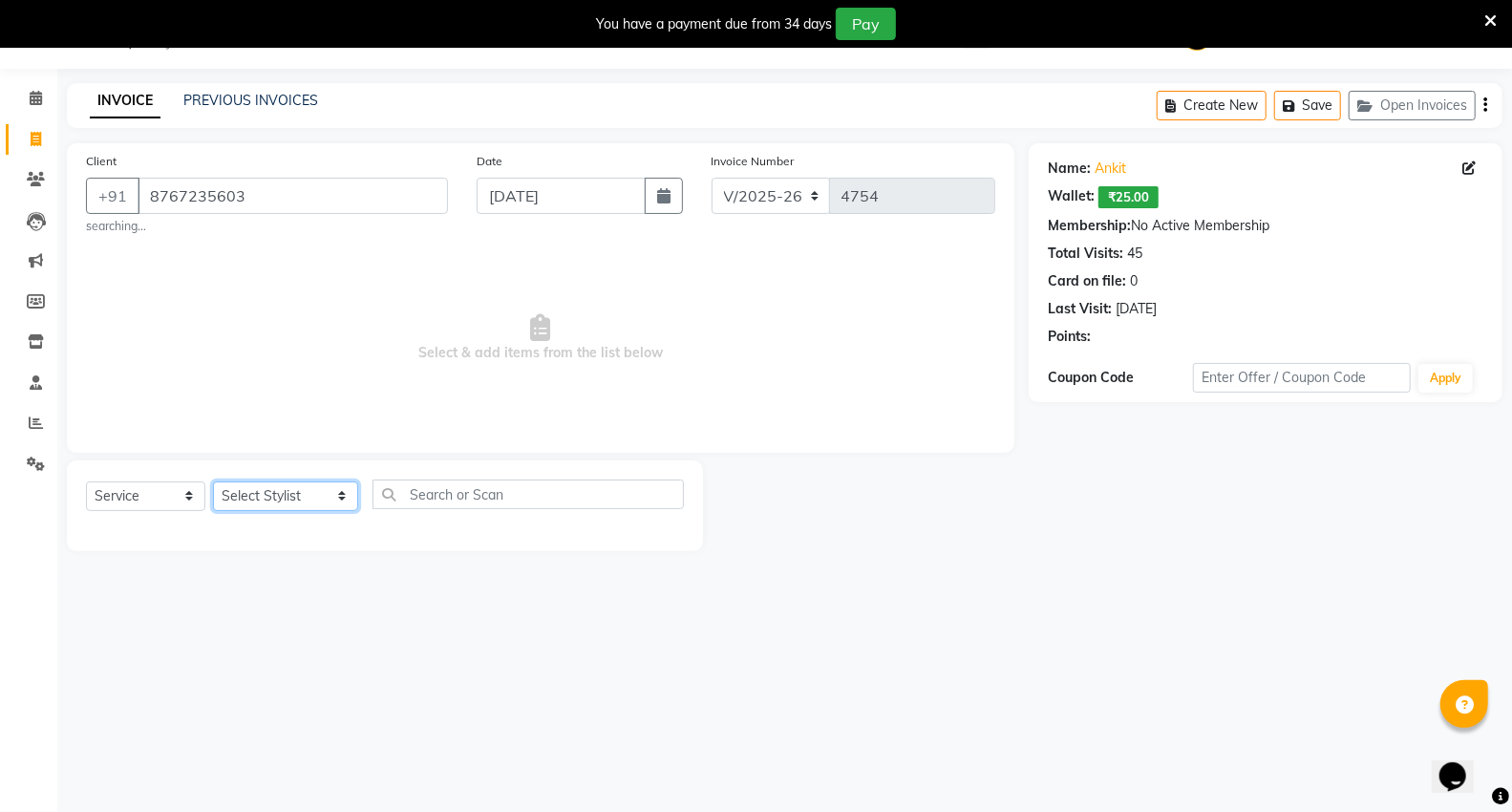
drag, startPoint x: 278, startPoint y: 497, endPoint x: 280, endPoint y: 481, distance: 16.1
click at [278, 497] on select "Select Stylist [PERSON_NAME] [PERSON_NAME] [PERSON_NAME] [PERSON_NAME] Mall [PE…" at bounding box center [286, 496] width 145 height 29
select select "39201"
click at [213, 481] on select "Select Stylist [PERSON_NAME] [PERSON_NAME] [PERSON_NAME] [PERSON_NAME] Mall [PE…" at bounding box center [286, 496] width 145 height 29
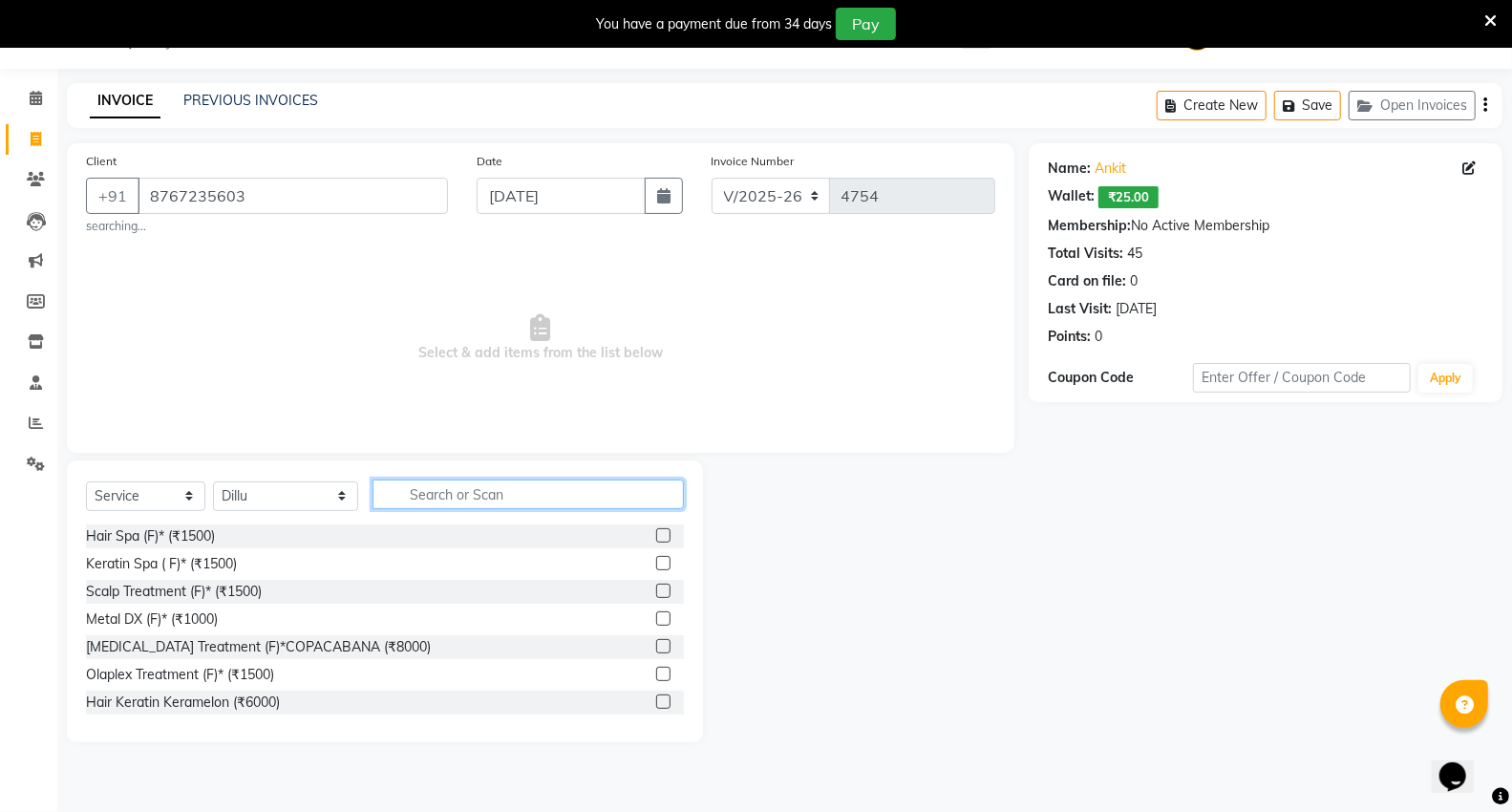
click at [482, 492] on input "text" at bounding box center [528, 494] width 311 height 29
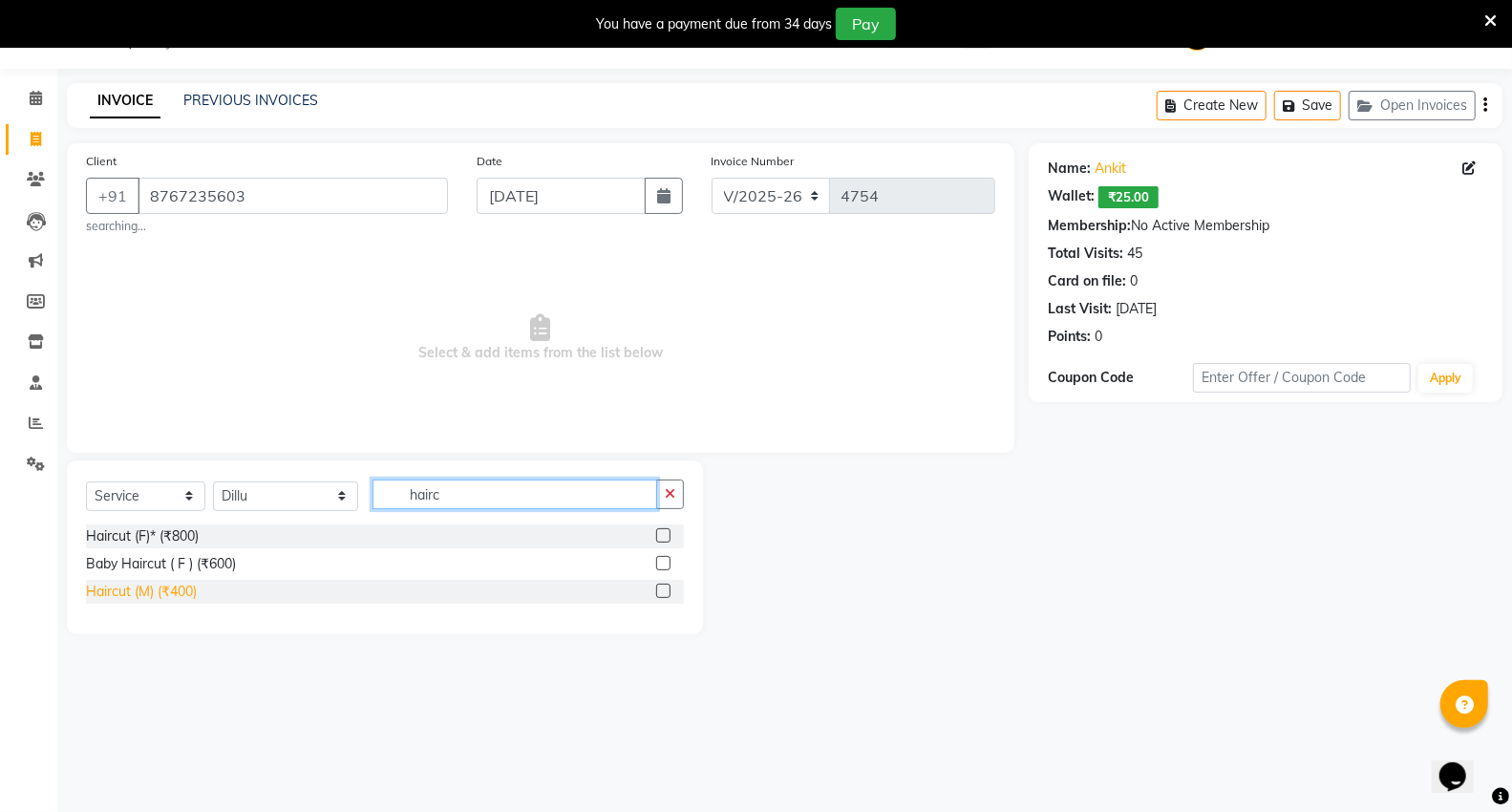
type input "hairc"
click at [194, 598] on div "Haircut (M) (₹400)" at bounding box center [141, 592] width 111 height 21
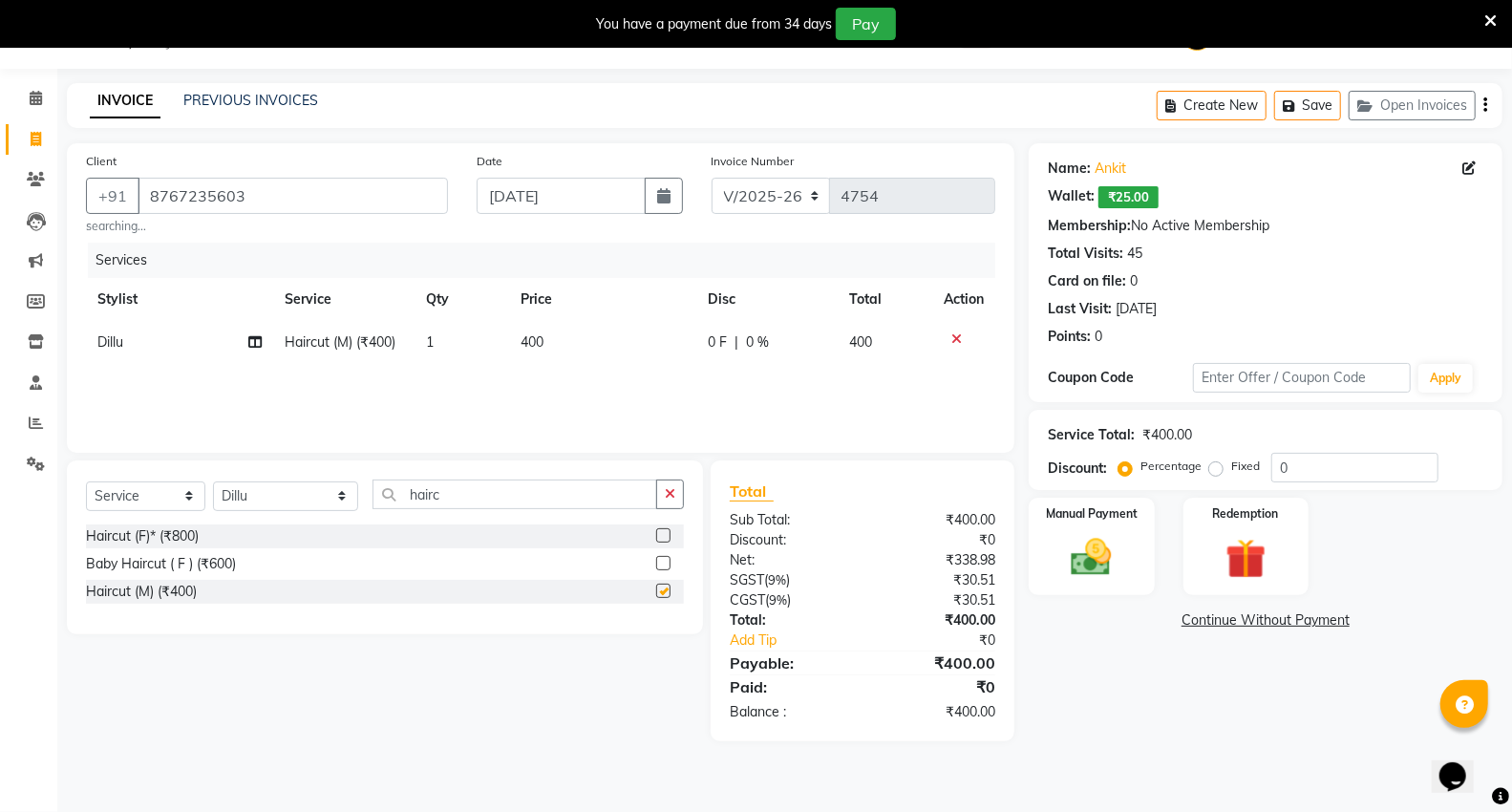
checkbox input "false"
click at [1115, 543] on img at bounding box center [1090, 558] width 66 height 47
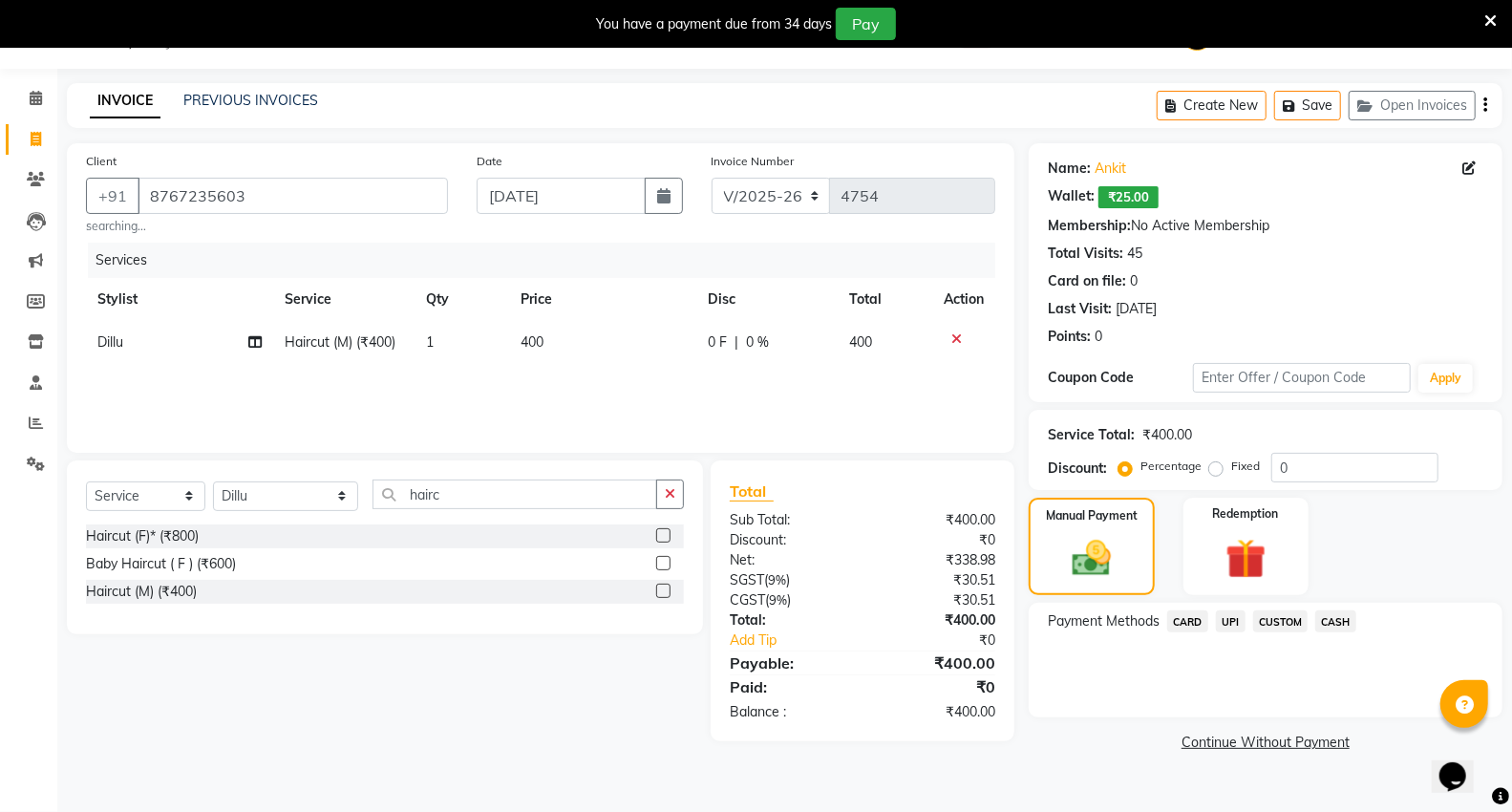
click at [1226, 619] on span "UPI" at bounding box center [1230, 621] width 29 height 22
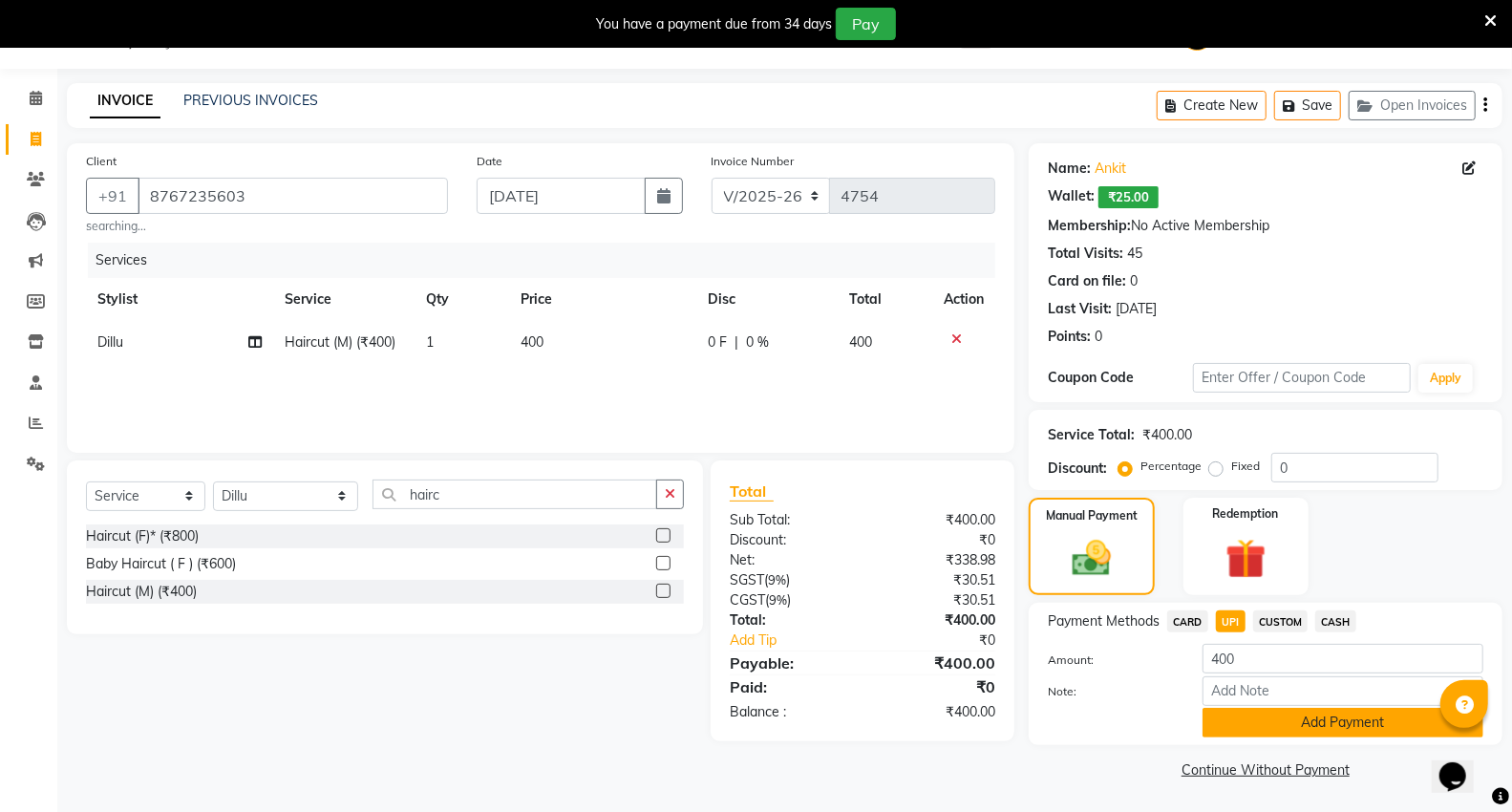
click at [1237, 723] on button "Add Payment" at bounding box center [1343, 723] width 281 height 29
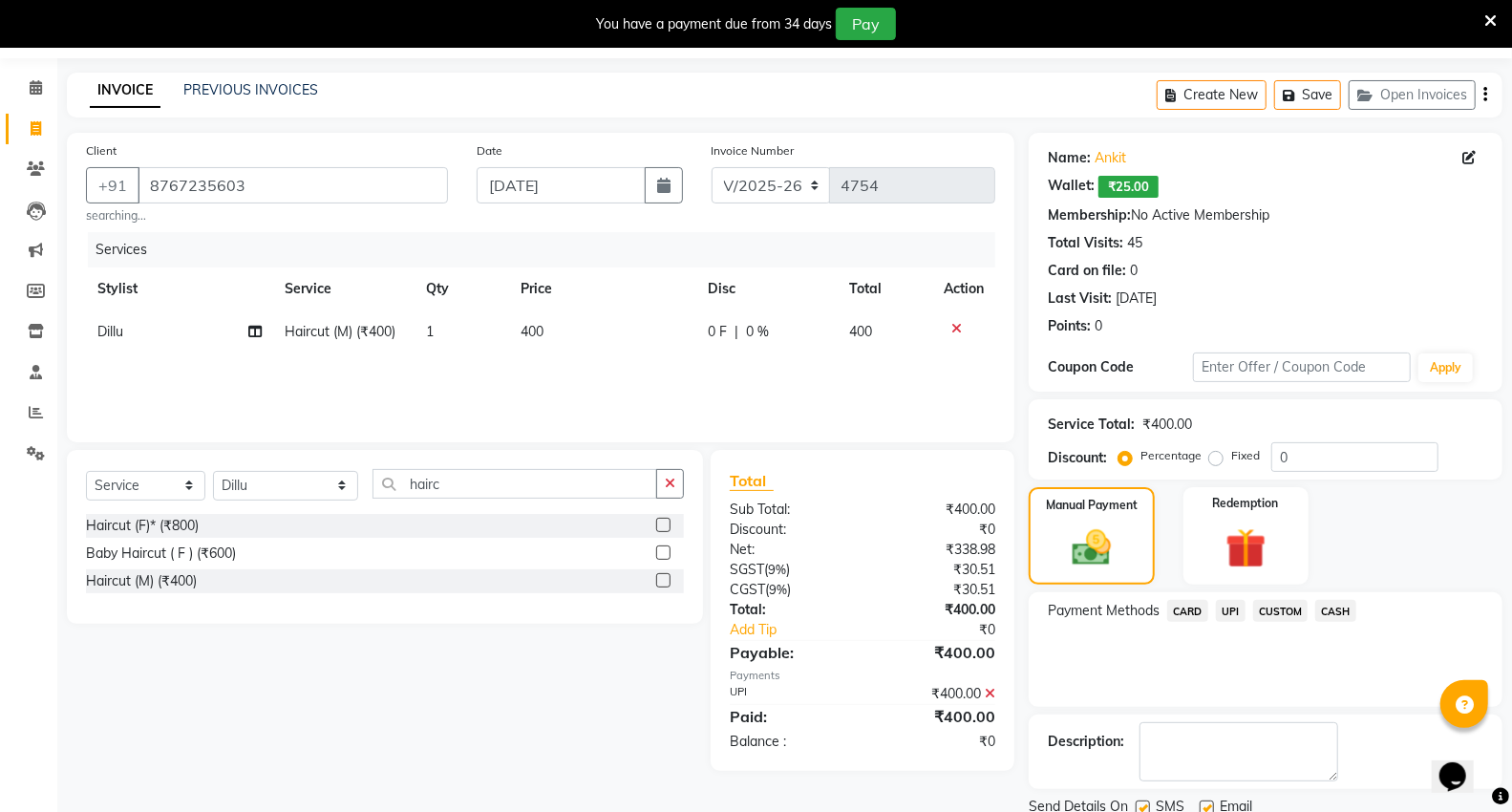
scroll to position [129, 0]
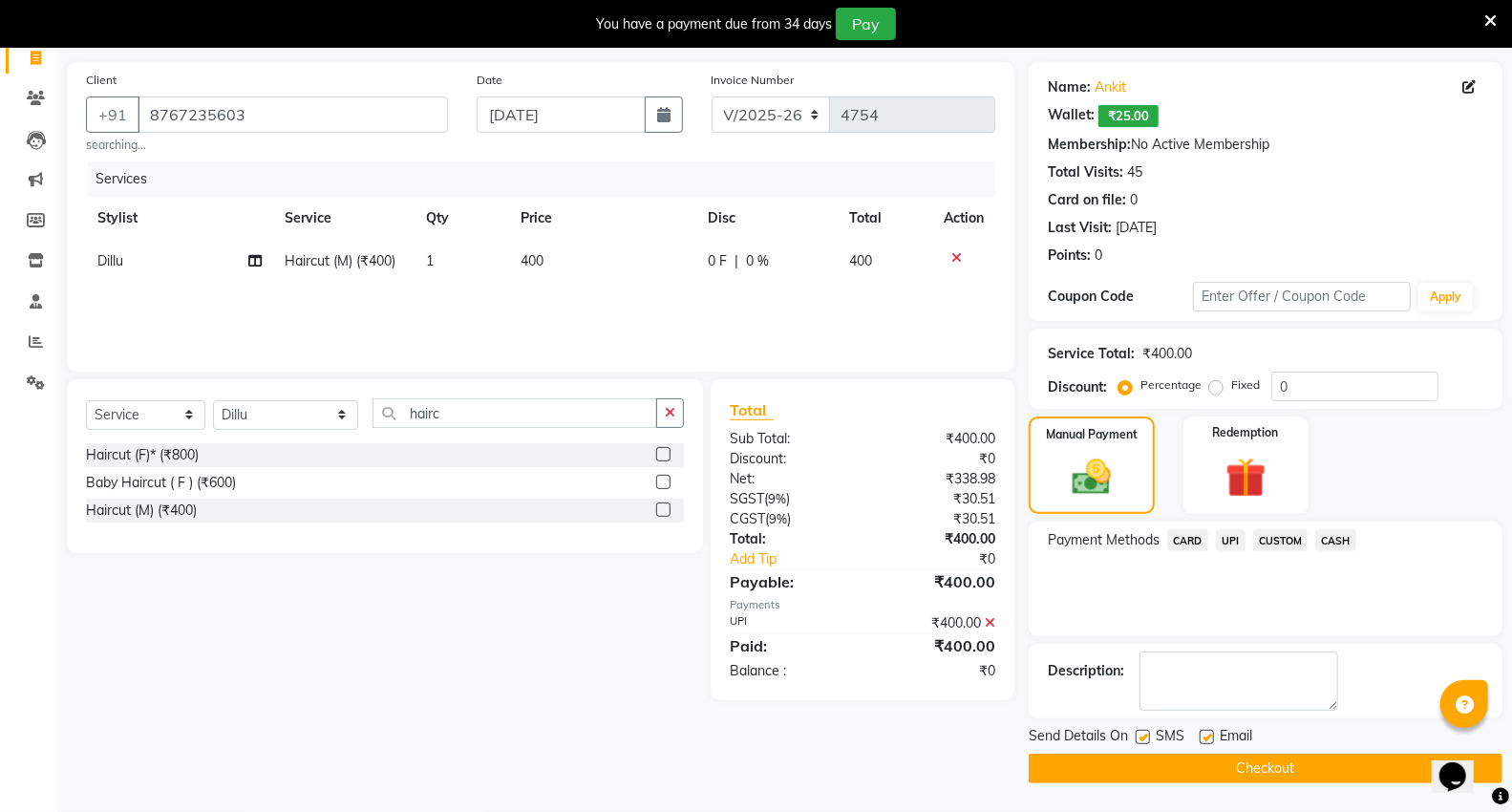
click at [535, 621] on div "Select Service Product Membership Package Voucher Prepaid Gift Card Select Styl…" at bounding box center [378, 540] width 650 height 321
click at [1195, 768] on button "Checkout" at bounding box center [1266, 769] width 473 height 29
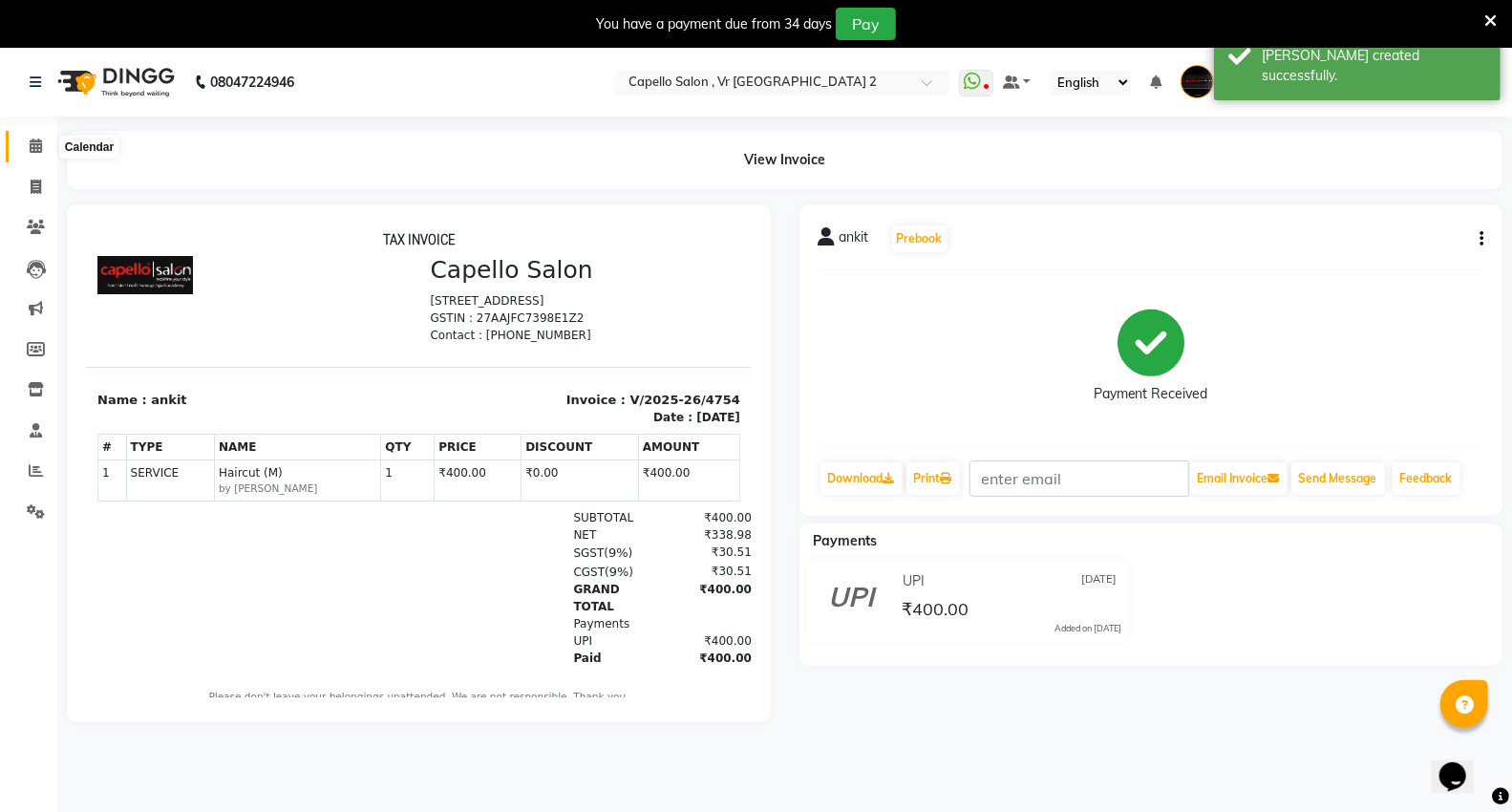
click at [48, 145] on span at bounding box center [36, 147] width 33 height 22
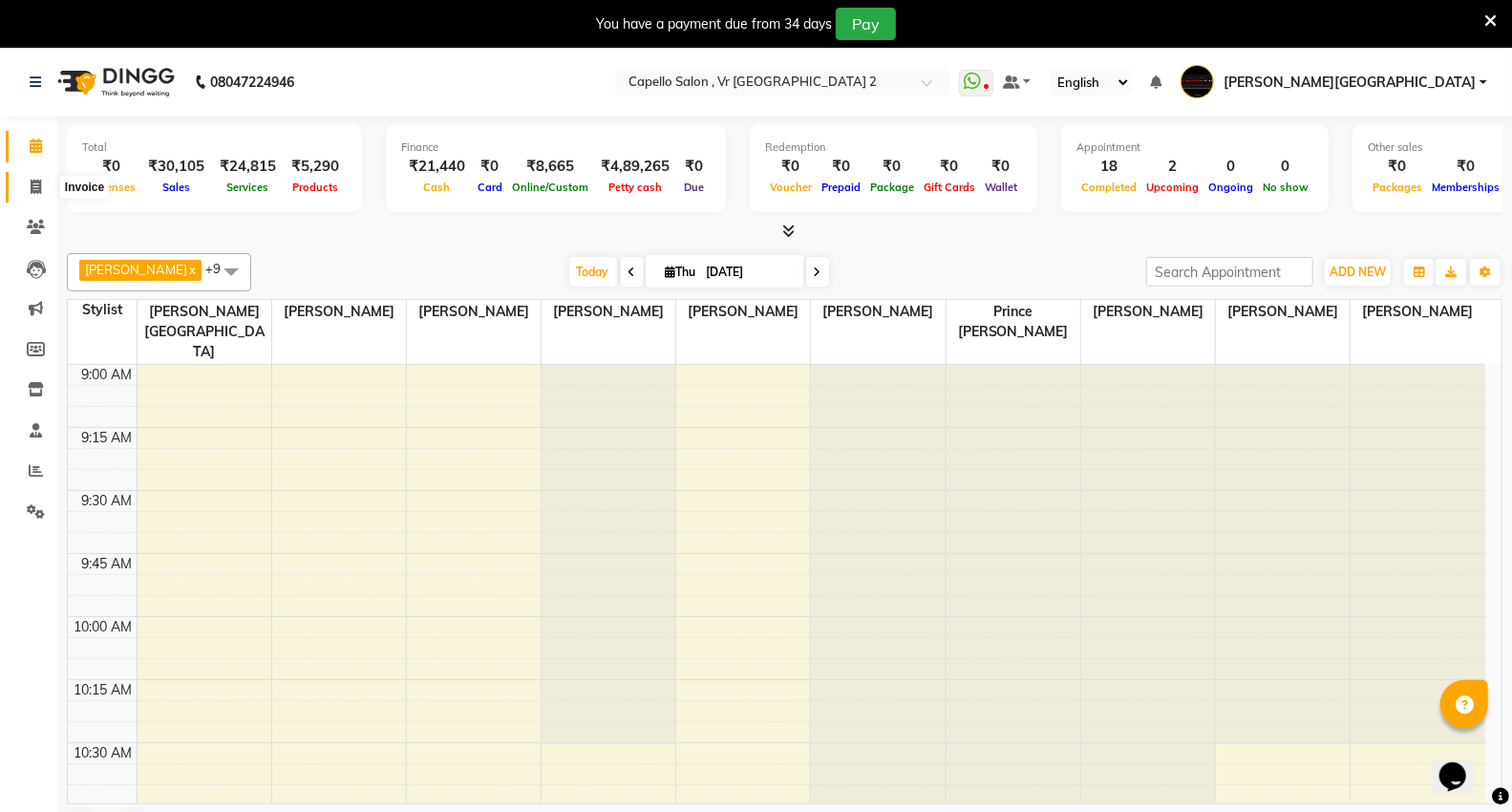
click at [35, 187] on icon at bounding box center [35, 187] width 11 height 15
select select "service"
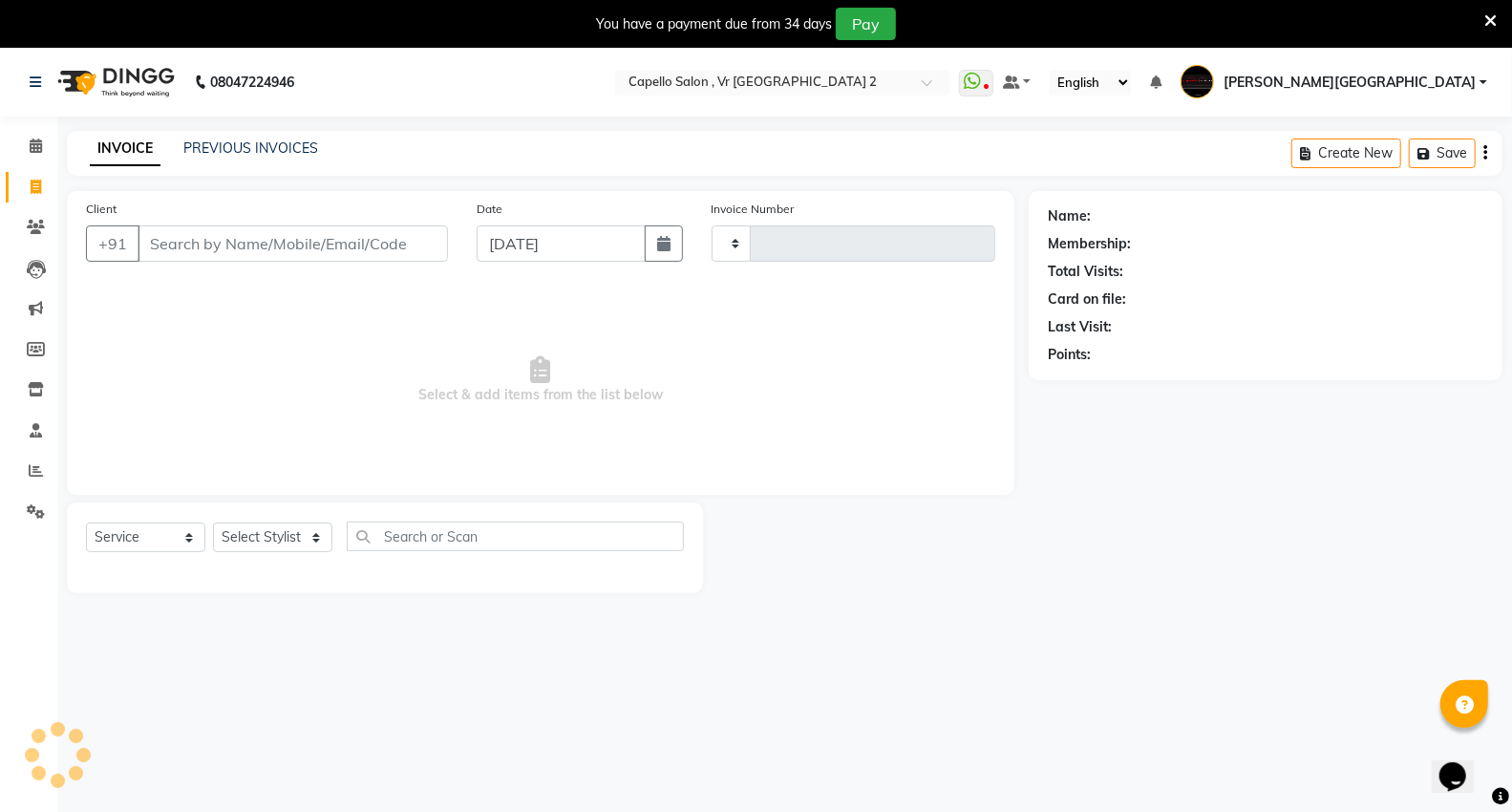
type input "4755"
select select "848"
click at [231, 163] on div "INVOICE PREVIOUS INVOICES Create New Save Open Invoices" at bounding box center [784, 154] width 1436 height 45
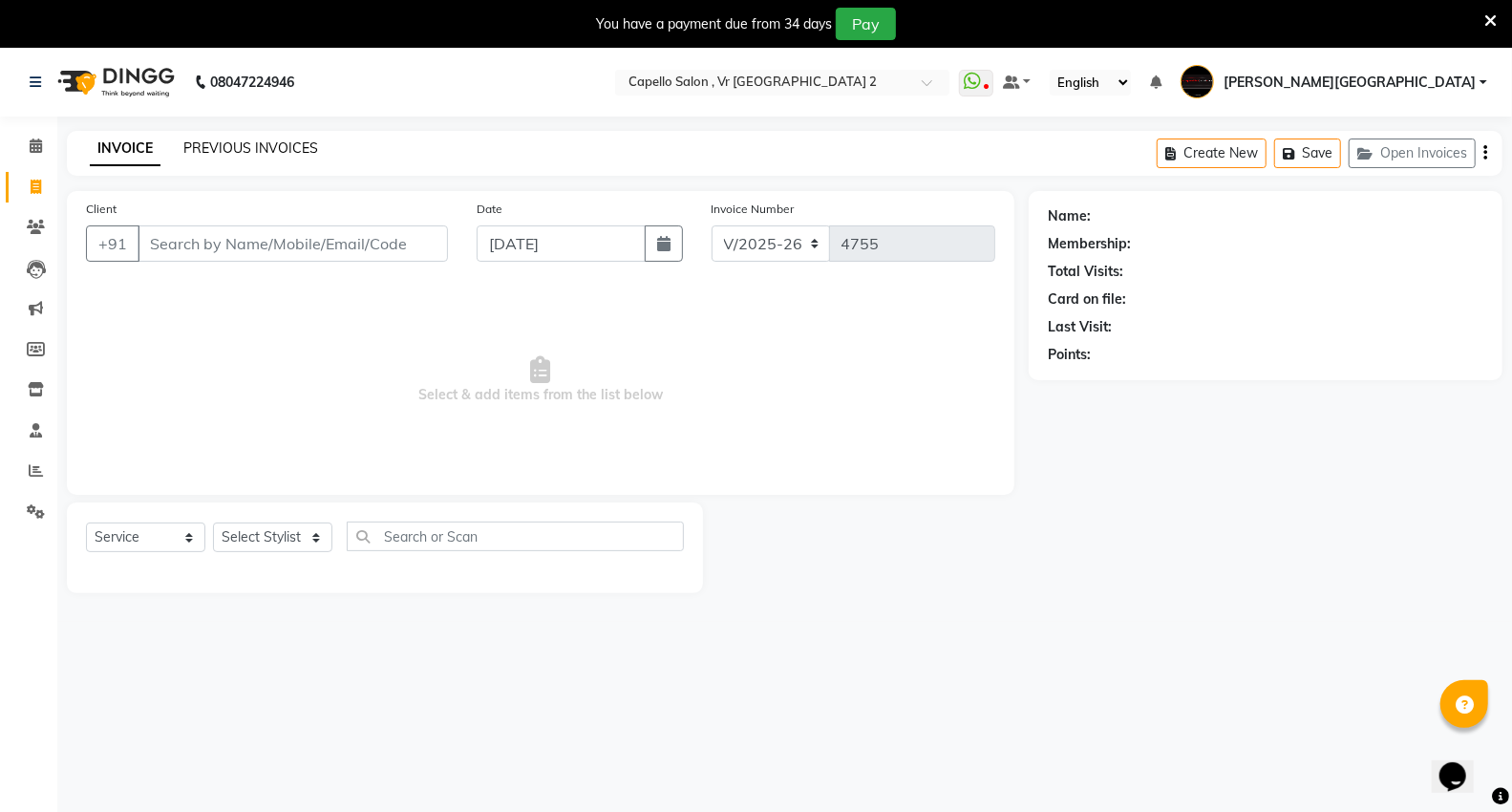
click at [241, 154] on link "PREVIOUS INVOICES" at bounding box center [251, 149] width 135 height 18
